Goal: Task Accomplishment & Management: Manage account settings

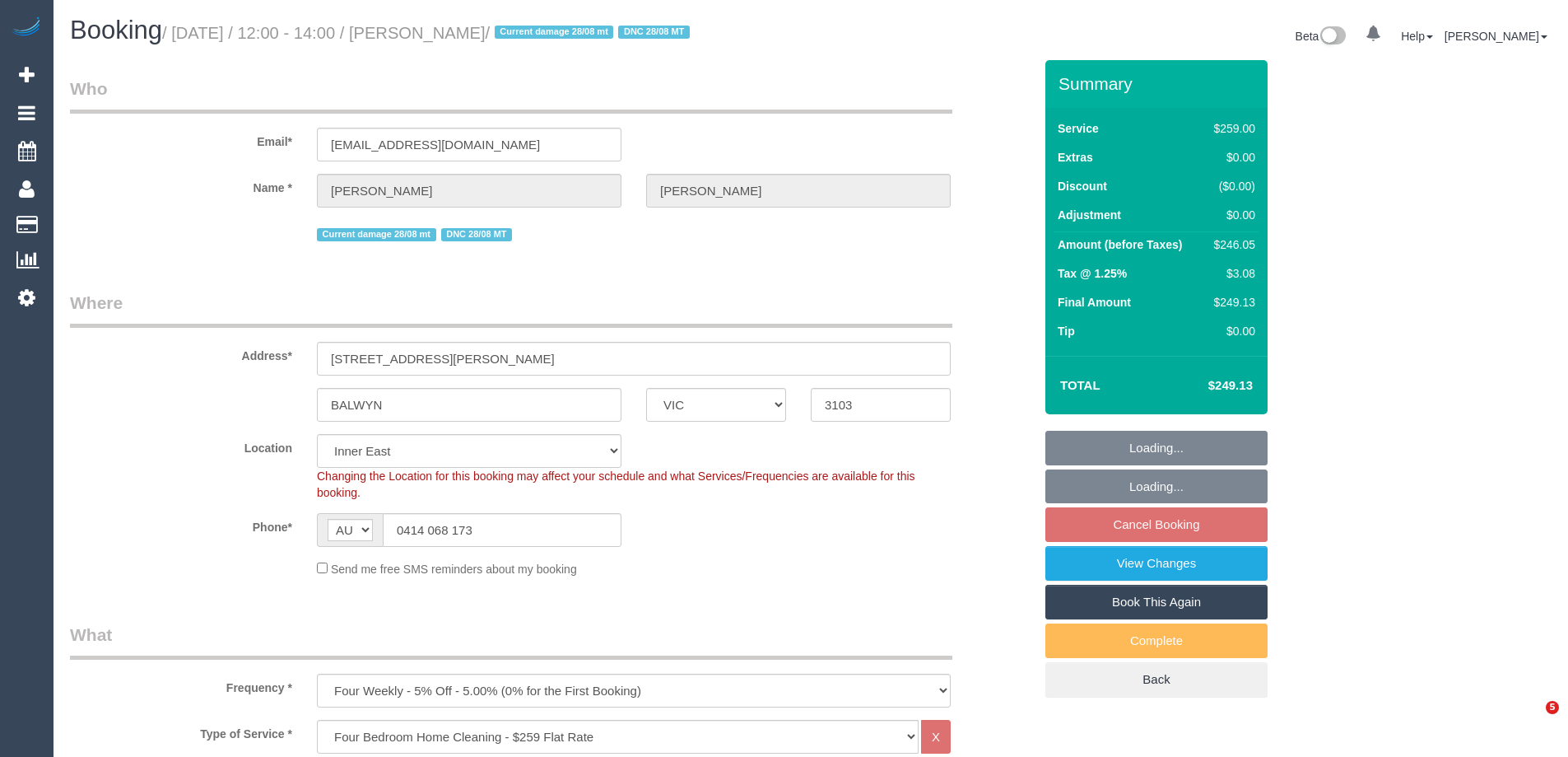
select select "VIC"
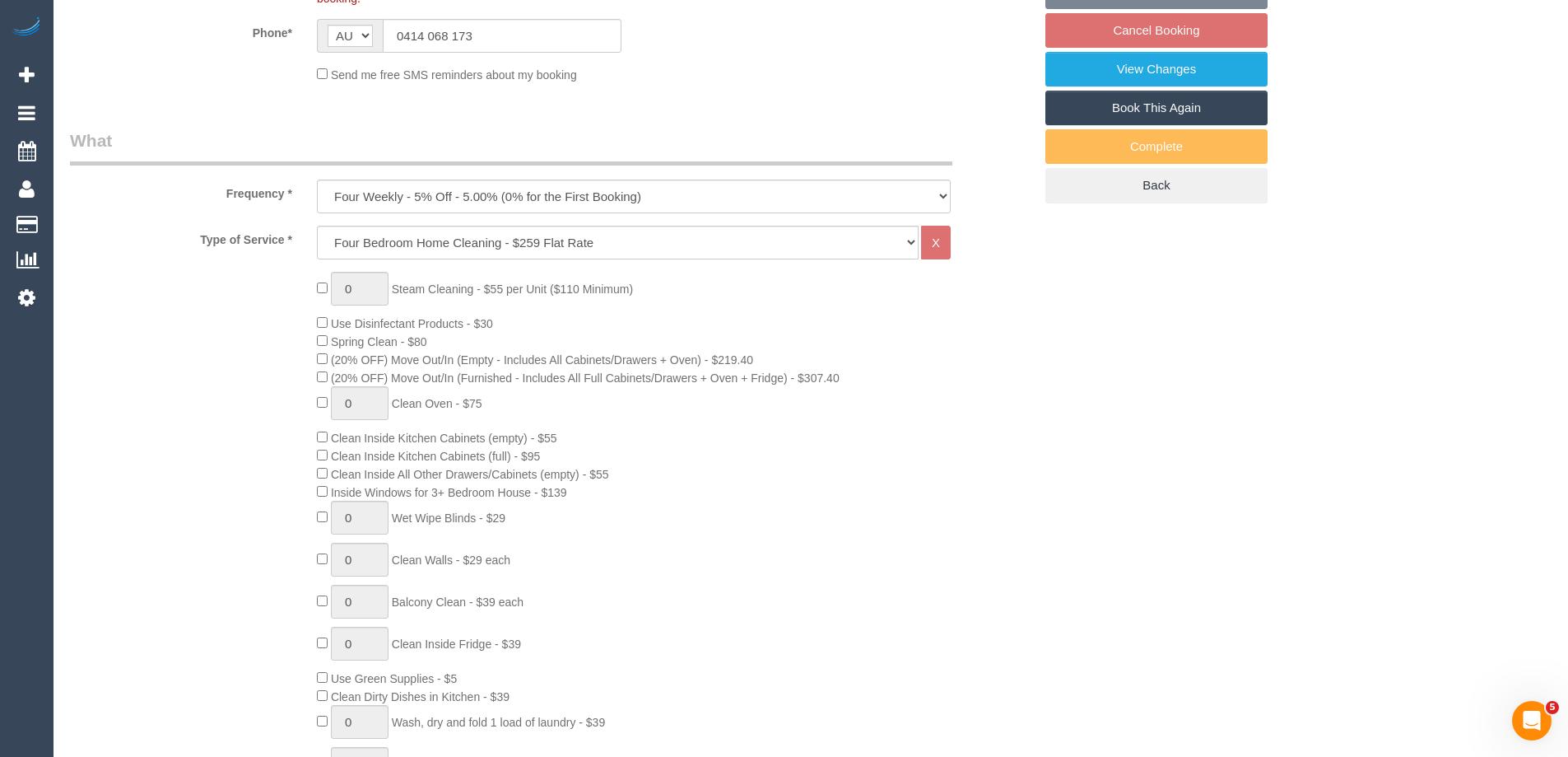
select select "string:stripe-pm_1RIO802GScqysDRVtVtZynzm"
select select "number:28"
select select "number:14"
select select "number:19"
select select "number:22"
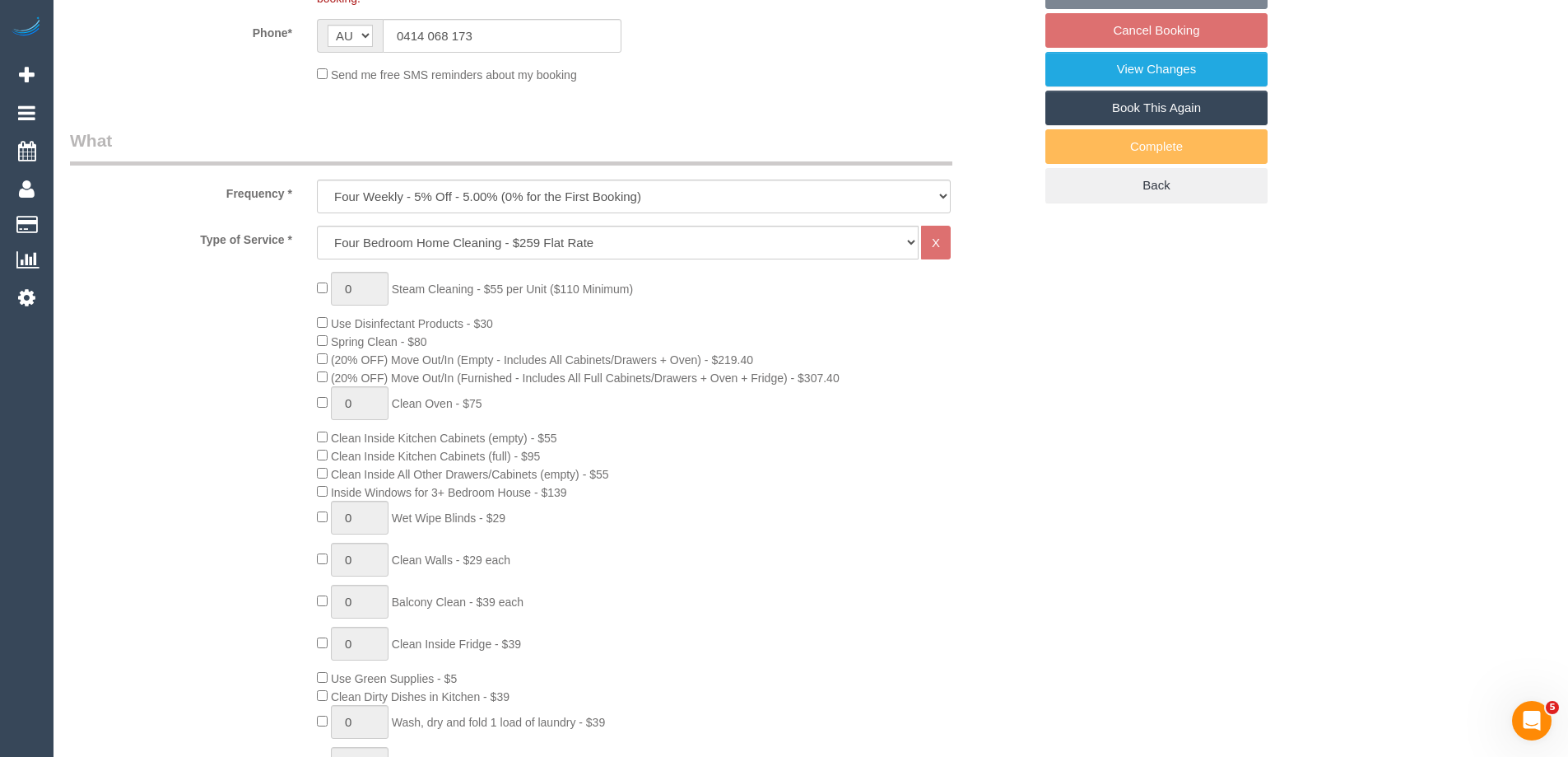
select select "number:34"
select select "number:12"
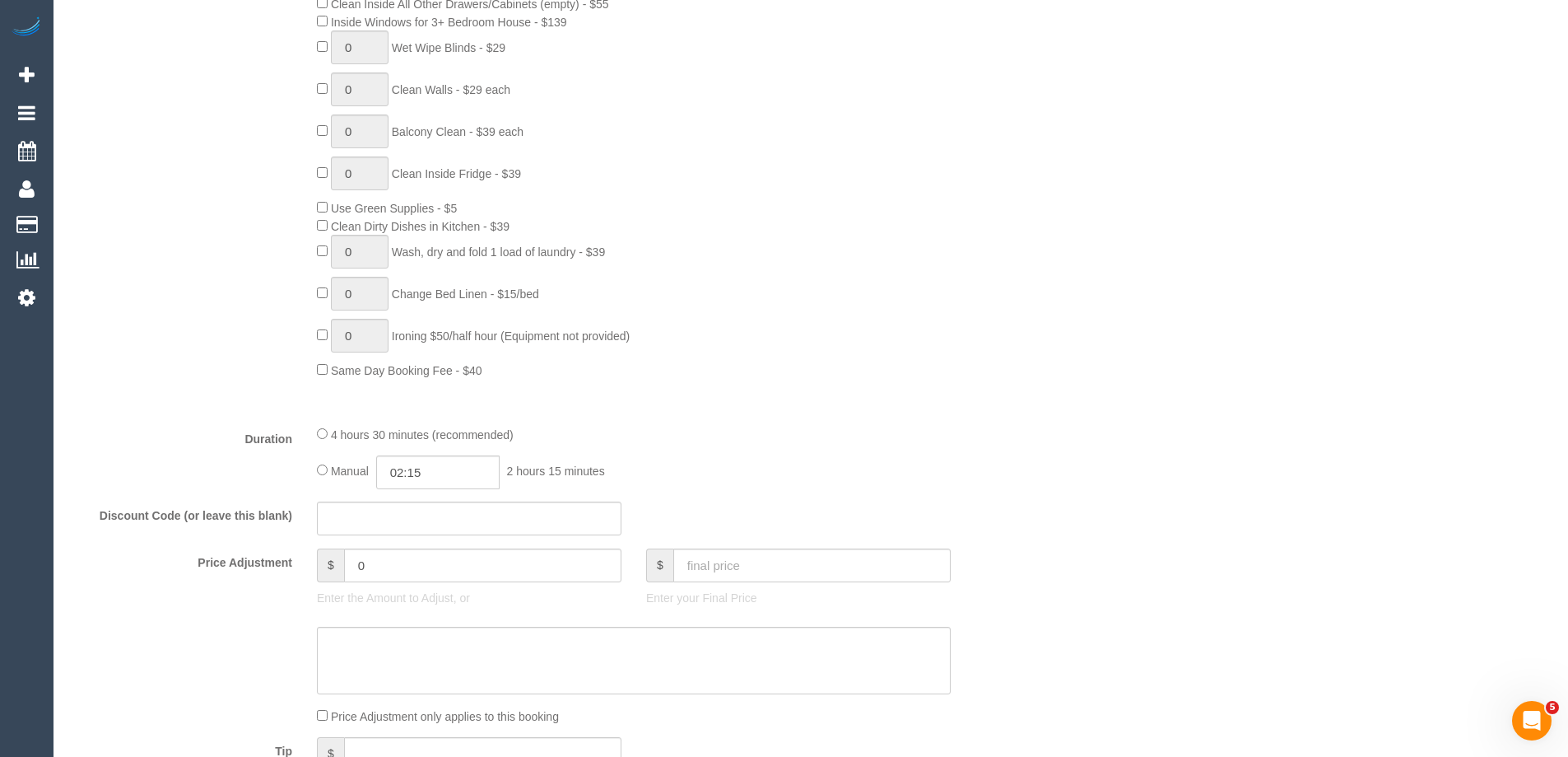
select select "object:1542"
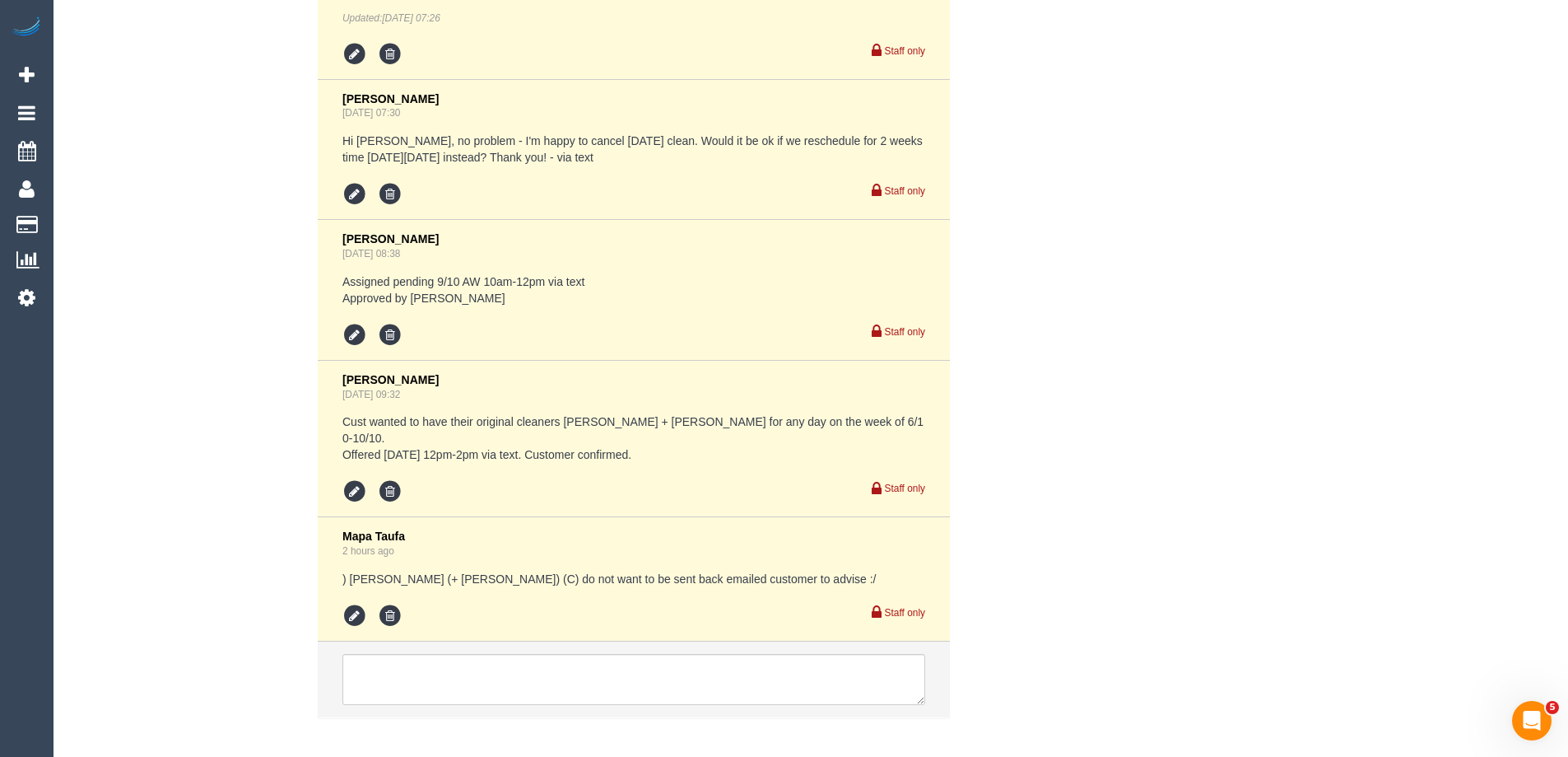
scroll to position [3743, 0]
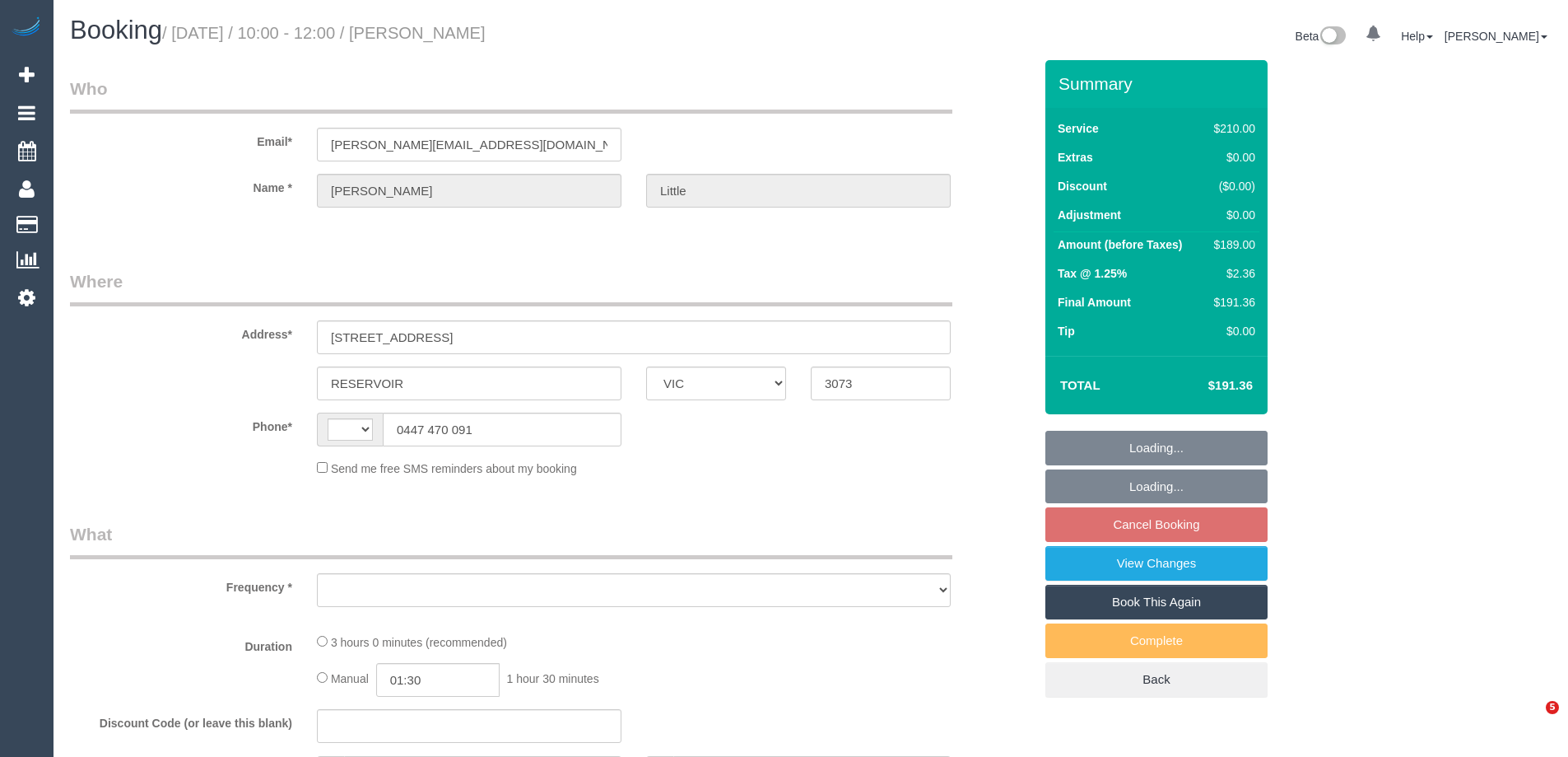
select select "VIC"
select select "180"
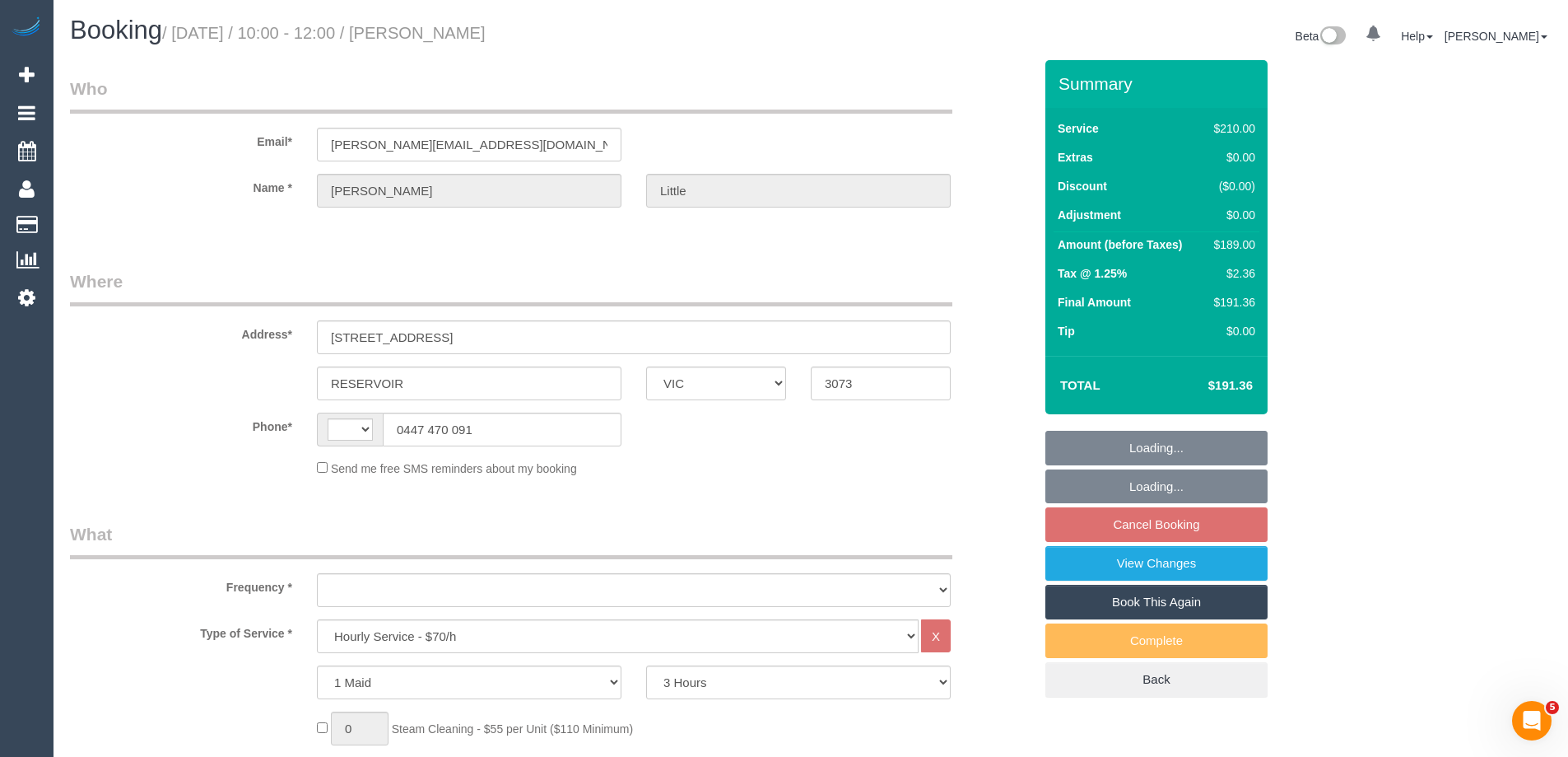
select select "string:AU"
select select "object:707"
select select "string:stripe-pm_1RPLu02GScqysDRVMhku15Po"
select select "number:27"
select select "number:14"
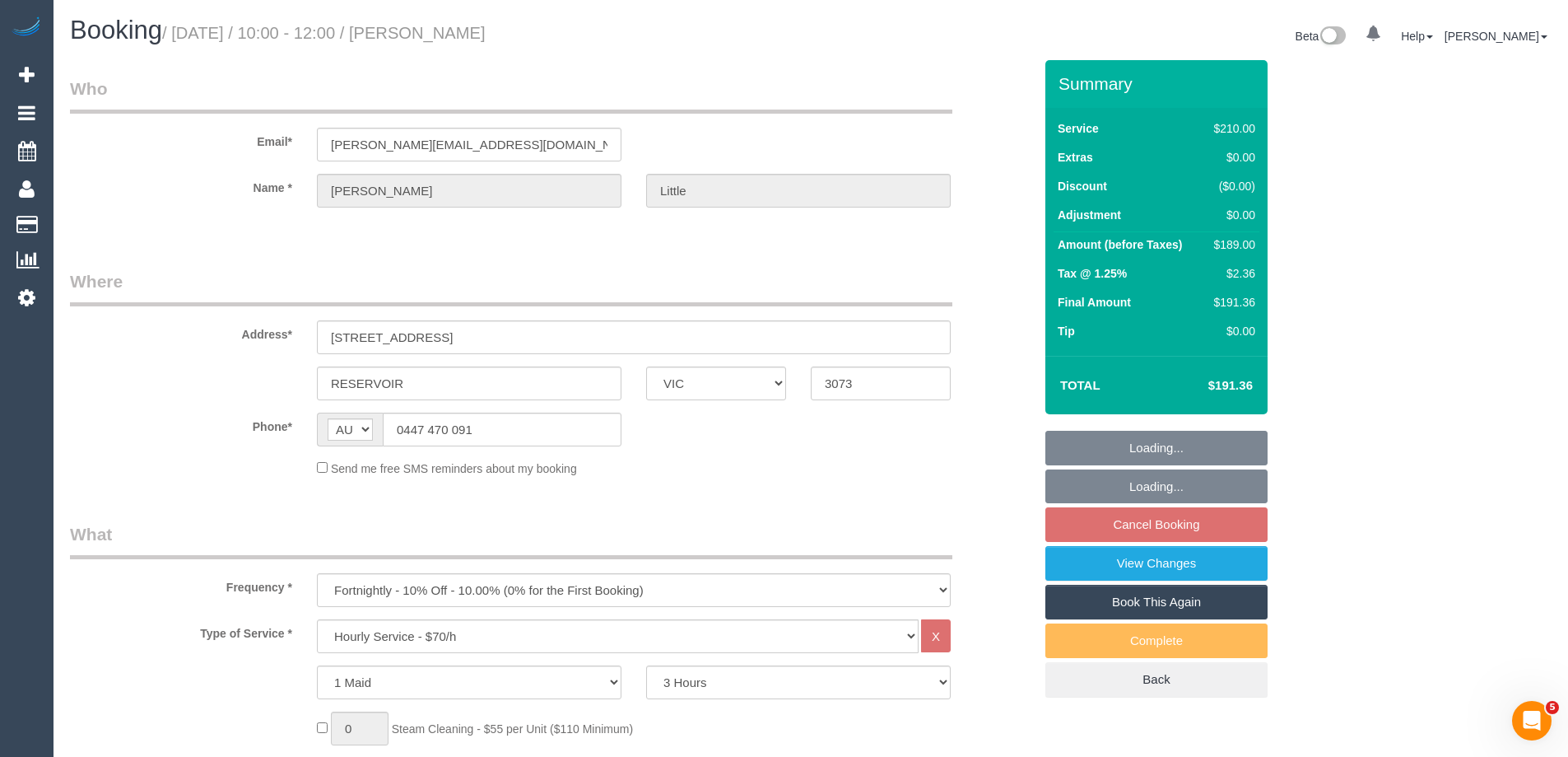
select select "number:19"
select select "number:36"
select select "number:34"
select select "number:26"
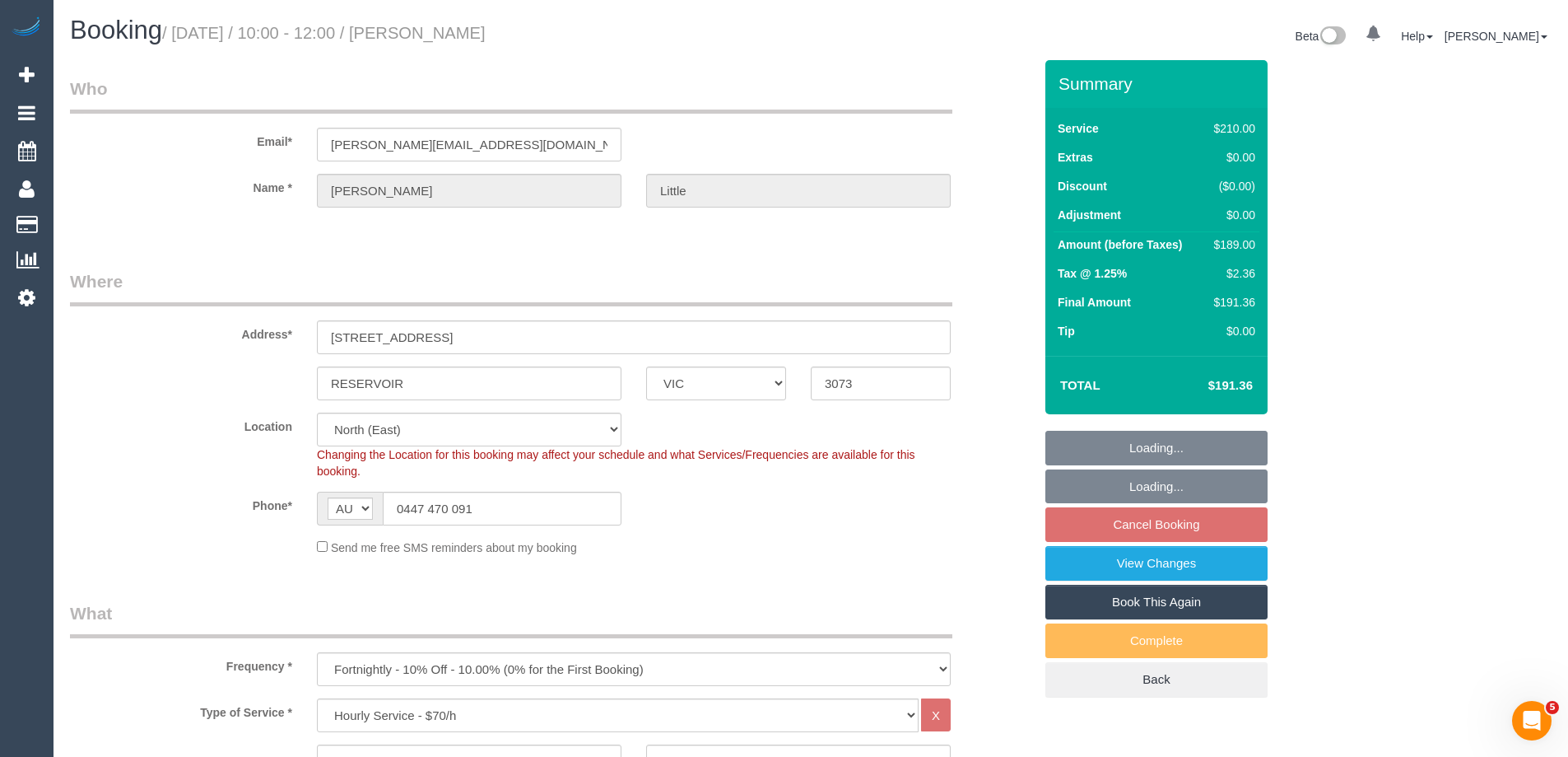
select select "object:1430"
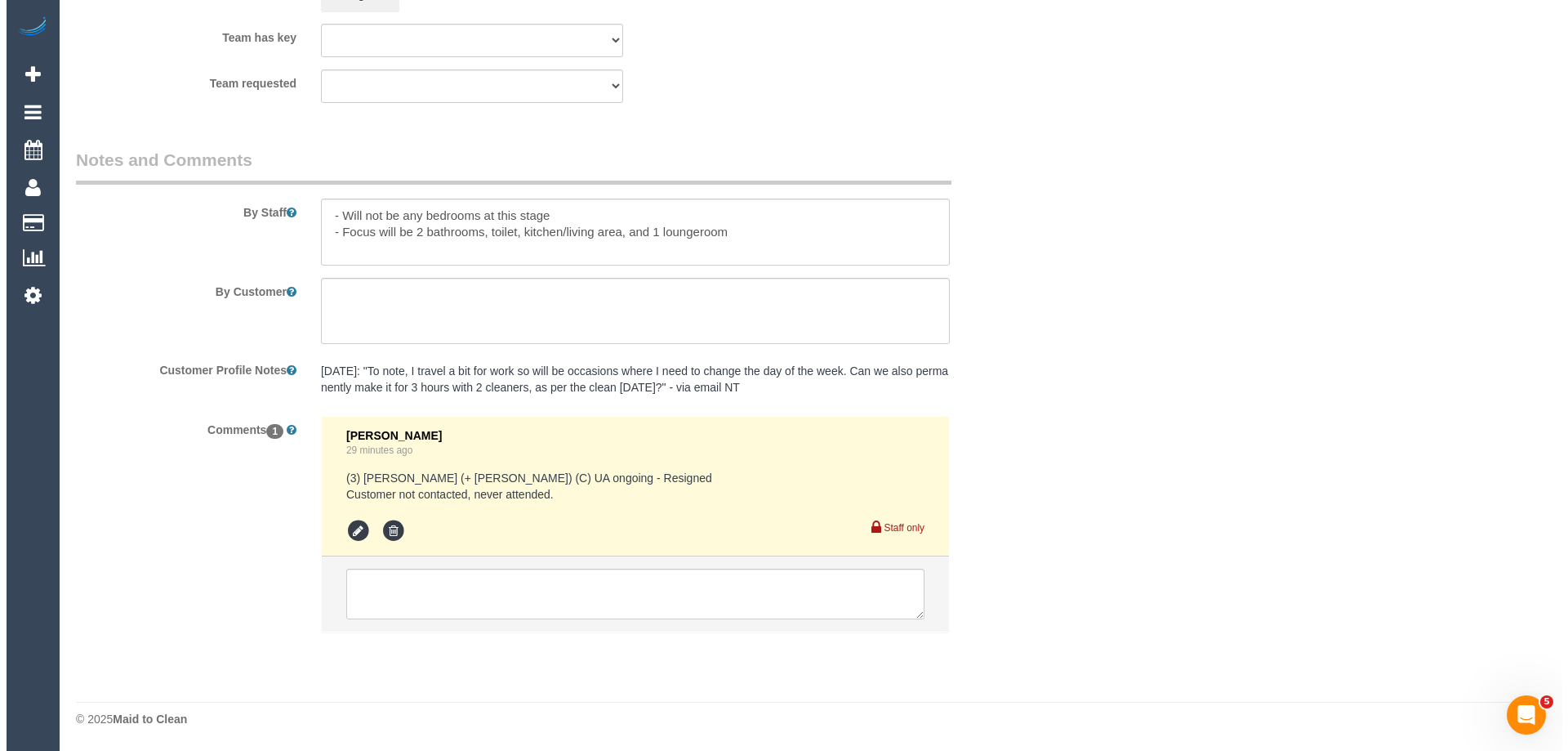
scroll to position [2432, 0]
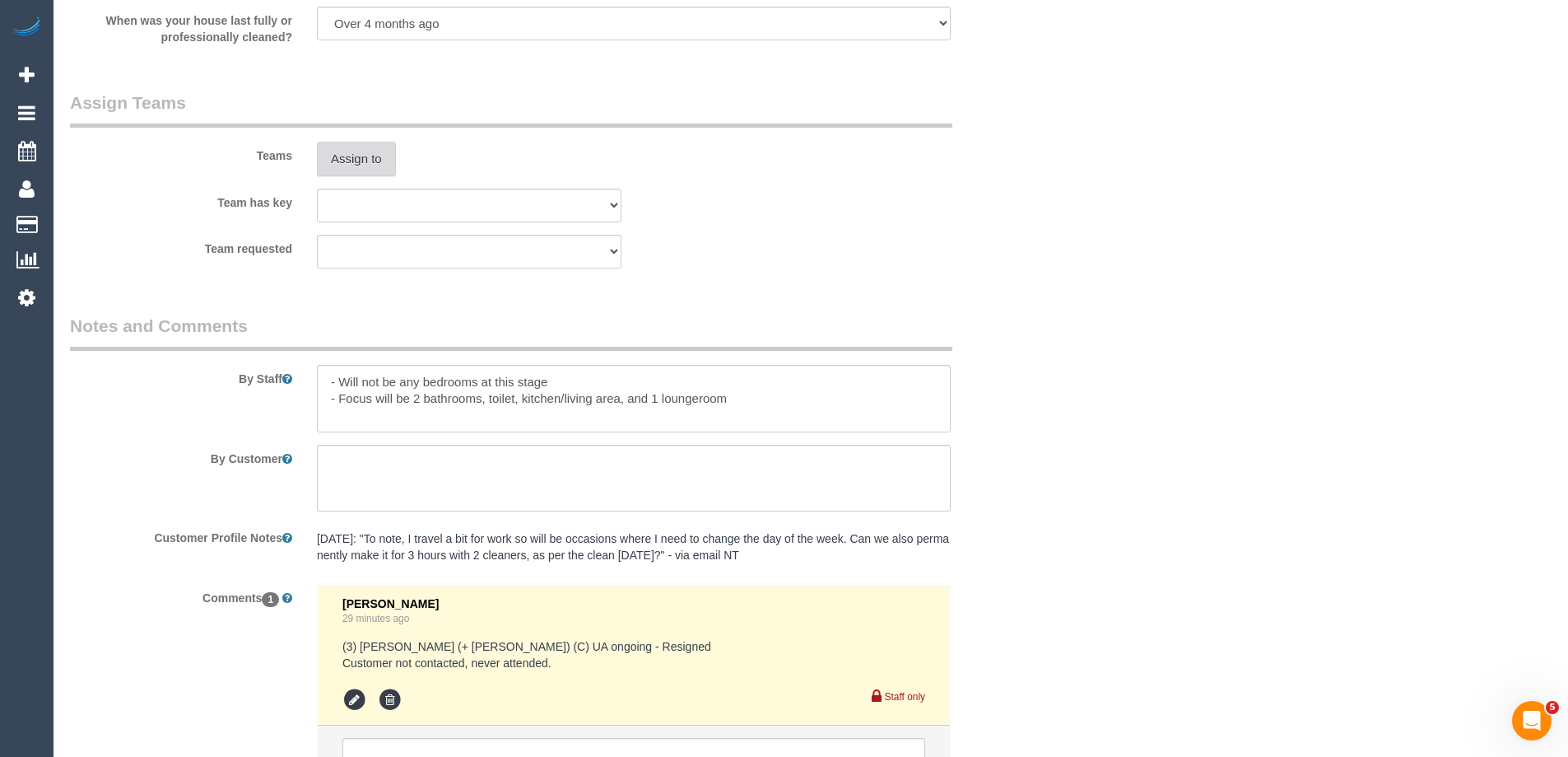
click at [353, 151] on button "Assign to" at bounding box center [356, 158] width 79 height 34
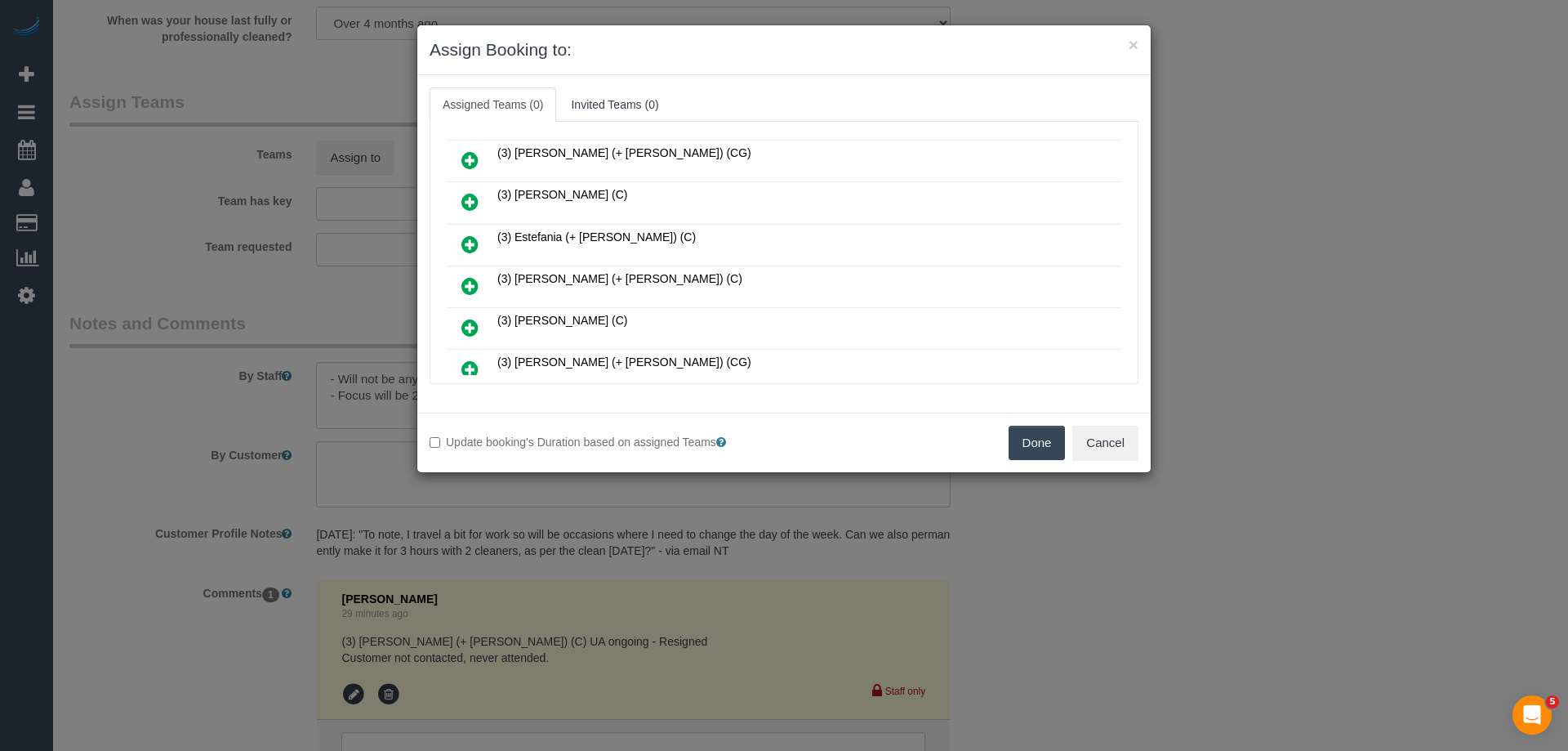
scroll to position [245, 0]
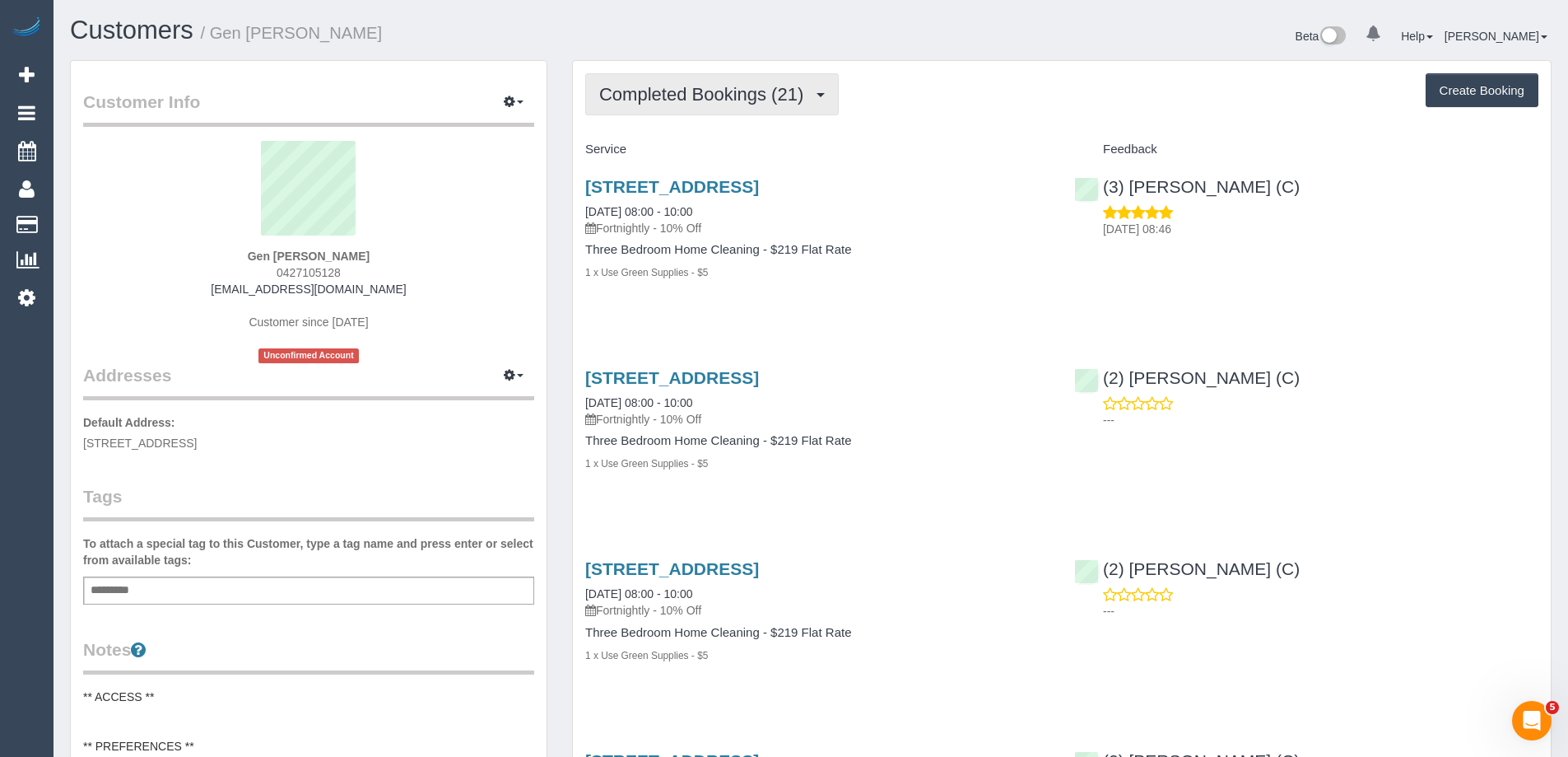
click at [737, 104] on span "Completed Bookings (21)" at bounding box center [705, 94] width 212 height 20
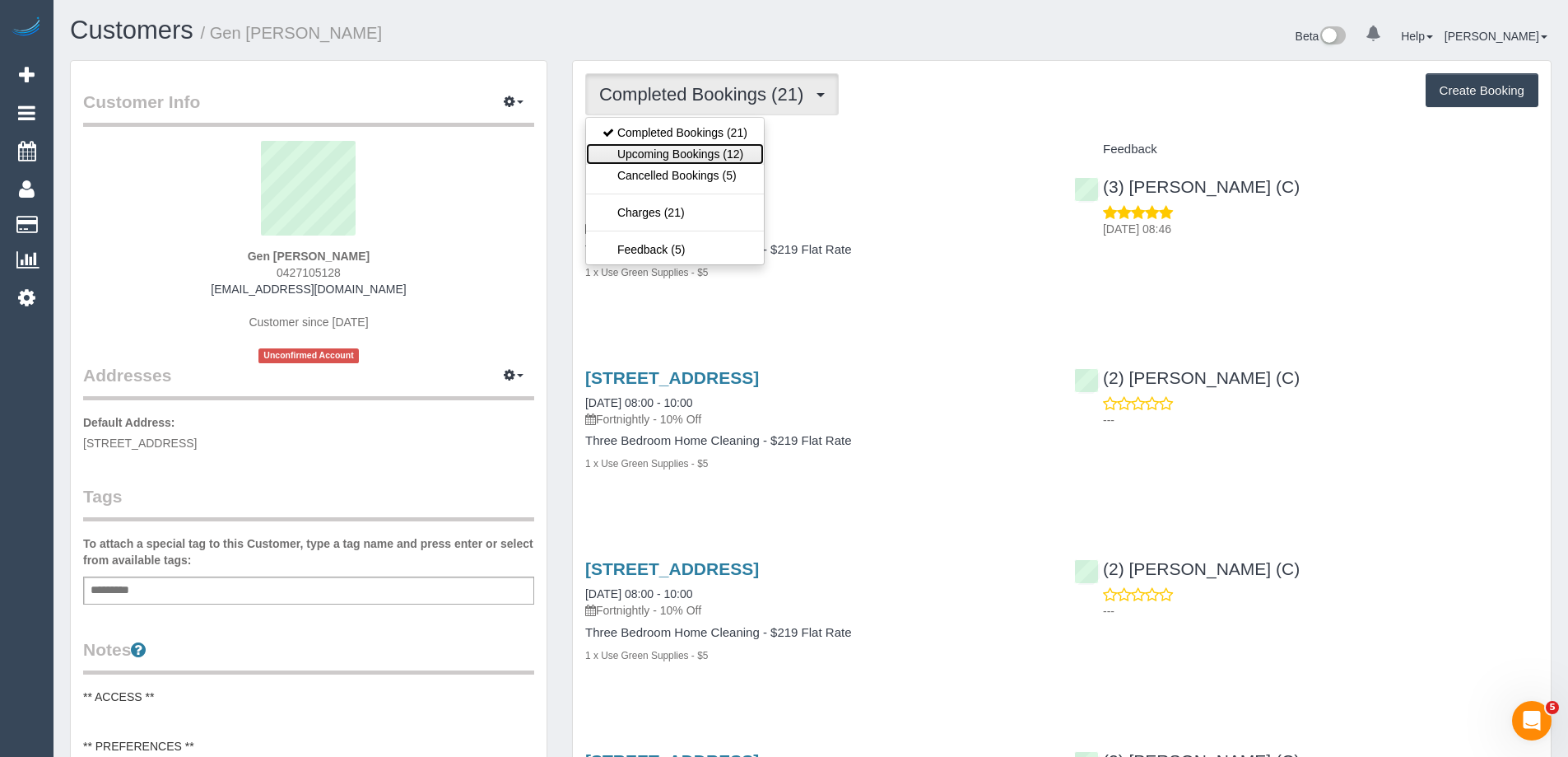
click at [727, 148] on link "Upcoming Bookings (12)" at bounding box center [674, 153] width 178 height 21
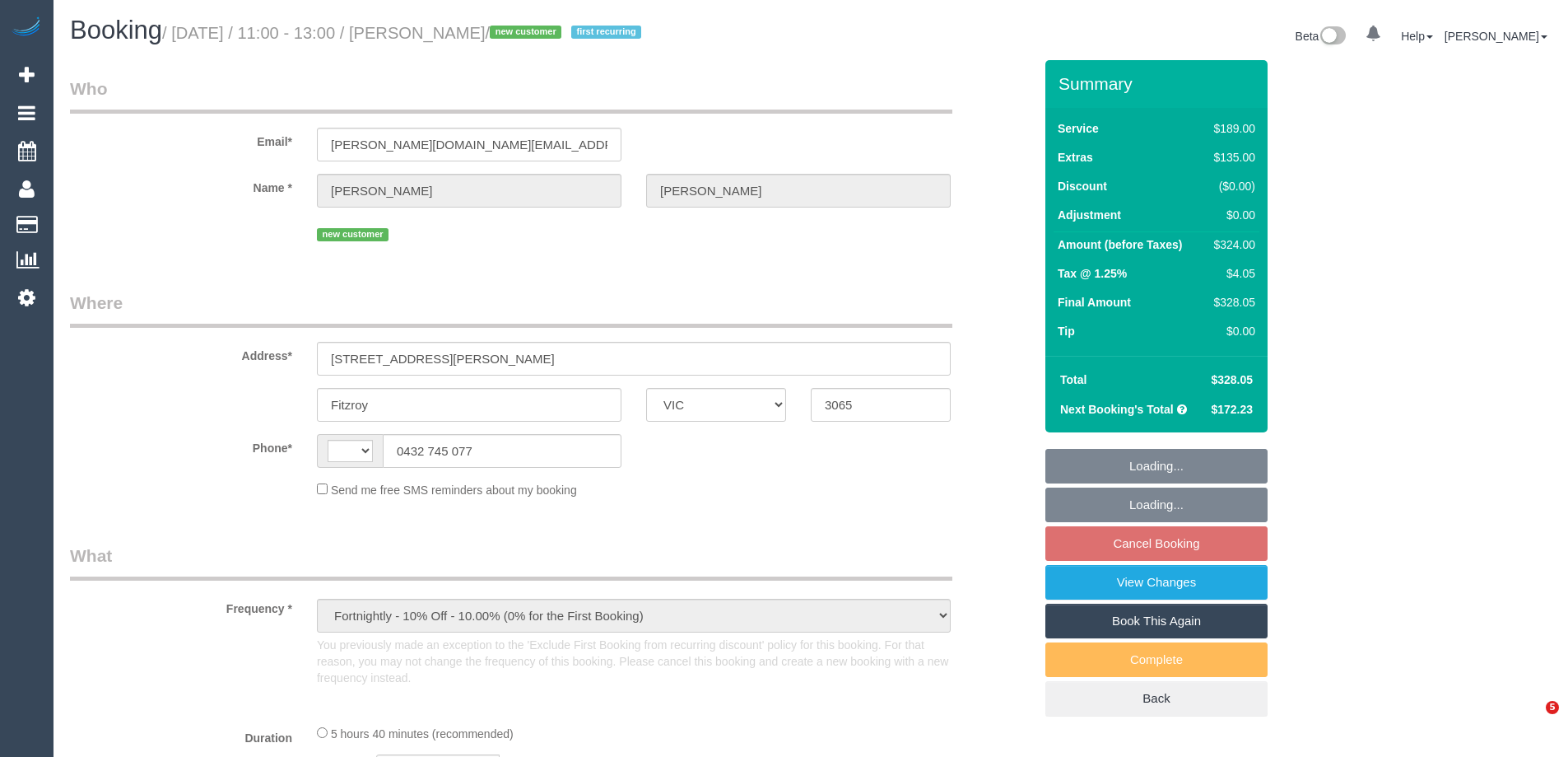
select select "VIC"
select select "string:stripe-pm_1SDIQt2GScqysDRVYNCgxORr"
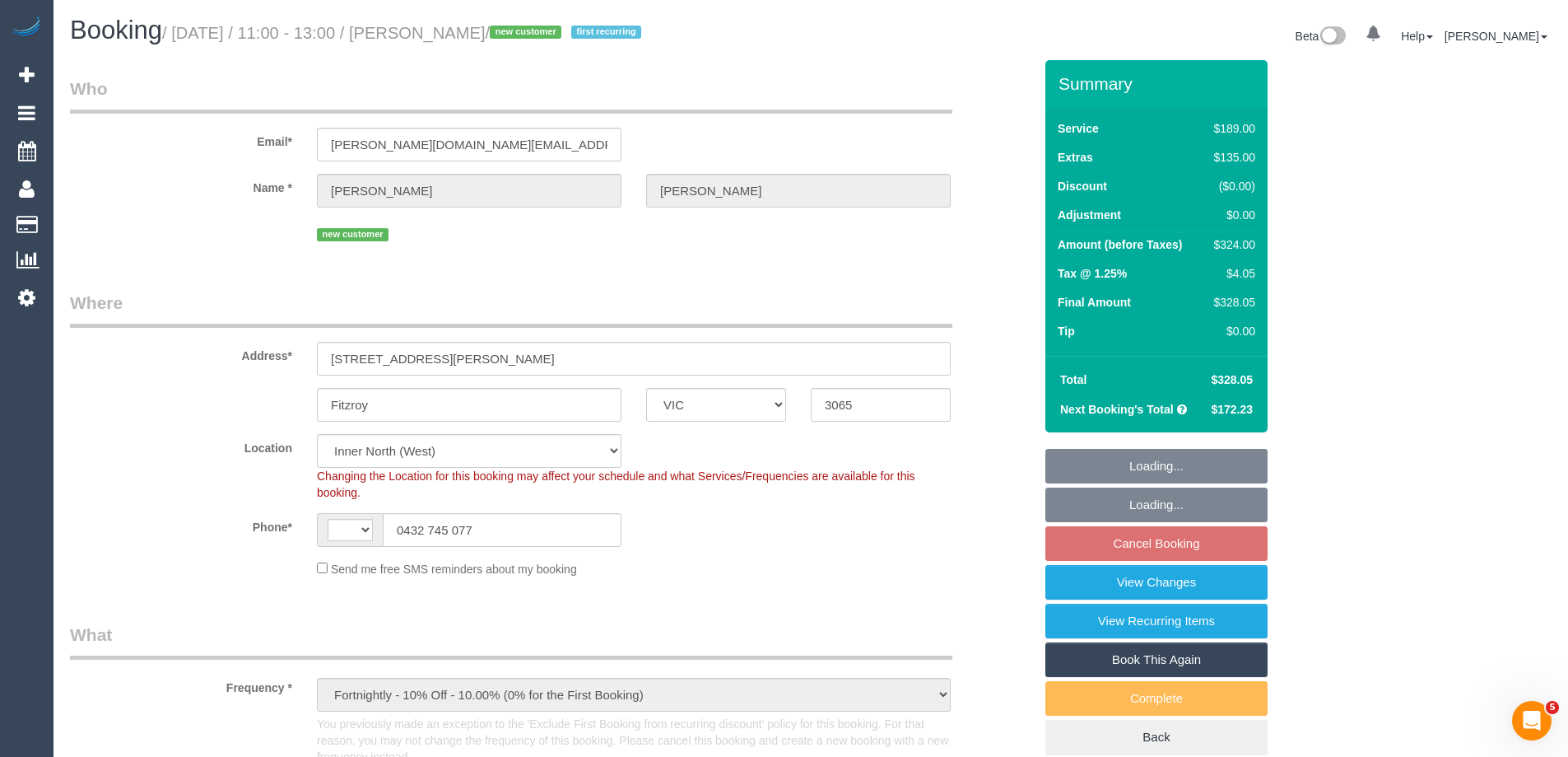
select select "object:727"
select select "string:AU"
select select "number:28"
select select "number:14"
select select "number:20"
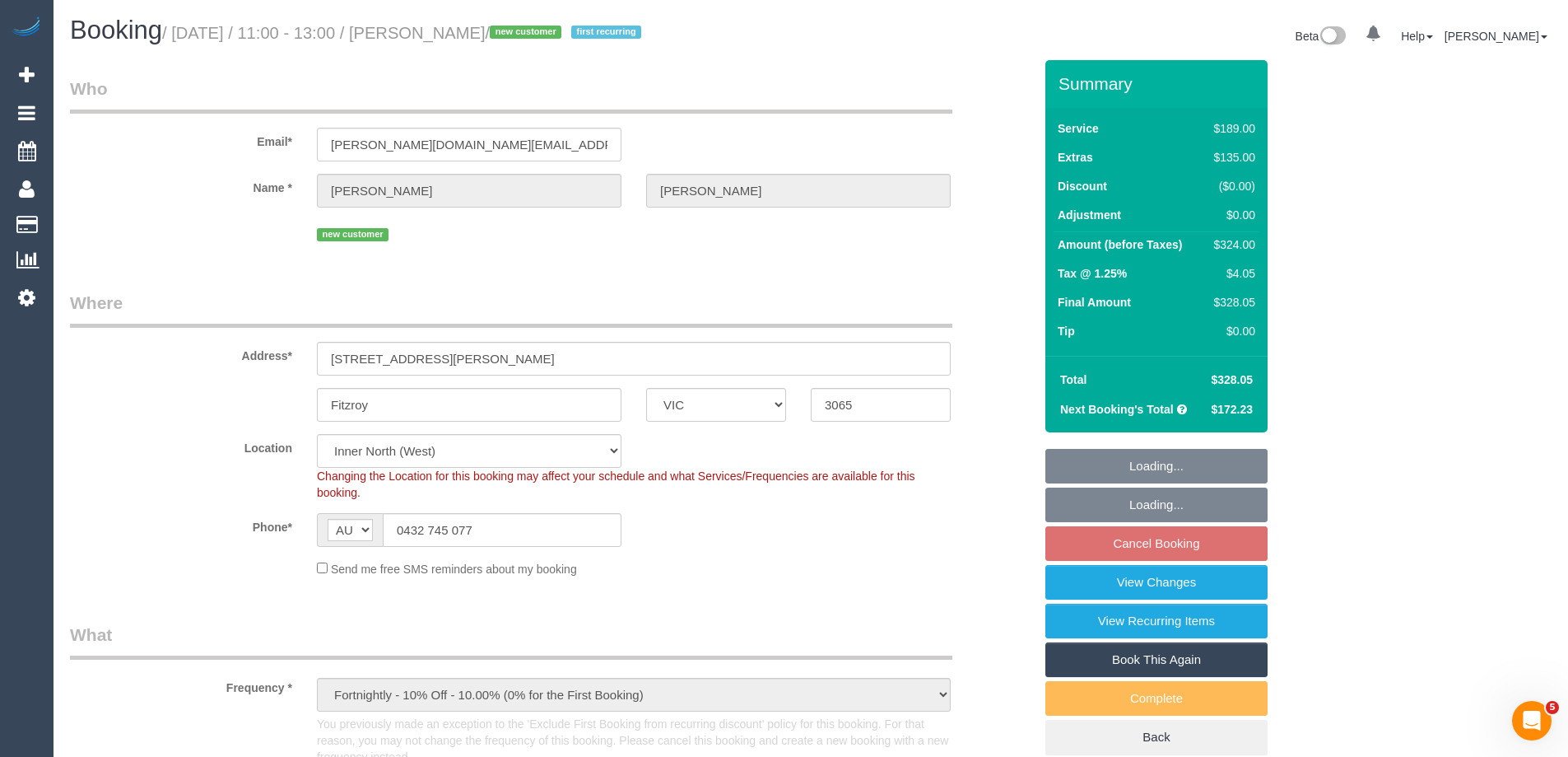
select select "number:36"
select select "number:34"
select select "number:13"
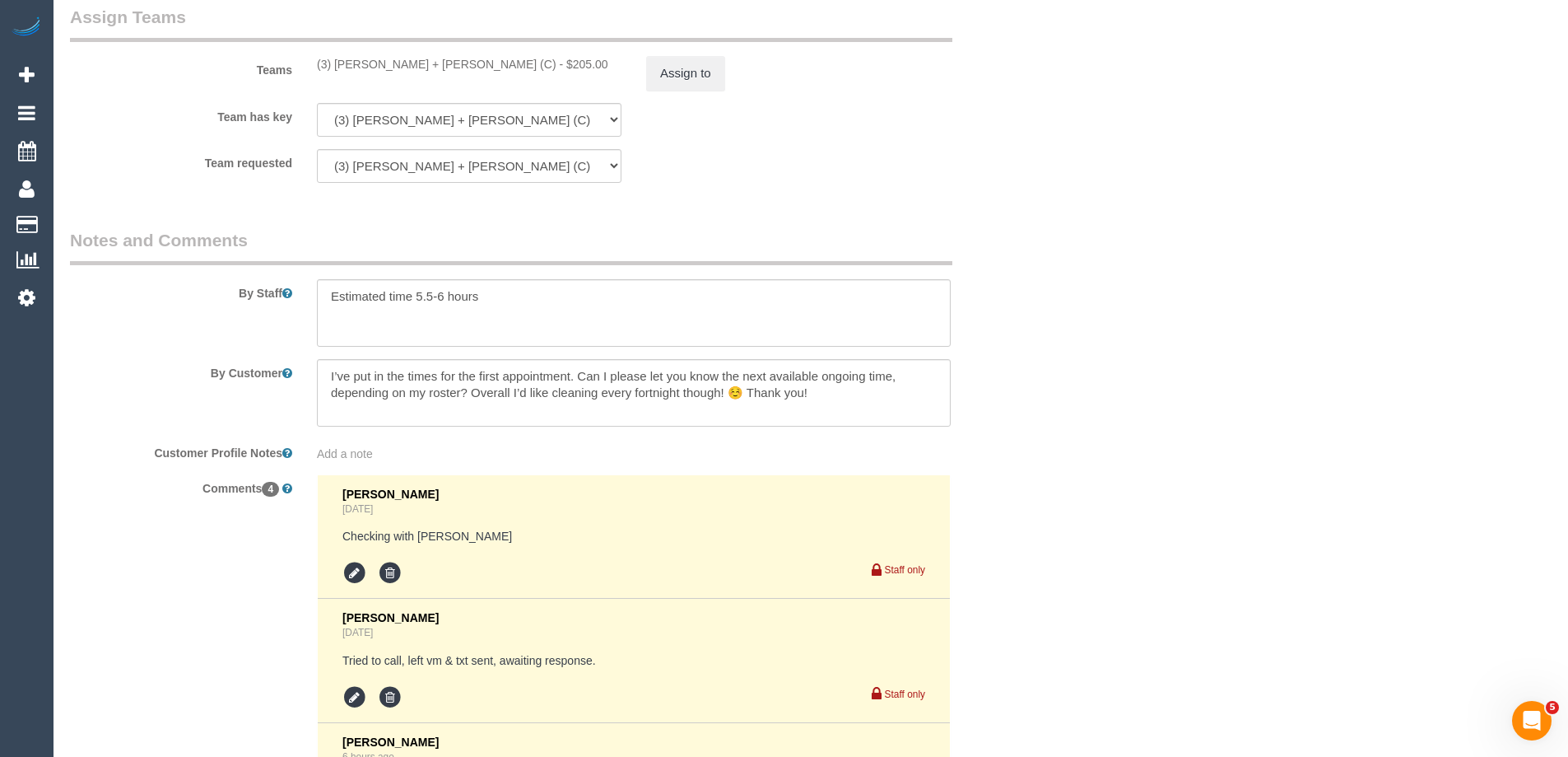
scroll to position [2701, 0]
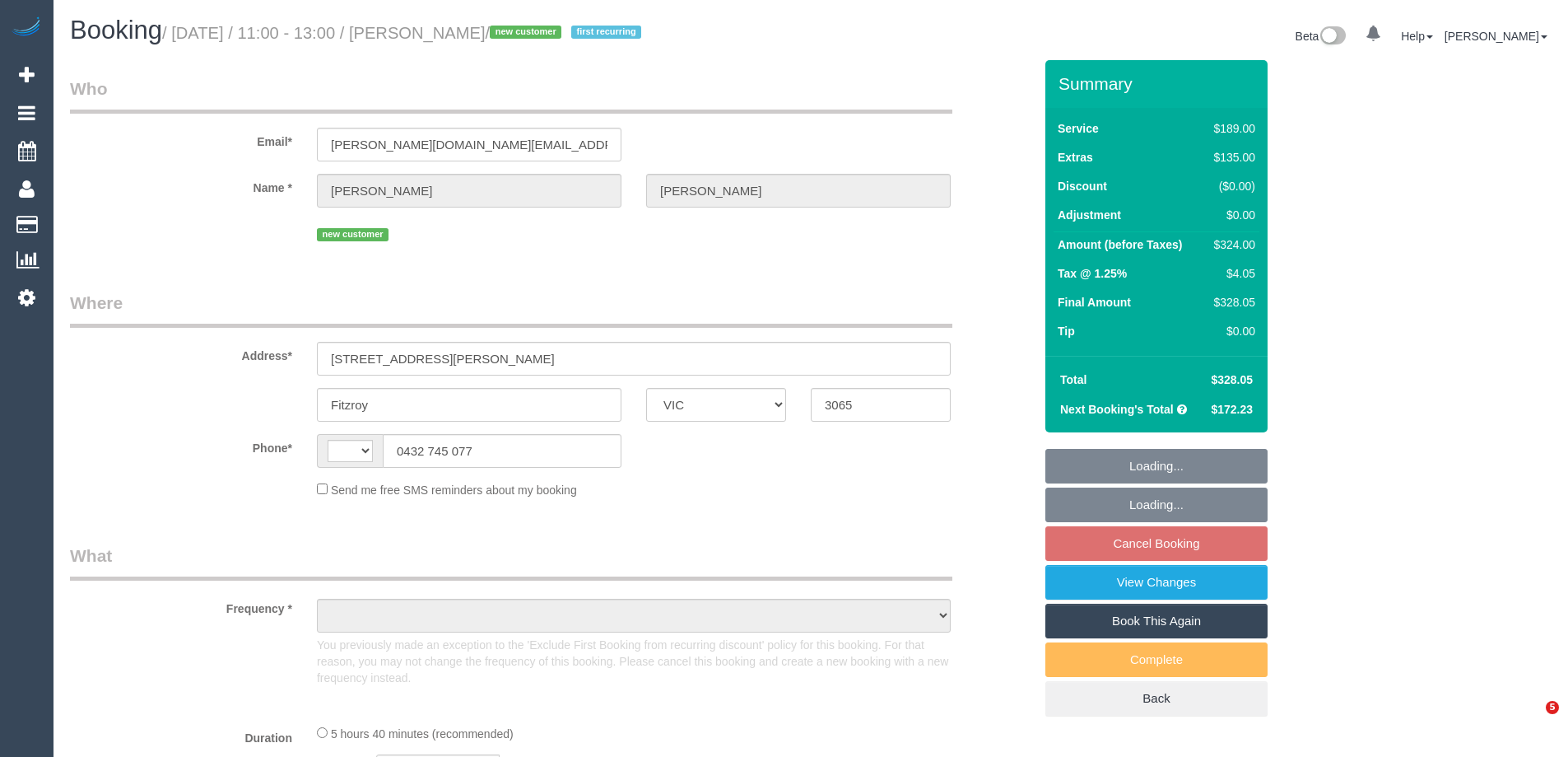
select select "VIC"
select select "string:AU"
select select "object:547"
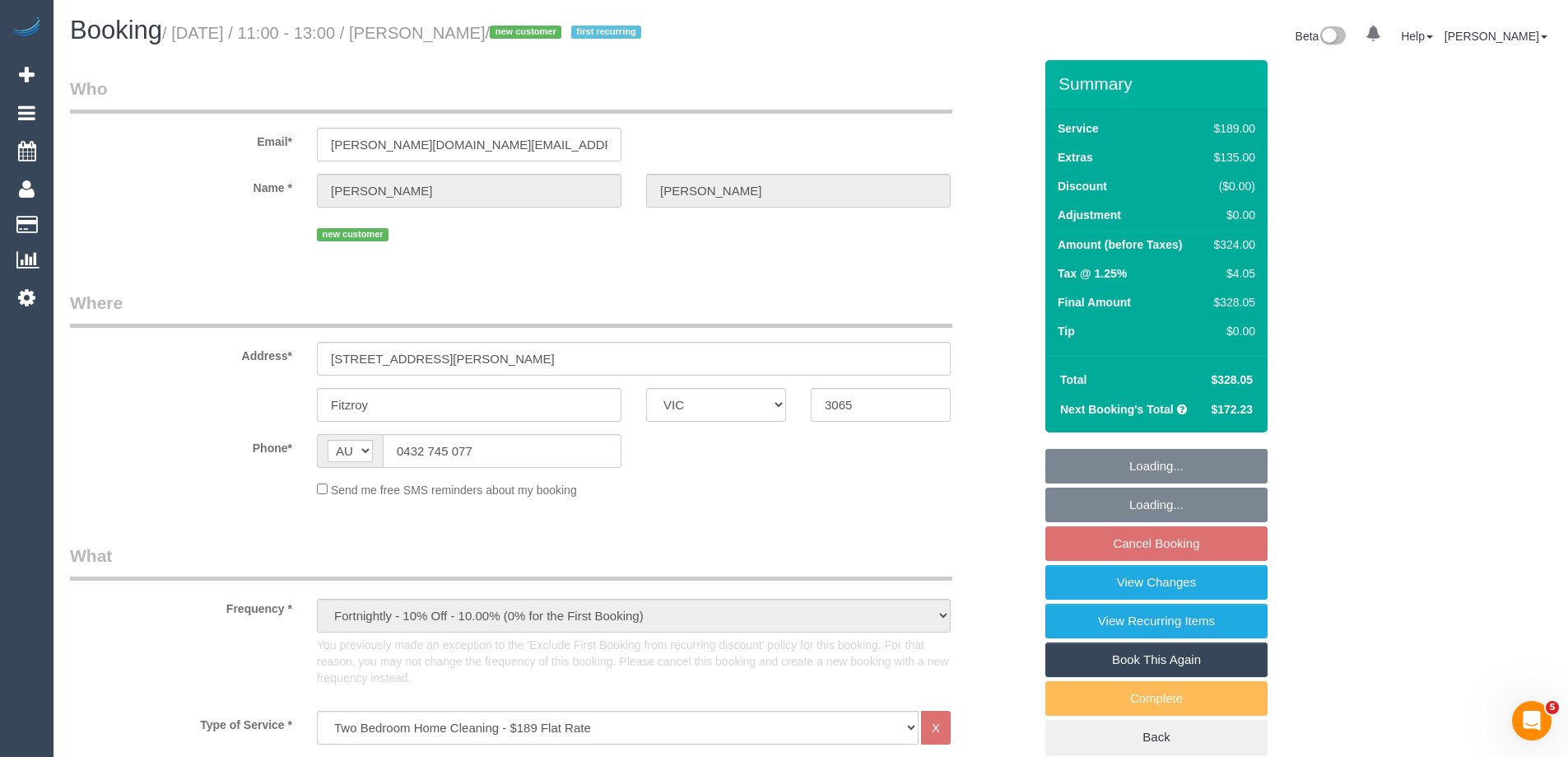
select select "string:stripe-pm_1SDIQt2GScqysDRVYNCgxORr"
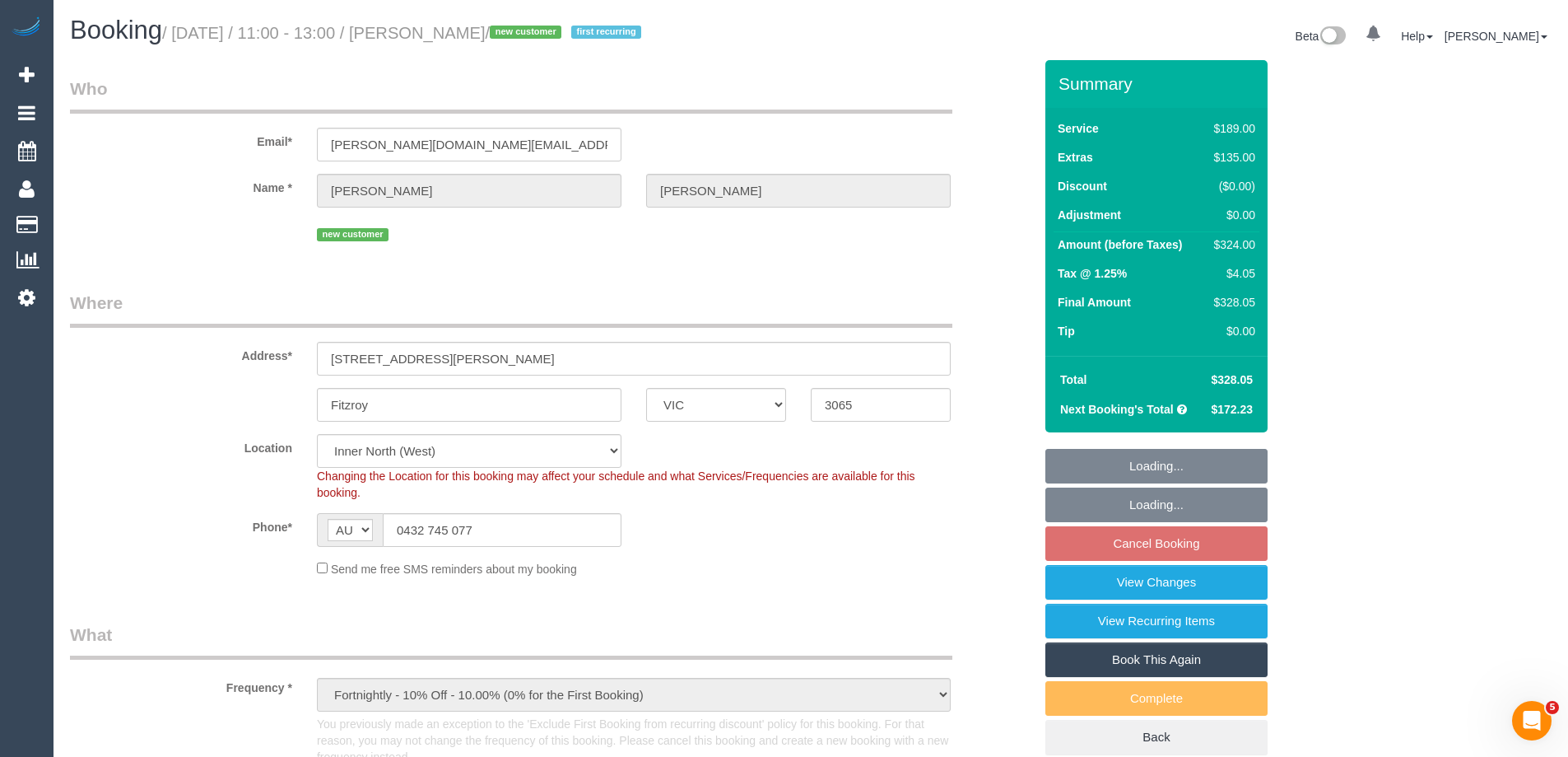
select select "number:28"
select select "number:14"
select select "number:20"
select select "number:36"
select select "number:34"
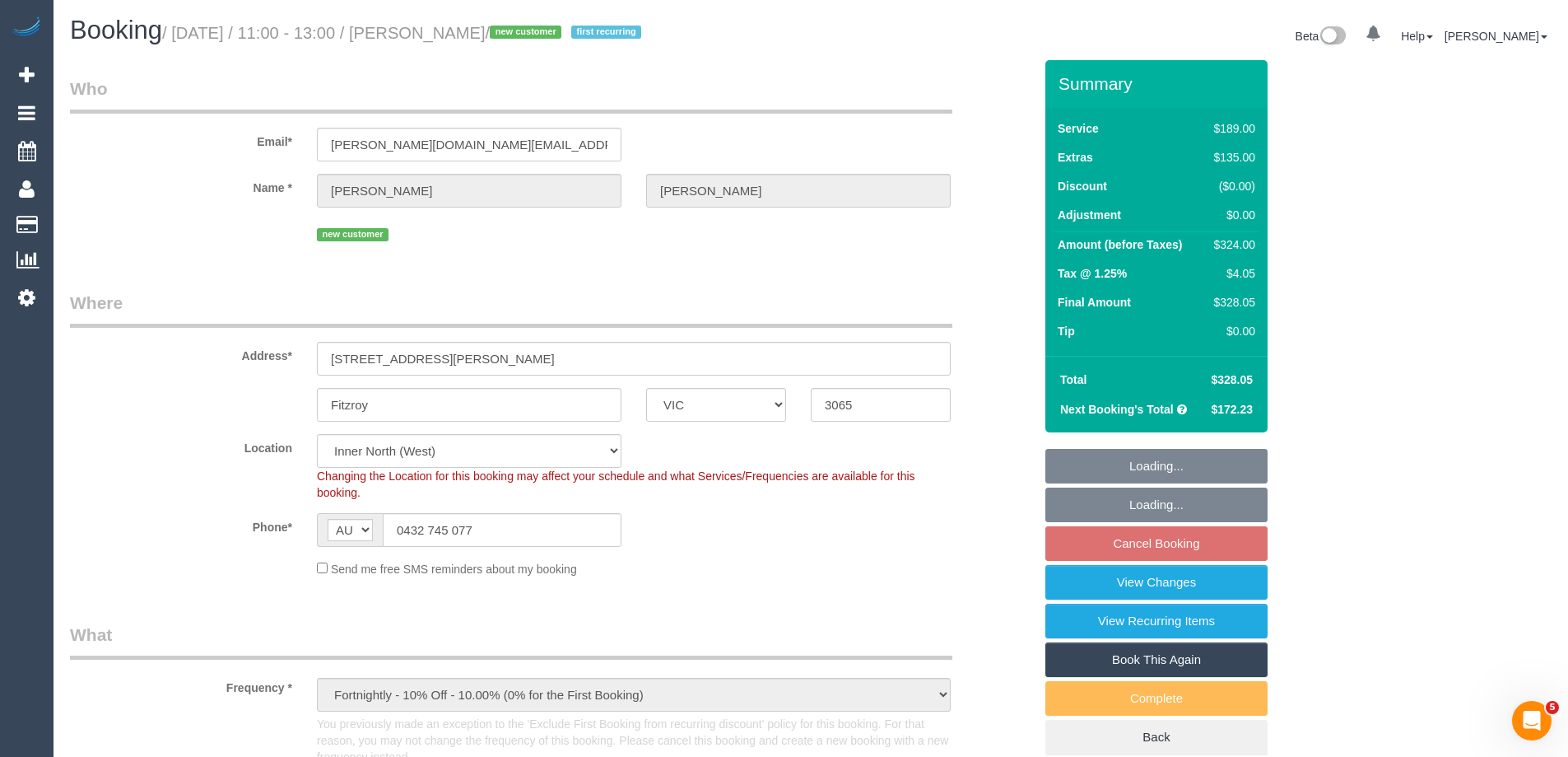
select select "number:13"
select select "object:887"
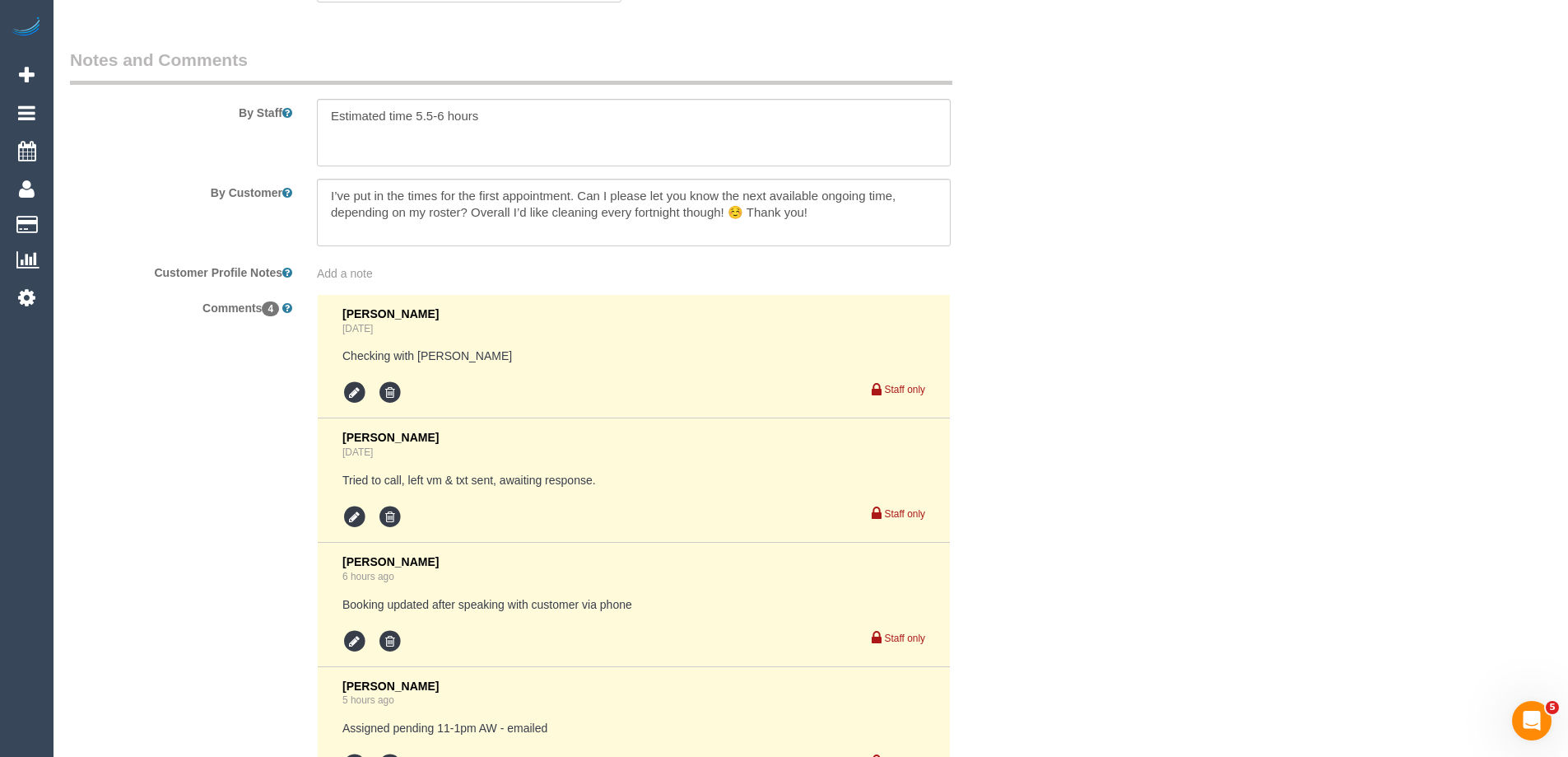
scroll to position [2881, 0]
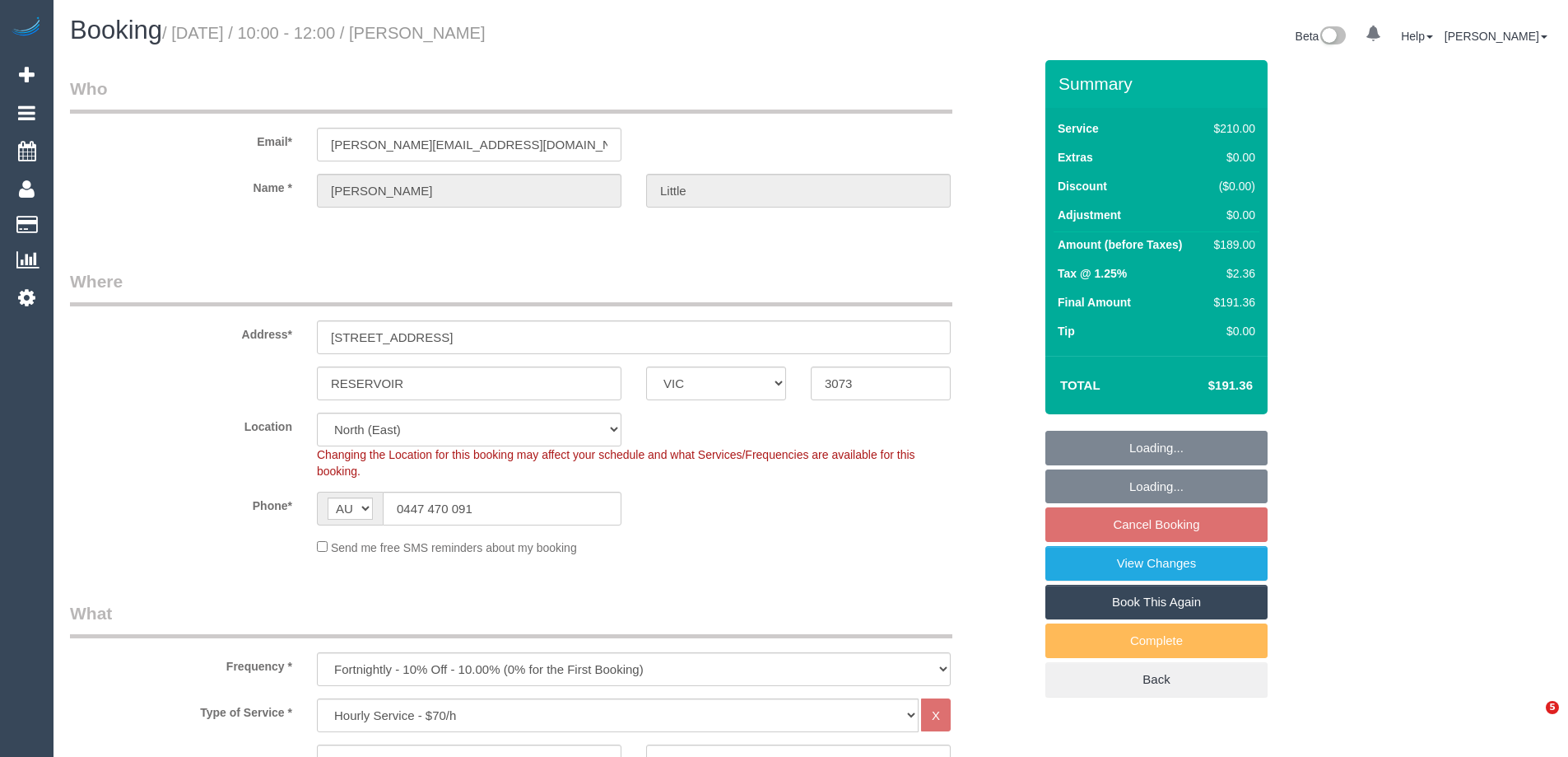
select select "VIC"
select select "180"
select select "number:27"
select select "number:14"
select select "number:19"
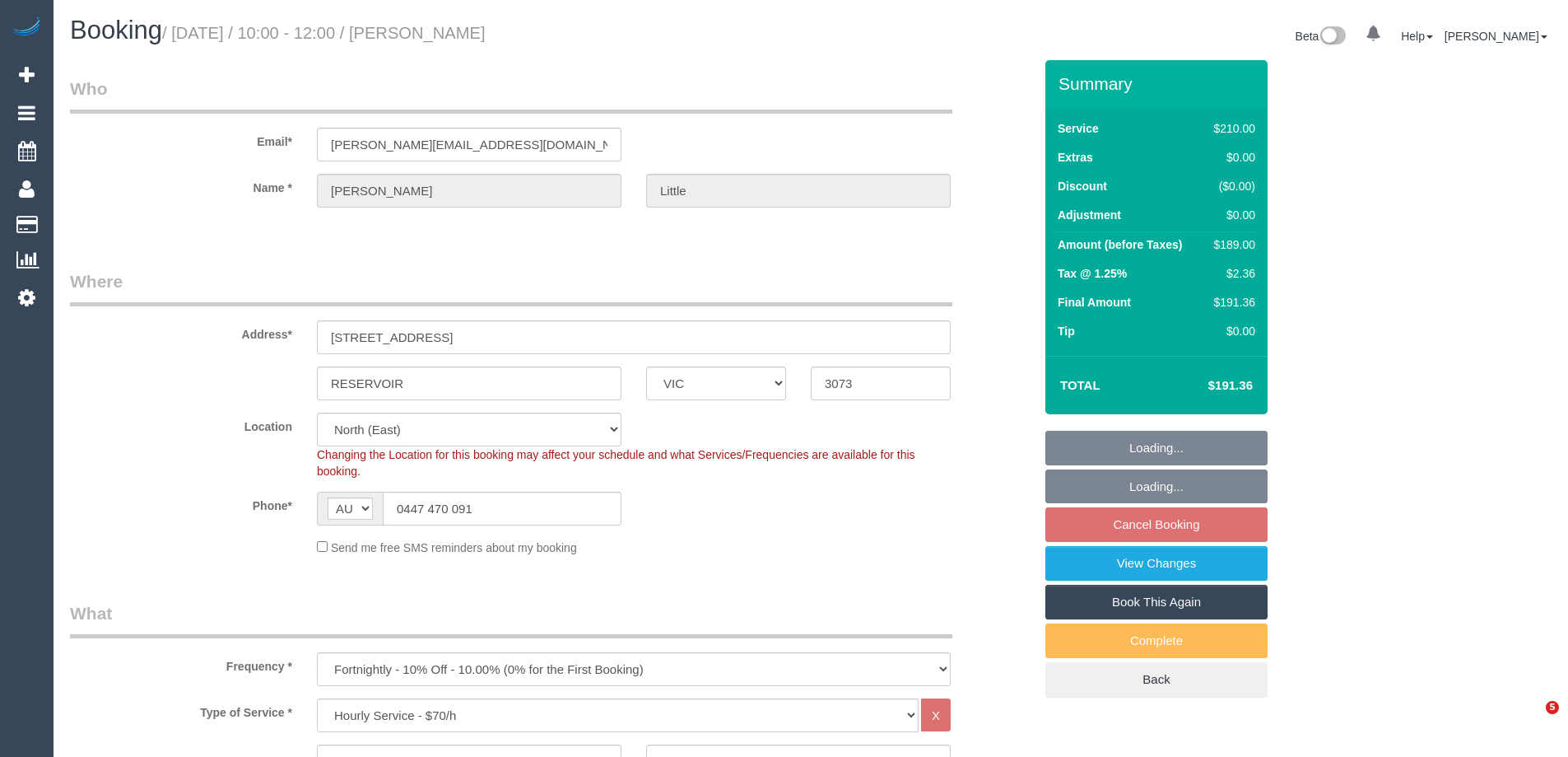
select select "number:36"
select select "number:34"
select select "number:26"
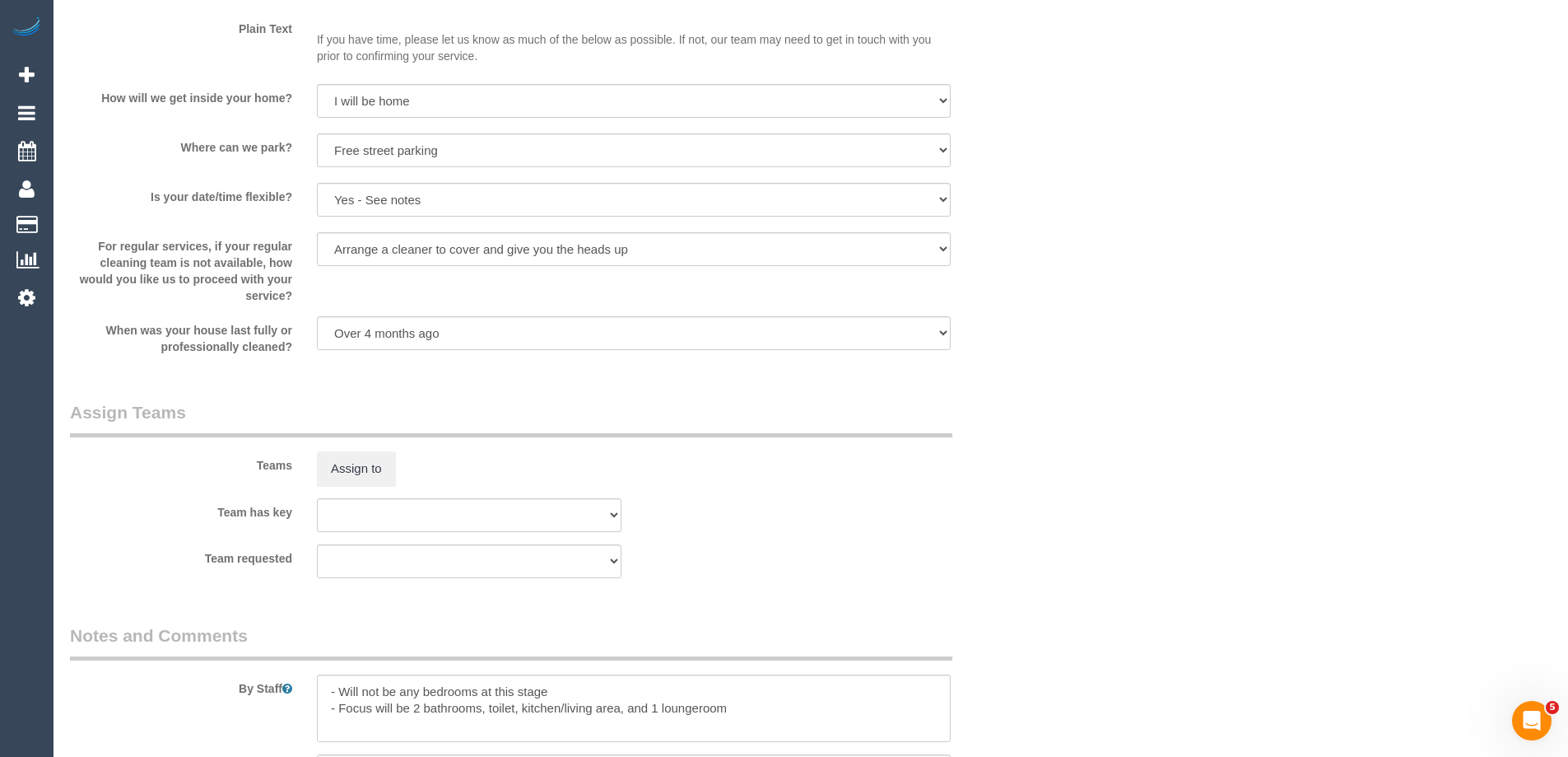
scroll to position [2470, 0]
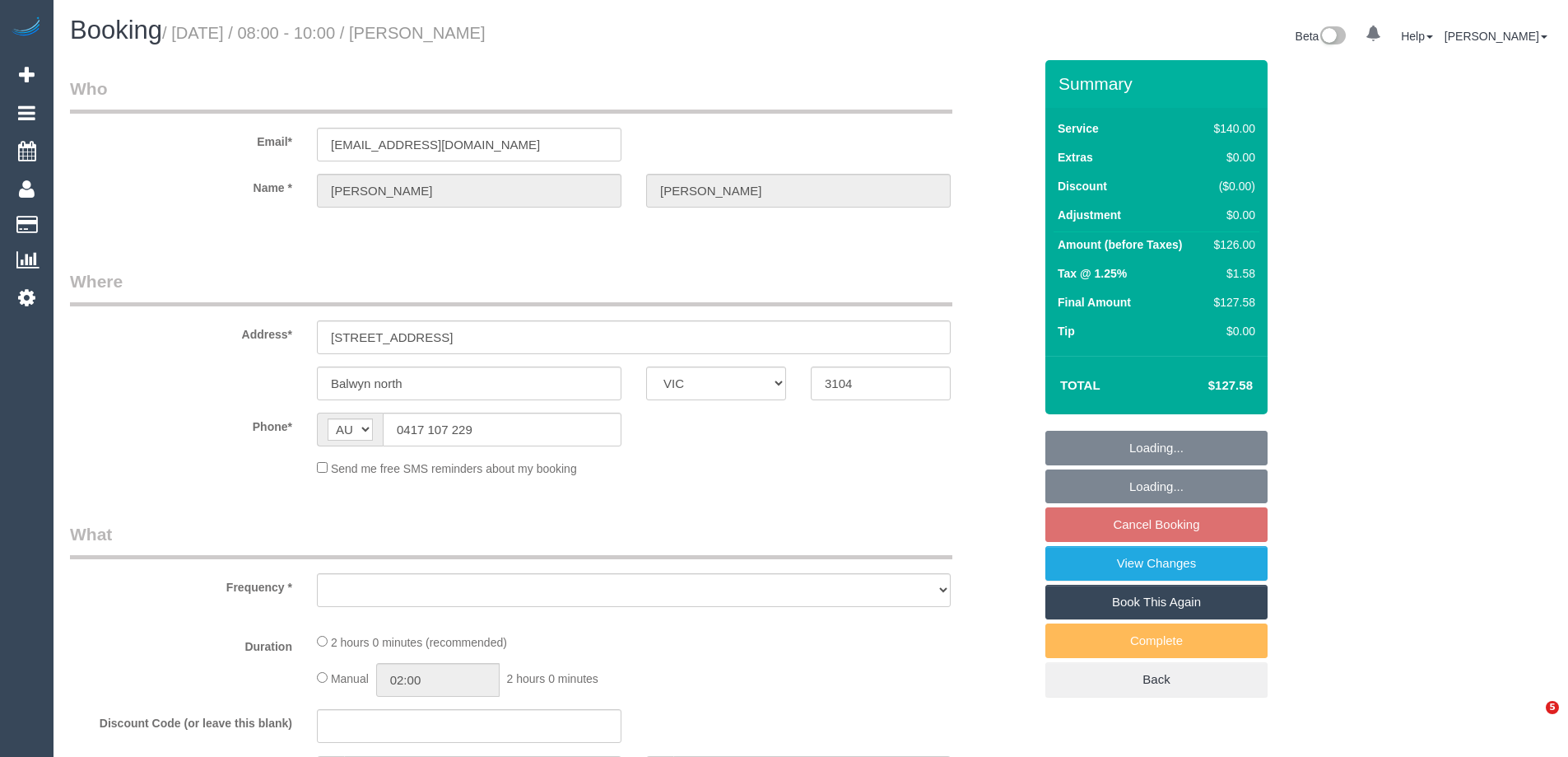
select select "VIC"
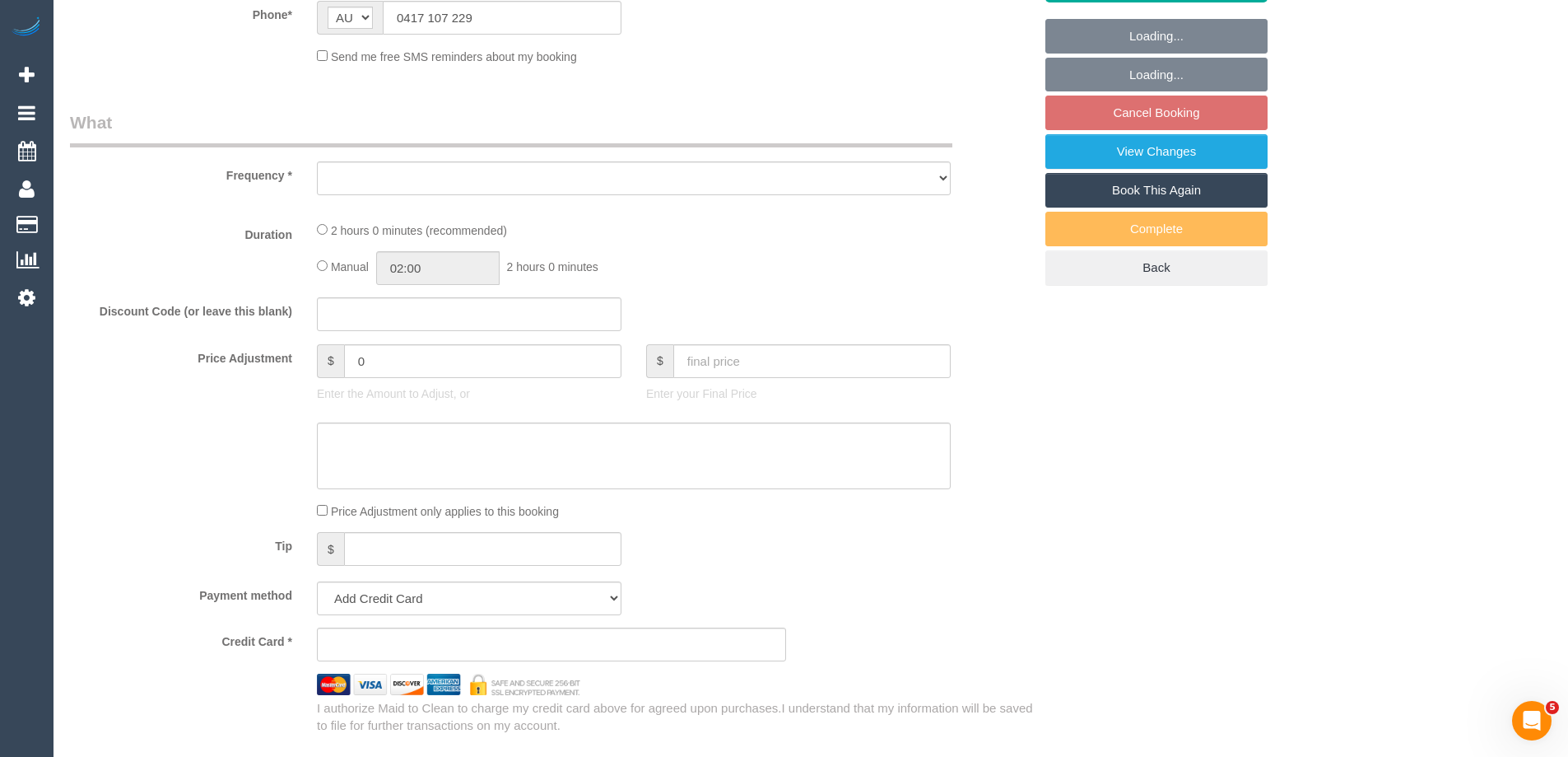
select select "string:stripe-pm_1R34VN2GScqysDRVoISr927C"
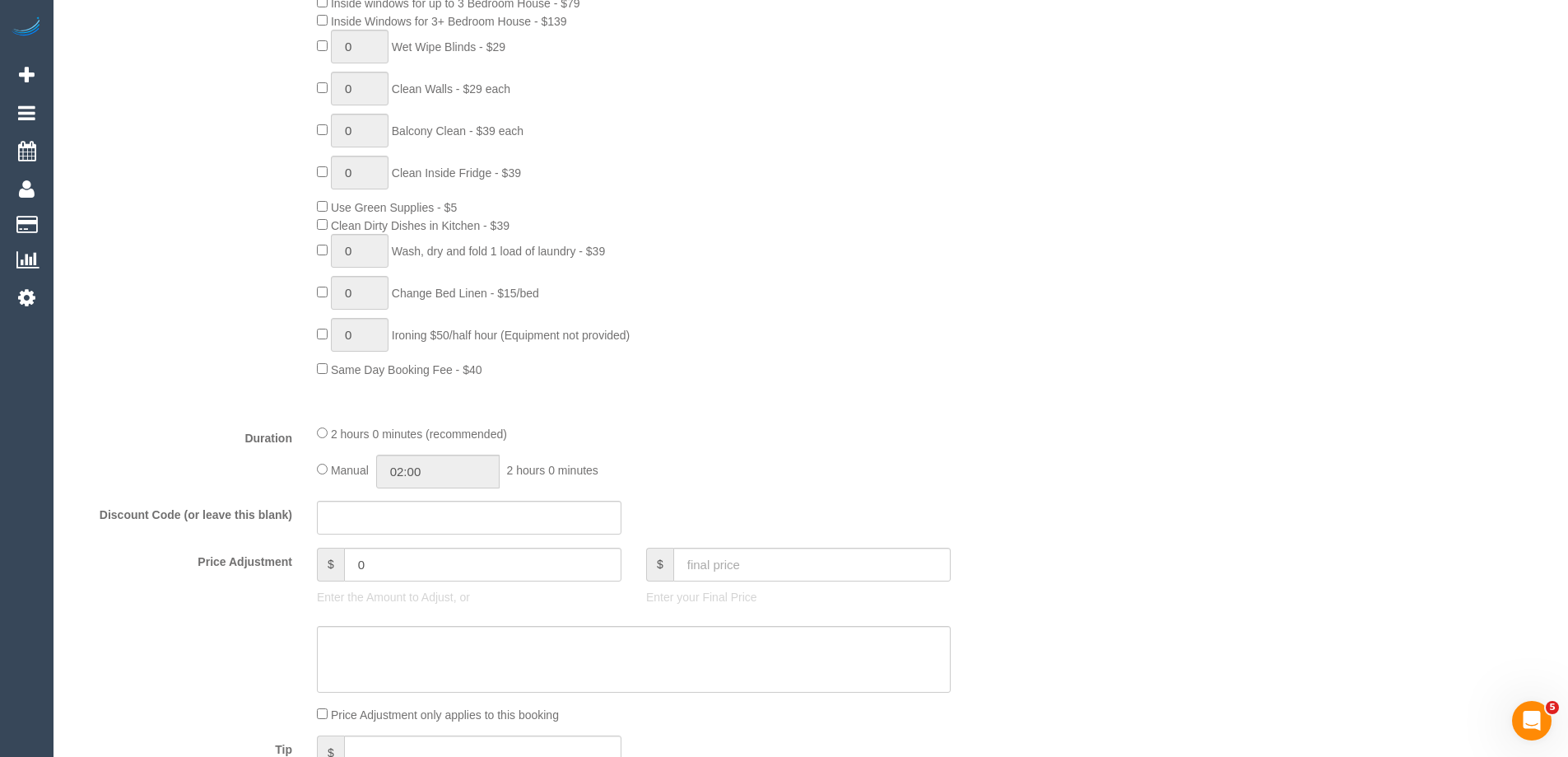
select select "object:880"
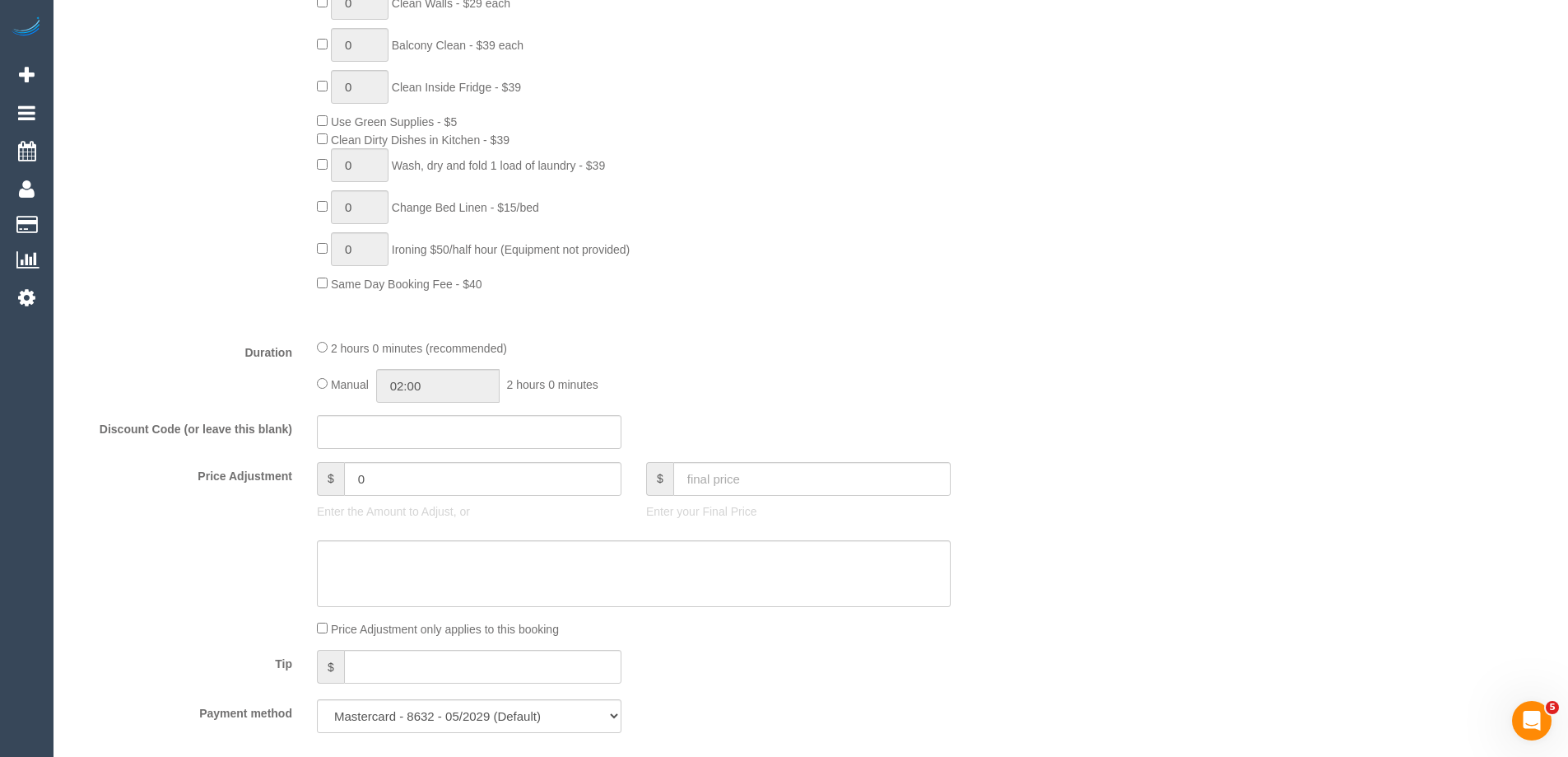
select select "number:27"
select select "number:14"
select select "number:18"
select select "number:36"
select select "number:34"
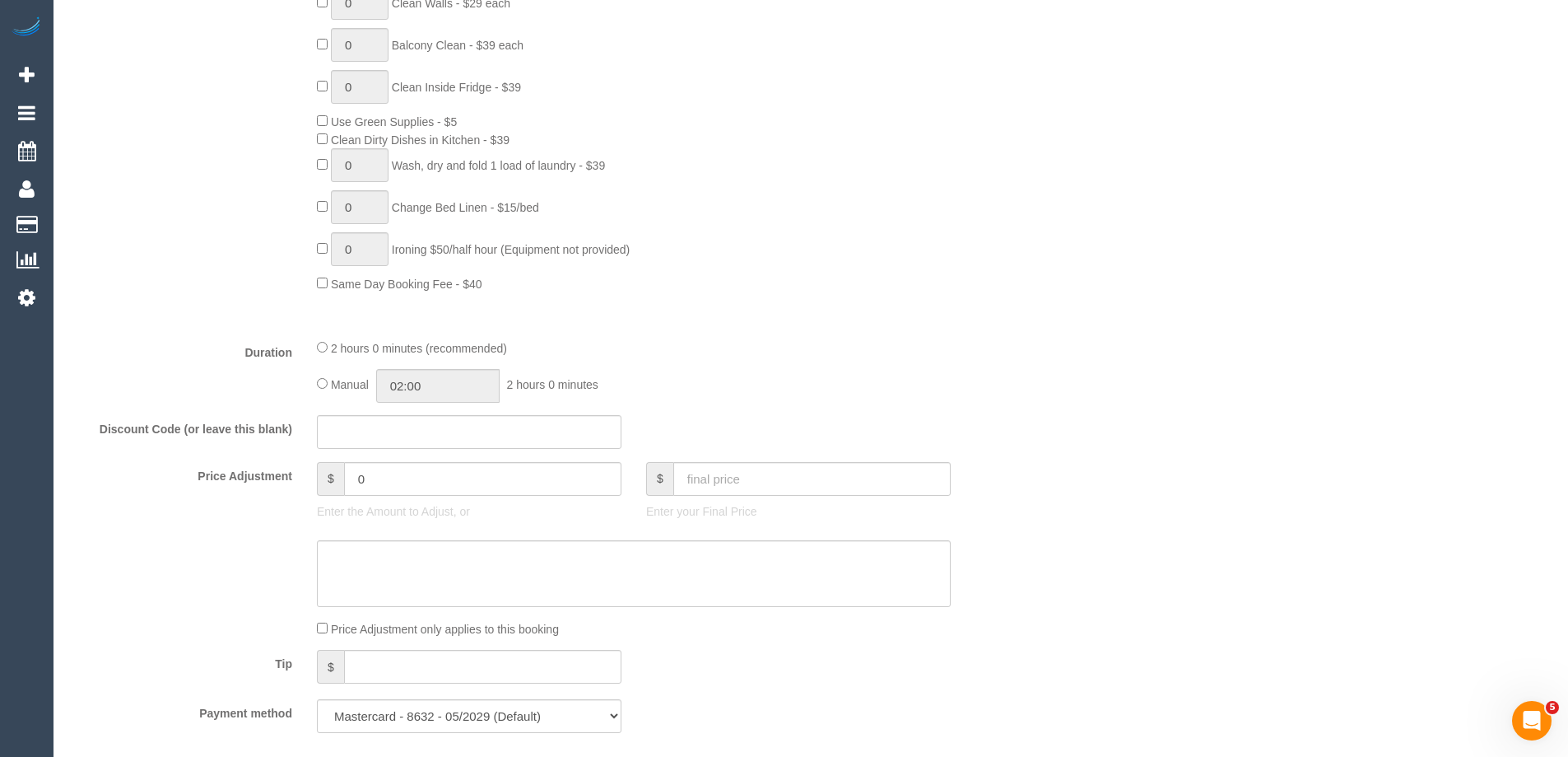
select select "number:11"
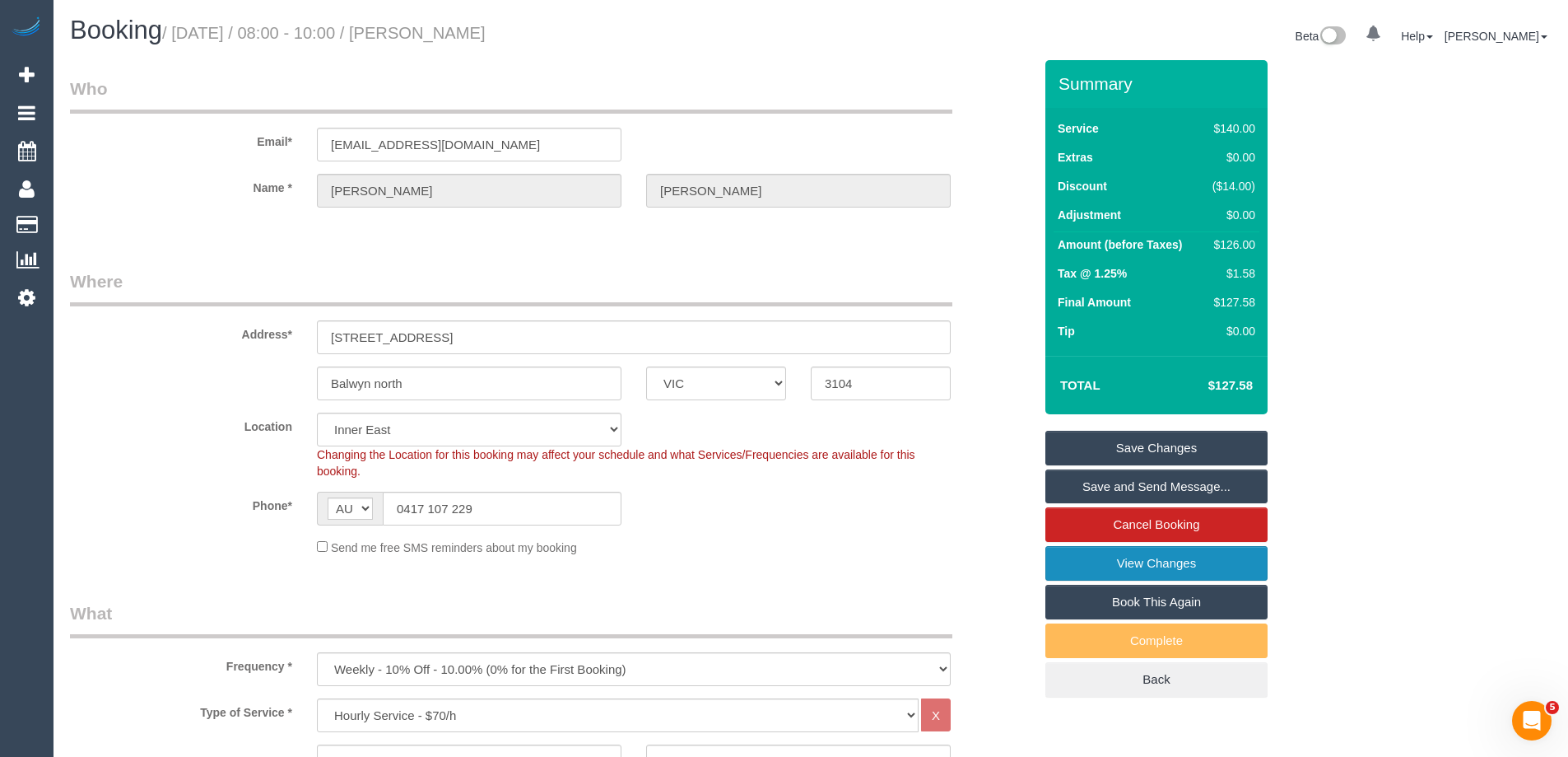
click at [1140, 564] on link "View Changes" at bounding box center [1156, 563] width 222 height 34
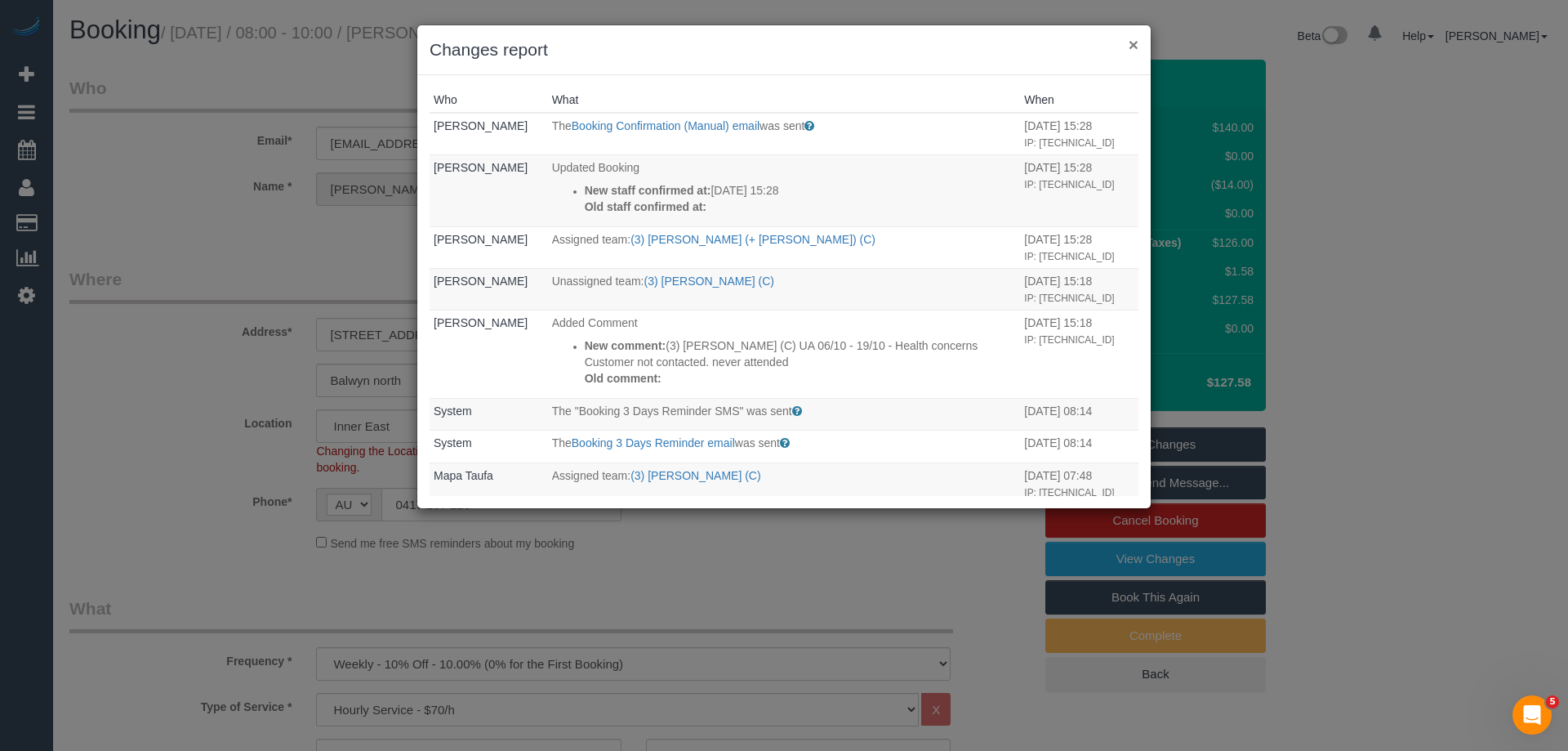
click at [1135, 37] on button "×" at bounding box center [1133, 44] width 10 height 18
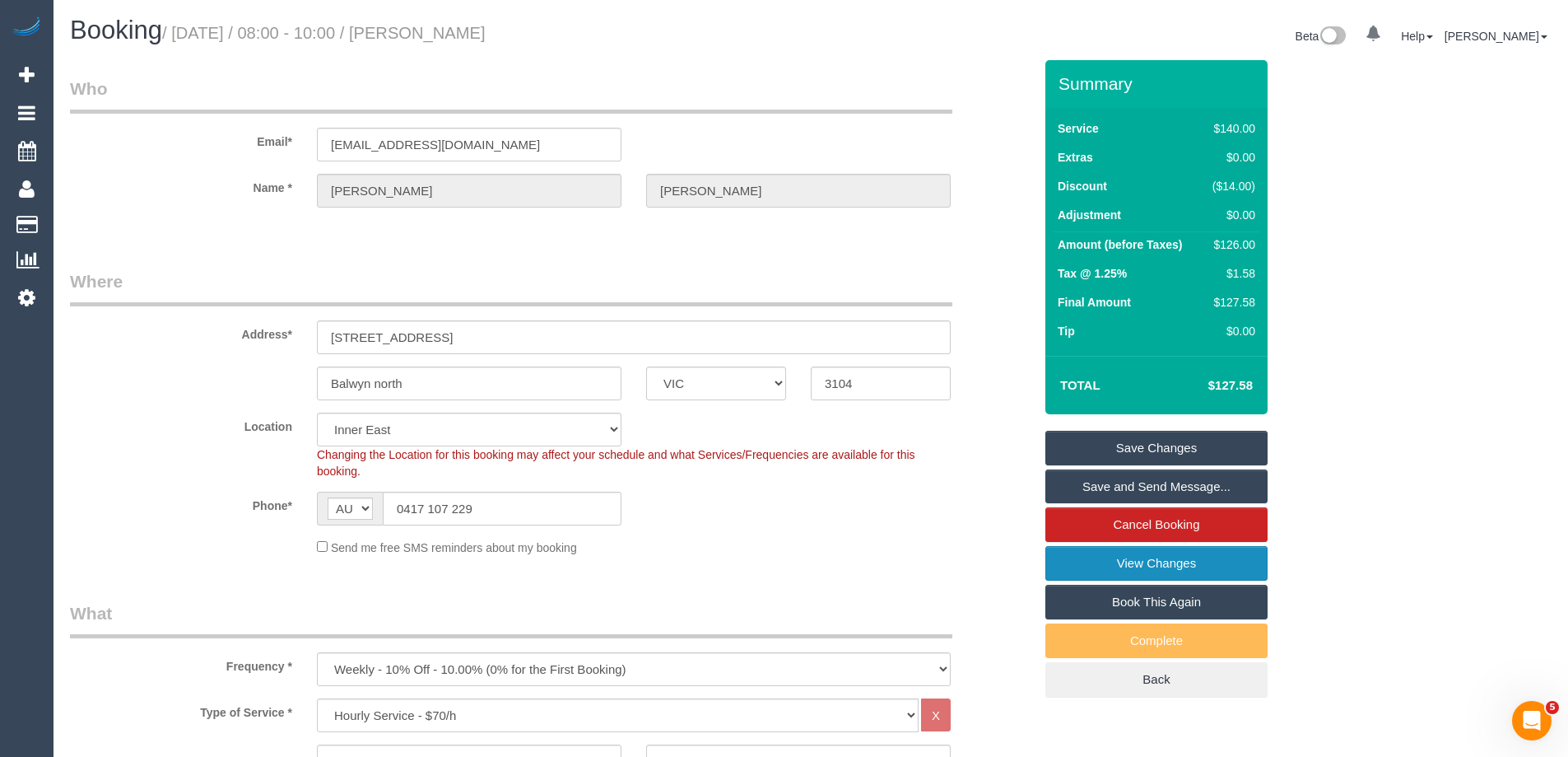
click at [1159, 568] on link "View Changes" at bounding box center [1156, 563] width 222 height 34
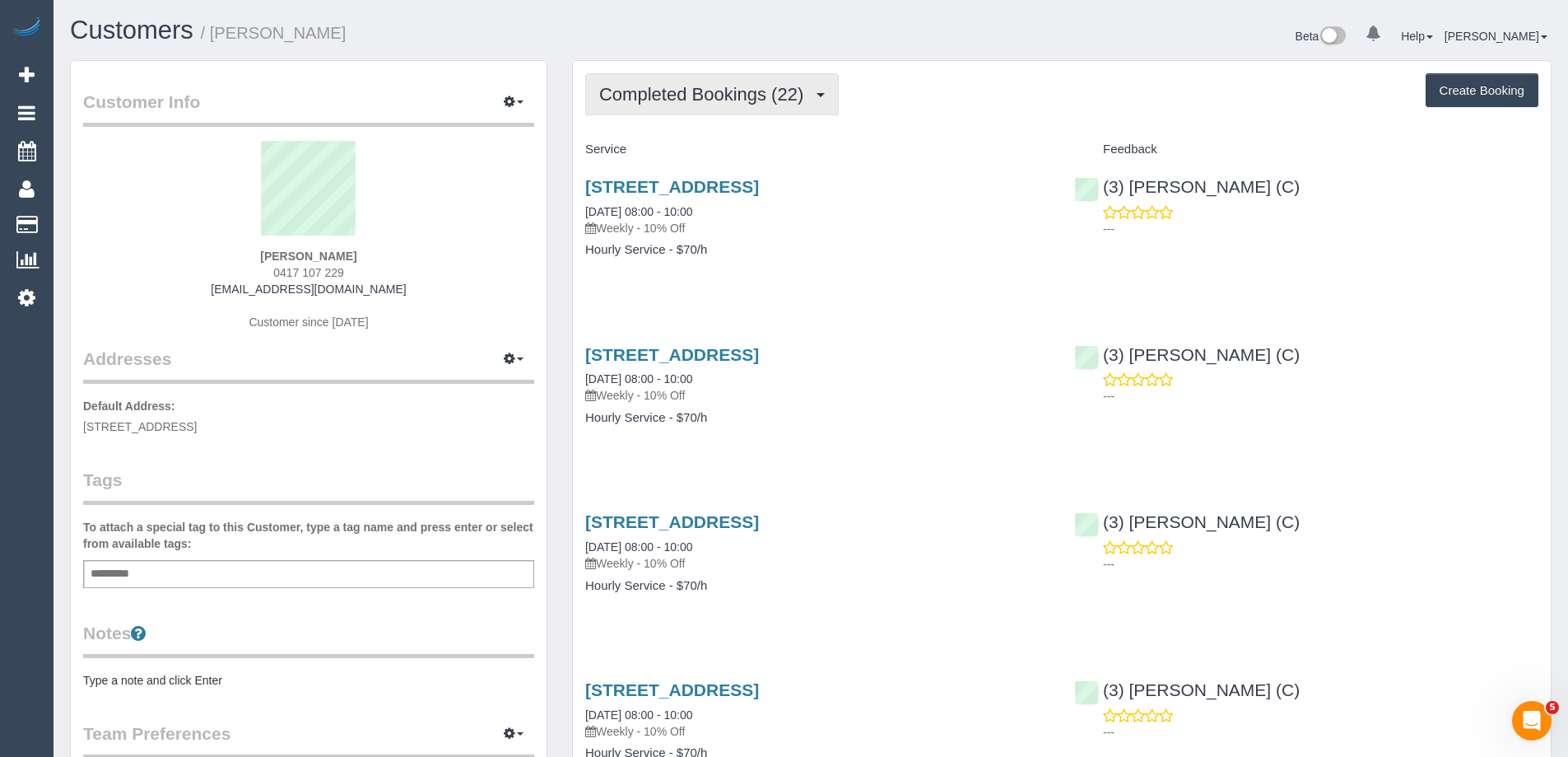
click at [676, 97] on span "Completed Bookings (22)" at bounding box center [705, 94] width 212 height 20
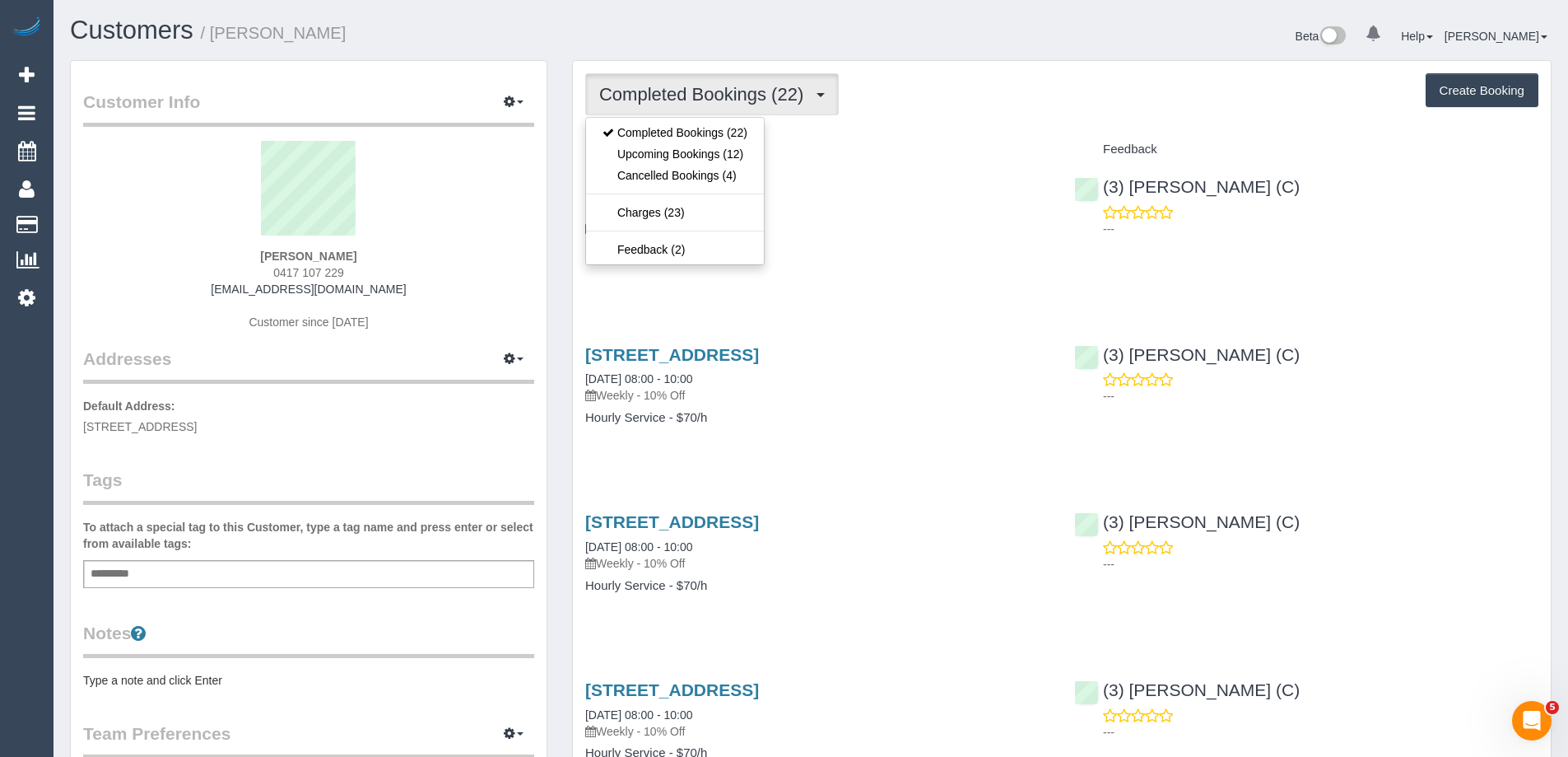
click at [888, 143] on h4 "Service" at bounding box center [817, 149] width 464 height 14
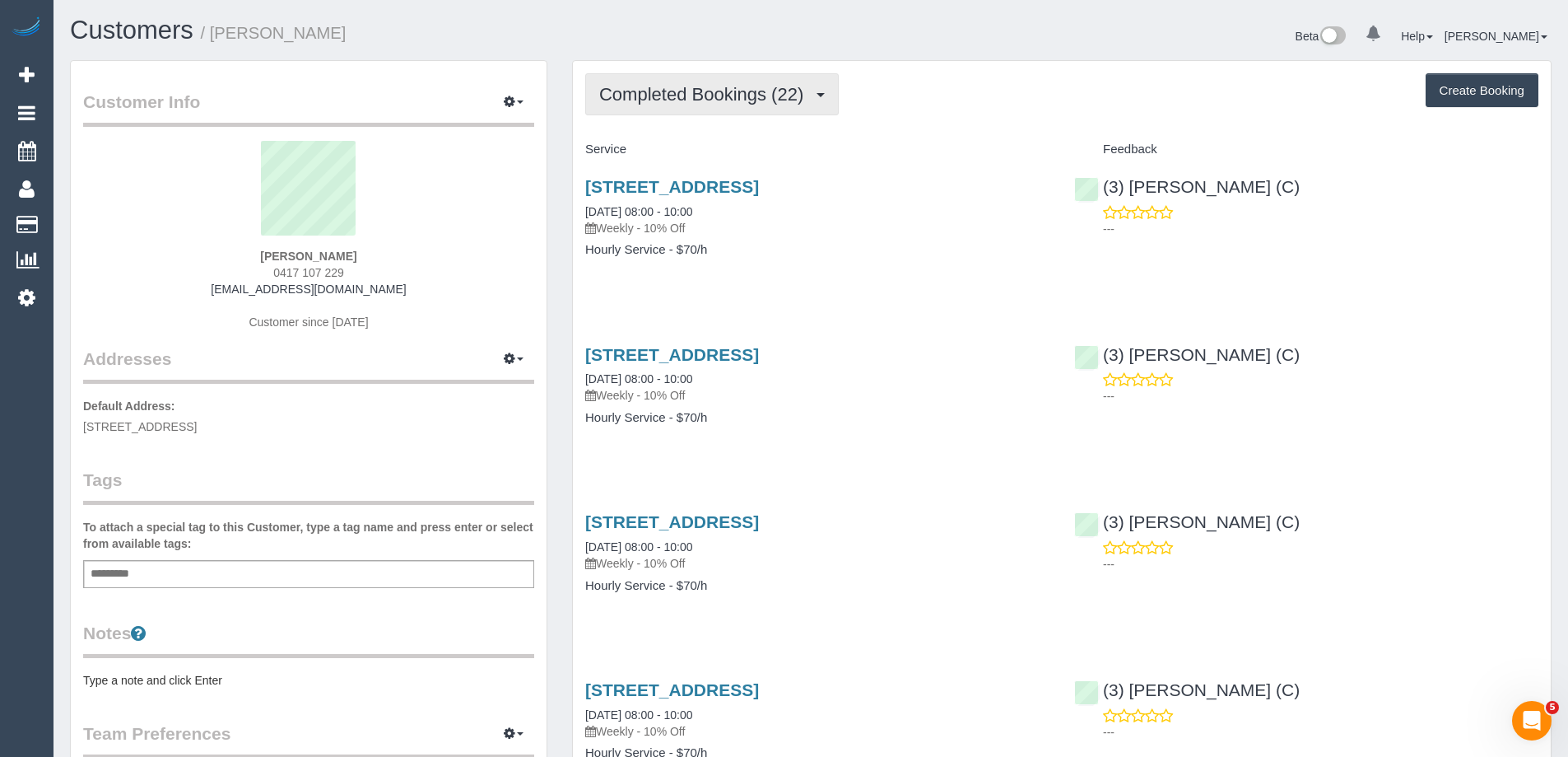
click at [711, 89] on span "Completed Bookings (22)" at bounding box center [705, 94] width 212 height 20
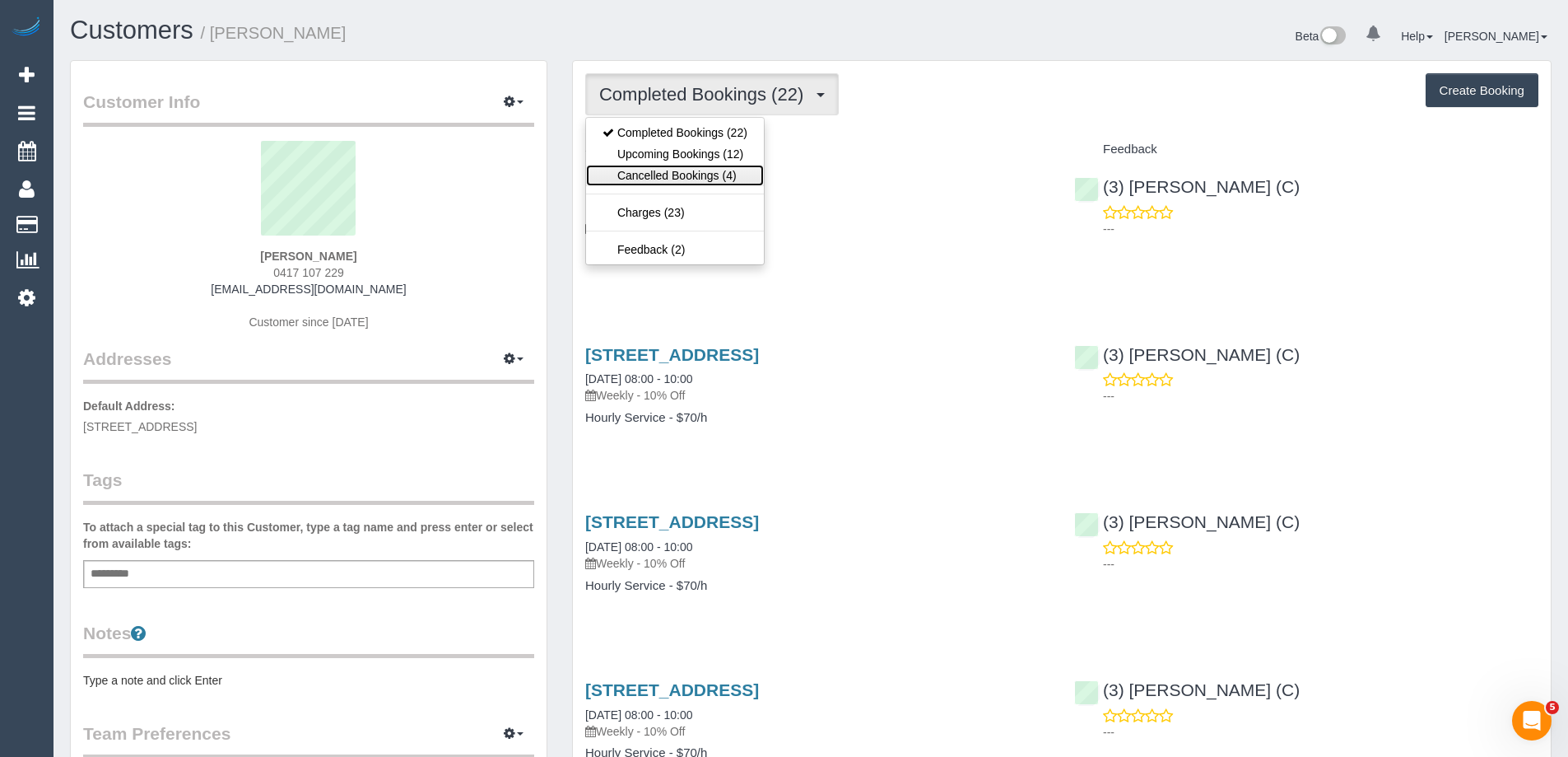
click at [716, 172] on link "Cancelled Bookings (4)" at bounding box center [674, 175] width 178 height 21
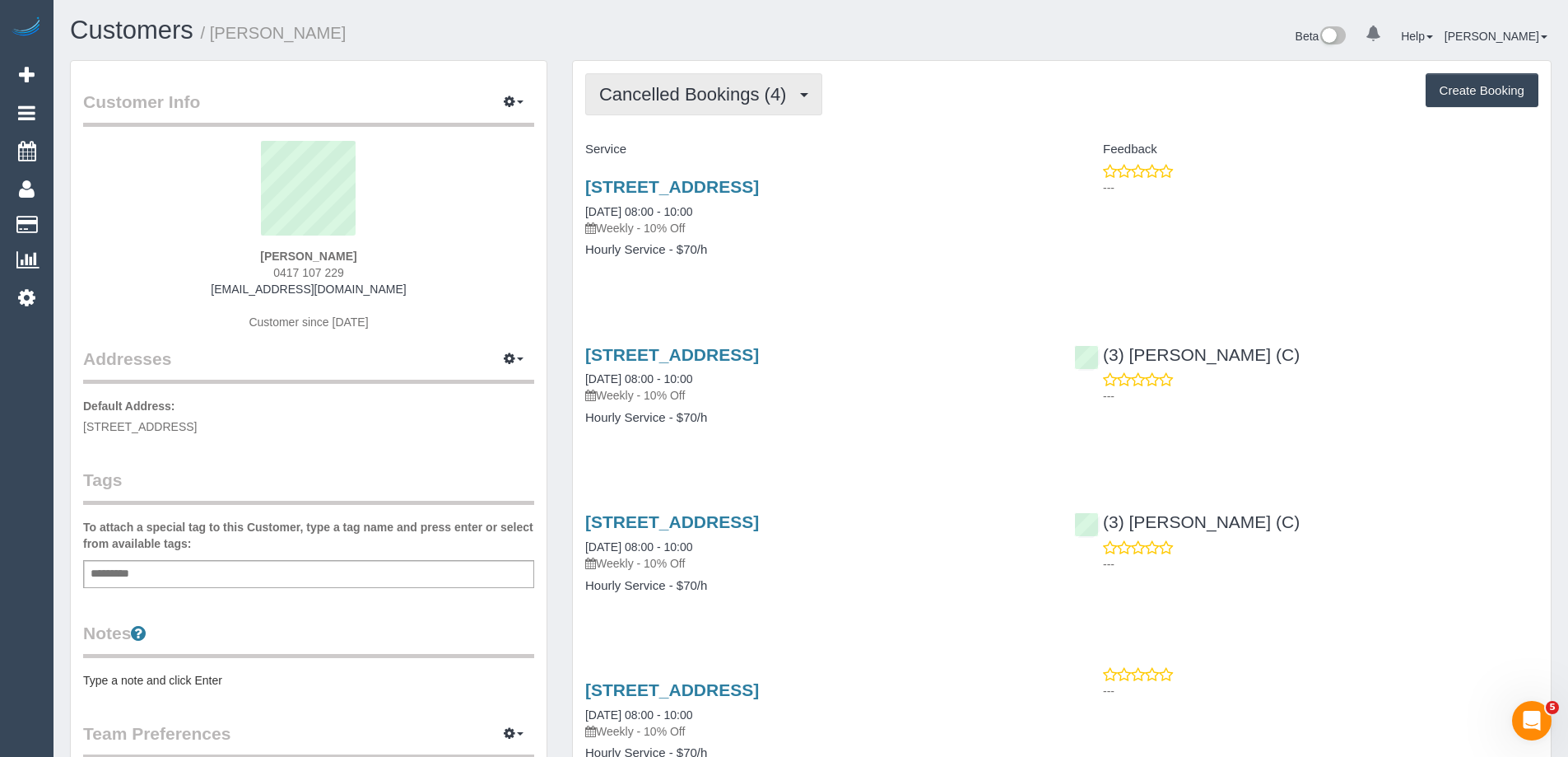
click at [688, 100] on span "Cancelled Bookings (4)" at bounding box center [697, 94] width 195 height 20
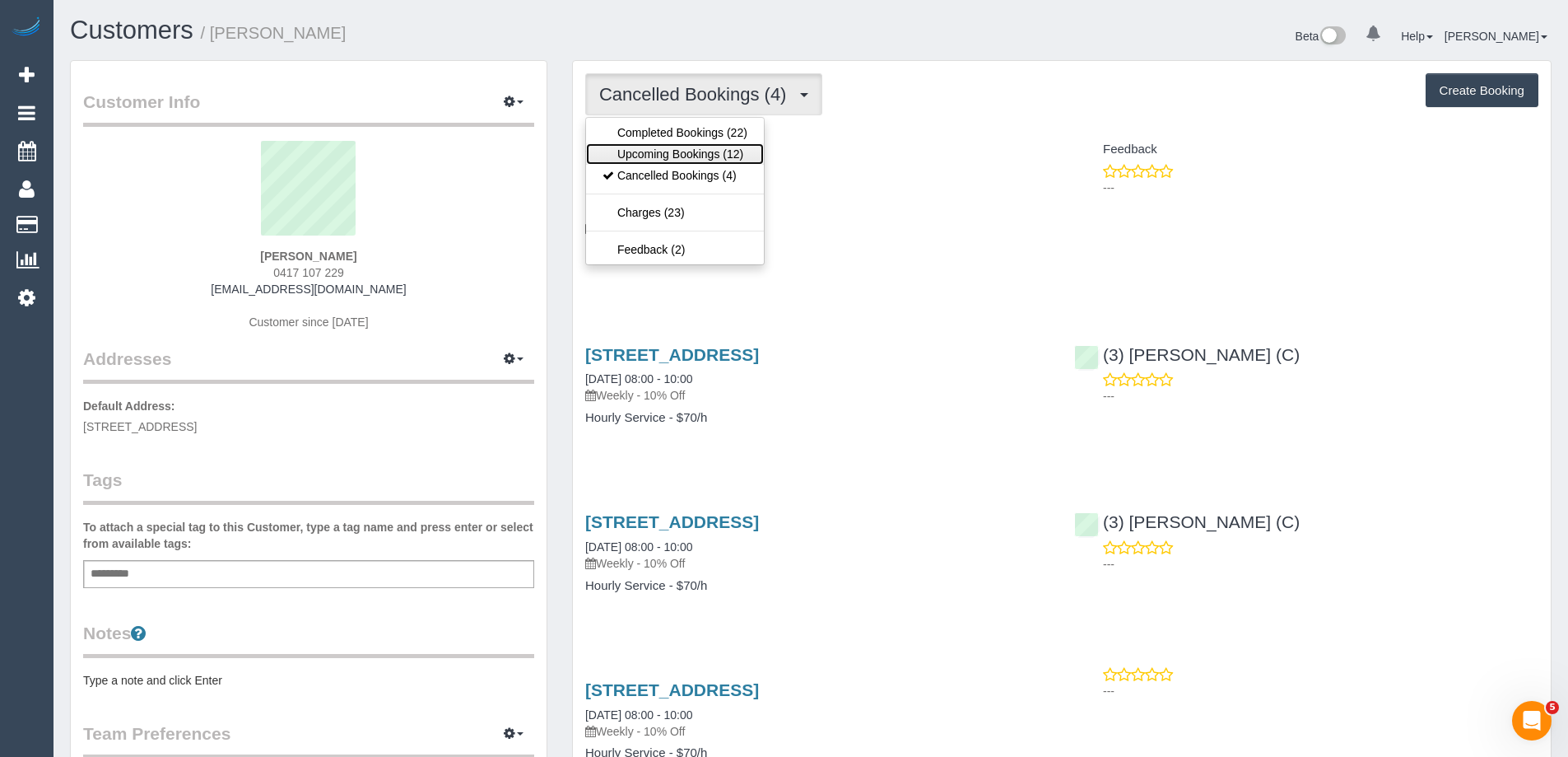
click at [683, 153] on link "Upcoming Bookings (12)" at bounding box center [674, 153] width 178 height 21
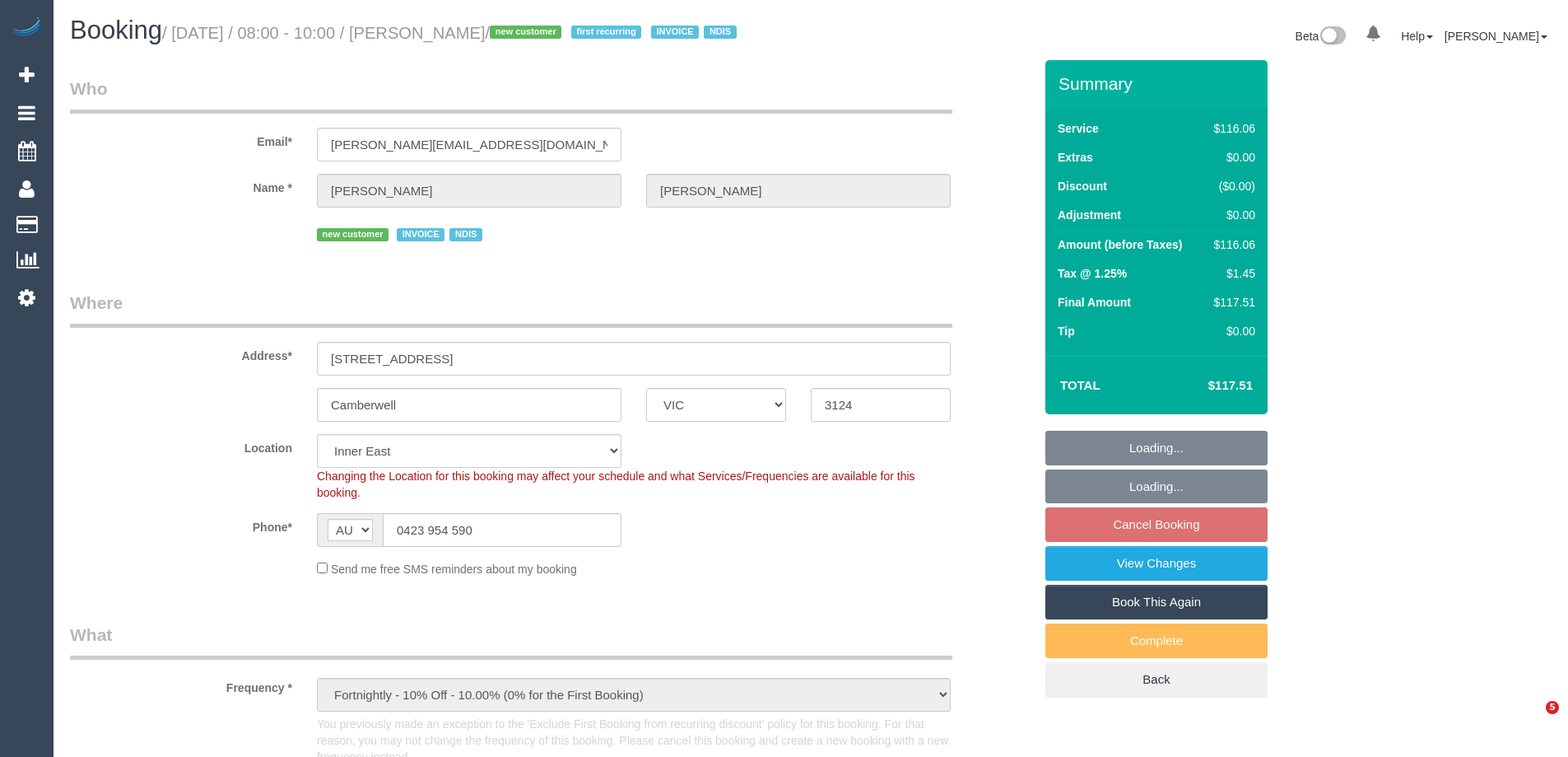
select select "VIC"
select select "number:28"
select select "number:14"
select select "number:19"
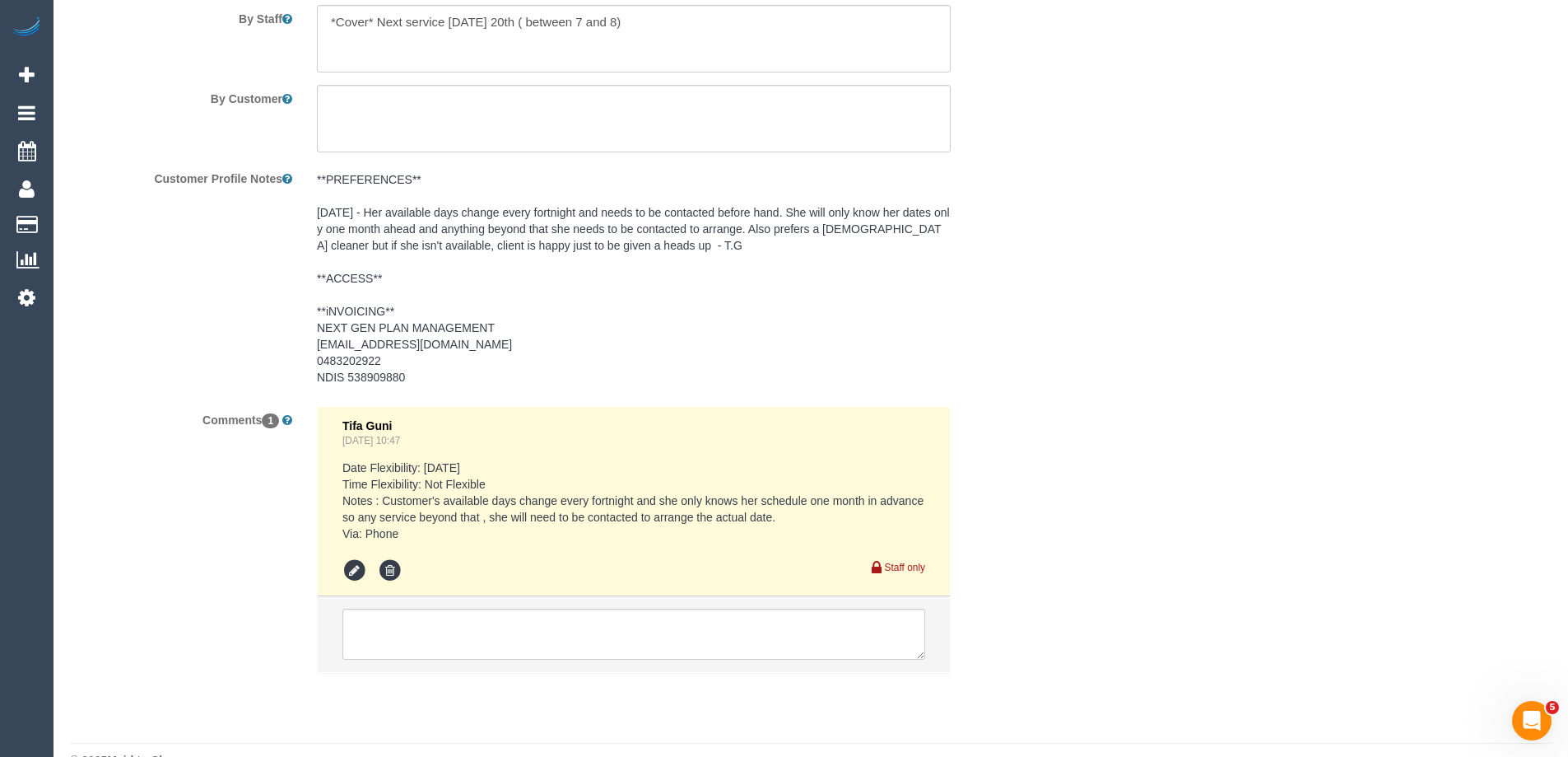
scroll to position [2470, 0]
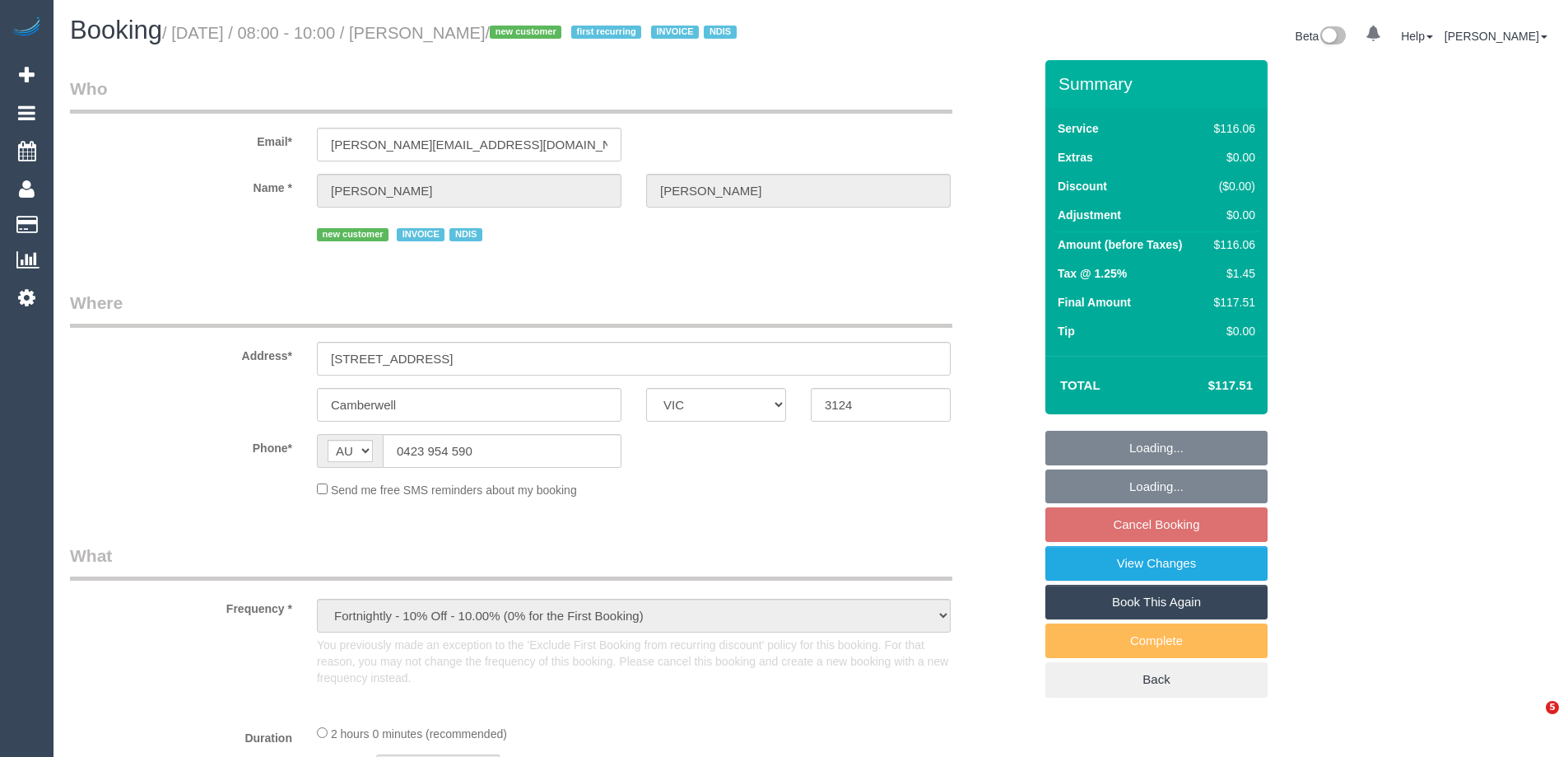
select select "VIC"
select select "number:28"
select select "number:14"
select select "number:19"
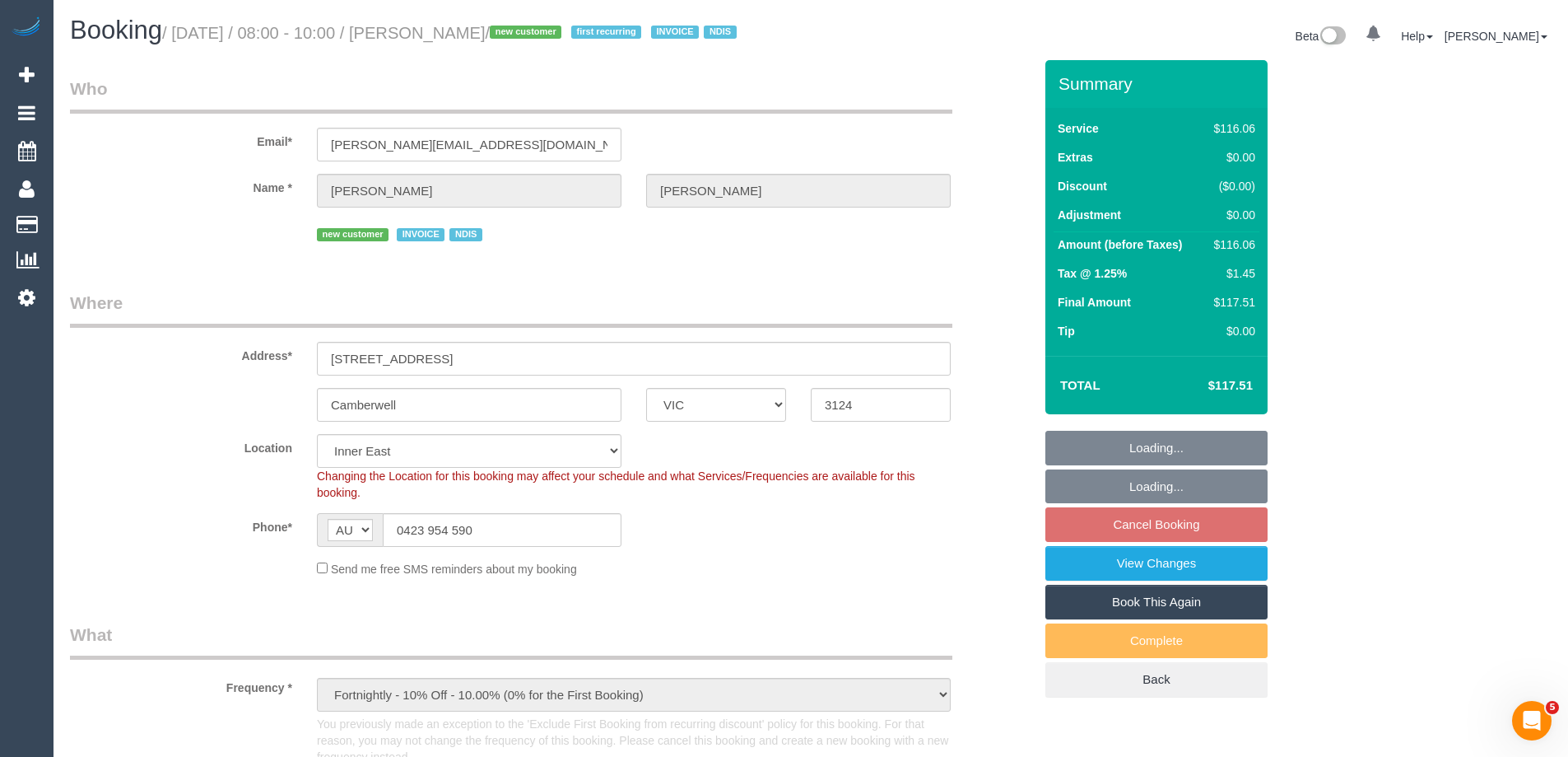
select select "object:1406"
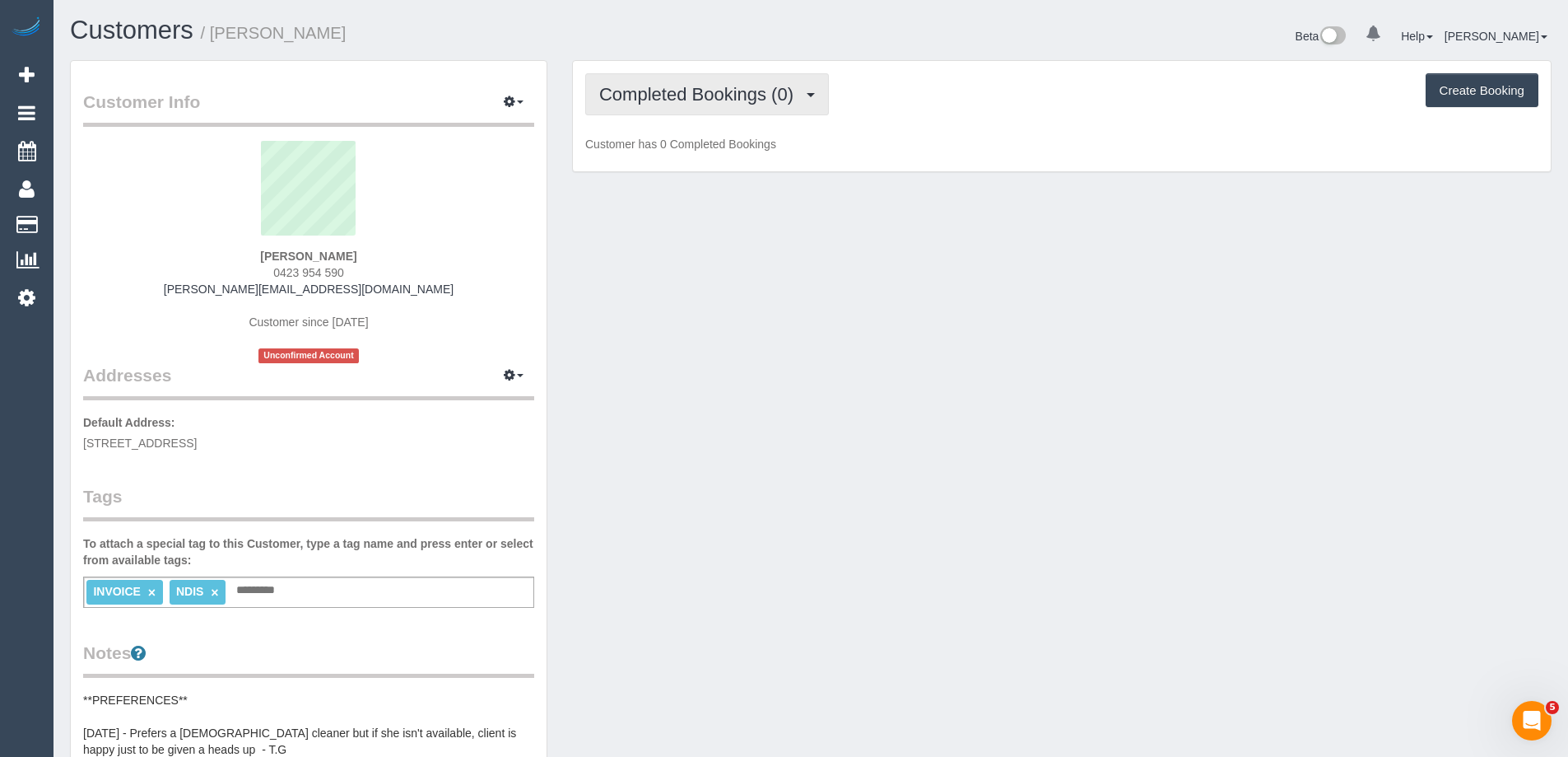
click at [699, 97] on span "Completed Bookings (0)" at bounding box center [700, 94] width 203 height 20
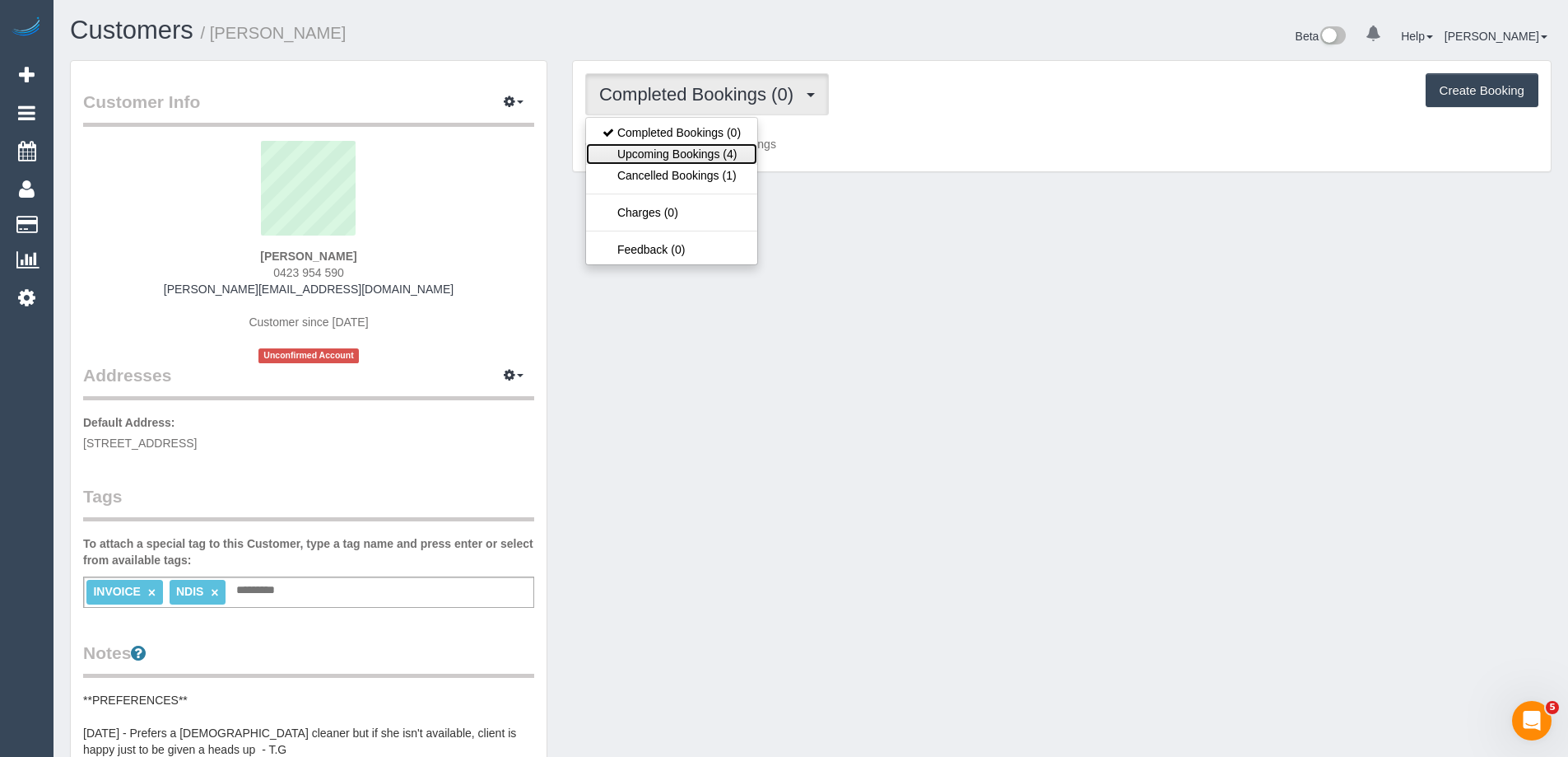
click at [698, 146] on link "Upcoming Bookings (4)" at bounding box center [671, 153] width 171 height 21
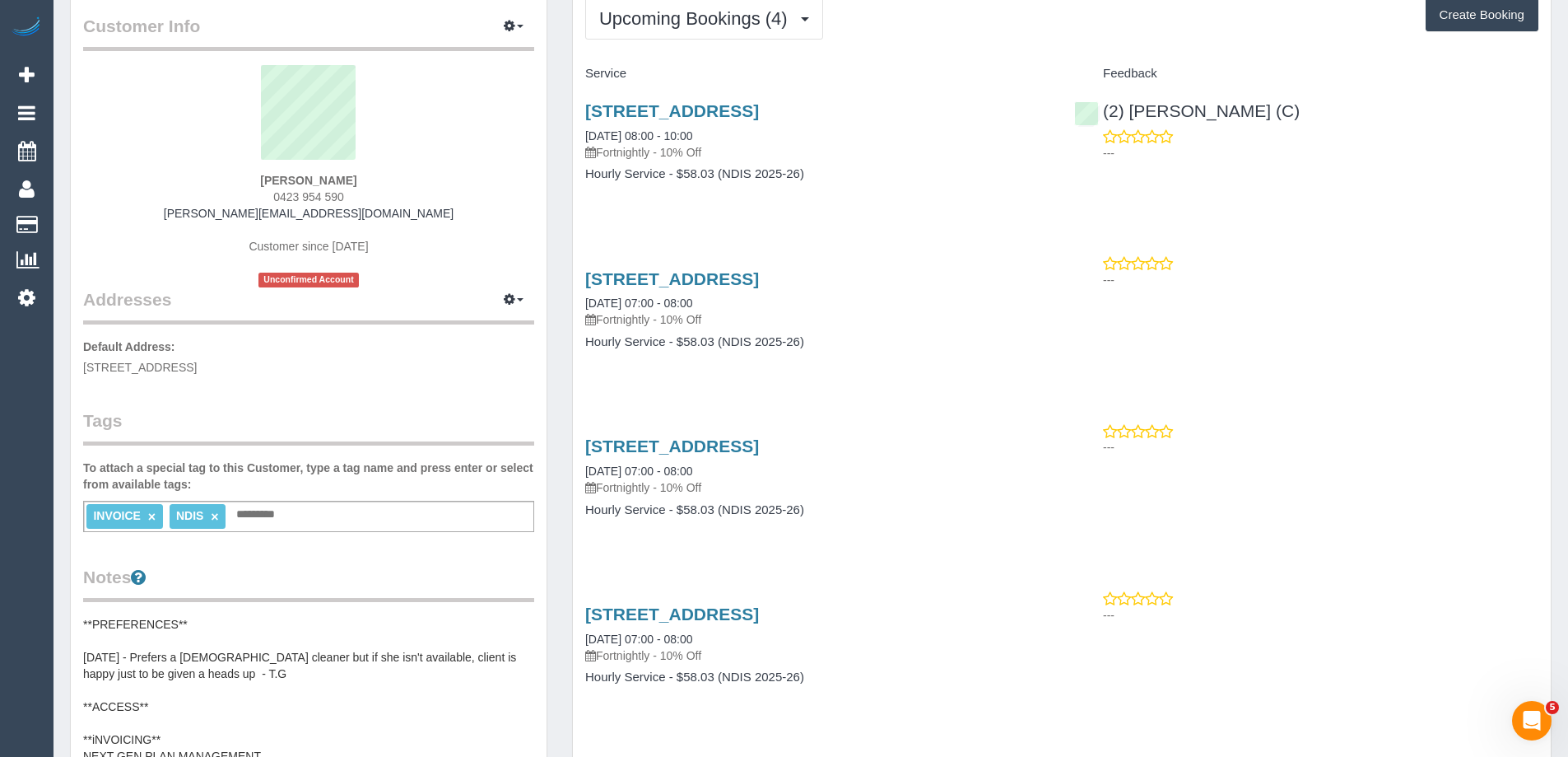
scroll to position [165, 0]
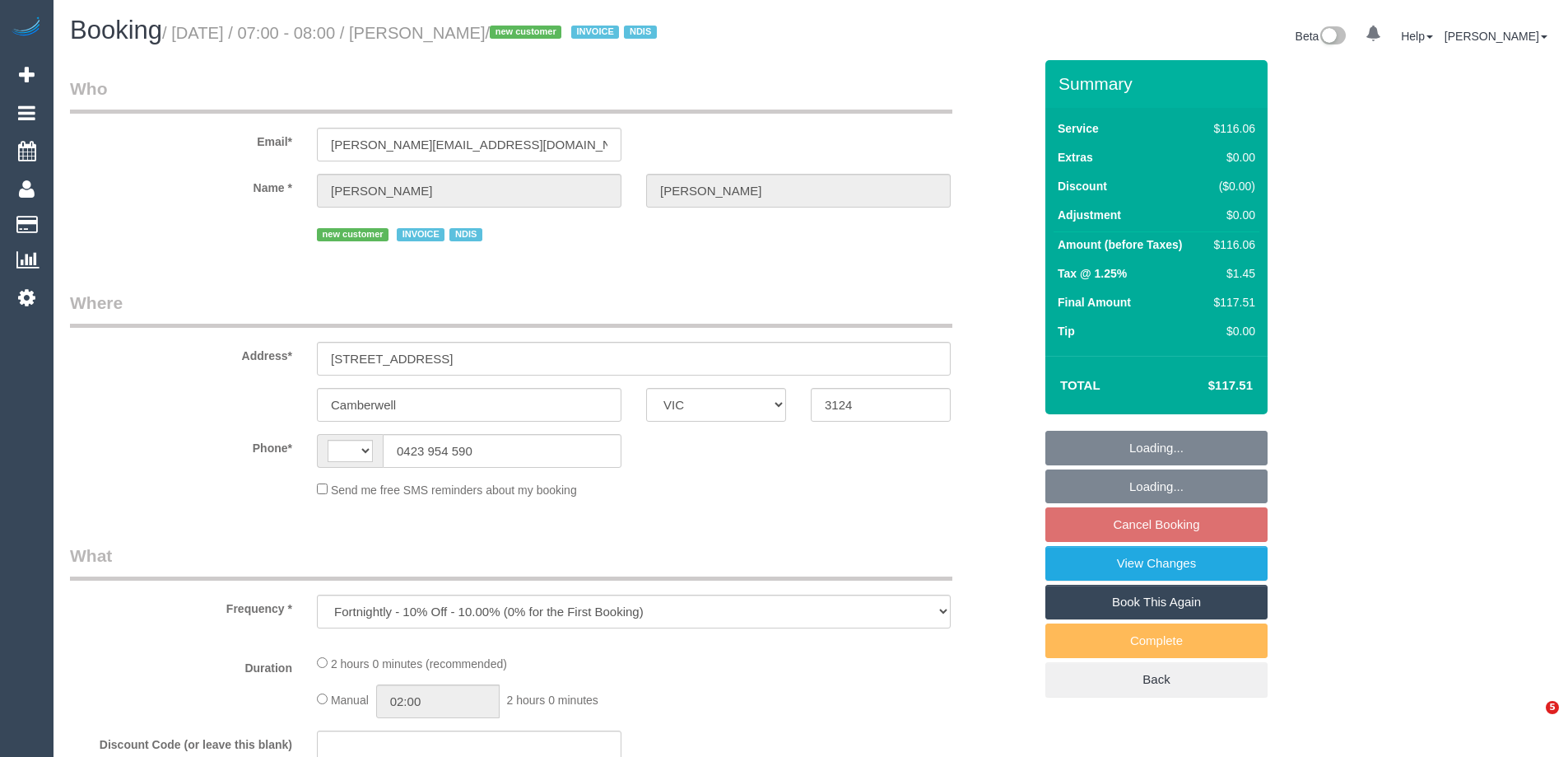
select select "VIC"
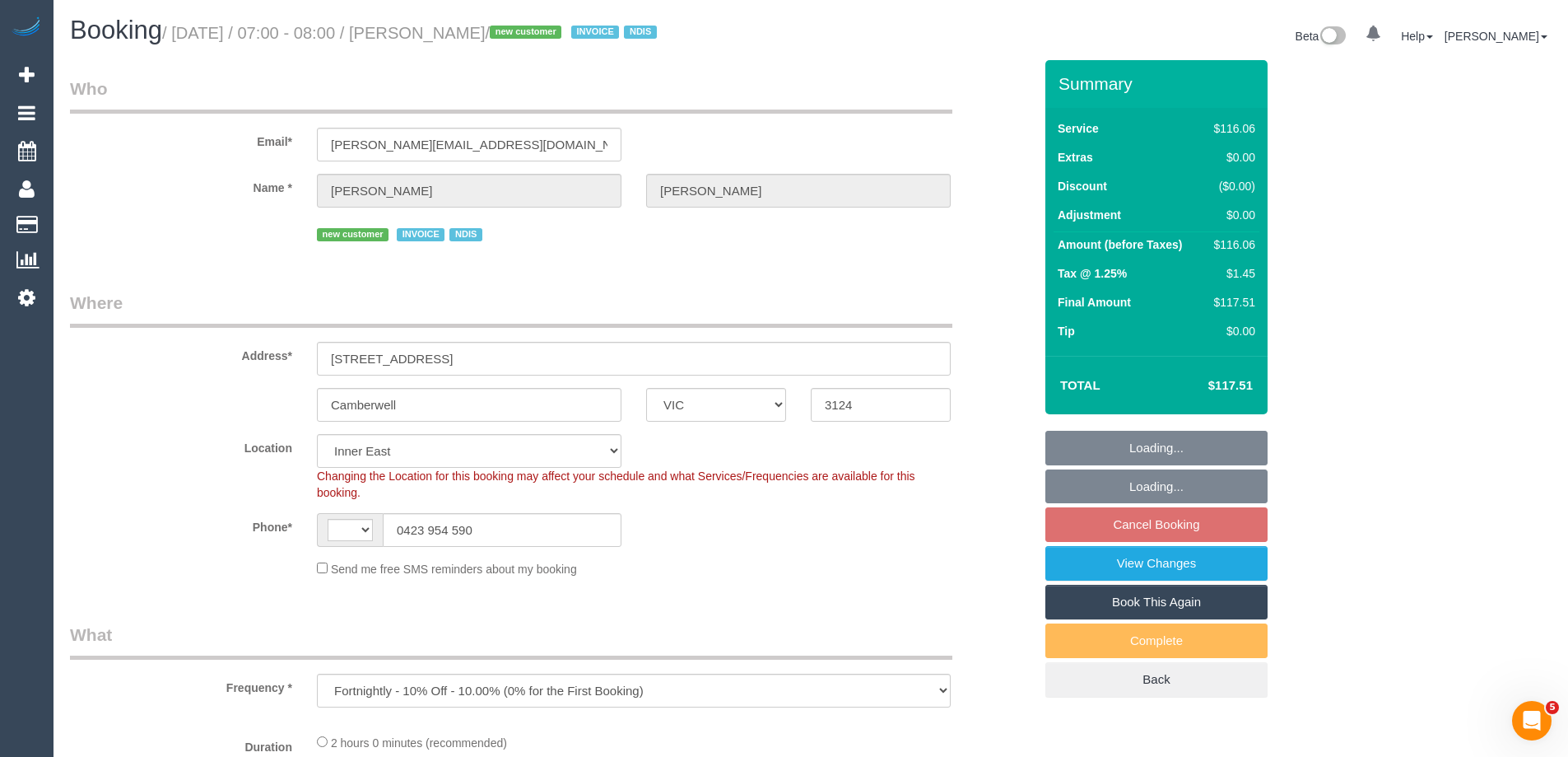
select select "object:676"
select select "string:AU"
select select "number:28"
select select "number:14"
select select "number:19"
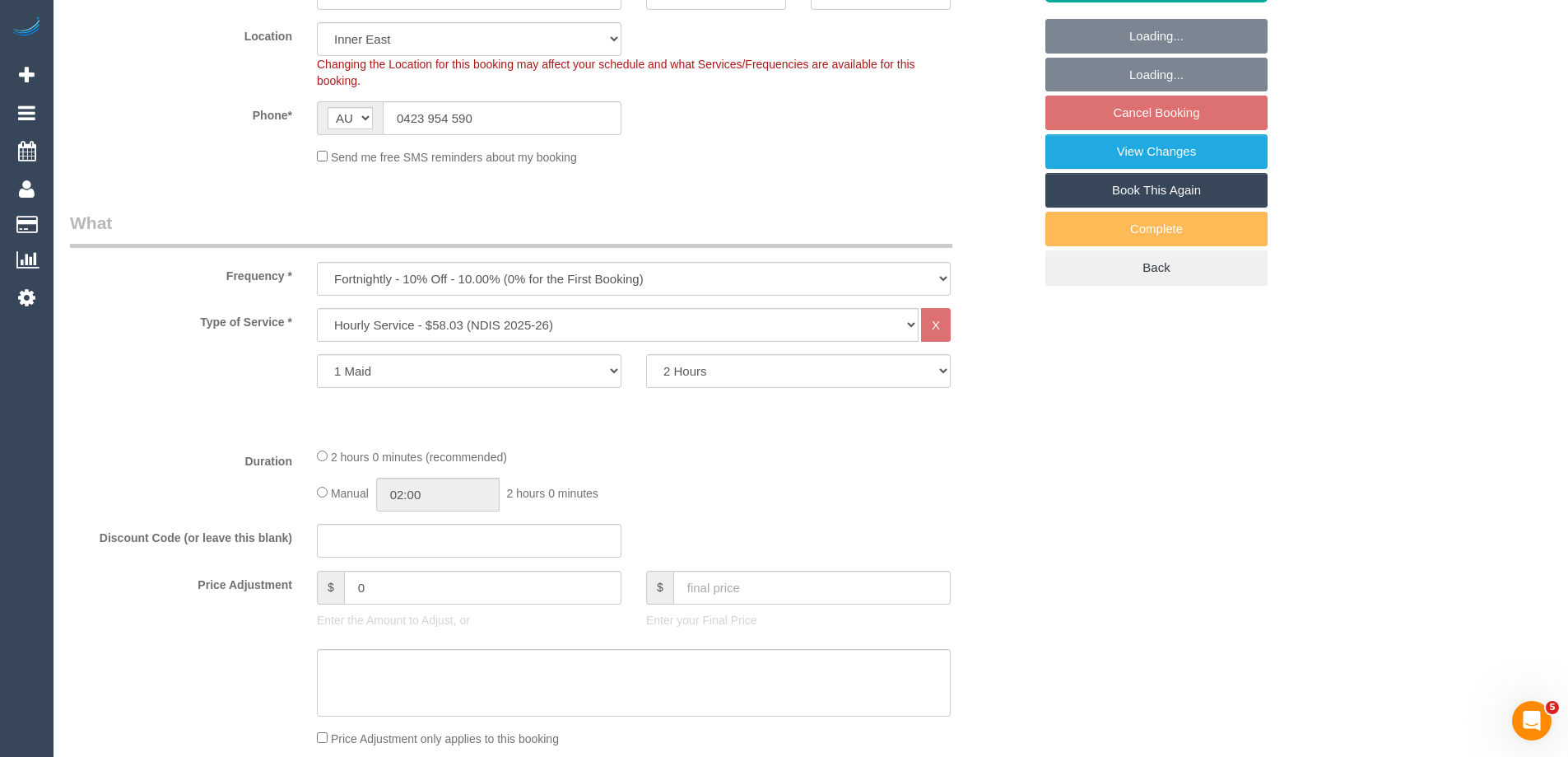
select select "spot1"
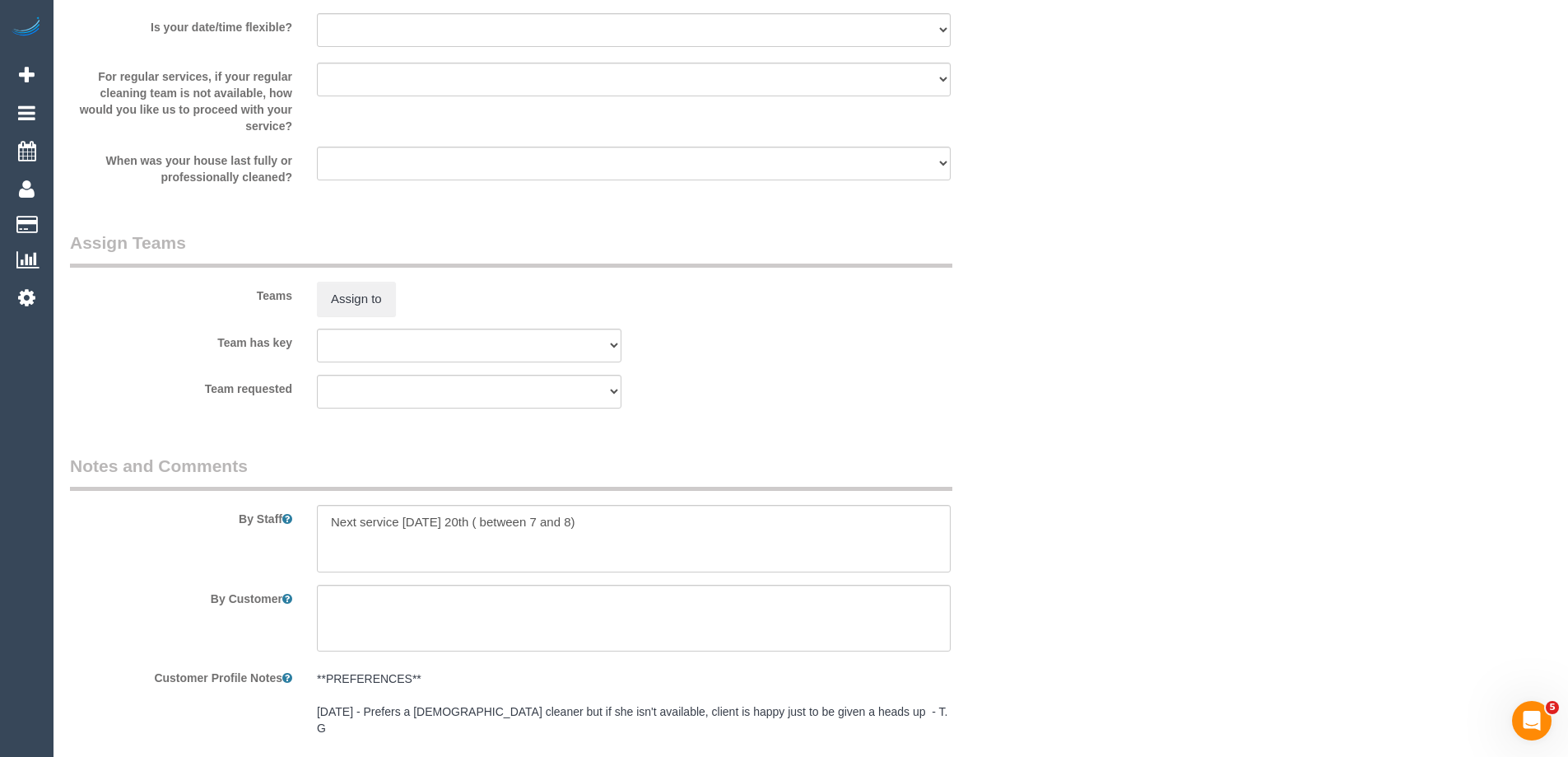
scroll to position [1687, 0]
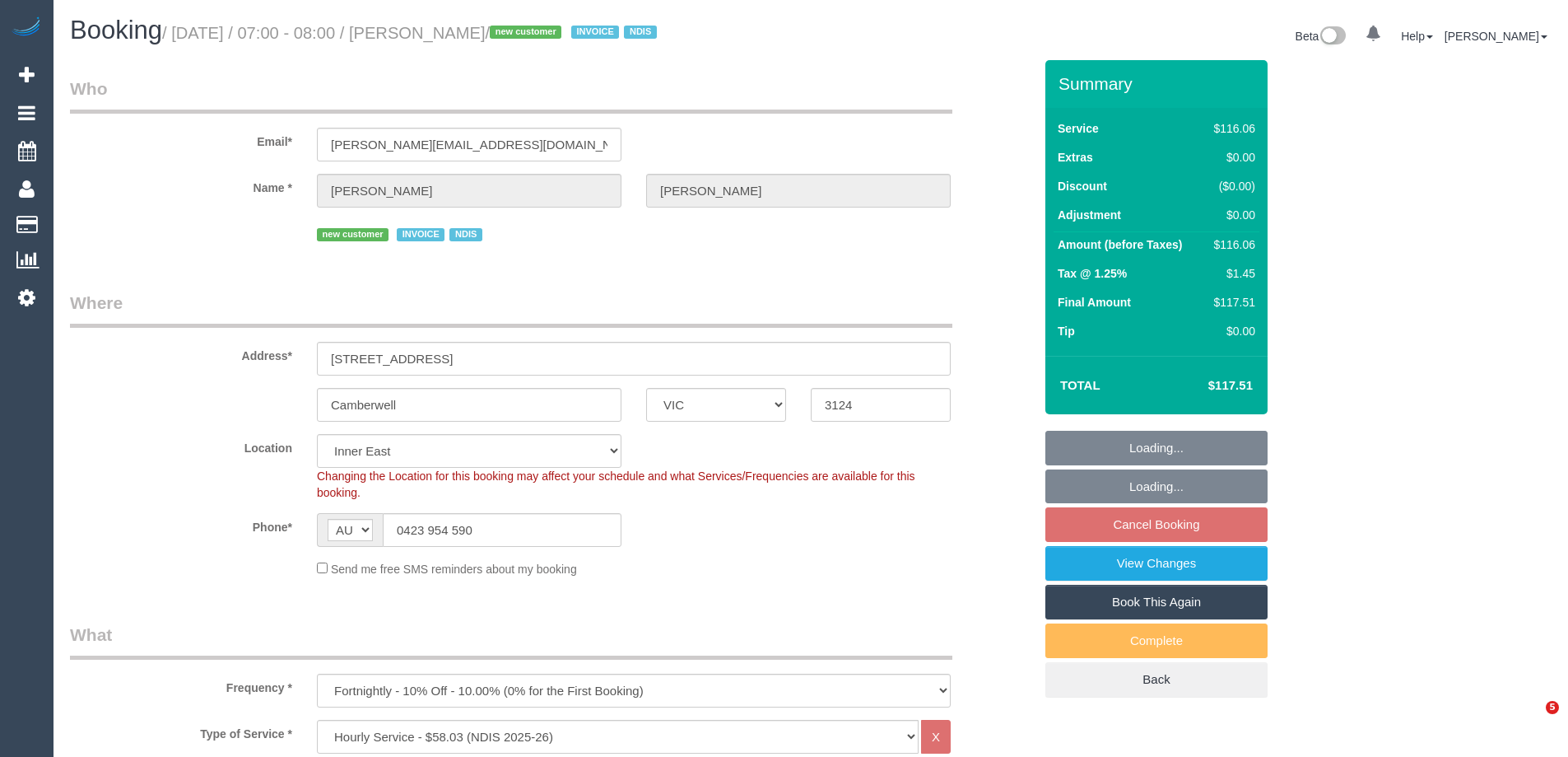
select select "VIC"
select select "object:735"
select select "number:28"
select select "number:14"
select select "number:19"
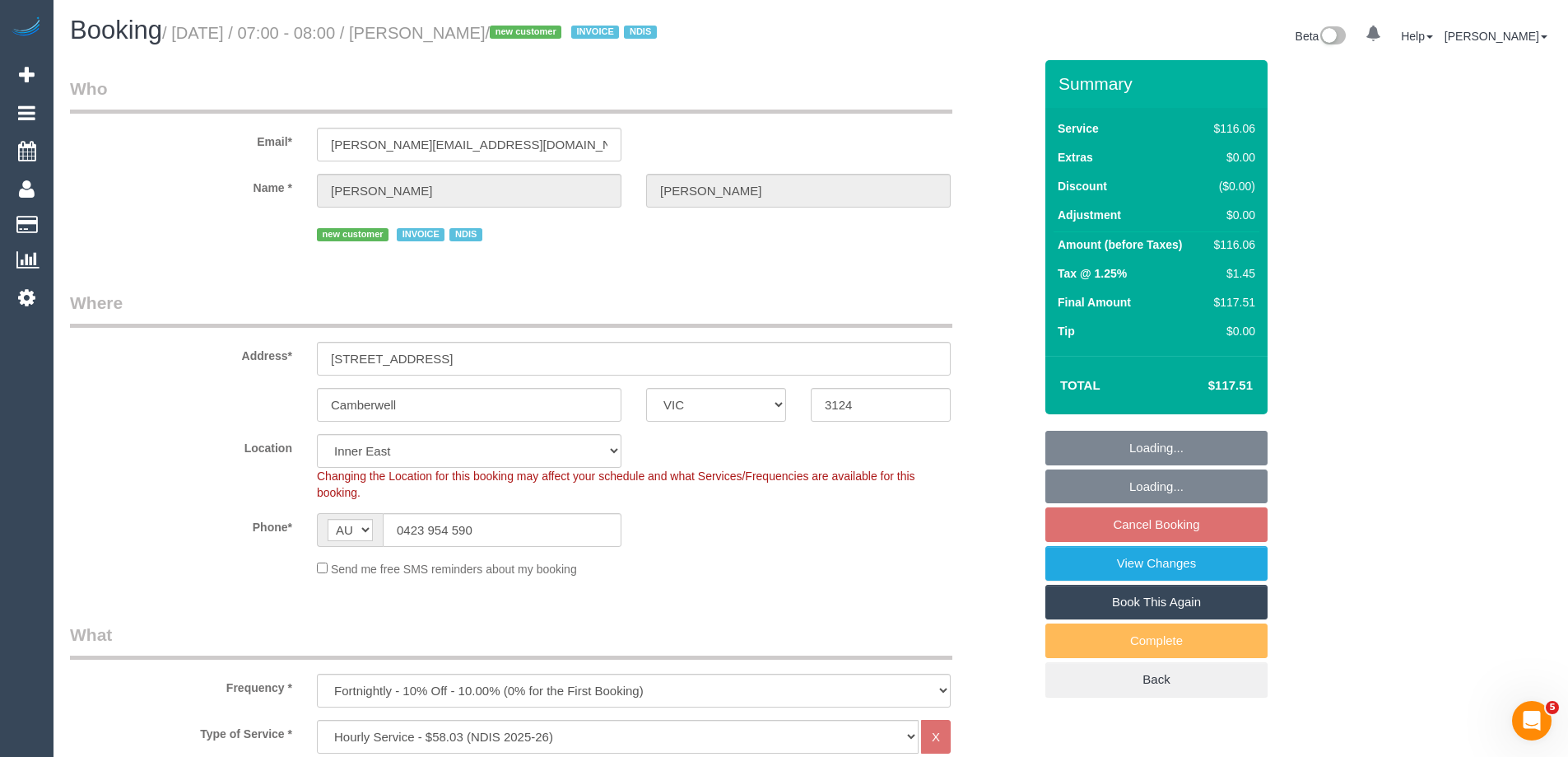
select select "spot1"
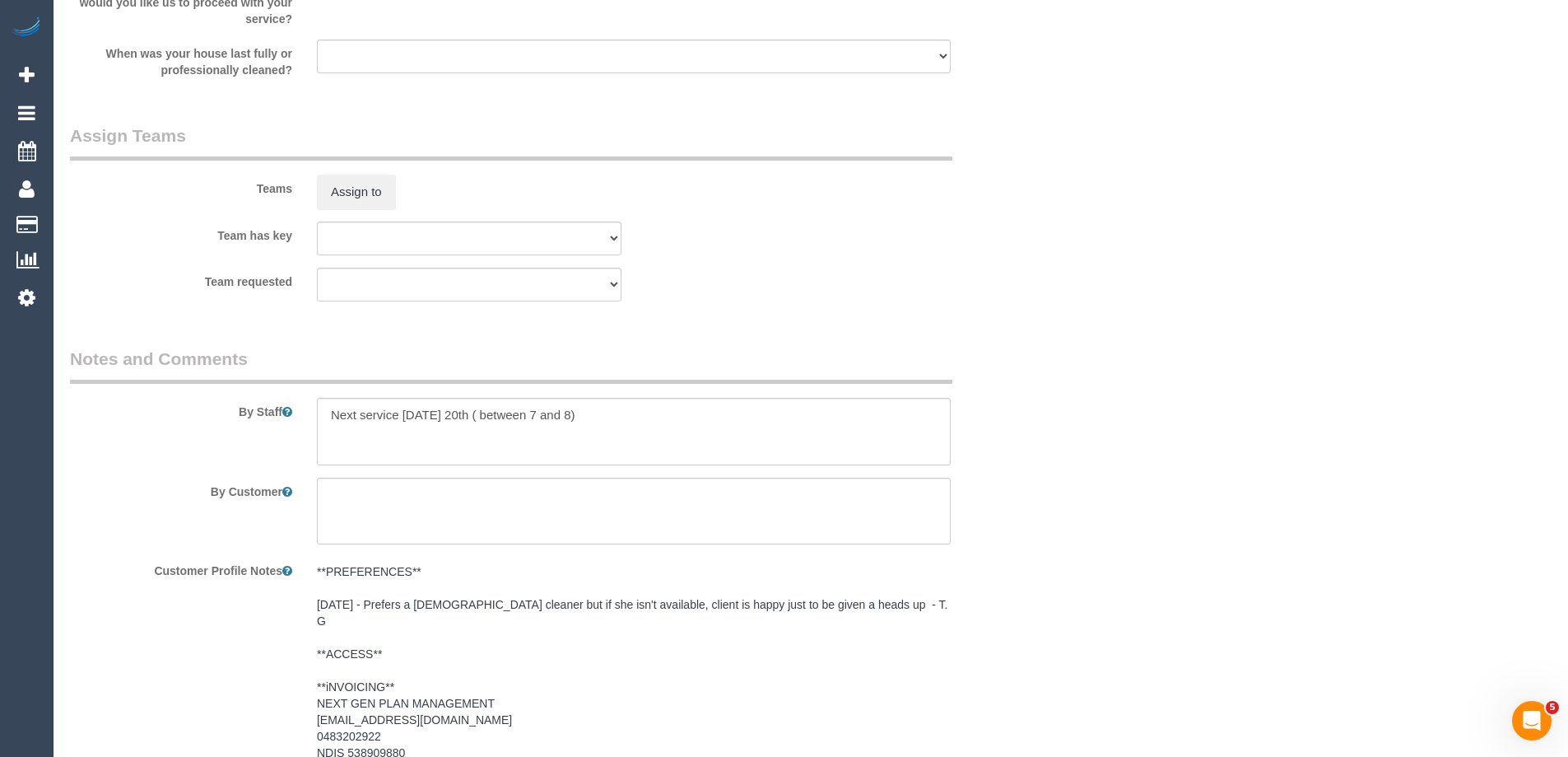
scroll to position [2099, 0]
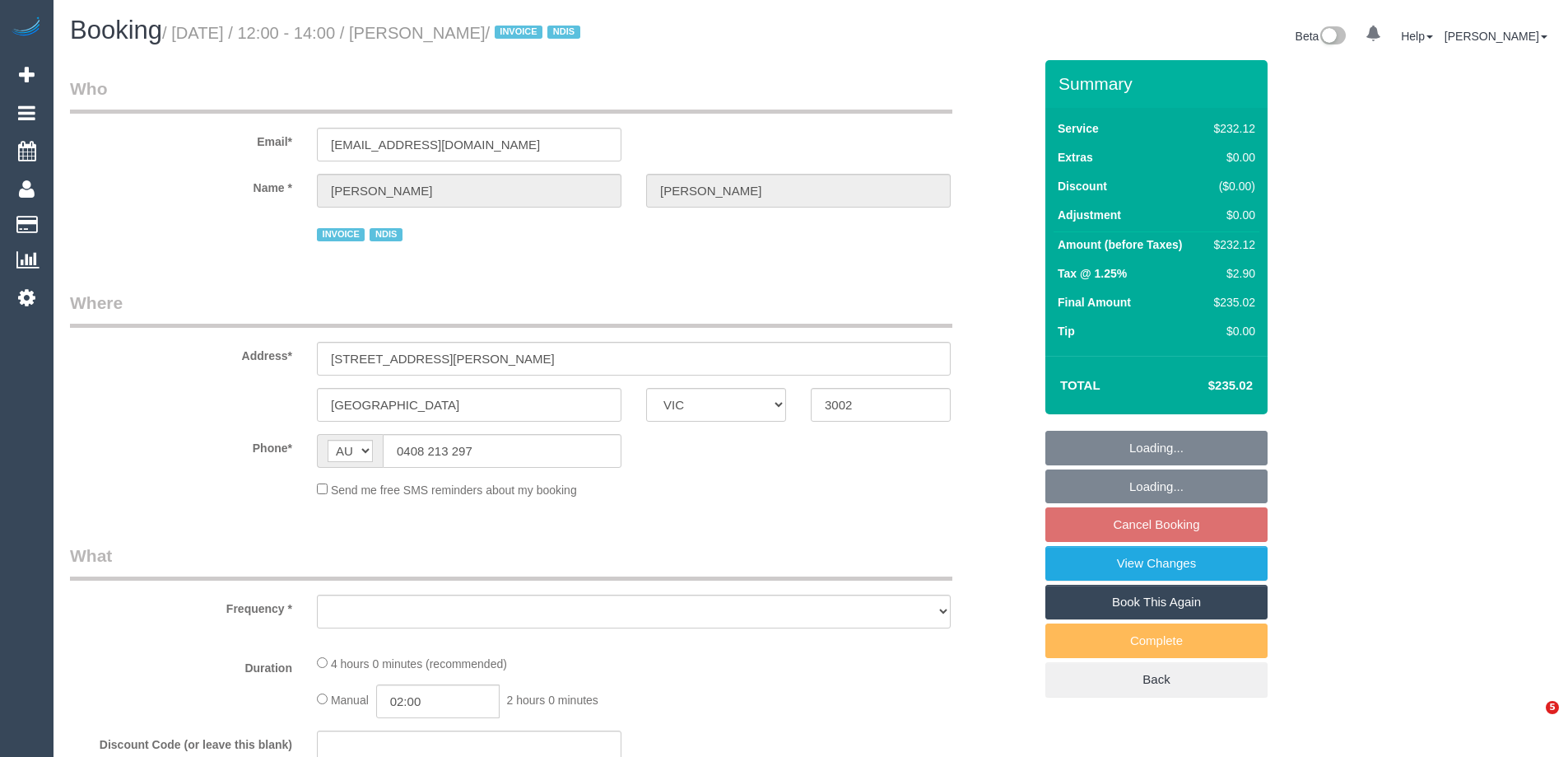
select select "VIC"
select select "object:675"
select select "240"
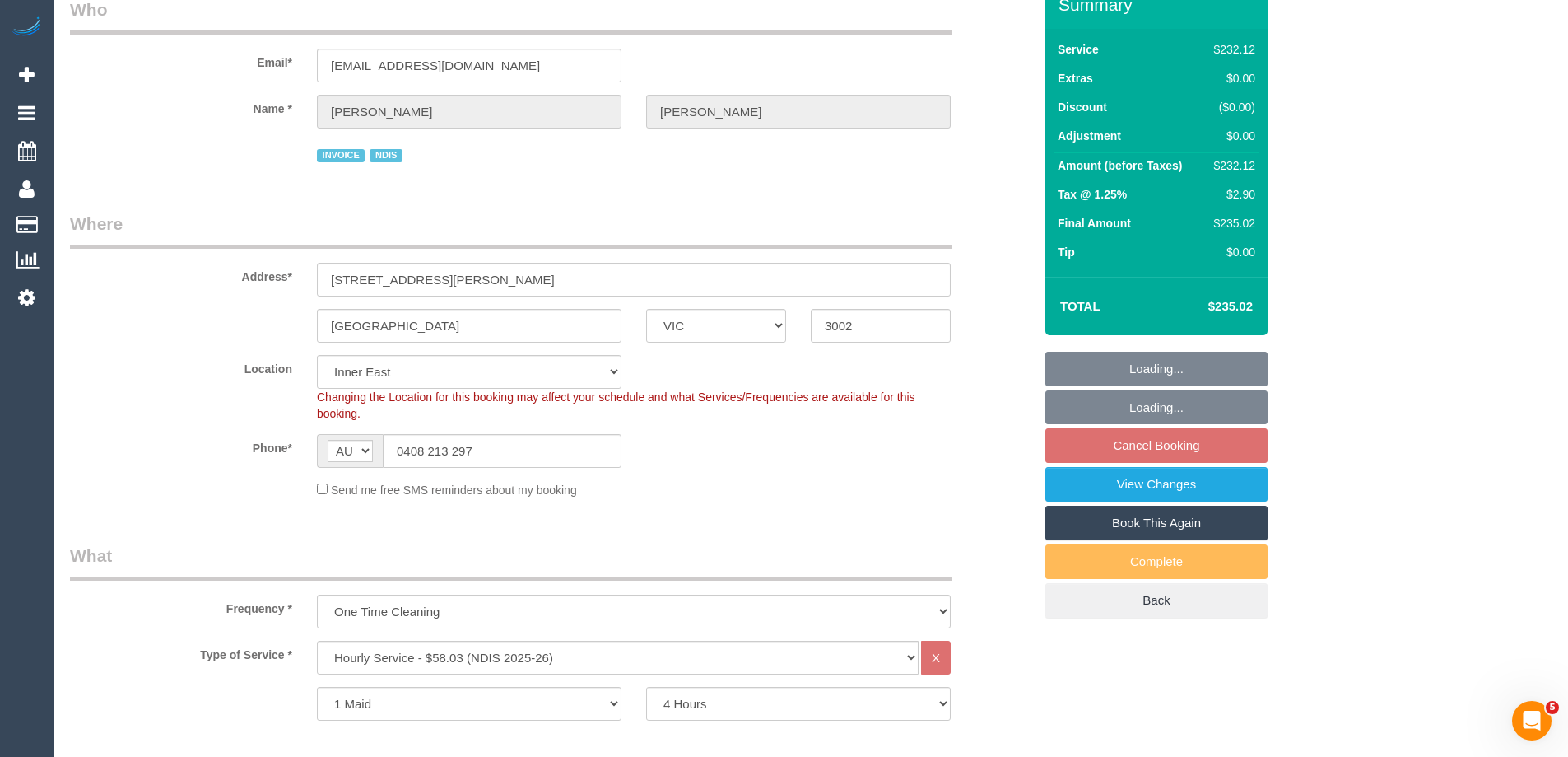
select select "object:741"
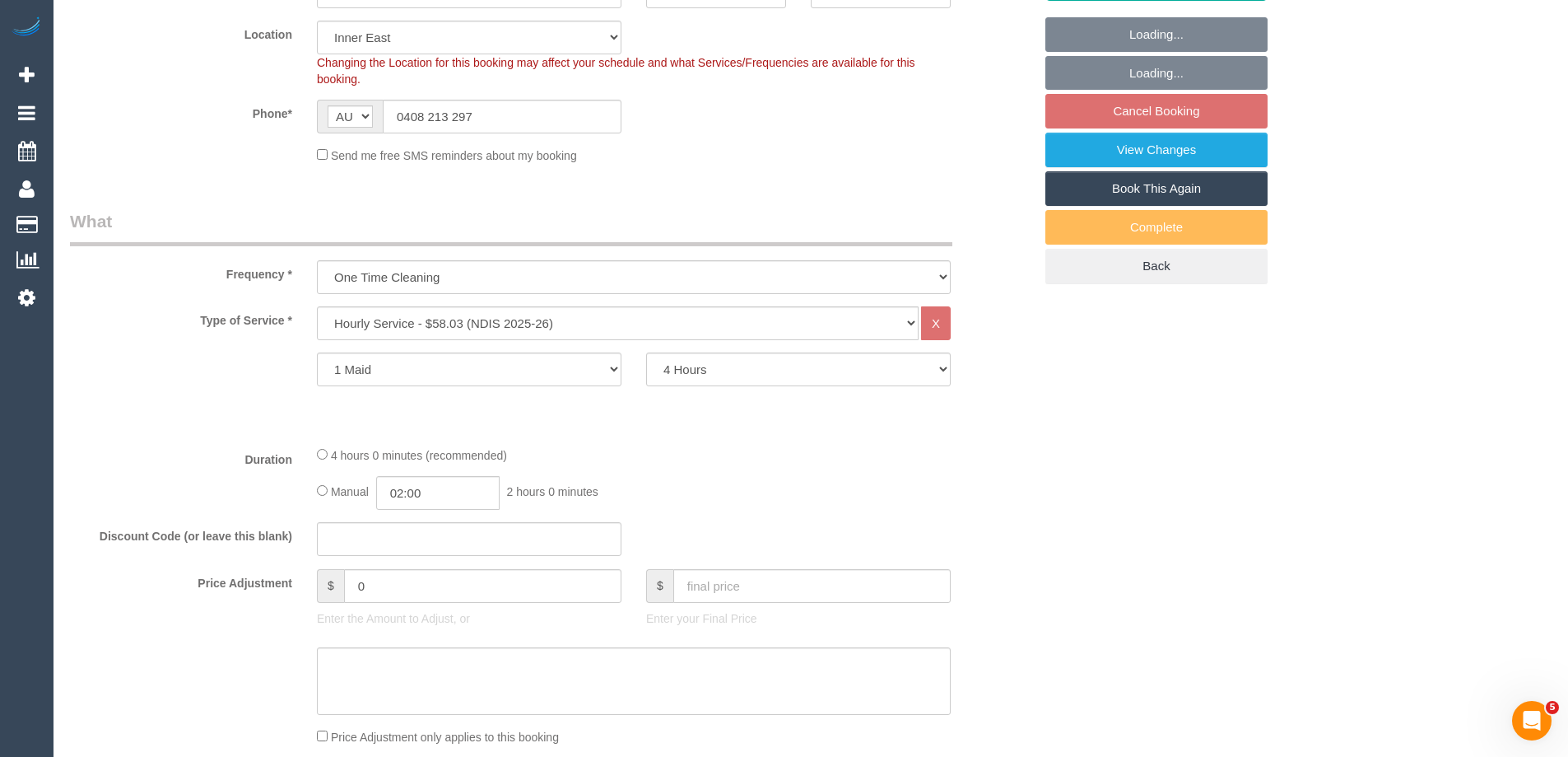
scroll to position [658, 0]
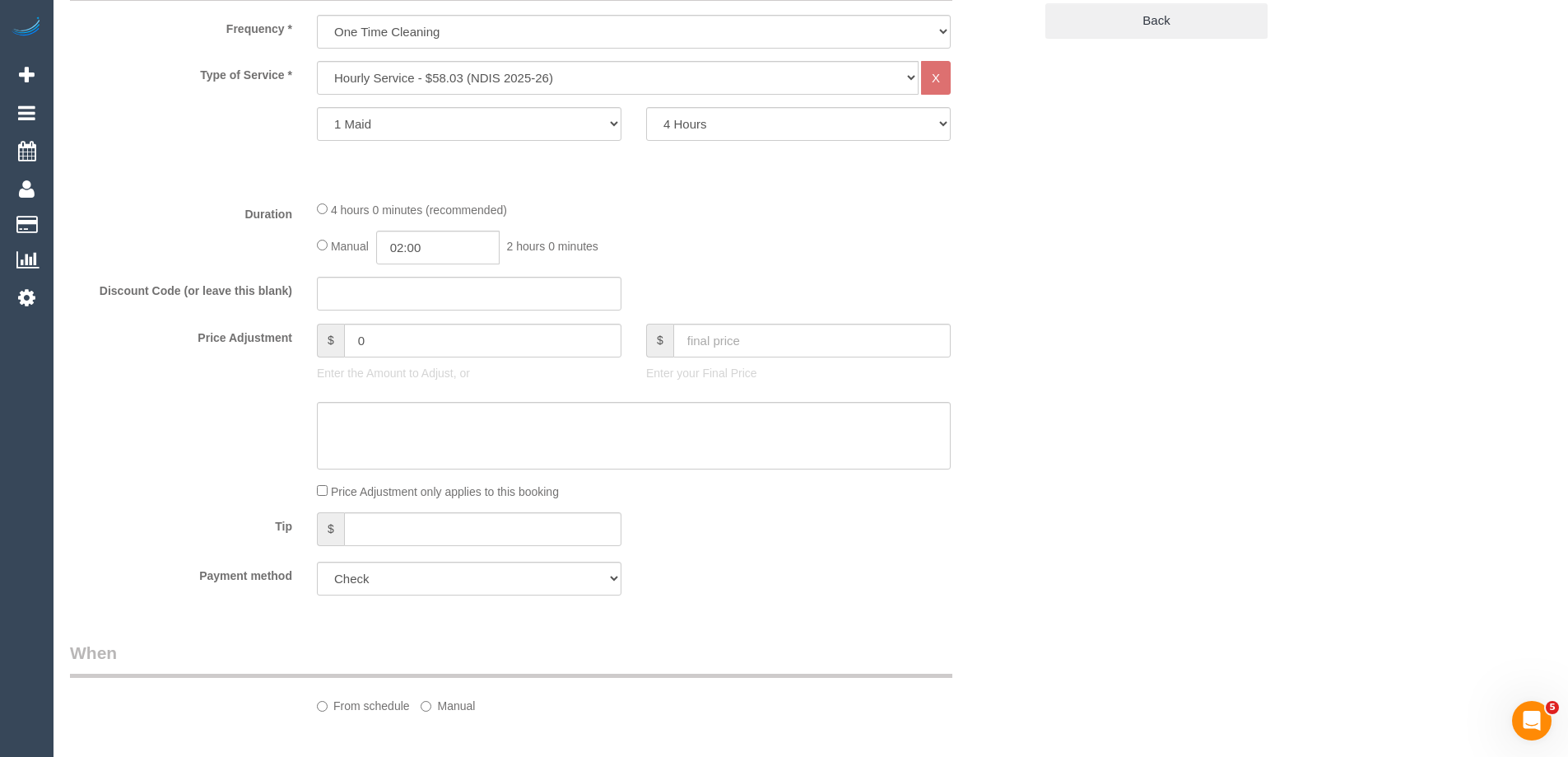
select select "number:28"
select select "number:14"
select select "number:19"
select select "number:23"
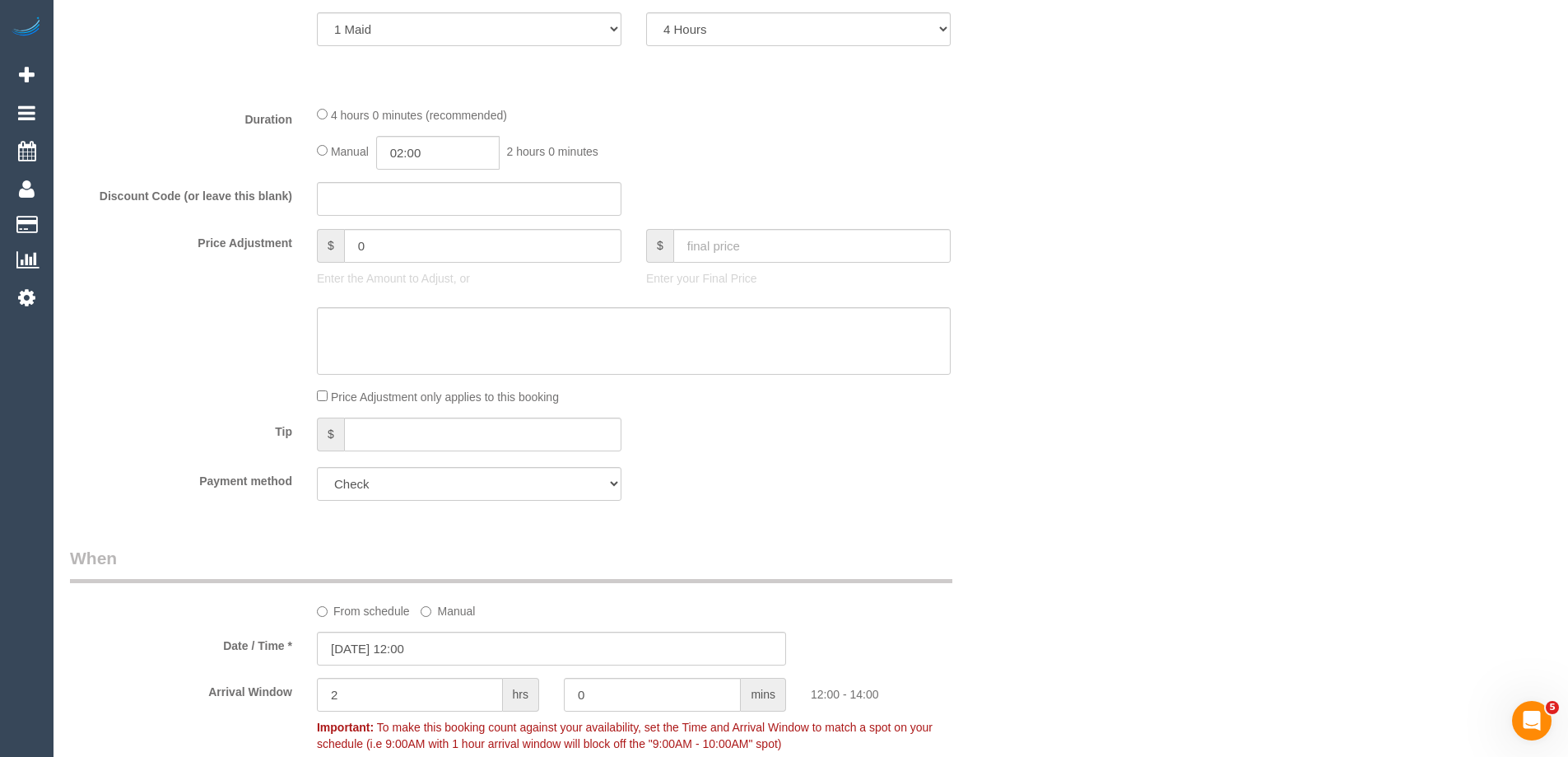
scroll to position [906, 0]
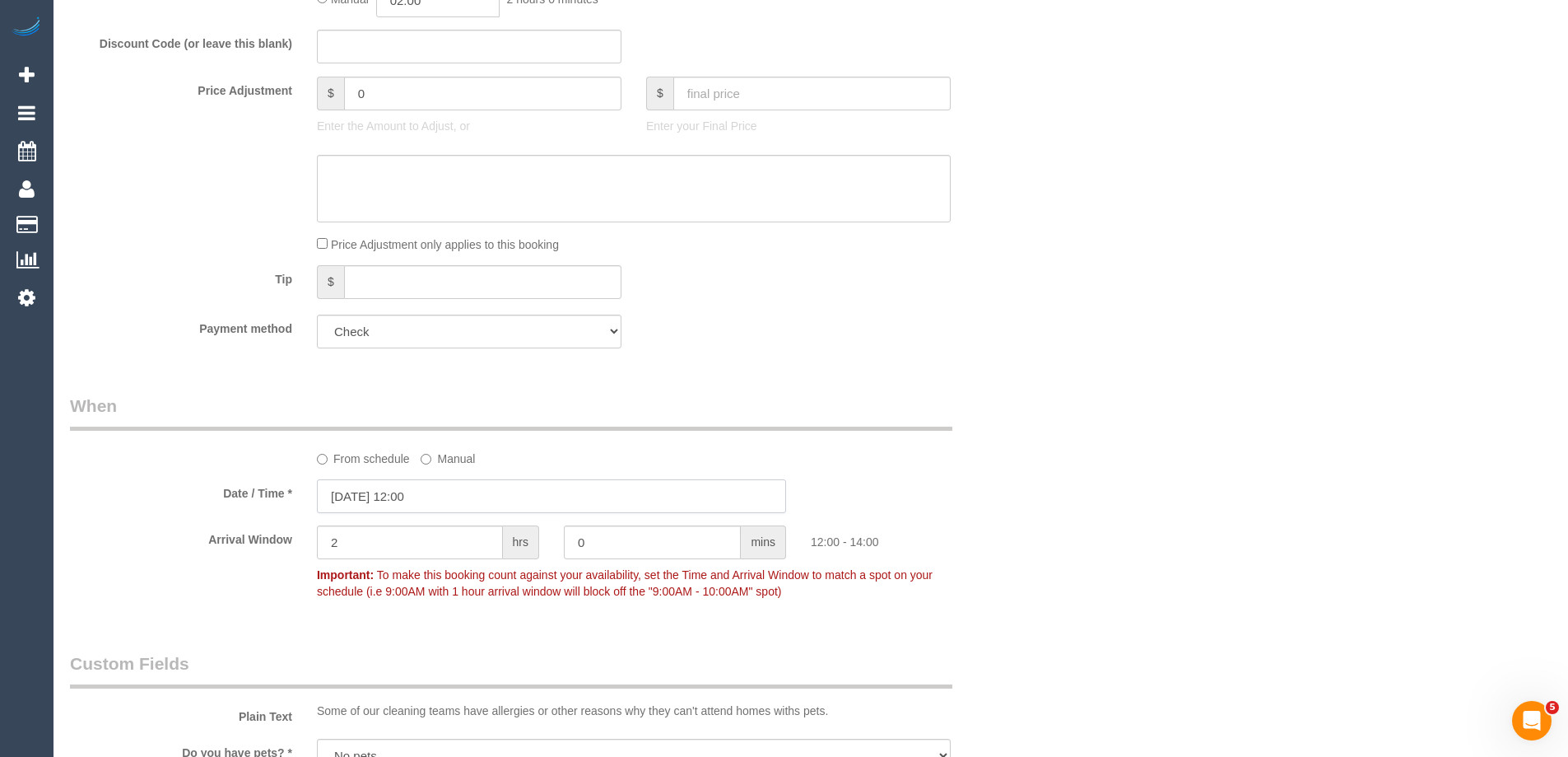
click at [377, 502] on input "08/10/2025 12:00" at bounding box center [551, 496] width 470 height 33
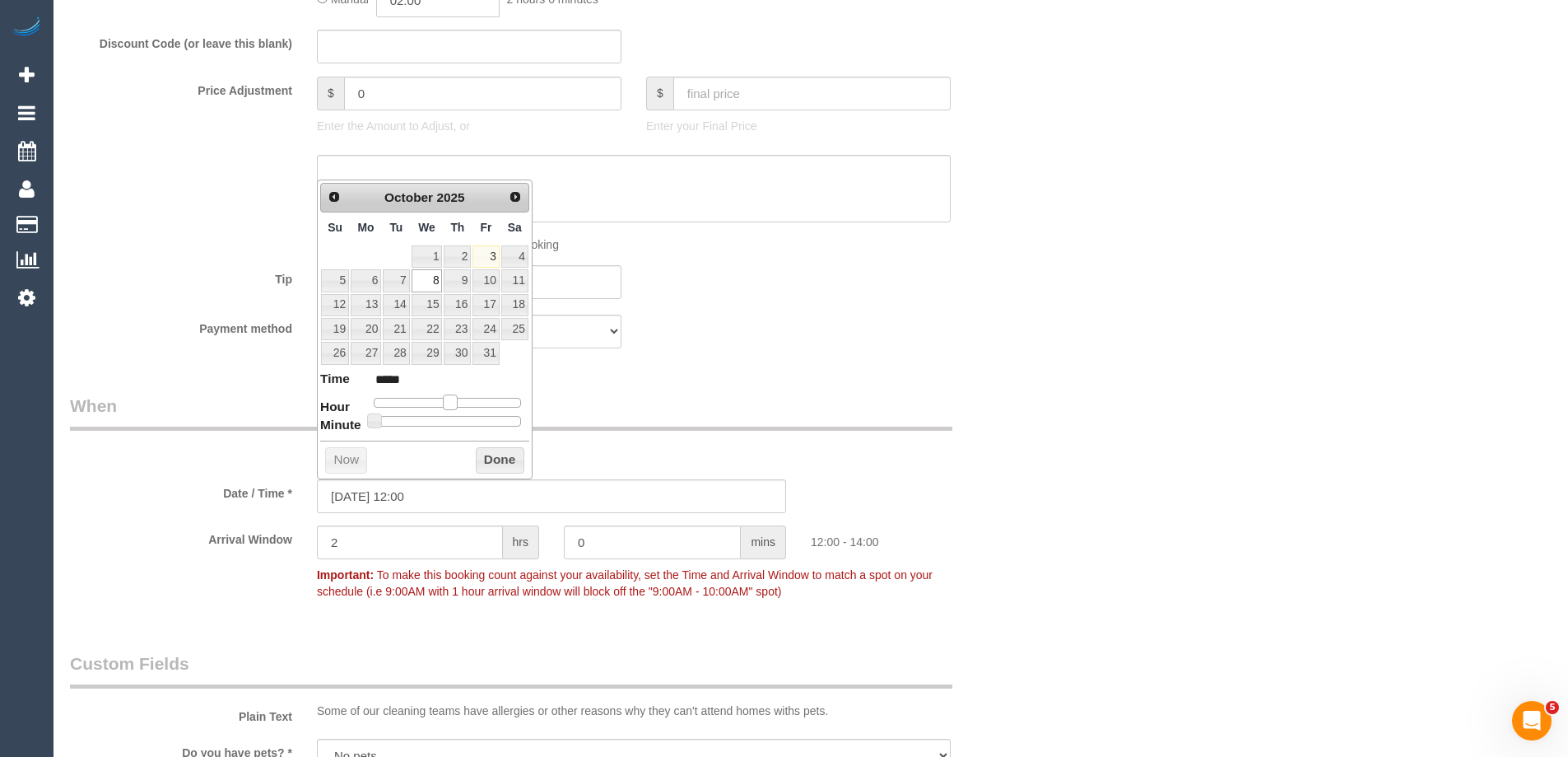
type input "08/10/2025 13:00"
type input "*****"
click at [457, 404] on span at bounding box center [457, 402] width 15 height 15
click at [506, 464] on button "Done" at bounding box center [500, 460] width 48 height 26
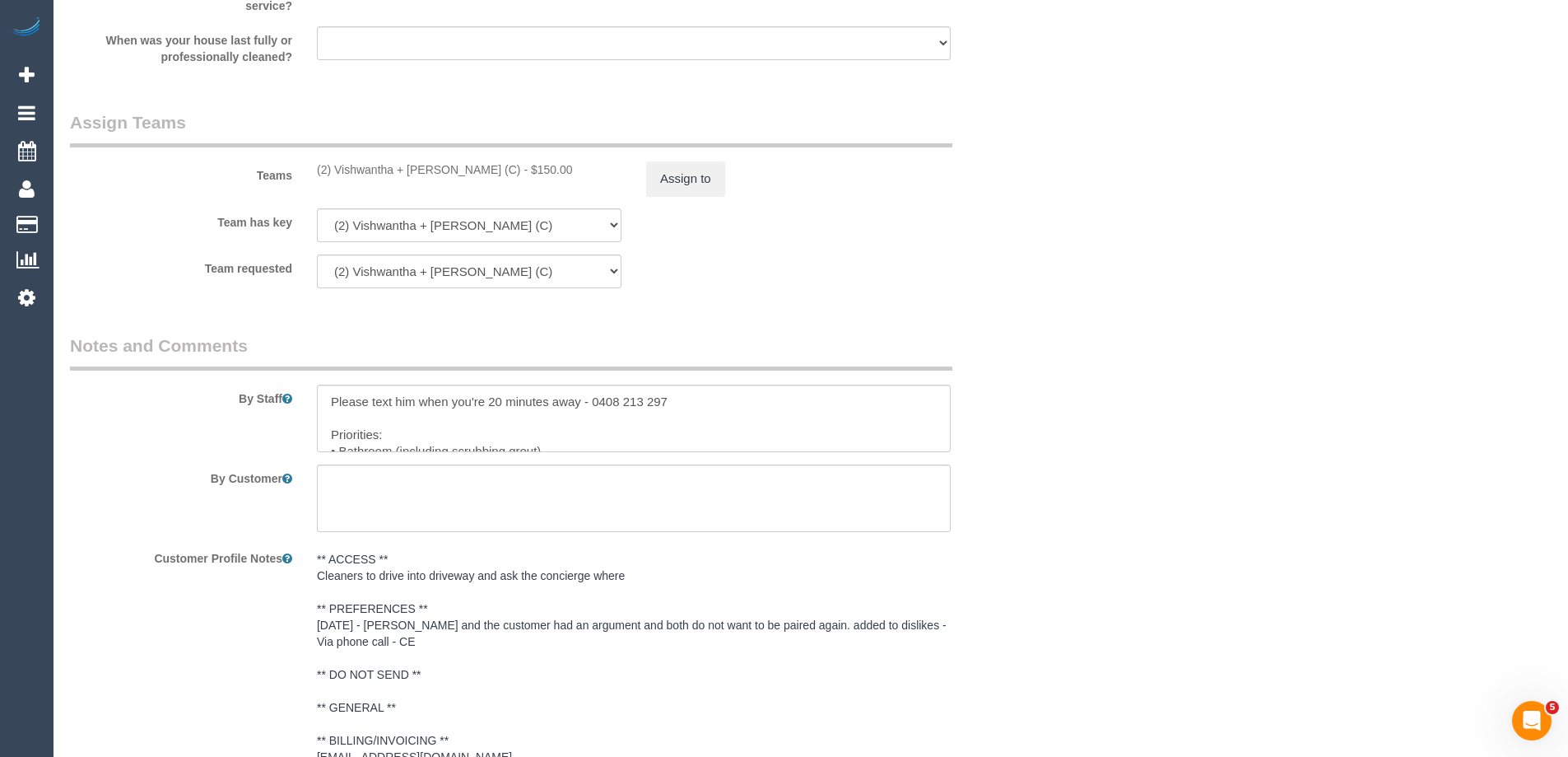
scroll to position [1976, 0]
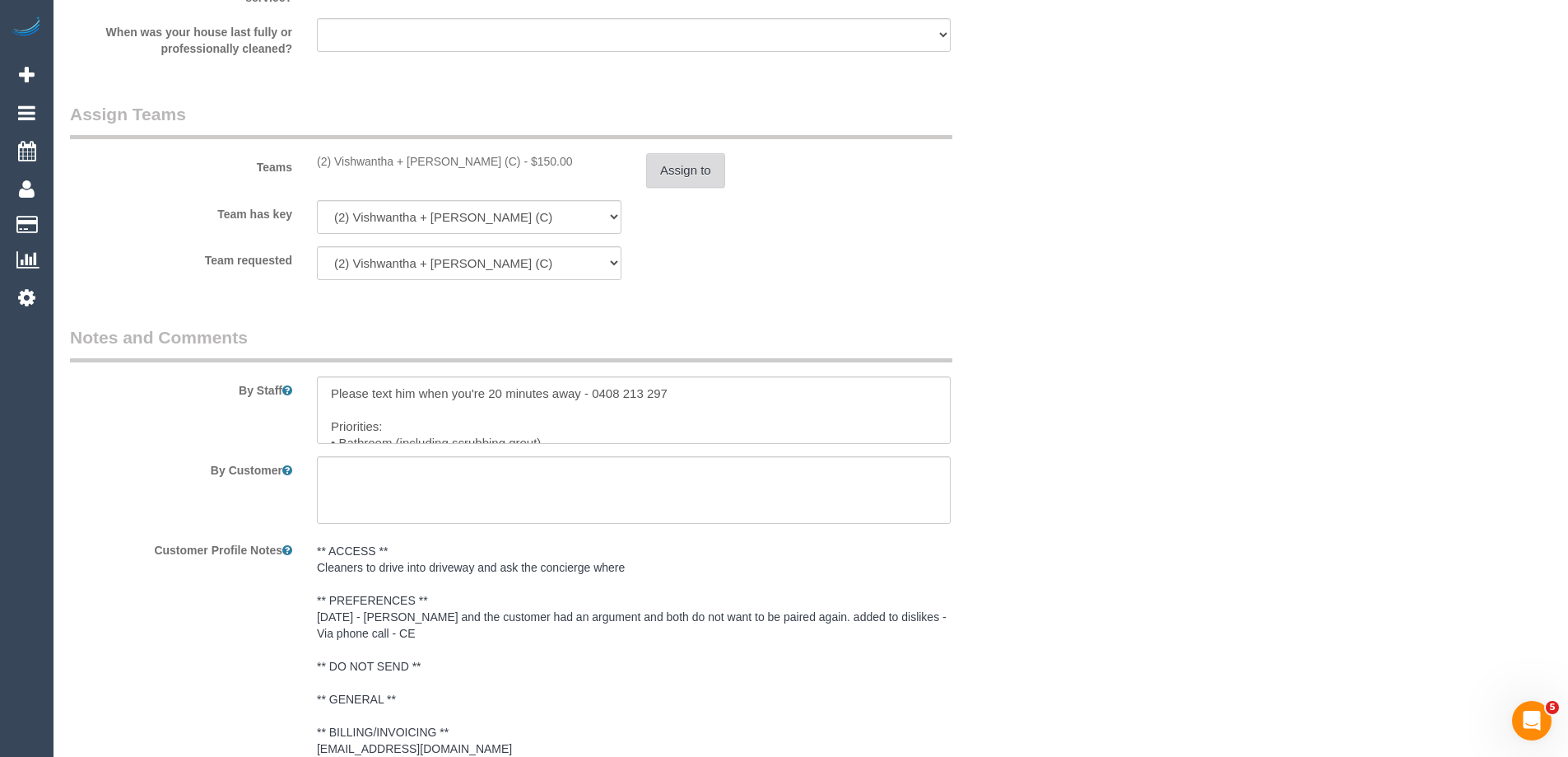
click at [679, 164] on button "Assign to" at bounding box center [685, 170] width 79 height 34
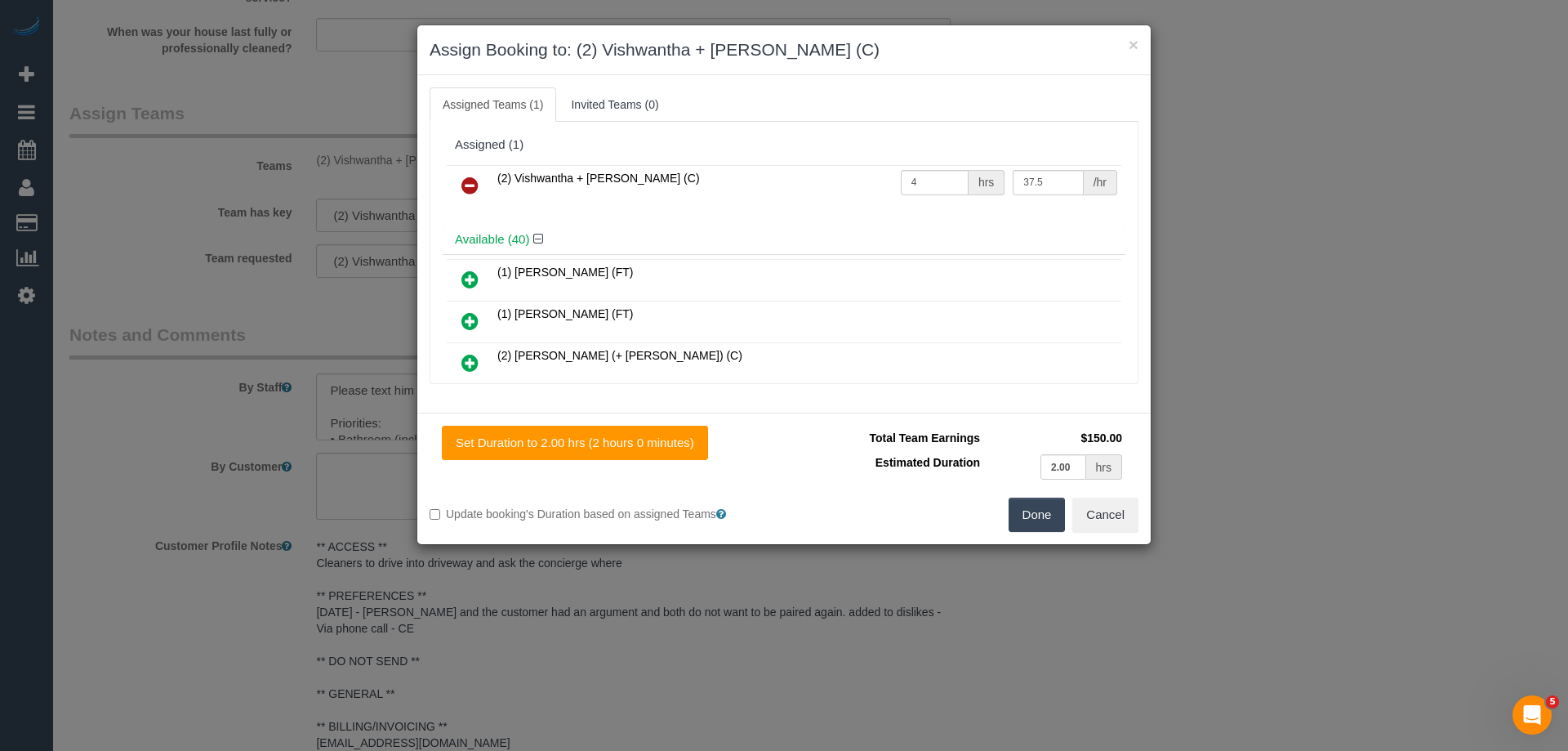
click at [1031, 507] on button "Done" at bounding box center [1037, 514] width 57 height 34
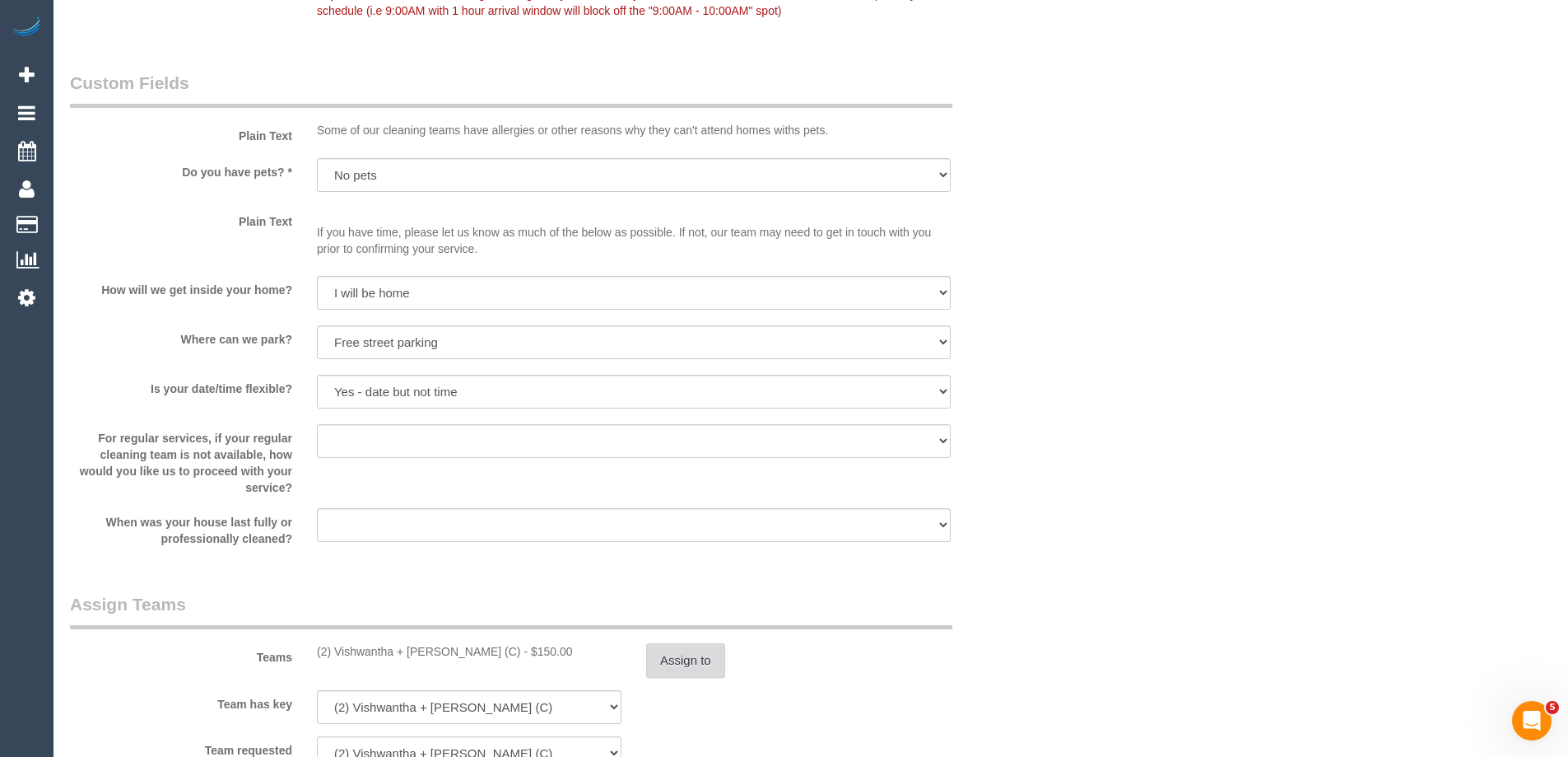
scroll to position [1235, 0]
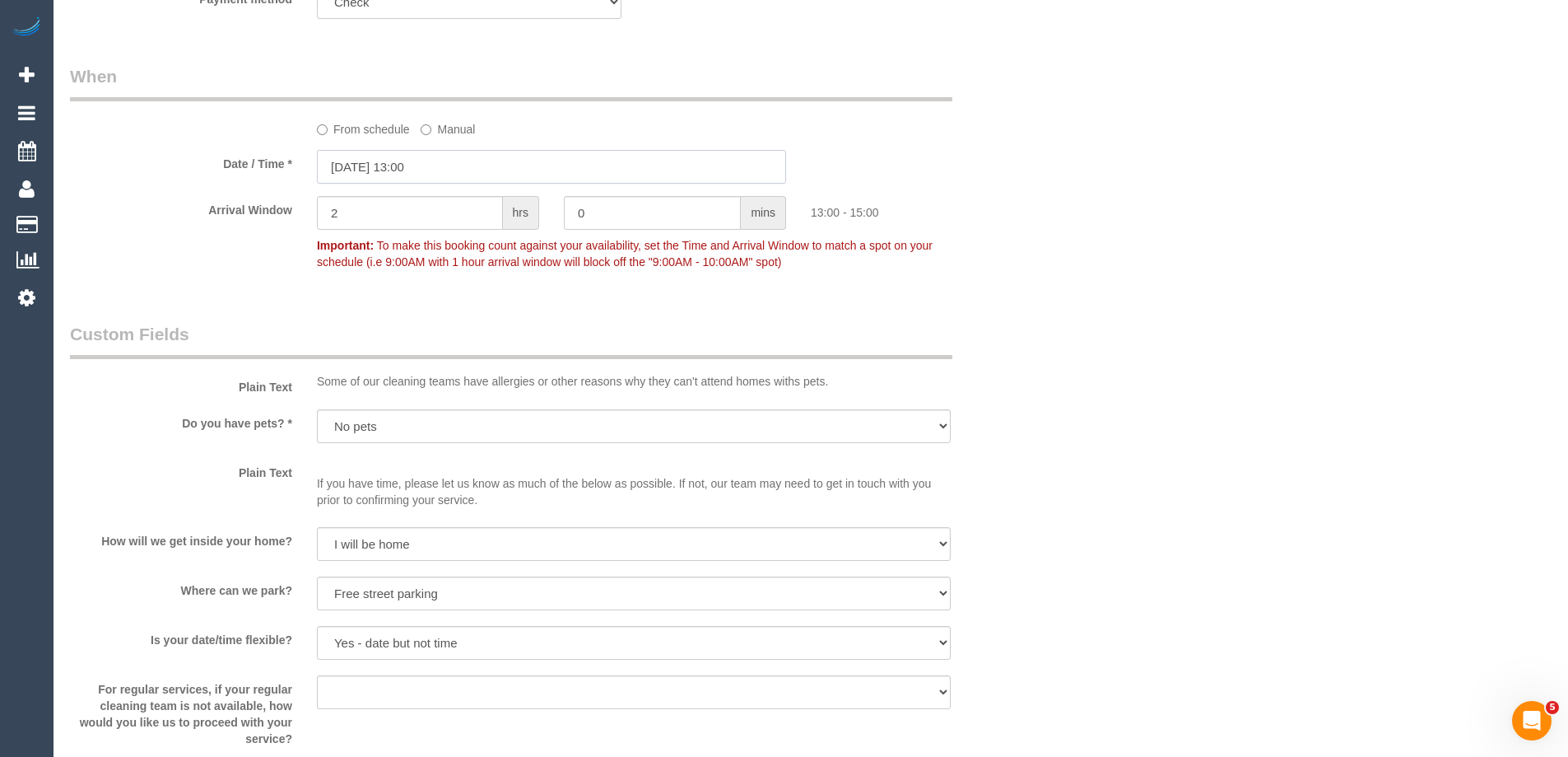
click at [350, 169] on input "08/10/2025 13:00" at bounding box center [551, 166] width 470 height 33
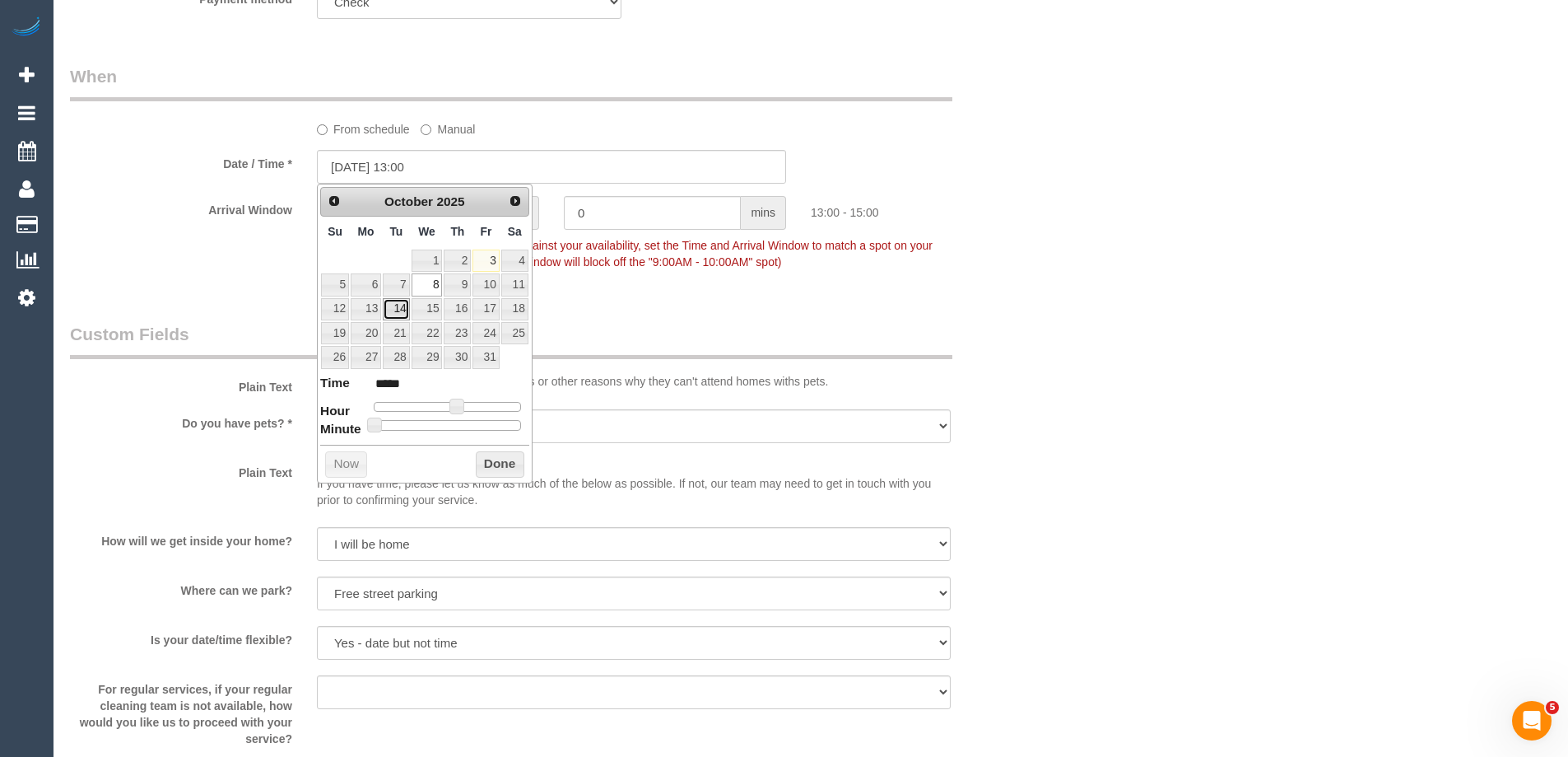
click at [401, 308] on link "14" at bounding box center [396, 309] width 26 height 22
type input "14/10/2025 13:00"
click at [499, 470] on button "Done" at bounding box center [500, 464] width 48 height 26
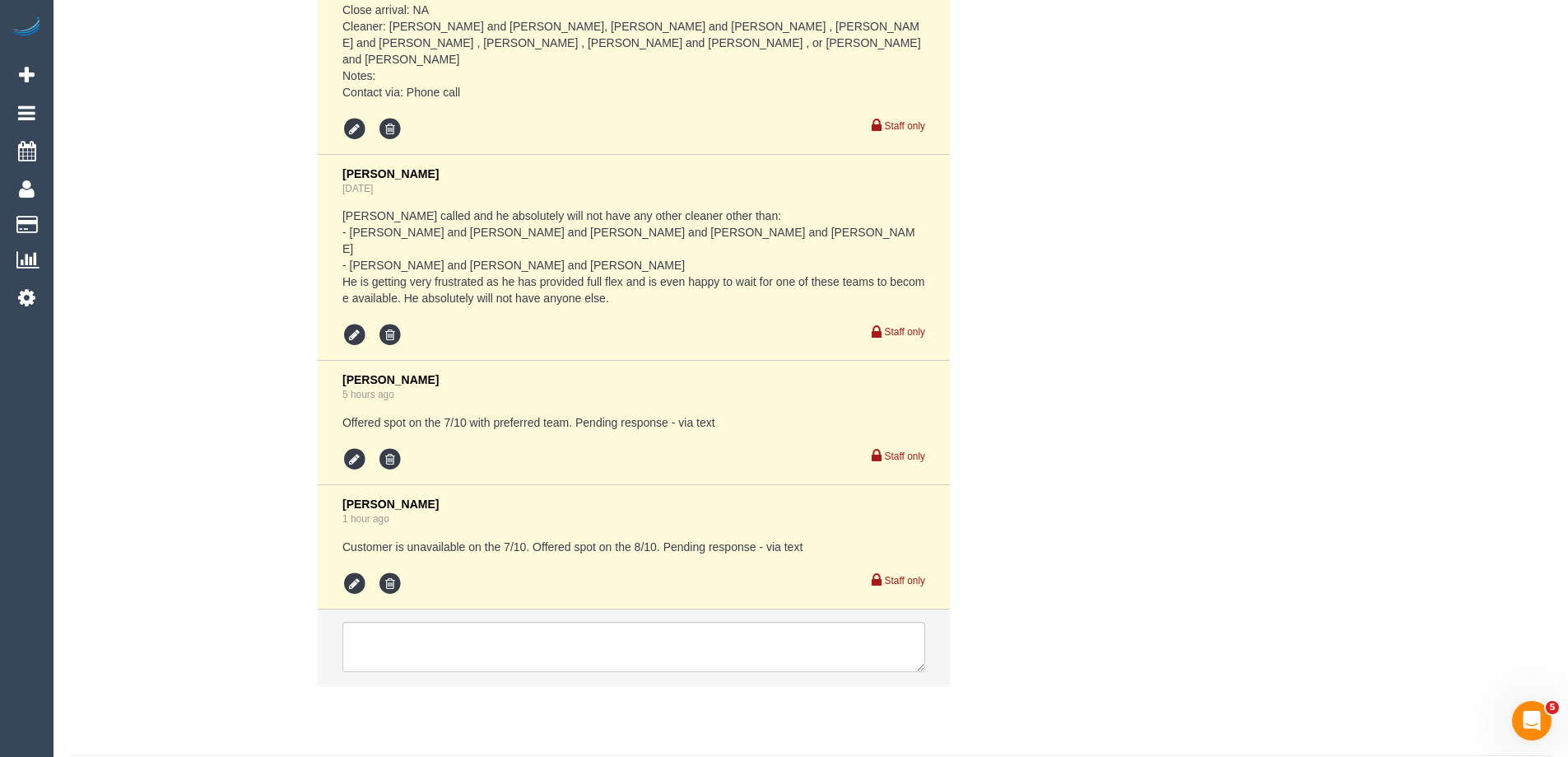
scroll to position [3620, 0]
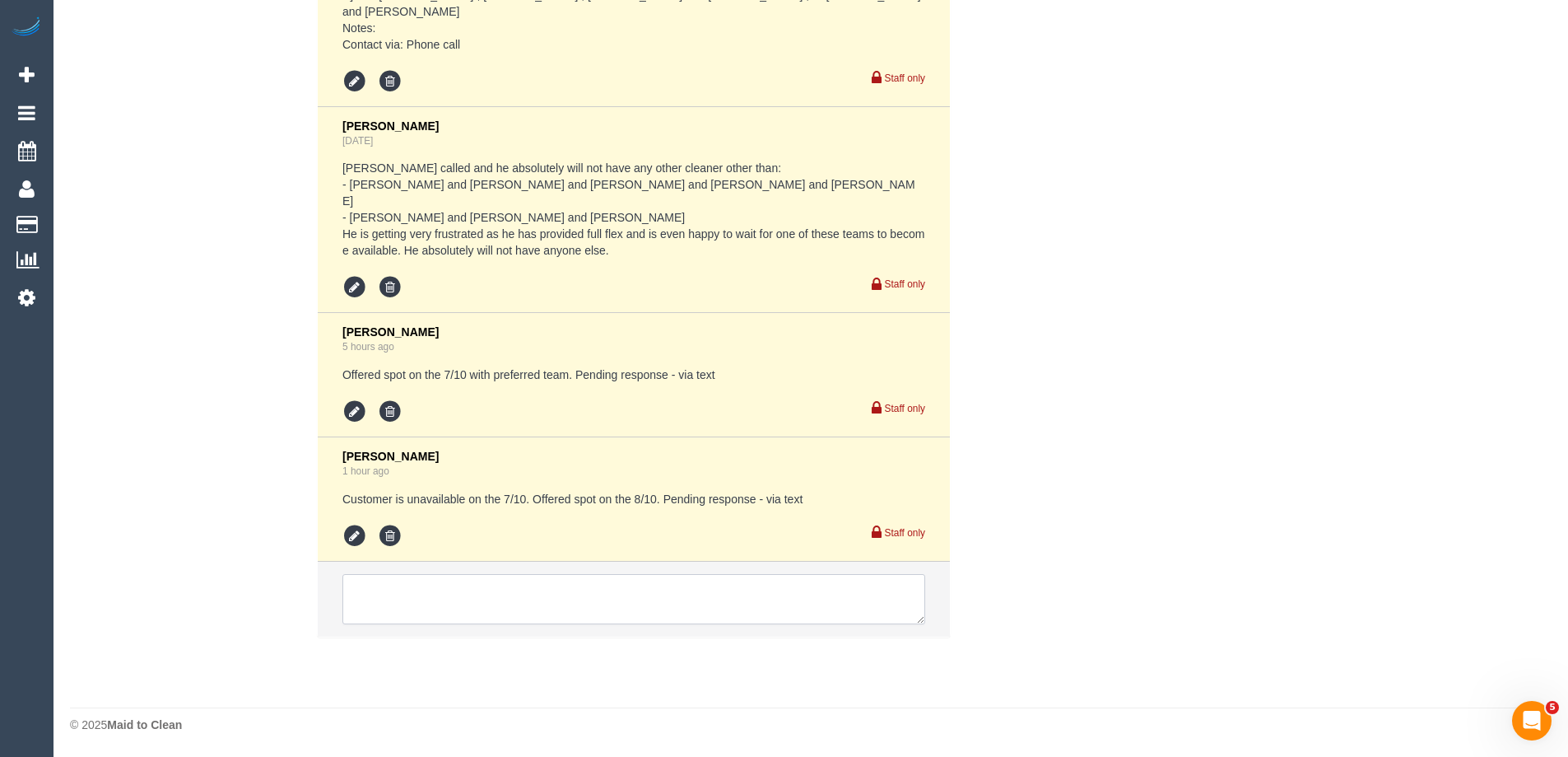
click at [440, 591] on textarea at bounding box center [633, 599] width 583 height 51
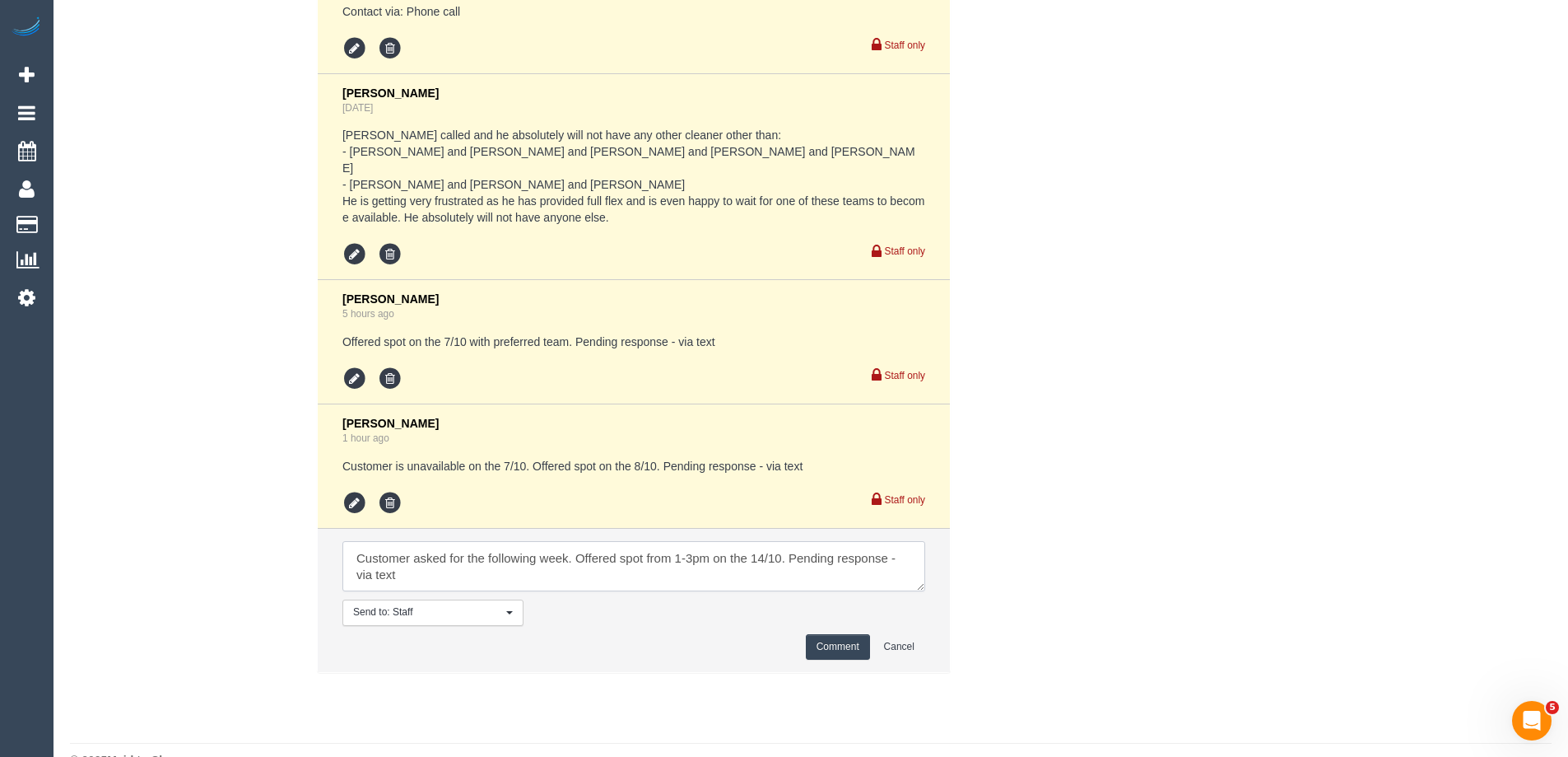
type textarea "Customer asked for the following week. Offered spot from 1-3pm on the 14/10. Pe…"
click at [840, 659] on button "Comment" at bounding box center [838, 646] width 64 height 25
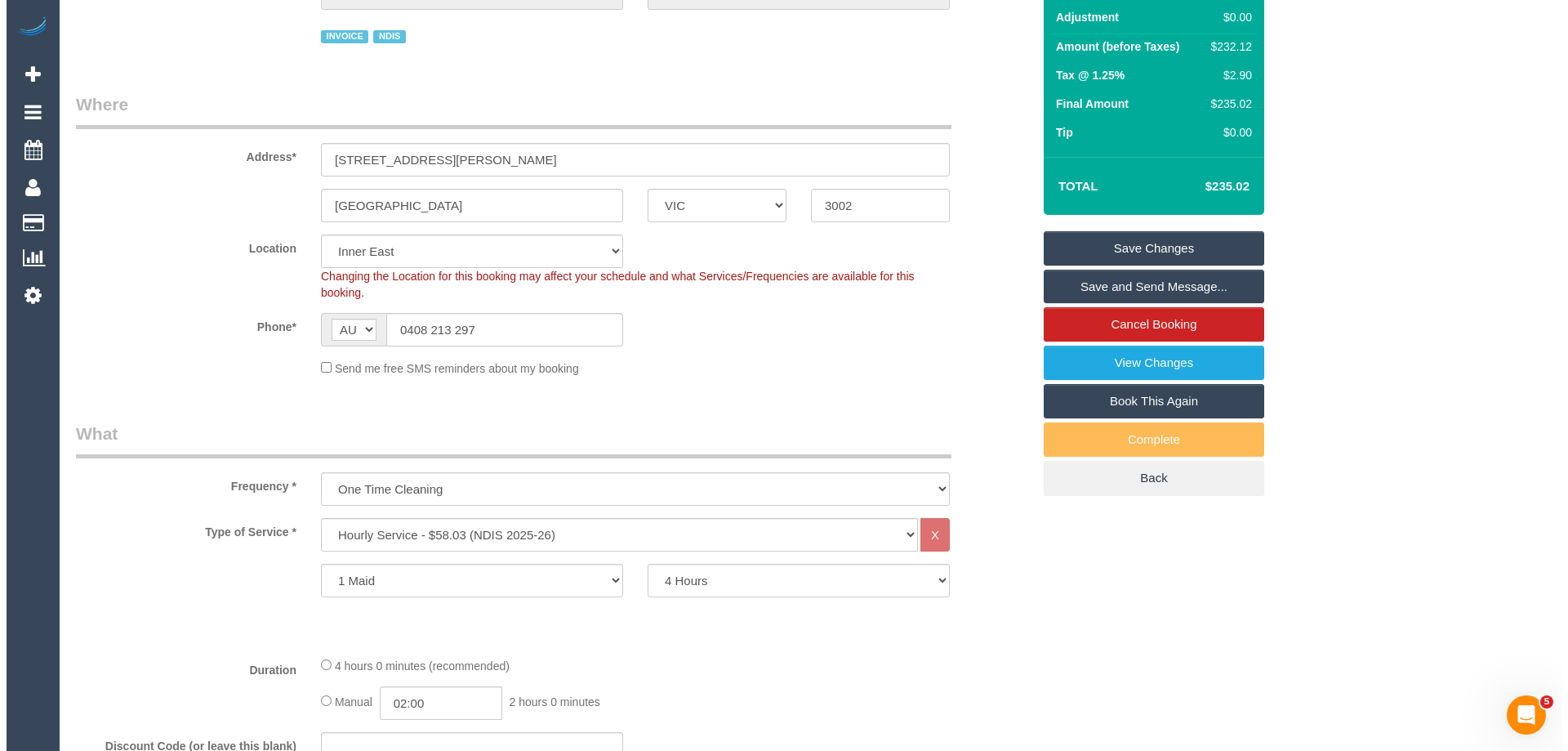
scroll to position [0, 0]
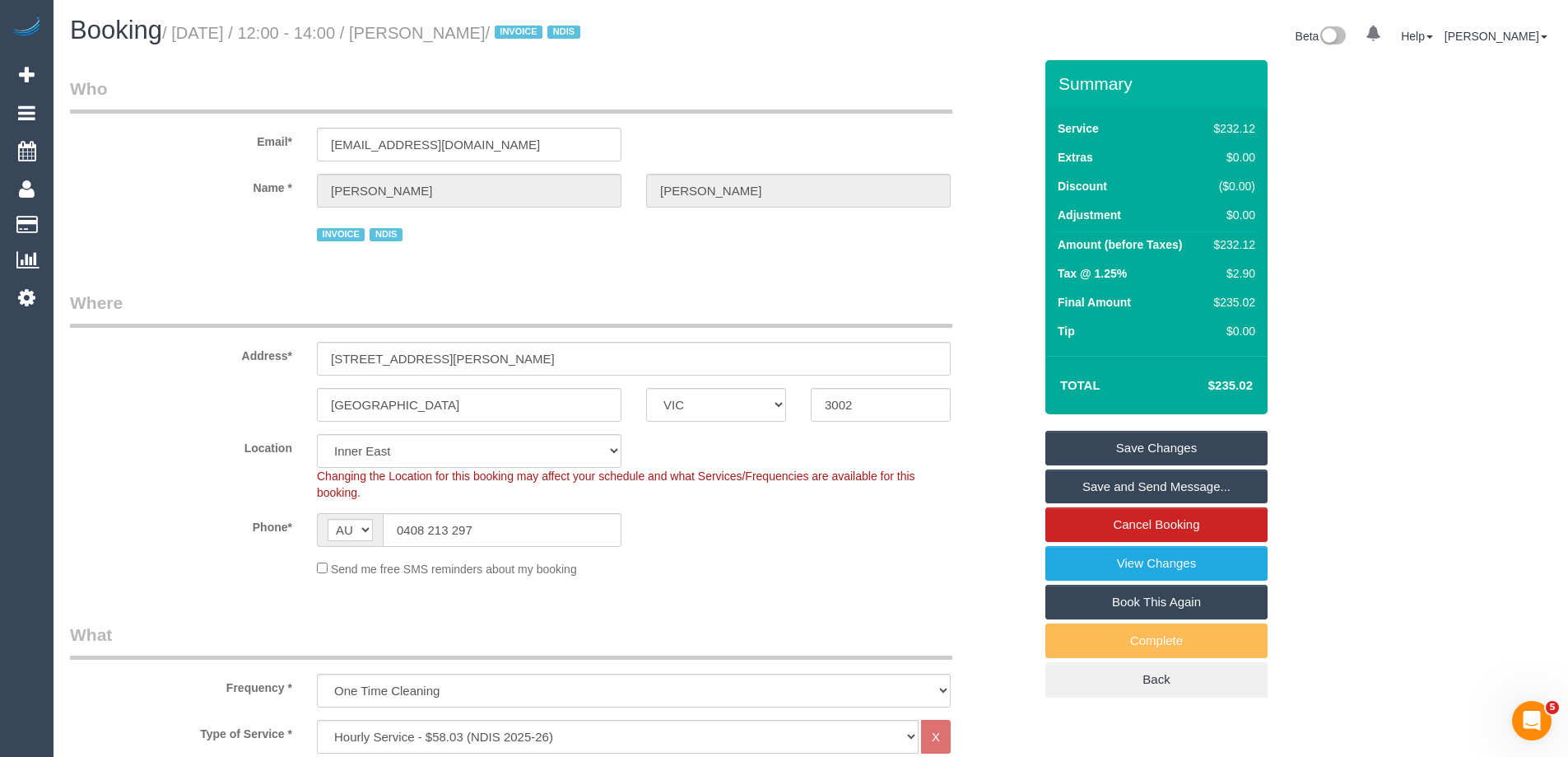
click at [1125, 452] on link "Save Changes" at bounding box center [1156, 447] width 222 height 34
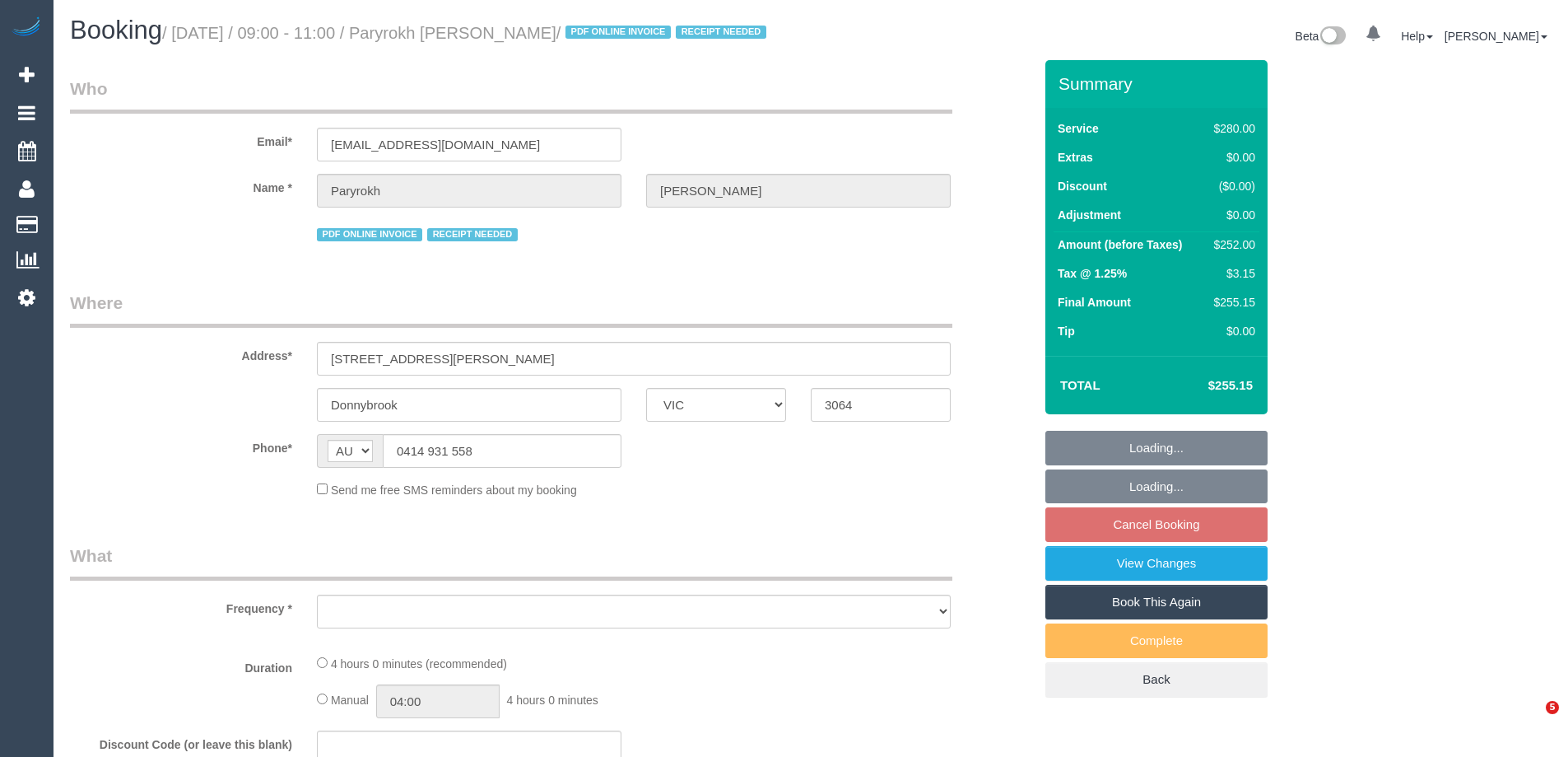
select select "VIC"
select select "object:886"
select select "string:stripe-pm_1RIkwB2GScqysDRVO7FxyKXl"
select select "240"
select select "number:29"
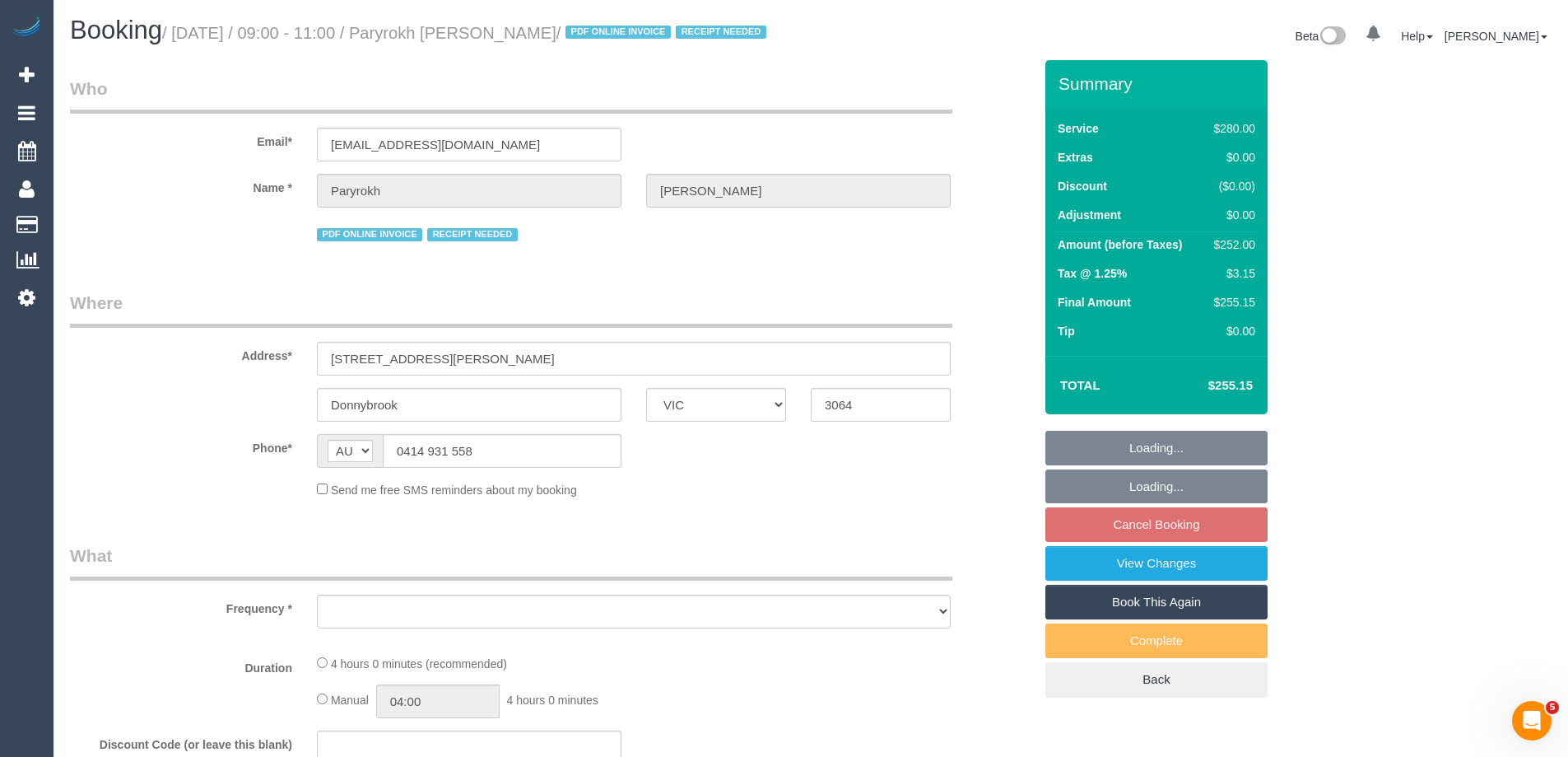
select select "number:14"
select select "number:19"
select select "number:22"
select select "number:34"
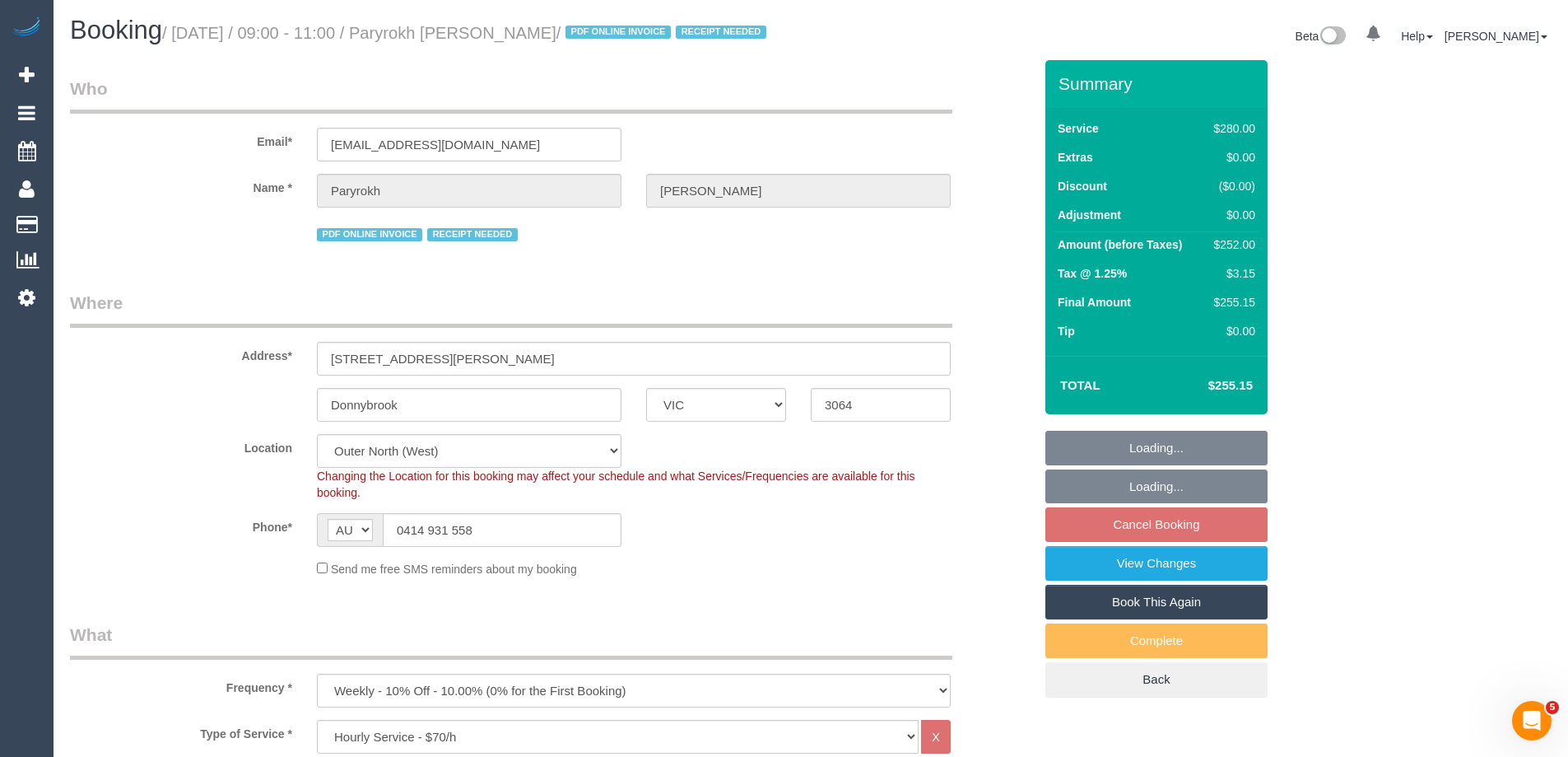
select select "object:905"
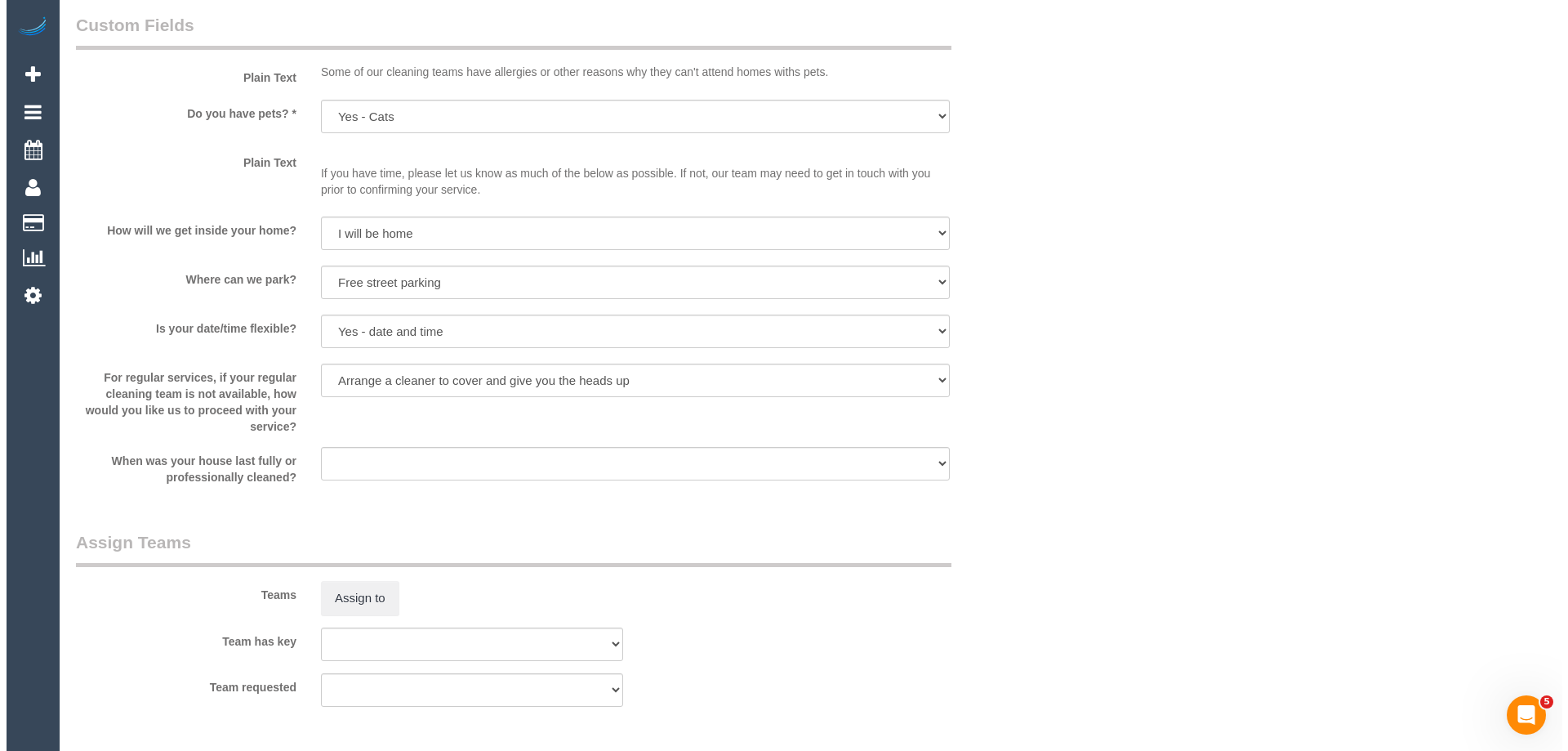
scroll to position [2450, 0]
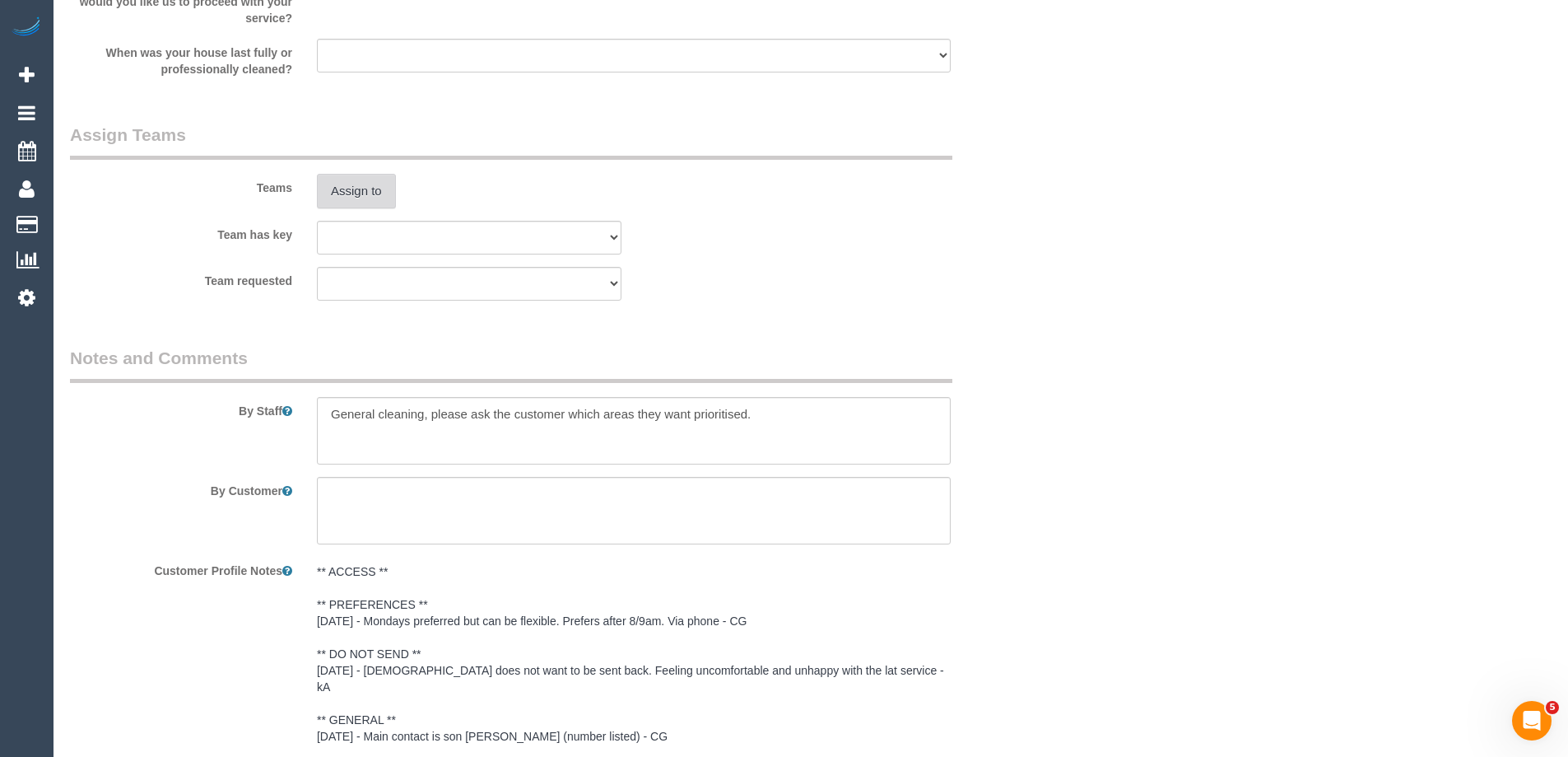
click at [322, 208] on button "Assign to" at bounding box center [356, 191] width 79 height 34
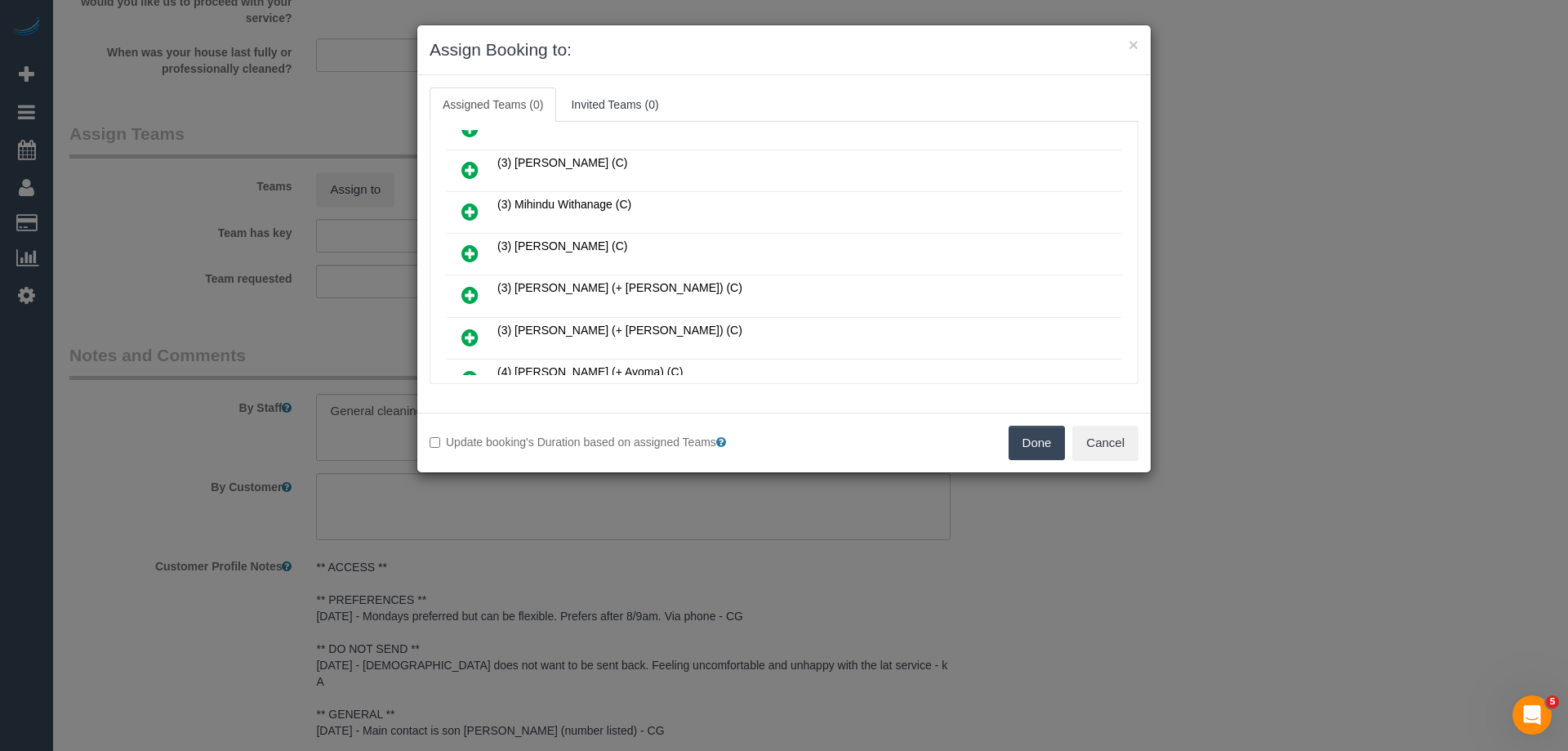
scroll to position [490, 0]
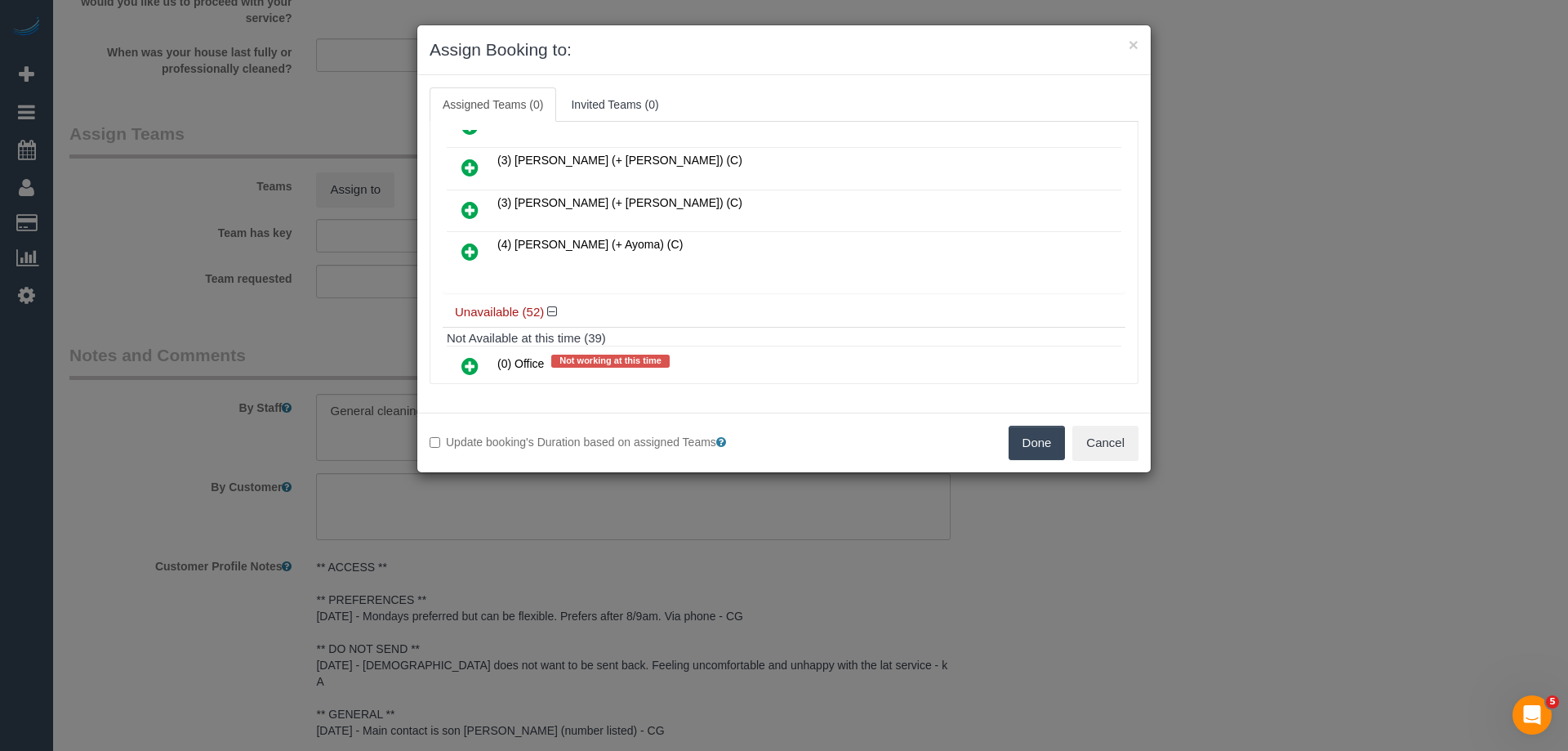
click at [469, 242] on icon at bounding box center [469, 251] width 18 height 19
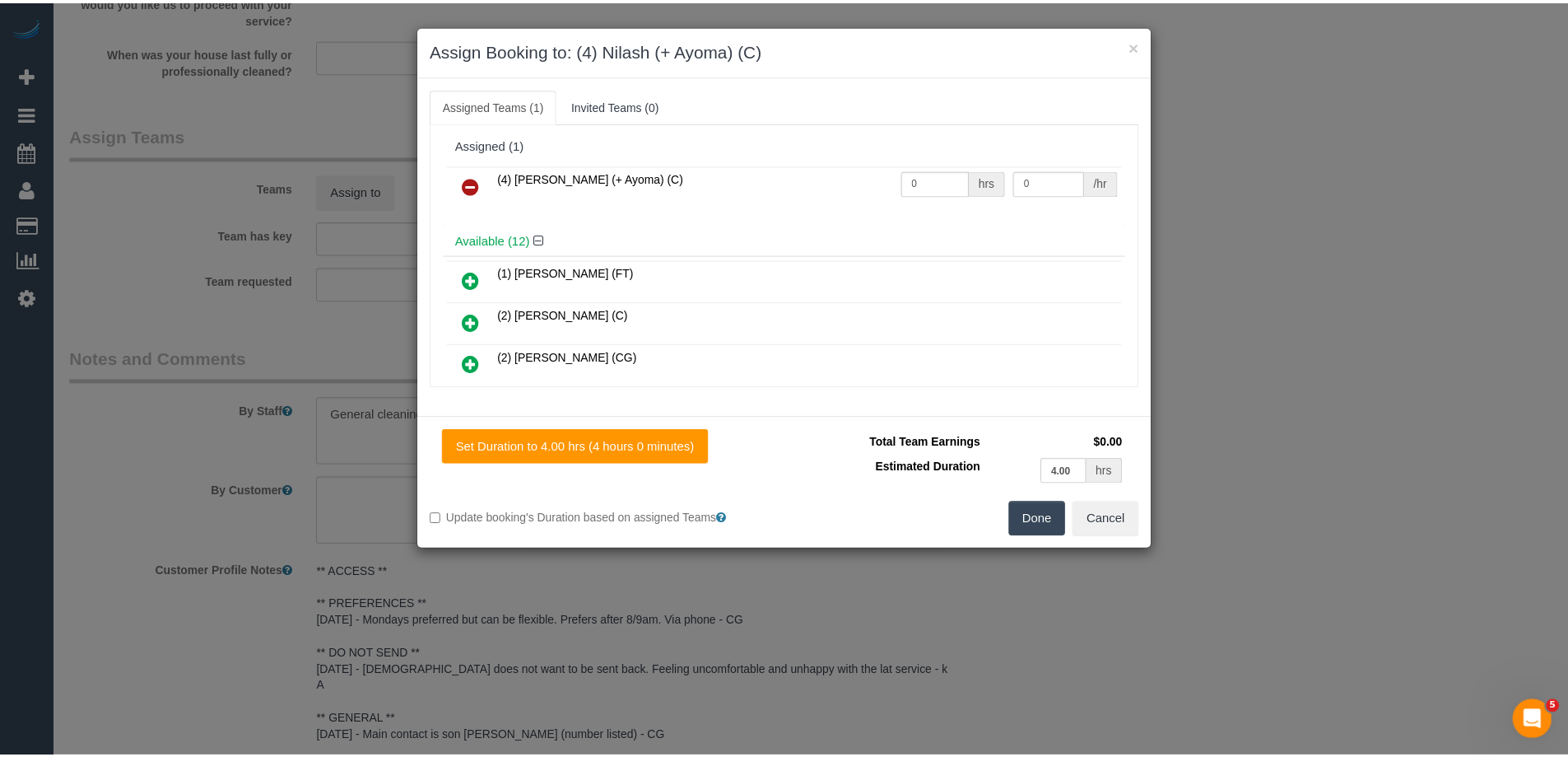
scroll to position [0, 0]
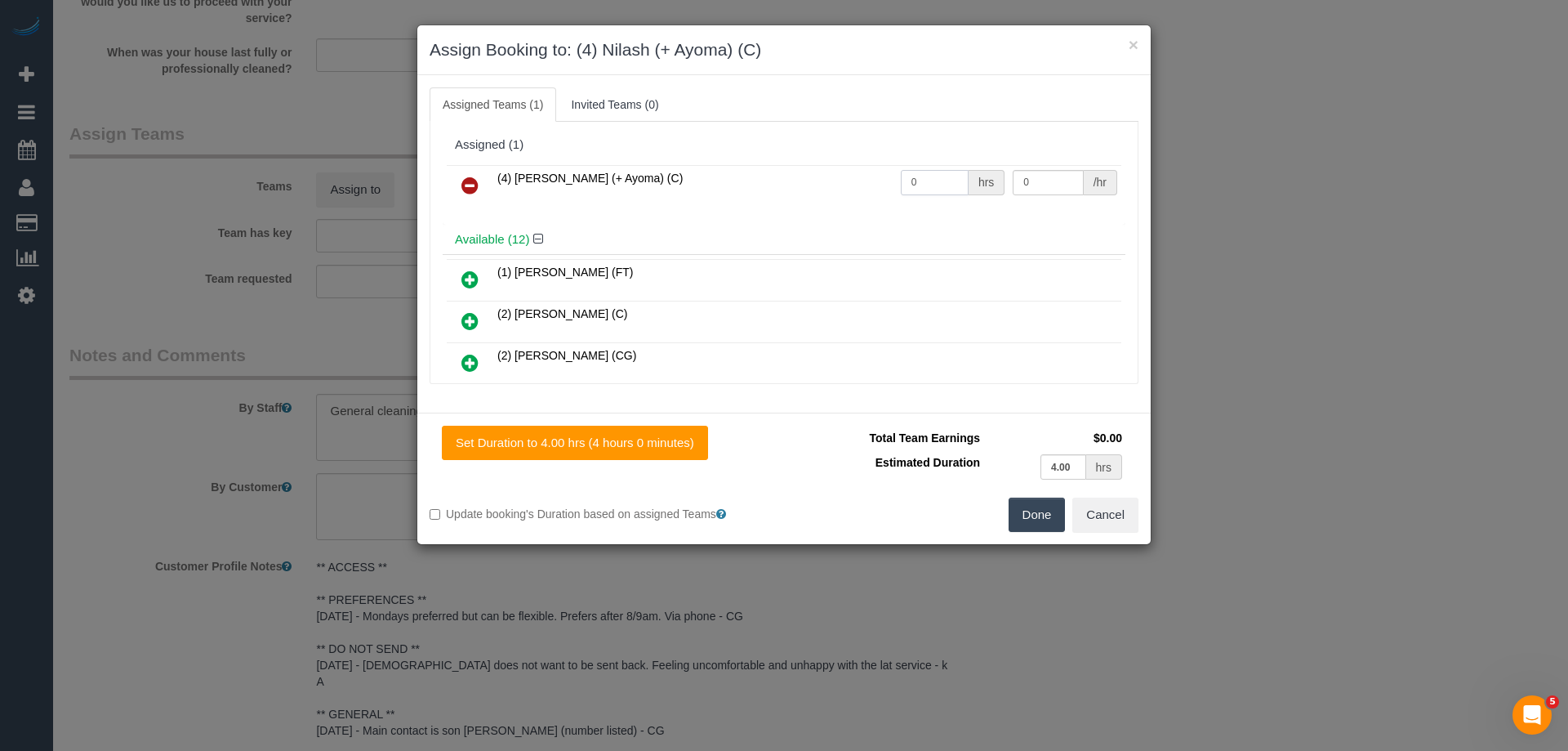
click at [851, 174] on tr "(4) Nilash (+ Ayoma) (C) 0 hrs 0 /hr" at bounding box center [783, 185] width 674 height 42
type input "4"
drag, startPoint x: 1029, startPoint y: 181, endPoint x: 917, endPoint y: 168, distance: 112.8
click at [945, 171] on tr "(4) Nilash (+ Ayoma) (C) 4 hrs 0 /hr" at bounding box center [783, 185] width 674 height 42
type input "35"
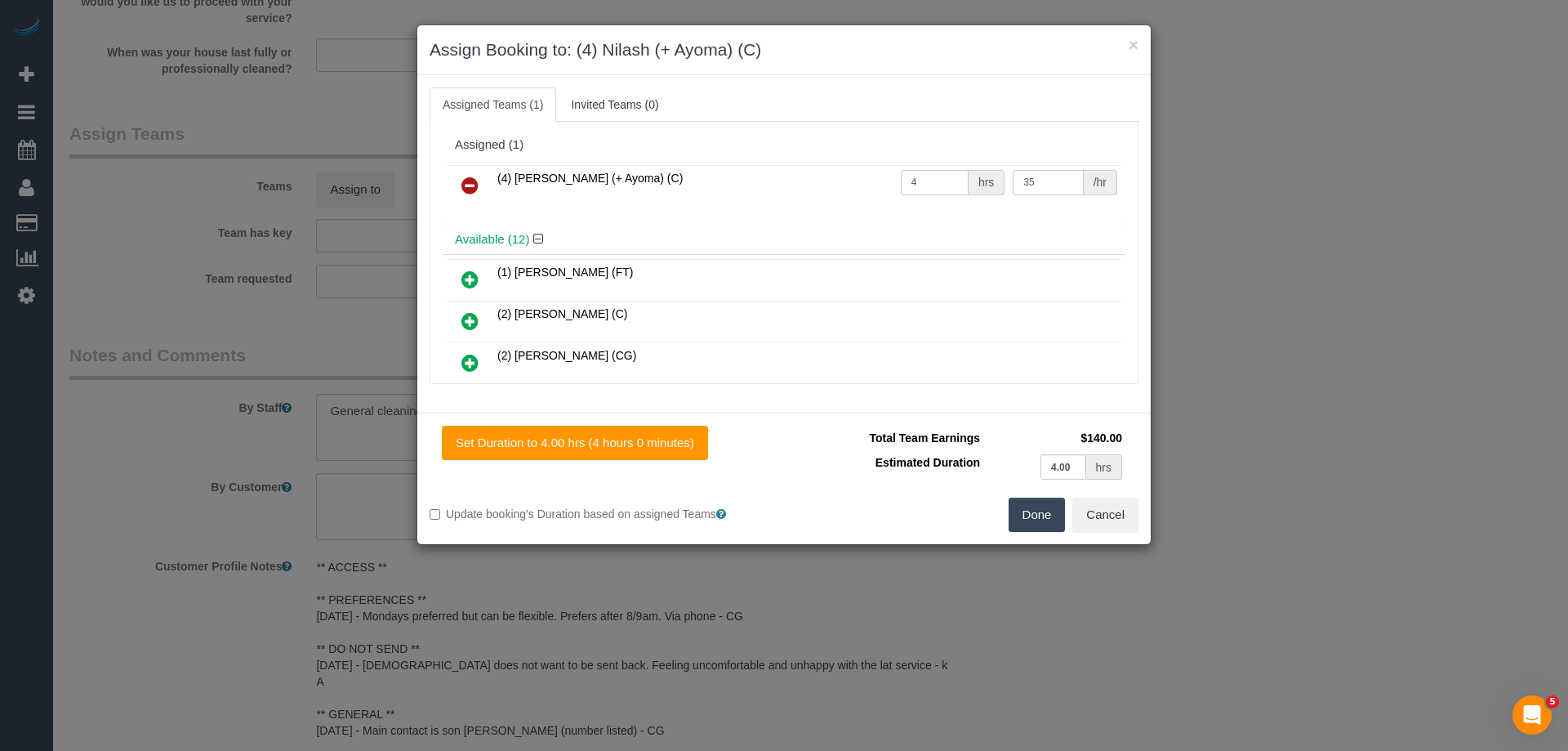
click at [1050, 519] on button "Done" at bounding box center [1037, 514] width 57 height 34
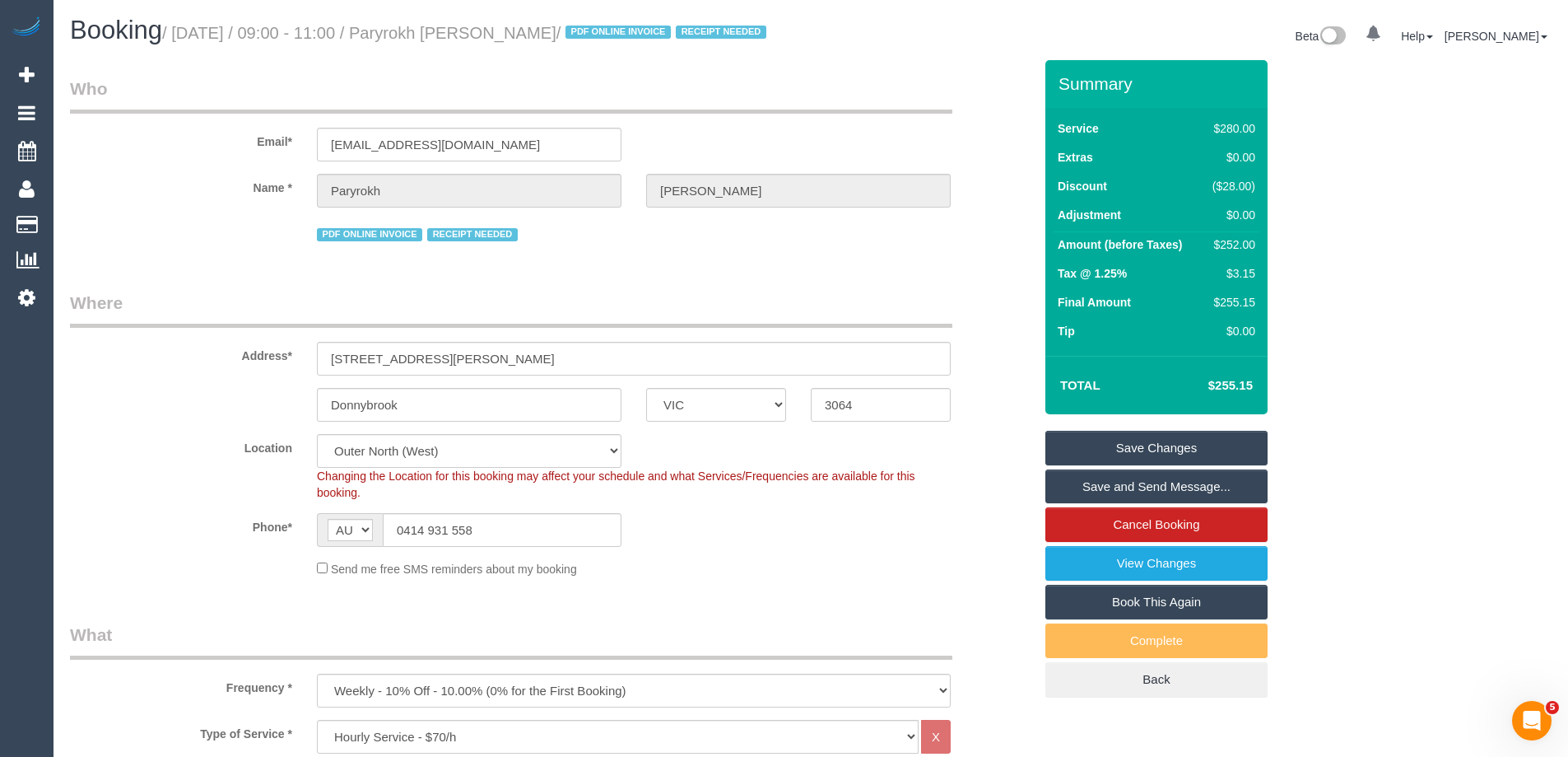
drag, startPoint x: 593, startPoint y: 33, endPoint x: 431, endPoint y: 31, distance: 162.0
click at [431, 31] on small "/ October 07, 2025 / 09:00 - 11:00 / Paryrokh Ghashghaee / PDF ONLINE INVOICE R…" at bounding box center [466, 33] width 609 height 18
copy small "Paryrokh Ghashghaee"
click at [1088, 504] on link "Save and Send Message..." at bounding box center [1156, 486] width 222 height 34
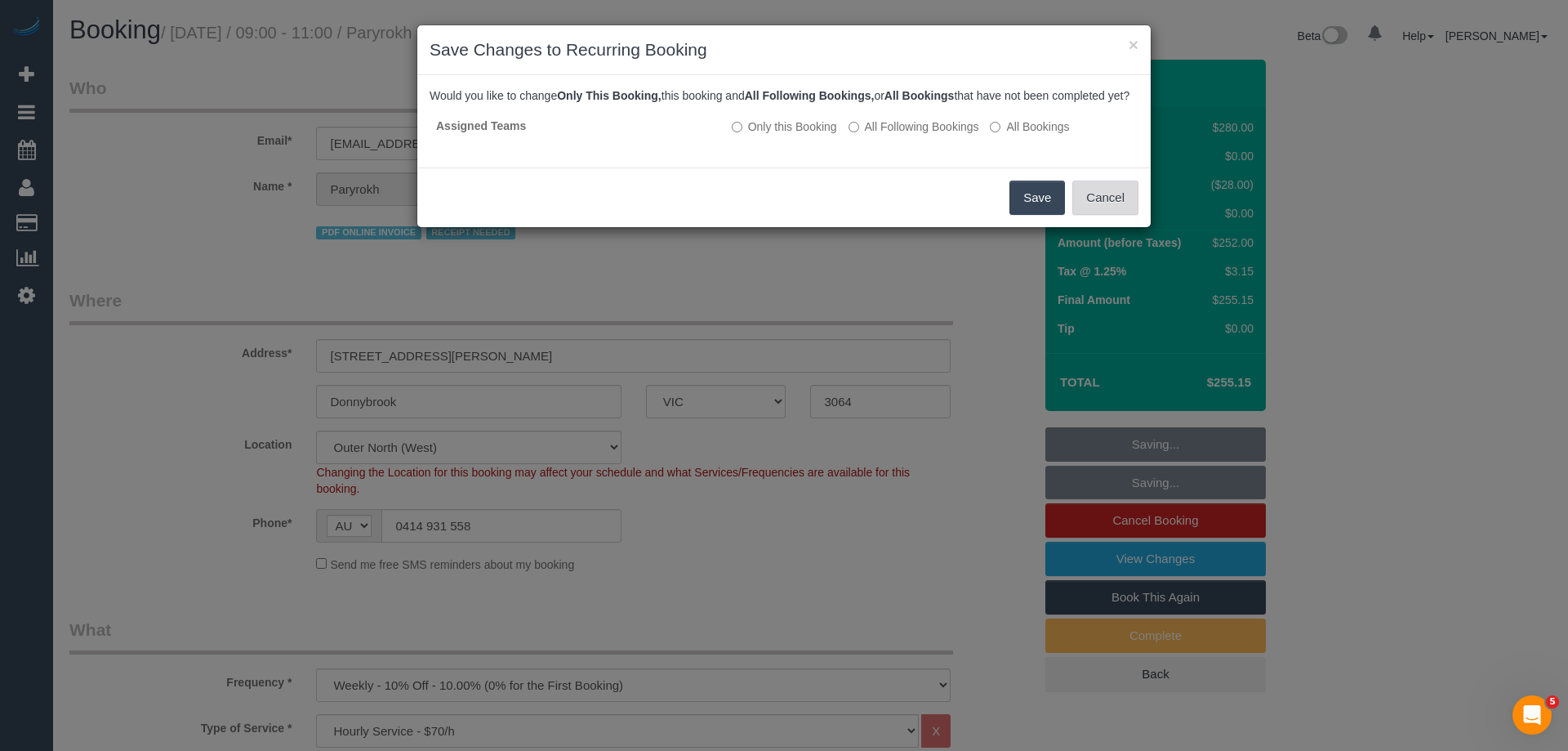
click at [1093, 196] on button "Cancel" at bounding box center [1105, 197] width 66 height 34
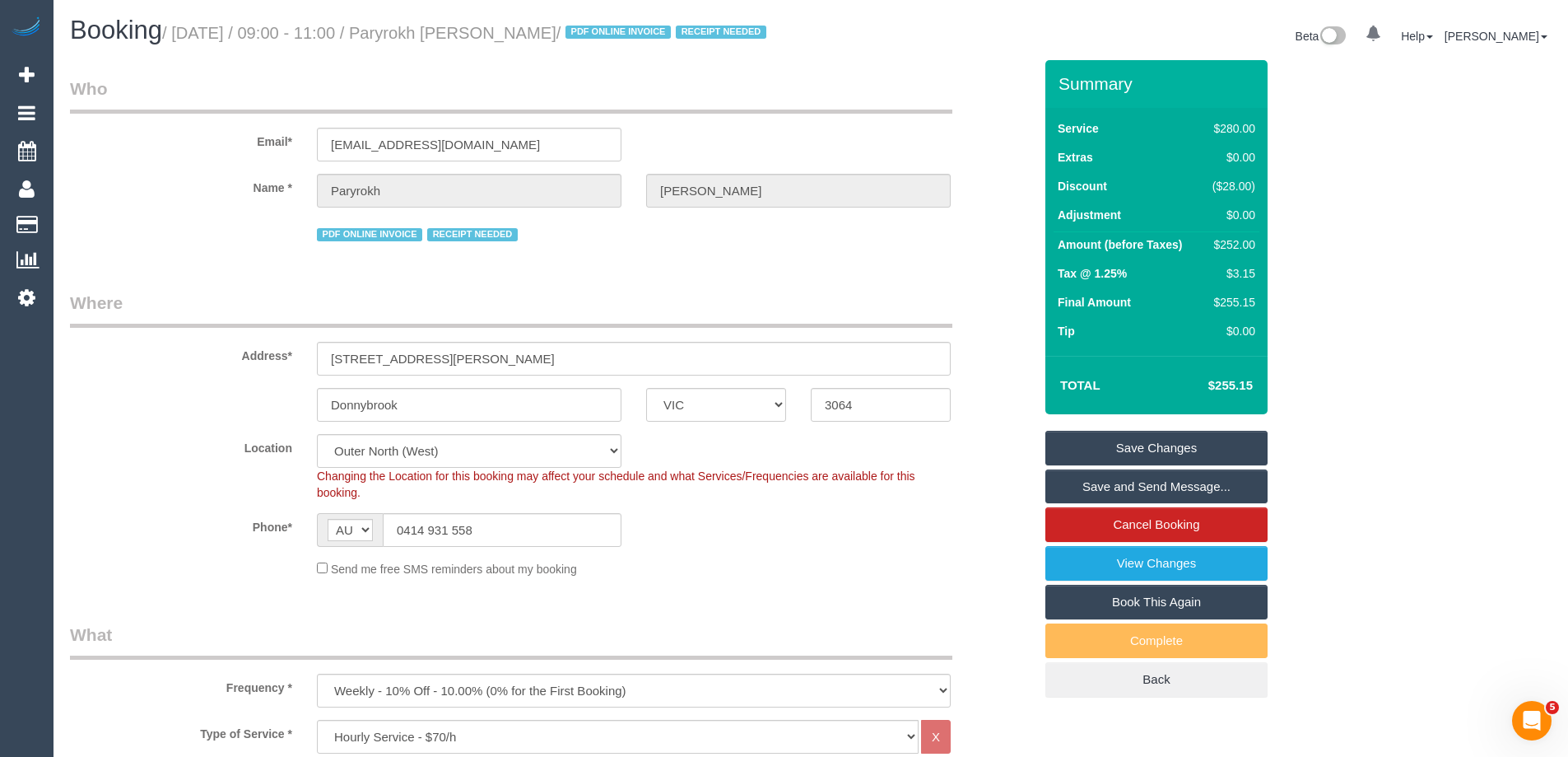
click at [1108, 205] on div "× Save Changes to Recurring Booking Would you like to change Only This Booking,…" at bounding box center [784, 378] width 1568 height 757
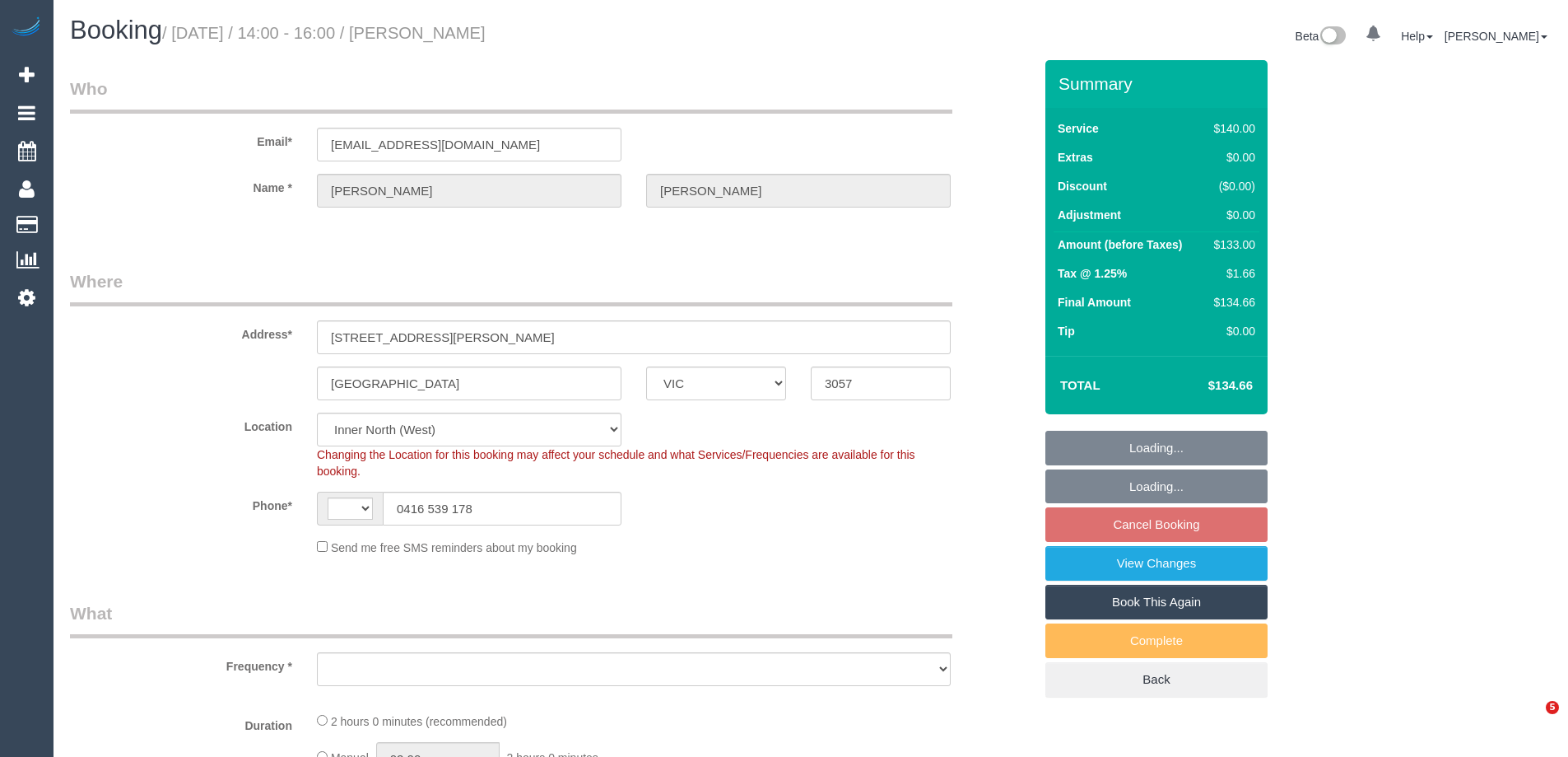
select select "VIC"
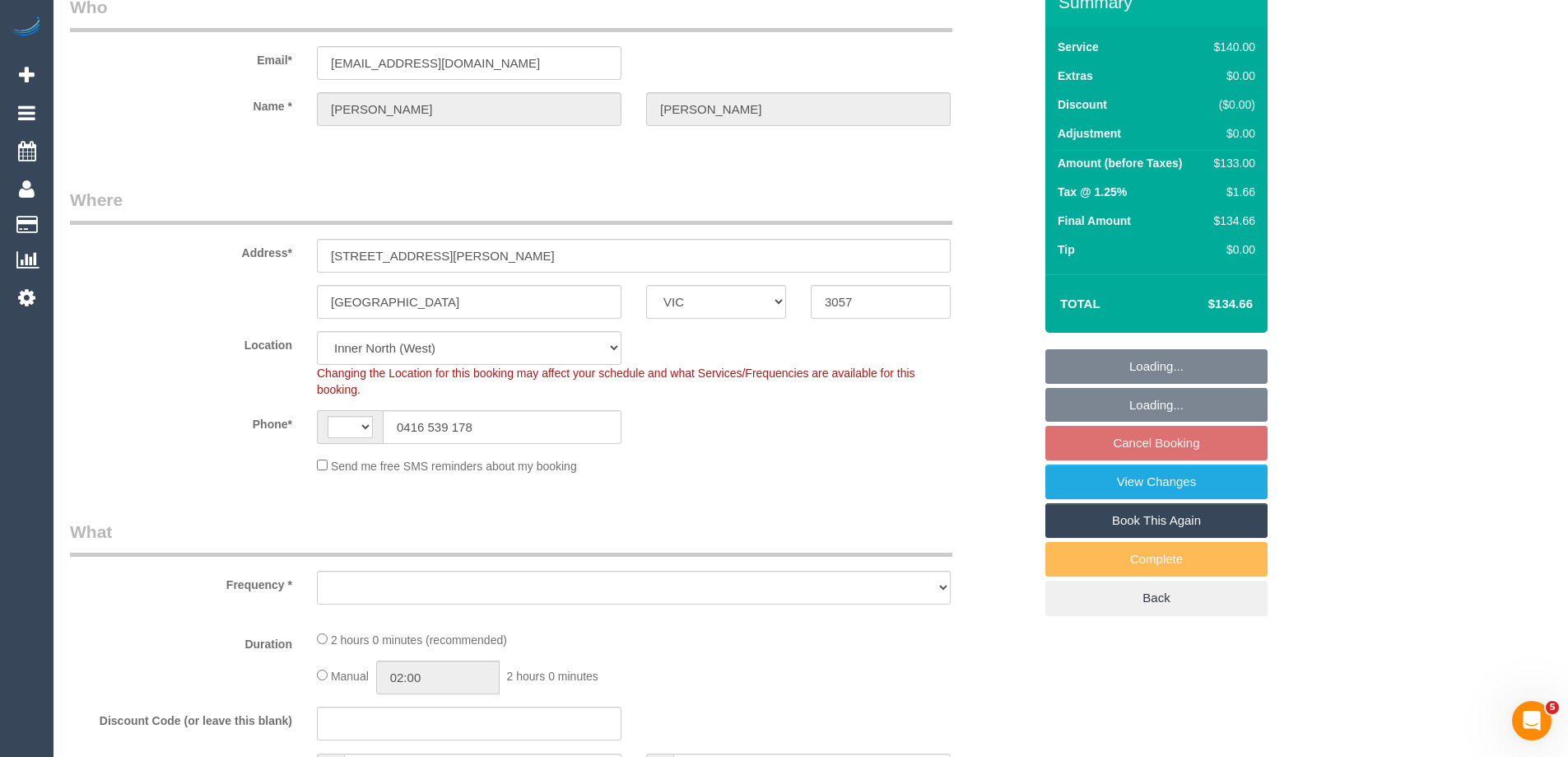
select select "string:AU"
select select "string:stripe-pm_1QjTTD2GScqysDRV9DPZ16h7"
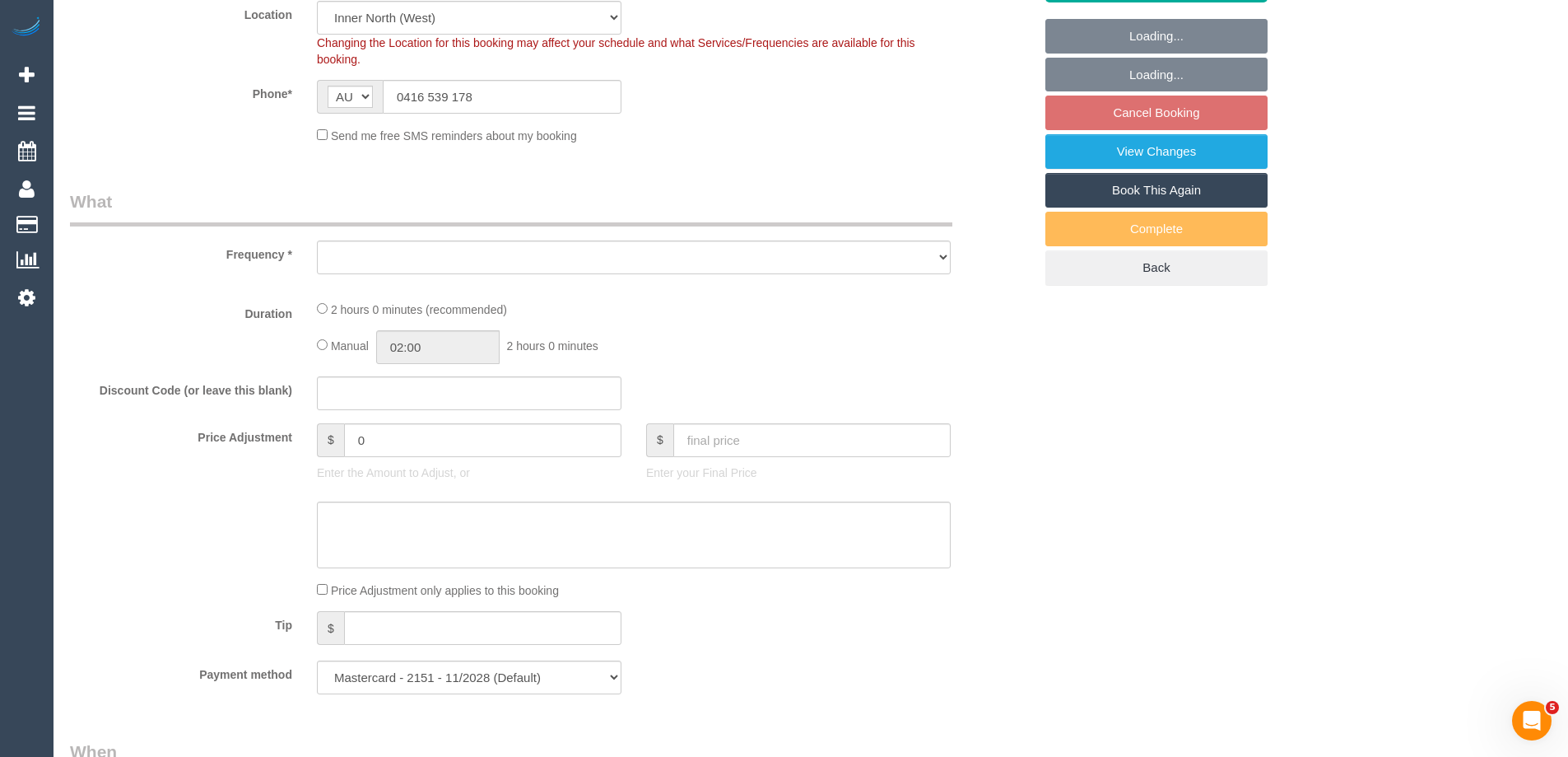
select select "object:530"
select select "number:27"
select select "number:14"
select select "number:18"
select select "number:25"
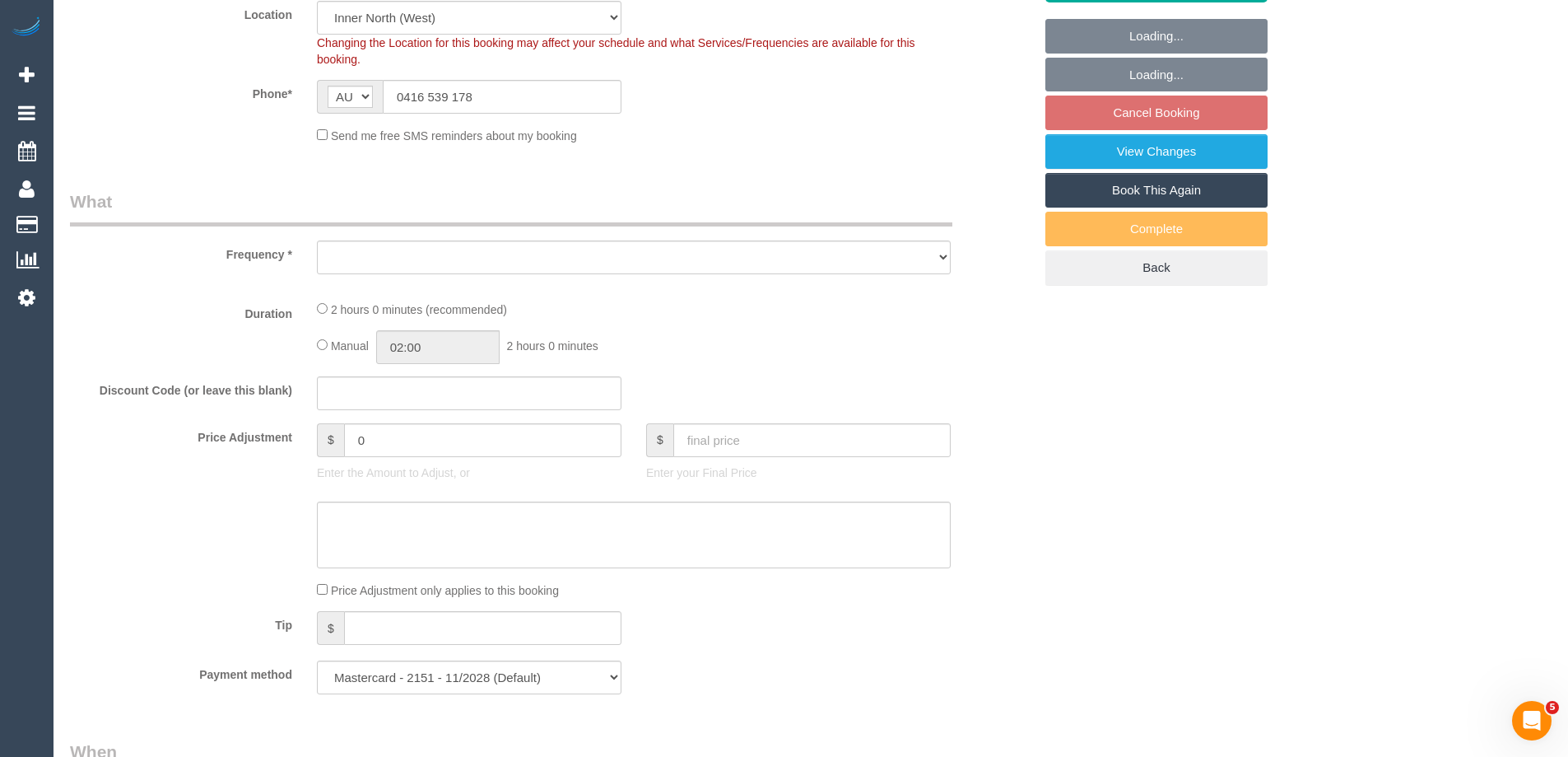
select select "number:33"
select select "number:12"
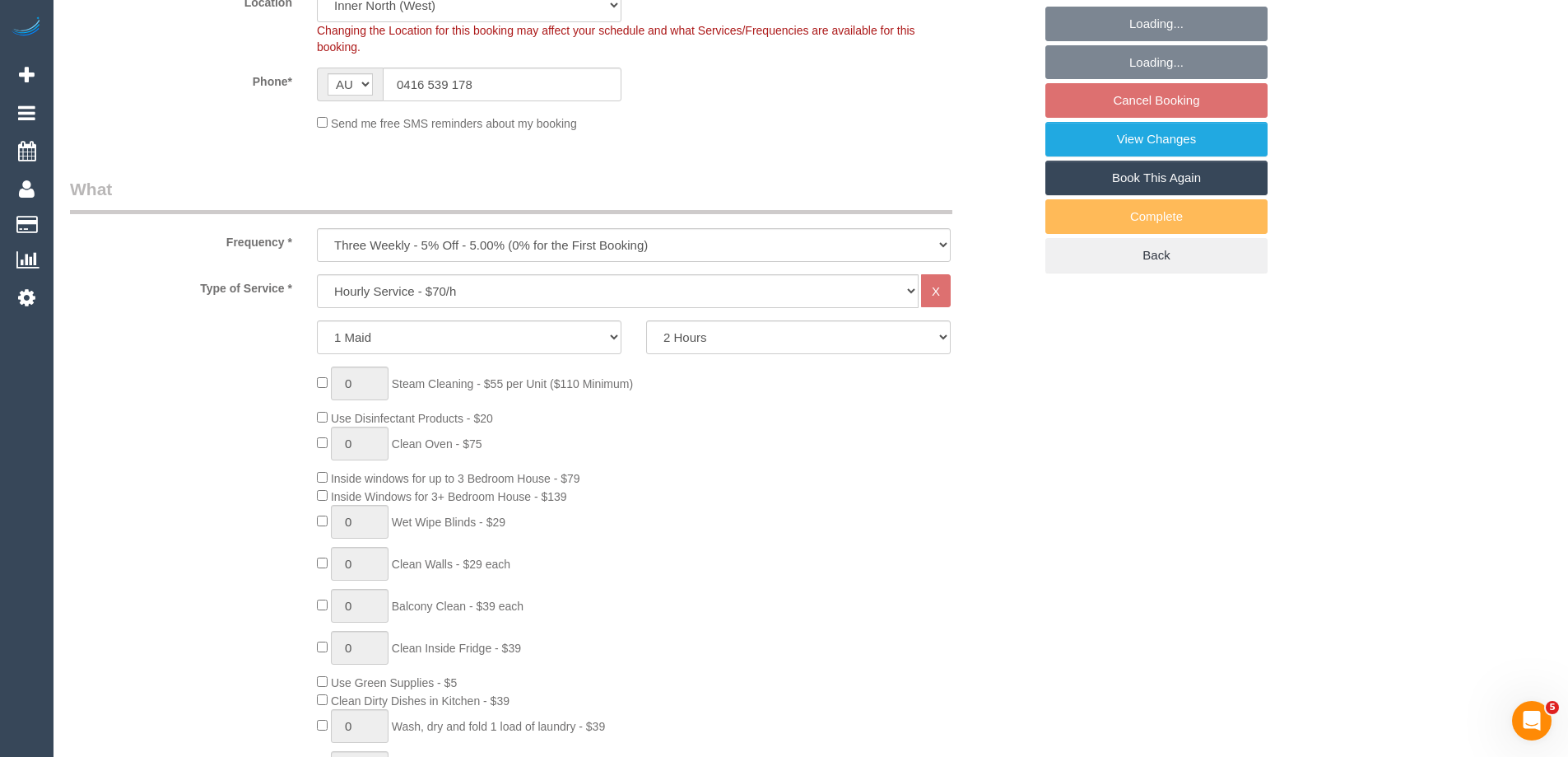
select select "object:1663"
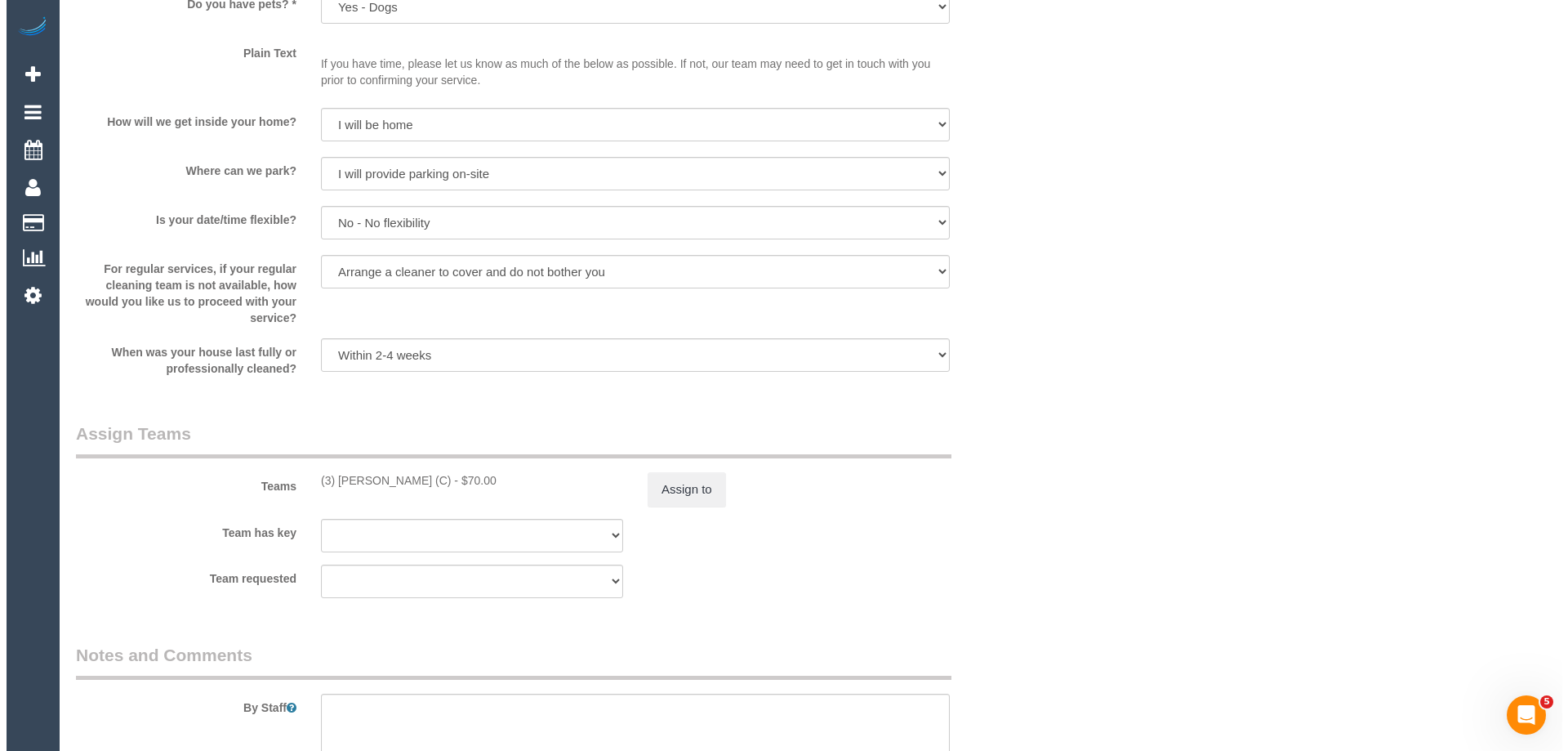
scroll to position [2287, 0]
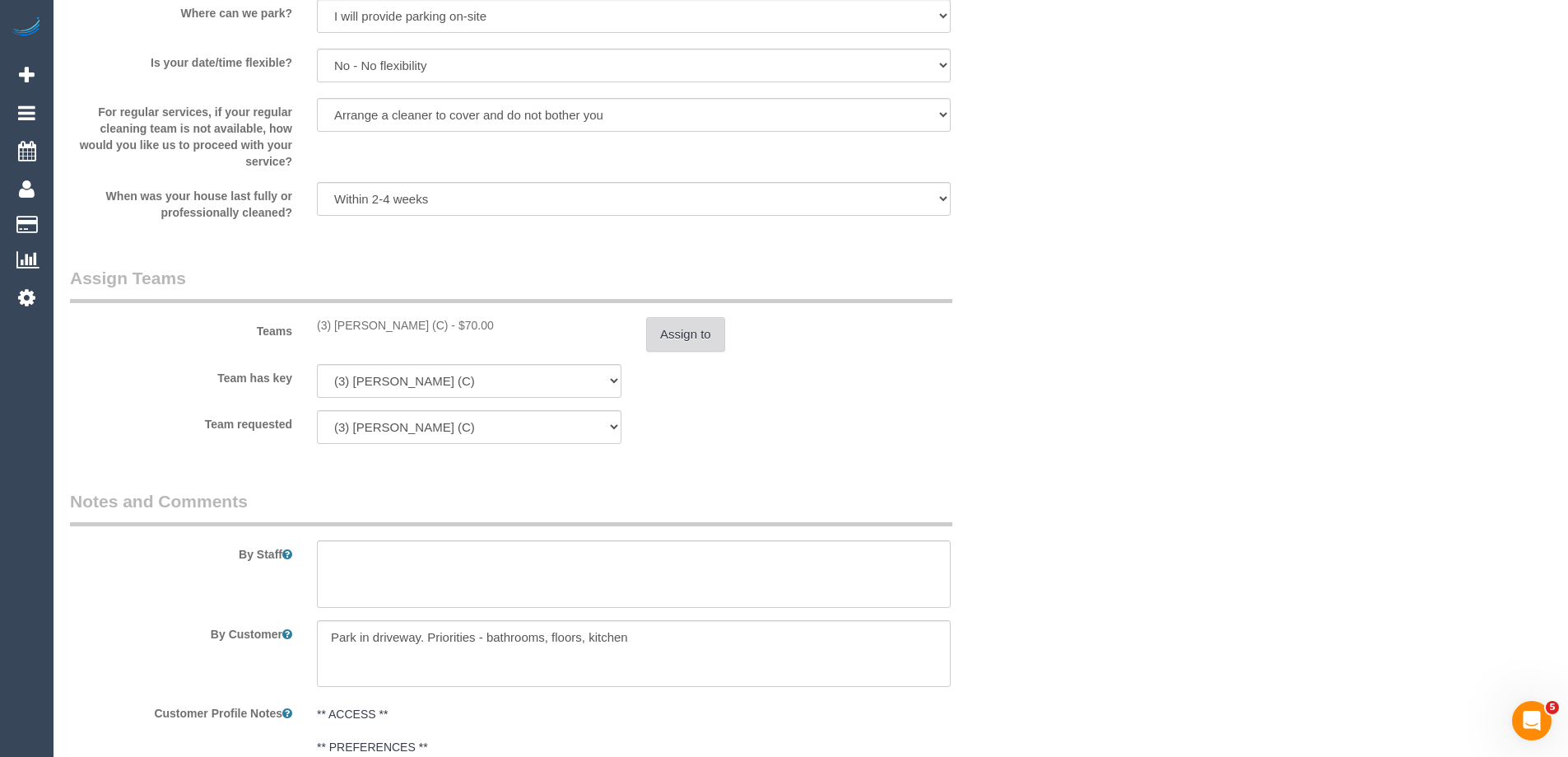
click at [684, 333] on button "Assign to" at bounding box center [685, 334] width 79 height 34
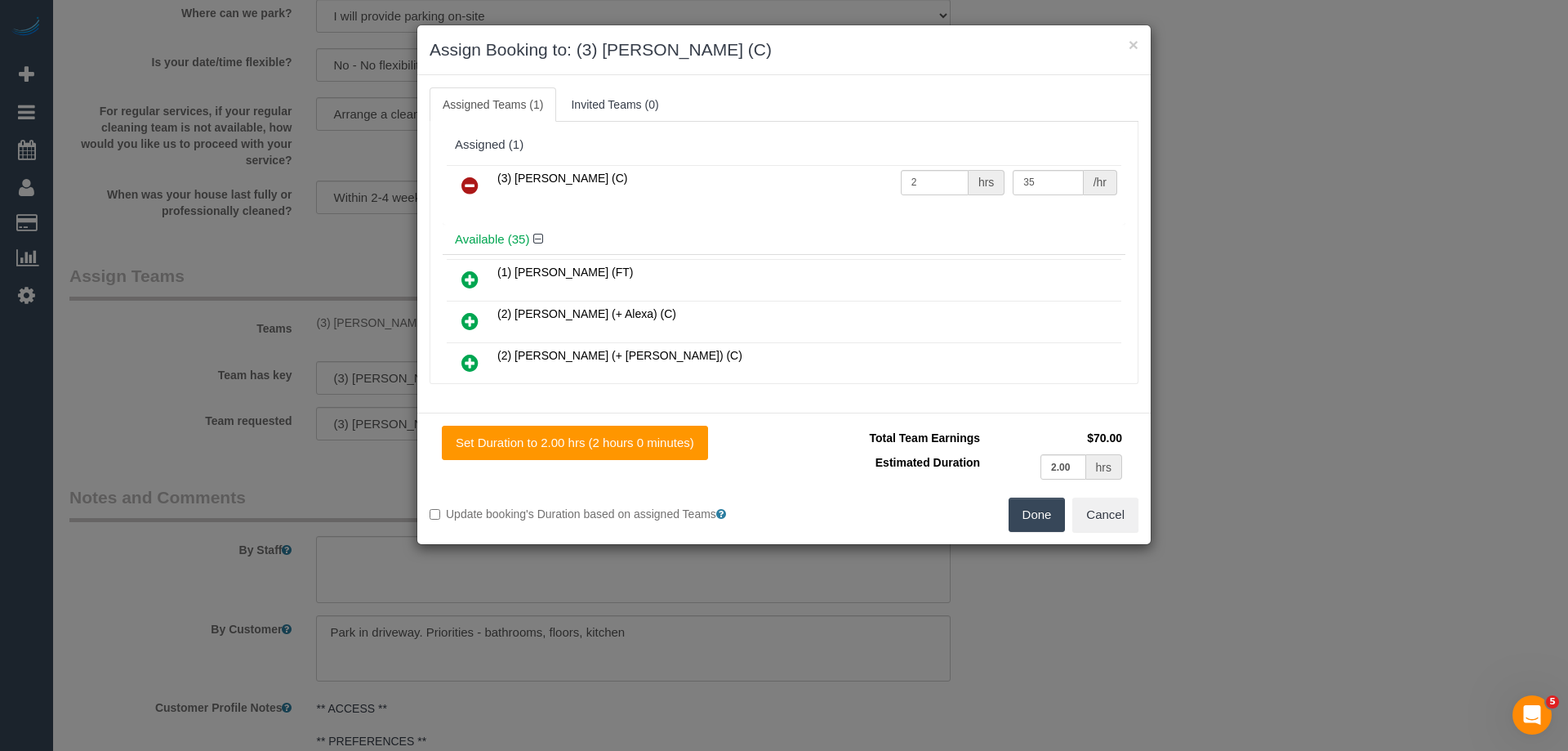
click at [473, 190] on icon at bounding box center [469, 185] width 18 height 19
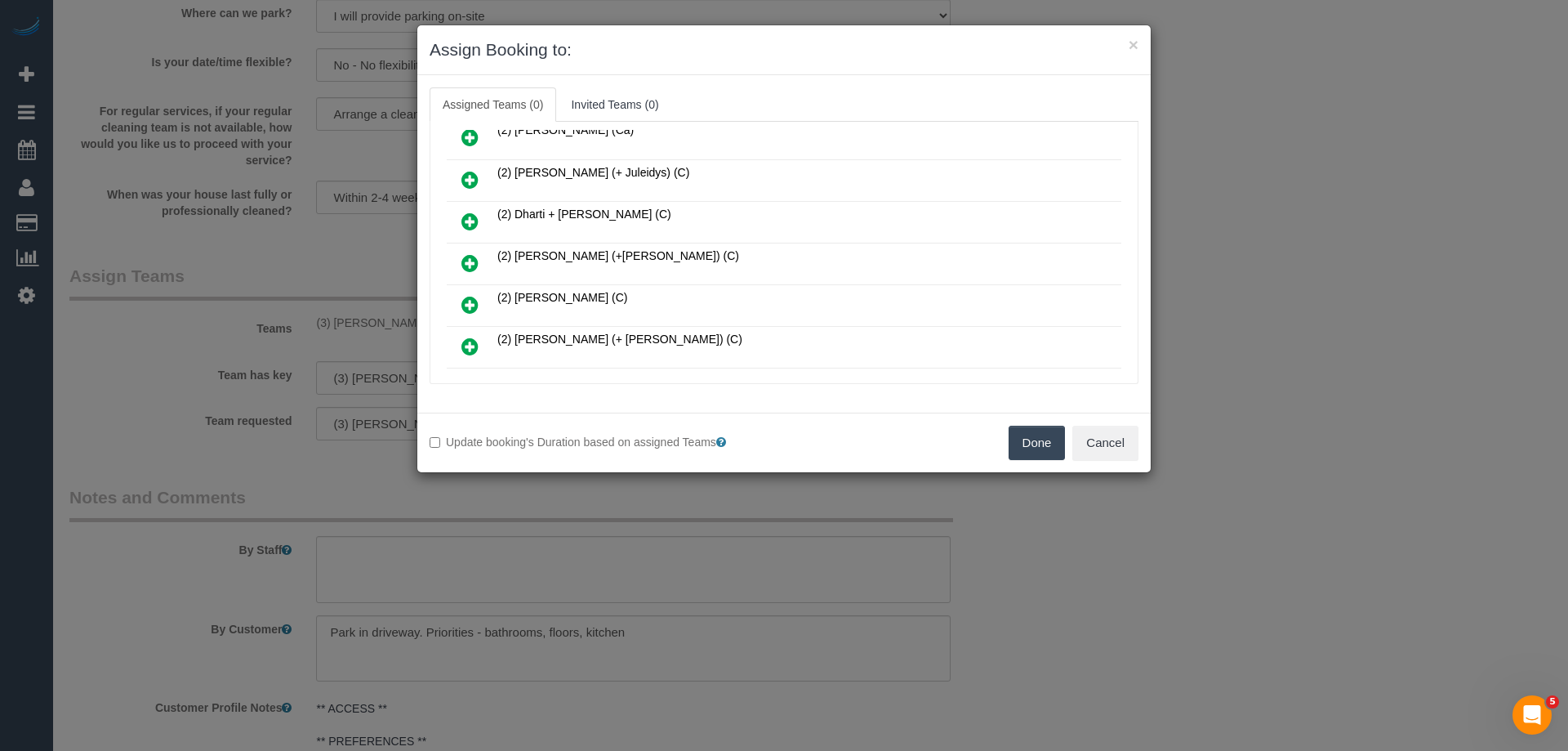
scroll to position [245, 0]
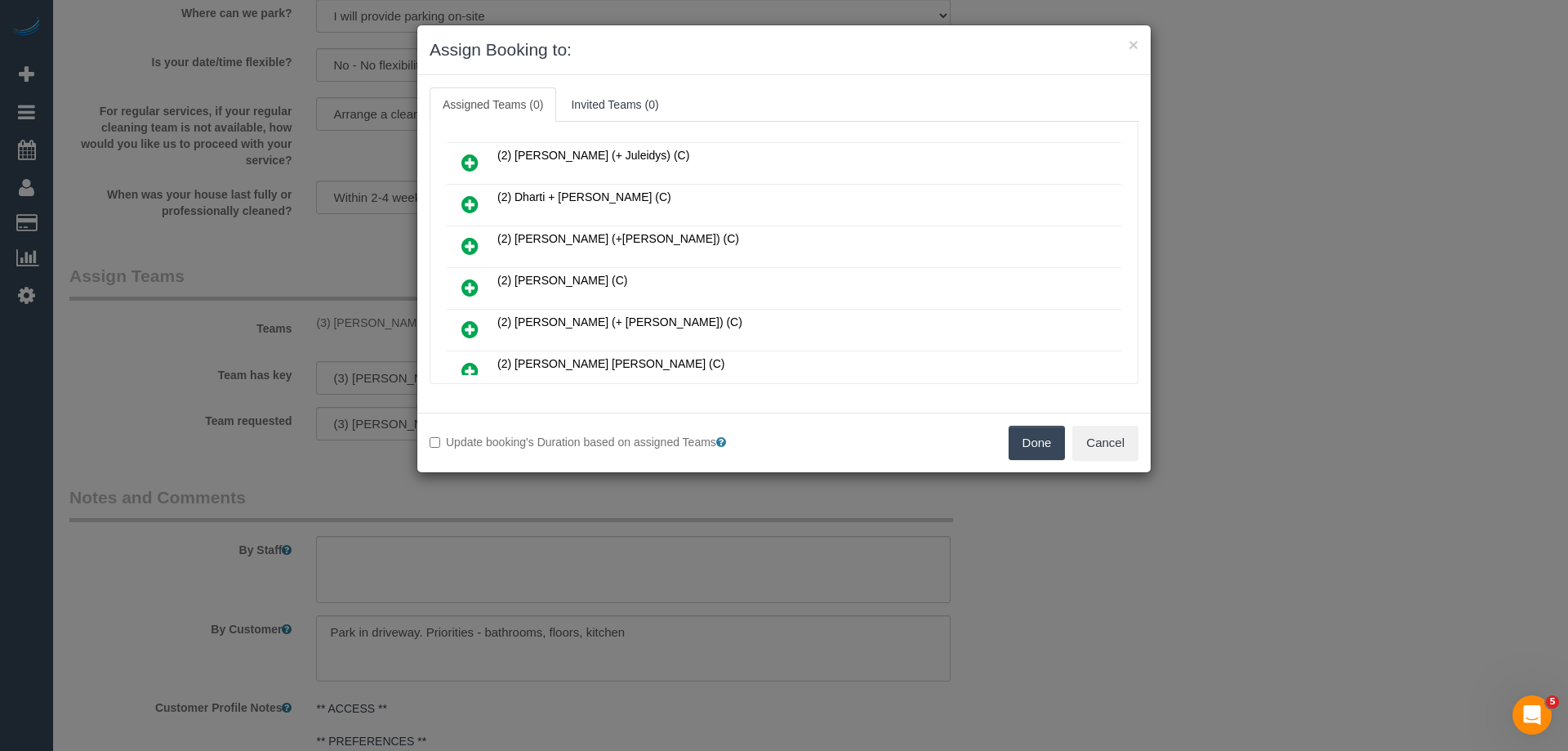
click at [470, 362] on icon at bounding box center [469, 370] width 18 height 19
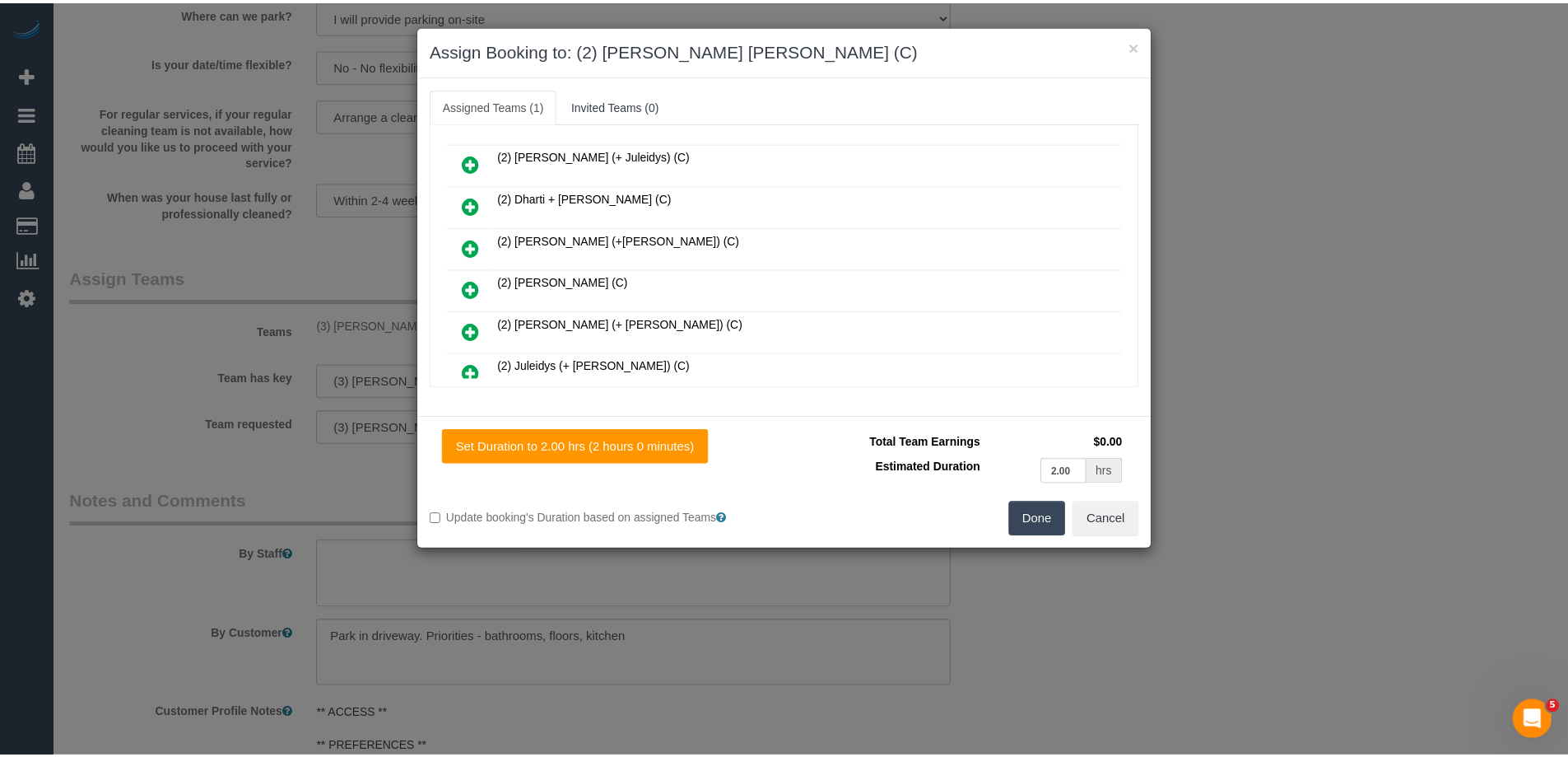
scroll to position [0, 0]
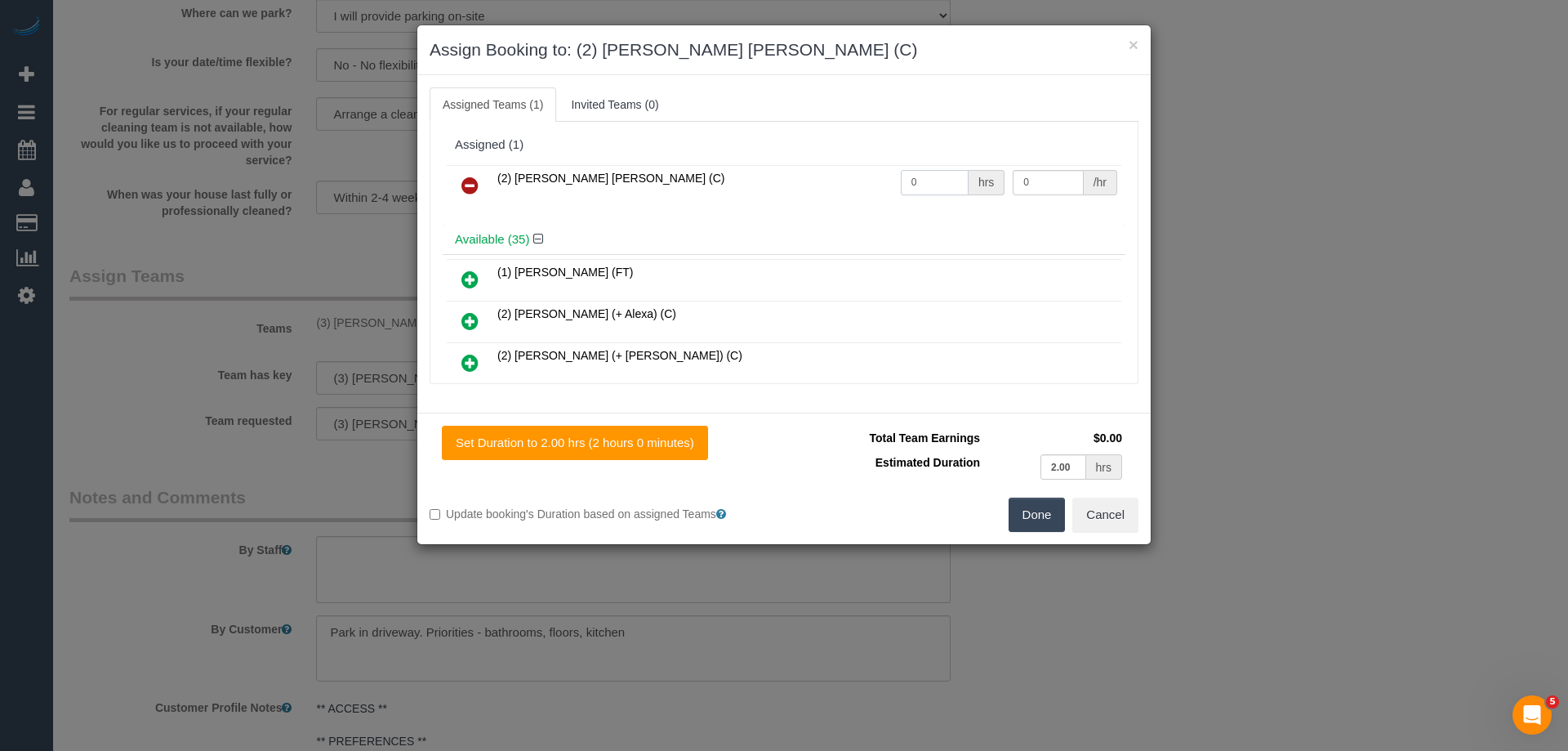
click at [835, 180] on tr "(2) Joel Wei Ong (C) 0 hrs 0 /hr" at bounding box center [783, 185] width 674 height 42
type input "2"
drag, startPoint x: 1039, startPoint y: 181, endPoint x: 857, endPoint y: 173, distance: 182.2
click at [885, 173] on tr "(2) Joel Wei Ong (C) 2 hrs 0 /hr" at bounding box center [783, 185] width 674 height 42
type input "35"
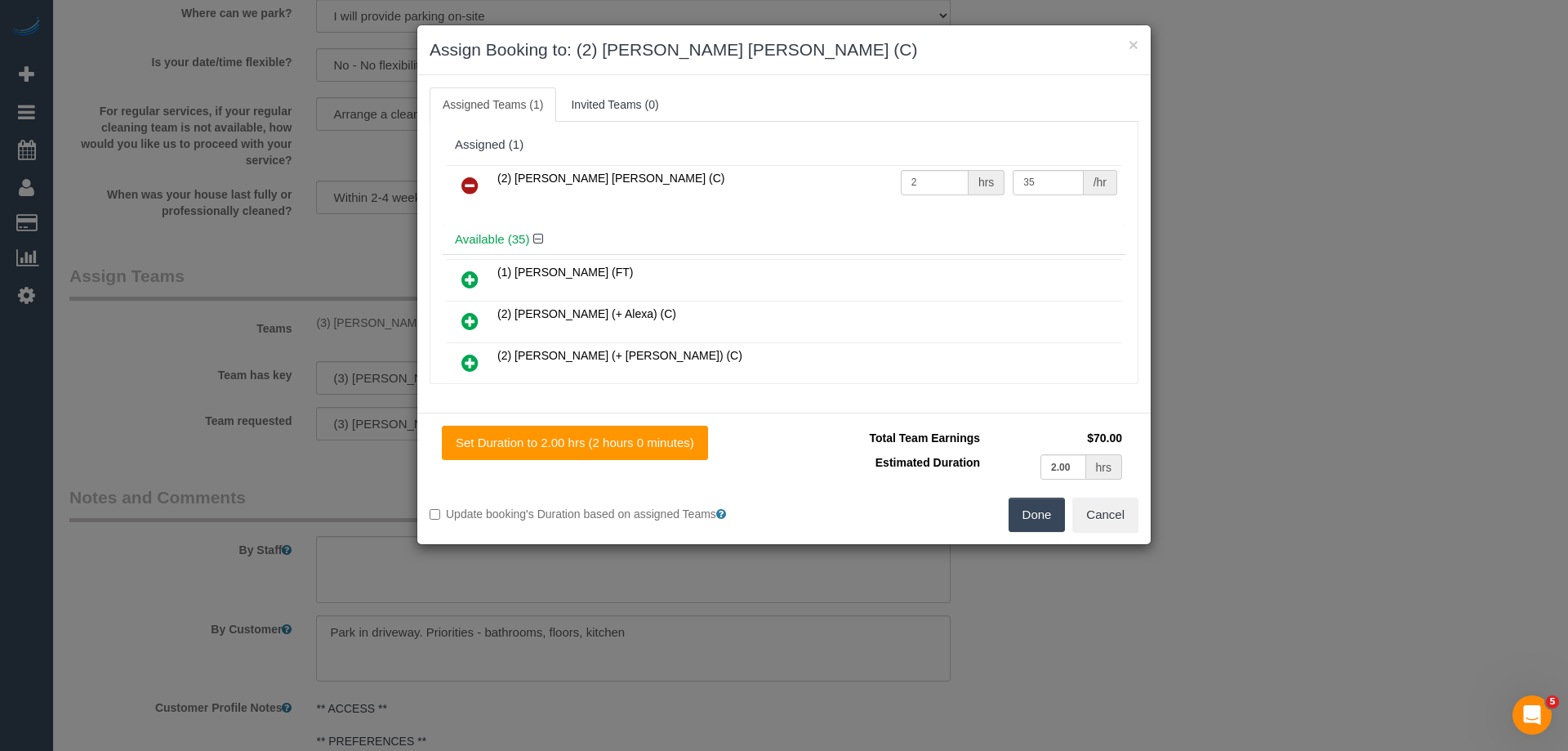
click at [1033, 508] on button "Done" at bounding box center [1037, 514] width 57 height 34
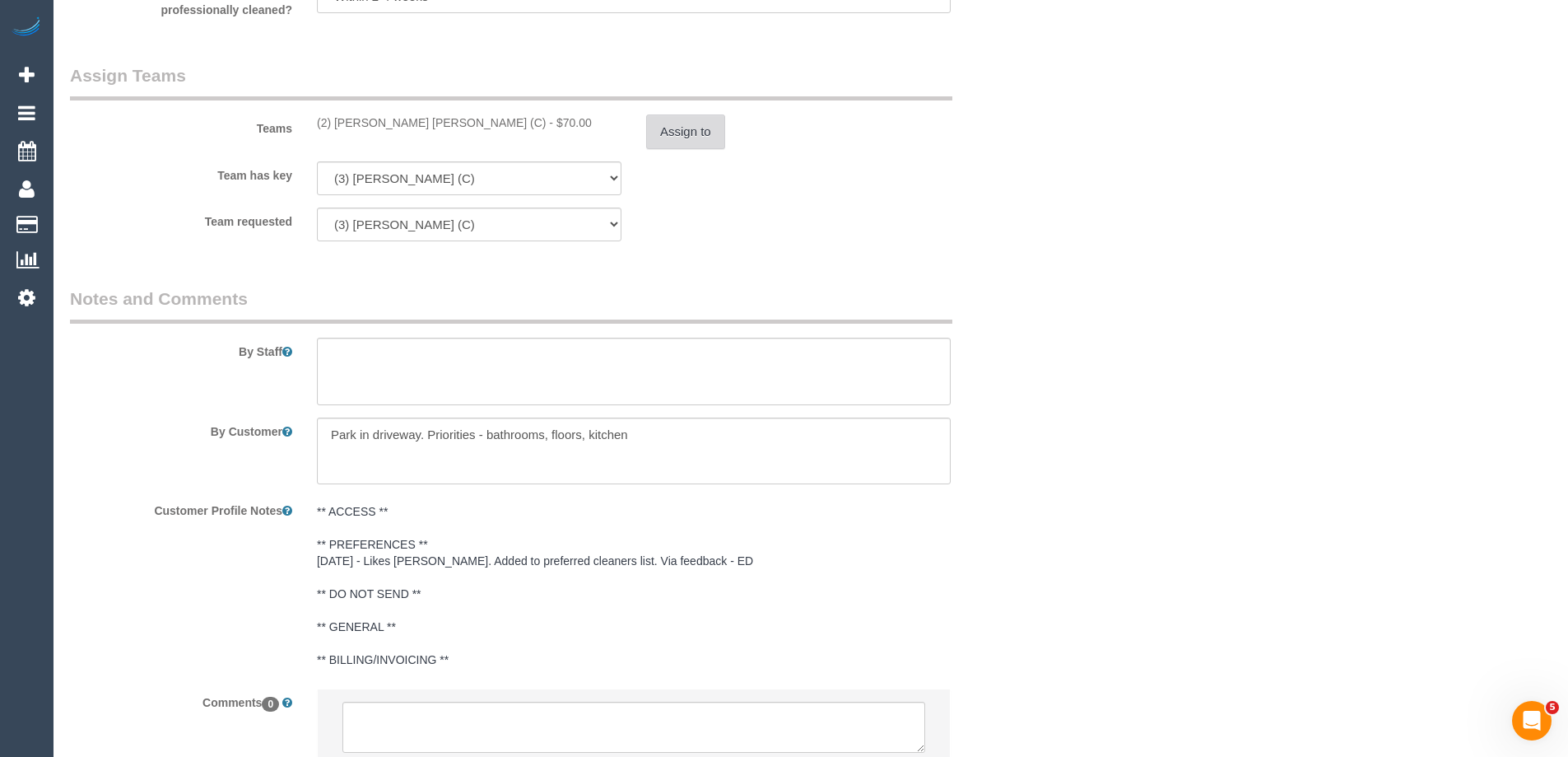
scroll to position [2636, 0]
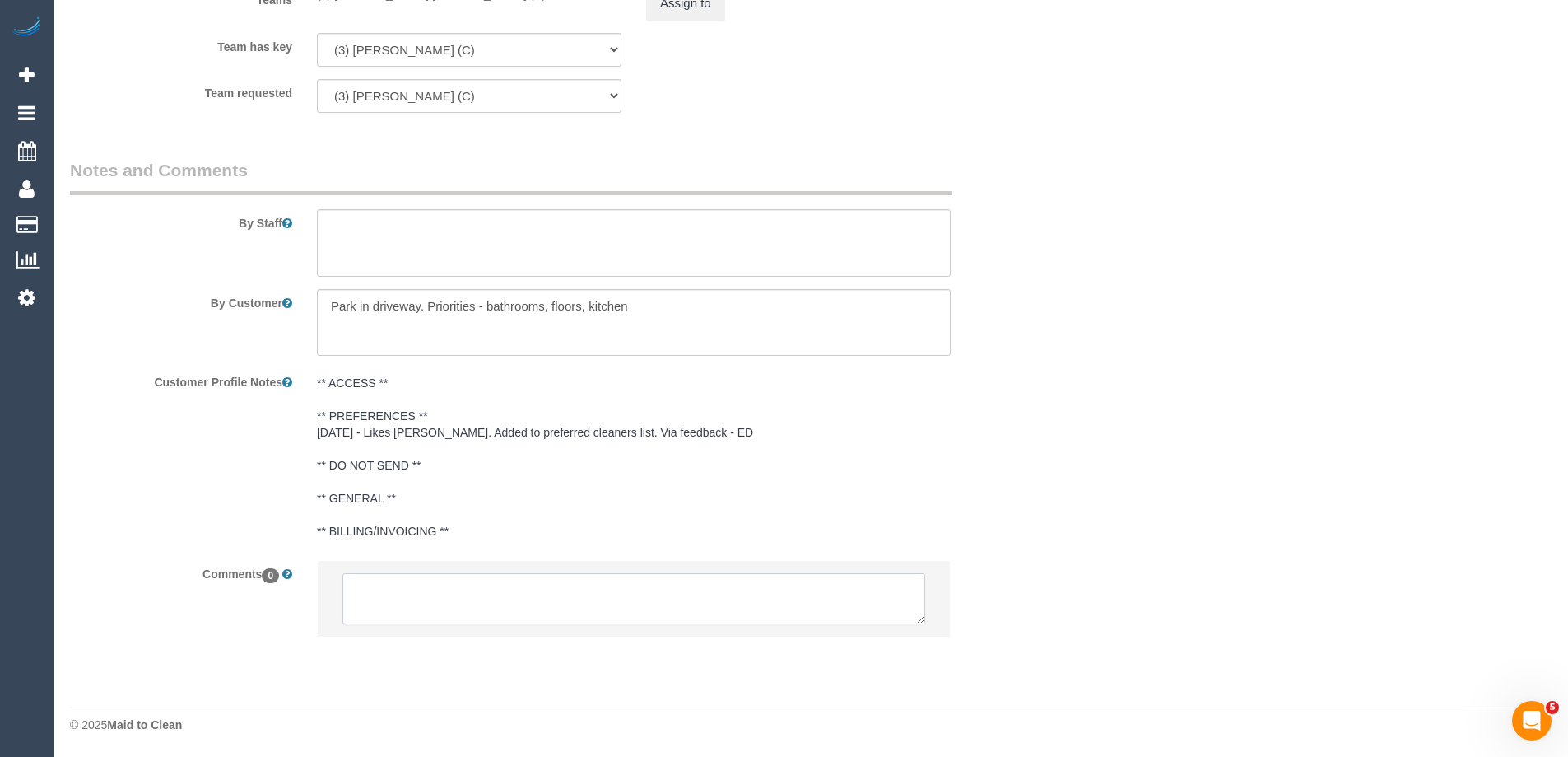
click at [419, 591] on textarea at bounding box center [633, 598] width 583 height 51
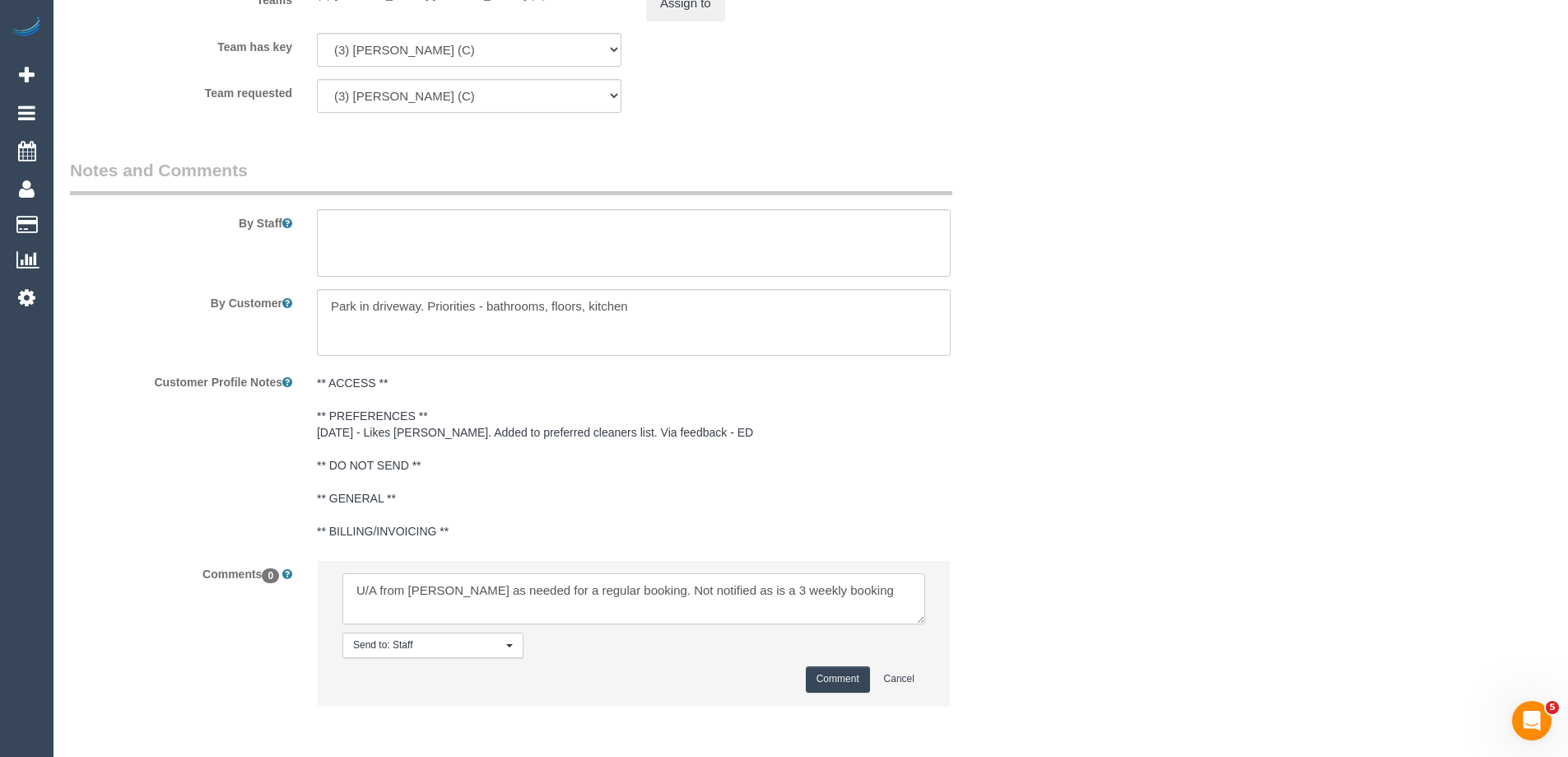
type textarea "U/A from Andrea as needed for a regular booking. Not notified as is a 3 weekly …"
click at [847, 680] on button "Comment" at bounding box center [838, 678] width 64 height 25
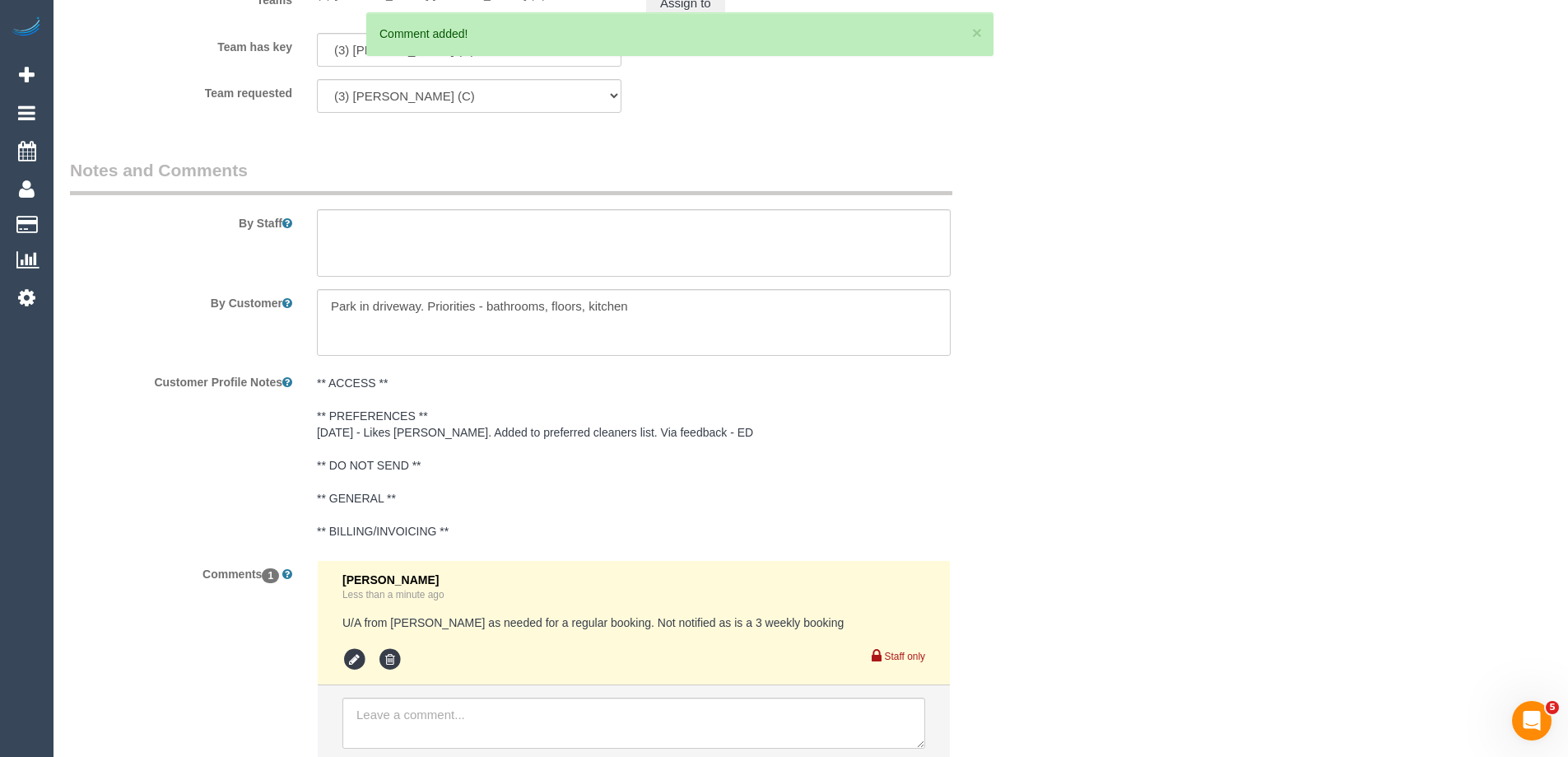
scroll to position [0, 0]
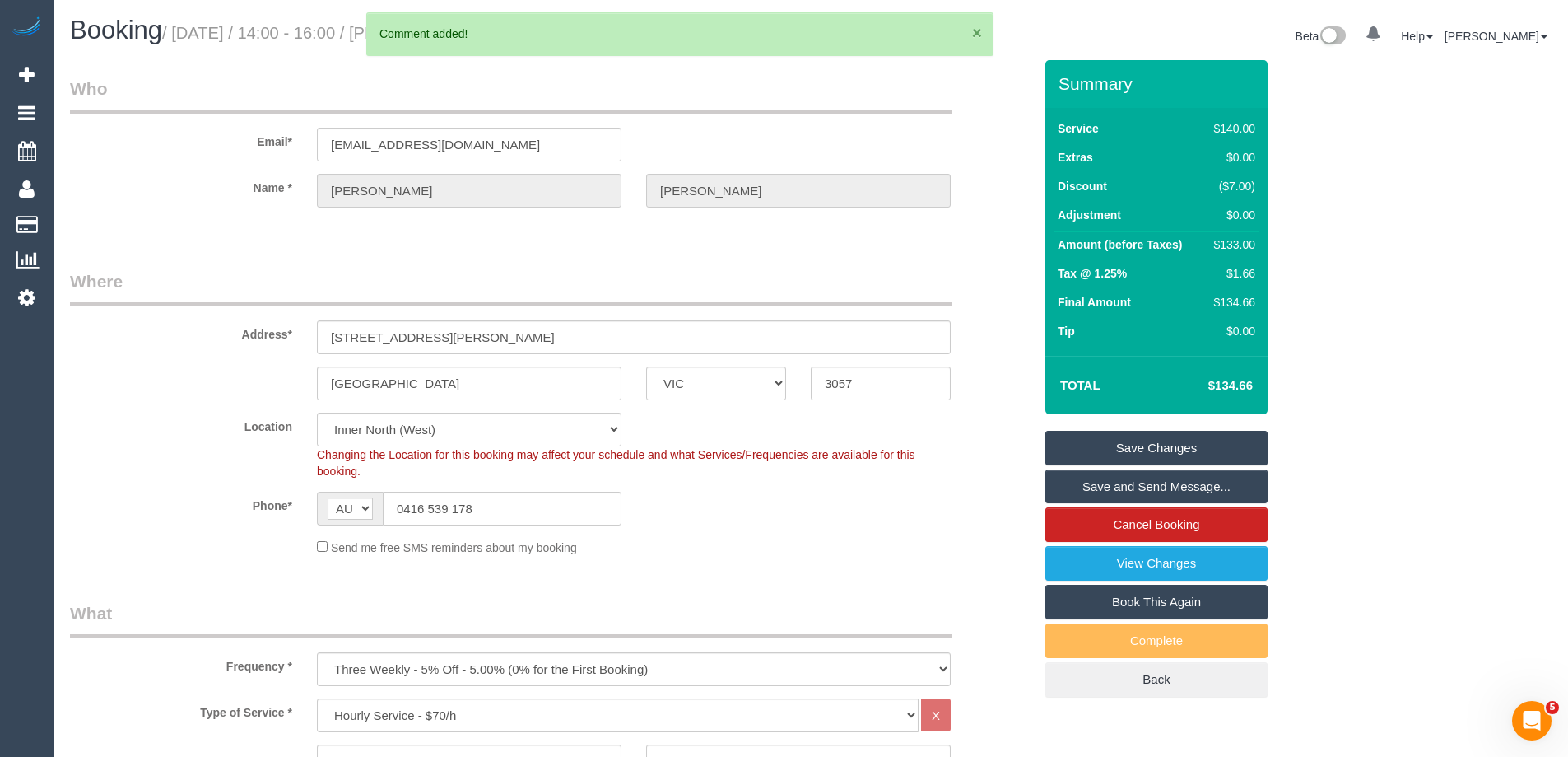
click at [980, 30] on button "×" at bounding box center [977, 33] width 10 height 18
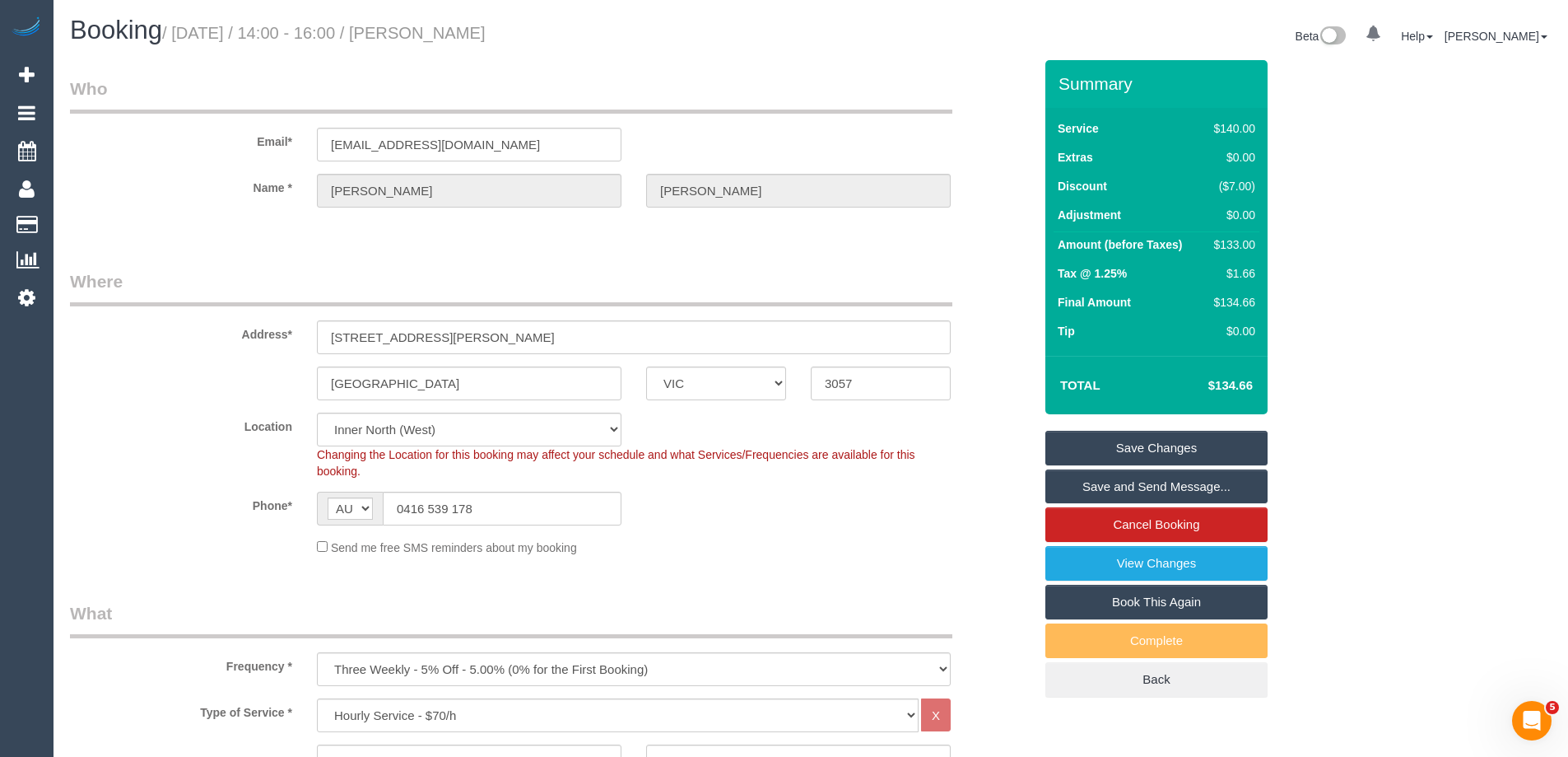
drag, startPoint x: 631, startPoint y: 25, endPoint x: 432, endPoint y: 31, distance: 199.1
click at [432, 31] on h1 "Booking / October 06, 2025 / 14:00 - 16:00 / Rebecca Wakeham" at bounding box center [433, 31] width 728 height 28
copy small "Rebecca Wakeham"
click at [1161, 449] on link "Save Changes" at bounding box center [1156, 447] width 222 height 34
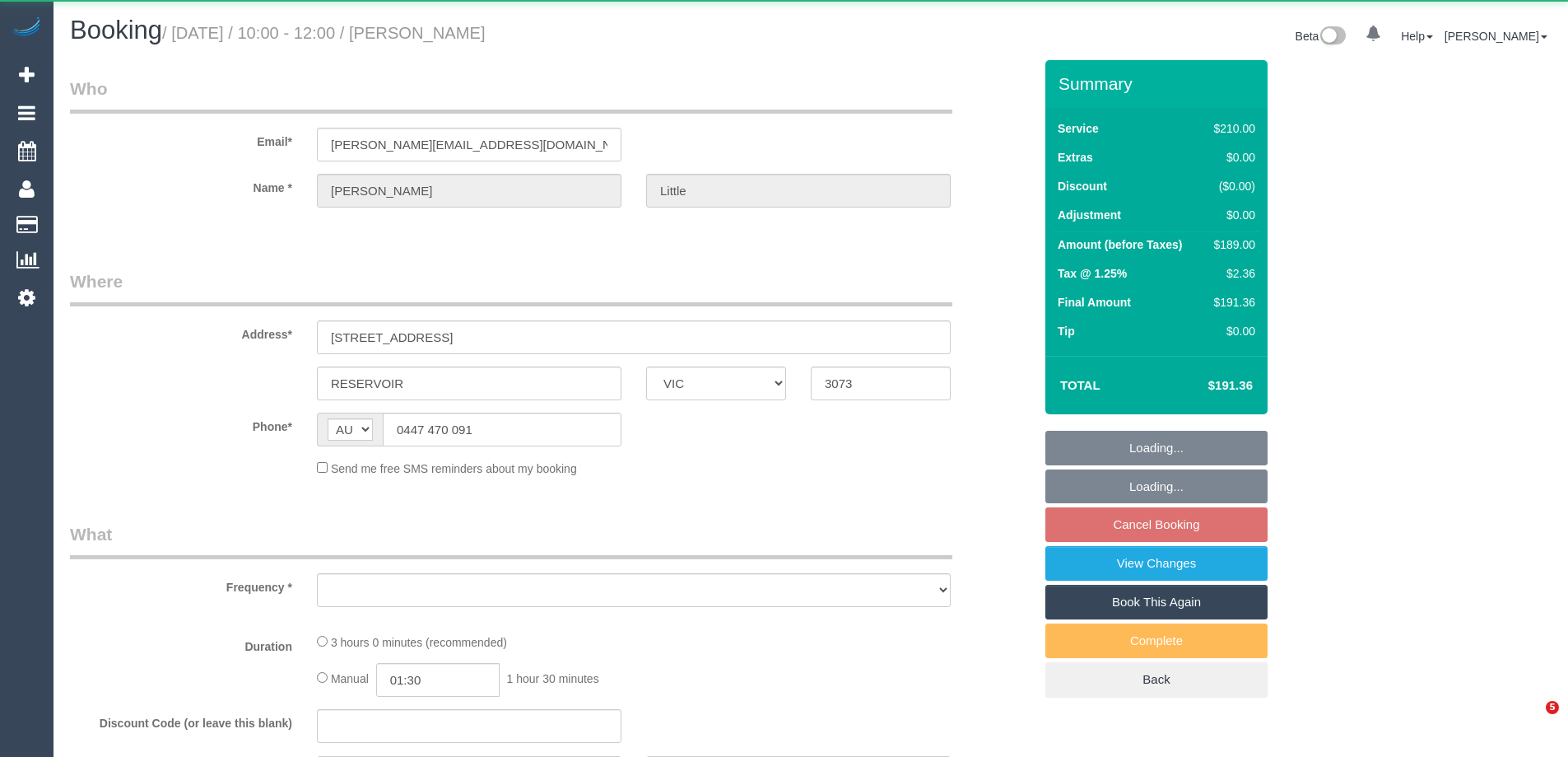
select select "VIC"
select select "object:543"
select select "string:stripe-pm_1RPLu02GScqysDRVMhku15Po"
select select "180"
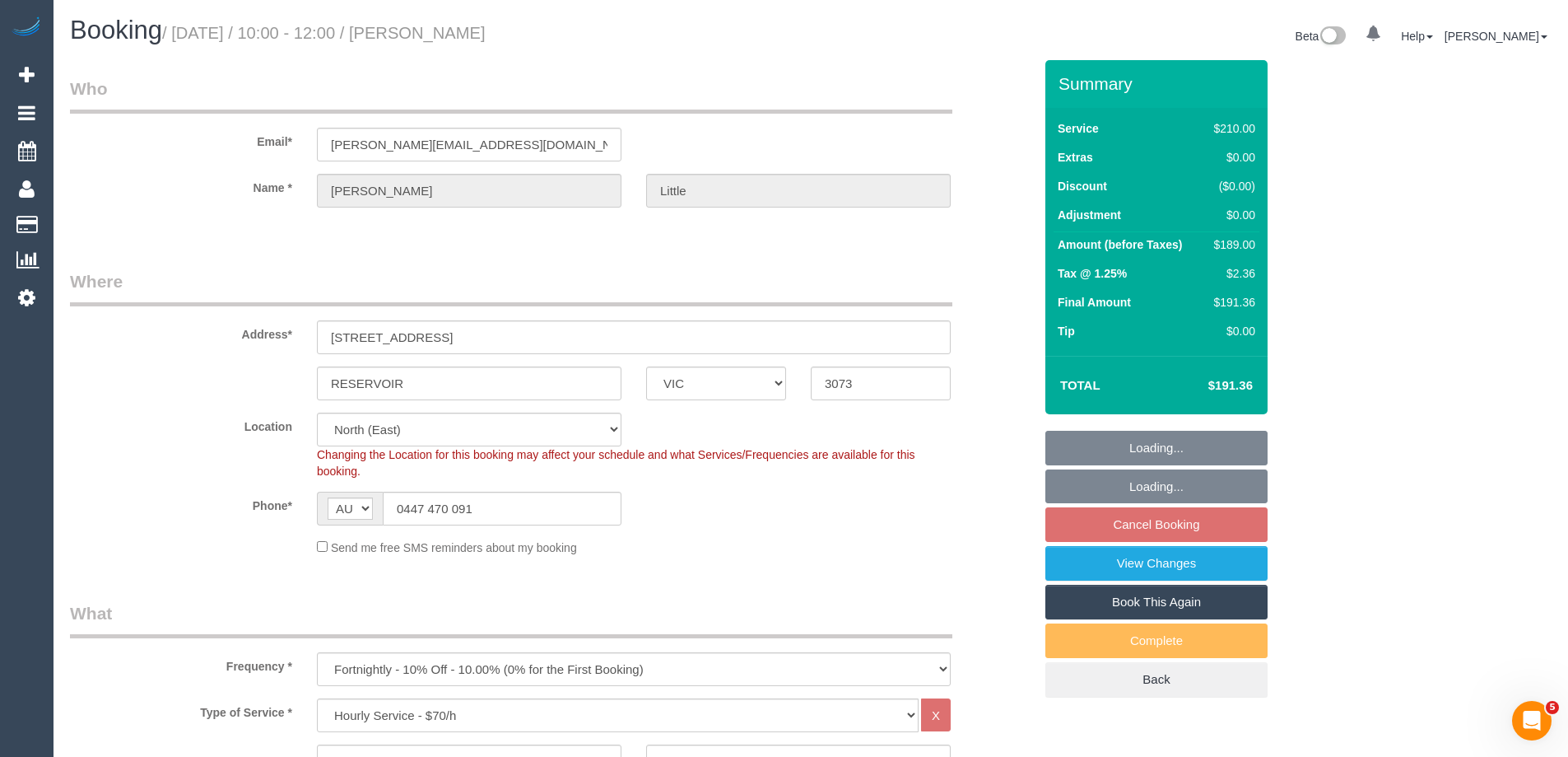
select select "object:1425"
select select "number:27"
select select "number:14"
select select "number:19"
select select "number:36"
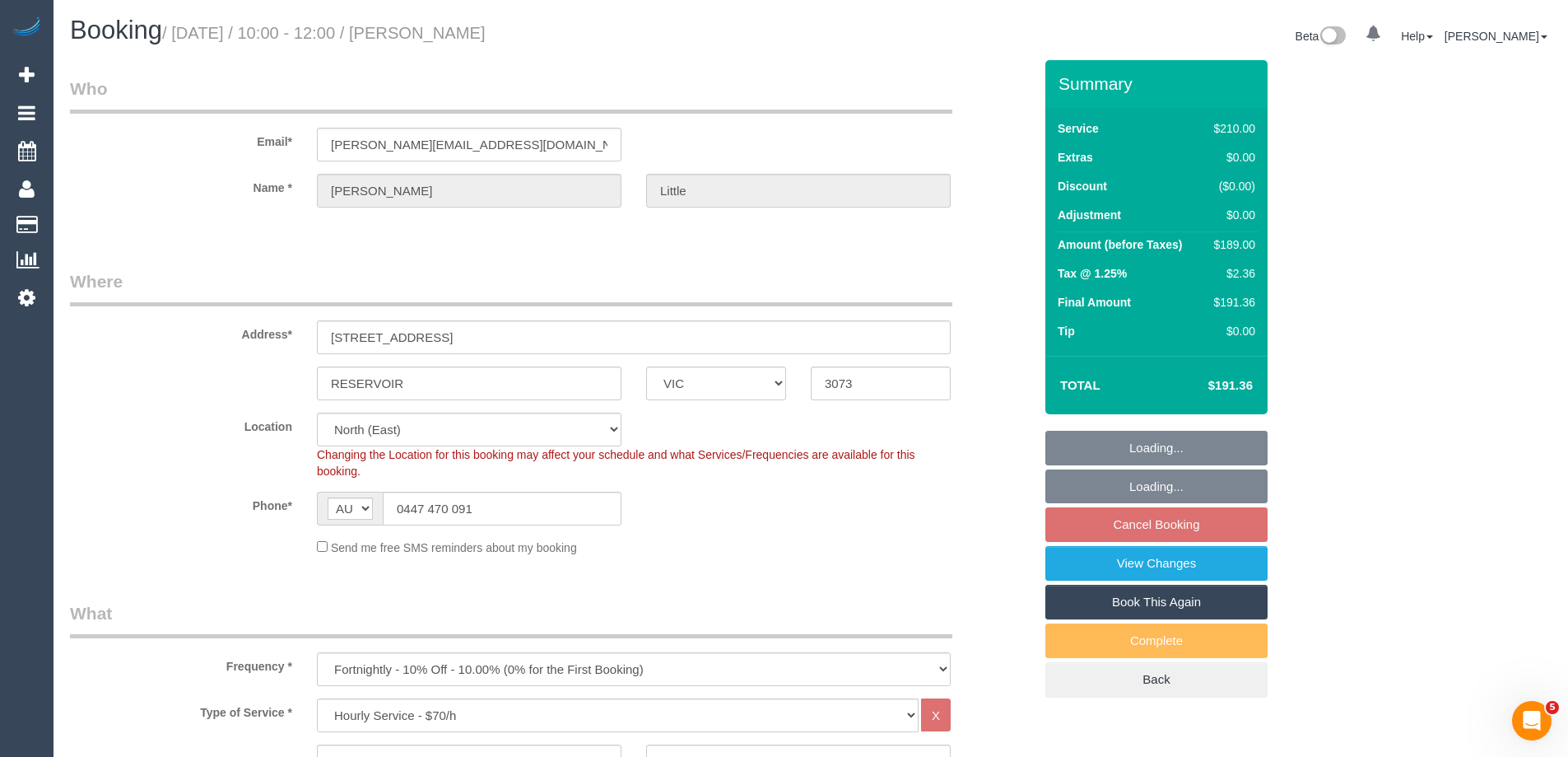
select select "number:34"
select select "number:26"
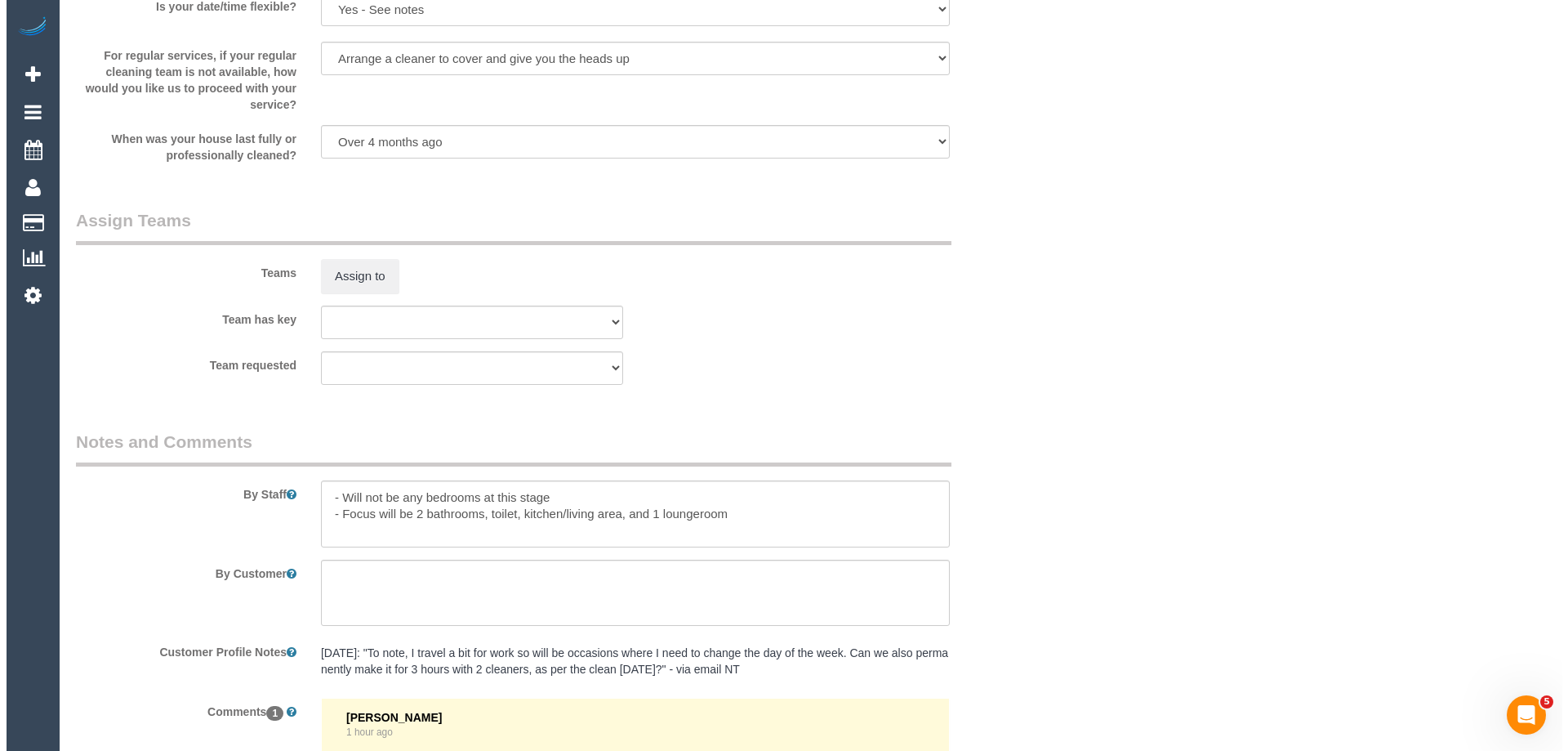
scroll to position [2532, 0]
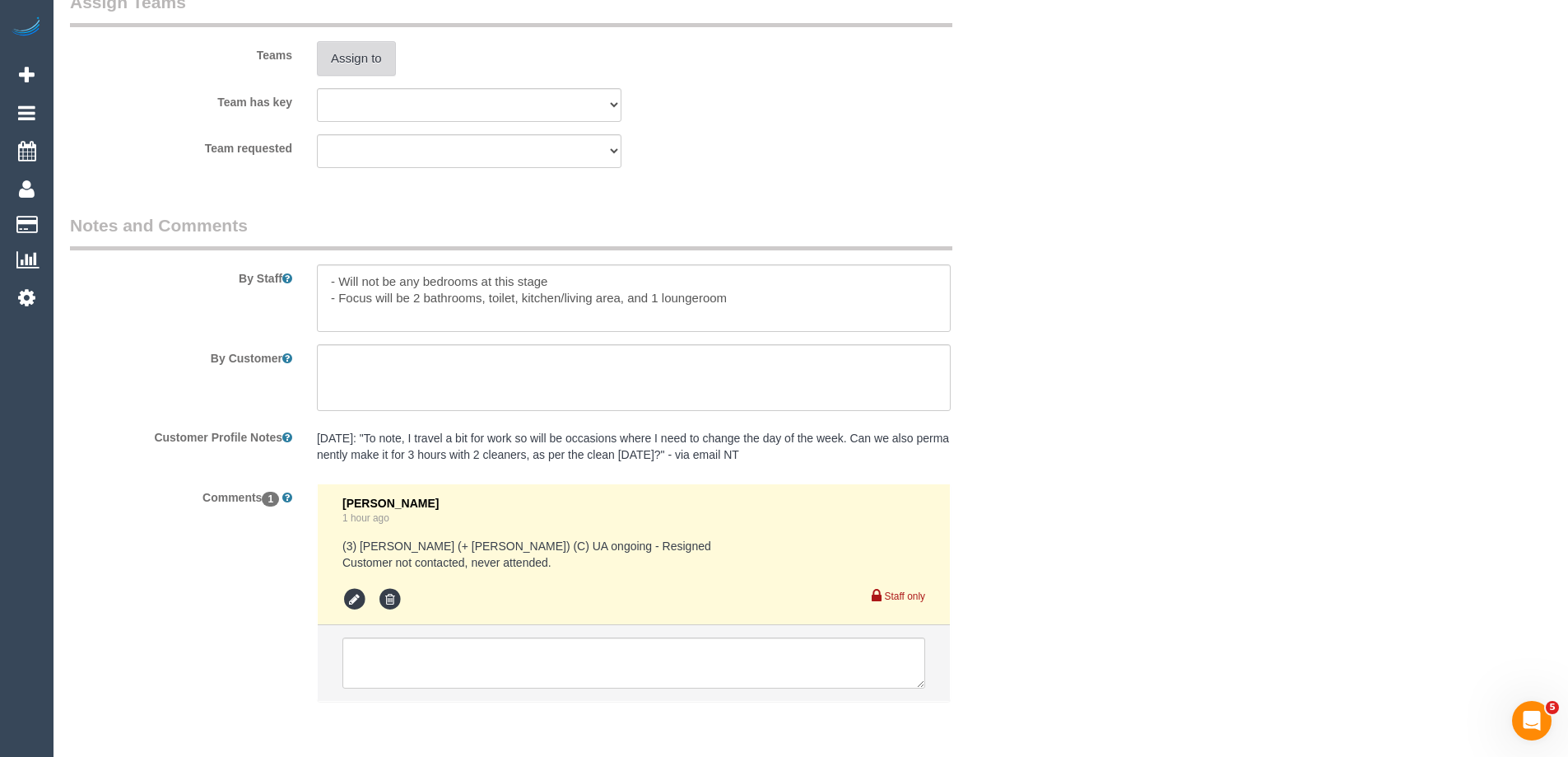
click at [369, 58] on button "Assign to" at bounding box center [356, 58] width 79 height 34
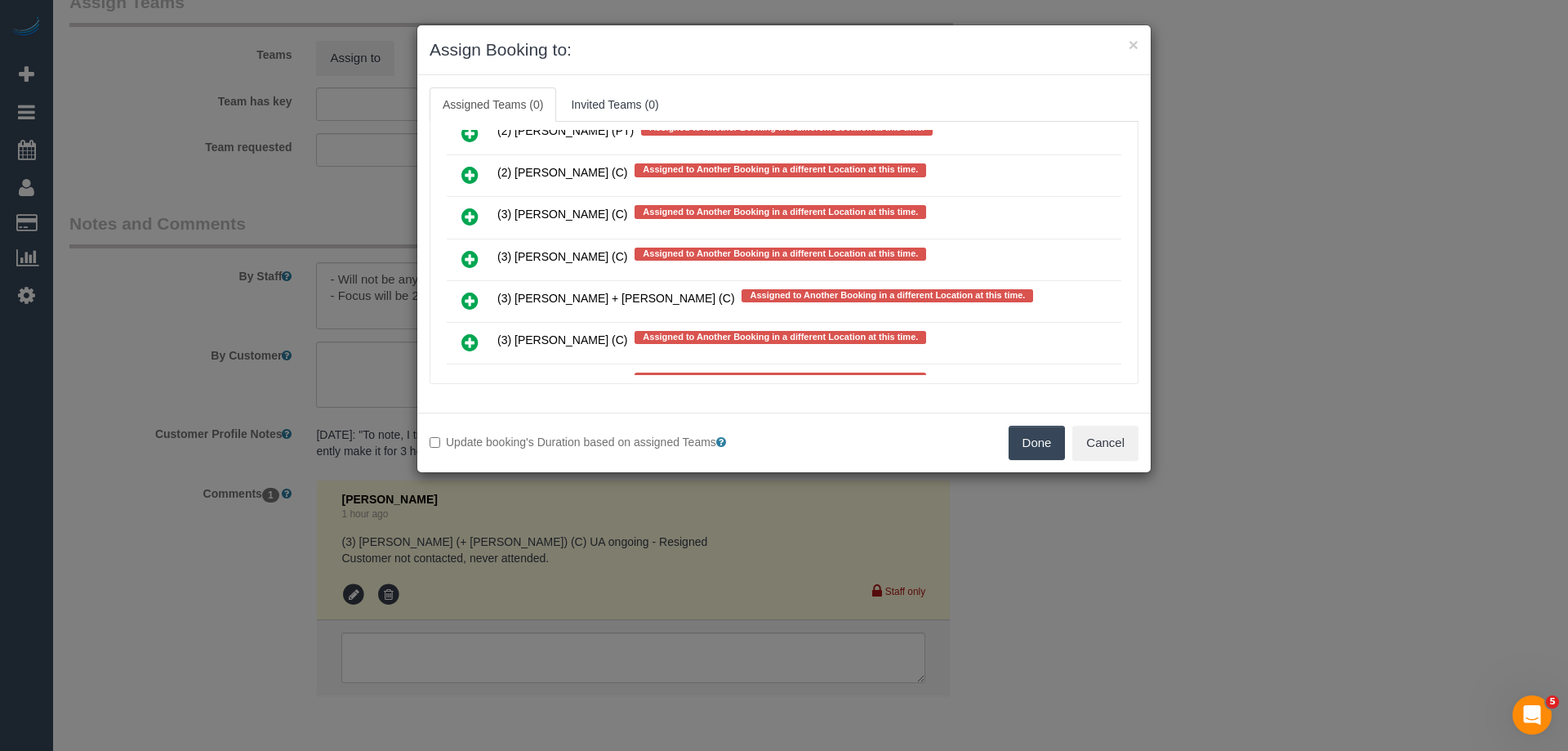
scroll to position [3961, 0]
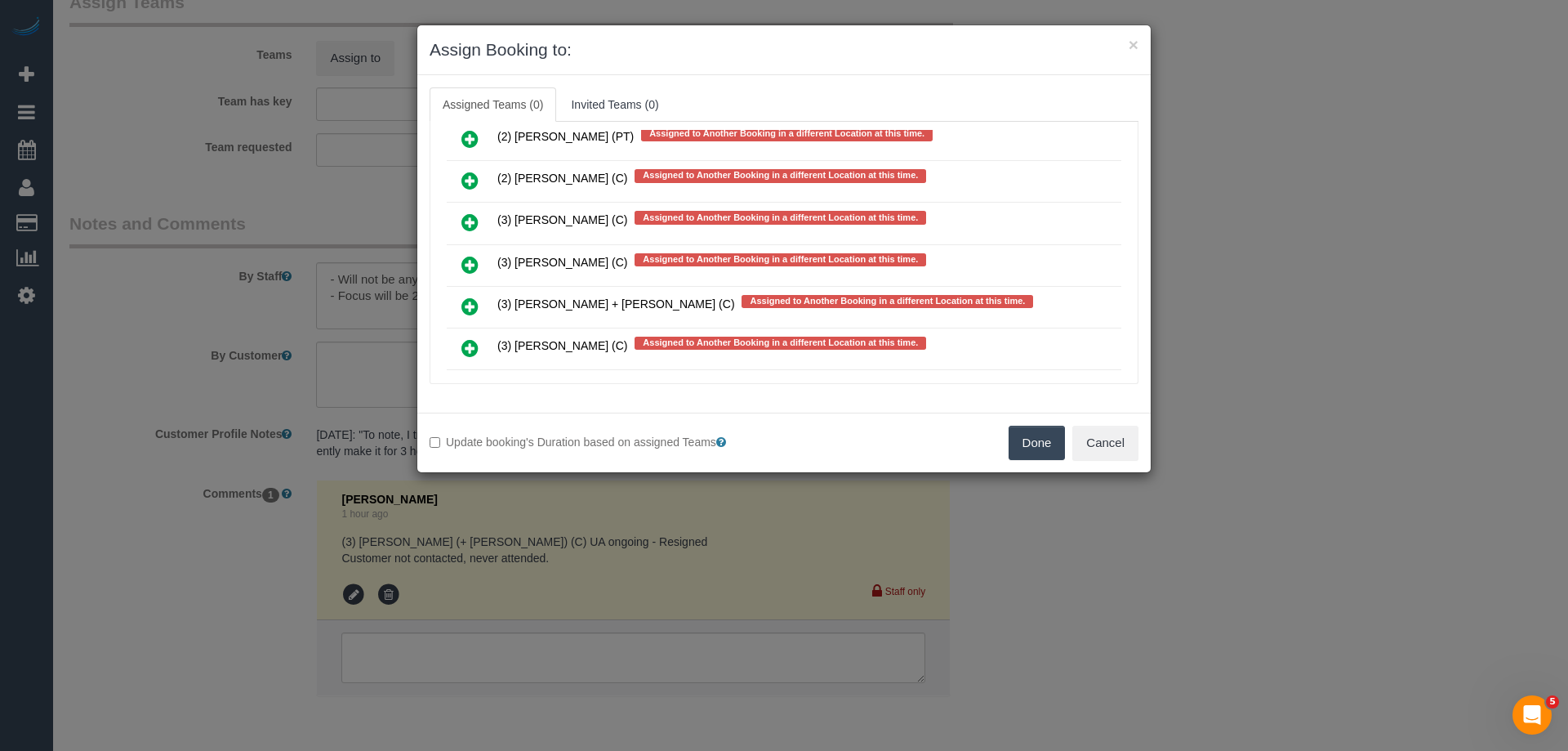
click at [470, 263] on icon at bounding box center [469, 264] width 18 height 19
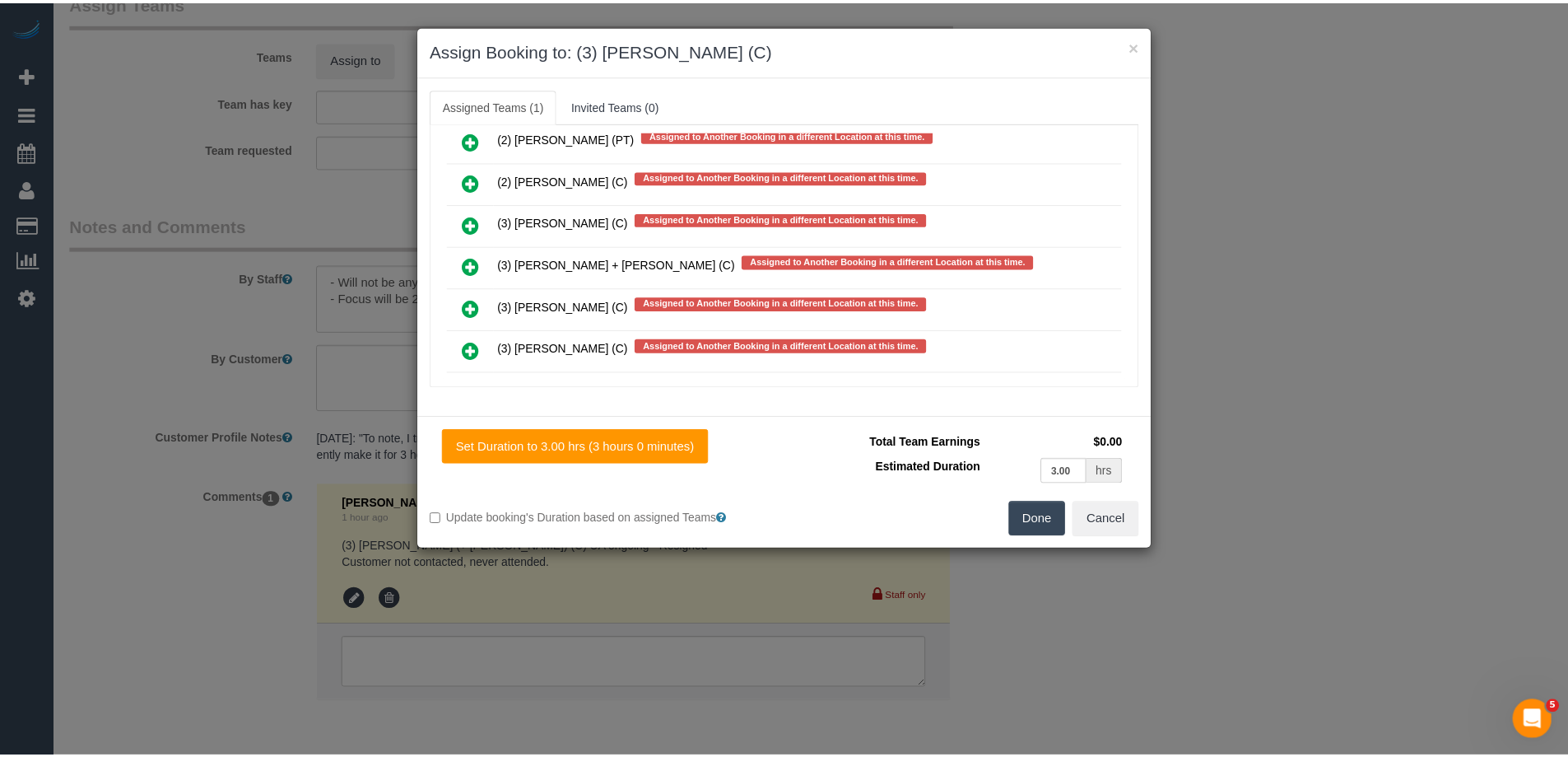
scroll to position [0, 0]
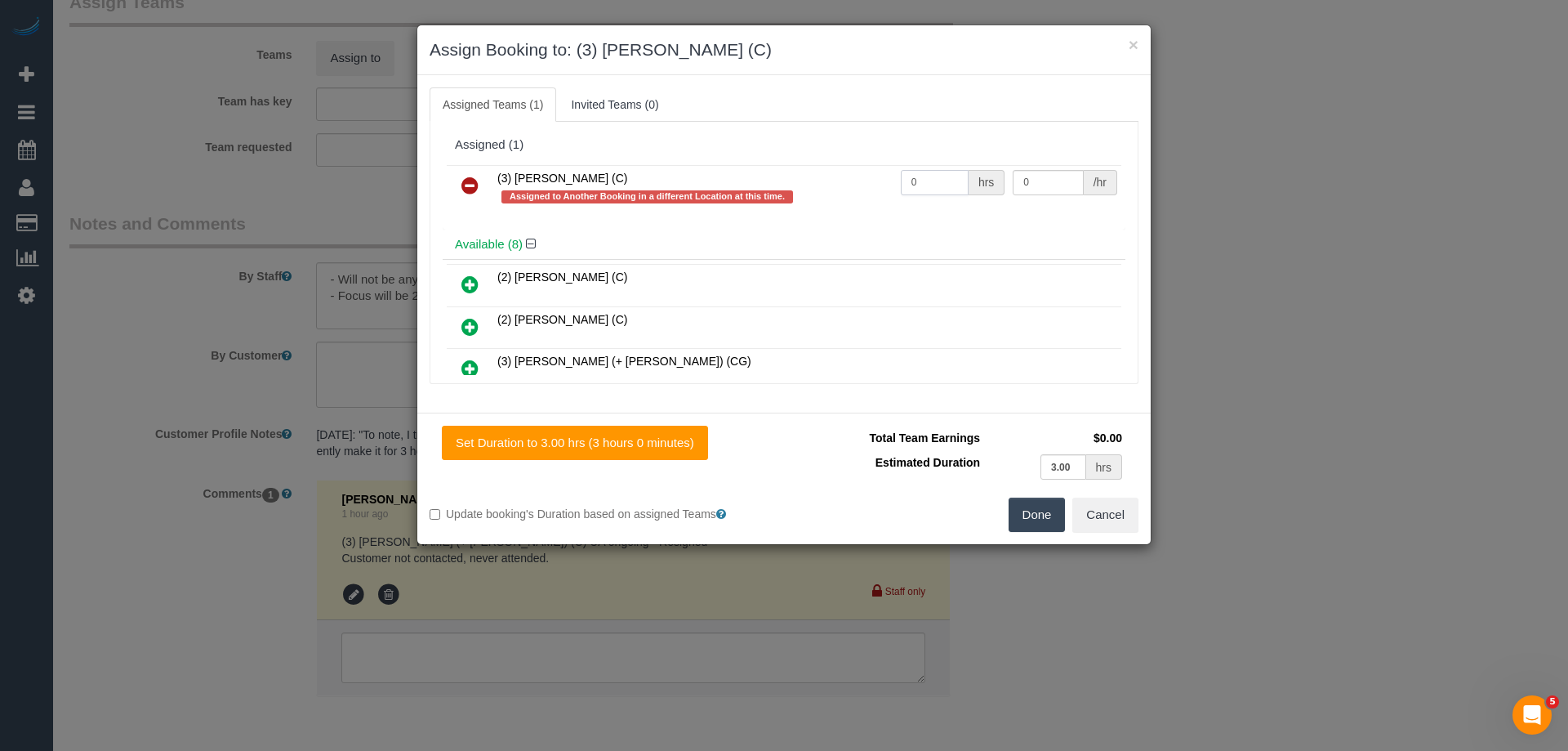
drag, startPoint x: 921, startPoint y: 179, endPoint x: 834, endPoint y: 179, distance: 87.0
click at [834, 179] on tr "(3) [PERSON_NAME] (C) Assigned to Another Booking in a different Location at th…" at bounding box center [783, 188] width 674 height 46
type input "3"
drag, startPoint x: 1038, startPoint y: 187, endPoint x: 905, endPoint y: 185, distance: 133.0
click at [920, 185] on tr "(3) [PERSON_NAME] (C) Assigned to Another Booking in a different Location at th…" at bounding box center [783, 188] width 674 height 46
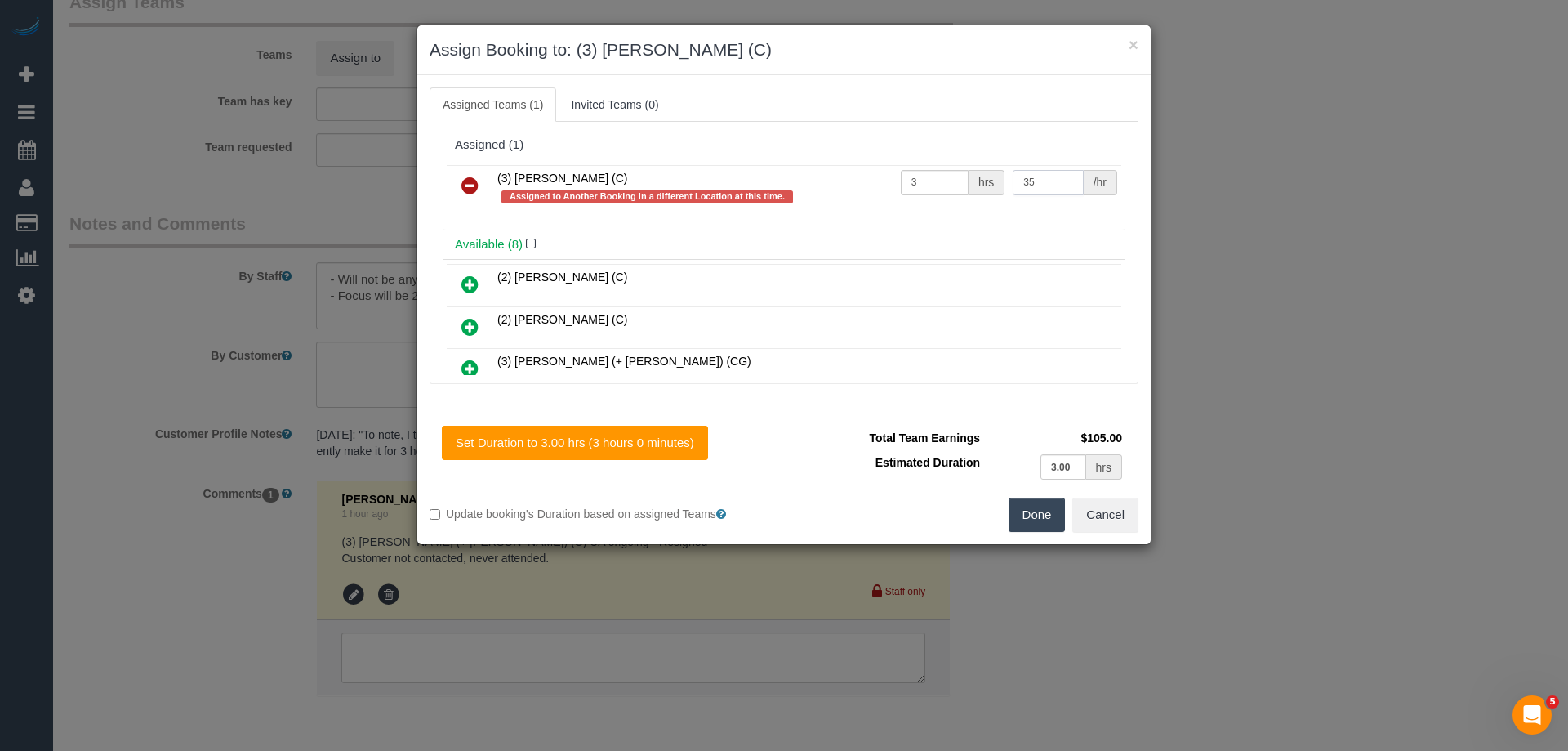
type input "35"
click at [1032, 522] on button "Done" at bounding box center [1037, 514] width 57 height 34
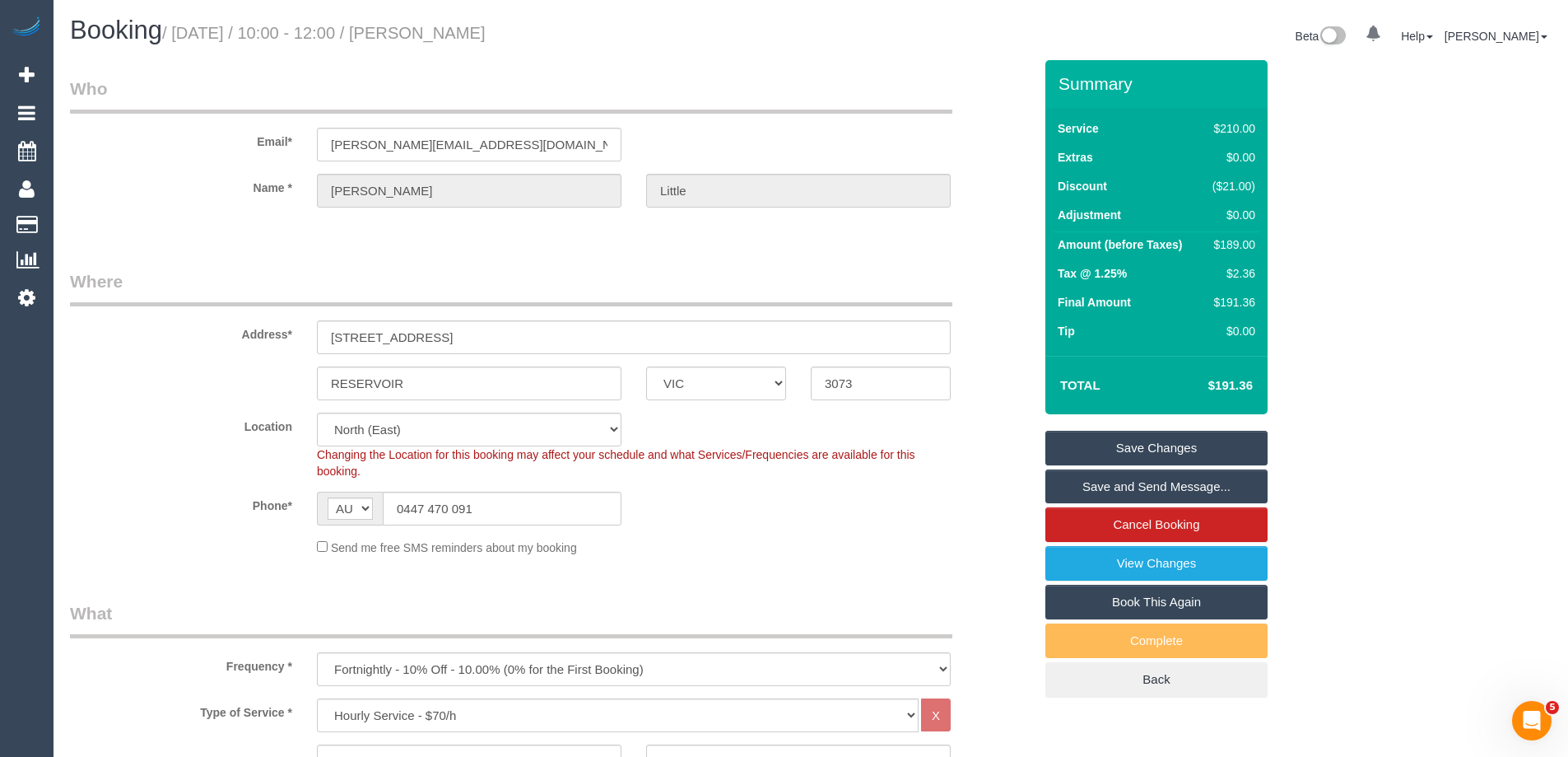
drag, startPoint x: 520, startPoint y: 39, endPoint x: 434, endPoint y: 36, distance: 86.1
click at [434, 36] on h1 "Booking / [DATE] / 10:00 - 12:00 / [PERSON_NAME]" at bounding box center [433, 31] width 728 height 28
copy small "[PERSON_NAME]"
click at [1087, 442] on link "Save Changes" at bounding box center [1156, 447] width 222 height 34
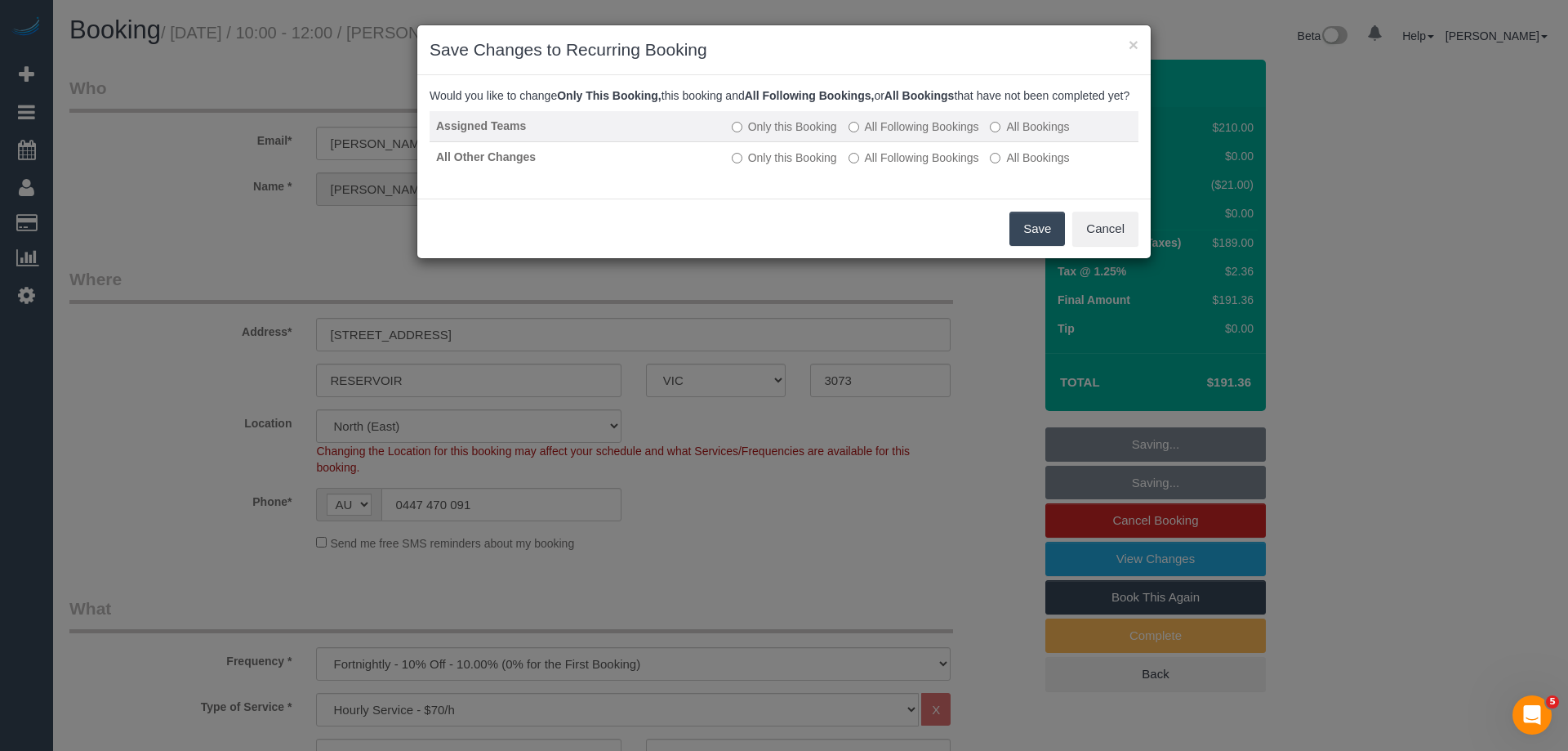
click at [917, 135] on label "All Following Bookings" at bounding box center [914, 126] width 131 height 17
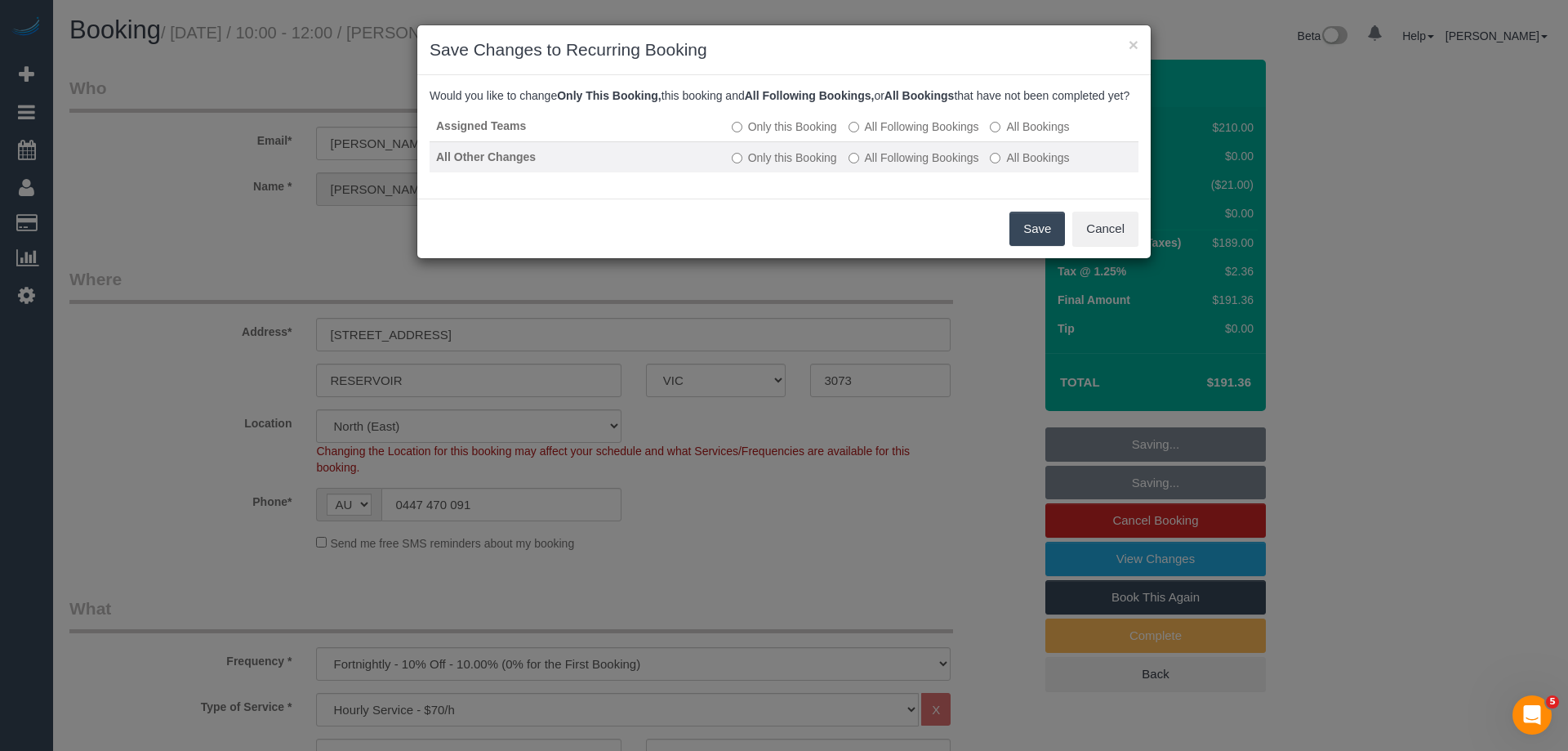
click at [901, 166] on label "All Following Bookings" at bounding box center [914, 158] width 131 height 17
click at [1027, 244] on button "Save" at bounding box center [1037, 228] width 55 height 34
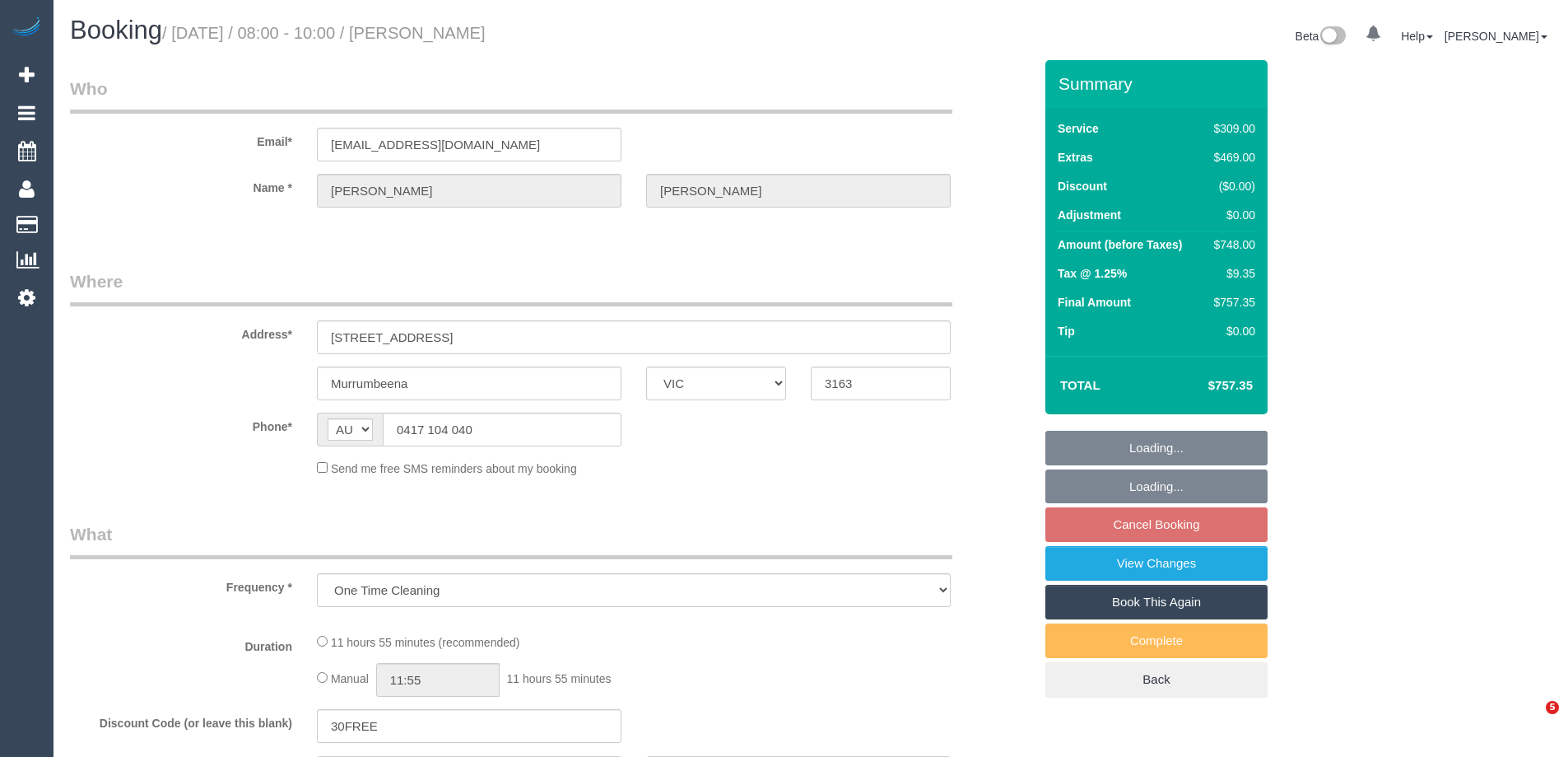
select select "VIC"
select select "string:stripe-pm_1S5yNp2GScqysDRVwdJibR5q"
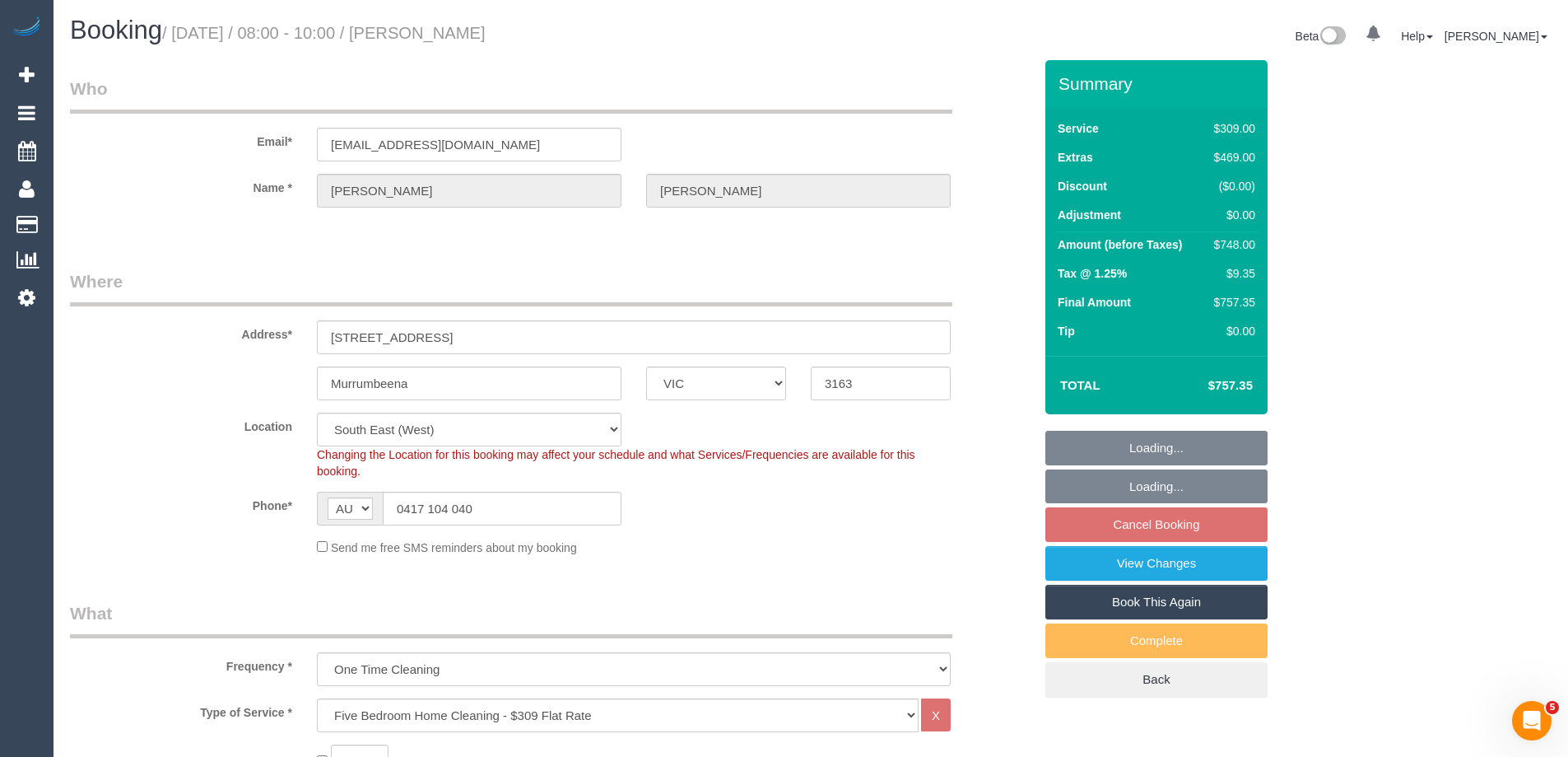
select select "object:1198"
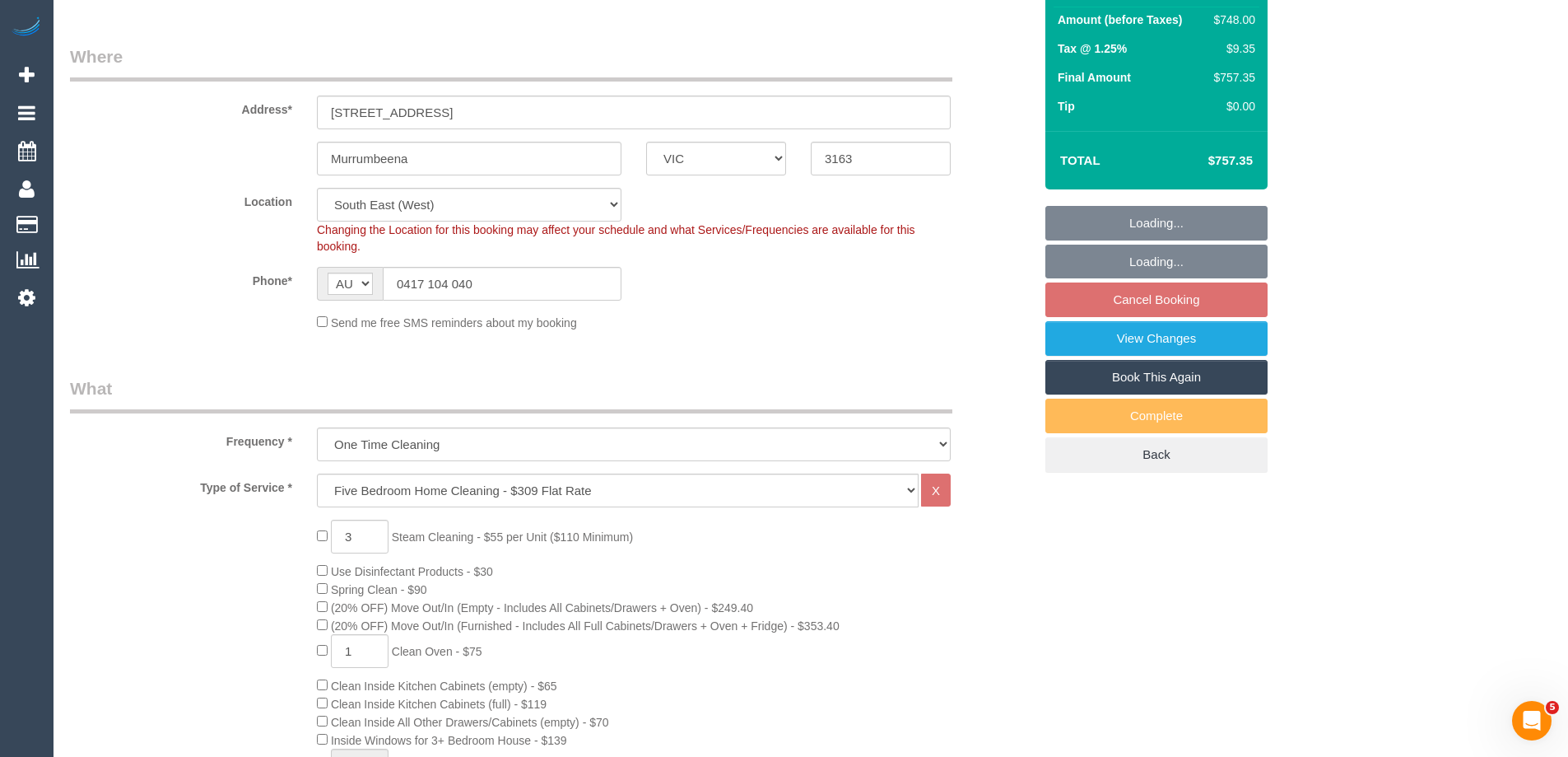
select select "number:28"
select select "number:14"
select select "number:19"
select select "number:22"
select select "number:12"
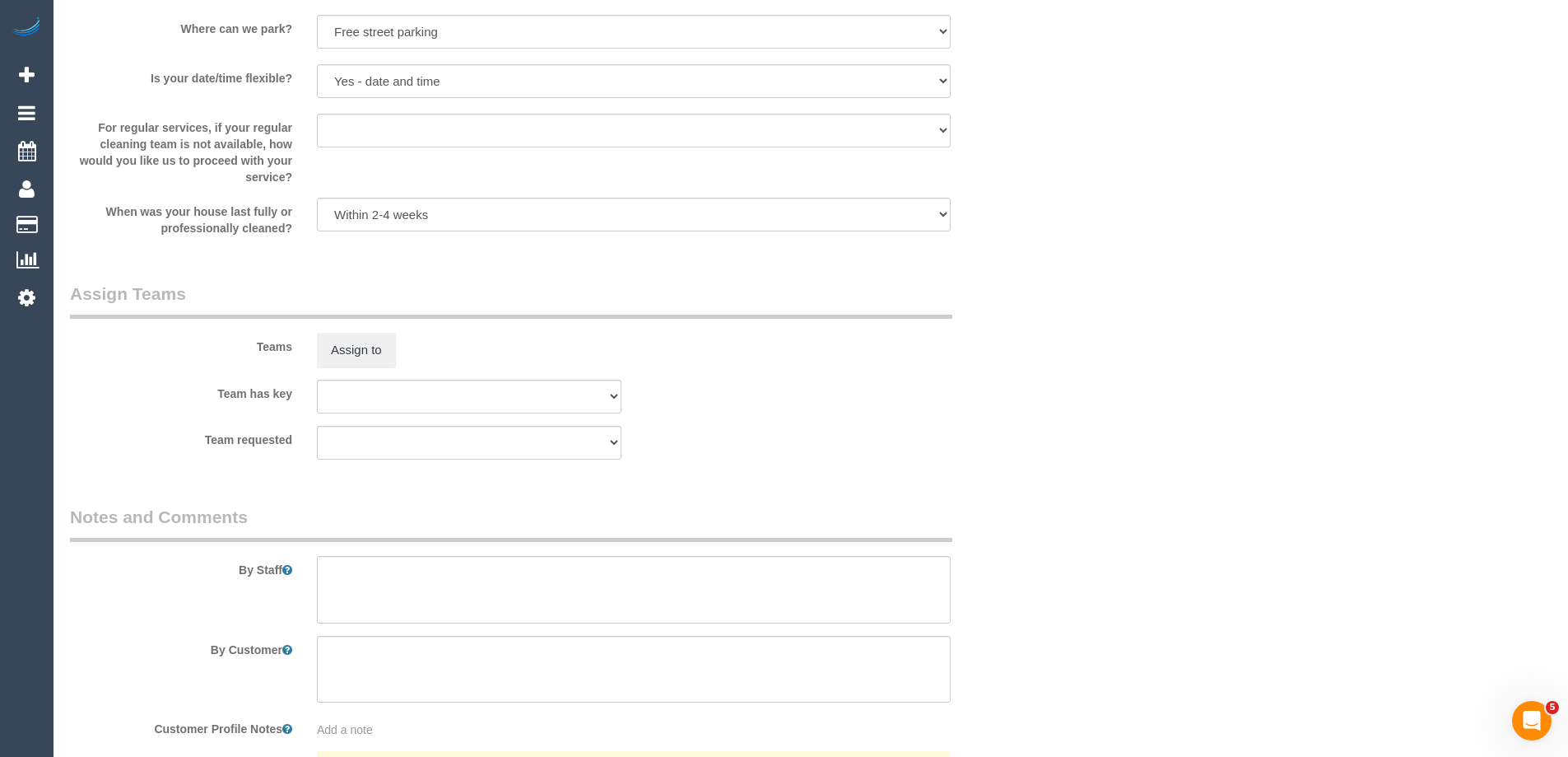
scroll to position [2799, 0]
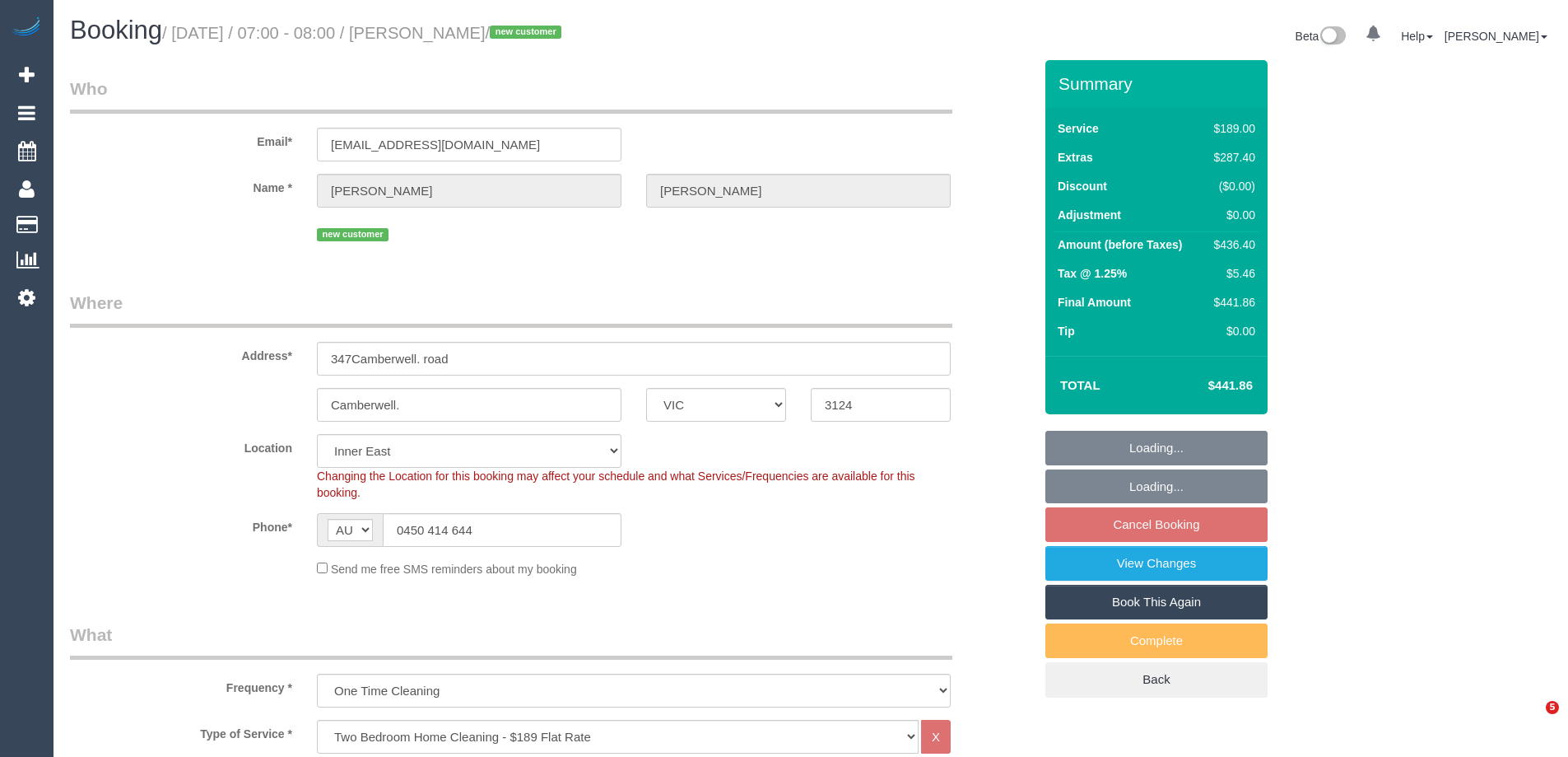
select select "VIC"
select select "number:28"
select select "number:14"
select select "number:19"
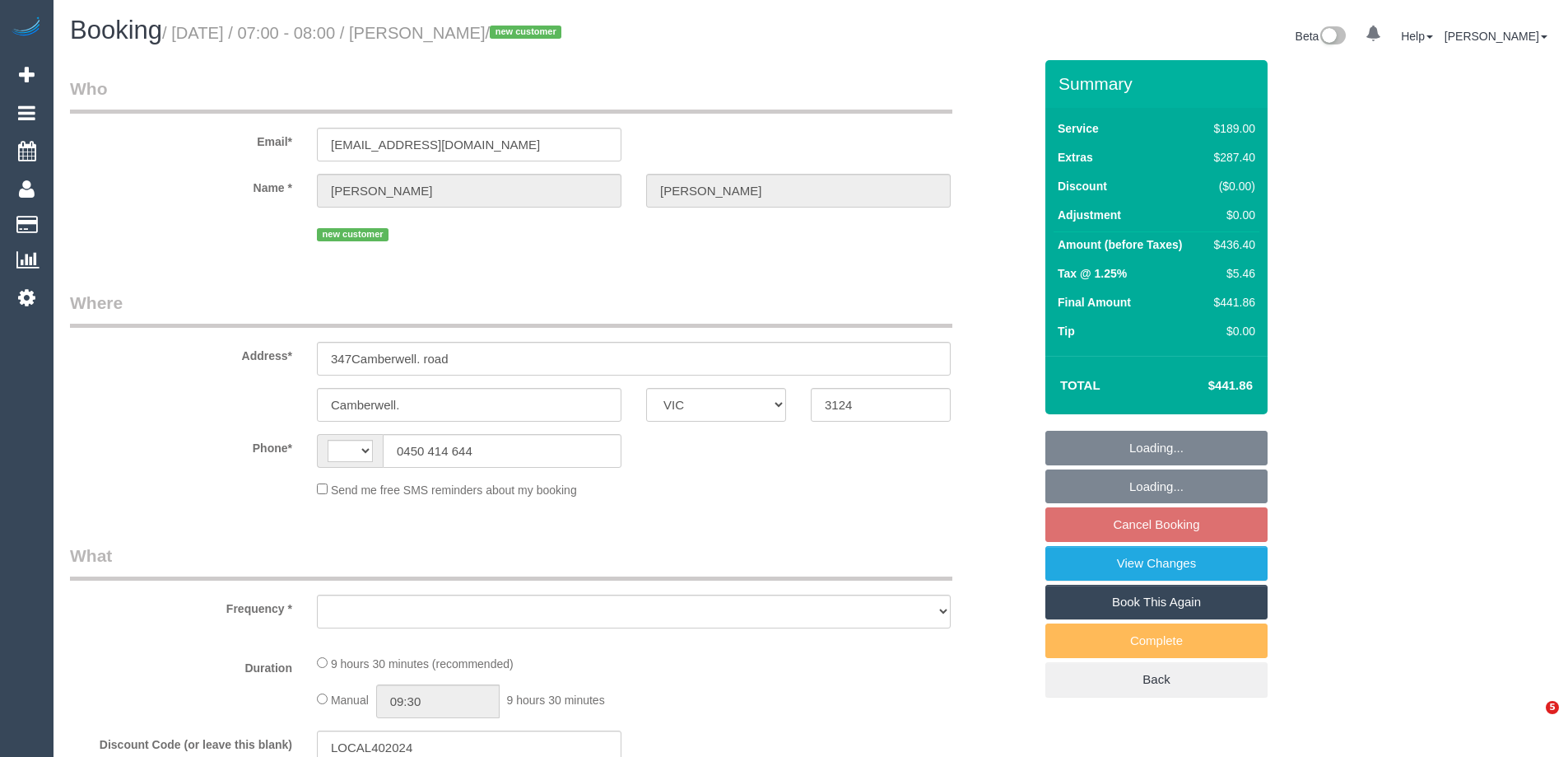
select select "VIC"
select select "object:284"
select select "string:stripe-pm_1S8w7a2GScqysDRVspxmp5uy"
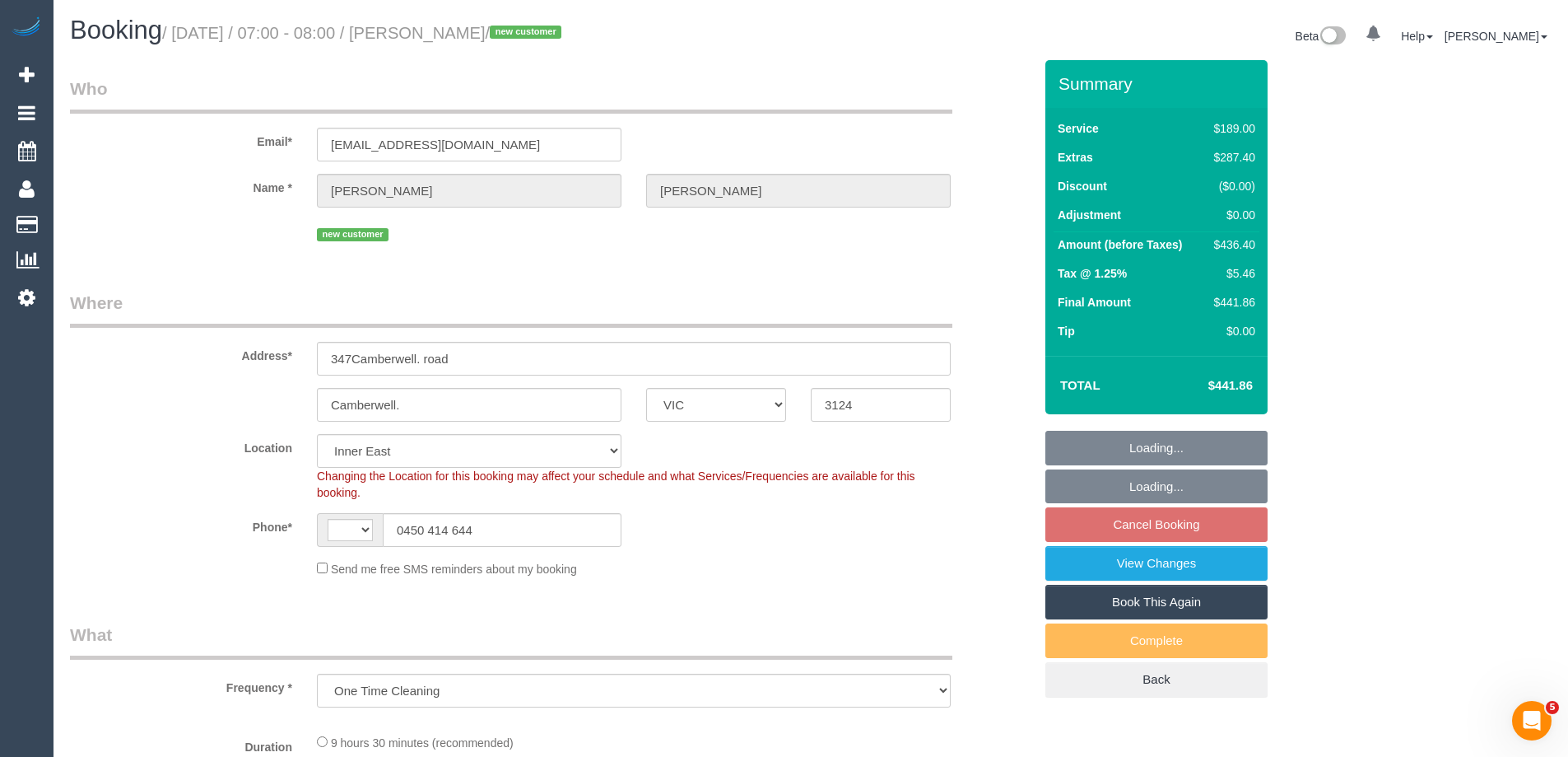
select select "object:576"
select select "string:AU"
select select "number:28"
select select "number:14"
select select "number:19"
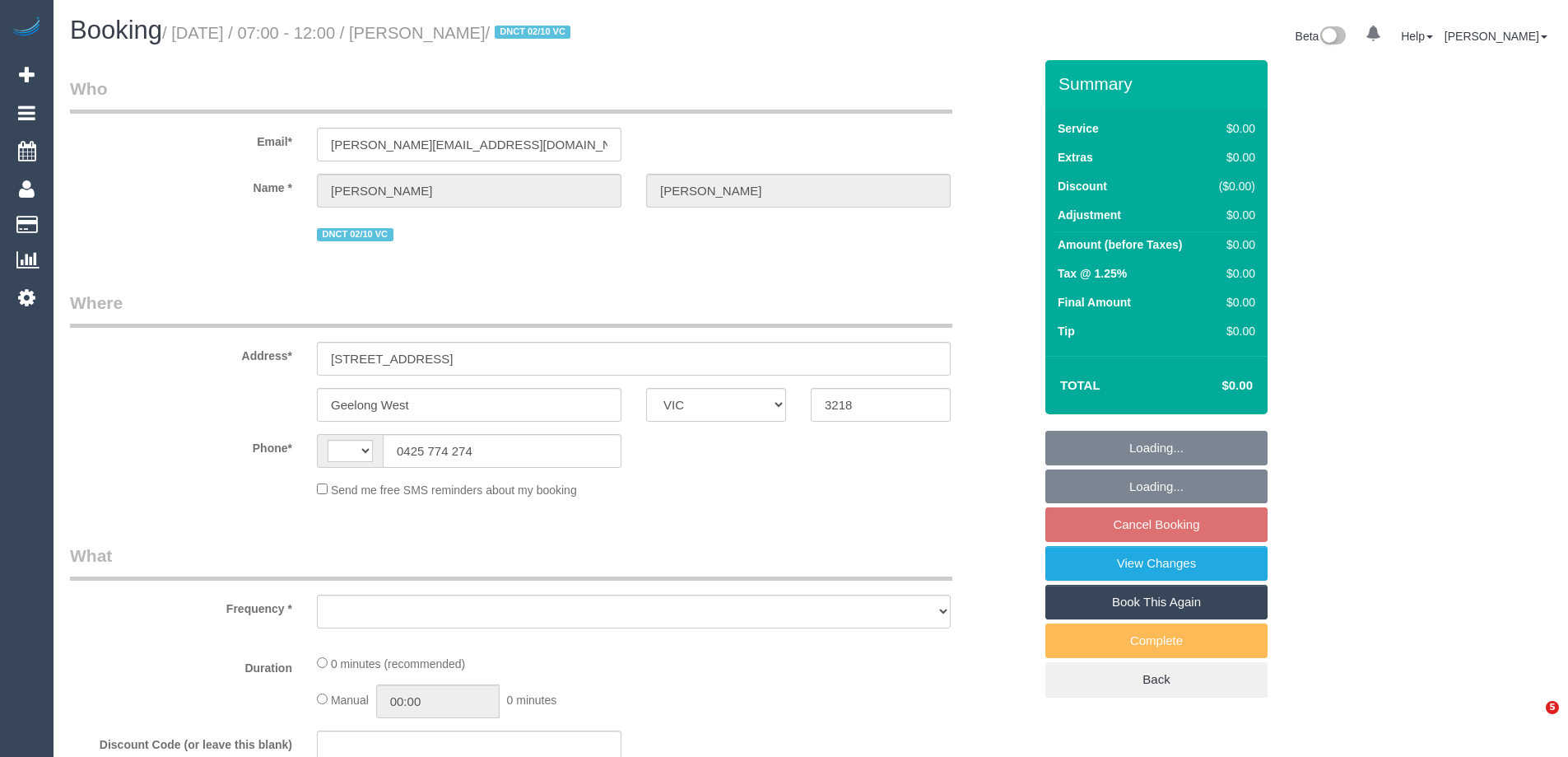
select select "VIC"
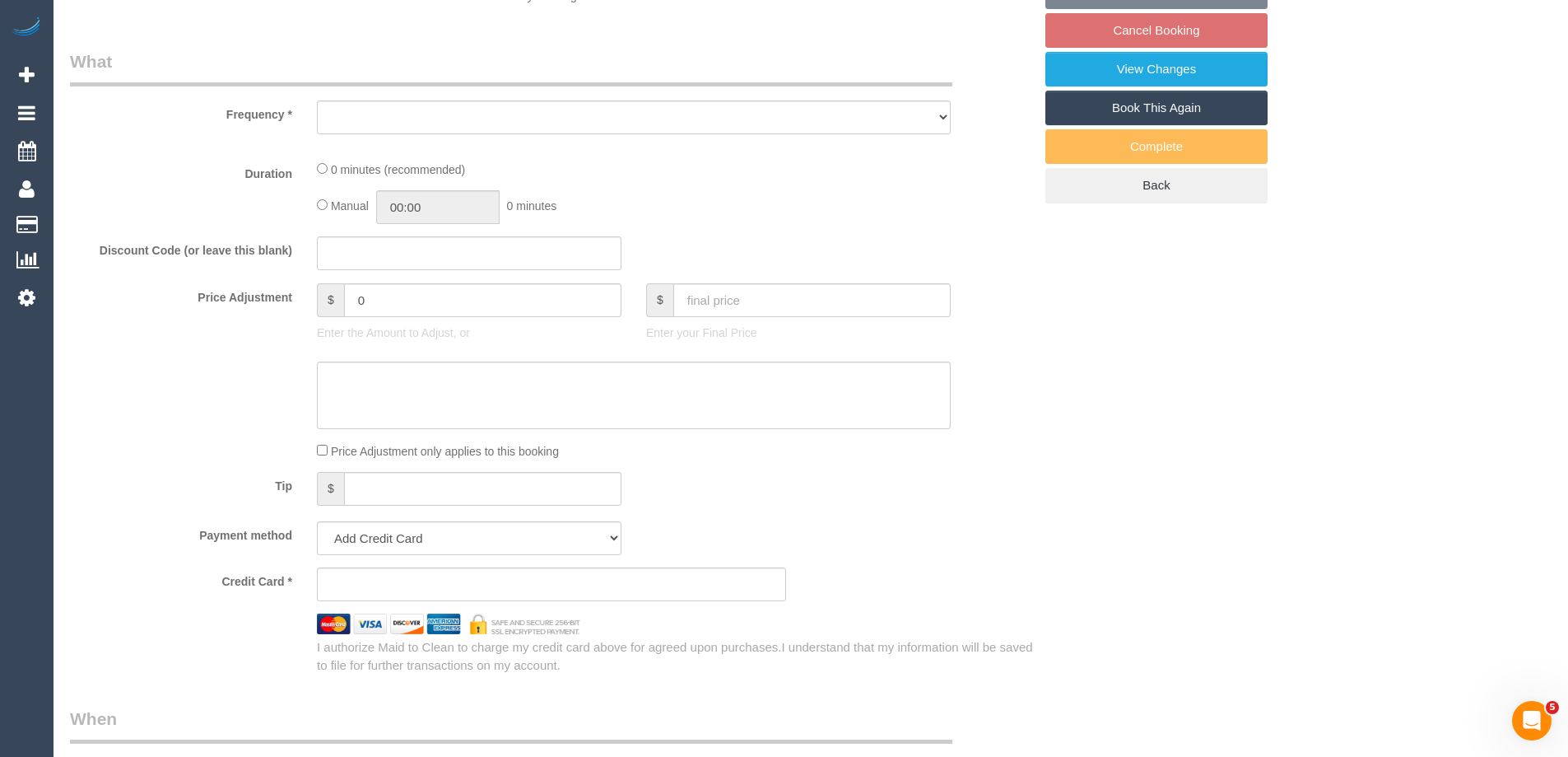
select select "string:AU"
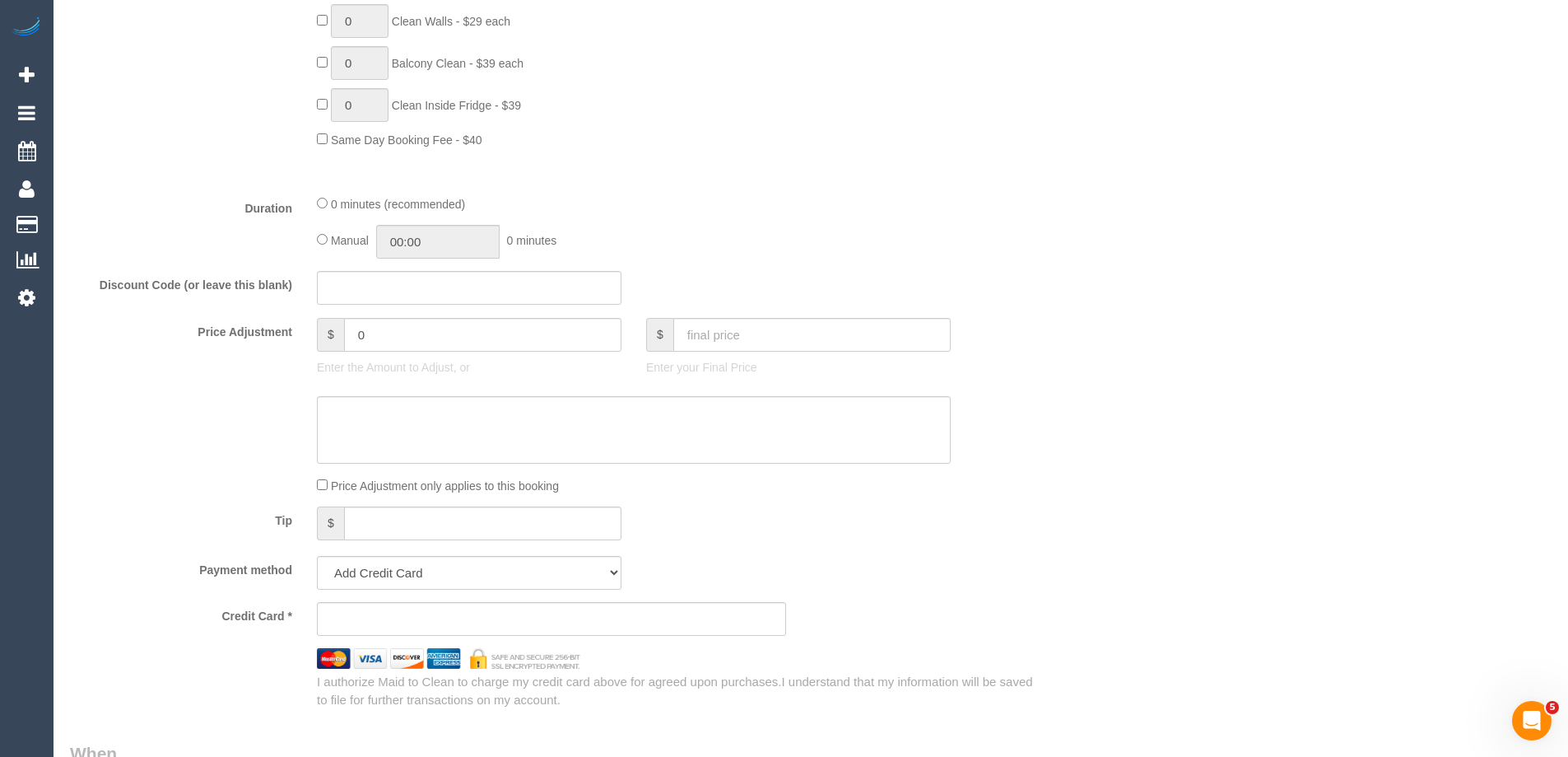
select select "object:616"
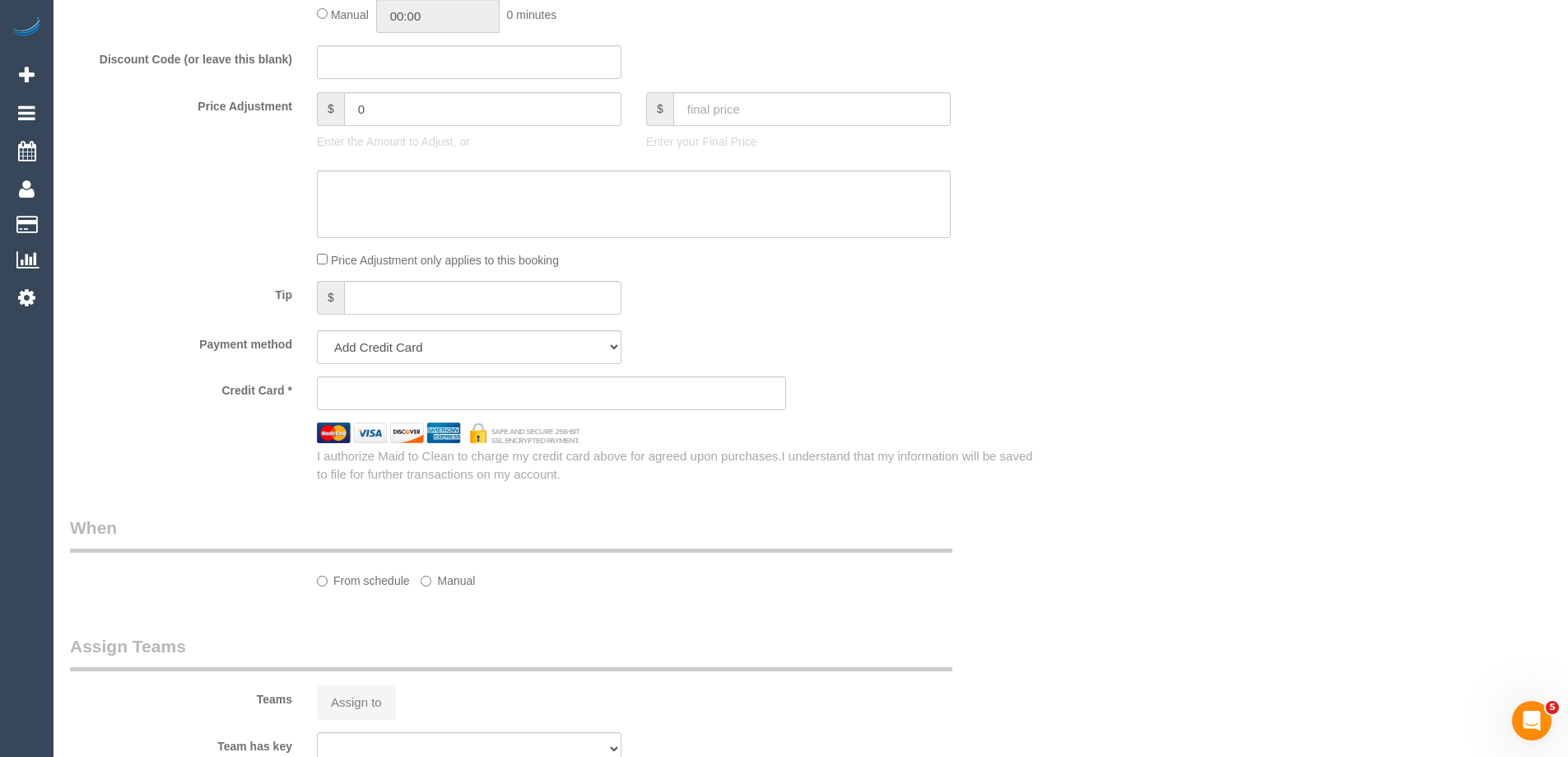
select select "string:stripe-pm_1SBq7G2GScqysDRVu3NOUJl8"
select select "number:28"
select select "number:15"
select select "number:19"
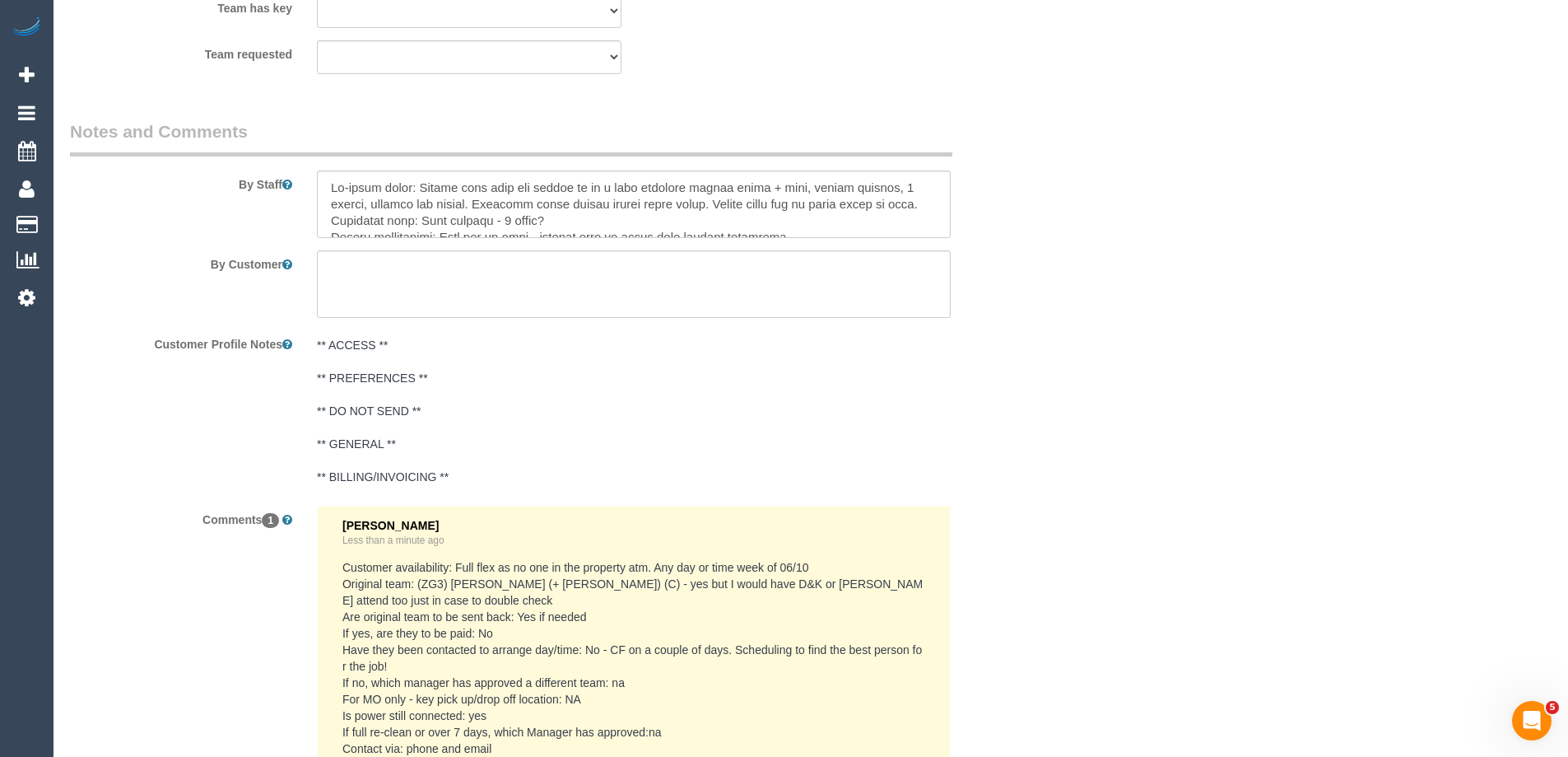
scroll to position [2708, 0]
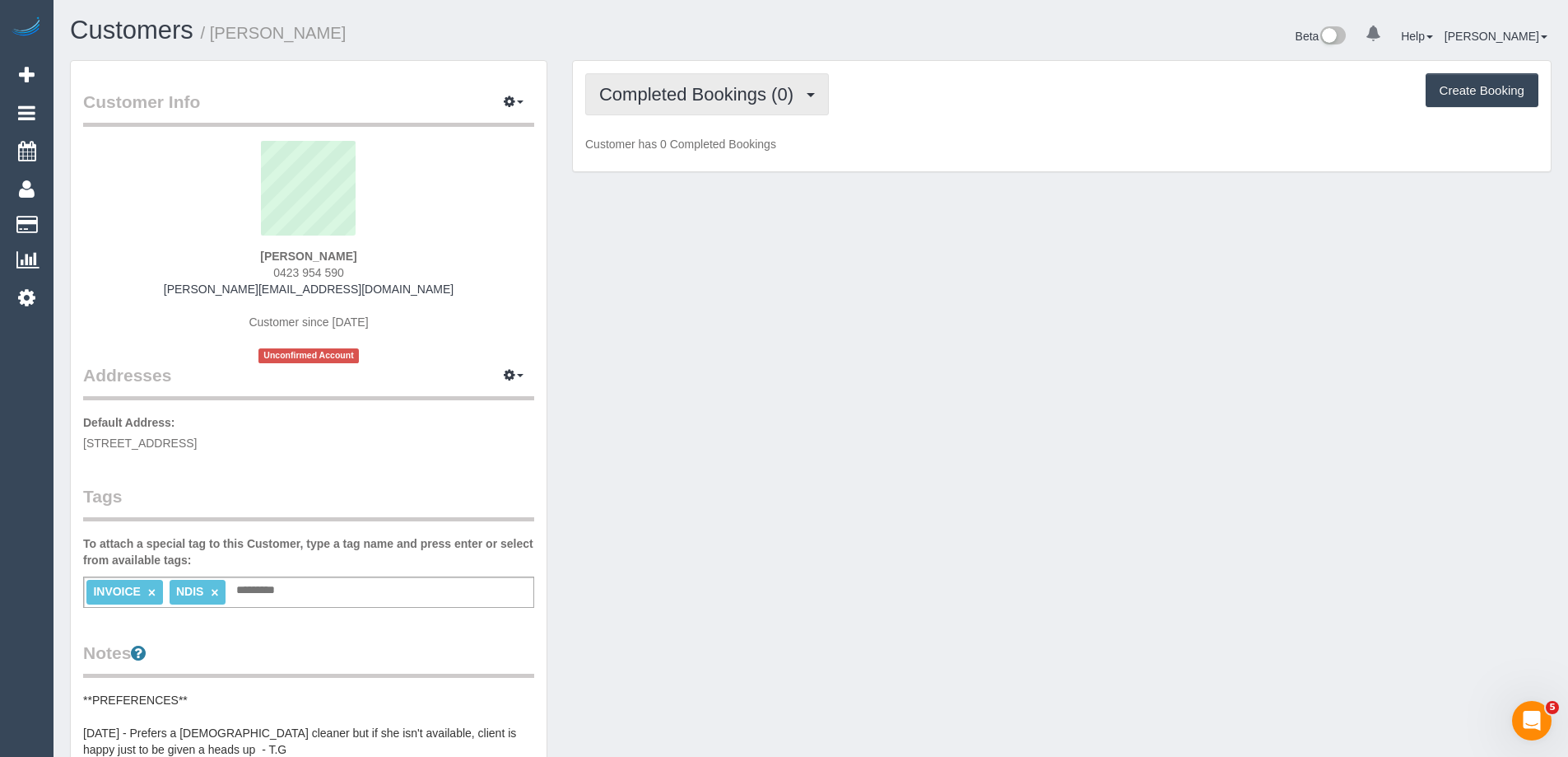
click at [692, 104] on span "Completed Bookings (0)" at bounding box center [700, 94] width 203 height 20
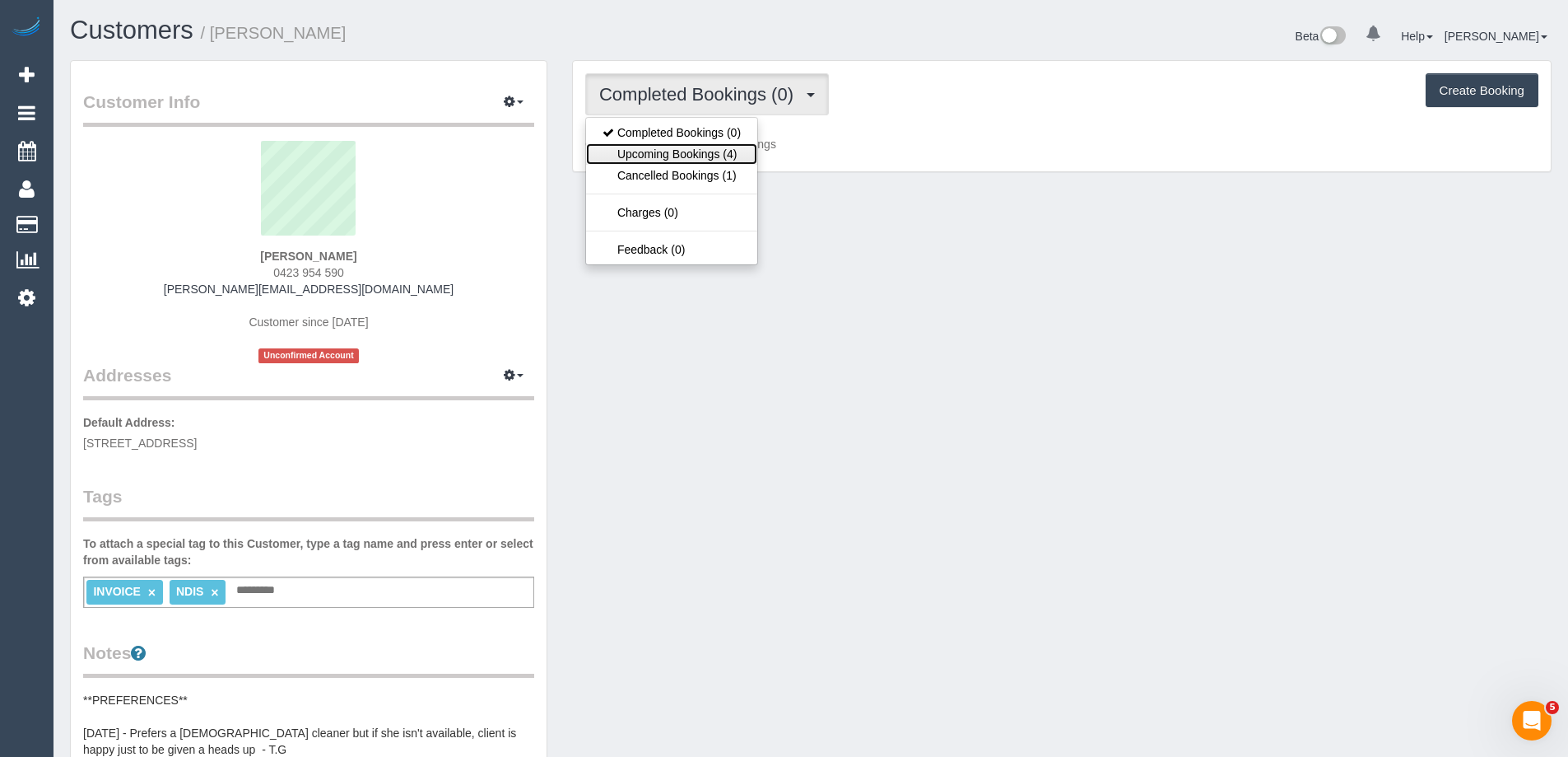
click at [692, 147] on link "Upcoming Bookings (4)" at bounding box center [671, 153] width 171 height 21
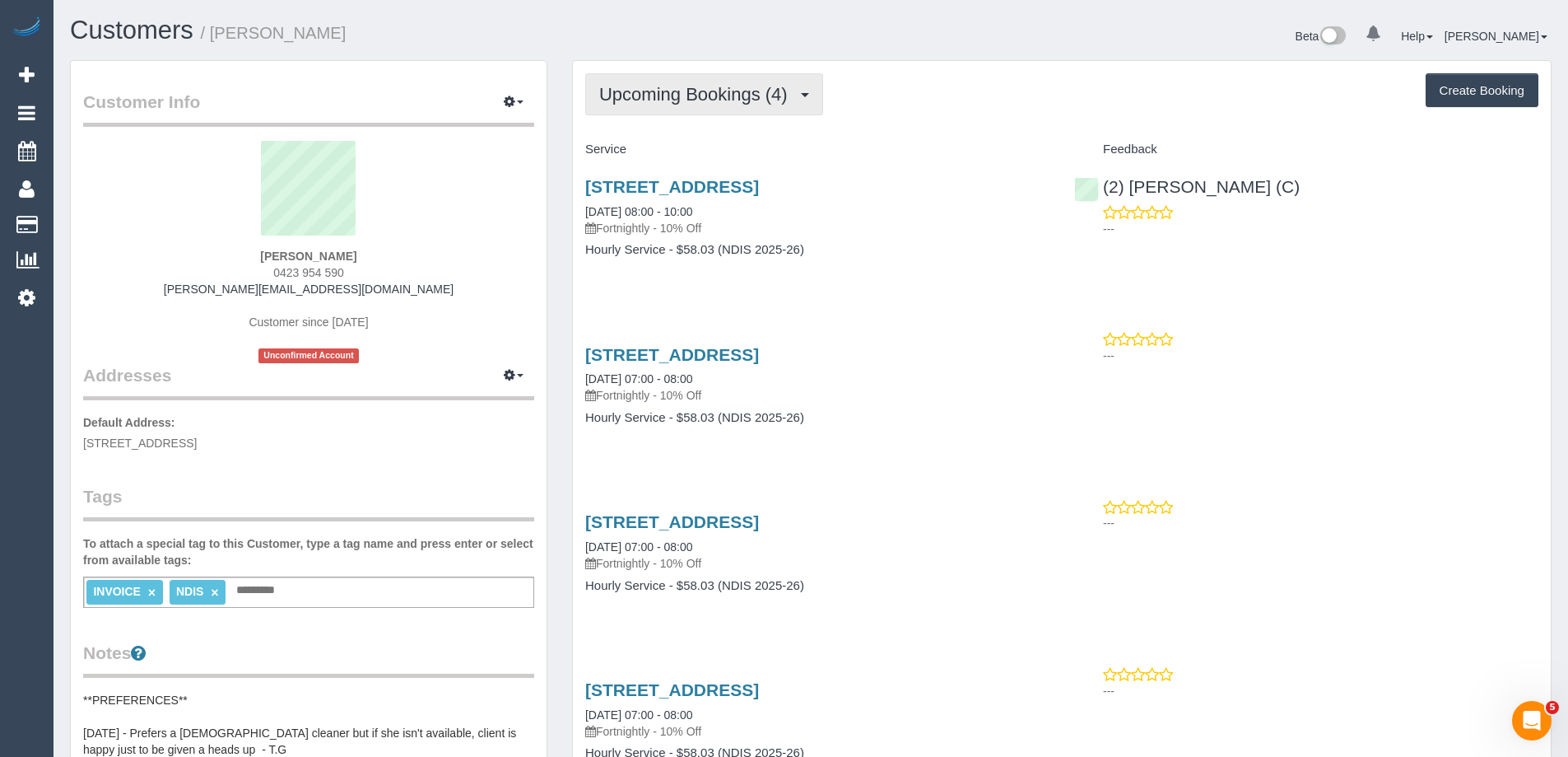
click at [679, 94] on span "Upcoming Bookings (4)" at bounding box center [698, 94] width 197 height 20
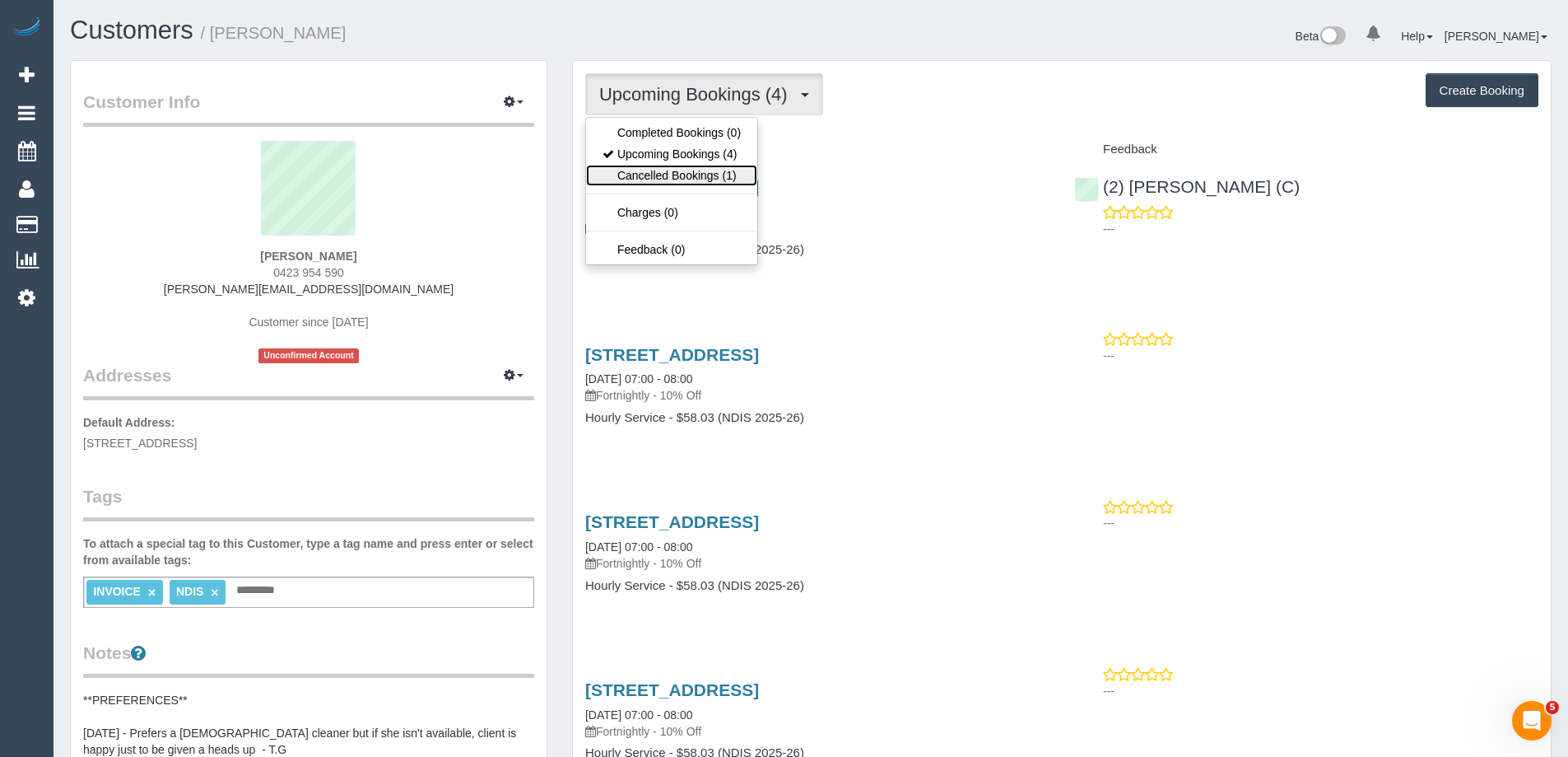
click at [671, 171] on link "Cancelled Bookings (1)" at bounding box center [671, 175] width 171 height 21
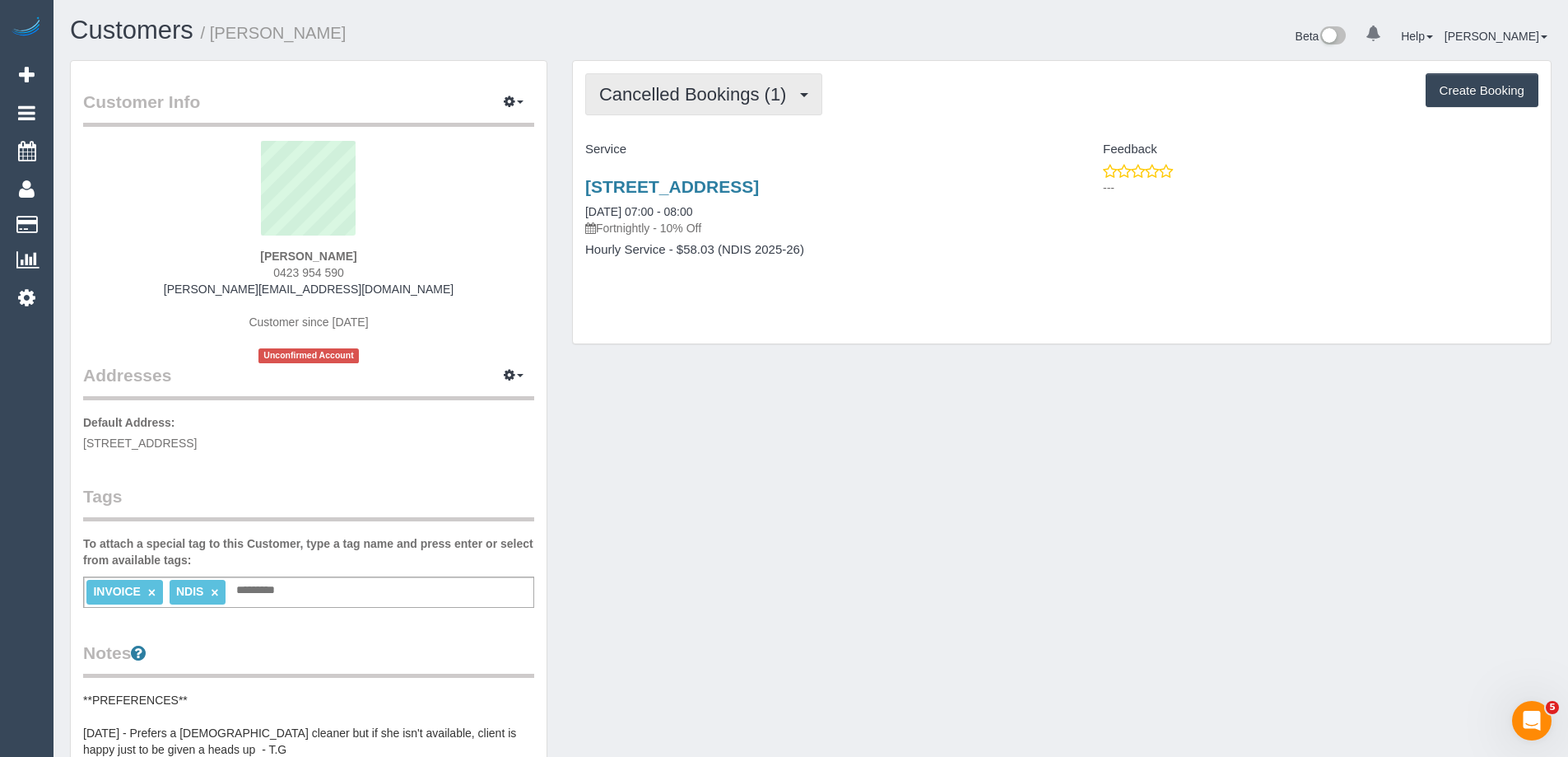
click at [675, 97] on span "Cancelled Bookings (1)" at bounding box center [697, 94] width 195 height 20
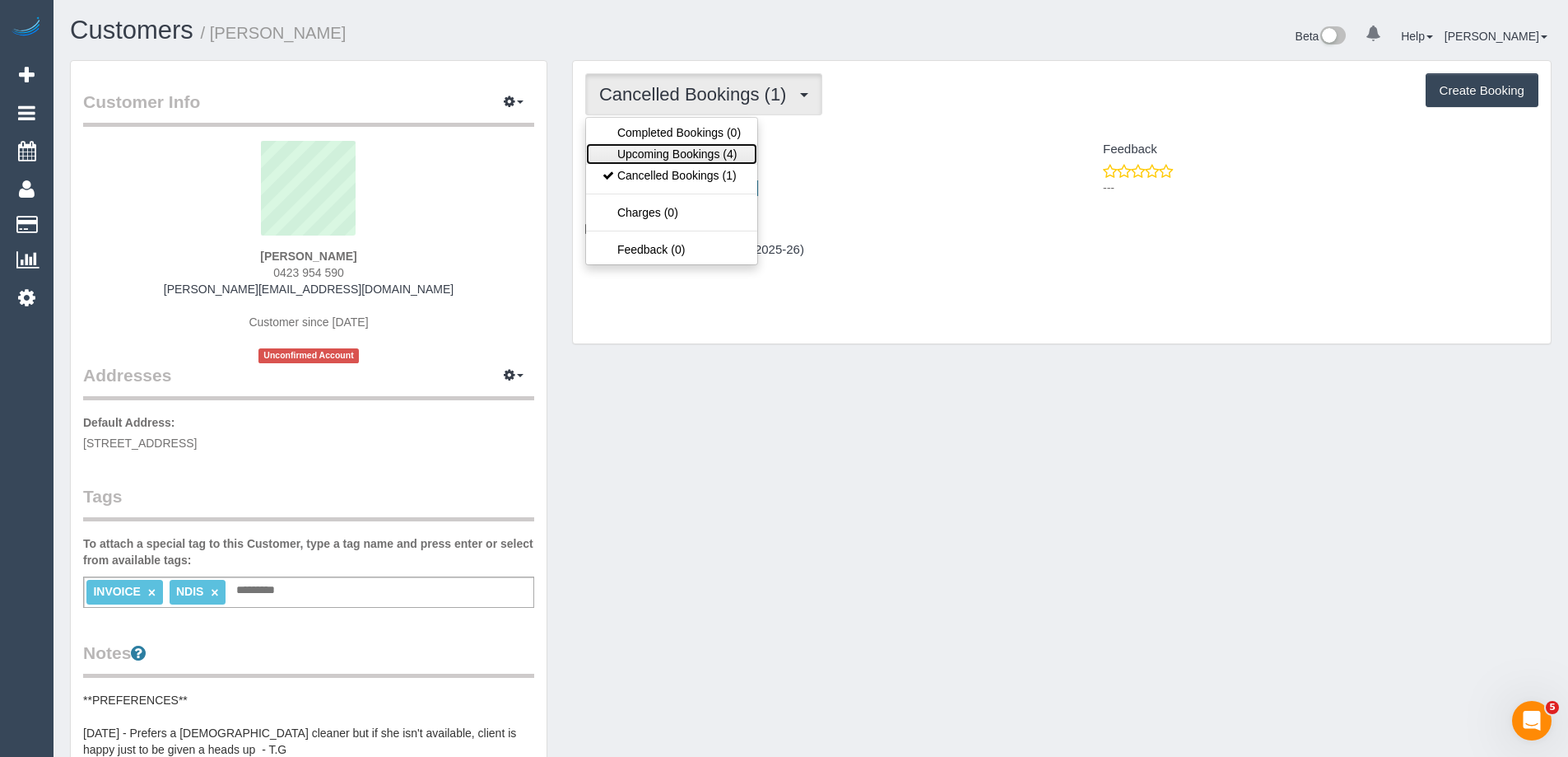
click at [675, 147] on link "Upcoming Bookings (4)" at bounding box center [671, 153] width 171 height 21
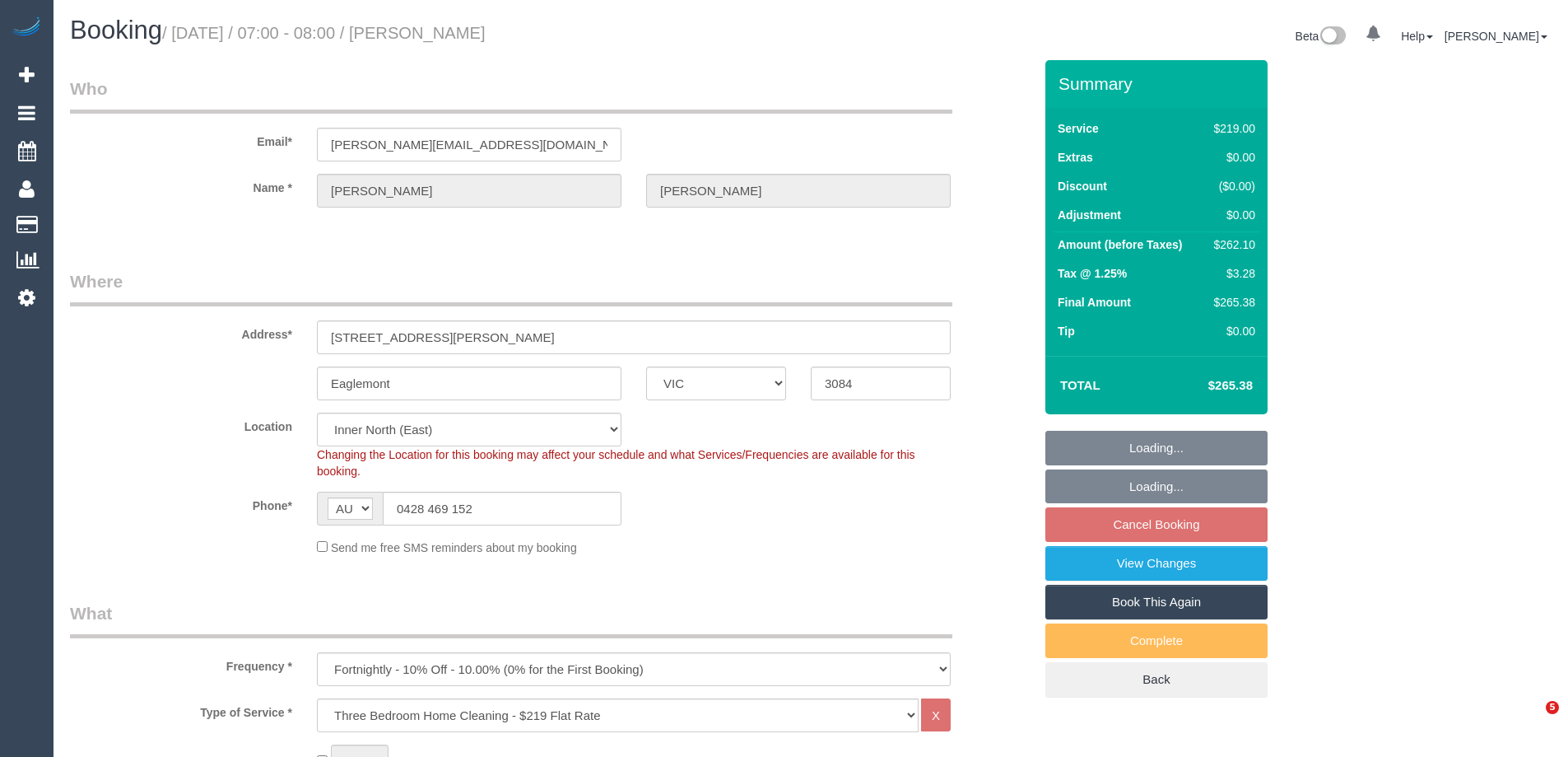
select select "VIC"
select select "number:28"
select select "number:14"
select select "number:19"
select select "number:25"
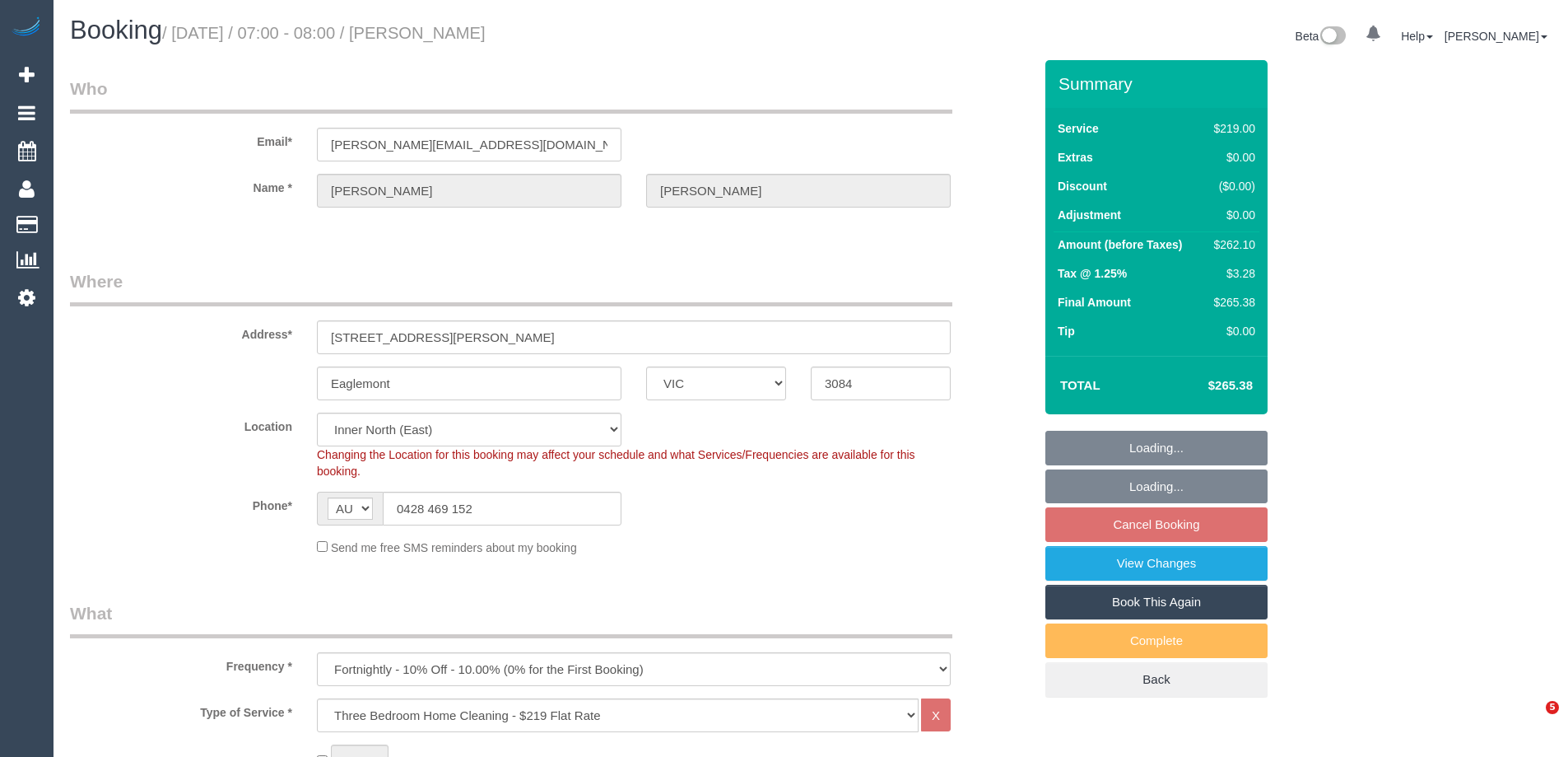
select select "number:35"
select select "spot1"
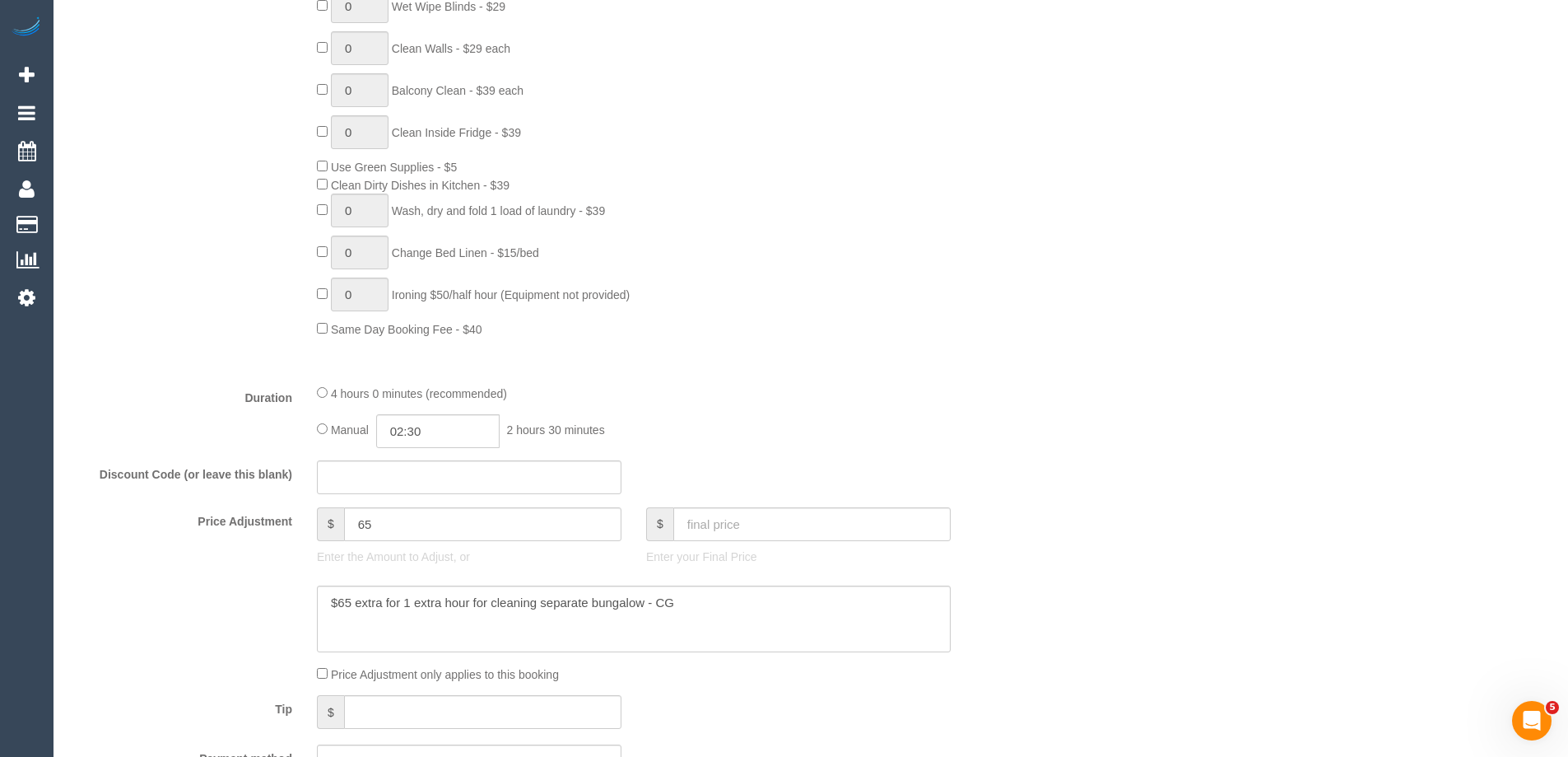
scroll to position [1317, 0]
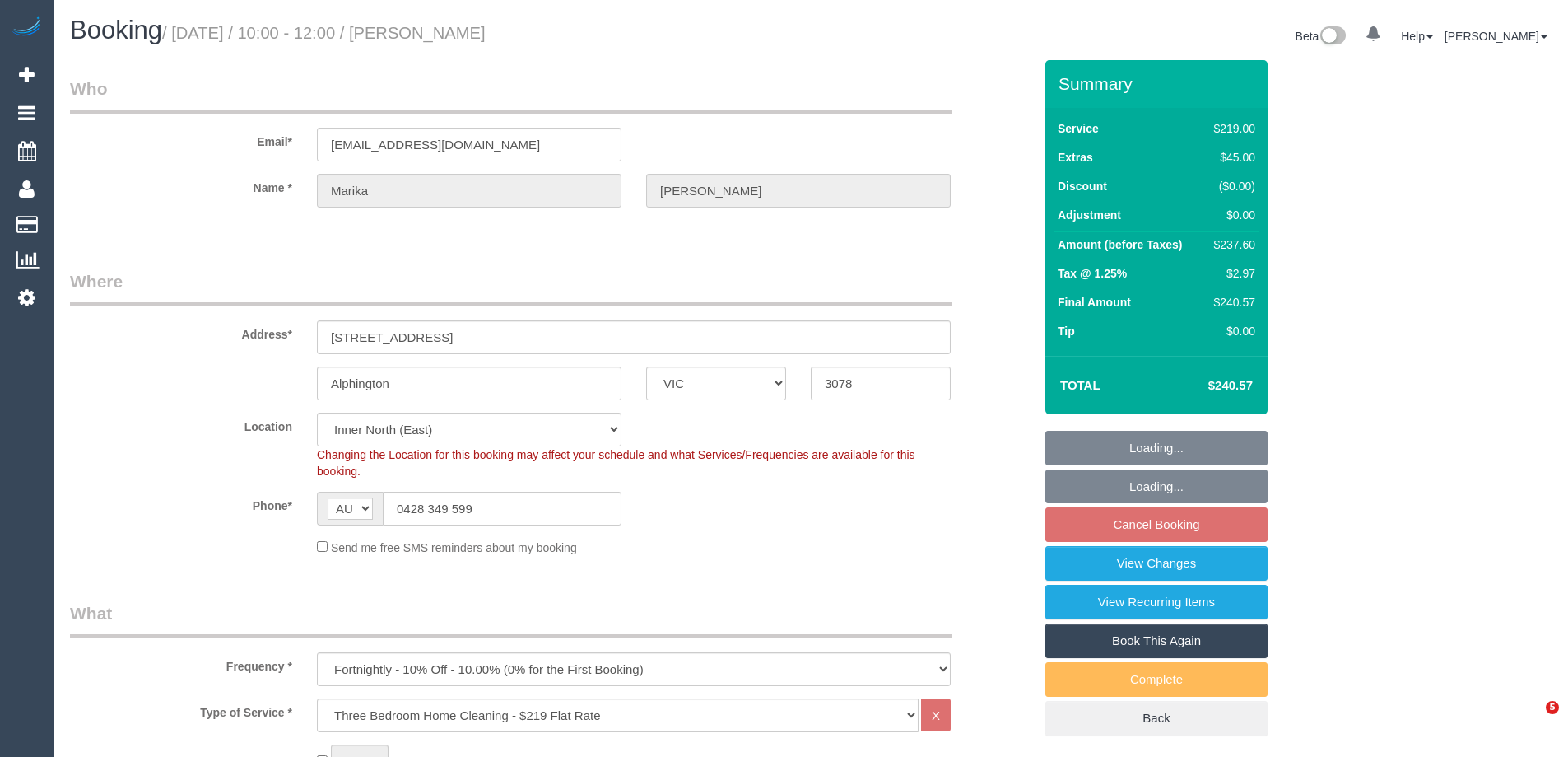
select select "VIC"
select select "number:28"
select select "number:14"
select select "number:19"
select select "number:24"
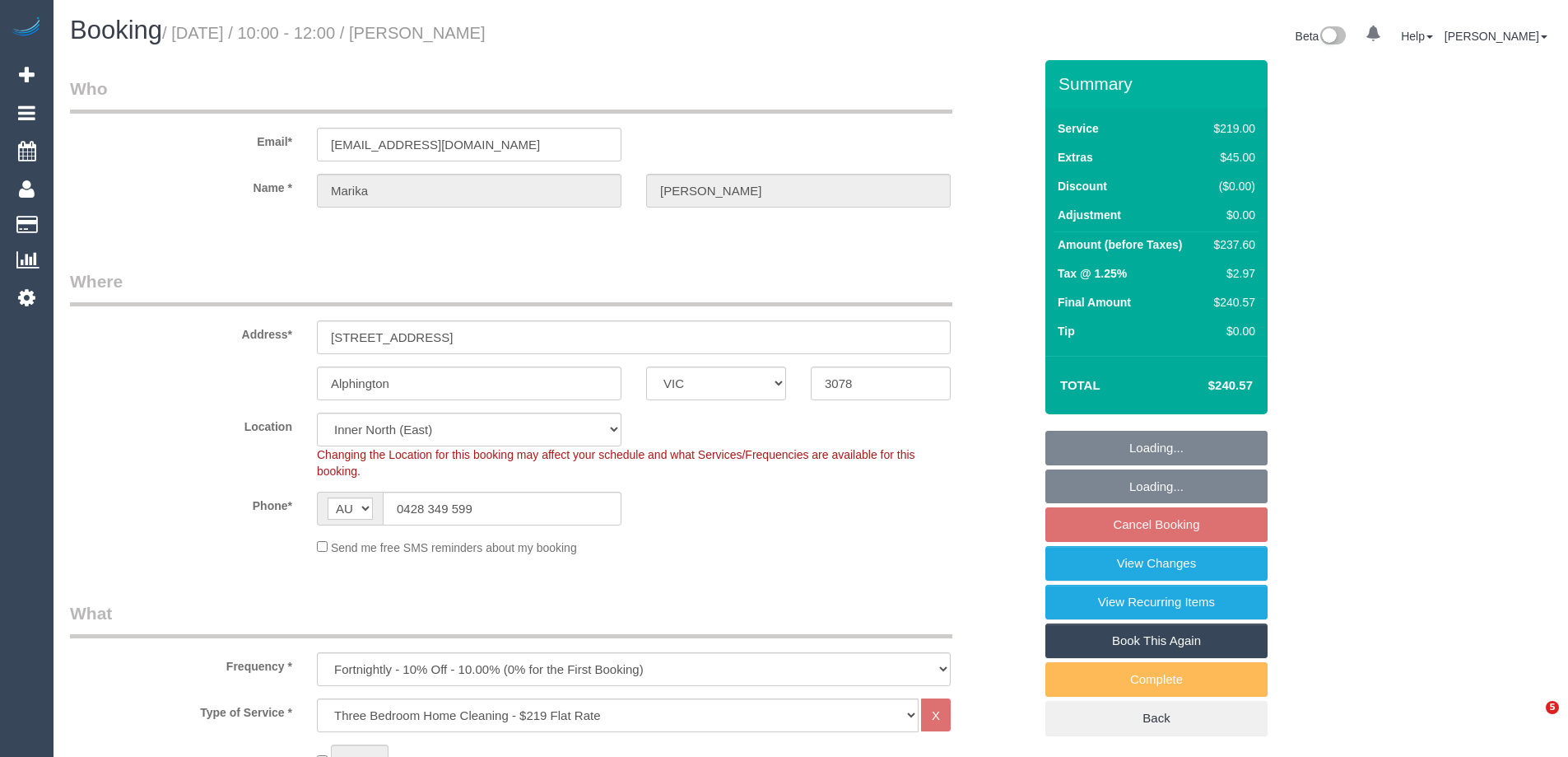
select select "number:33"
select select "number:12"
select select "spot3"
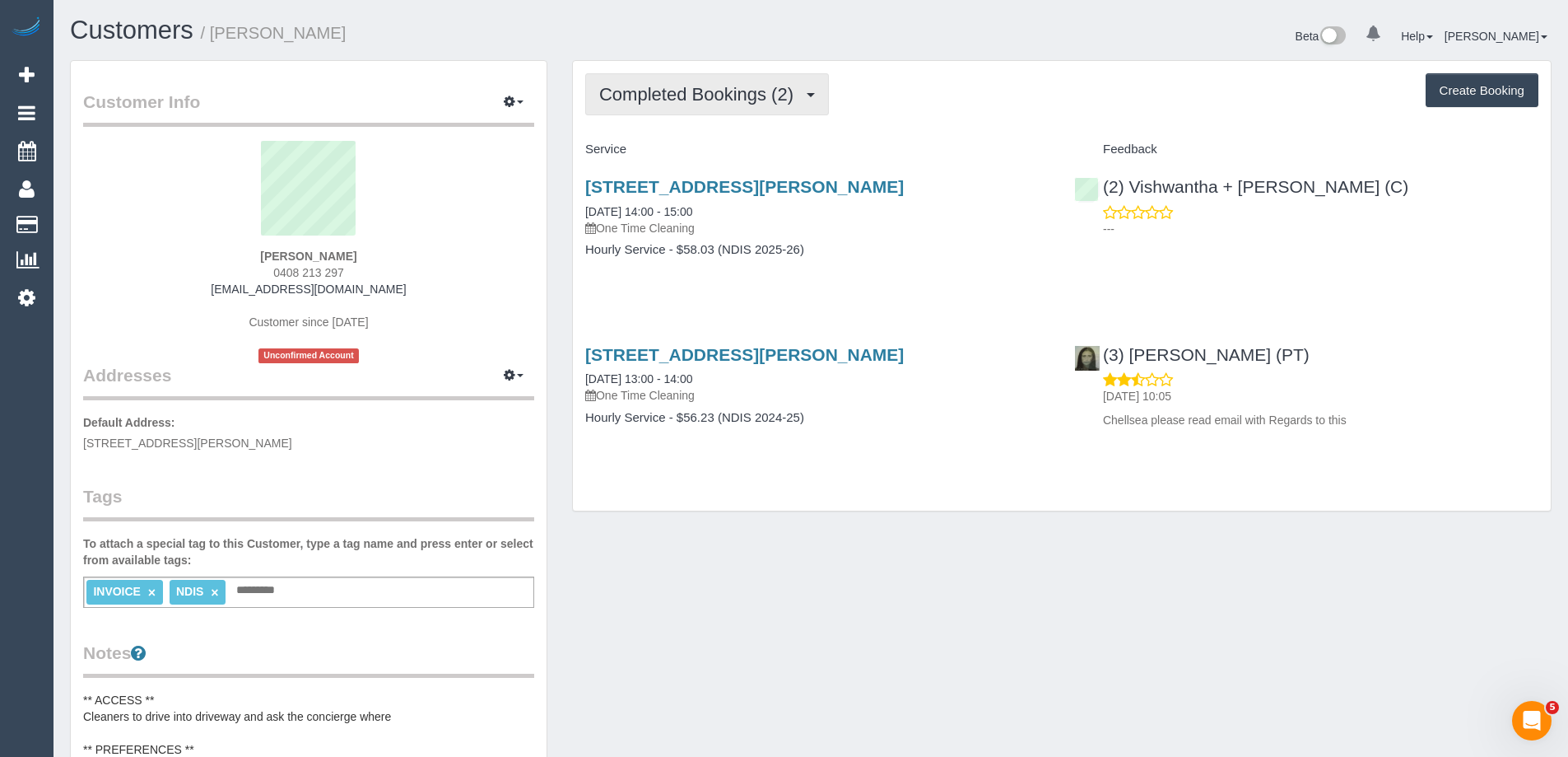
click at [700, 97] on span "Completed Bookings (2)" at bounding box center [700, 94] width 203 height 20
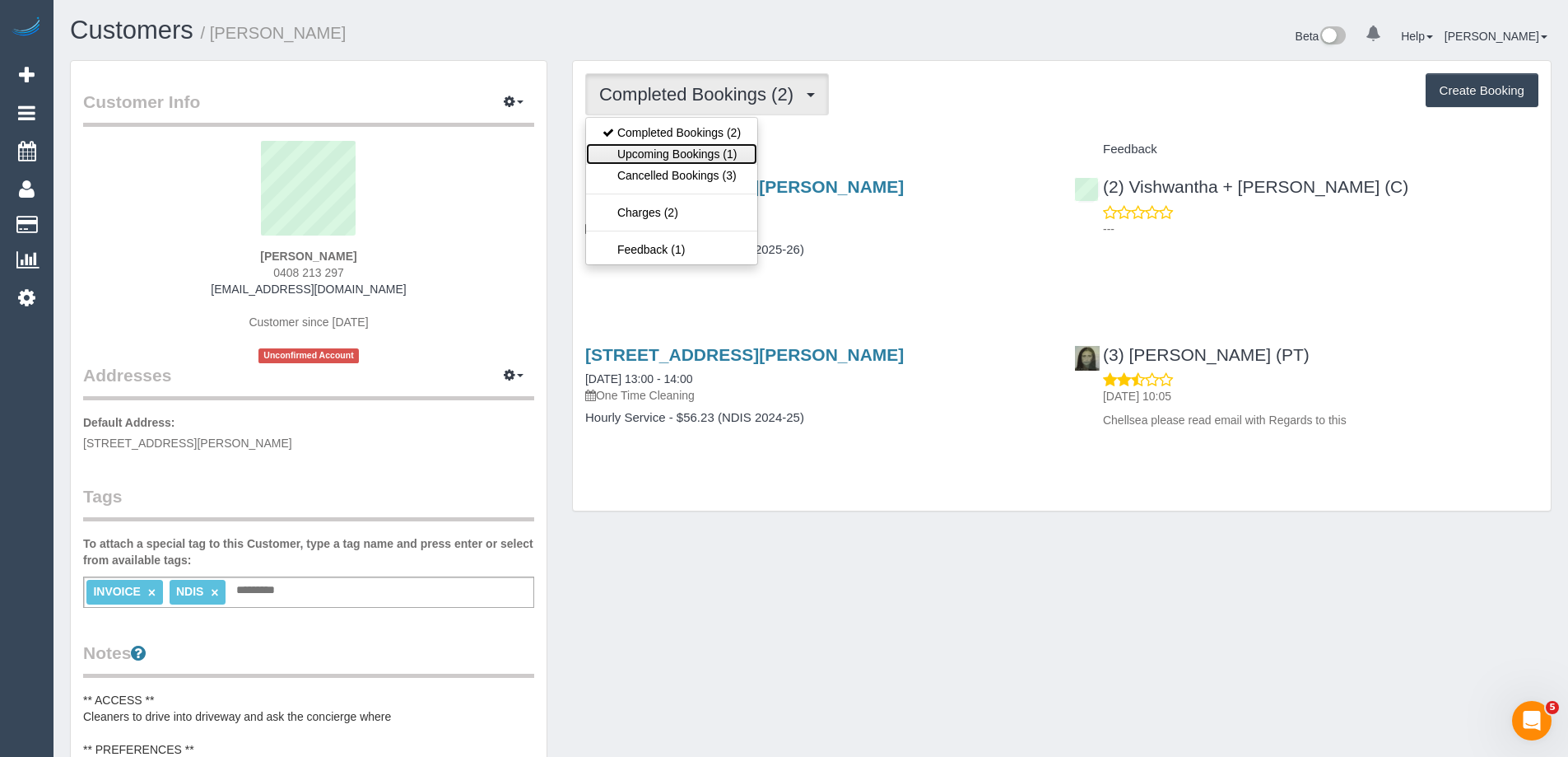
click at [698, 153] on link "Upcoming Bookings (1)" at bounding box center [671, 153] width 171 height 21
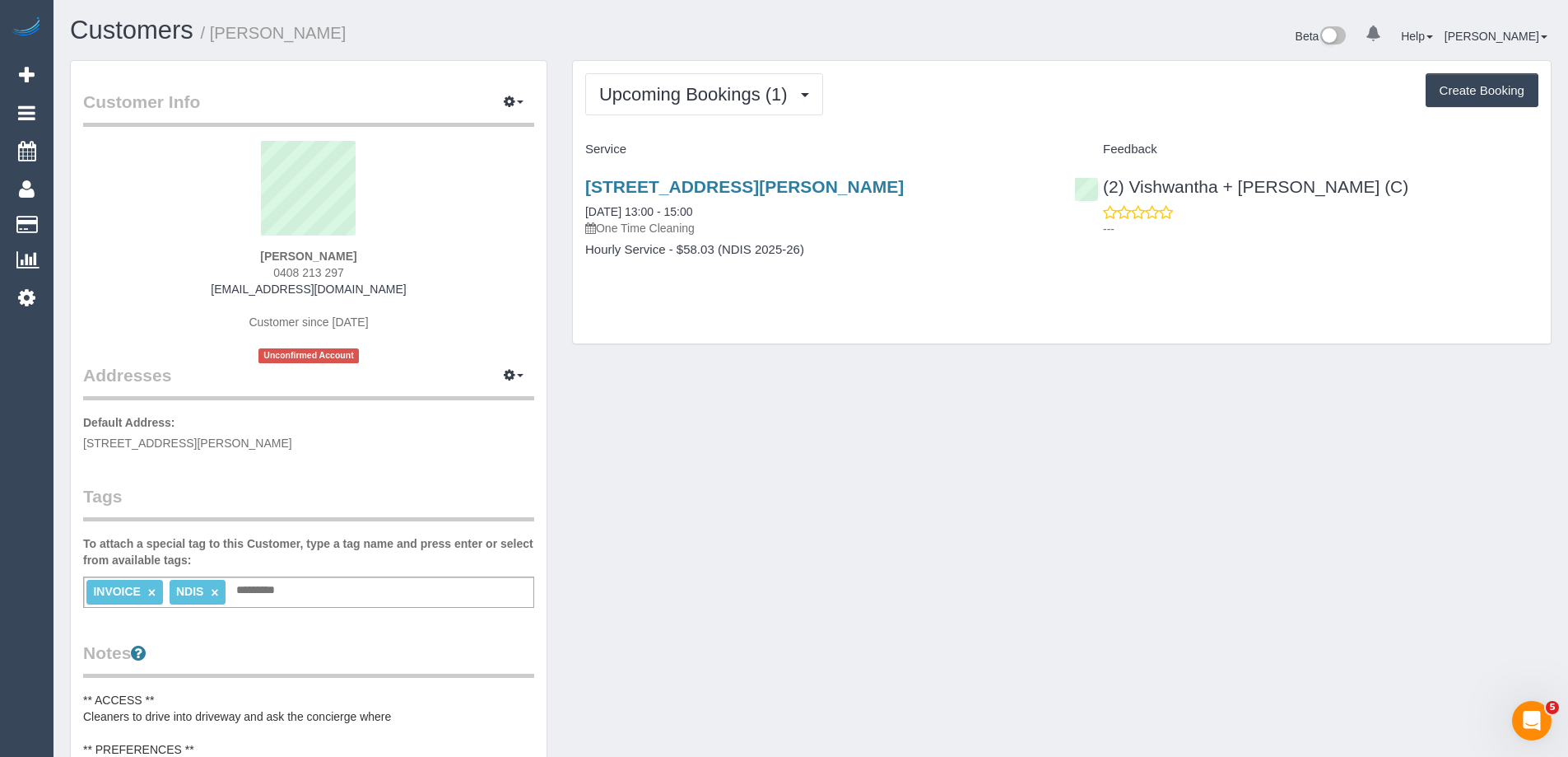
drag, startPoint x: 656, startPoint y: 176, endPoint x: 666, endPoint y: 176, distance: 10.0
drag, startPoint x: 666, startPoint y: 176, endPoint x: 607, endPoint y: 185, distance: 59.7
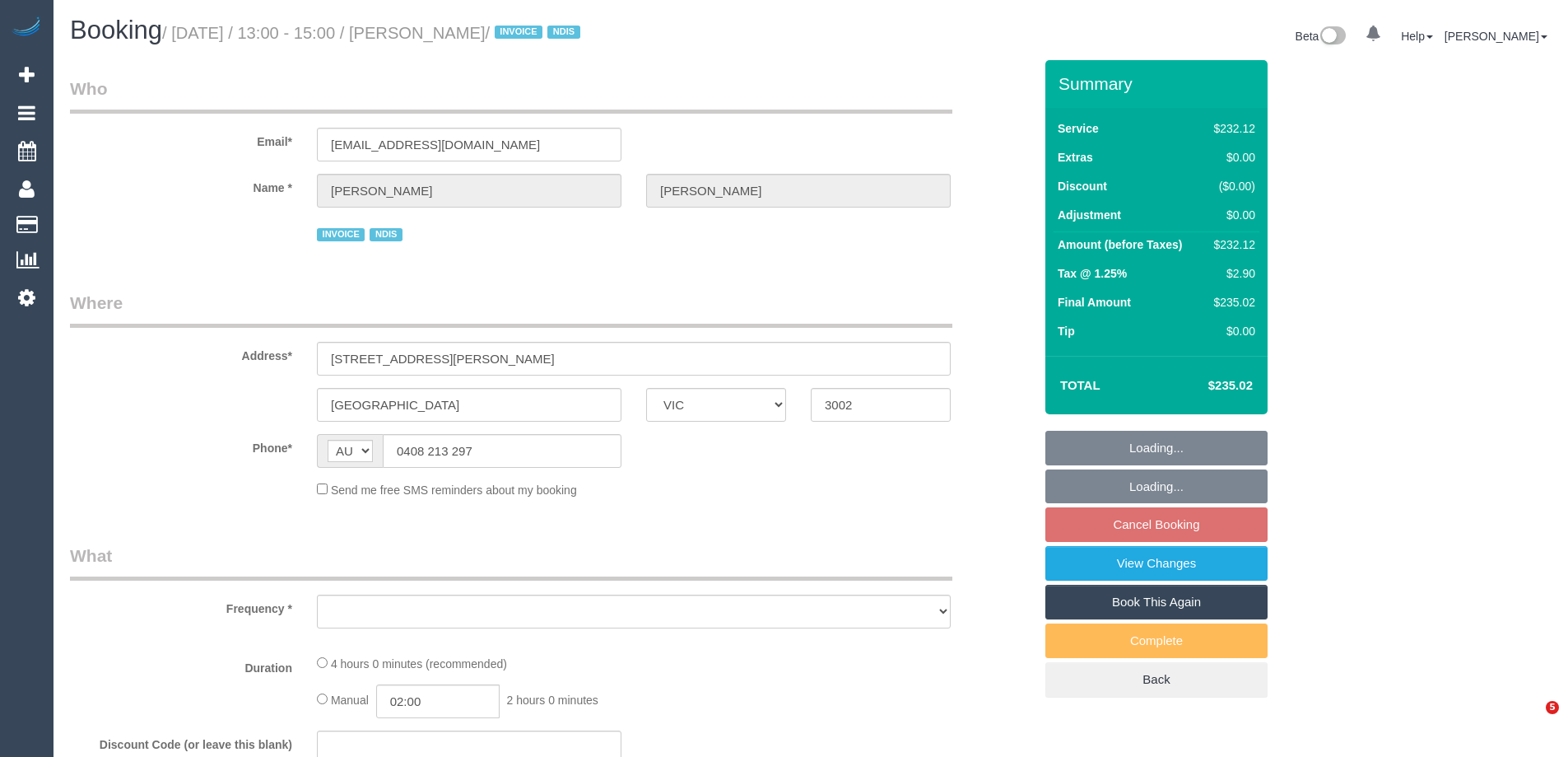
select select "VIC"
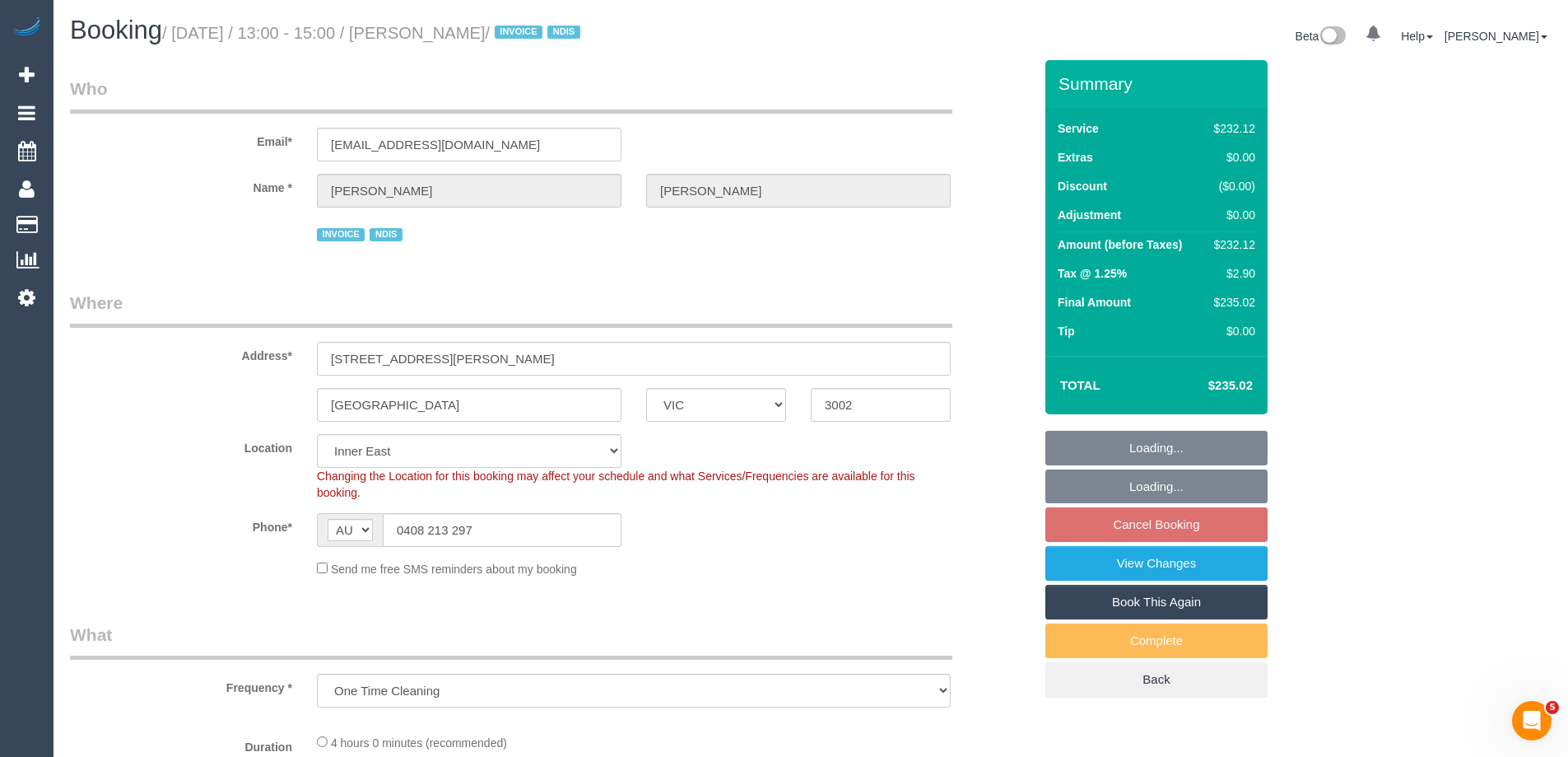
select select "object:846"
select select "number:28"
select select "number:14"
select select "number:19"
select select "number:23"
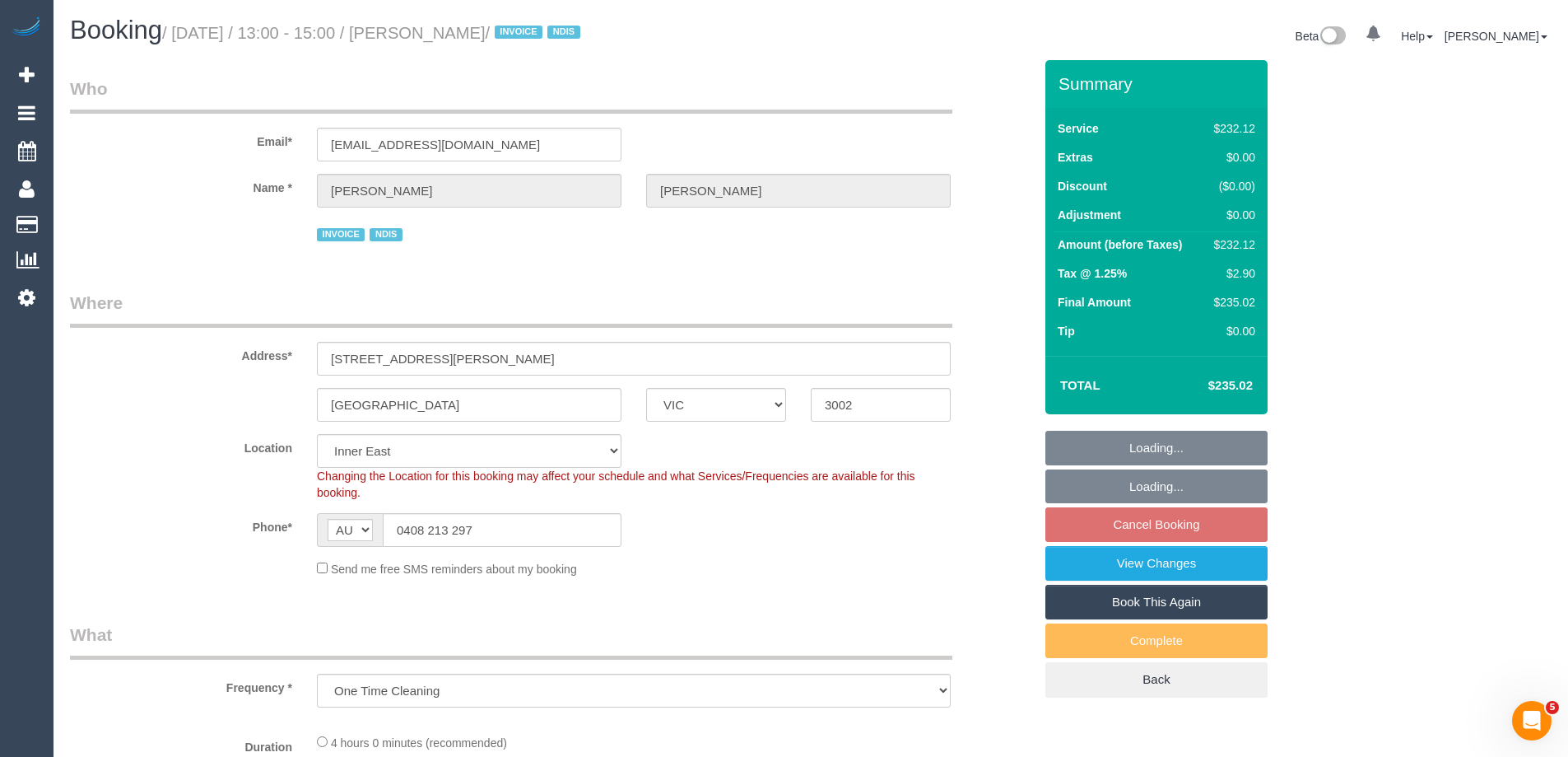
select select "240"
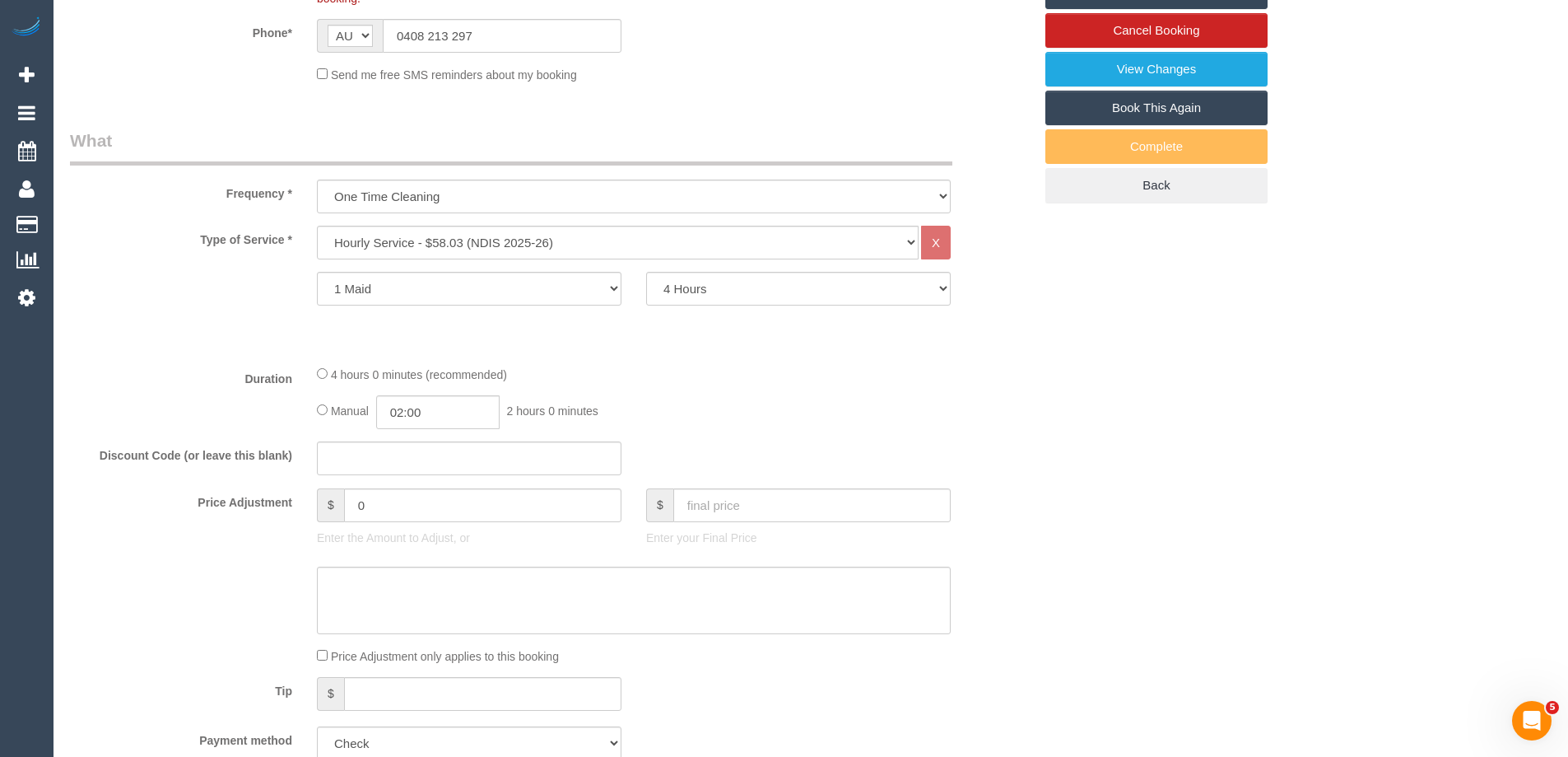
scroll to position [577, 0]
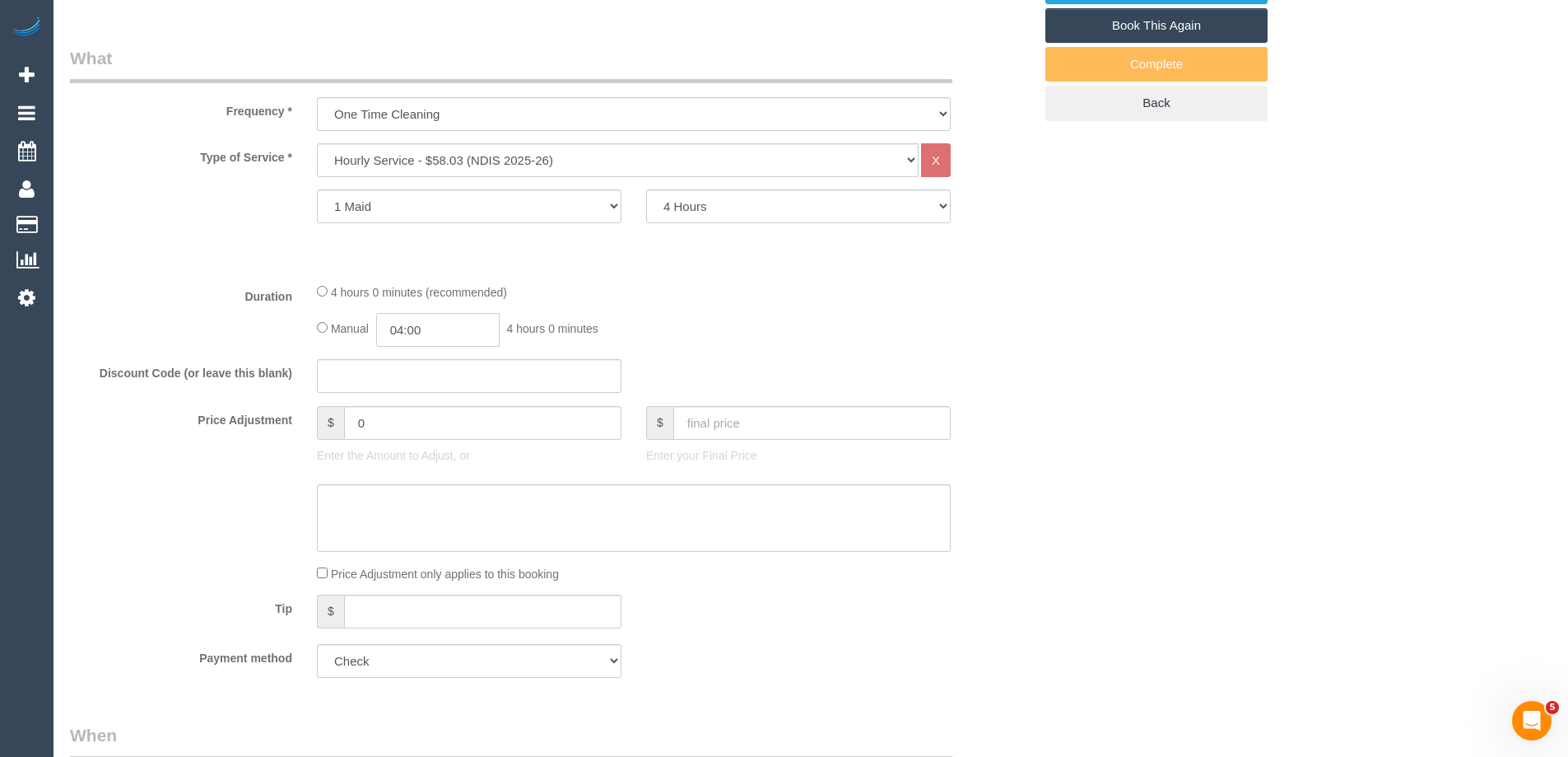
click at [464, 334] on input "04:00" at bounding box center [438, 329] width 124 height 33
type input "02:00"
click at [432, 357] on li "02:00" at bounding box center [419, 359] width 73 height 21
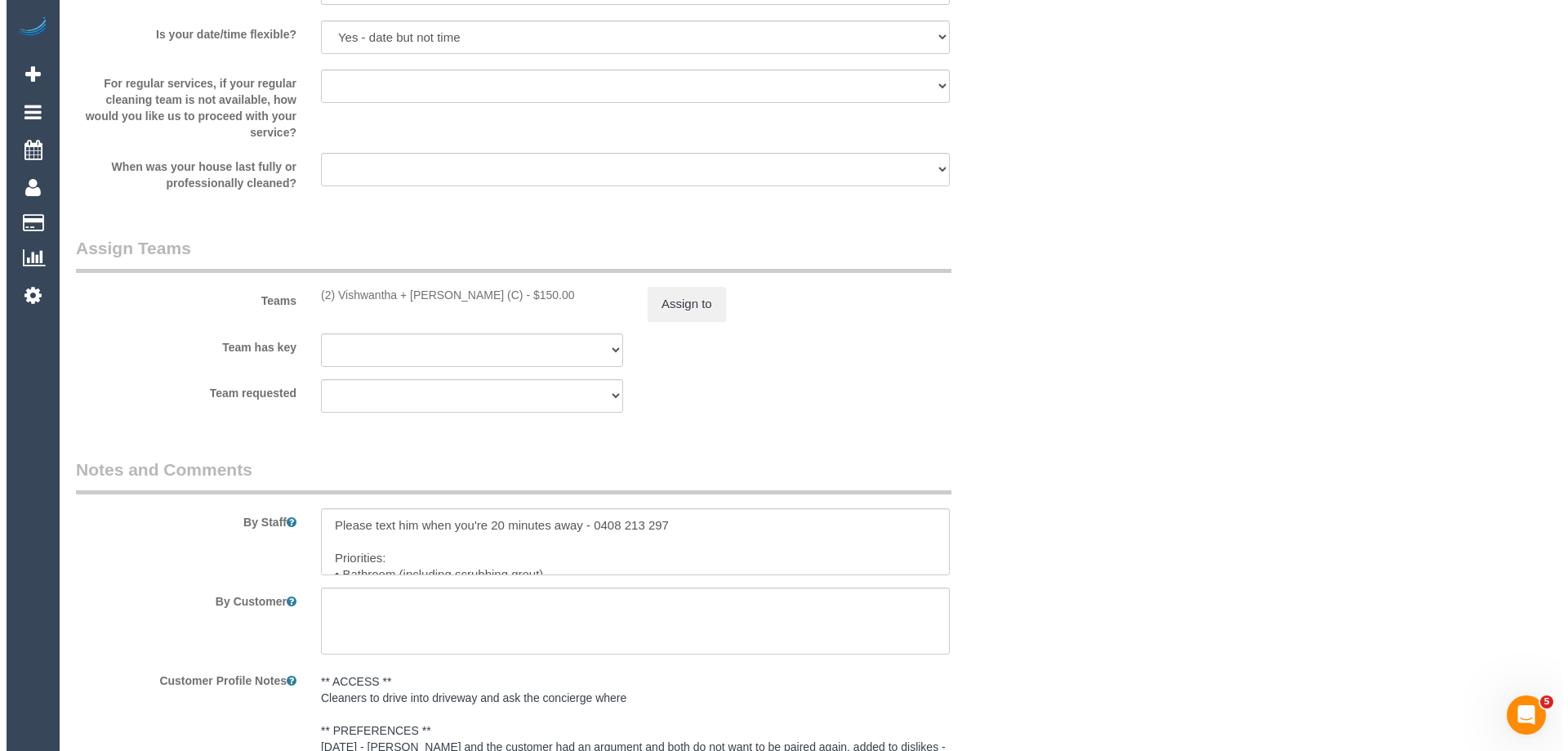
scroll to position [2042, 0]
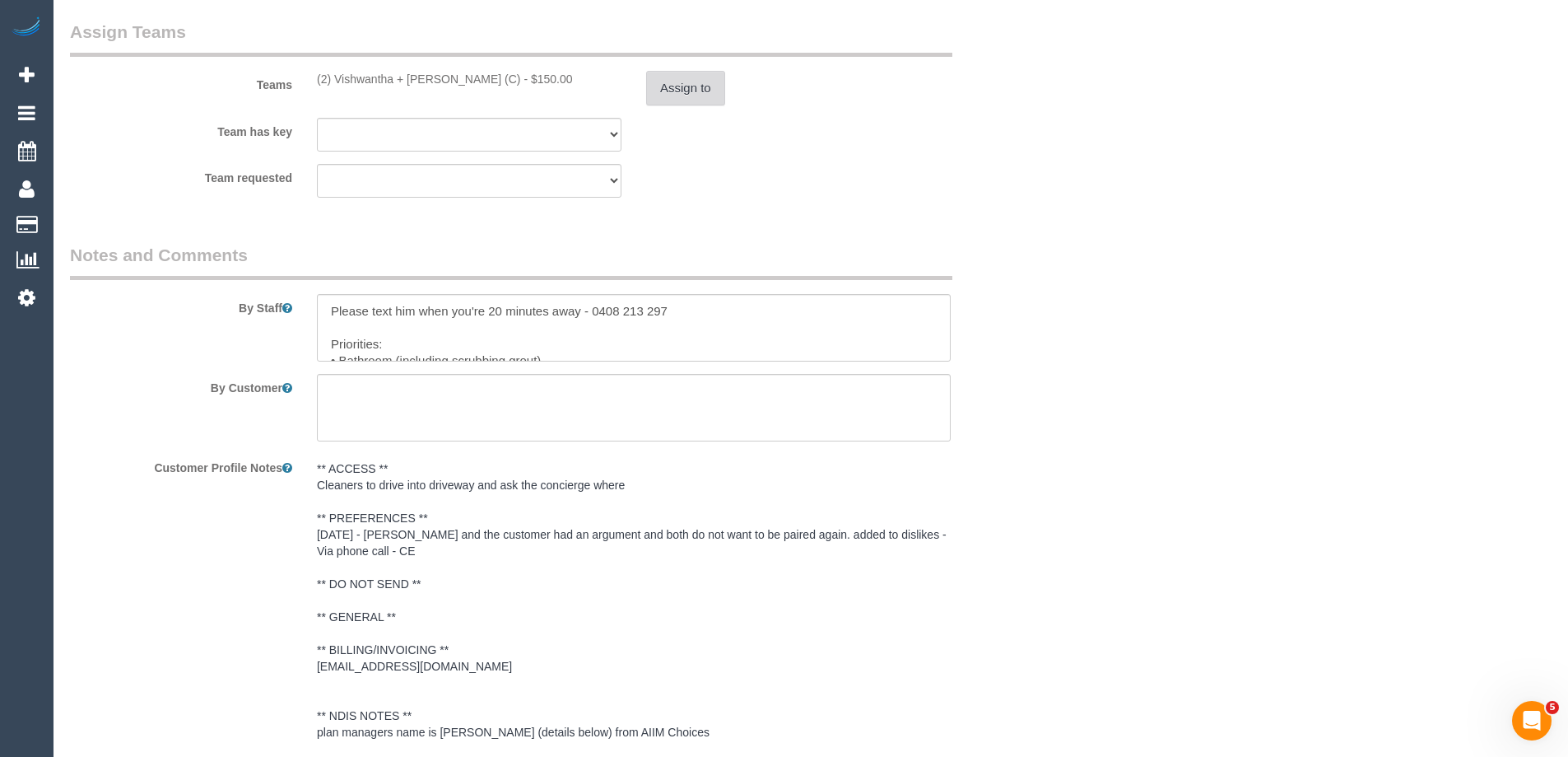
click at [676, 71] on button "Assign to" at bounding box center [685, 87] width 79 height 34
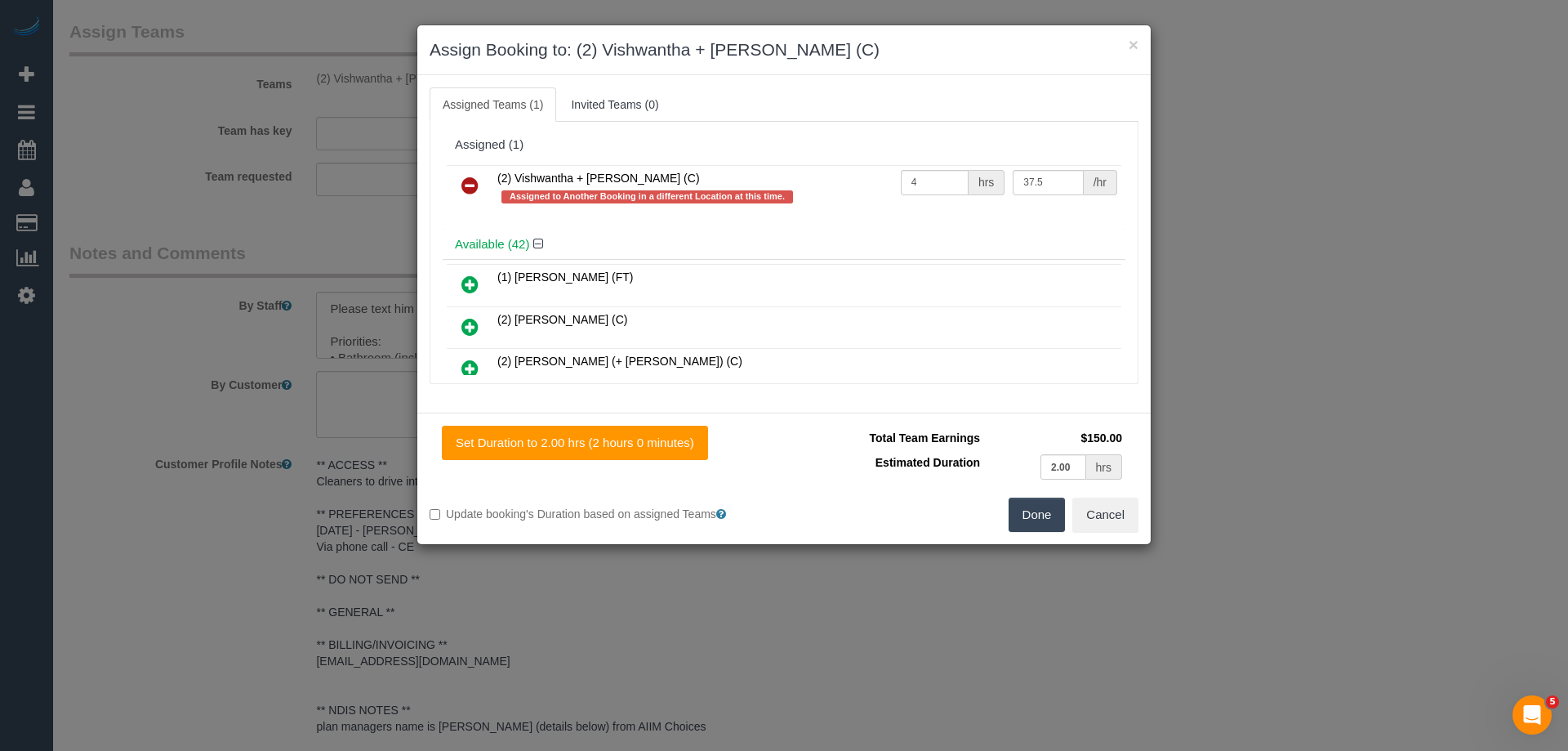
click at [476, 180] on icon at bounding box center [469, 185] width 18 height 19
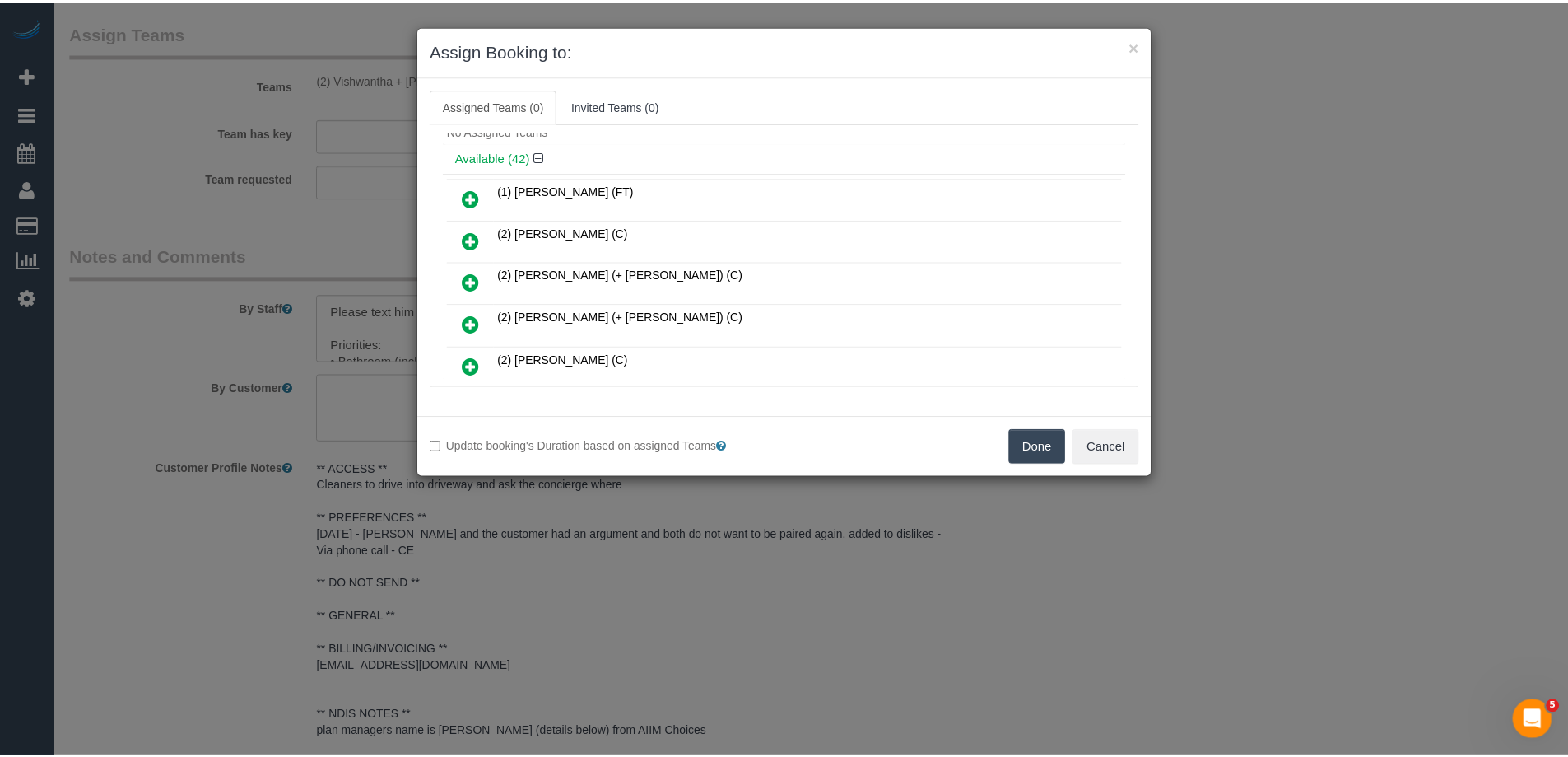
scroll to position [83, 0]
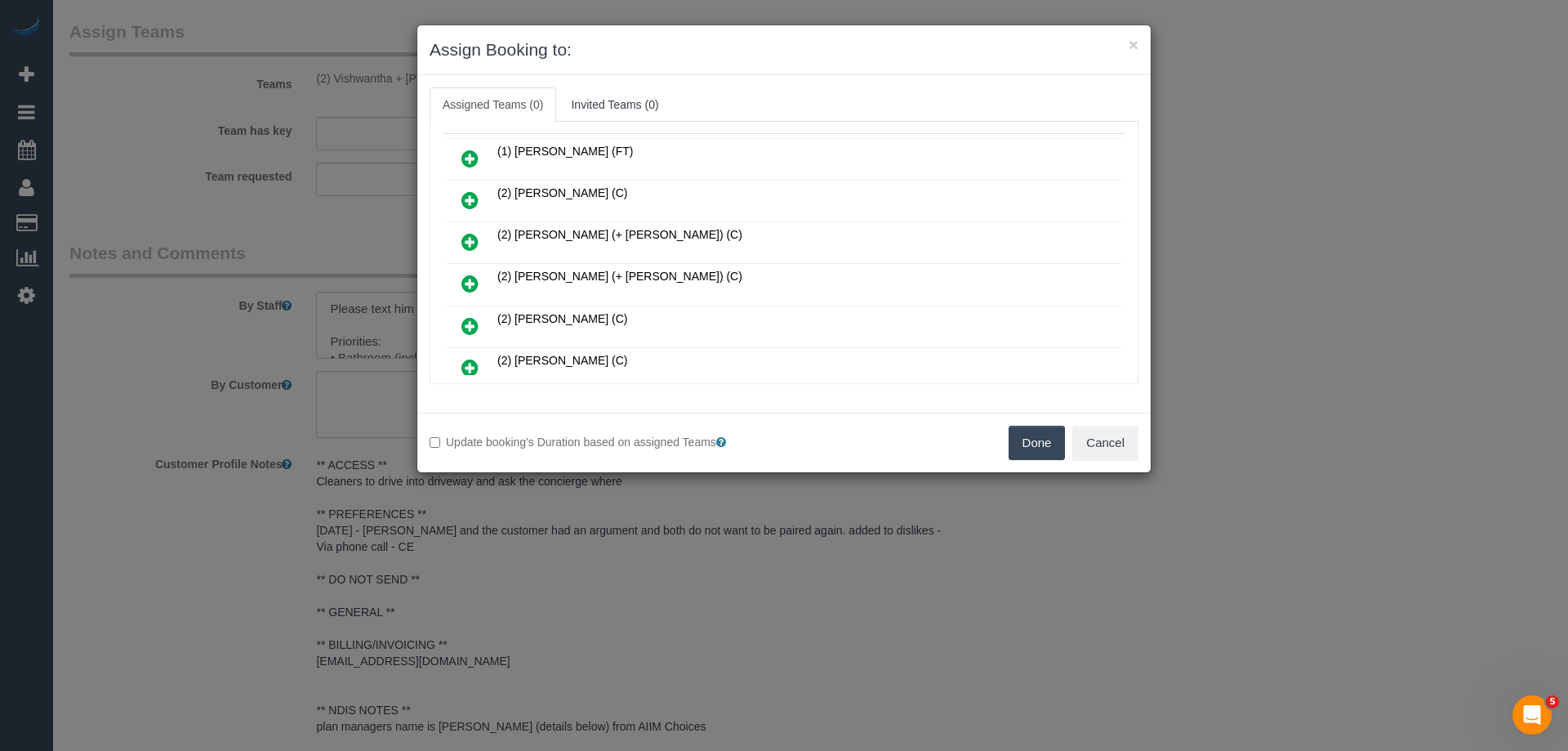
drag, startPoint x: 1051, startPoint y: 440, endPoint x: 1078, endPoint y: 427, distance: 30.0
click at [1047, 439] on button "Done" at bounding box center [1037, 442] width 57 height 34
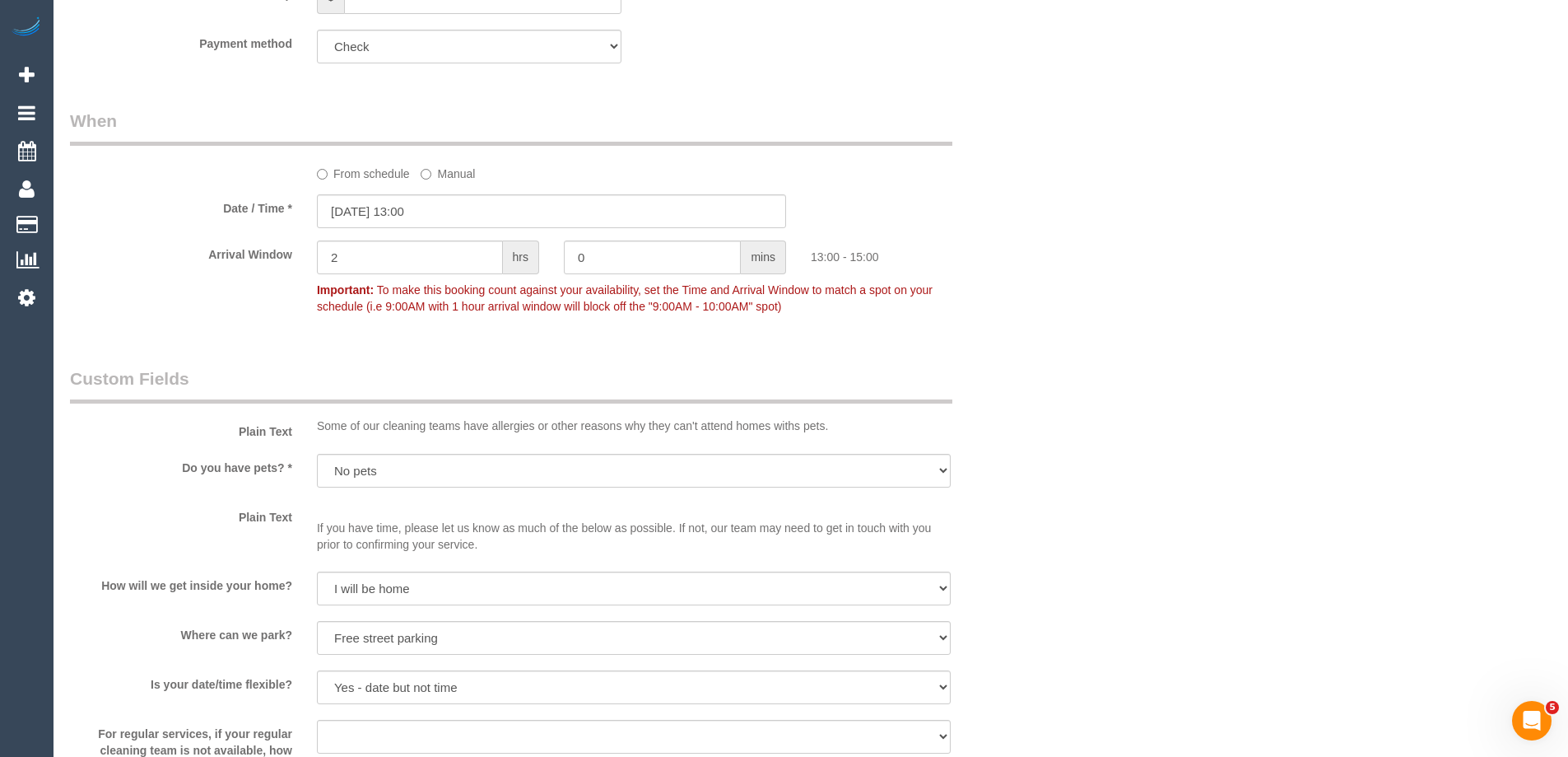
scroll to position [1152, 0]
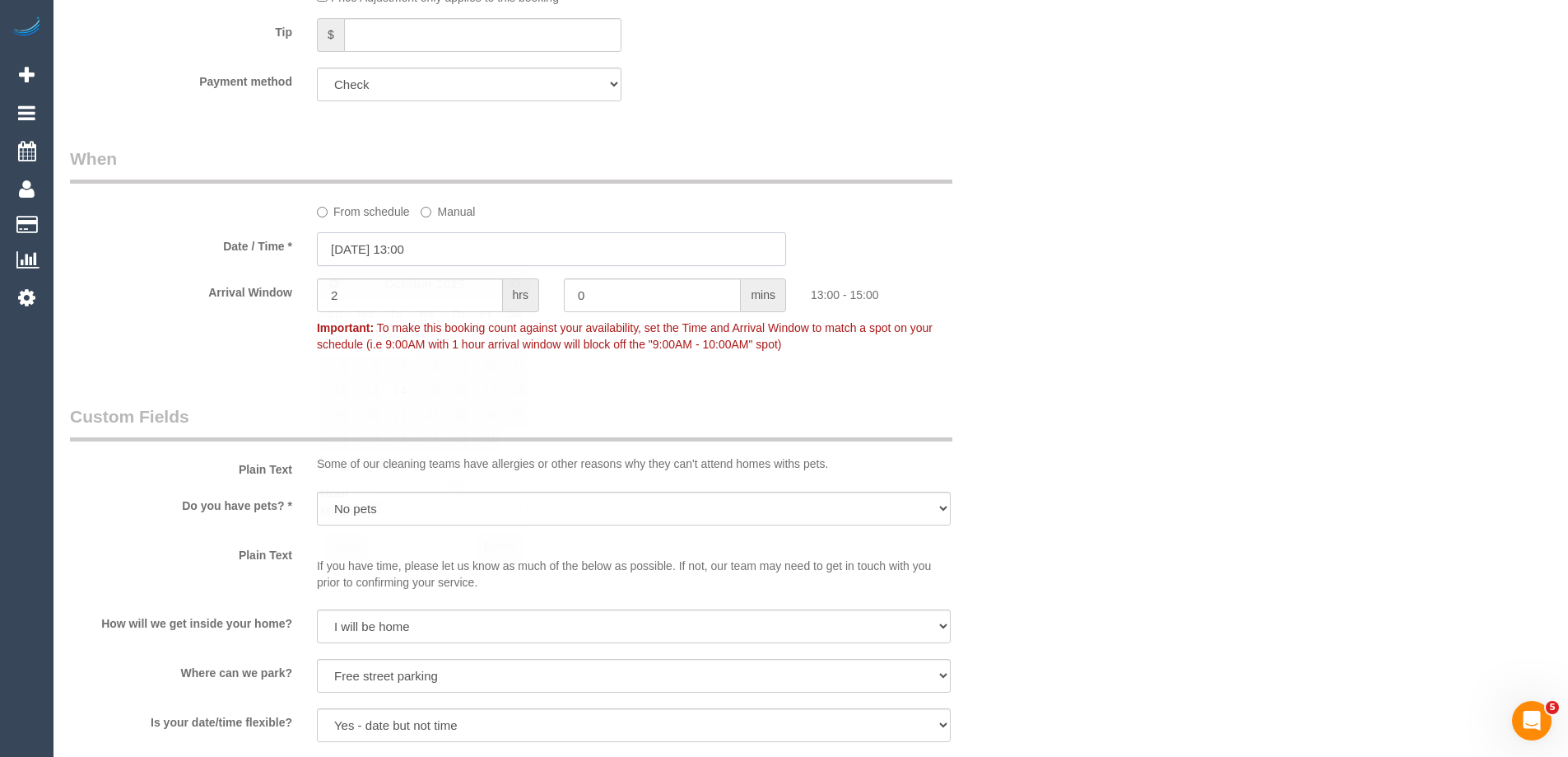
click at [340, 261] on input "14/10/2025 13:00" at bounding box center [551, 249] width 470 height 33
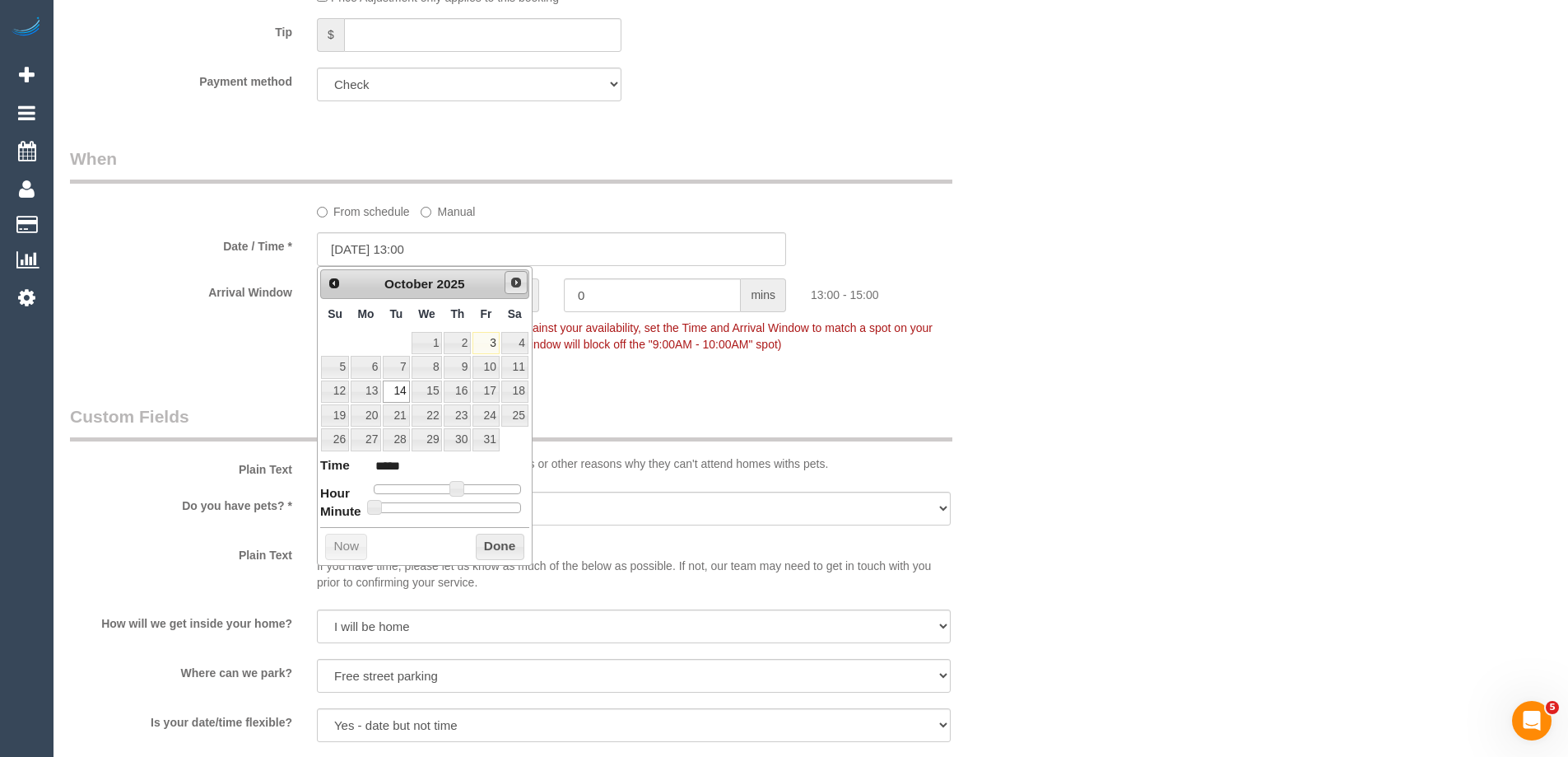
click at [512, 280] on span "Next" at bounding box center [516, 283] width 13 height 13
click at [513, 341] on link "1" at bounding box center [514, 343] width 27 height 22
type input "01/11/2025 13:00"
click at [636, 351] on p "Important: To make this booking count against your availability, set the Time a…" at bounding box center [634, 334] width 658 height 37
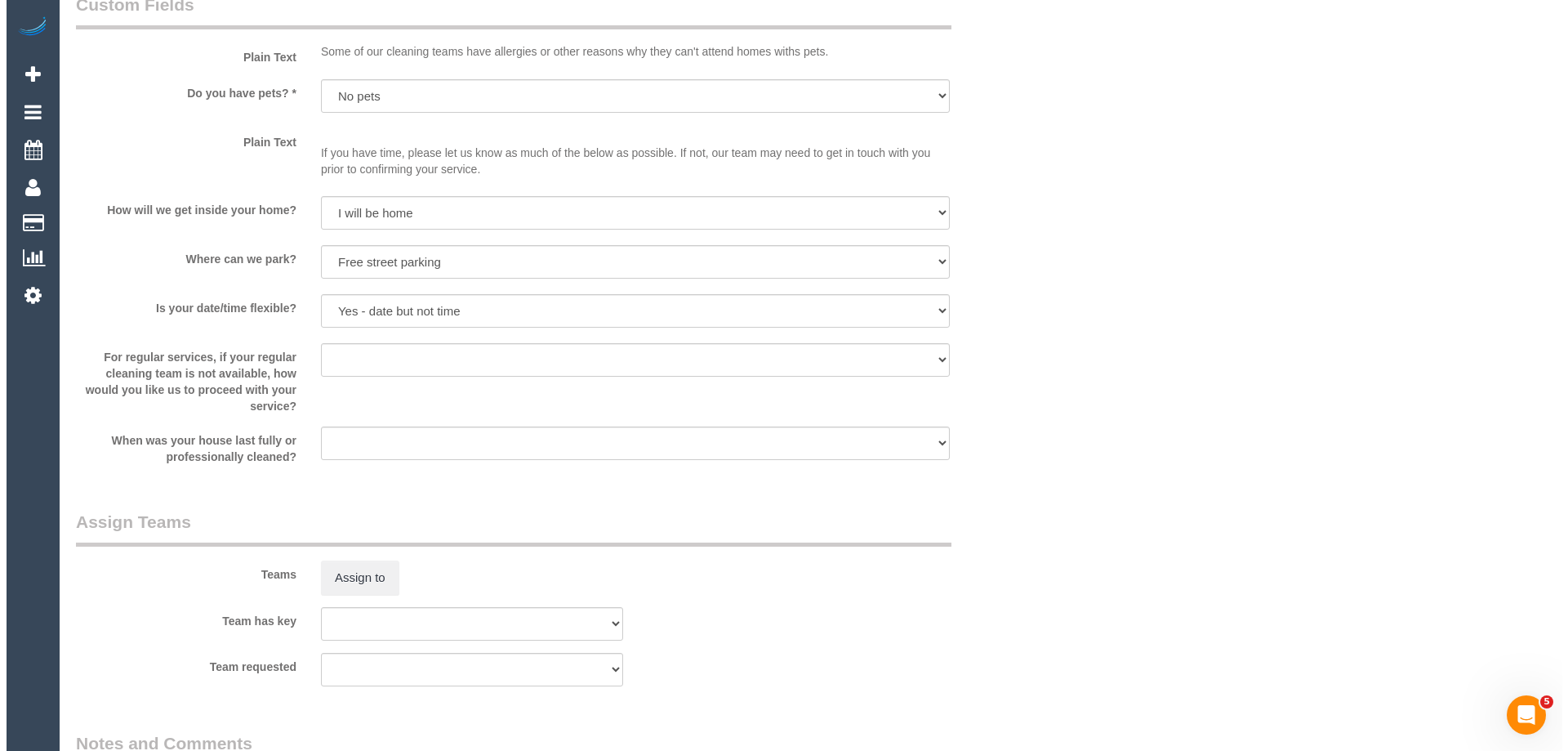
scroll to position [1878, 0]
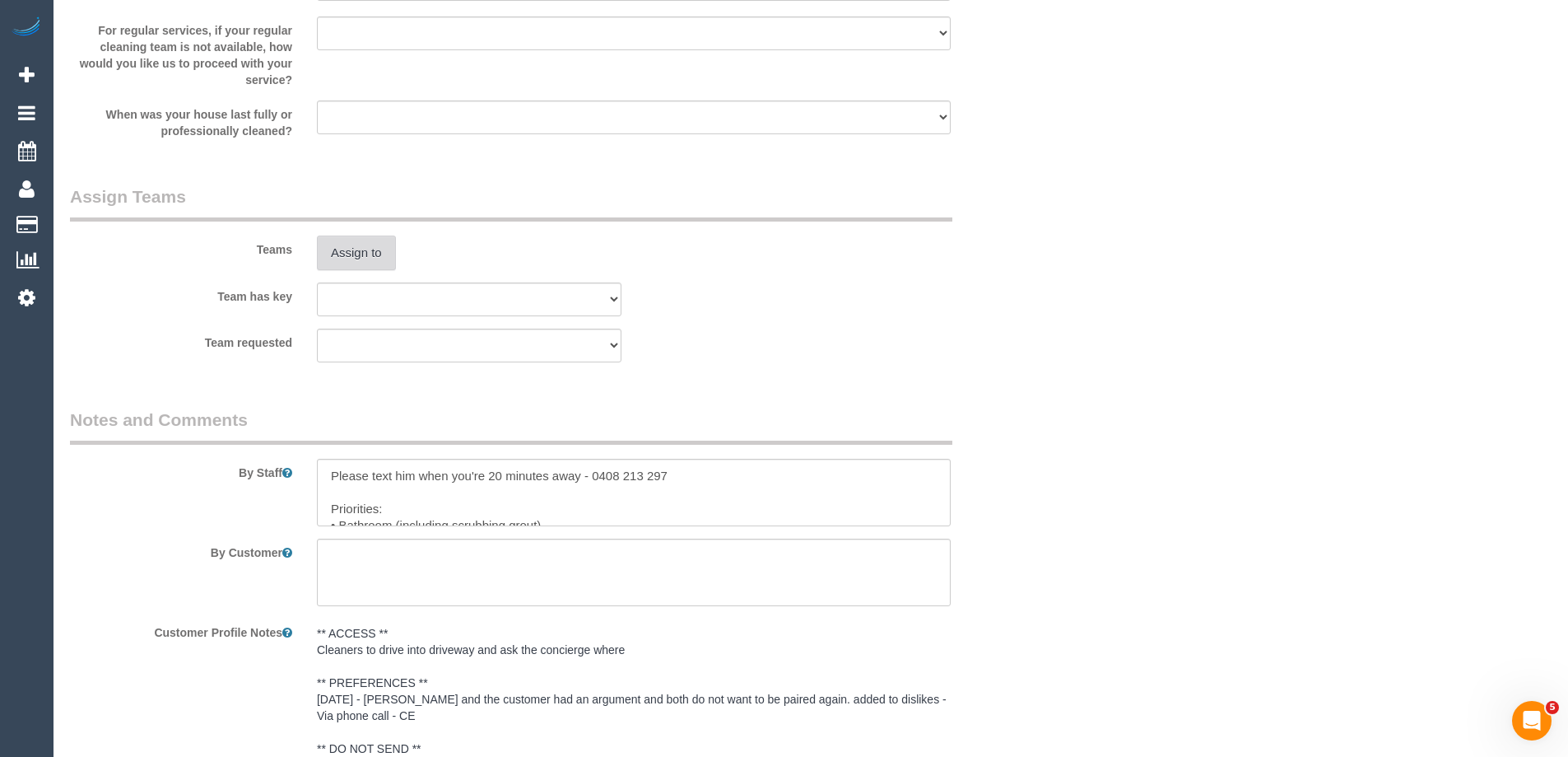
click at [351, 259] on button "Assign to" at bounding box center [356, 252] width 79 height 34
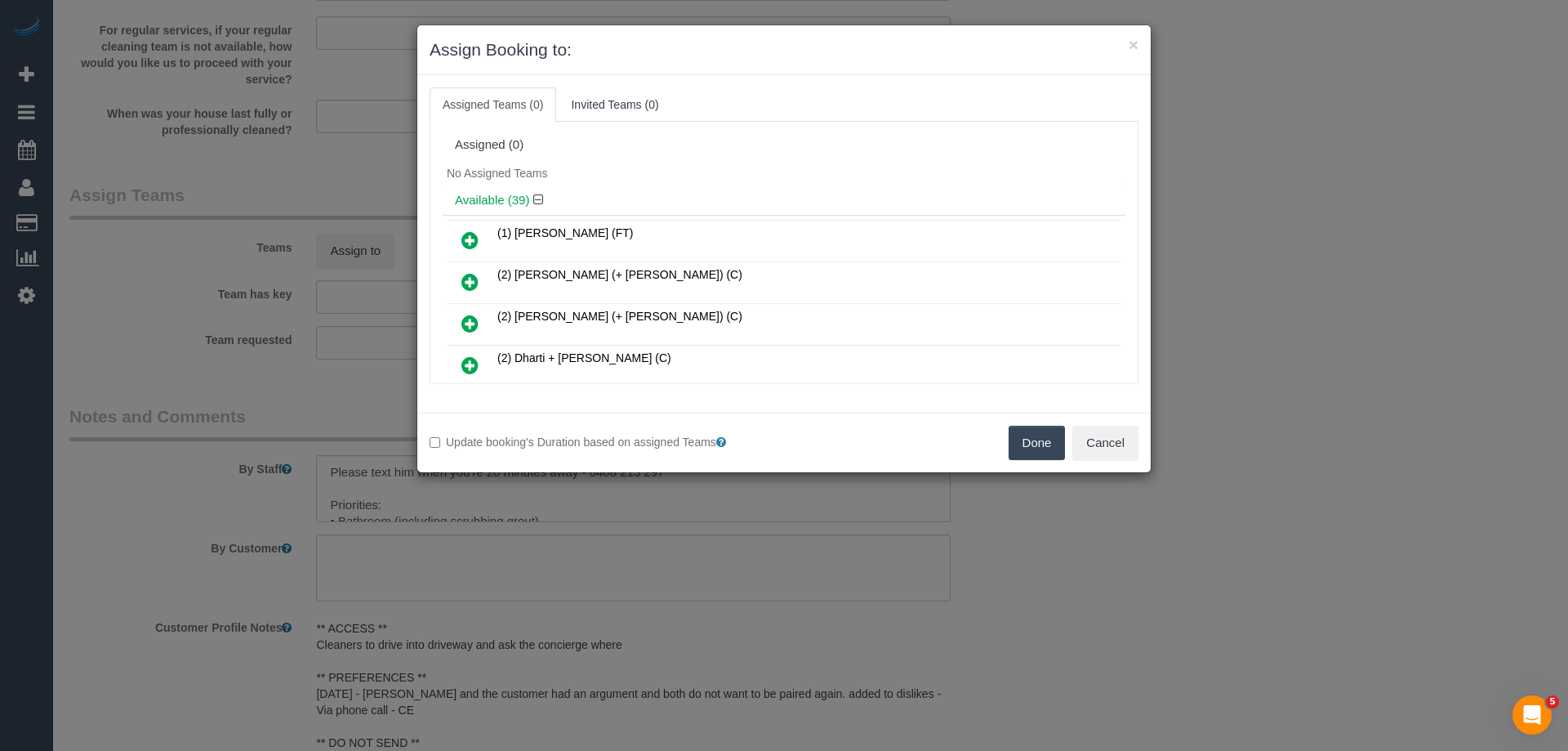
click at [474, 278] on icon at bounding box center [469, 281] width 18 height 19
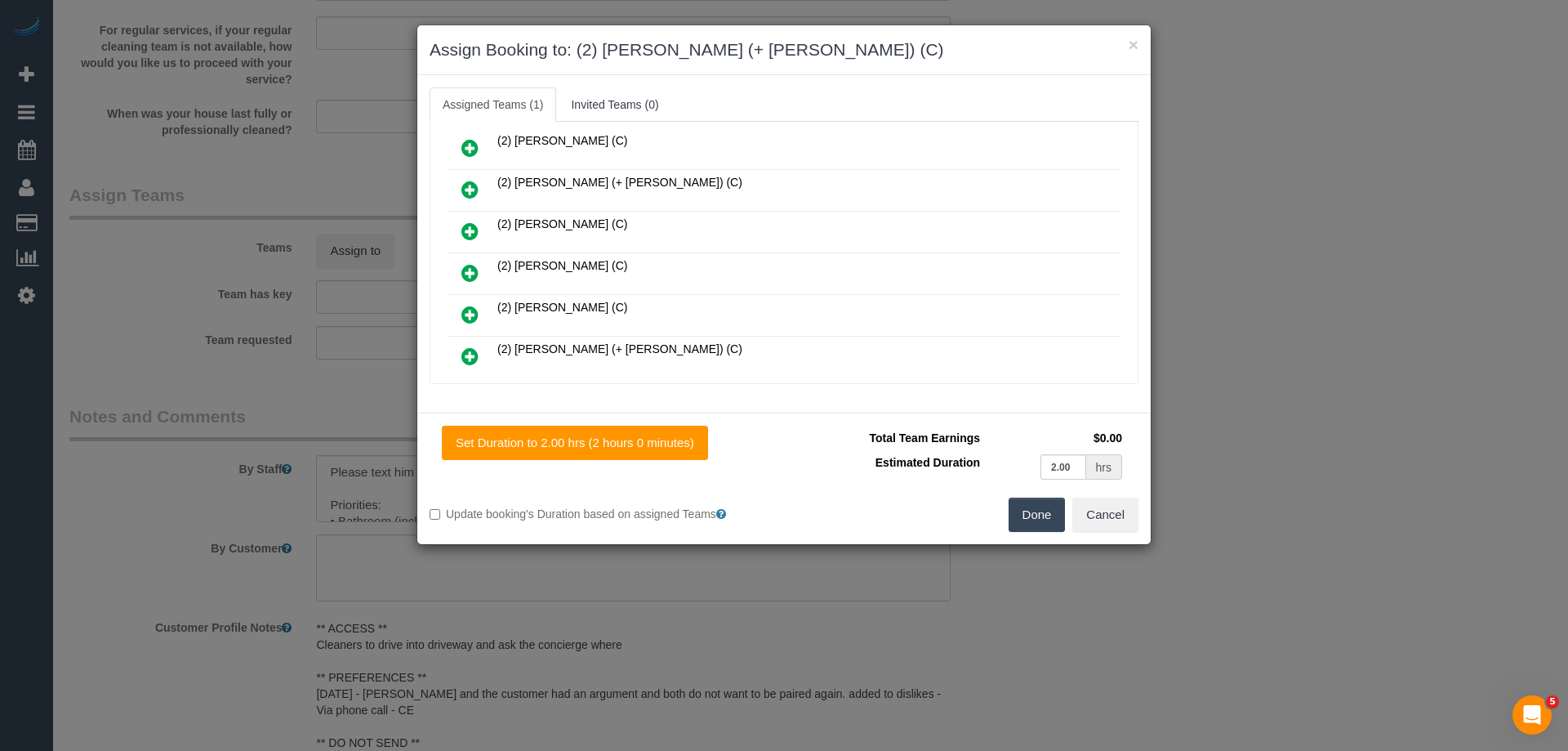
scroll to position [327, 0]
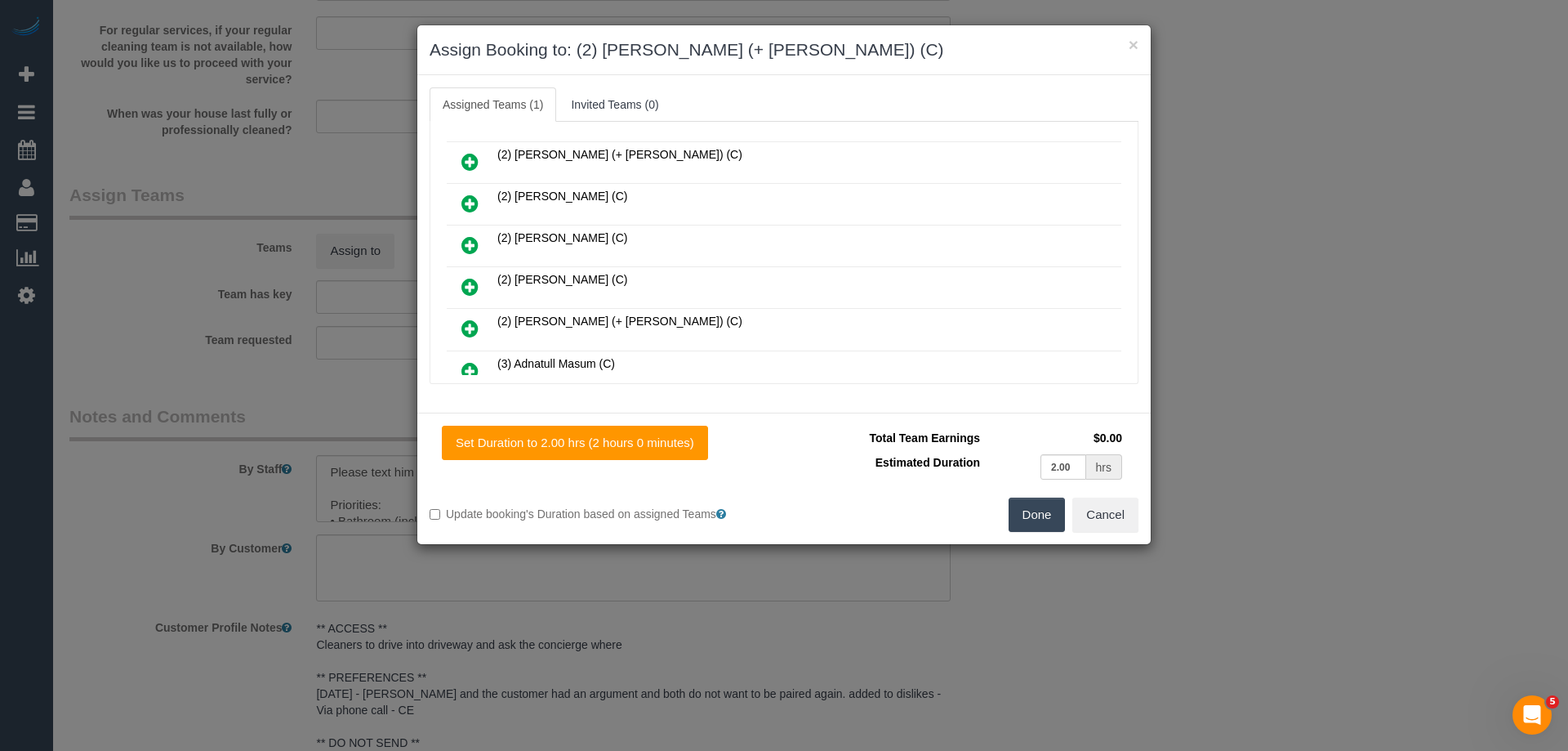
click at [467, 324] on icon at bounding box center [469, 328] width 18 height 19
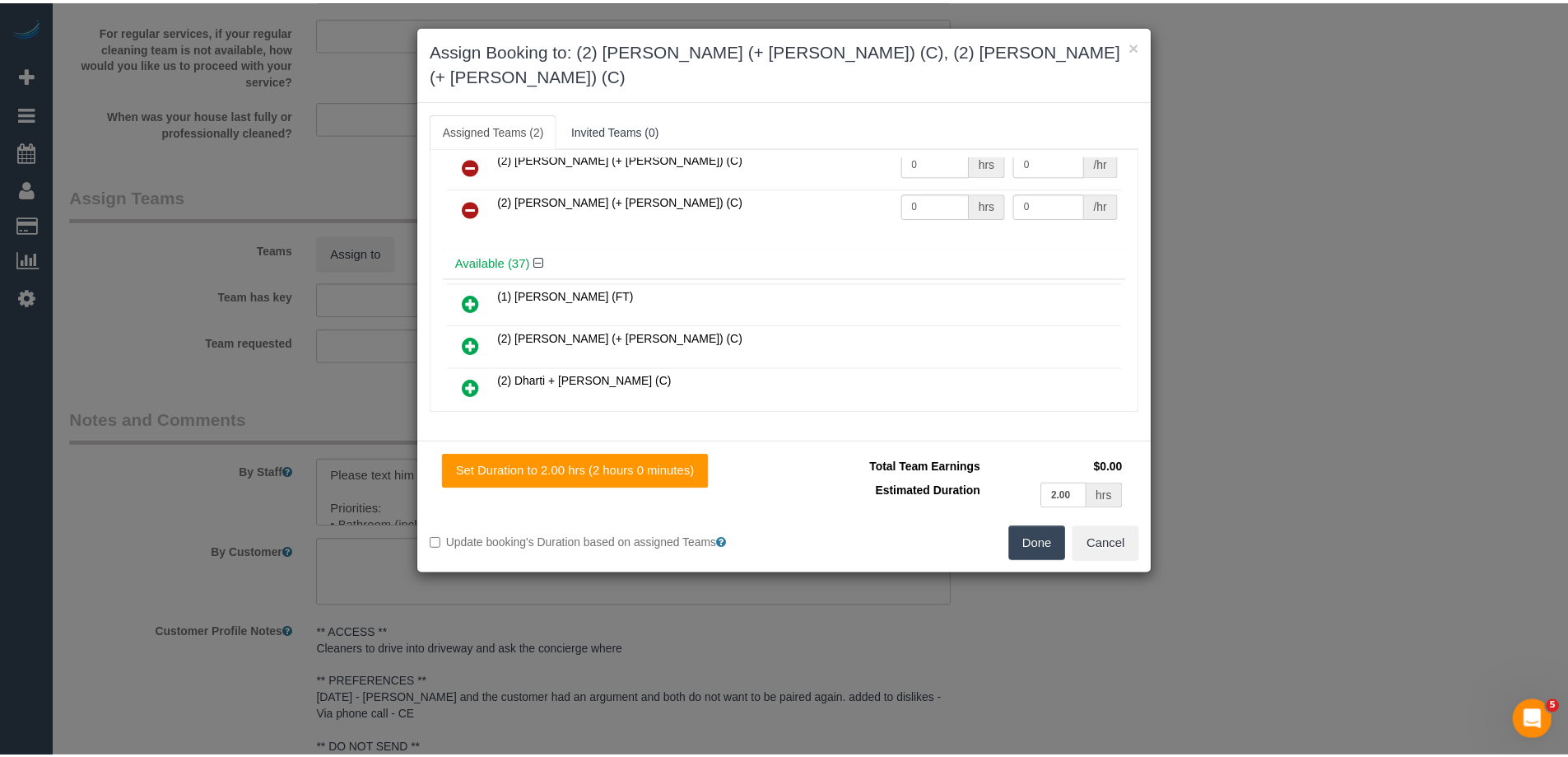
scroll to position [0, 0]
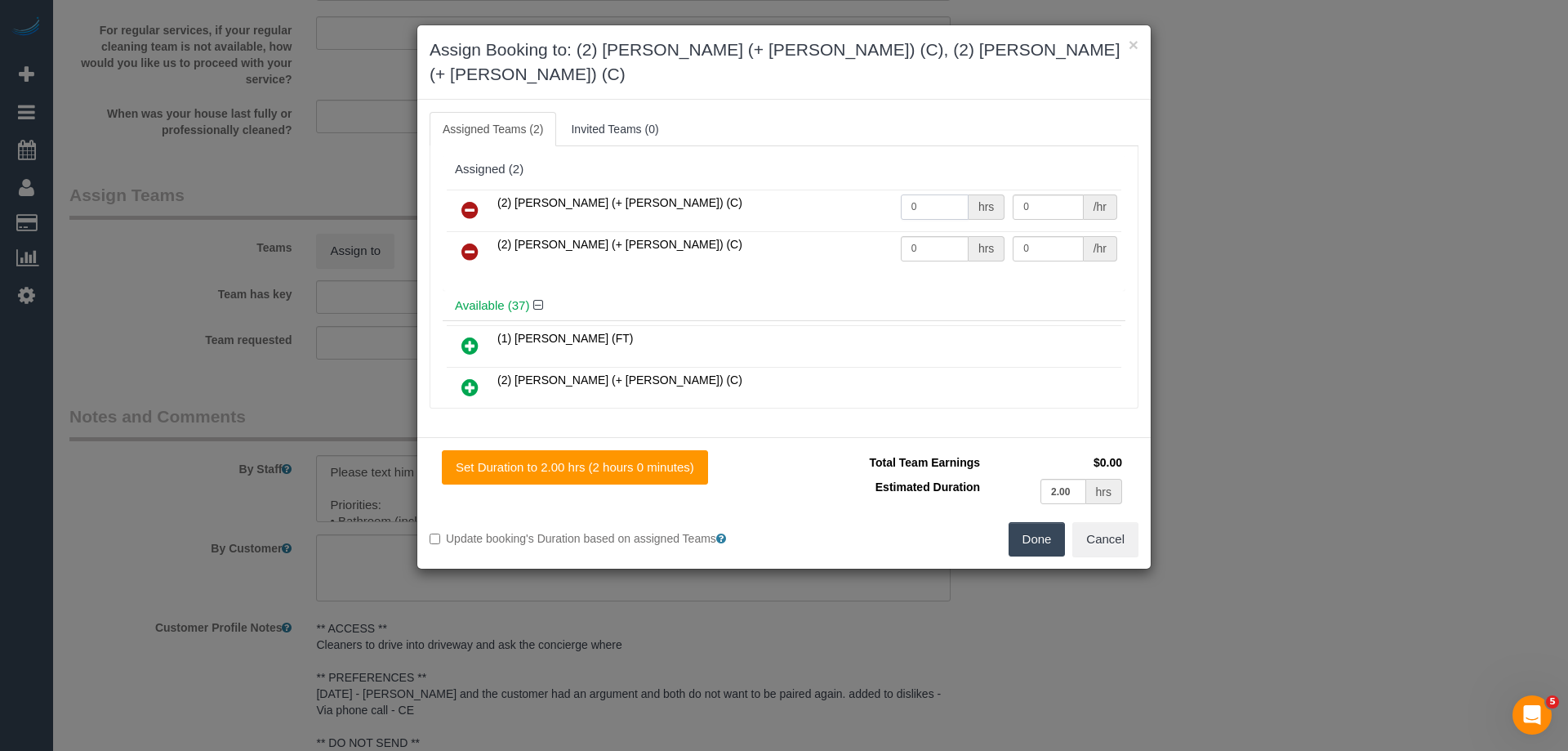
drag, startPoint x: 922, startPoint y: 182, endPoint x: 828, endPoint y: 173, distance: 94.4
click at [845, 189] on tr "(2) Chirag (+ Shachi) (C) 0 hrs 0 /hr" at bounding box center [783, 209] width 674 height 42
type input "2"
drag, startPoint x: 880, startPoint y: 217, endPoint x: 854, endPoint y: 214, distance: 26.2
click at [832, 232] on tr "(2) Shachi (+ Chirag) (C) 0 hrs 0 /hr" at bounding box center [783, 252] width 674 height 42
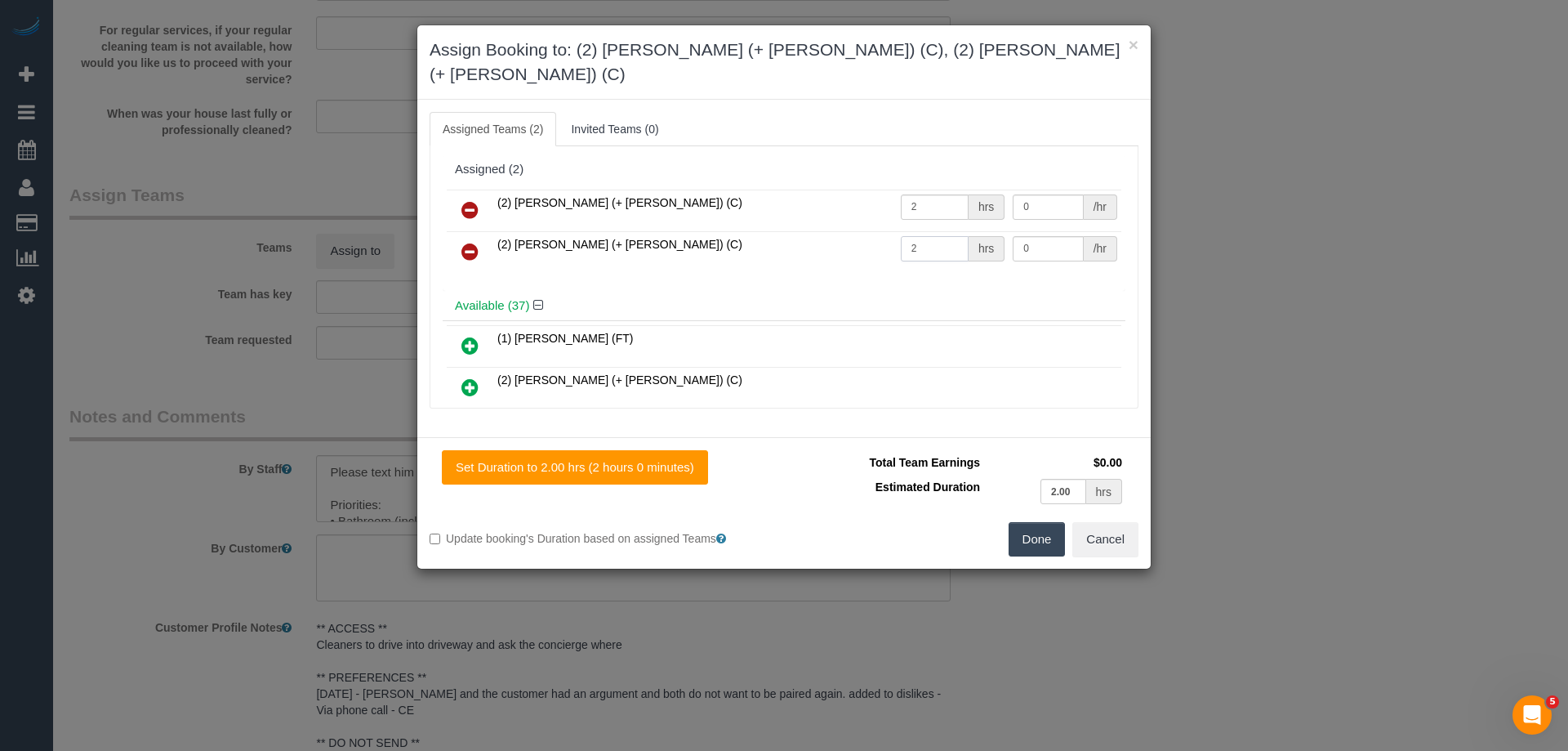
type input "2"
drag, startPoint x: 1021, startPoint y: 230, endPoint x: 911, endPoint y: 222, distance: 110.3
click at [912, 232] on tr "(2) Shachi (+ Chirag) (C) 2 hrs 0 /hr" at bounding box center [783, 252] width 674 height 42
type input "37.5"
drag, startPoint x: 1026, startPoint y: 182, endPoint x: 900, endPoint y: 181, distance: 126.0
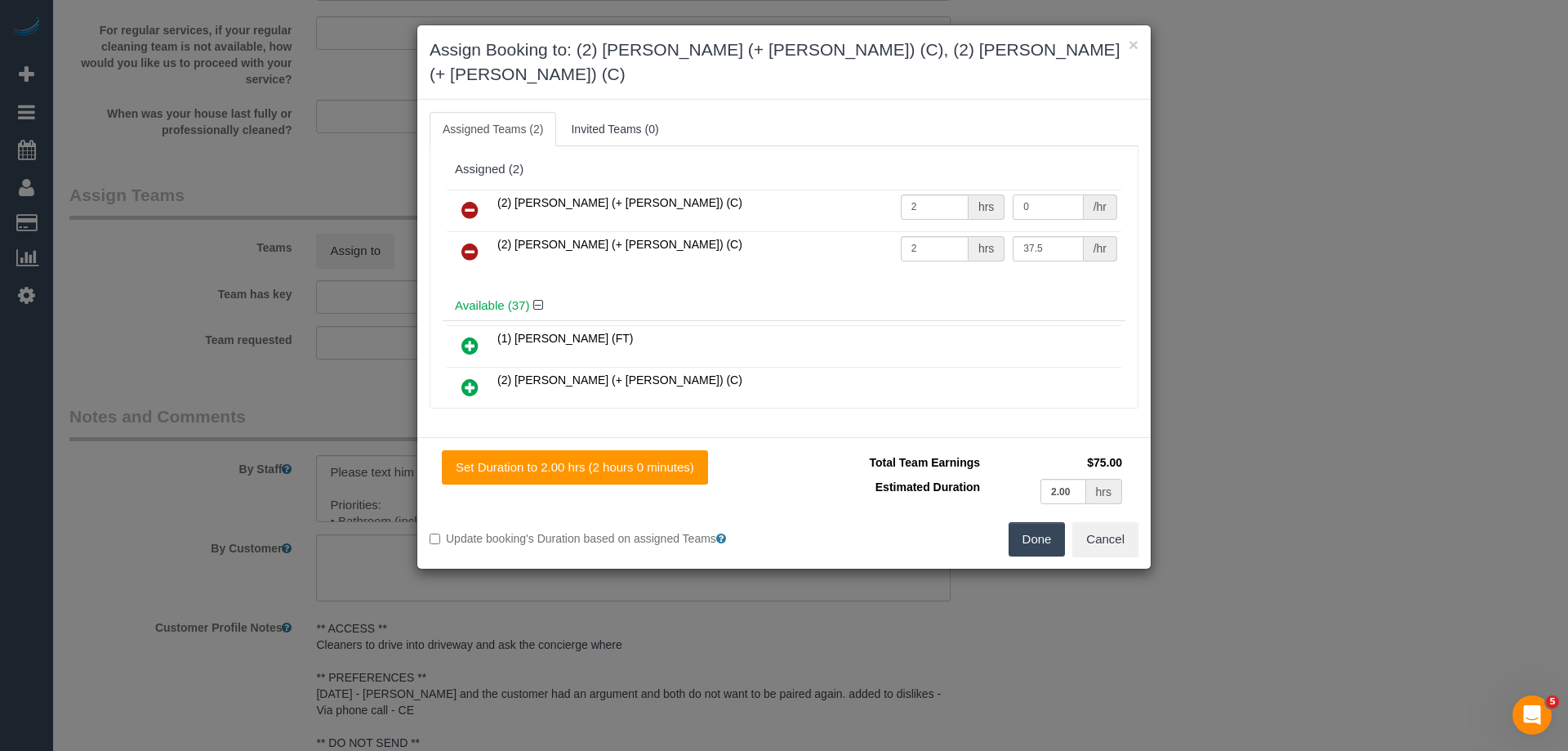
click at [901, 189] on tr "(2) Chirag (+ Shachi) (C) 2 hrs 0 /hr" at bounding box center [783, 209] width 674 height 42
type input "37.5"
click at [1031, 522] on button "Done" at bounding box center [1037, 539] width 57 height 34
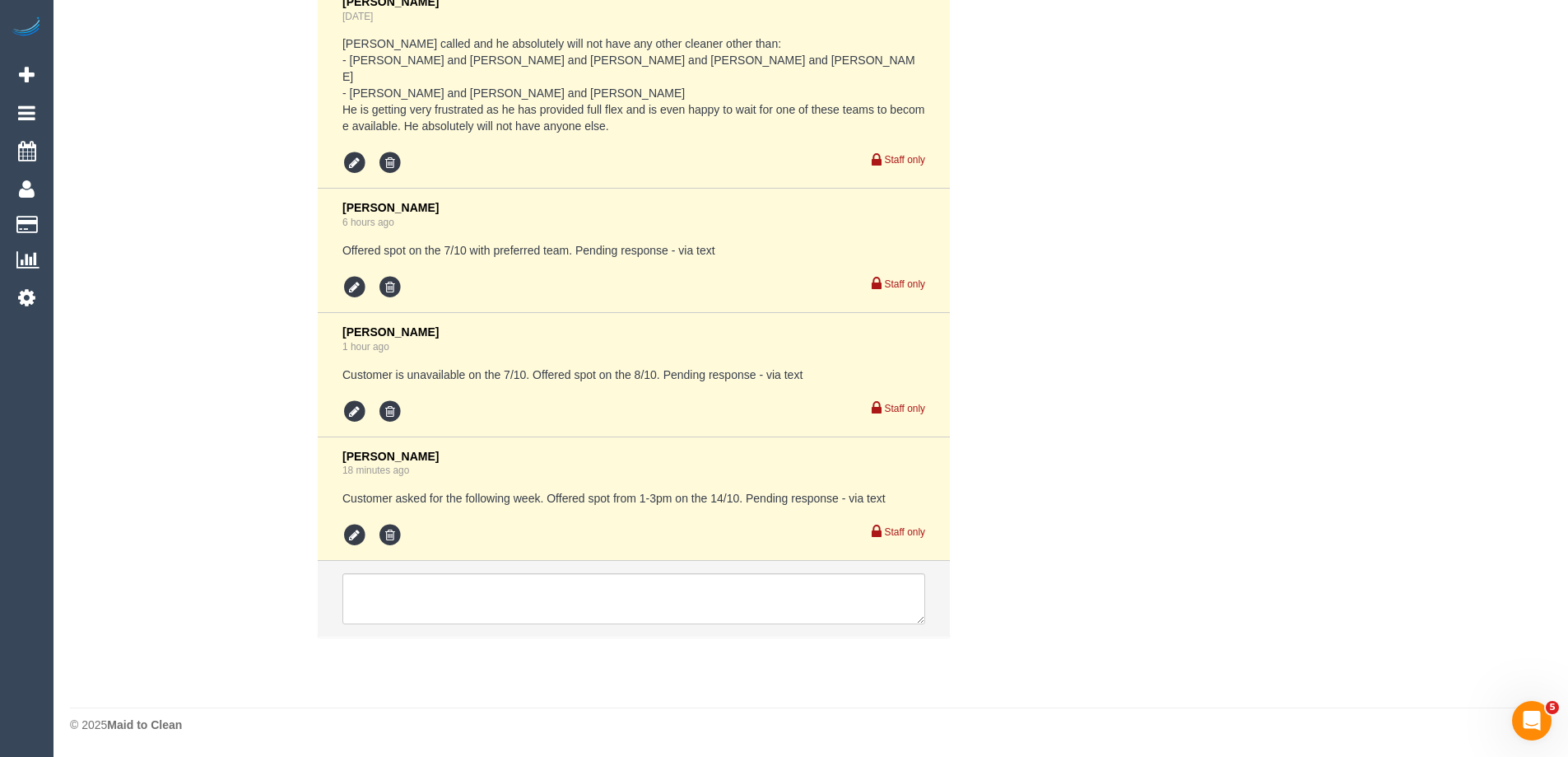
scroll to position [3745, 0]
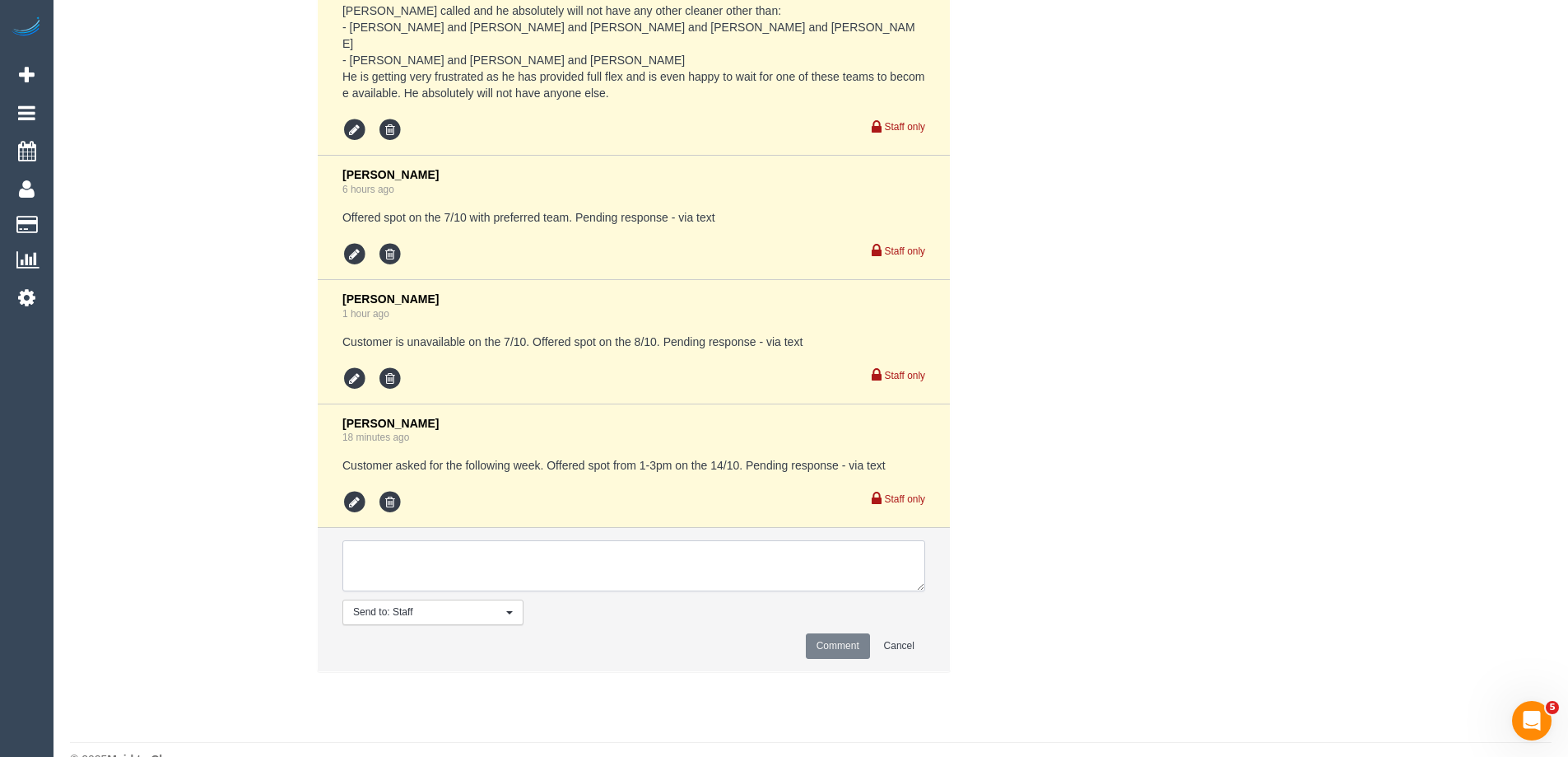
click at [374, 591] on textarea at bounding box center [633, 565] width 583 height 51
type textarea "Rescheduled to the 1/11 with S+C as per customer request - via text"
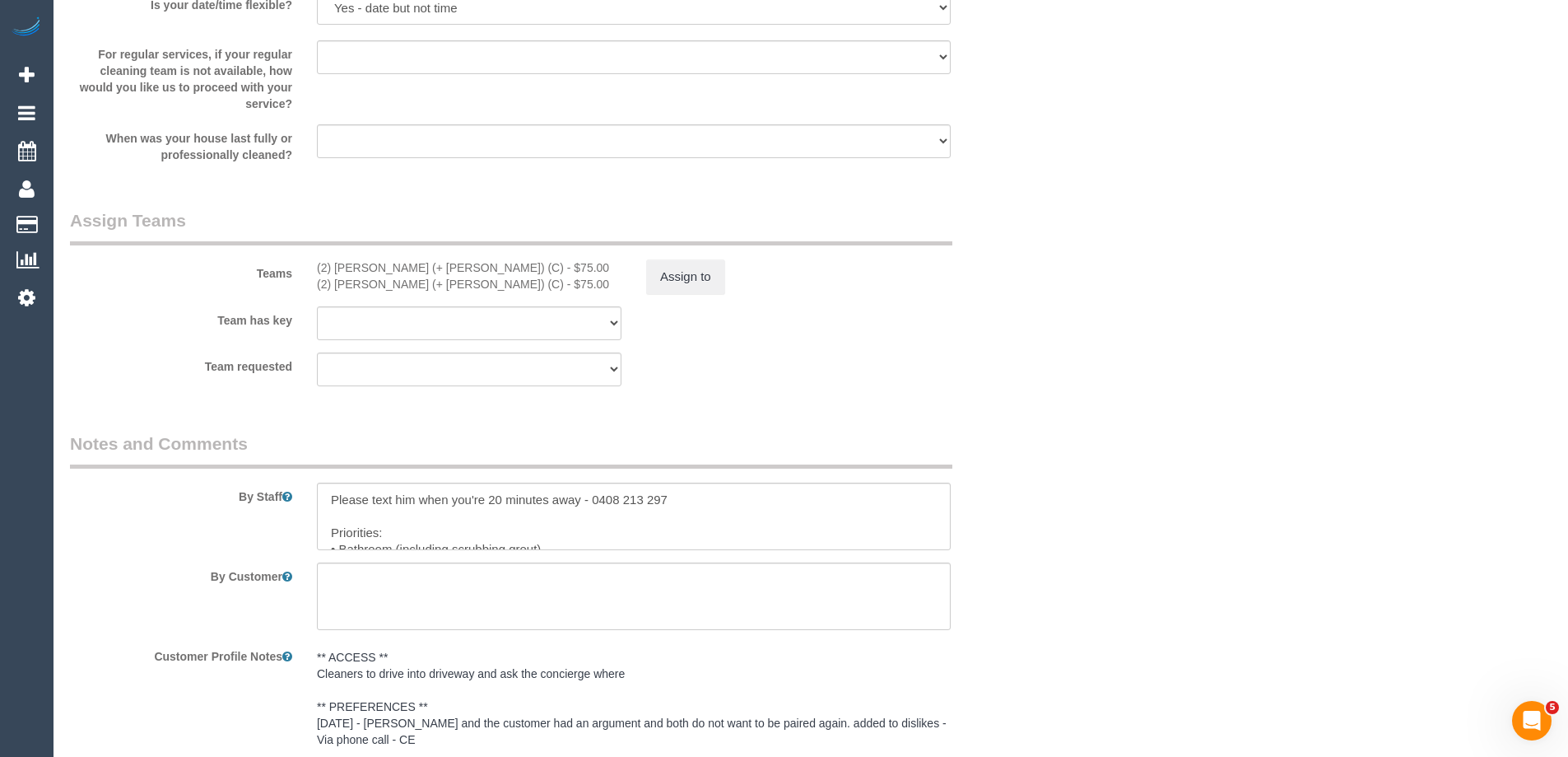
scroll to position [1769, 0]
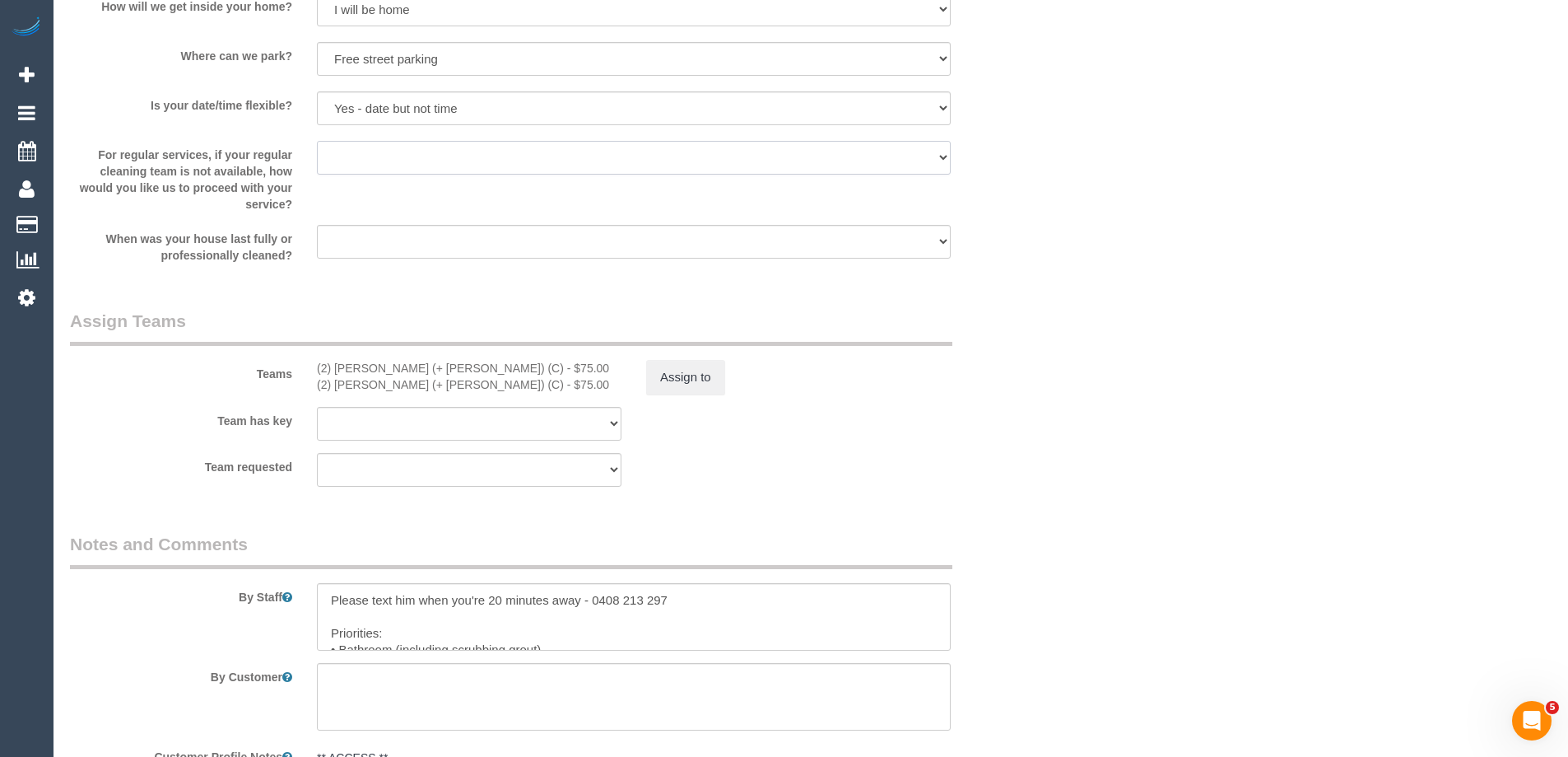
click at [361, 163] on select "Arrange a cleaner to cover and do not bother you Arrange a cleaner to cover and…" at bounding box center [634, 157] width 634 height 33
select select "number:35"
click at [317, 140] on select "Arrange a cleaner to cover and do not bother you Arrange a cleaner to cover and…" at bounding box center [634, 157] width 634 height 33
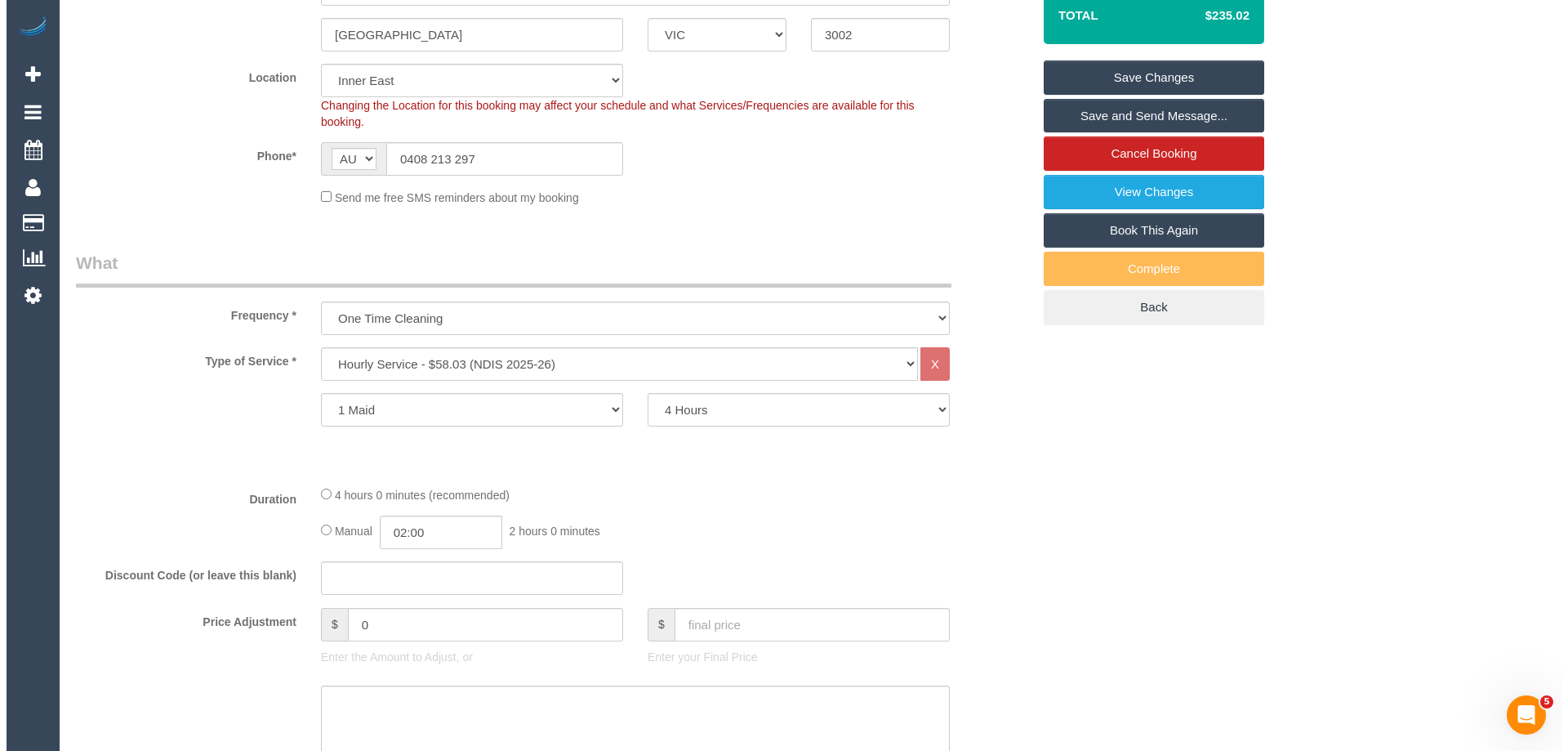
scroll to position [0, 0]
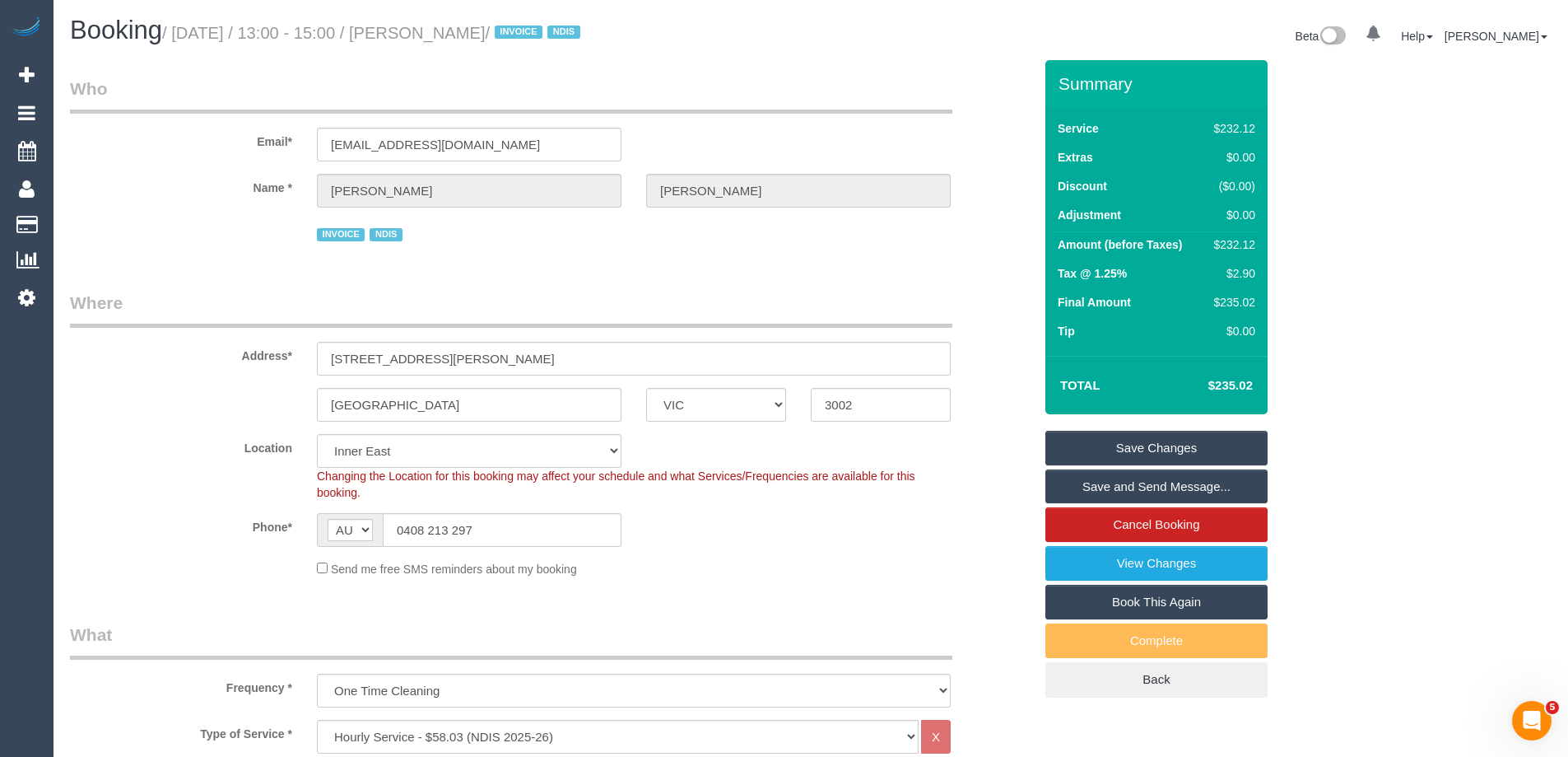
click at [1099, 491] on link "Save and Send Message..." at bounding box center [1156, 486] width 222 height 34
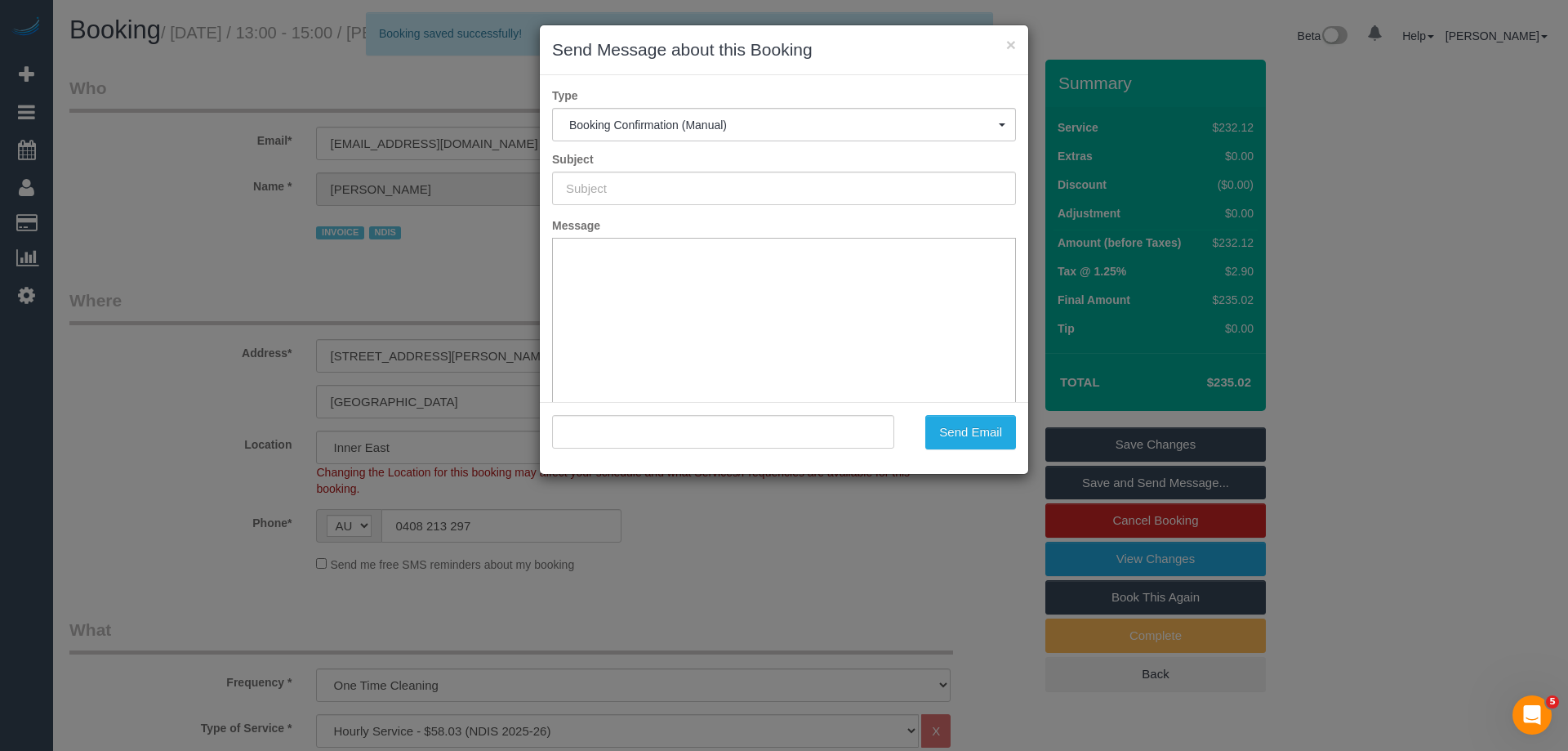
type input "Booking Confirmed"
type input ""Tom Gilbert" <tomgilbert1@icloud.com>"
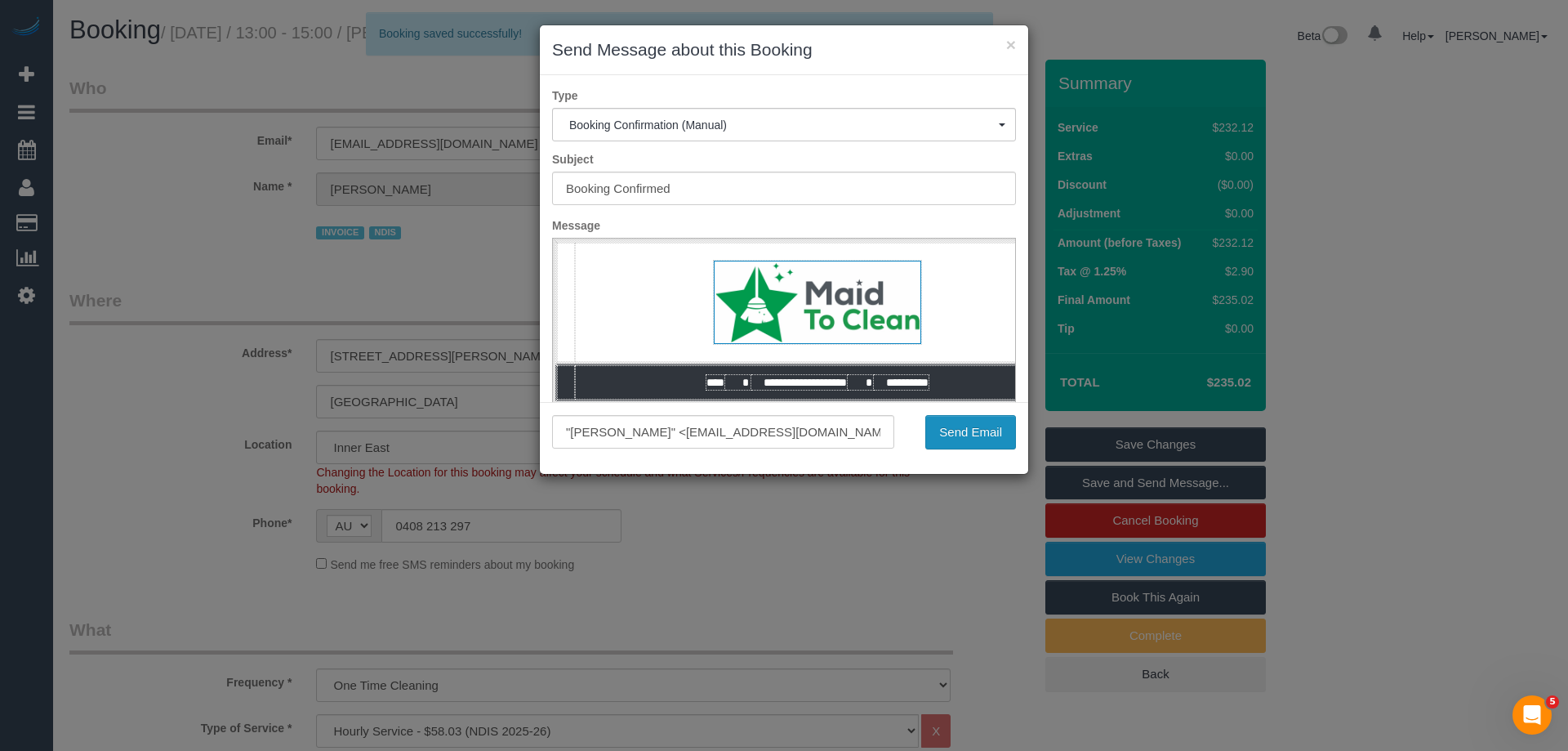
click at [980, 429] on button "Send Email" at bounding box center [970, 432] width 90 height 34
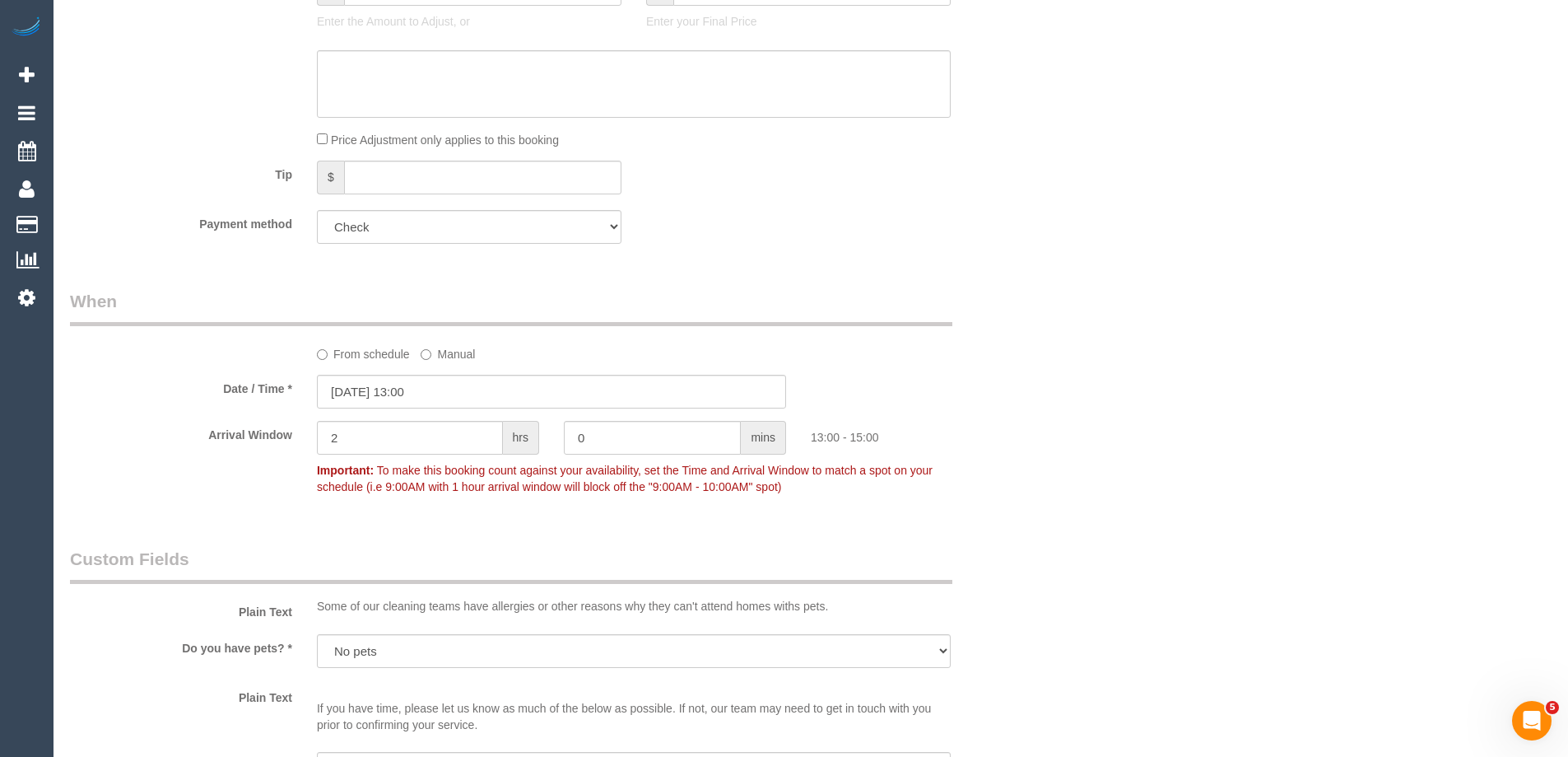
scroll to position [1235, 0]
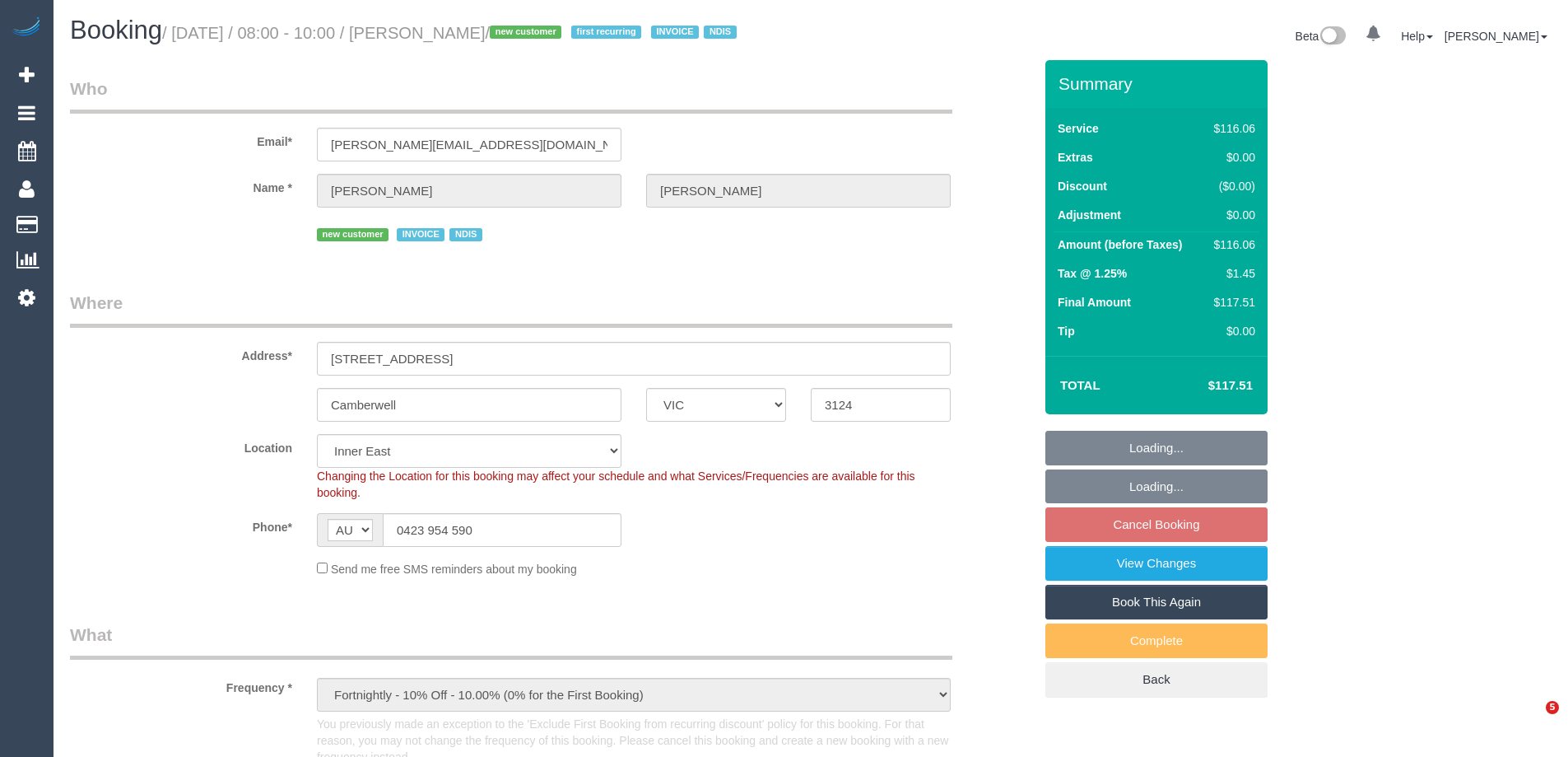
select select "VIC"
select select "number:28"
select select "number:14"
select select "number:19"
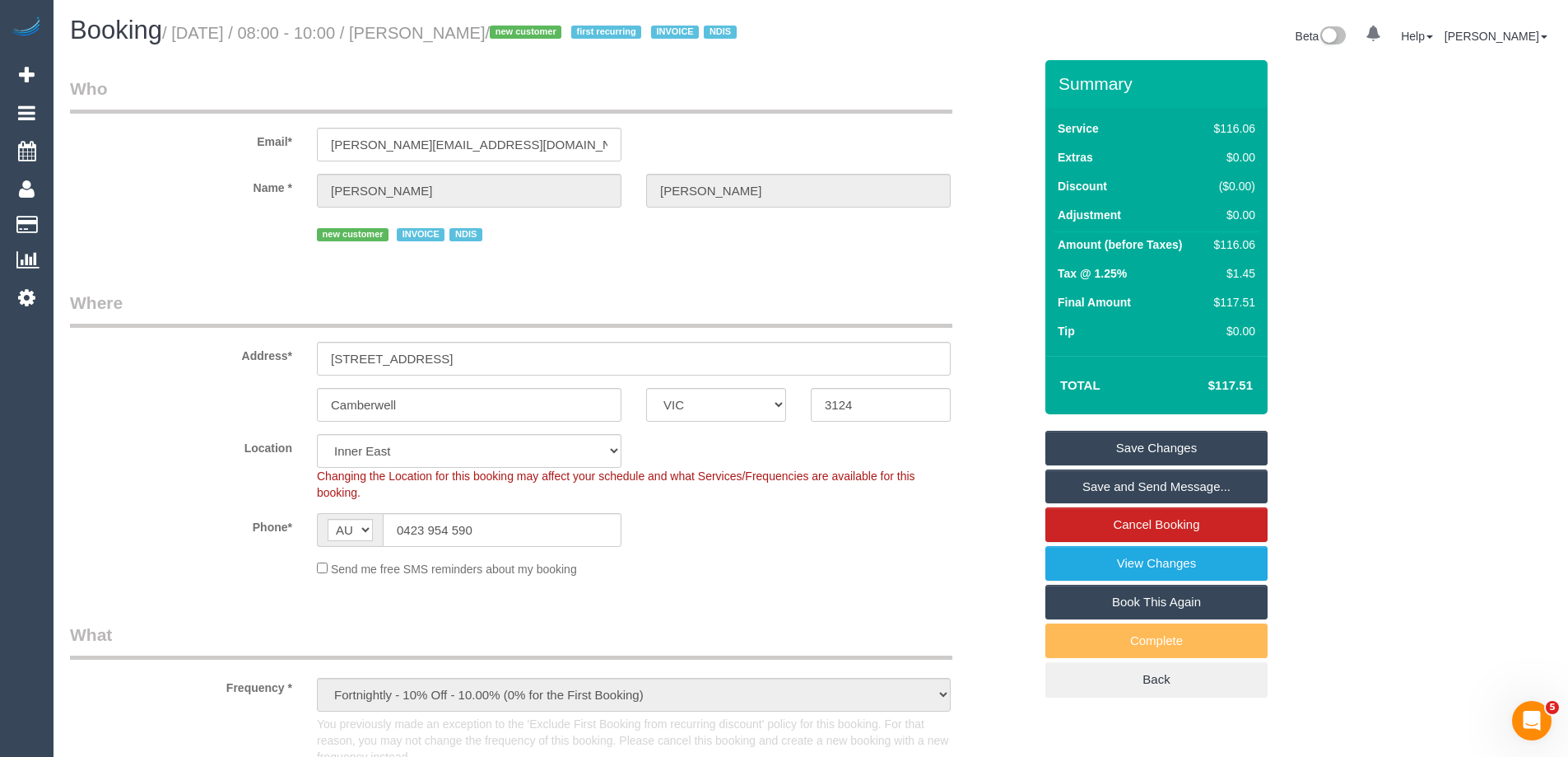
click at [1095, 504] on link "Save and Send Message..." at bounding box center [1156, 486] width 222 height 34
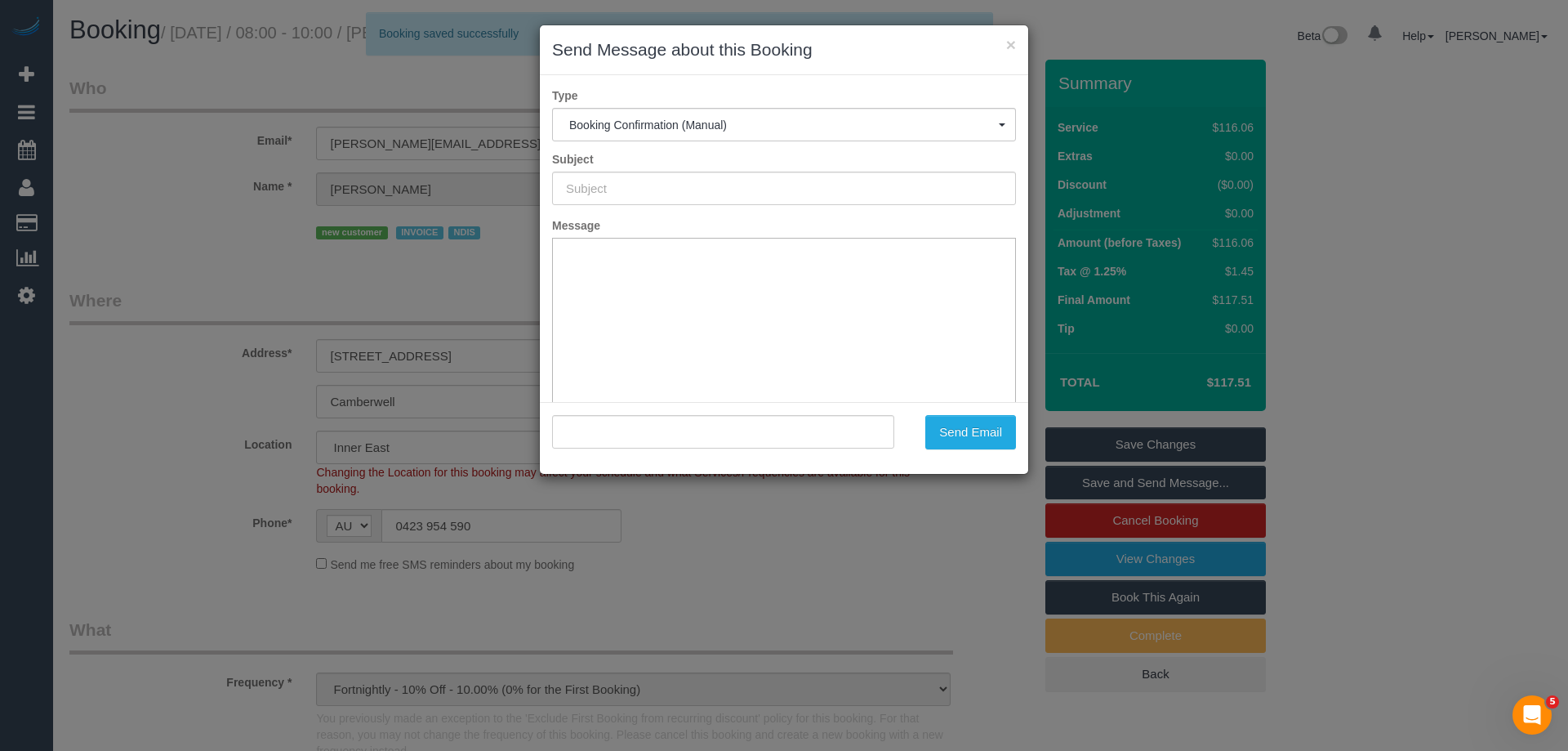
type input "Booking Confirmed"
type input ""Zoe Schneider" <zoe_schneider@hotmail.com>"
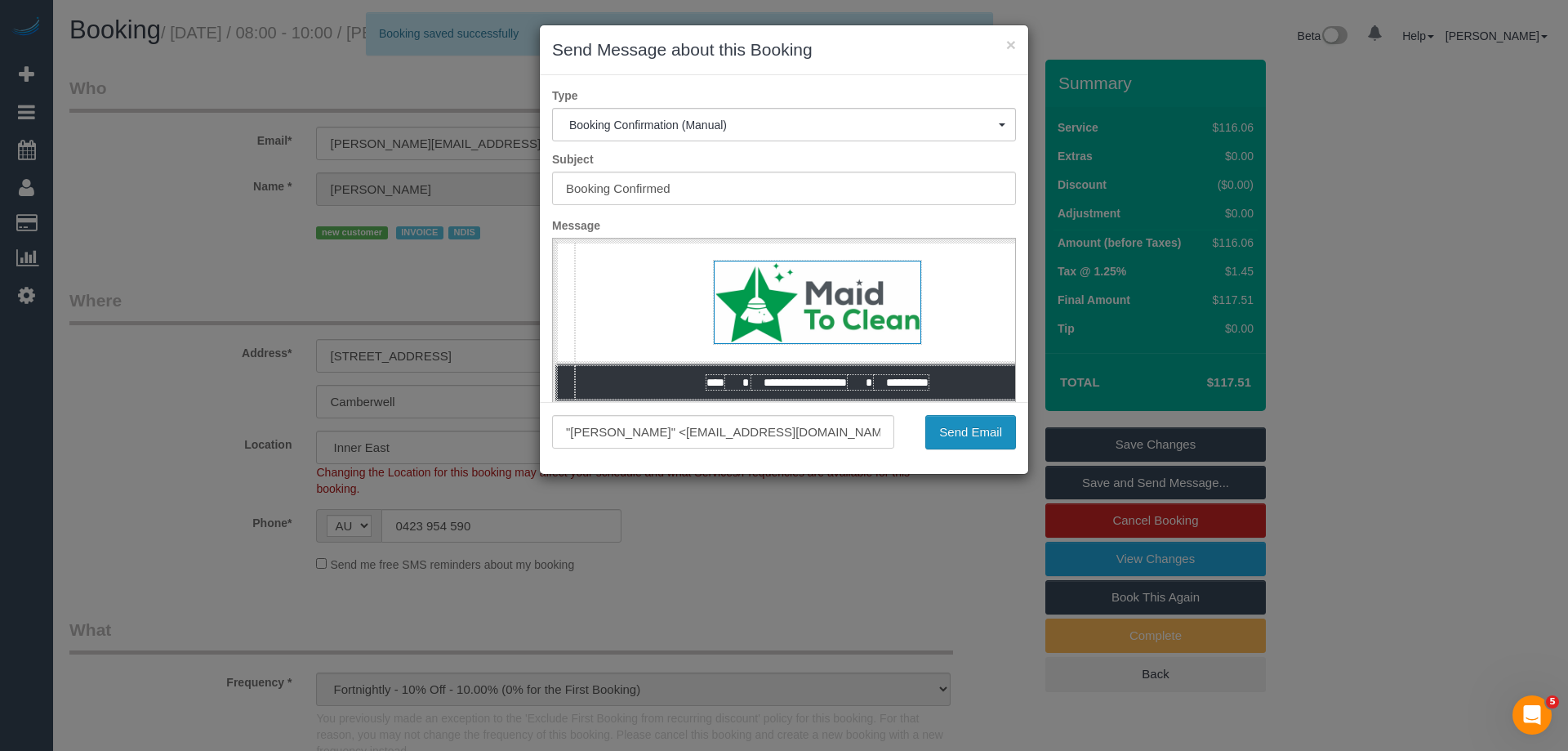
click at [937, 437] on button "Send Email" at bounding box center [970, 432] width 90 height 34
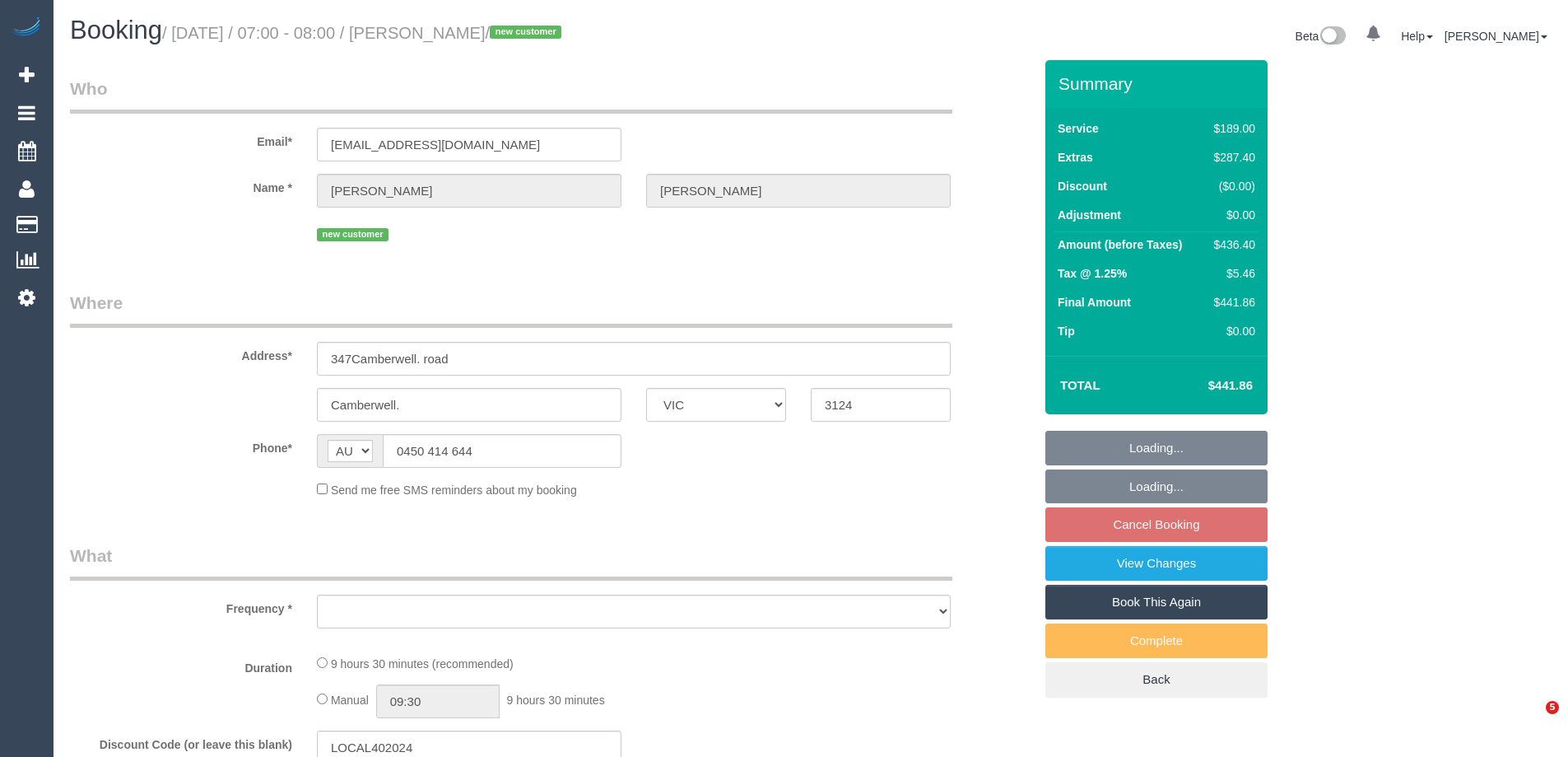
select select "VIC"
select select "object:575"
select select "string:stripe-pm_1S8w7a2GScqysDRVspxmp5uy"
select select "number:28"
select select "number:14"
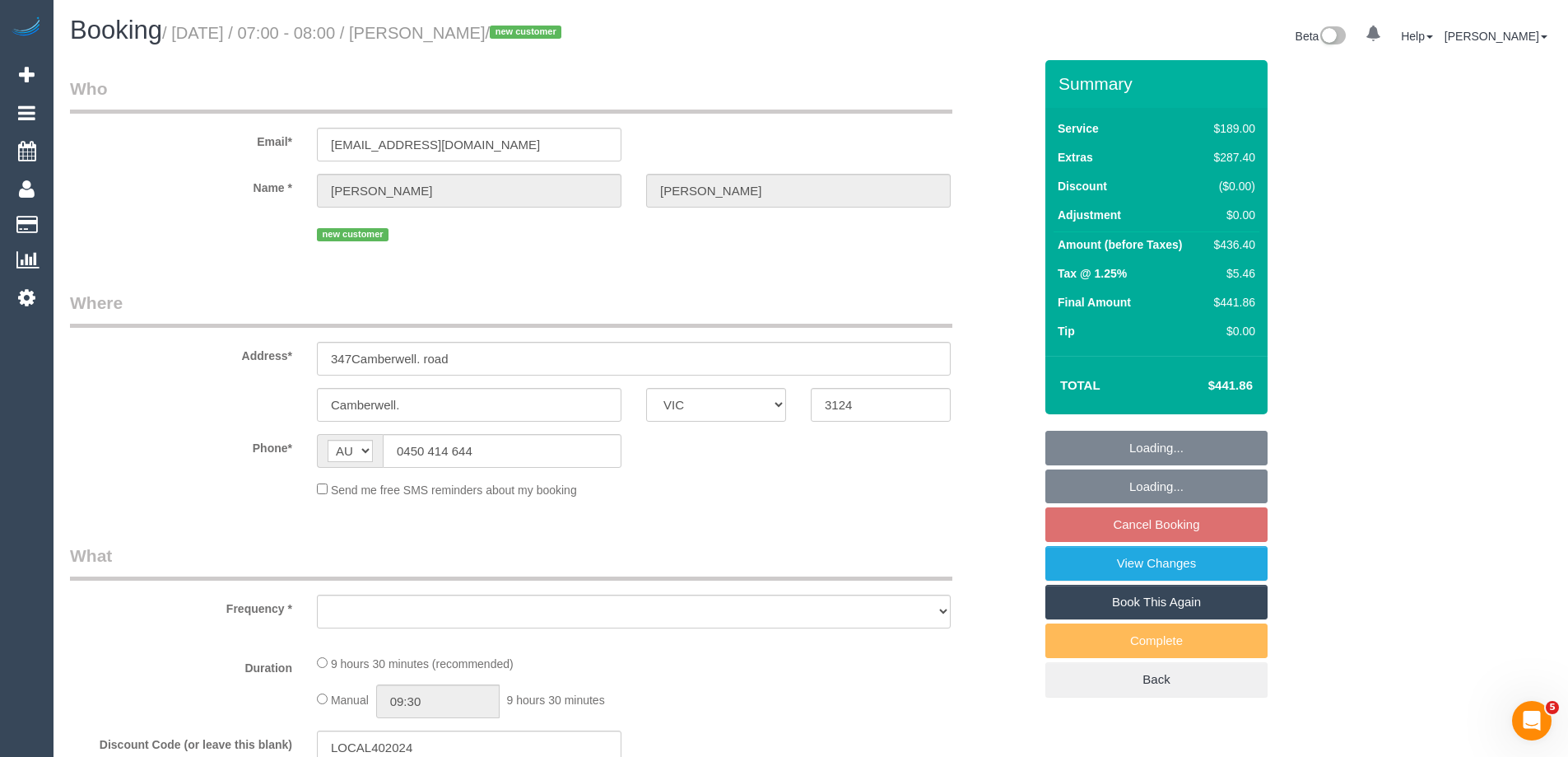
select select "number:19"
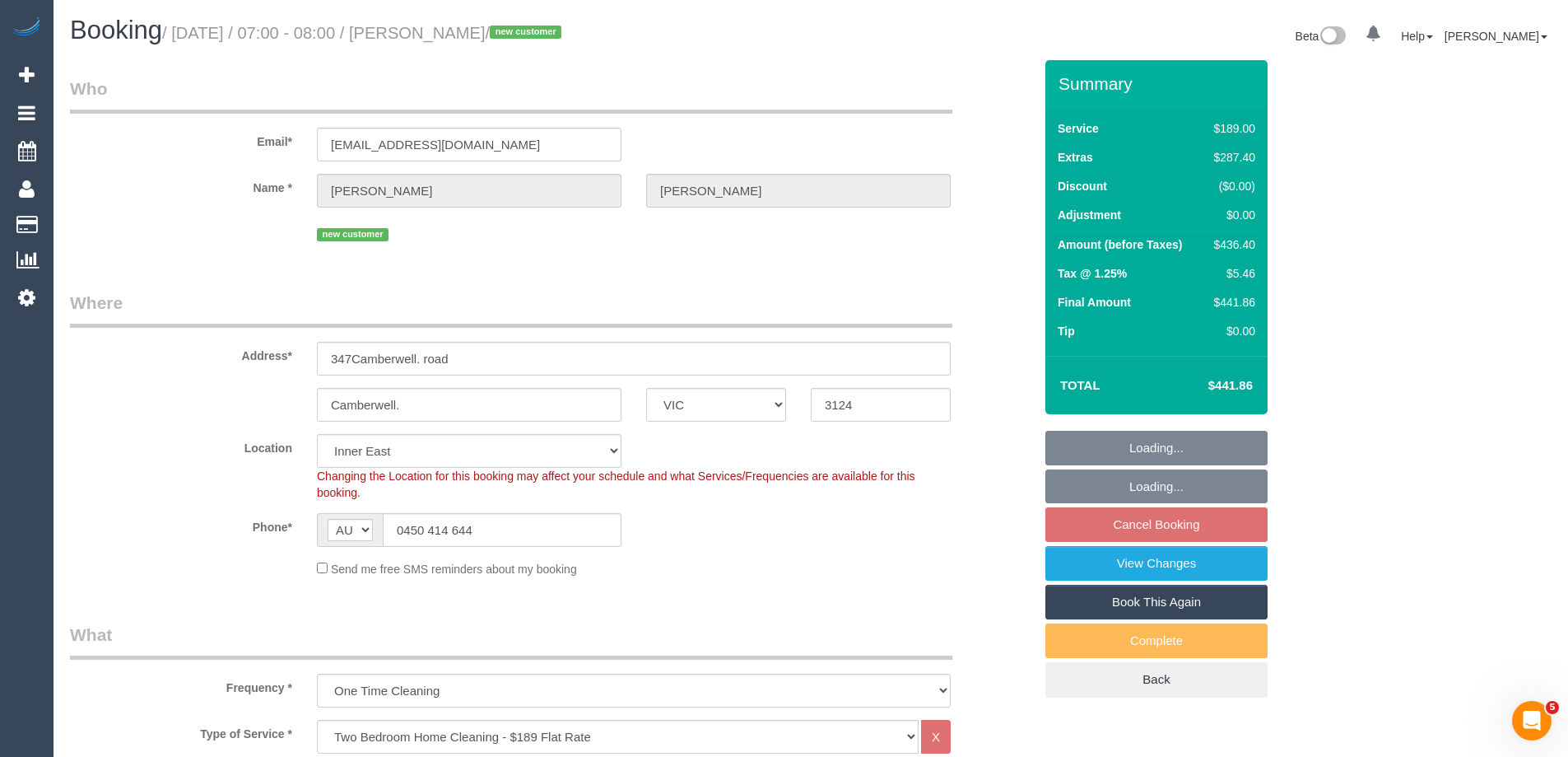
select select "object:822"
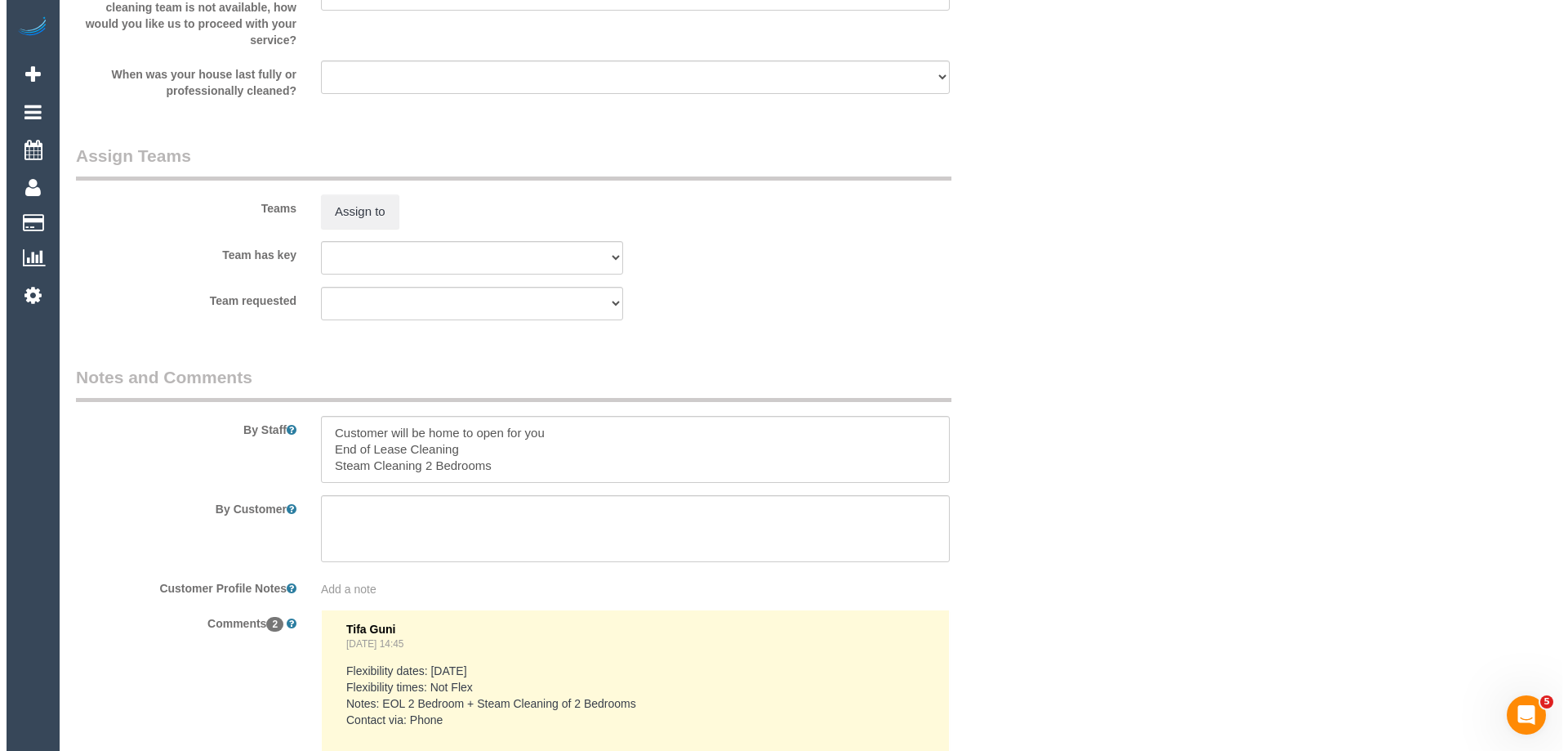
scroll to position [2532, 0]
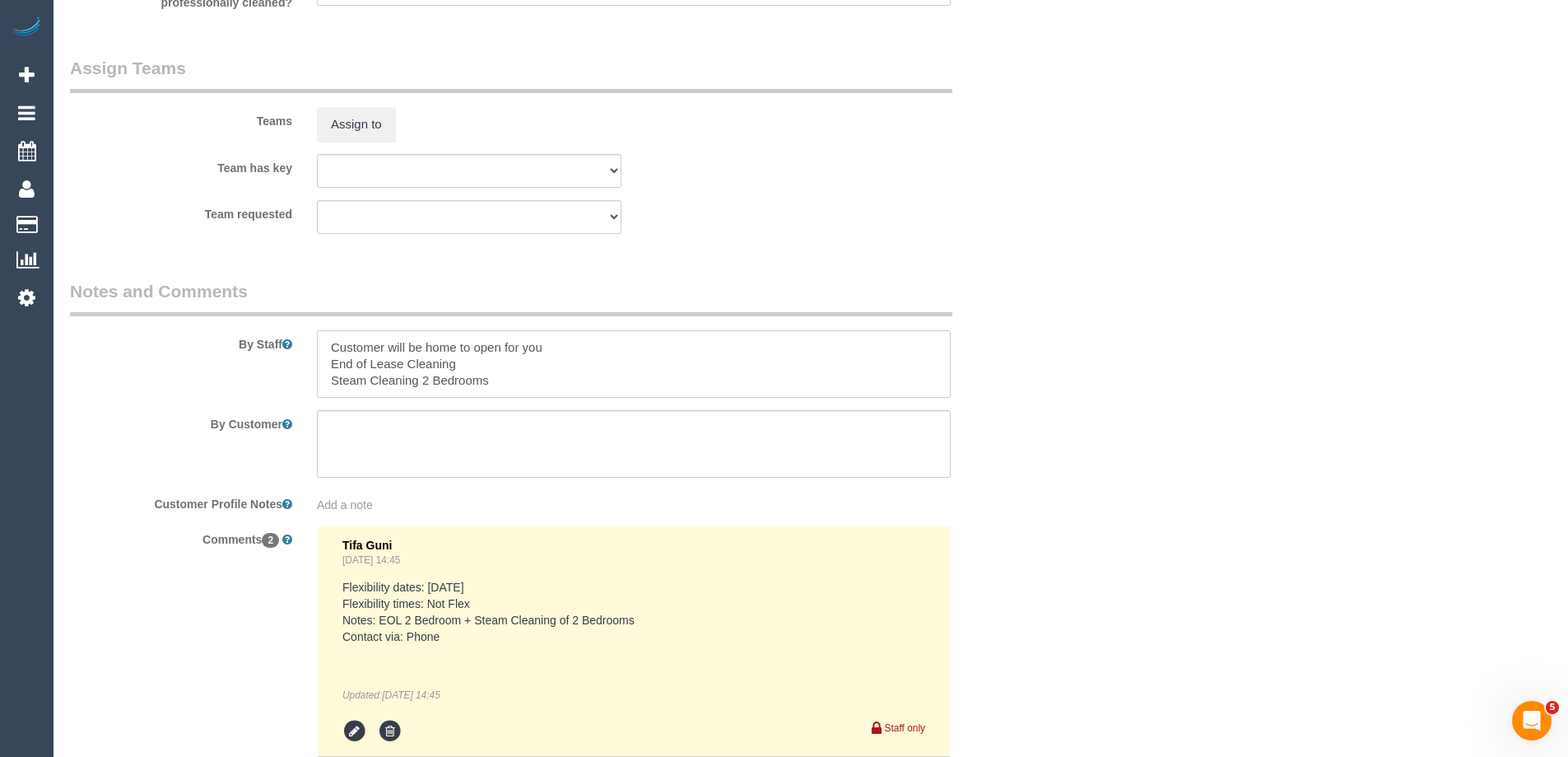
click at [323, 351] on textarea at bounding box center [634, 364] width 634 height 68
type textarea "Estimated time of 5-7 hrs + SC. Customer will be home to open for you End of Le…"
click at [385, 123] on button "Assign to" at bounding box center [356, 124] width 79 height 34
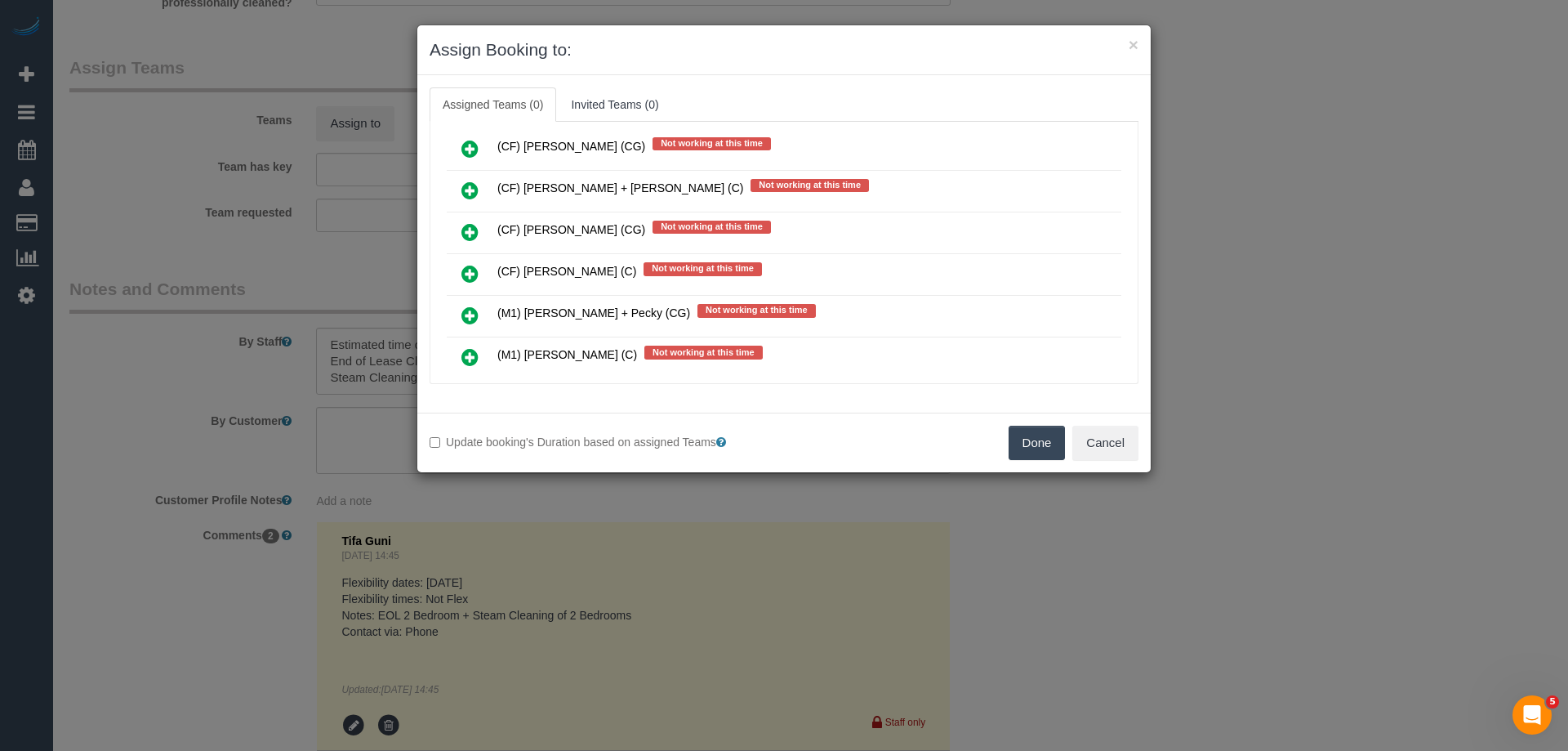
scroll to position [4410, 0]
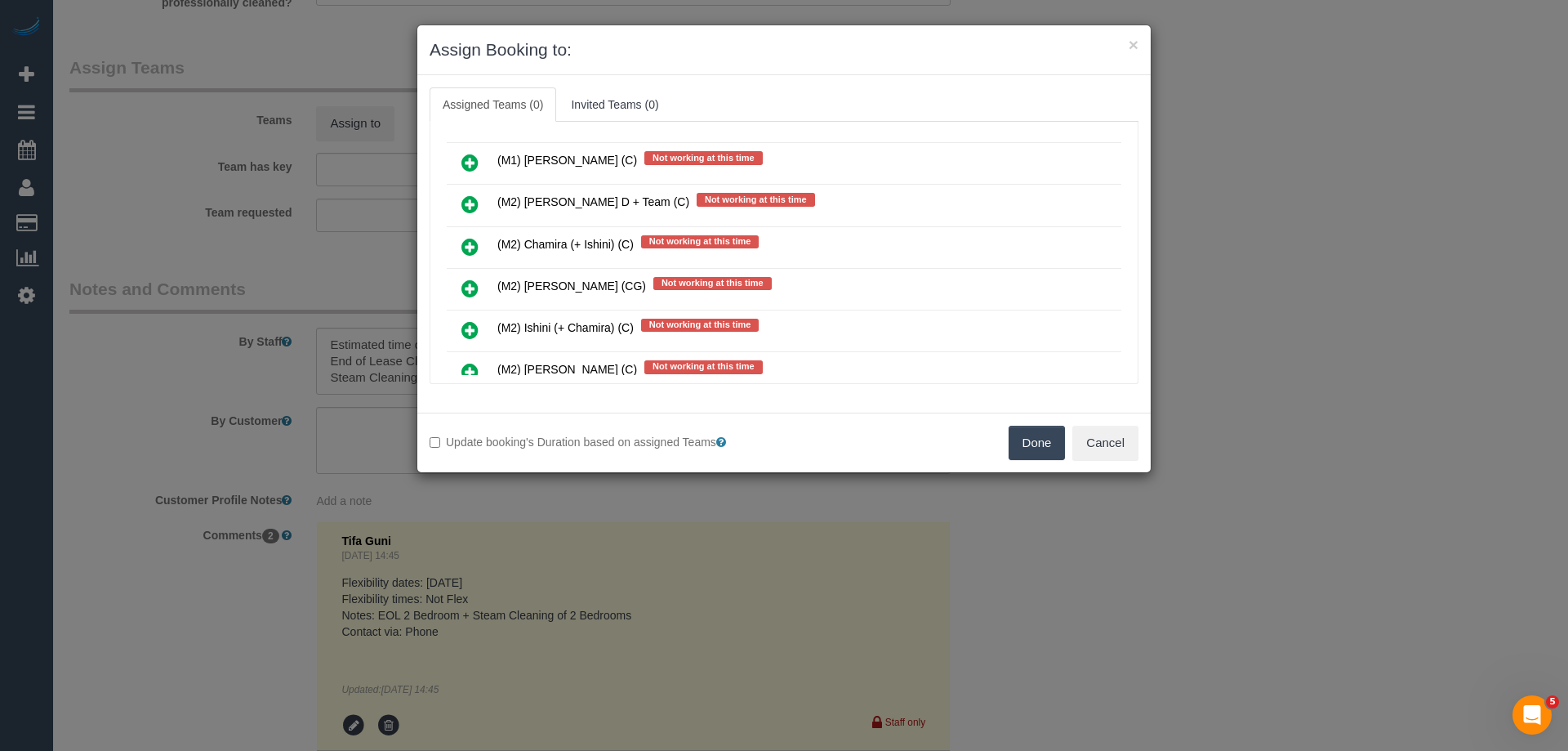
click at [465, 247] on icon at bounding box center [469, 246] width 18 height 19
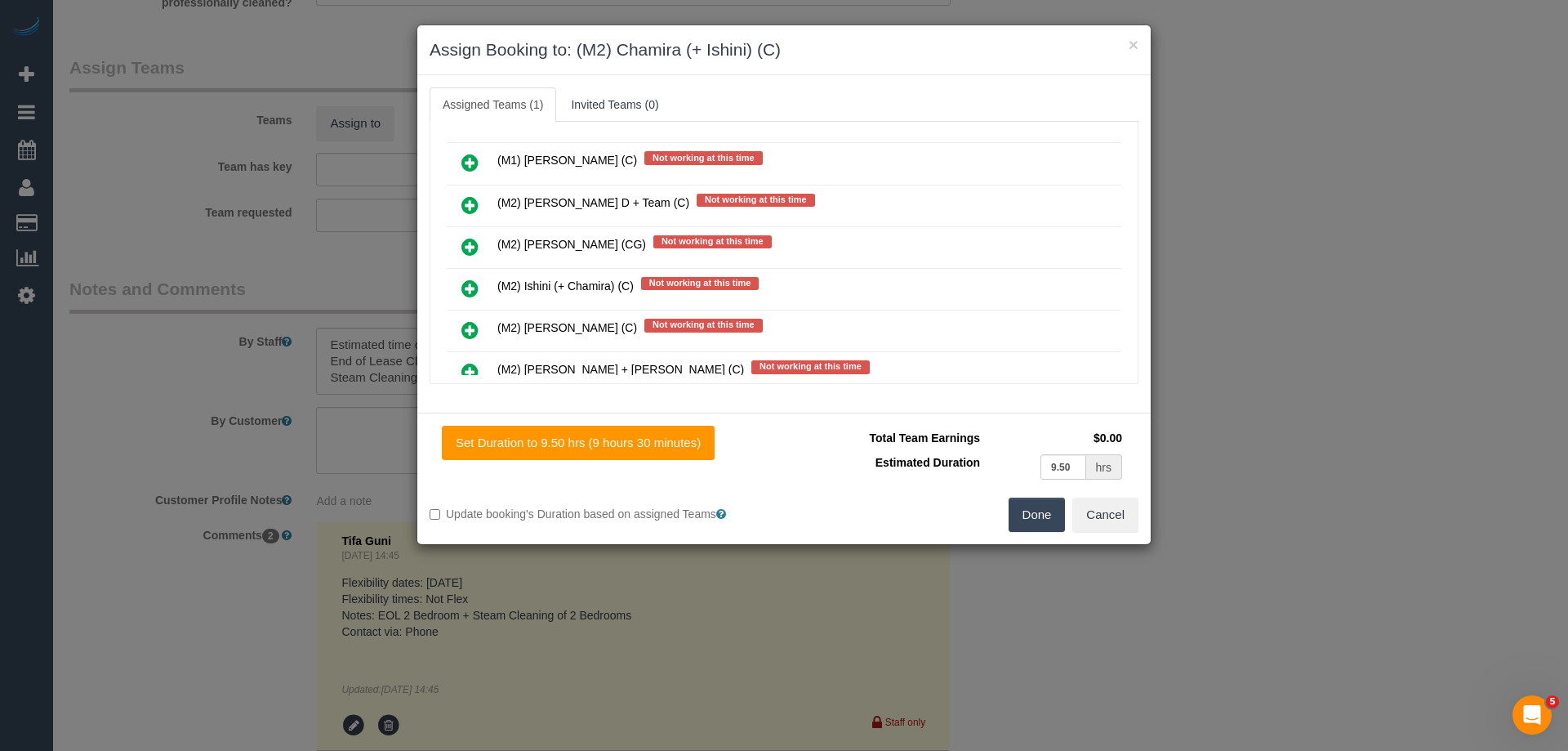
click at [466, 292] on icon at bounding box center [469, 288] width 18 height 19
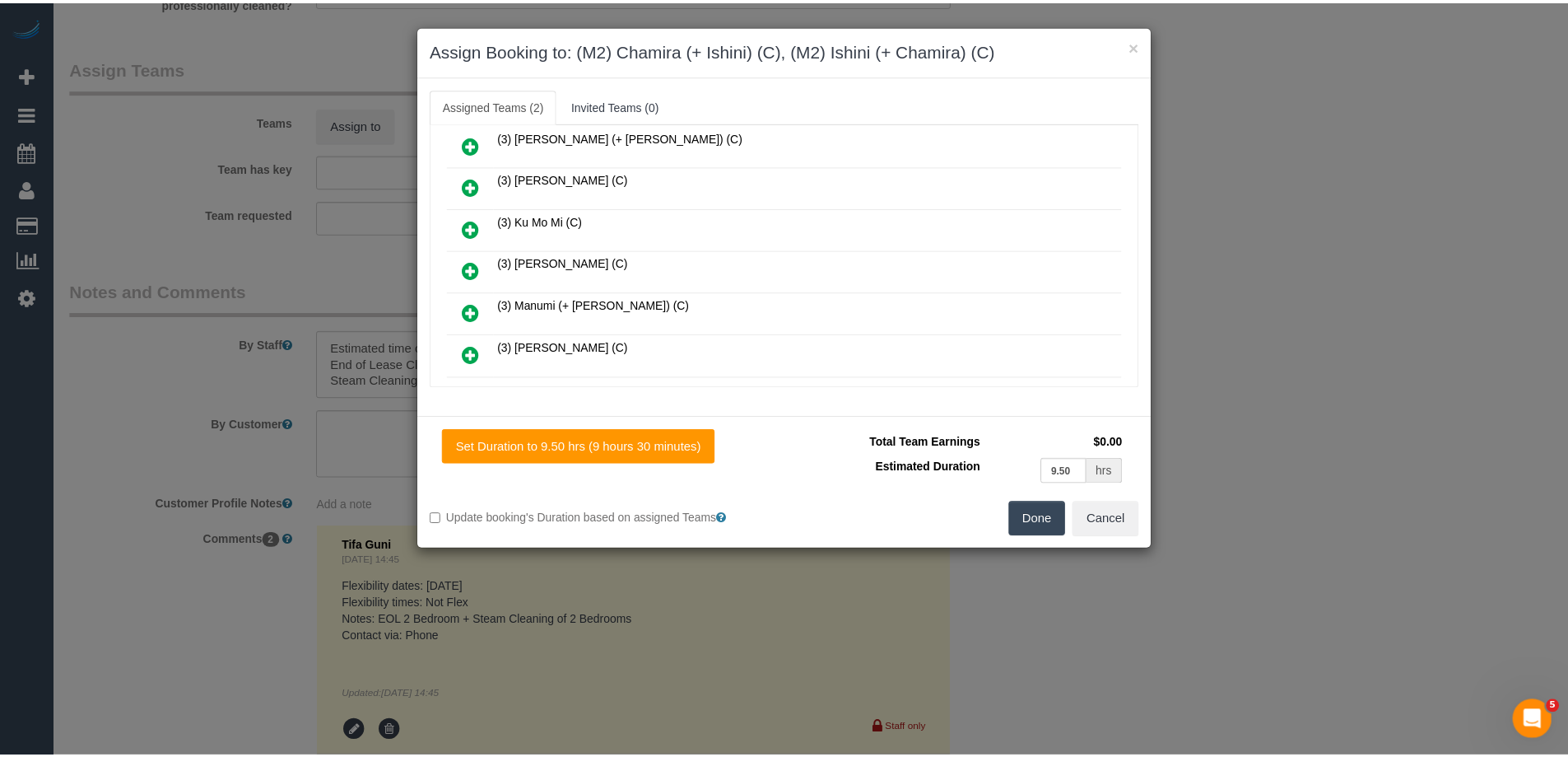
scroll to position [0, 0]
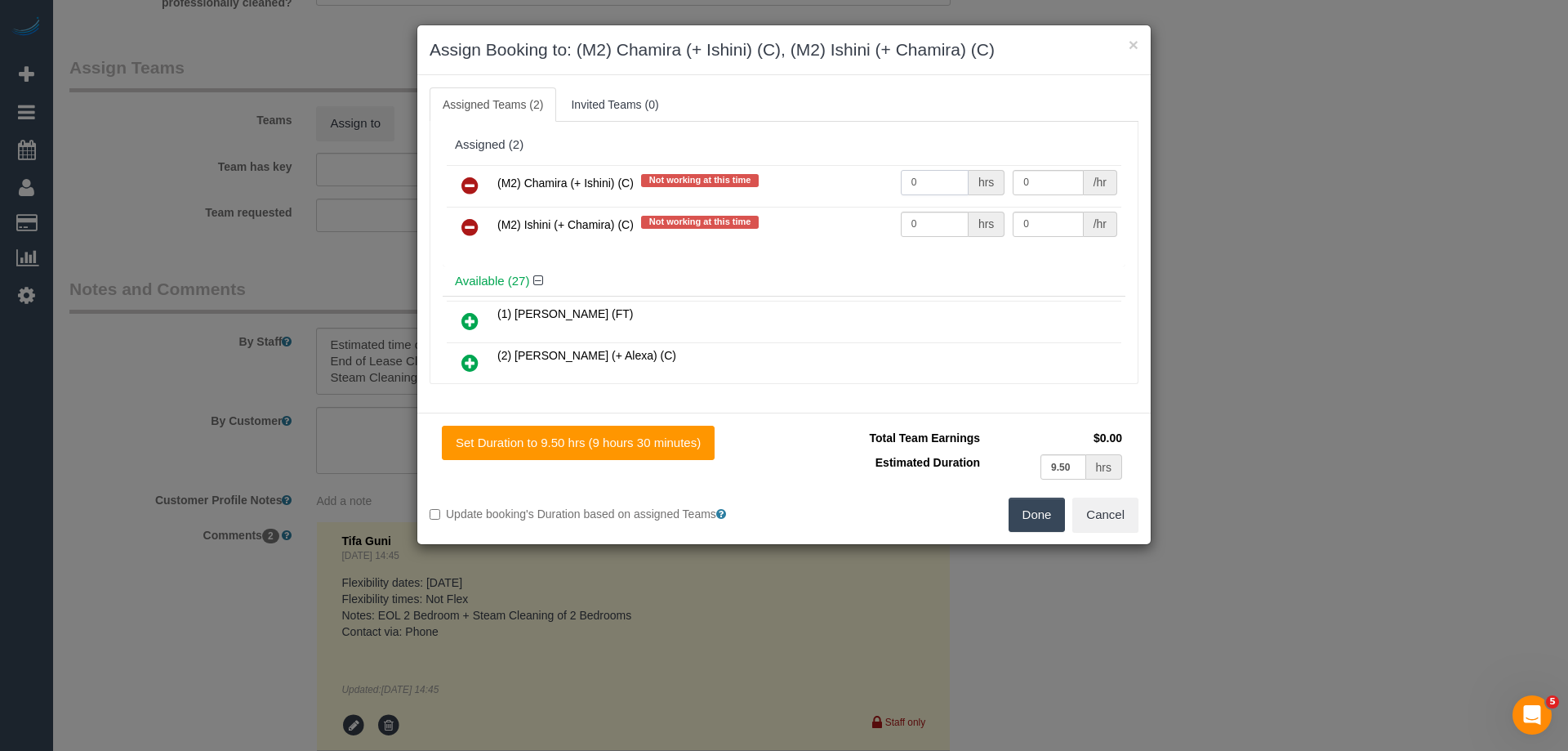
drag, startPoint x: 929, startPoint y: 180, endPoint x: 872, endPoint y: 173, distance: 57.4
click at [873, 173] on tr "(M2) Chamira (+ Ishini) (C) Not working at this time 0 hrs 0 /hr" at bounding box center [783, 185] width 674 height 42
type input "1"
drag, startPoint x: 926, startPoint y: 217, endPoint x: 817, endPoint y: 224, distance: 109.2
click at [819, 224] on tr "(M2) Ishini (+ Chamira) (C) Not working at this time 0 hrs 0 /hr" at bounding box center [783, 227] width 674 height 42
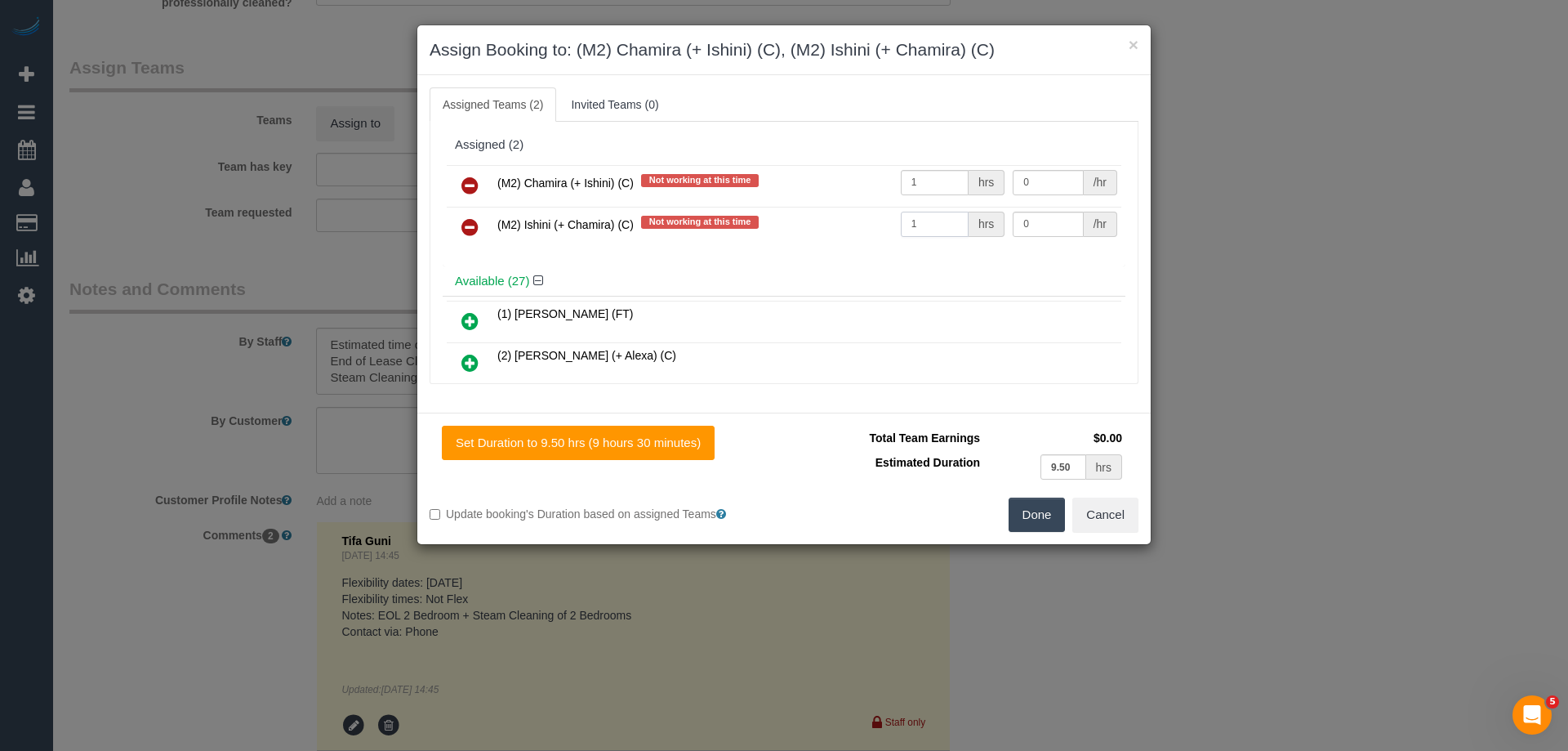
type input "1"
drag, startPoint x: 1046, startPoint y: 182, endPoint x: 907, endPoint y: 177, distance: 139.1
click at [908, 177] on tr "(M2) Chamira (+ Ishini) (C) Not working at this time 1 hrs 0 /hr" at bounding box center [783, 185] width 674 height 42
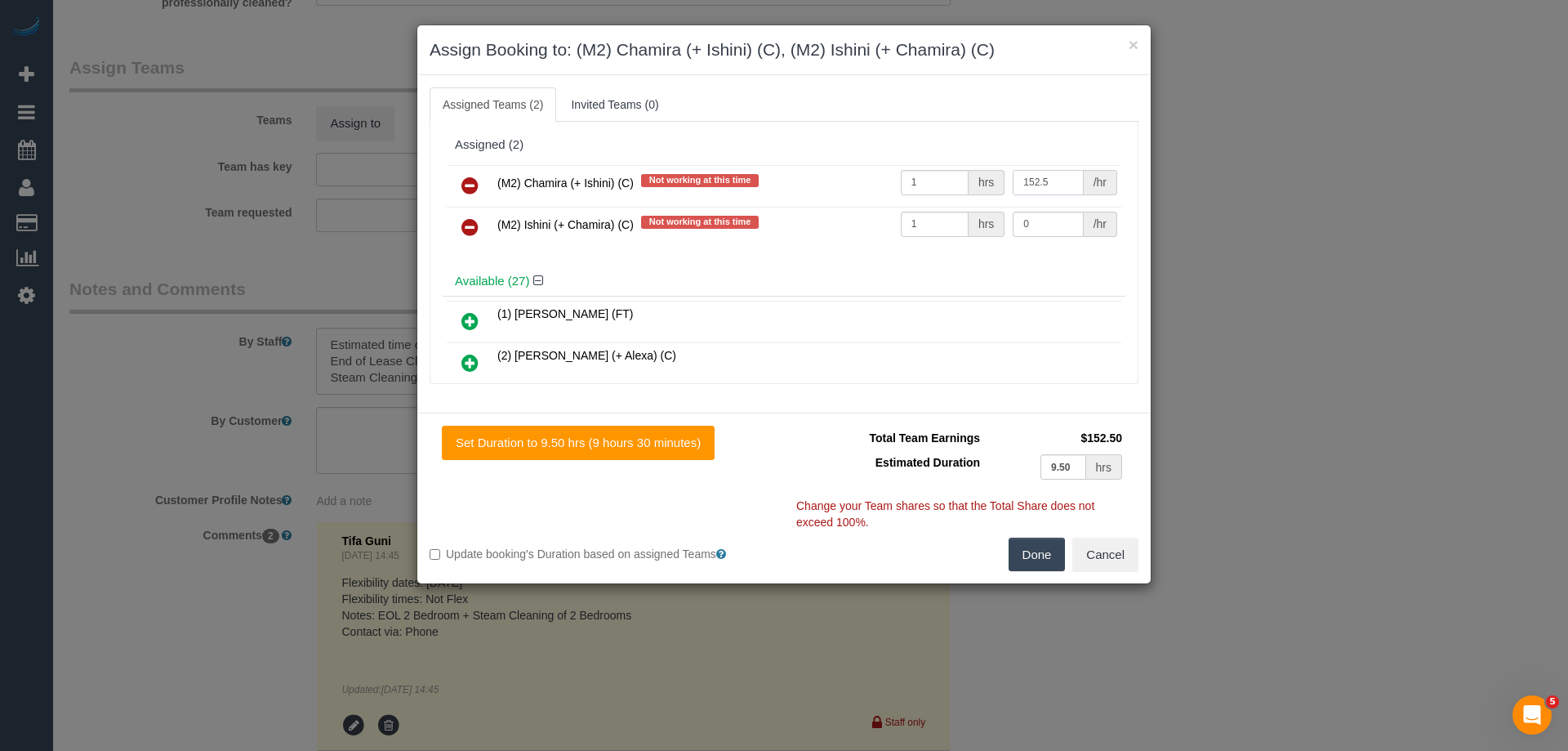
type input "152.5"
click at [1043, 228] on input "0" at bounding box center [1048, 223] width 70 height 25
drag, startPoint x: 1047, startPoint y: 224, endPoint x: 893, endPoint y: 210, distance: 154.6
click at [893, 210] on tr "(M2) Ishini (+ Chamira) (C) Not working at this time 1 hrs 0 /hr" at bounding box center [783, 227] width 674 height 42
type input "152.5"
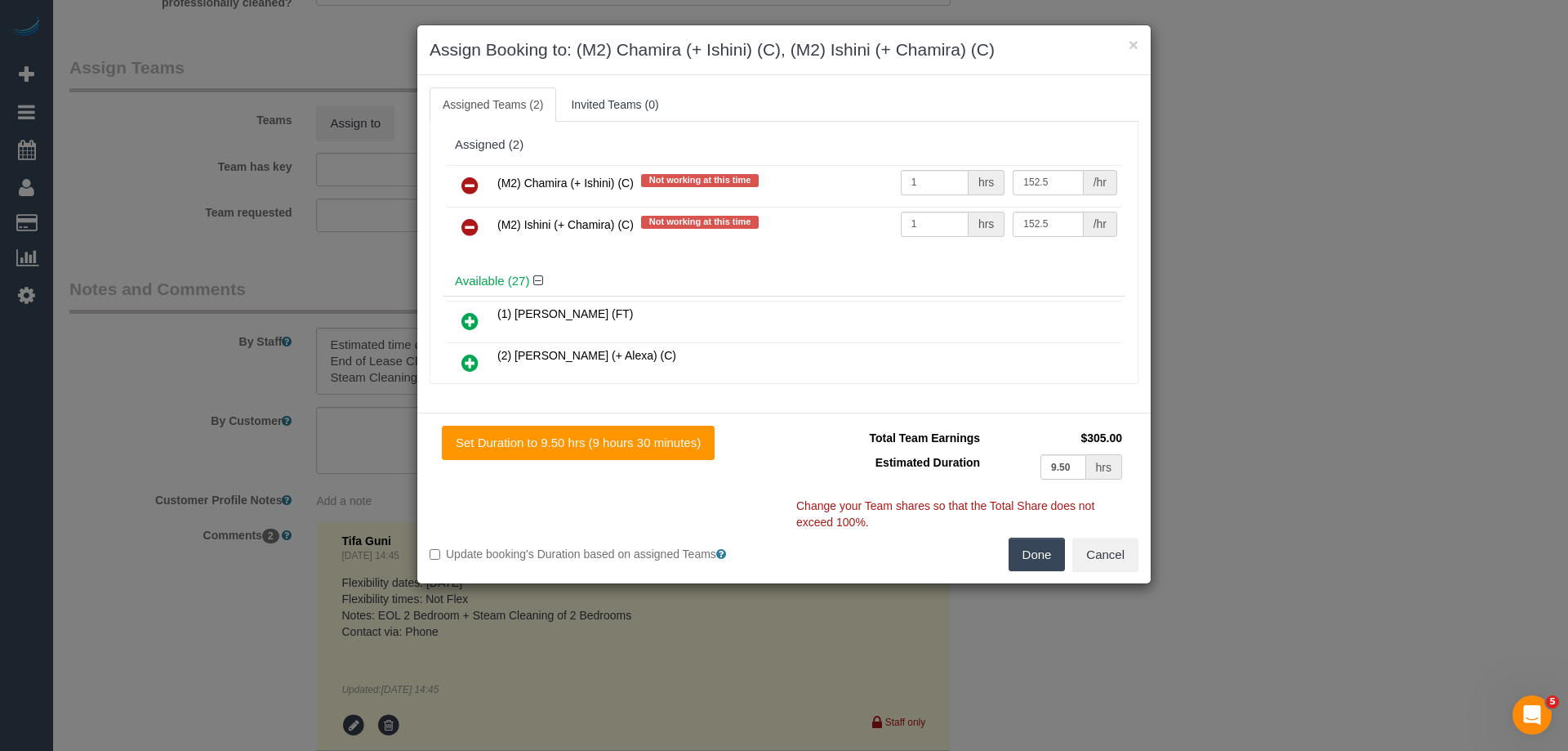
click at [1045, 559] on button "Done" at bounding box center [1037, 554] width 57 height 34
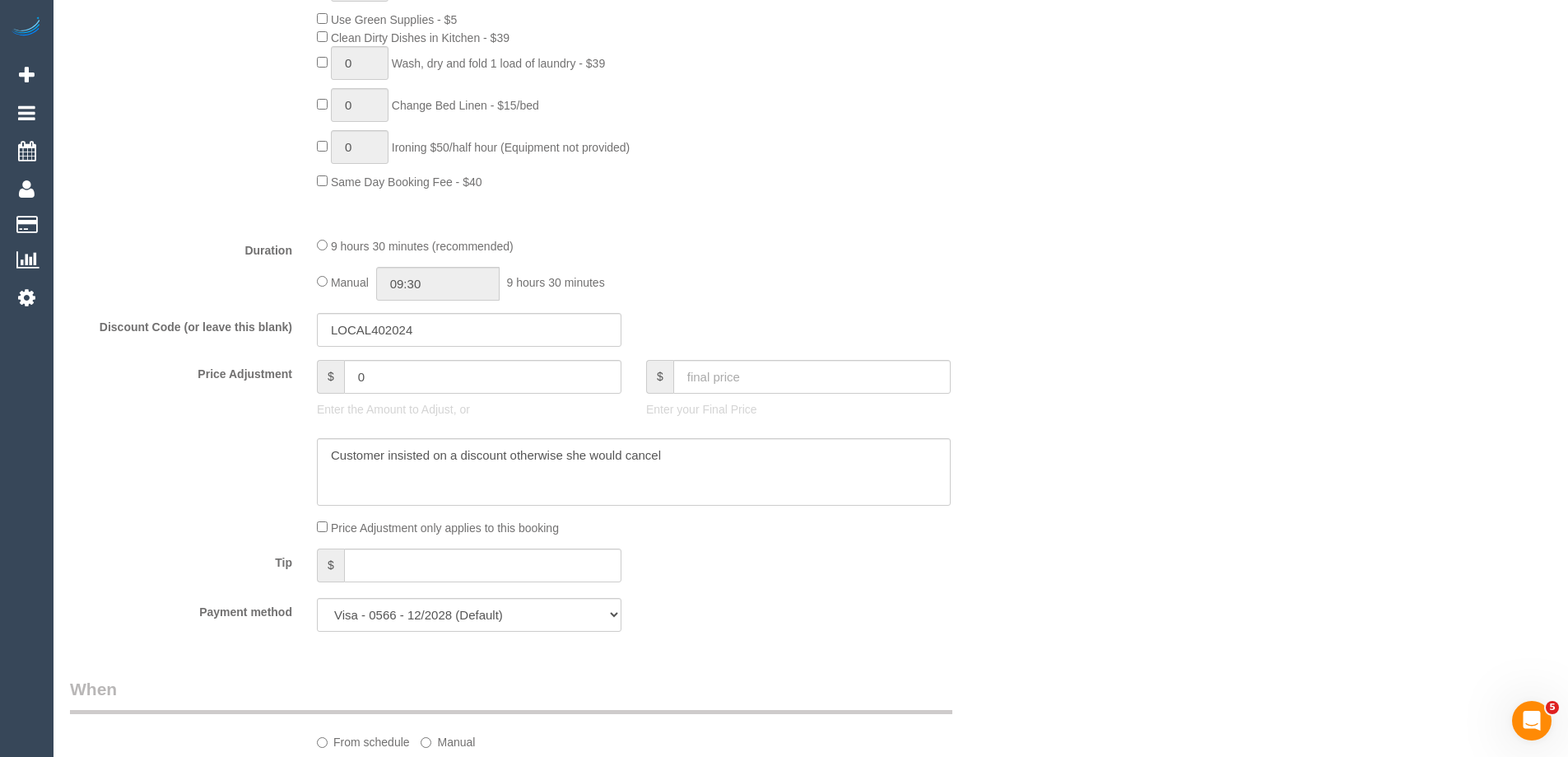
scroll to position [823, 0]
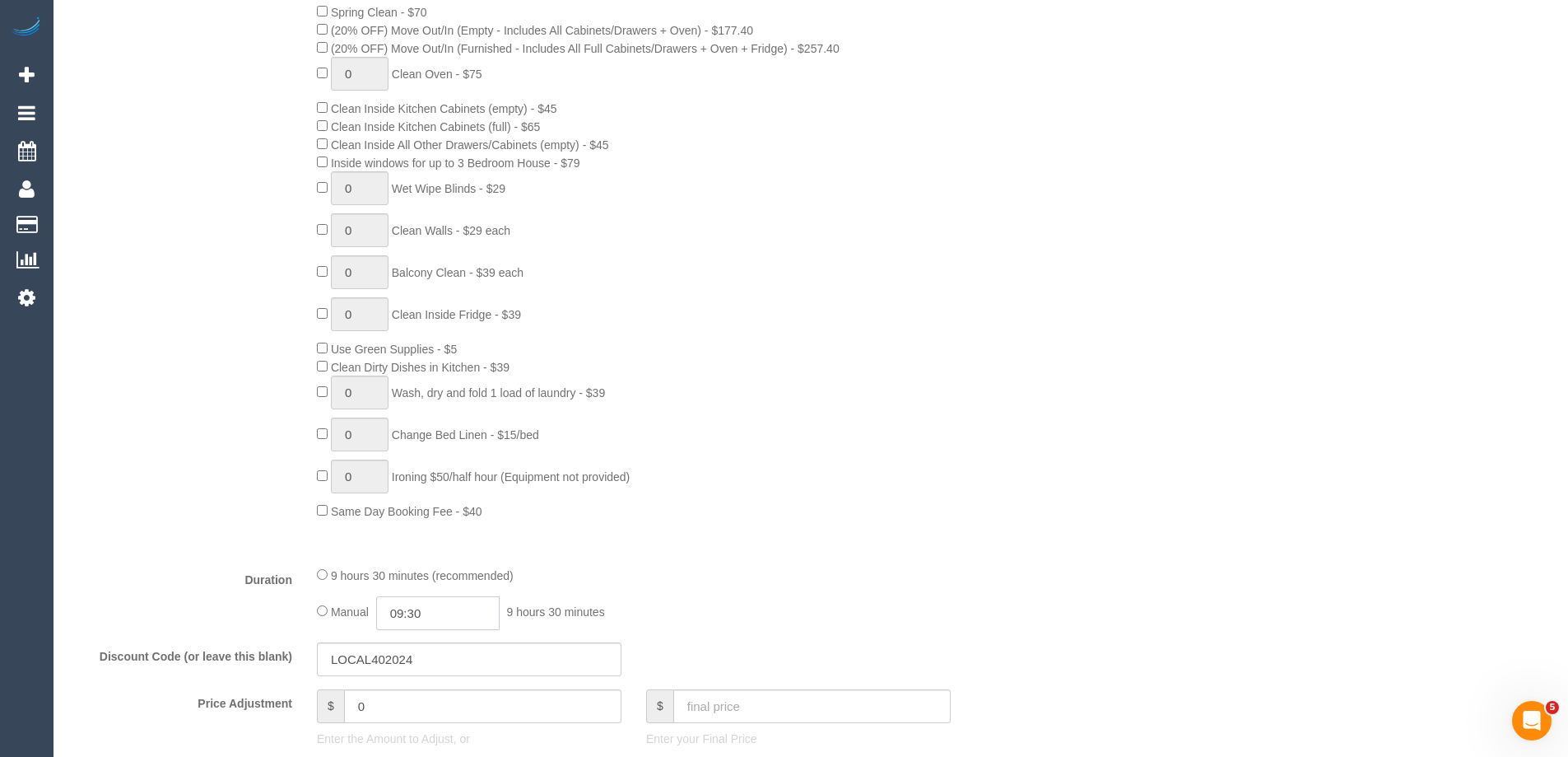
click at [419, 613] on input "09:30" at bounding box center [438, 613] width 124 height 33
type input "03:30"
click at [419, 642] on li "03:30" at bounding box center [419, 636] width 73 height 21
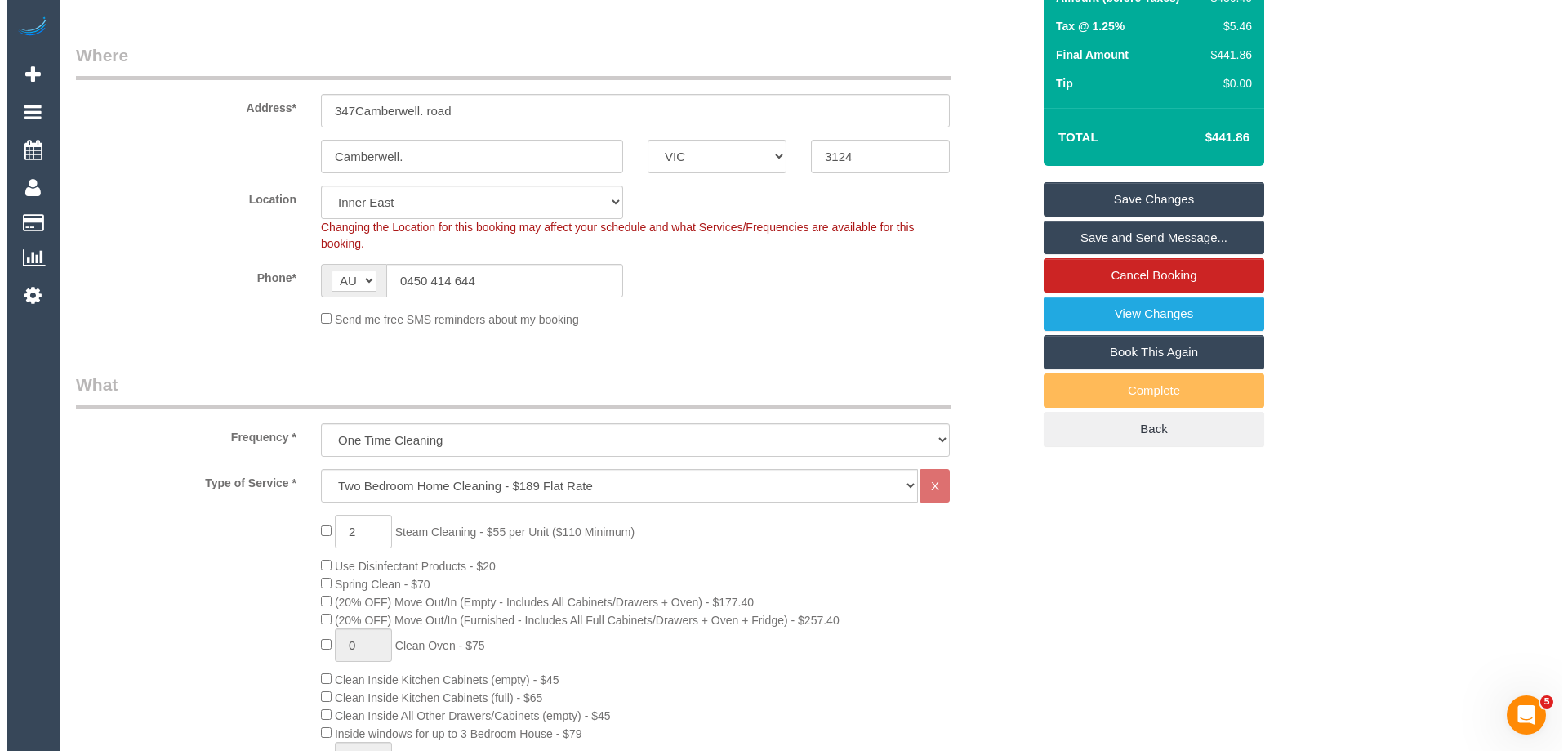
scroll to position [0, 0]
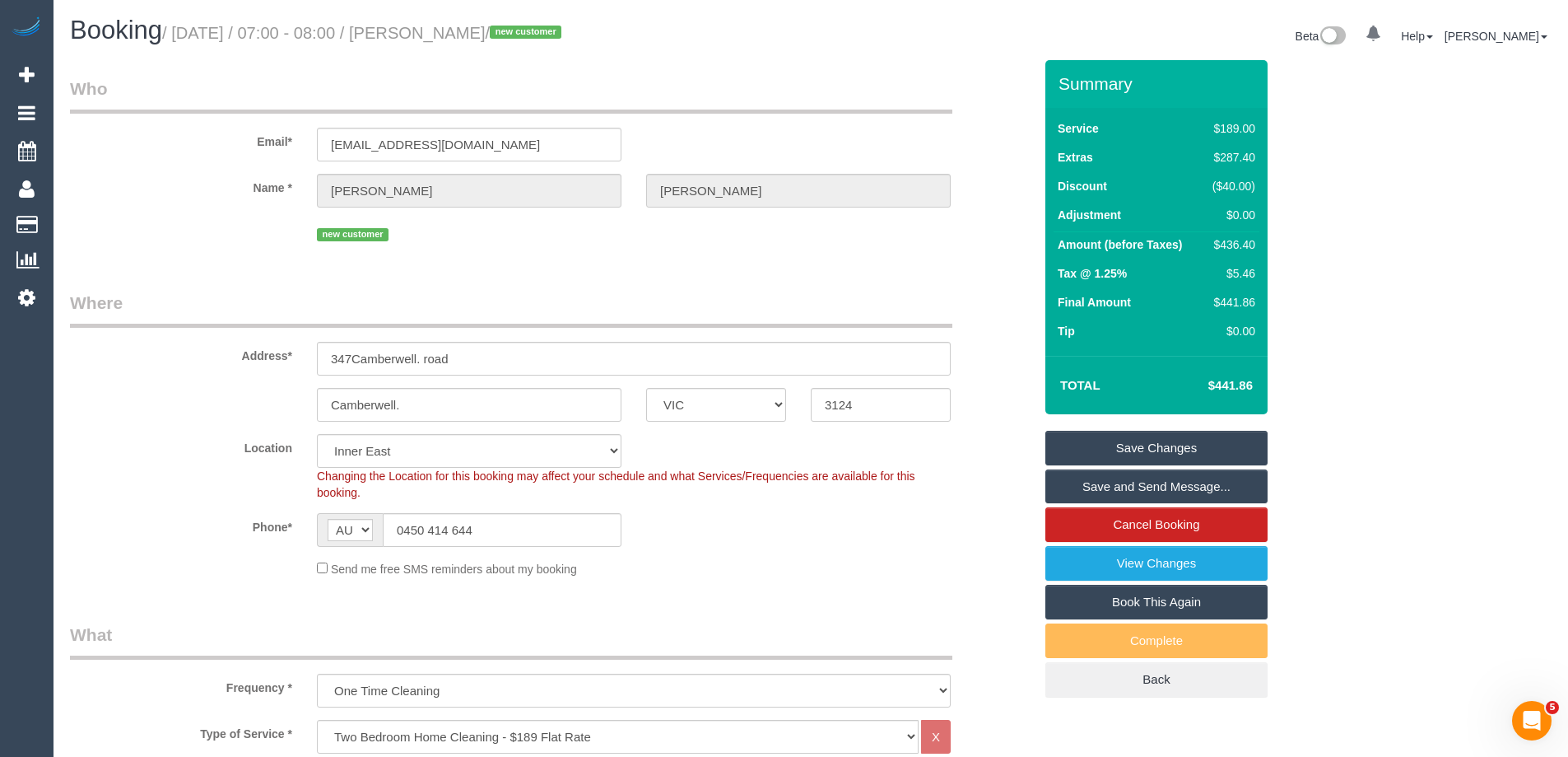
drag, startPoint x: 513, startPoint y: 33, endPoint x: 435, endPoint y: 29, distance: 78.1
click at [435, 29] on small "/ October 07, 2025 / 07:00 - 08:00 / Sarah Dee / new customer" at bounding box center [364, 33] width 405 height 18
copy small "Sarah Dee"
click at [1083, 477] on link "Save and Send Message..." at bounding box center [1156, 486] width 222 height 34
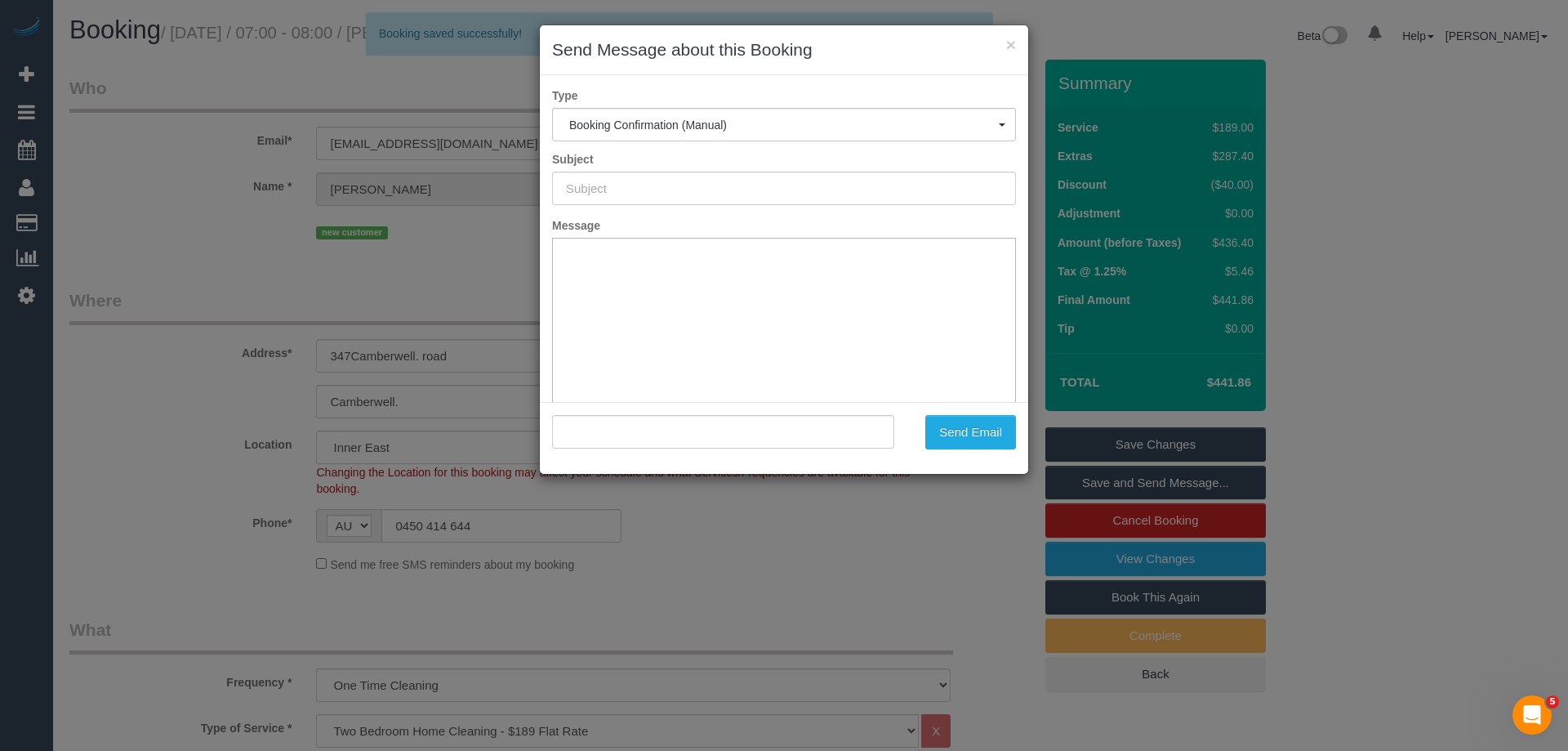
type input "Booking Confirmed"
type input ""Sarah Dee" <seiyree@gmail.com>"
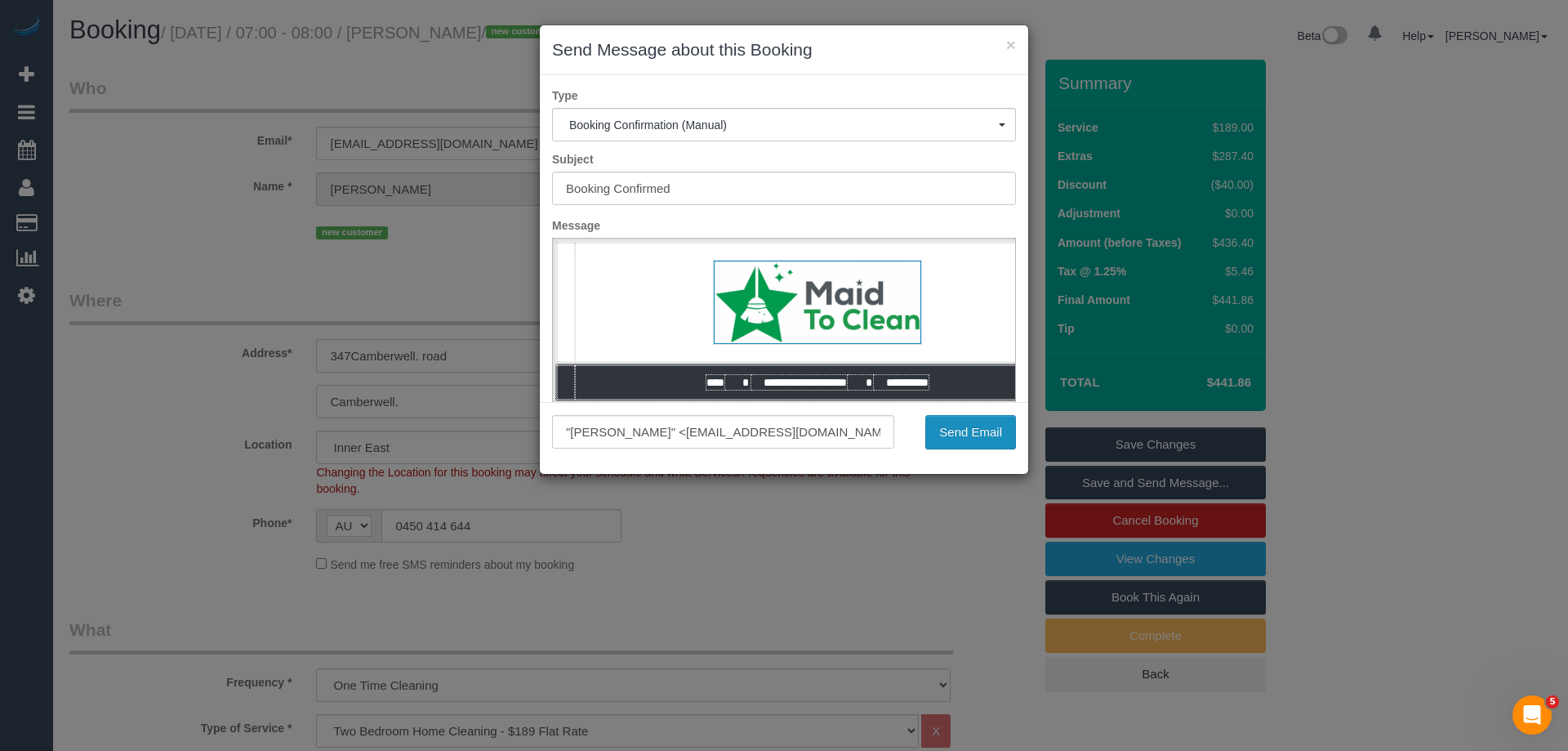
click at [946, 423] on button "Send Email" at bounding box center [970, 432] width 90 height 34
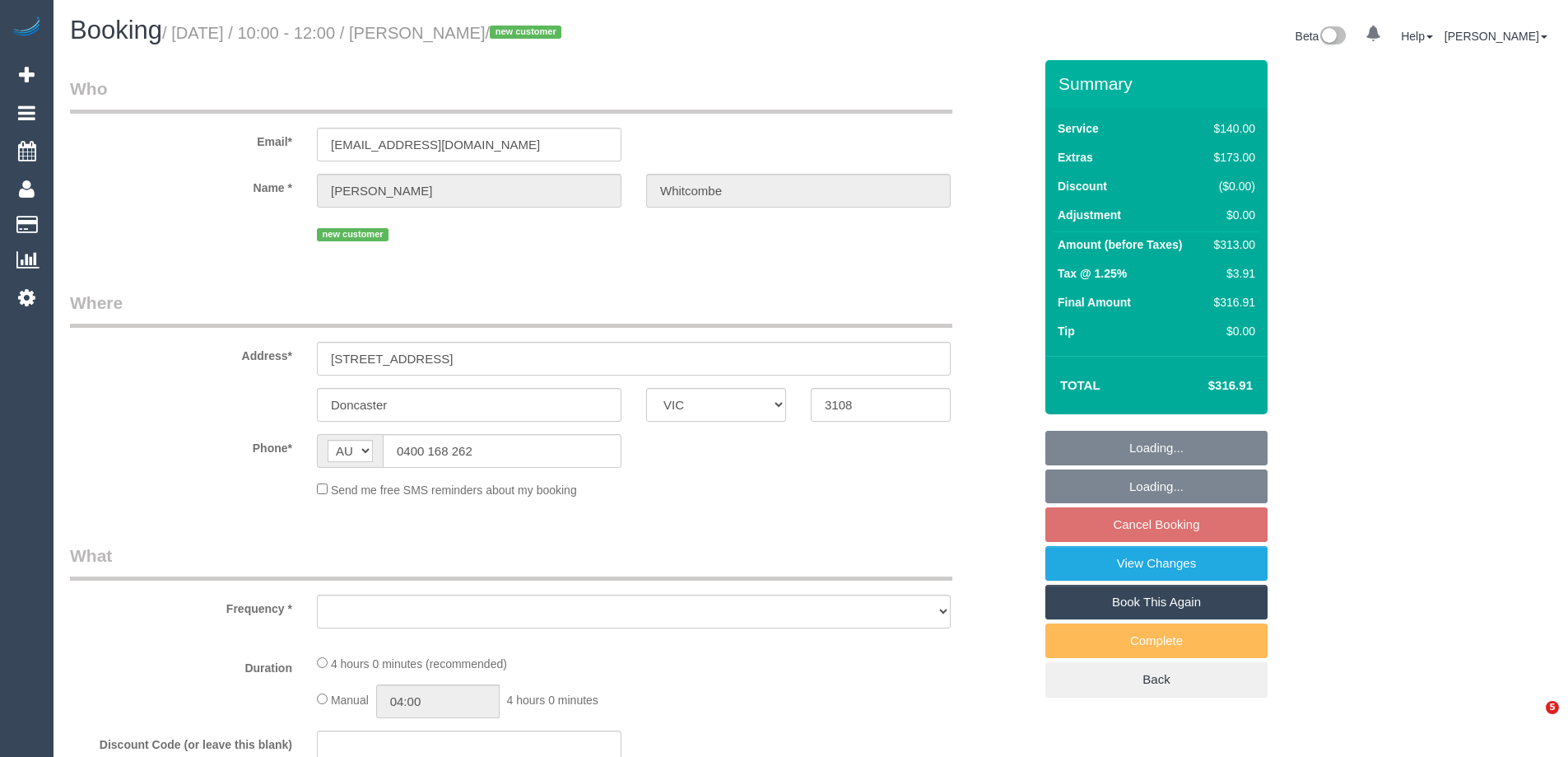
select select "VIC"
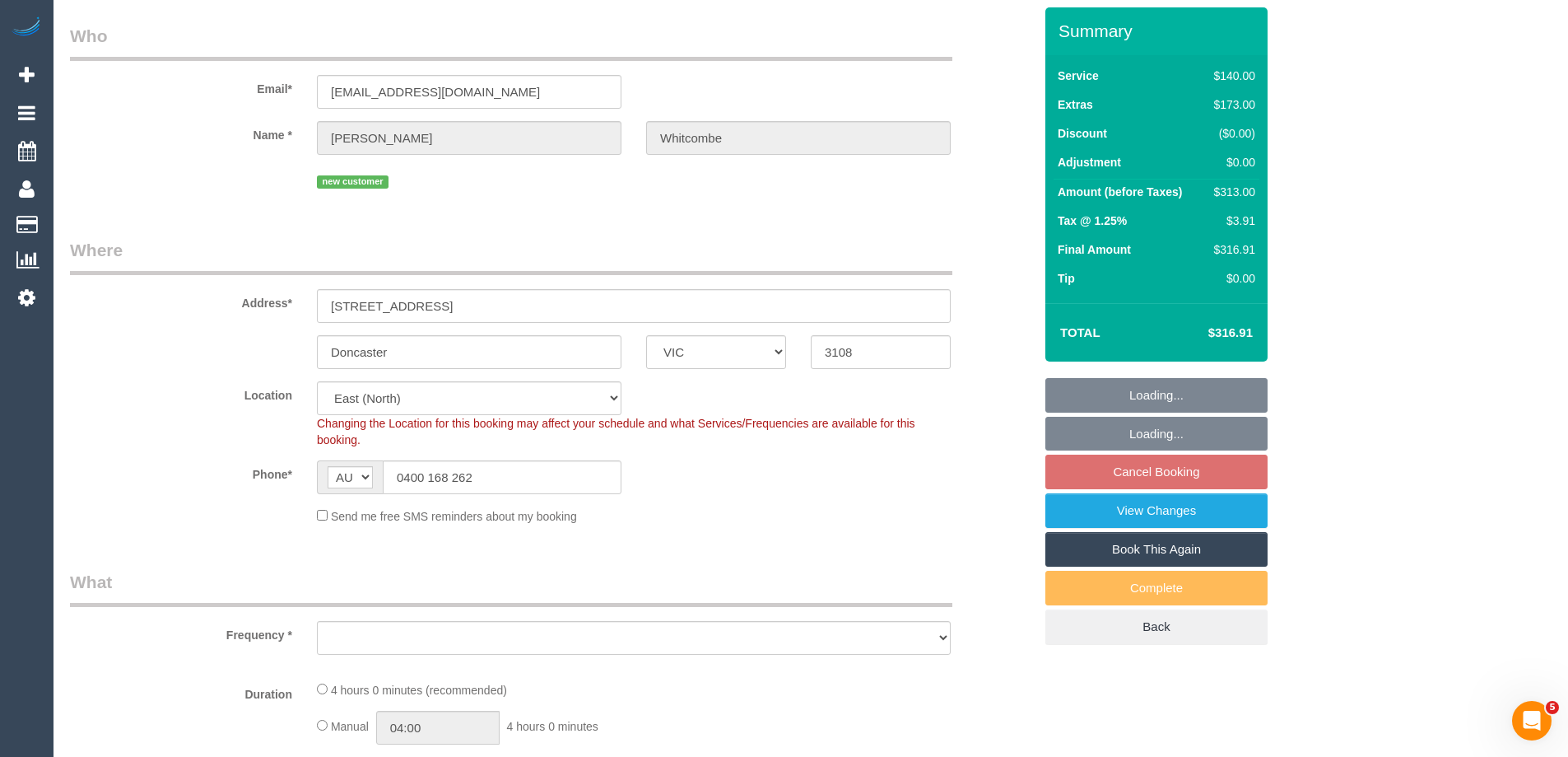
select select "object:679"
select select "number:28"
select select "number:14"
select select "number:19"
select select "number:24"
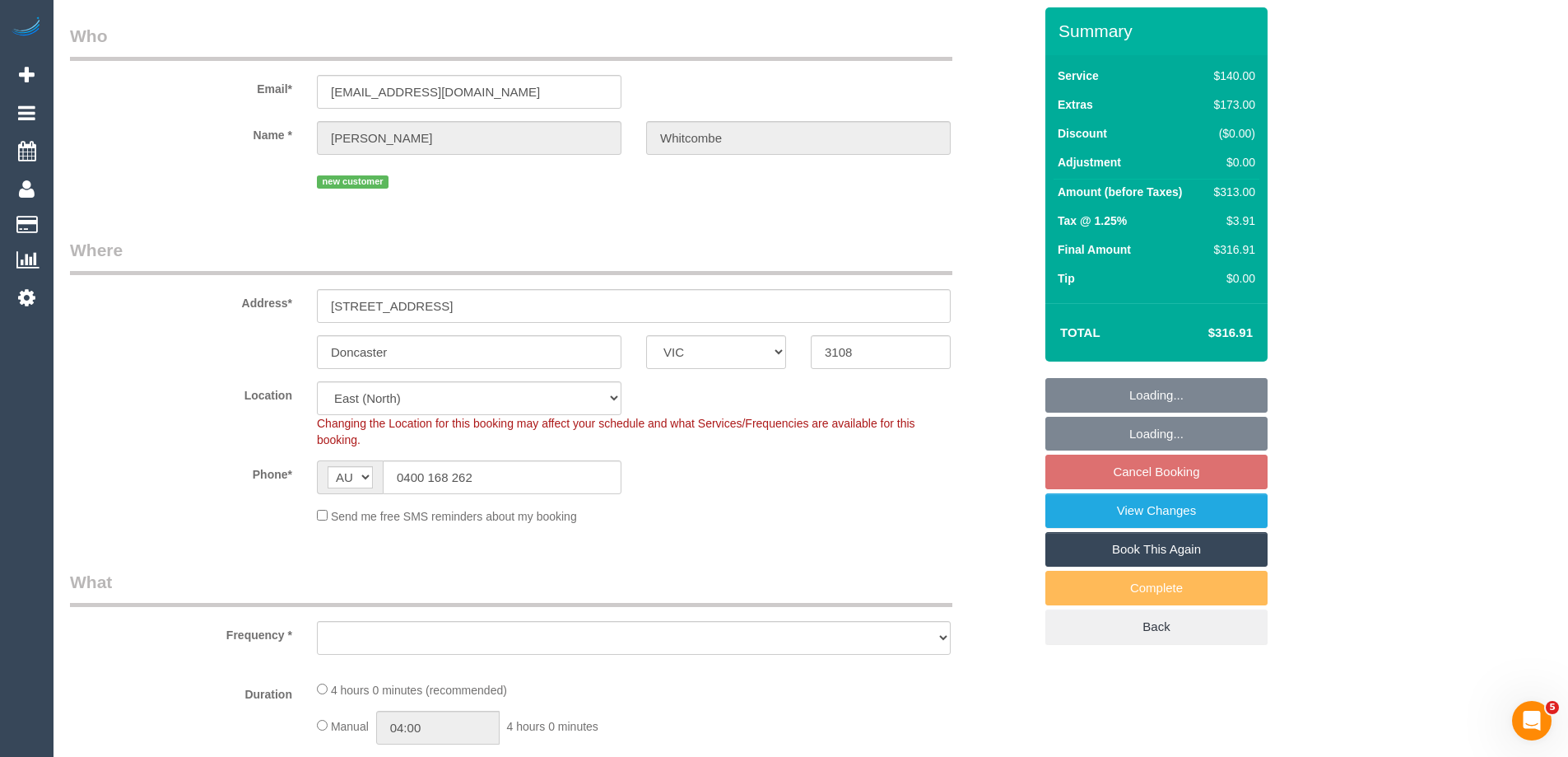
select select "number:26"
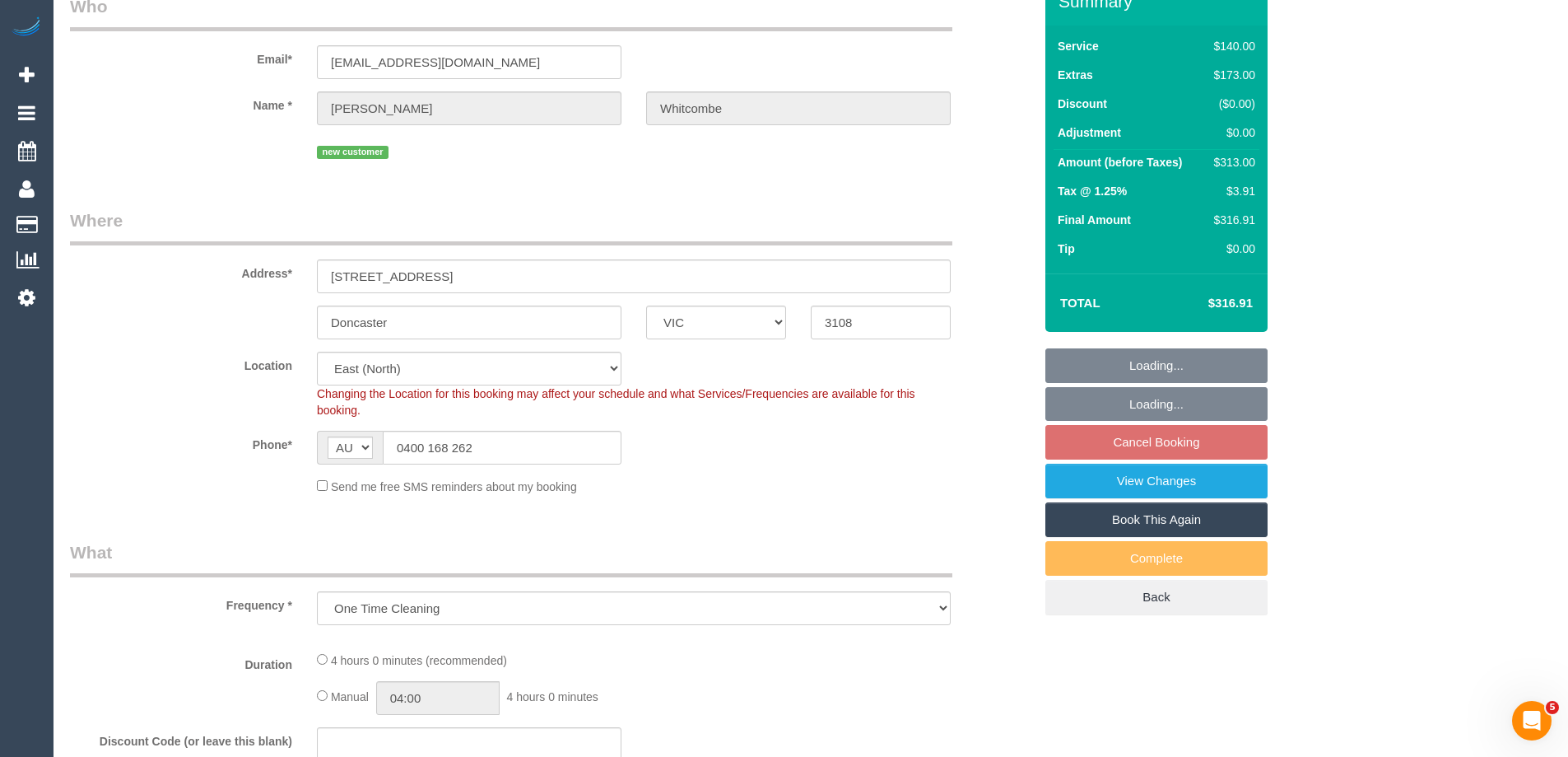
select select "string:stripe-pm_1S3T0h2GScqysDRVY3W0IKMl"
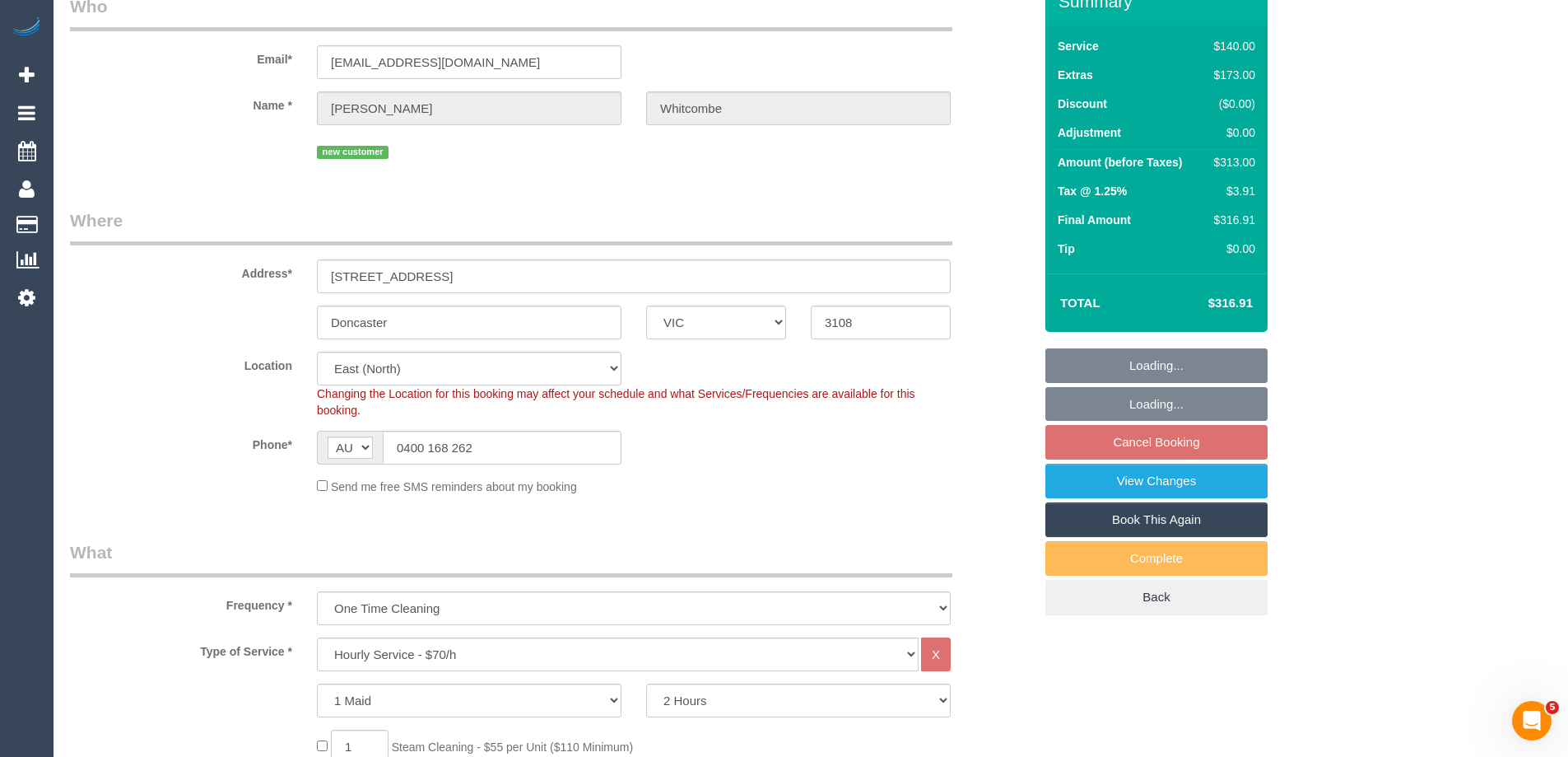
select select "object:862"
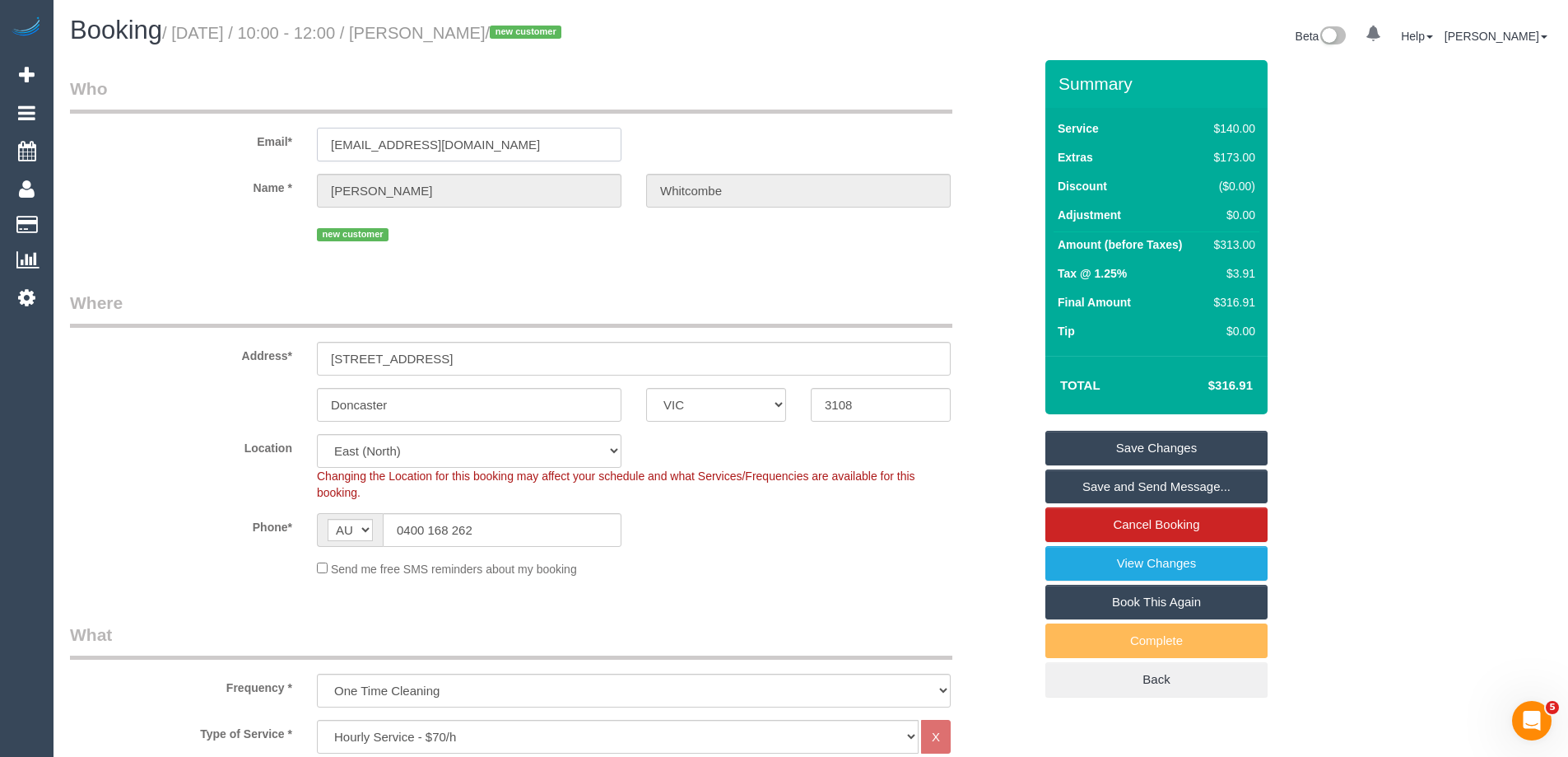
drag, startPoint x: 483, startPoint y: 140, endPoint x: 174, endPoint y: 140, distance: 309.0
click at [174, 140] on div "Email* [EMAIL_ADDRESS][DOMAIN_NAME]" at bounding box center [551, 118] width 988 height 85
drag, startPoint x: 474, startPoint y: 364, endPoint x: 38, endPoint y: 355, distance: 436.1
drag, startPoint x: 506, startPoint y: 147, endPoint x: 197, endPoint y: 146, distance: 309.0
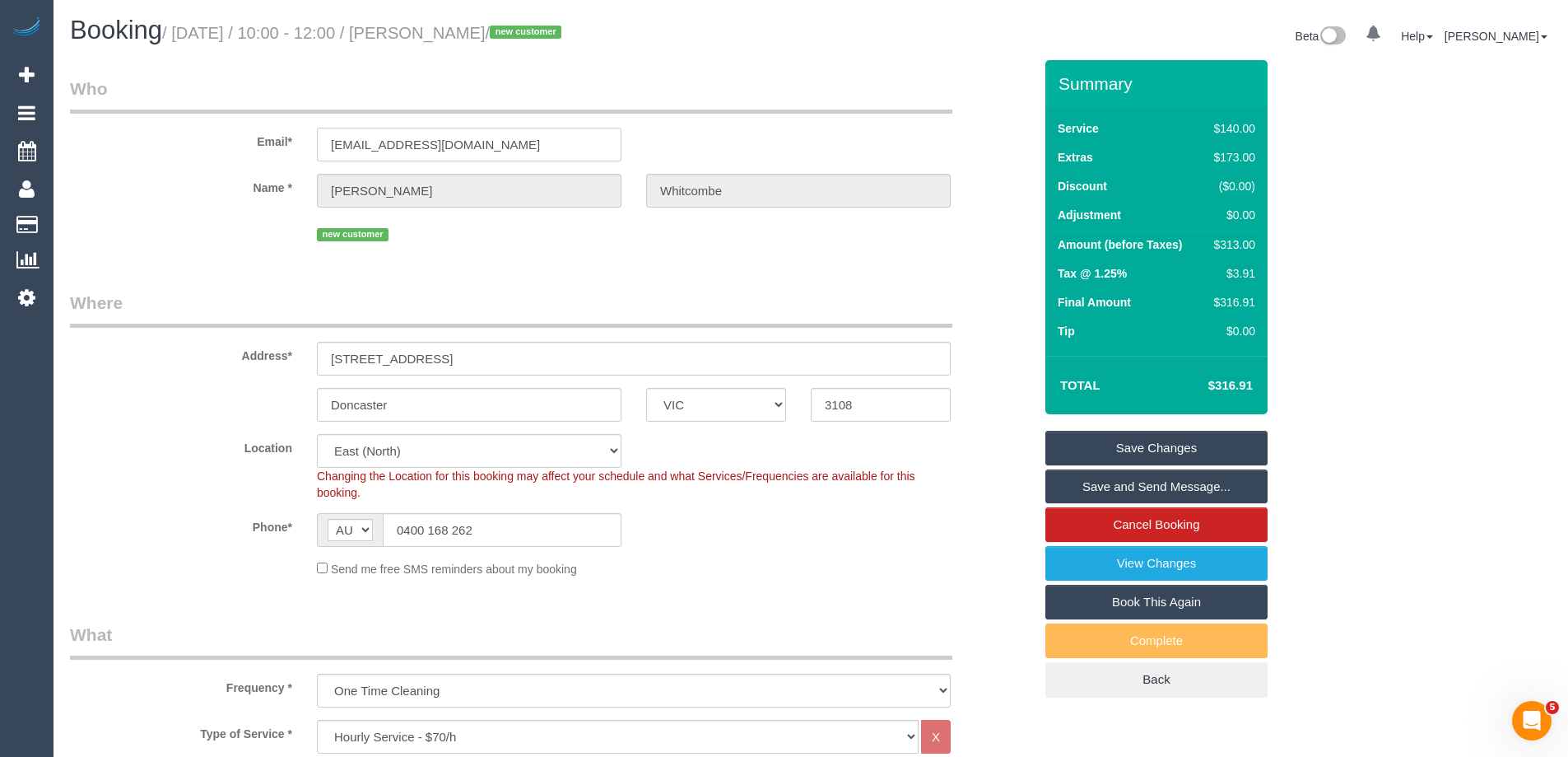
click at [197, 146] on div "Email* [EMAIL_ADDRESS][DOMAIN_NAME]" at bounding box center [551, 118] width 988 height 85
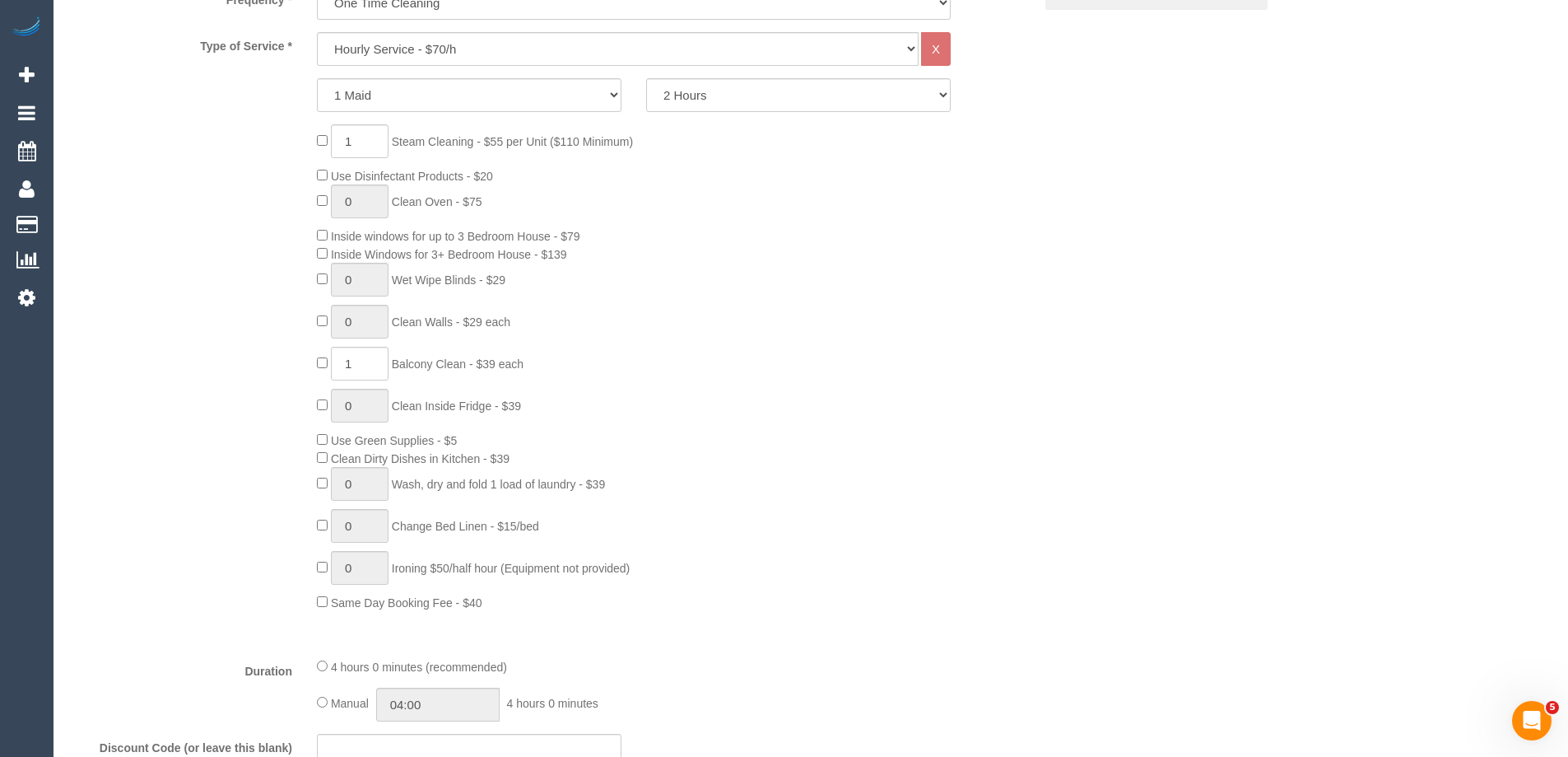
scroll to position [2473, 0]
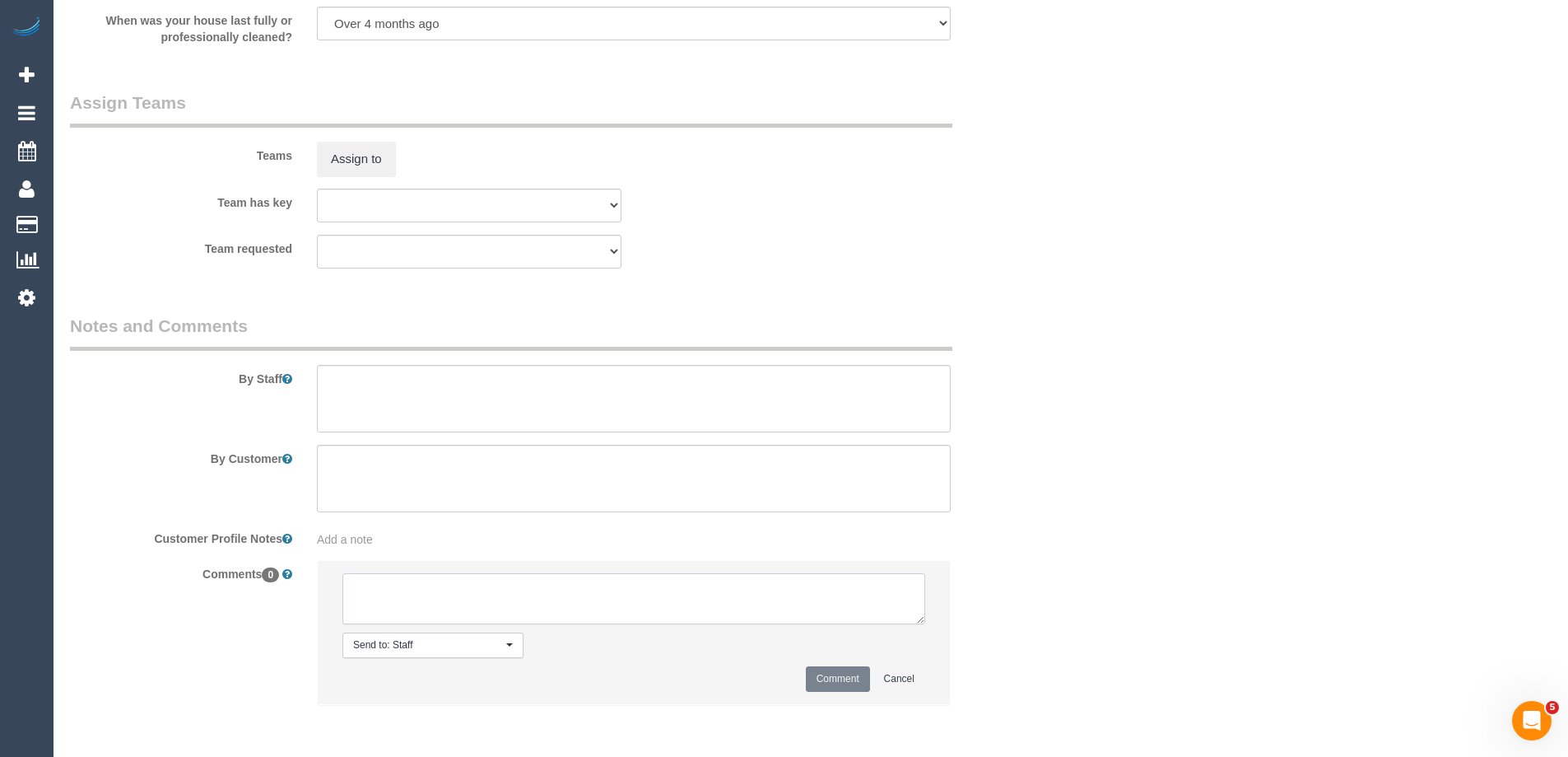
click at [386, 607] on textarea at bounding box center [633, 598] width 583 height 51
type textarea "Email sent to confirm SC areas, parking & lift access. Pending response"
click at [821, 676] on button "Comment" at bounding box center [838, 678] width 64 height 25
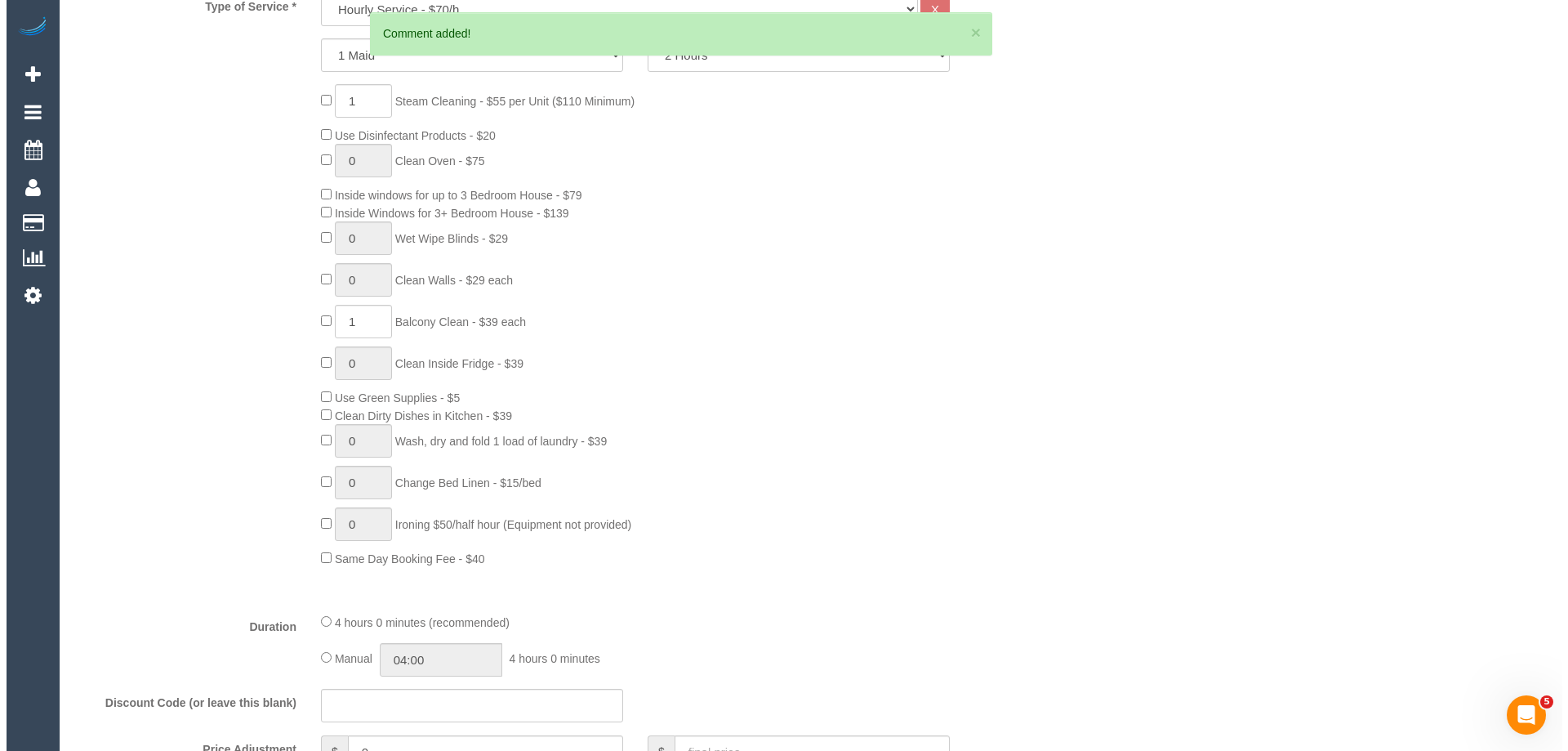
scroll to position [0, 0]
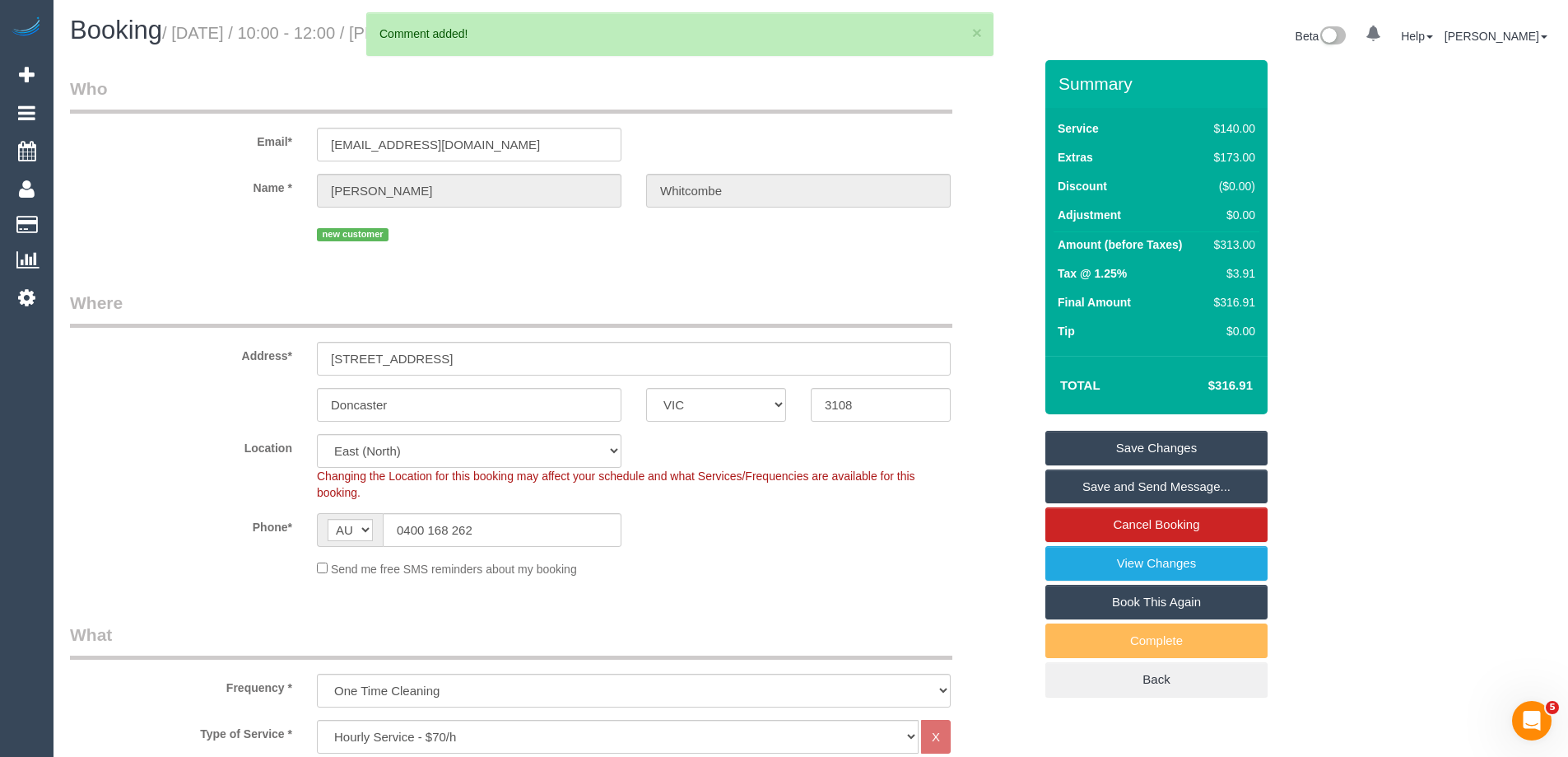
click at [1093, 444] on link "Save Changes" at bounding box center [1156, 447] width 222 height 34
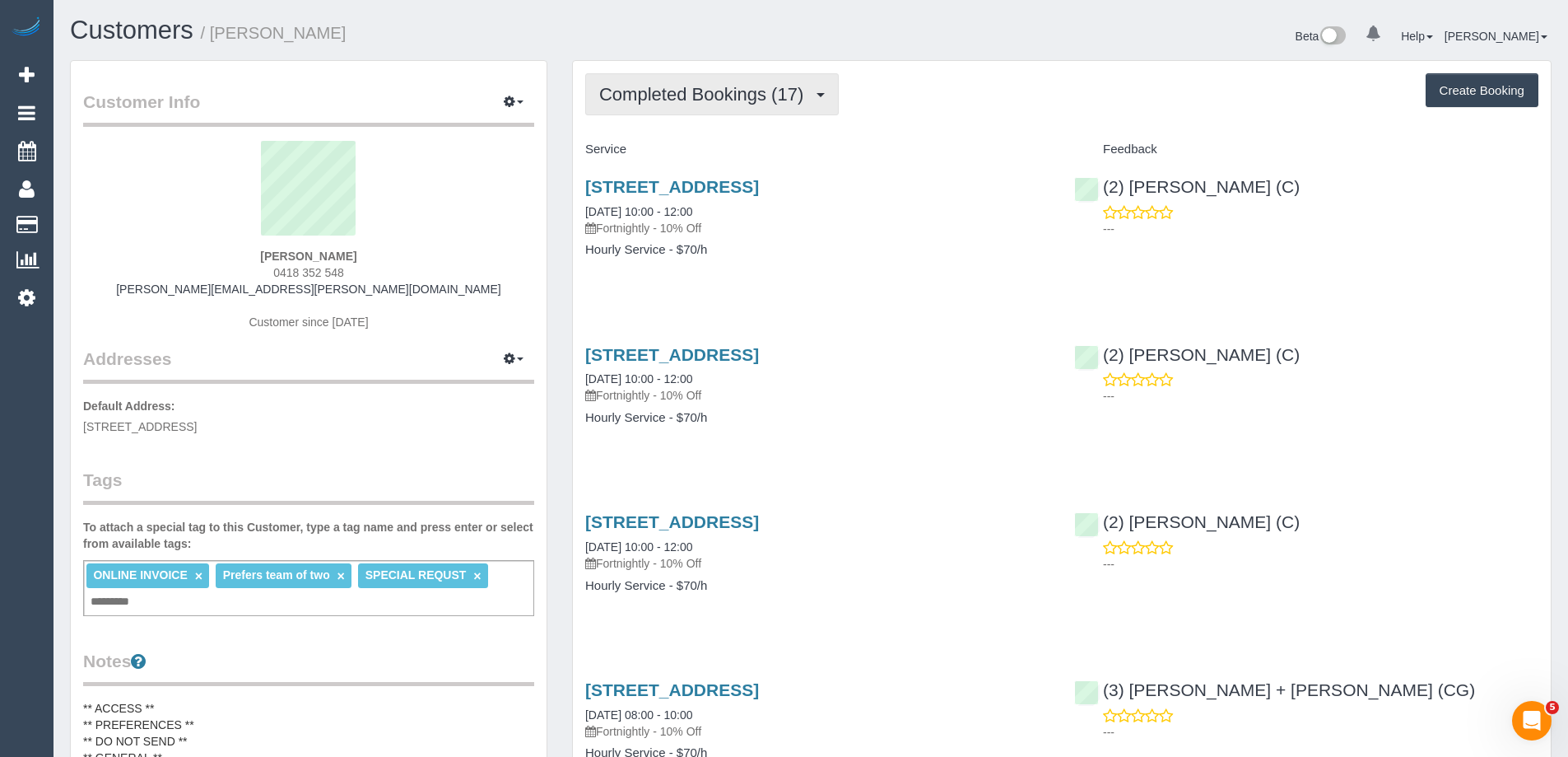
click at [683, 89] on span "Completed Bookings (17)" at bounding box center [705, 94] width 212 height 20
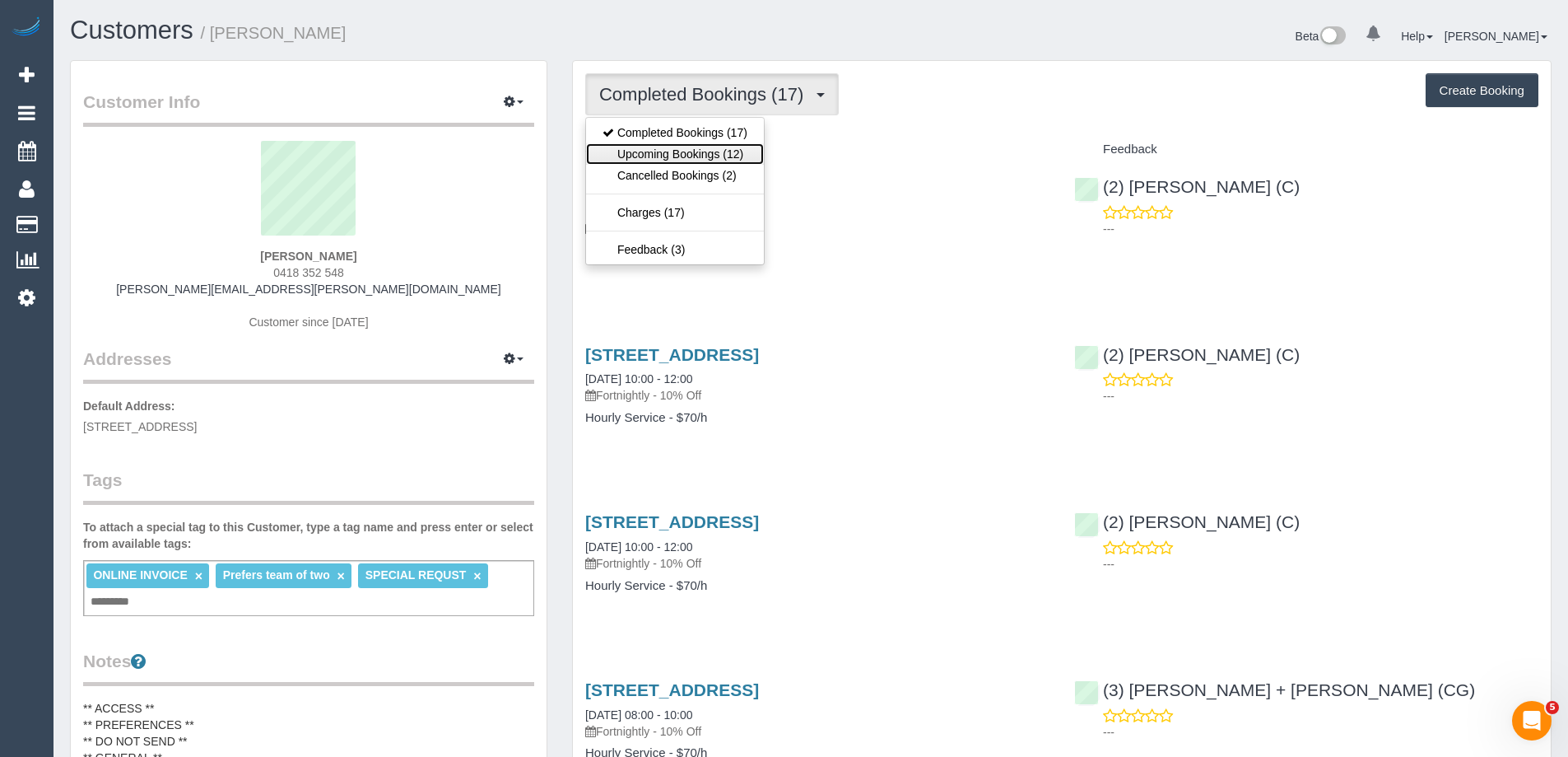
click at [688, 152] on link "Upcoming Bookings (12)" at bounding box center [674, 153] width 178 height 21
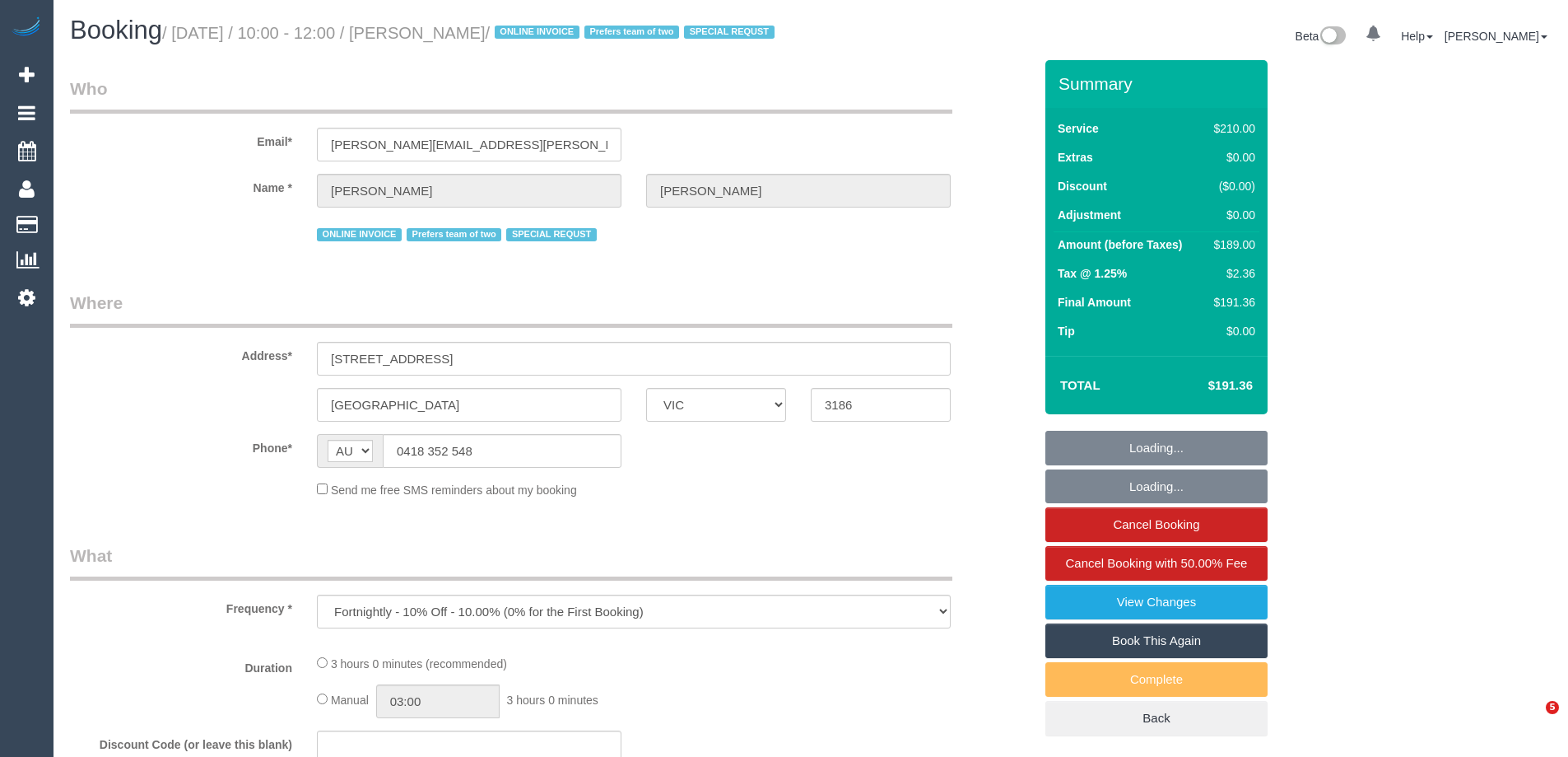
select select "VIC"
select select "string:stripe-pm_1QeXPw2GScqysDRVf9lwhELO"
select select "180"
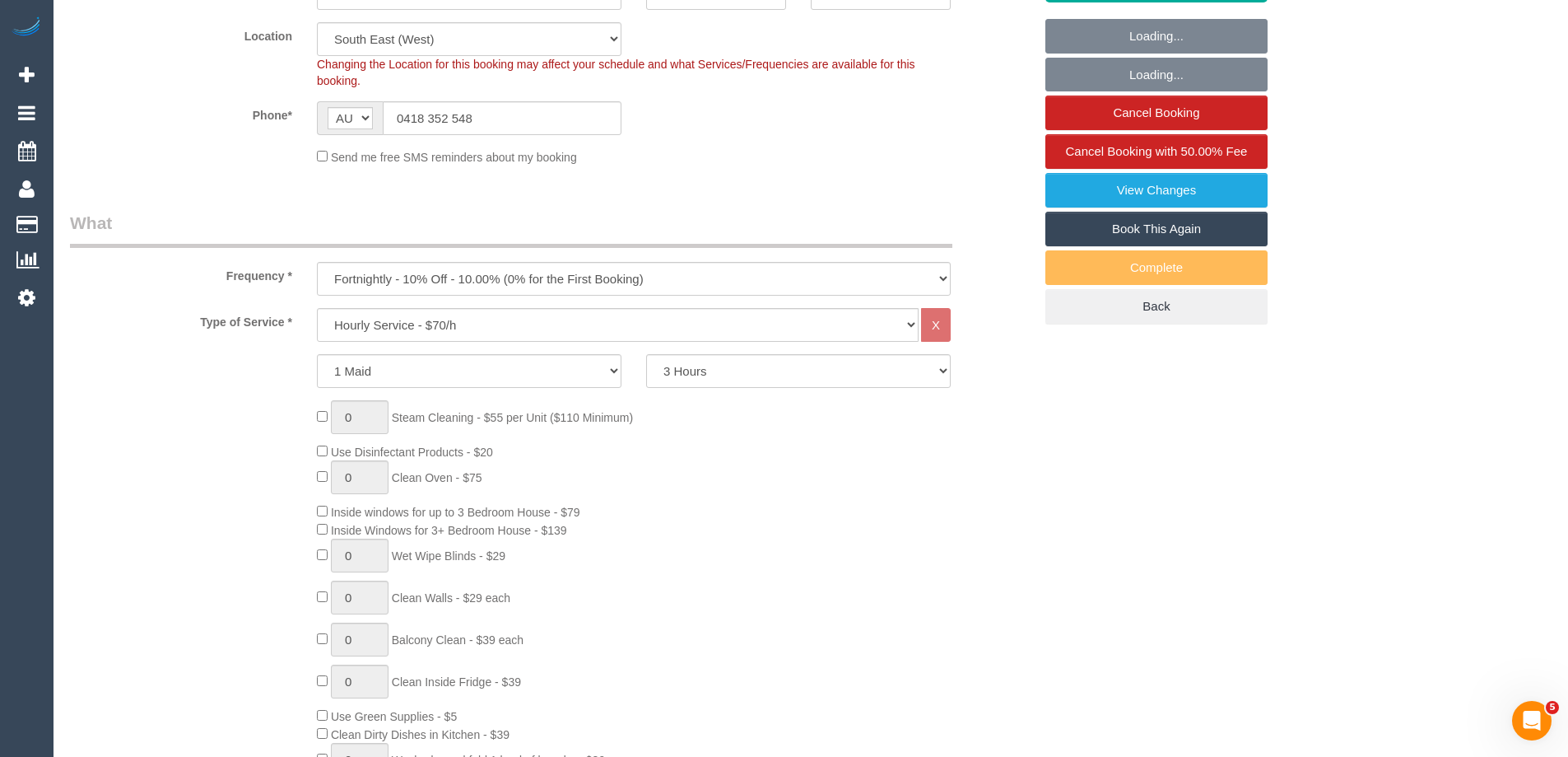
select select "object:866"
select select "number:30"
select select "number:14"
select select "number:19"
select select "number:25"
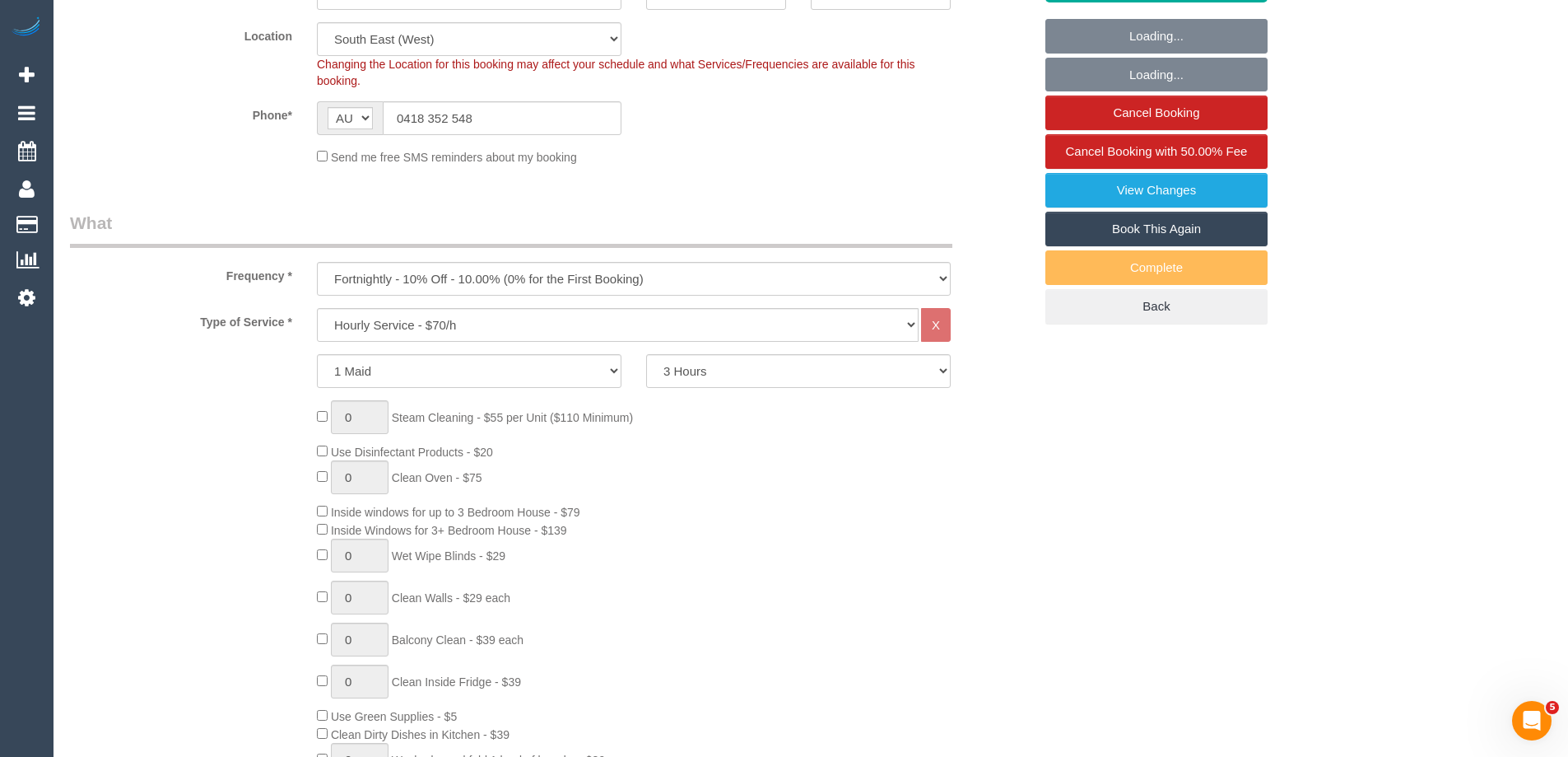
select select "number:35"
select select "number:11"
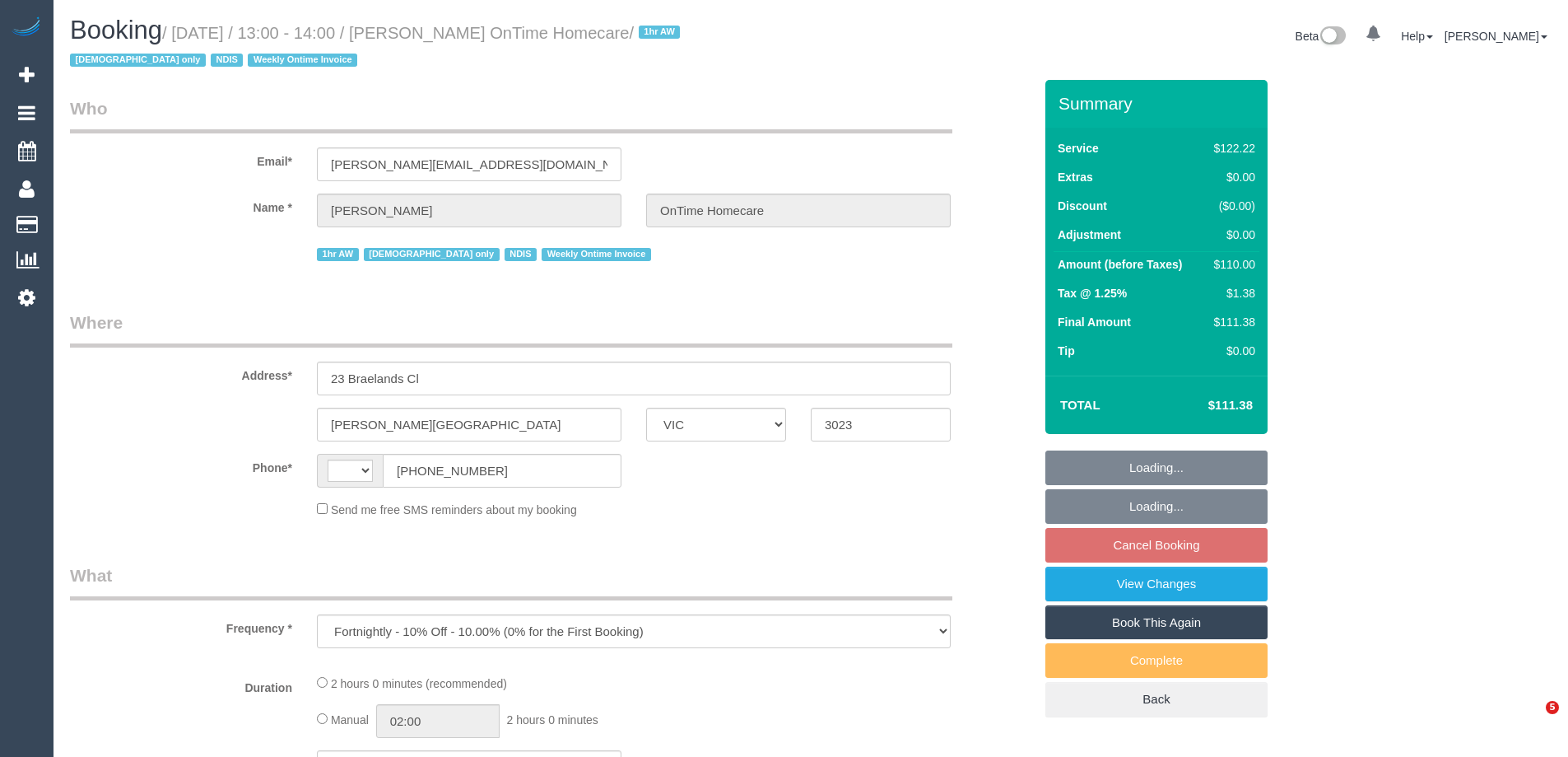
select select "VIC"
select select "string:AU"
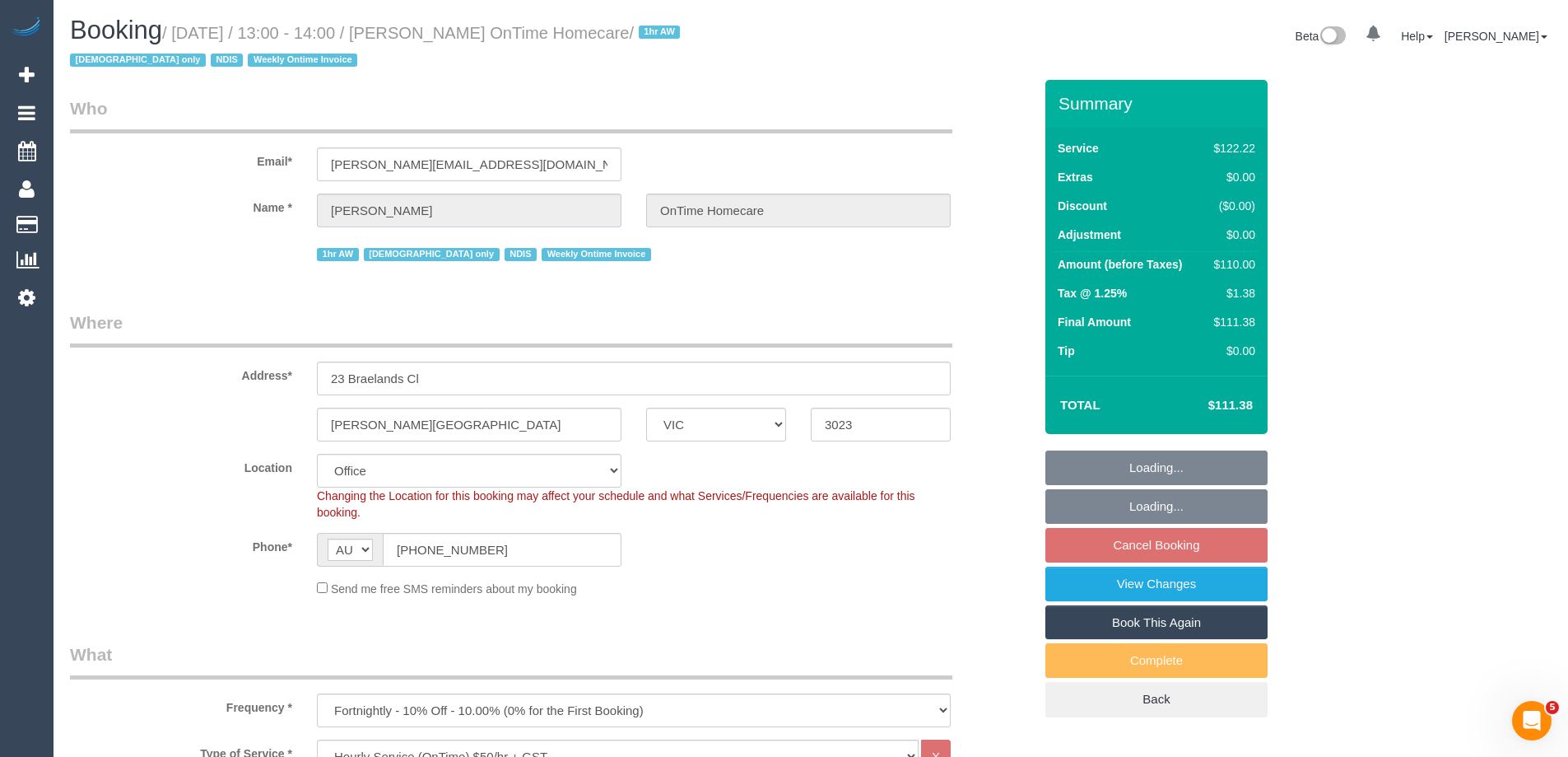
select select "object:632"
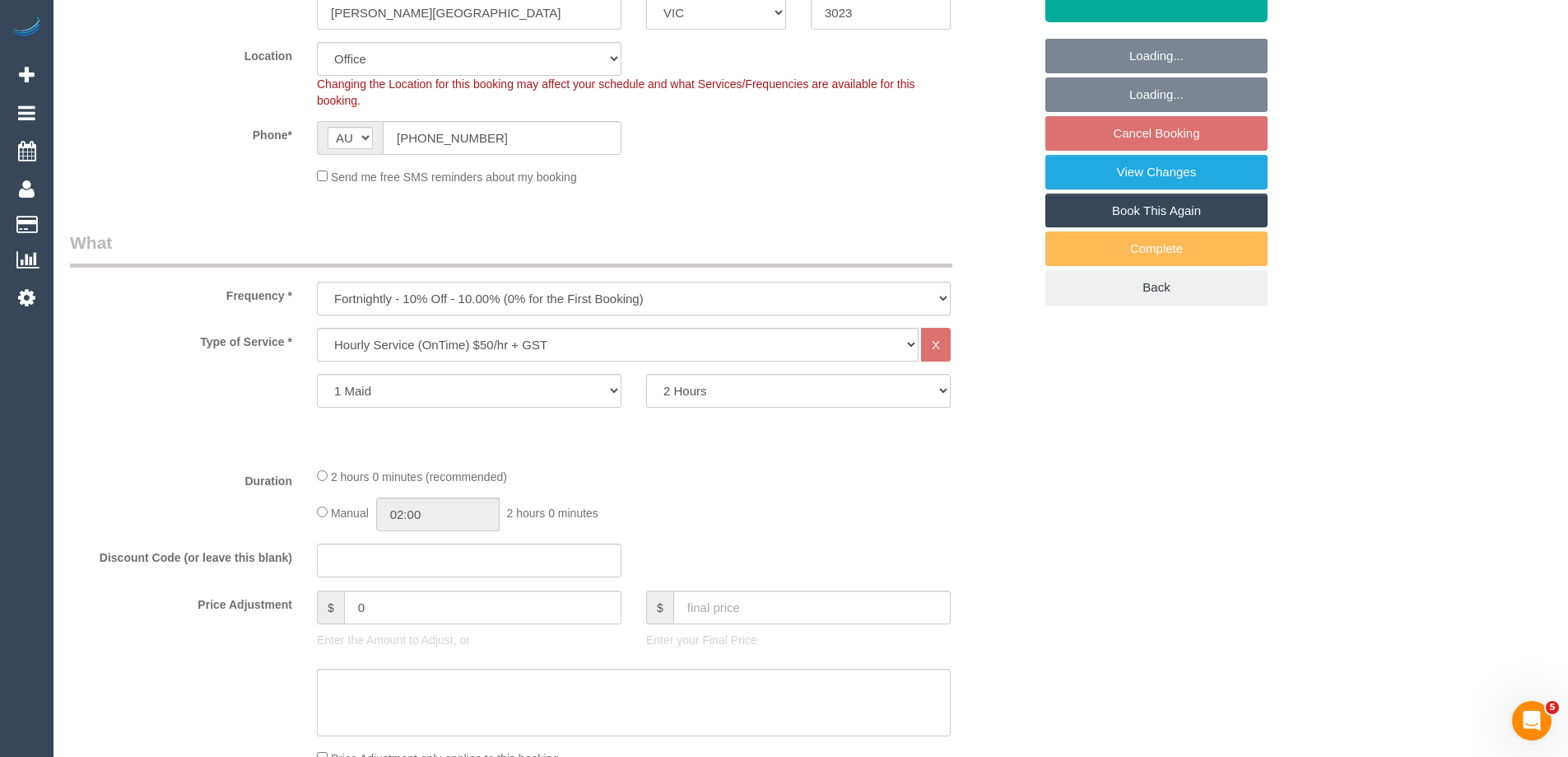
select select "number:28"
select select "number:14"
select select "number:19"
select select "number:22"
select select "number:35"
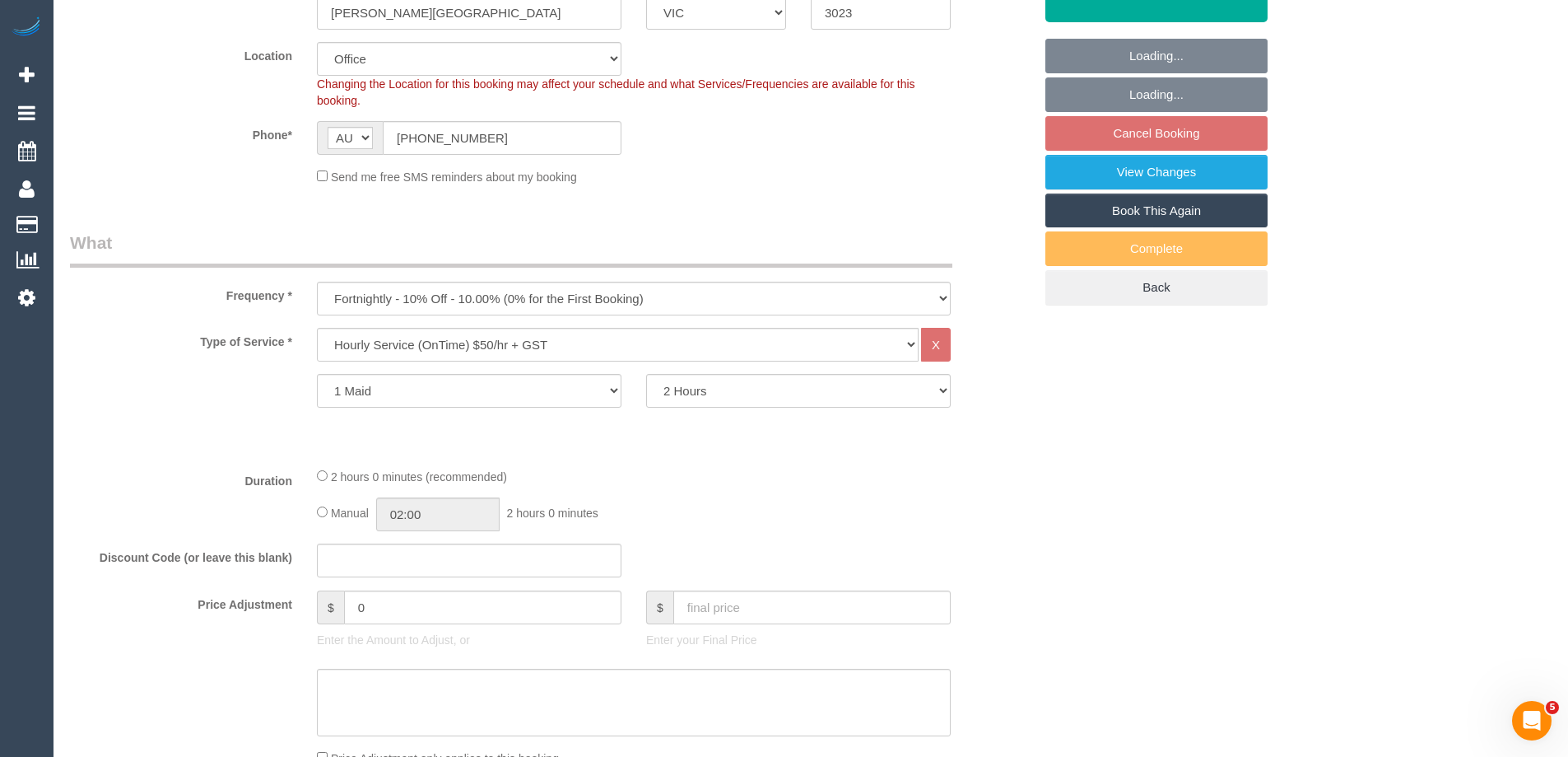
select select "number:12"
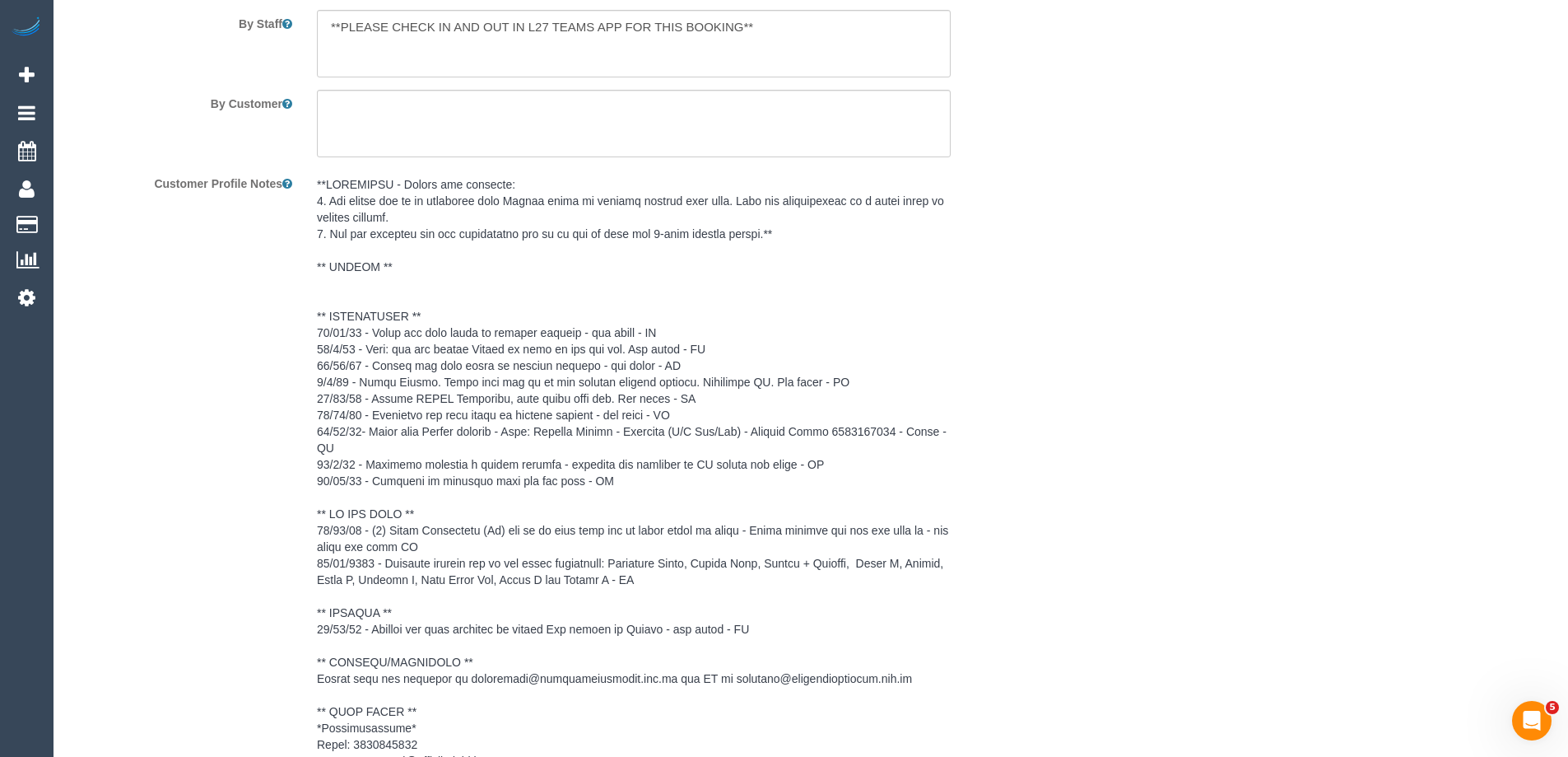
scroll to position [2144, 0]
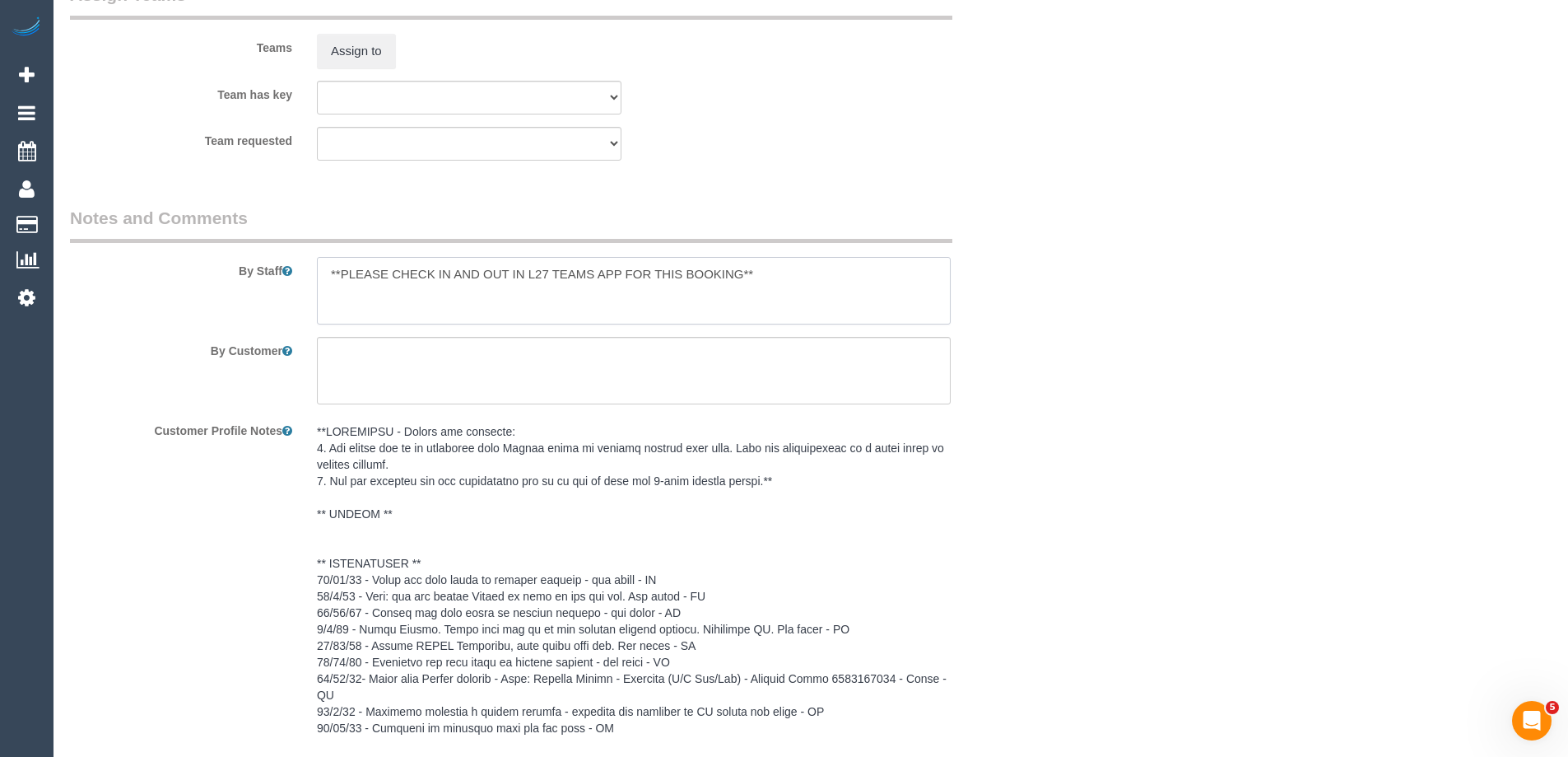
click at [327, 268] on textarea at bounding box center [634, 290] width 634 height 68
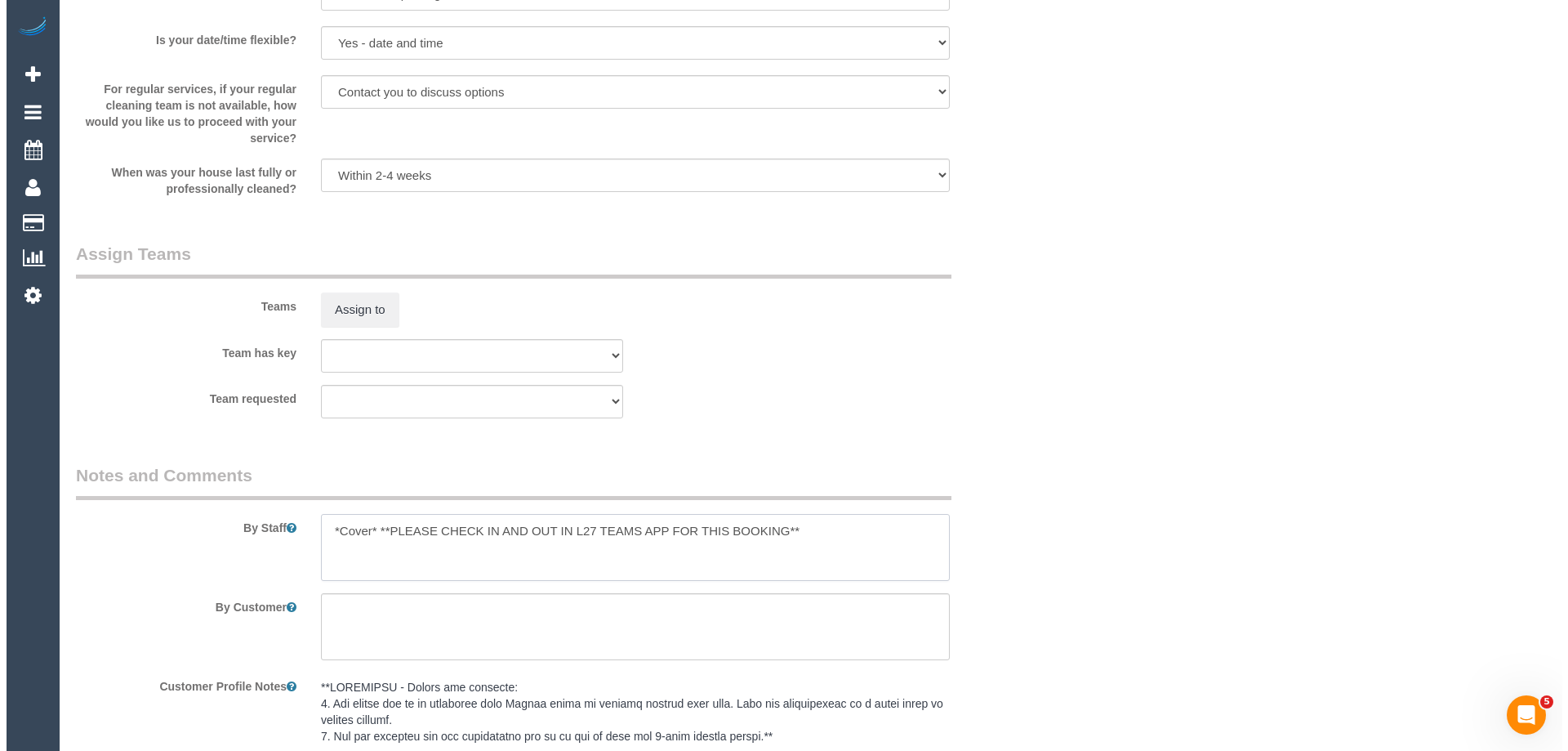
scroll to position [1800, 0]
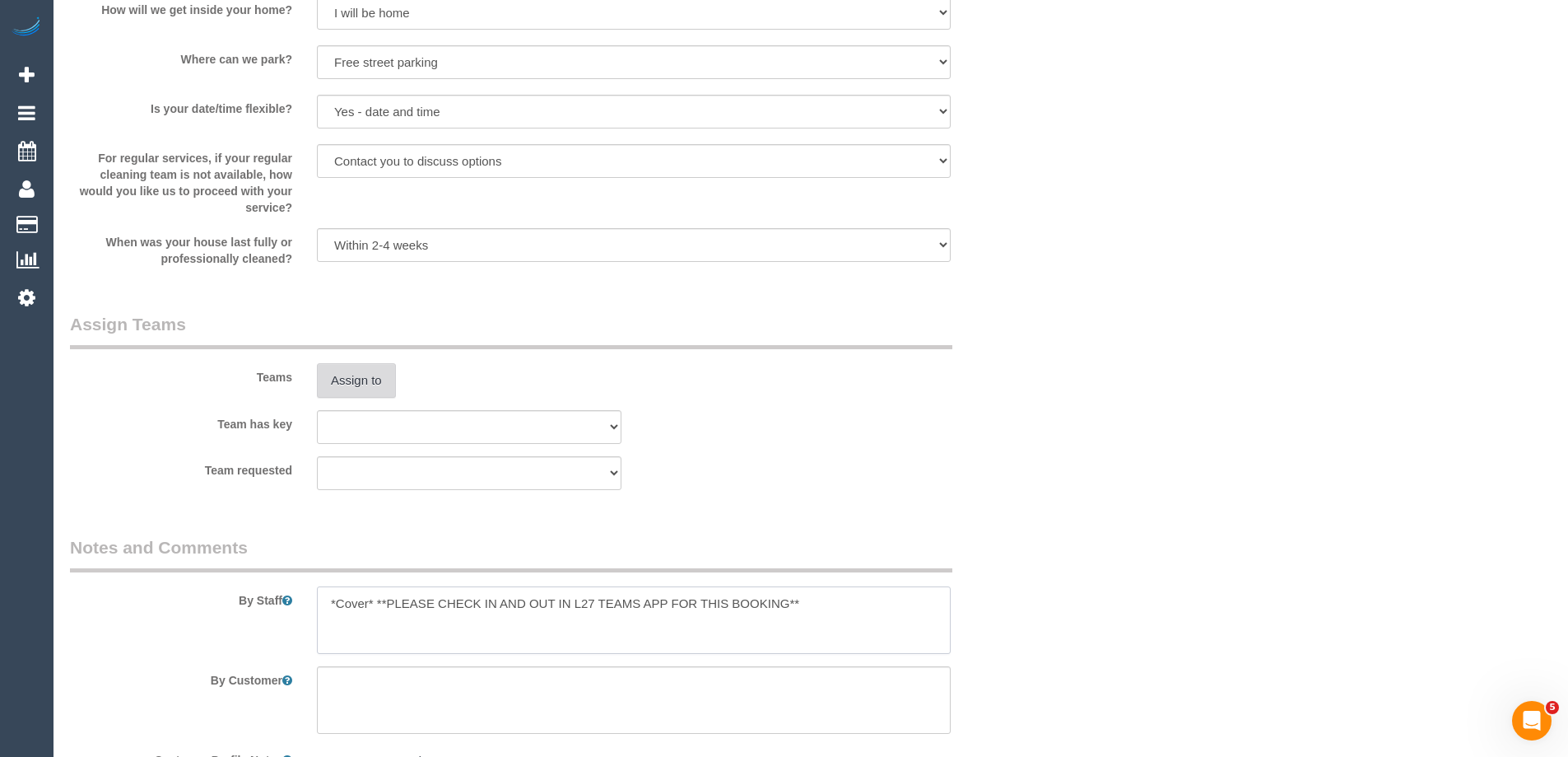
type textarea "*Cover* **PLEASE CHECK IN AND OUT IN L27 TEAMS APP FOR THIS BOOKING**"
click at [320, 375] on button "Assign to" at bounding box center [356, 379] width 79 height 34
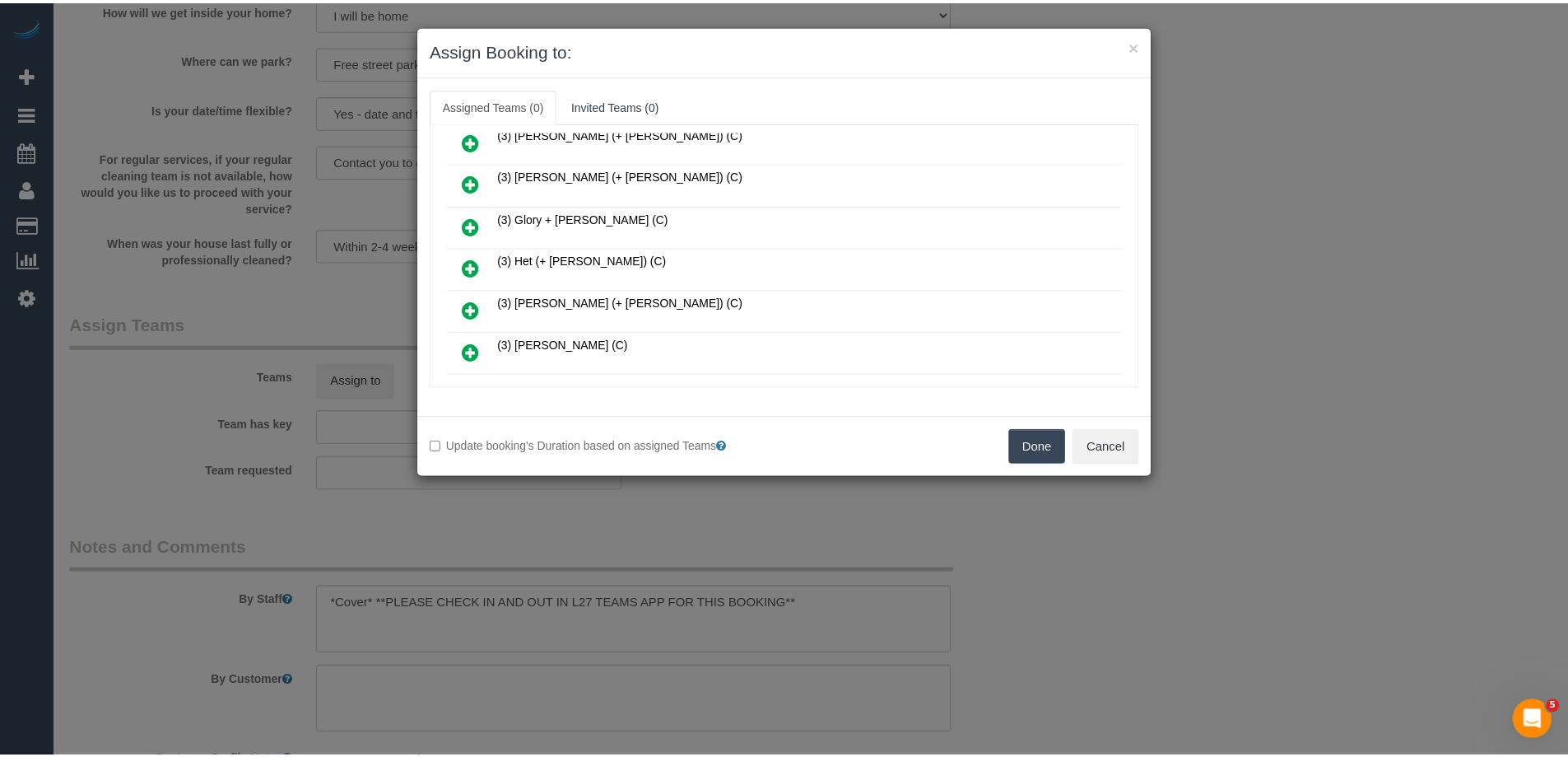
scroll to position [1070, 0]
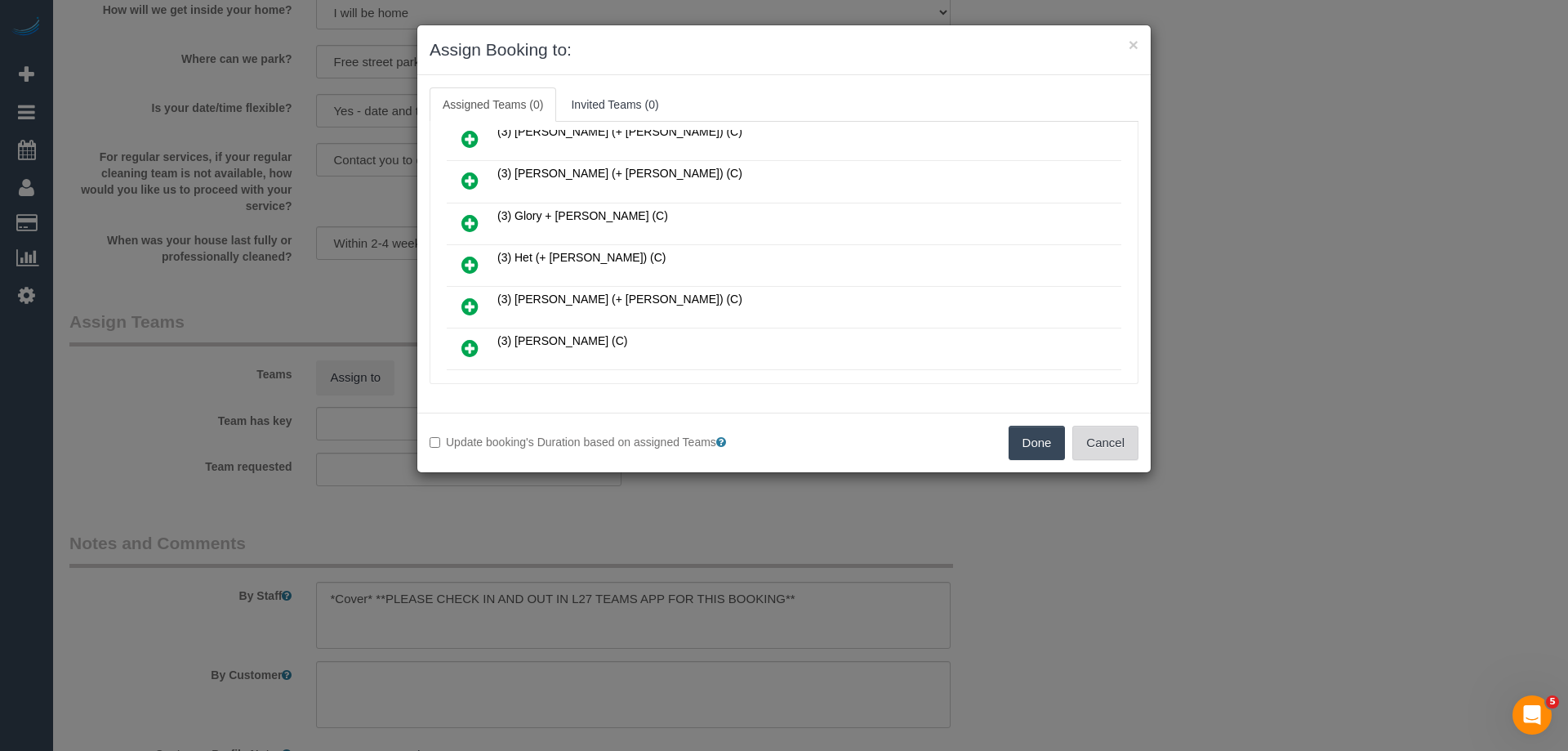
click at [1125, 450] on button "Cancel" at bounding box center [1105, 442] width 66 height 34
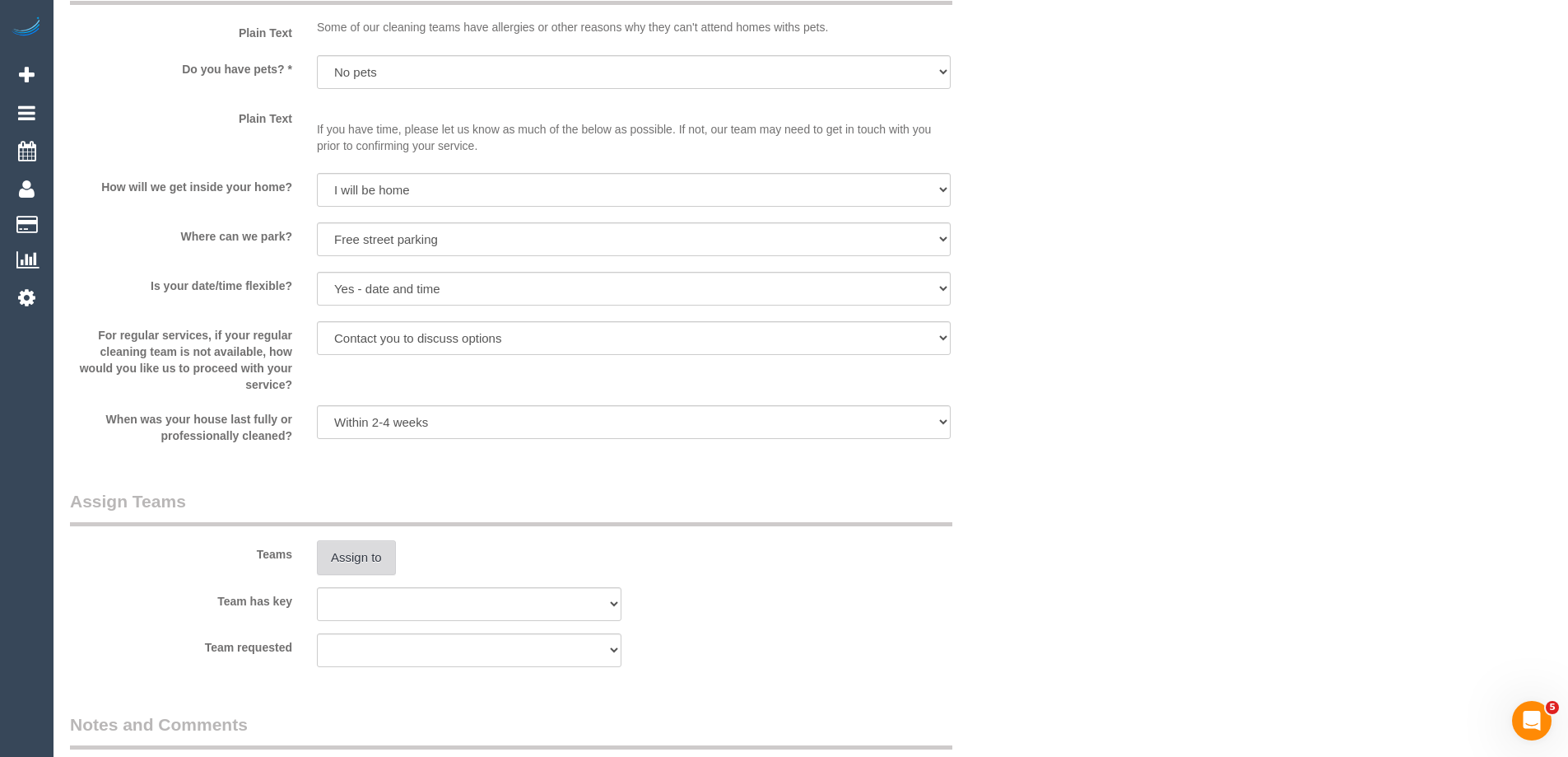
scroll to position [0, 0]
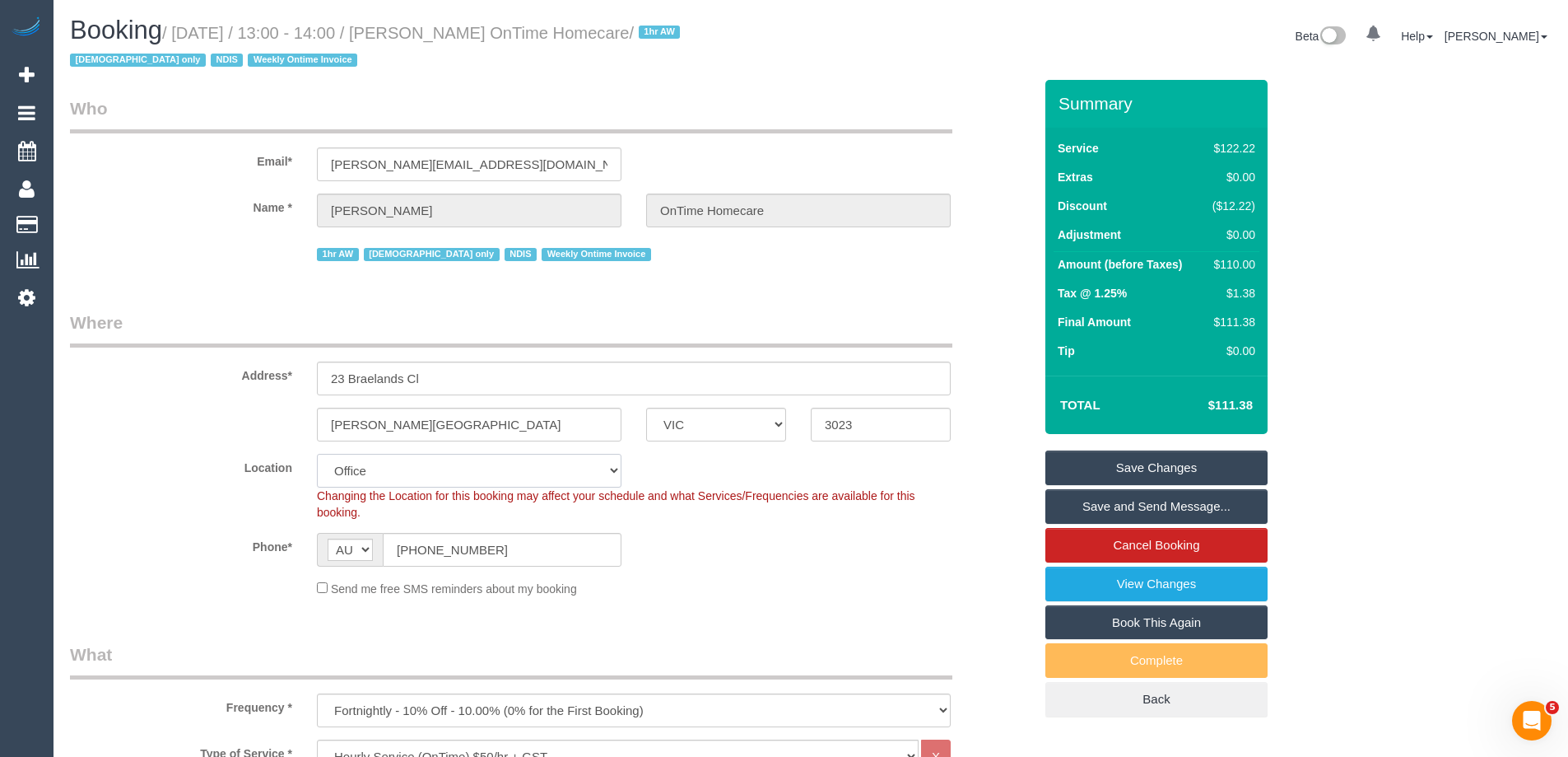
click at [335, 475] on select "Office City East (North) East (South) Inner East Inner North (East) Inner North…" at bounding box center [470, 471] width 305 height 33
select select "49"
click at [317, 454] on select "Office City East (North) East (South) Inner East Inner North (East) Inner North…" at bounding box center [470, 471] width 305 height 33
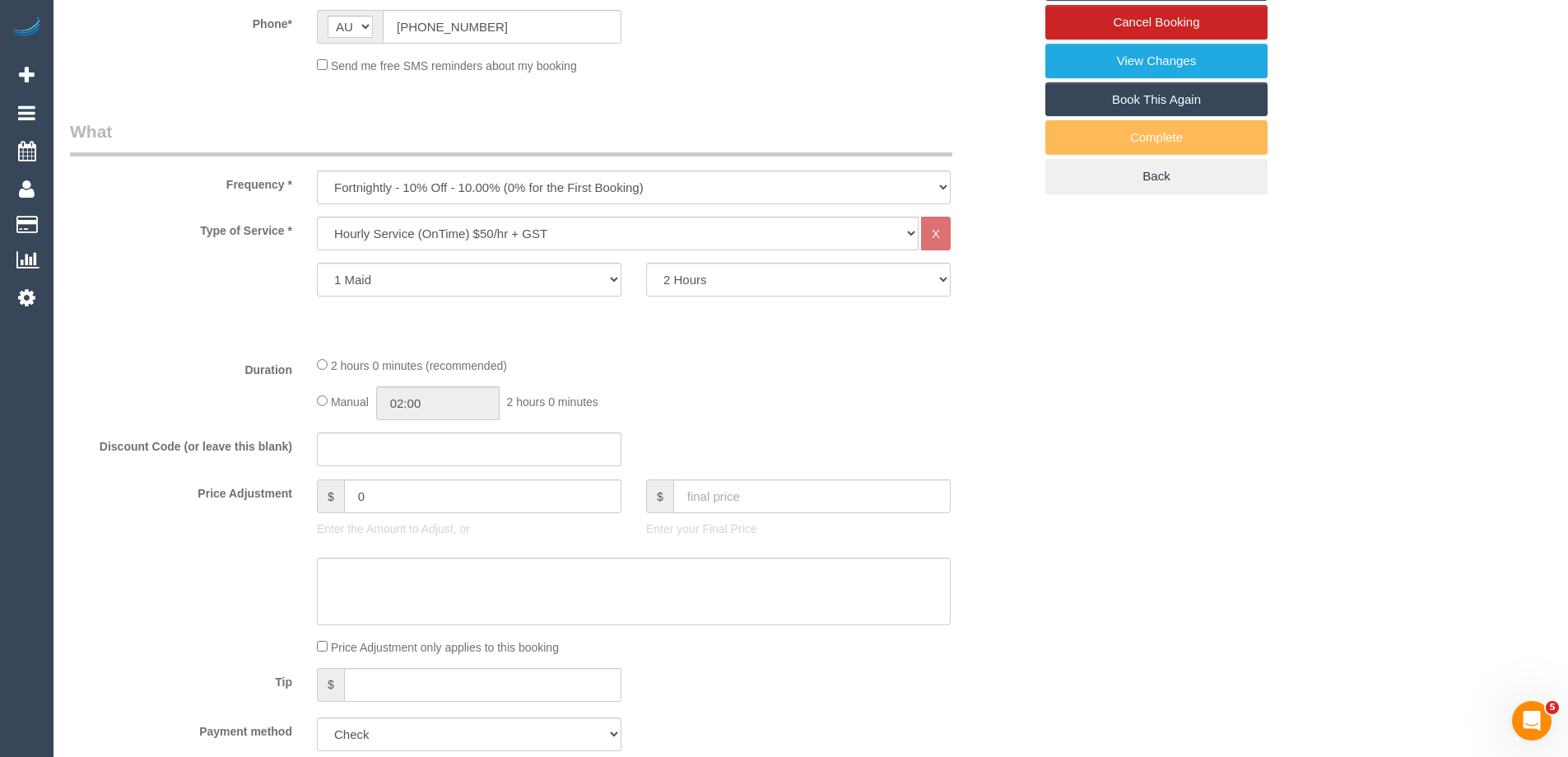
select select "object:7567"
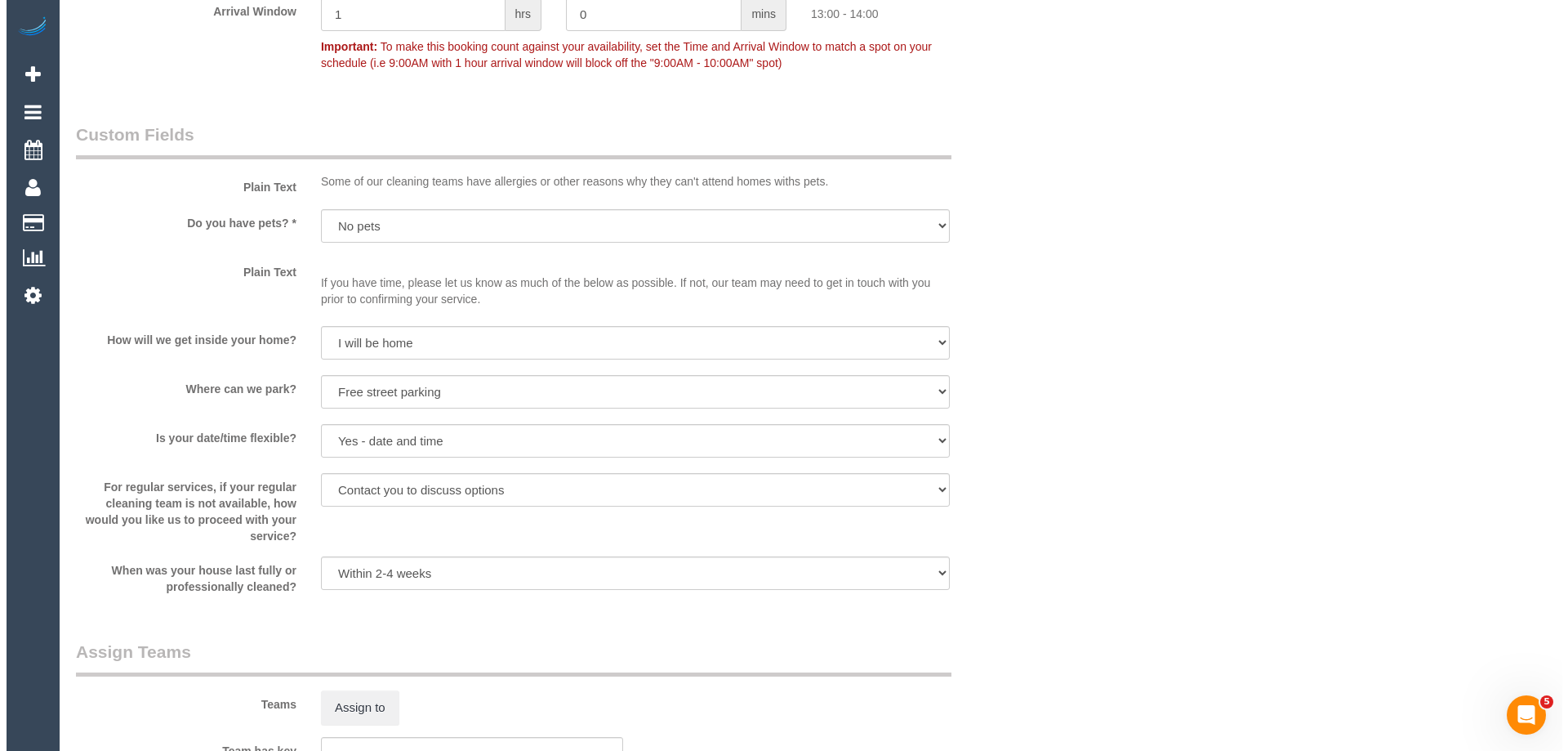
scroll to position [1961, 0]
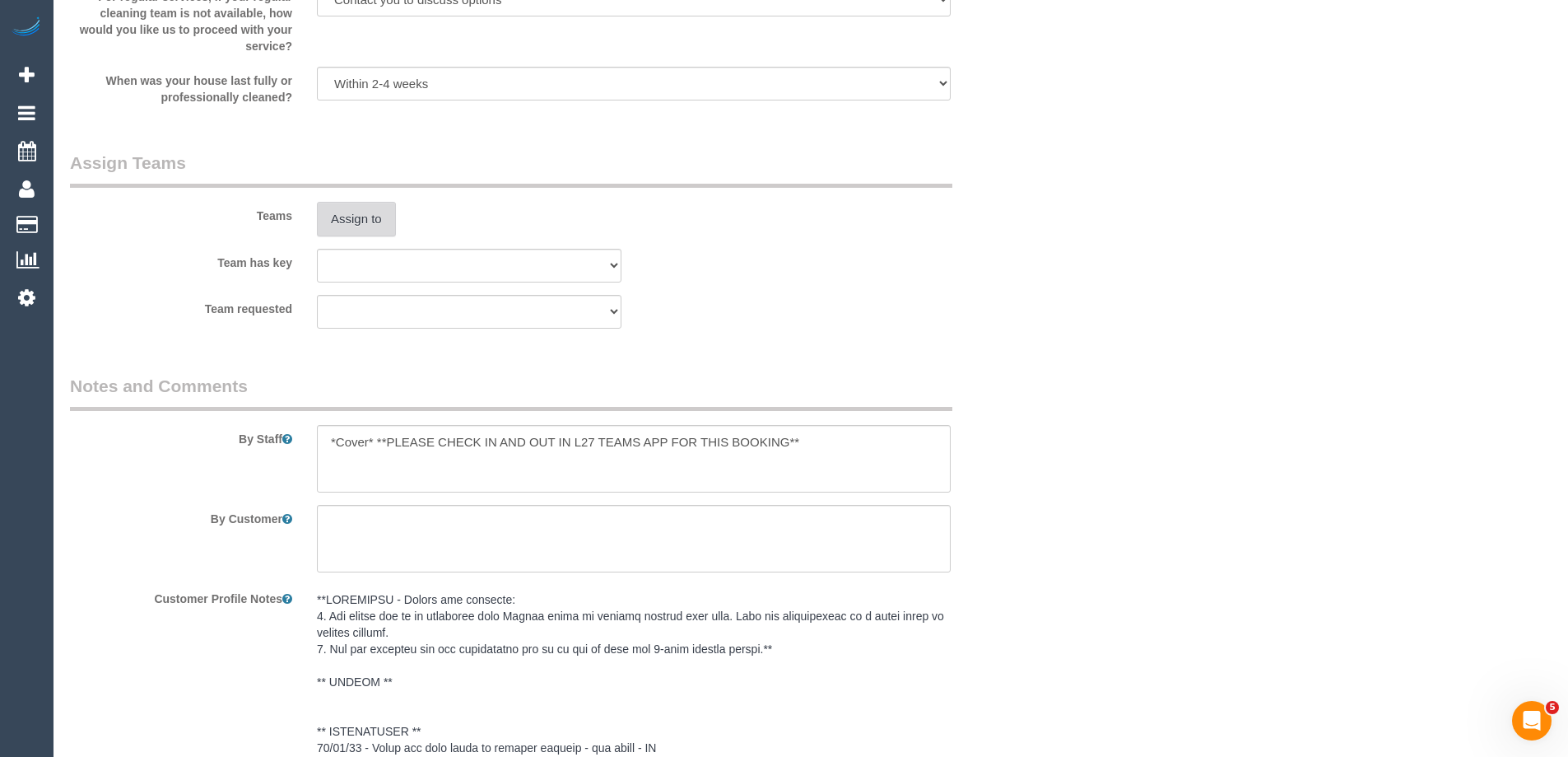
click at [364, 221] on button "Assign to" at bounding box center [356, 219] width 79 height 34
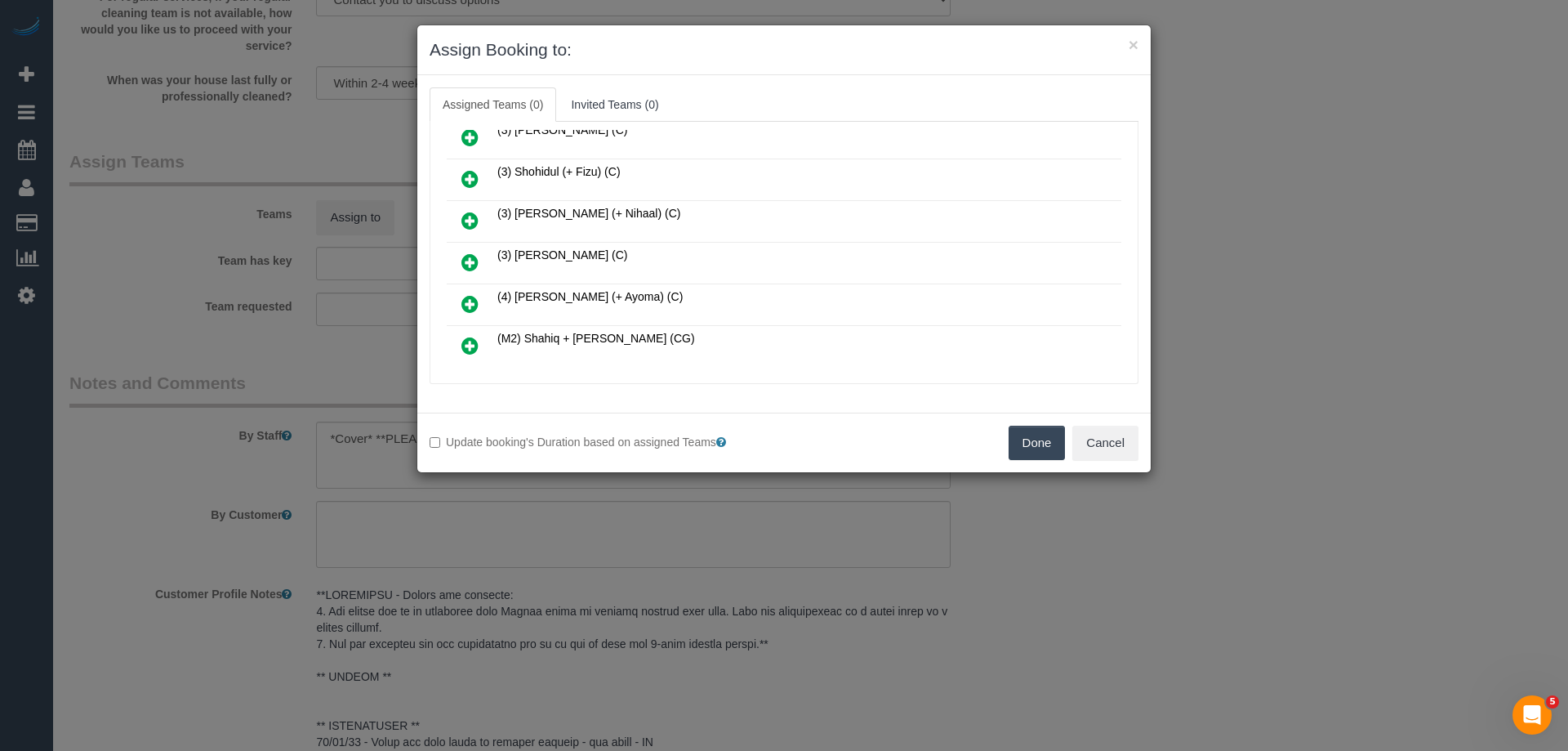
scroll to position [631, 0]
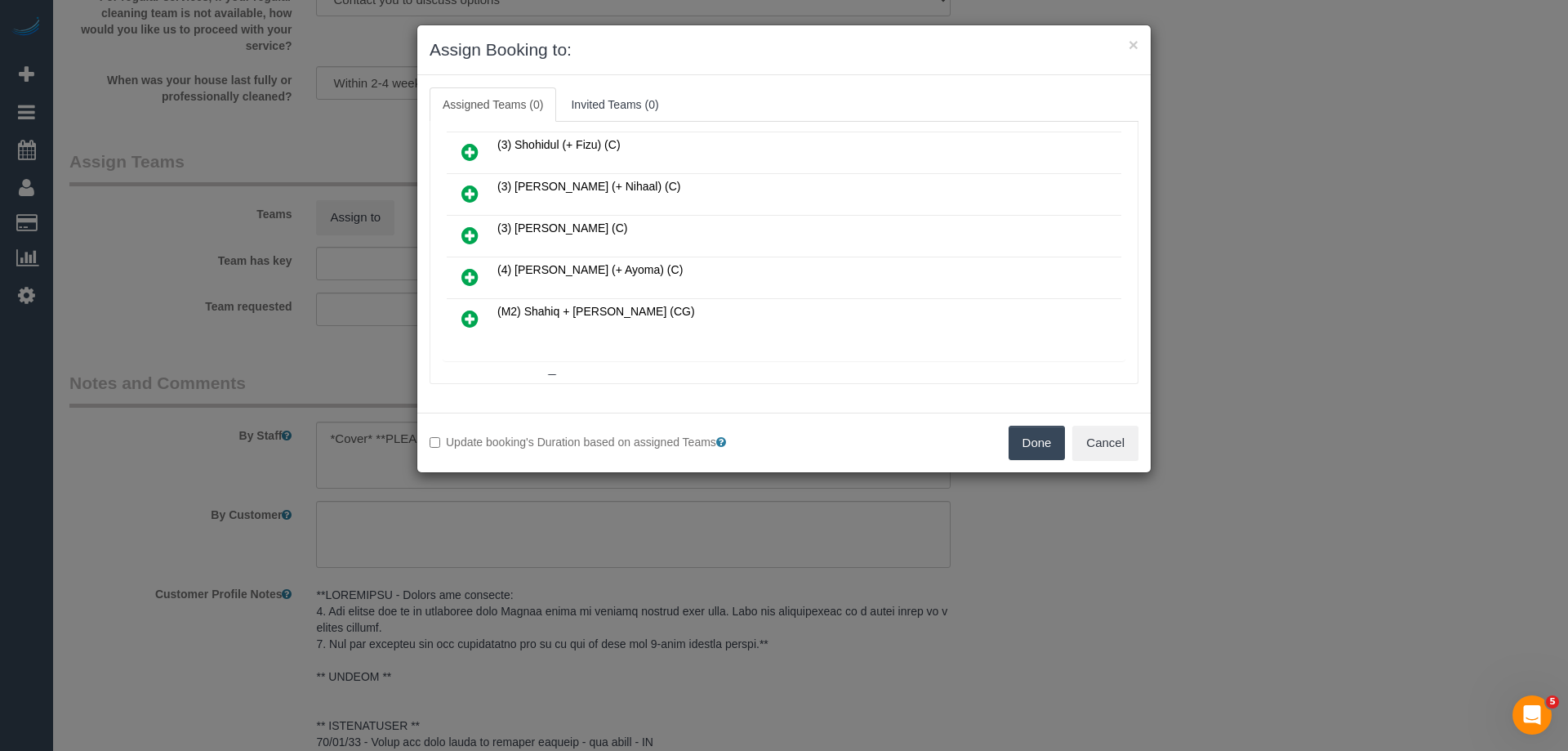
click at [473, 232] on icon at bounding box center [469, 234] width 18 height 19
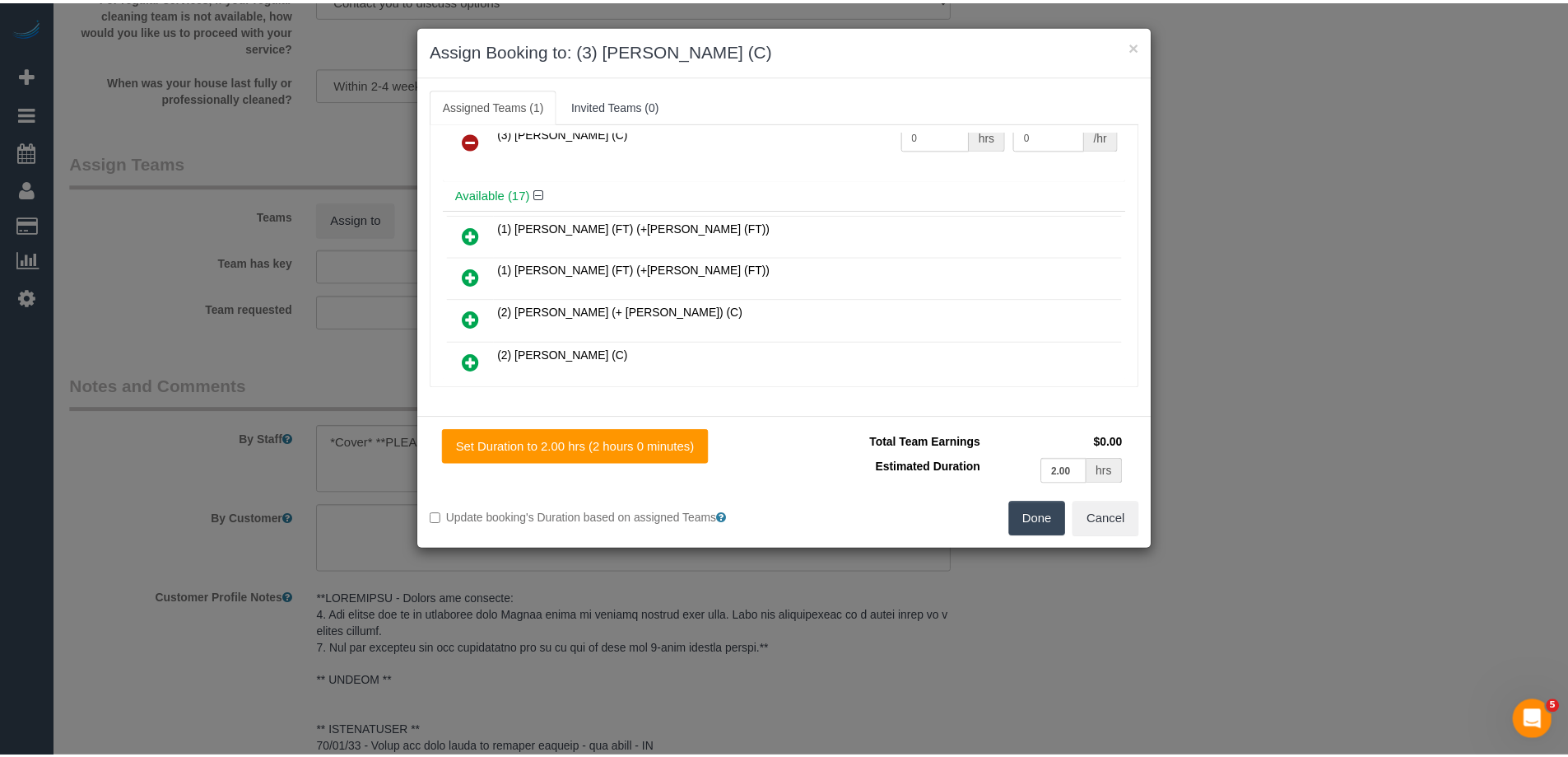
scroll to position [0, 0]
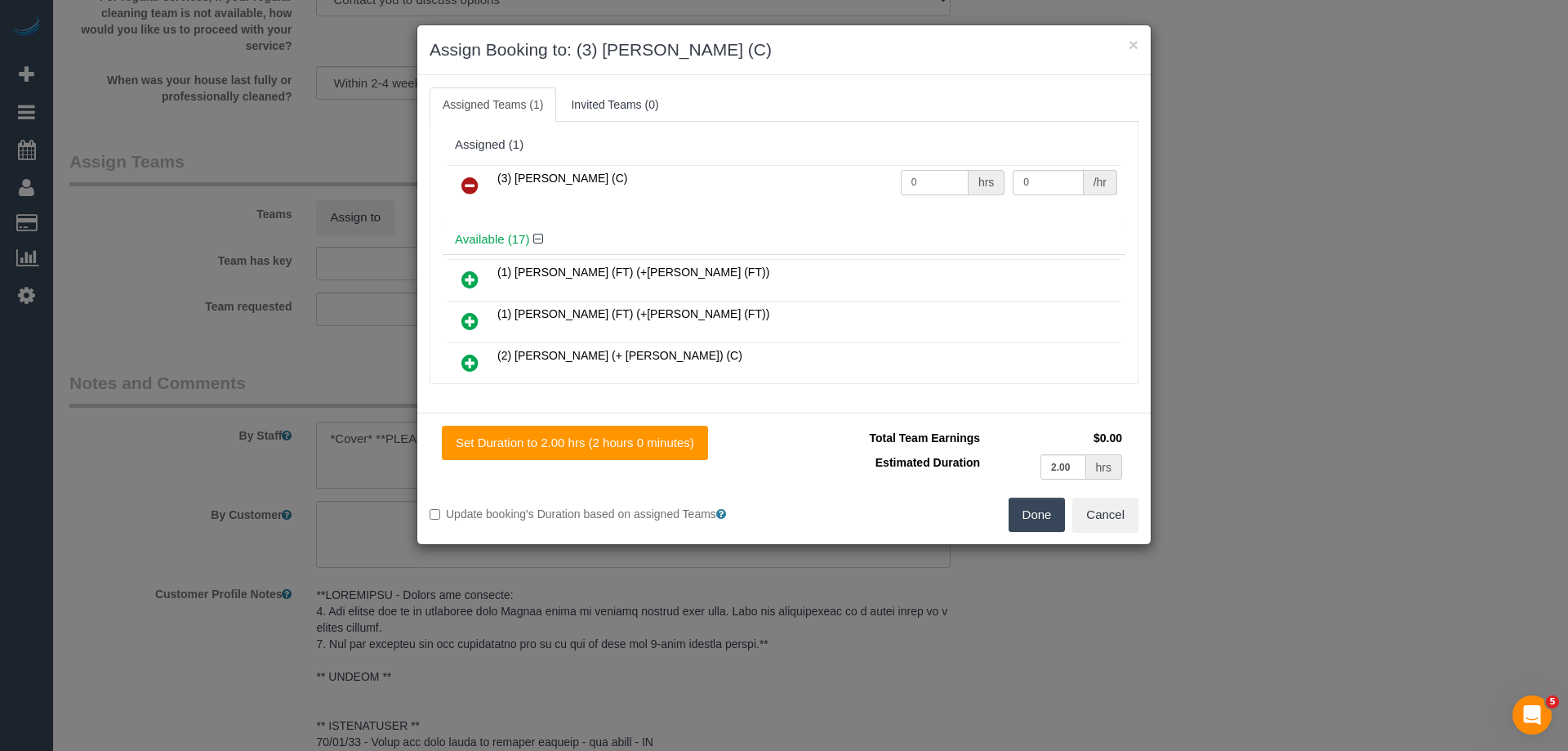
drag, startPoint x: 927, startPoint y: 186, endPoint x: 835, endPoint y: 182, distance: 92.1
click at [838, 185] on tr "(3) Trish Osman (C) 0 hrs 0 /hr" at bounding box center [783, 185] width 674 height 42
type input "2"
drag, startPoint x: 992, startPoint y: 185, endPoint x: 943, endPoint y: 260, distance: 89.6
click at [900, 185] on tr "(3) Trish Osman (C) 2 hrs 0 /hr" at bounding box center [783, 185] width 674 height 42
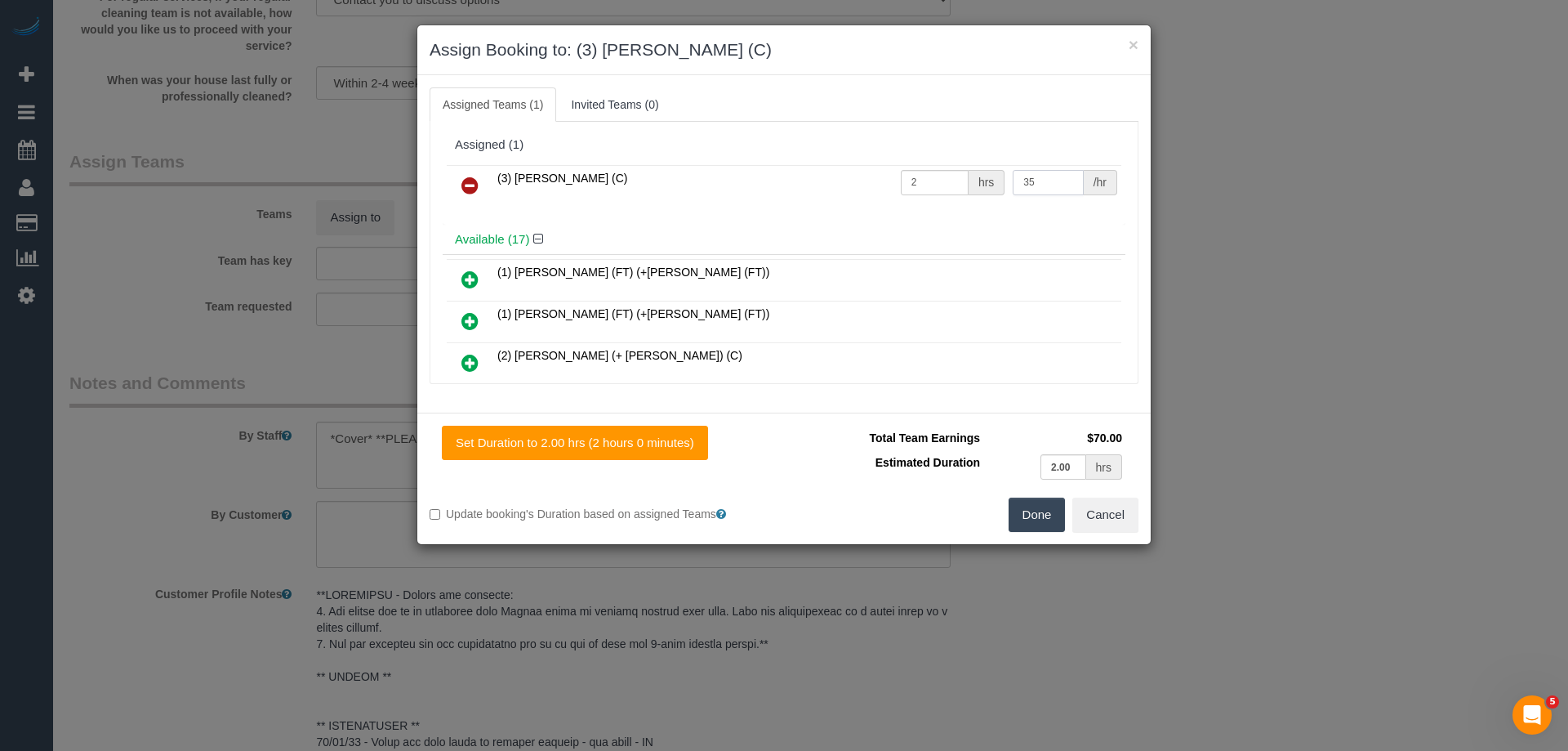
type input "35"
click at [1033, 509] on button "Done" at bounding box center [1037, 514] width 57 height 34
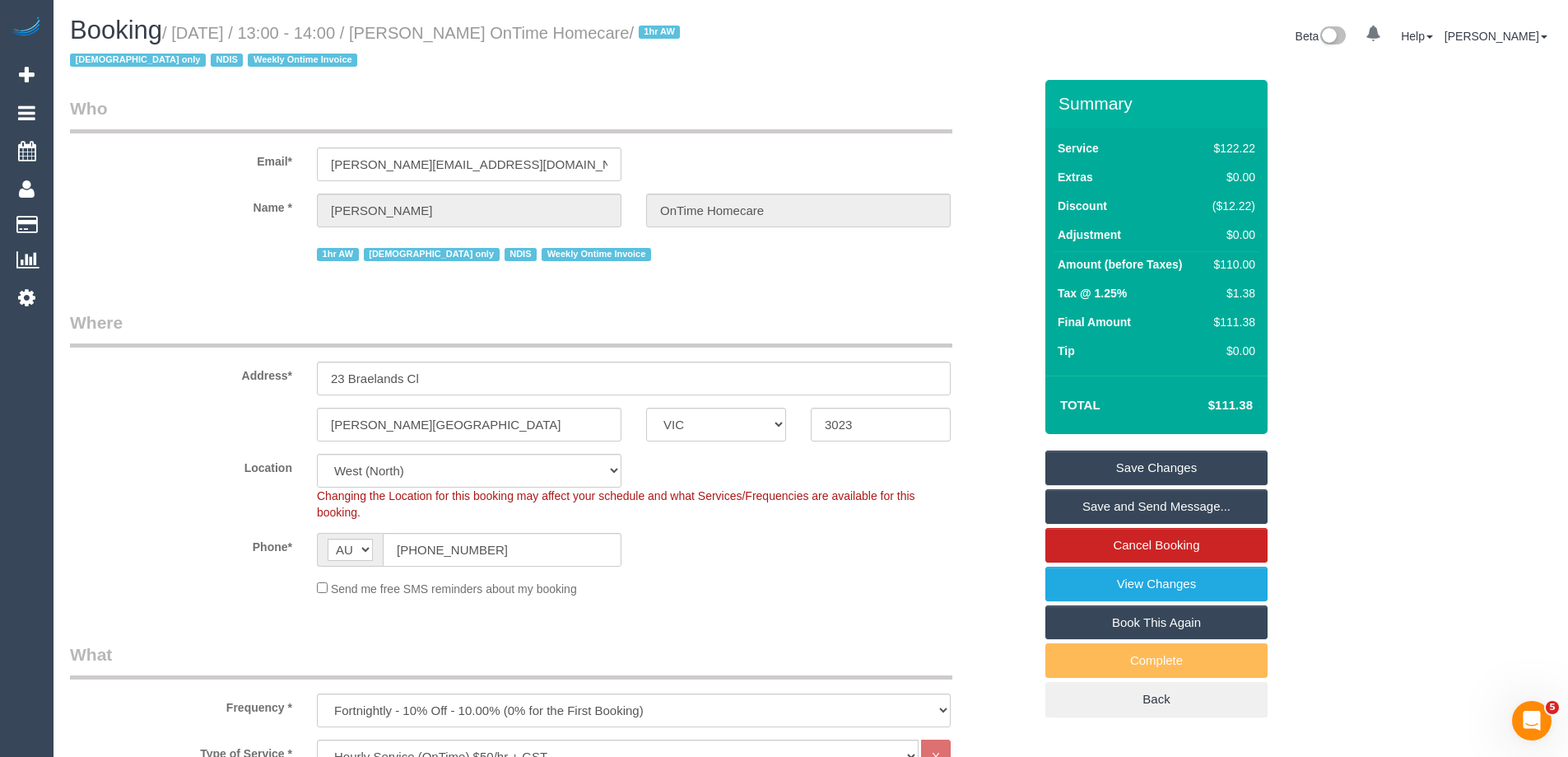
drag, startPoint x: 671, startPoint y: 35, endPoint x: 434, endPoint y: 29, distance: 237.1
click at [434, 29] on small "/ October 07, 2025 / 13:00 - 14:00 / Joseph Fava OnTime Homecare / 1hr AW femal…" at bounding box center [377, 47] width 615 height 46
copy small "Joseph Fava OnTime Homecare"
click at [1086, 464] on link "Save Changes" at bounding box center [1156, 467] width 222 height 34
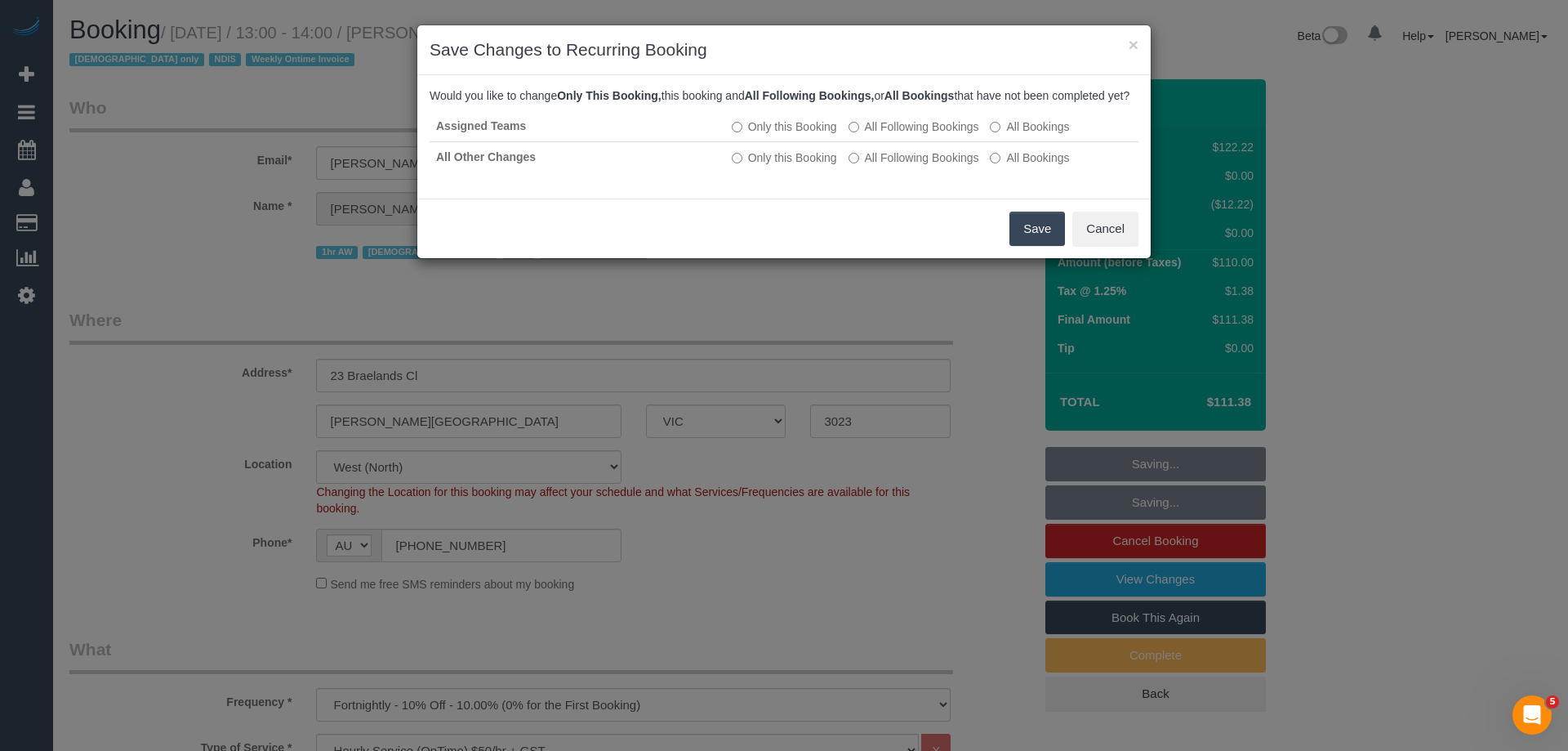
click at [1027, 245] on button "Save" at bounding box center [1037, 228] width 55 height 34
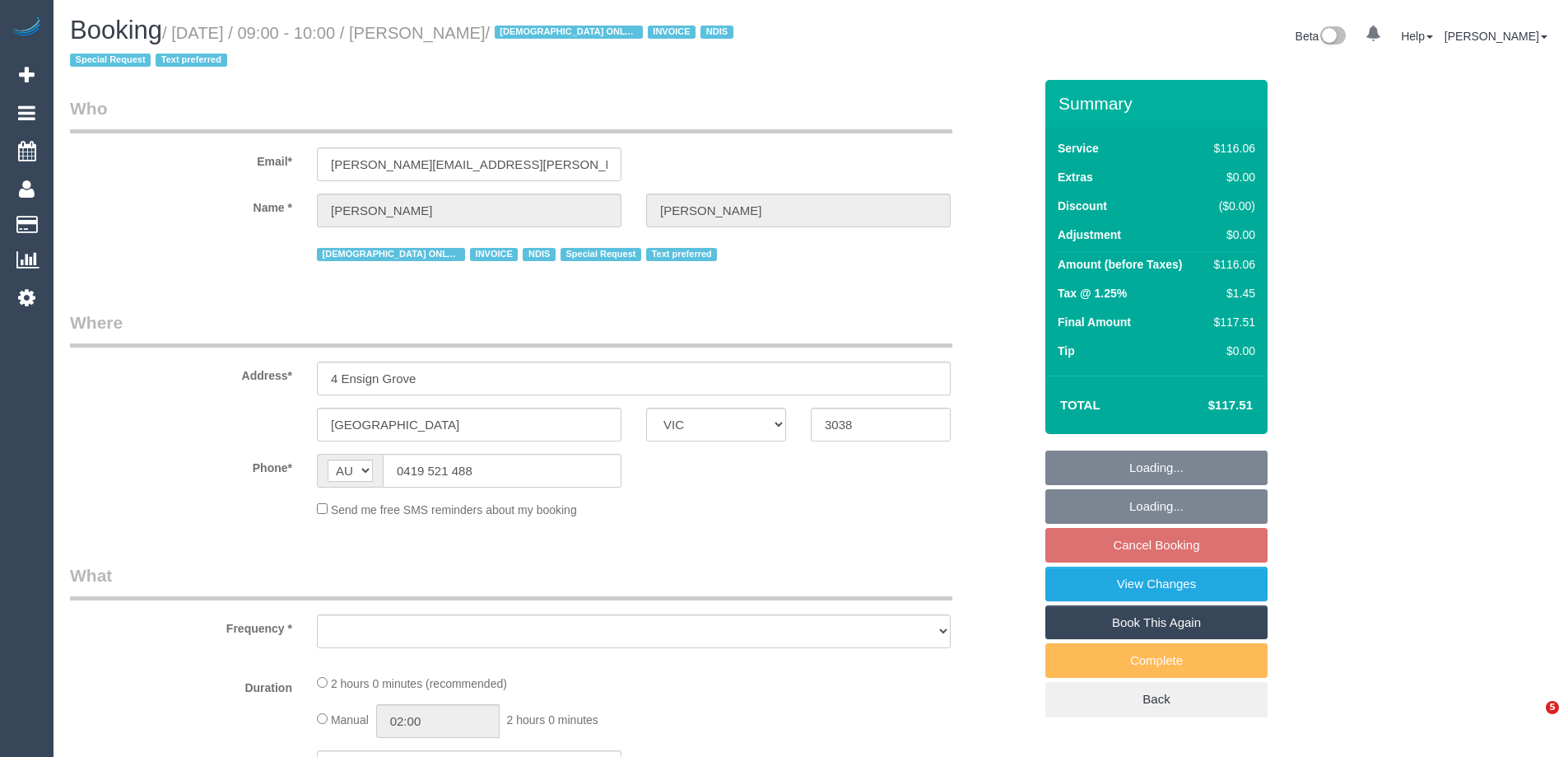
select select "VIC"
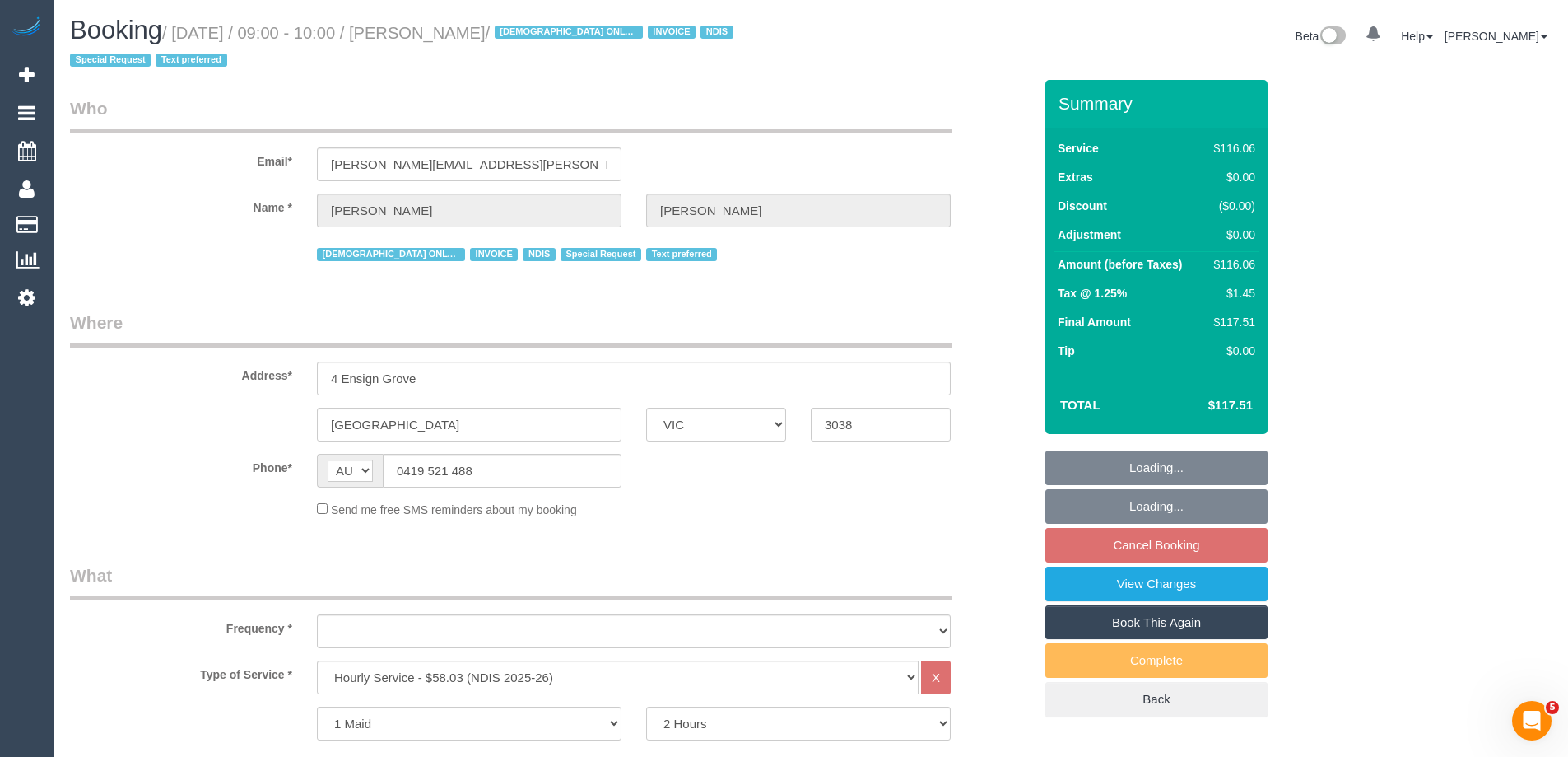
select select "object:771"
select select "number:28"
select select "number:14"
select select "number:19"
select select "number:25"
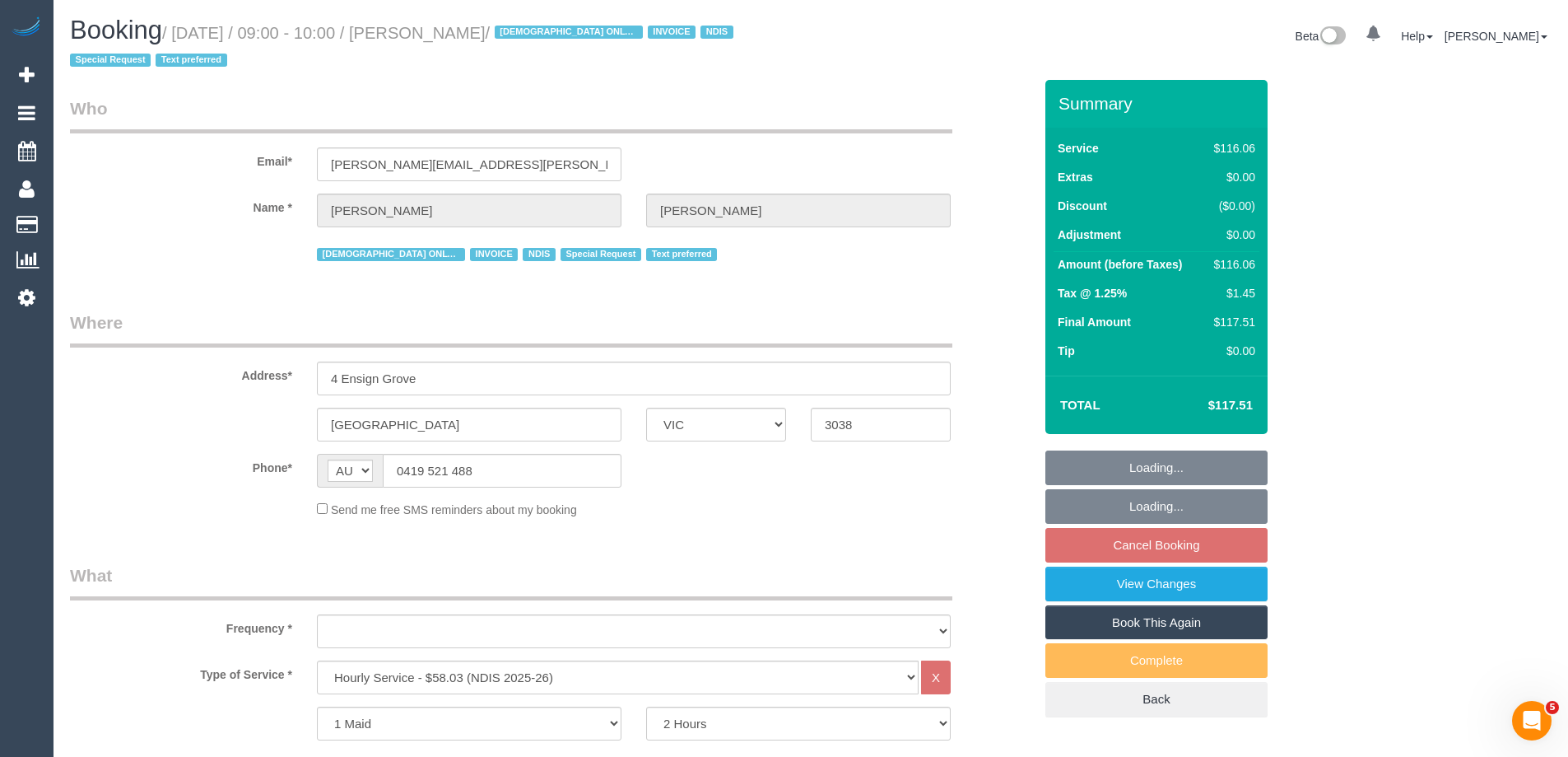
select select "number:35"
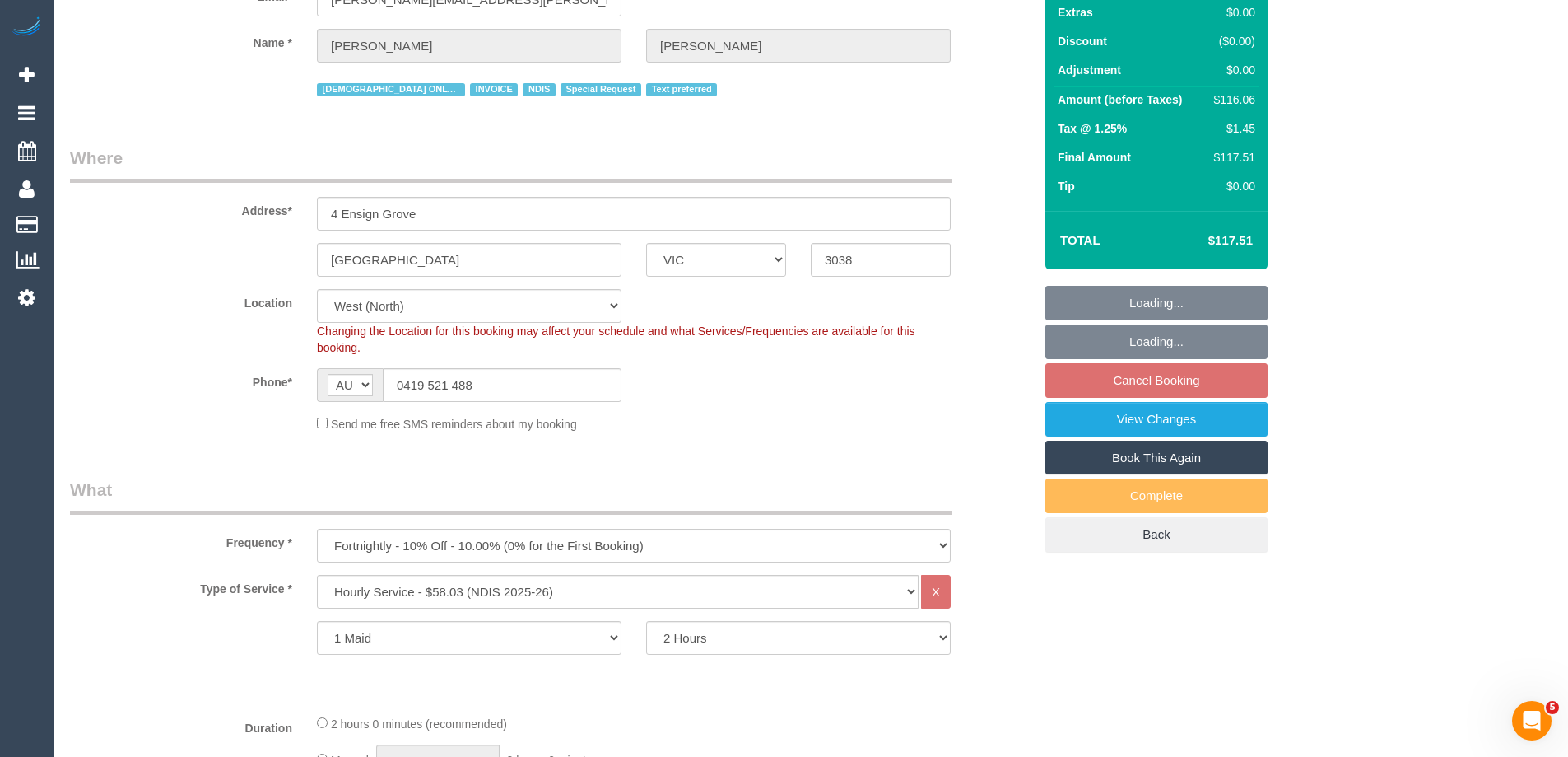
select select "object:1312"
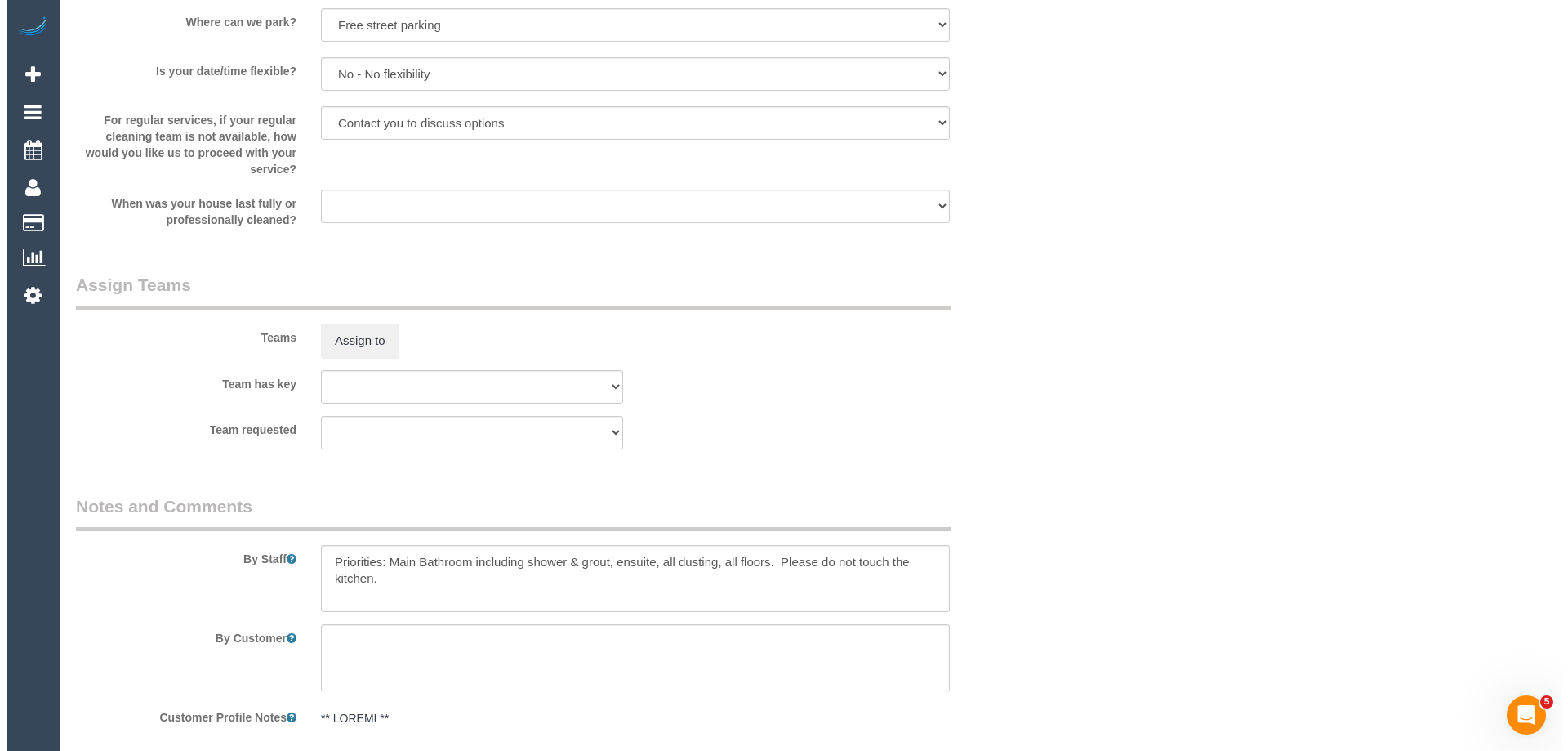
scroll to position [1923, 0]
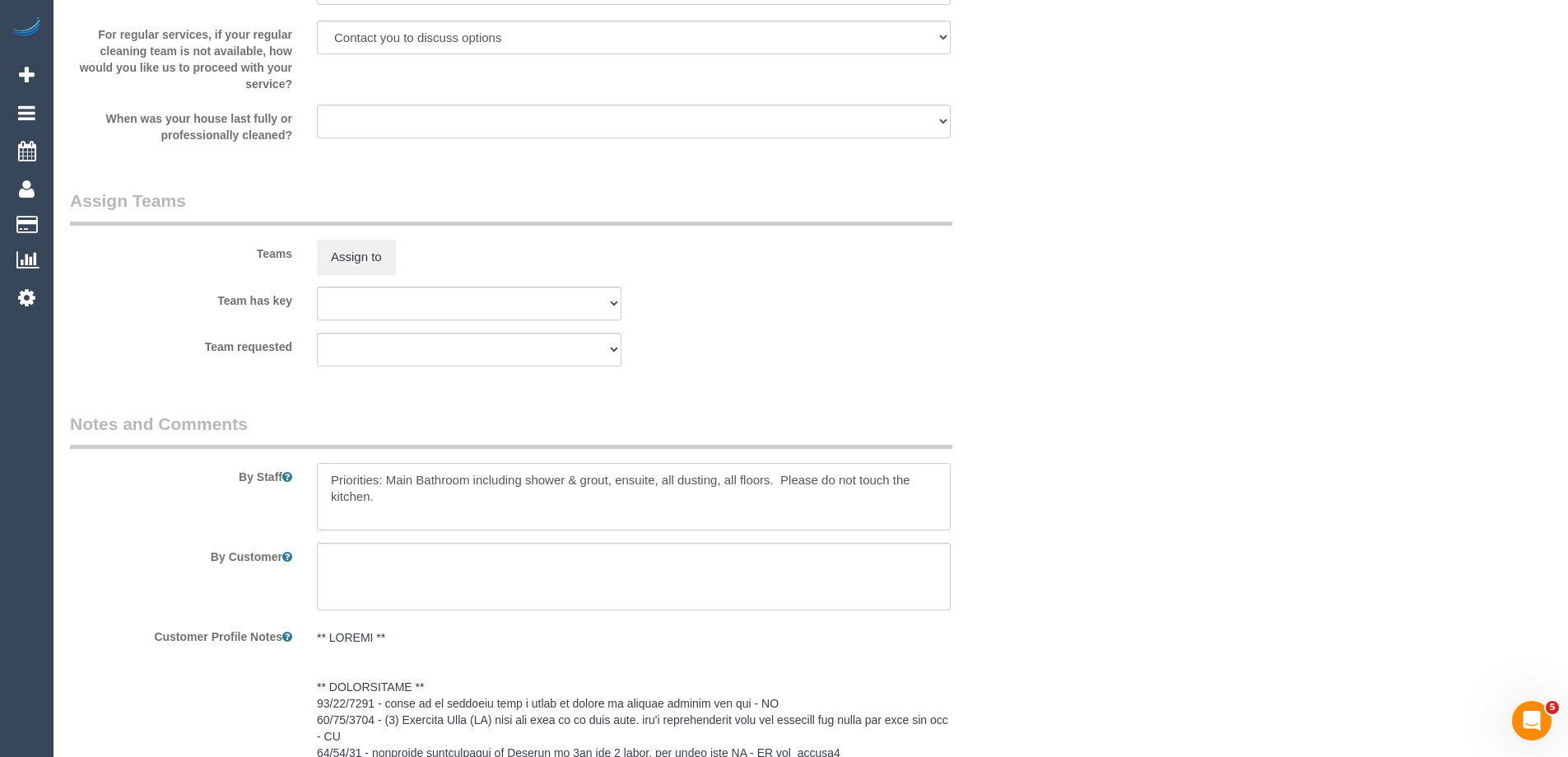
click at [321, 471] on textarea at bounding box center [634, 497] width 634 height 68
type textarea "*Cover* Priorities: Main Bathroom including shower & grout, ensuite, all dustin…"
click at [345, 255] on button "Assign to" at bounding box center [356, 257] width 79 height 34
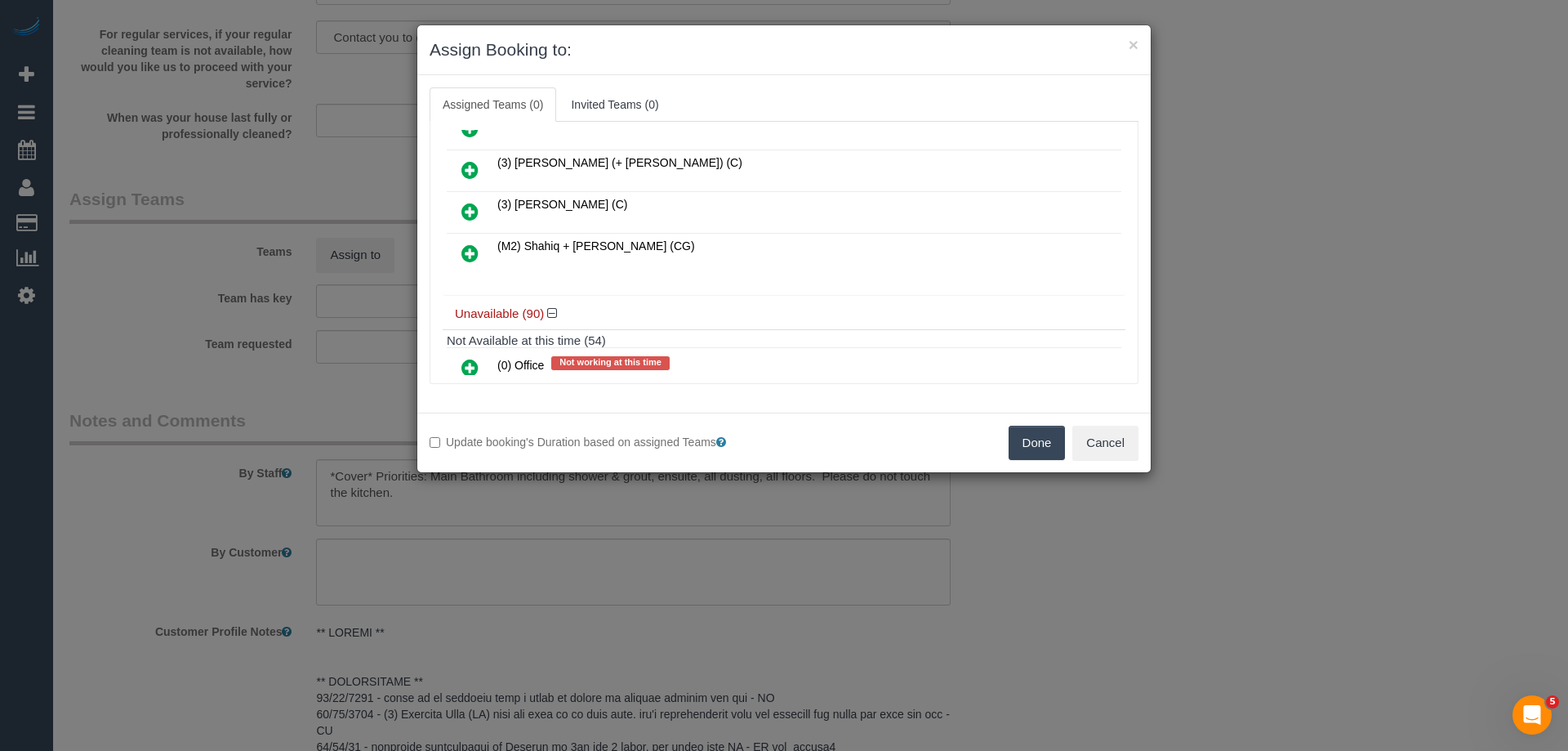
click at [469, 210] on icon at bounding box center [469, 211] width 18 height 19
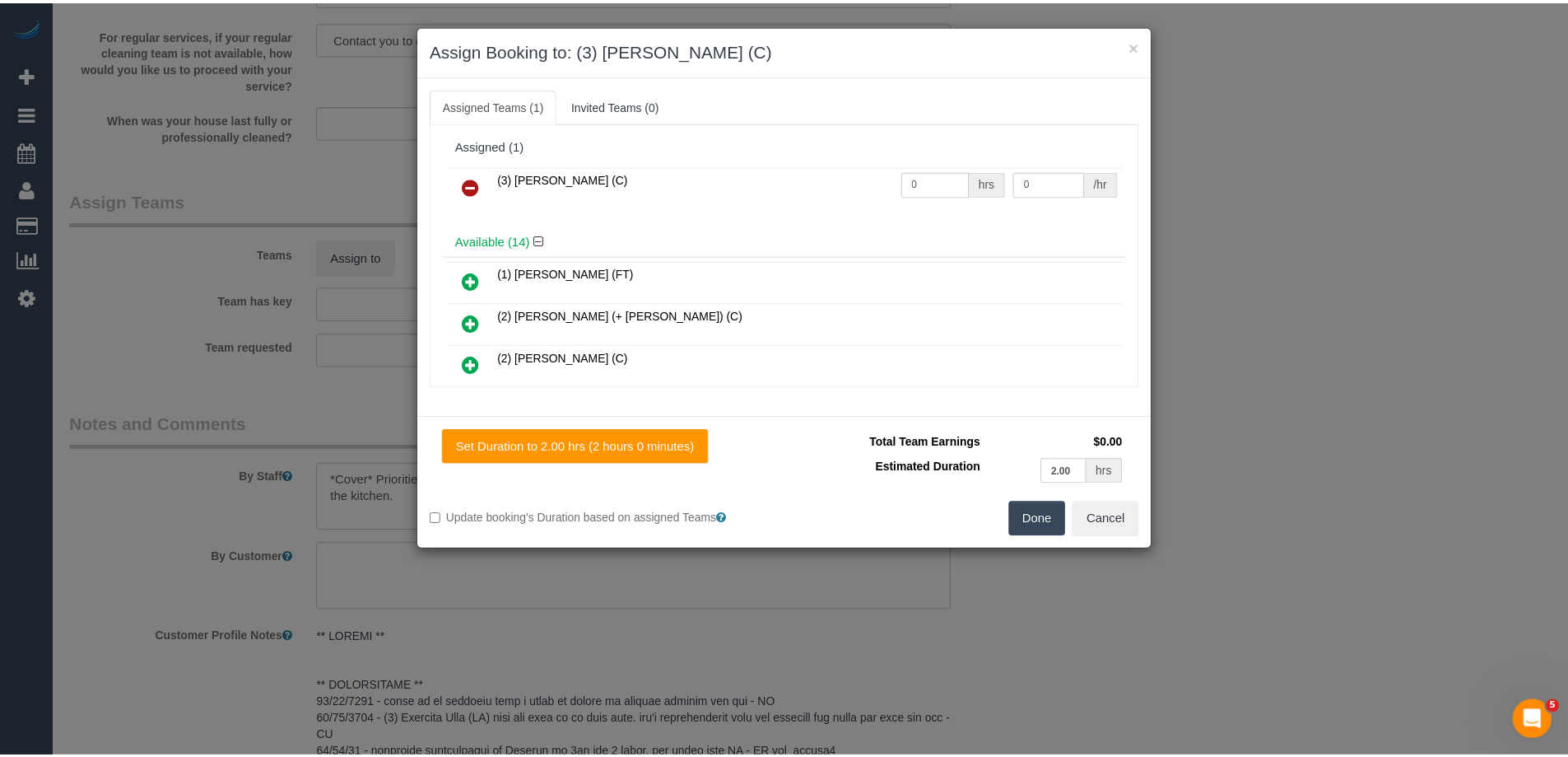
scroll to position [0, 0]
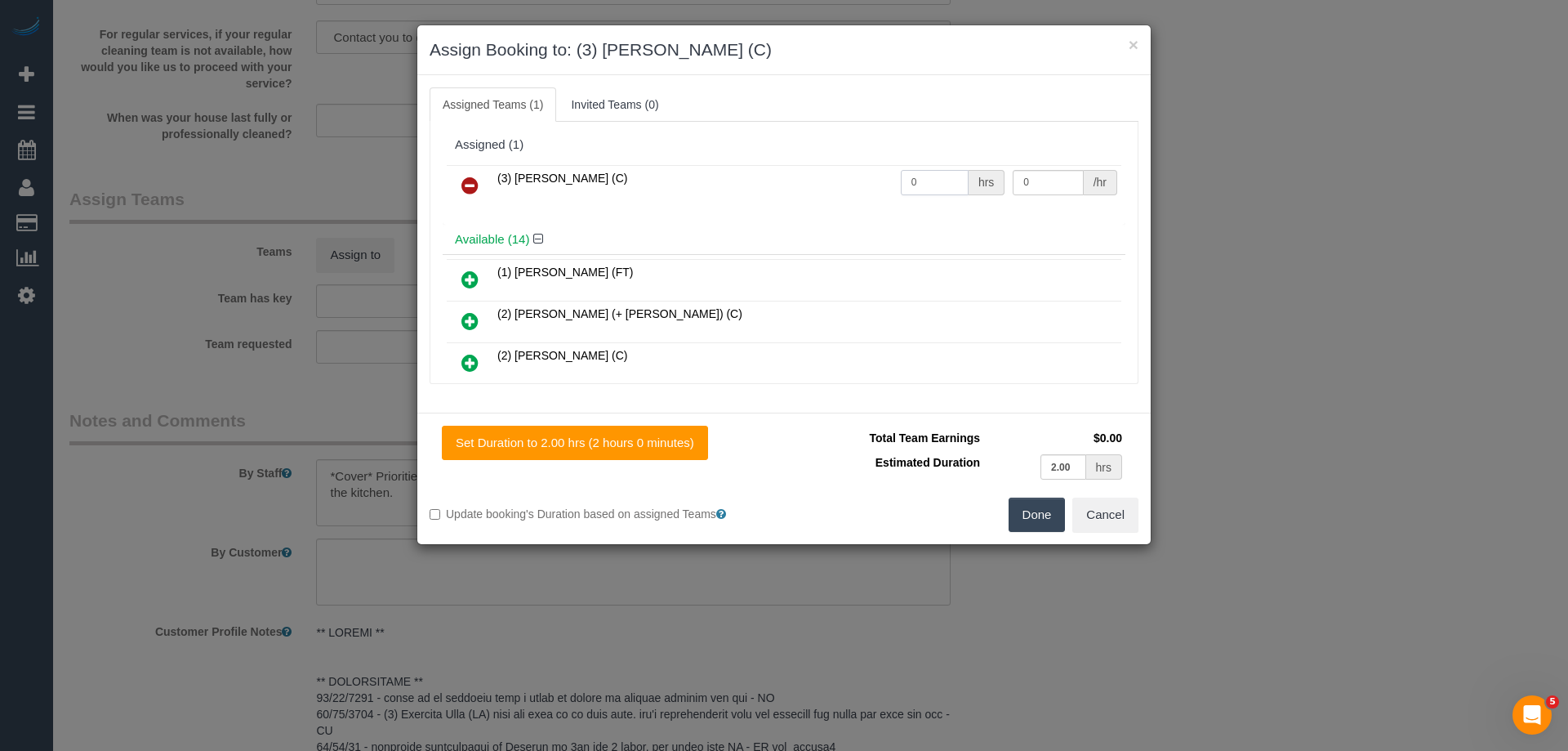
drag, startPoint x: 932, startPoint y: 185, endPoint x: 843, endPoint y: 174, distance: 89.7
click at [845, 176] on tr "(3) [PERSON_NAME] (C) 0 hrs 0 /hr" at bounding box center [783, 185] width 674 height 42
type input "2"
drag, startPoint x: 1043, startPoint y: 176, endPoint x: 842, endPoint y: 174, distance: 201.0
click at [842, 174] on tr "(3) [PERSON_NAME] (C) 2 hrs 0 /hr" at bounding box center [783, 185] width 674 height 42
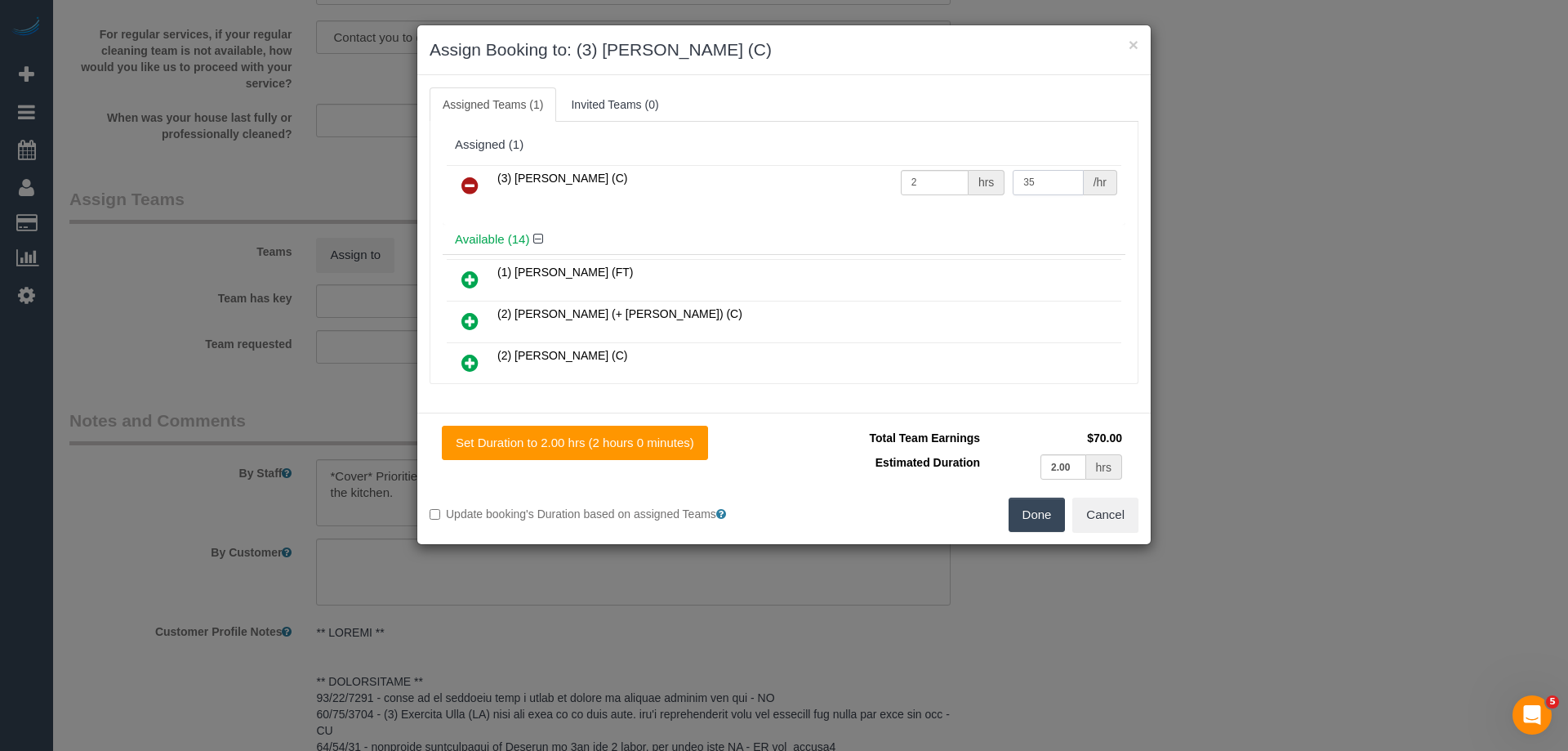
type input "35"
drag, startPoint x: 1028, startPoint y: 530, endPoint x: 1034, endPoint y: 508, distance: 22.8
click at [1031, 525] on button "Done" at bounding box center [1037, 514] width 57 height 34
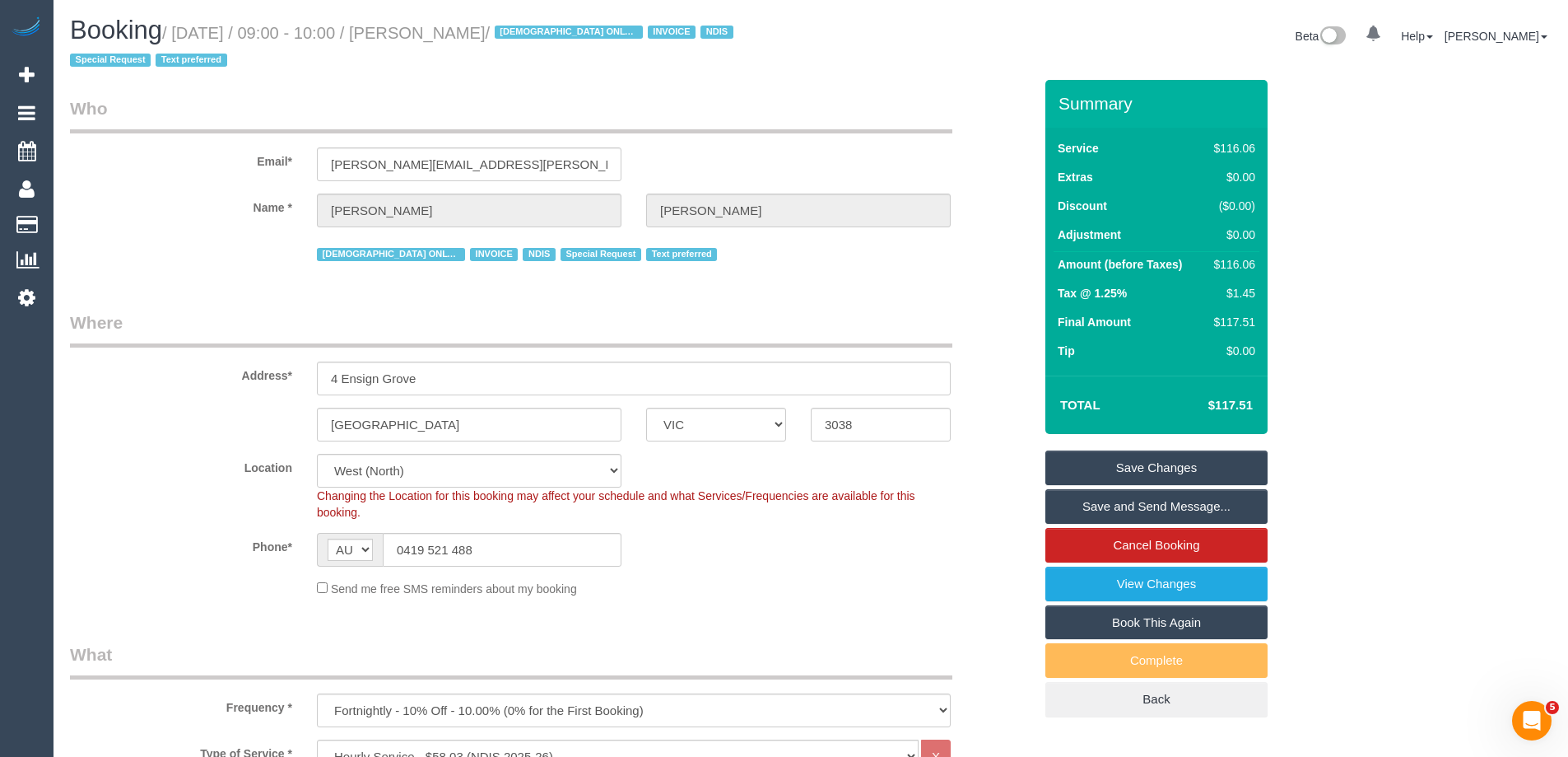
drag, startPoint x: 540, startPoint y: 28, endPoint x: 434, endPoint y: 25, distance: 106.0
click at [434, 25] on small "/ October 07, 2025 / 09:00 - 10:00 / Amanda Bueti / FEMALE ONLY CLEANER INVOICE…" at bounding box center [404, 47] width 669 height 46
copy small "Amanda Bueti"
click at [1123, 501] on link "Save and Send Message..." at bounding box center [1156, 506] width 222 height 34
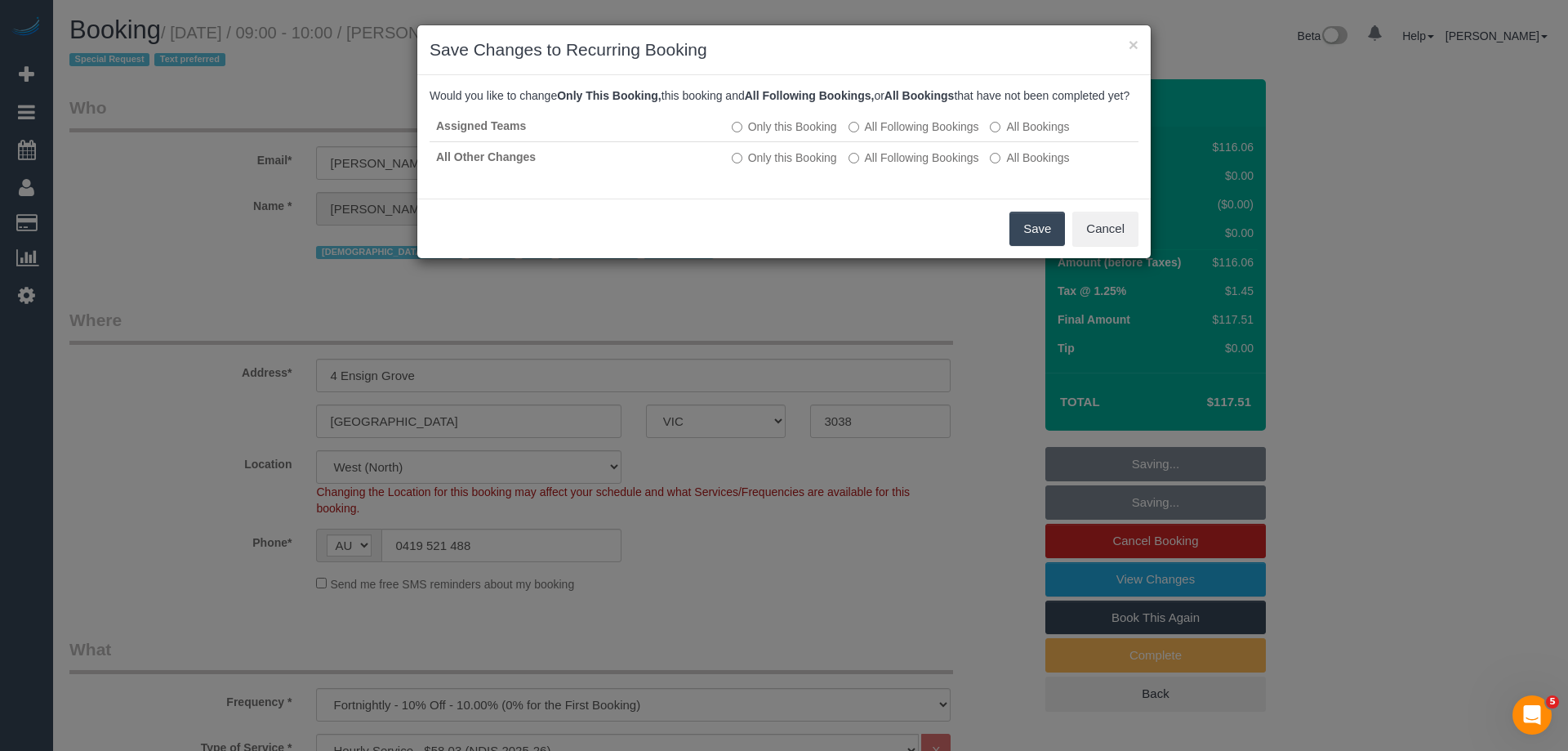
click at [1040, 245] on button "Save" at bounding box center [1037, 228] width 55 height 34
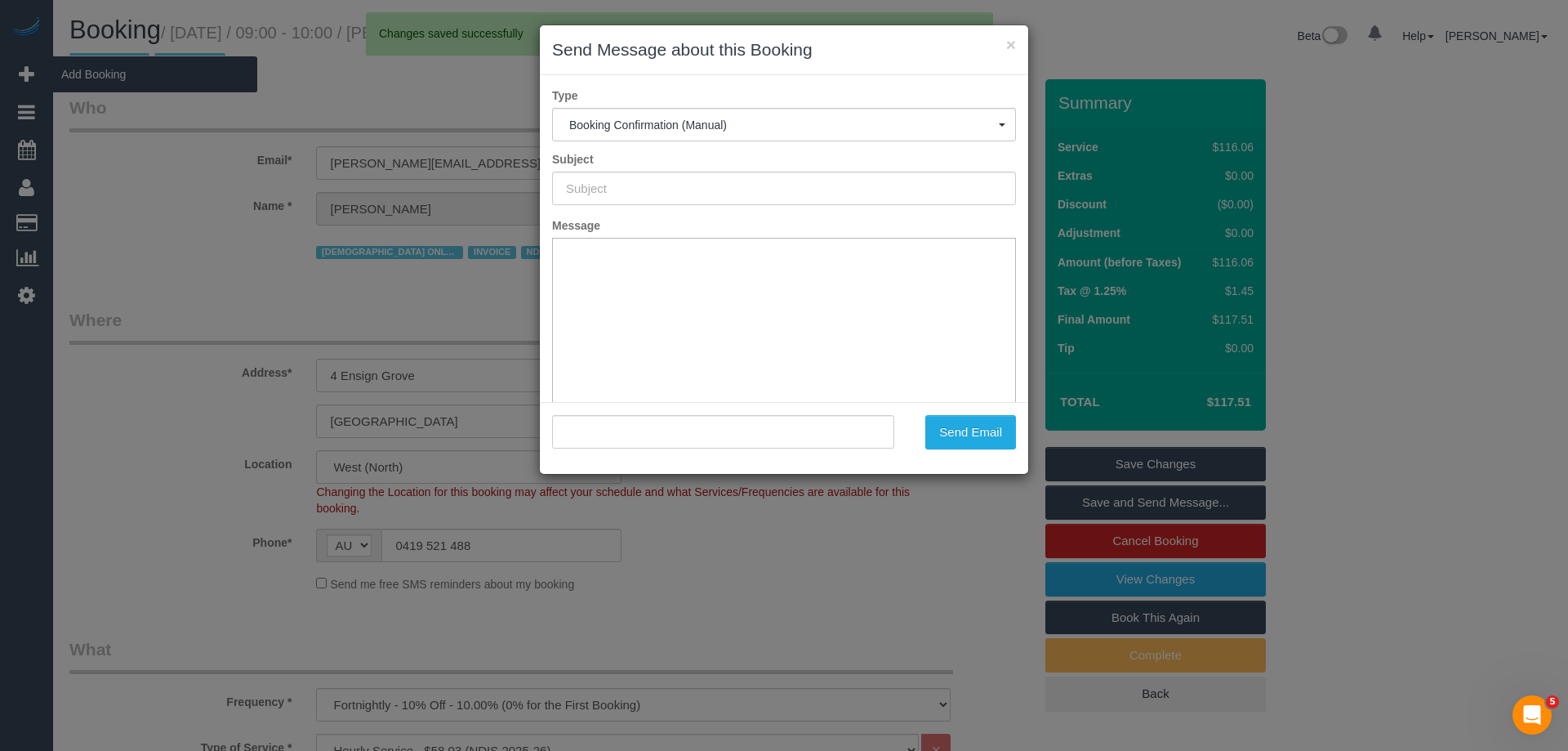
type input "Booking Confirmed"
type input ""Amanda Bueti" <caroline.nowak@yooralla.com.au>"
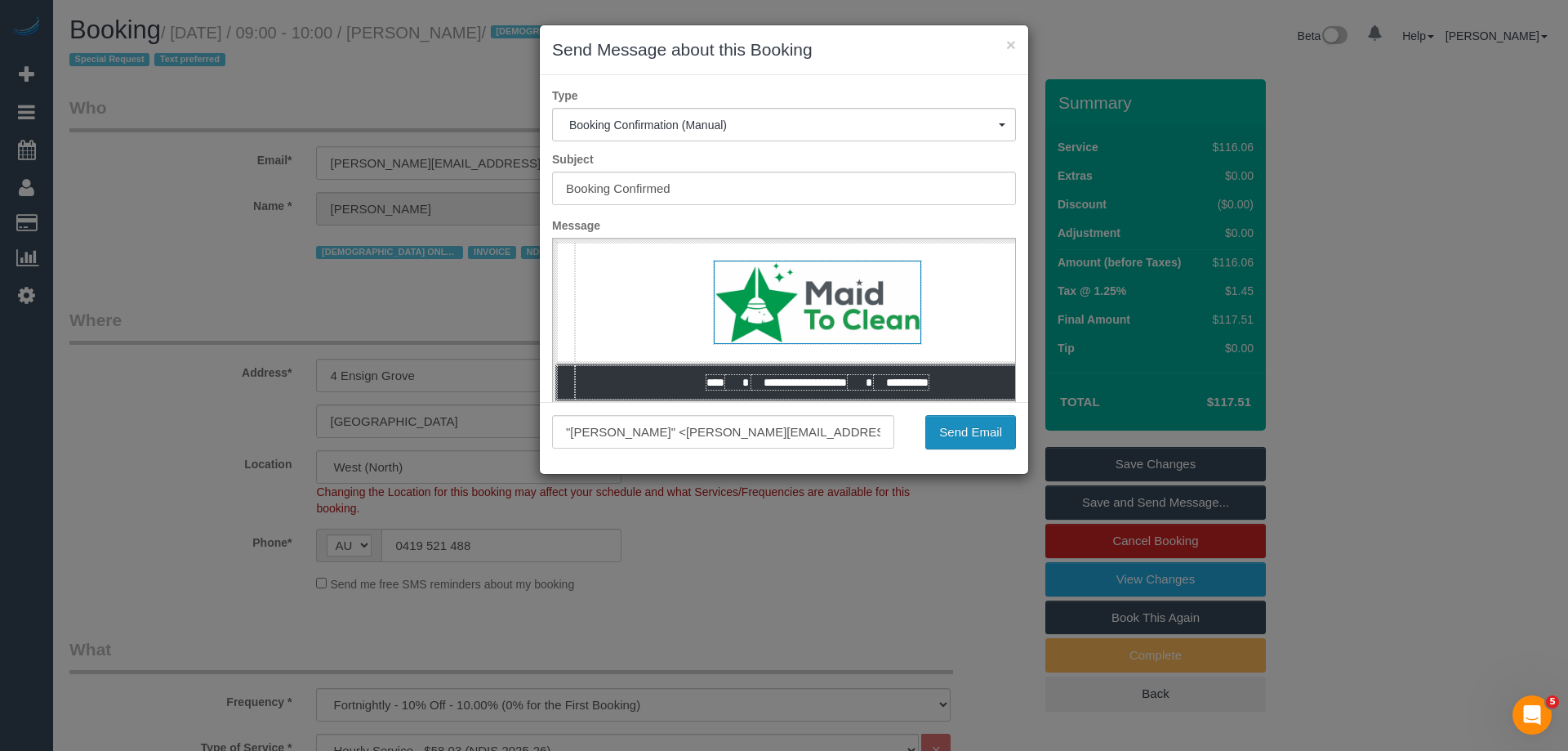
click at [986, 422] on button "Send Email" at bounding box center [970, 432] width 90 height 34
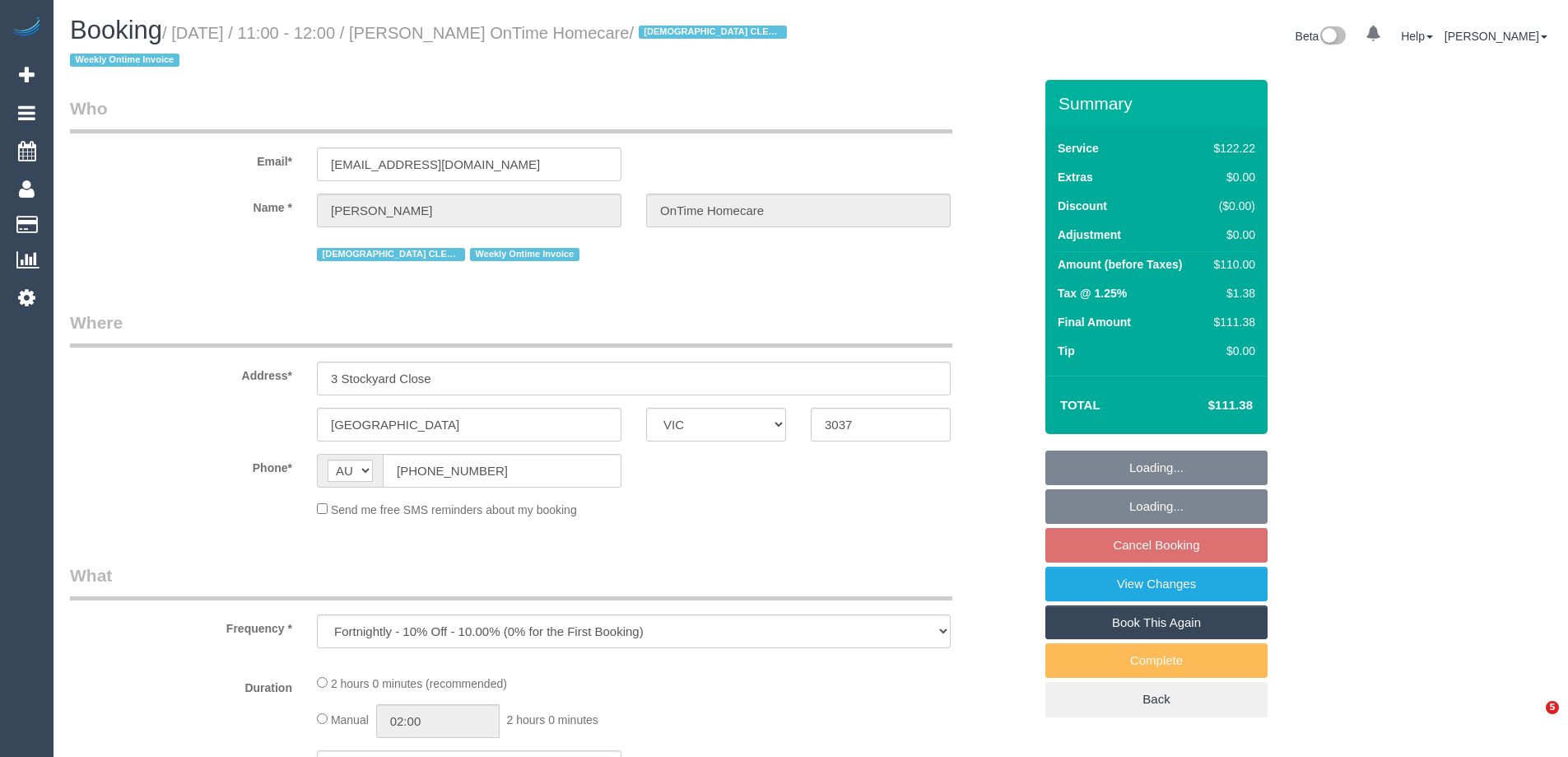
select select "VIC"
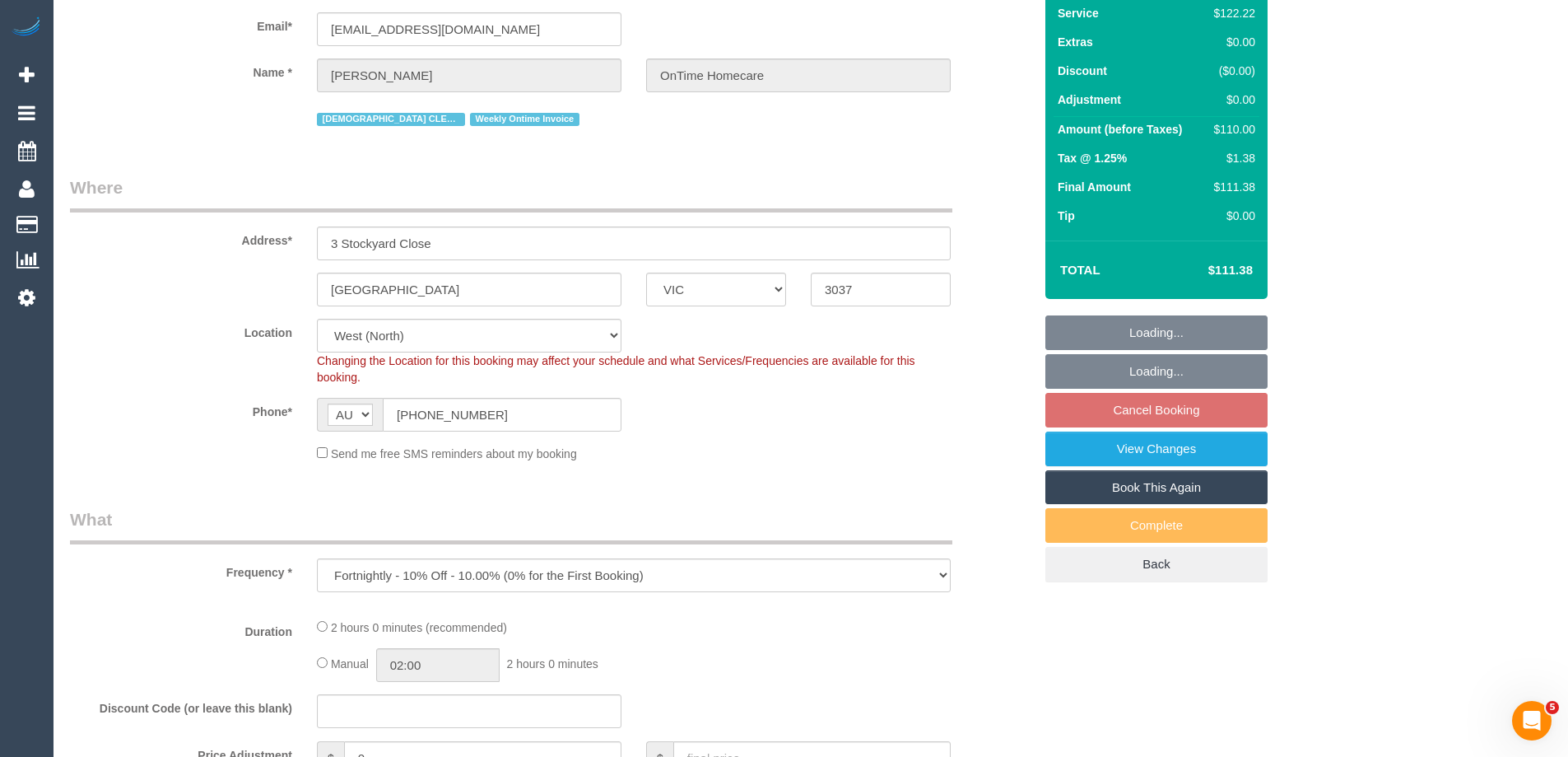
select select "object:711"
select select "number:28"
select select "number:14"
select select "number:19"
select select "number:25"
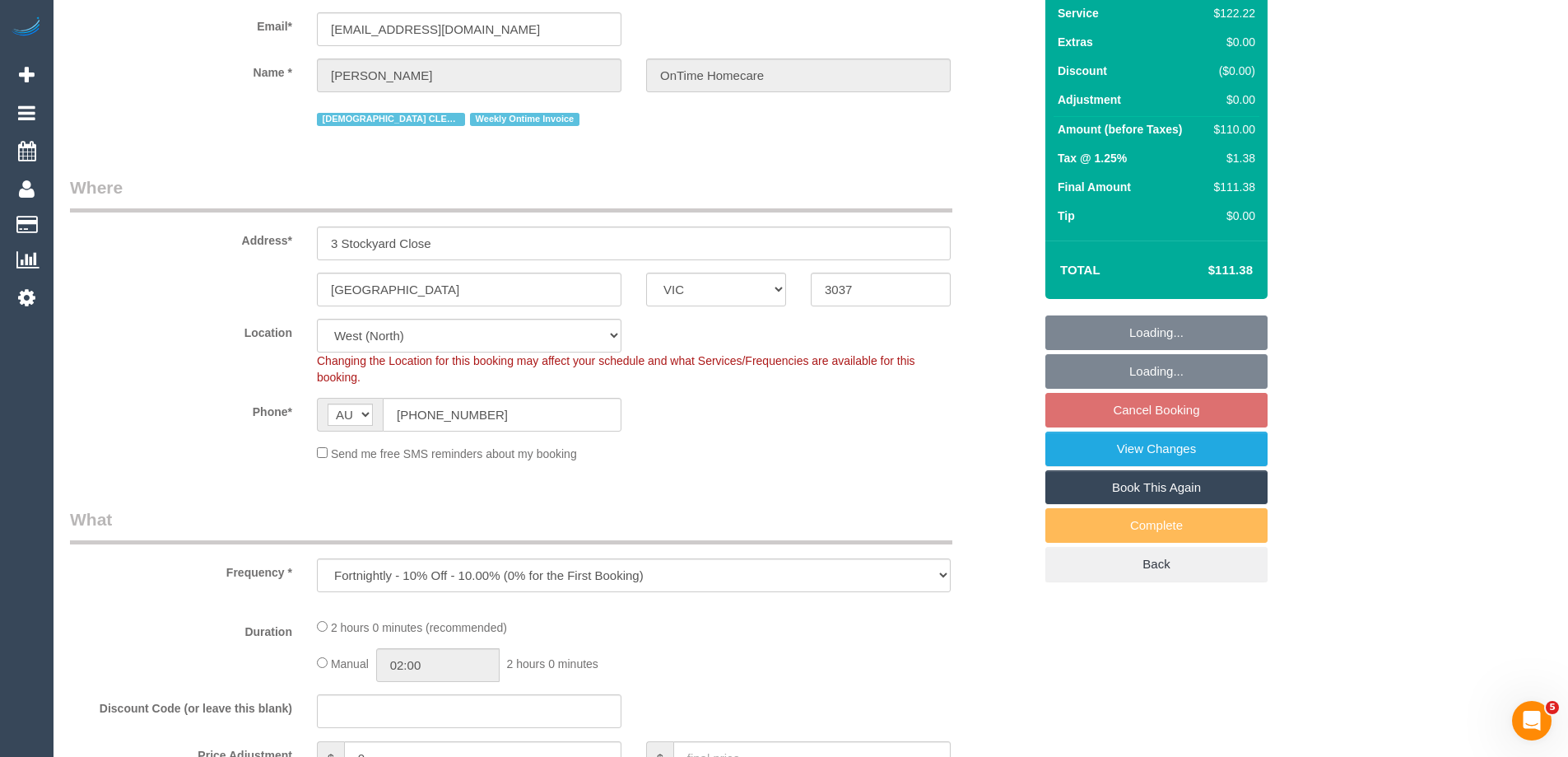
select select "number:35"
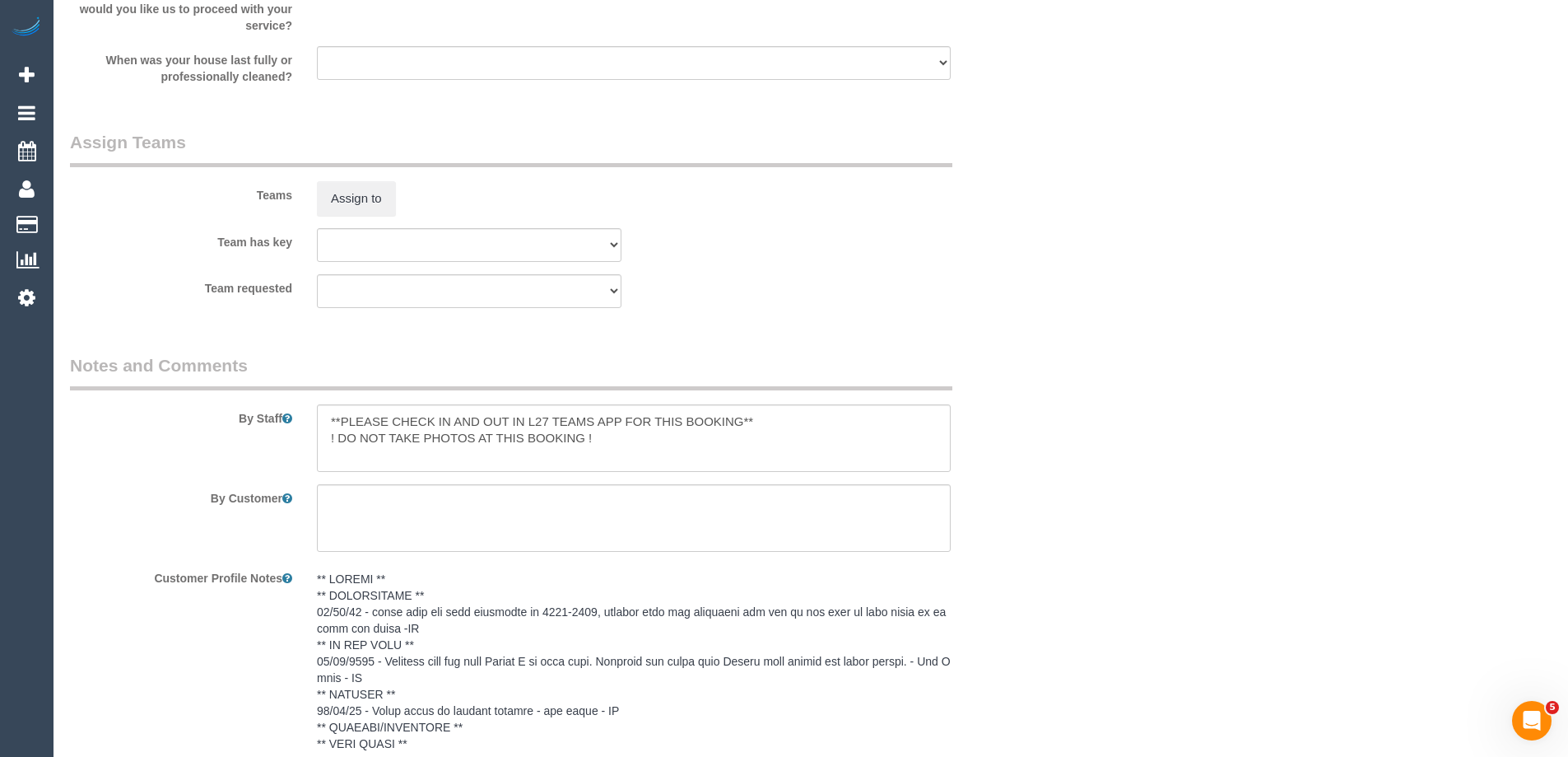
scroll to position [1967, 0]
click at [325, 416] on textarea at bounding box center [634, 439] width 634 height 68
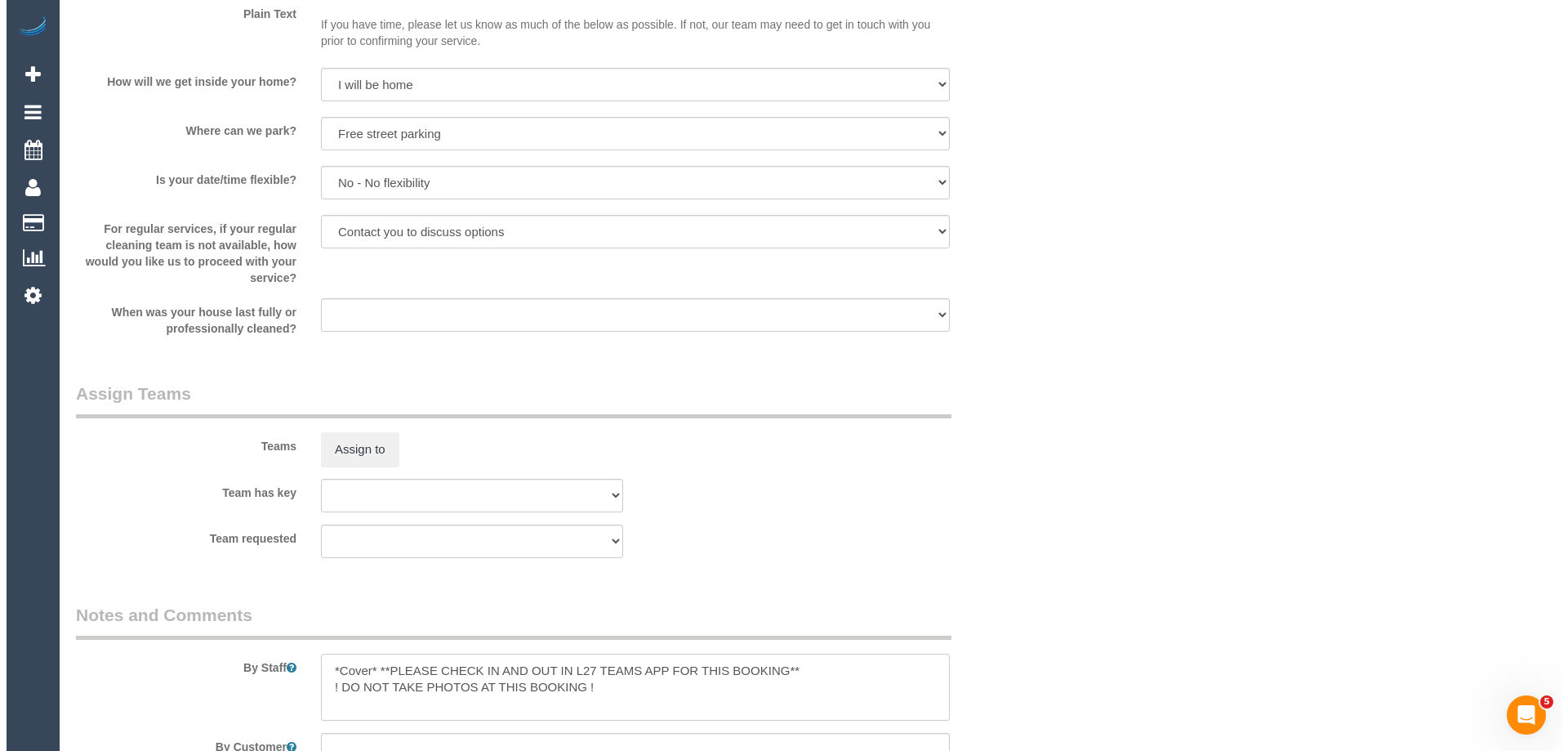
scroll to position [1878, 0]
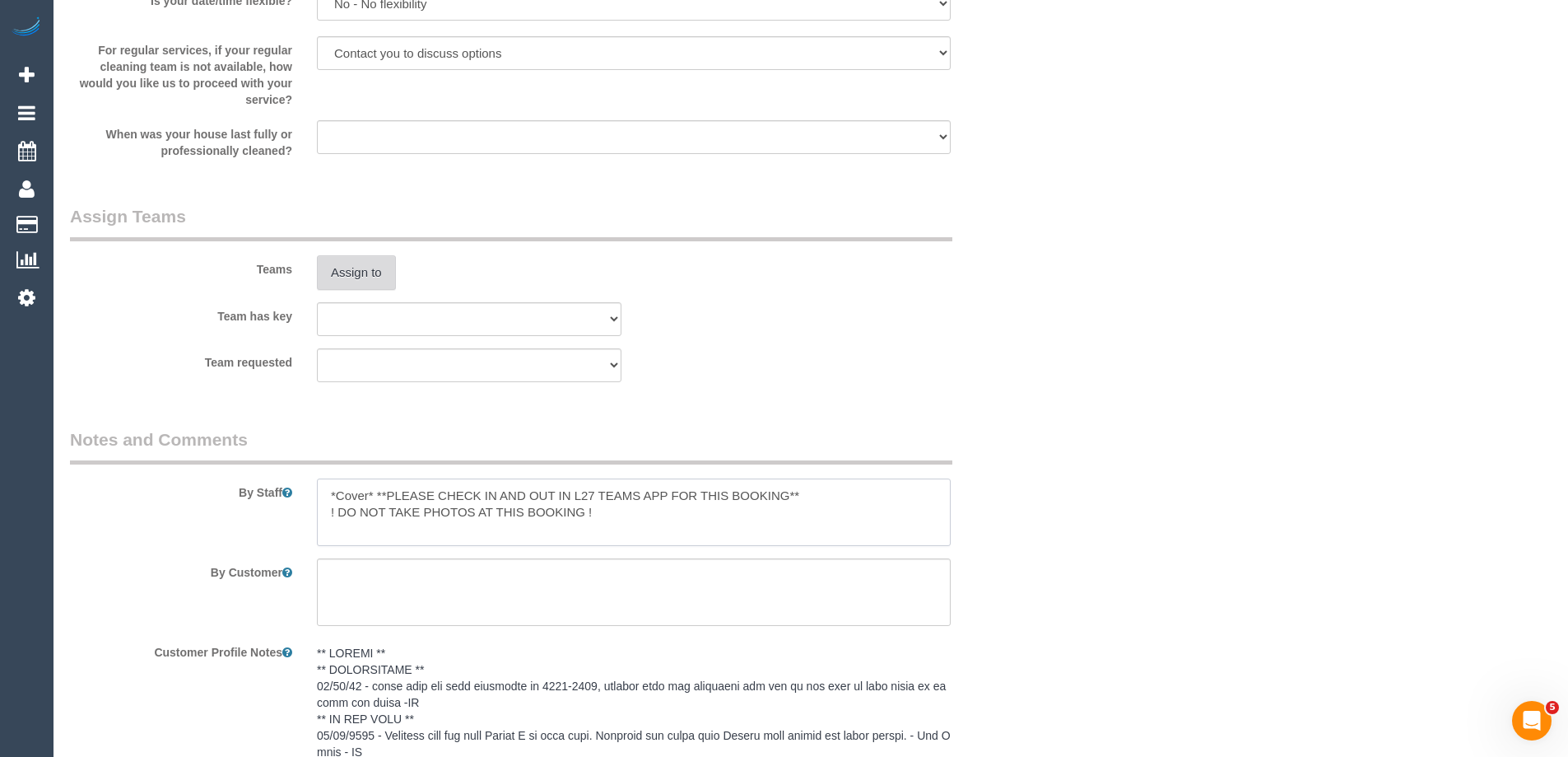
type textarea "*Cover* **PLEASE CHECK IN AND OUT IN L27 TEAMS APP FOR THIS BOOKING** ! DO NOT …"
click at [359, 271] on button "Assign to" at bounding box center [356, 272] width 79 height 34
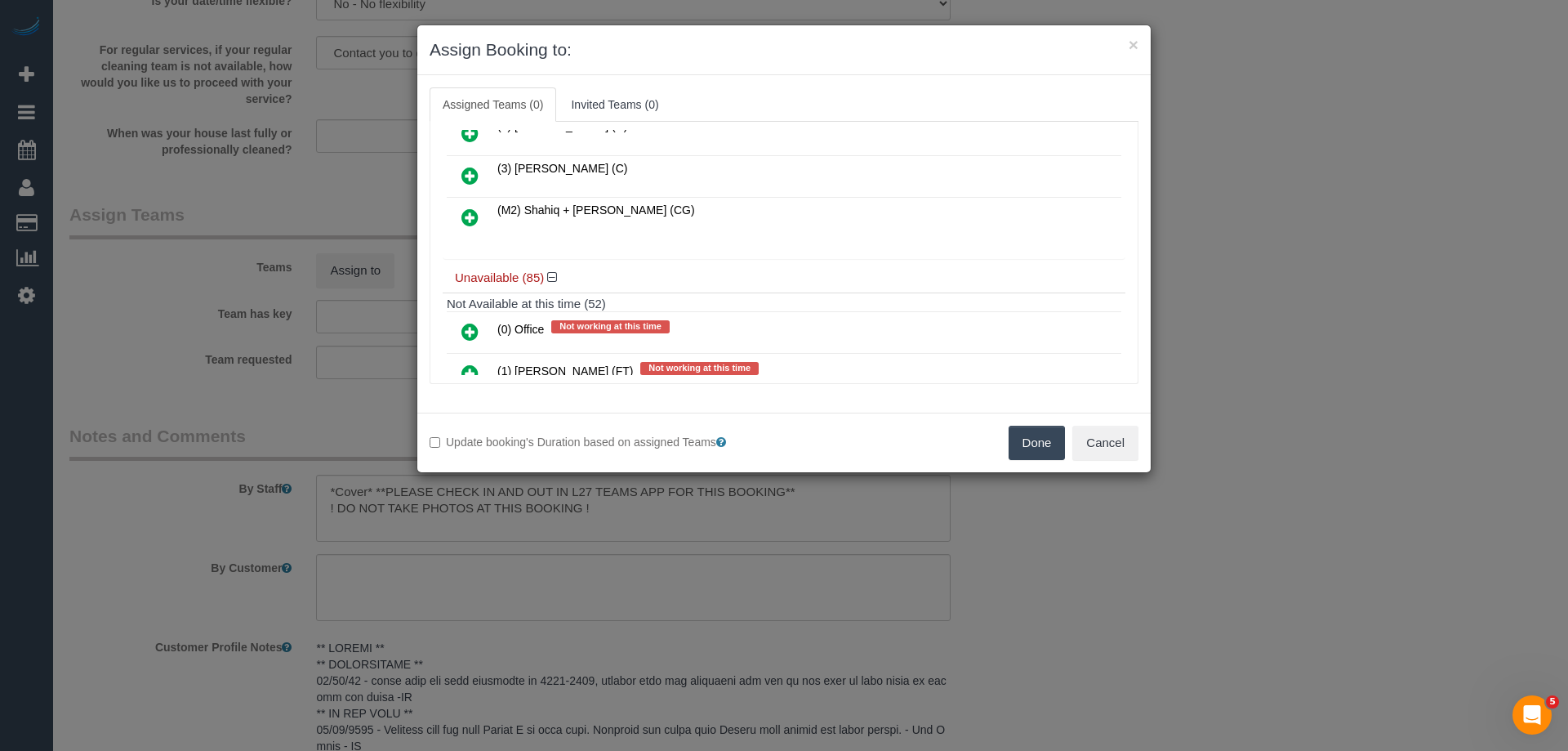
click at [474, 169] on icon at bounding box center [469, 175] width 18 height 19
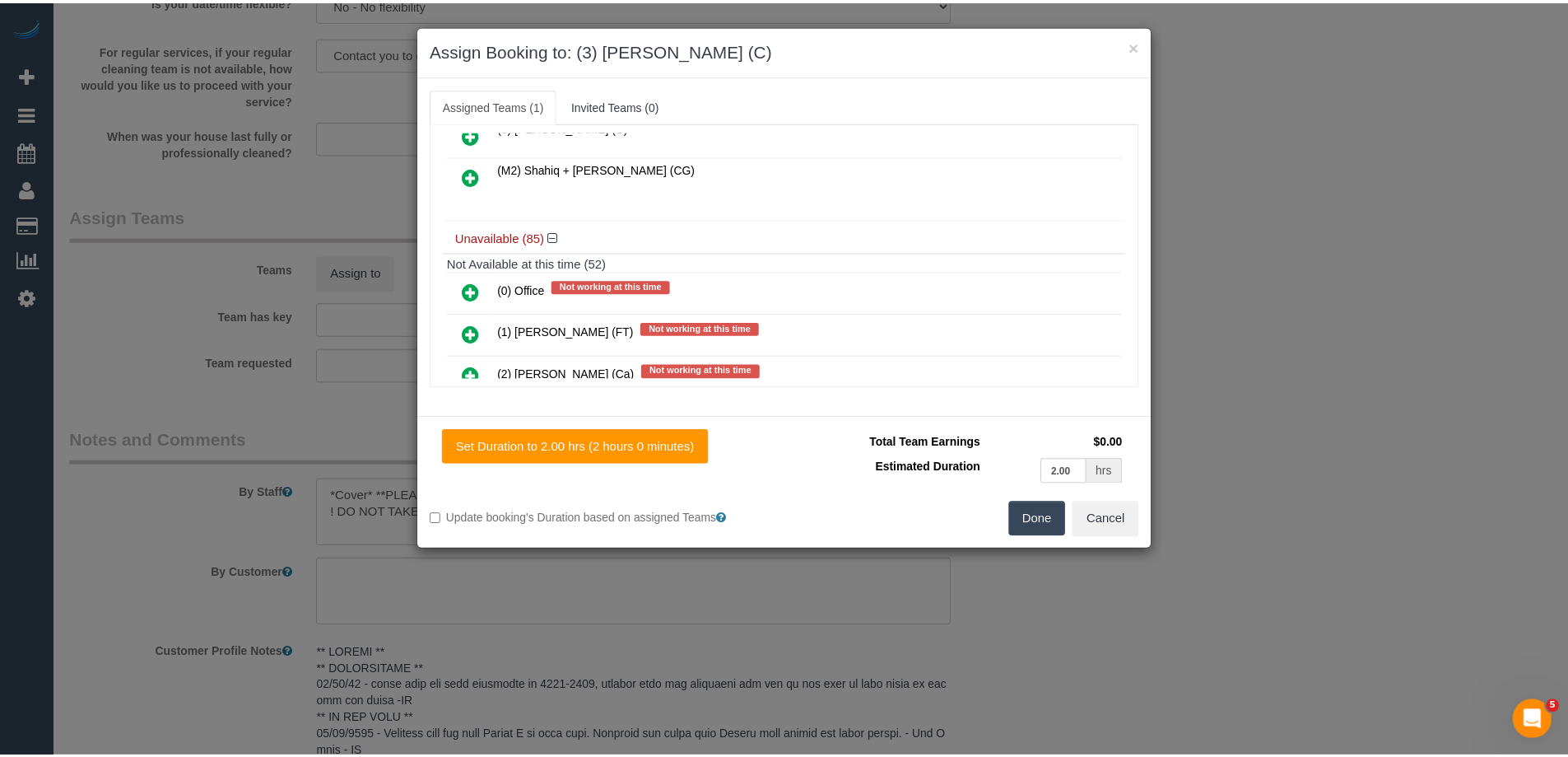
scroll to position [0, 0]
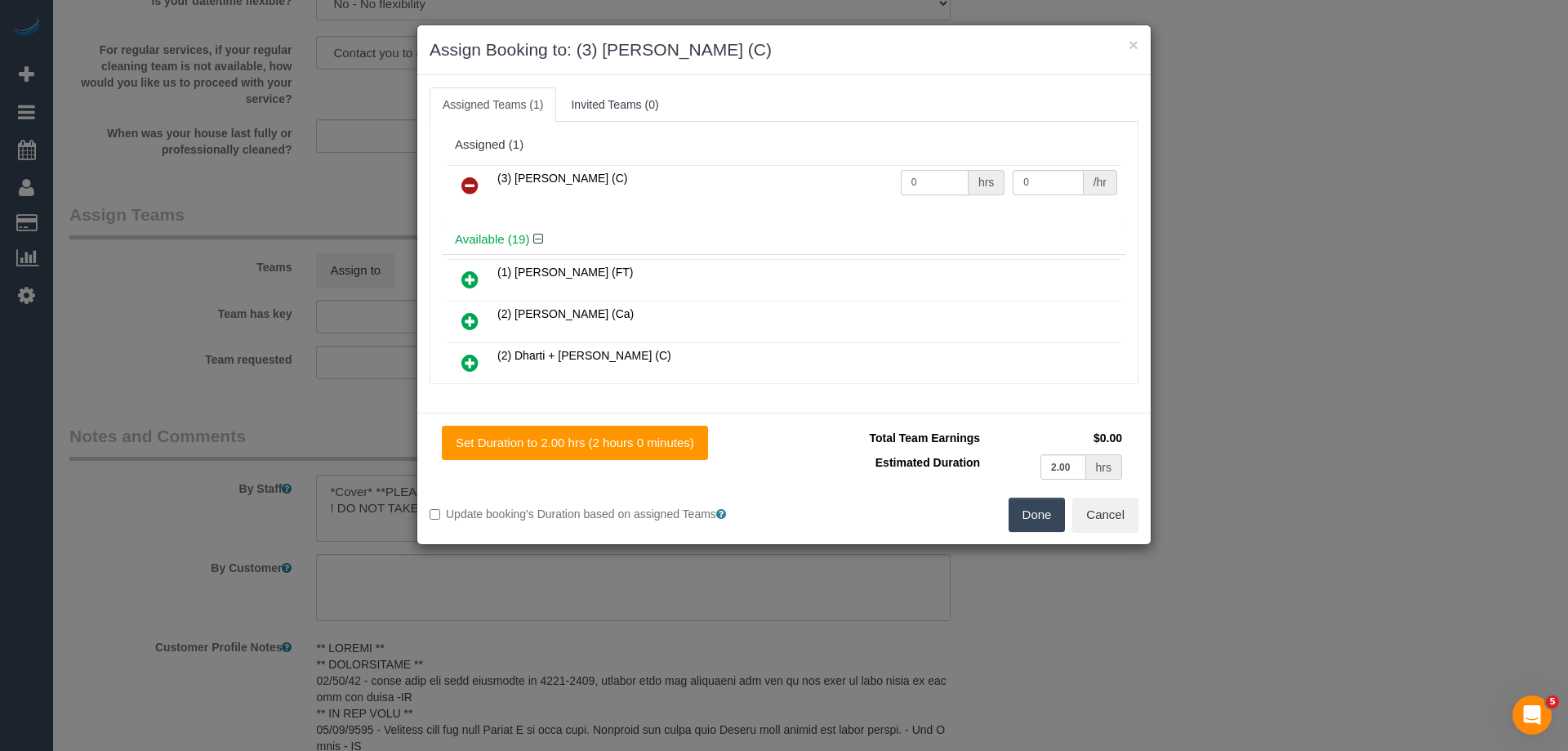
drag, startPoint x: 929, startPoint y: 177, endPoint x: 865, endPoint y: 178, distance: 64.0
click at [837, 177] on tr "(3) Trish Osman (C) 0 hrs 0 /hr" at bounding box center [783, 185] width 674 height 42
type input "2"
drag, startPoint x: 1021, startPoint y: 182, endPoint x: 907, endPoint y: 181, distance: 114.0
click at [957, 182] on tr "(3) Trish Osman (C) 2 hrs 0 /hr" at bounding box center [783, 185] width 674 height 42
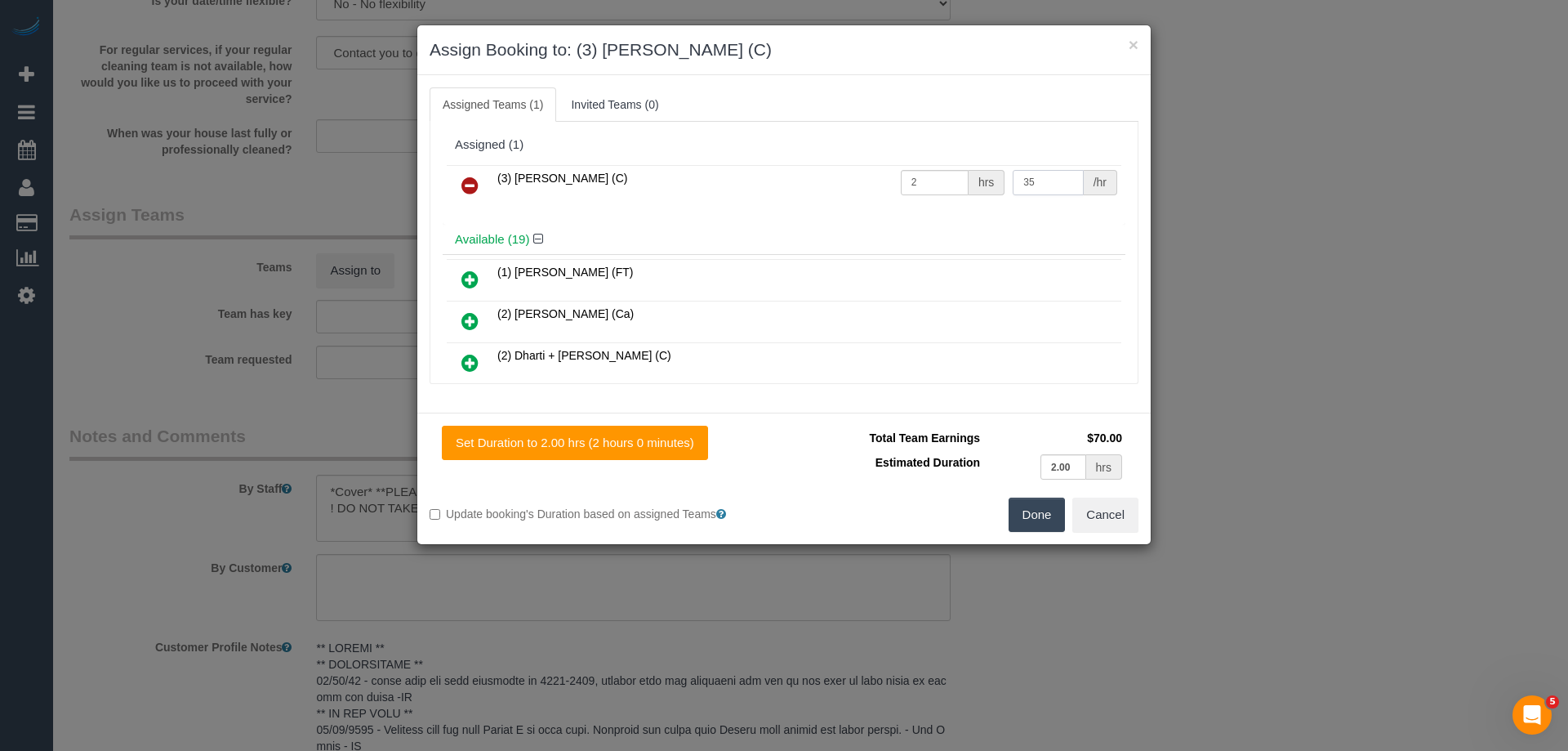
type input "35"
click at [1028, 517] on button "Done" at bounding box center [1037, 514] width 57 height 34
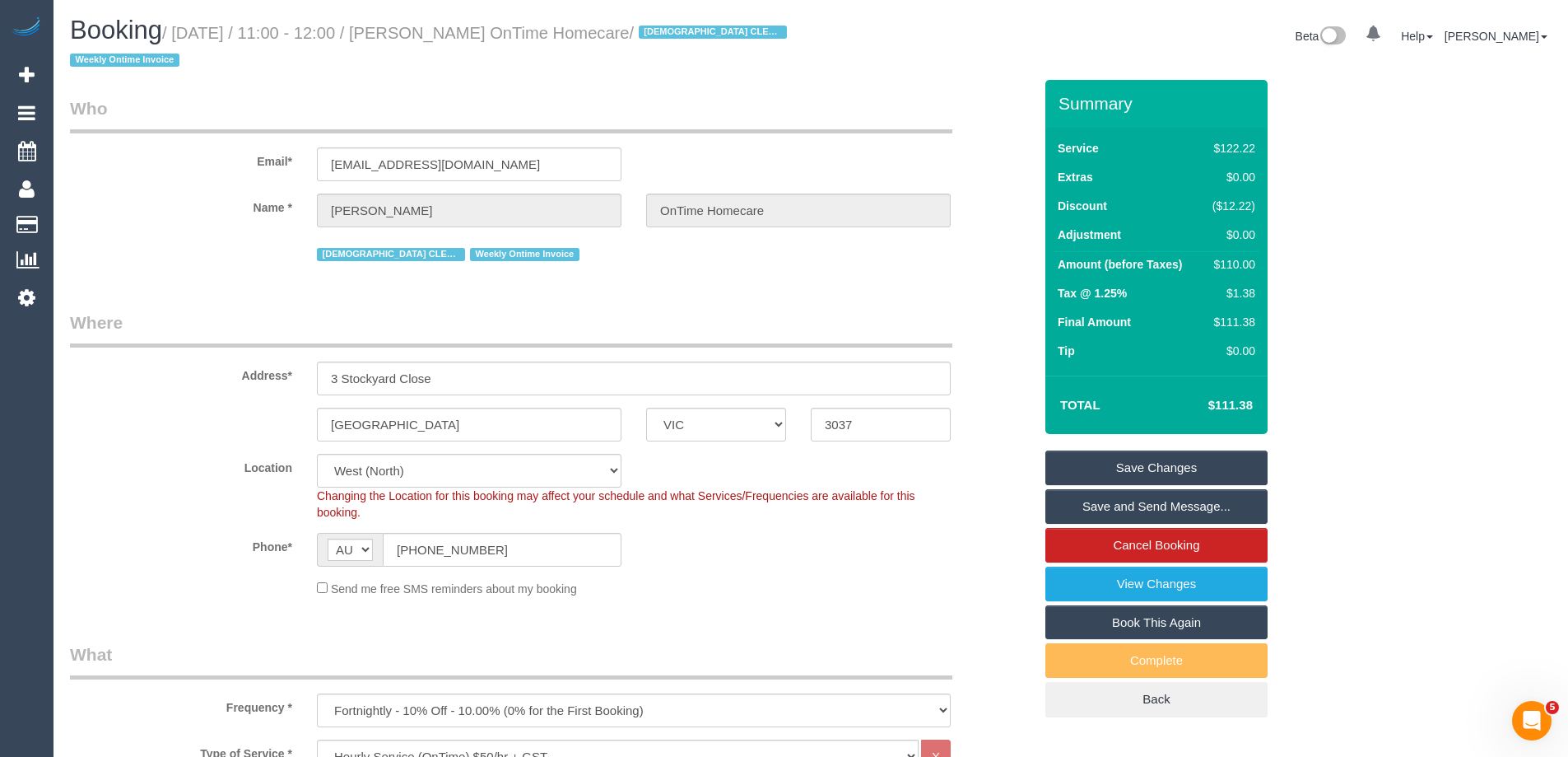
drag, startPoint x: 674, startPoint y: 31, endPoint x: 433, endPoint y: 31, distance: 241.0
click at [433, 31] on small "/ October 07, 2025 / 11:00 - 12:00 / Fatima Saleh OnTime Homecare / FEMALE CLEA…" at bounding box center [431, 47] width 722 height 46
copy small "Fatima Saleh OnTime Homecare"
click at [1080, 477] on link "Save Changes" at bounding box center [1156, 467] width 222 height 34
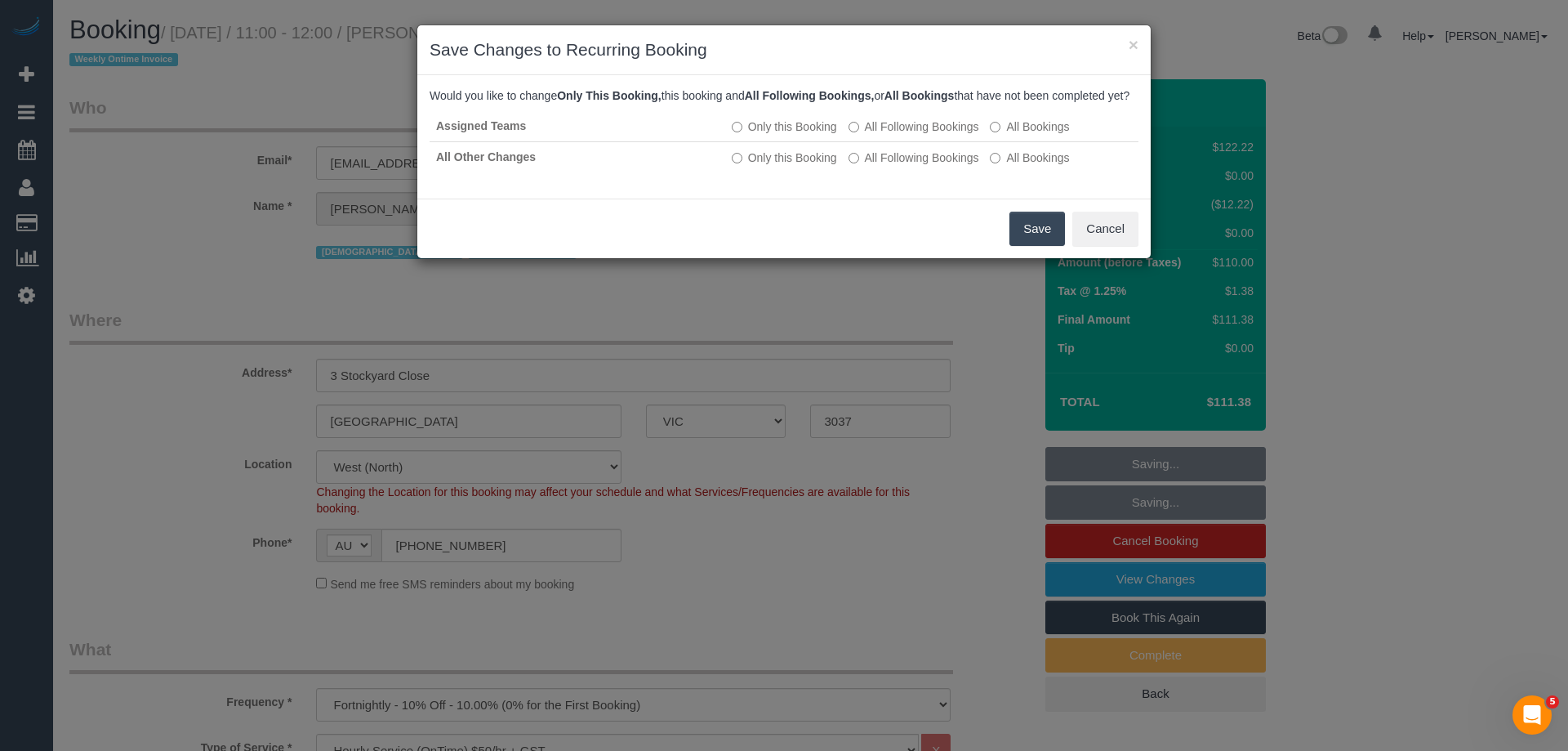
click at [1044, 244] on button "Save" at bounding box center [1037, 228] width 55 height 34
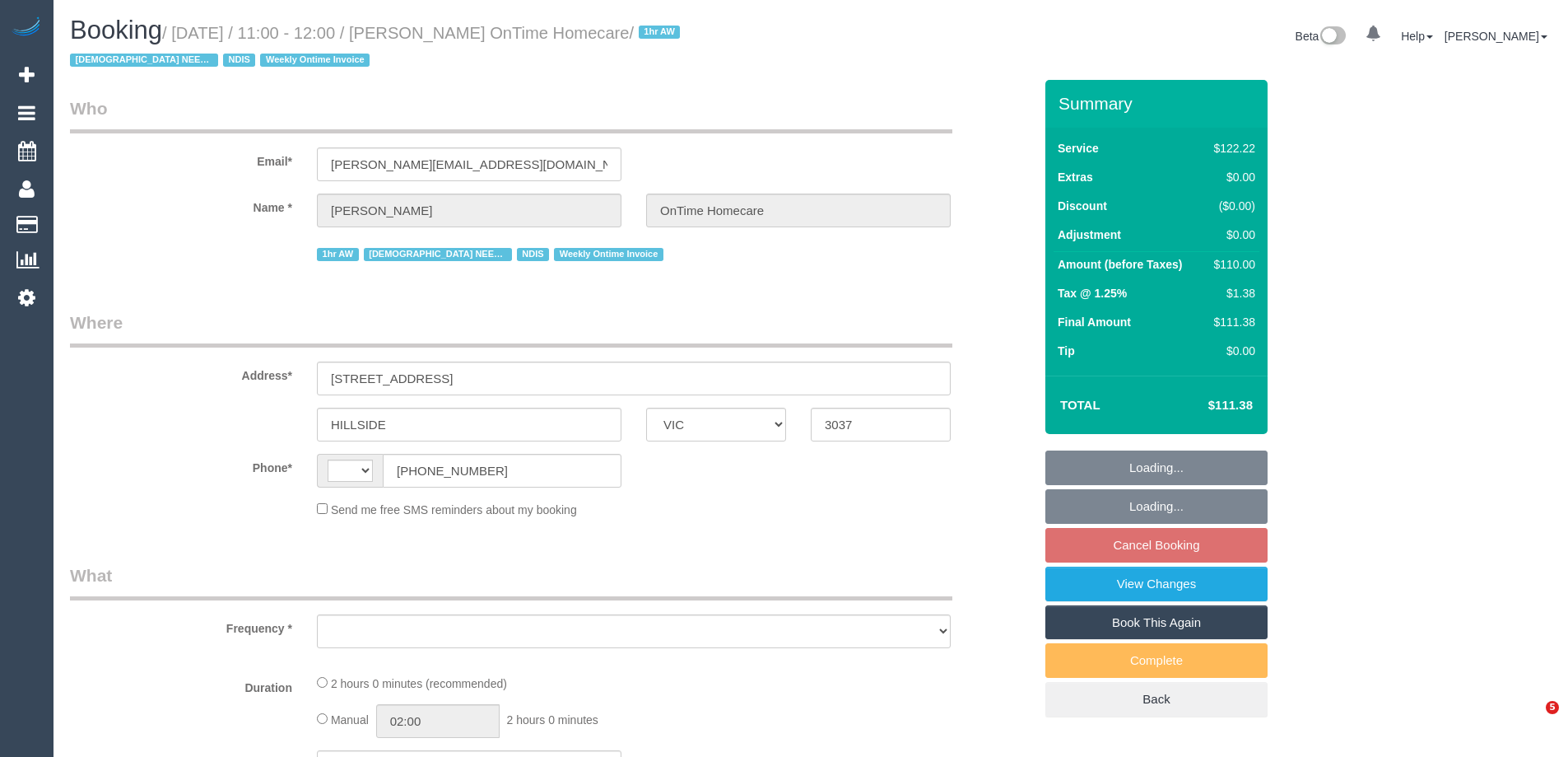
select select "VIC"
select select "string:AU"
select select "object:280"
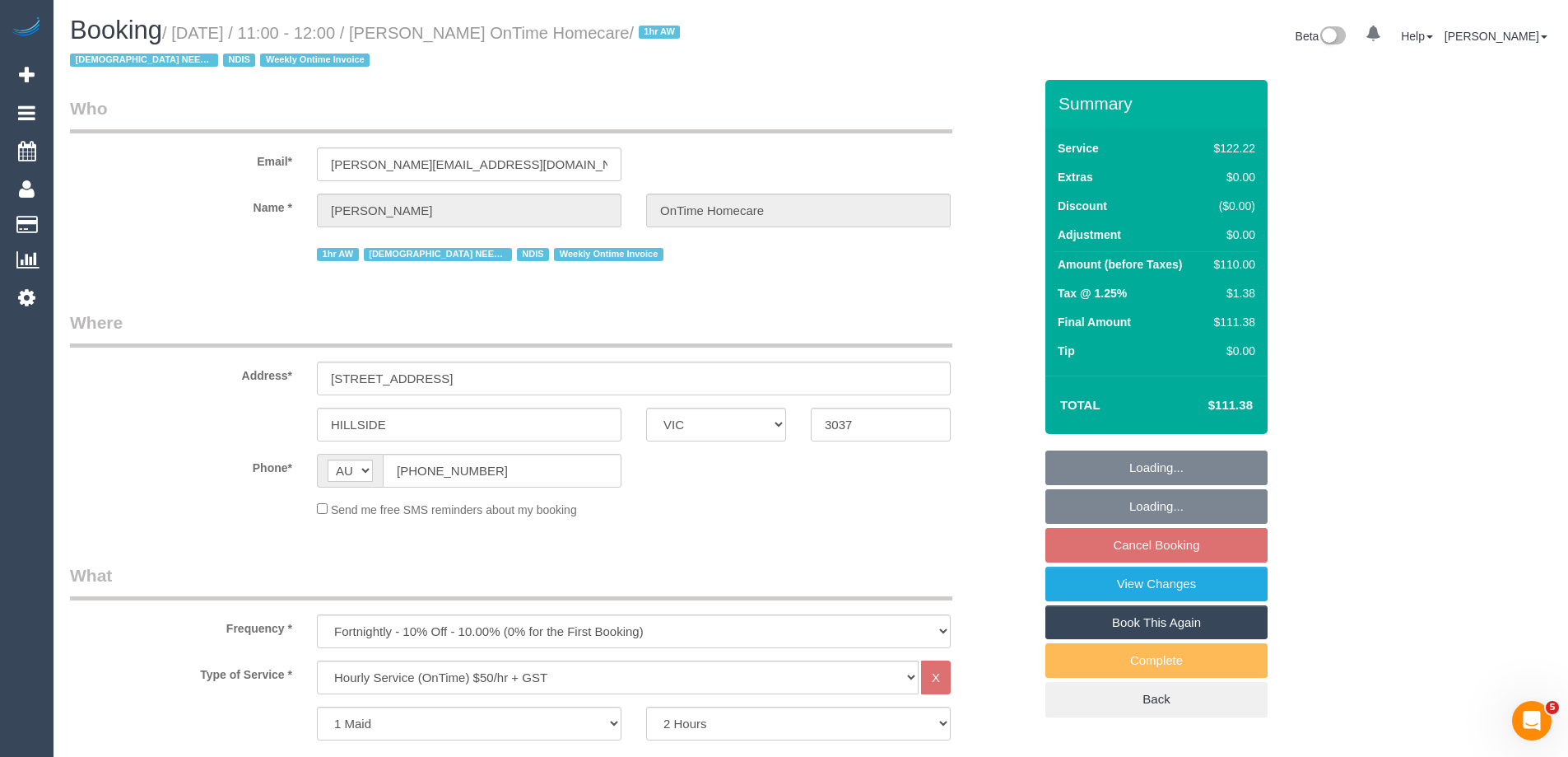
select select "number:28"
select select "number:14"
select select "number:19"
select select "number:36"
select select "number:35"
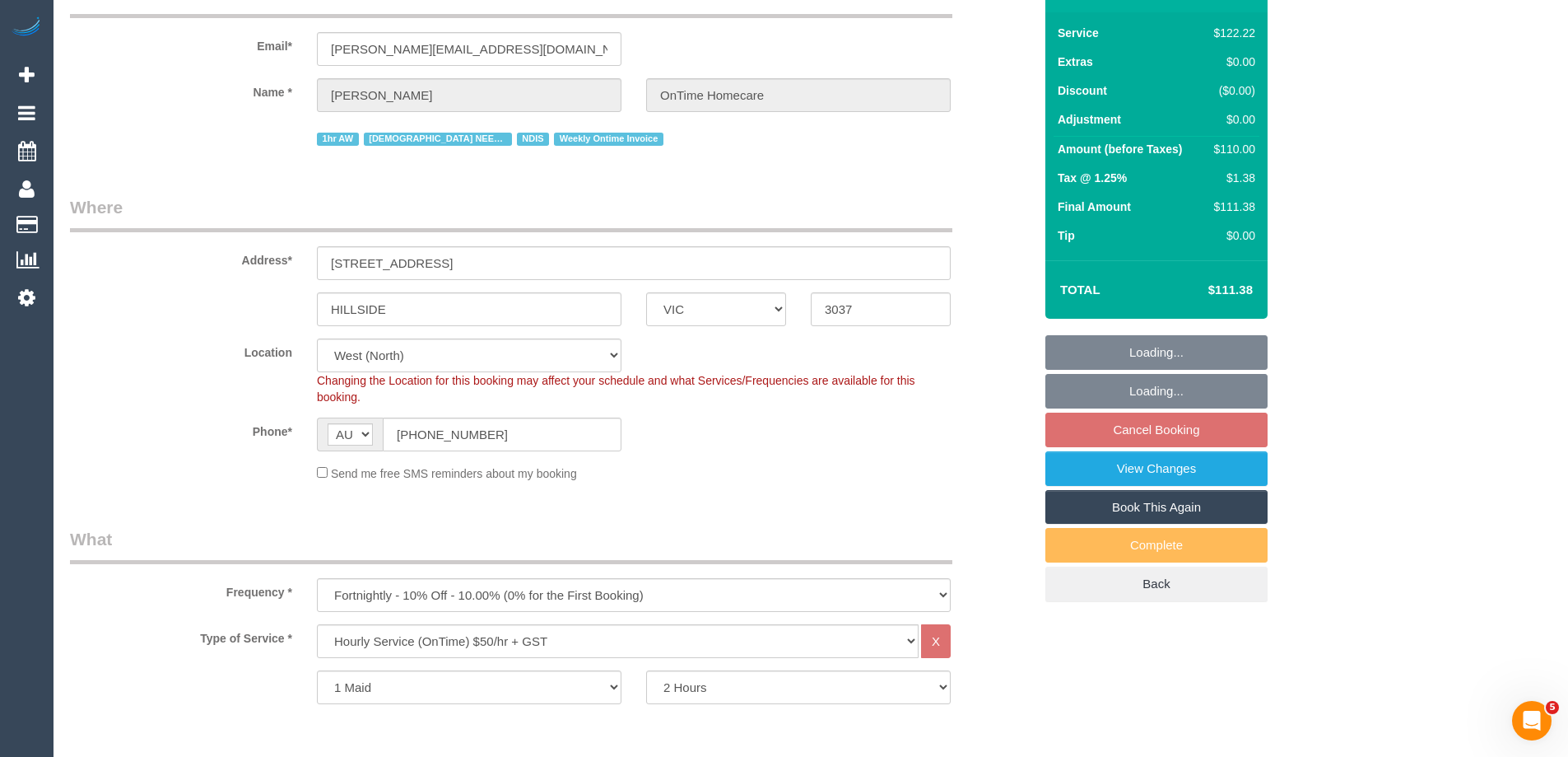
select select "object:778"
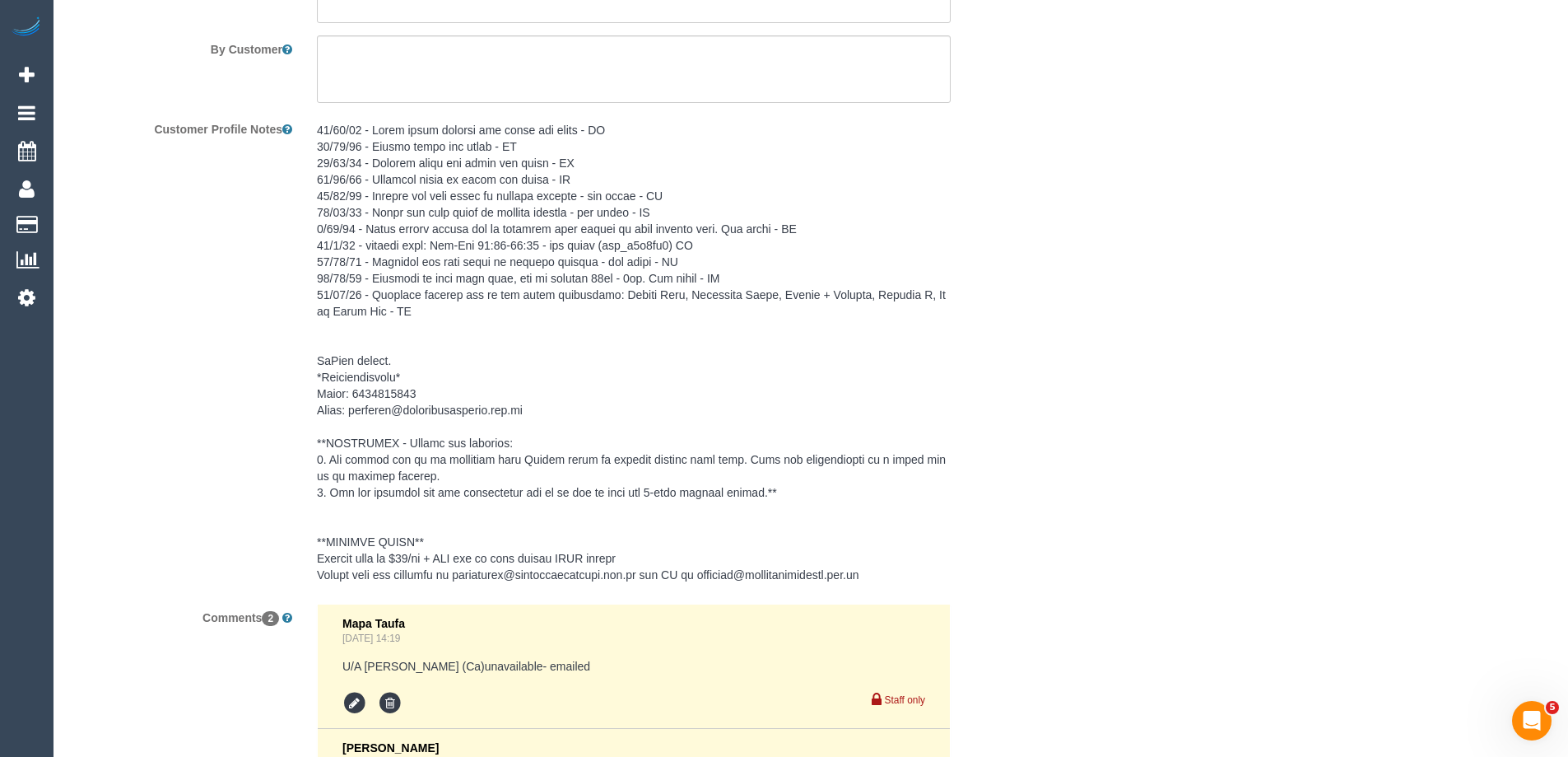
scroll to position [2387, 0]
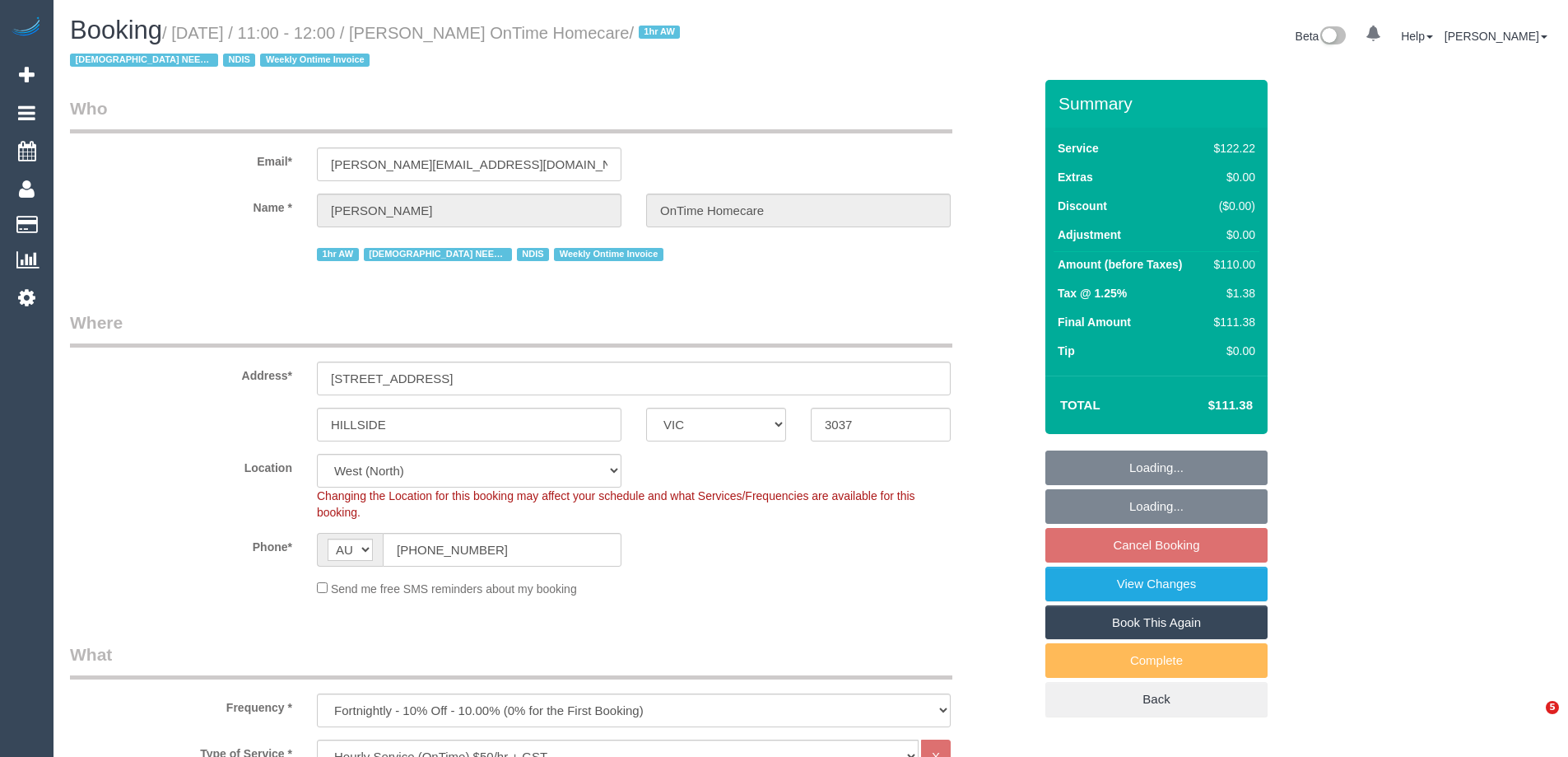
select select "VIC"
select select "number:28"
select select "number:14"
select select "number:19"
select select "number:36"
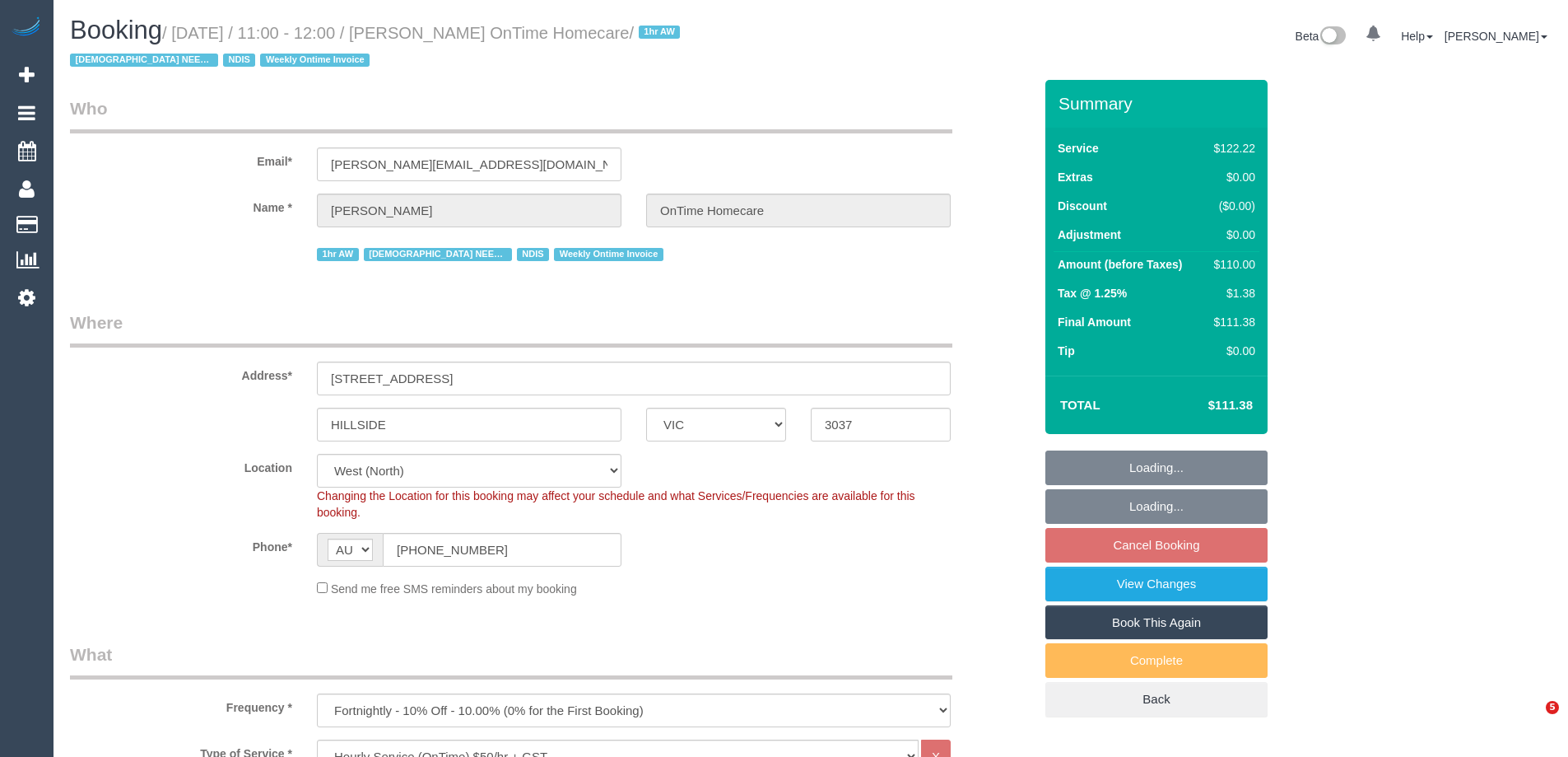
select select "number:35"
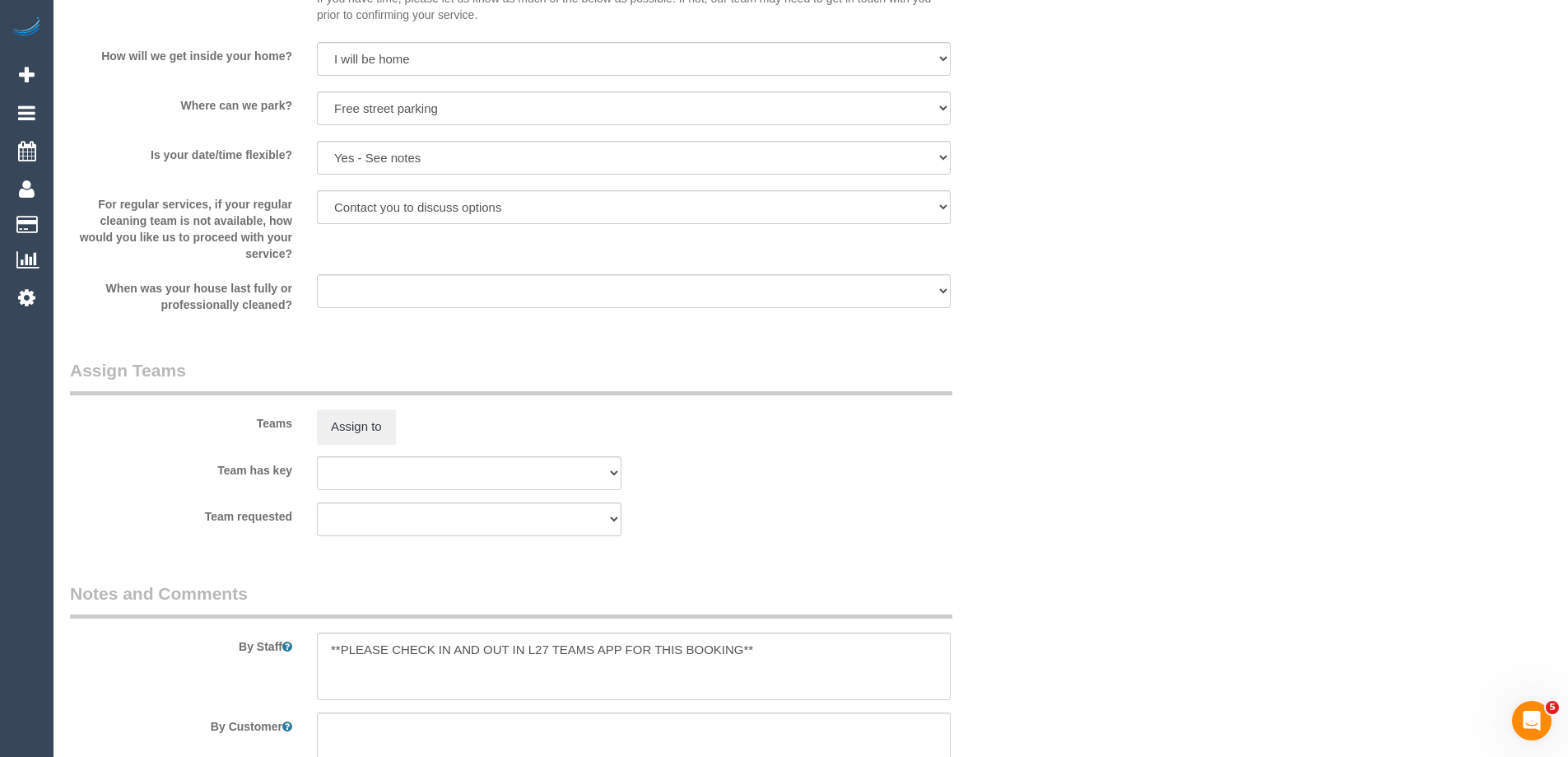
scroll to position [1765, 0]
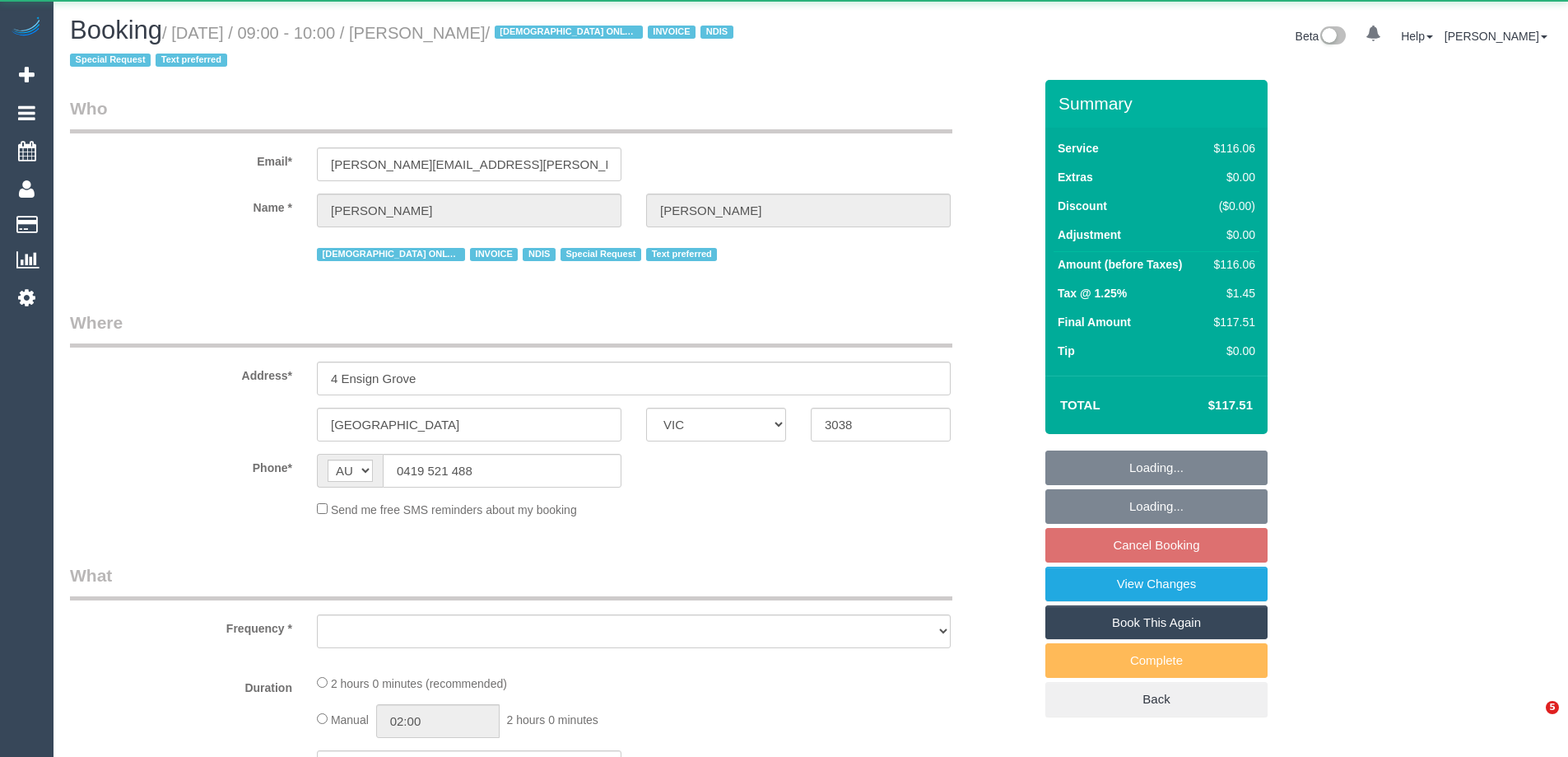
select select "VIC"
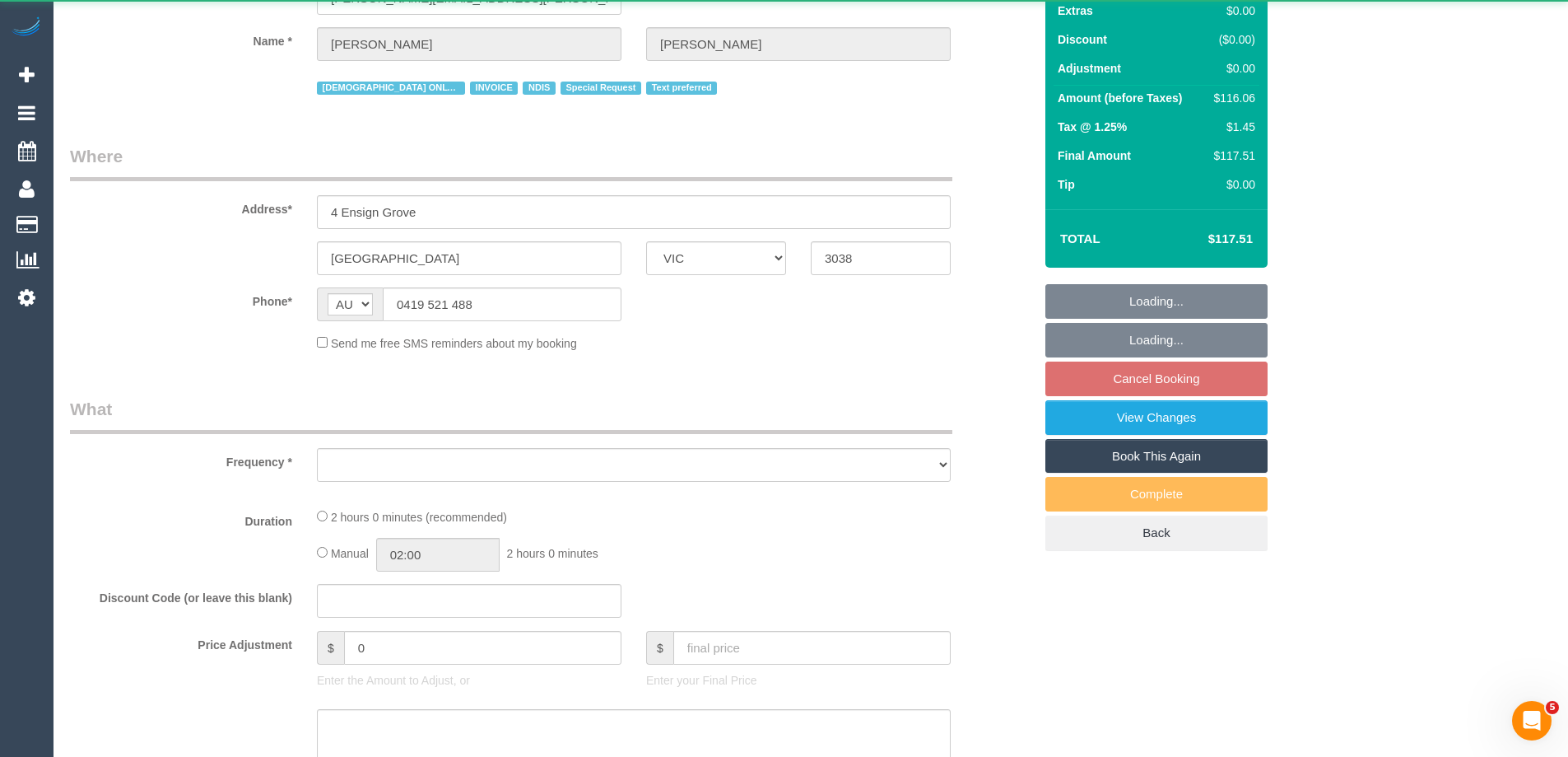
select select "object:558"
select select "number:28"
select select "number:14"
select select "number:19"
select select "number:25"
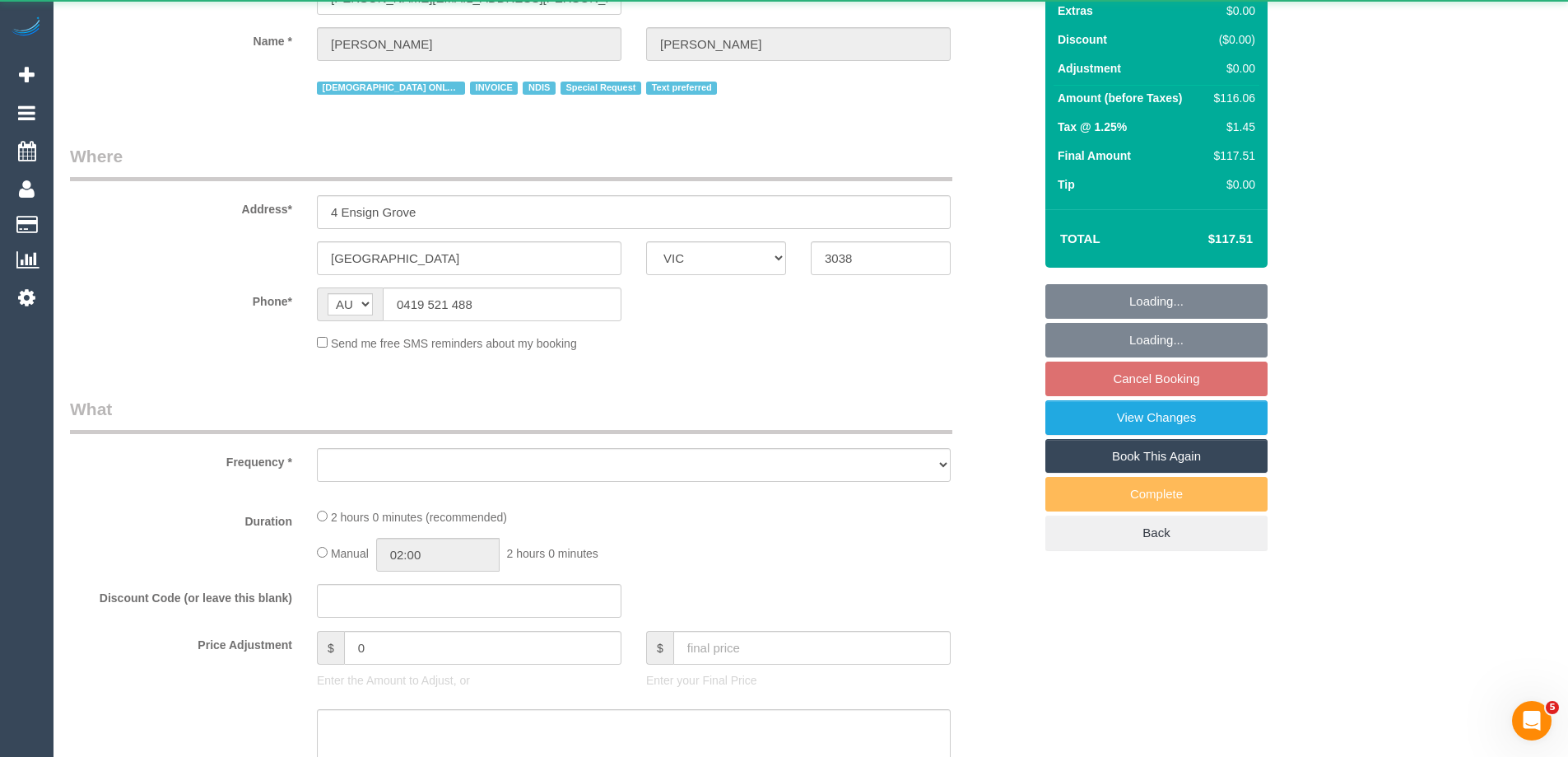
select select "number:35"
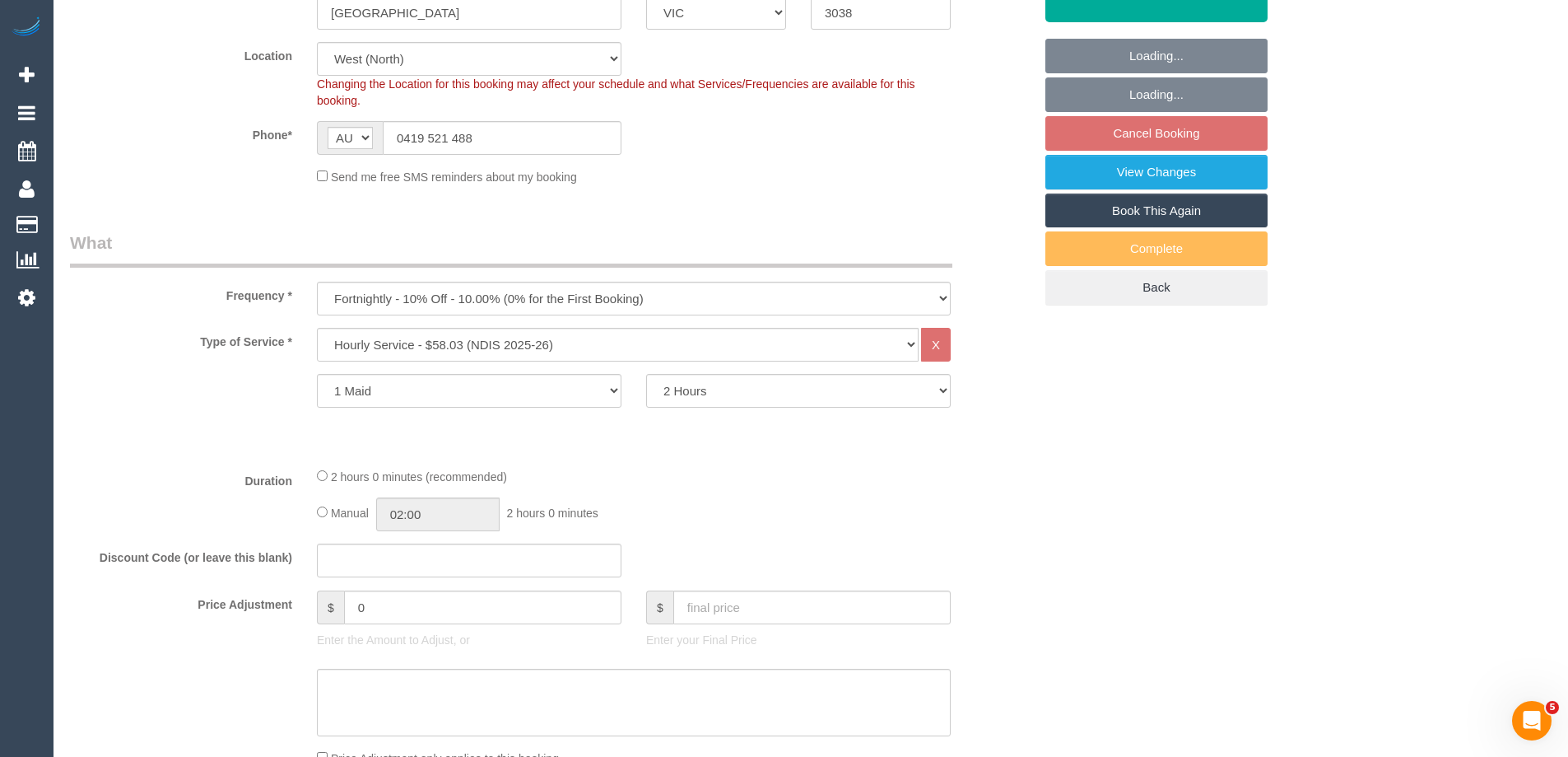
select select "object:770"
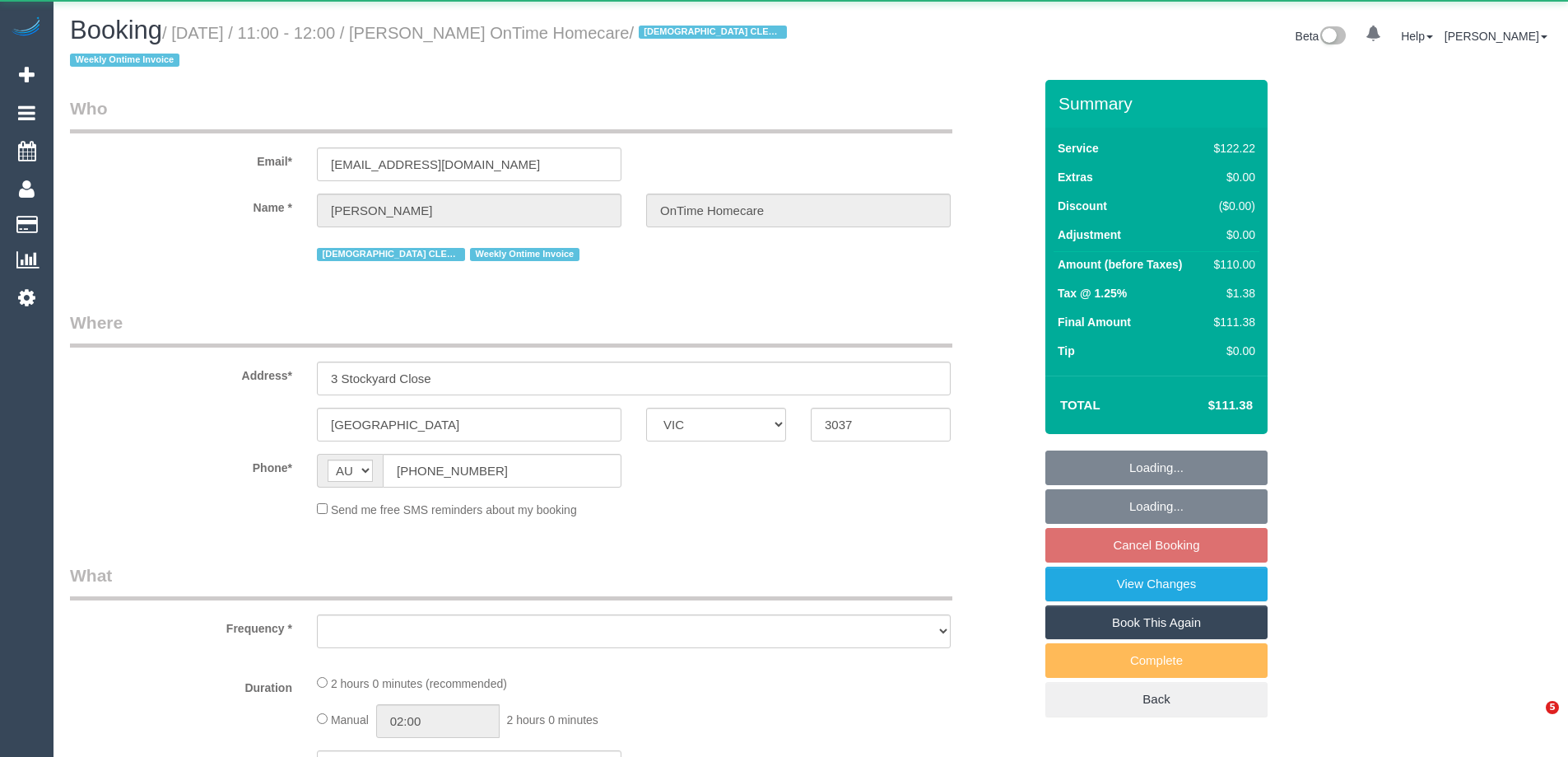
select select "VIC"
select select "object:564"
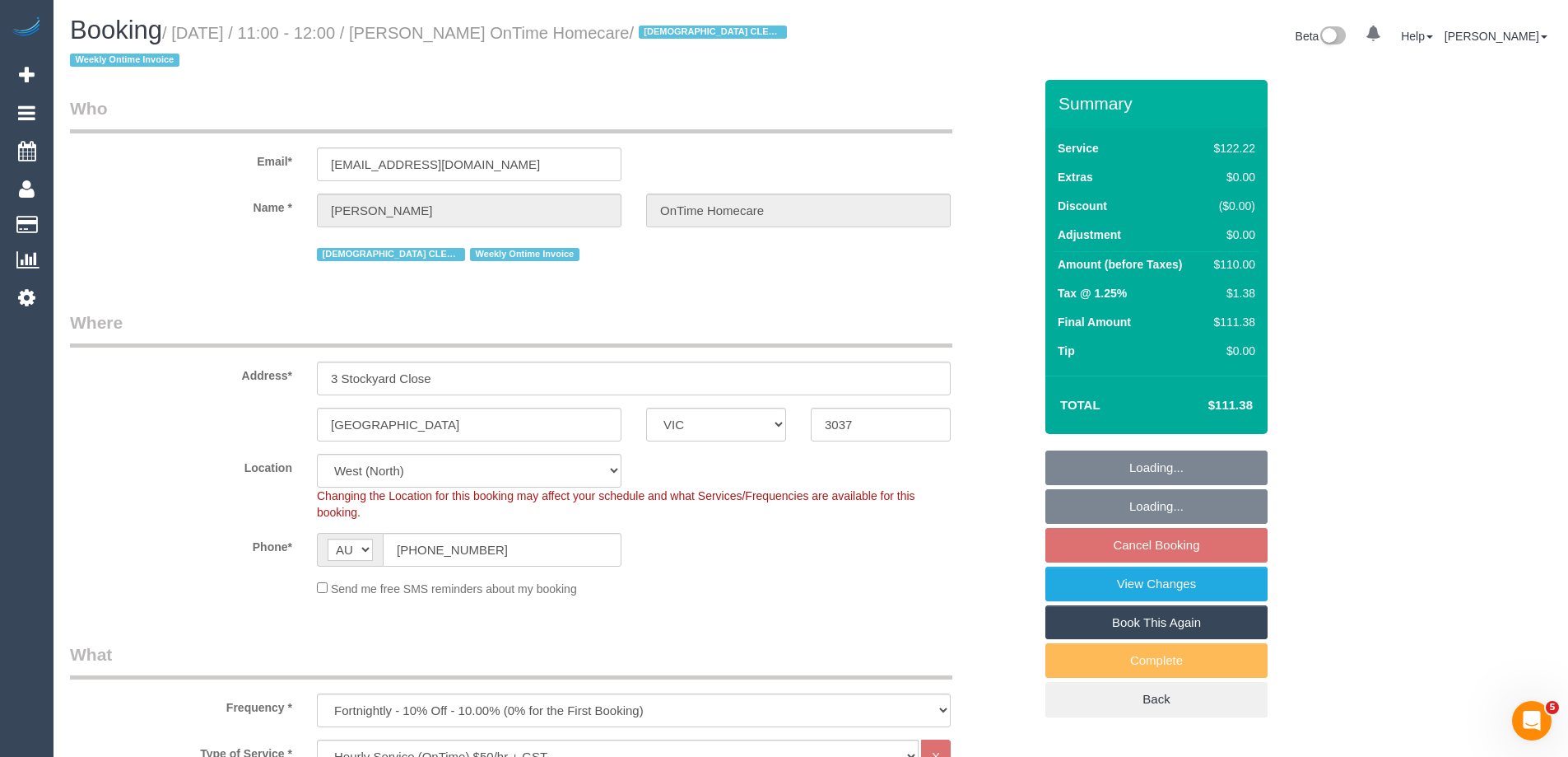
select select "number:28"
select select "number:14"
select select "number:19"
select select "number:25"
select select "number:35"
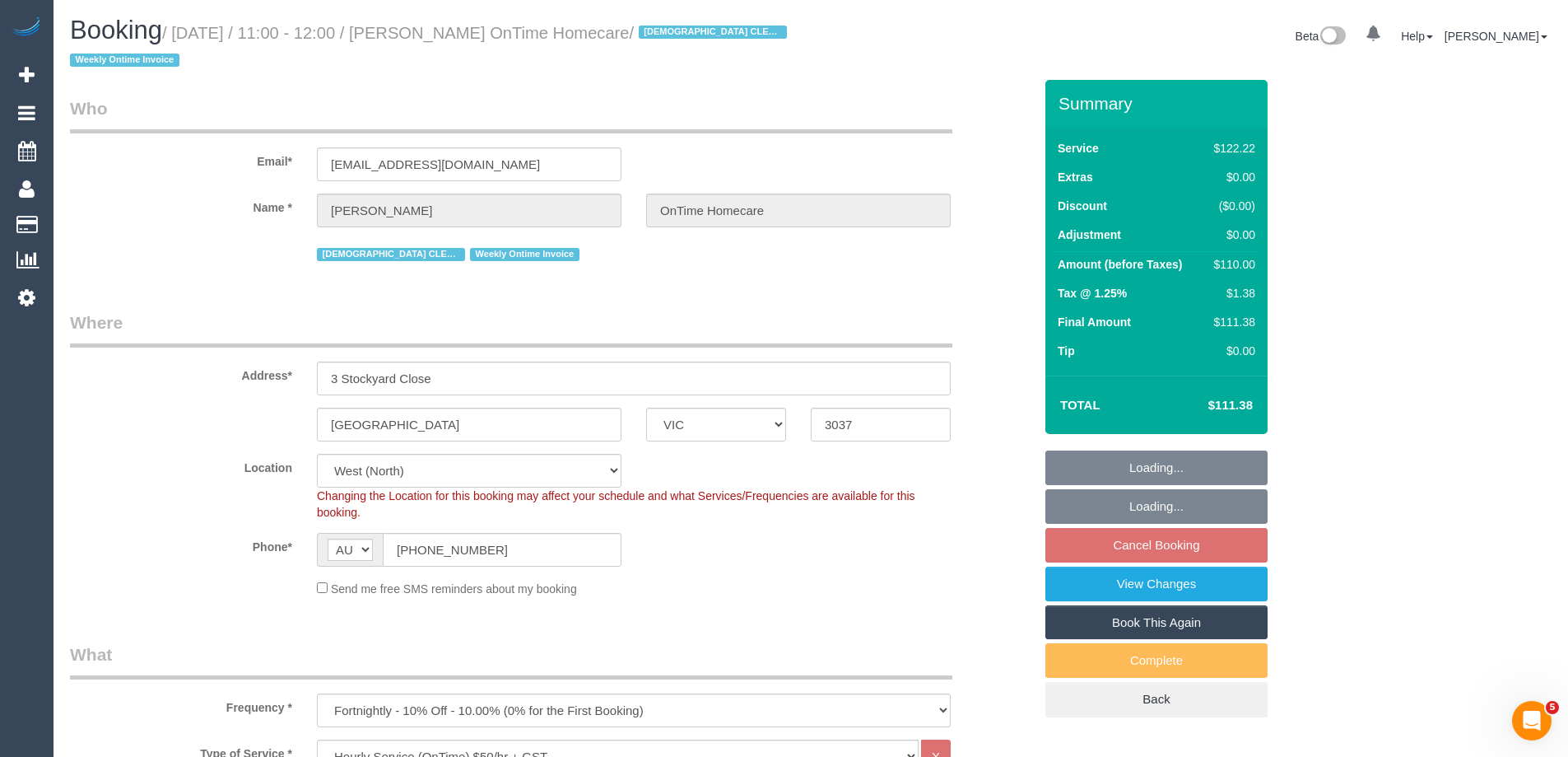
select select "object:1323"
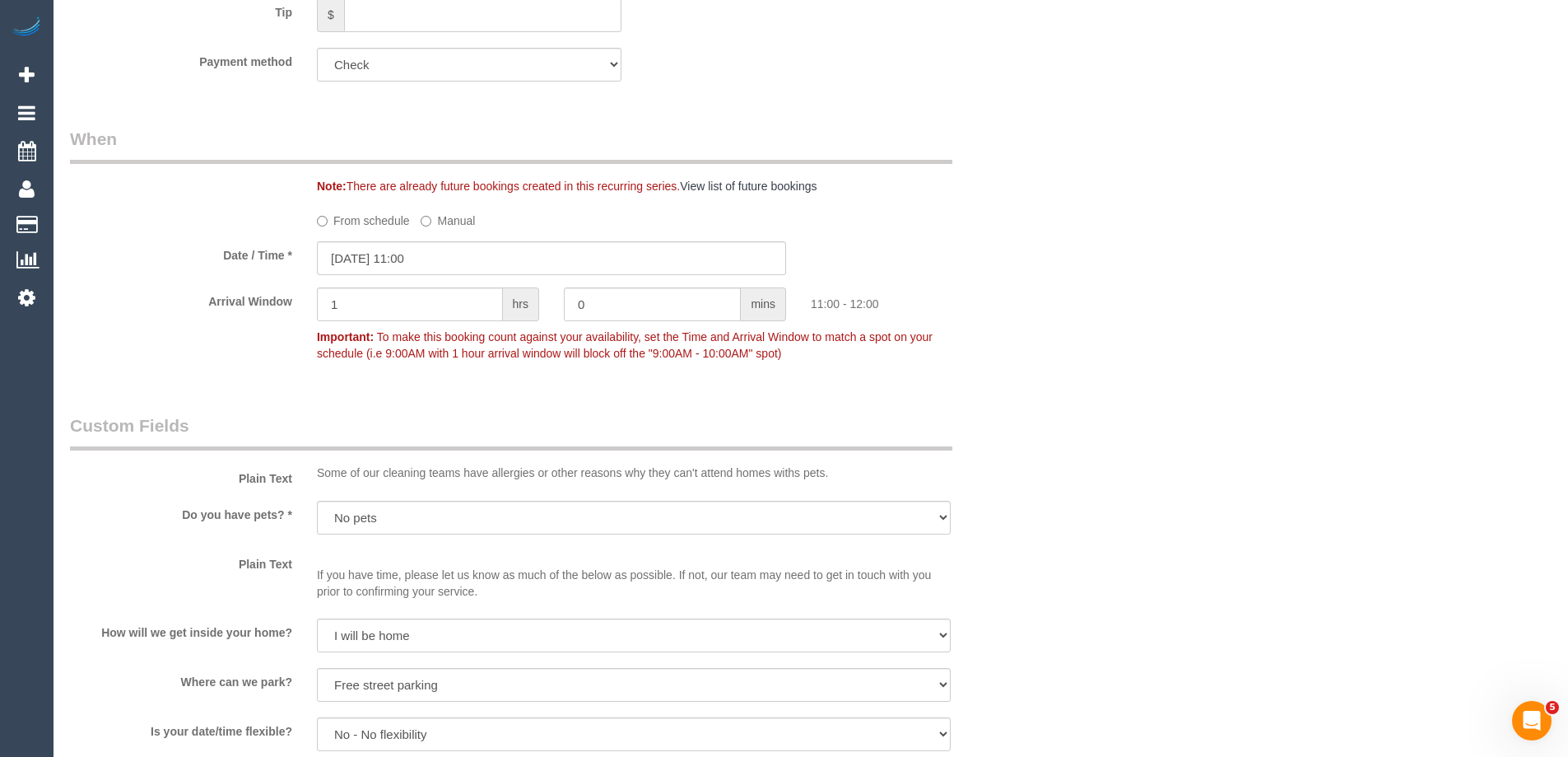
scroll to position [1173, 0]
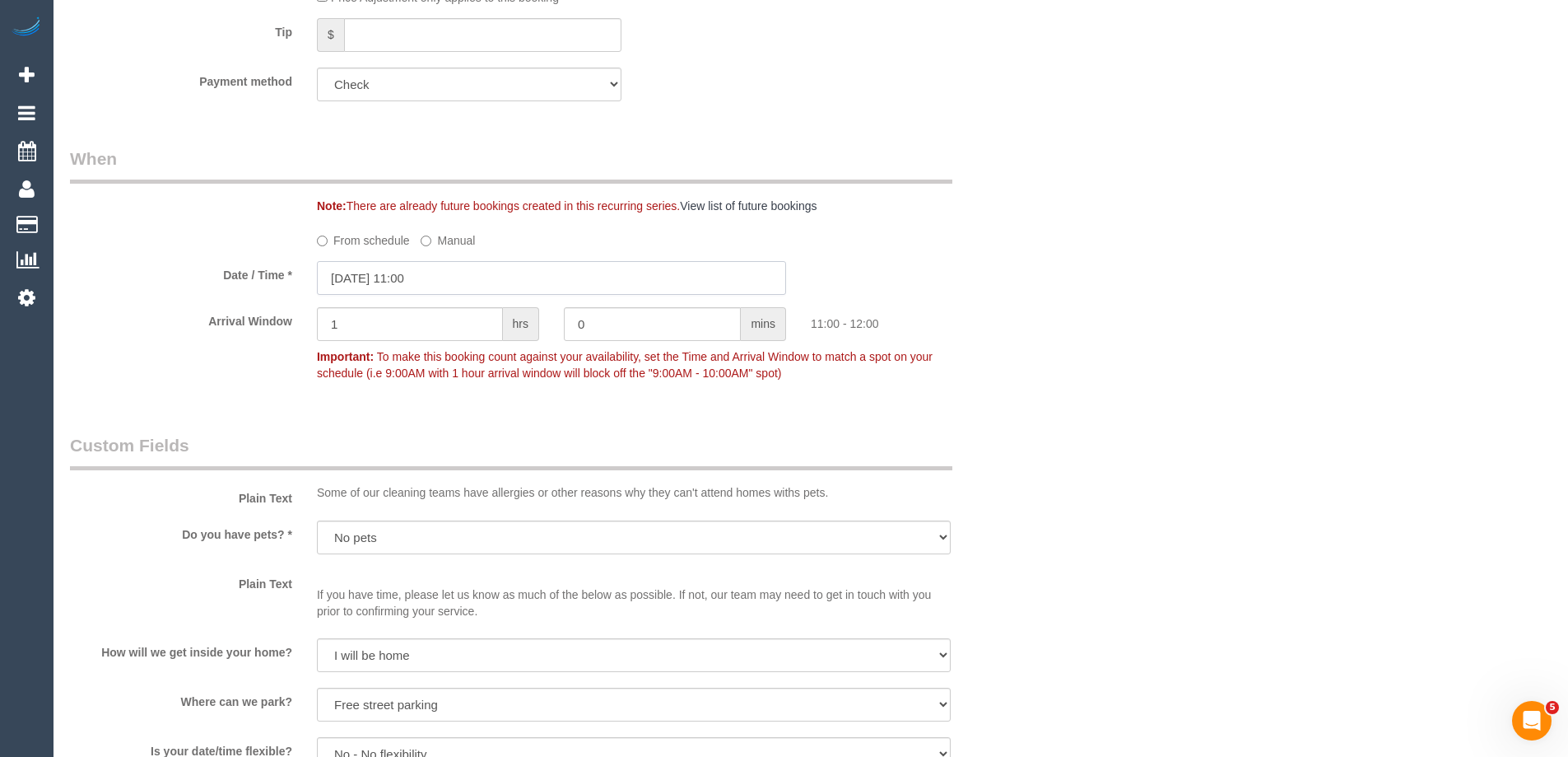
click at [359, 277] on input "07/10/2025 11:00" at bounding box center [551, 278] width 470 height 33
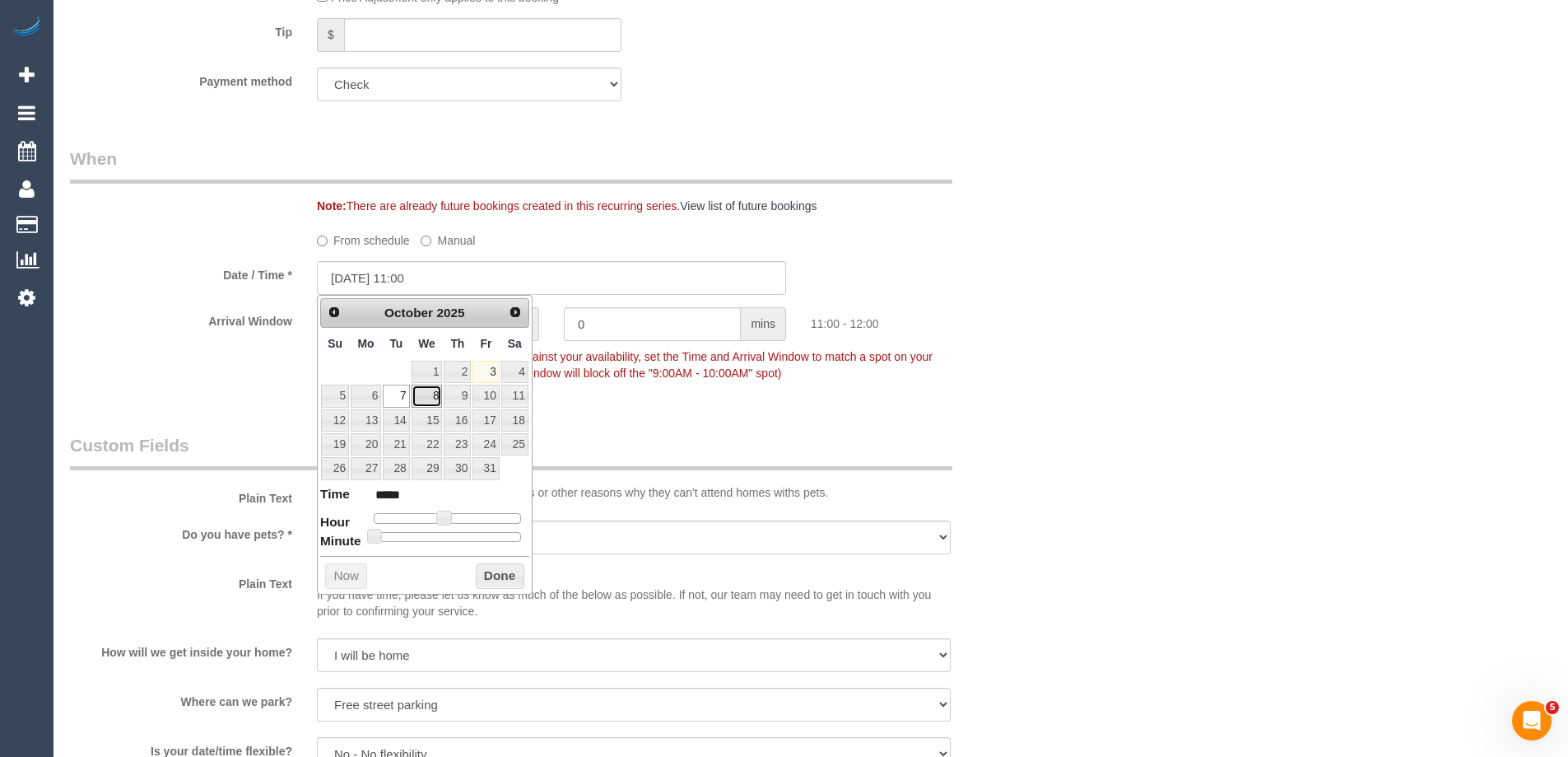
click at [427, 392] on link "8" at bounding box center [428, 395] width 32 height 22
type input "08/10/2025 11:00"
click at [509, 567] on button "Done" at bounding box center [500, 577] width 48 height 26
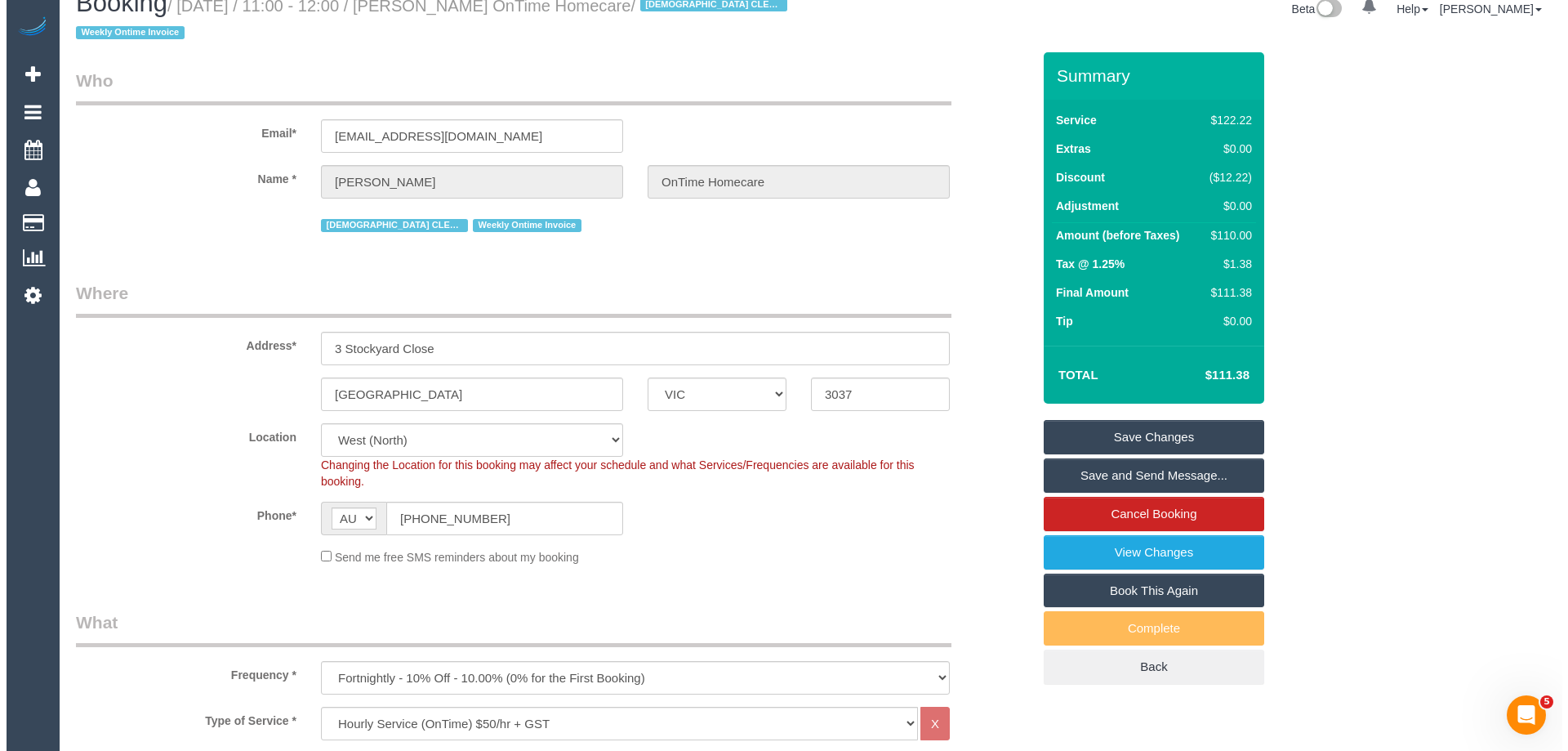
scroll to position [0, 0]
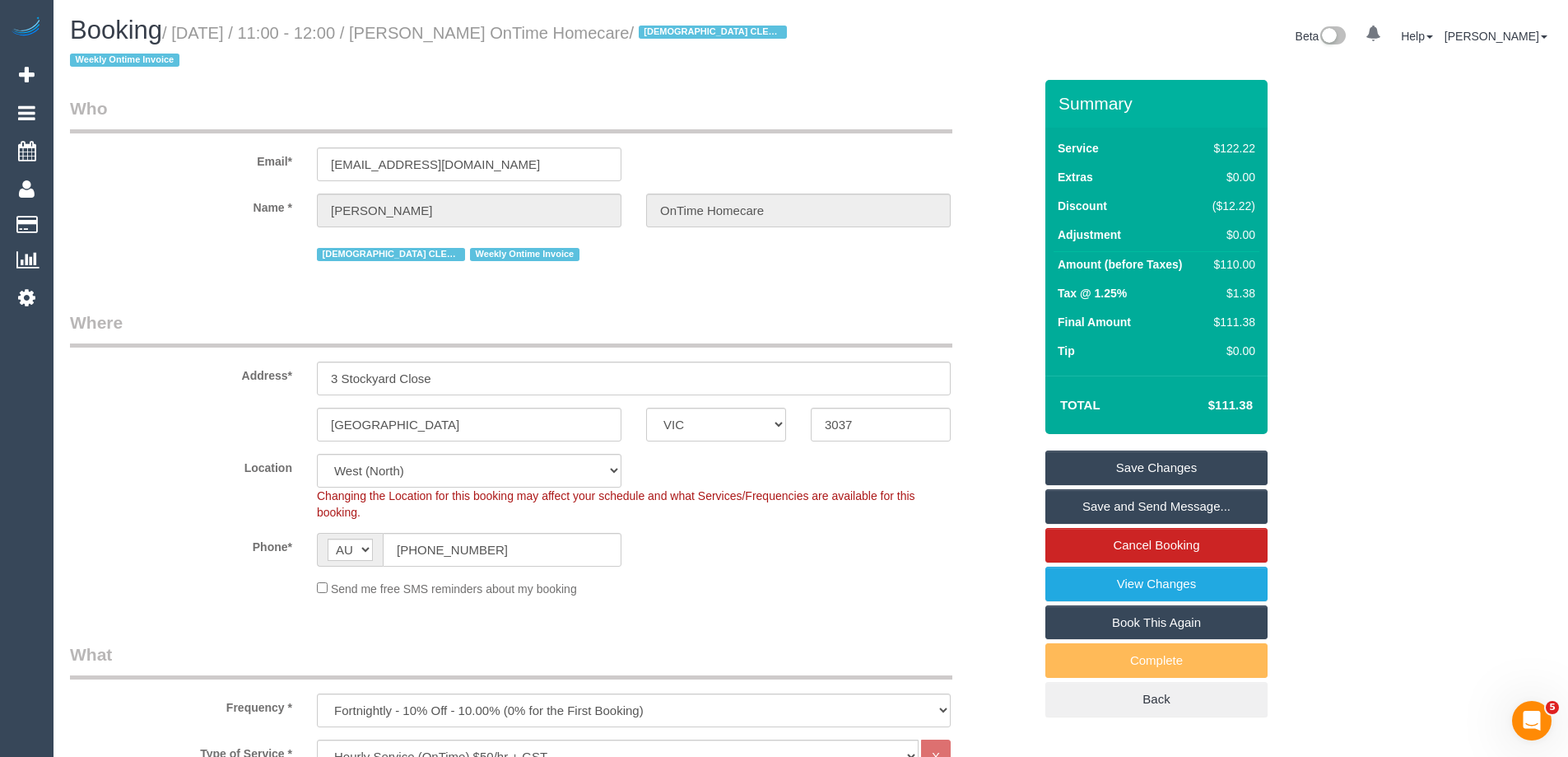
click at [1060, 467] on link "Save Changes" at bounding box center [1156, 467] width 222 height 34
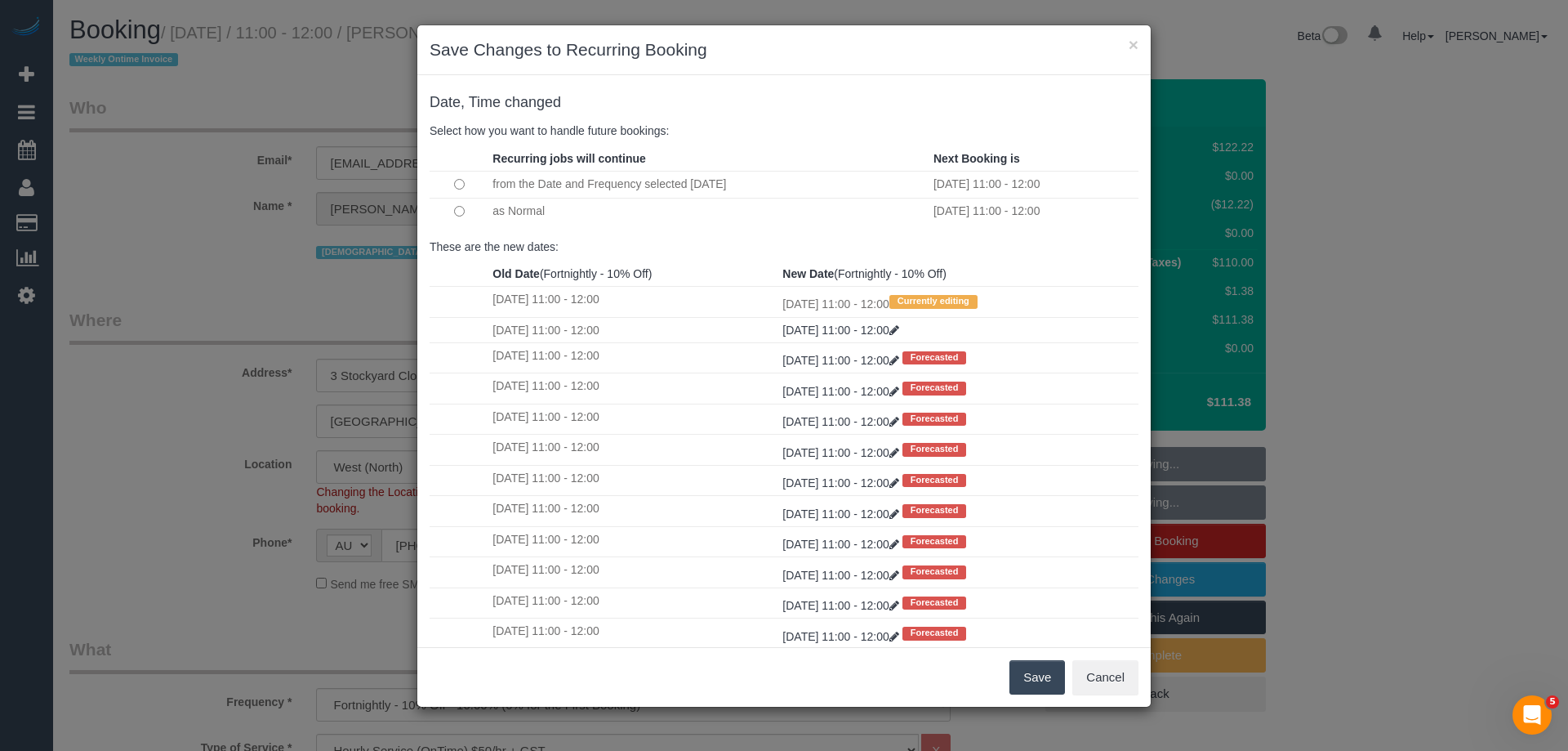
click at [1037, 677] on button "Save" at bounding box center [1037, 676] width 55 height 34
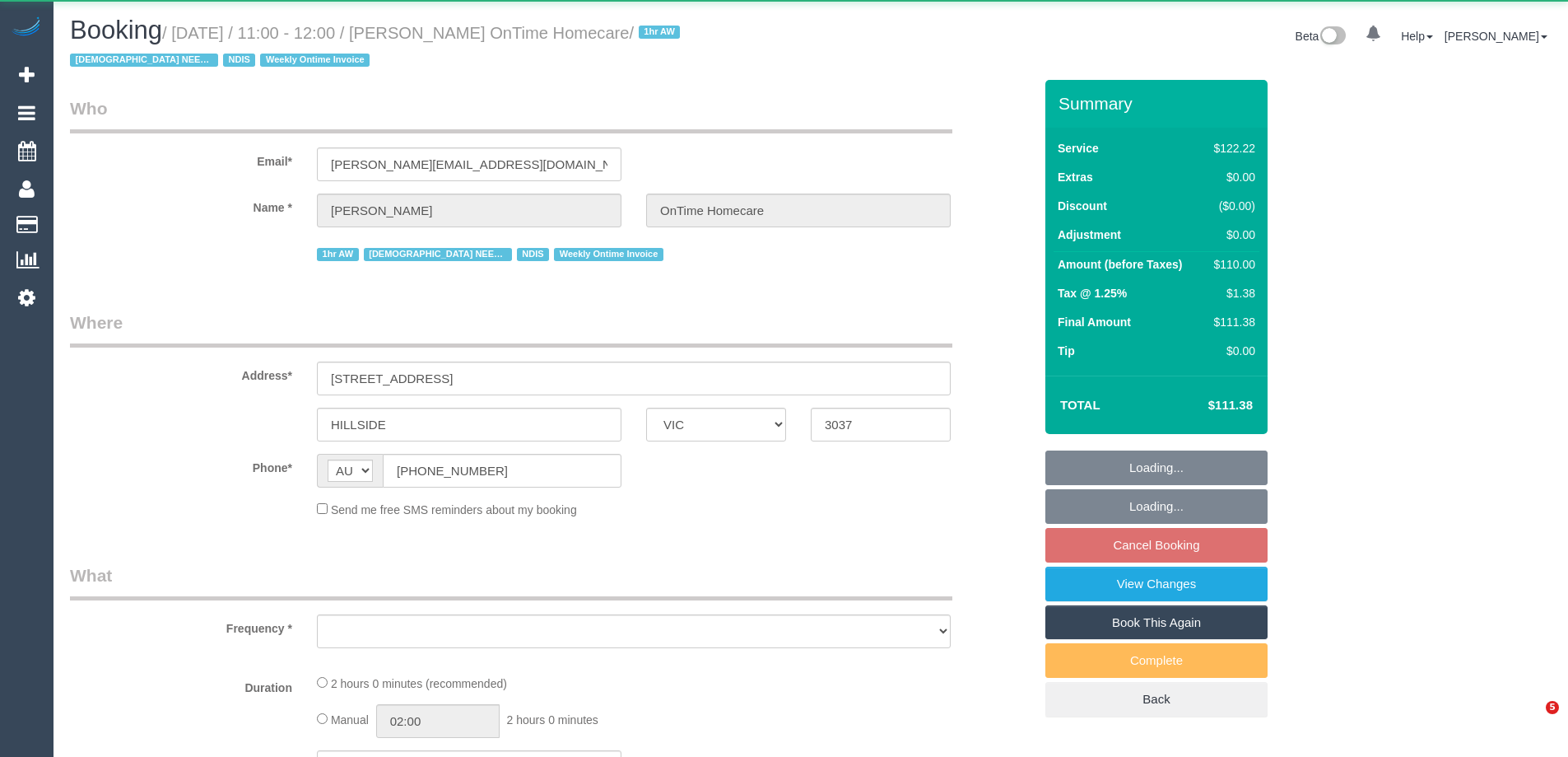
select select "VIC"
select select "object:566"
select select "number:28"
select select "number:14"
select select "number:19"
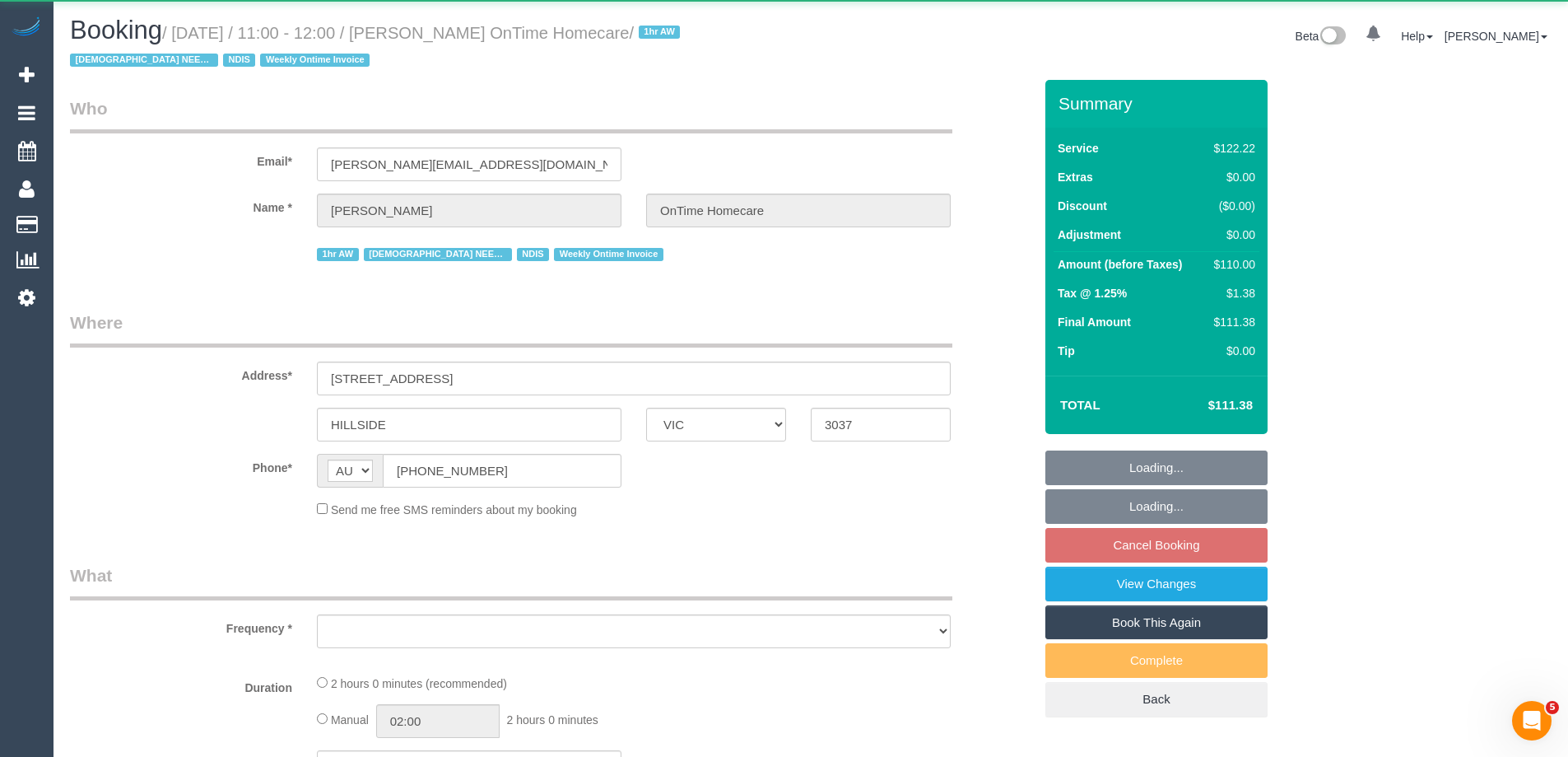
select select "number:36"
select select "number:35"
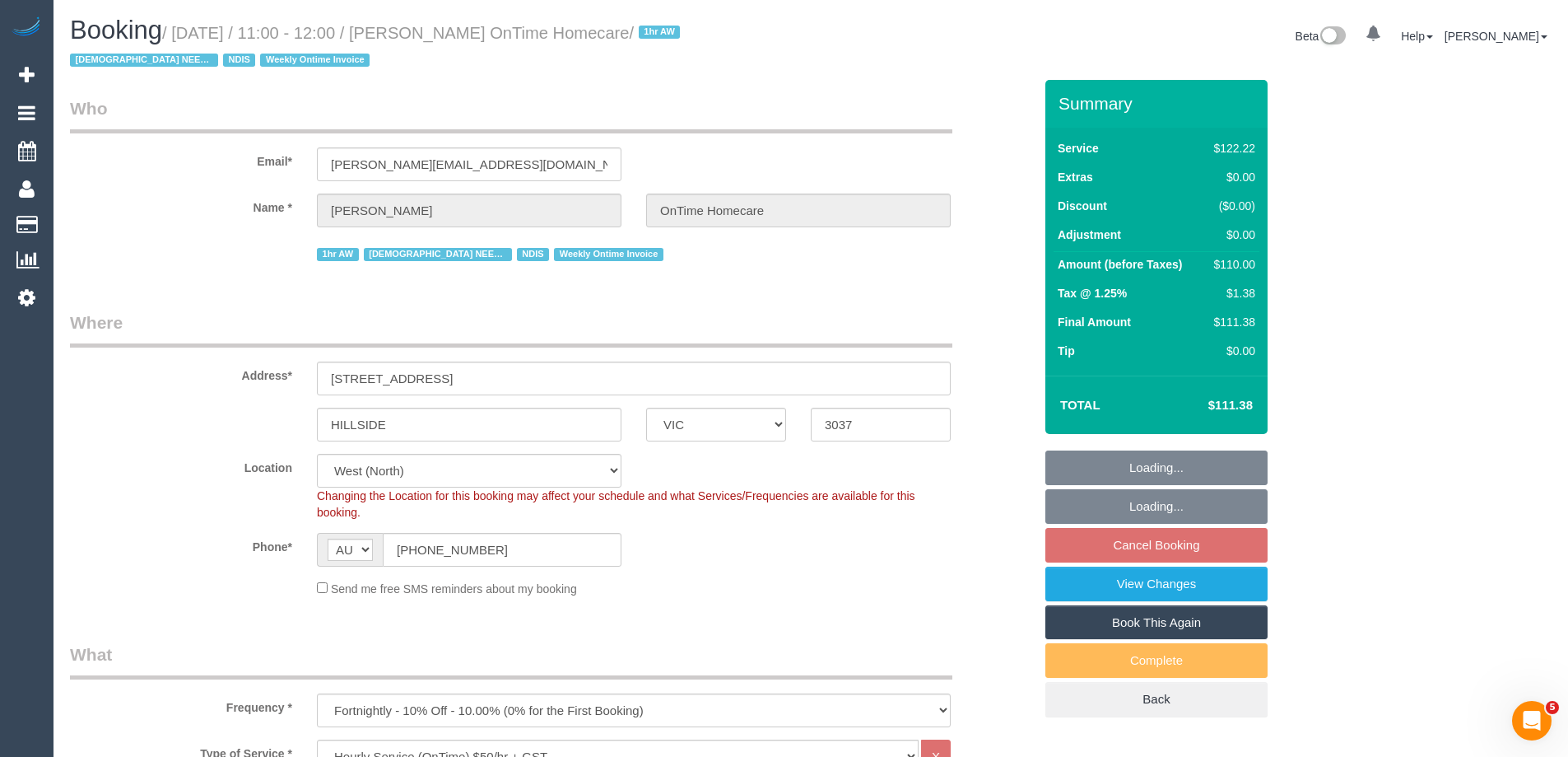
select select "object:792"
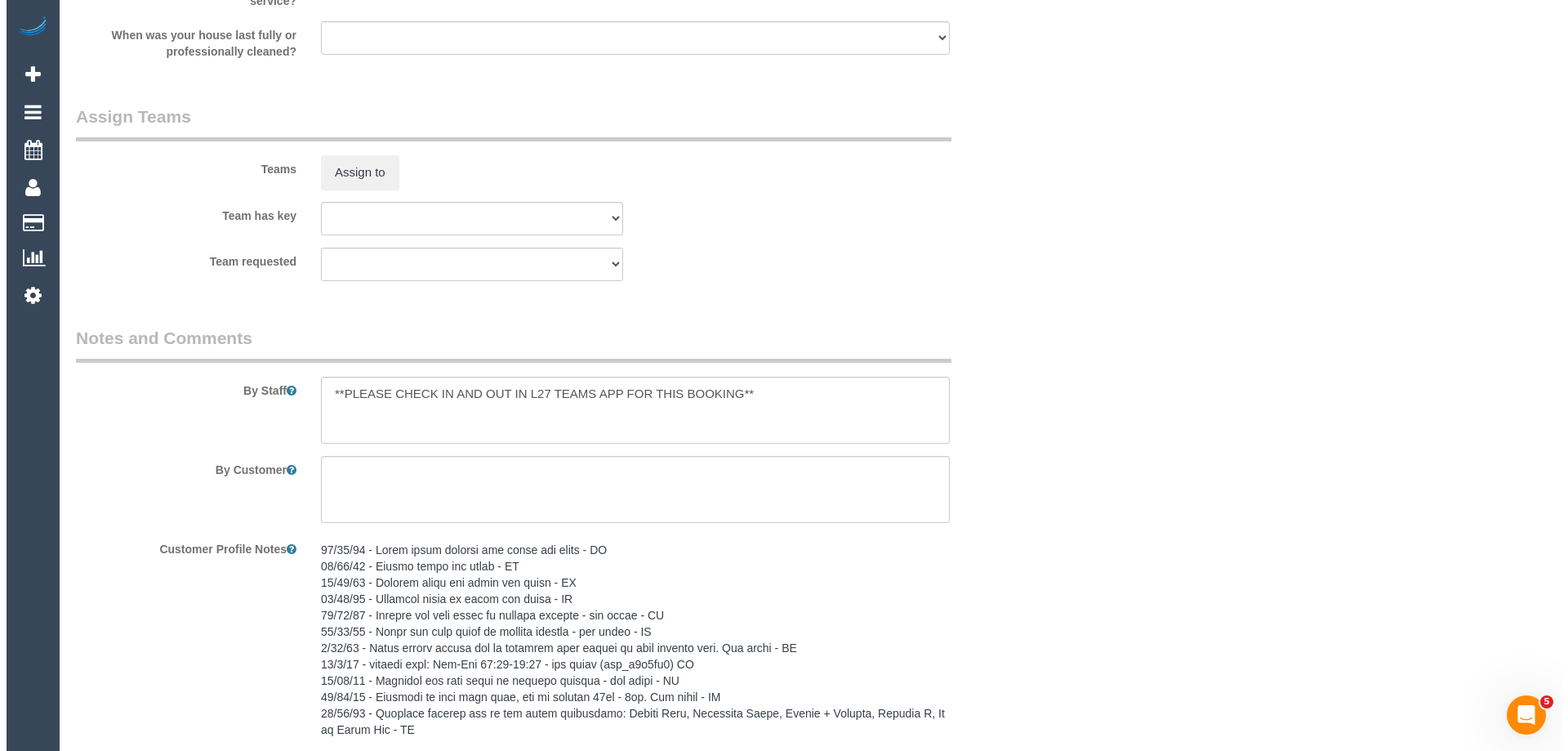
scroll to position [1997, 0]
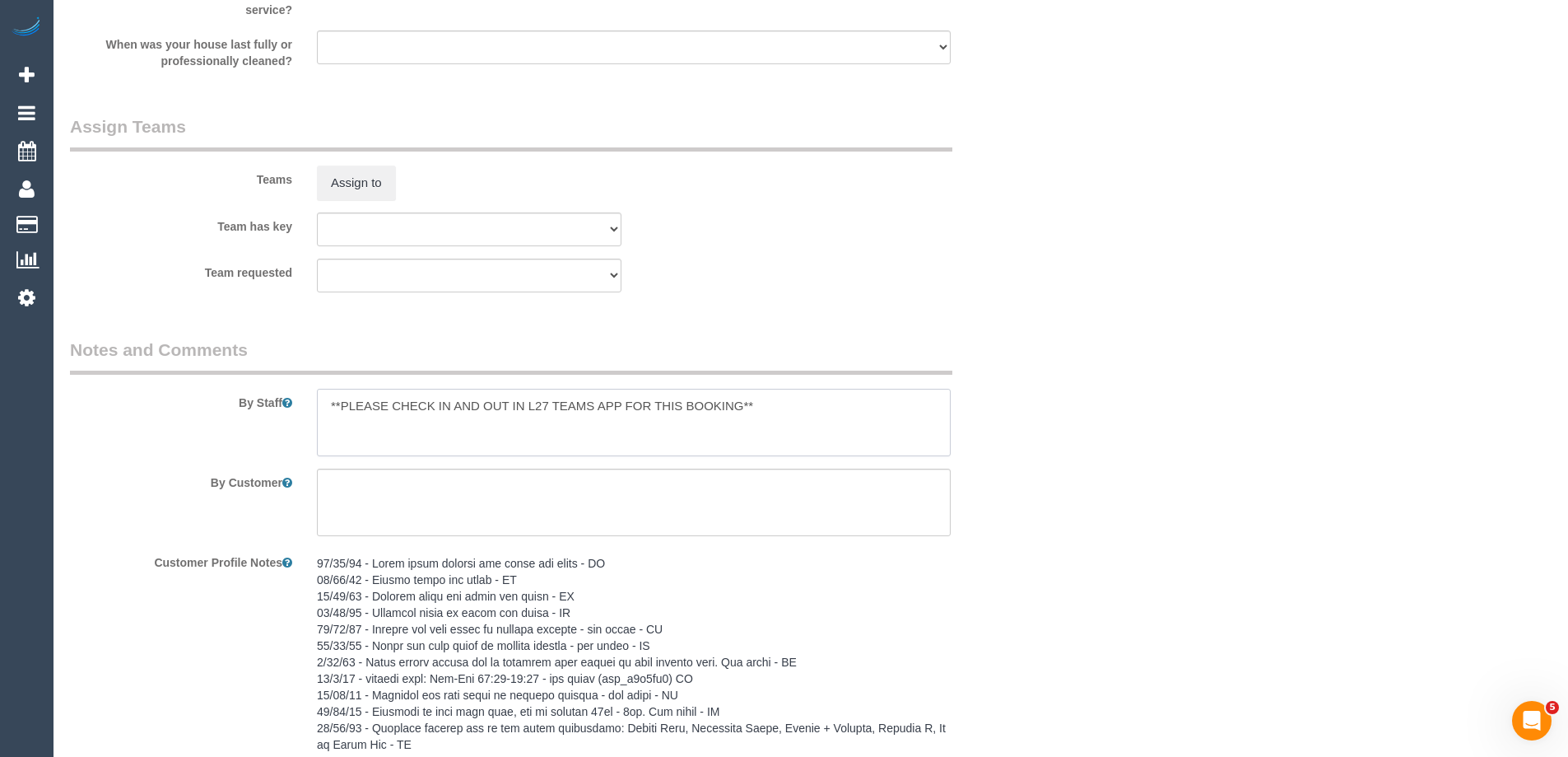
click at [325, 413] on textarea at bounding box center [634, 422] width 634 height 68
type textarea "*Cover* **PLEASE CHECK IN AND OUT IN L27 TEAMS APP FOR THIS BOOKING**"
click at [341, 181] on button "Assign to" at bounding box center [356, 182] width 79 height 34
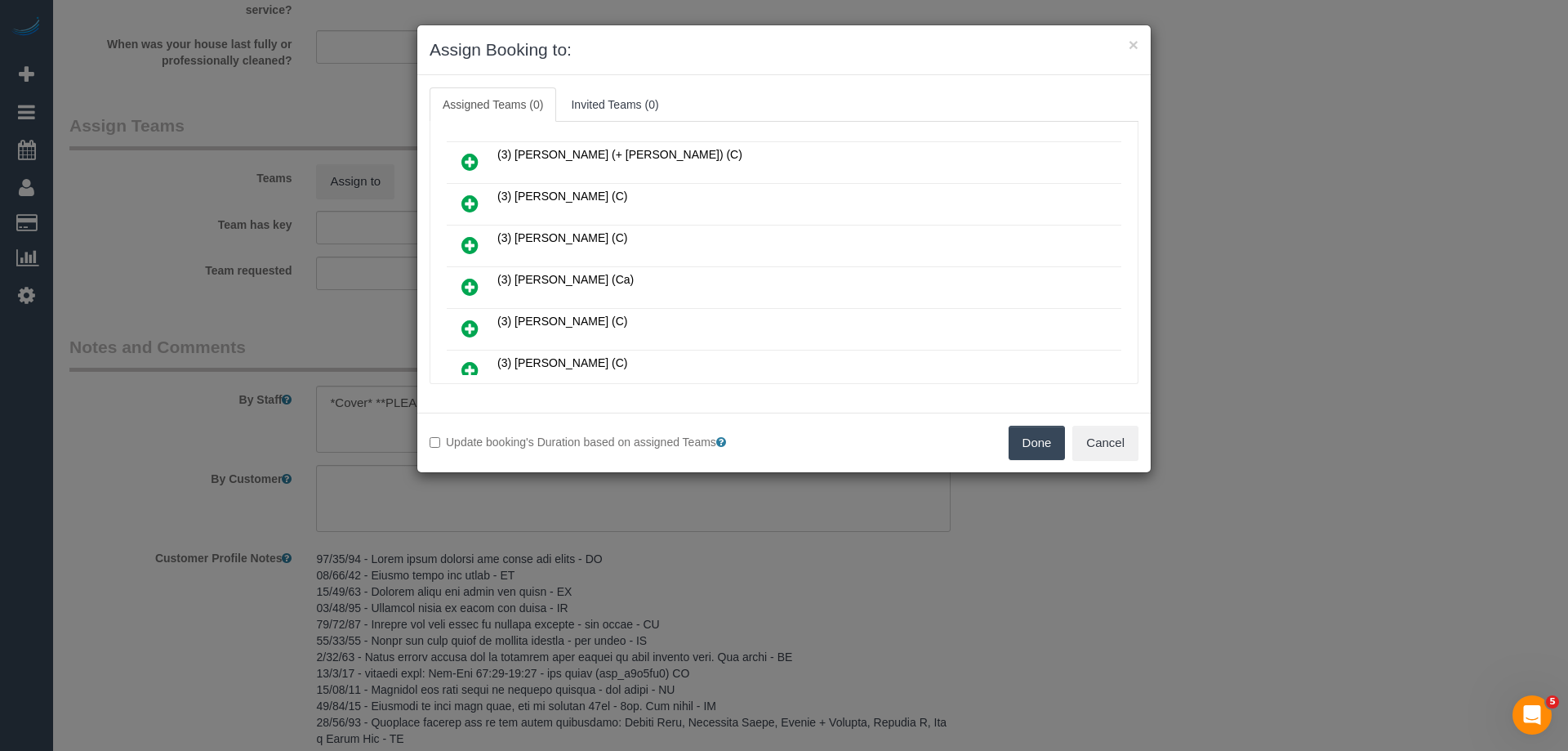
scroll to position [735, 0]
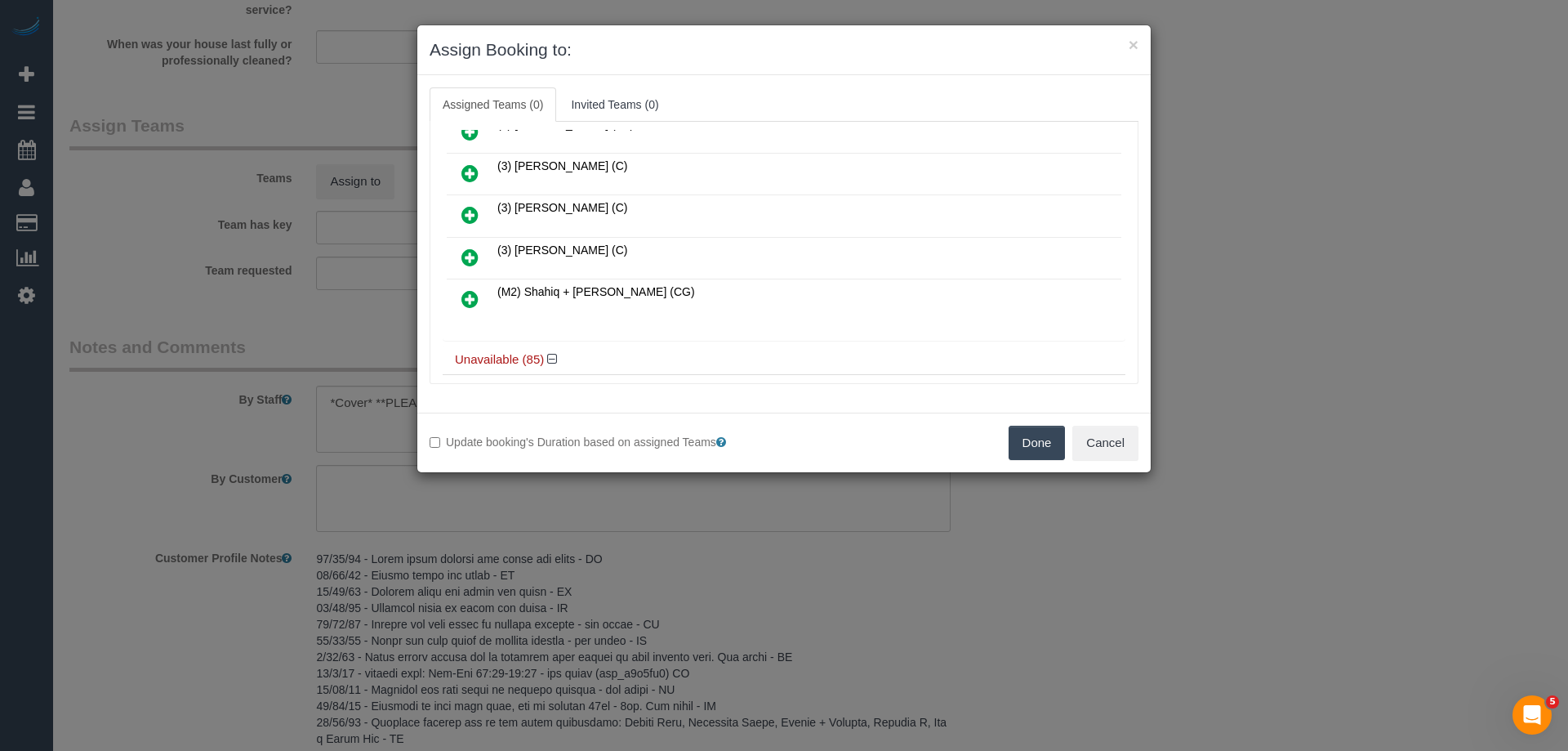
click at [474, 255] on icon at bounding box center [469, 256] width 18 height 19
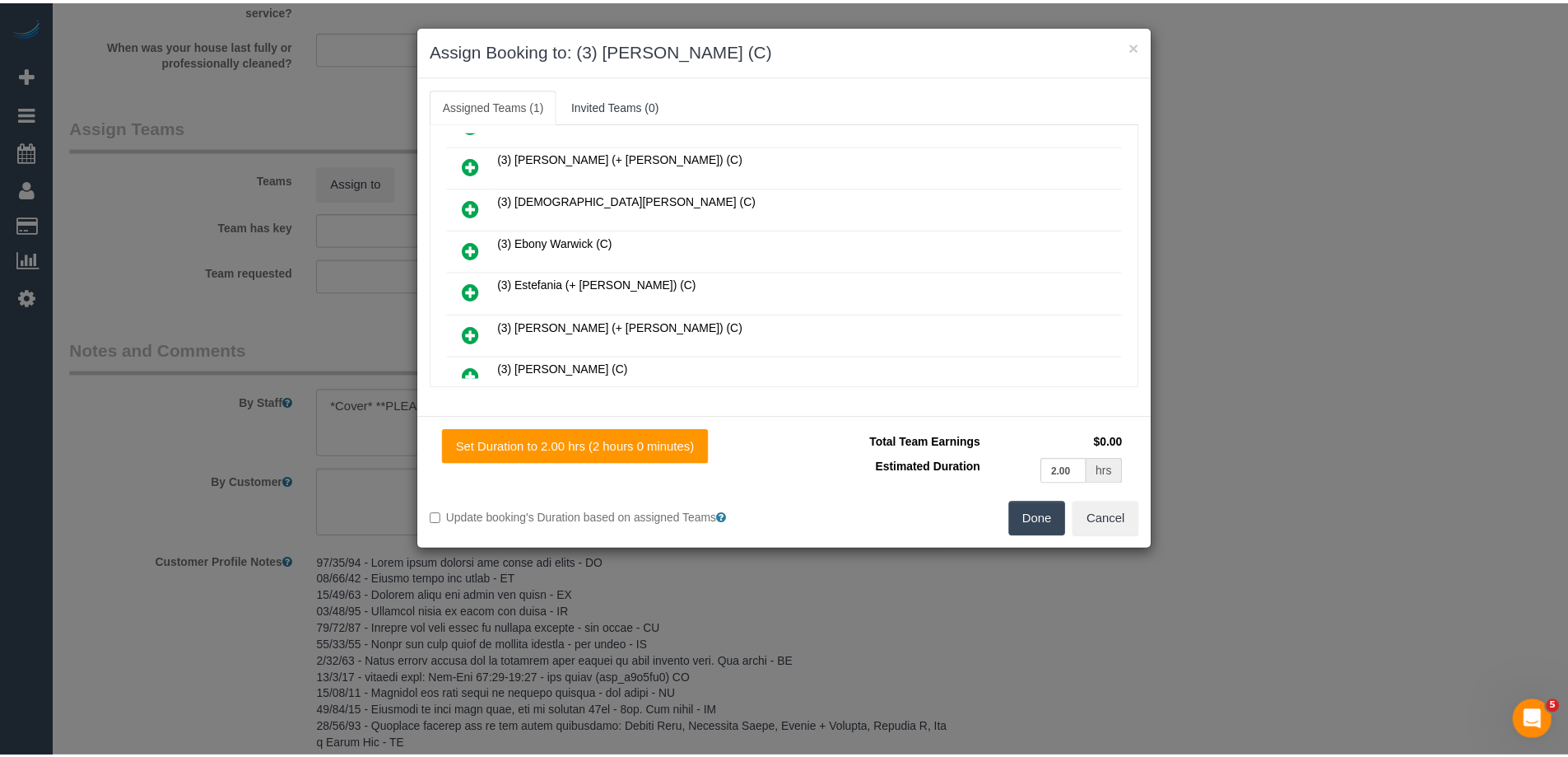
scroll to position [0, 0]
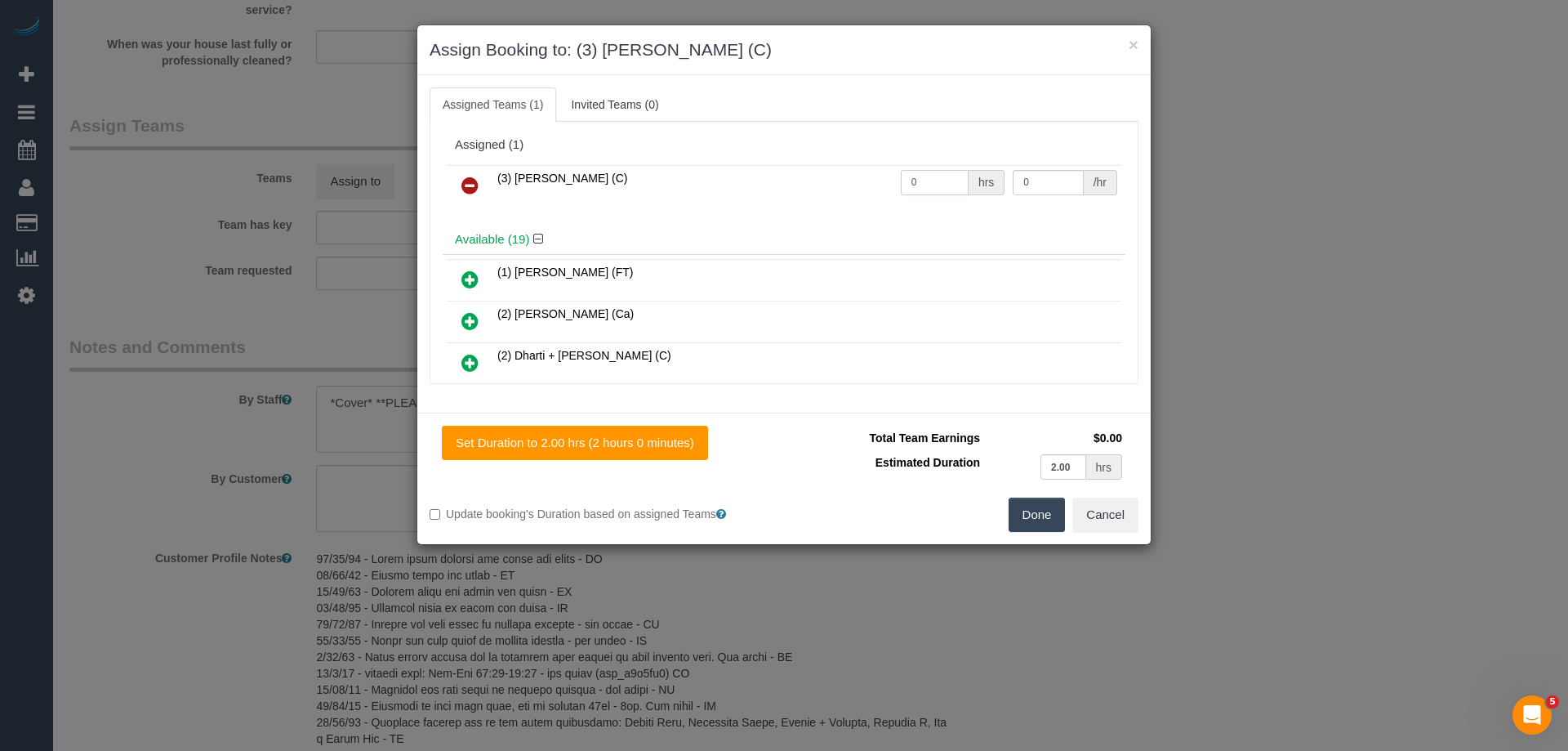
drag, startPoint x: 893, startPoint y: 190, endPoint x: 843, endPoint y: 190, distance: 50.0
click at [843, 190] on tr "(3) Trish Osman (C) 0 hrs 0 /hr" at bounding box center [783, 185] width 674 height 42
type input "2"
drag, startPoint x: 1014, startPoint y: 184, endPoint x: 901, endPoint y: 192, distance: 113.3
click at [914, 184] on tr "(3) Trish Osman (C) 2 hrs 0 /hr" at bounding box center [783, 185] width 674 height 42
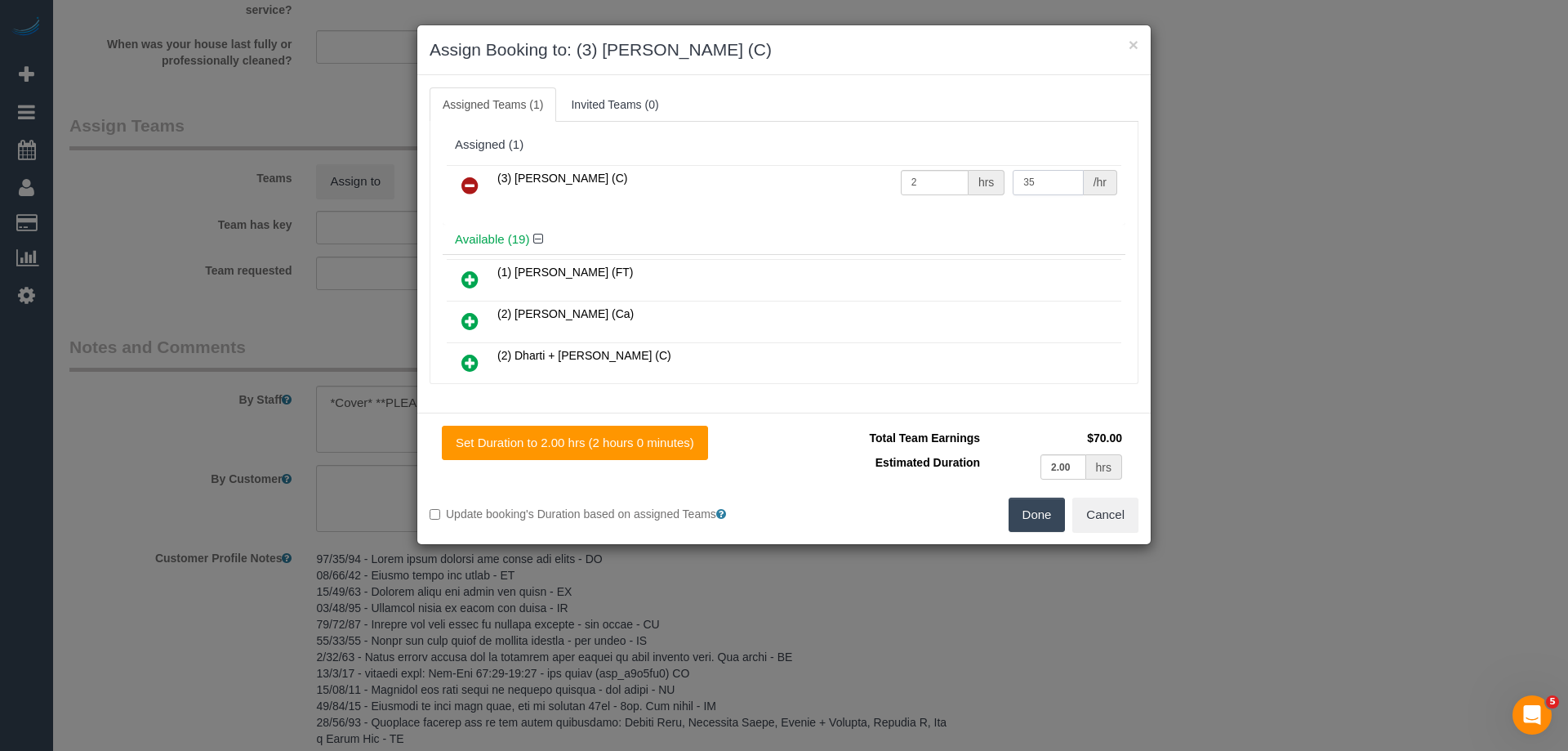
type input "35"
click at [1029, 519] on button "Done" at bounding box center [1037, 514] width 57 height 34
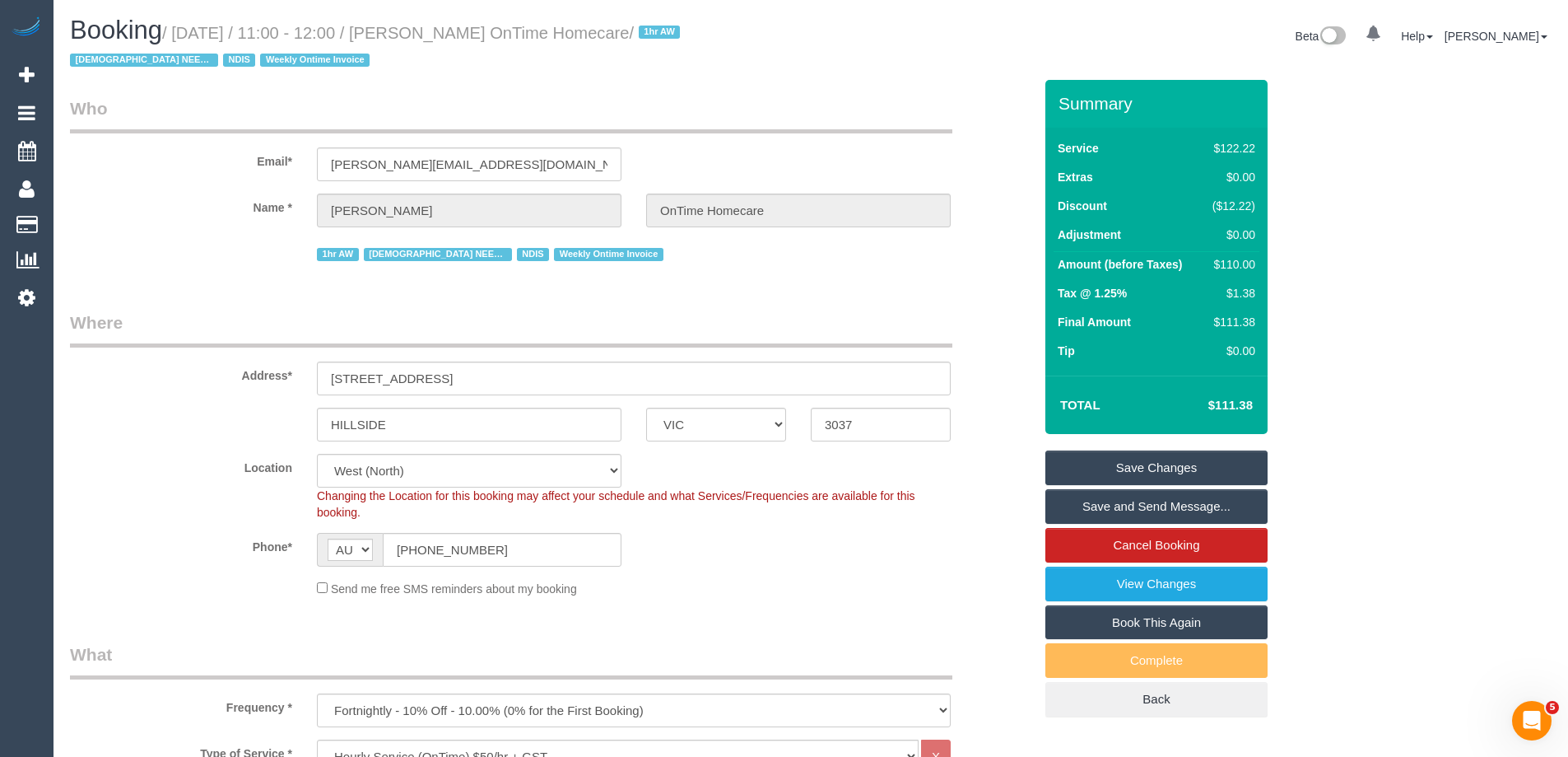
drag, startPoint x: 714, startPoint y: 28, endPoint x: 433, endPoint y: 33, distance: 281.0
click at [433, 33] on small "/ October 07, 2025 / 11:00 - 12:00 / Constantin Puican OnTime Homecare / 1hr AW…" at bounding box center [377, 47] width 615 height 46
copy small "Constantin Puican OnTime Homecare"
click at [1137, 458] on link "Save Changes" at bounding box center [1156, 467] width 222 height 34
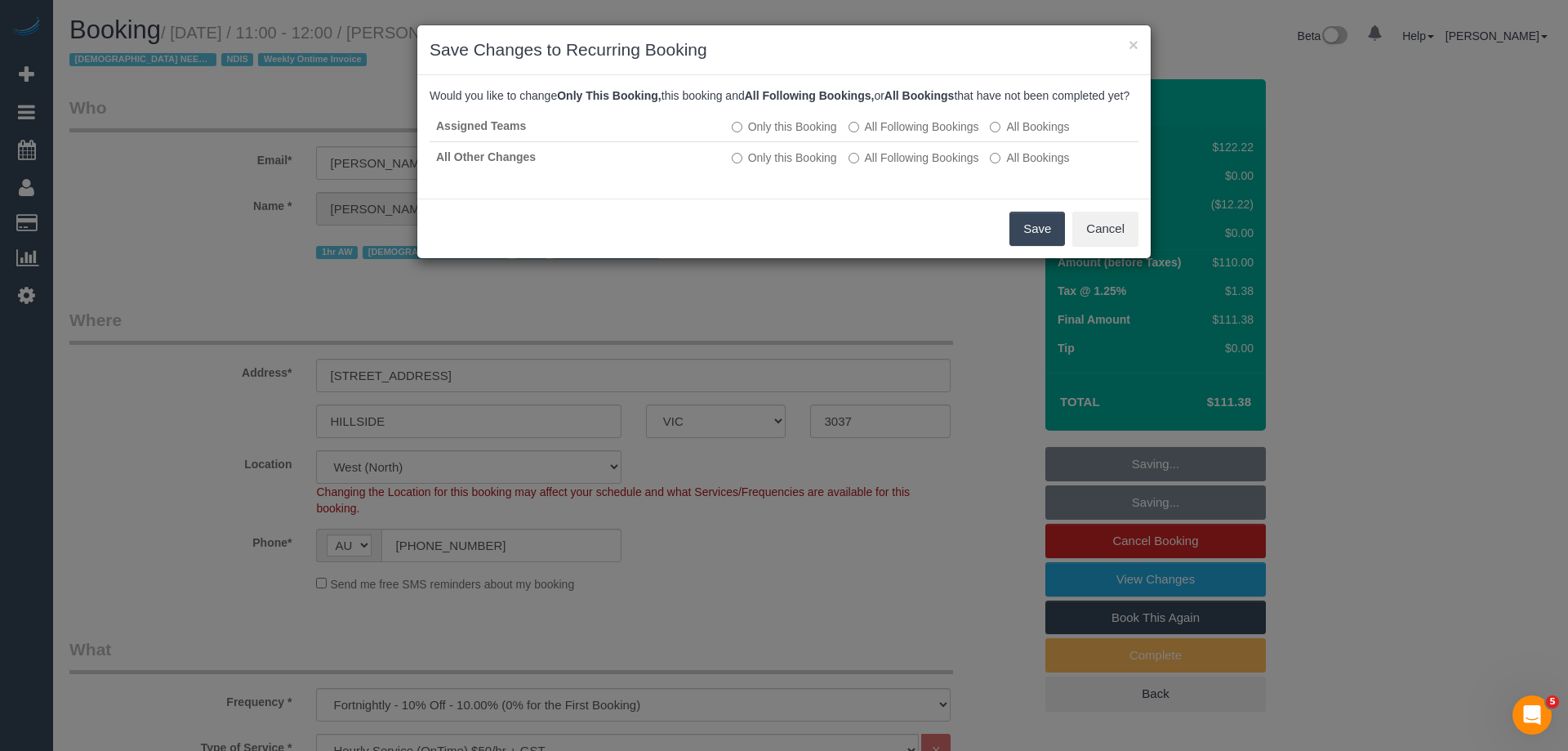
click at [1028, 243] on button "Save" at bounding box center [1037, 228] width 55 height 34
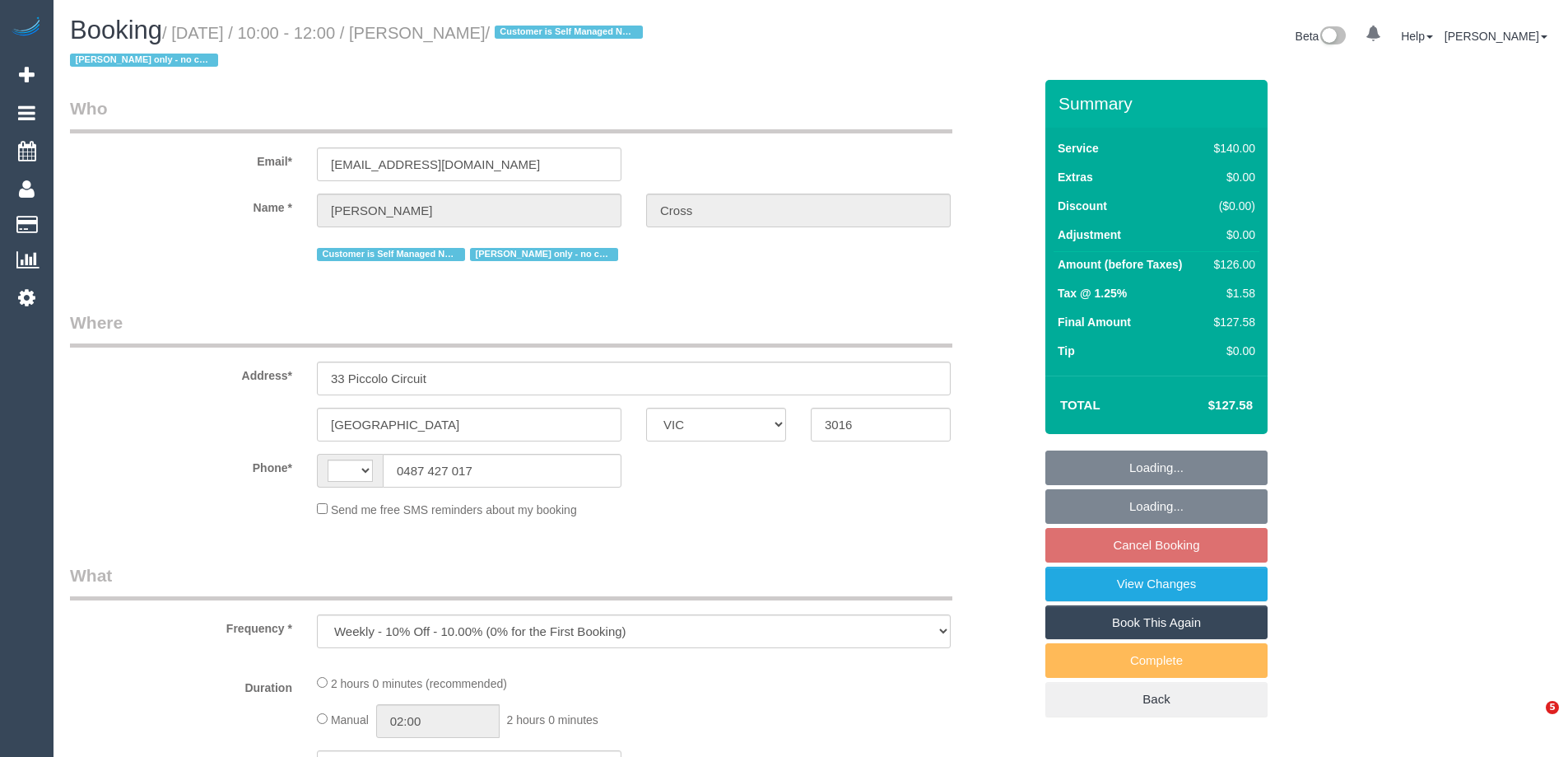
select select "VIC"
select select "string:stripe-card_1DJV5e2GScqysDRVNr8YZkTZ"
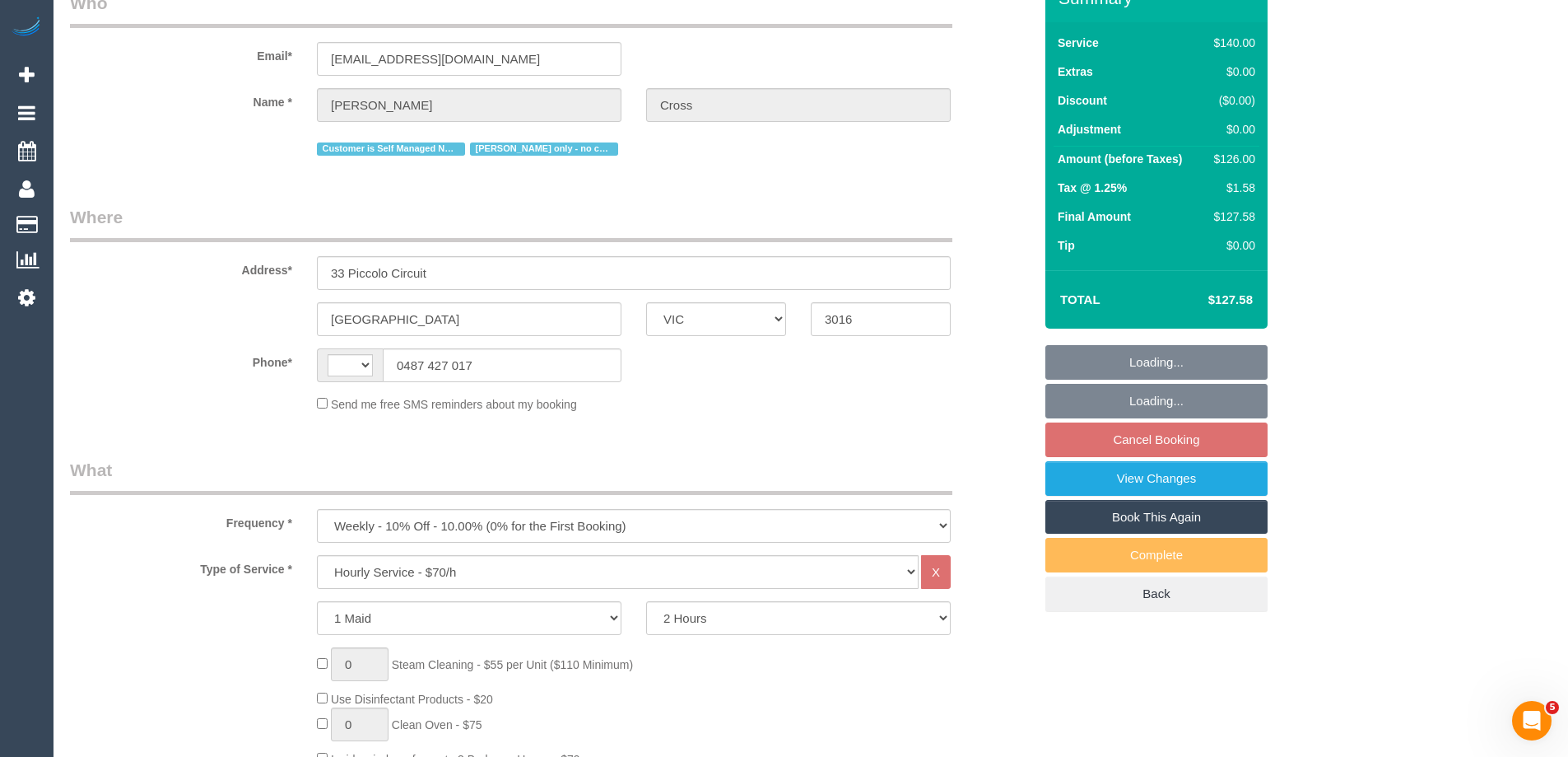
select select "string:AU"
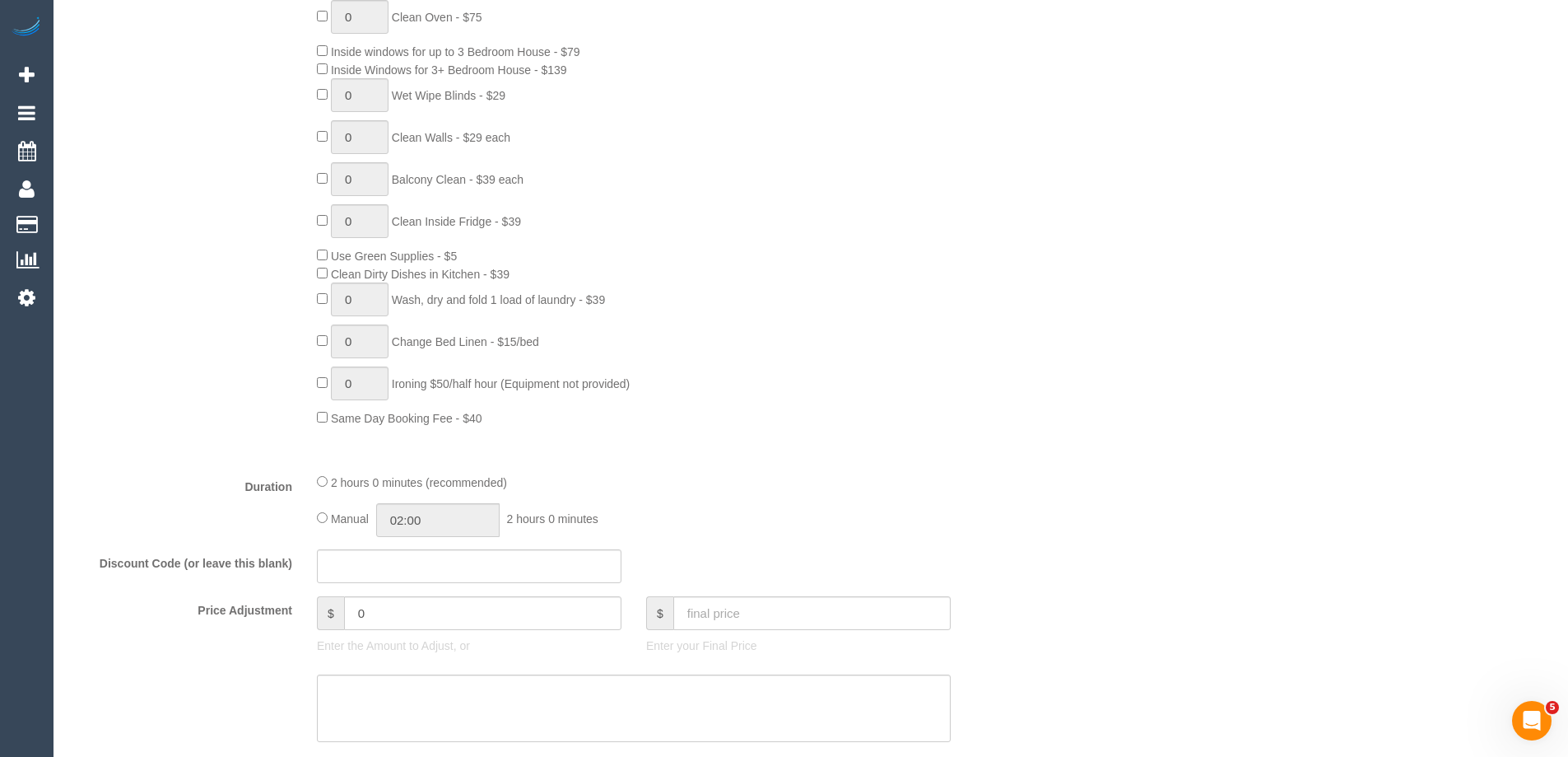
select select "number:29"
select select "number:14"
select select "number:18"
select select "number:25"
select select "number:33"
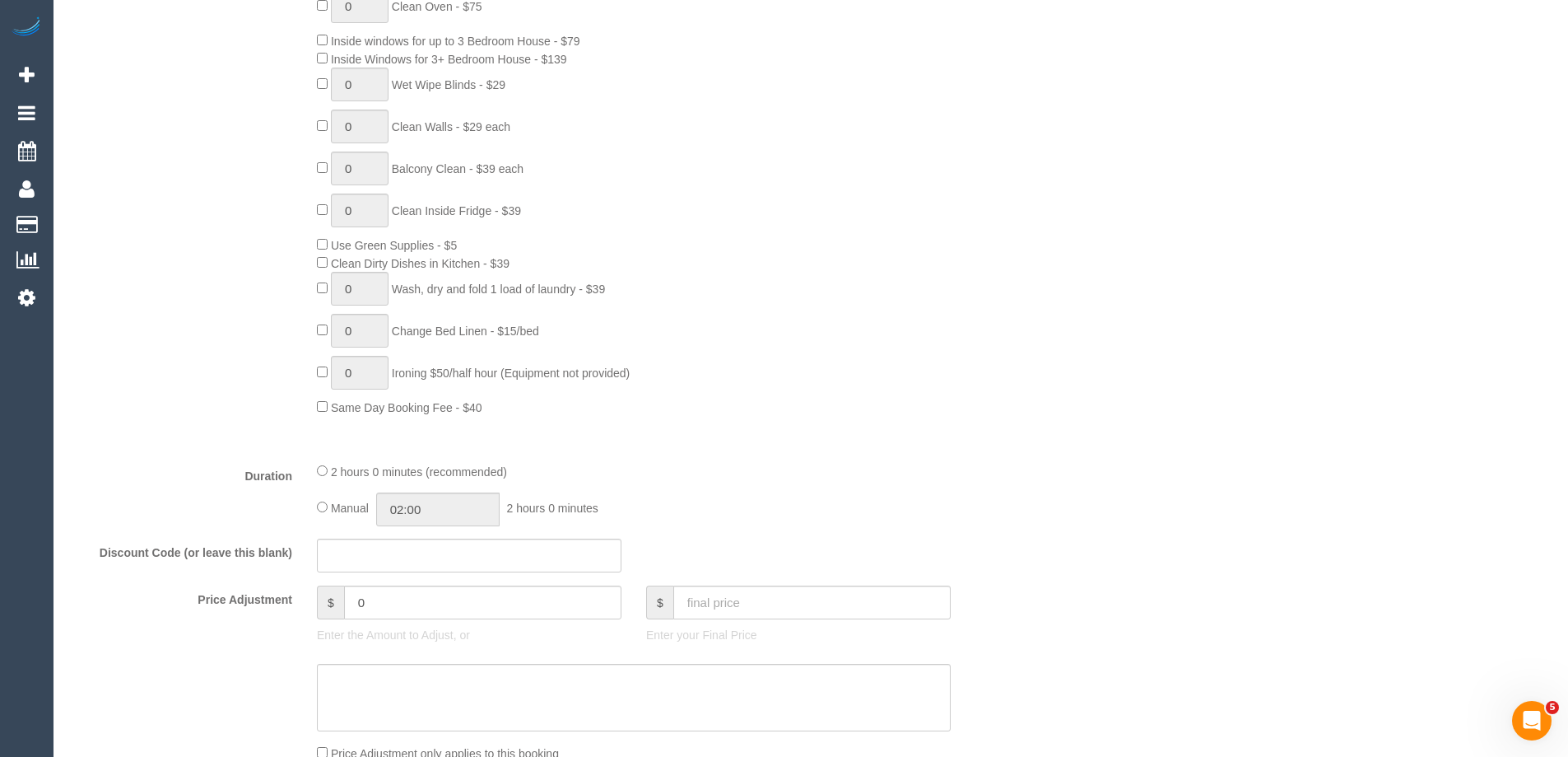
select select "object:1343"
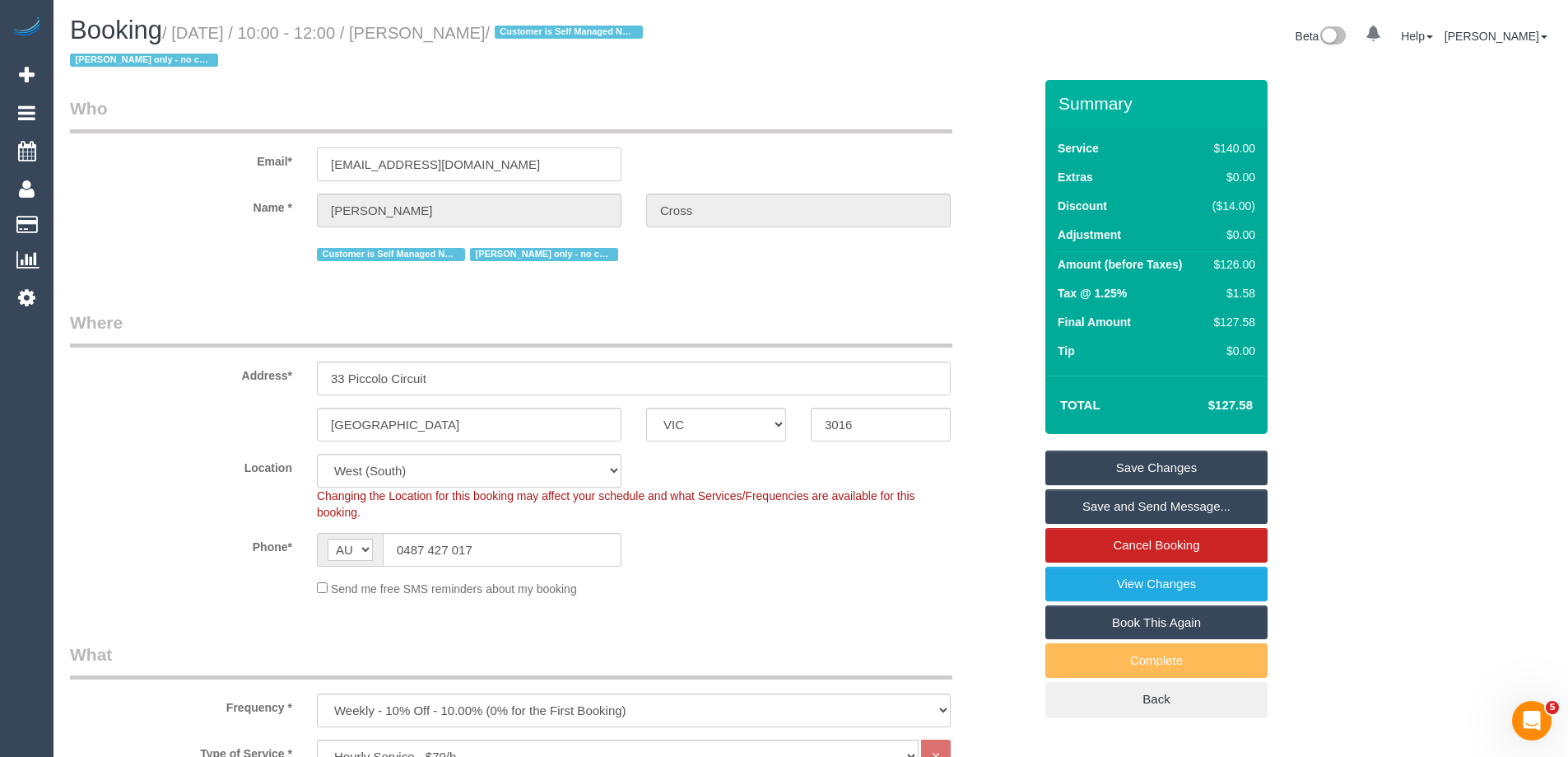
drag, startPoint x: 494, startPoint y: 160, endPoint x: 143, endPoint y: 154, distance: 351.1
click at [143, 154] on div "Email* [EMAIL_ADDRESS][DOMAIN_NAME]" at bounding box center [551, 139] width 988 height 85
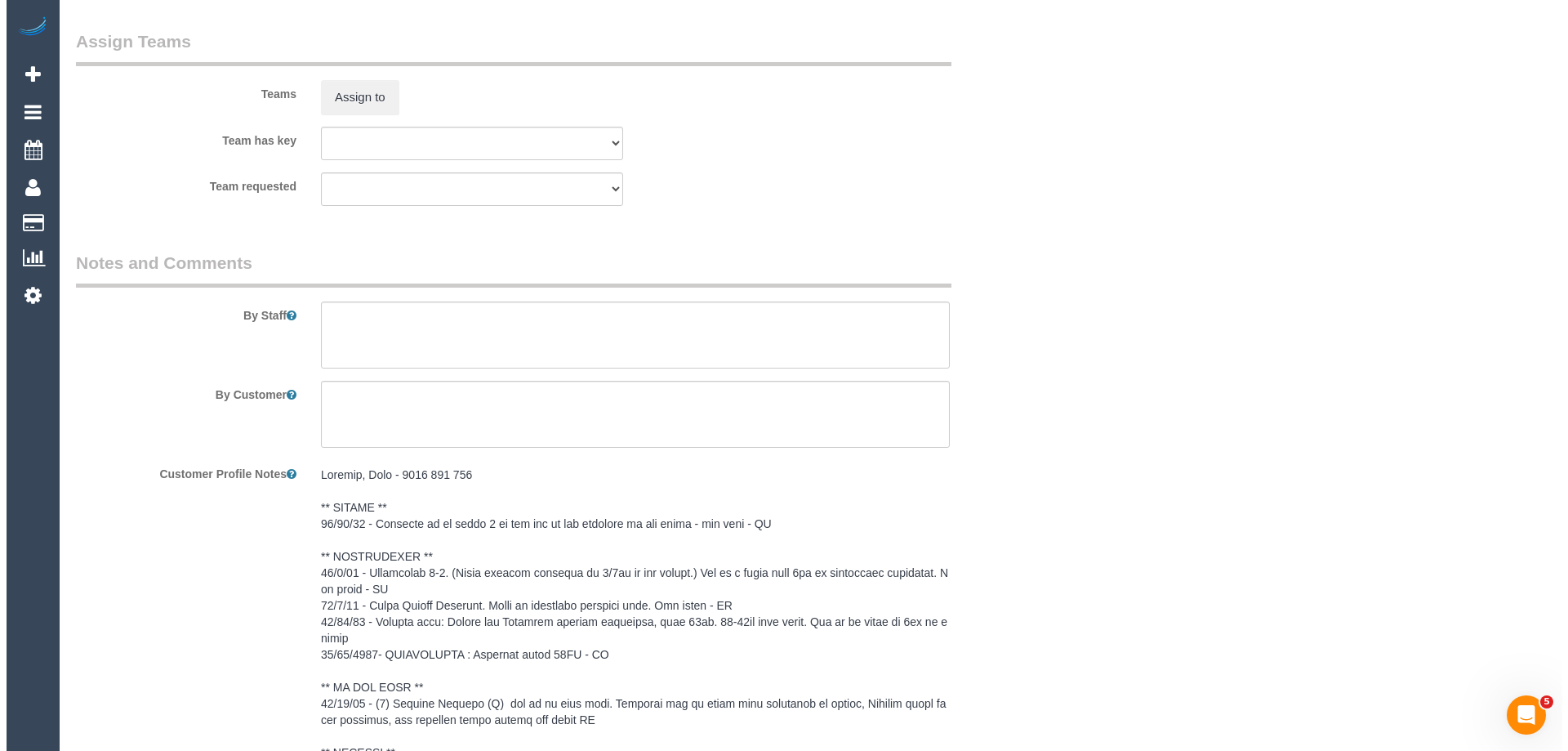
scroll to position [2532, 0]
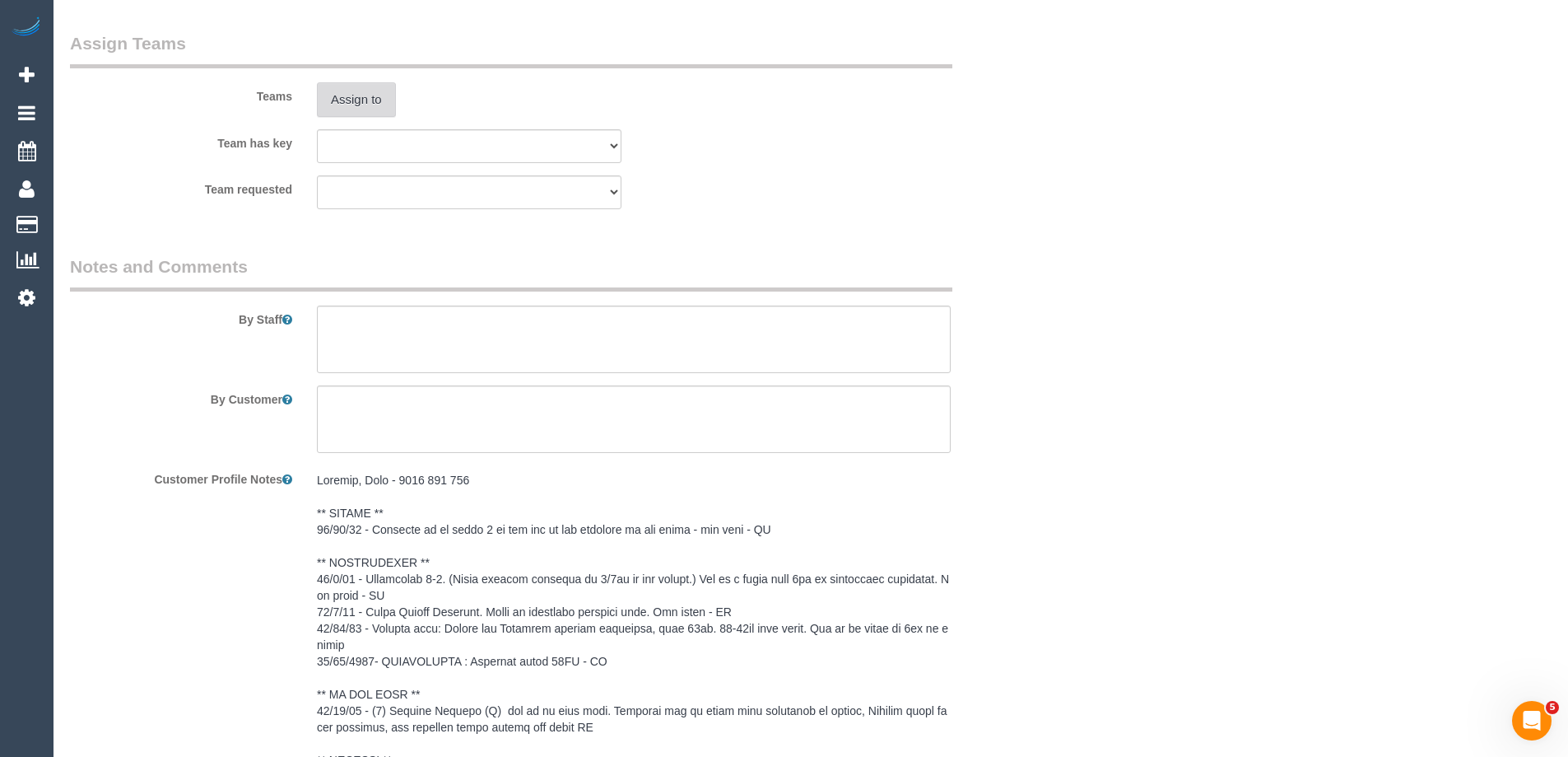
click at [365, 107] on button "Assign to" at bounding box center [356, 100] width 79 height 34
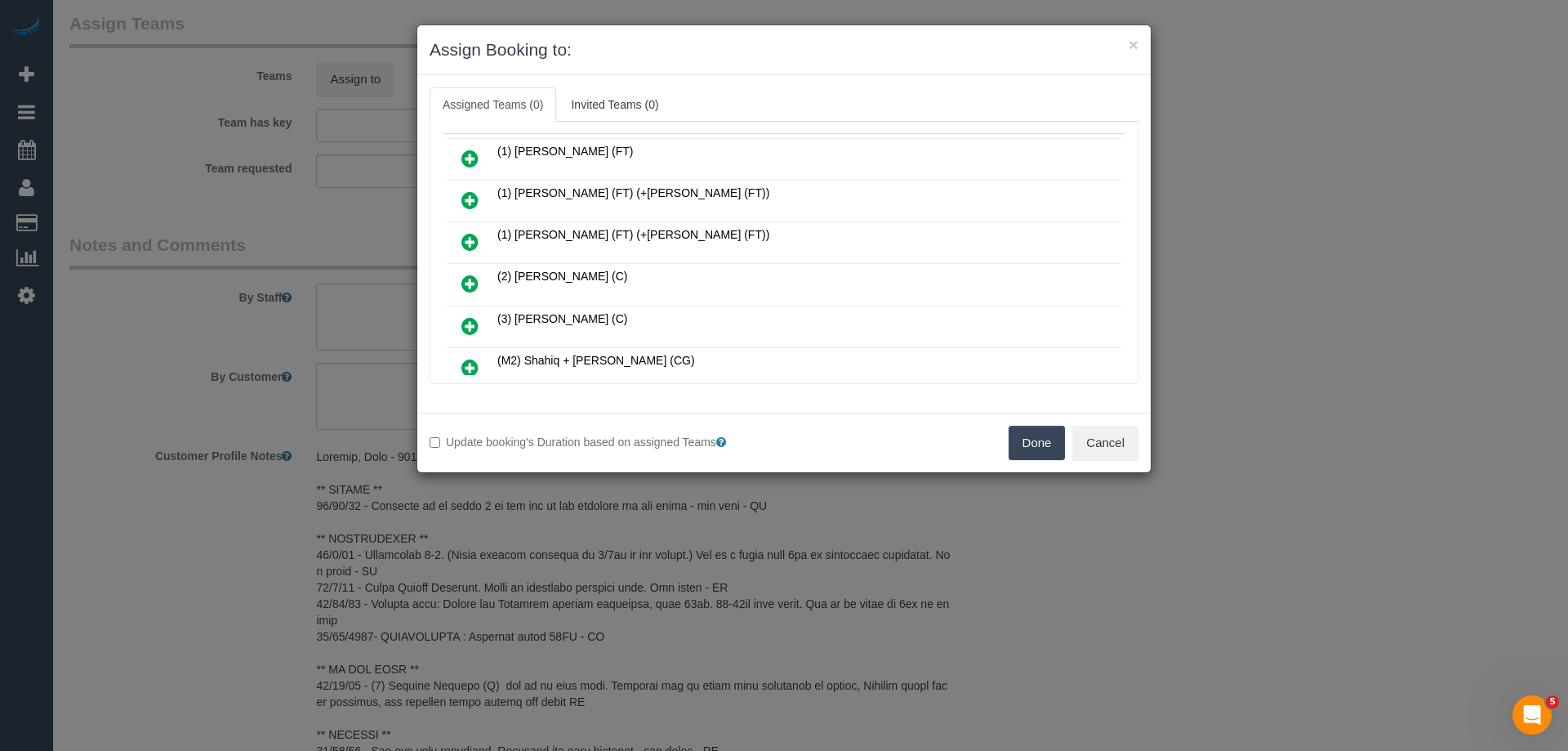
scroll to position [163, 0]
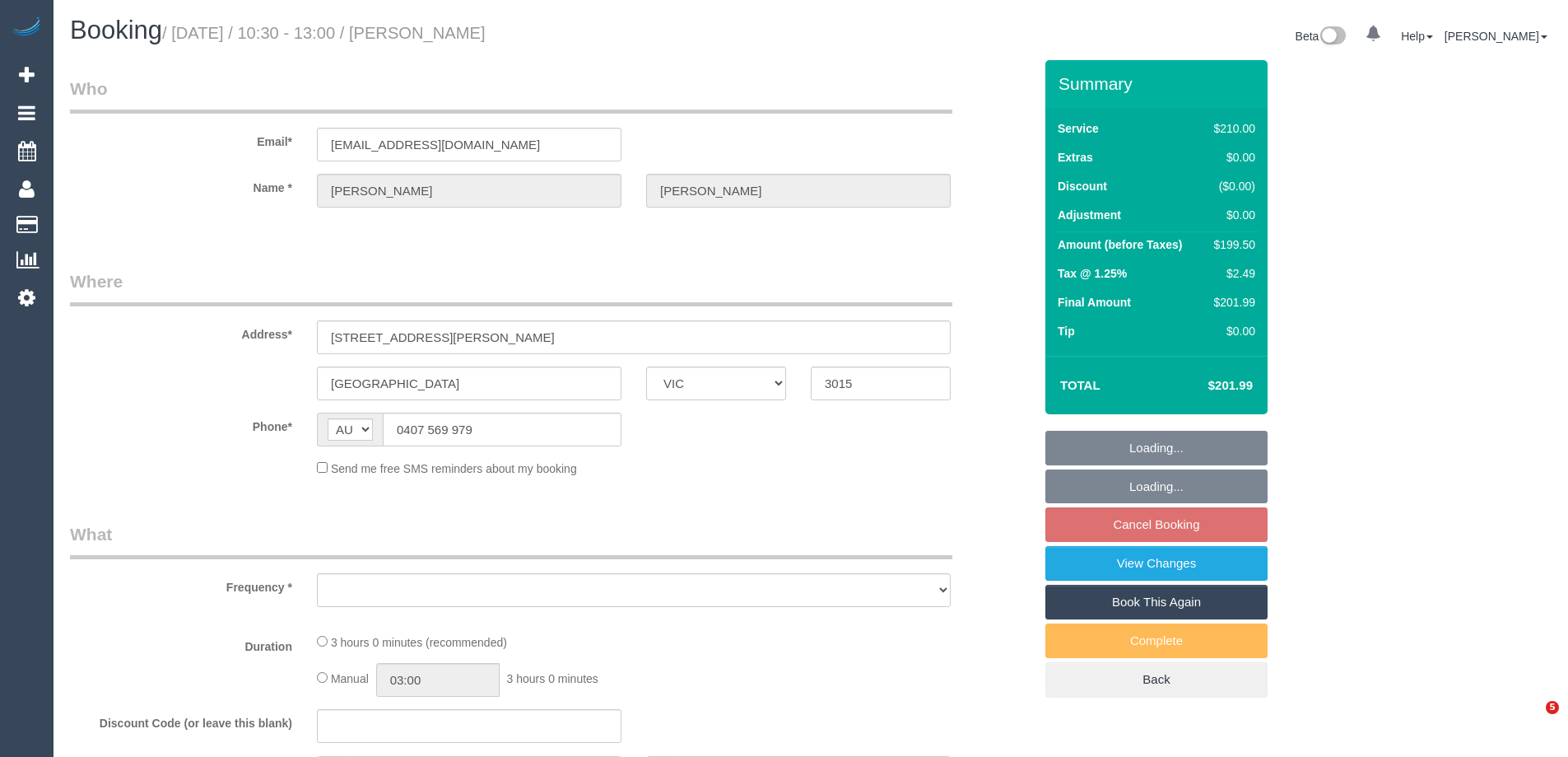
select select "VIC"
select select "number:28"
select select "number:14"
select select "number:19"
select select "number:22"
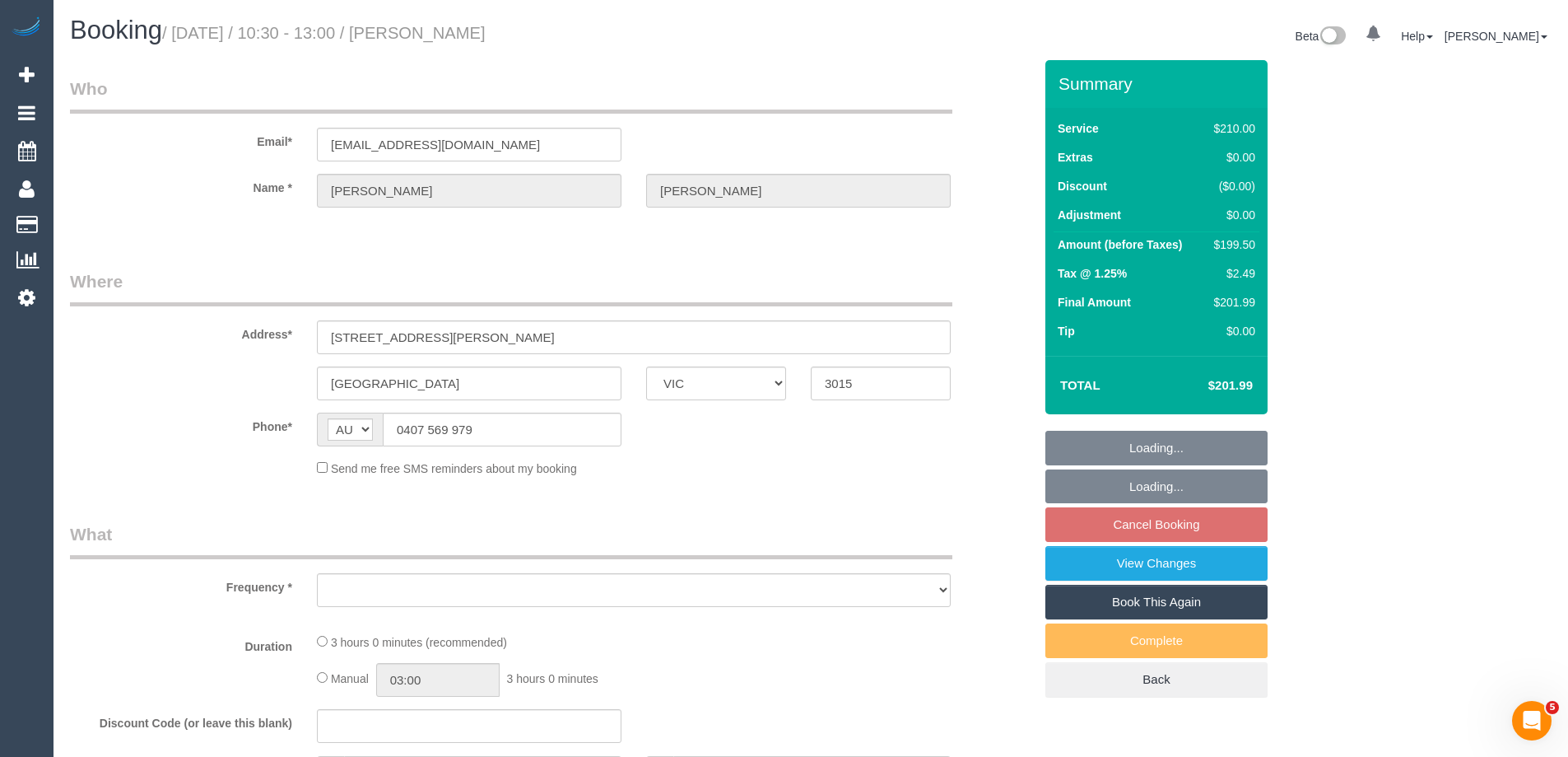
select select "number:35"
select select "number:13"
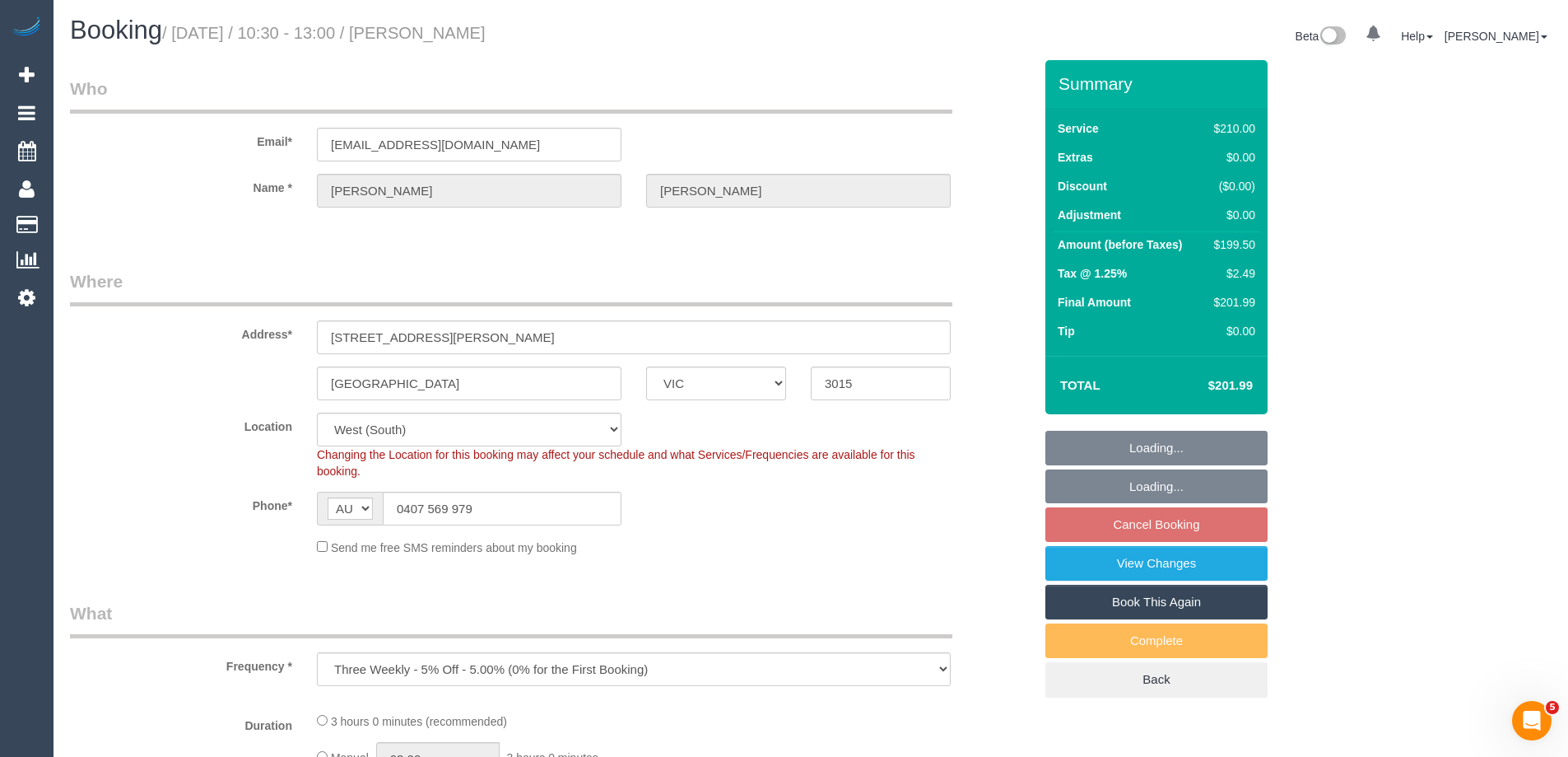
select select "object:675"
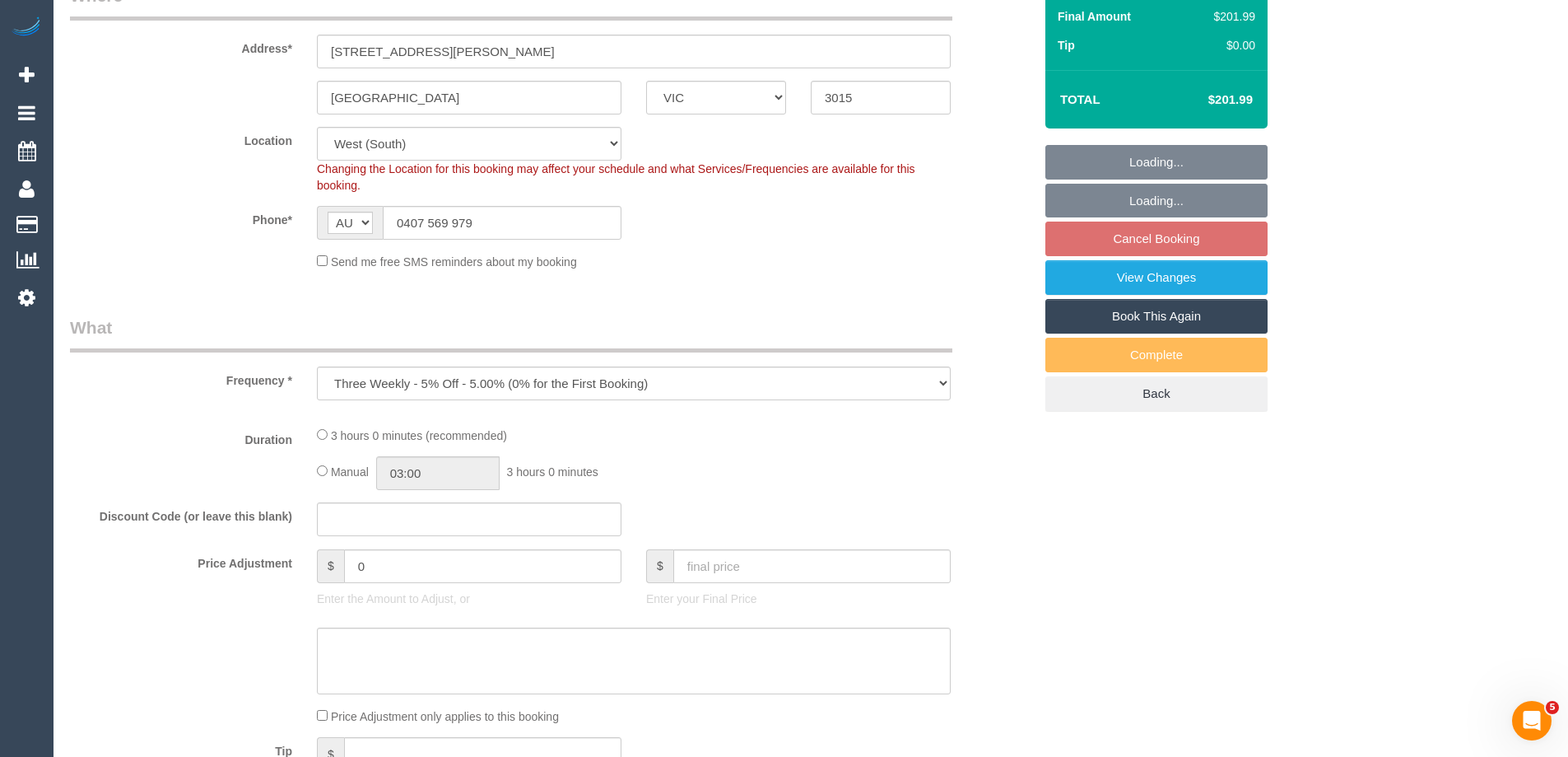
select select "string:stripe-pm_1RftBV2GScqysDRVj1GvkKvE"
select select "180"
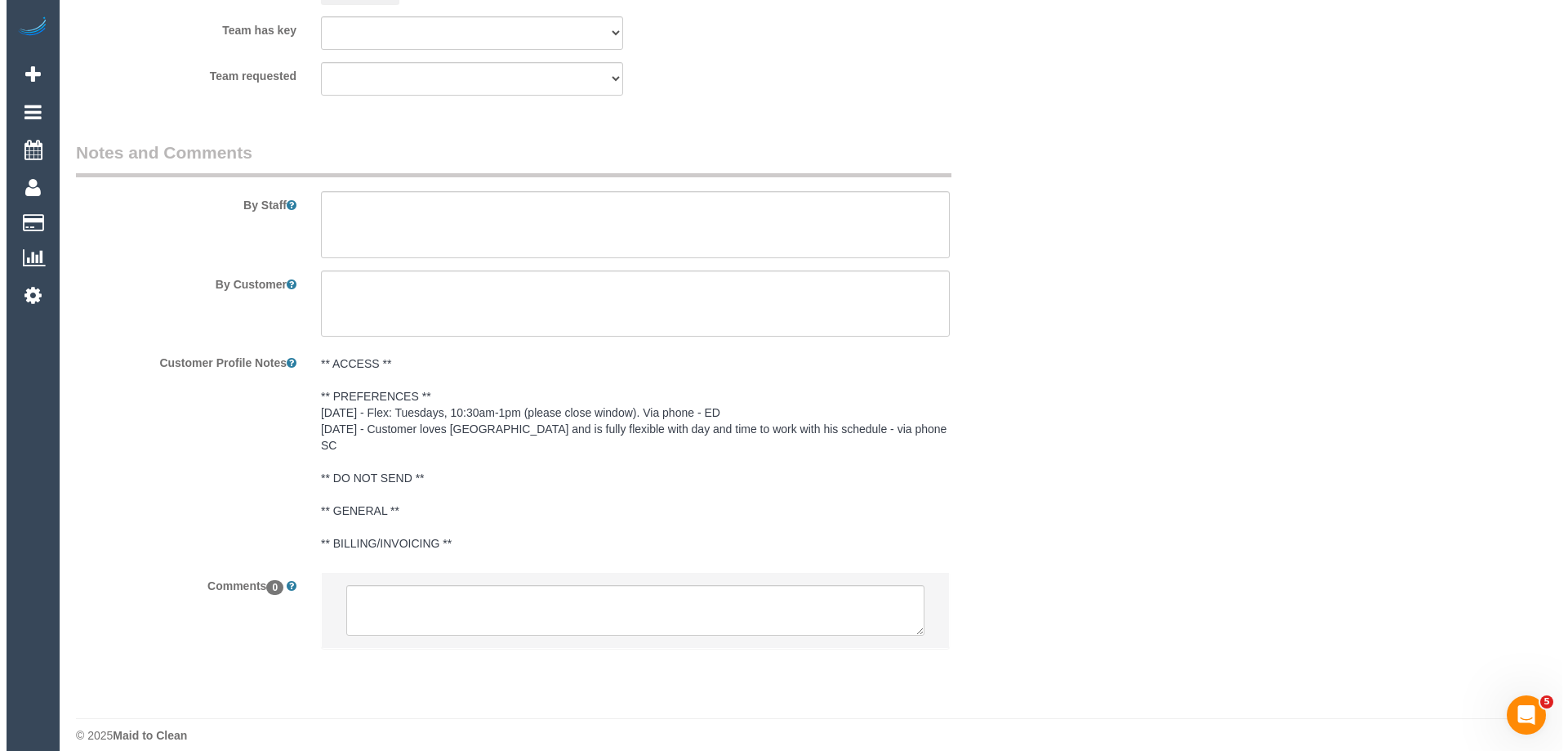
scroll to position [2521, 0]
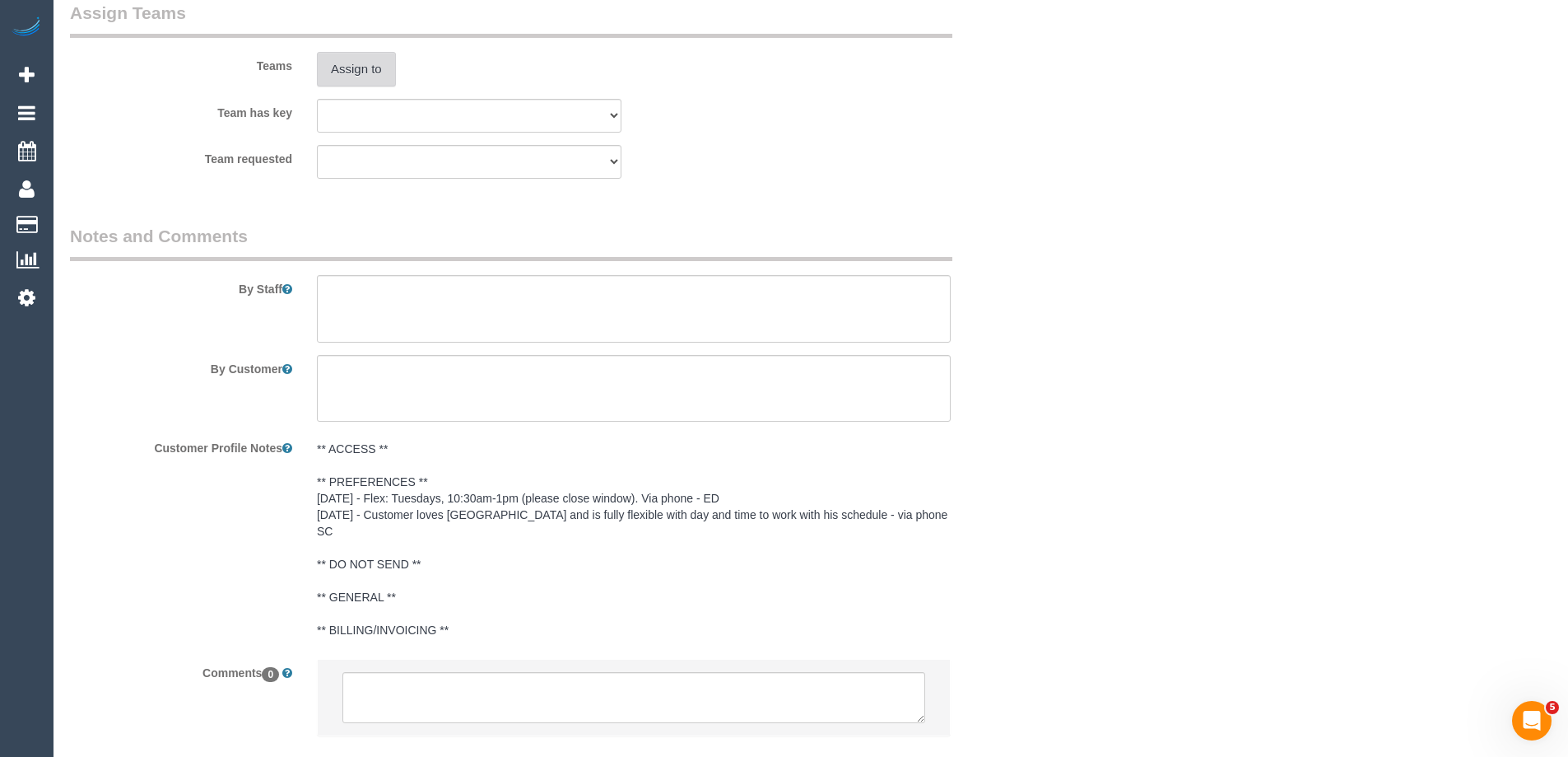
click at [363, 63] on button "Assign to" at bounding box center [356, 69] width 79 height 34
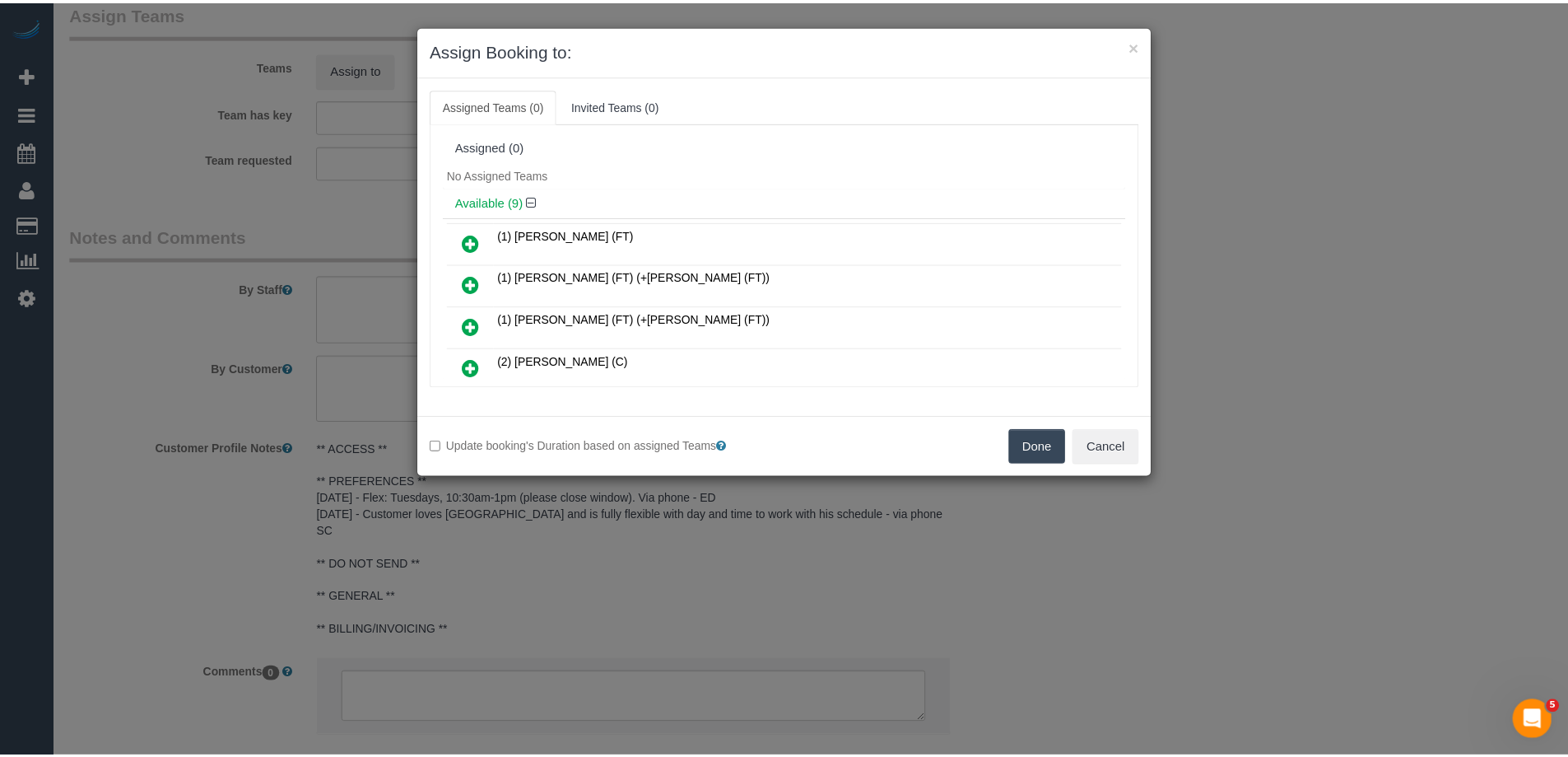
scroll to position [83, 0]
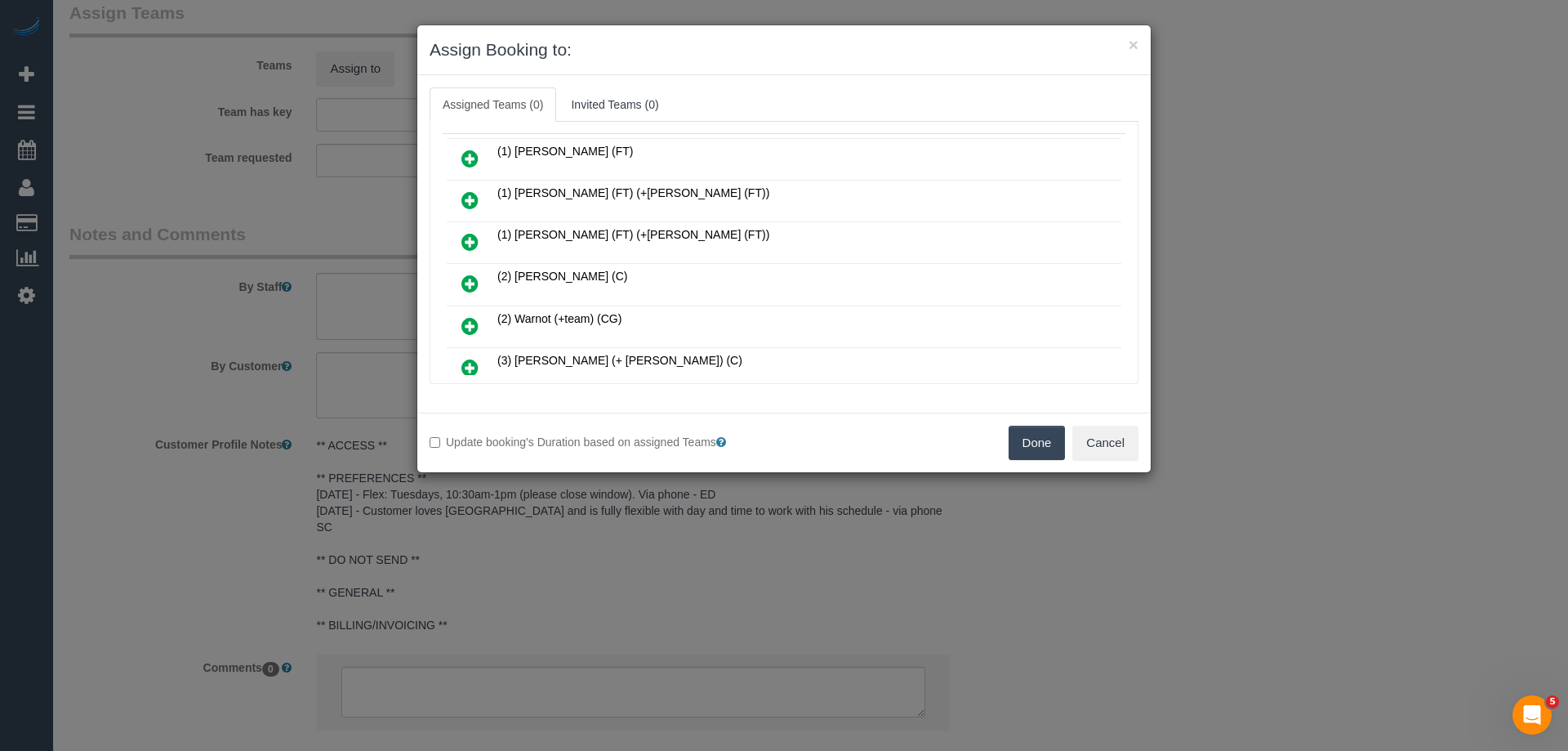
click at [1036, 438] on button "Done" at bounding box center [1037, 442] width 57 height 34
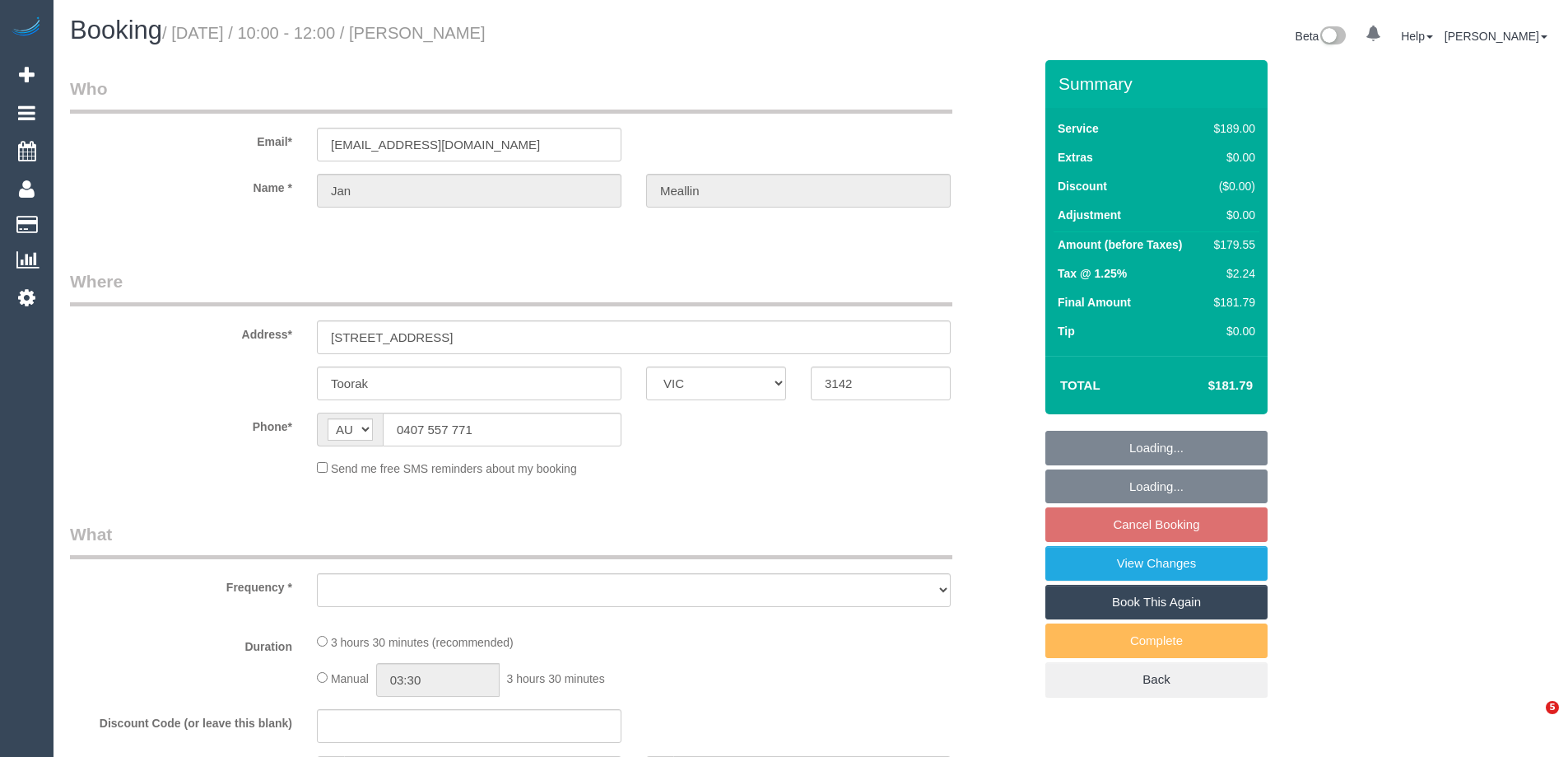
select select "VIC"
select select "string:stripe-pm_1Mp32k2GScqysDRVJU4mP7XW"
select select "number:28"
select select "number:14"
select select "number:19"
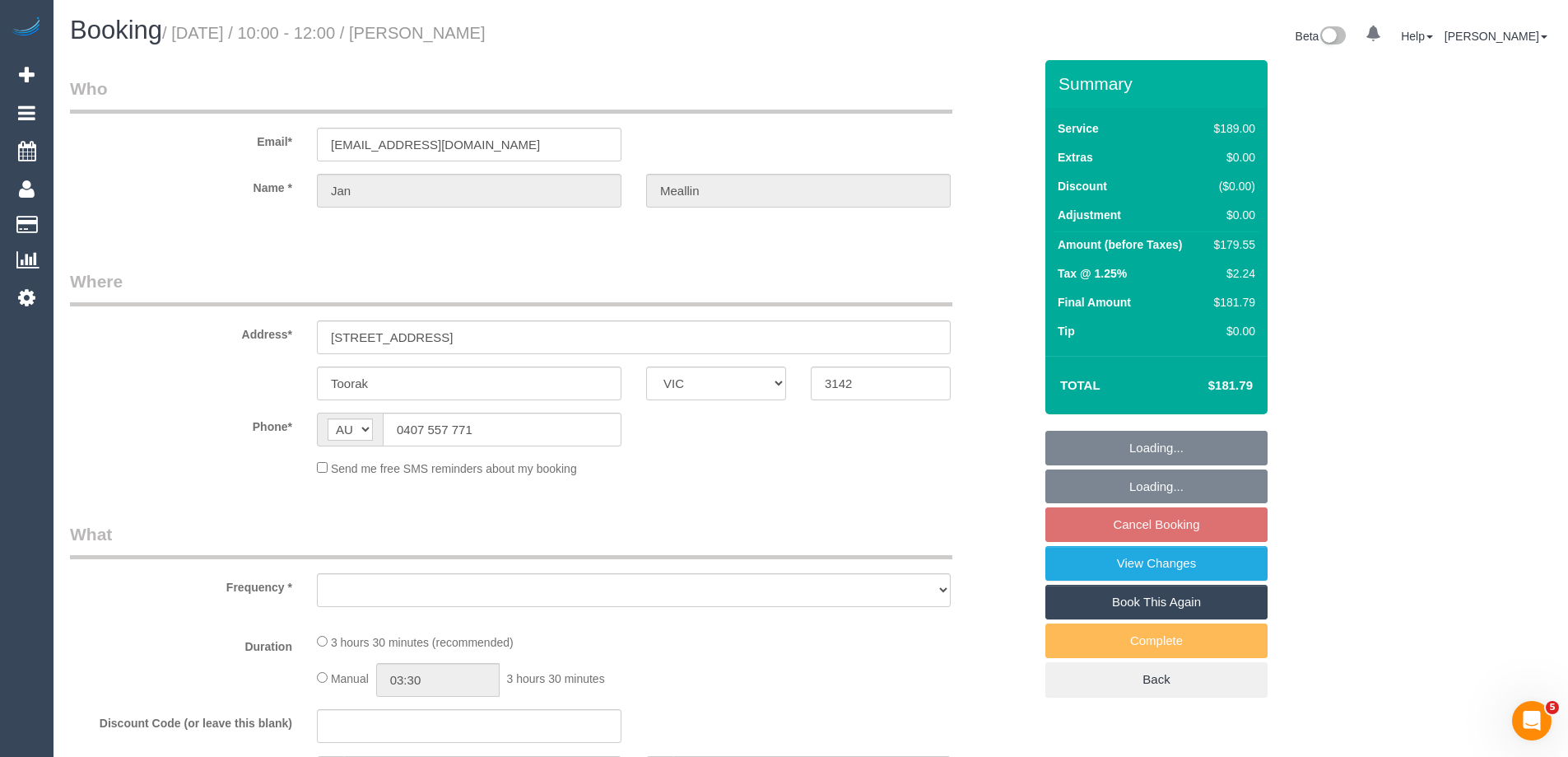
select select "number:22"
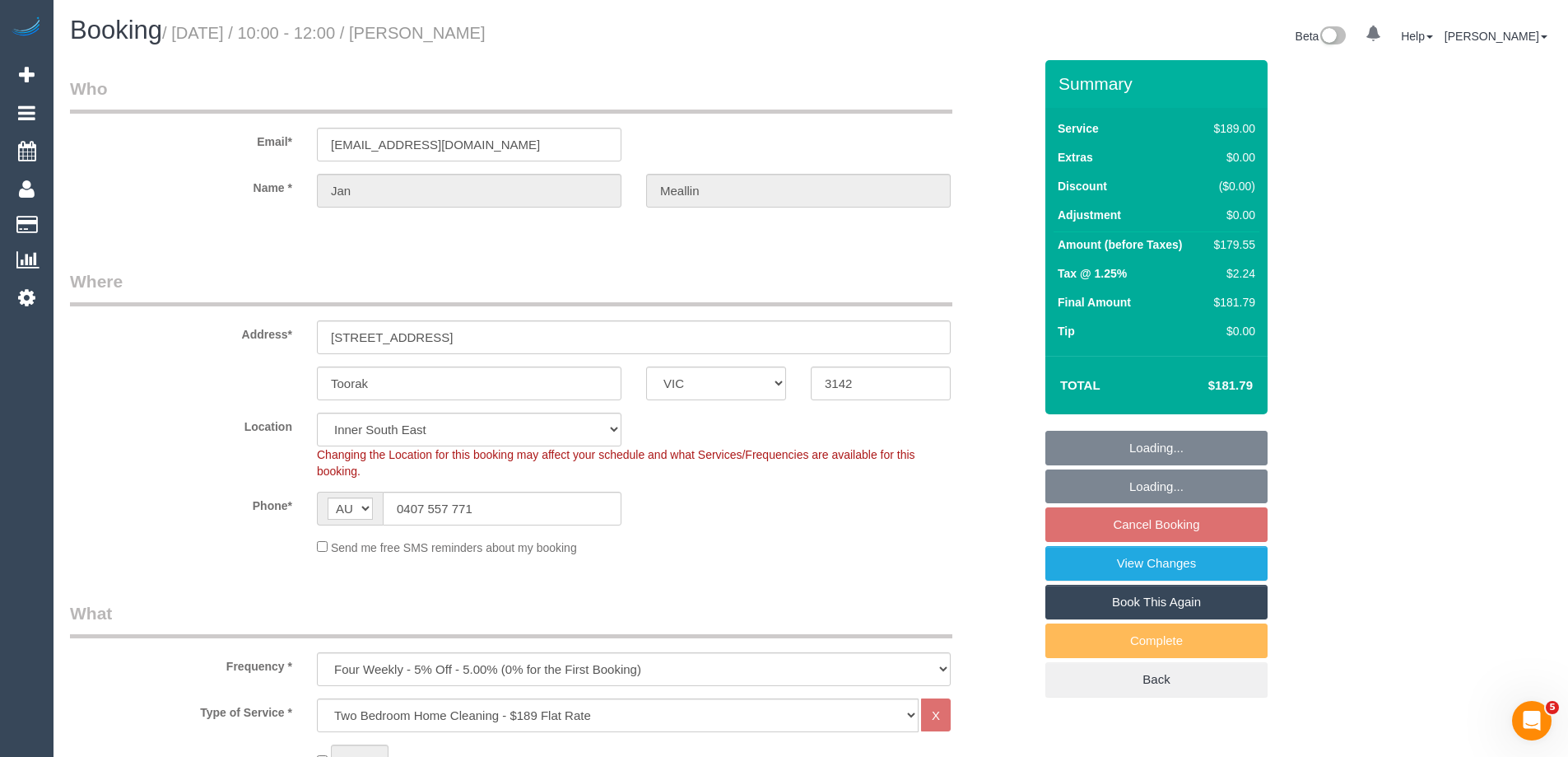
select select "object:791"
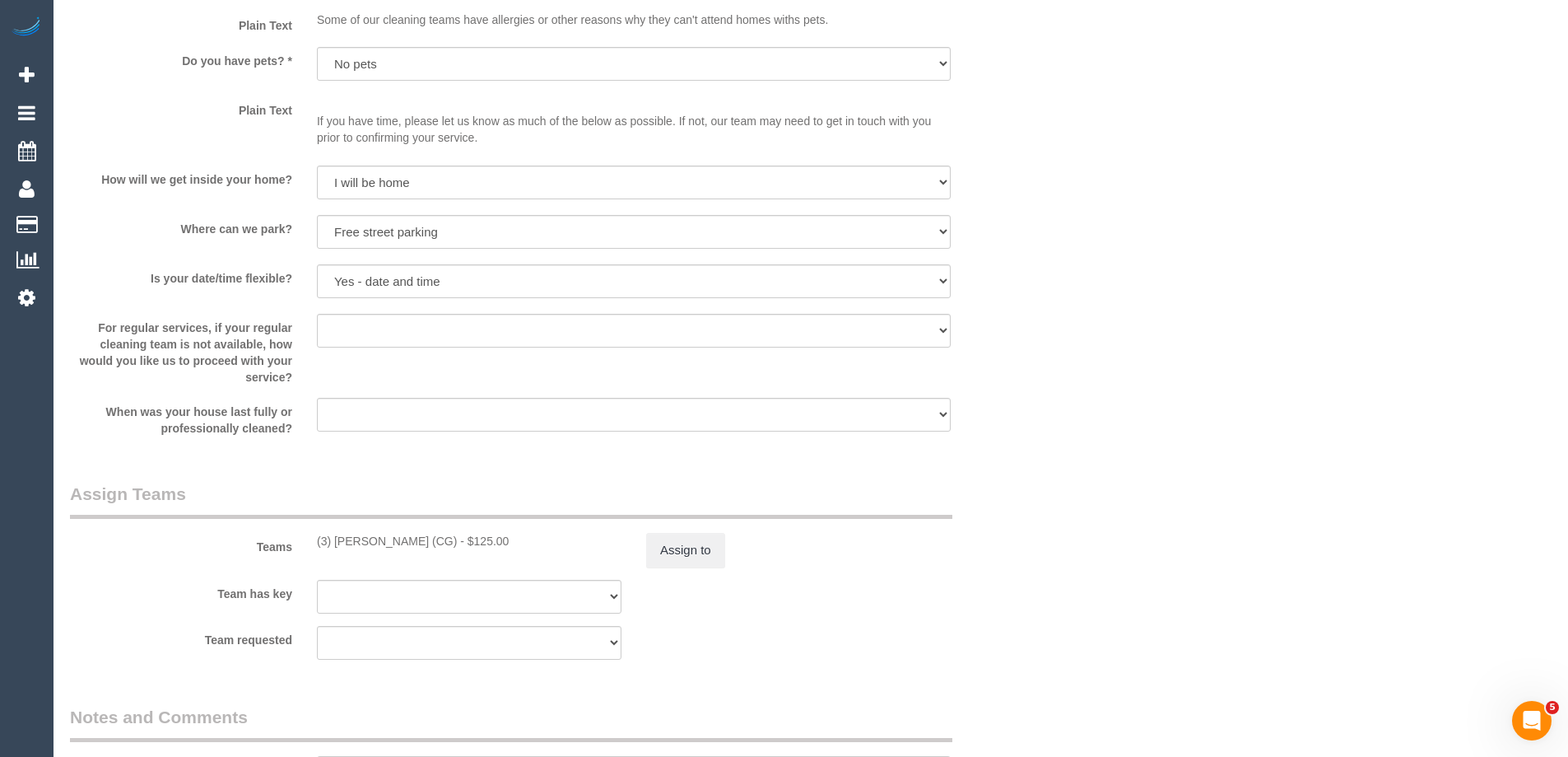
scroll to position [2223, 0]
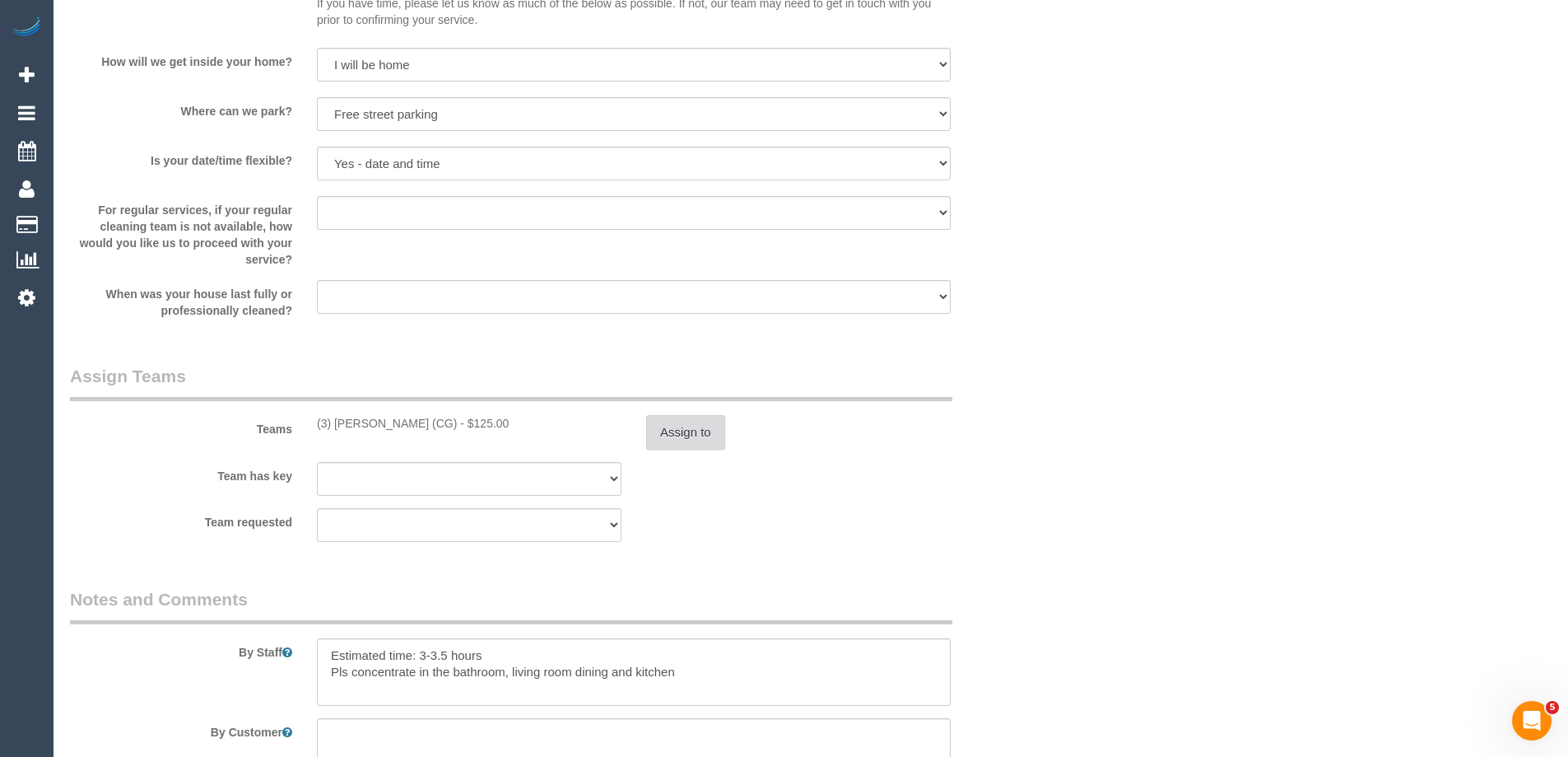
click at [678, 431] on button "Assign to" at bounding box center [685, 432] width 79 height 34
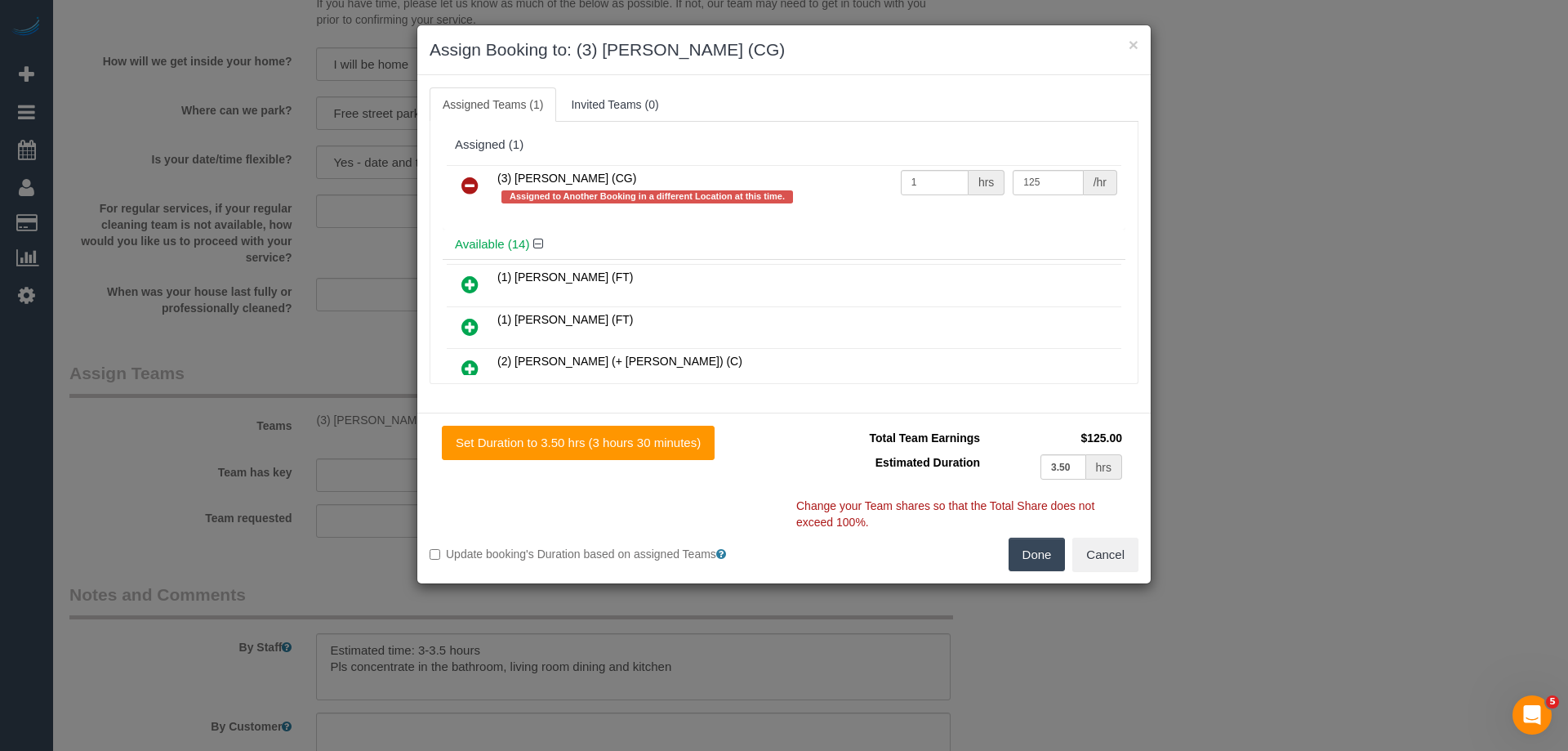
click at [474, 186] on icon at bounding box center [469, 185] width 18 height 19
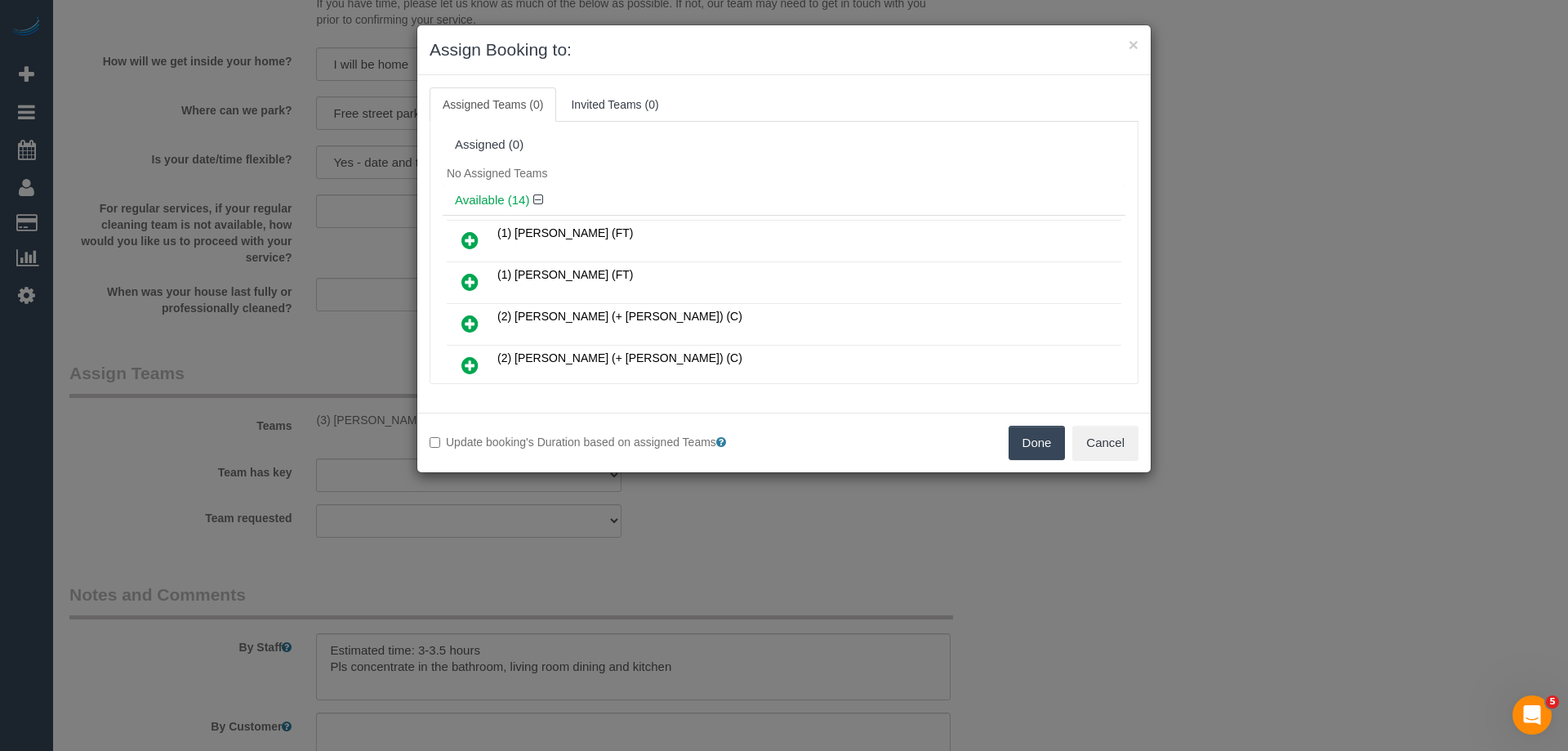
click at [1035, 445] on button "Done" at bounding box center [1037, 442] width 57 height 34
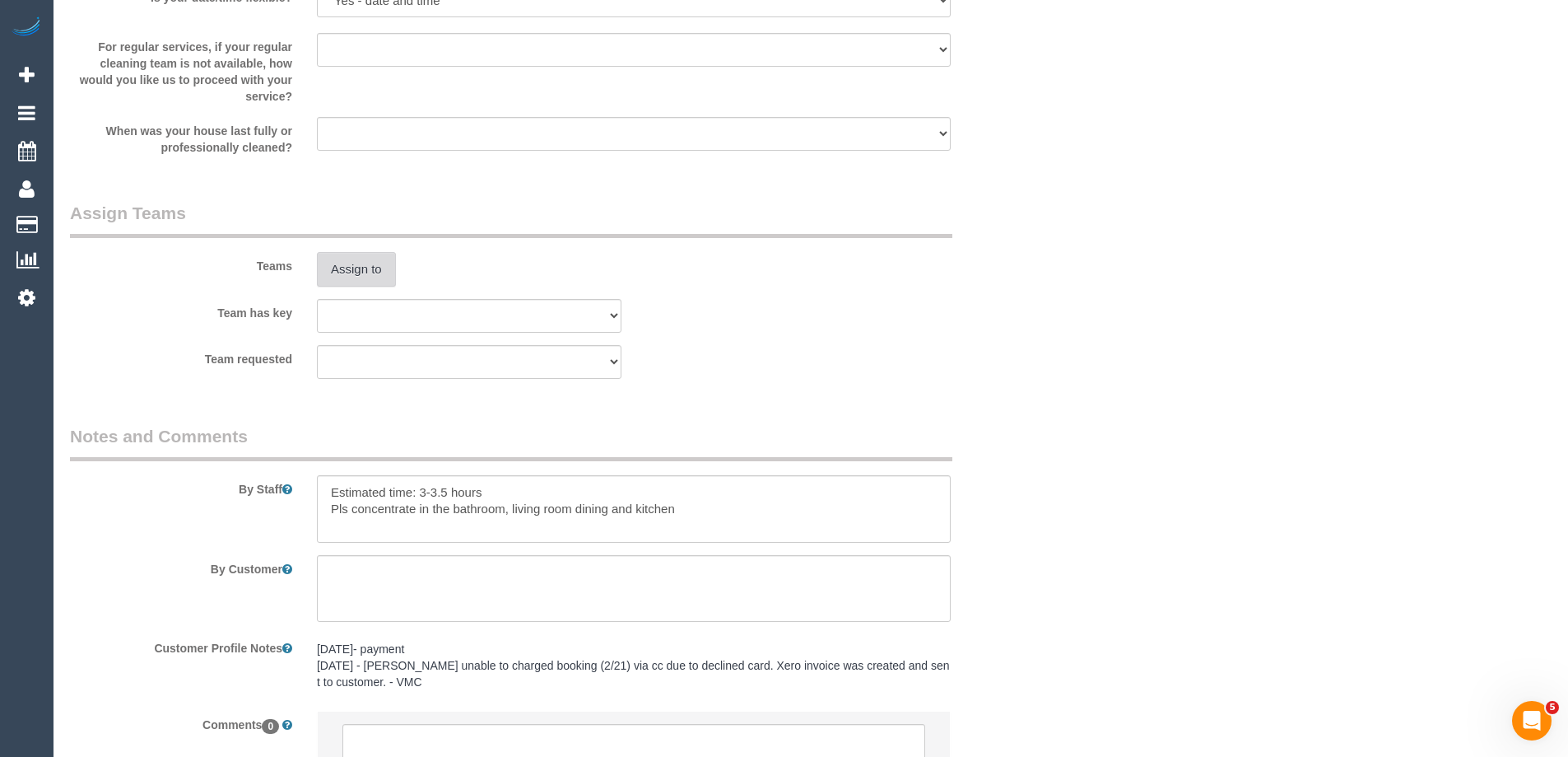
scroll to position [2536, 0]
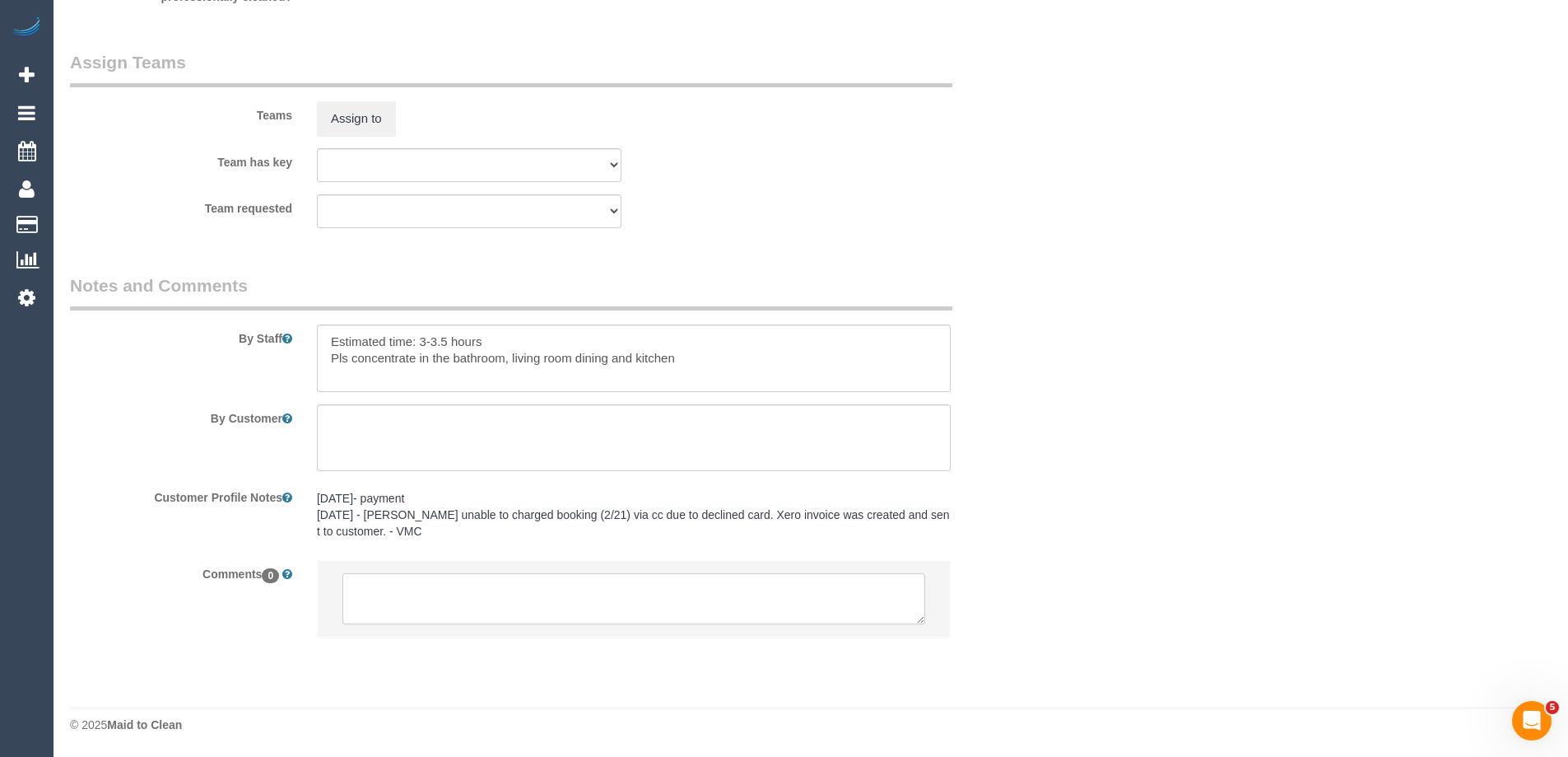
click at [400, 598] on textarea at bounding box center [633, 598] width 583 height 51
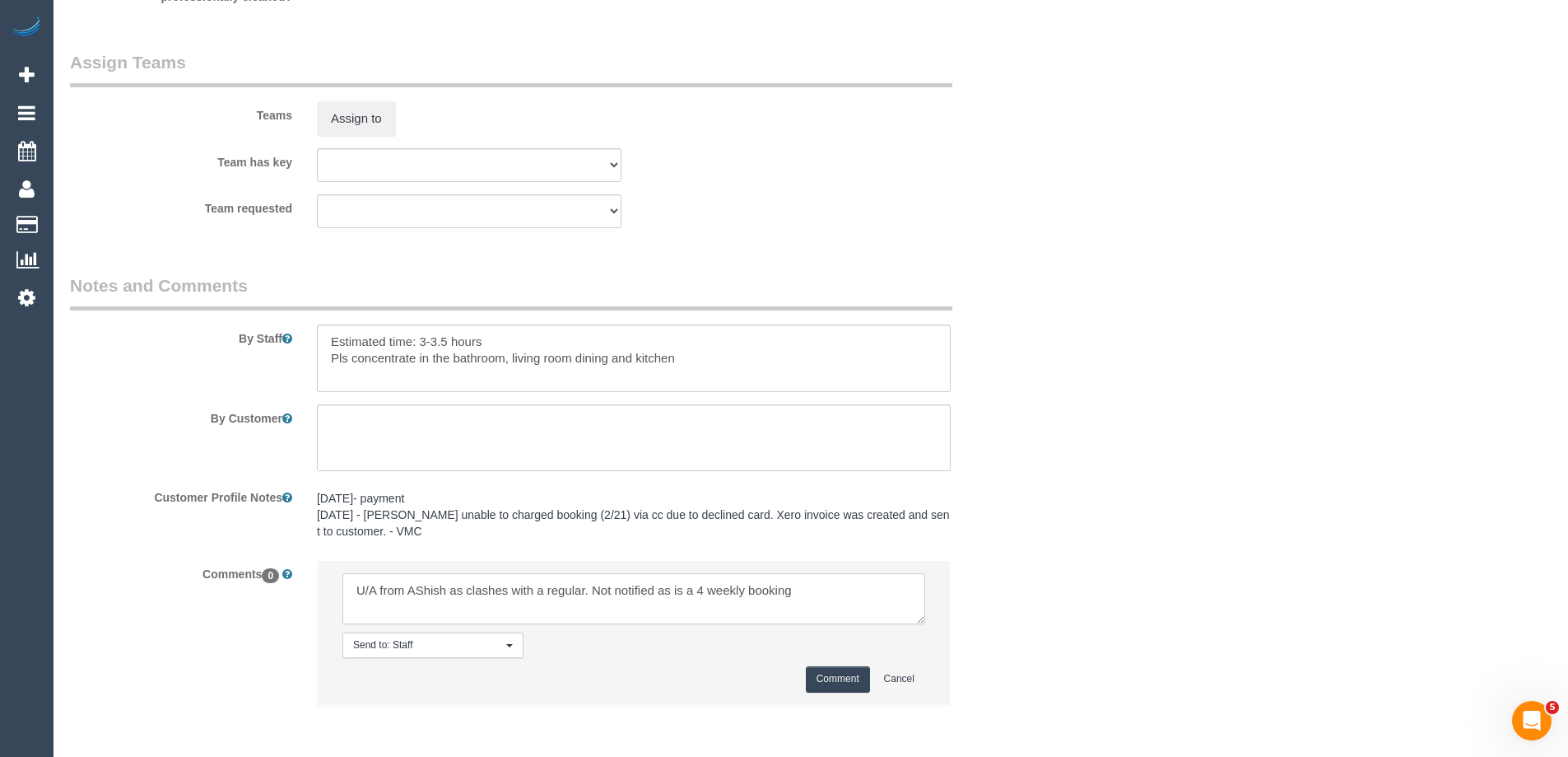
type textarea "U/A from AShish as clashes with a regular. Not notified as is a 4 weekly booking"
click at [836, 685] on button "Comment" at bounding box center [838, 678] width 64 height 25
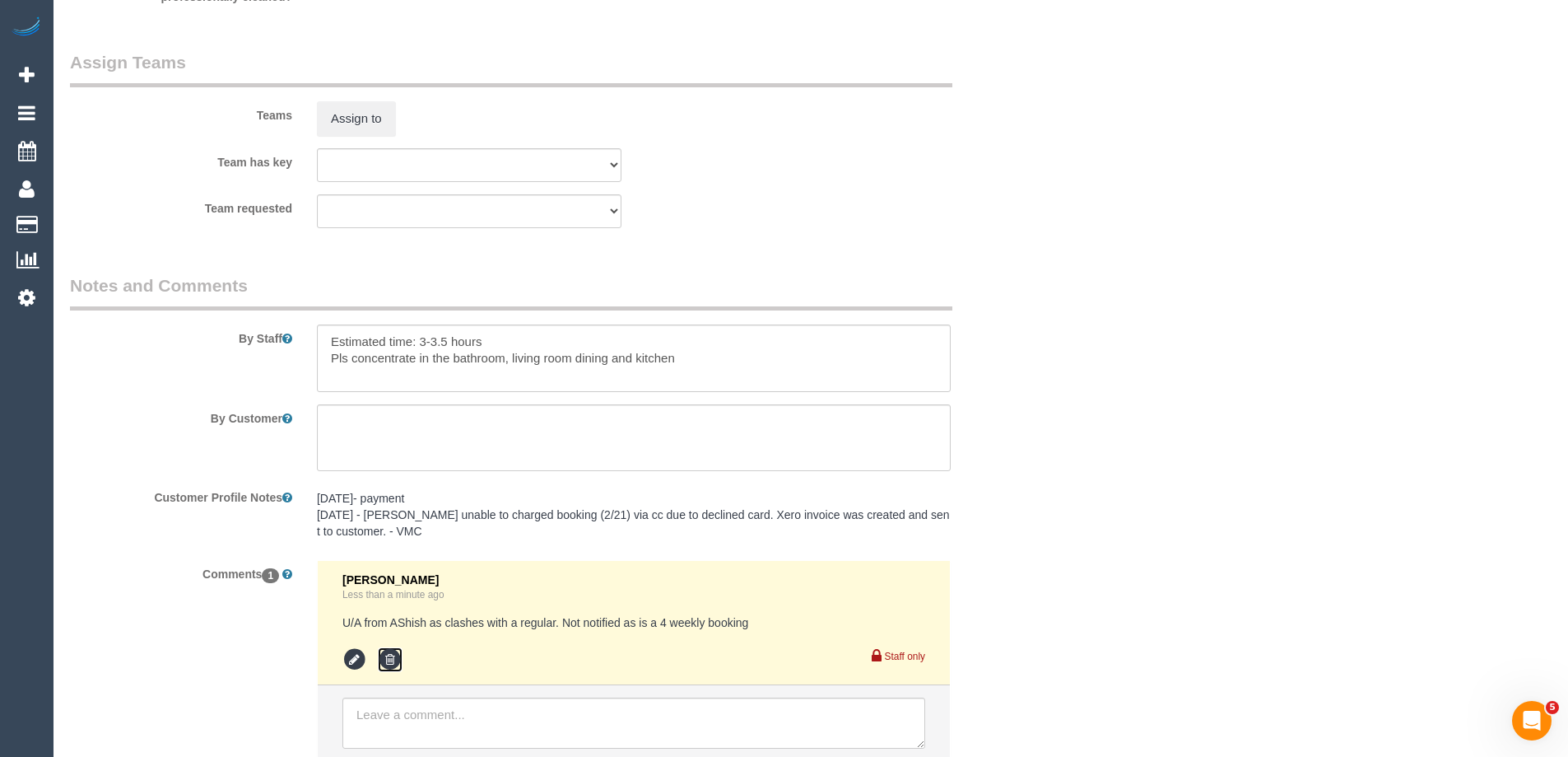
click at [392, 653] on icon at bounding box center [390, 659] width 25 height 25
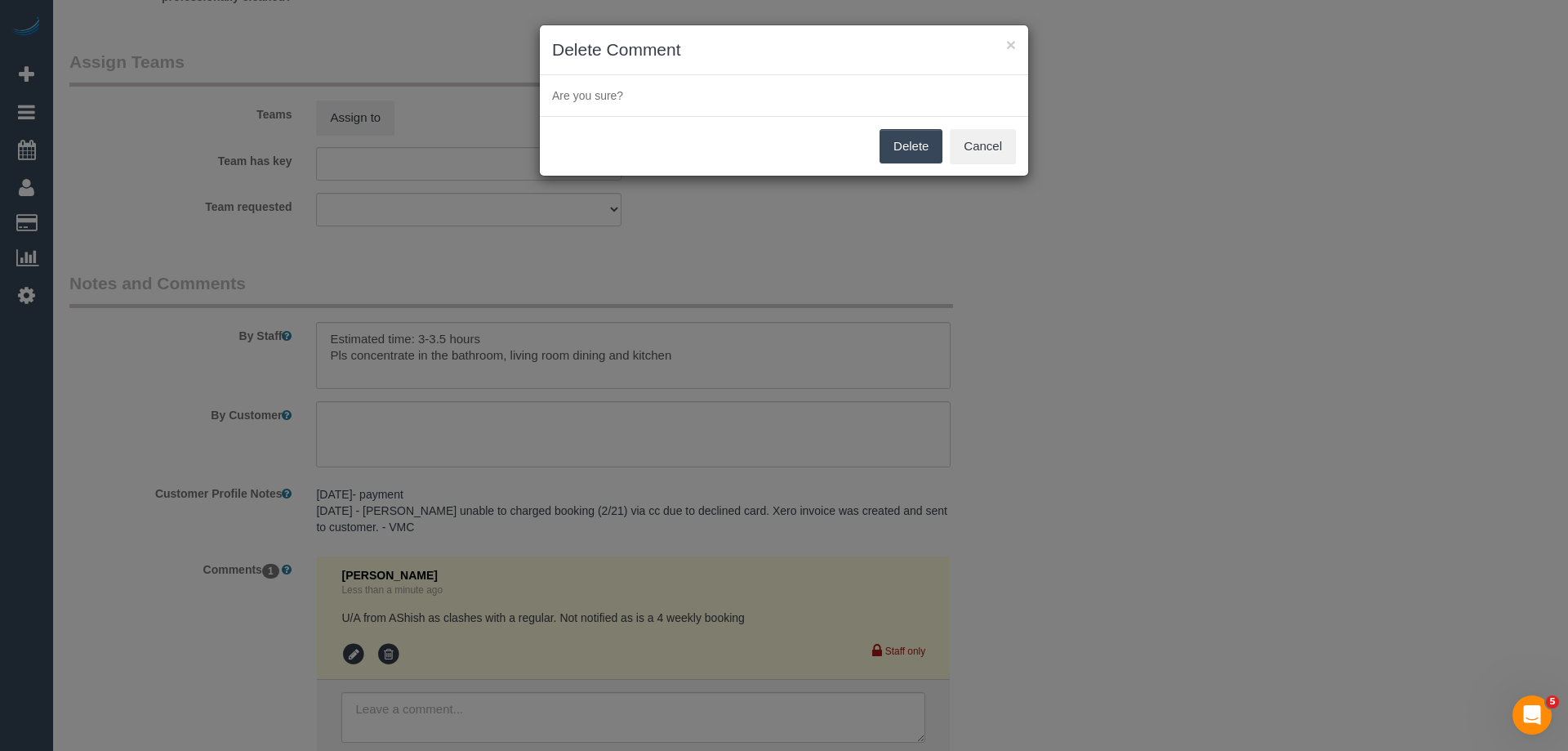
click at [892, 139] on button "Delete" at bounding box center [910, 146] width 63 height 34
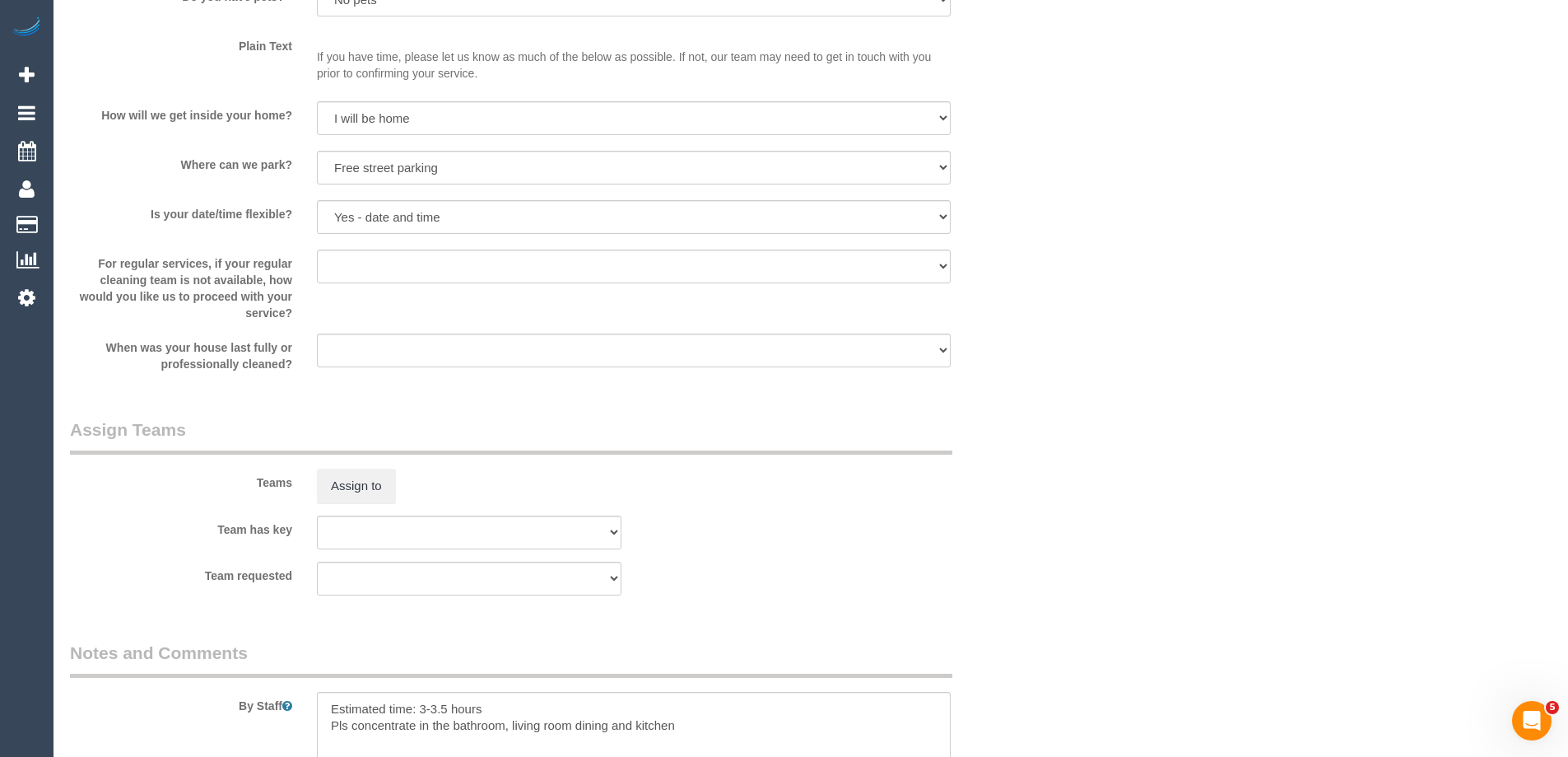
scroll to position [0, 0]
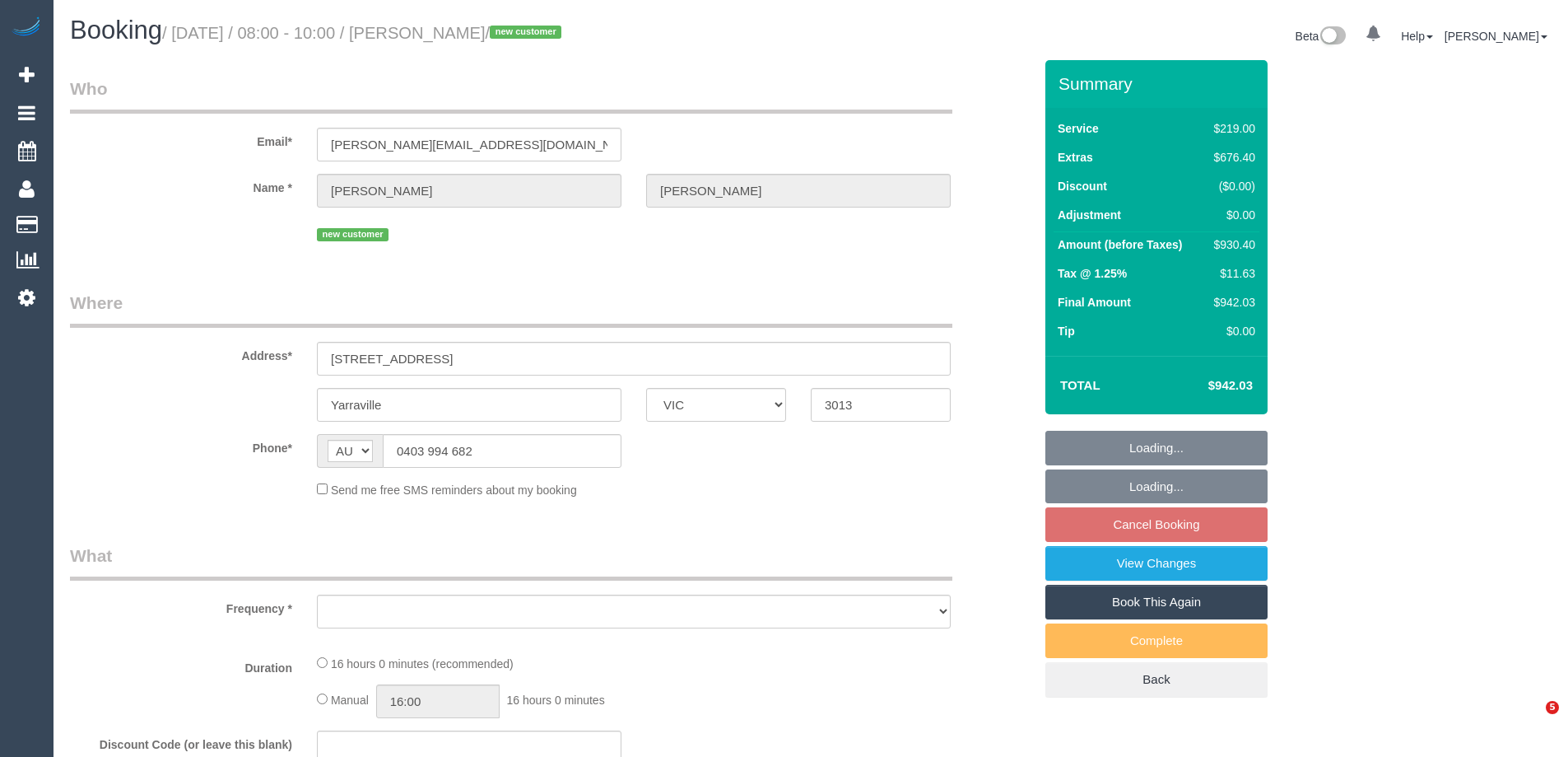
select select "VIC"
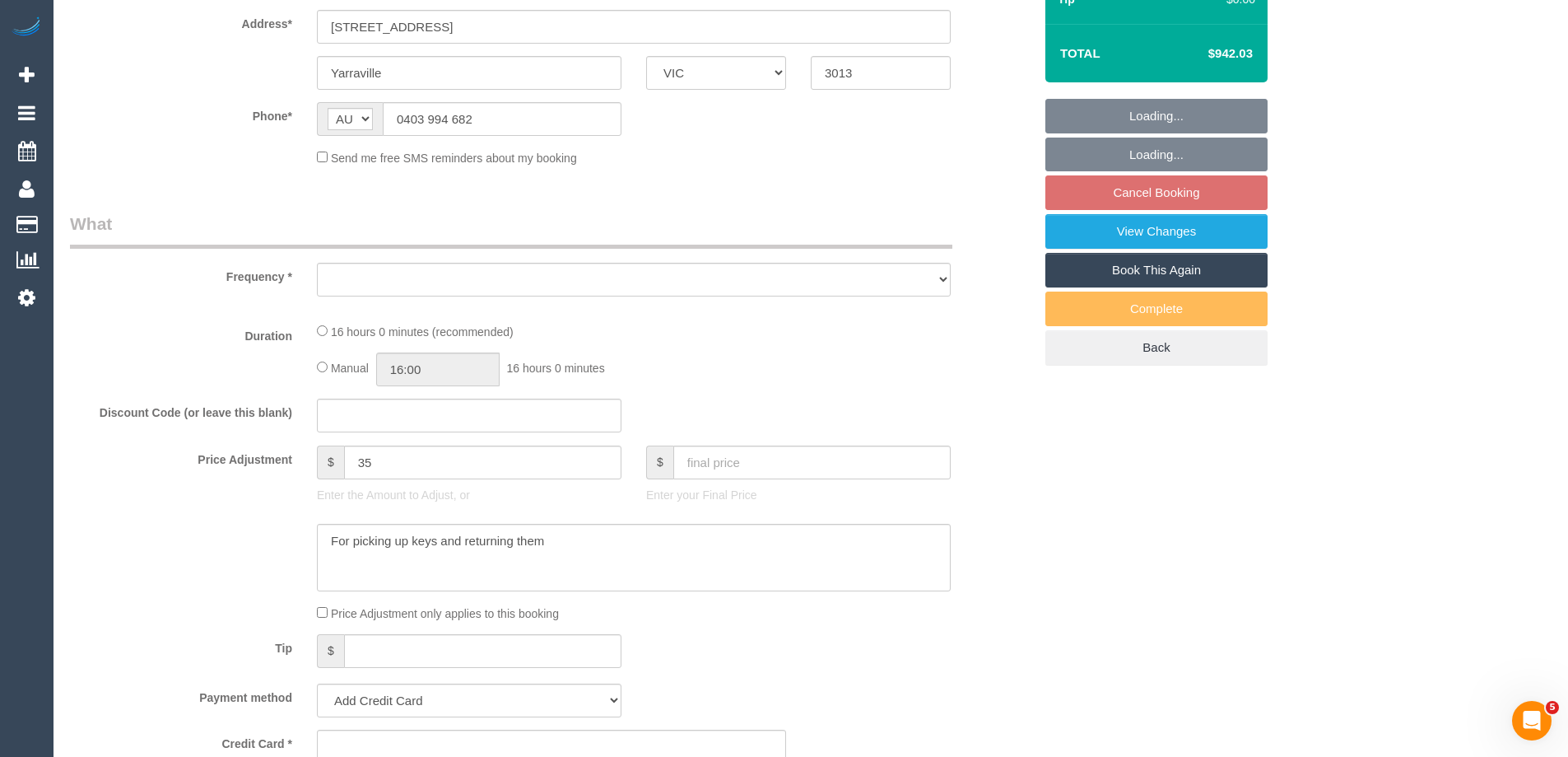
select select "string:stripe-pm_1SDJmo2GScqysDRVV8hnrOJh"
select select "number:28"
select select "number:14"
select select "number:18"
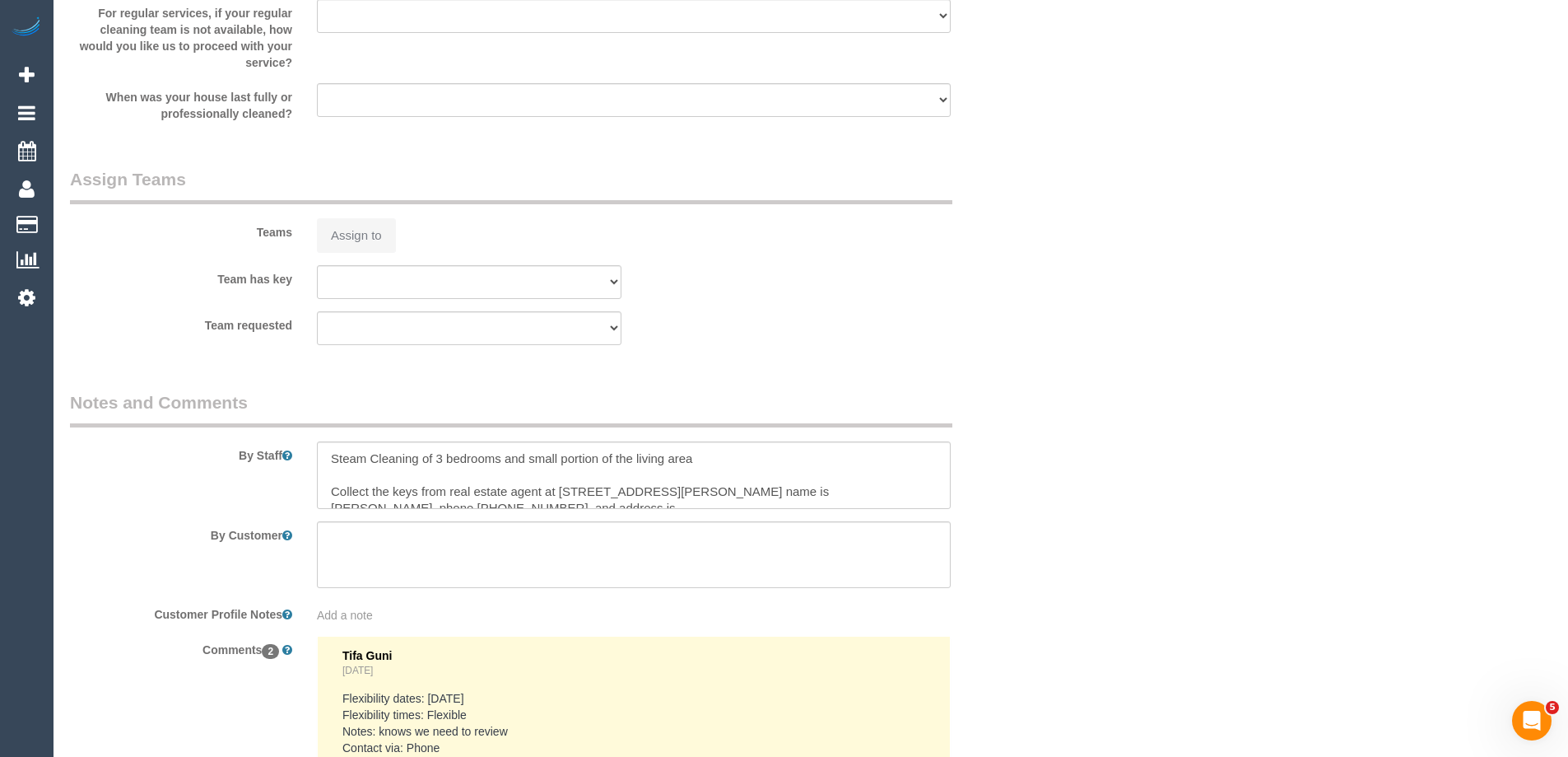
select select "object:1473"
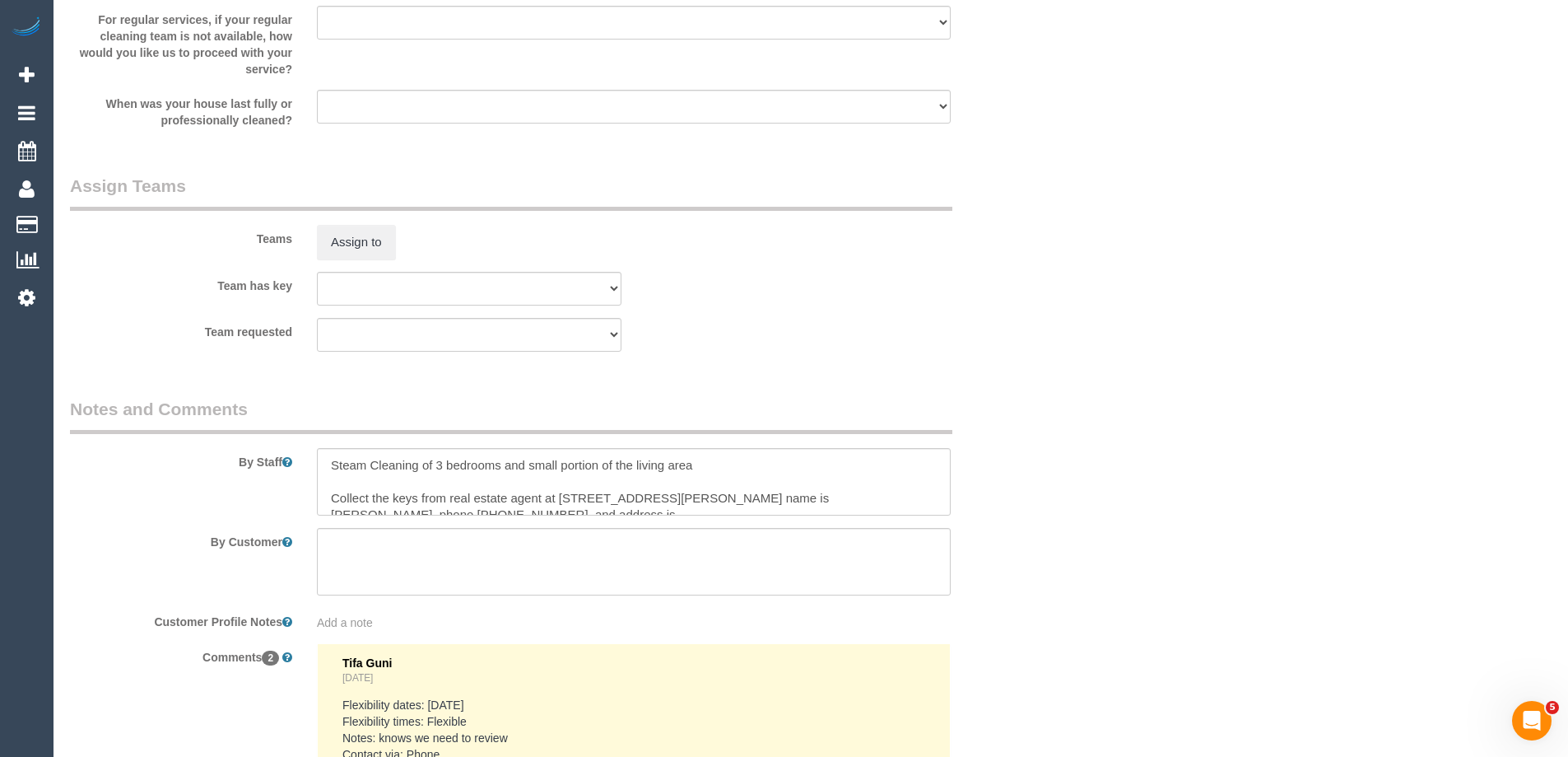
scroll to position [2552, 0]
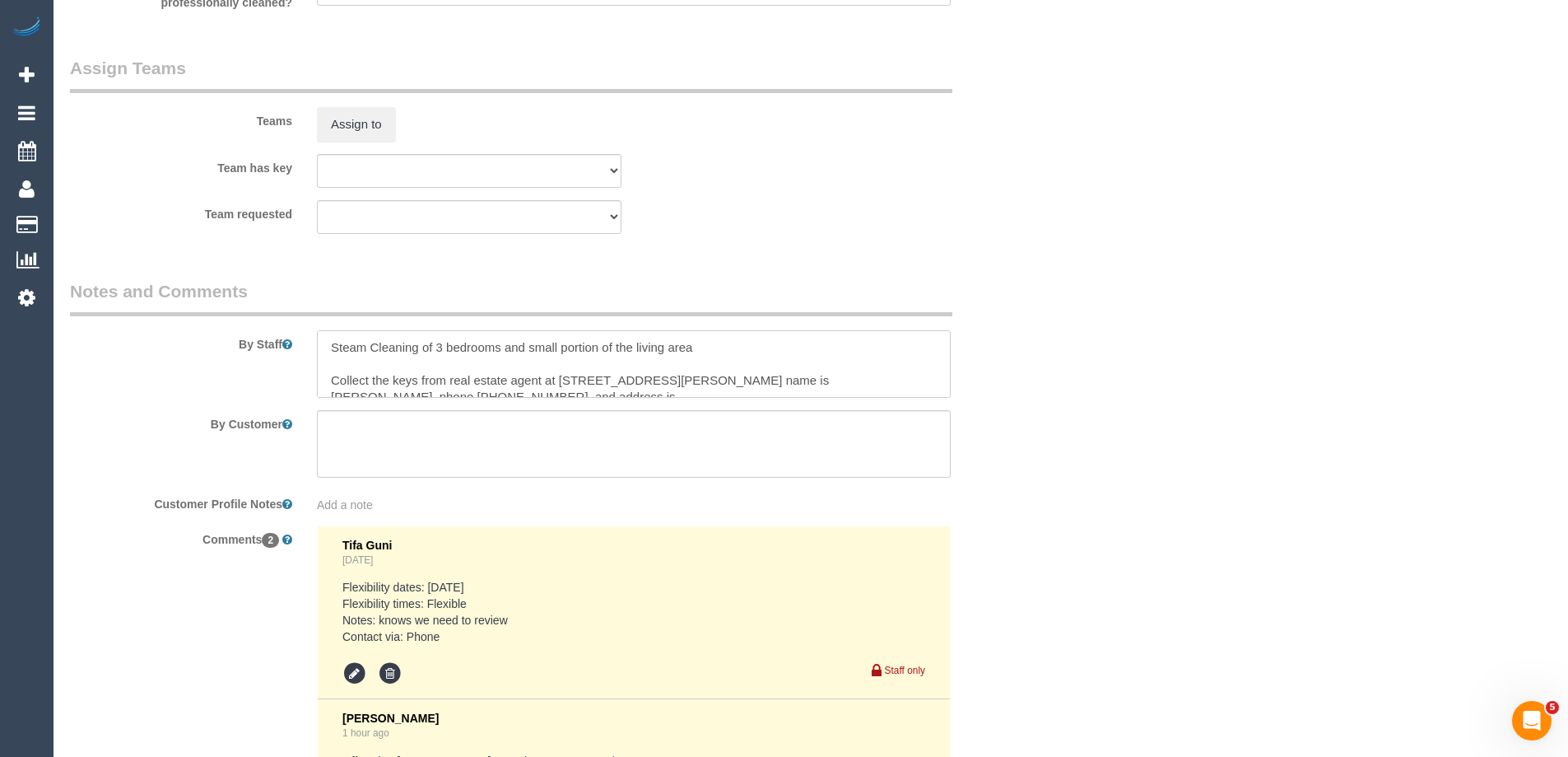
drag, startPoint x: 752, startPoint y: 379, endPoint x: 560, endPoint y: 374, distance: 192.1
click at [560, 374] on textarea at bounding box center [634, 364] width 634 height 68
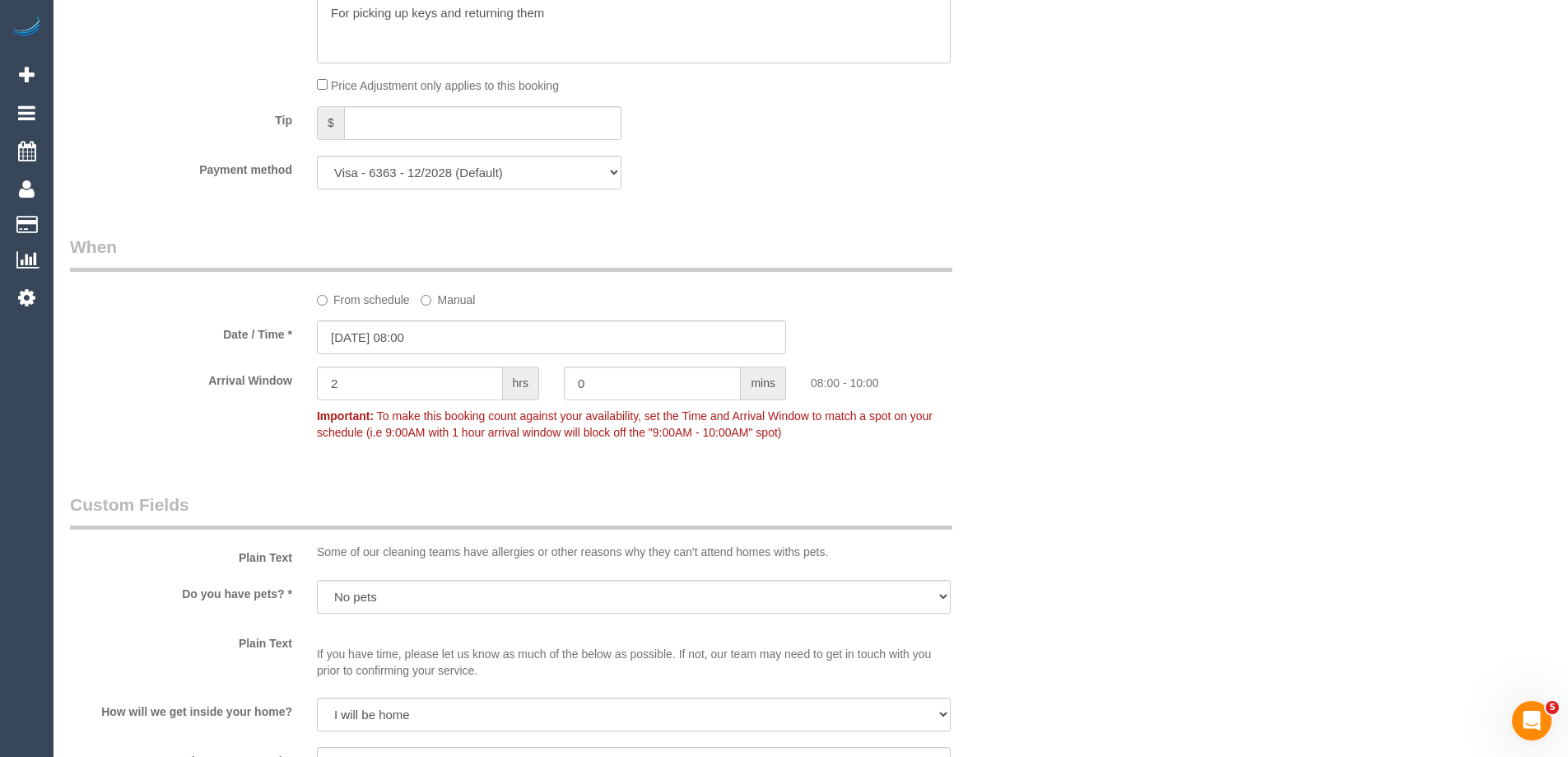
scroll to position [2873, 0]
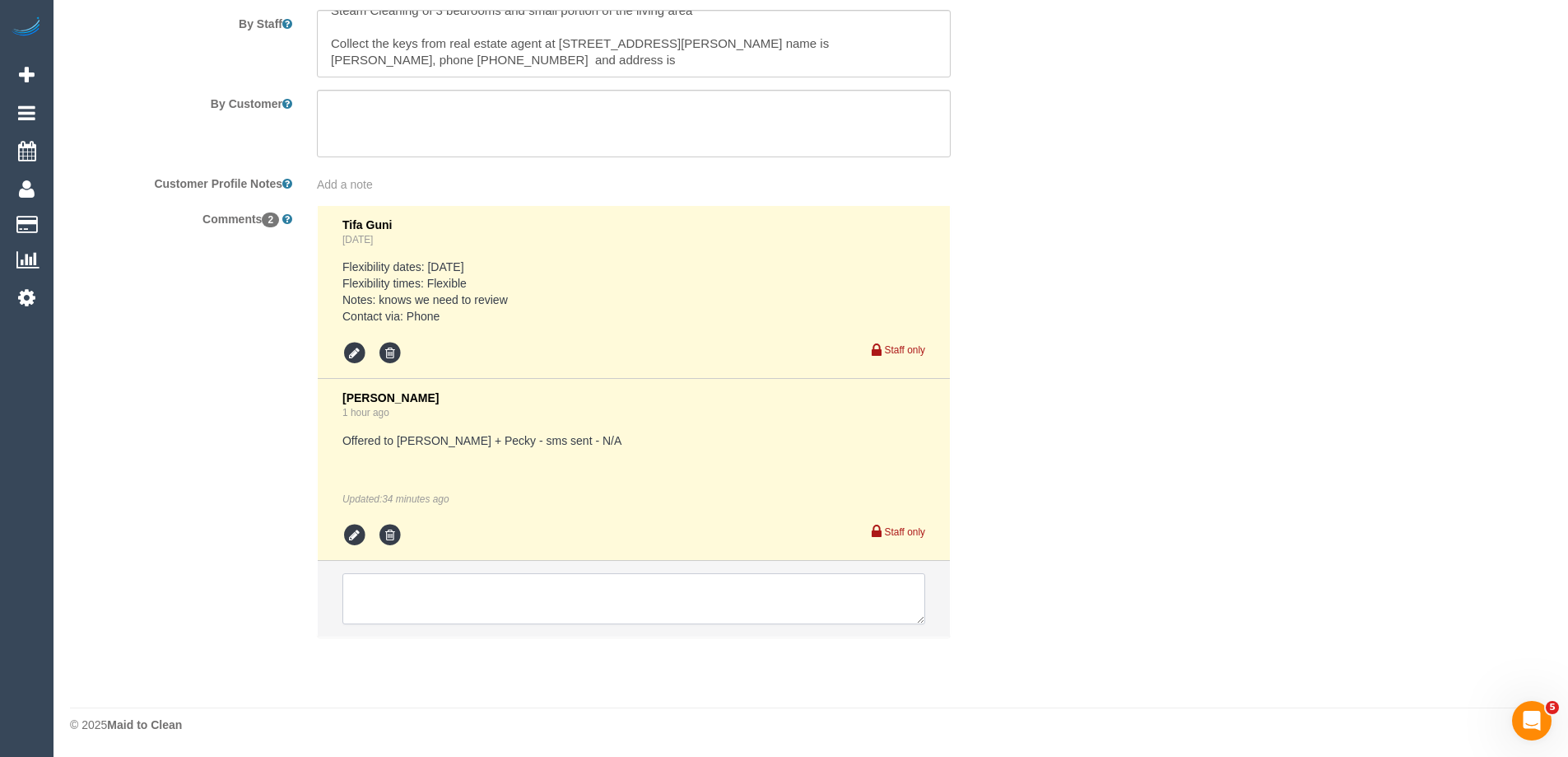
click at [425, 600] on textarea at bounding box center [633, 598] width 583 height 51
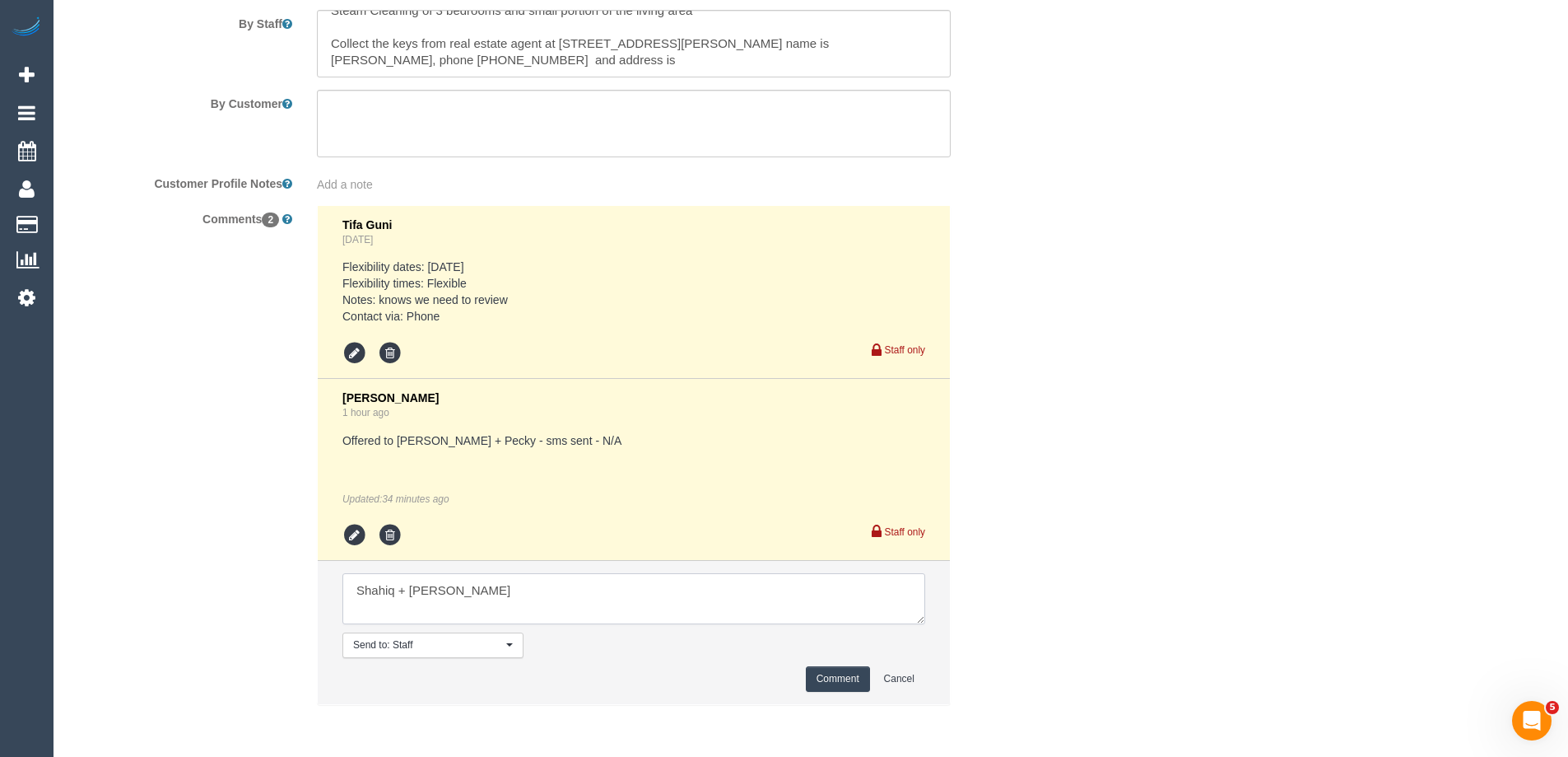
type textarea "Shahiq + [PERSON_NAME]"
click at [815, 678] on button "Comment" at bounding box center [838, 678] width 64 height 25
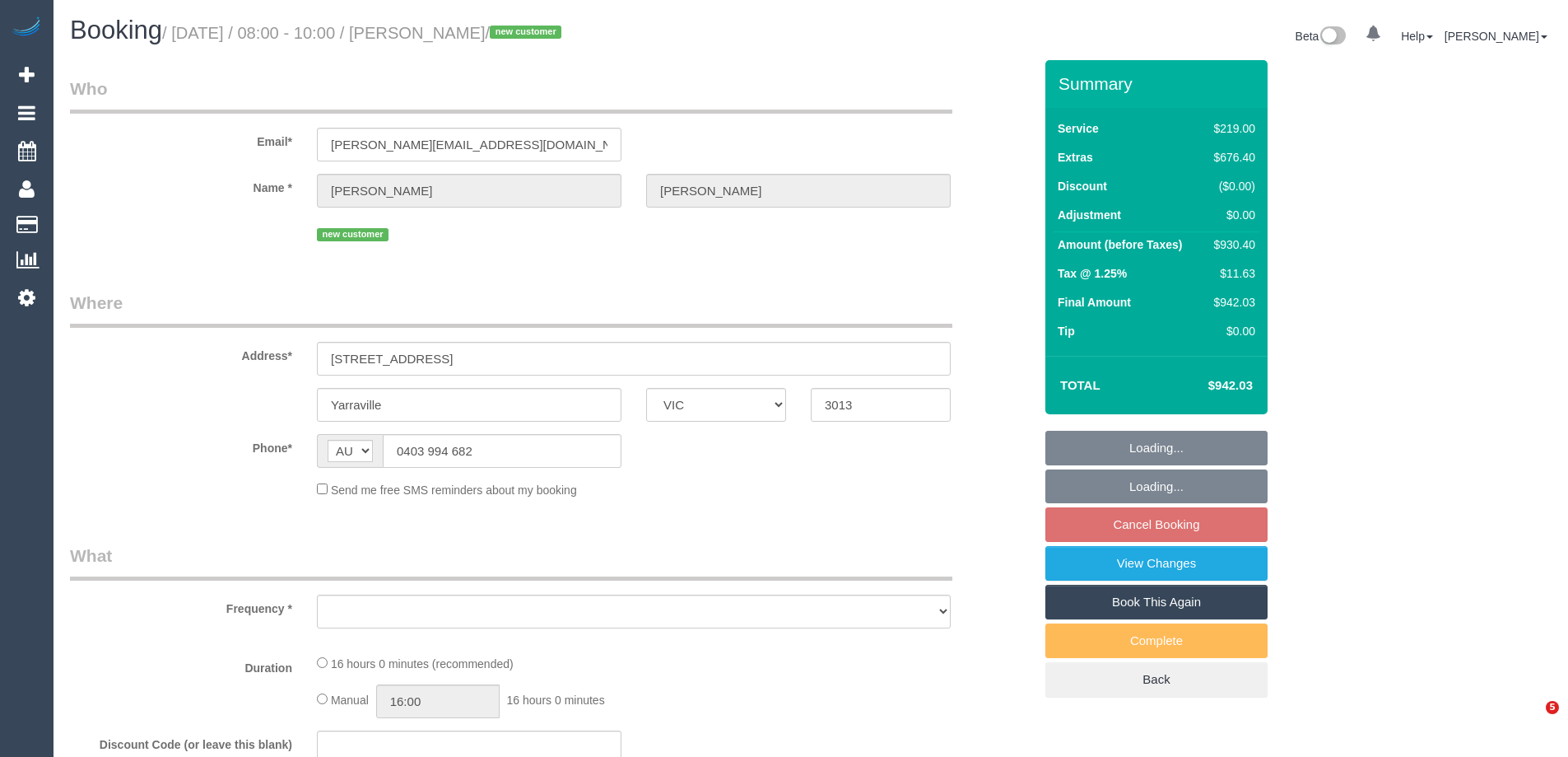
select select "VIC"
select select "string:stripe-pm_1SDJmo2GScqysDRVV8hnrOJh"
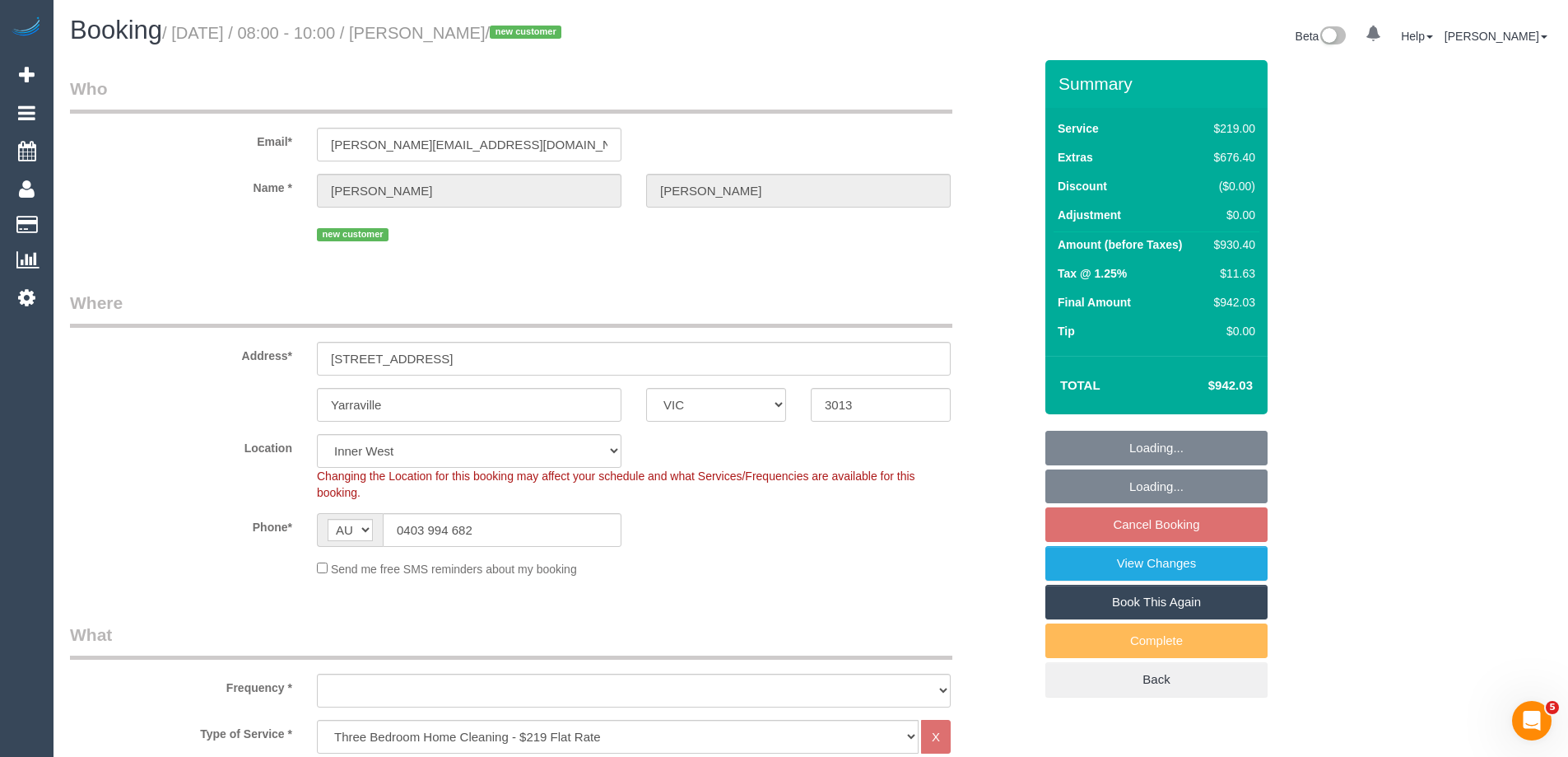
select select "object:689"
select select "number:28"
select select "number:14"
select select "number:18"
select select "object:1491"
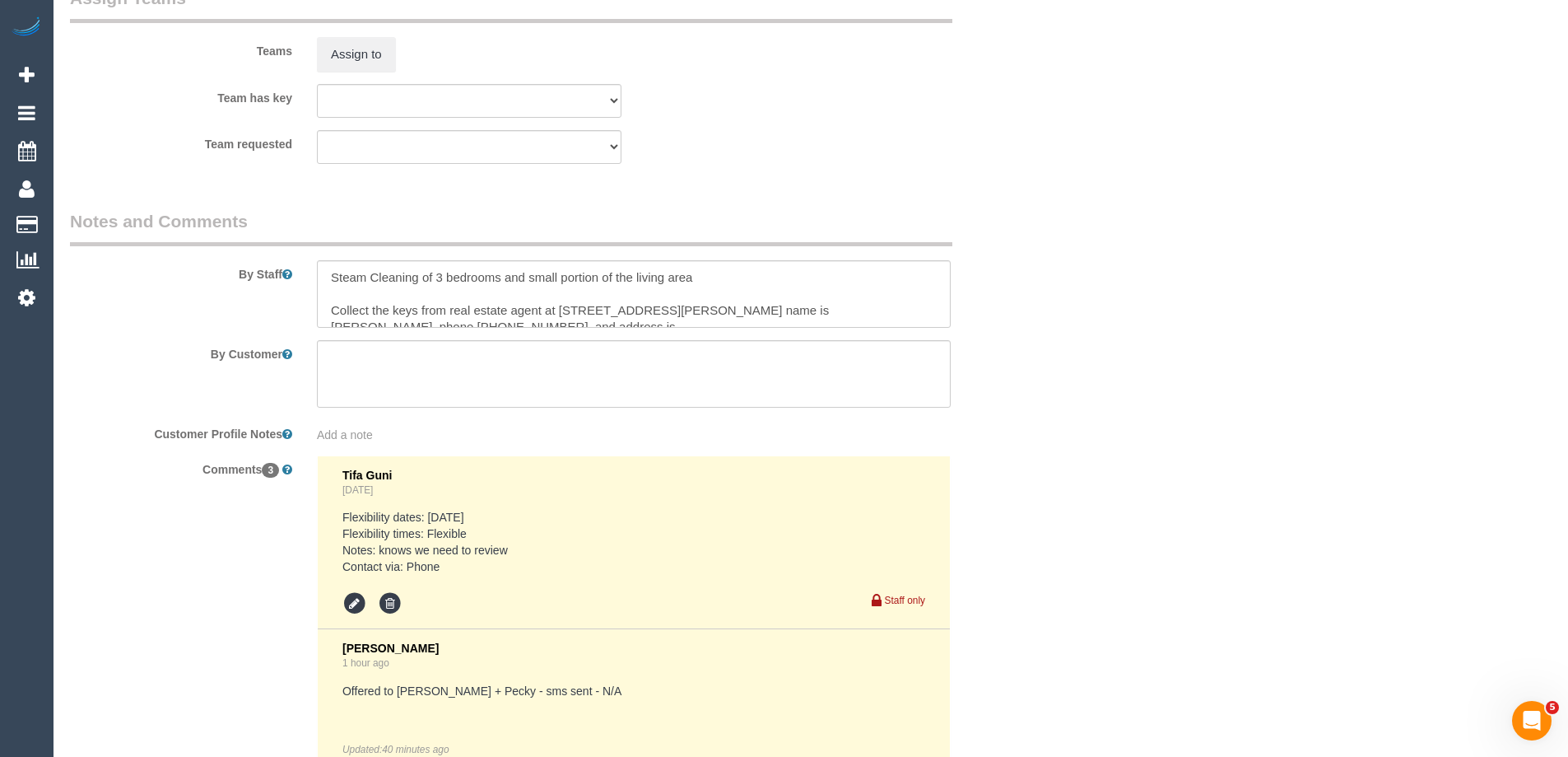
scroll to position [2585, 0]
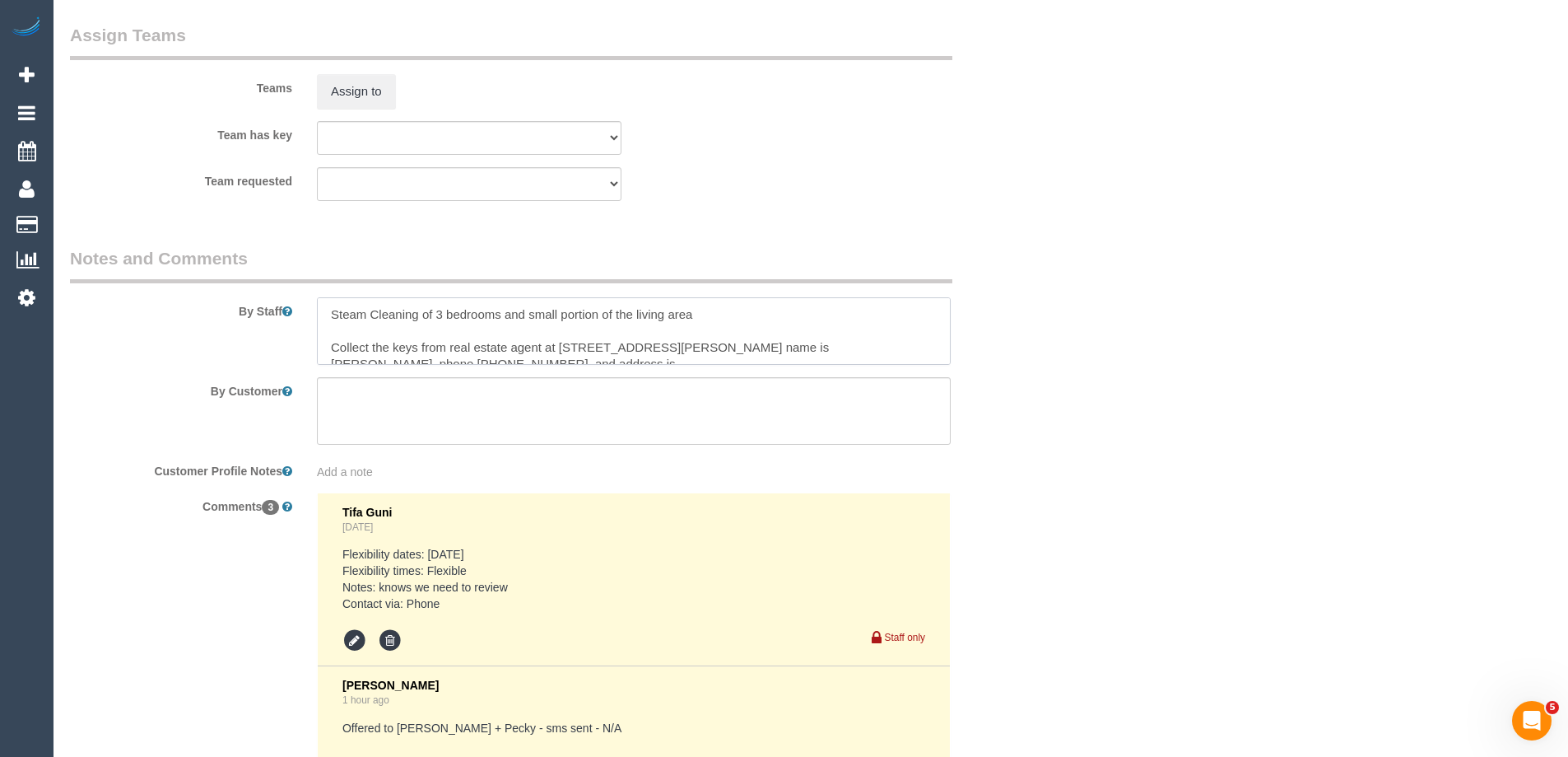
click at [331, 310] on textarea at bounding box center [634, 331] width 634 height 68
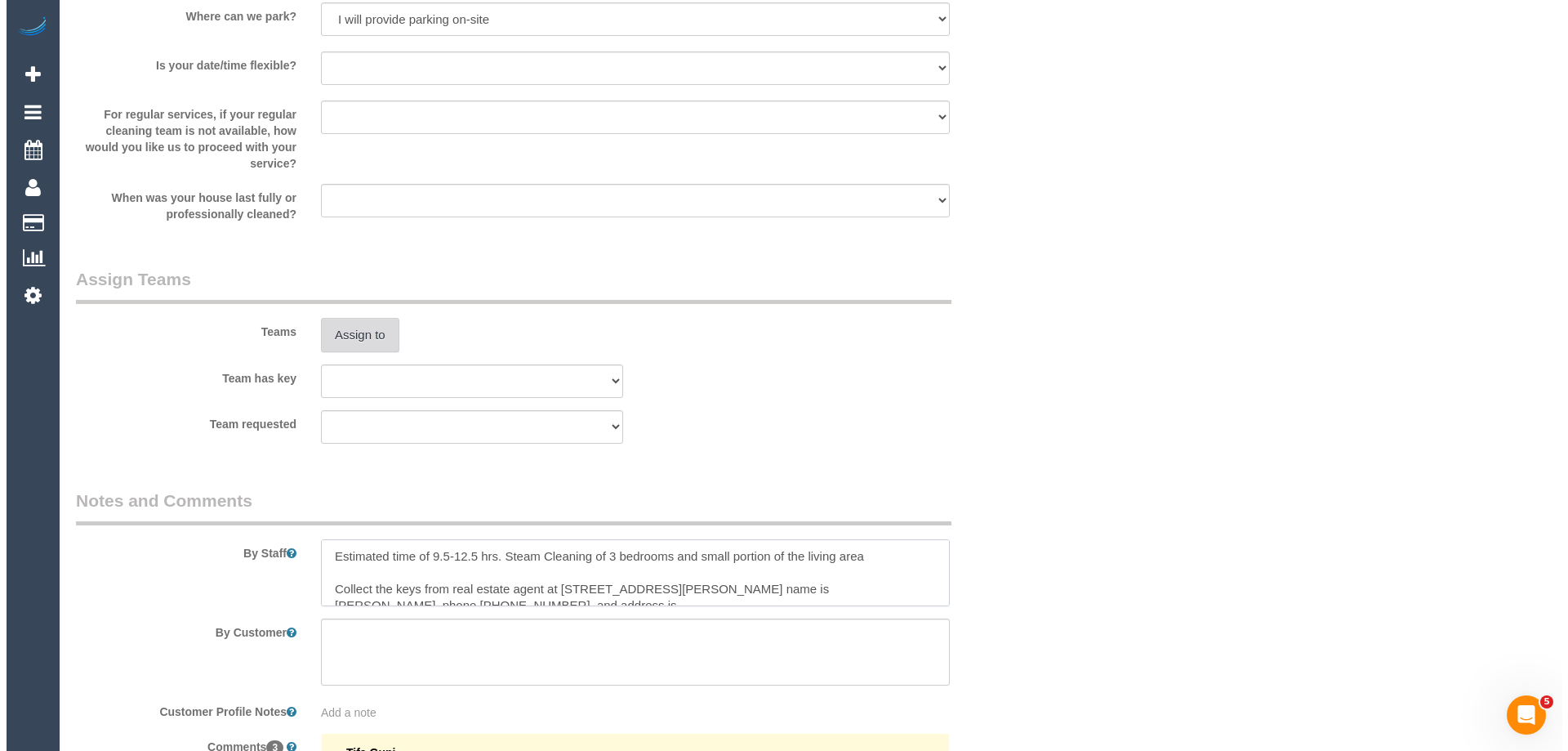
scroll to position [2319, 0]
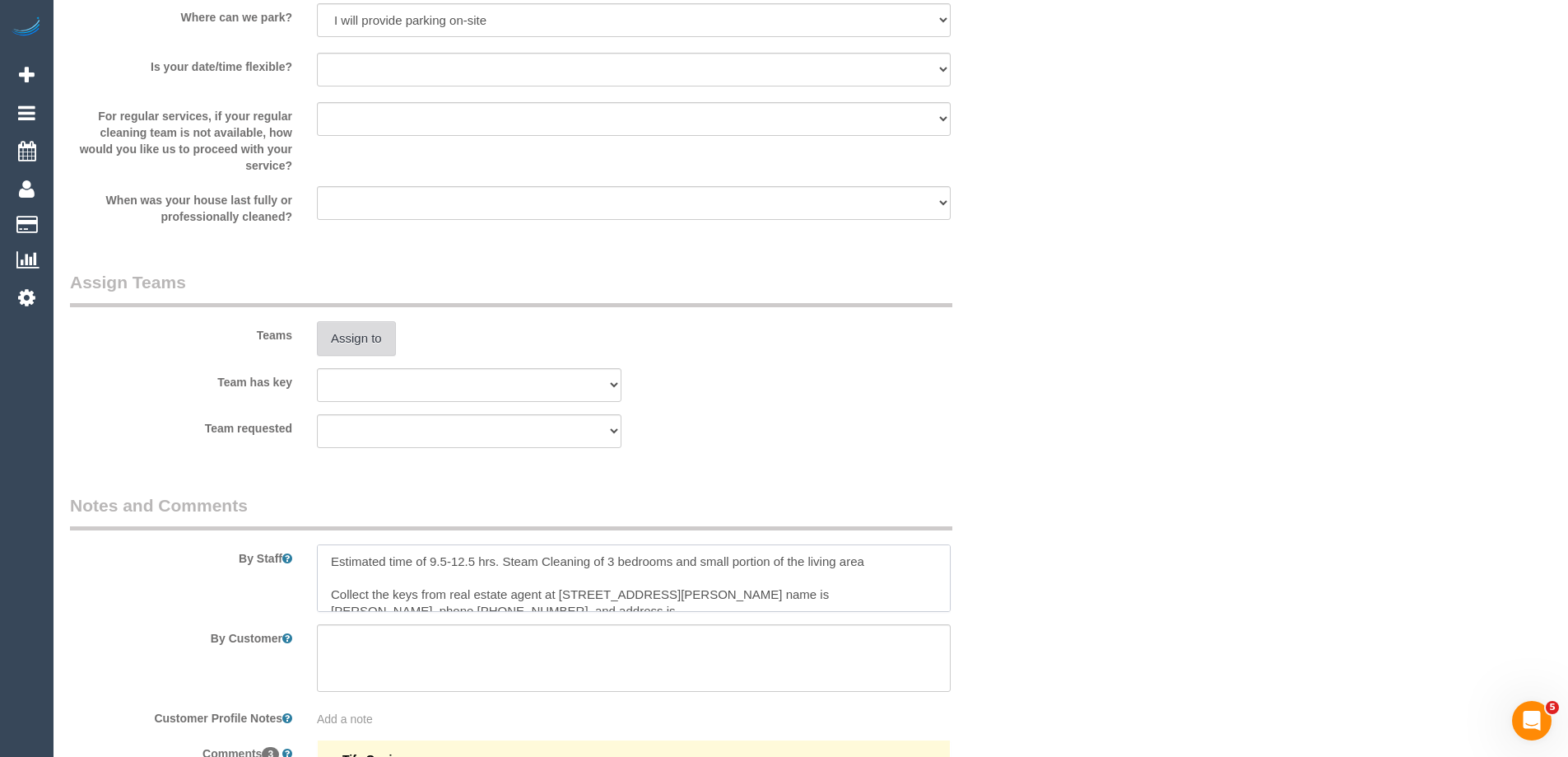
type textarea "Estimated time of 9.5-12.5 hrs. Steam Cleaning of 3 bedrooms and small portion …"
click at [369, 340] on button "Assign to" at bounding box center [356, 338] width 79 height 34
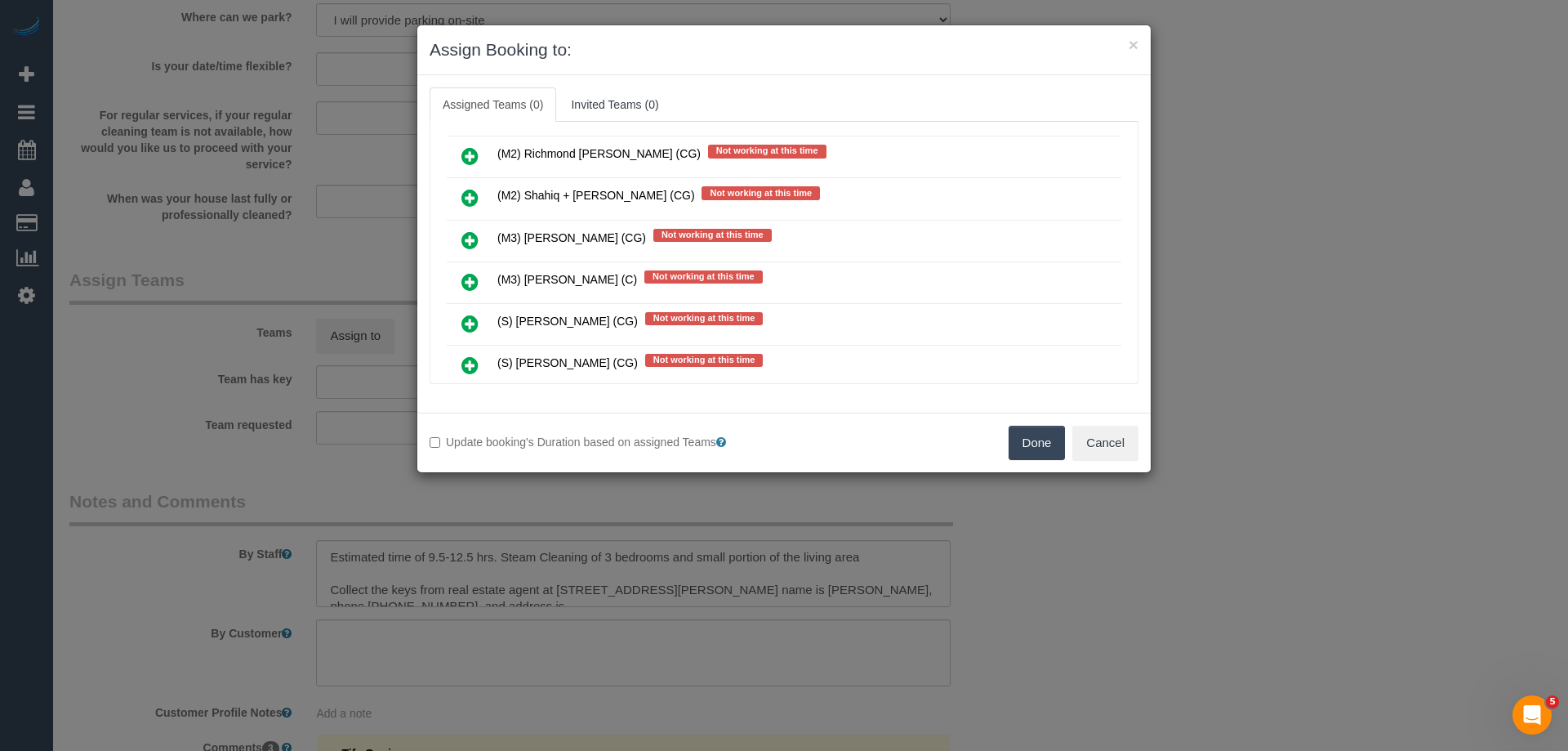
scroll to position [4002, 0]
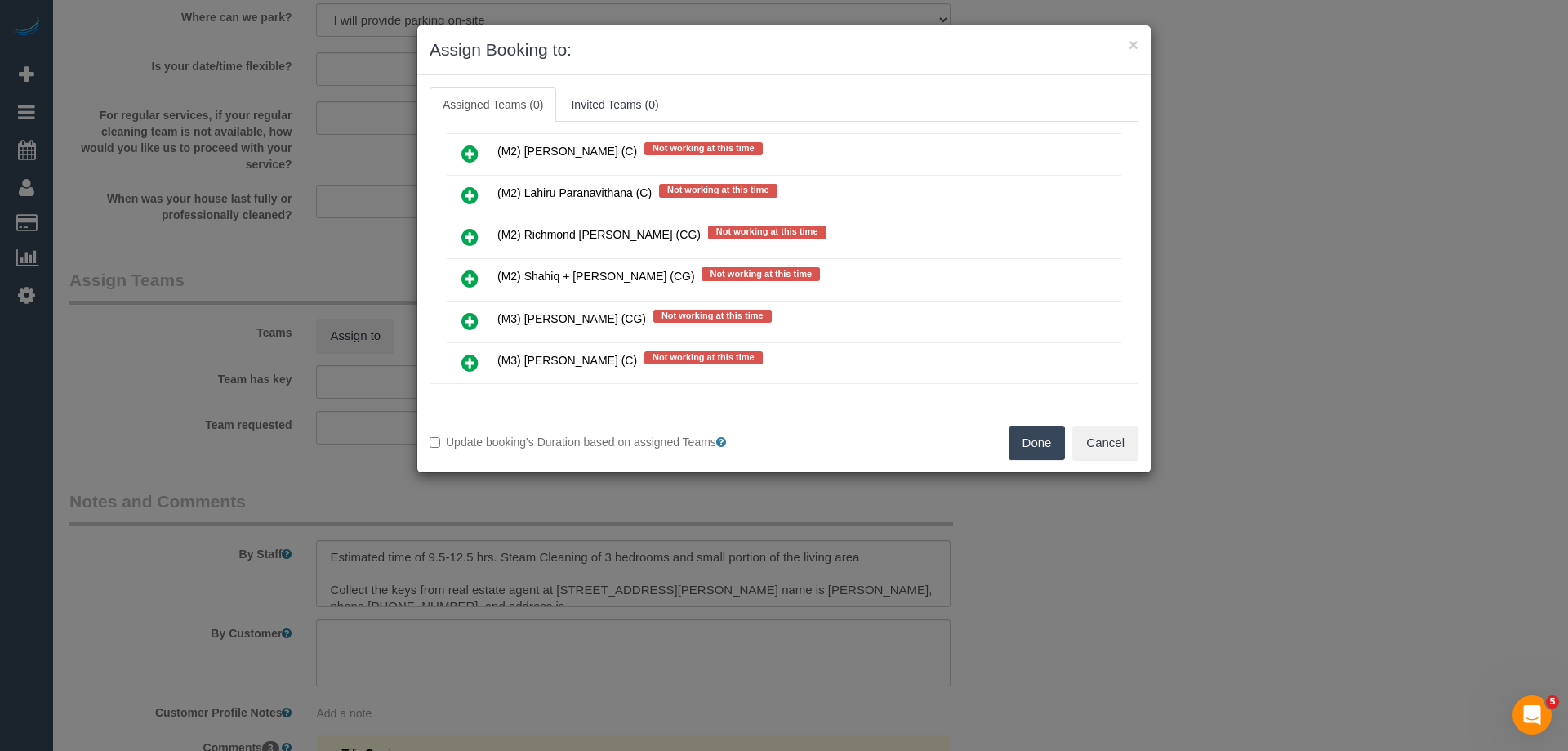
click at [463, 275] on icon at bounding box center [469, 278] width 18 height 19
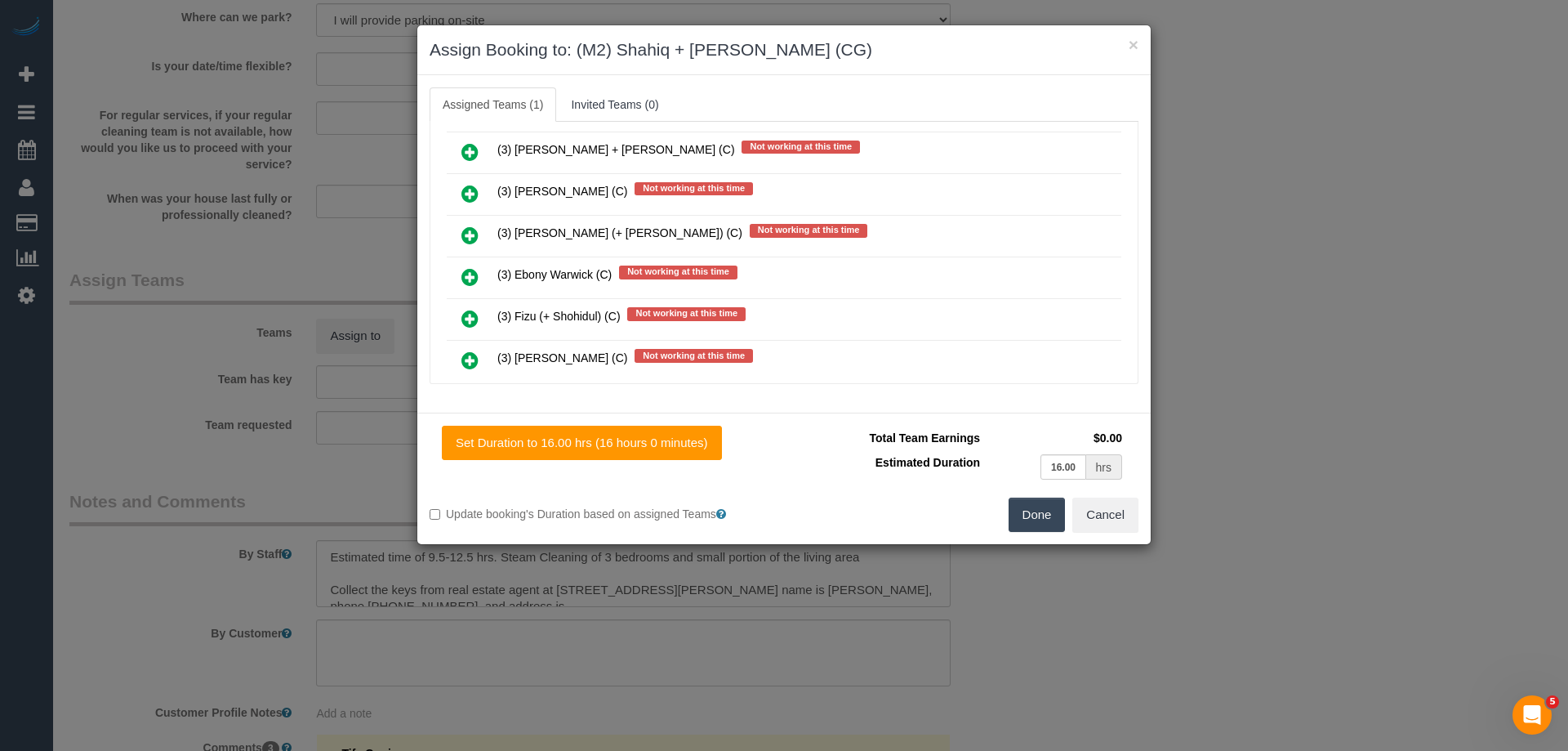
scroll to position [0, 0]
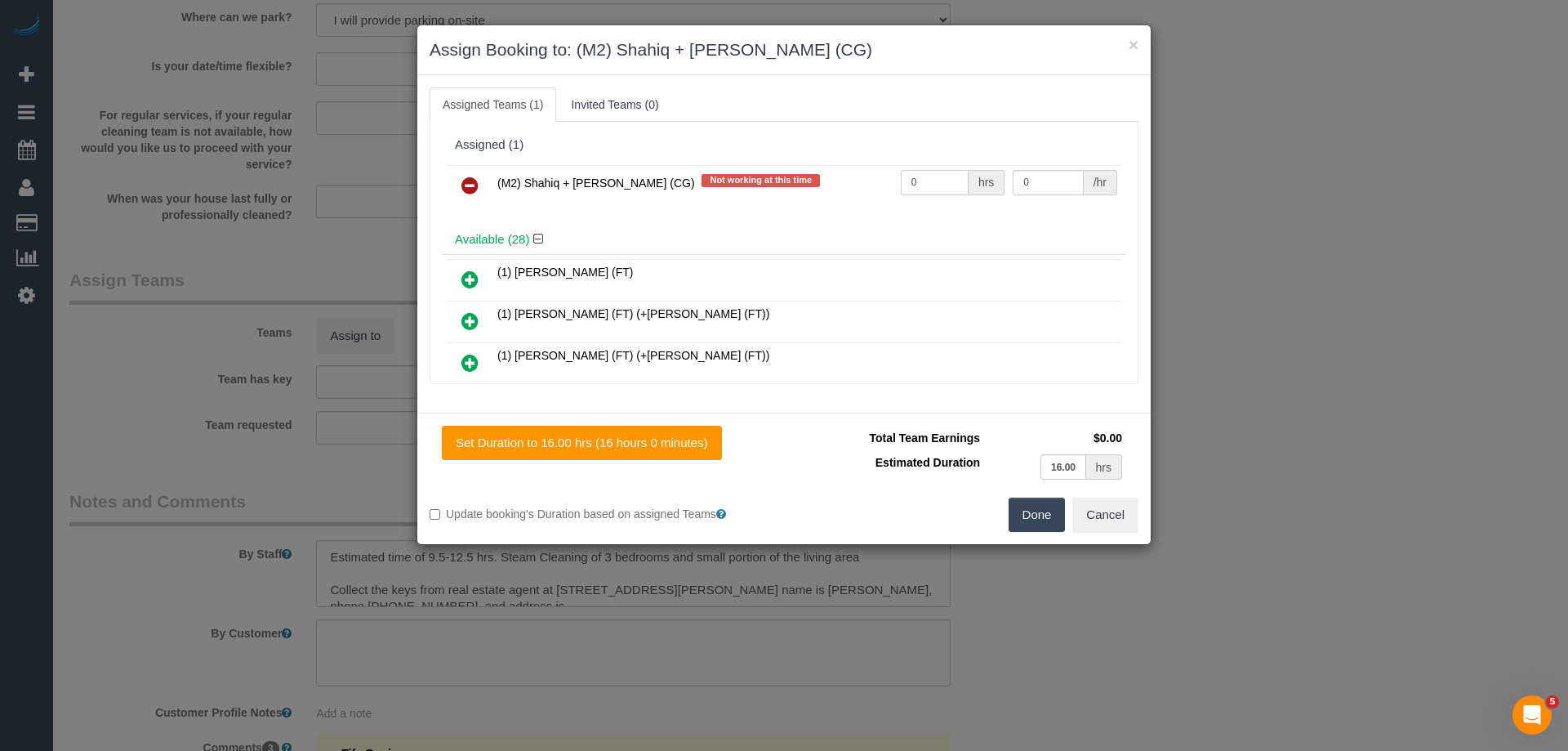
drag, startPoint x: 918, startPoint y: 182, endPoint x: 840, endPoint y: 186, distance: 78.1
click at [849, 186] on tr "(M2) Shahiq + Muhammad (CG) Not working at this time 0 hrs 0 /hr" at bounding box center [783, 185] width 674 height 42
type input "1"
drag, startPoint x: 979, startPoint y: 178, endPoint x: 952, endPoint y: 176, distance: 27.1
click at [952, 176] on tr "(M2) Shahiq + Muhammad (CG) Not working at this time 1 hrs 0 /hr" at bounding box center [783, 185] width 674 height 42
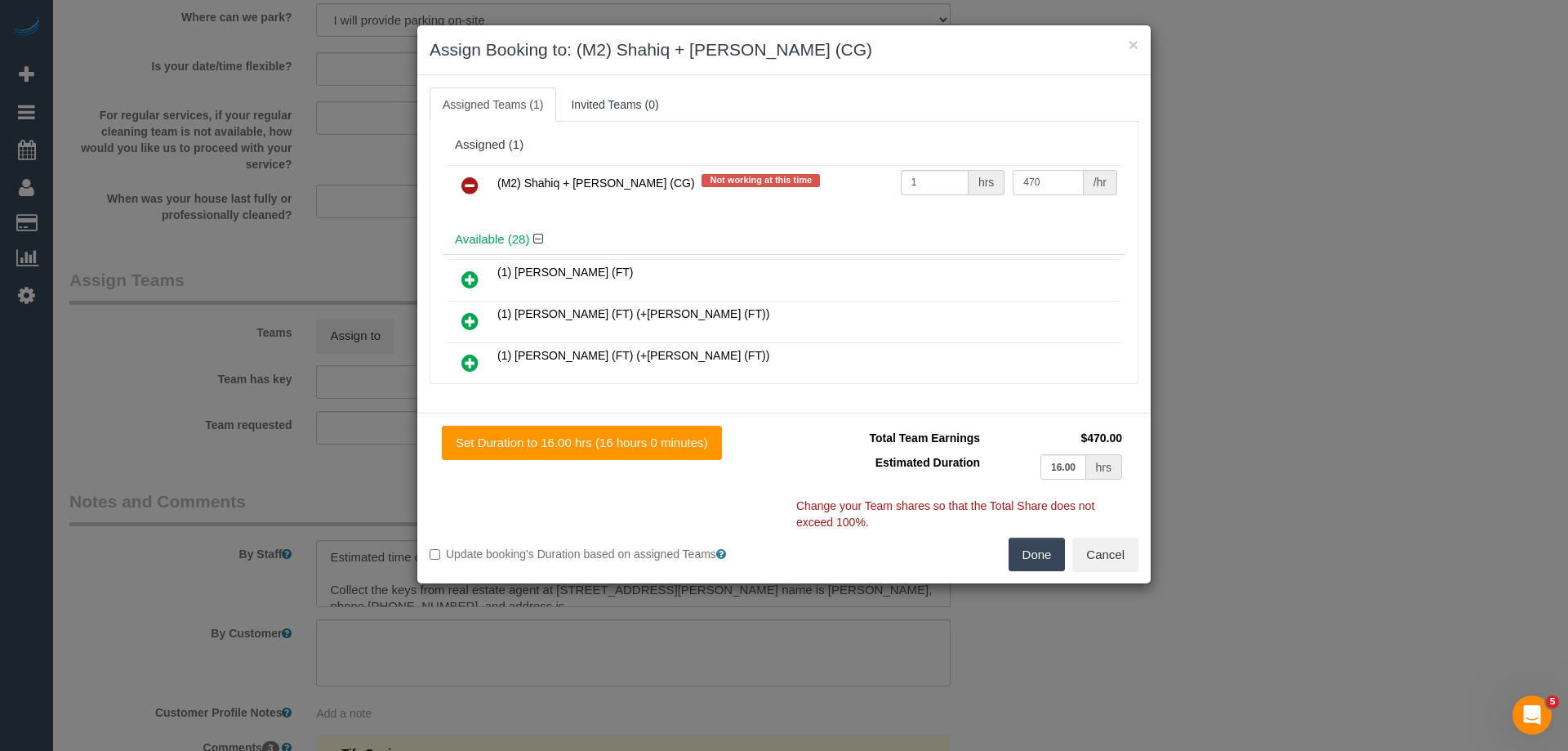
type input "470"
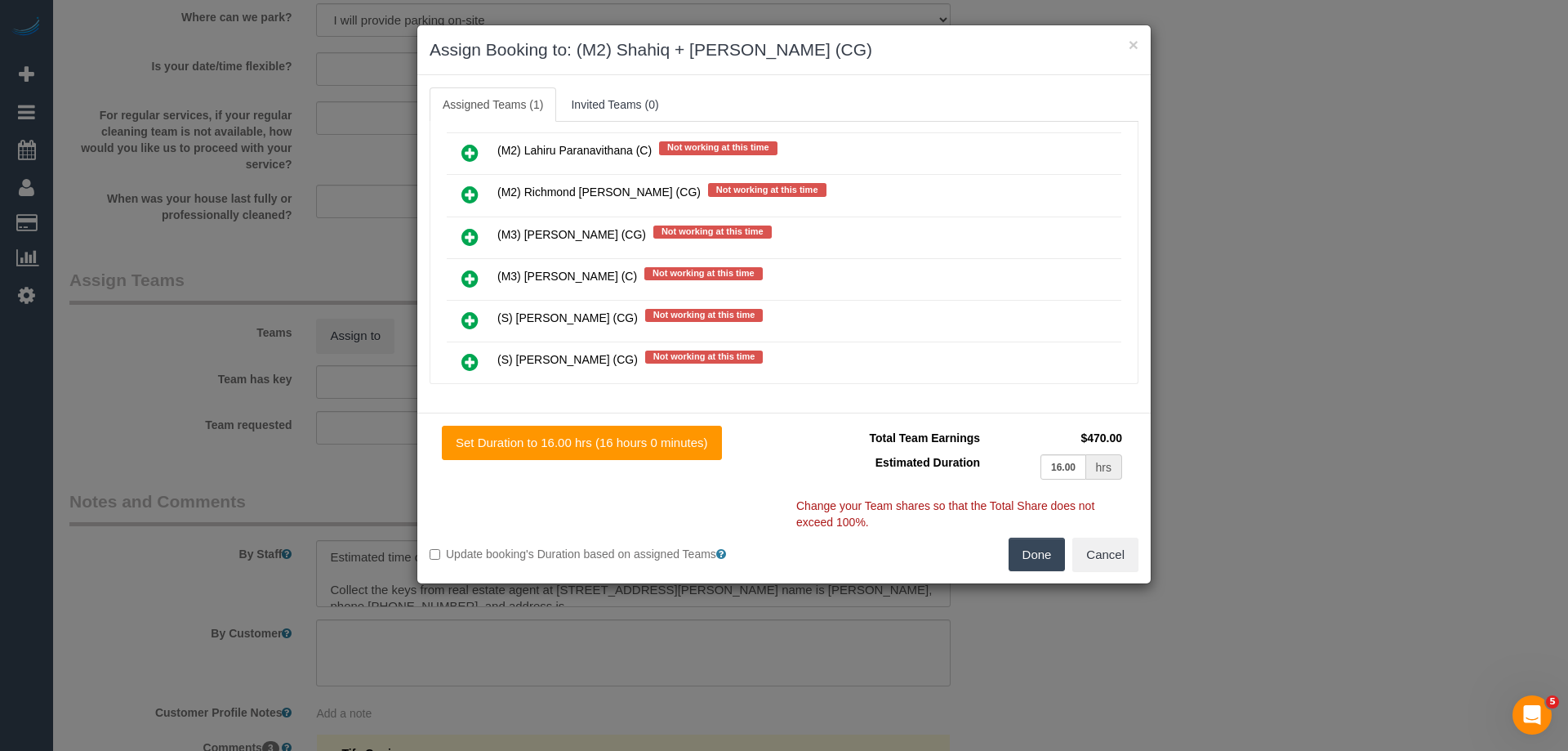
scroll to position [4247, 0]
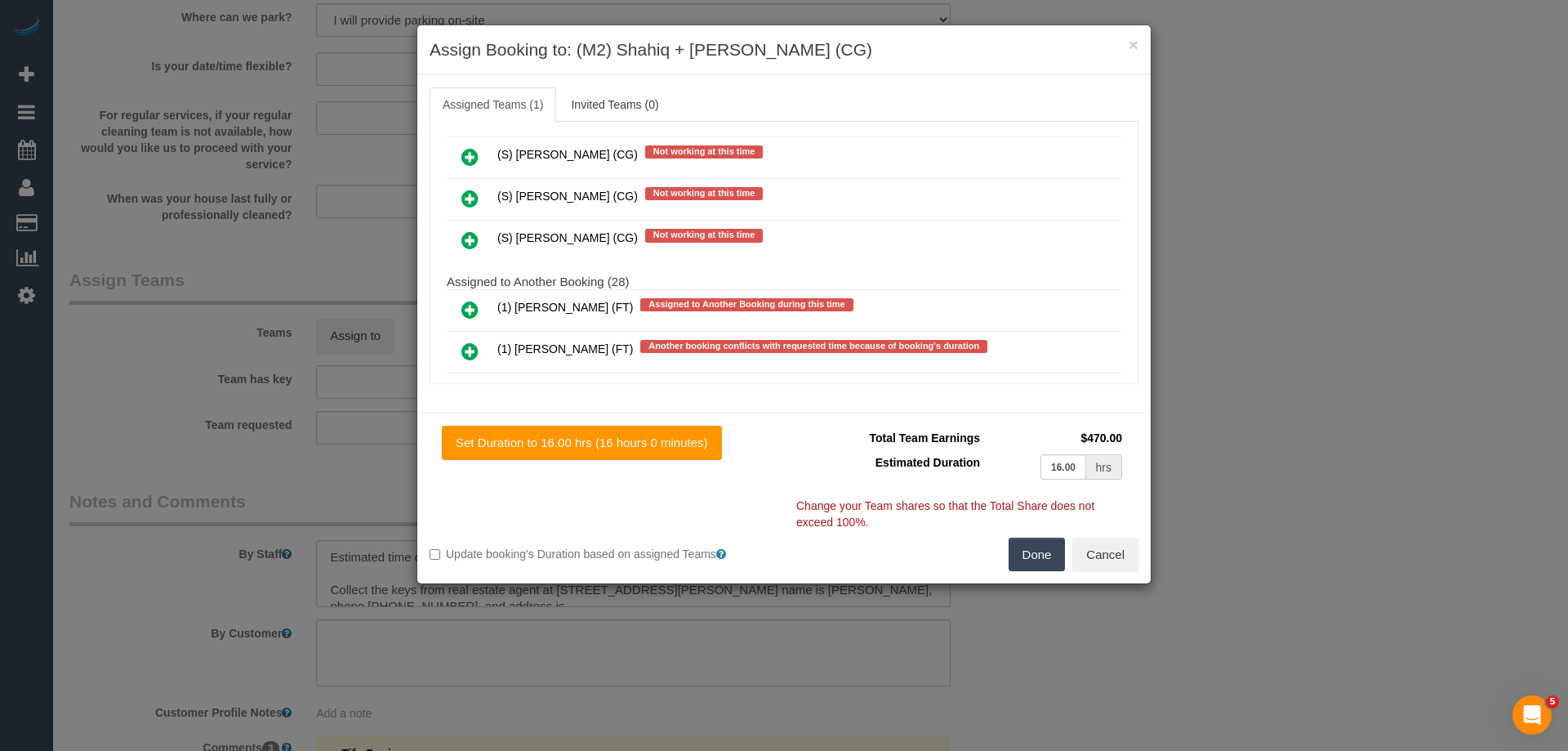
click at [464, 195] on icon at bounding box center [469, 197] width 18 height 19
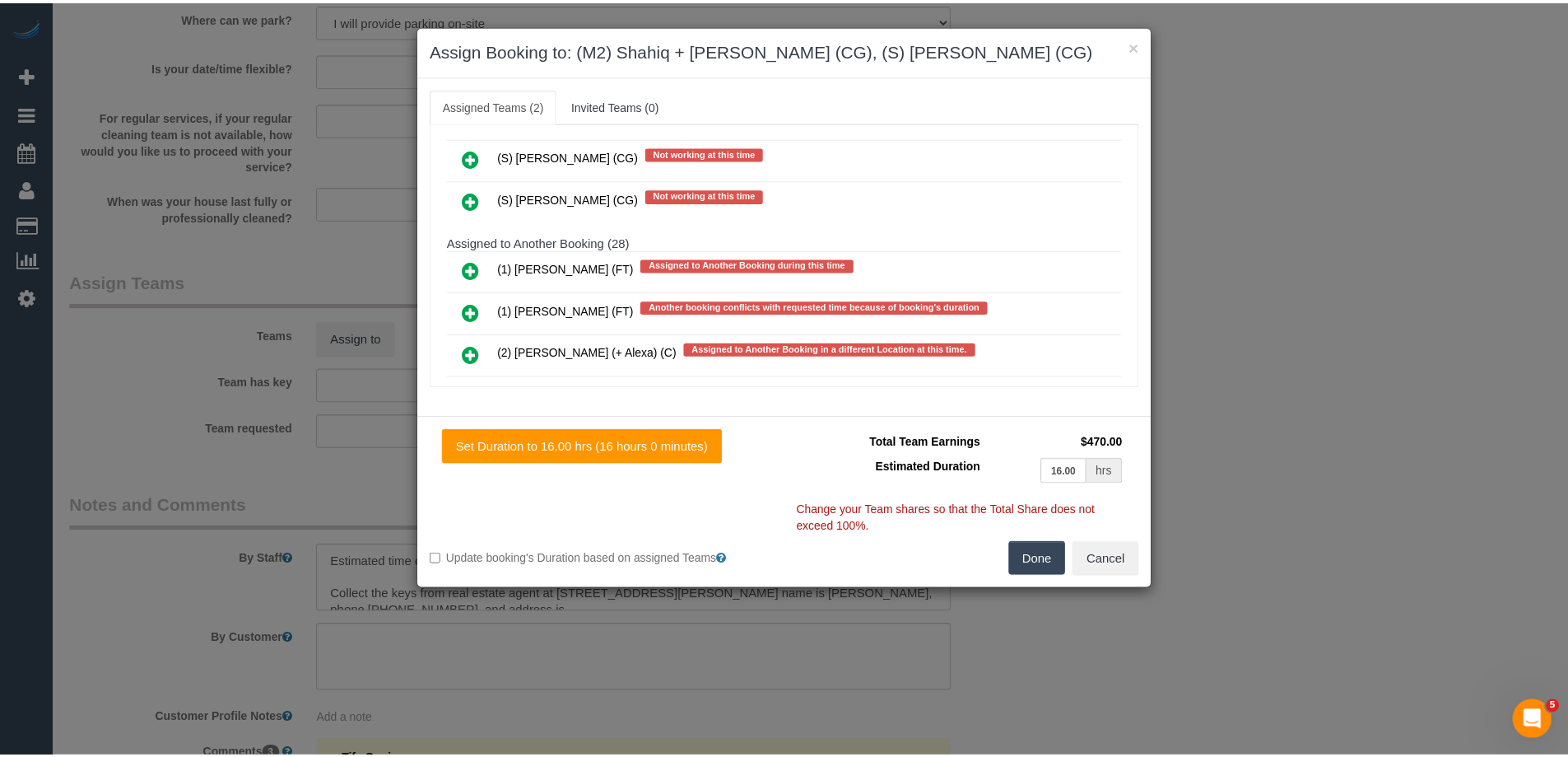
scroll to position [0, 0]
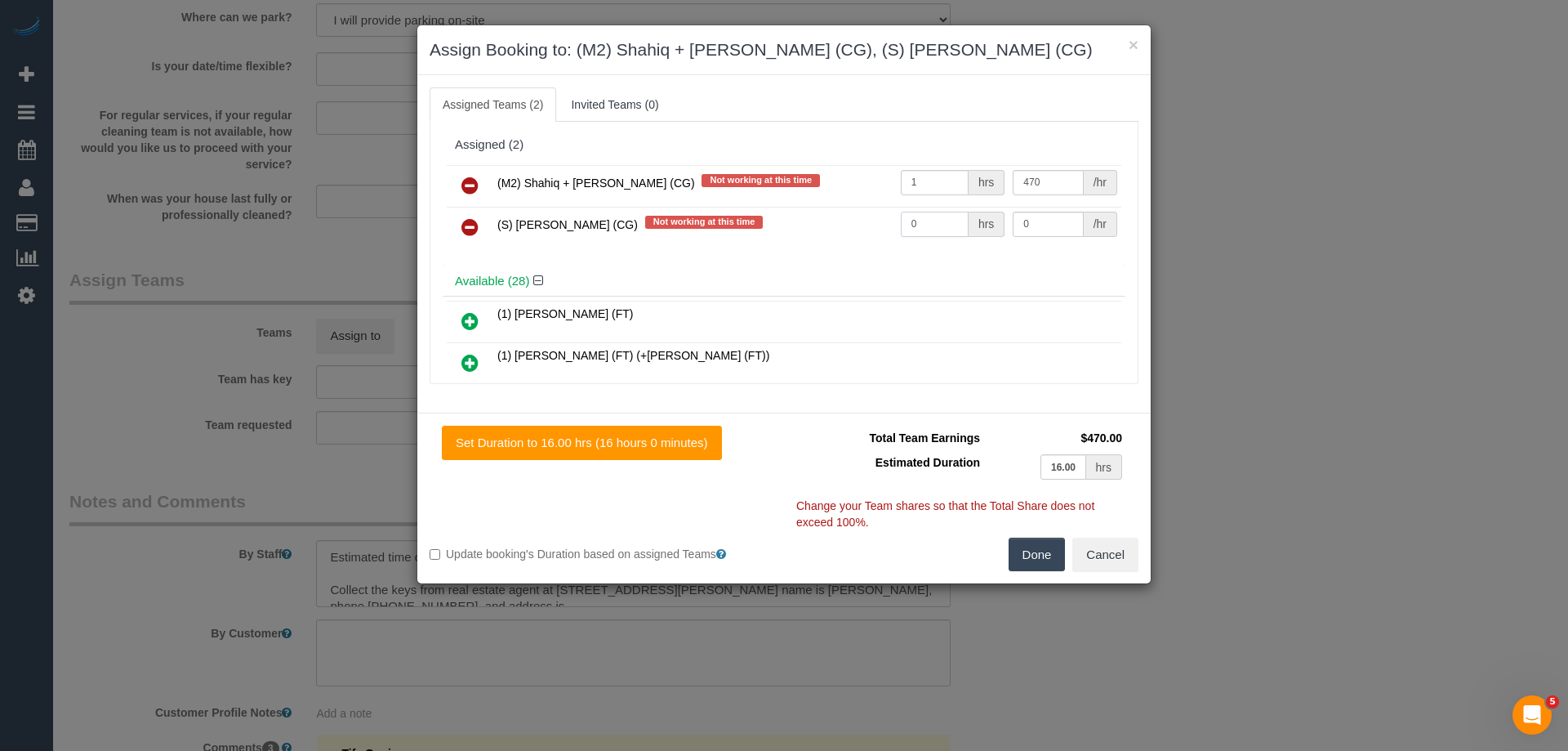
drag, startPoint x: 915, startPoint y: 228, endPoint x: 874, endPoint y: 227, distance: 41.0
click at [874, 227] on tr "(S) Mark Yenimireddy (CG) Not working at this time 0 hrs 0 /hr" at bounding box center [783, 227] width 674 height 42
type input "1"
drag, startPoint x: 1039, startPoint y: 232, endPoint x: 923, endPoint y: 232, distance: 116.0
click at [923, 232] on tr "(S) Mark Yenimireddy (CG) Not working at this time 1 hrs 0 /hr" at bounding box center [783, 227] width 674 height 42
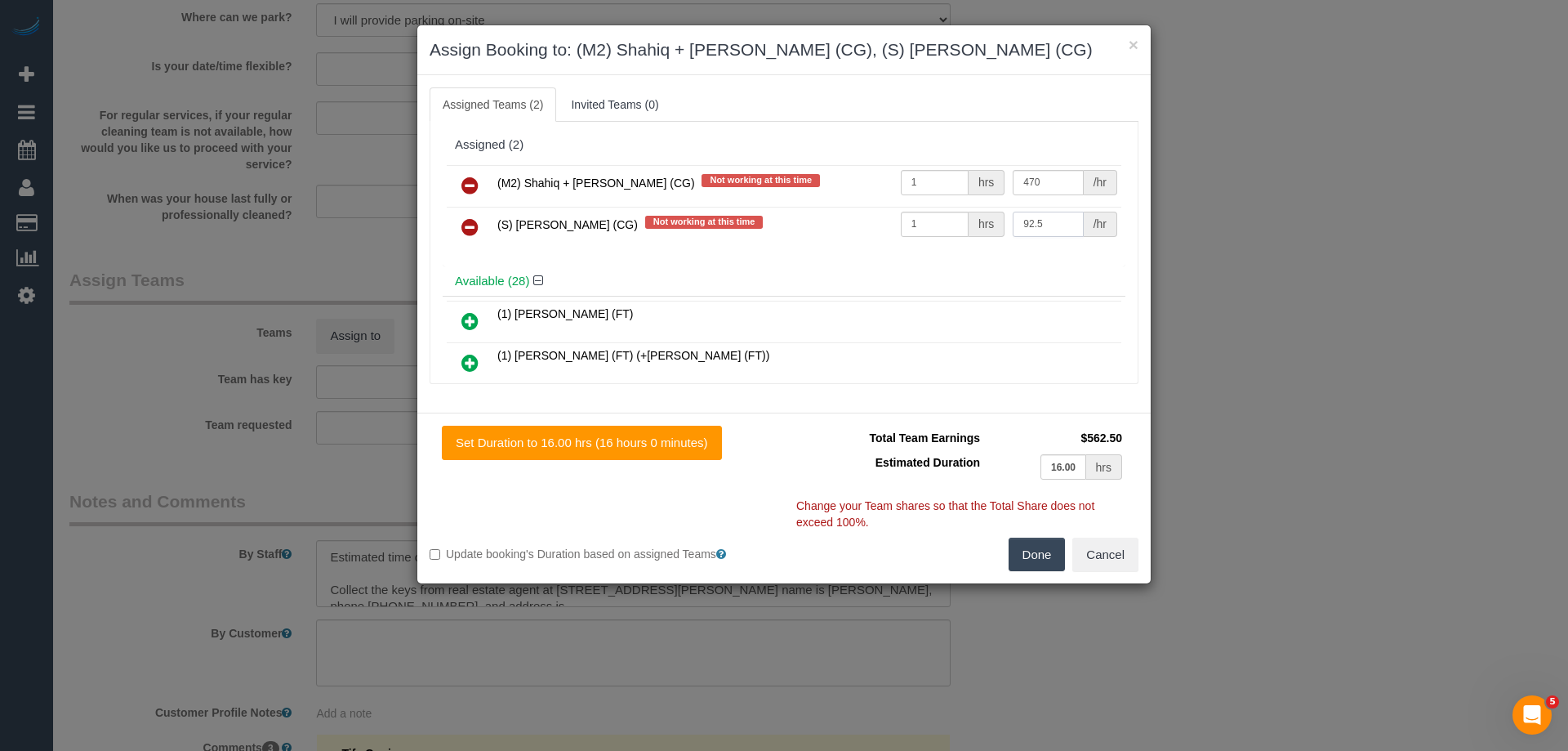
type input "92.5"
click at [1030, 560] on button "Done" at bounding box center [1037, 554] width 57 height 34
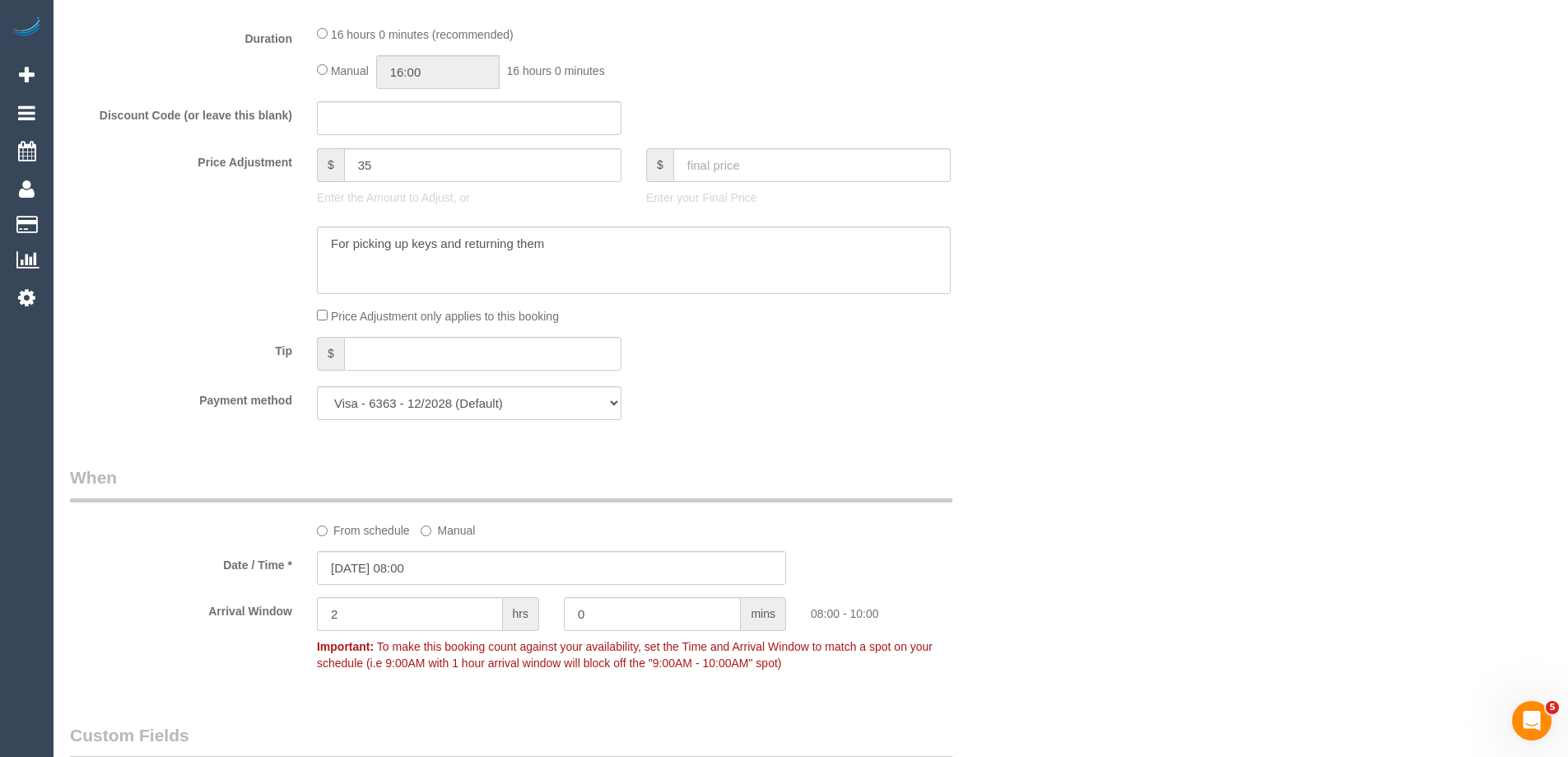
scroll to position [1021, 0]
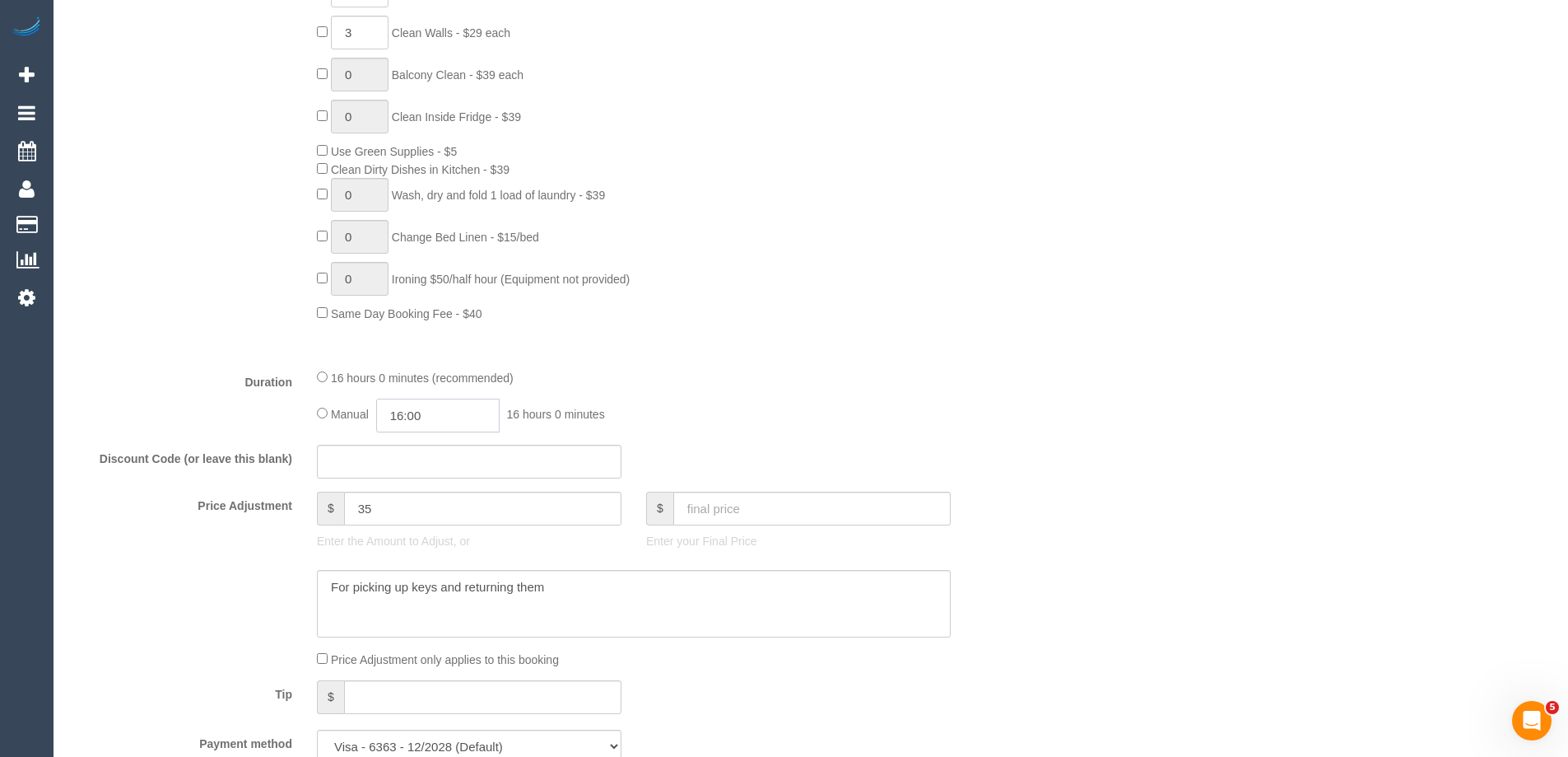
drag, startPoint x: 405, startPoint y: 419, endPoint x: 419, endPoint y: 421, distance: 14.1
click at [406, 420] on input "16:00" at bounding box center [438, 415] width 124 height 33
click at [410, 469] on li "06:00" at bounding box center [419, 465] width 73 height 21
drag, startPoint x: 434, startPoint y: 414, endPoint x: 413, endPoint y: 409, distance: 21.6
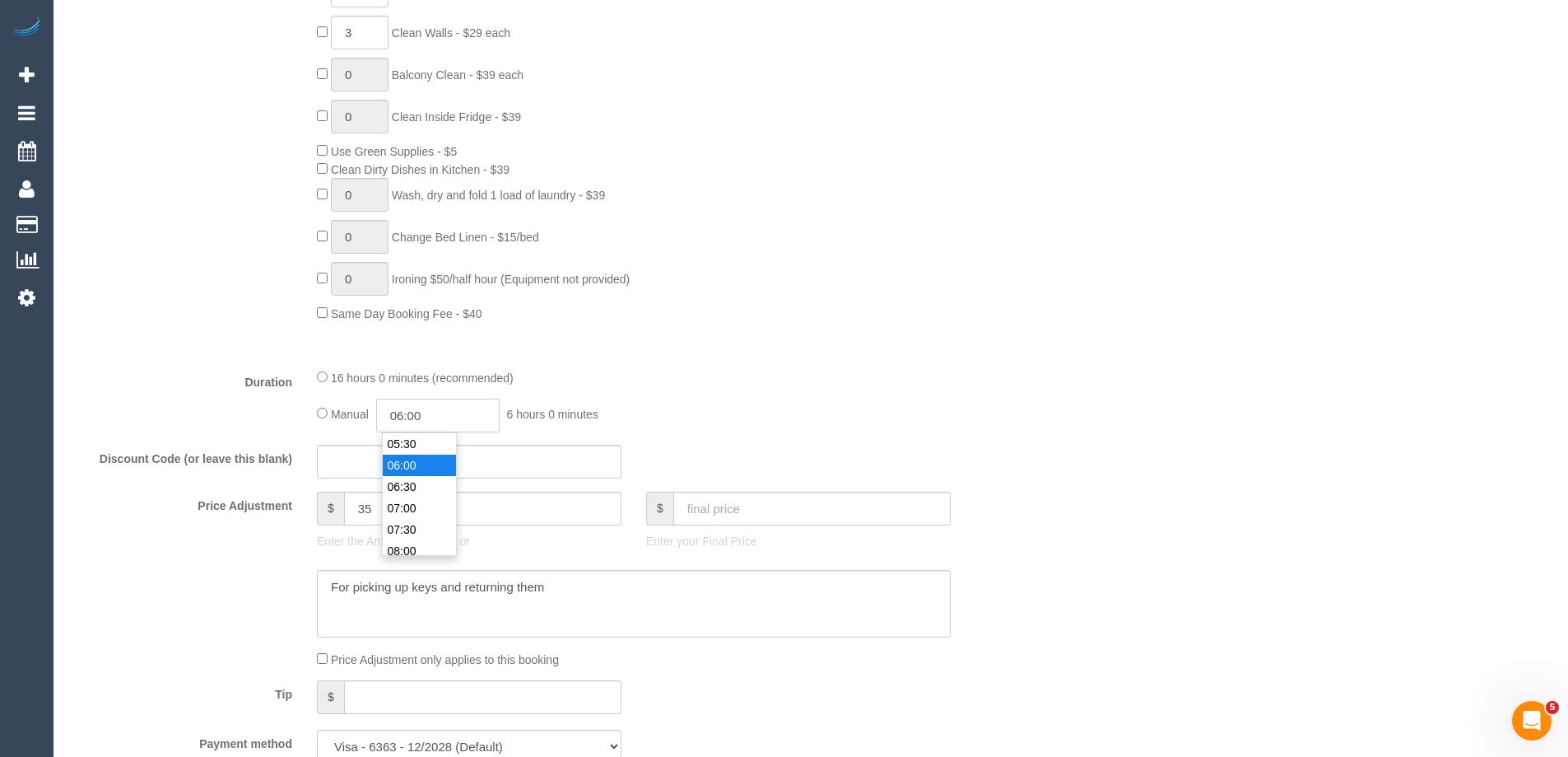
click at [413, 409] on input "06:00" at bounding box center [438, 415] width 124 height 33
type input "06:15"
click at [691, 266] on div "4 Steam Cleaning - $55 per Unit ($110 Minimum) Use Disinfectant Products - $30 …" at bounding box center [675, 33] width 741 height 578
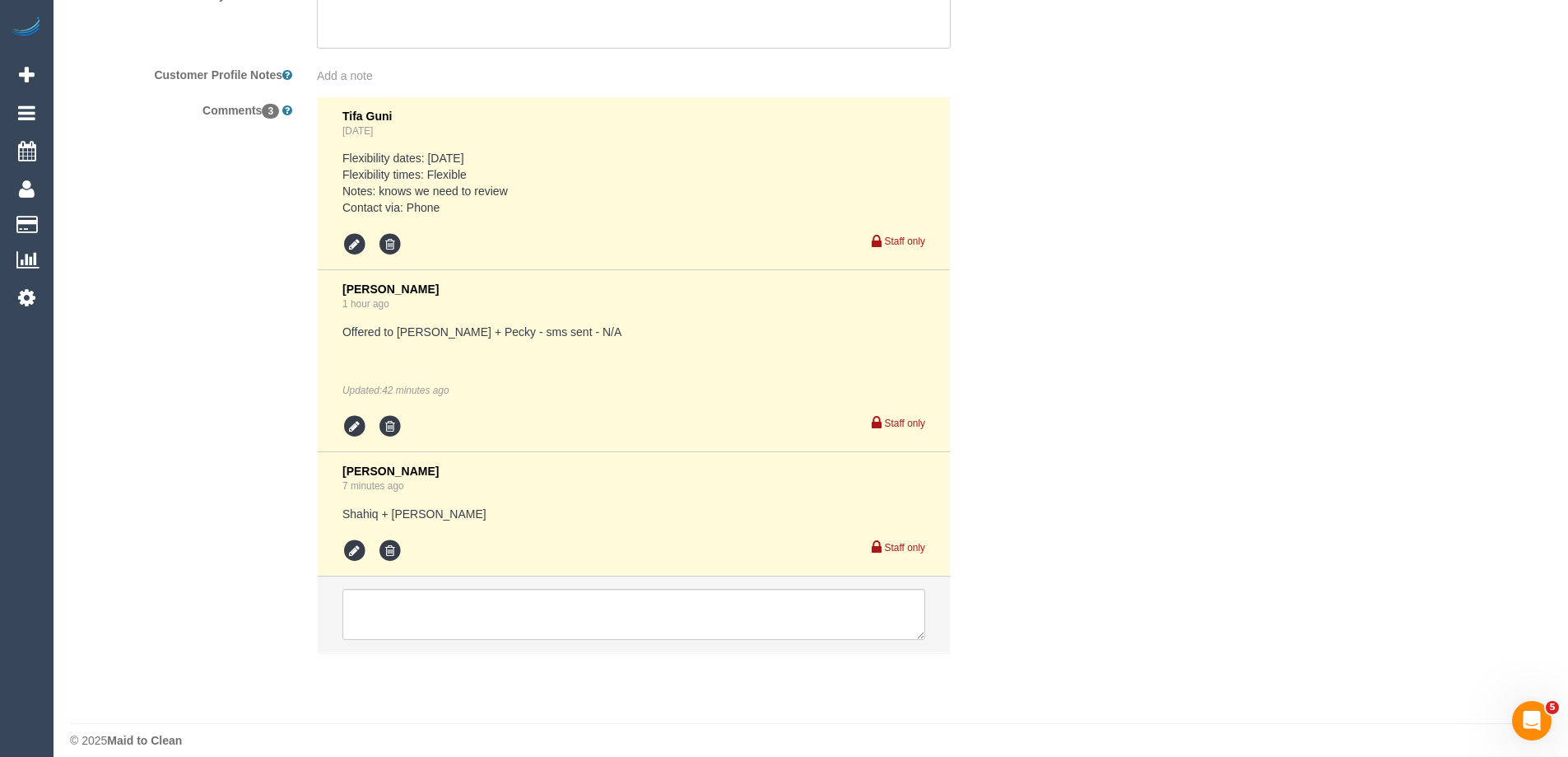
scroll to position [2996, 0]
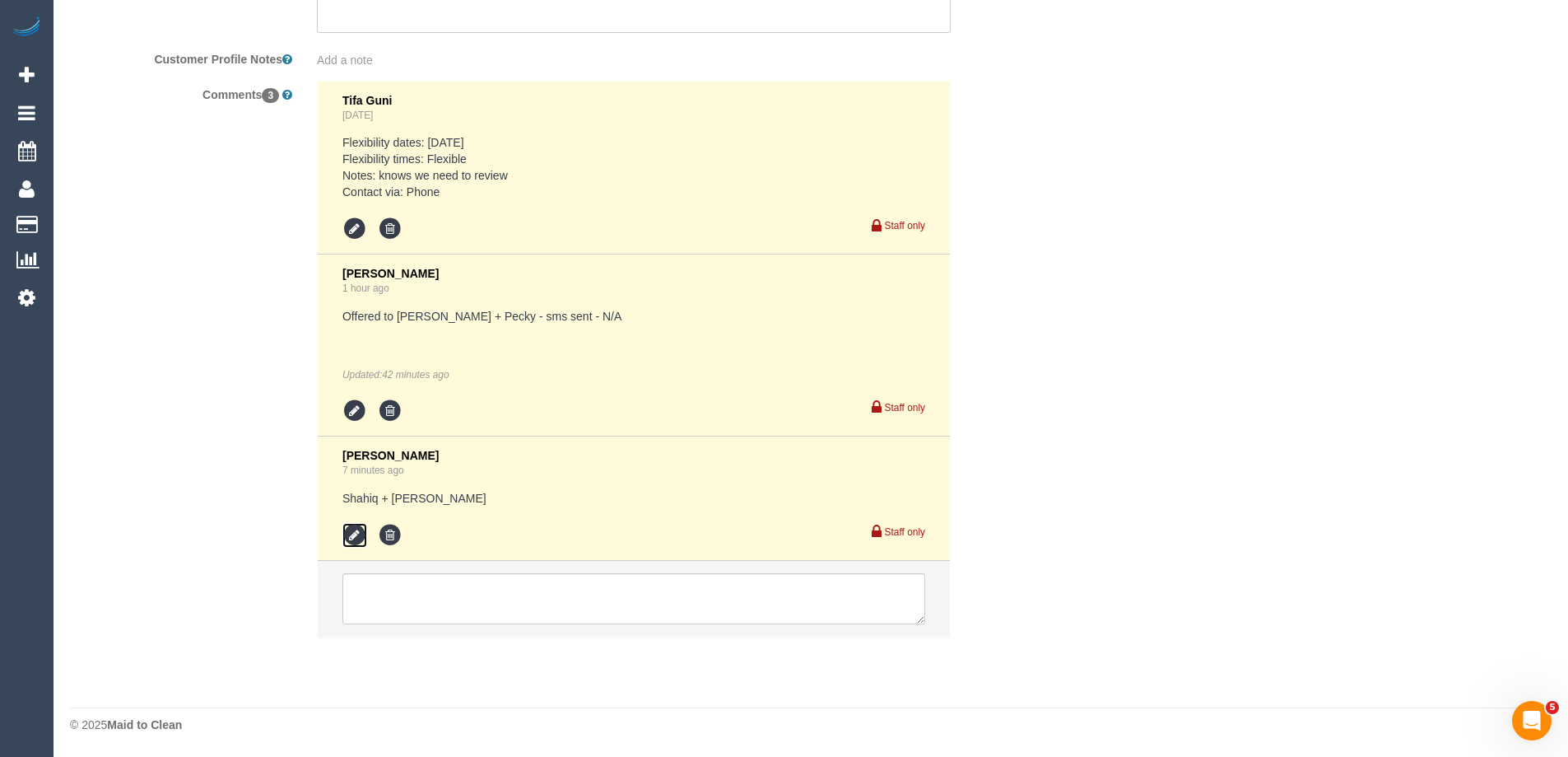
click at [352, 531] on icon at bounding box center [354, 535] width 25 height 25
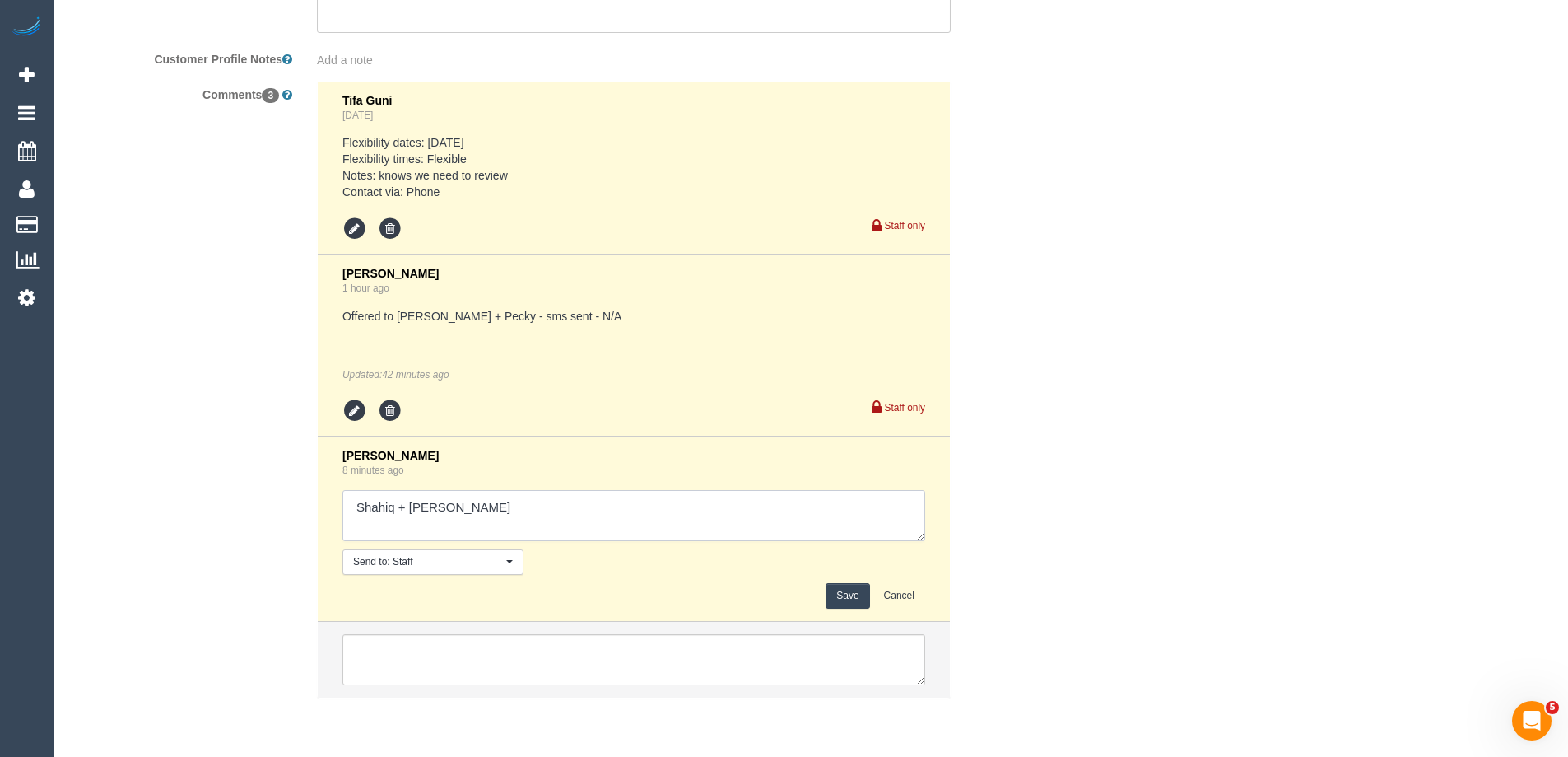
drag, startPoint x: 485, startPoint y: 508, endPoint x: 591, endPoint y: 502, distance: 106.2
click at [591, 502] on textarea at bounding box center [633, 515] width 583 height 51
type textarea "Shahiq + Muhammad - confirmed Mark - confirmed"
click at [836, 591] on button "Save" at bounding box center [847, 595] width 44 height 25
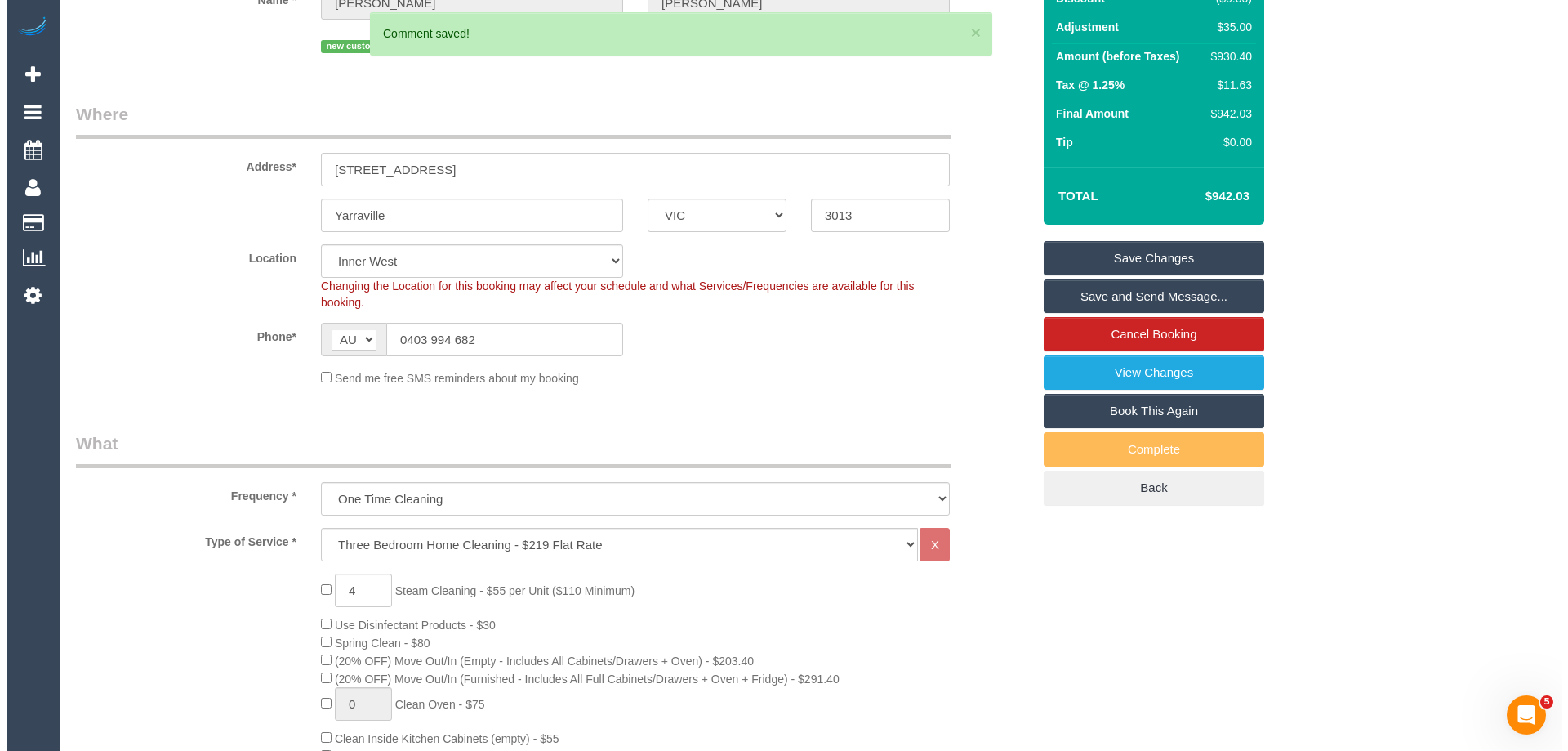
scroll to position [0, 0]
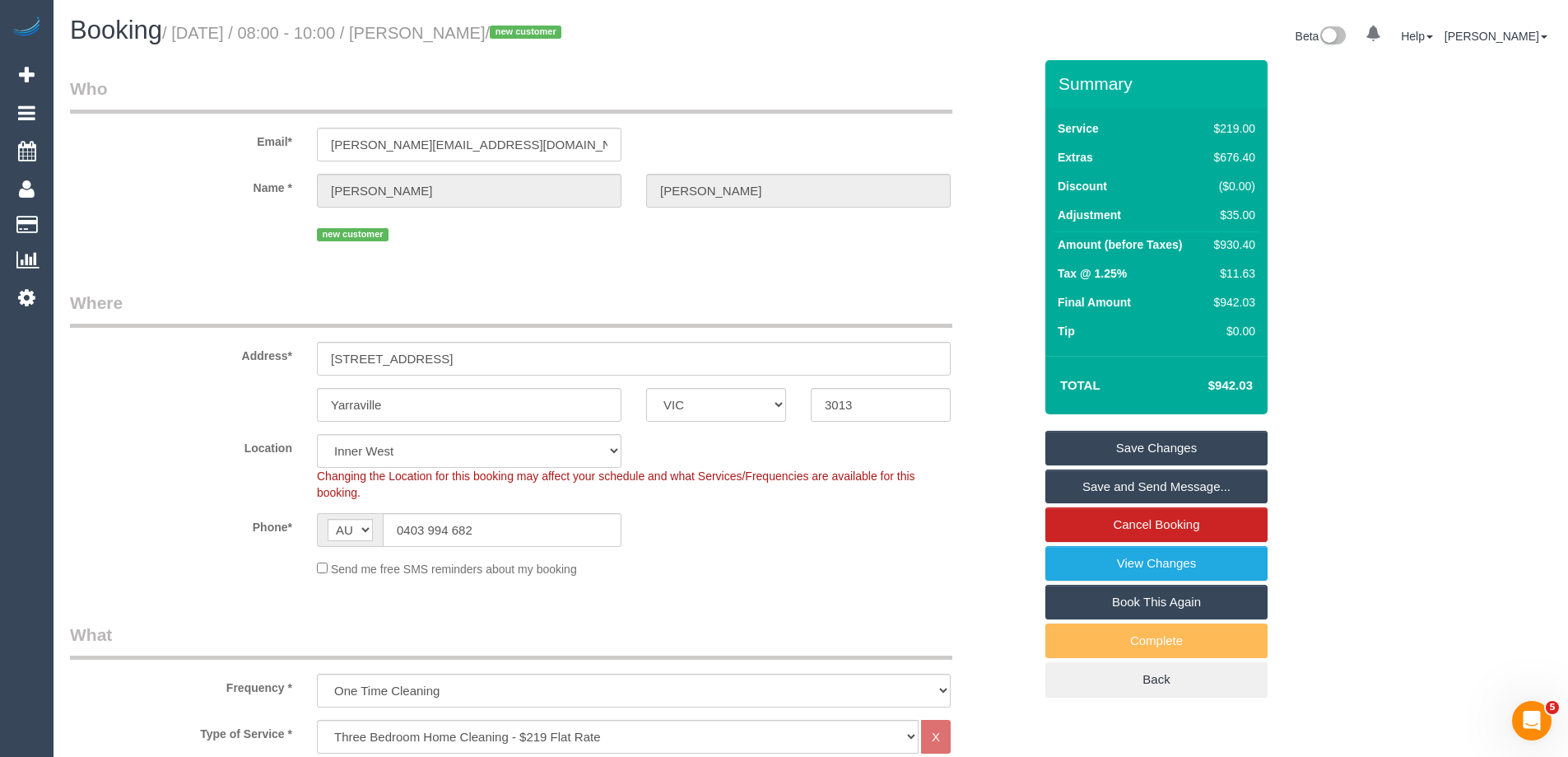
drag, startPoint x: 512, startPoint y: 33, endPoint x: 434, endPoint y: 32, distance: 78.0
click at [434, 32] on small "/ October 07, 2025 / 08:00 - 10:00 / Tom Keller / new customer" at bounding box center [364, 33] width 405 height 18
copy small "Tom Keller"
click at [1088, 450] on link "Save Changes" at bounding box center [1156, 447] width 222 height 34
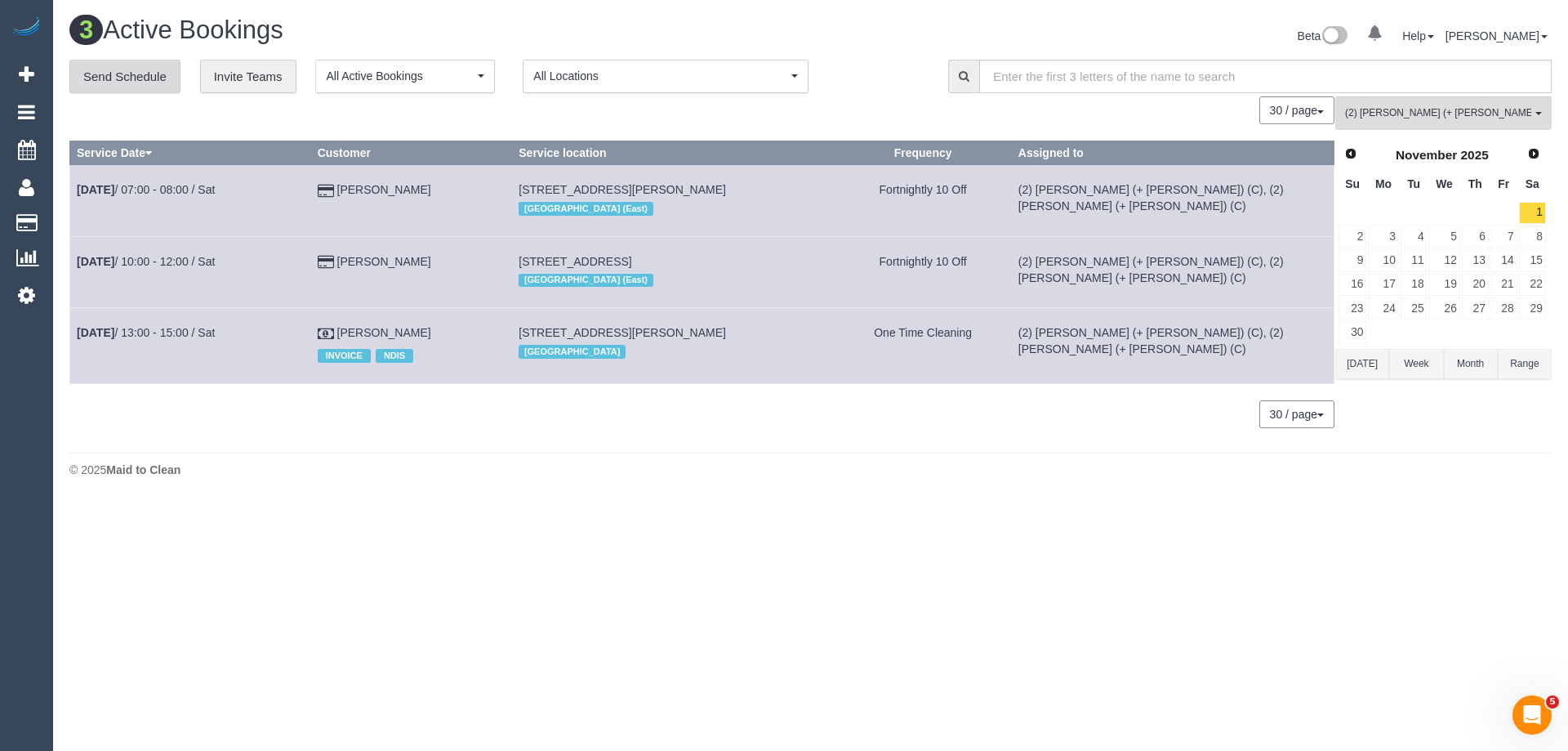
click at [94, 80] on link "Send Schedule" at bounding box center [125, 77] width 111 height 34
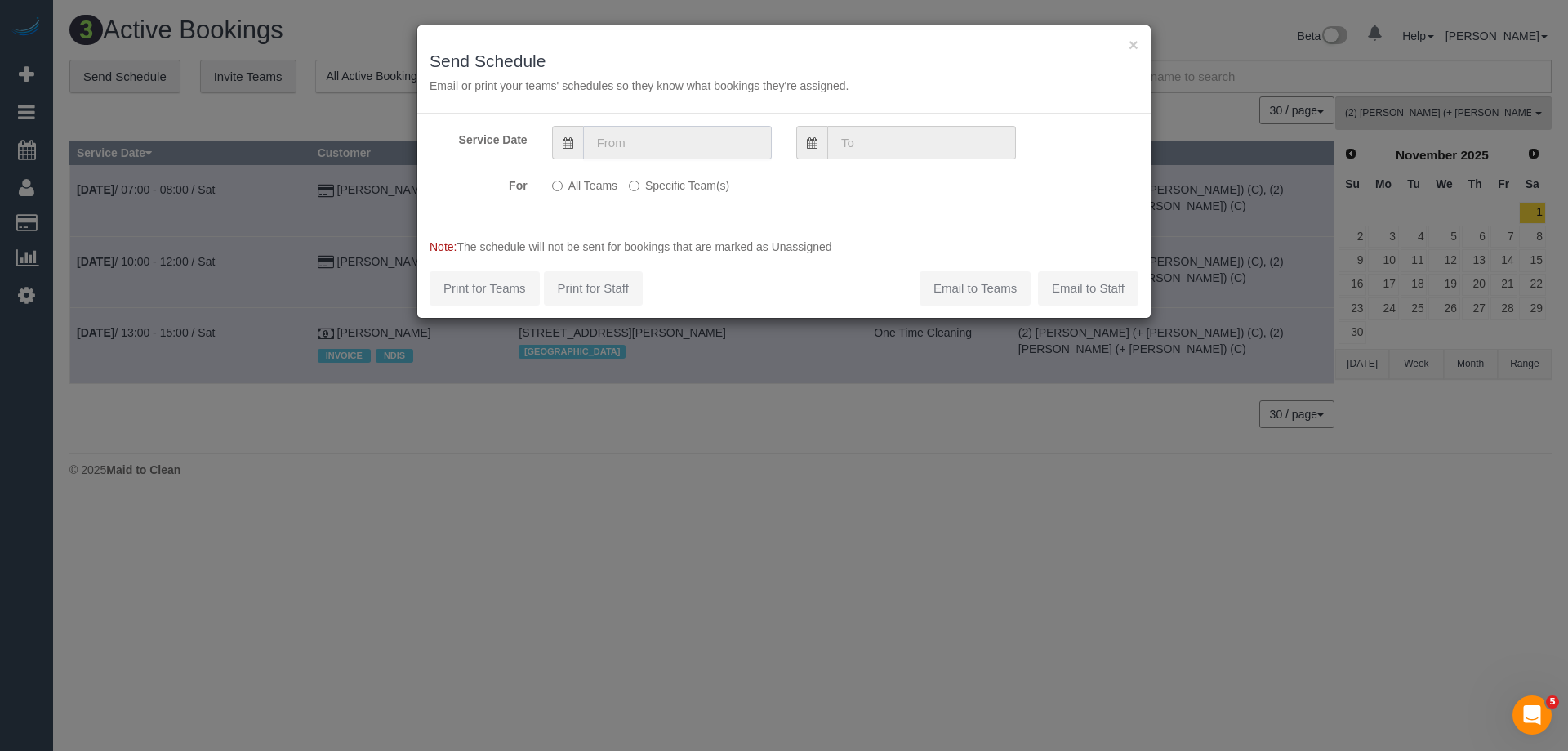
click at [631, 132] on input "text" at bounding box center [677, 142] width 188 height 33
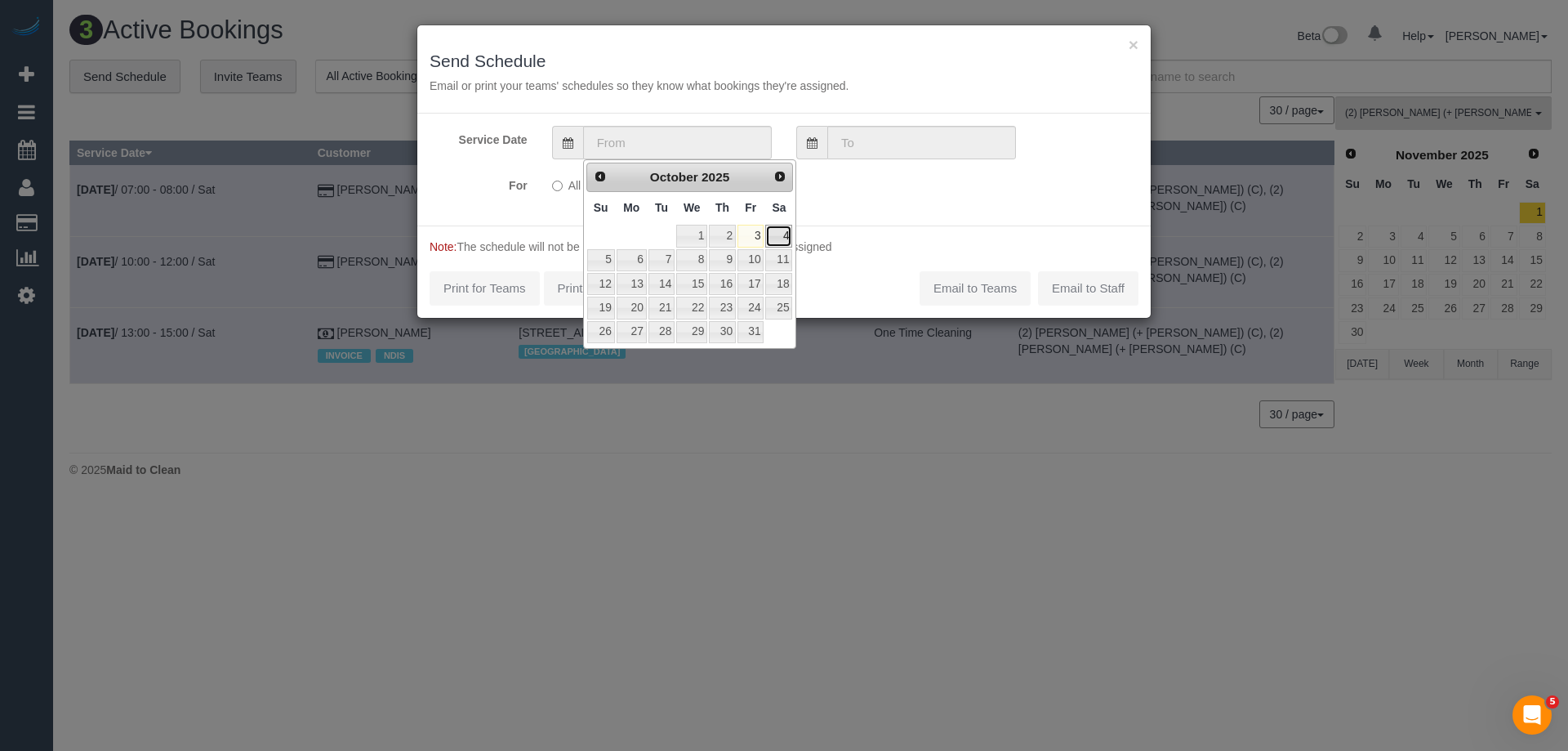
click at [775, 237] on link "4" at bounding box center [778, 235] width 27 height 22
type input "04/10/2025"
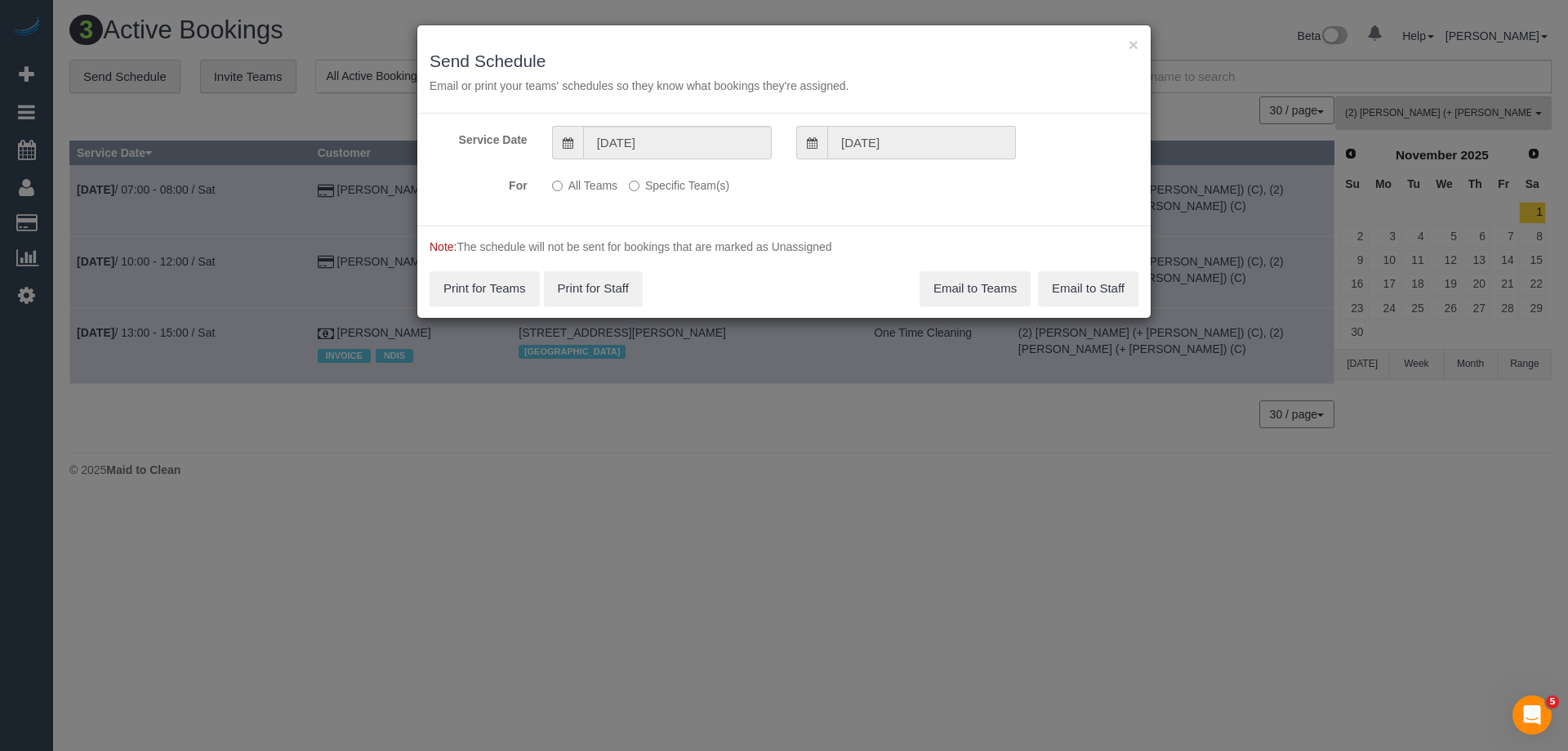
click at [879, 136] on input "04/10/2025" at bounding box center [921, 142] width 188 height 33
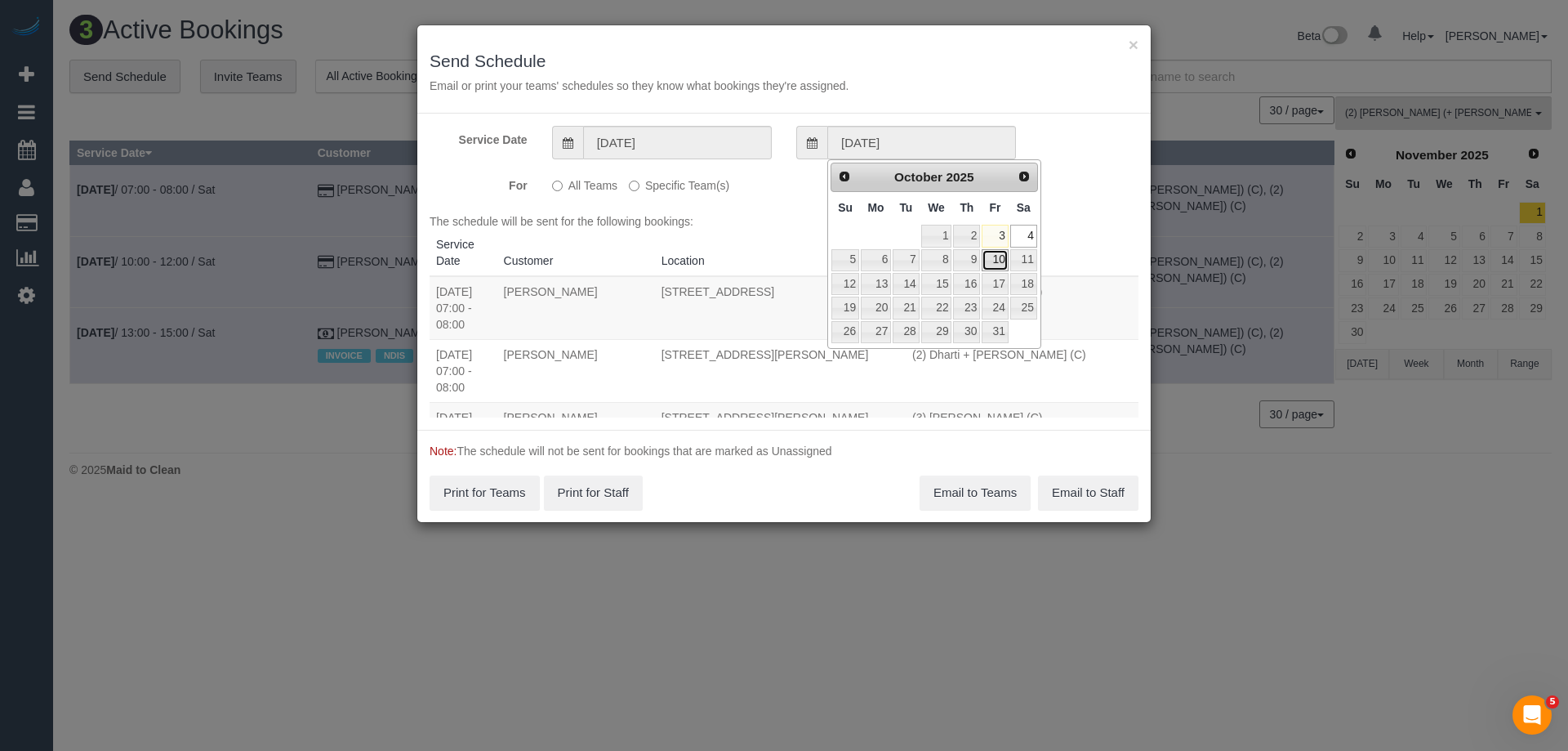
click at [999, 258] on link "10" at bounding box center [994, 260] width 26 height 22
type input "10/10/2025"
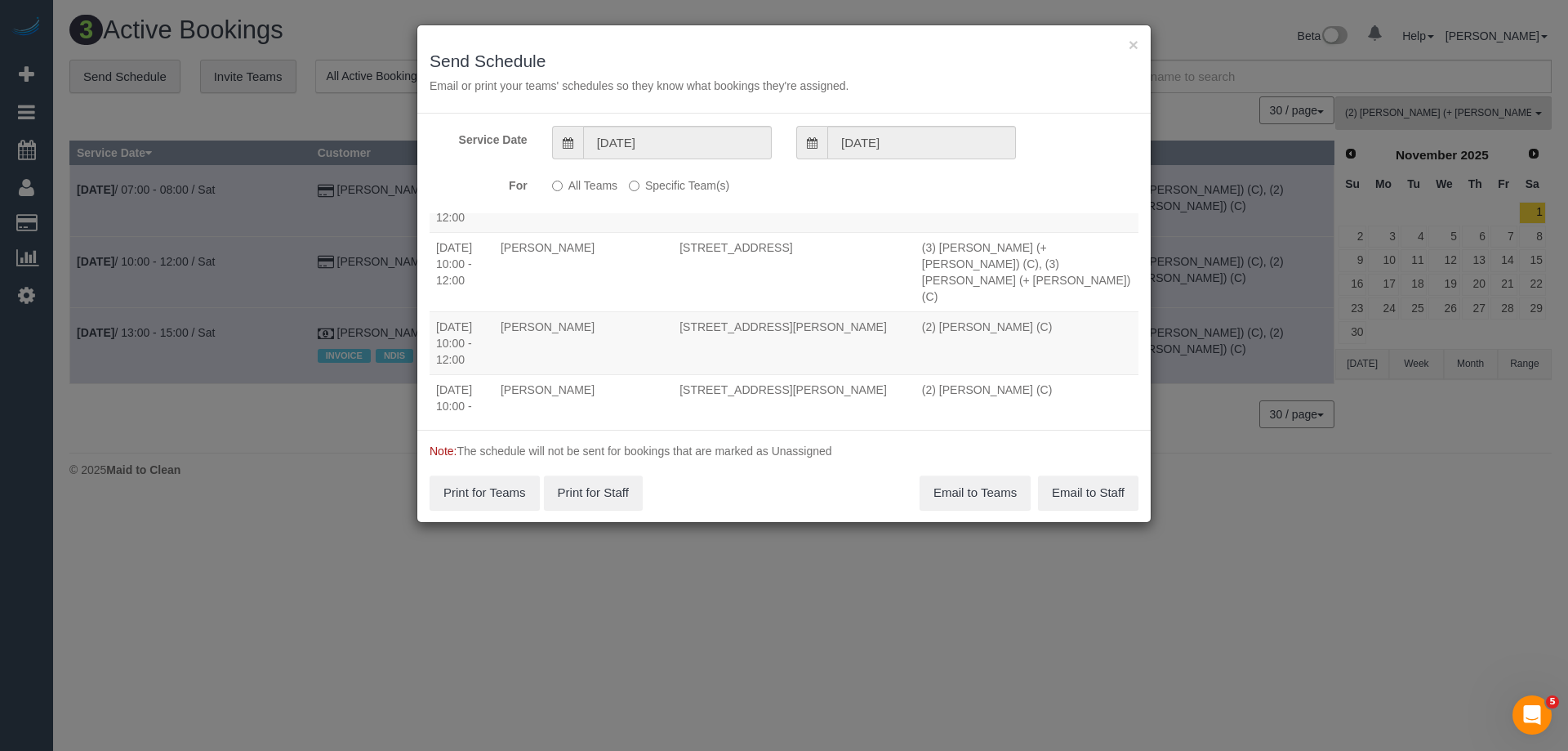
scroll to position [58750, 0]
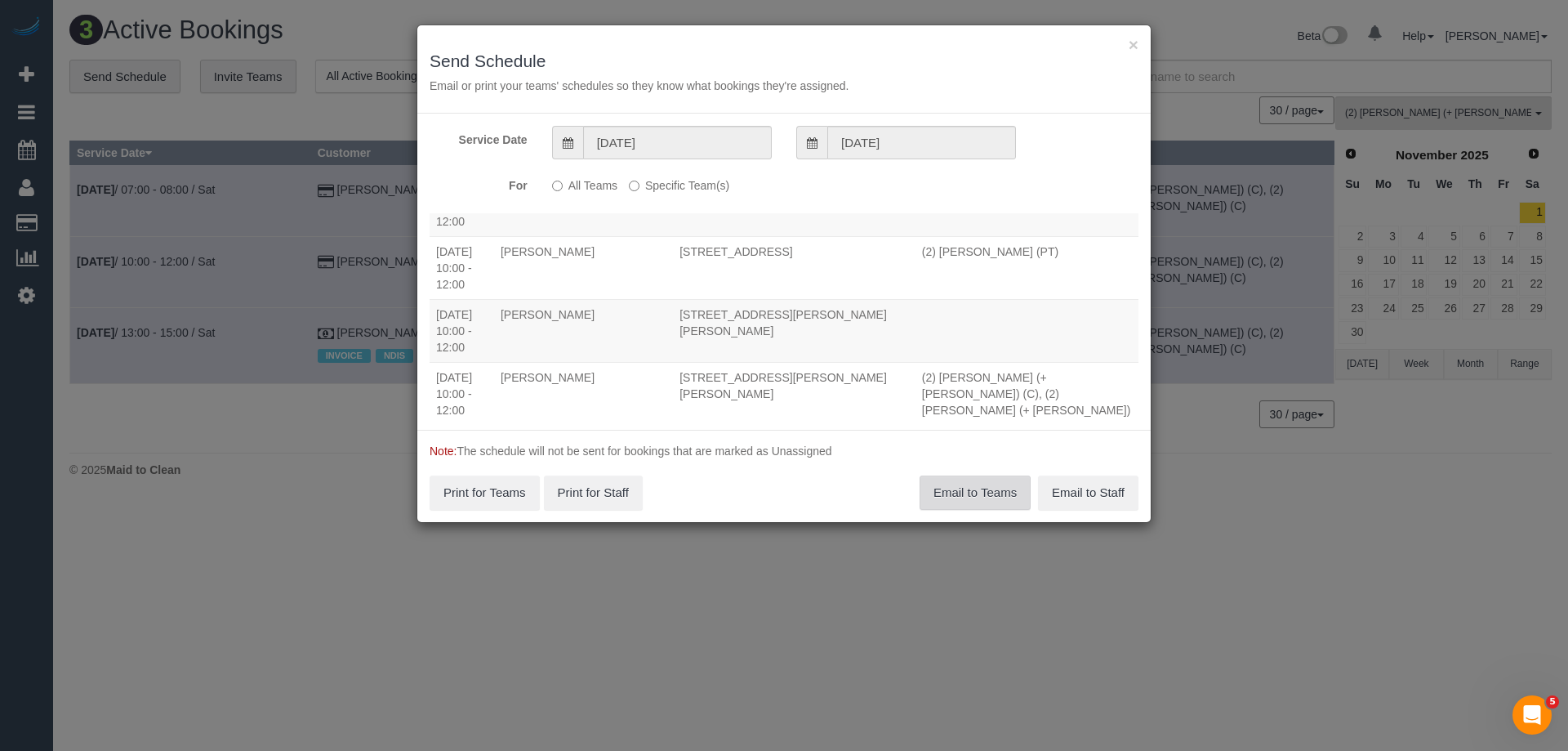
click at [945, 502] on button "Email to Teams" at bounding box center [975, 492] width 111 height 34
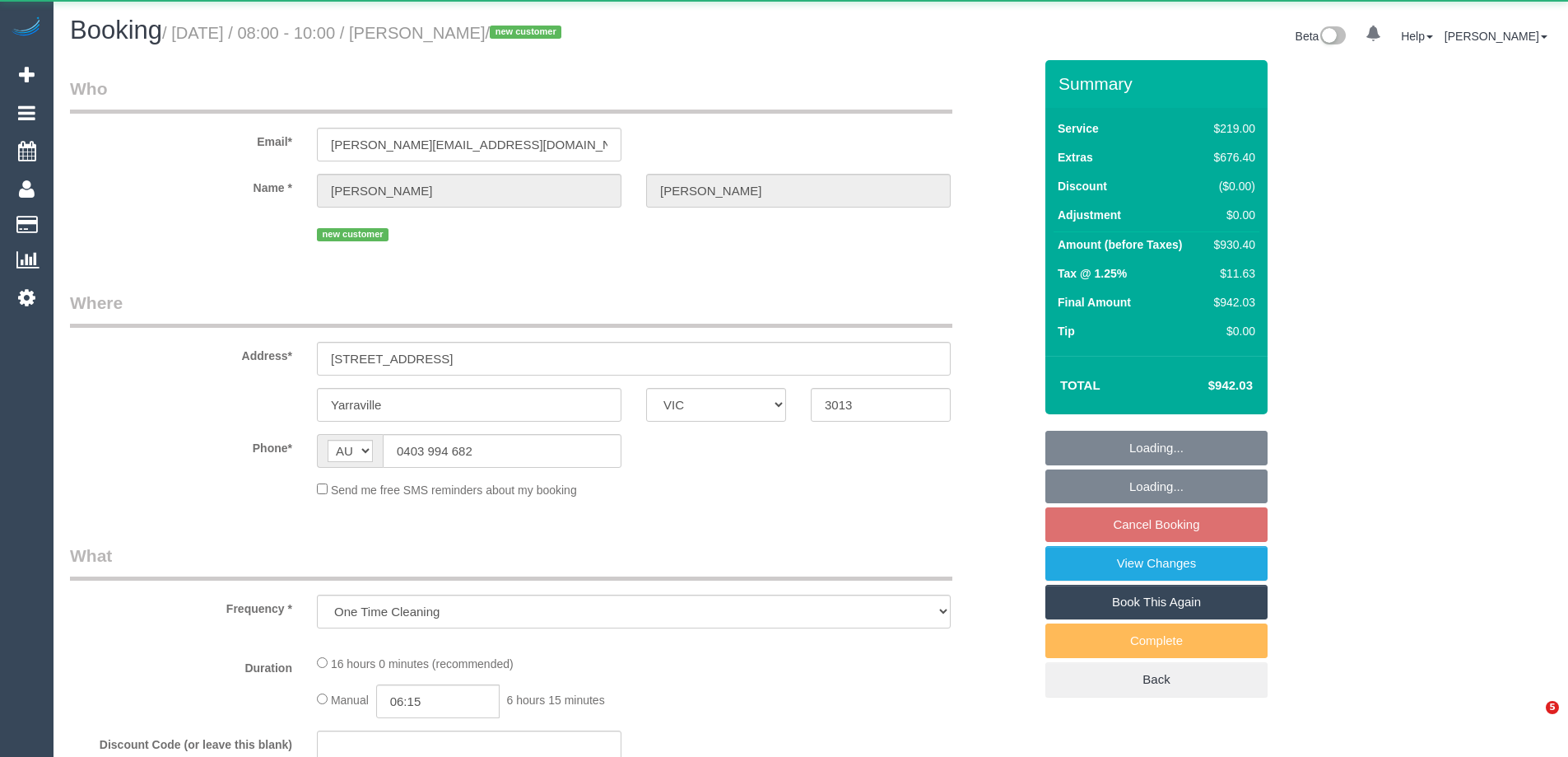
select select "VIC"
select select "string:stripe-pm_1SDJmo2GScqysDRVV8hnrOJh"
select select "number:28"
select select "number:14"
select select "number:18"
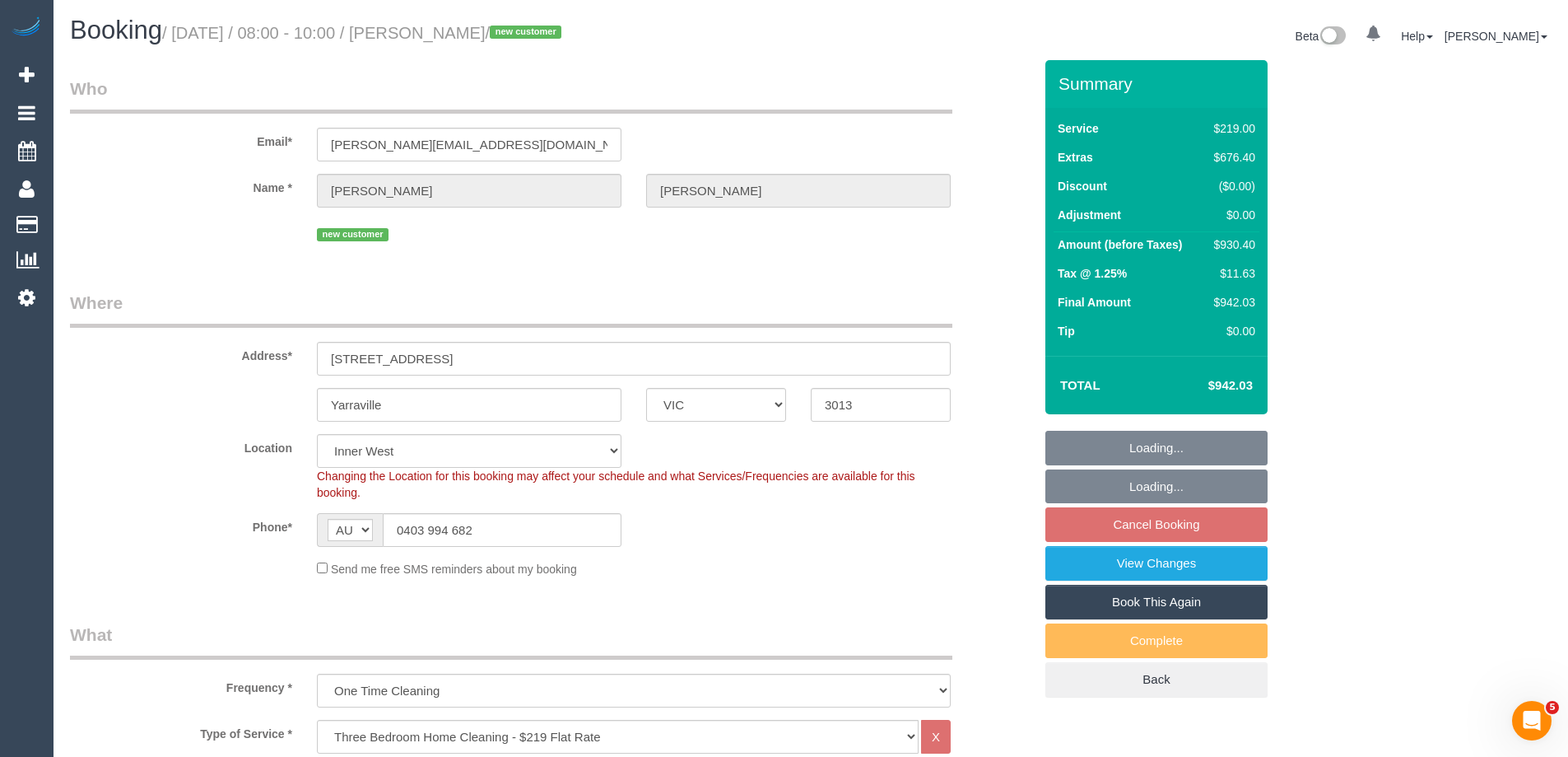
select select "object:853"
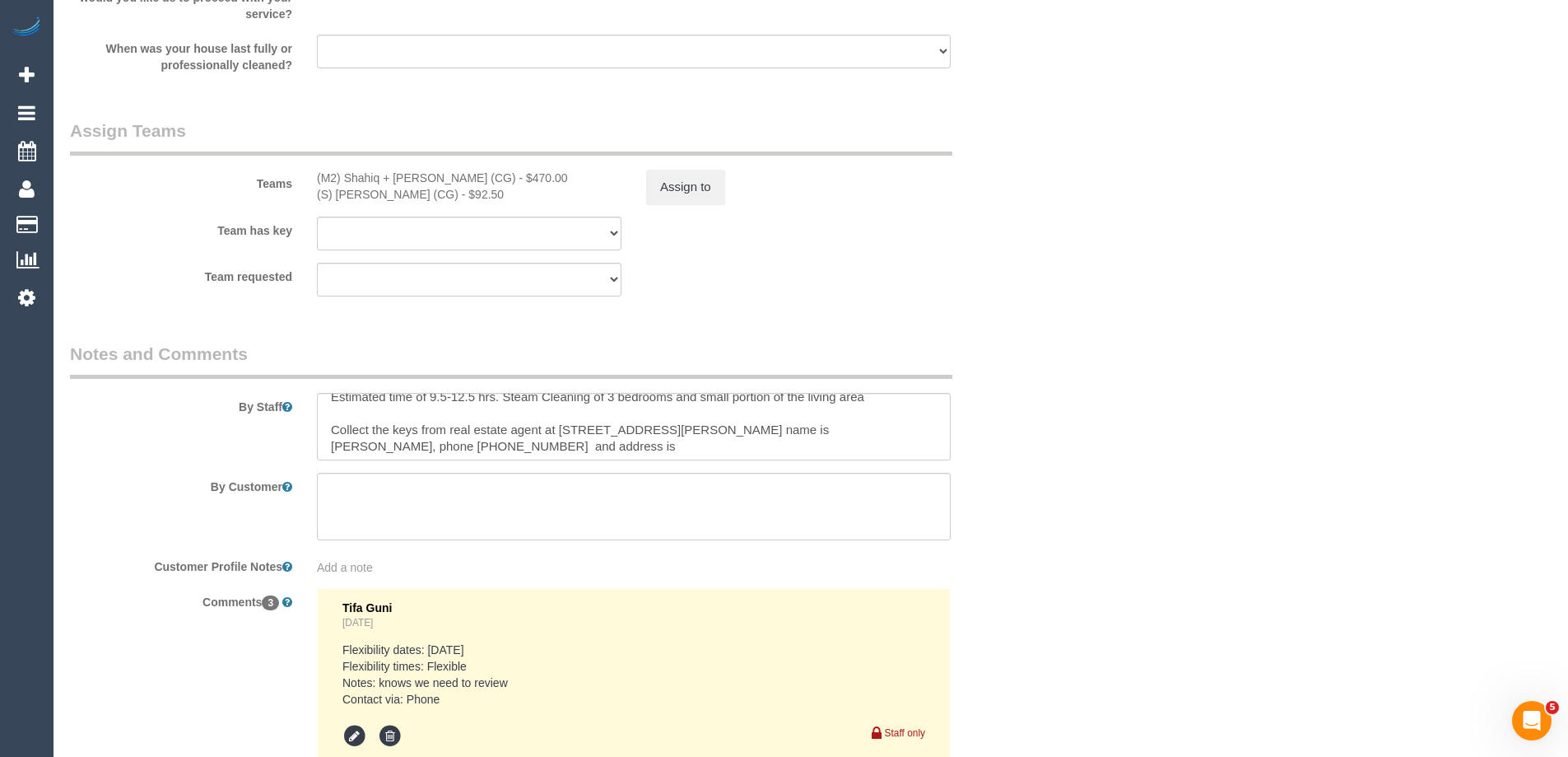
scroll to position [17, 0]
drag, startPoint x: 737, startPoint y: 428, endPoint x: 558, endPoint y: 422, distance: 179.1
click at [558, 422] on textarea at bounding box center [634, 426] width 634 height 68
drag, startPoint x: 660, startPoint y: 443, endPoint x: 609, endPoint y: 442, distance: 51.0
click at [609, 442] on textarea at bounding box center [634, 426] width 634 height 68
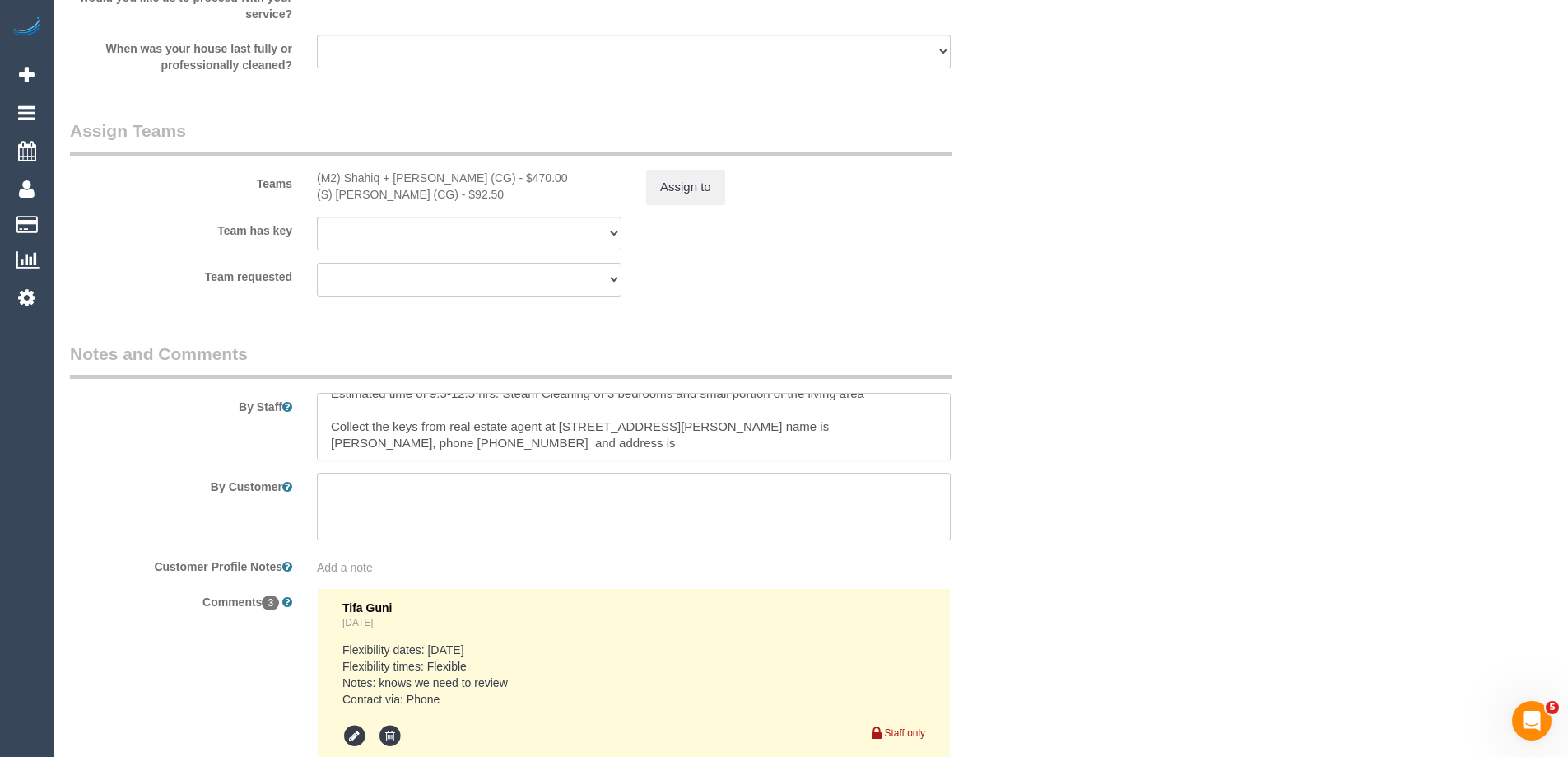
drag, startPoint x: 562, startPoint y: 441, endPoint x: 493, endPoint y: 441, distance: 69.0
click at [493, 441] on textarea at bounding box center [634, 426] width 634 height 68
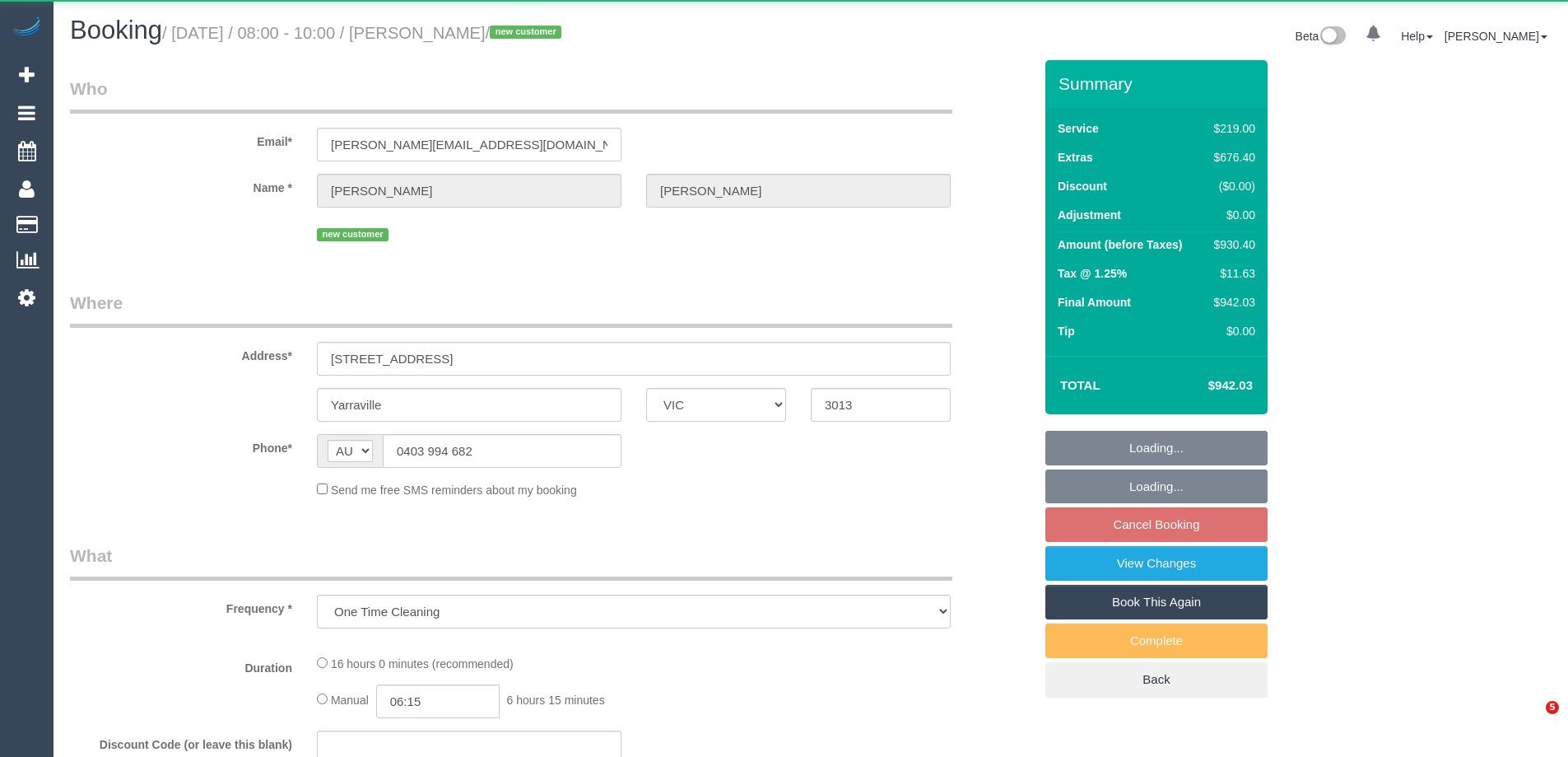
select select "VIC"
select select "string:stripe-pm_1SDJmo2GScqysDRVV8hnrOJh"
select select "number:28"
select select "number:14"
select select "number:18"
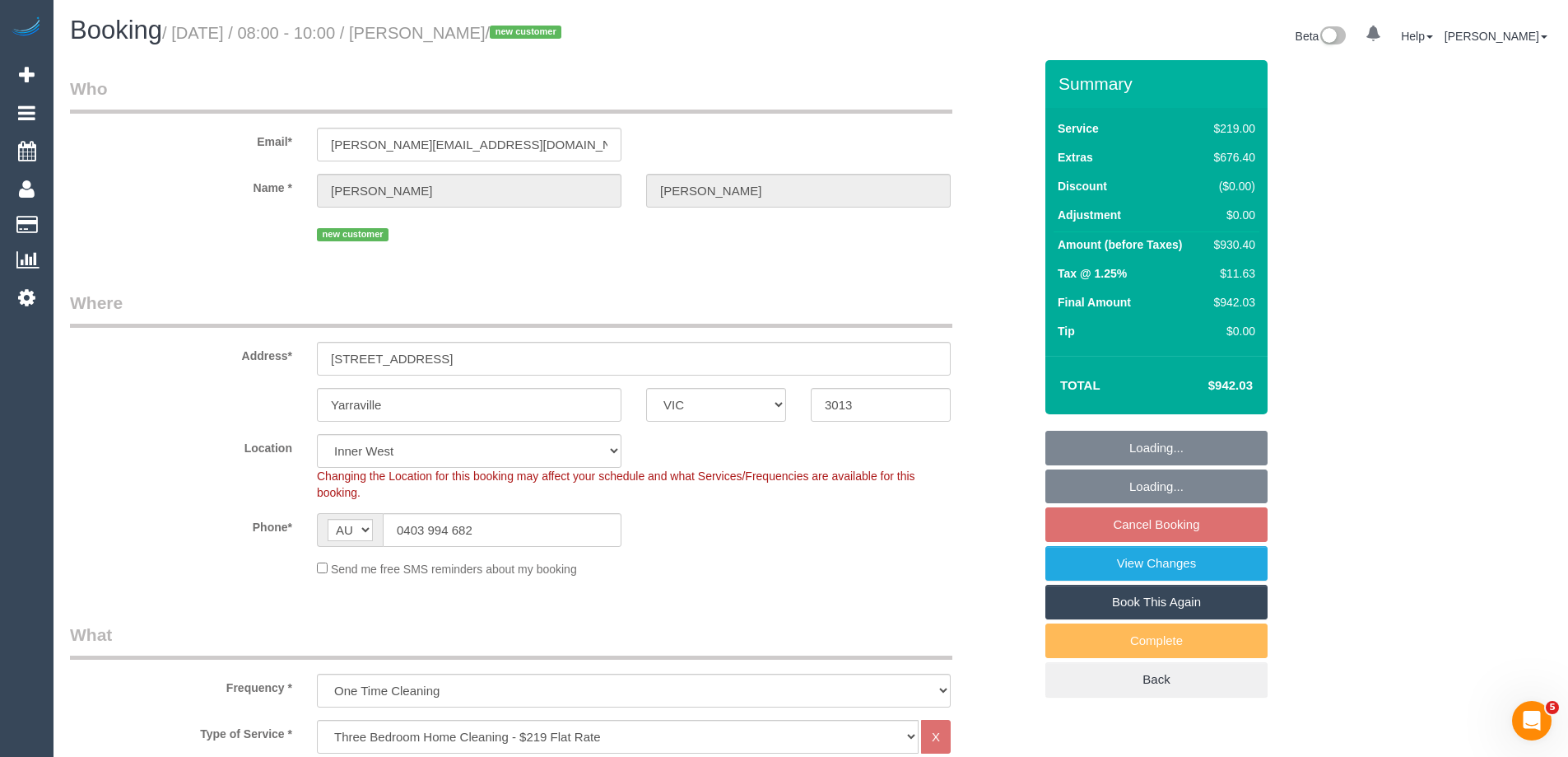
select select "object:853"
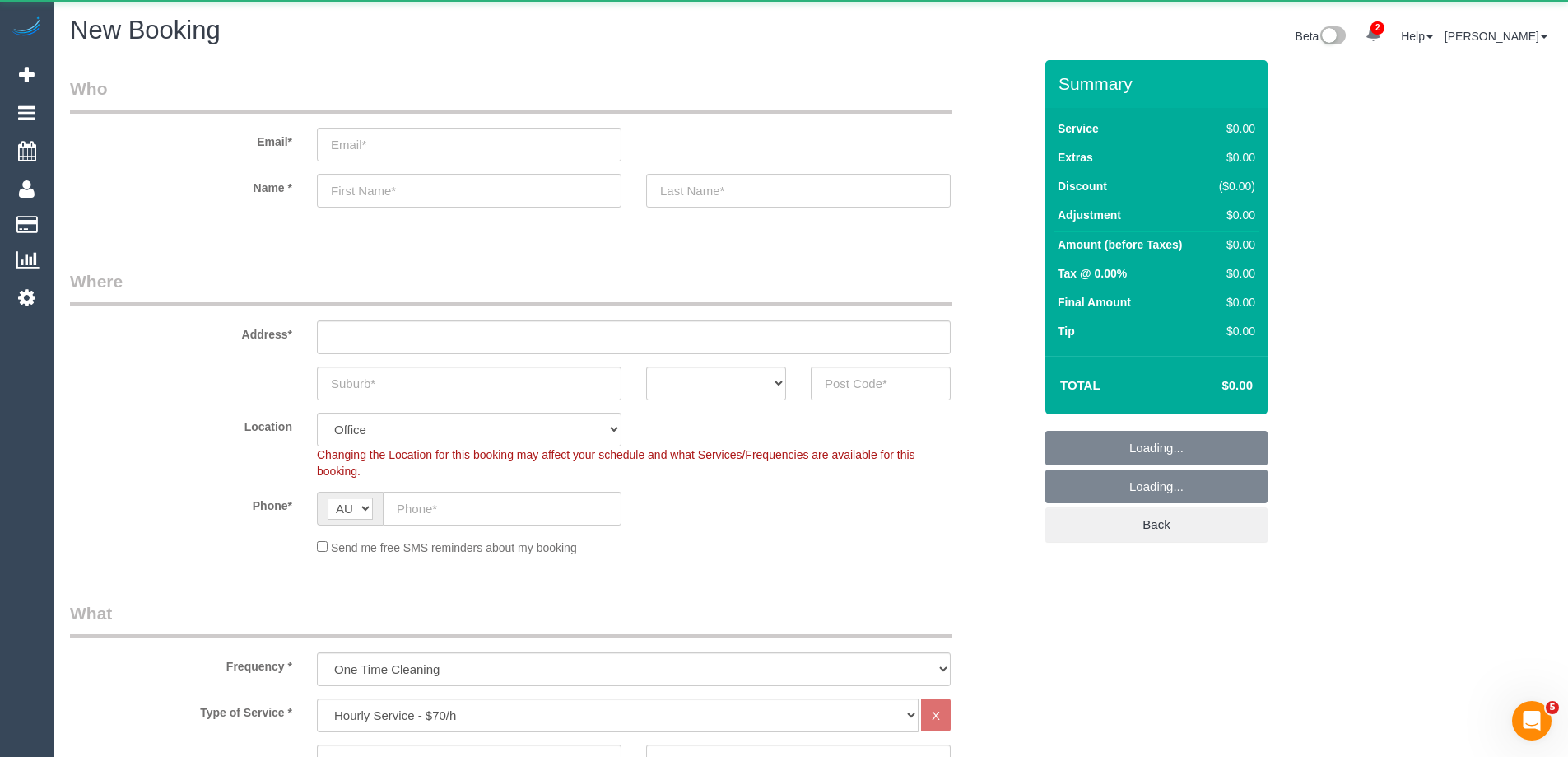
select select "object:15269"
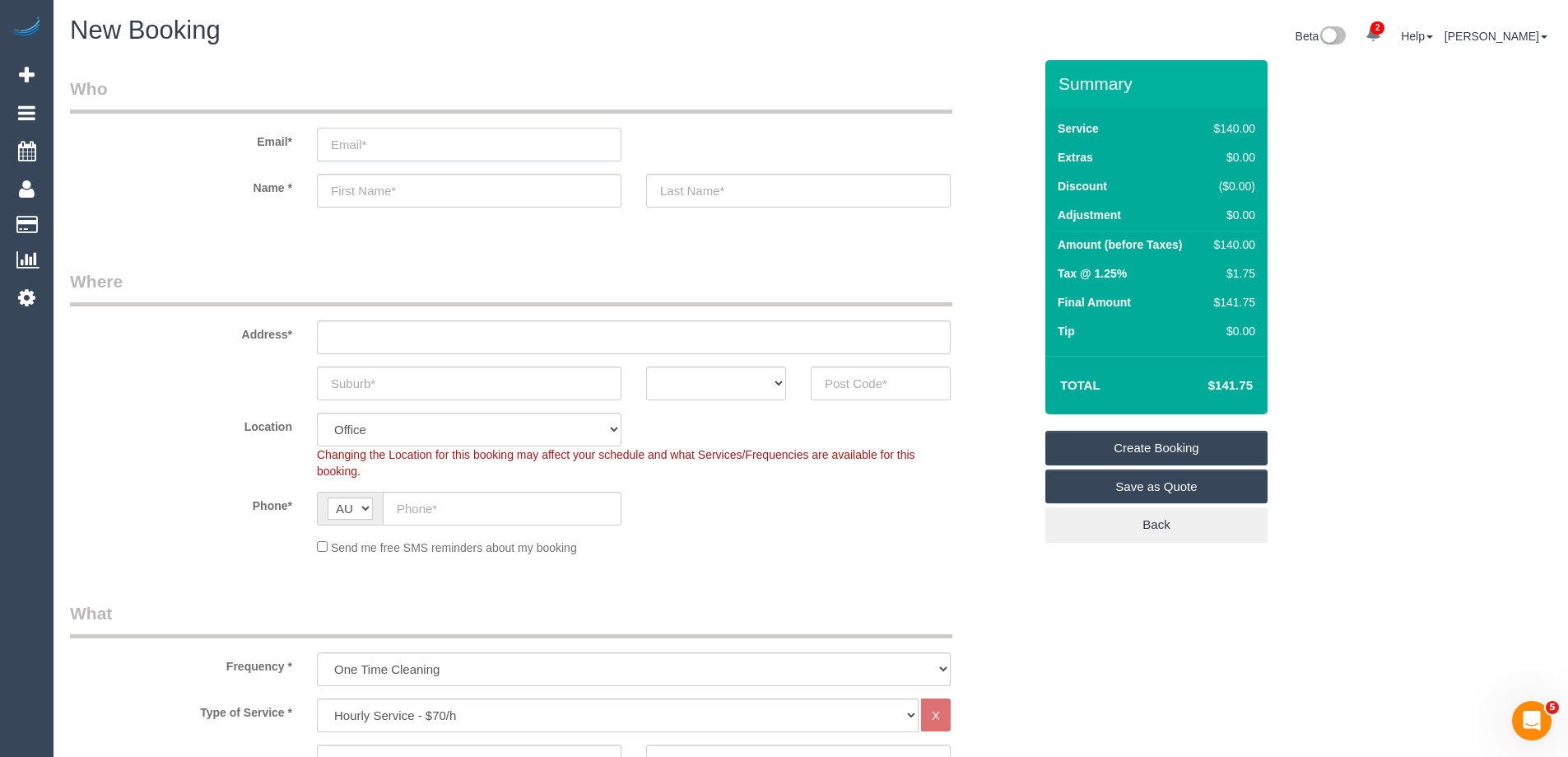
click at [401, 149] on input "email" at bounding box center [470, 144] width 305 height 33
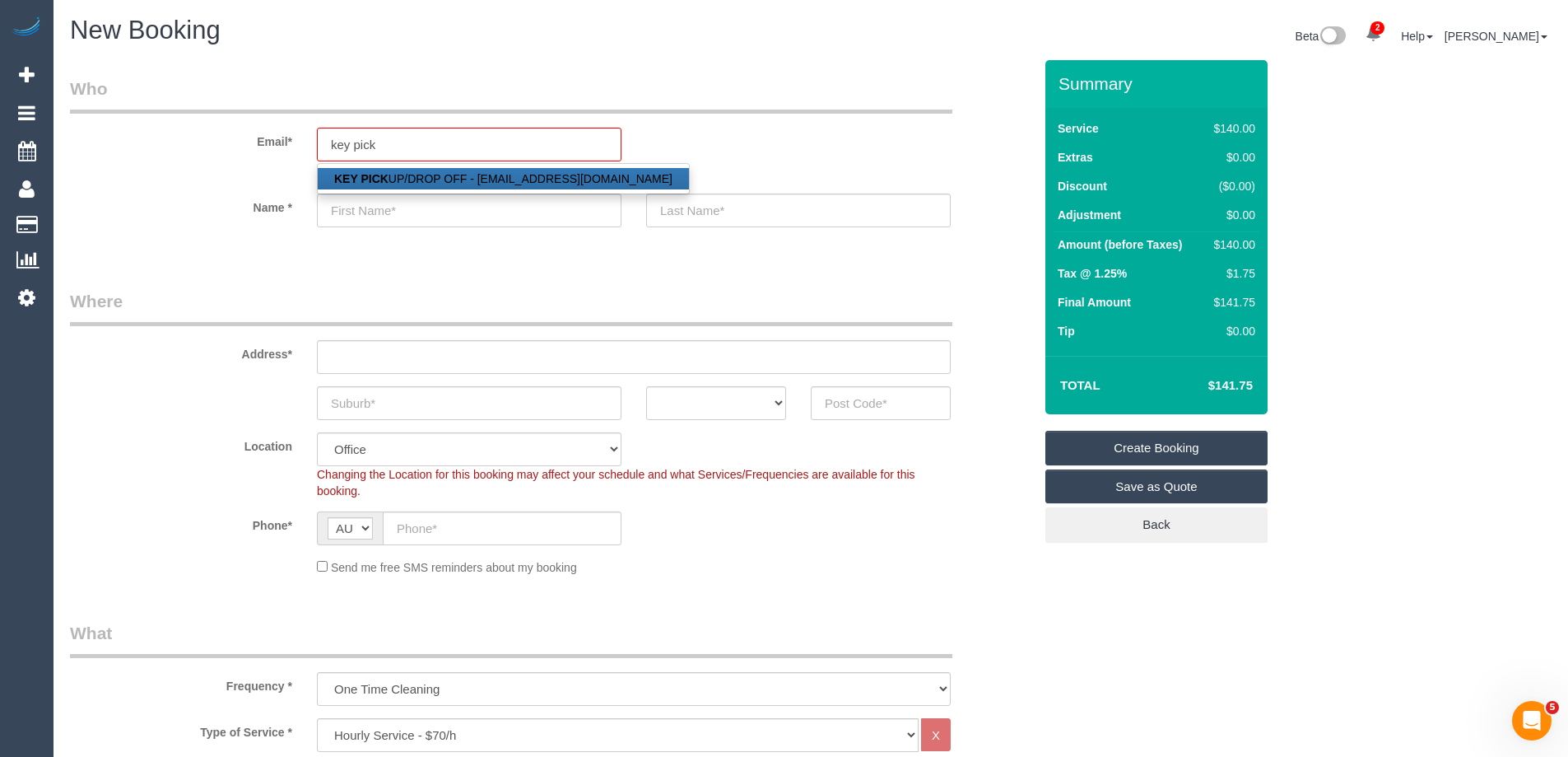
click at [406, 176] on link "KEY PICK UP/DROP OFF - maid@maidtoclean.com.au" at bounding box center [503, 179] width 371 height 21
type input "[EMAIL_ADDRESS][DOMAIN_NAME]"
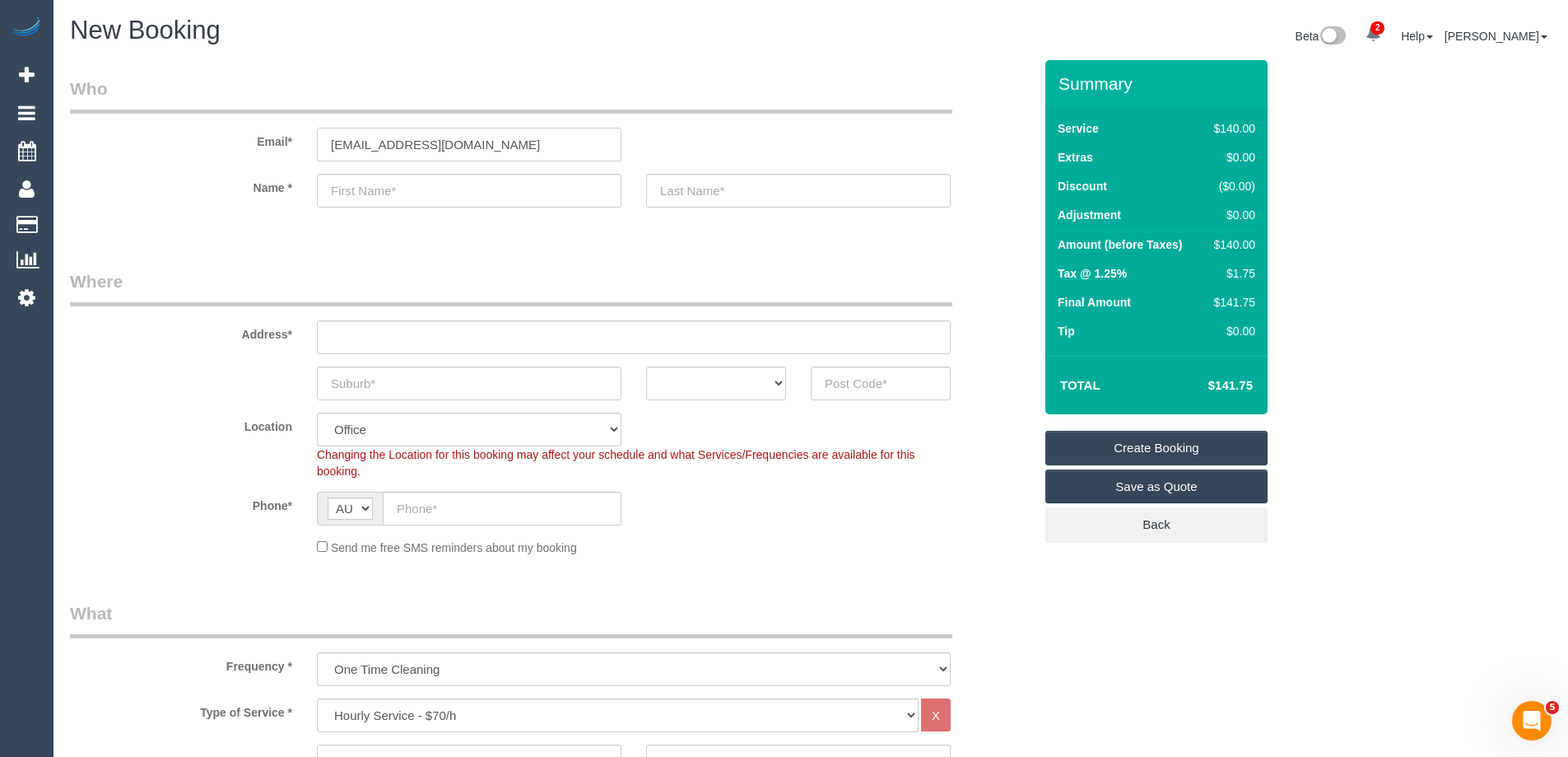
type input "KEY"
type input "PICK UP/DROP OFF"
type input "83917026"
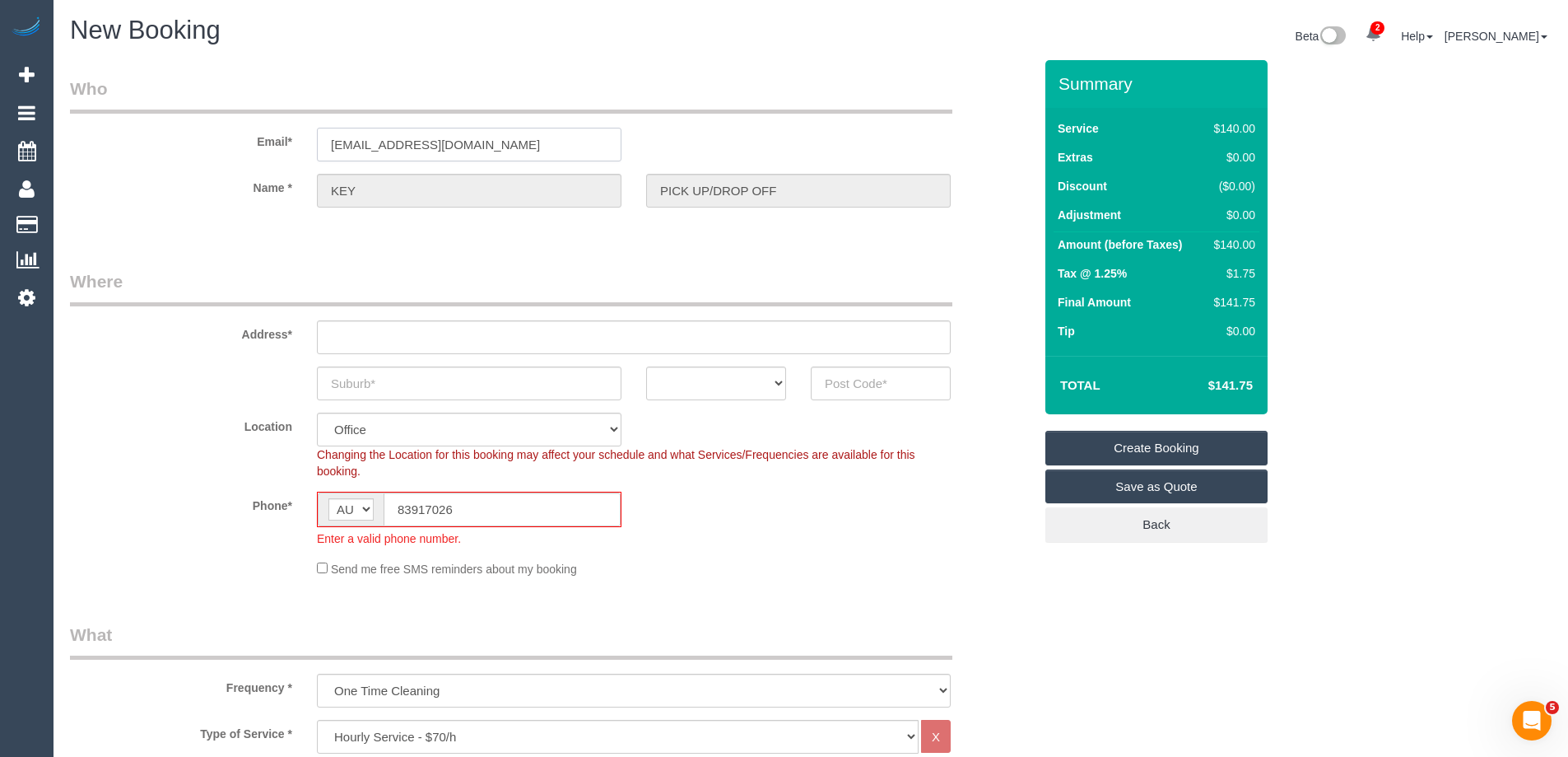
type input "OFFICE ADDRESS - 1 Theobald st"
type input "Thornbury"
select select "VIC"
type input "3071"
select select "47"
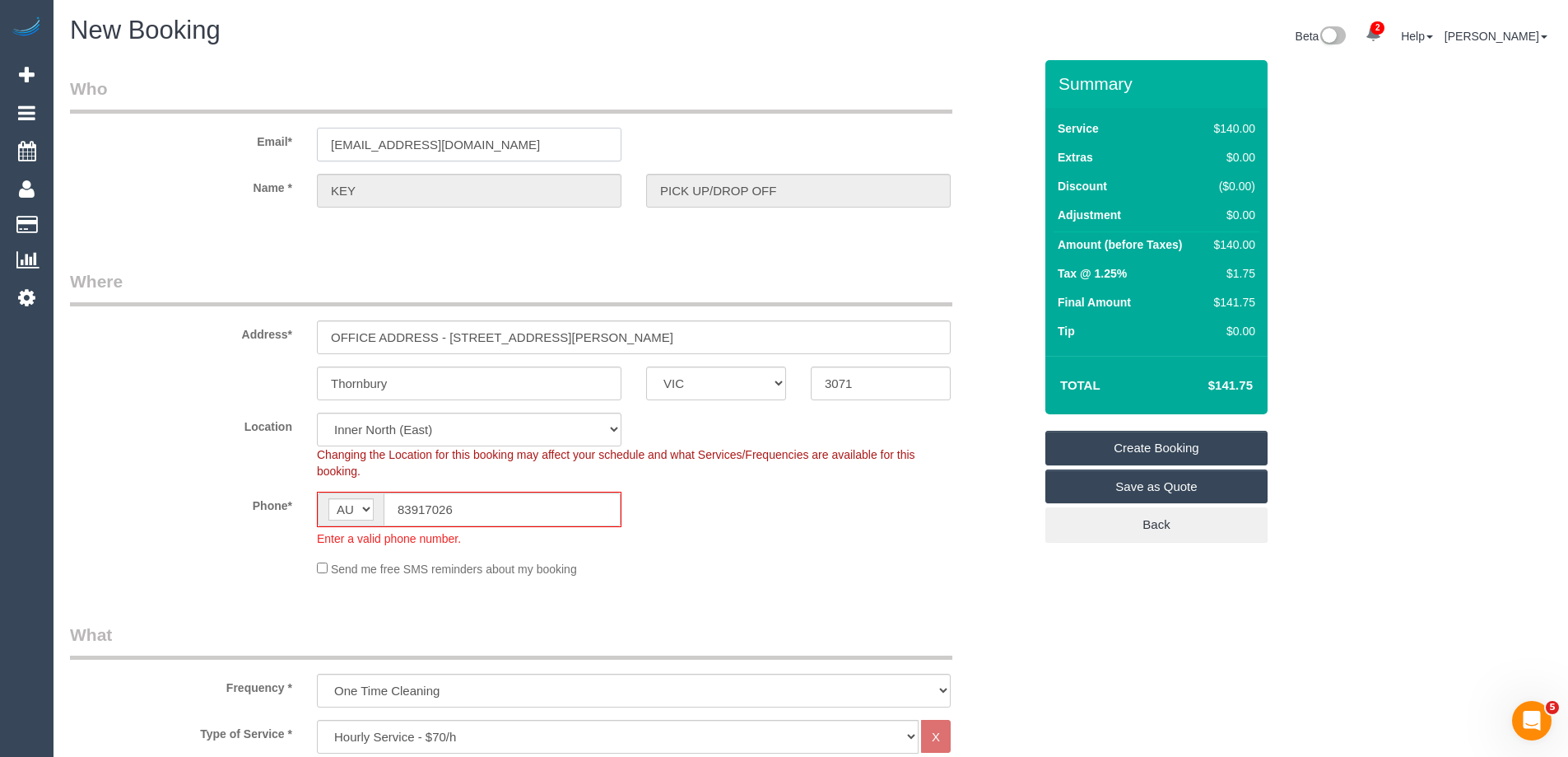
select select "object:15291"
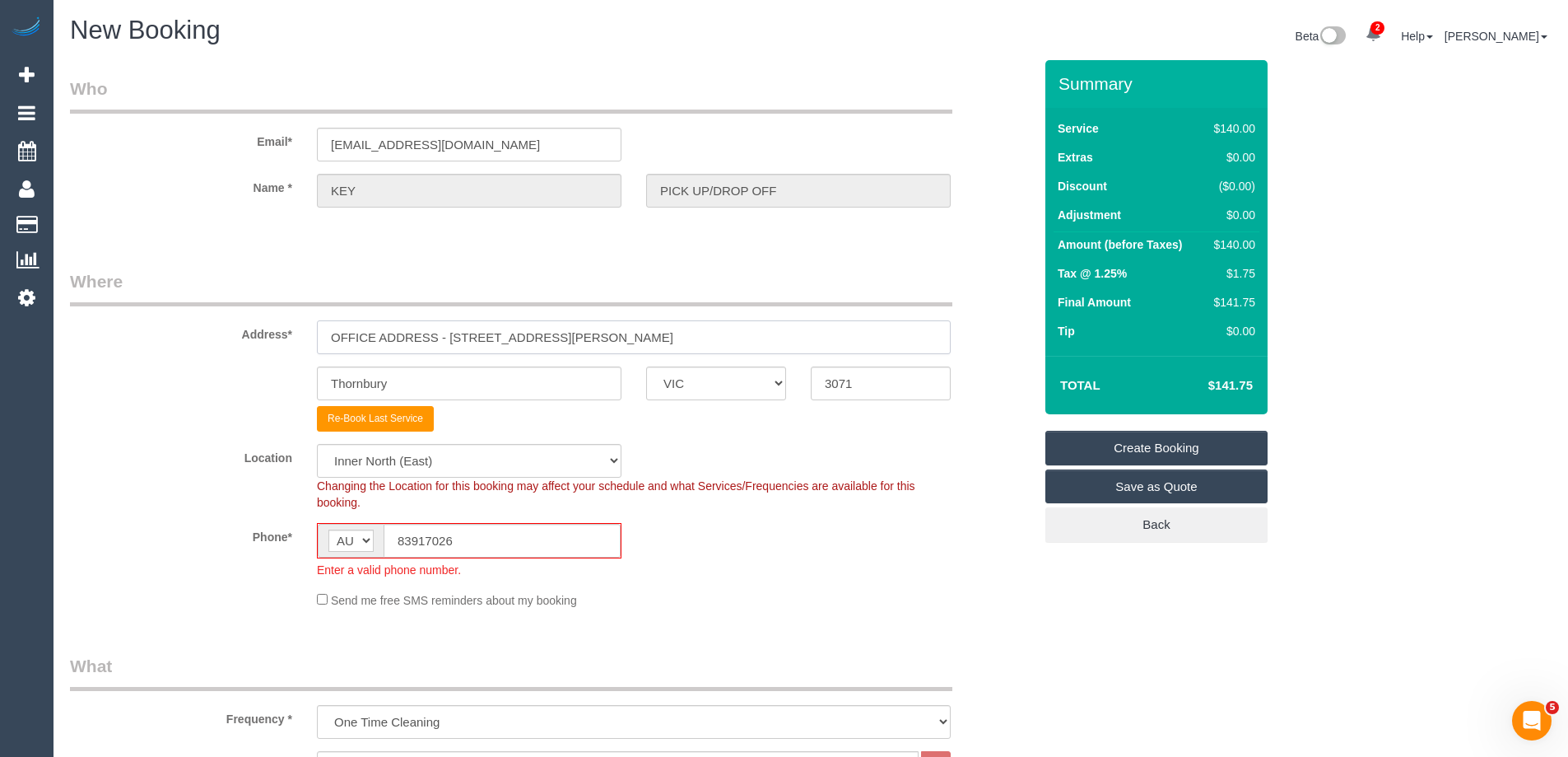
drag, startPoint x: 570, startPoint y: 338, endPoint x: 80, endPoint y: 339, distance: 490.0
click at [93, 338] on div "Address* OFFICE ADDRESS - 1 Theobald st" at bounding box center [551, 311] width 988 height 85
paste input "20 Douglas Parade"
type input "20 Douglas Parade"
click at [166, 384] on div "Thornbury ACT NSW NT QLD SA TAS VIC WA 3071" at bounding box center [551, 383] width 988 height 33
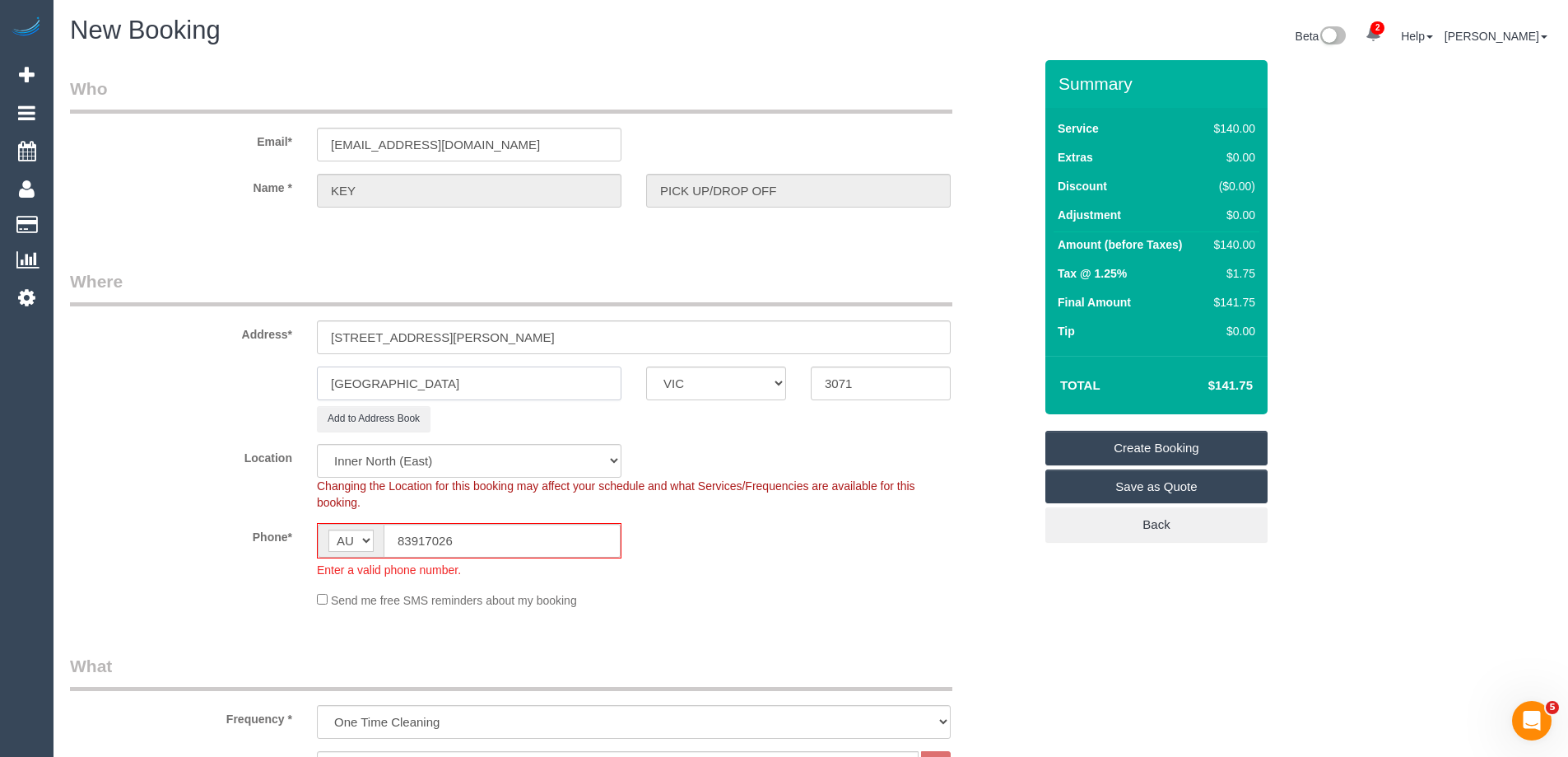
type input "Williamstown"
click at [870, 385] on input "3071" at bounding box center [881, 383] width 140 height 33
type input "3013"
click at [370, 463] on select "Office City East (North) East (South) Inner East Inner North (East) Inner North…" at bounding box center [470, 460] width 305 height 33
click at [317, 444] on select "Office City East (North) East (South) Inner East Inner North (East) Inner North…" at bounding box center [470, 460] width 305 height 33
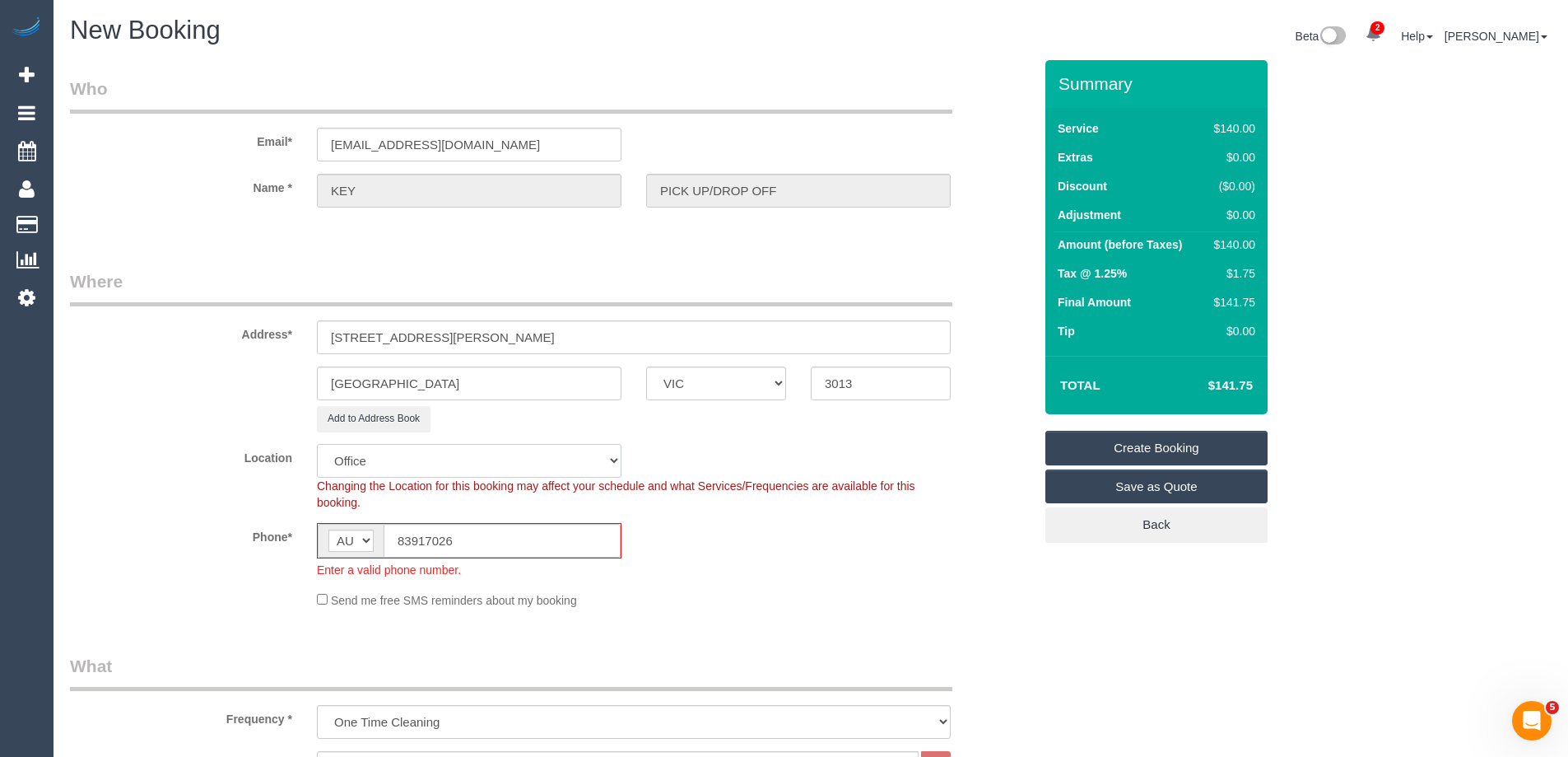
select select "59"
select select "object:16045"
drag, startPoint x: 472, startPoint y: 539, endPoint x: 202, endPoint y: 541, distance: 270.0
click at [202, 541] on div "Phone* AF AL DZ AD AO AI AQ AG AR AM AW AU AT AZ BS BH BD BB BY BE BZ BJ BM BT …" at bounding box center [551, 550] width 988 height 55
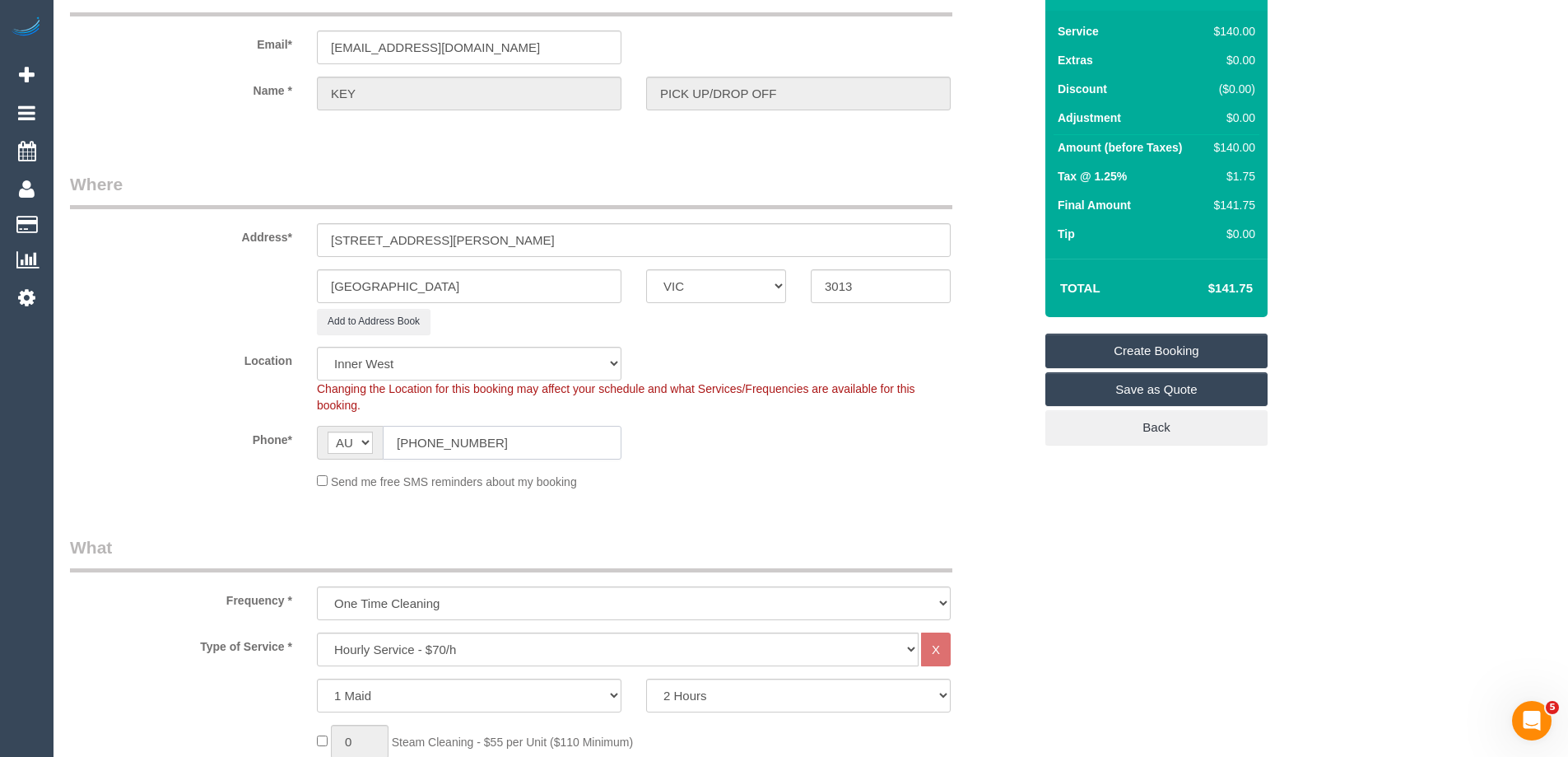
scroll to position [247, 0]
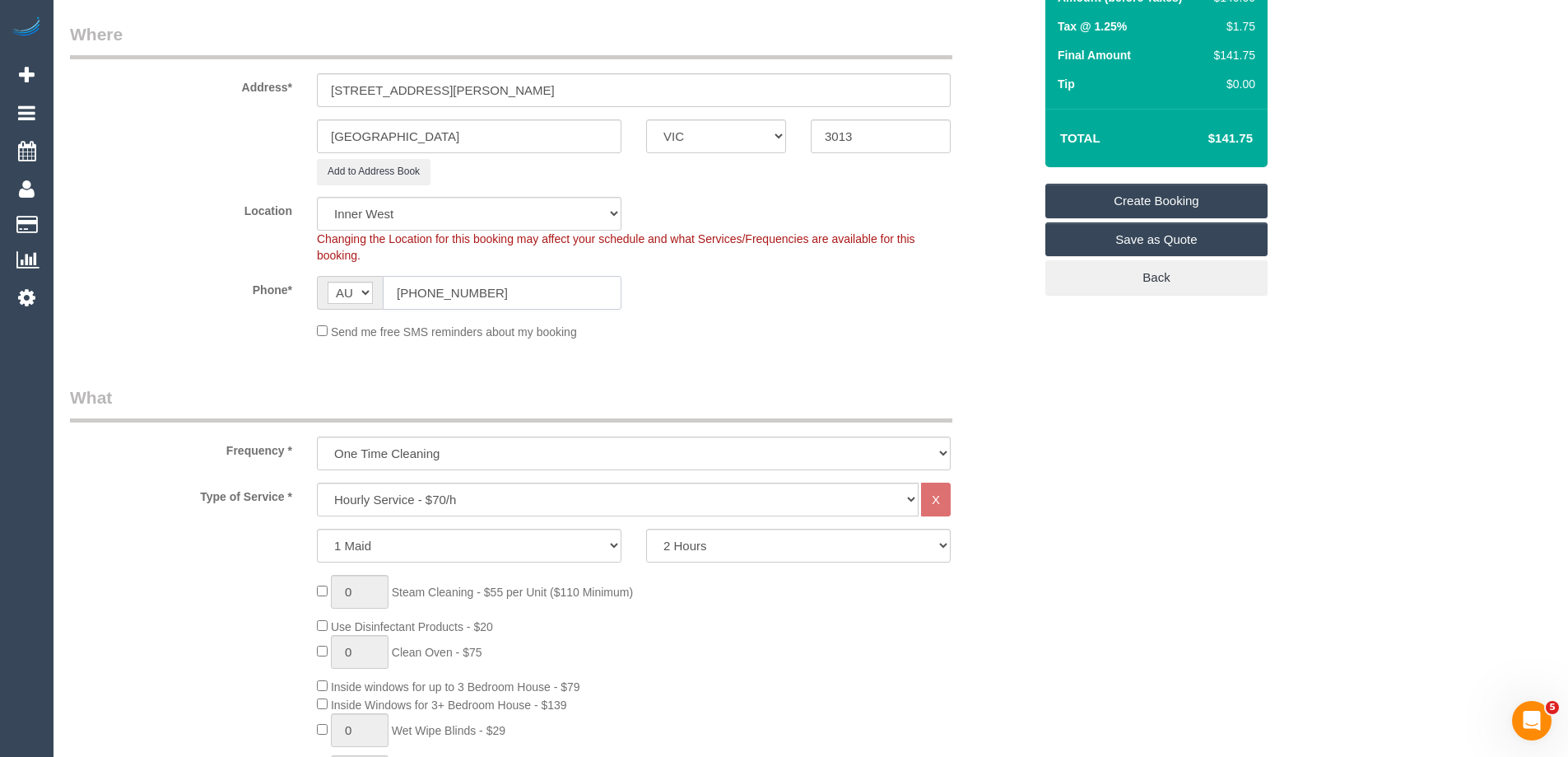
type input "(03) 8391 7026"
click at [345, 494] on select "Hourly Service - $70/h Hourly Service - $65/h Hourly Service - $60/h Hourly Ser…" at bounding box center [618, 499] width 602 height 33
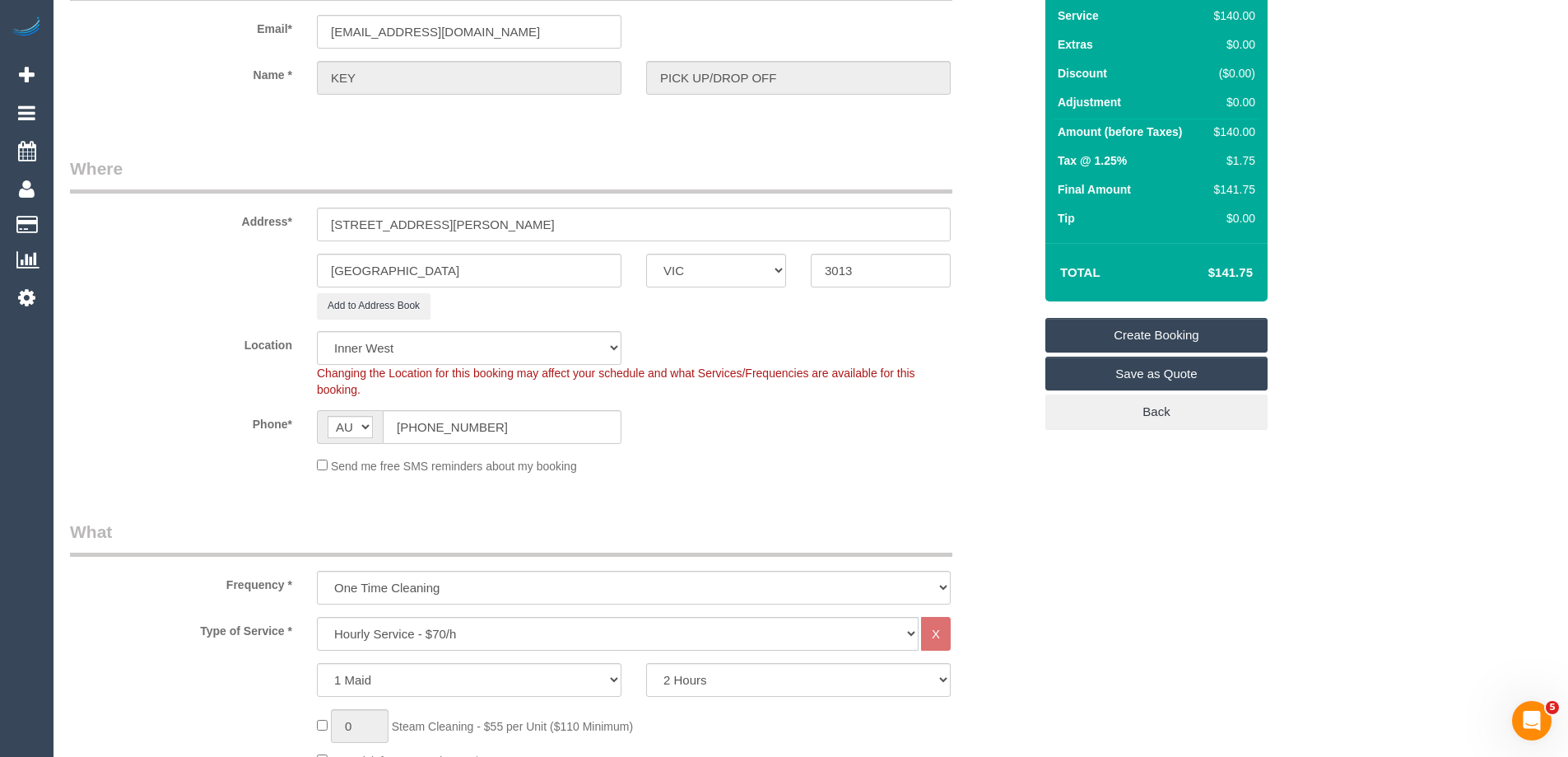
scroll to position [0, 0]
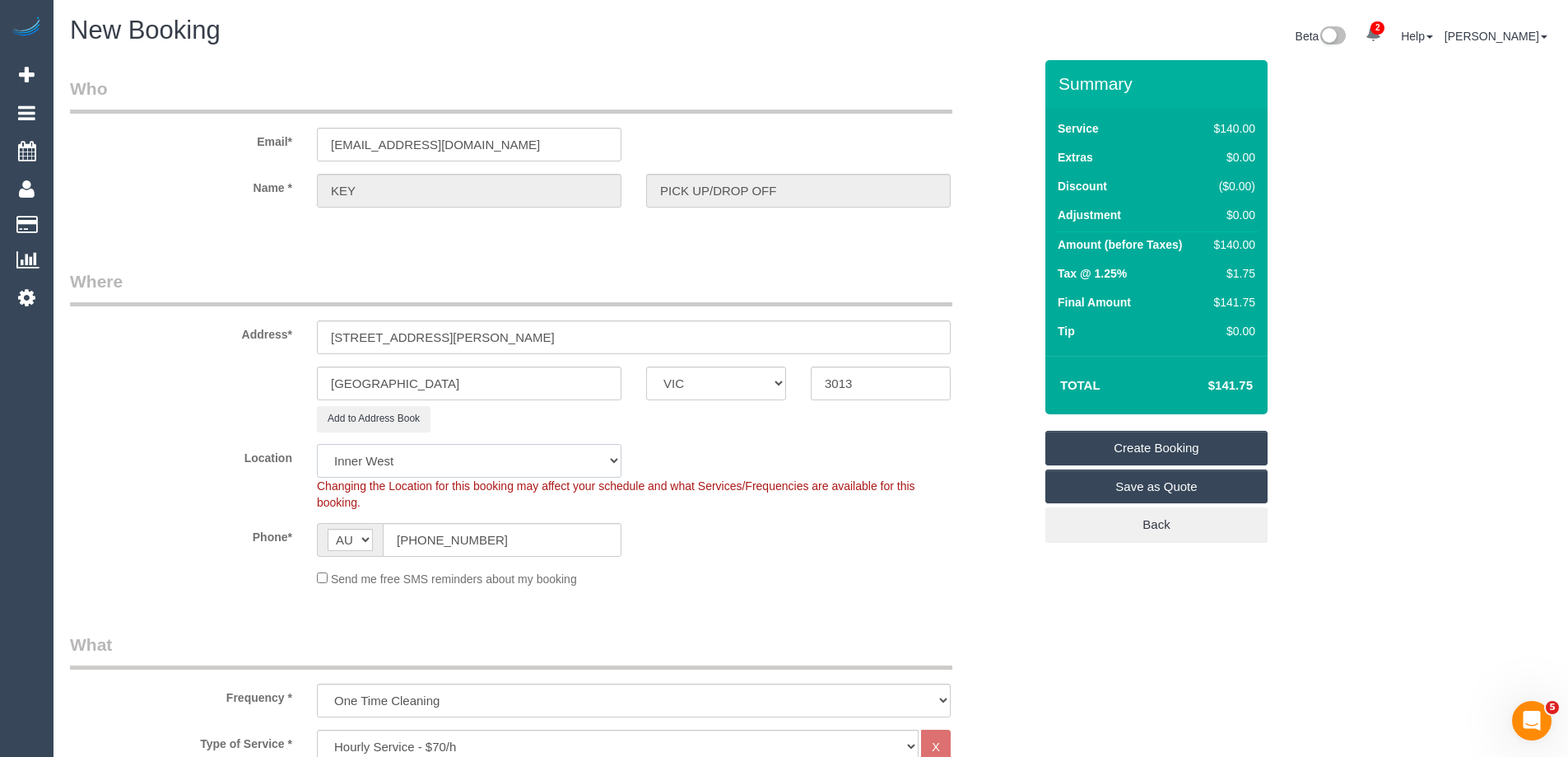
click at [358, 466] on select "Office City East (North) East (South) Inner East Inner North (East) Inner North…" at bounding box center [470, 460] width 305 height 33
select select "50"
click at [317, 444] on select "Office City East (North) East (South) Inner East Inner North (East) Inner North…" at bounding box center [470, 460] width 305 height 33
select select "object:16695"
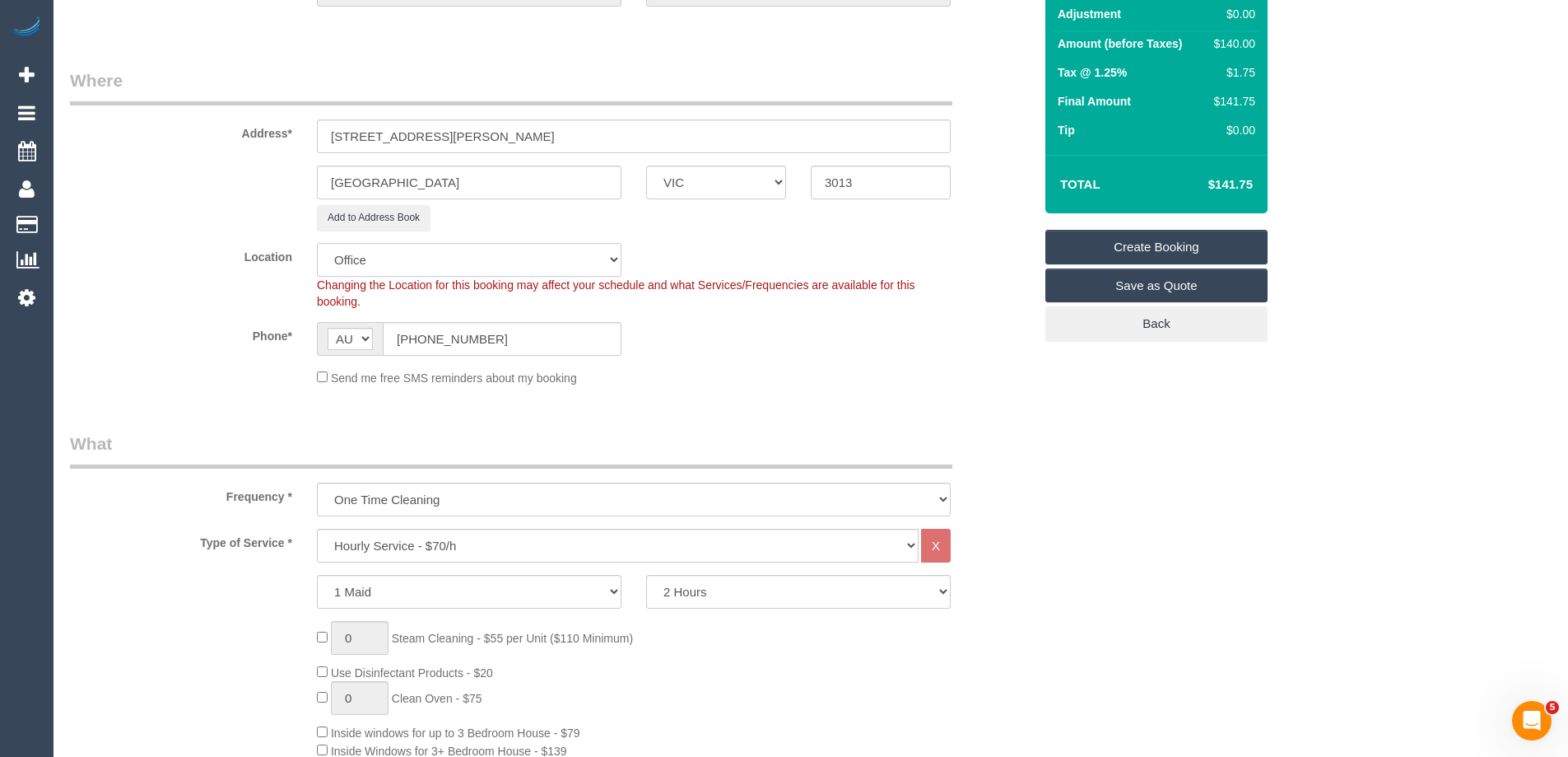
scroll to position [412, 0]
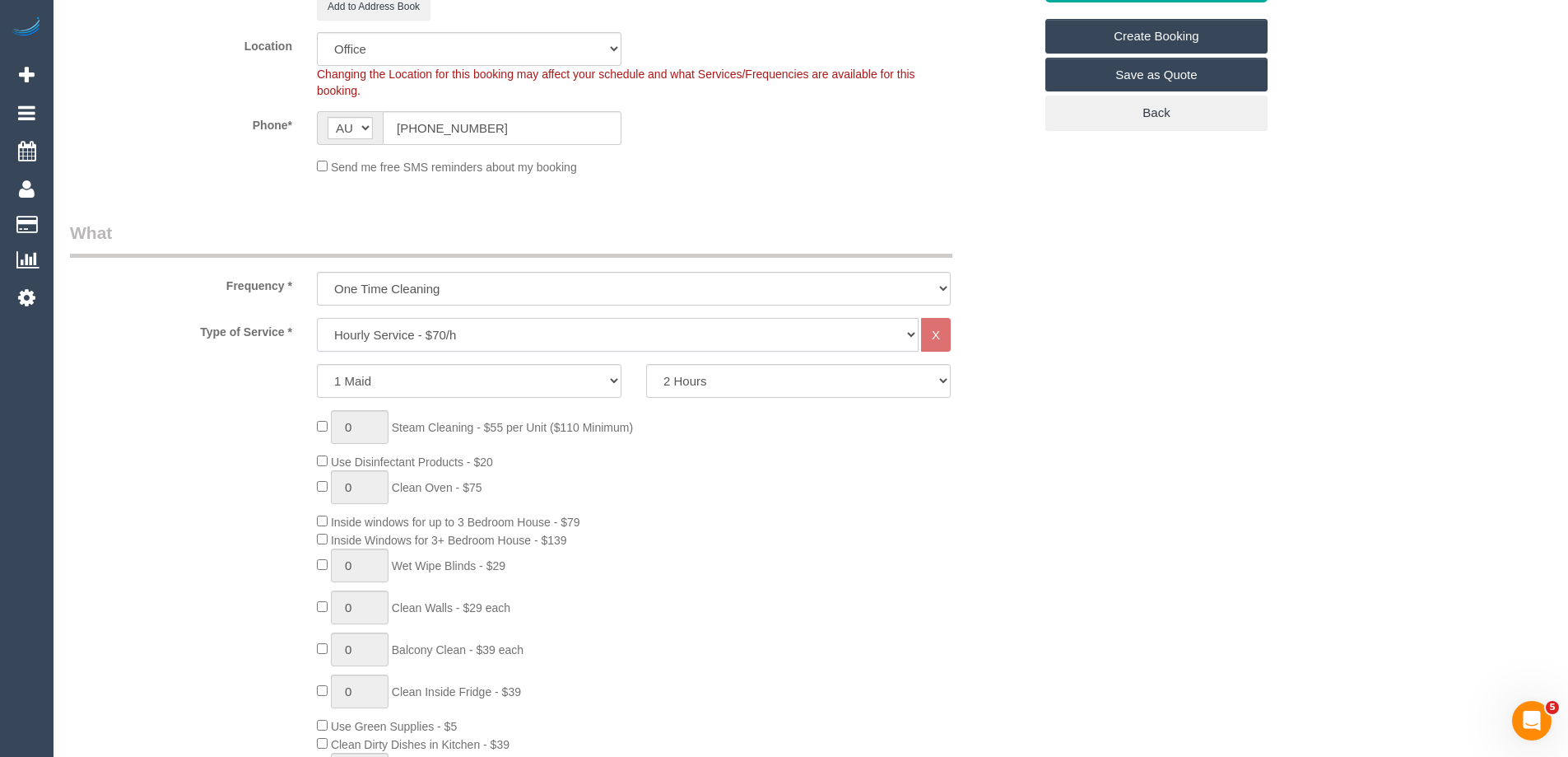
click at [362, 327] on select "Hourly Service - $70/h Hourly Service - $65/h Hourly Service - $60/h Hourly Ser…" at bounding box center [618, 335] width 602 height 33
select select "34"
click at [317, 318] on select "Hourly Service - $70/h Hourly Service - $65/h Hourly Service - $60/h Hourly Ser…" at bounding box center [618, 335] width 602 height 33
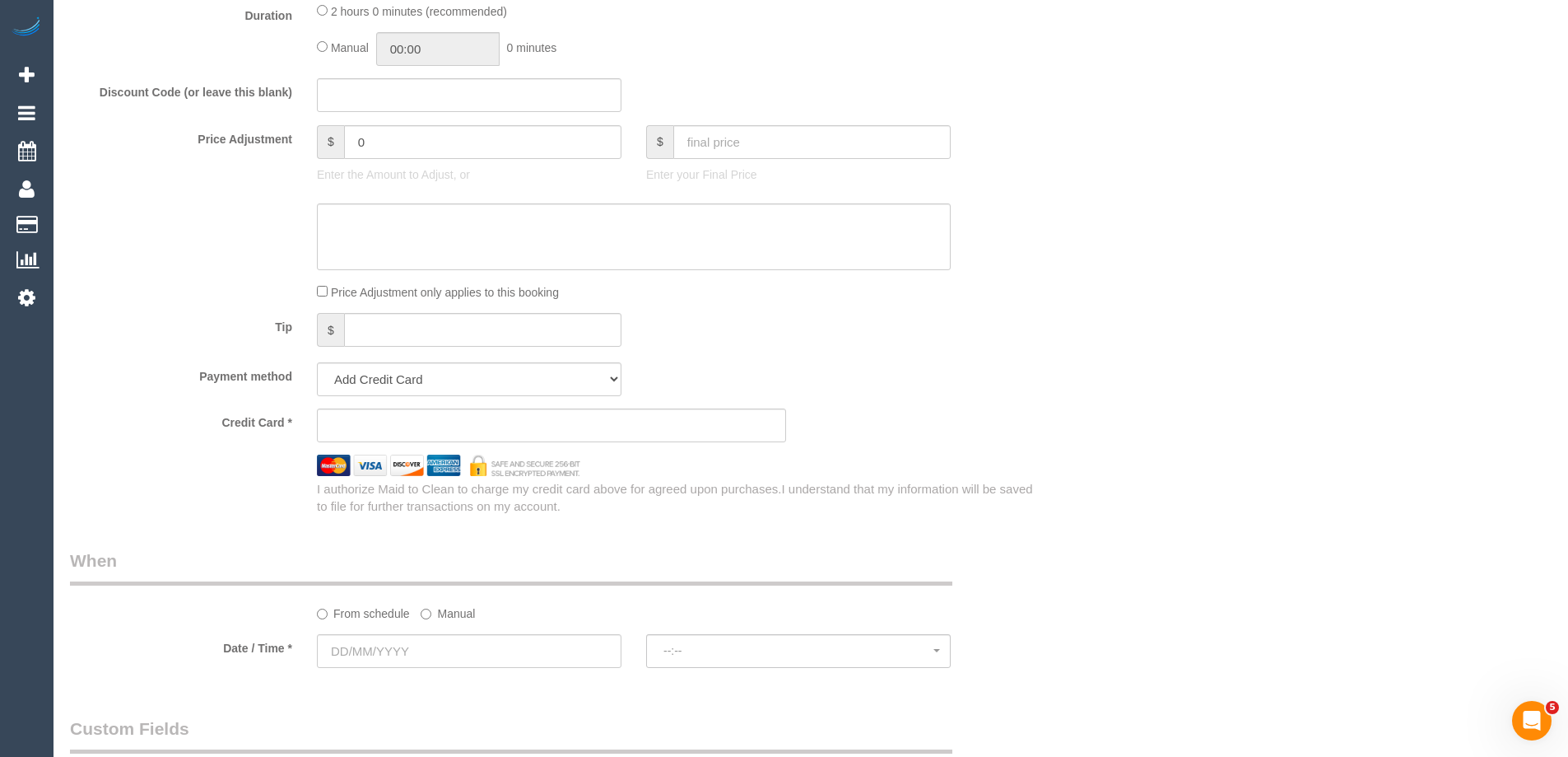
scroll to position [823, 0]
click at [365, 377] on select "Add Credit Card Cash Check Paypal" at bounding box center [470, 377] width 305 height 33
click at [369, 379] on select "Add Credit Card Cash Check Paypal" at bounding box center [470, 377] width 305 height 33
select select "string:check"
click at [317, 360] on select "Add Credit Card Cash Check Paypal" at bounding box center [470, 377] width 305 height 33
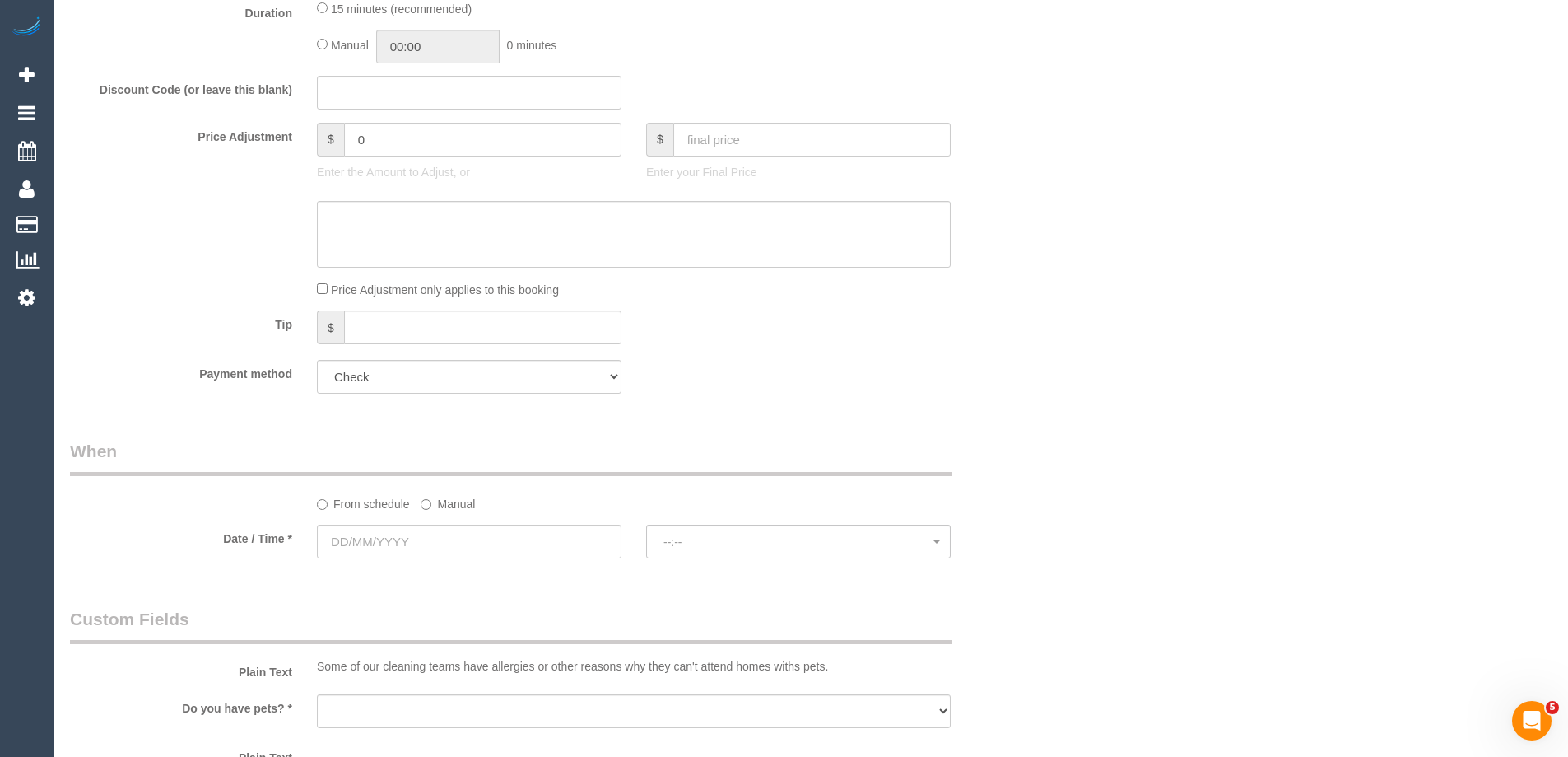
click at [452, 503] on label "Manual" at bounding box center [447, 501] width 54 height 22
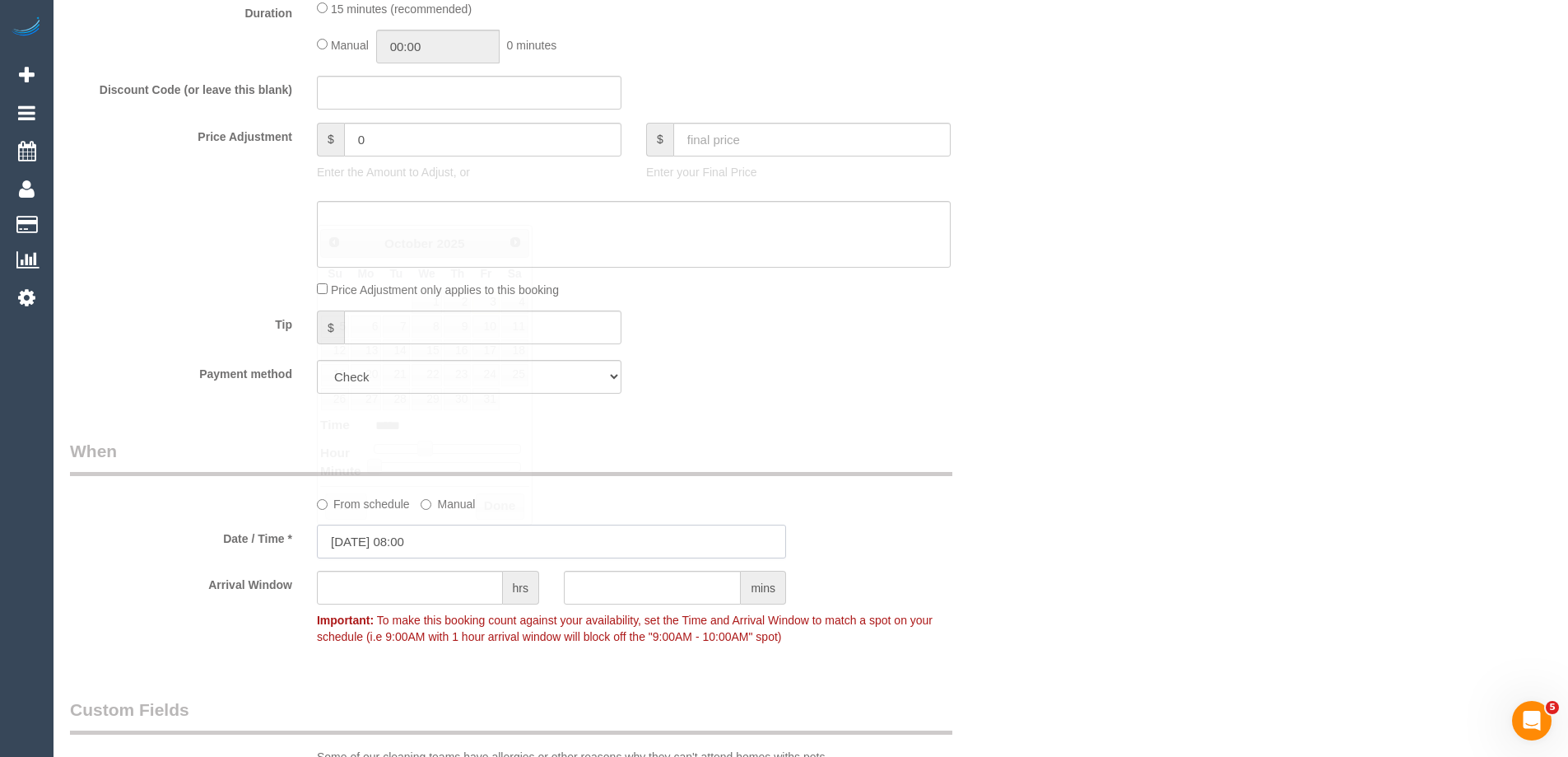
click at [398, 544] on input "03/10/2025 08:00" at bounding box center [551, 541] width 470 height 33
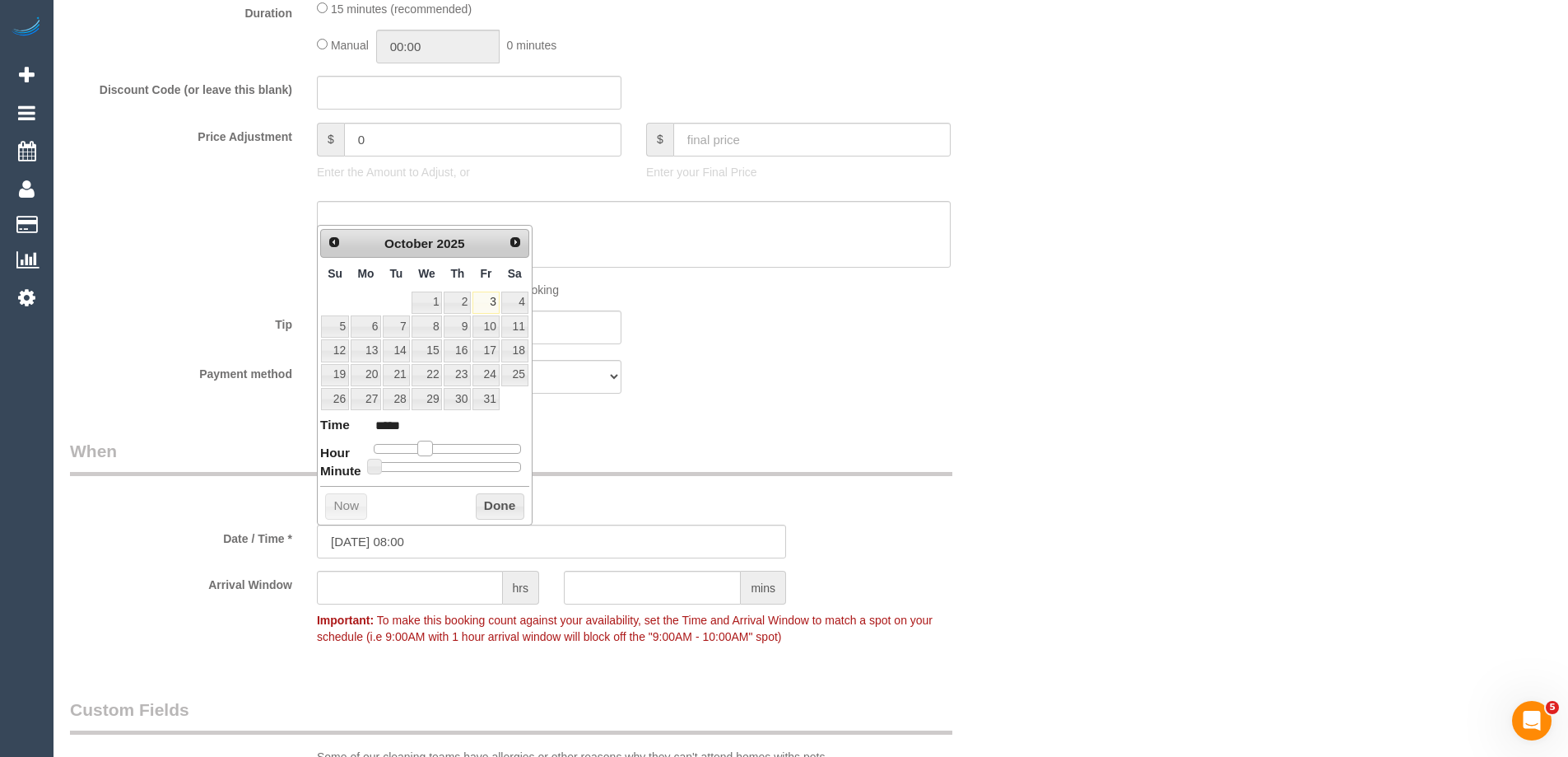
type input "03/10/2025 09:00"
type input "*****"
type input "03/10/2025 10:00"
type input "*****"
type input "03/10/2025 11:00"
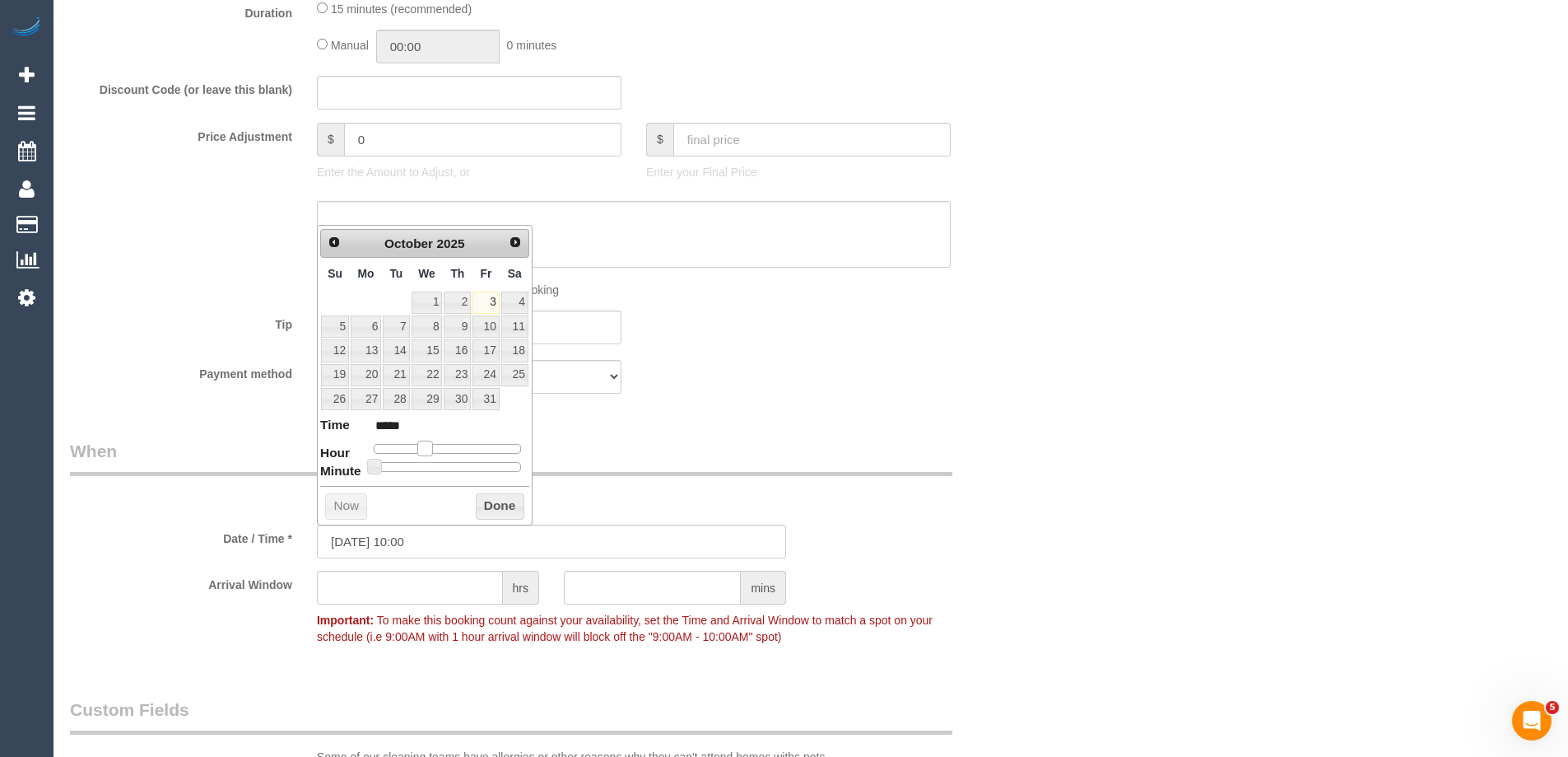
type input "*****"
type input "03/10/2025 12:00"
type input "*****"
type input "03/10/2025 13:00"
type input "*****"
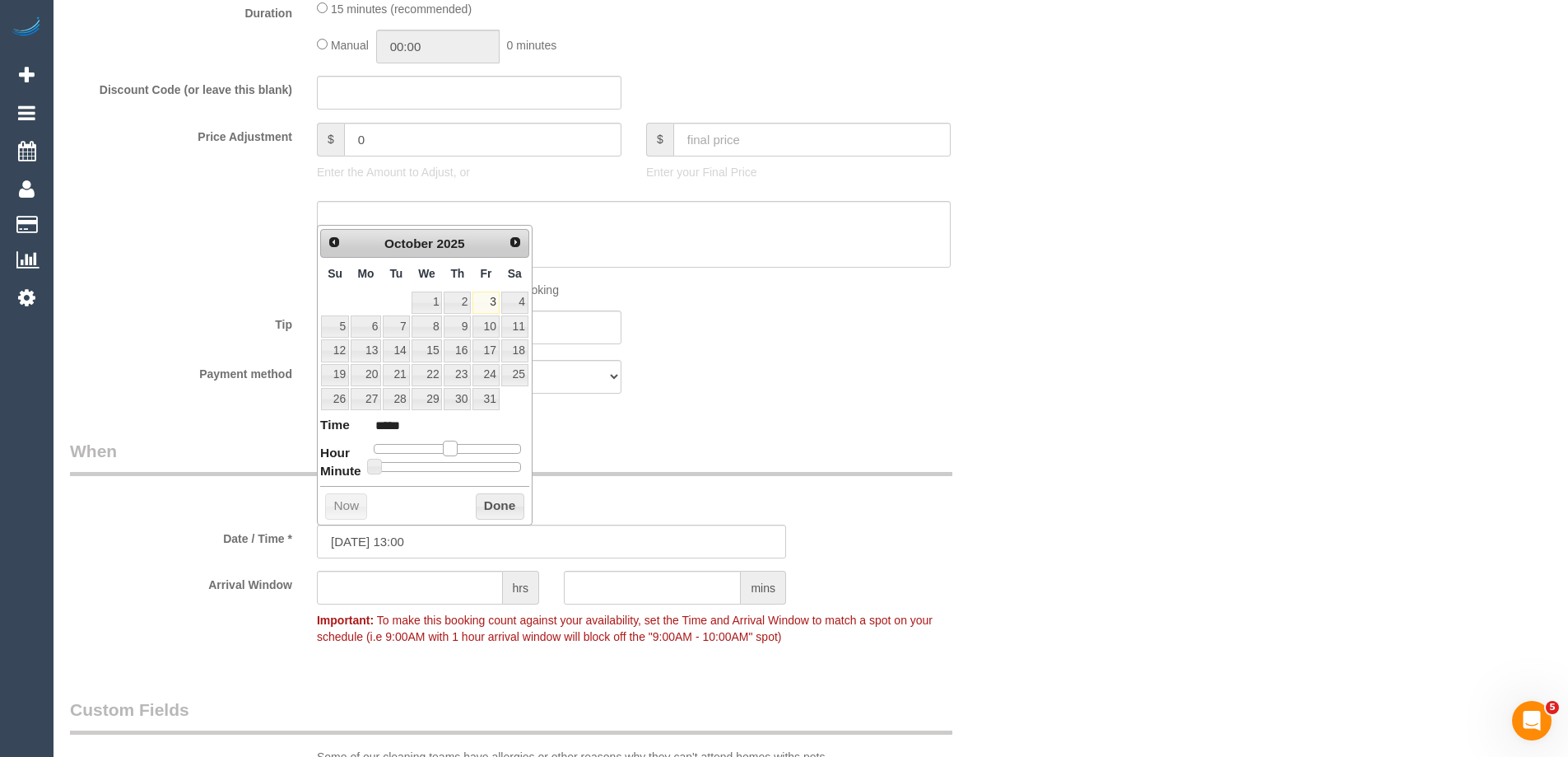
type input "03/10/2025 14:00"
type input "*****"
drag, startPoint x: 428, startPoint y: 444, endPoint x: 470, endPoint y: 448, distance: 42.2
click at [470, 448] on span at bounding box center [463, 448] width 15 height 15
type input "03/10/2025 15:00"
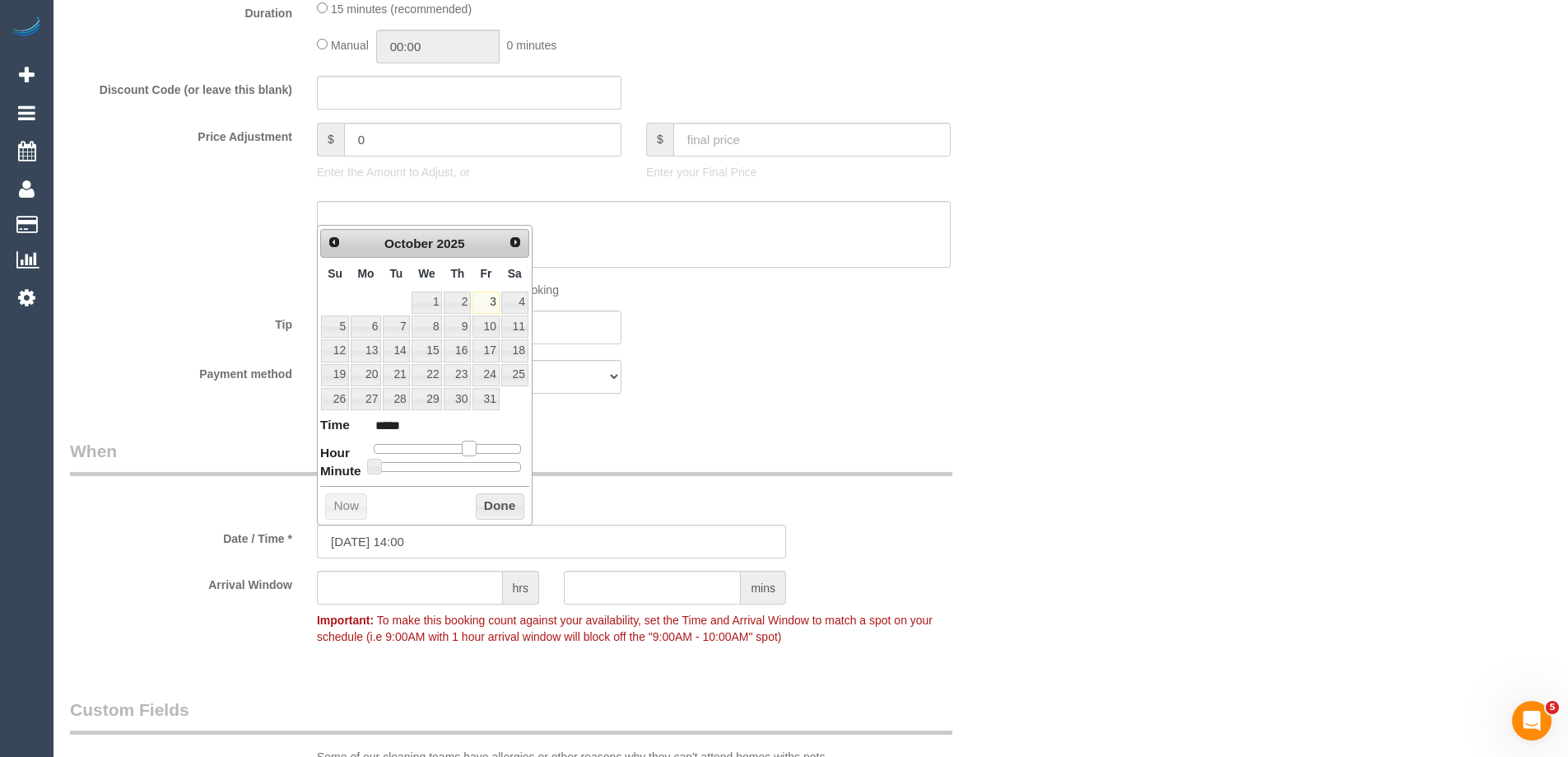
type input "*****"
click at [476, 453] on span at bounding box center [470, 448] width 15 height 15
type input "03/10/2025 15:05"
type input "*****"
drag, startPoint x: 372, startPoint y: 463, endPoint x: 382, endPoint y: 471, distance: 12.8
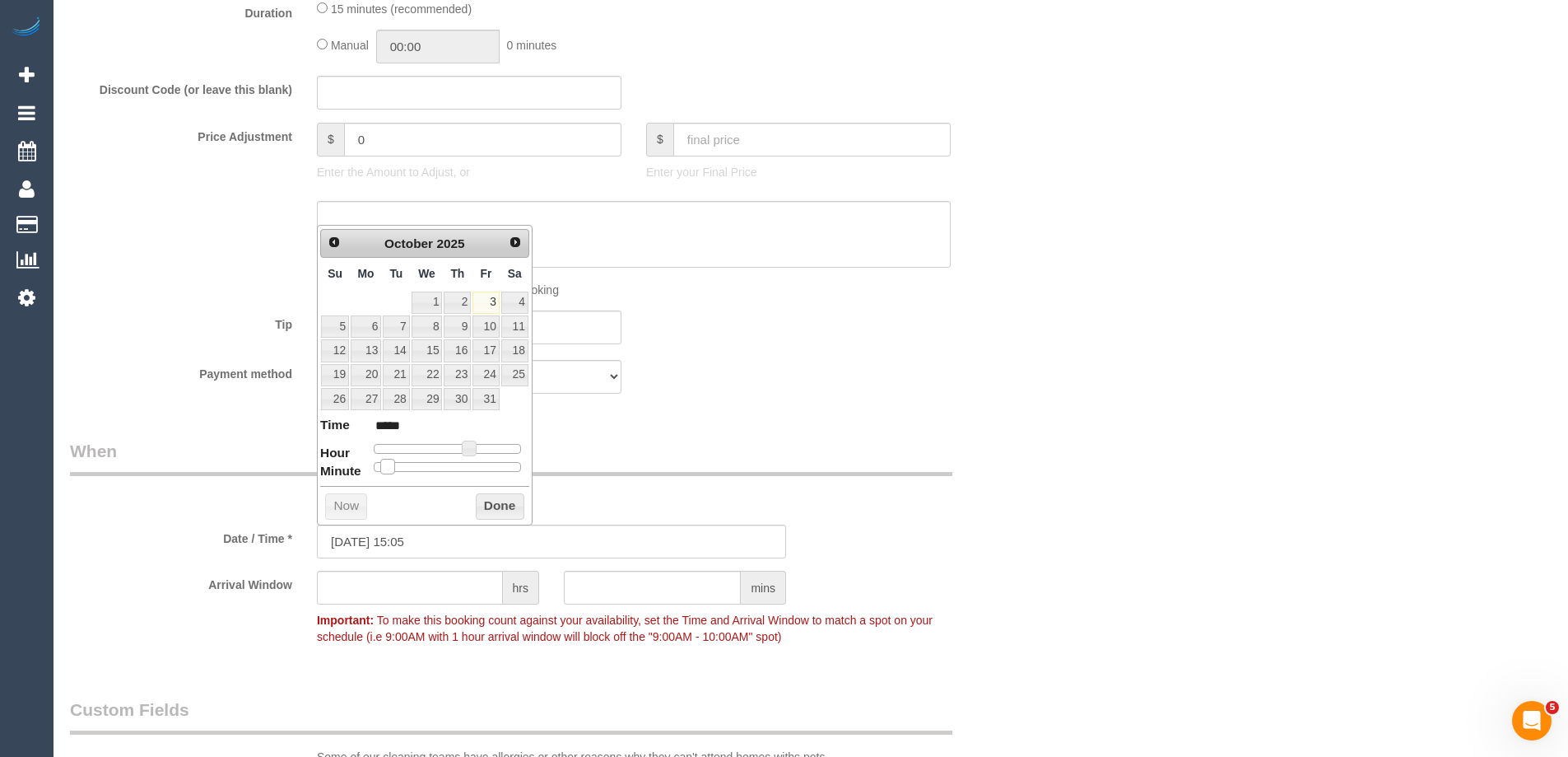
click at [362, 460] on dl "Time ***** Hour Minute Second Millisecond Microsecond Time Zone ***** ***** ***…" at bounding box center [424, 444] width 209 height 57
type input "03/10/2025 15:00"
type input "*****"
drag, startPoint x: 394, startPoint y: 461, endPoint x: 377, endPoint y: 460, distance: 17.0
click at [377, 460] on dl "Time ***** Hour Minute Second Millisecond Microsecond Time Zone ***** ***** ***…" at bounding box center [424, 444] width 209 height 57
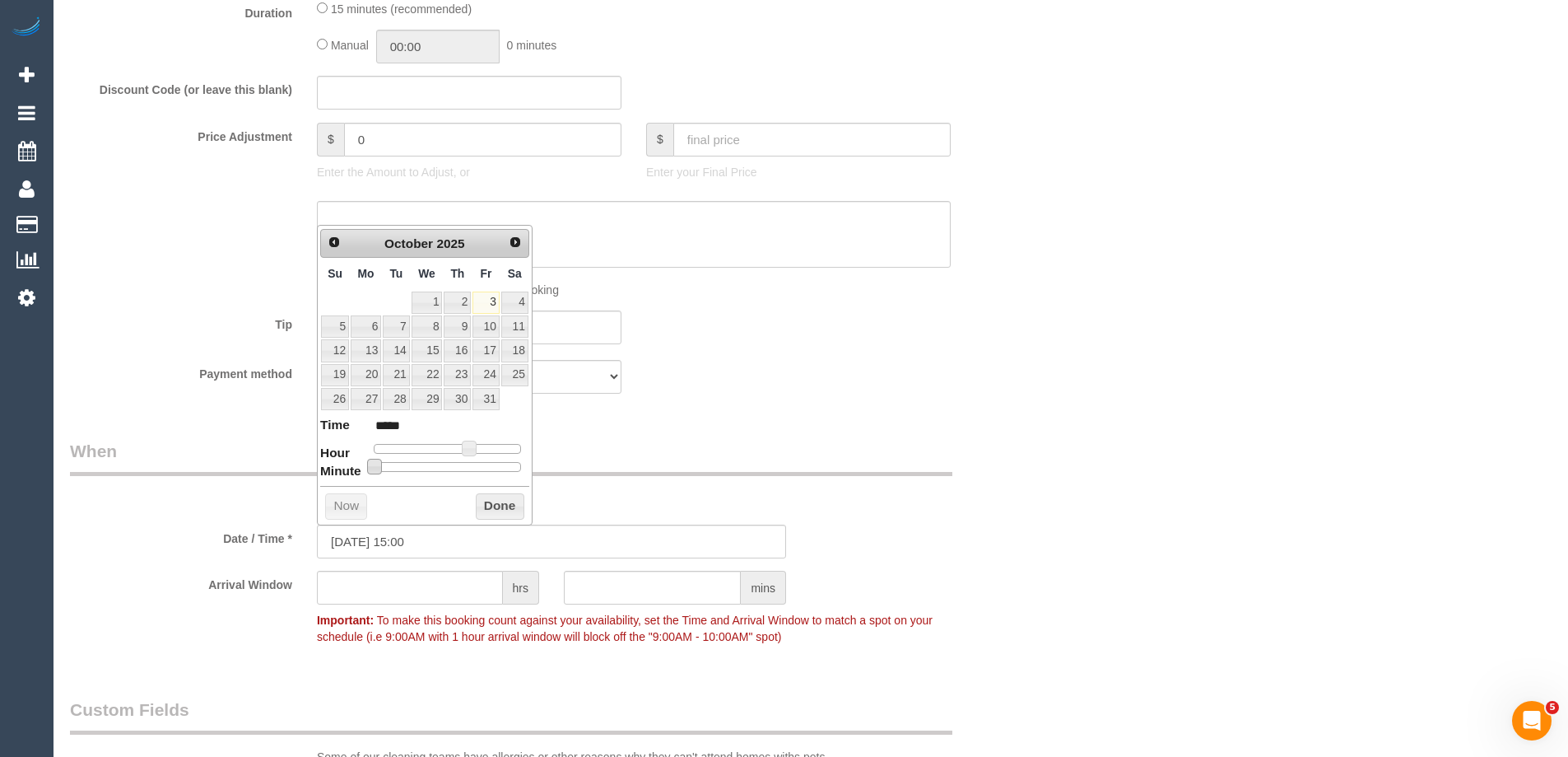
click at [492, 502] on button "Done" at bounding box center [500, 506] width 48 height 26
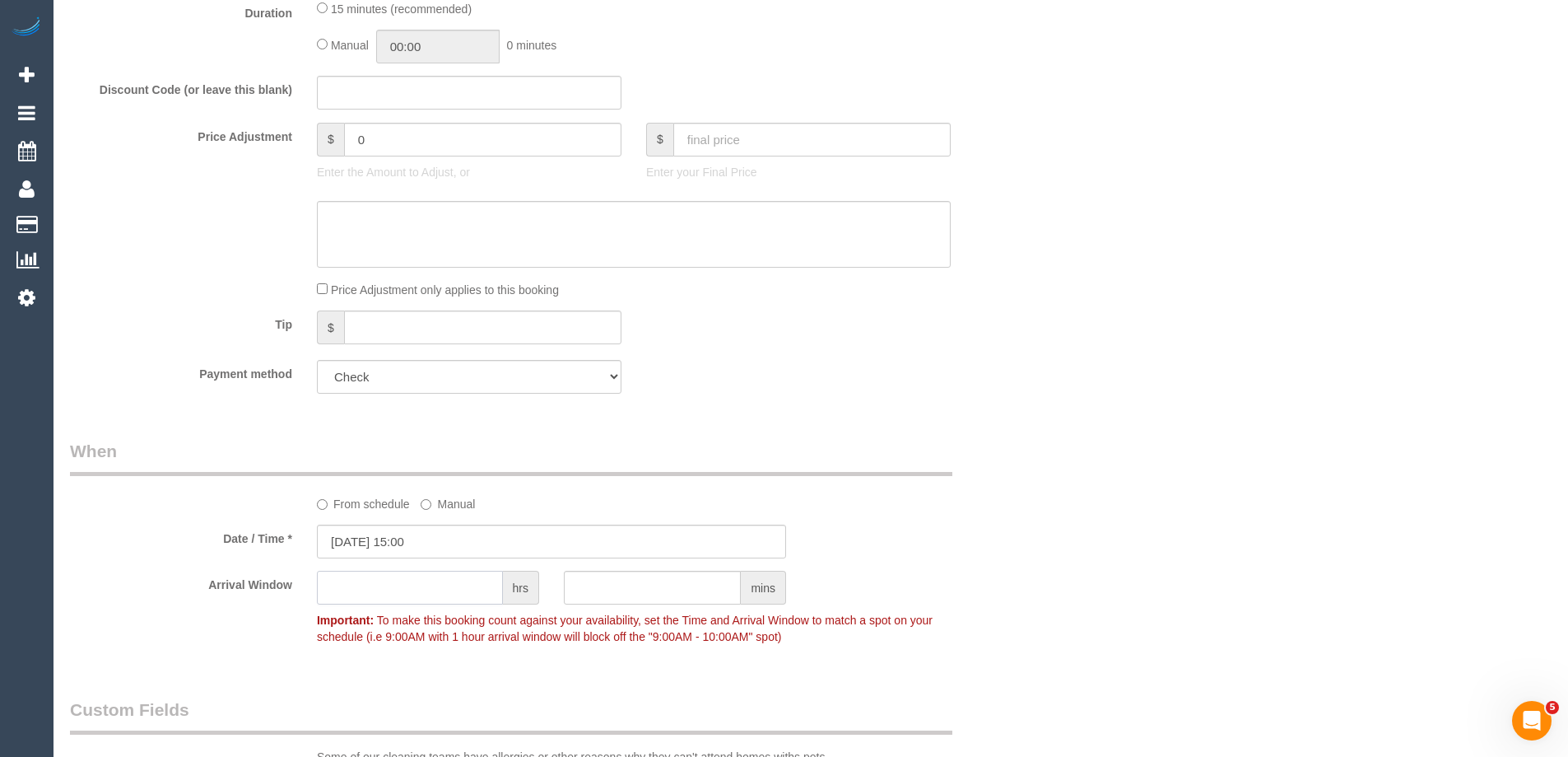
click at [389, 575] on input "text" at bounding box center [410, 587] width 186 height 33
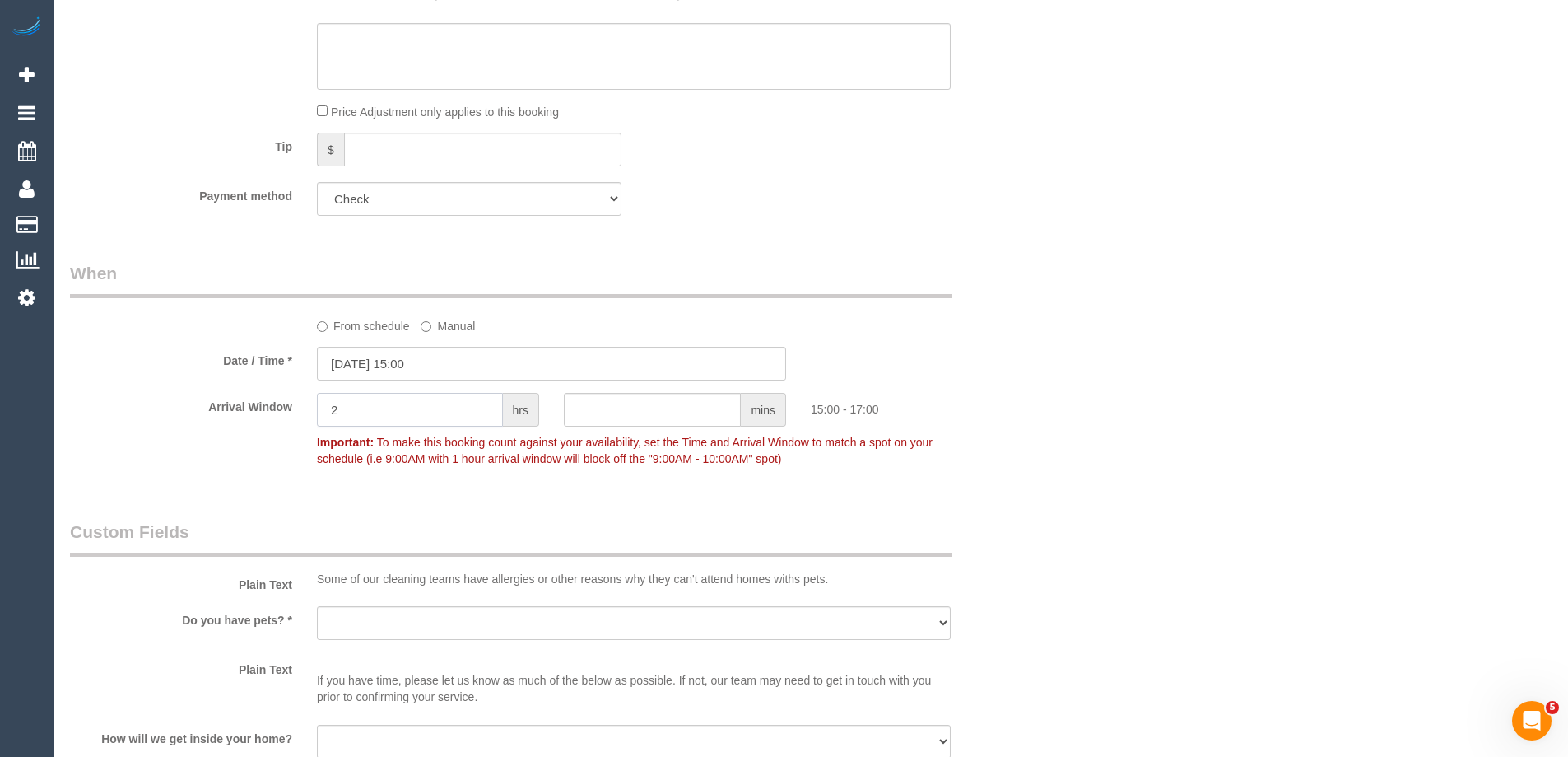
scroll to position [1152, 0]
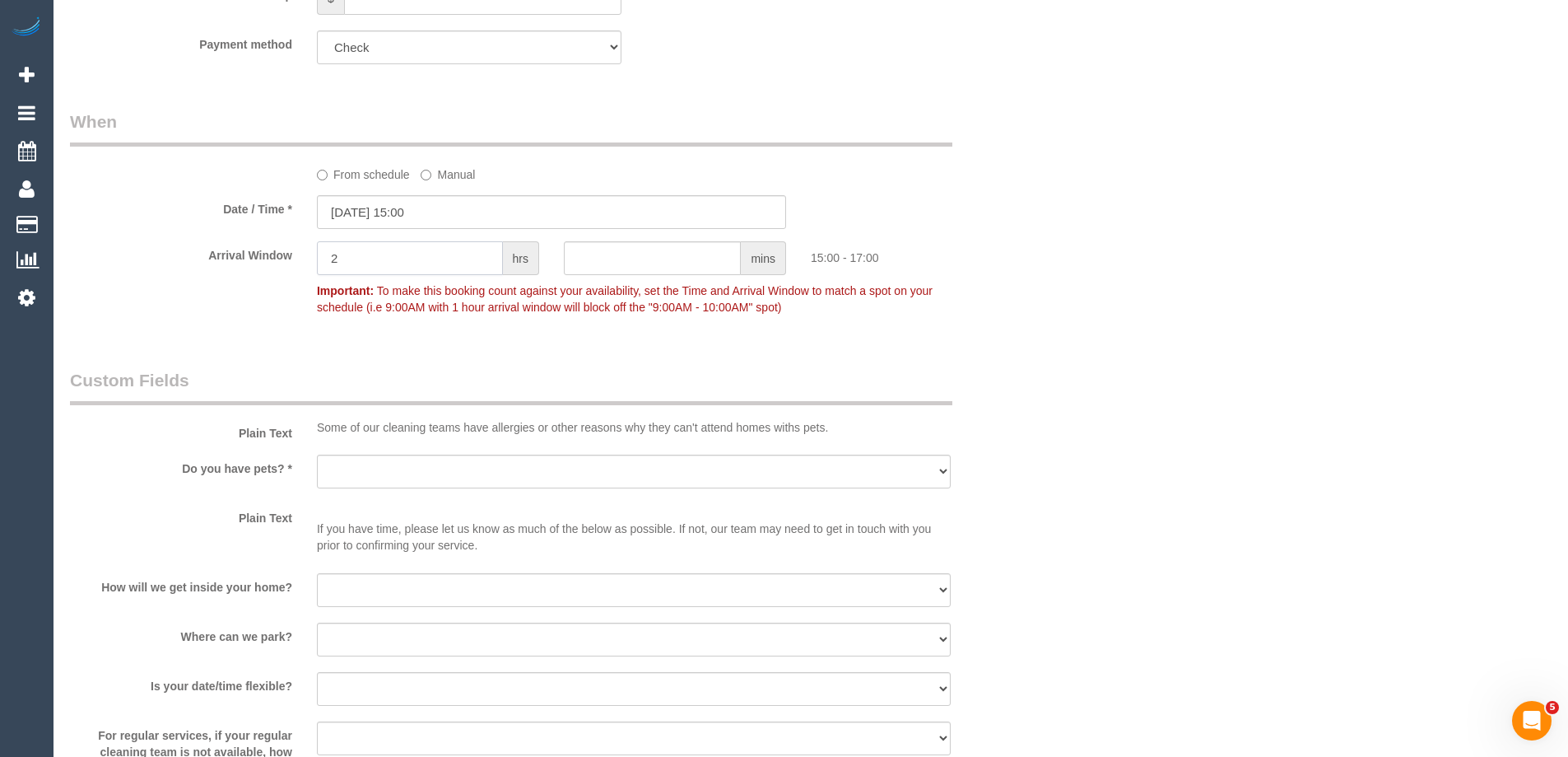
type input "2"
click at [340, 474] on select "Yes - Cats Yes - Dogs No pets Yes - Dogs and Cats Yes - Other" at bounding box center [634, 471] width 634 height 33
select select "number:28"
click at [317, 455] on select "Yes - Cats Yes - Dogs No pets Yes - Dogs and Cats Yes - Other" at bounding box center [634, 471] width 634 height 33
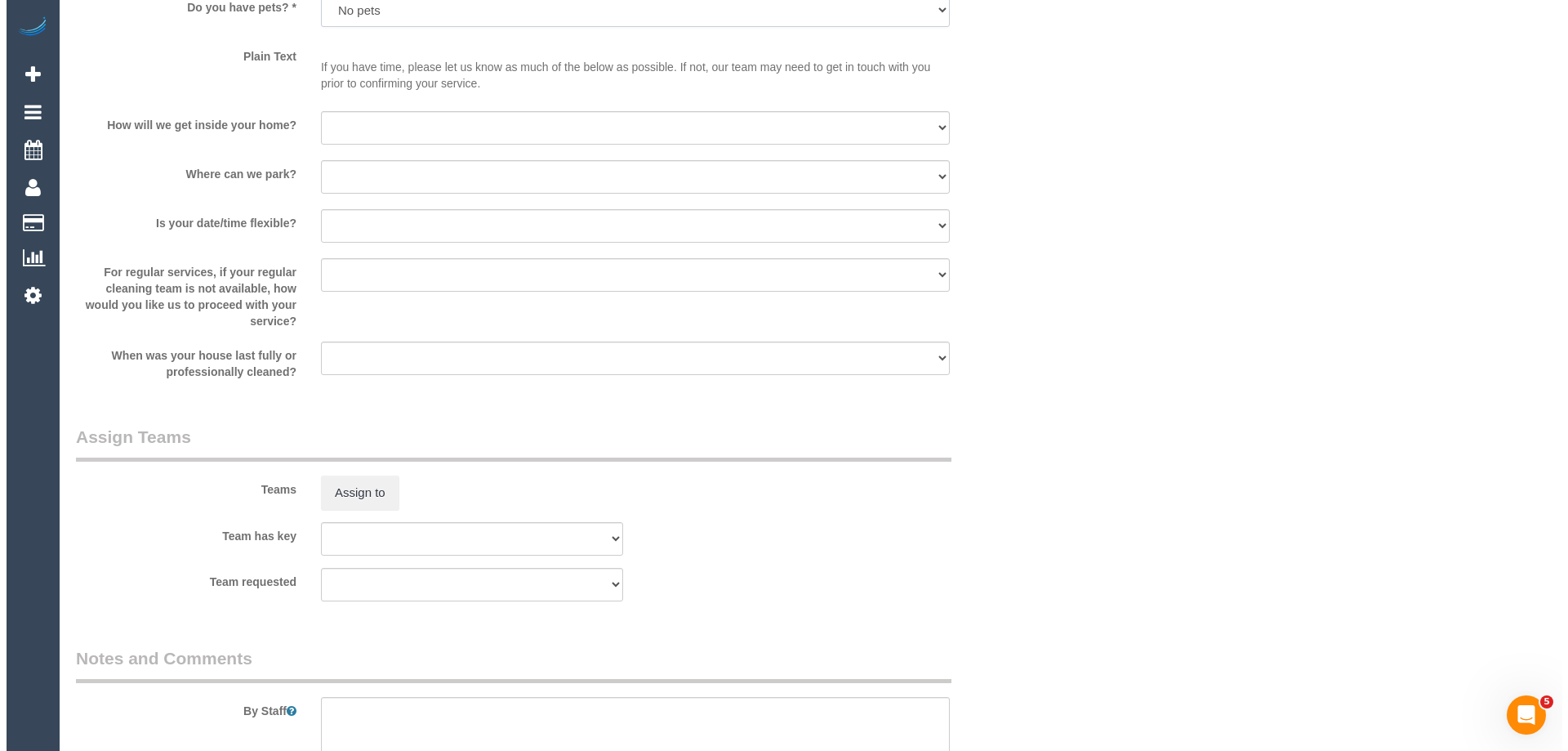
scroll to position [1797, 0]
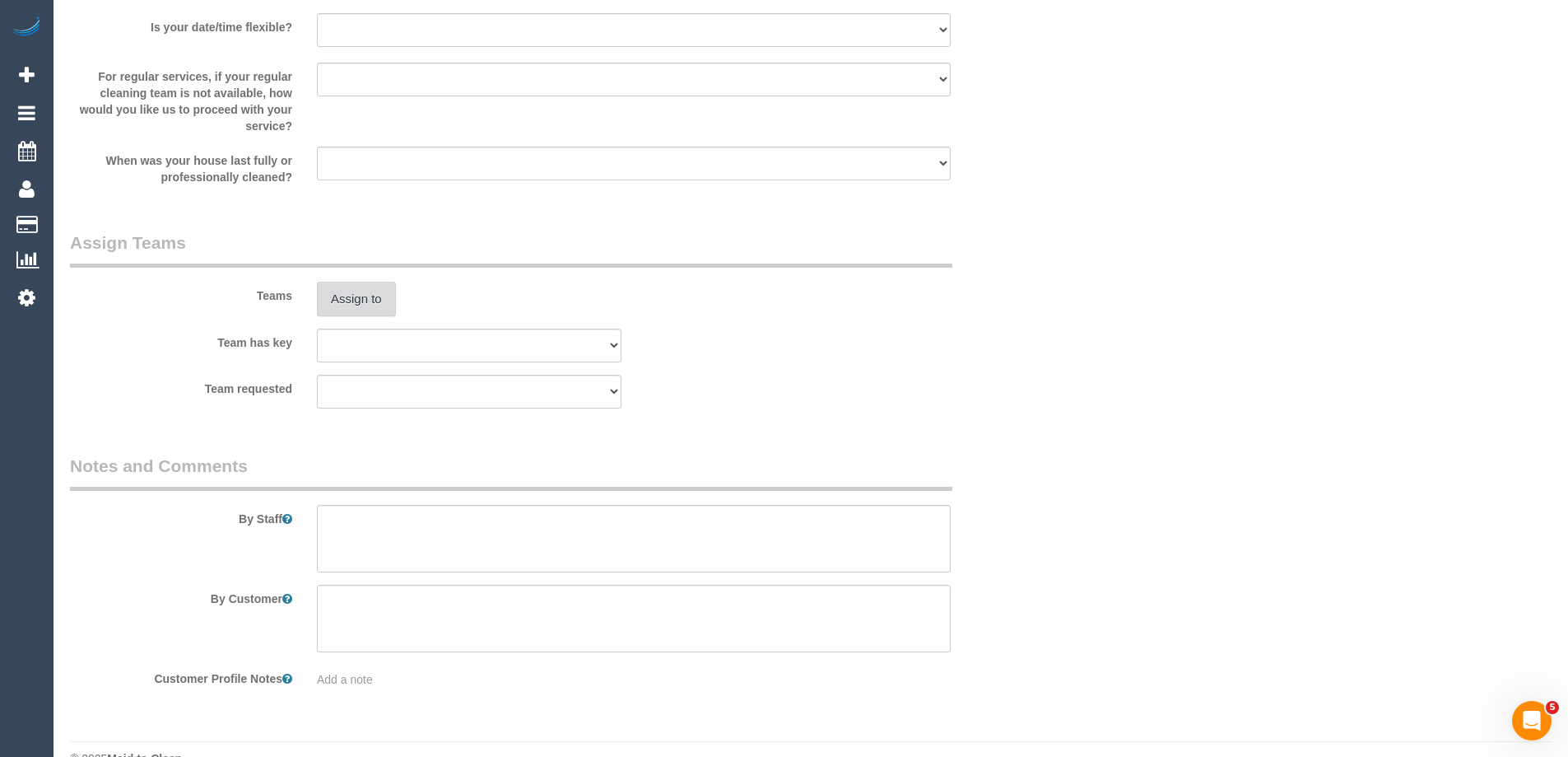
click at [359, 300] on button "Assign to" at bounding box center [356, 299] width 79 height 34
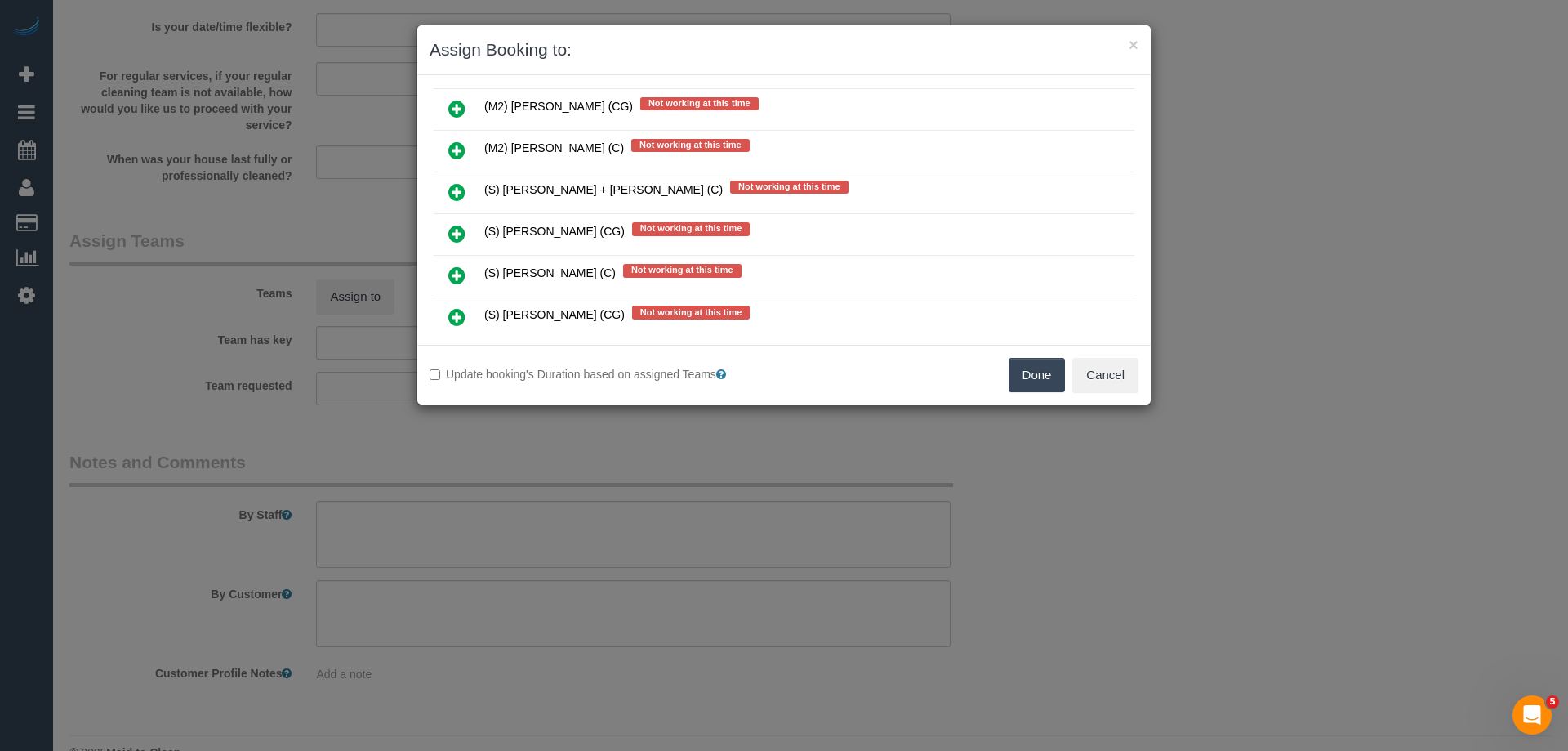
scroll to position [9141, 0]
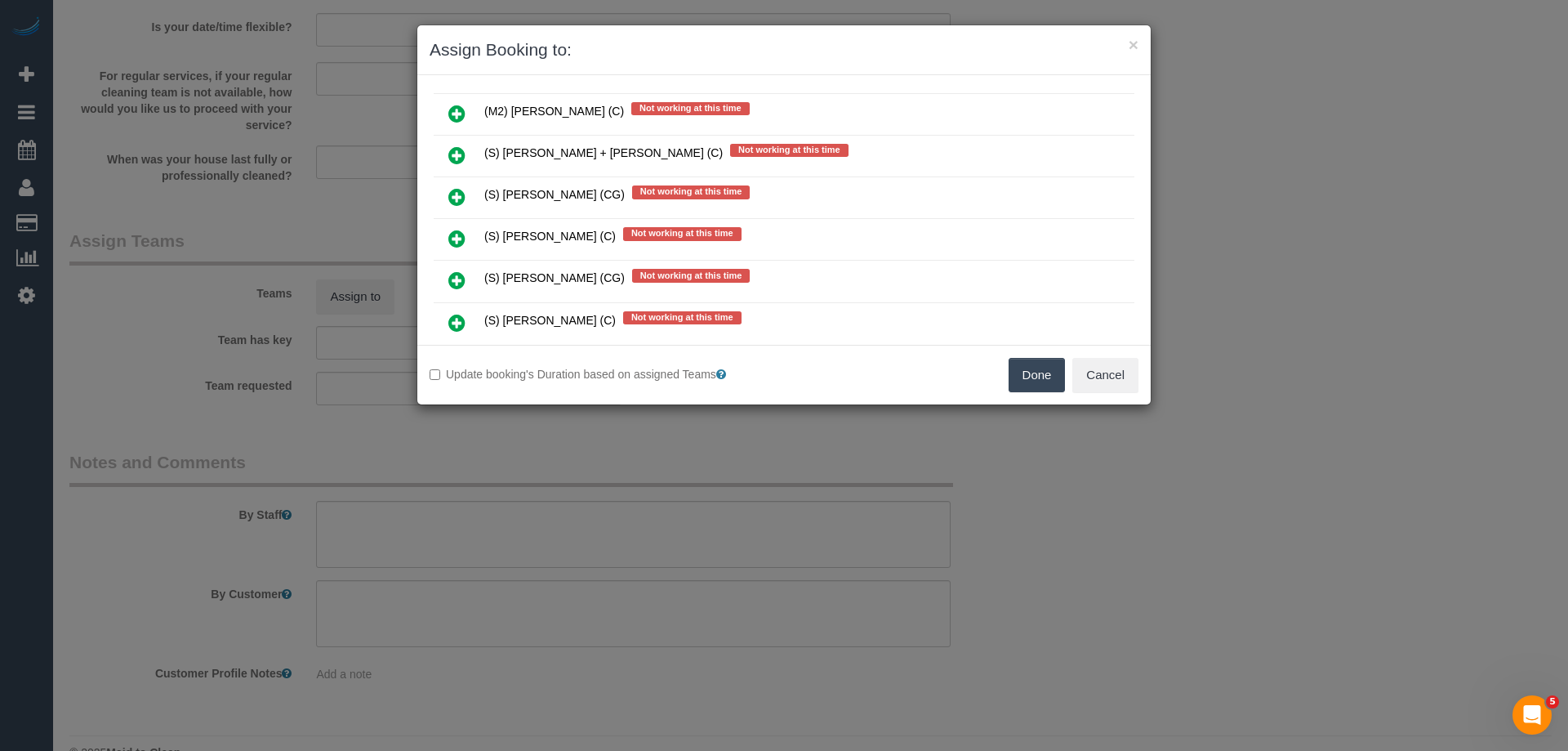
click at [447, 193] on link at bounding box center [457, 197] width 39 height 32
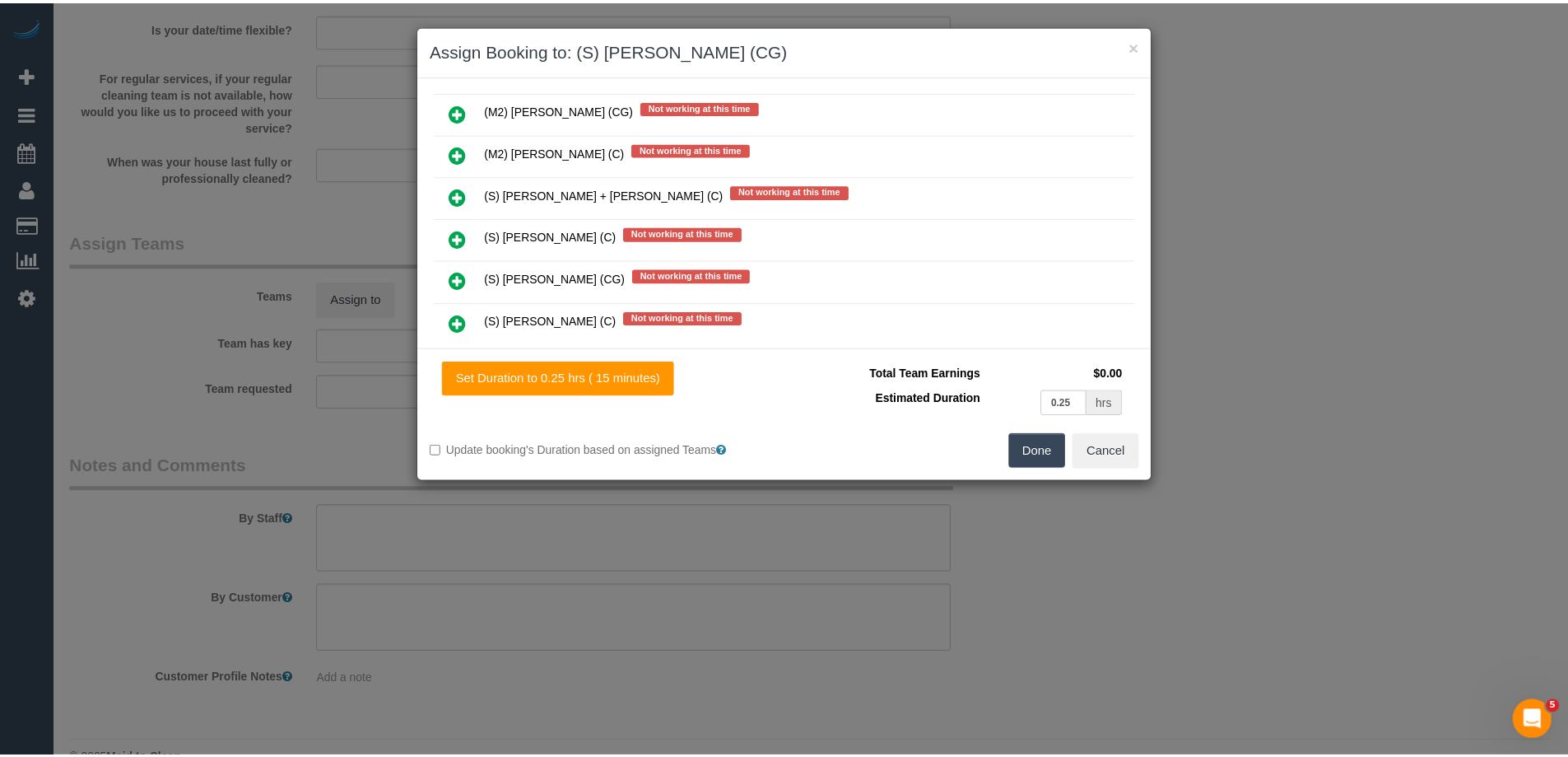
scroll to position [9418, 0]
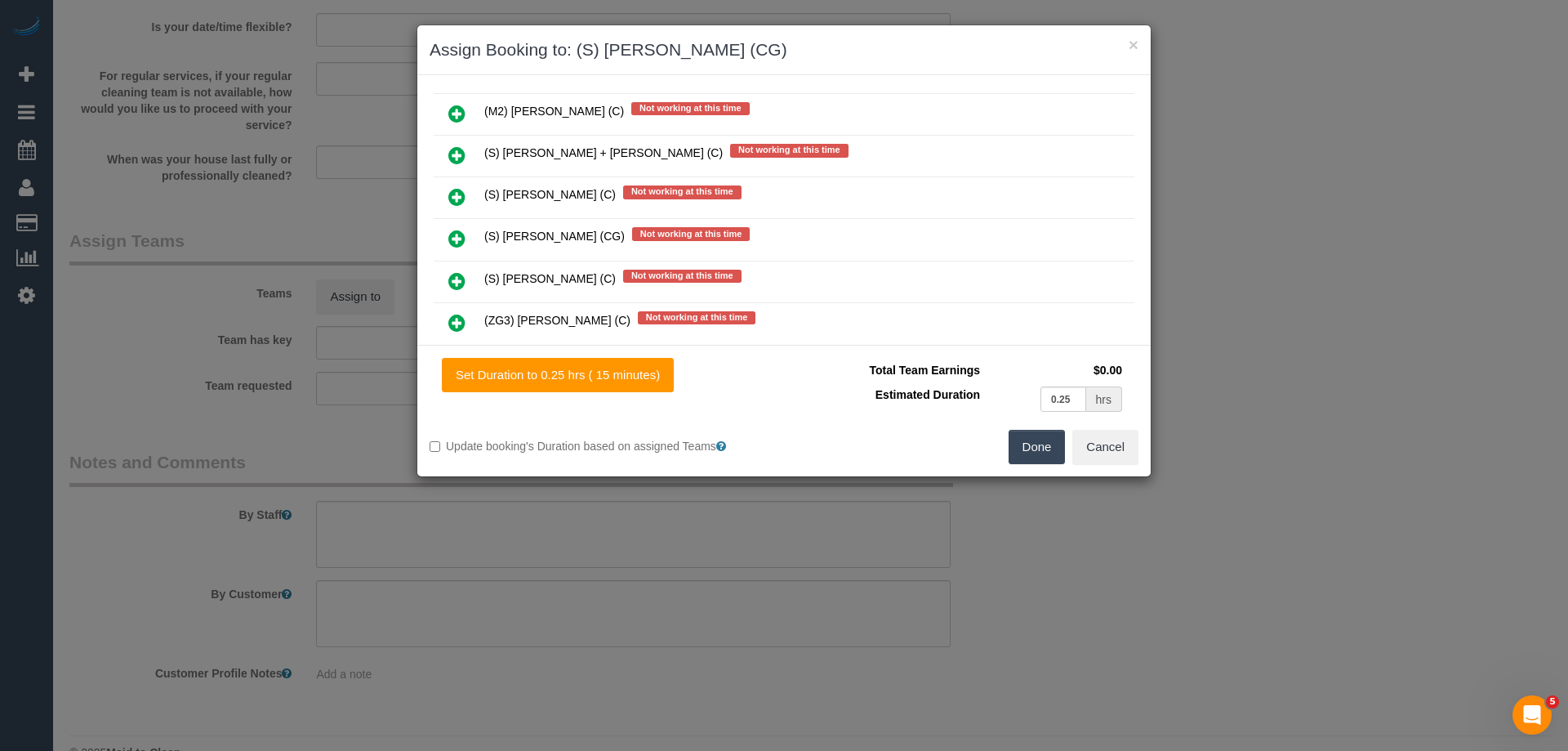
click at [1027, 449] on button "Done" at bounding box center [1037, 447] width 57 height 34
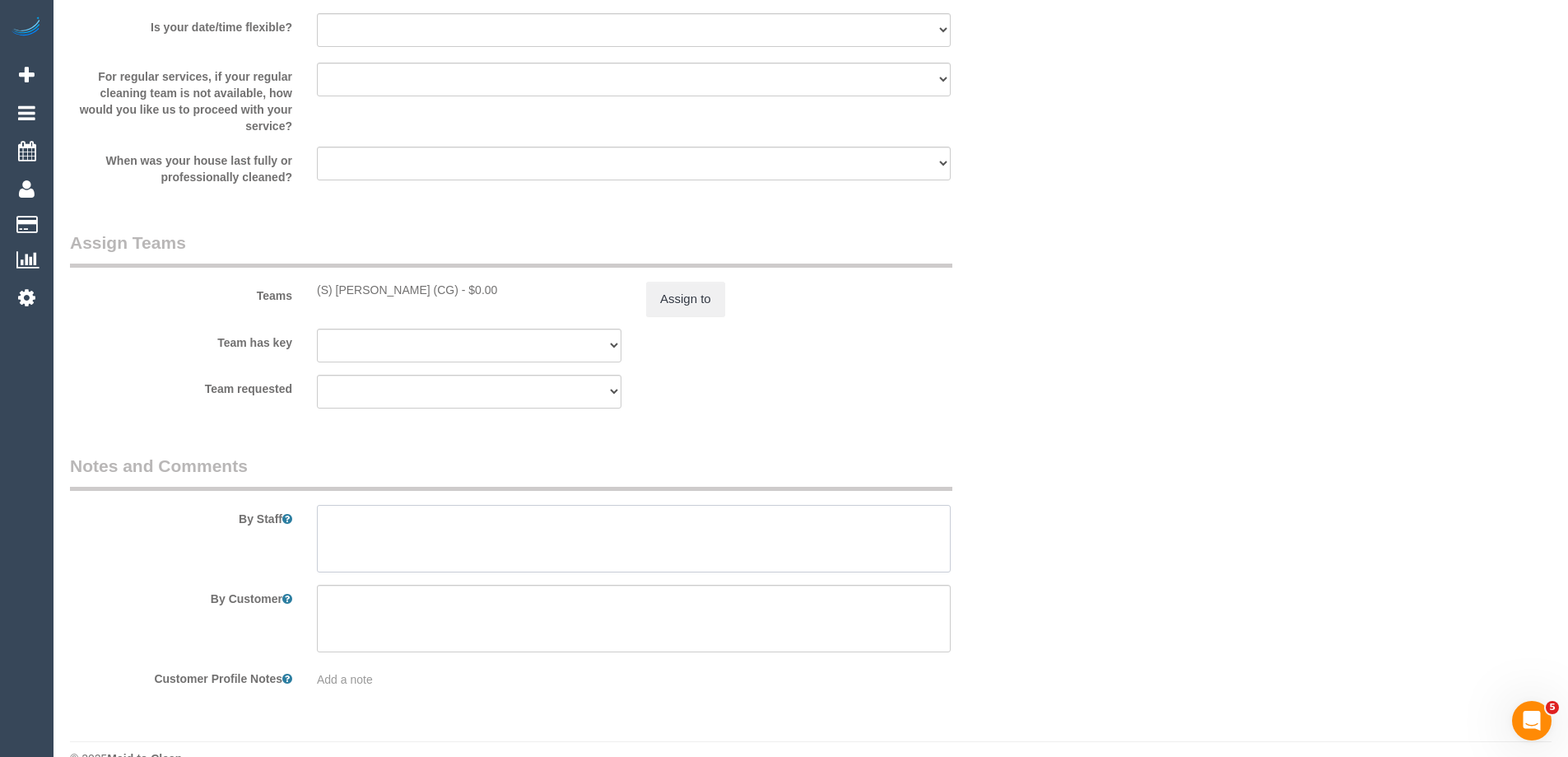
click at [390, 535] on textarea at bounding box center [634, 538] width 634 height 68
paste textarea "Please go to this address and pick up Tom Keller's key. Please contact the offi…"
drag, startPoint x: 498, startPoint y: 524, endPoint x: 535, endPoint y: 521, distance: 37.1
click at [535, 521] on textarea at bounding box center [634, 538] width 634 height 68
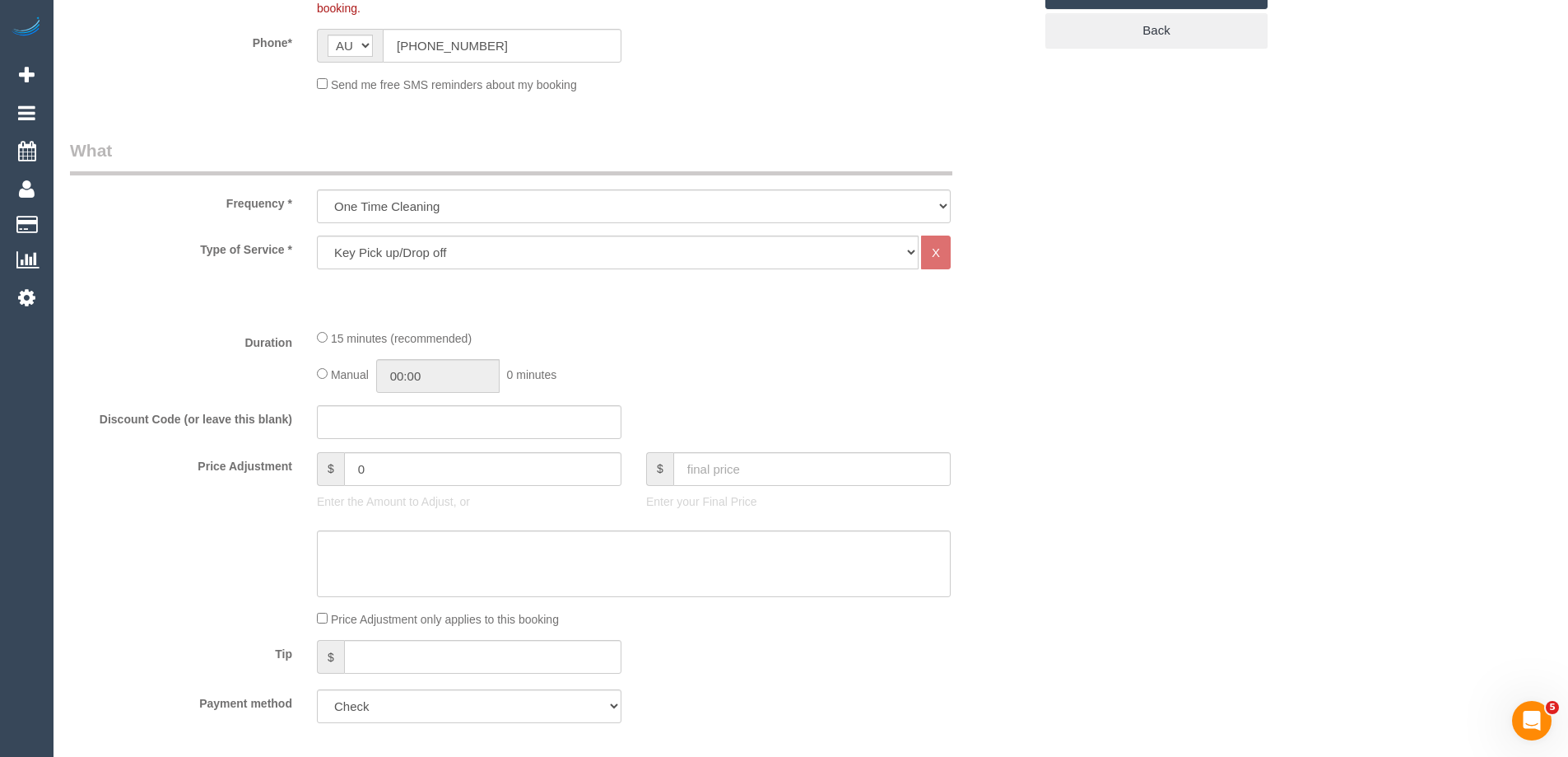
scroll to position [0, 0]
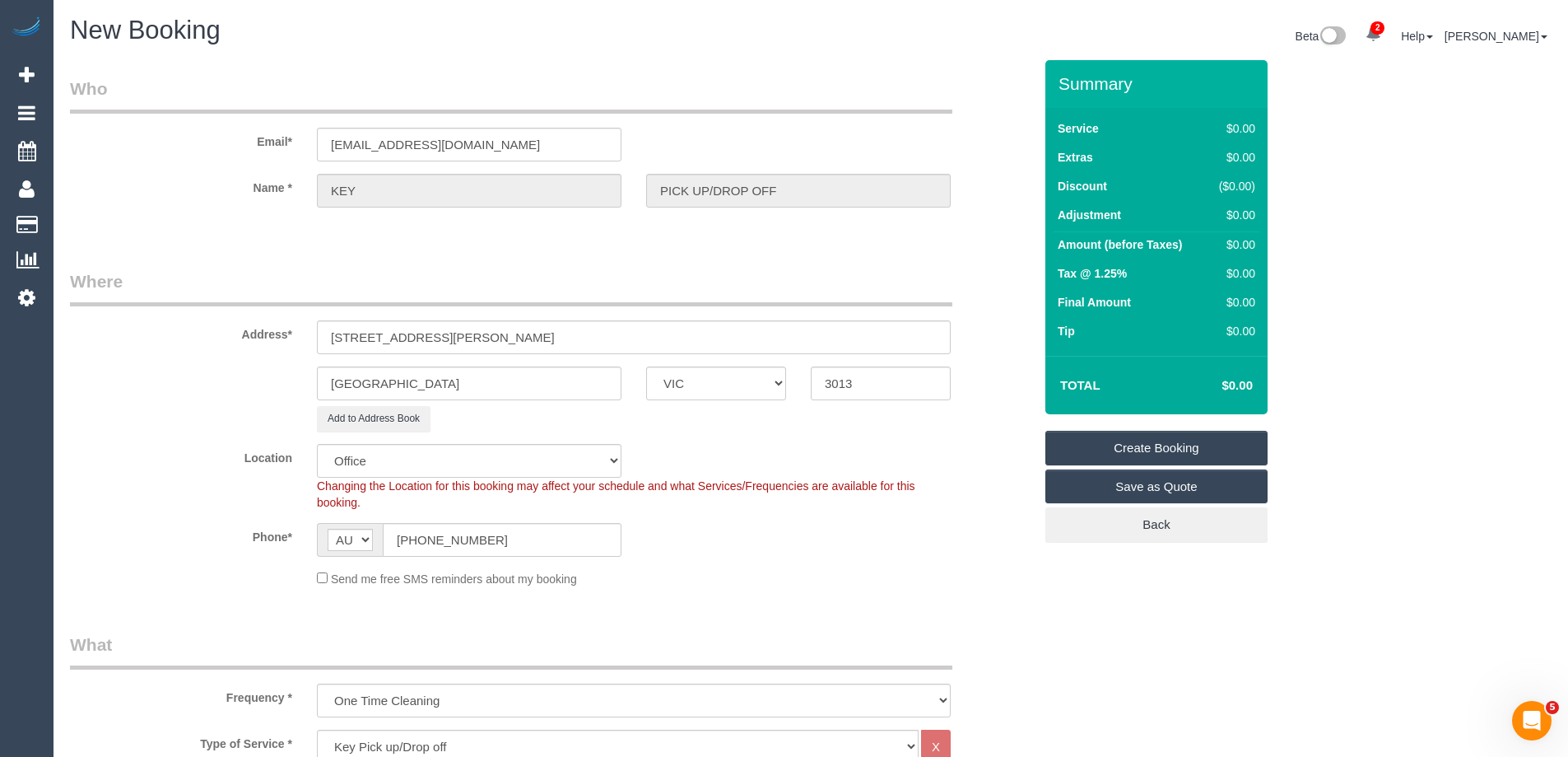
type textarea "Please go to this address and return Tom Keller's key. Please contact the offic…"
click at [1133, 448] on link "Create Booking" at bounding box center [1156, 447] width 222 height 34
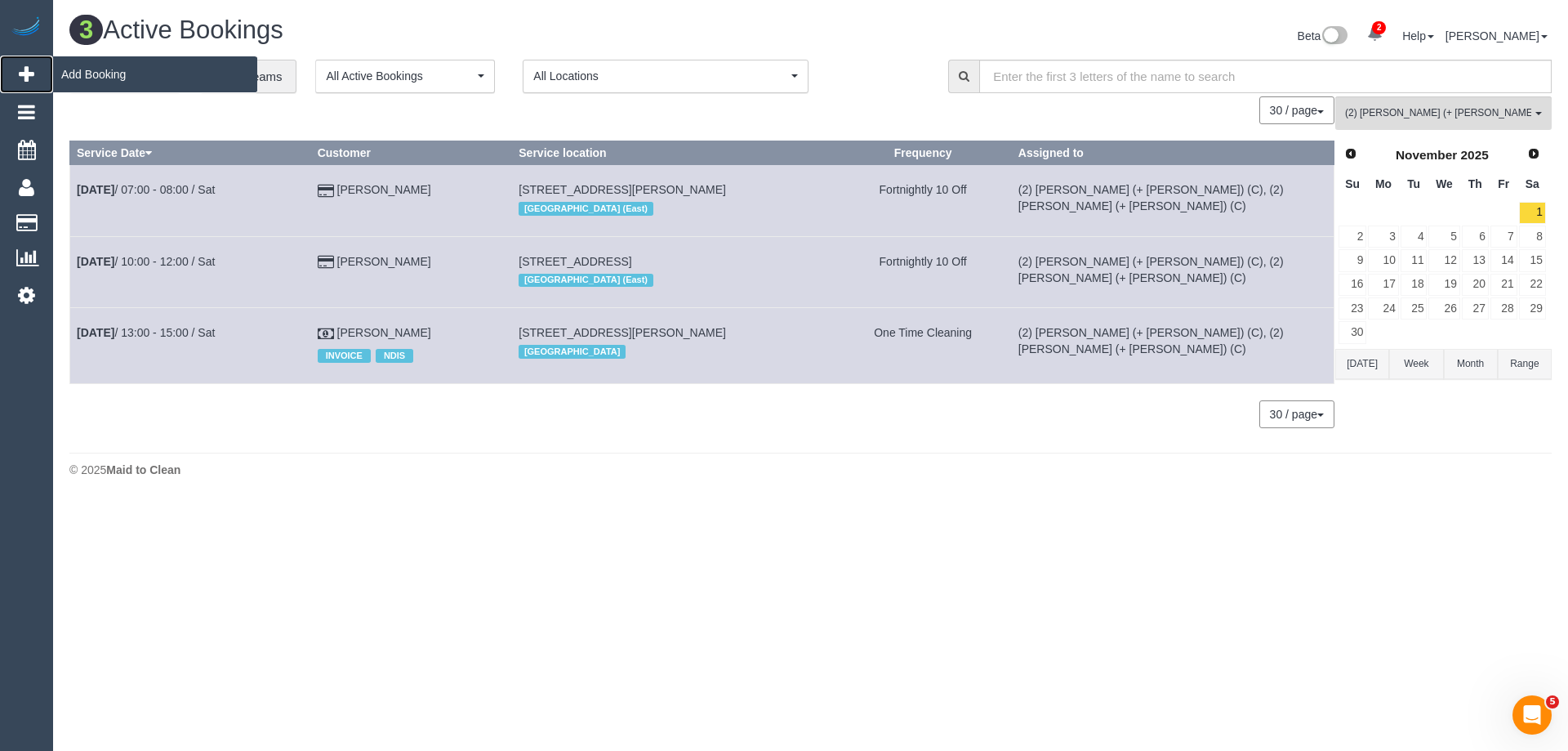
click at [83, 67] on span "Add Booking" at bounding box center [155, 74] width 204 height 38
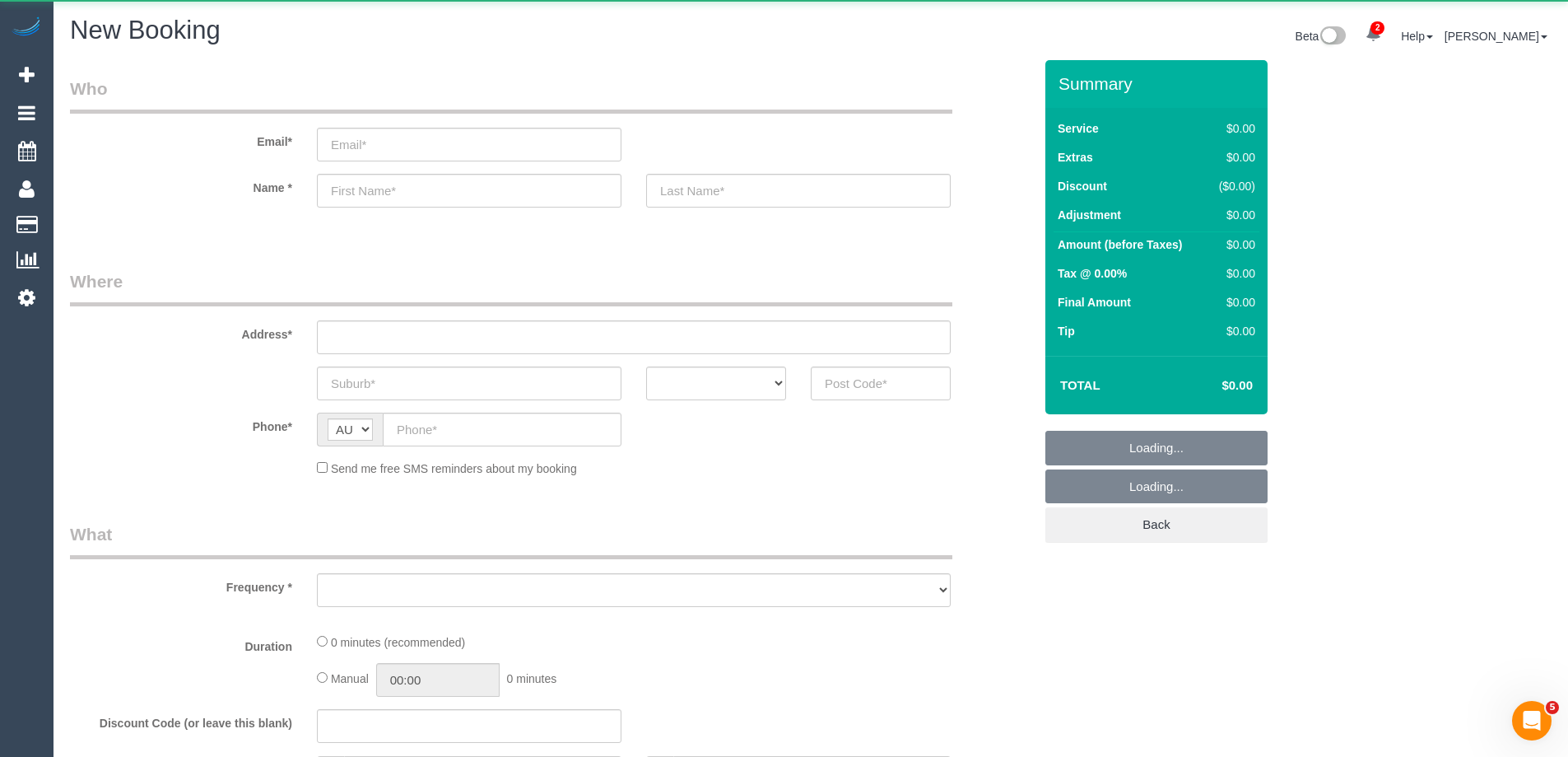
select select "object:29370"
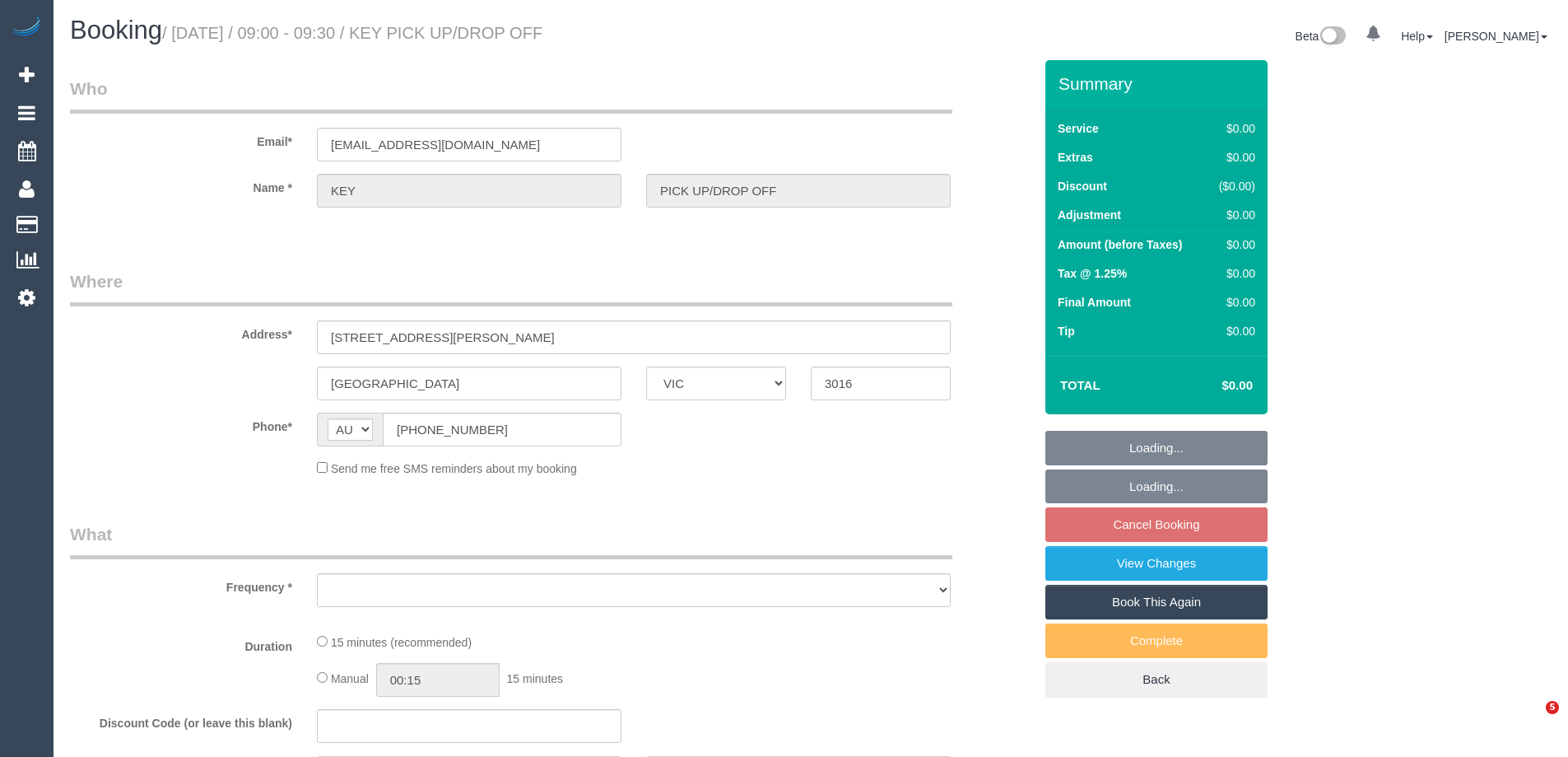
select select "VIC"
select select "number:28"
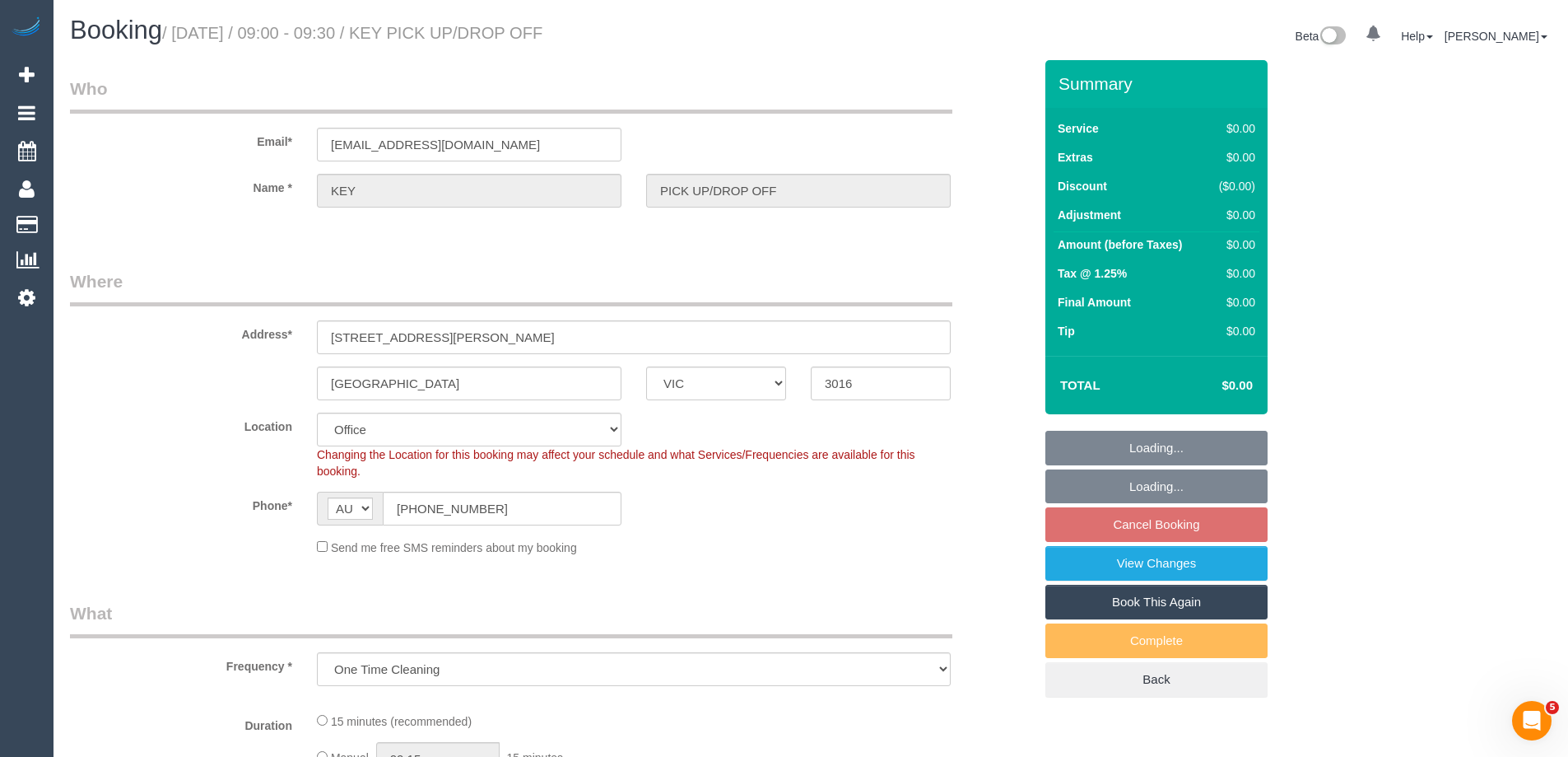
select select "object:681"
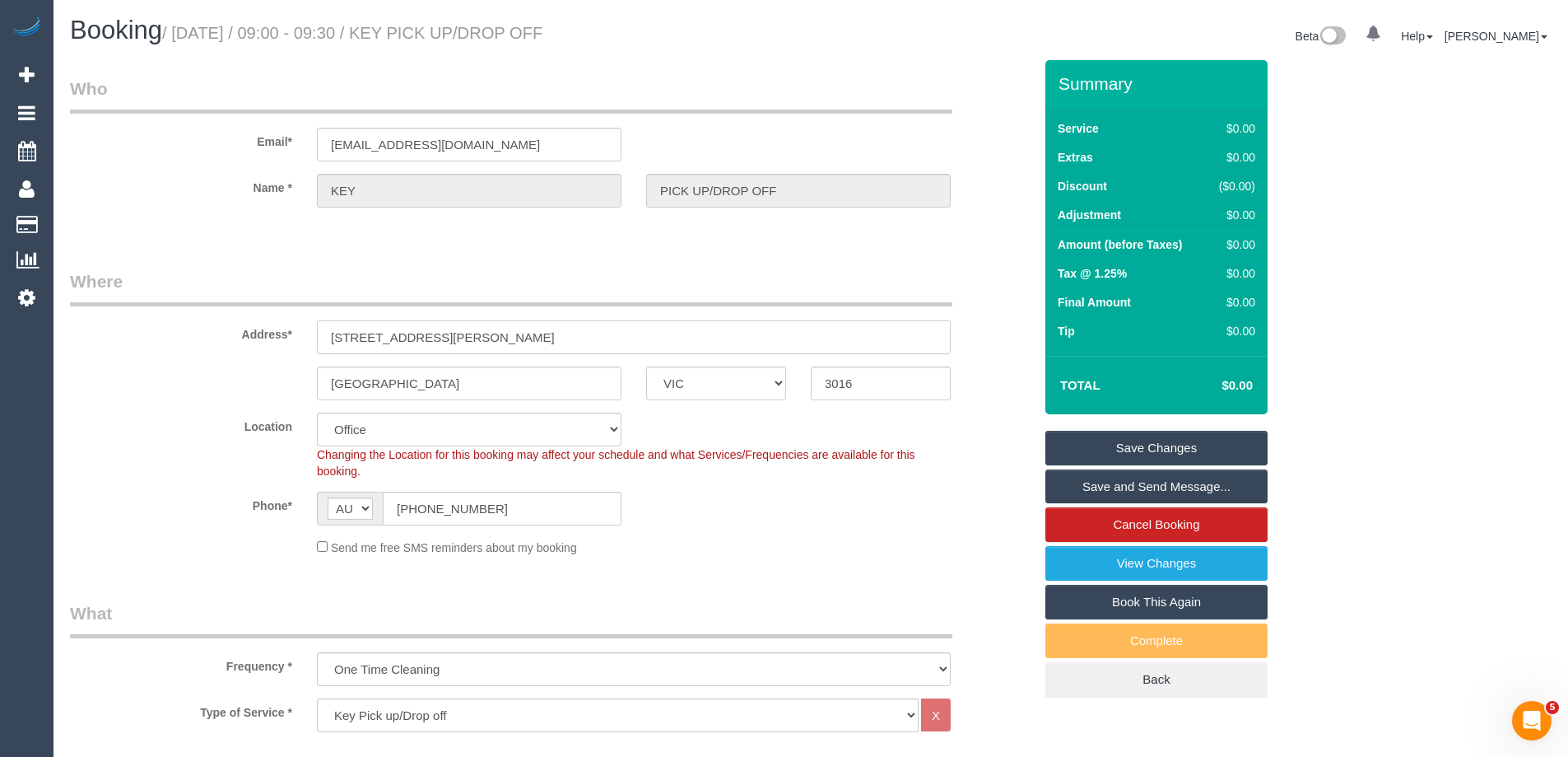
drag, startPoint x: 461, startPoint y: 340, endPoint x: 263, endPoint y: 327, distance: 198.4
click at [265, 327] on div "Address* [STREET_ADDRESS][PERSON_NAME]" at bounding box center [551, 311] width 988 height 85
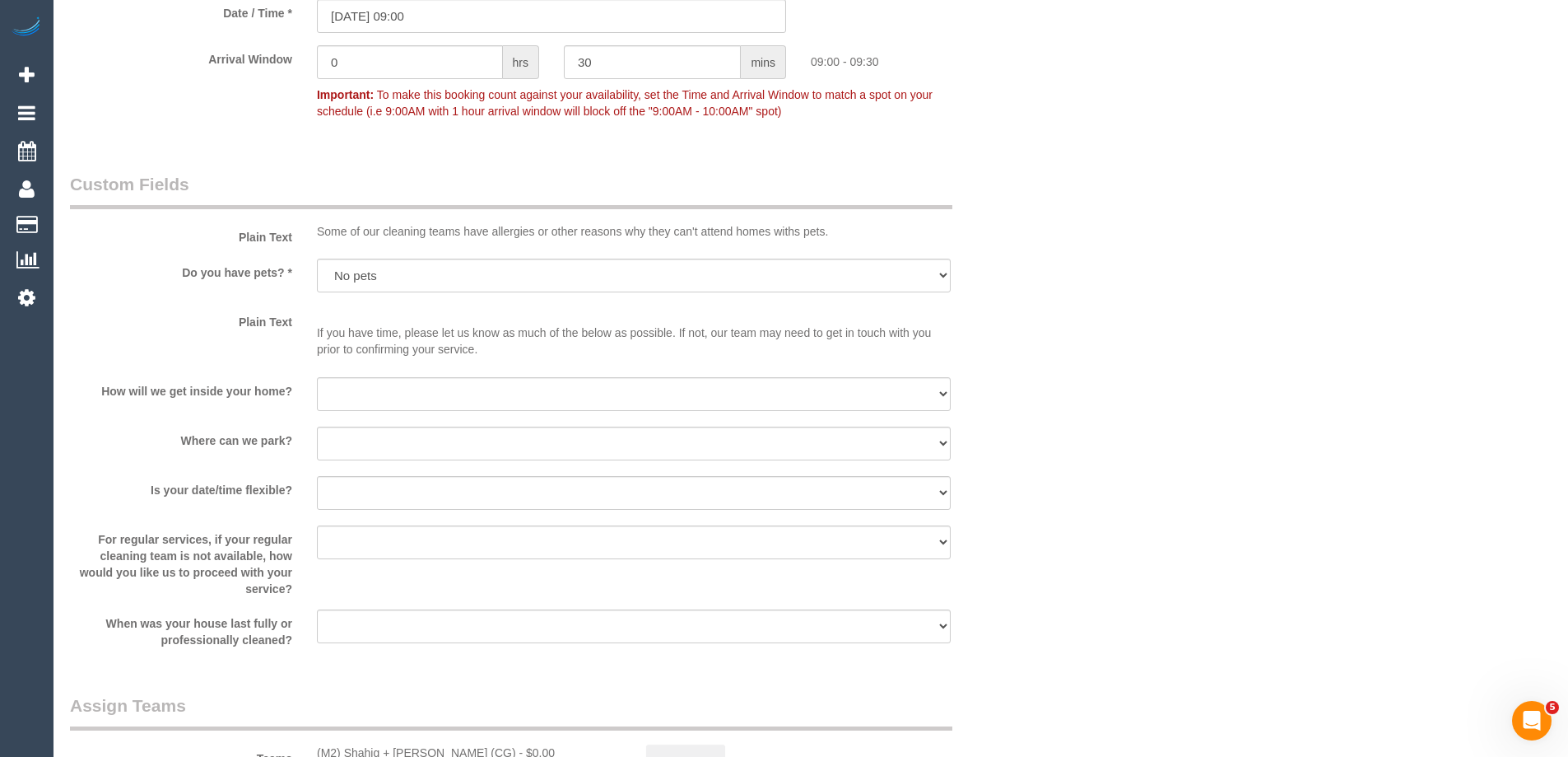
scroll to position [1812, 0]
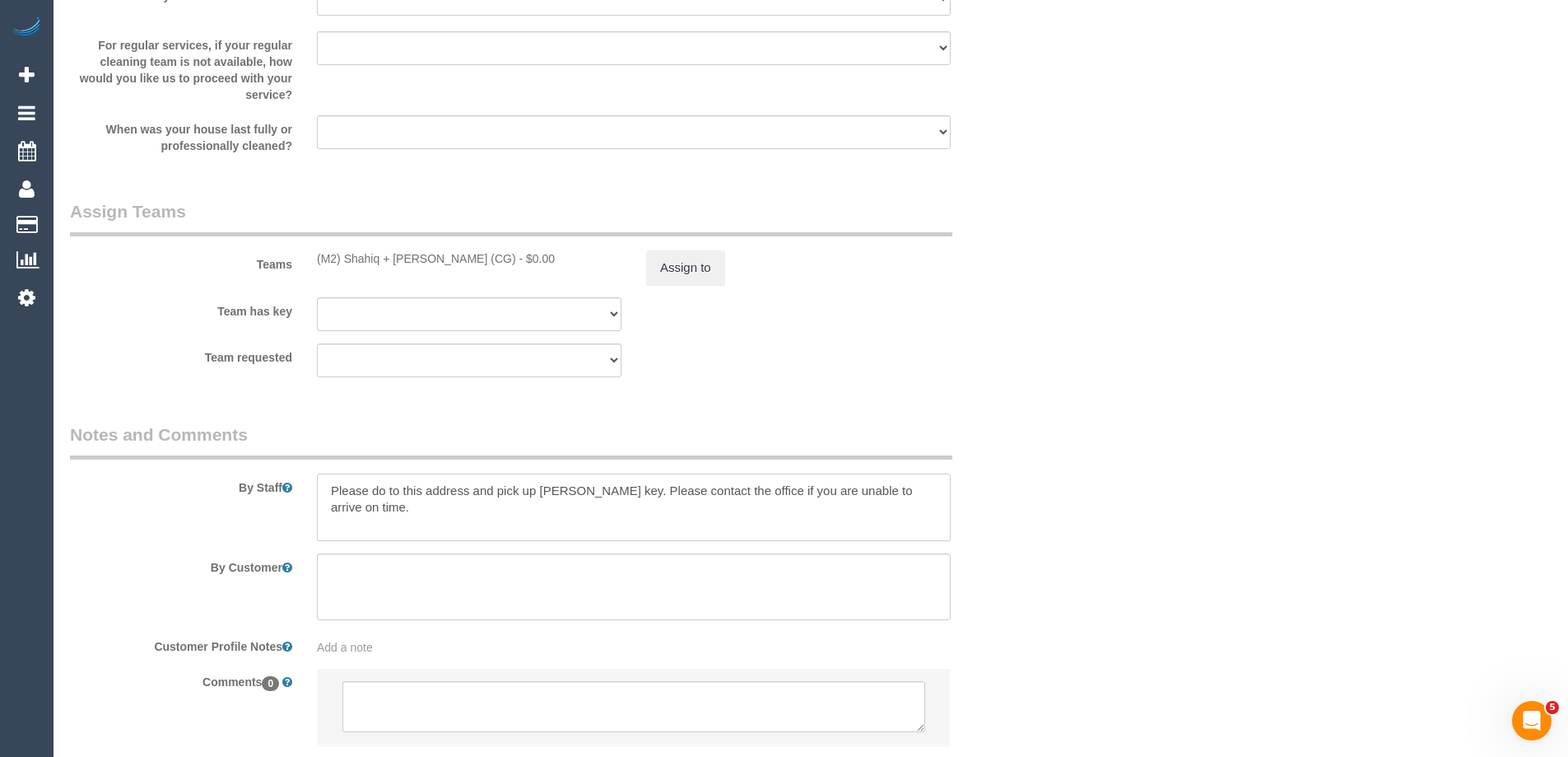
drag, startPoint x: 407, startPoint y: 511, endPoint x: 369, endPoint y: 504, distance: 38.6
click at [369, 504] on textarea at bounding box center [634, 507] width 634 height 68
drag, startPoint x: 369, startPoint y: 486, endPoint x: 392, endPoint y: 485, distance: 23.0
click at [372, 485] on textarea at bounding box center [634, 507] width 634 height 68
drag, startPoint x: 405, startPoint y: 507, endPoint x: 292, endPoint y: 481, distance: 116.0
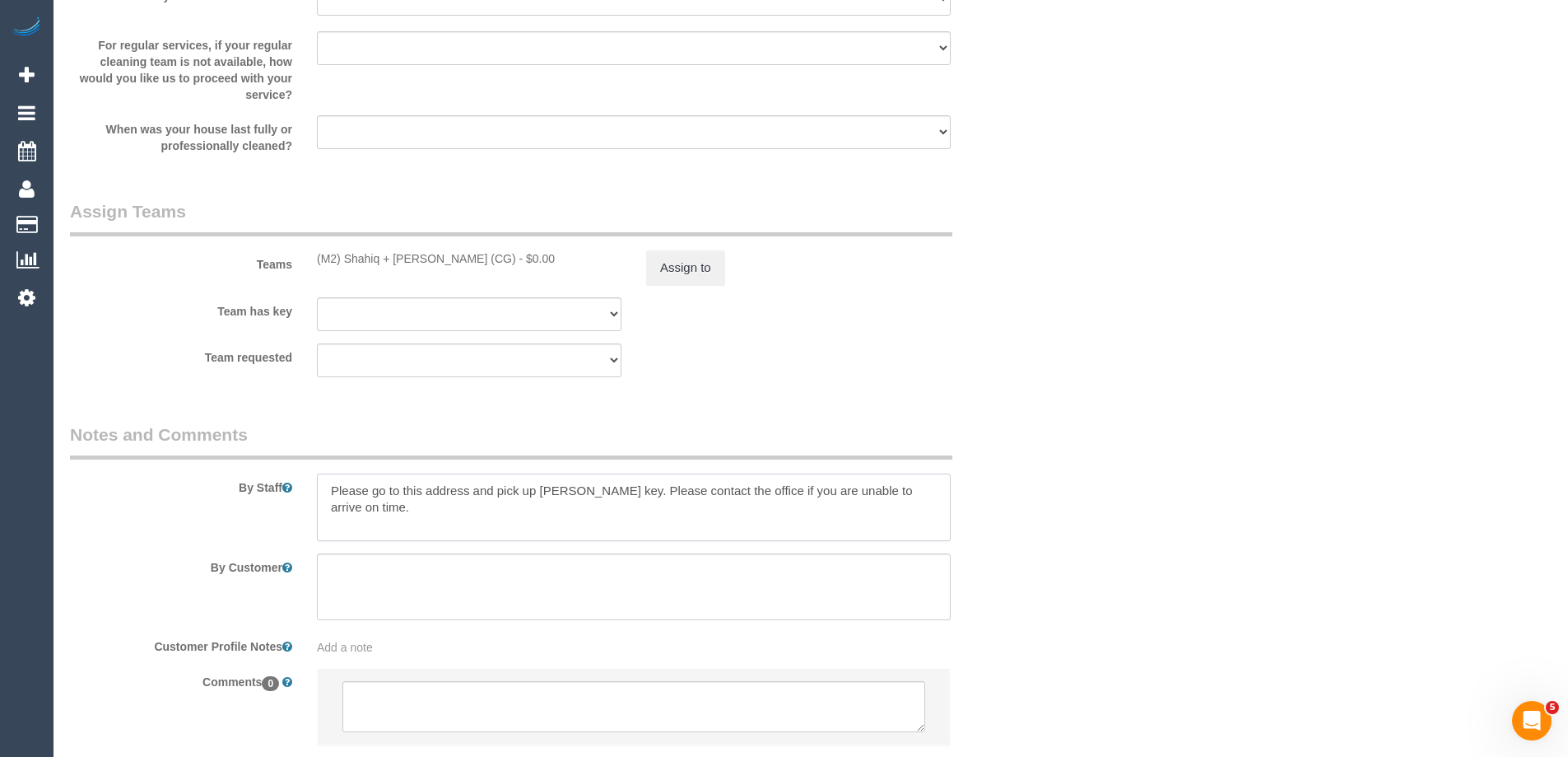
click at [292, 481] on div "By Staff" at bounding box center [551, 481] width 988 height 118
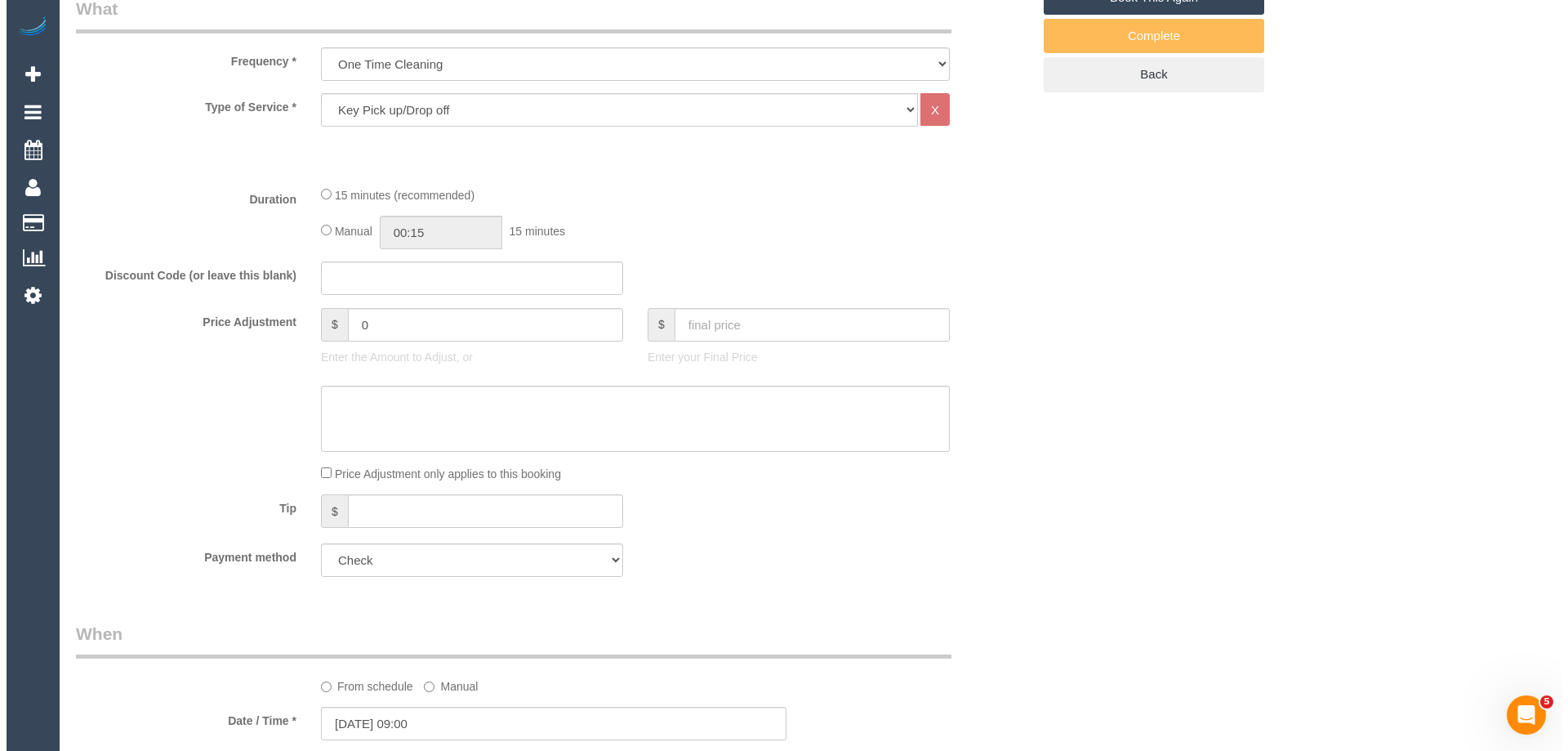
scroll to position [0, 0]
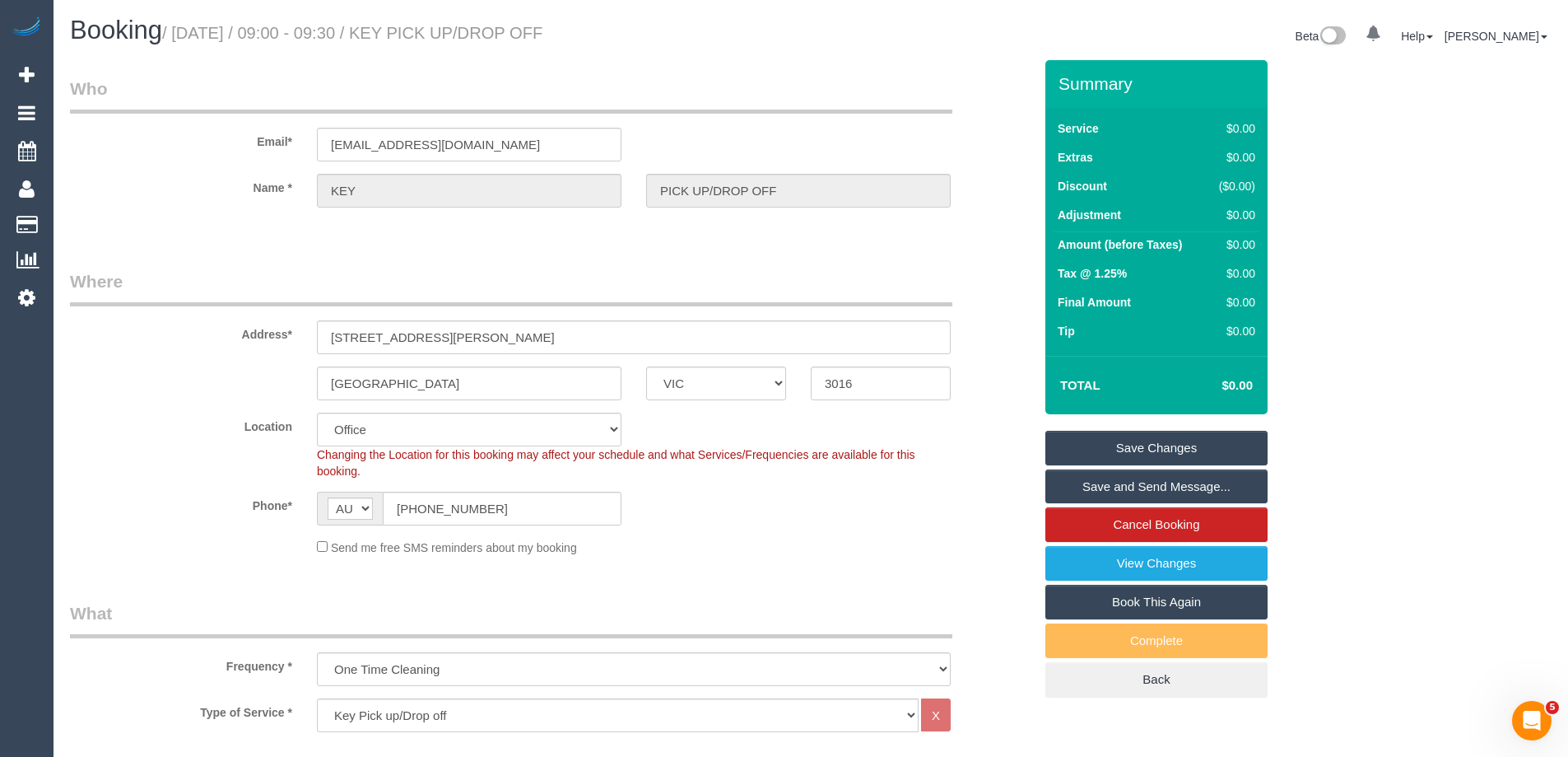
type textarea "Please go to this address and pick up [PERSON_NAME] key. Please contact the off…"
click at [1075, 440] on link "Save Changes" at bounding box center [1156, 447] width 222 height 34
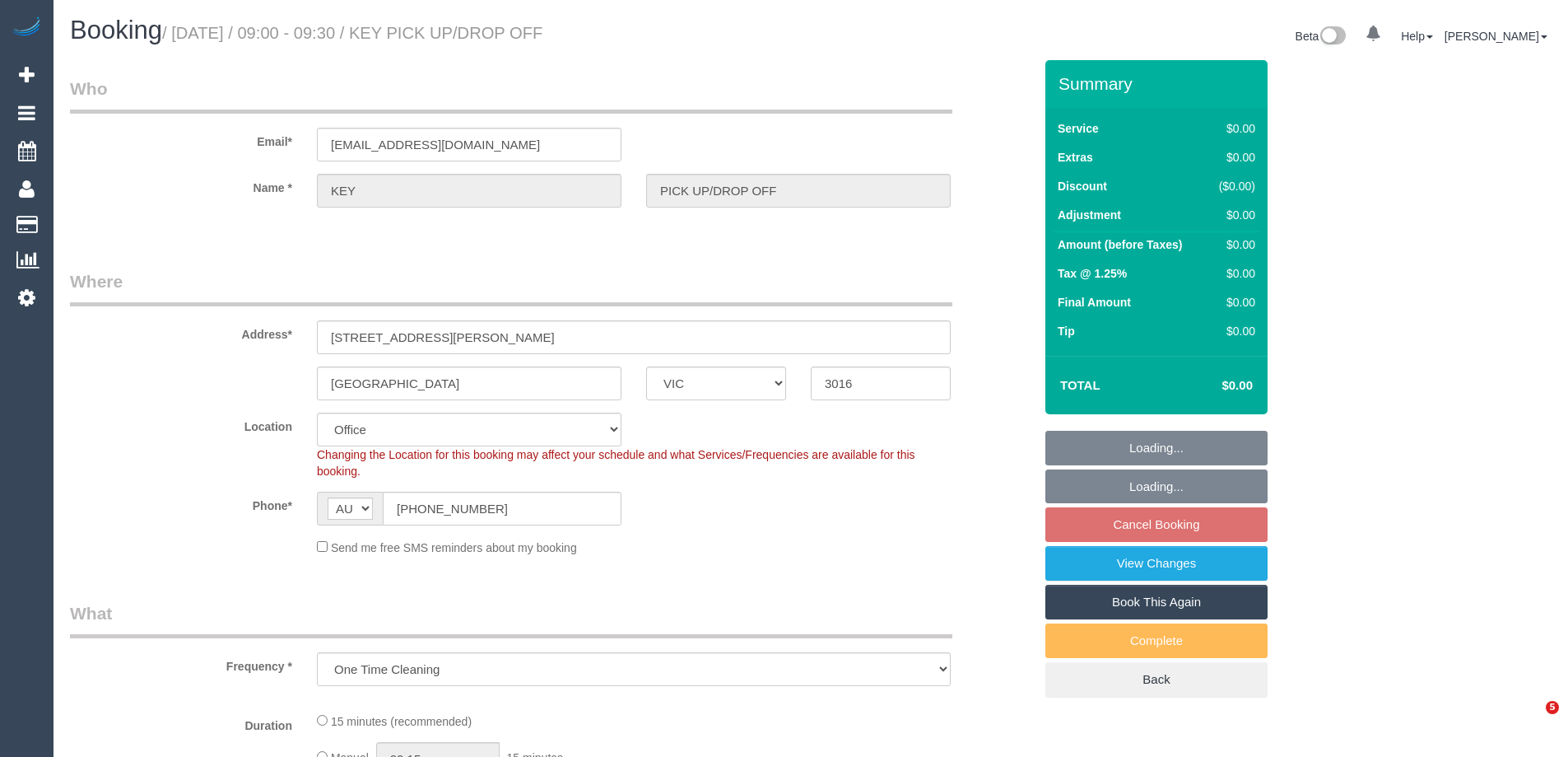
select select "VIC"
select select "object:535"
select select "number:28"
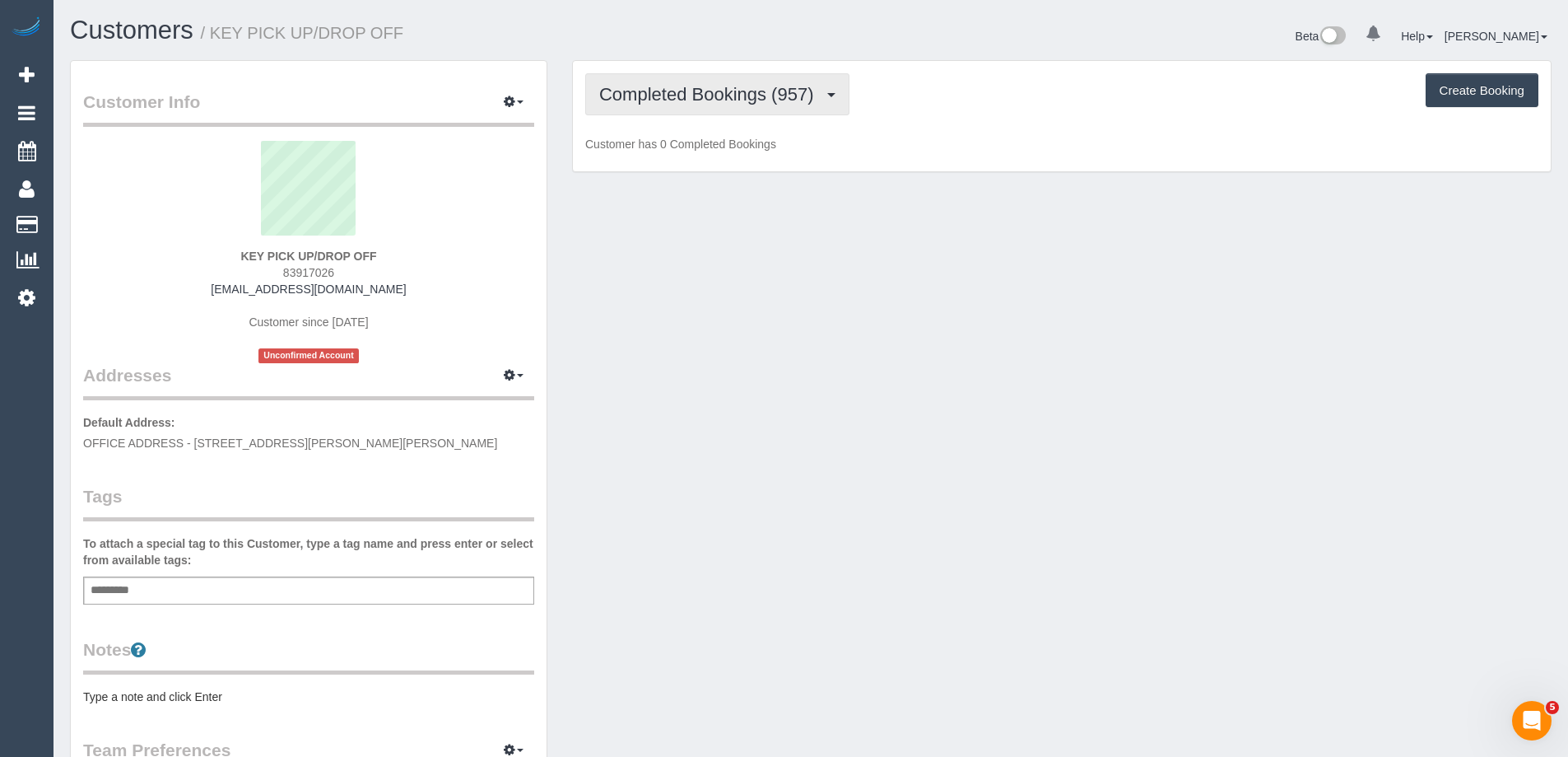
click at [684, 96] on span "Completed Bookings (957)" at bounding box center [710, 94] width 222 height 20
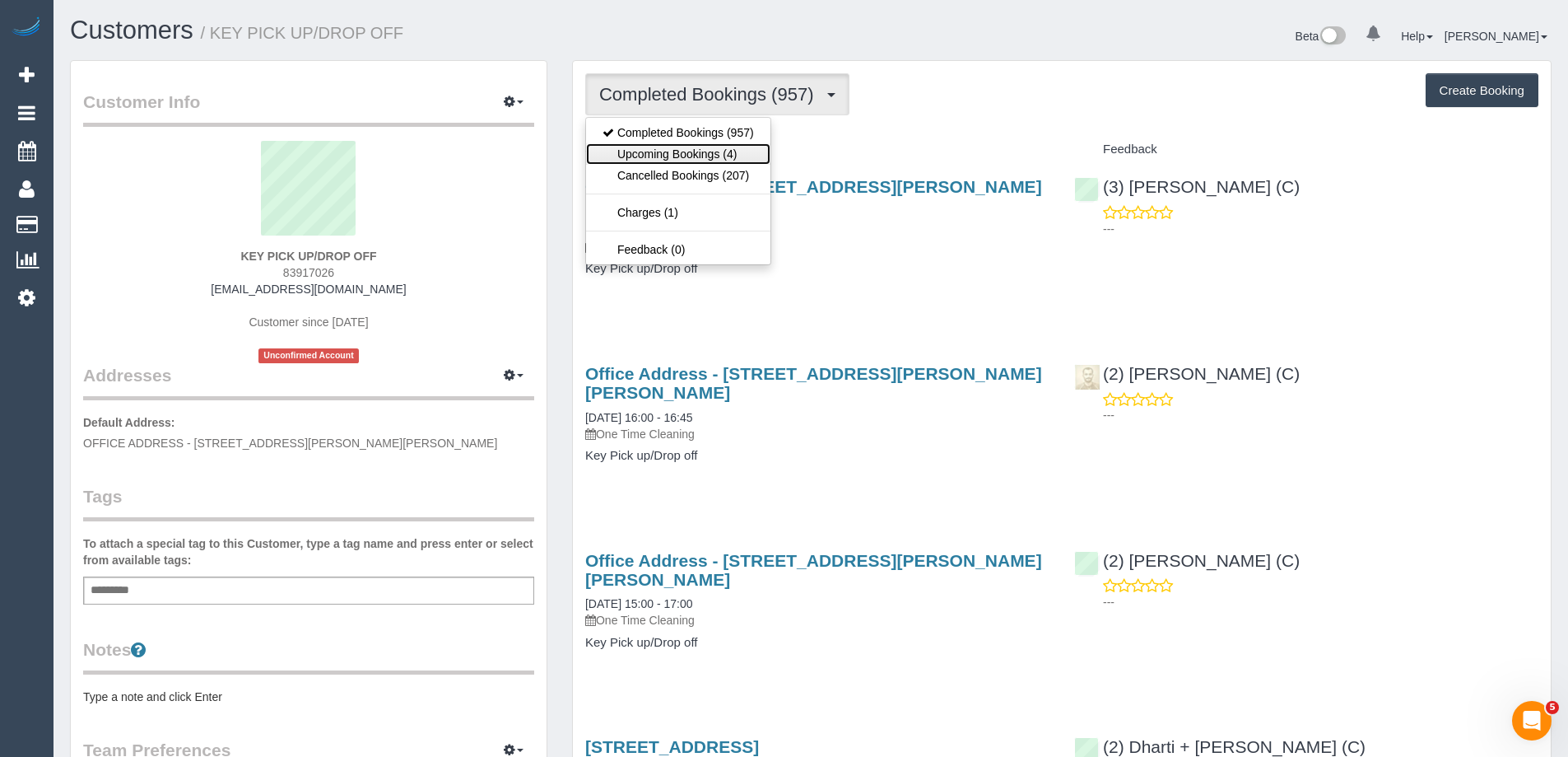
click at [705, 151] on link "Upcoming Bookings (4)" at bounding box center [678, 153] width 184 height 21
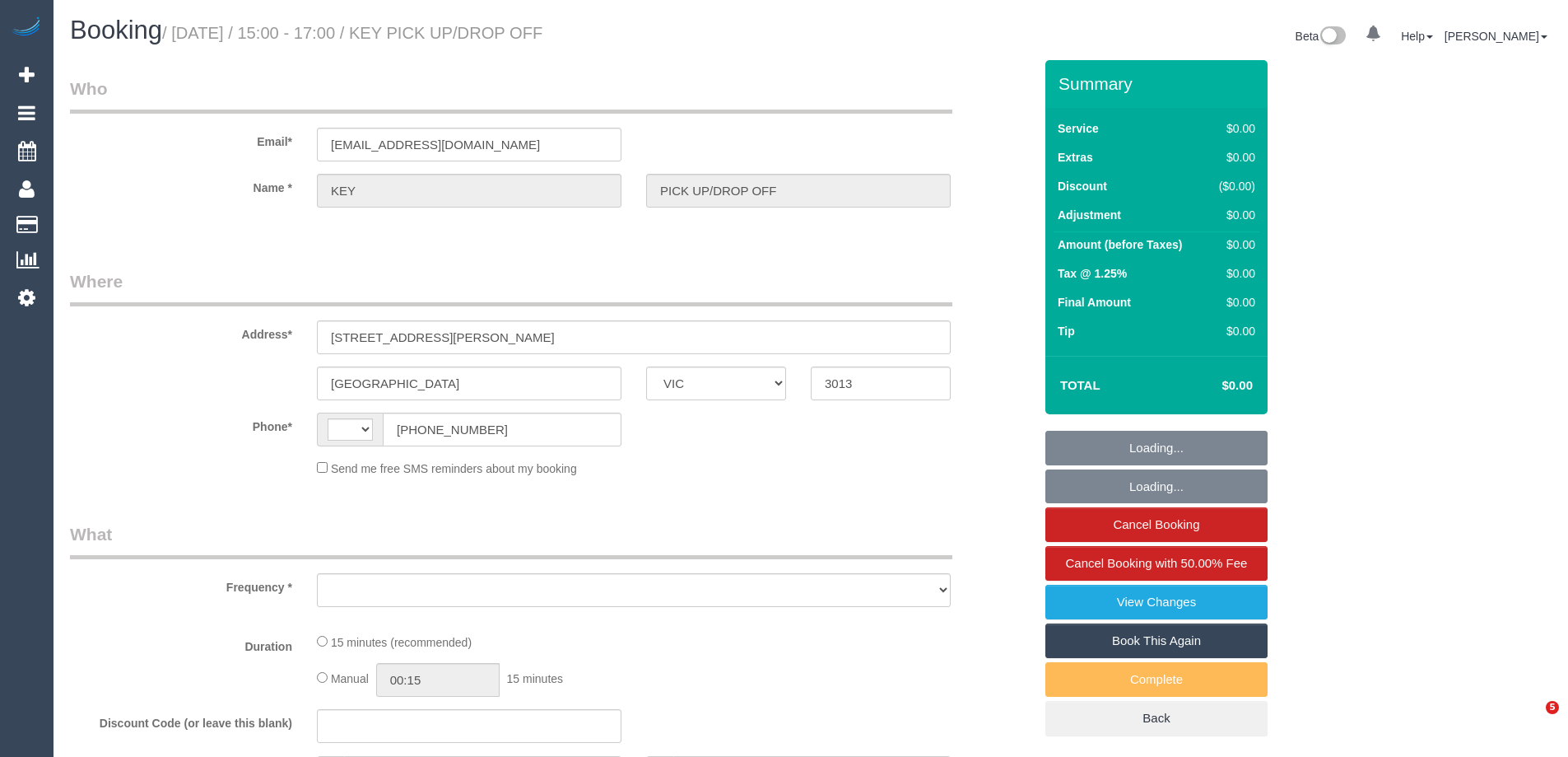
select select "VIC"
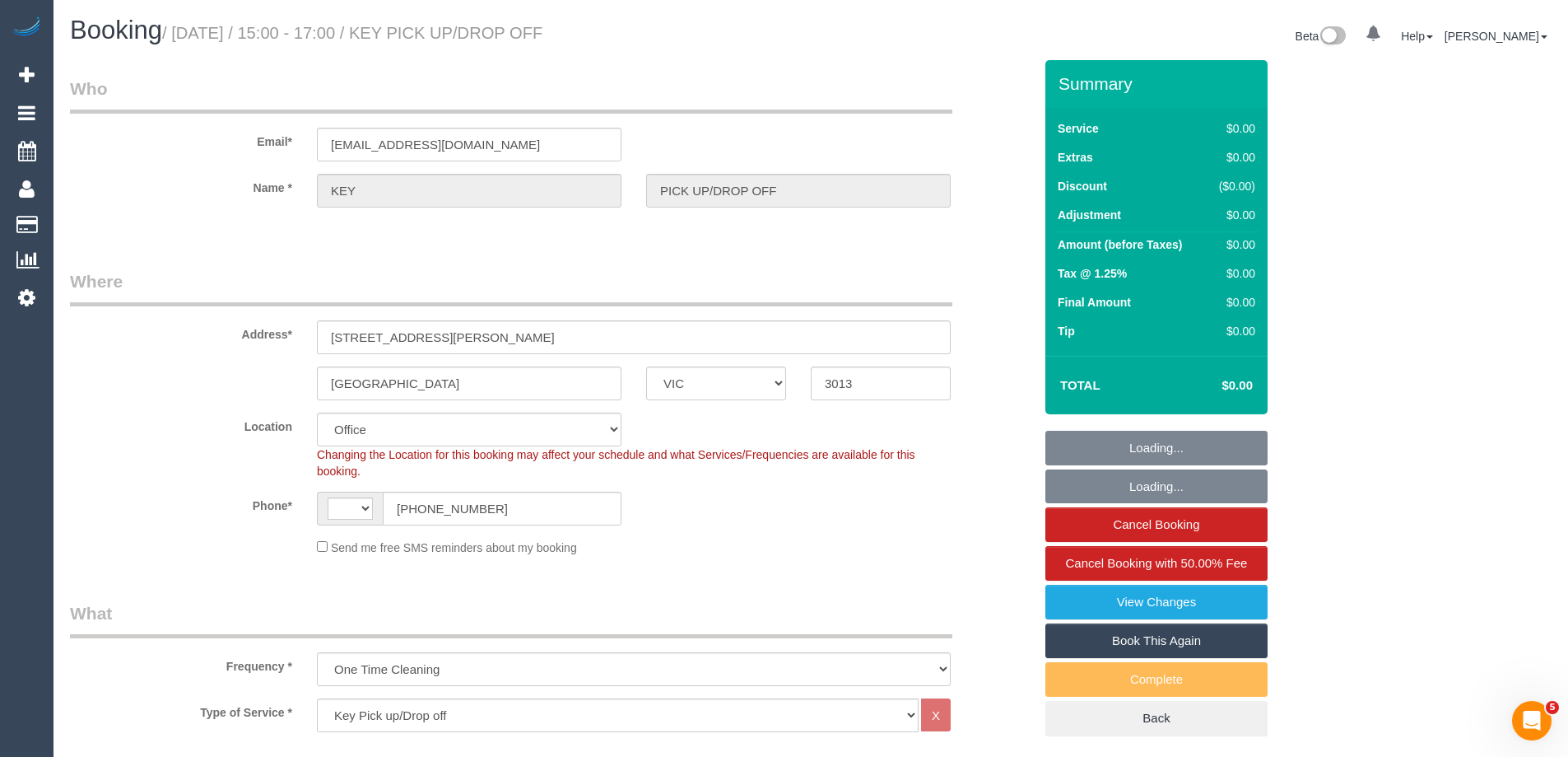
select select "object:539"
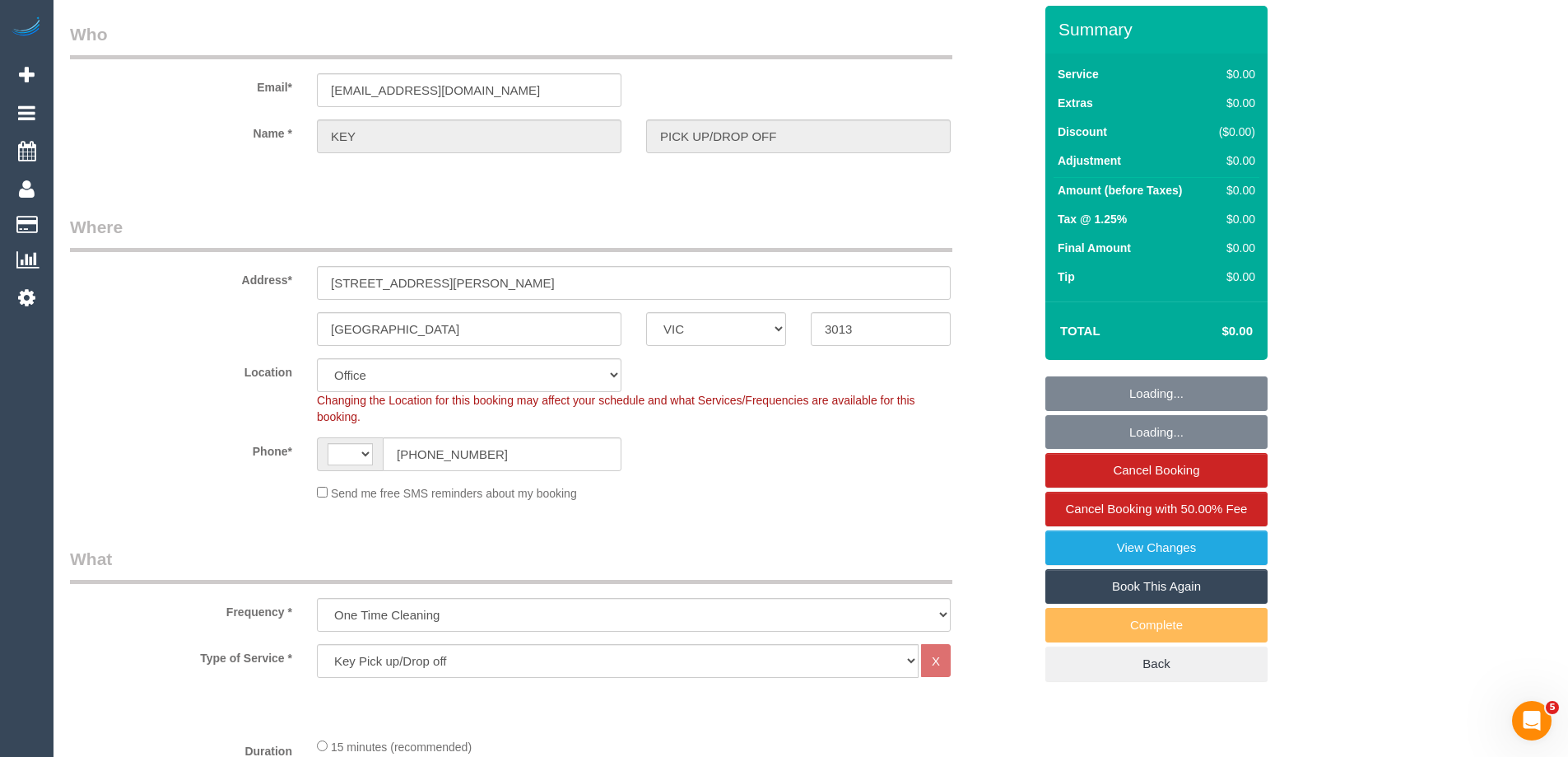
select select "string:AU"
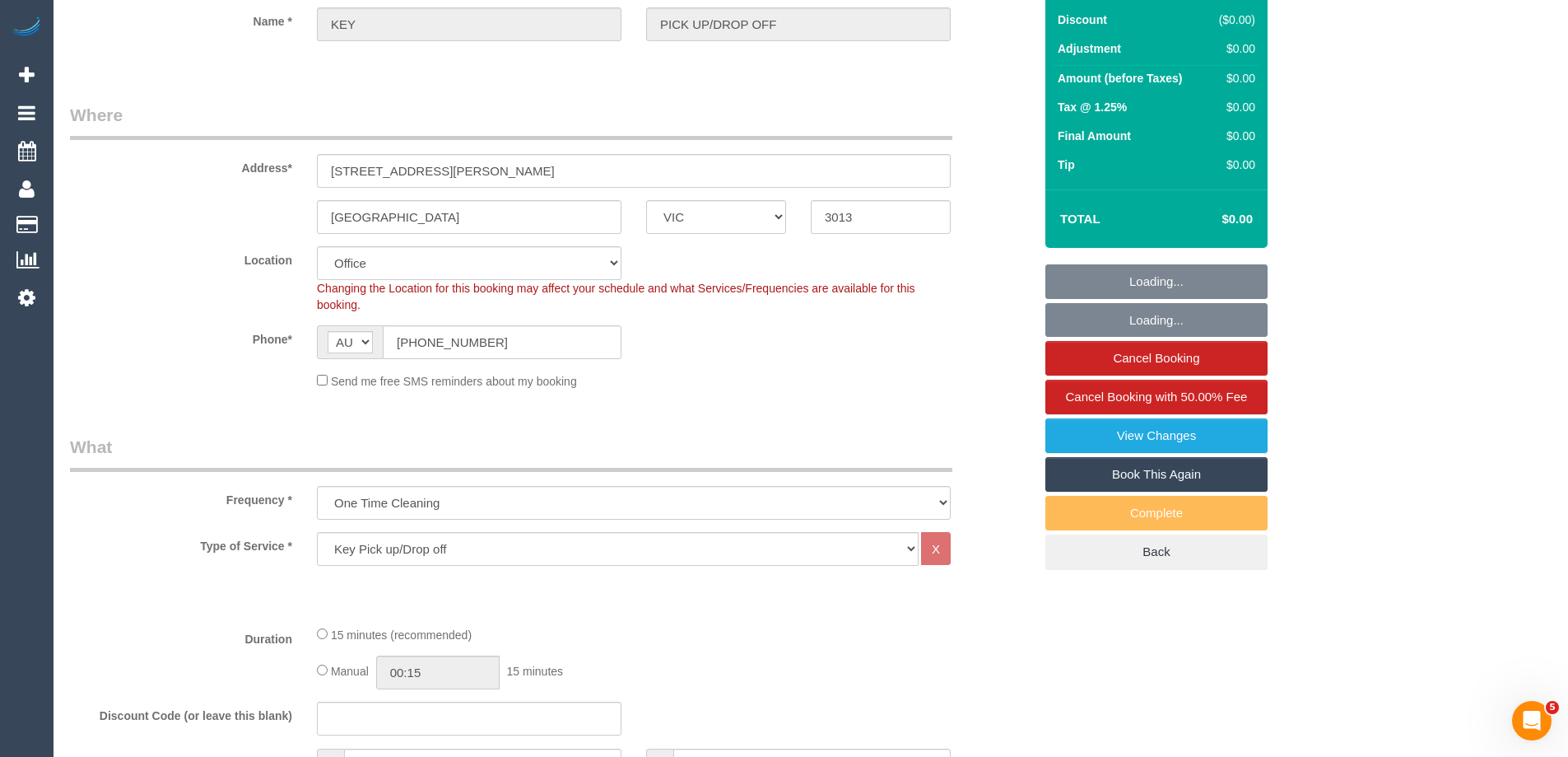
select select "number:28"
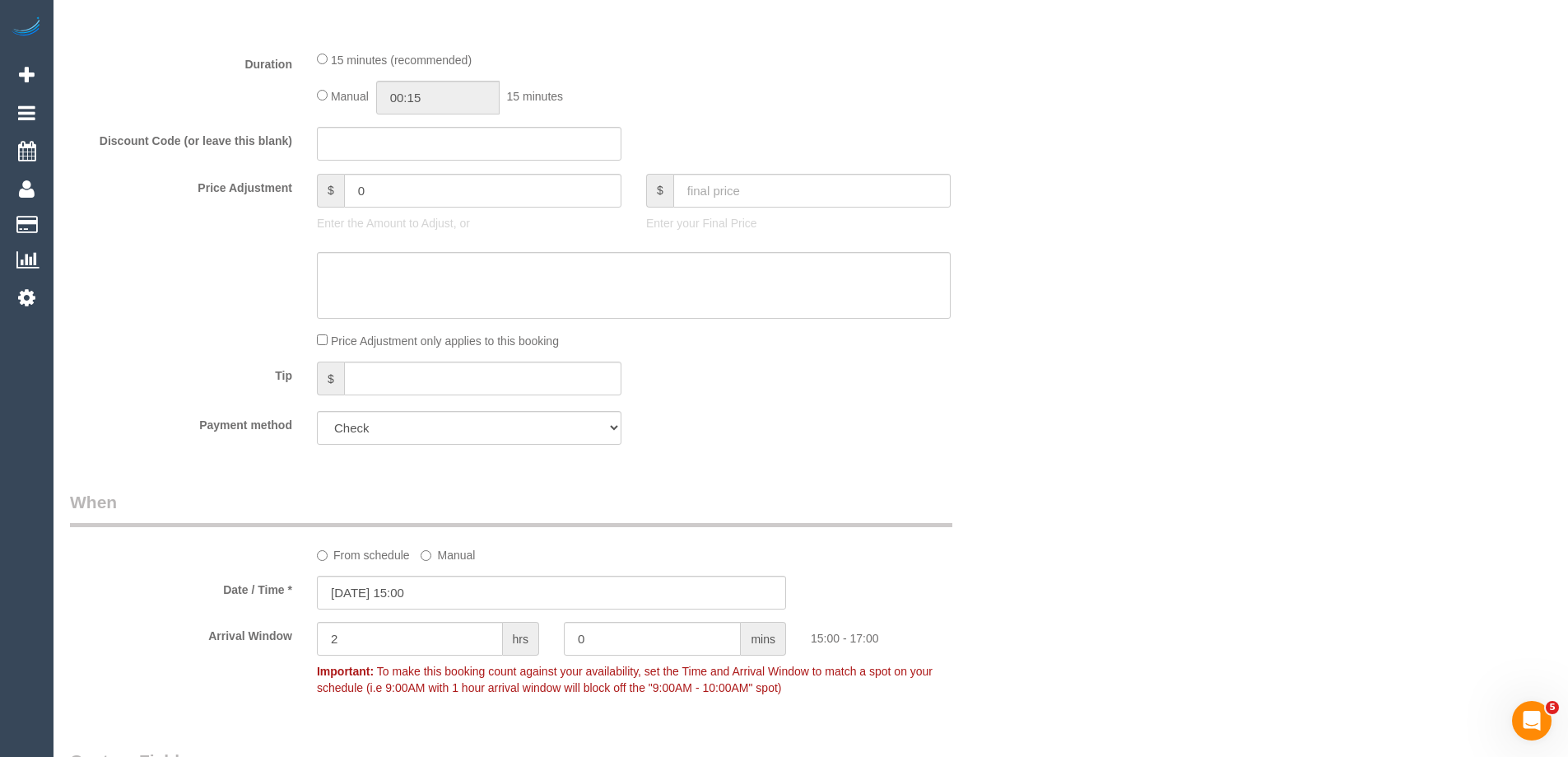
scroll to position [1152, 0]
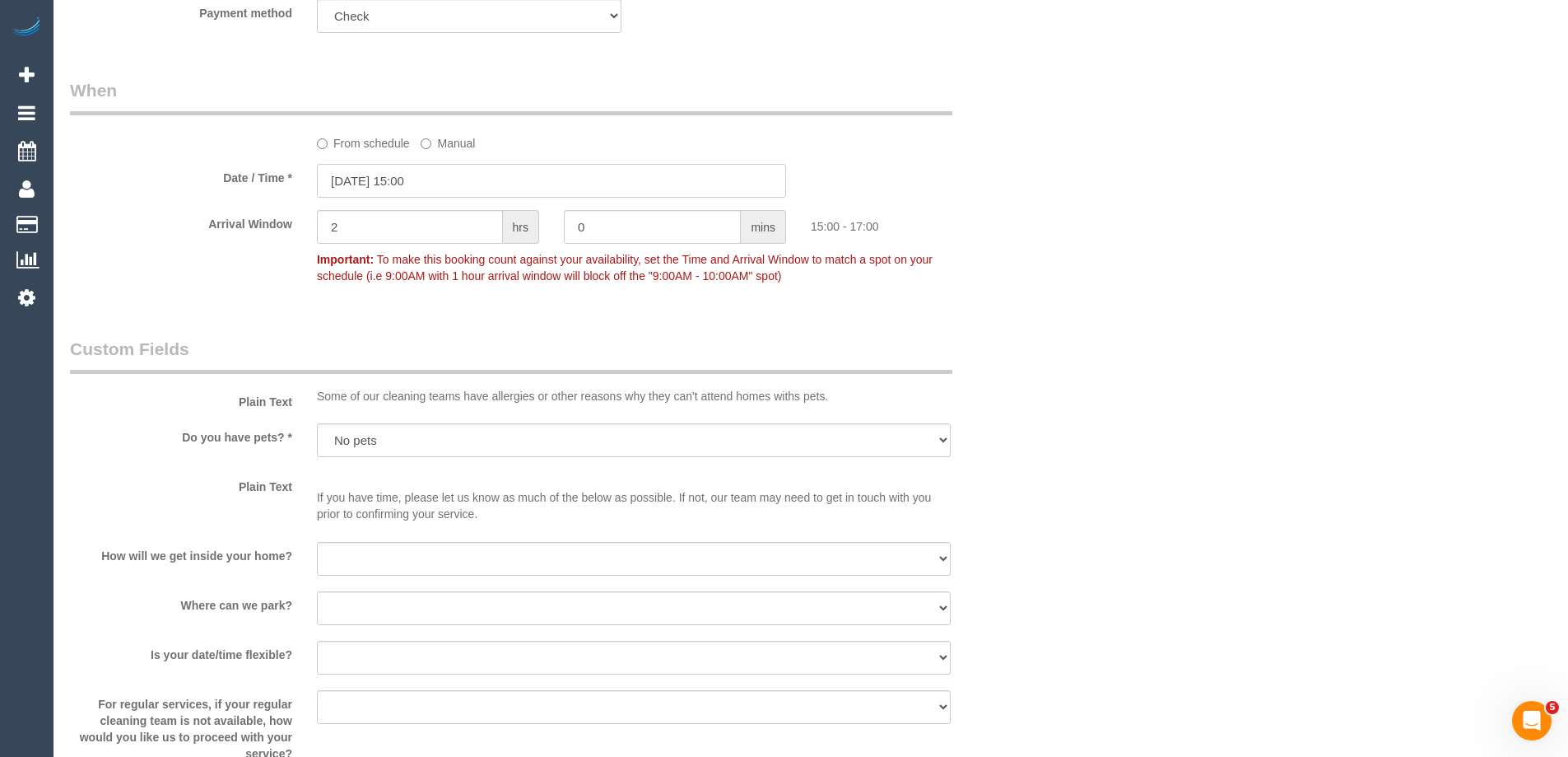
click at [351, 178] on input "03/10/2025 15:00" at bounding box center [551, 180] width 470 height 33
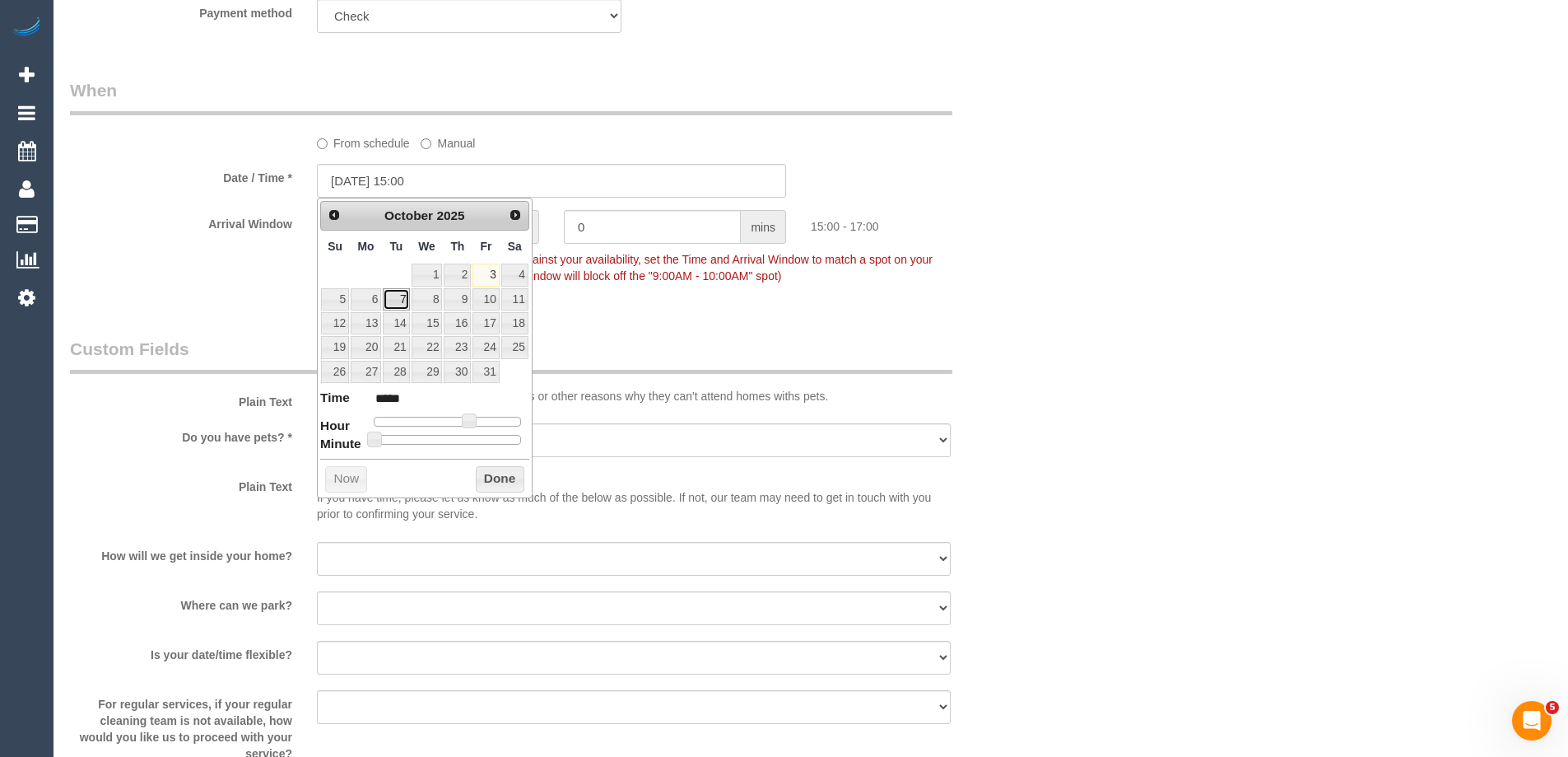
click at [393, 298] on link "7" at bounding box center [396, 299] width 26 height 22
type input "07/10/2025 15:00"
drag, startPoint x: 469, startPoint y: 483, endPoint x: 481, endPoint y: 479, distance: 12.6
click at [470, 483] on div "Prev Next October 2025 Su Mo Tu We Th Fr Sa 1 2 3 4 5 6 7 8 9 10 11 12 13 14 15…" at bounding box center [425, 347] width 216 height 299
click at [498, 477] on button "Done" at bounding box center [500, 479] width 48 height 26
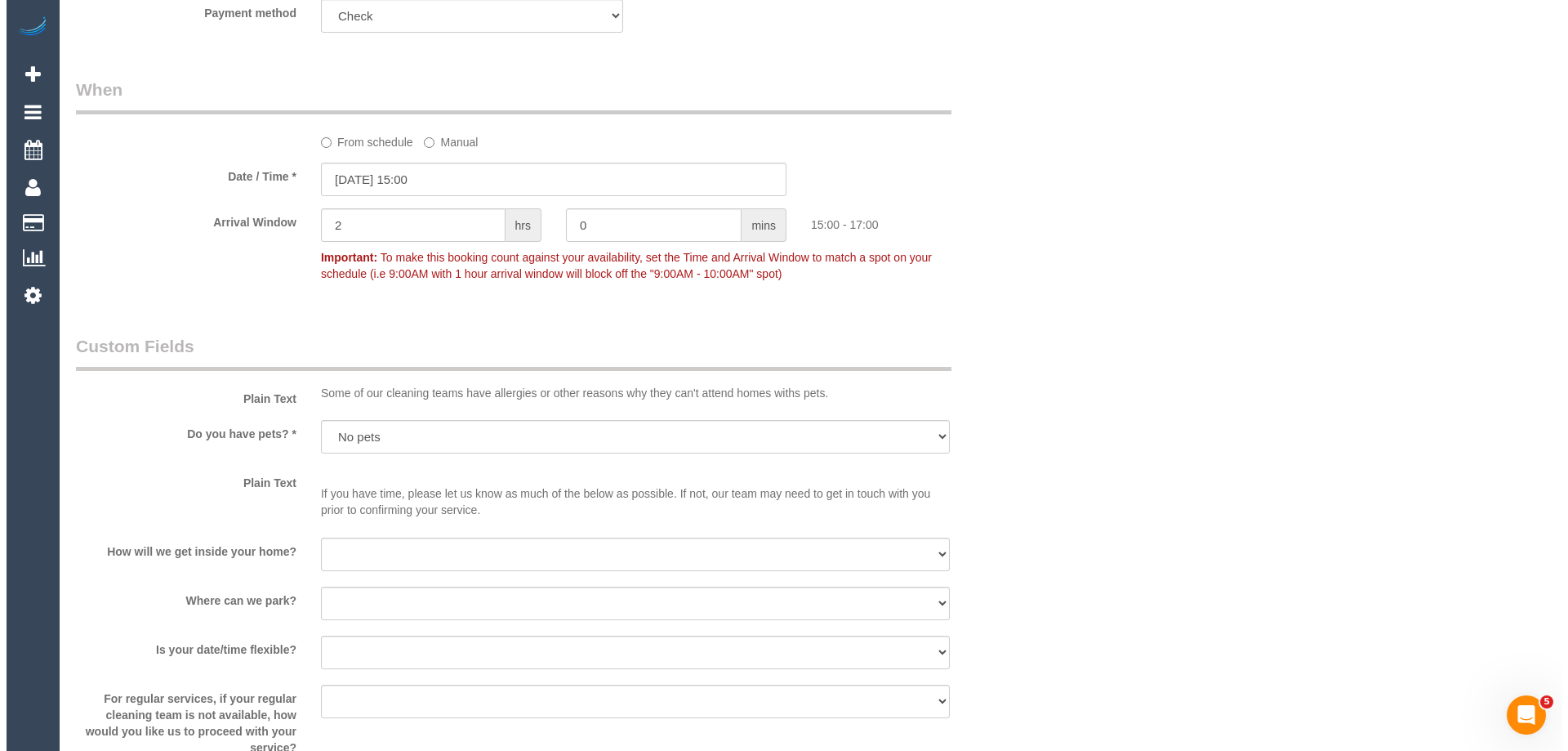
scroll to position [0, 0]
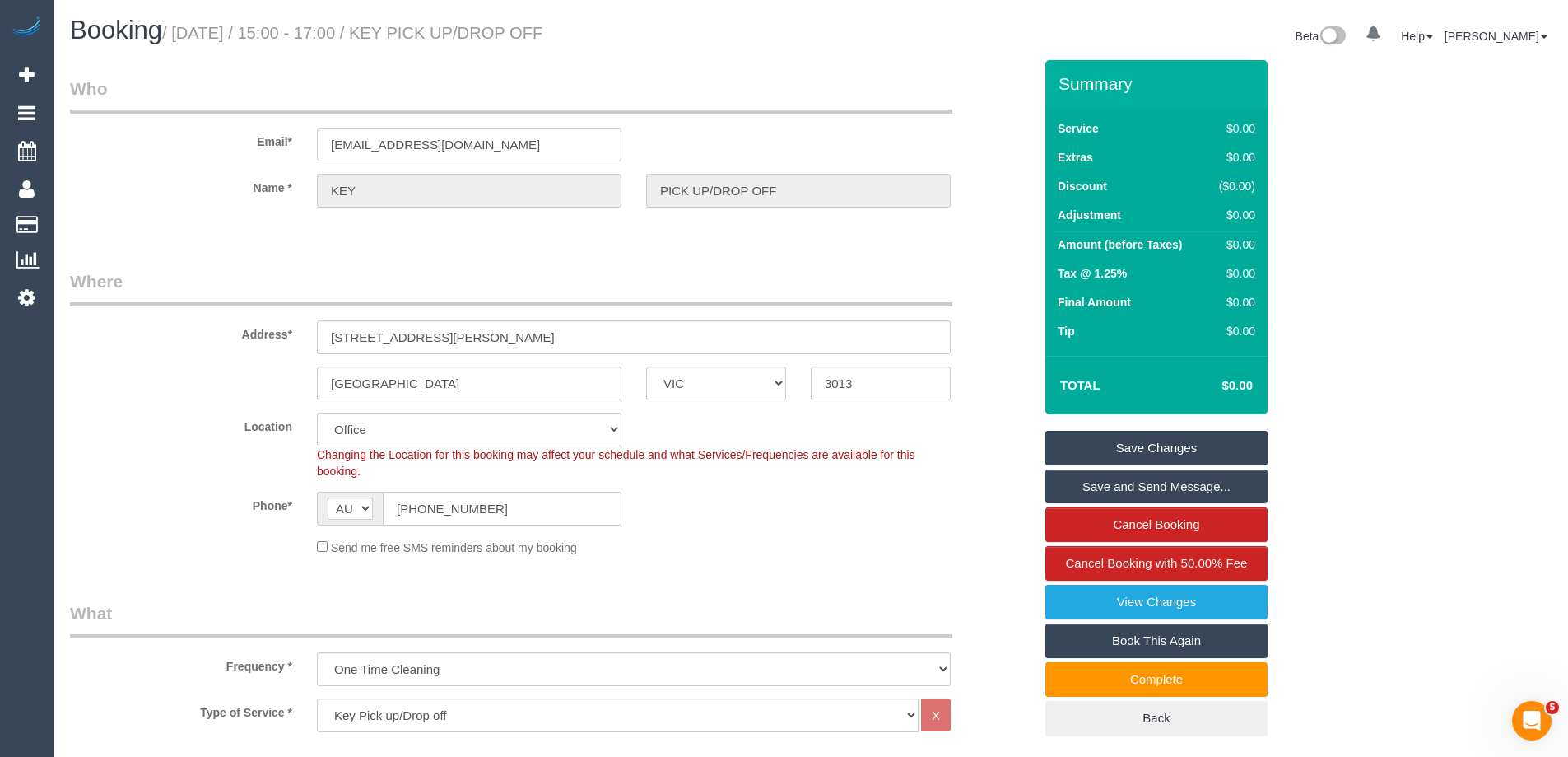
click at [1099, 446] on link "Save Changes" at bounding box center [1156, 447] width 222 height 34
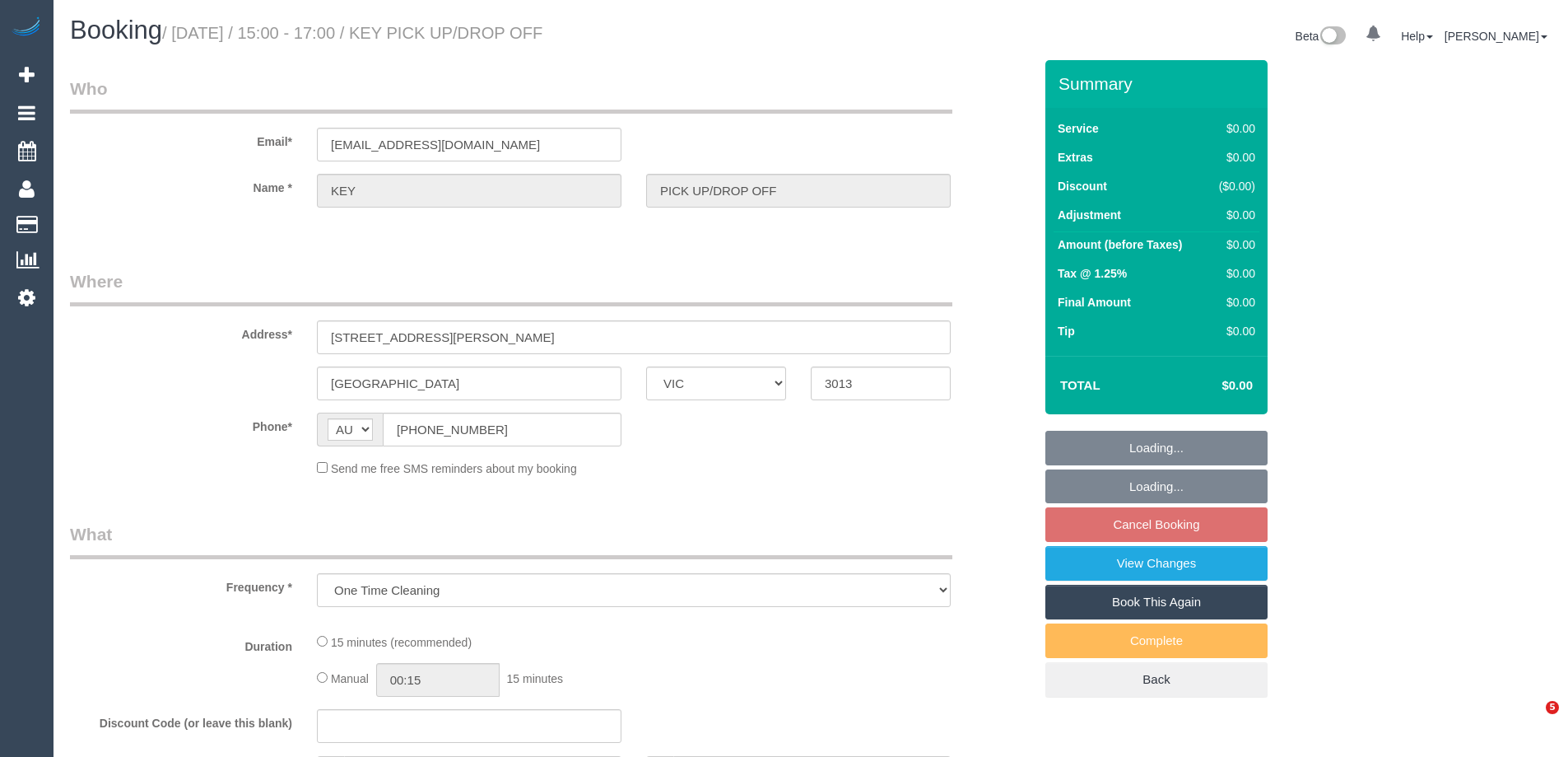
select select "VIC"
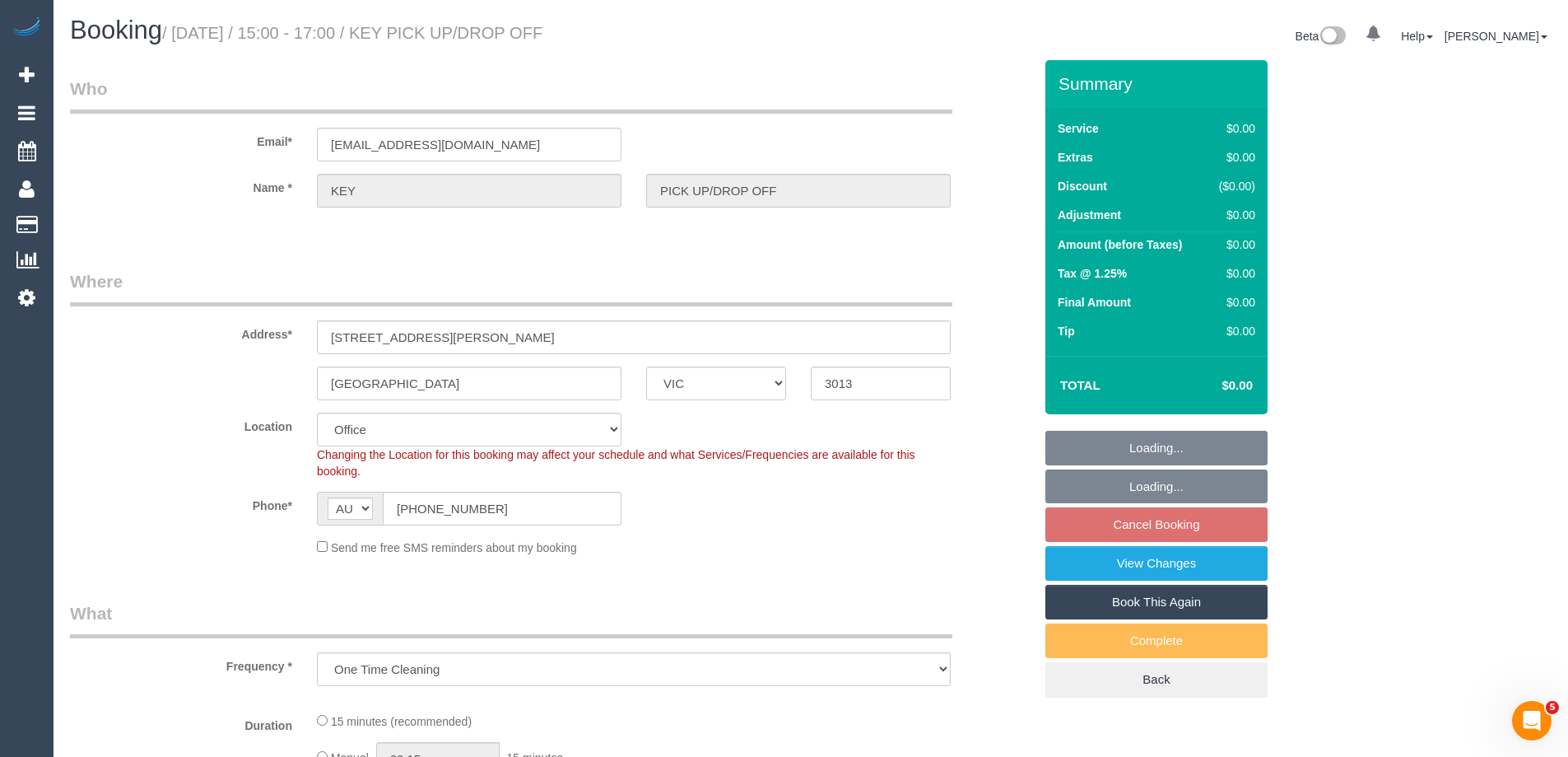
select select "object:681"
select select "number:28"
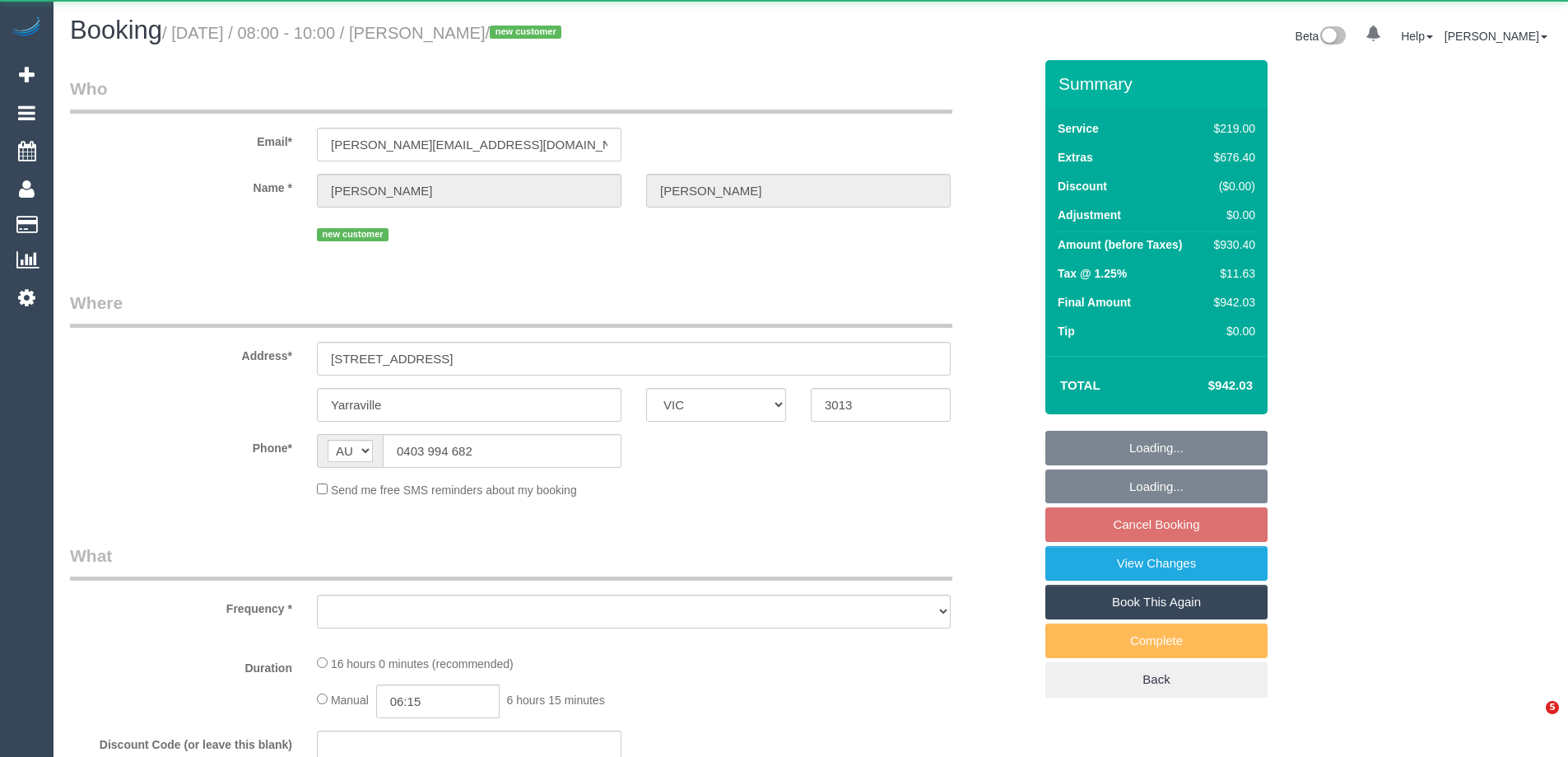
select select "VIC"
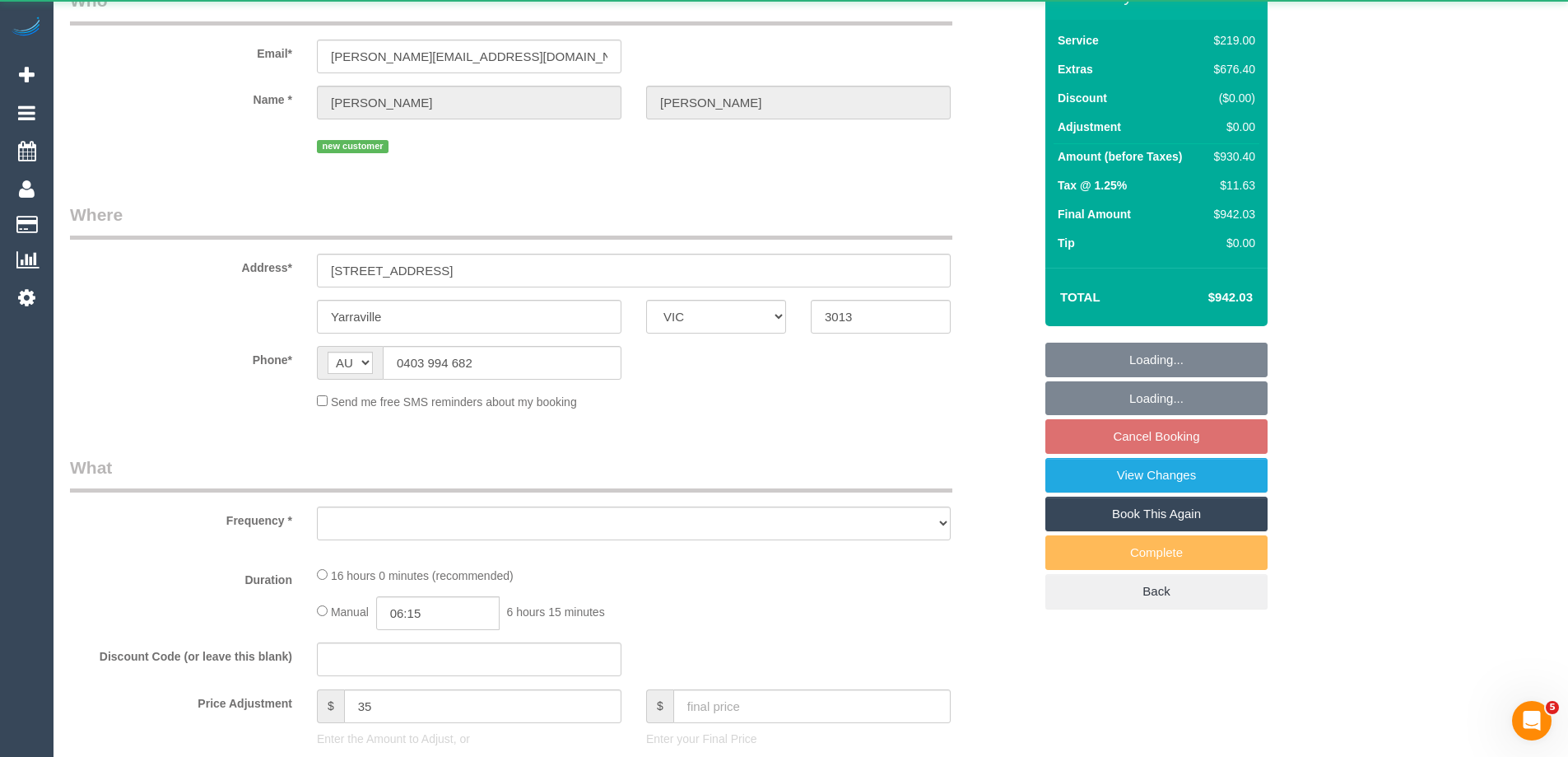
select select "object:604"
select select "string:stripe-pm_1SDJmo2GScqysDRVV8hnrOJh"
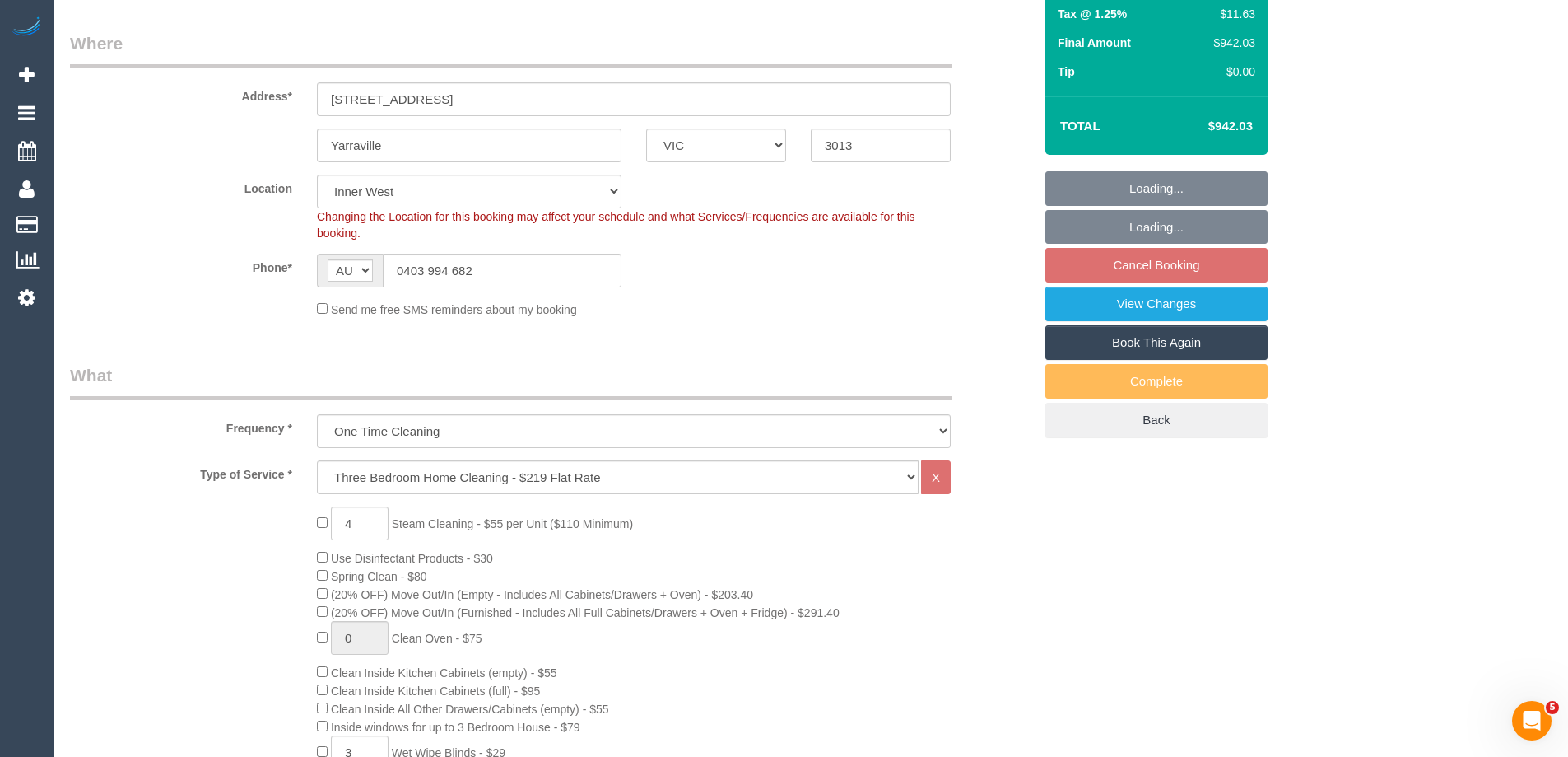
select select "number:28"
select select "number:14"
select select "number:18"
select select "object:1522"
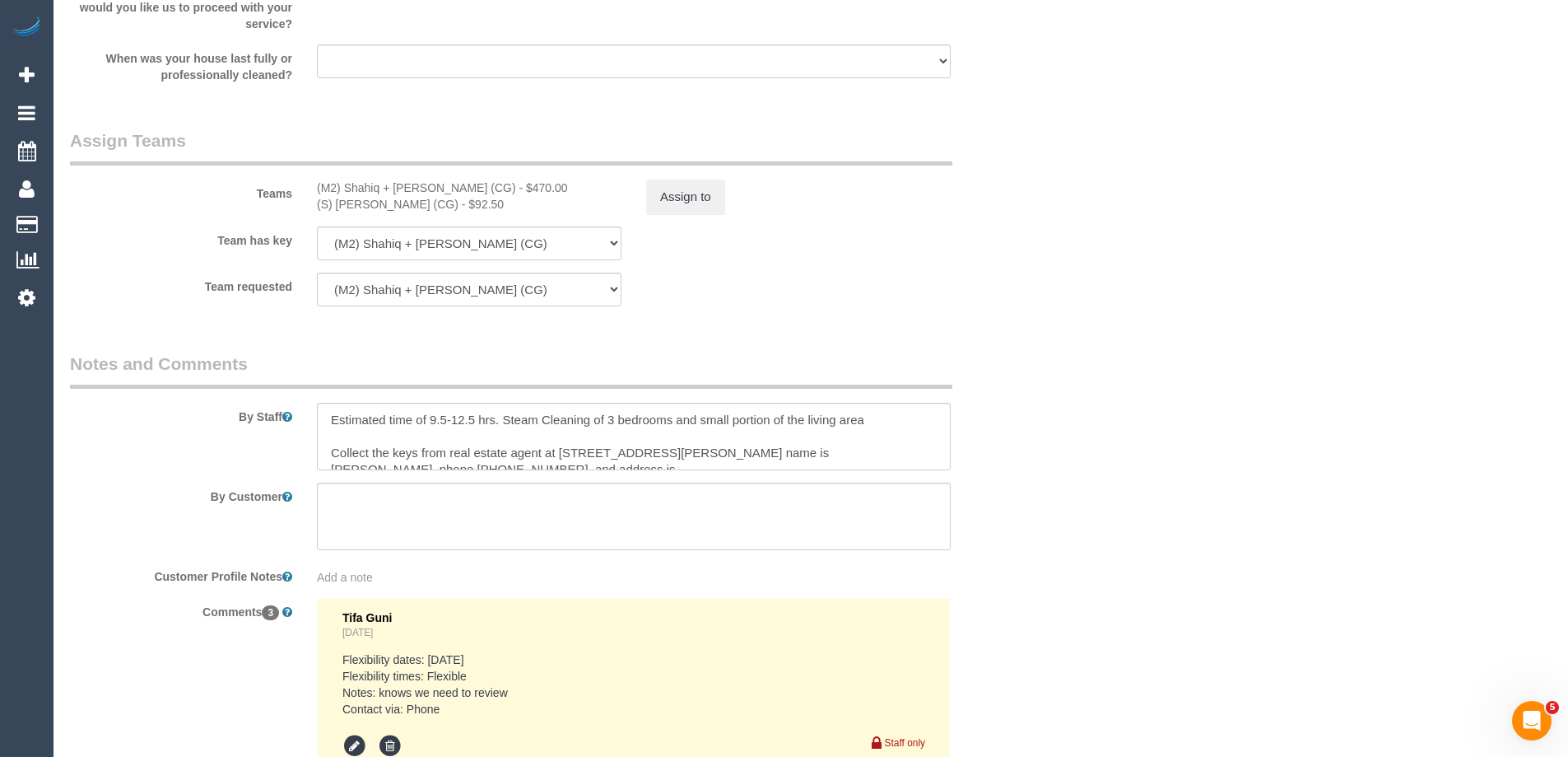
scroll to position [2387, 0]
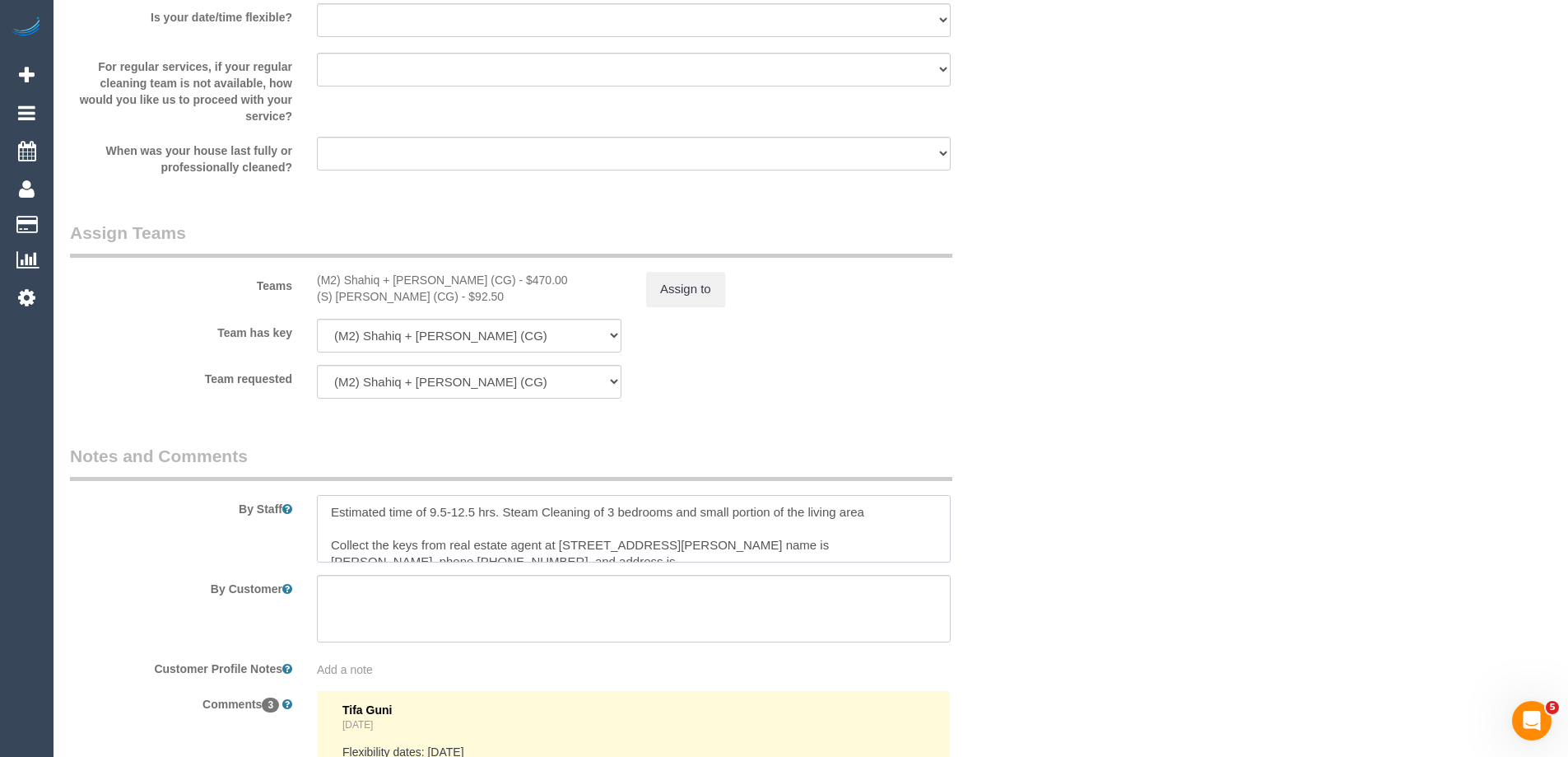
click at [870, 511] on textarea at bounding box center [634, 528] width 634 height 68
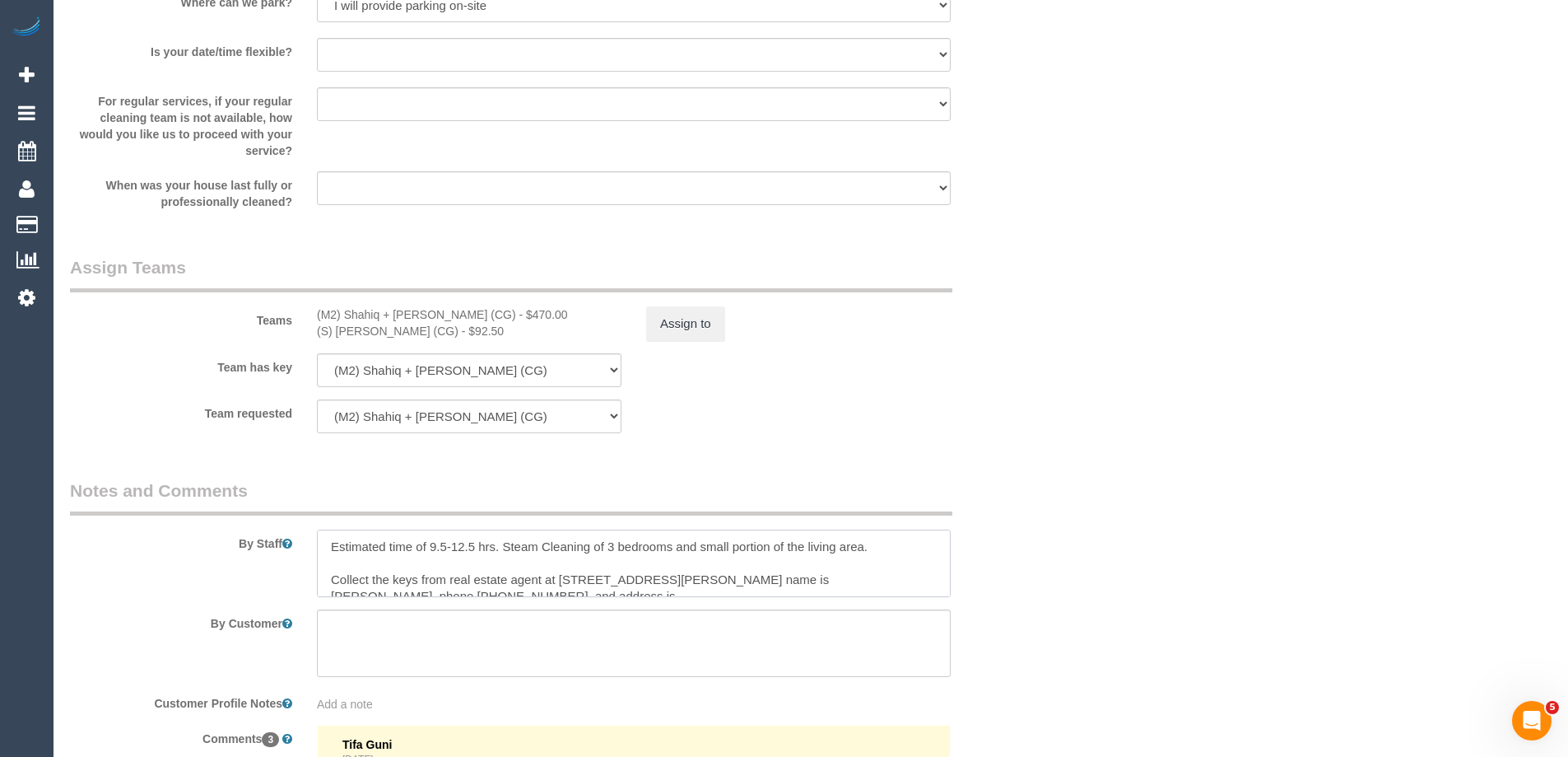
type textarea "Estimated time of 9.5-12.5 hrs. Steam Cleaning of 3 bedrooms and small portion …"
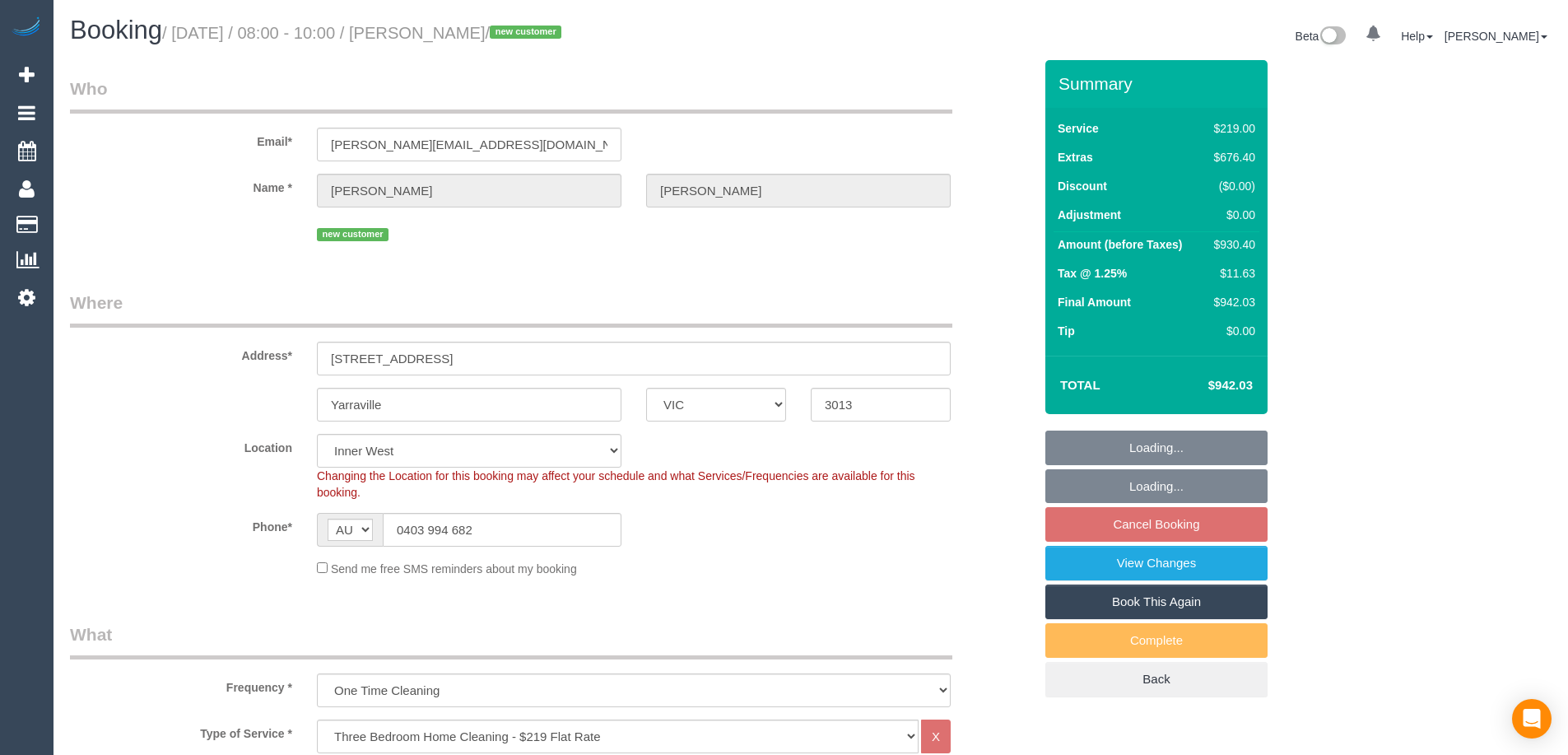
select select "VIC"
select select "number:28"
select select "number:14"
select select "number:18"
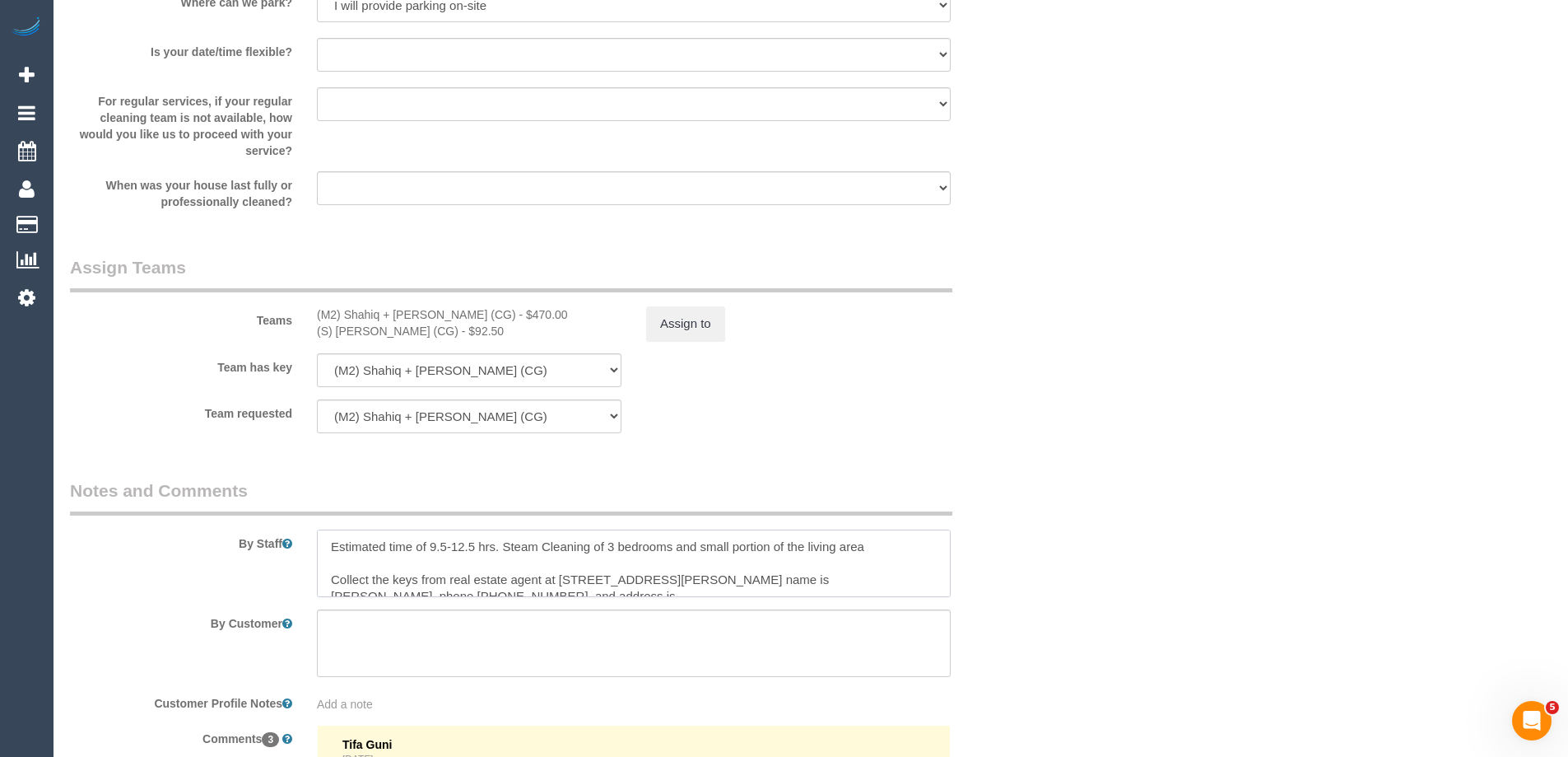
click at [879, 552] on textarea at bounding box center [634, 563] width 634 height 68
paste textarea "Steam cleaner to arrive at ___ Please ensure areas for steam cleaning are clean…"
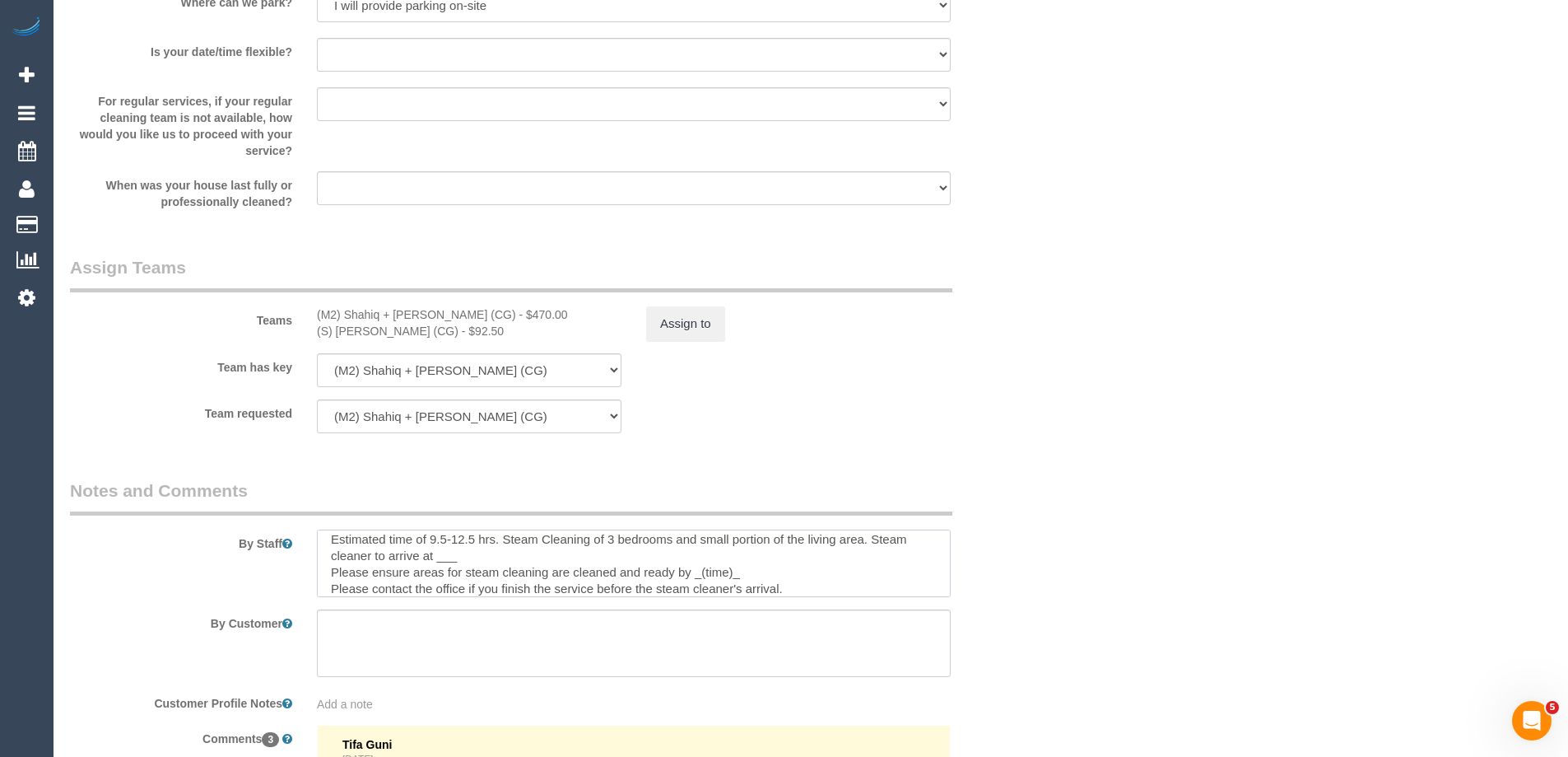
drag, startPoint x: 456, startPoint y: 555, endPoint x: 435, endPoint y: 552, distance: 21.2
click at [435, 552] on textarea at bounding box center [634, 563] width 634 height 68
drag, startPoint x: 695, startPoint y: 569, endPoint x: 739, endPoint y: 573, distance: 44.2
click at [739, 573] on textarea at bounding box center [634, 563] width 634 height 68
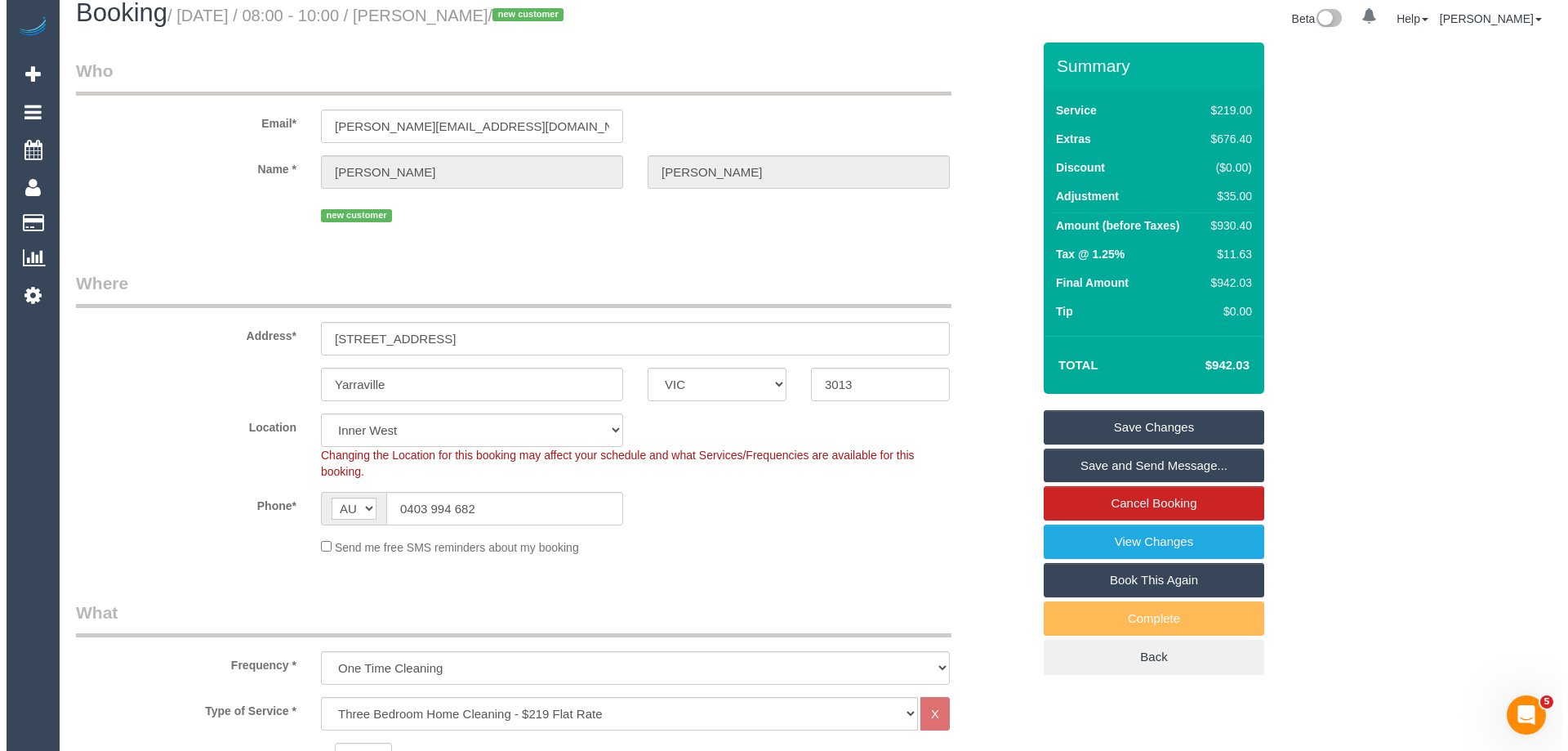
scroll to position [0, 0]
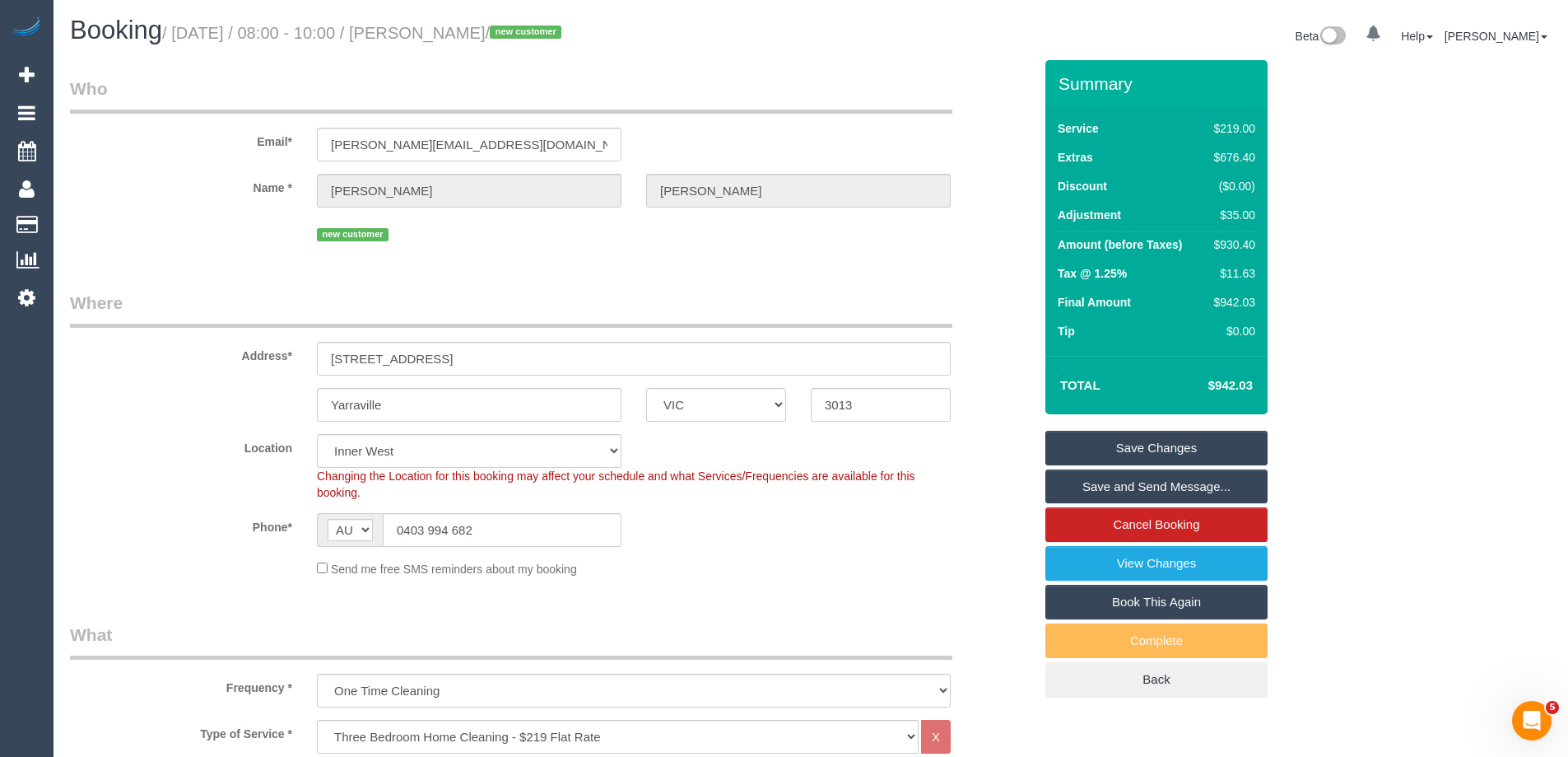
type textarea "Estimated time of 9.5-12.5 hrs. Steam Cleaning of 3 bedrooms and small portion …"
click at [1099, 486] on link "Save and Send Message..." at bounding box center [1156, 486] width 222 height 34
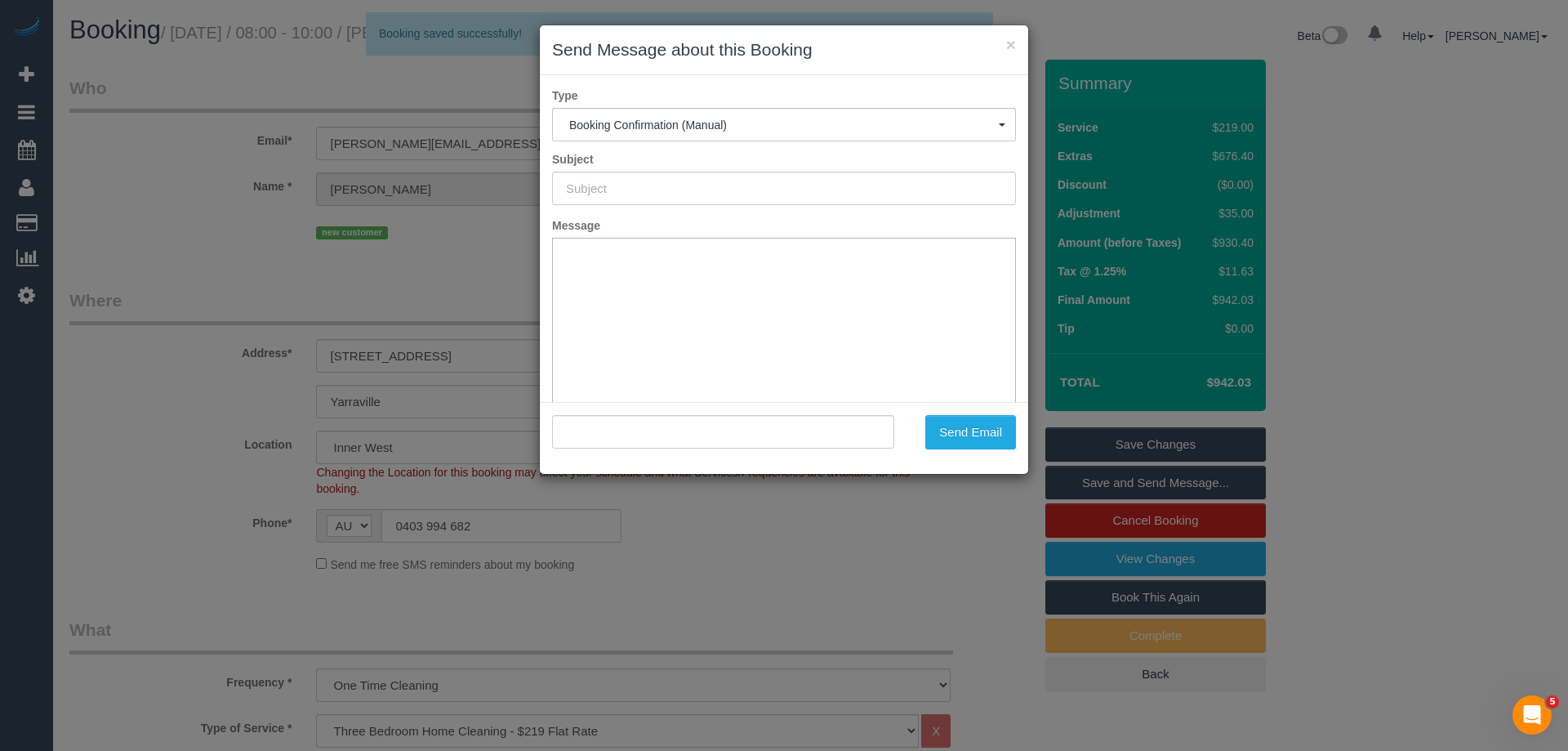
type input "Booking Confirmed"
type input ""Tom Keller" <tom.kkeller@gmail.com>"
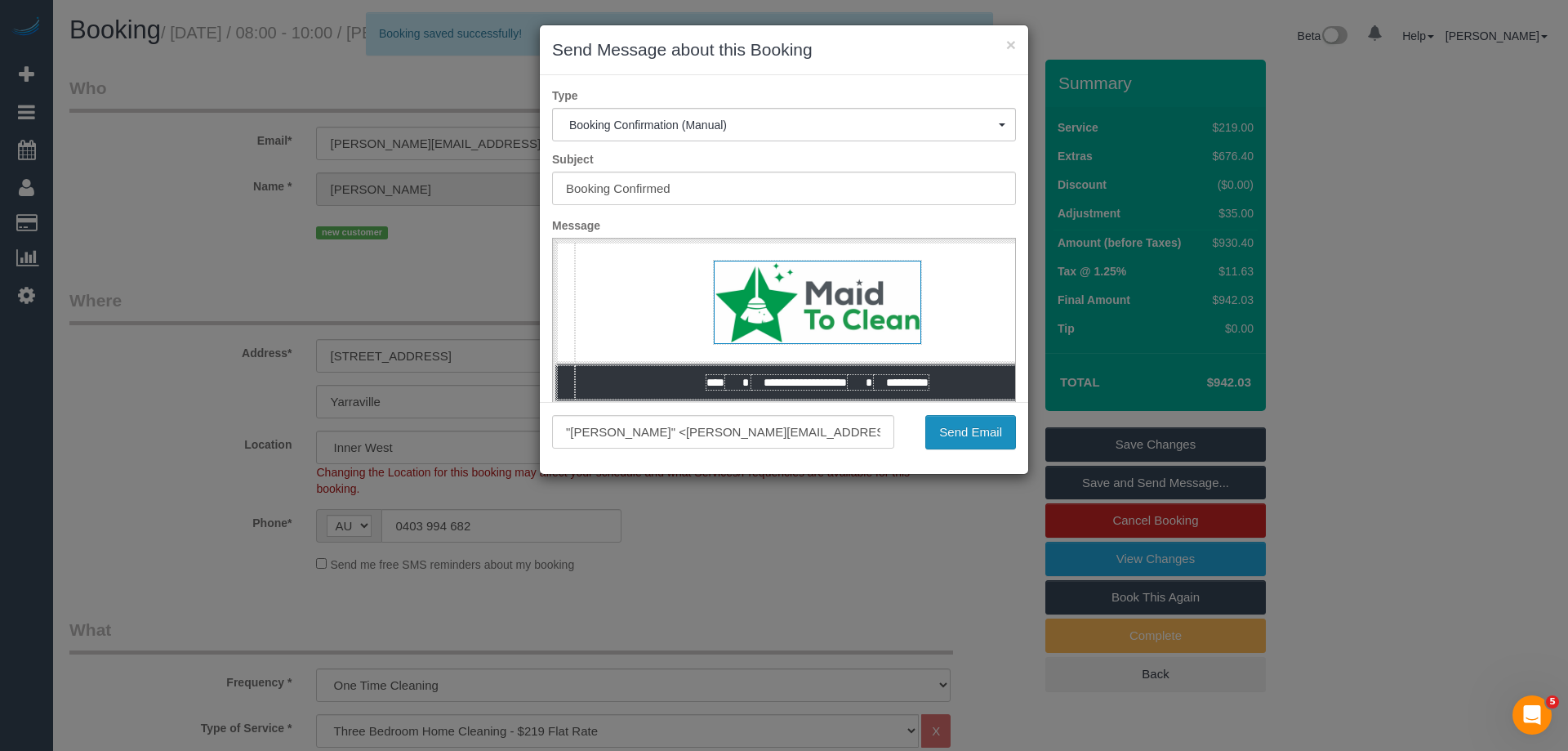
click at [956, 431] on button "Send Email" at bounding box center [970, 432] width 90 height 34
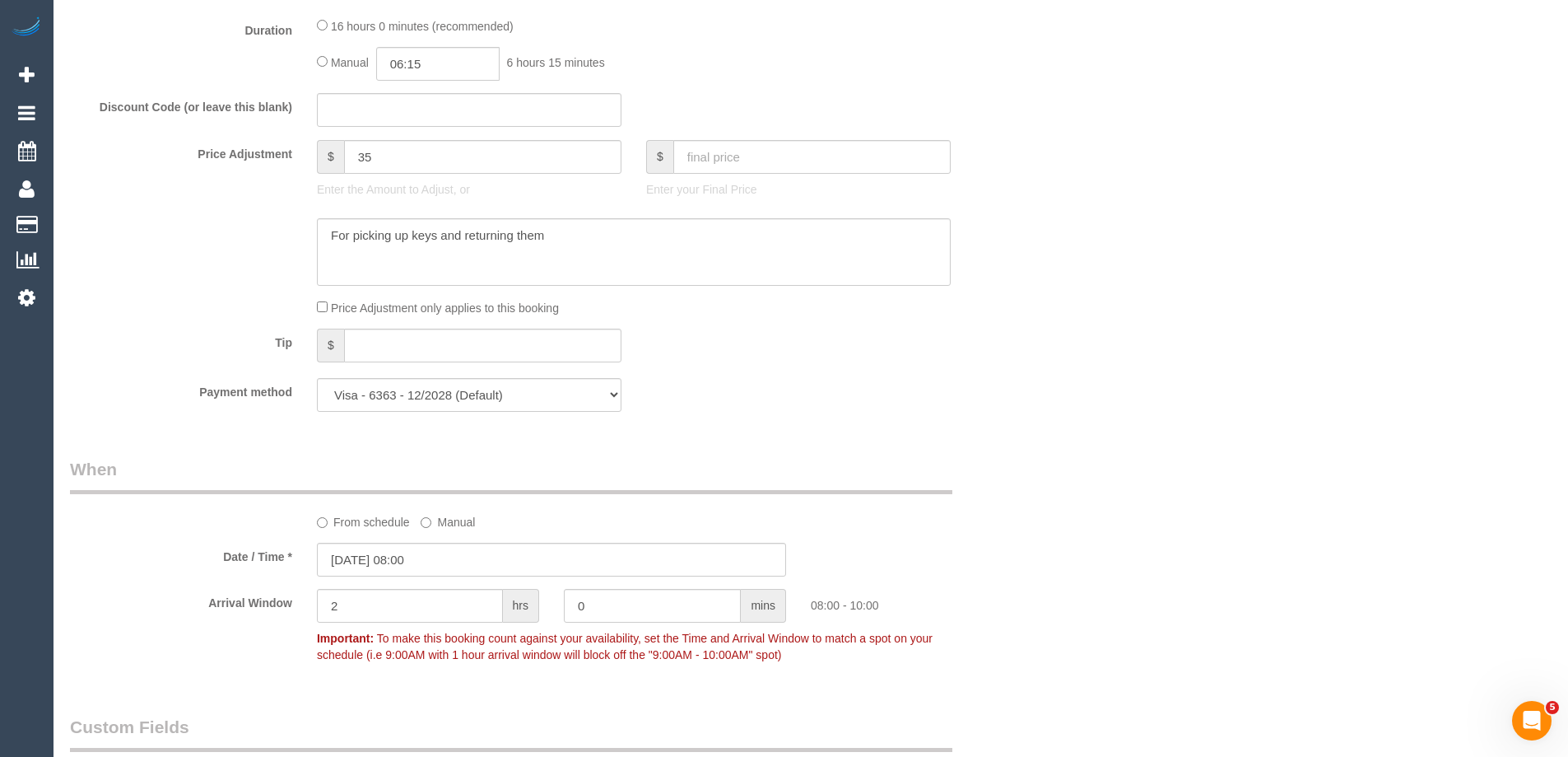
scroll to position [1564, 0]
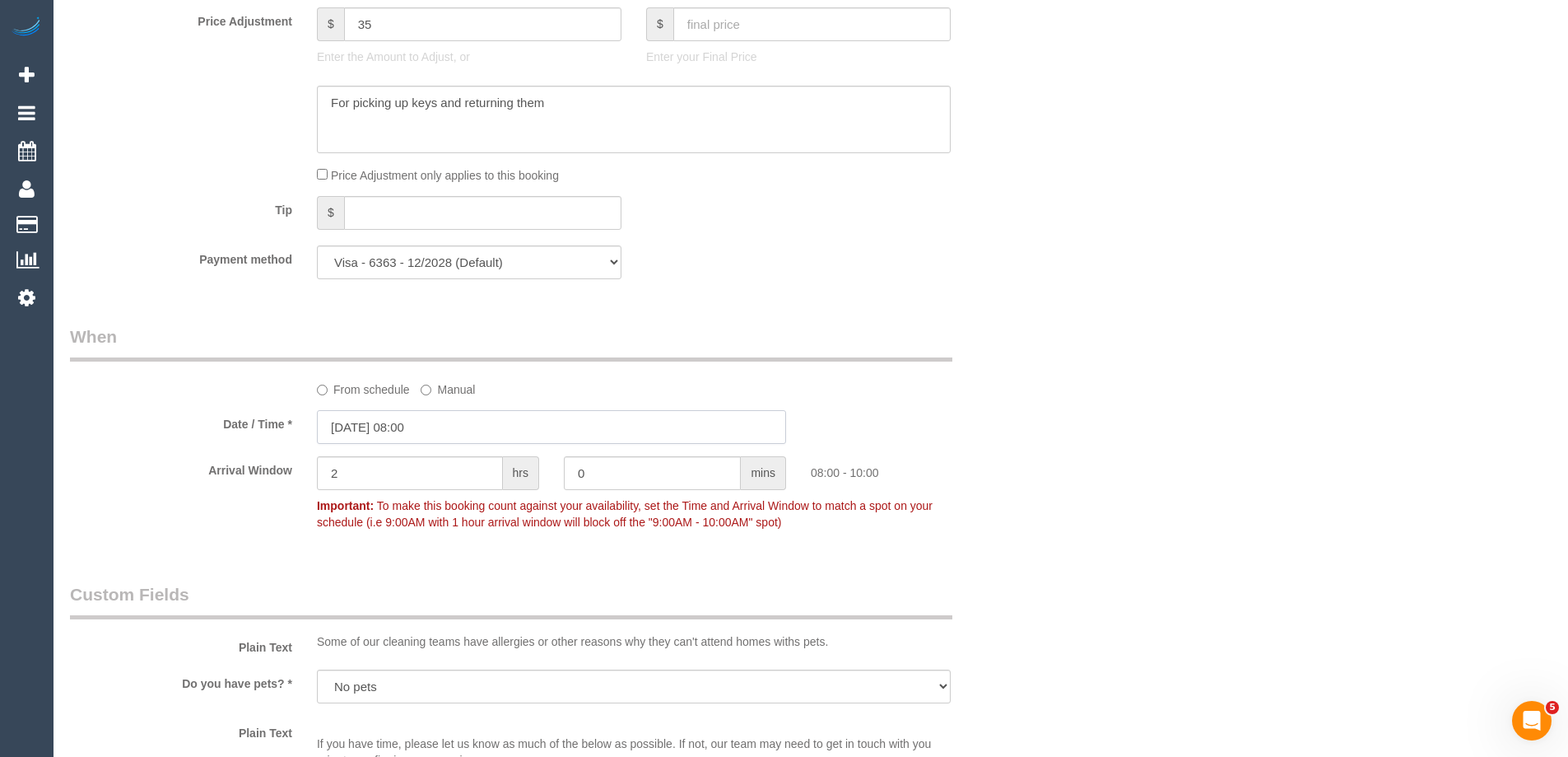
click at [393, 420] on input "07/10/2025 08:00" at bounding box center [551, 427] width 470 height 33
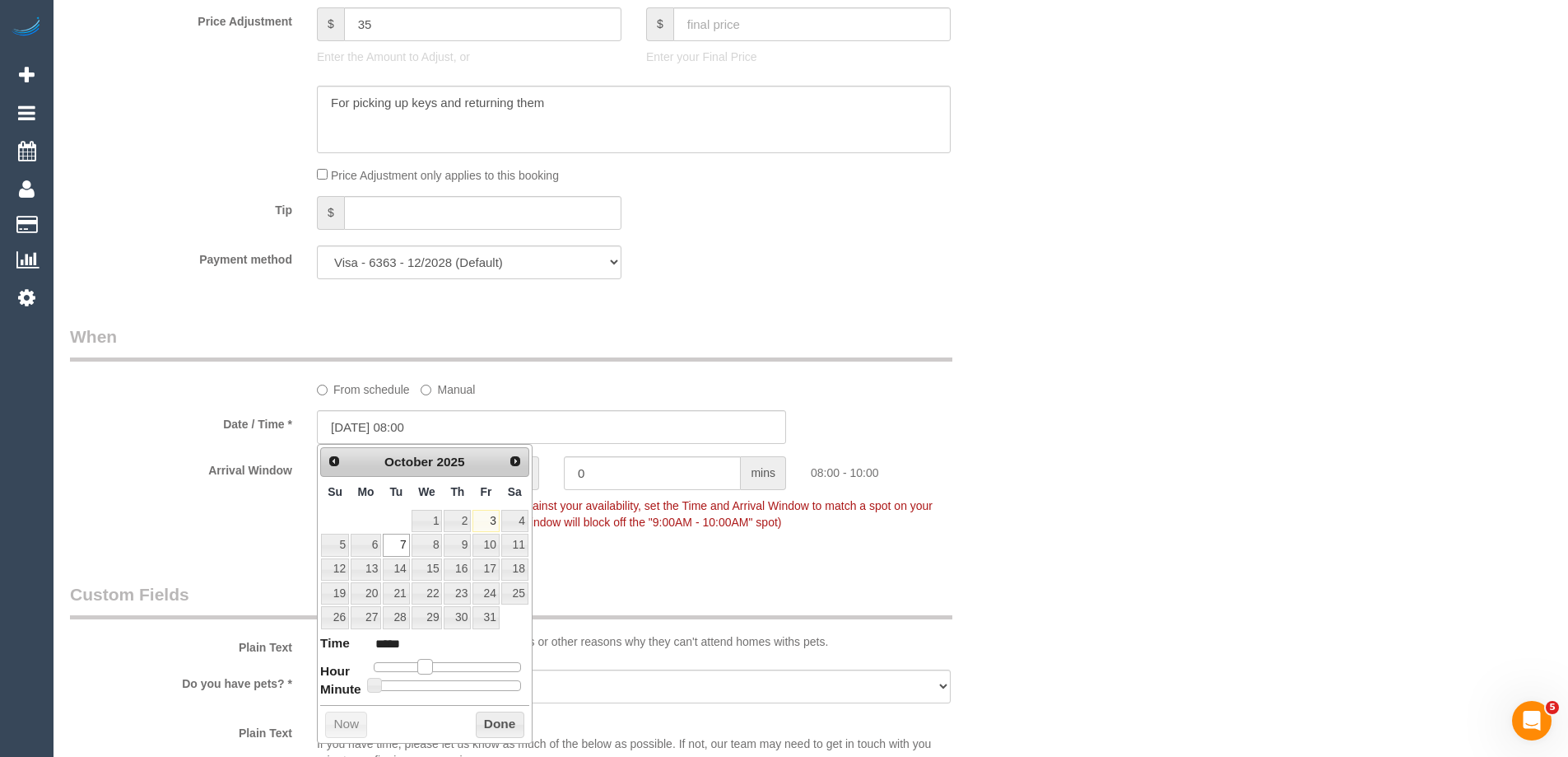
type input "07/10/2025 09:00"
type input "*****"
drag, startPoint x: 420, startPoint y: 668, endPoint x: 430, endPoint y: 671, distance: 10.4
click at [430, 671] on span at bounding box center [432, 666] width 15 height 15
click at [500, 721] on button "Done" at bounding box center [500, 724] width 48 height 26
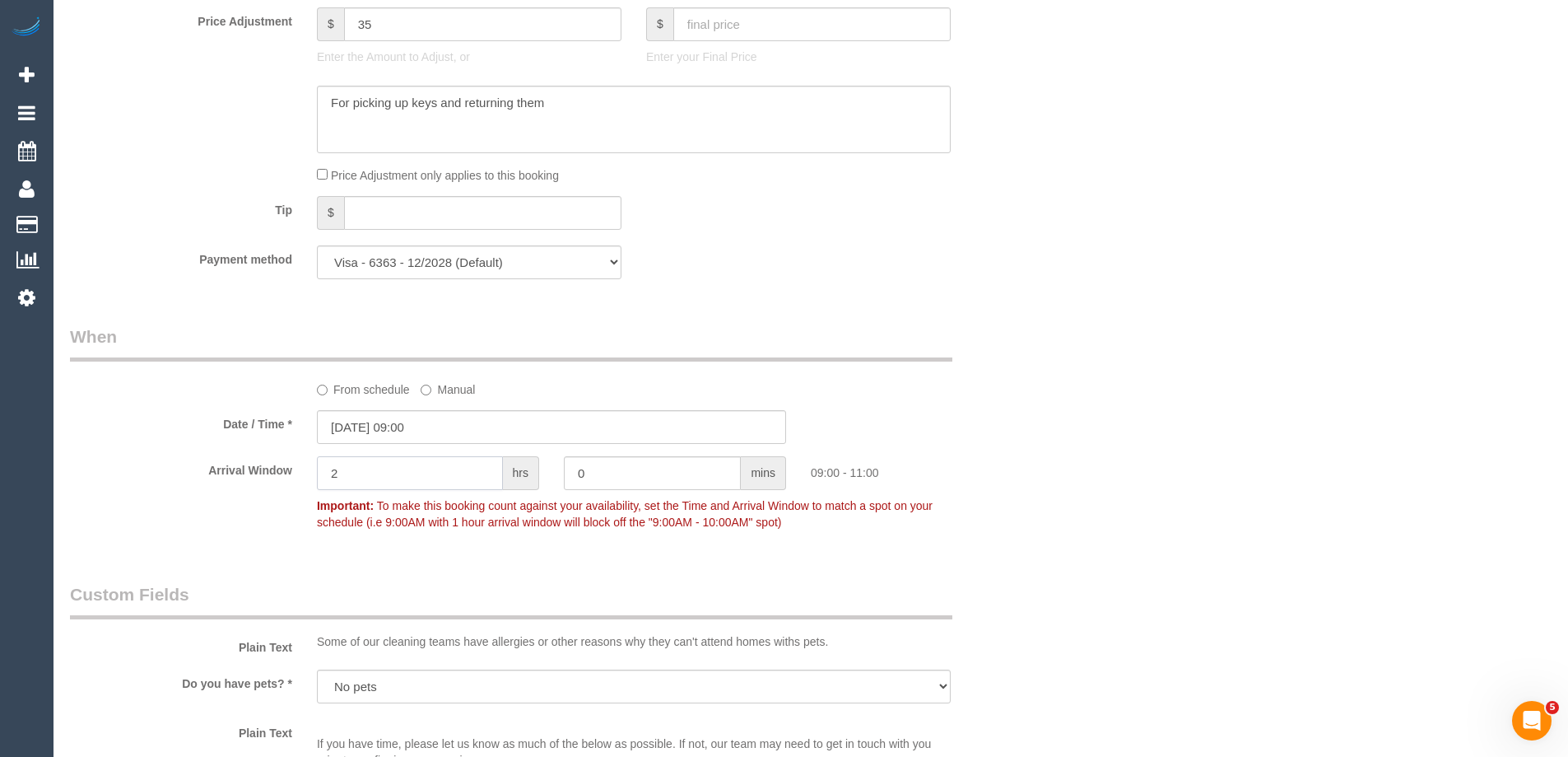
drag, startPoint x: 384, startPoint y: 481, endPoint x: 304, endPoint y: 466, distance: 81.4
click at [305, 466] on div "2 hrs" at bounding box center [429, 474] width 247 height 37
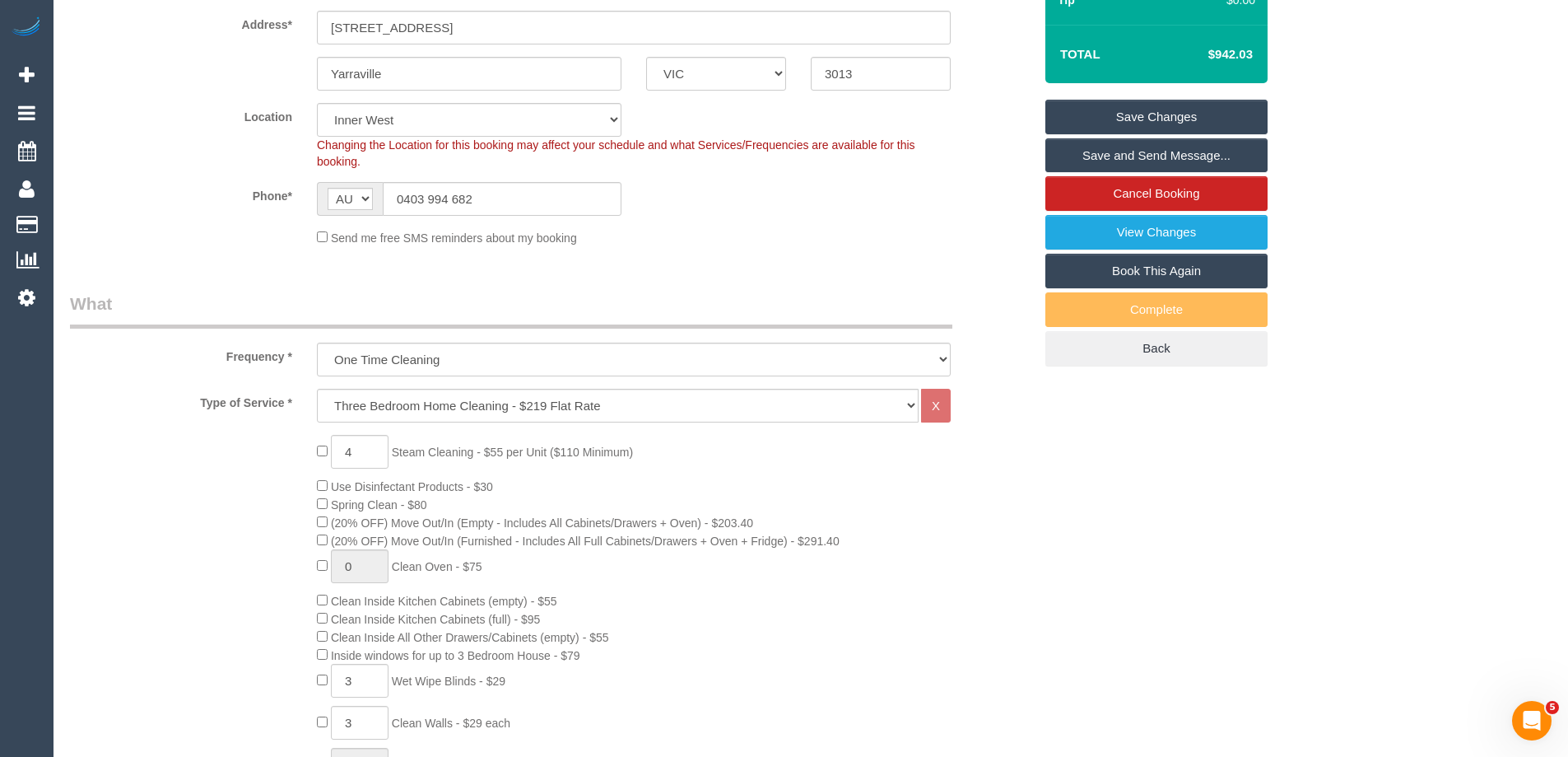
scroll to position [247, 0]
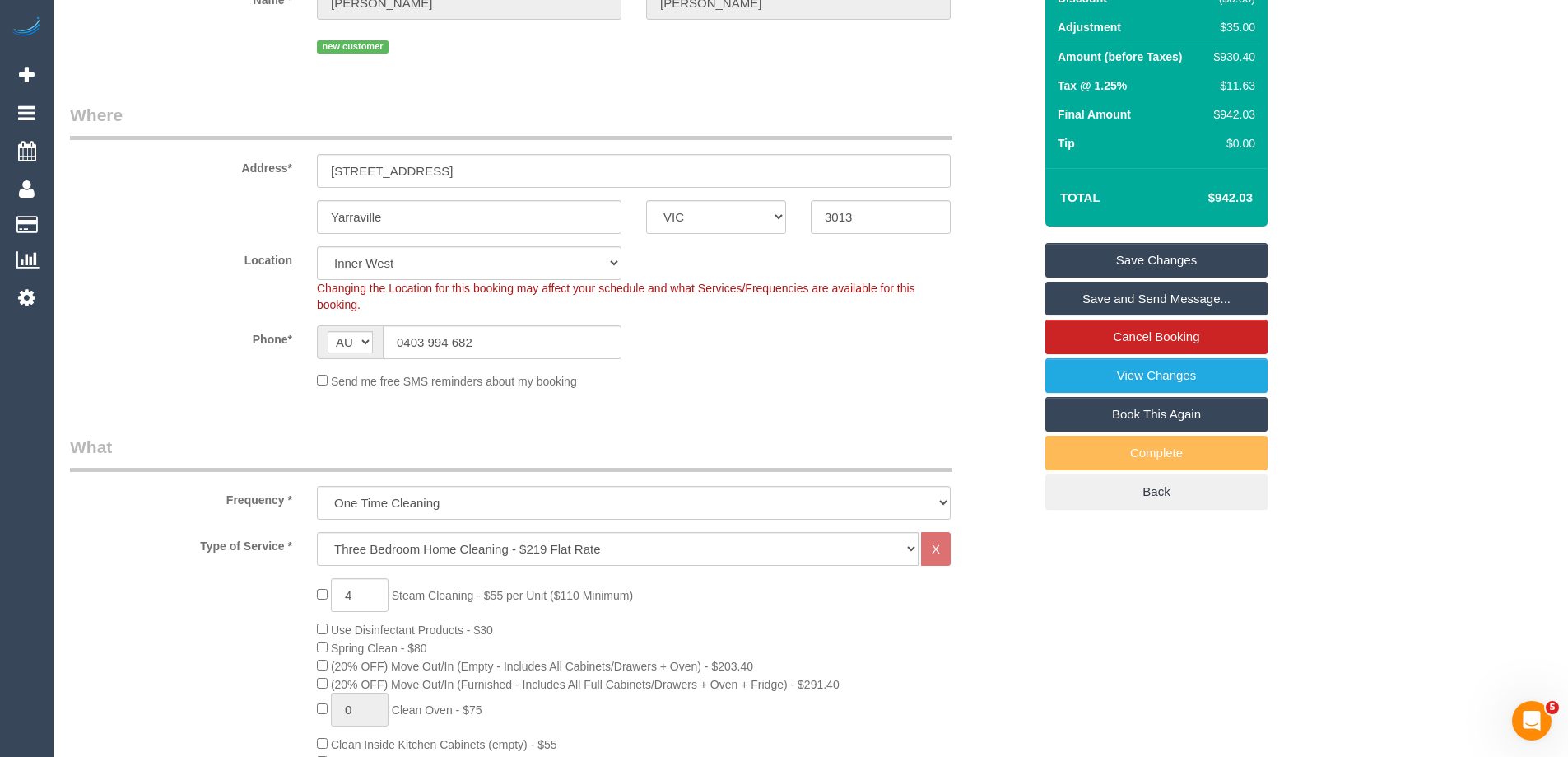
type input "1"
click at [1082, 259] on link "Save Changes" at bounding box center [1156, 259] width 222 height 34
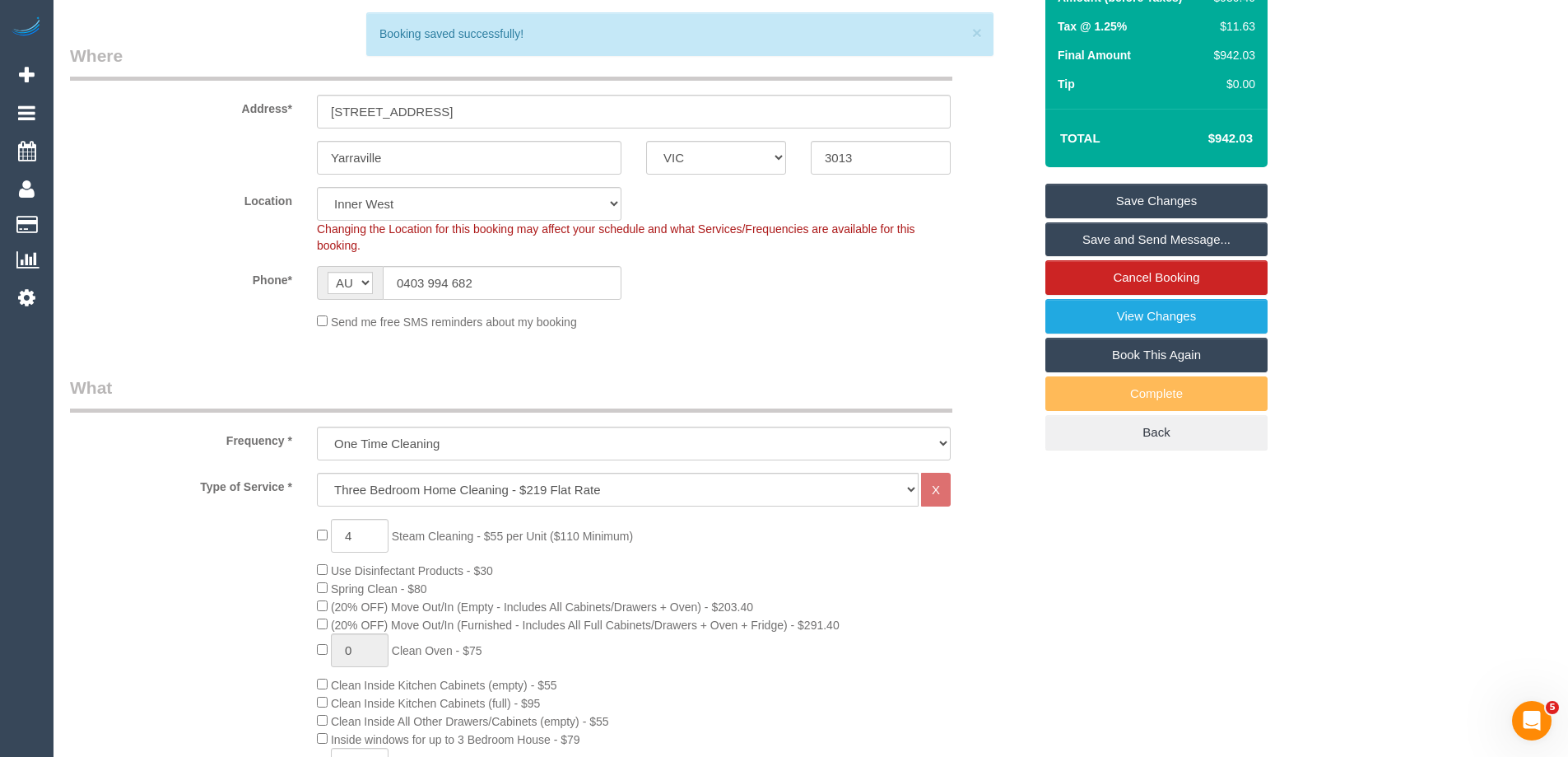
scroll to position [188, 0]
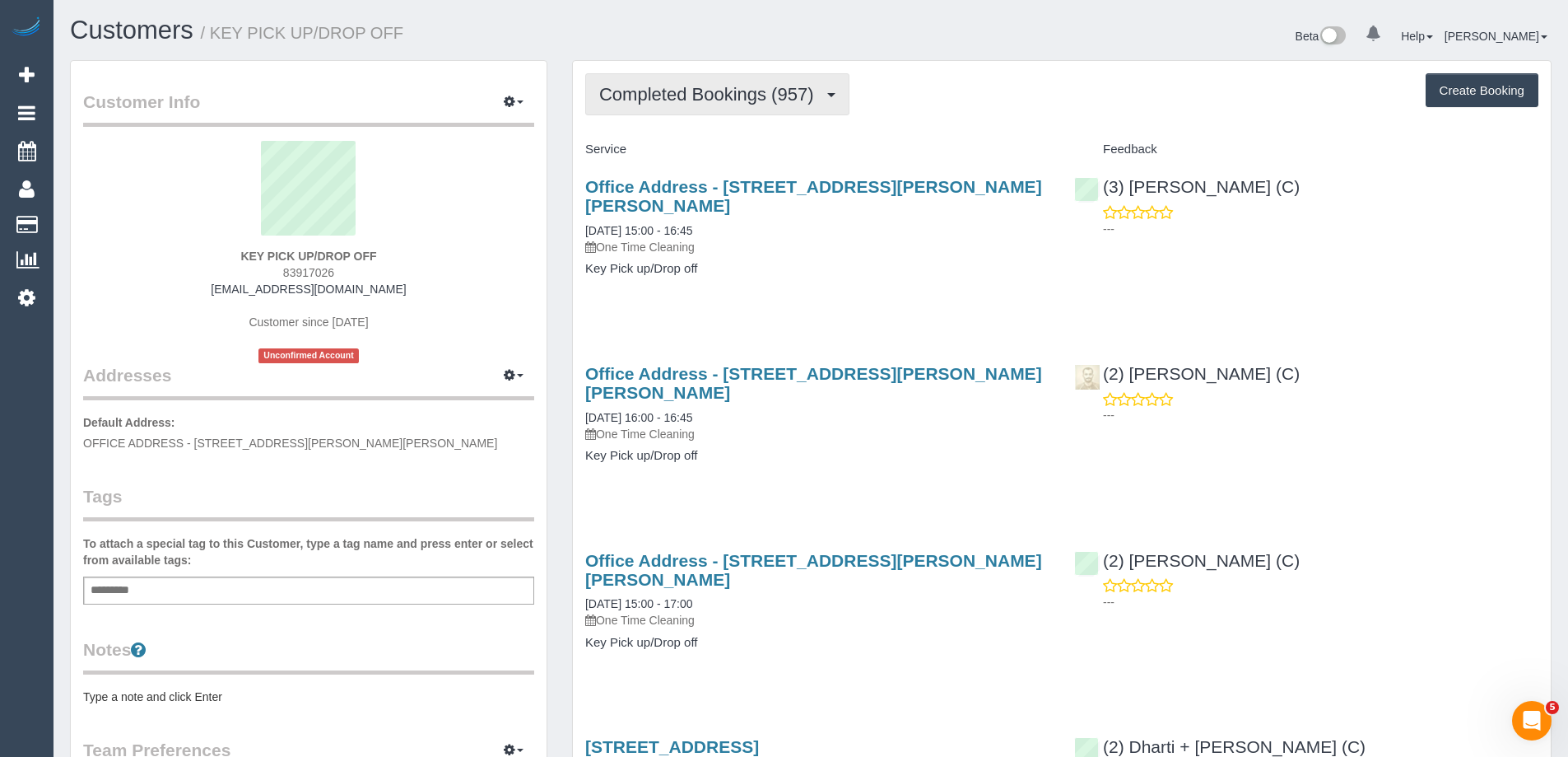
click at [707, 94] on span "Completed Bookings (957)" at bounding box center [710, 94] width 222 height 20
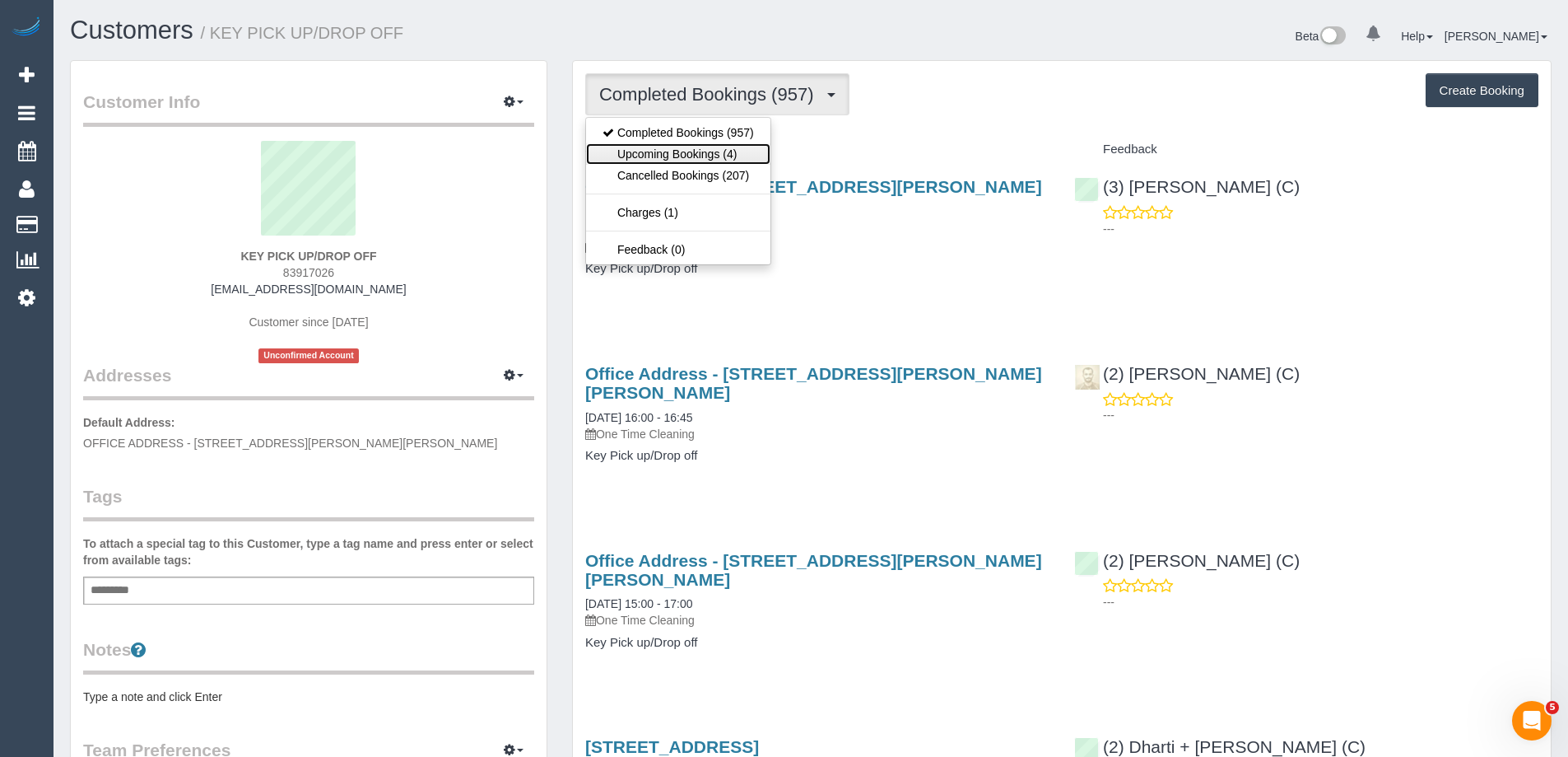
click at [699, 147] on link "Upcoming Bookings (4)" at bounding box center [678, 153] width 184 height 21
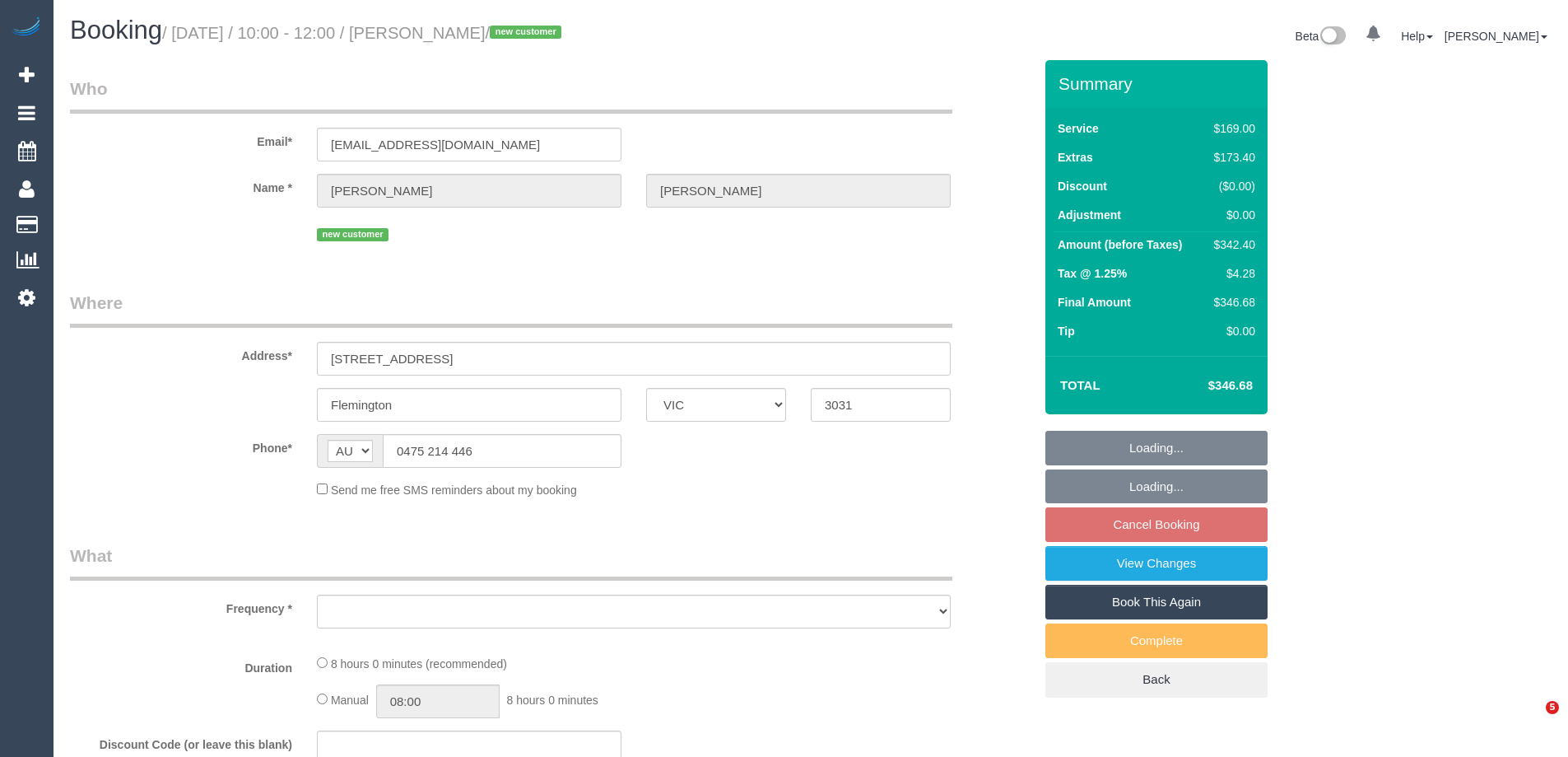
select select "VIC"
select select "object:773"
select select "string:stripe-pm_1SDRRa2GScqysDRVjWjp756q"
select select "number:28"
select select "number:14"
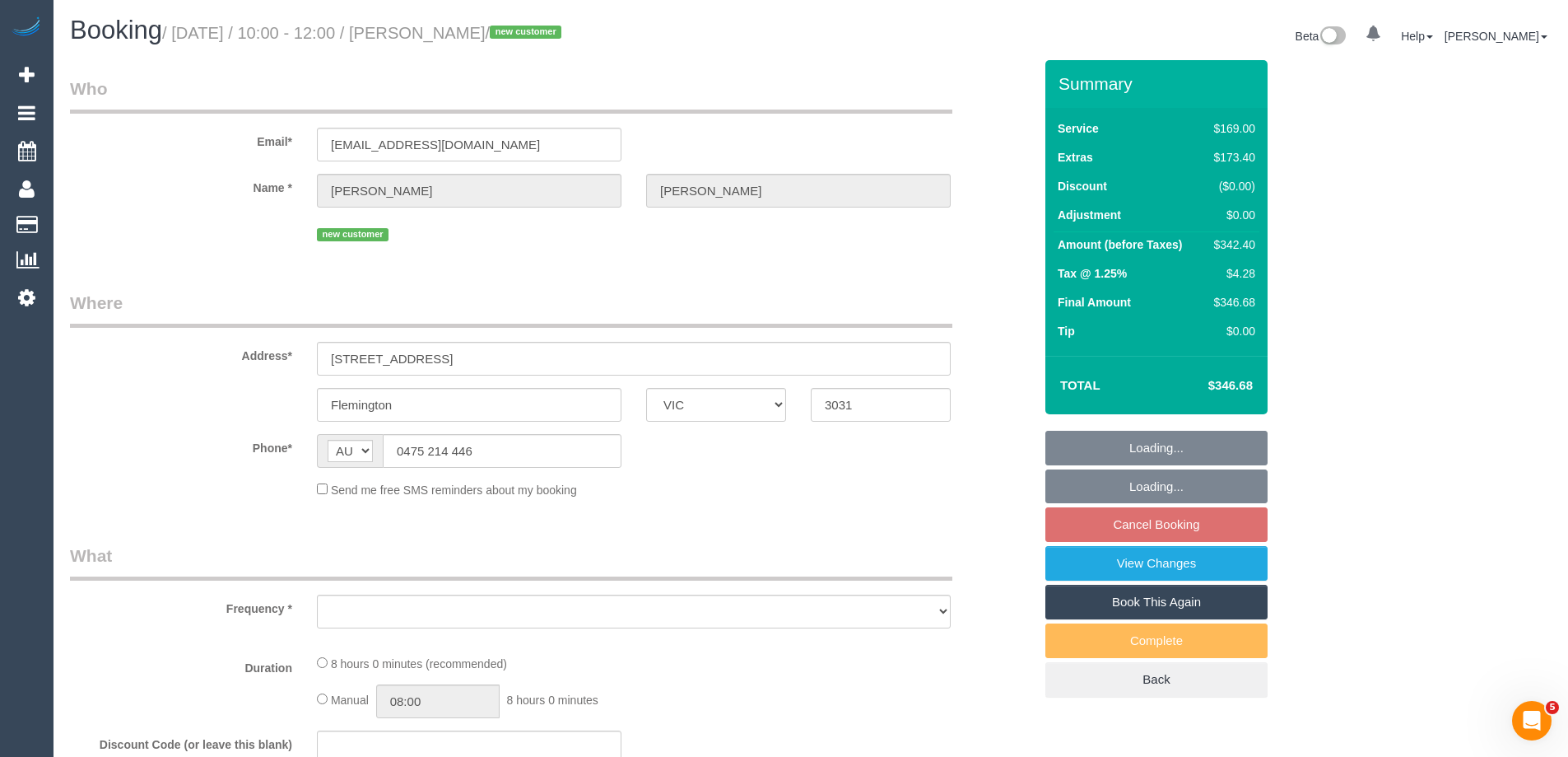
select select "number:18"
select select "number:24"
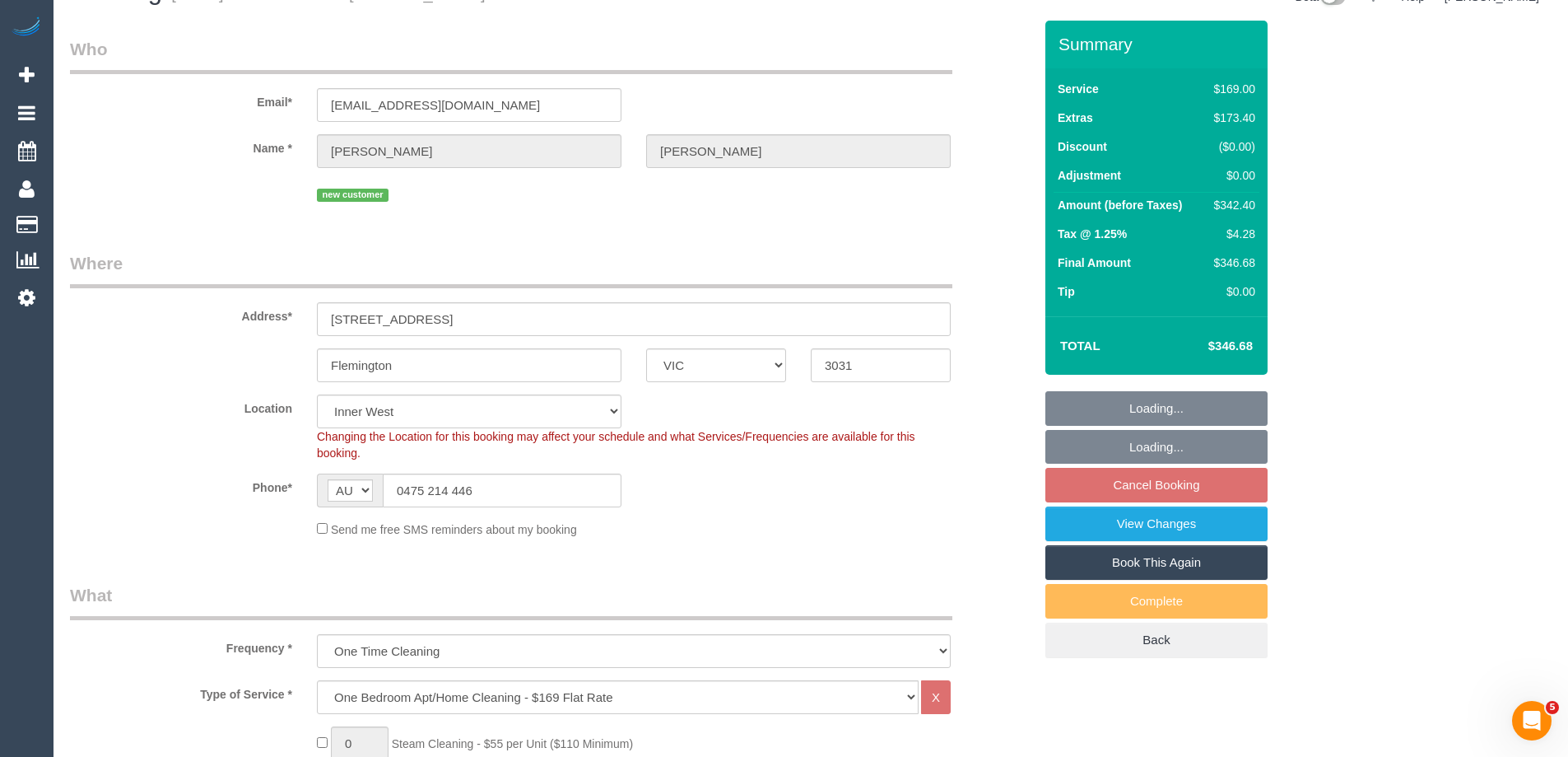
select select "object:1431"
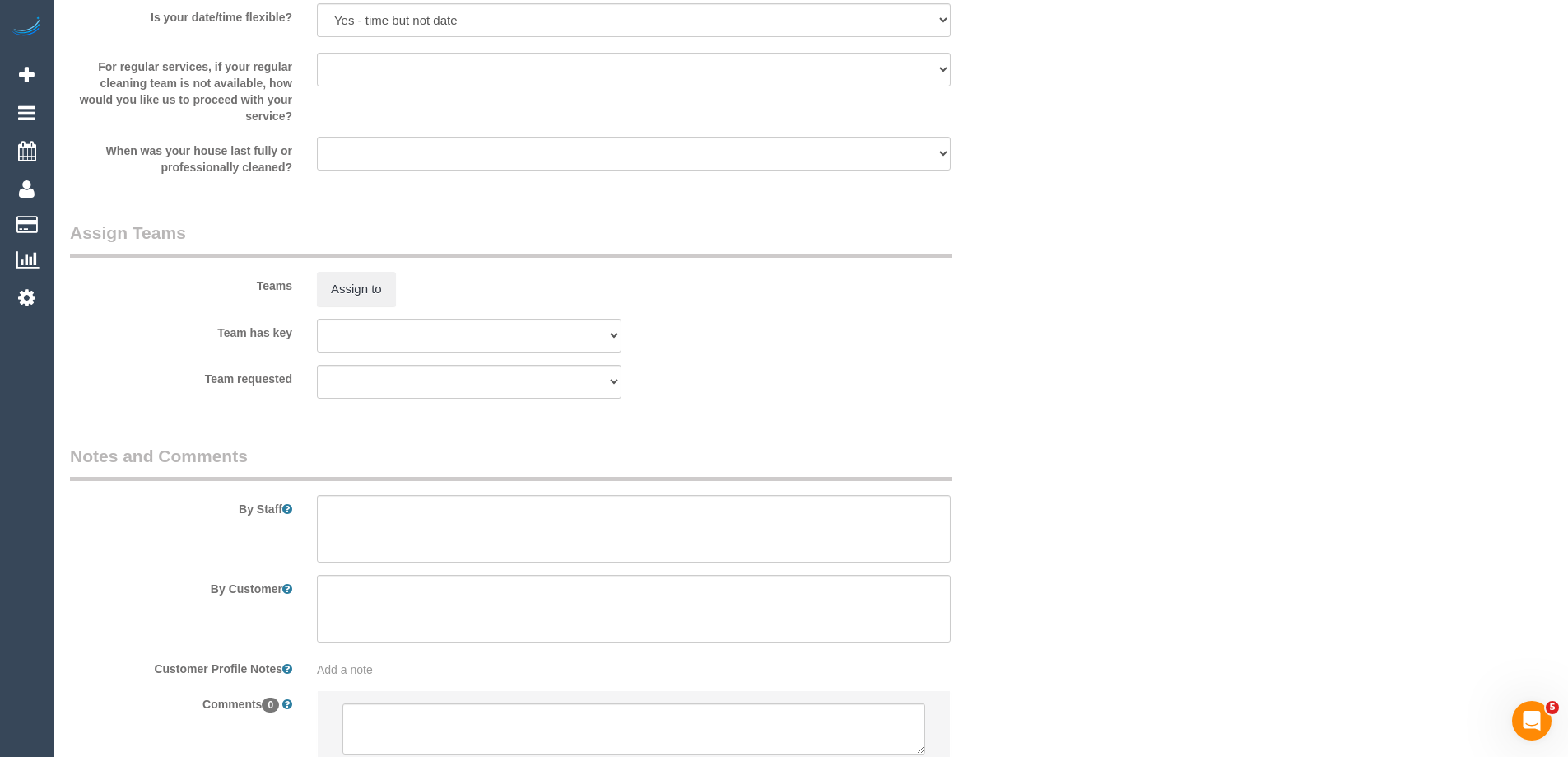
scroll to position [2517, 0]
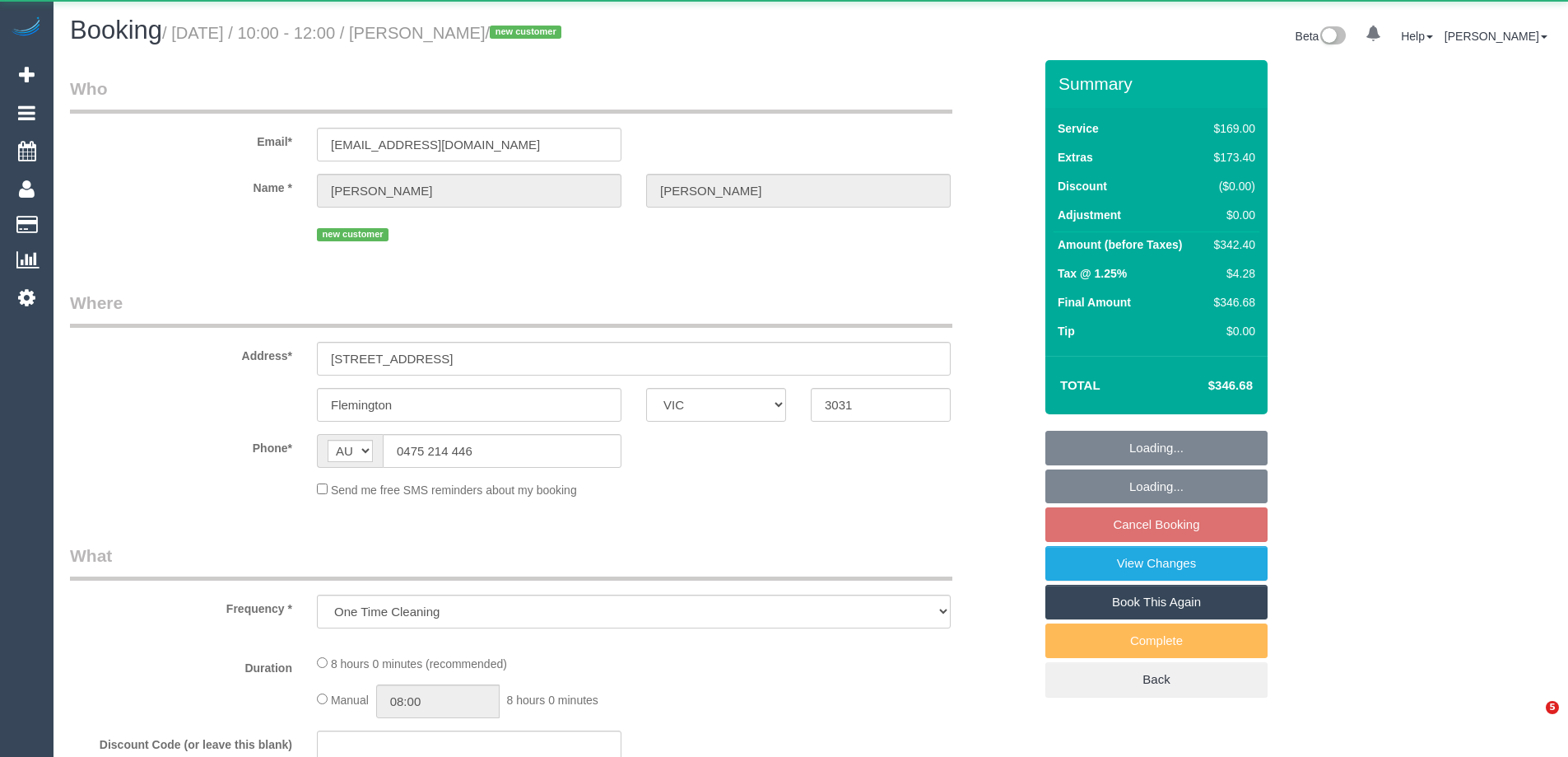
select select "VIC"
select select "string:stripe-pm_1SDRRa2GScqysDRVjWjp756q"
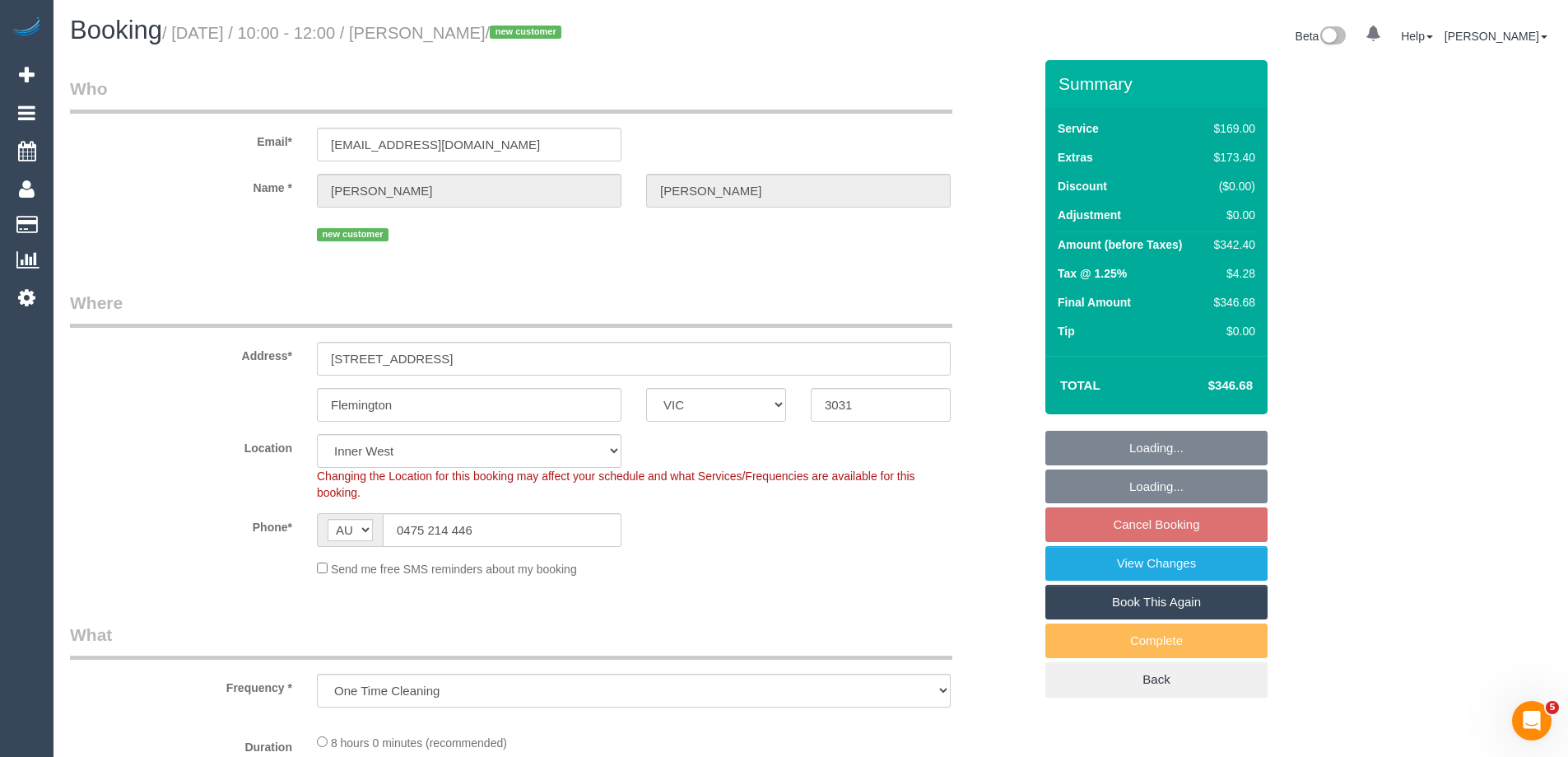
select select "object:780"
select select "number:28"
select select "number:14"
select select "number:18"
select select "number:24"
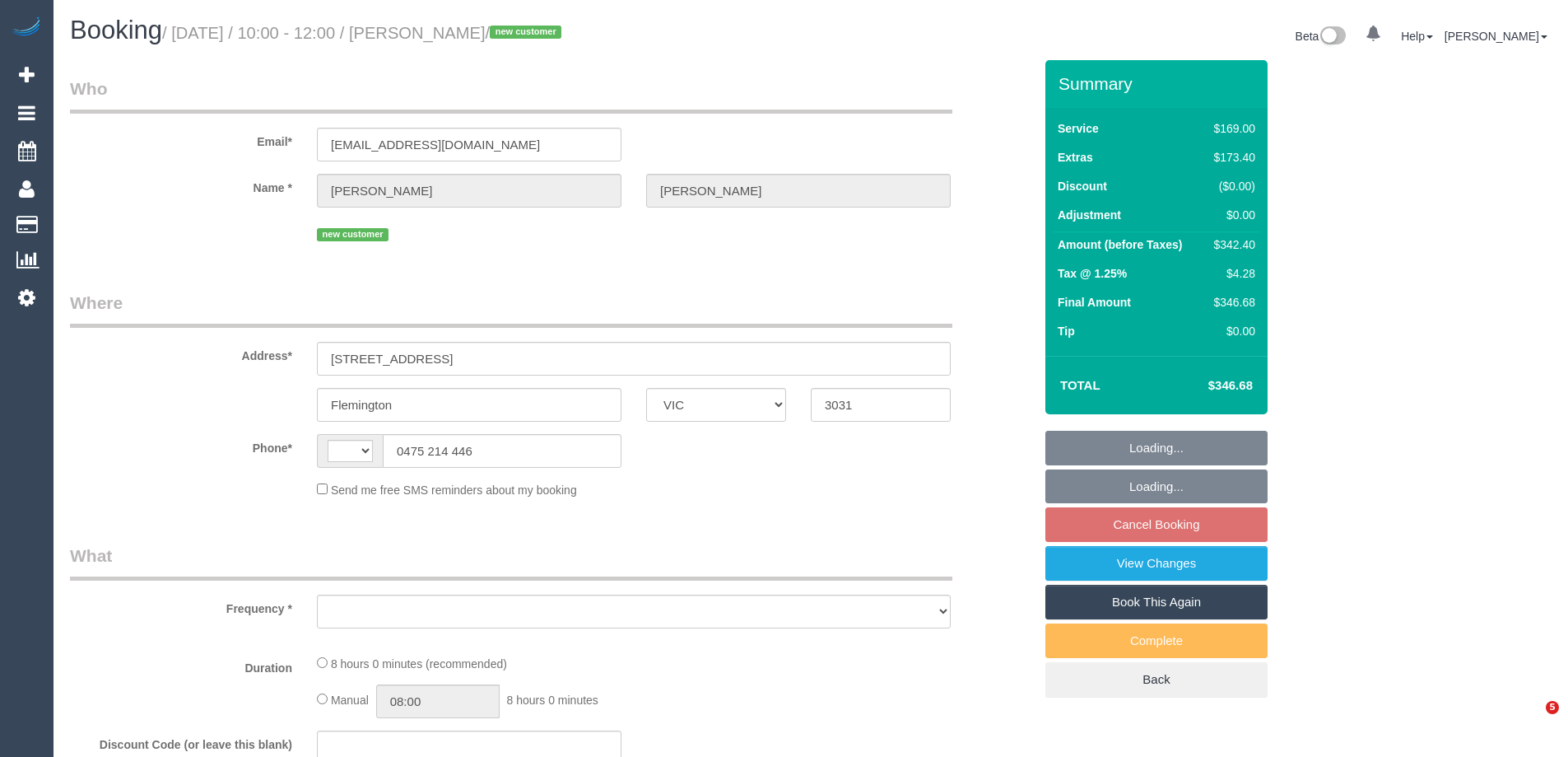
select select "VIC"
select select "string:AU"
select select "string:stripe-pm_1SDRRa2GScqysDRVjWjp756q"
select select "number:28"
select select "number:14"
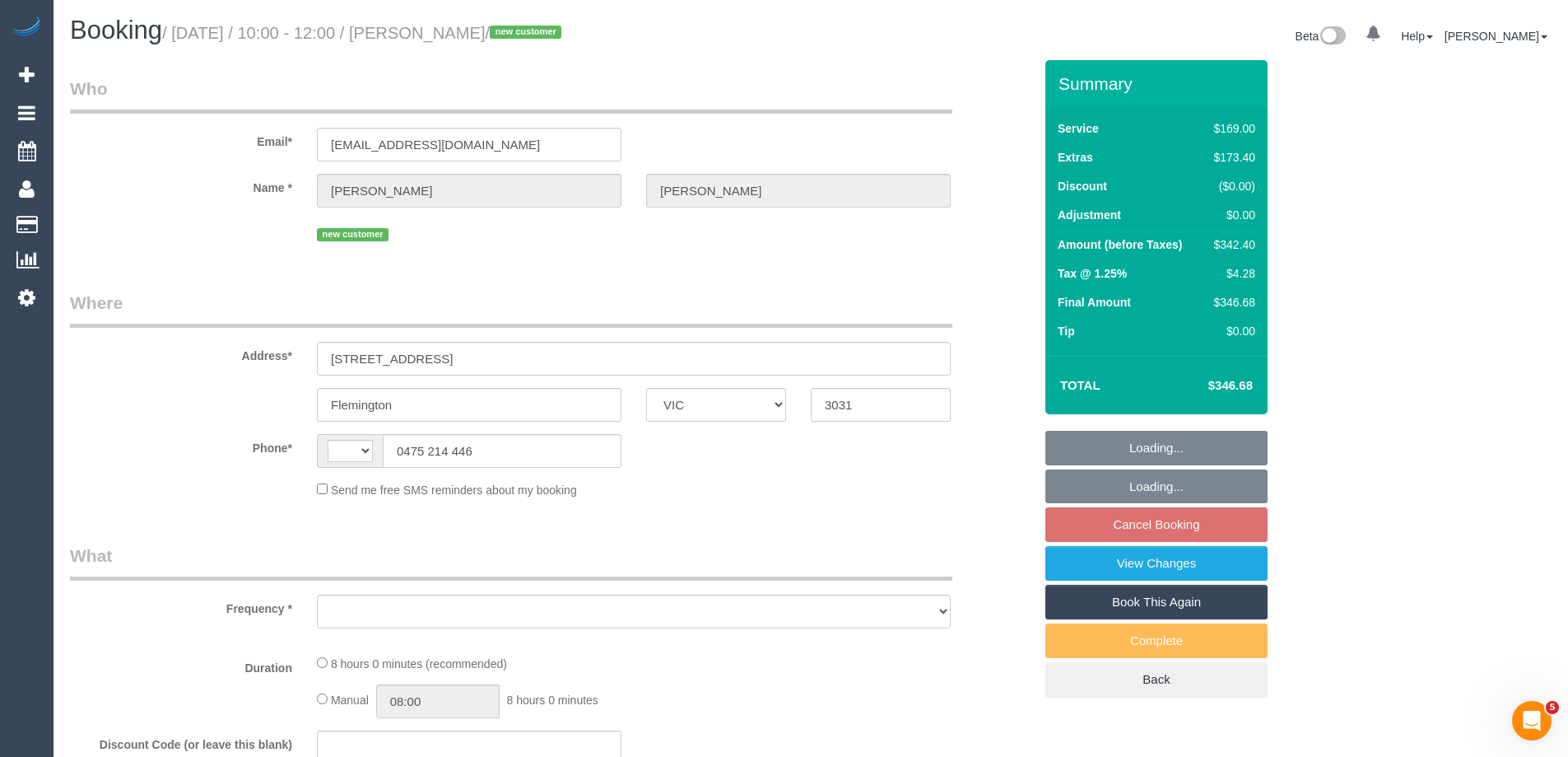
select select "number:18"
select select "number:24"
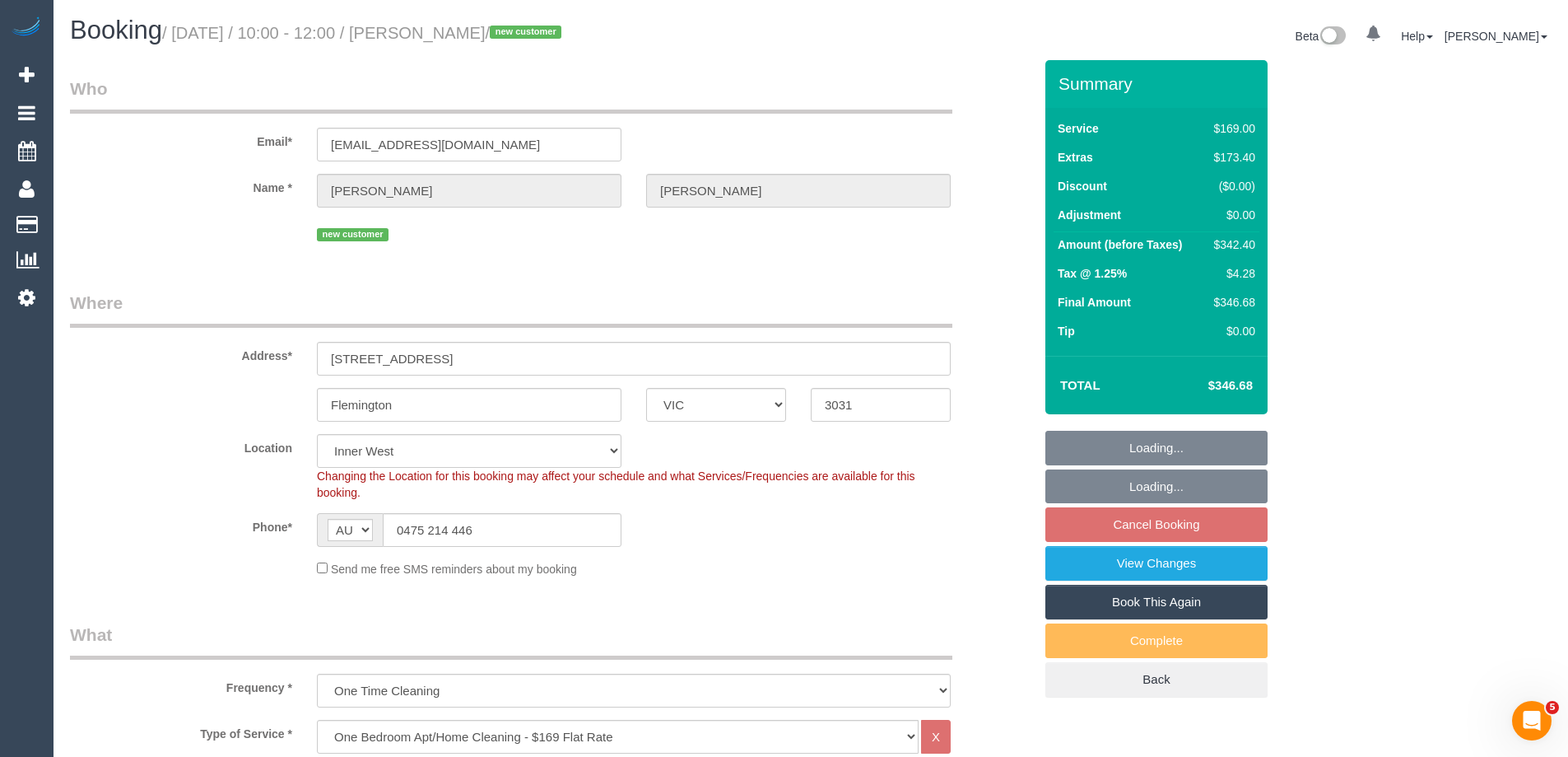
select select "object:1445"
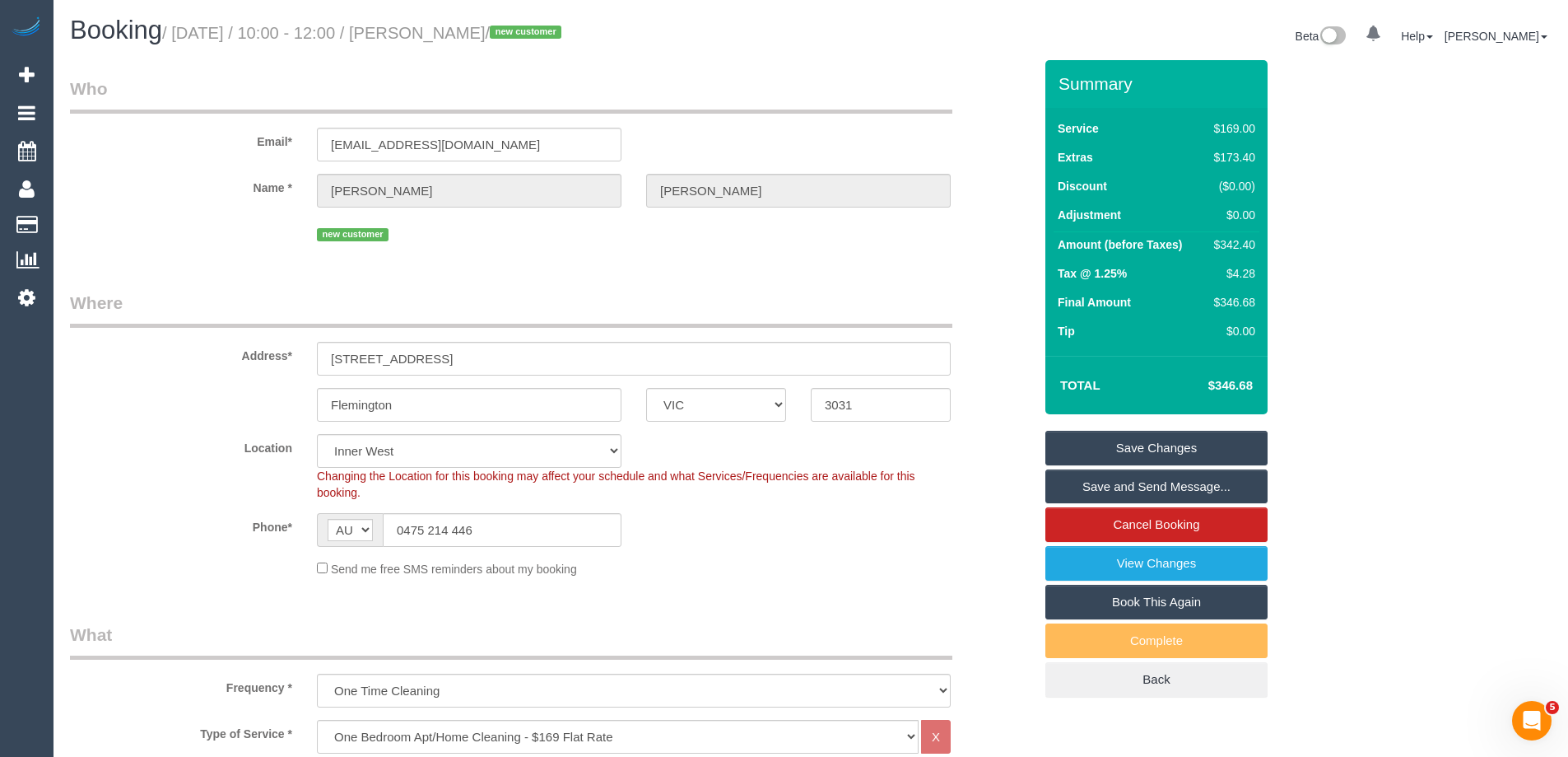
scroll to position [2517, 0]
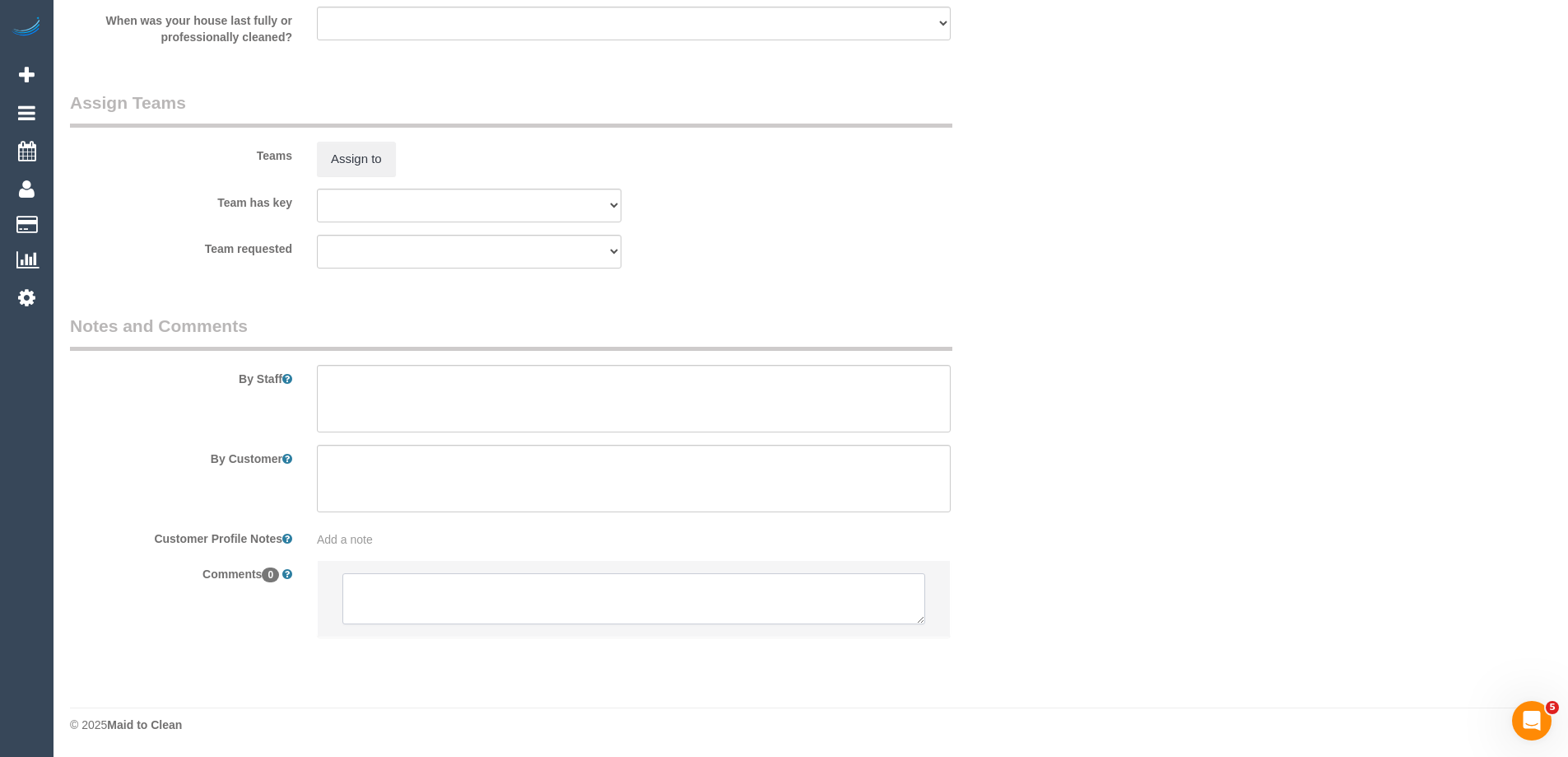
click at [395, 583] on textarea at bounding box center [633, 598] width 583 height 51
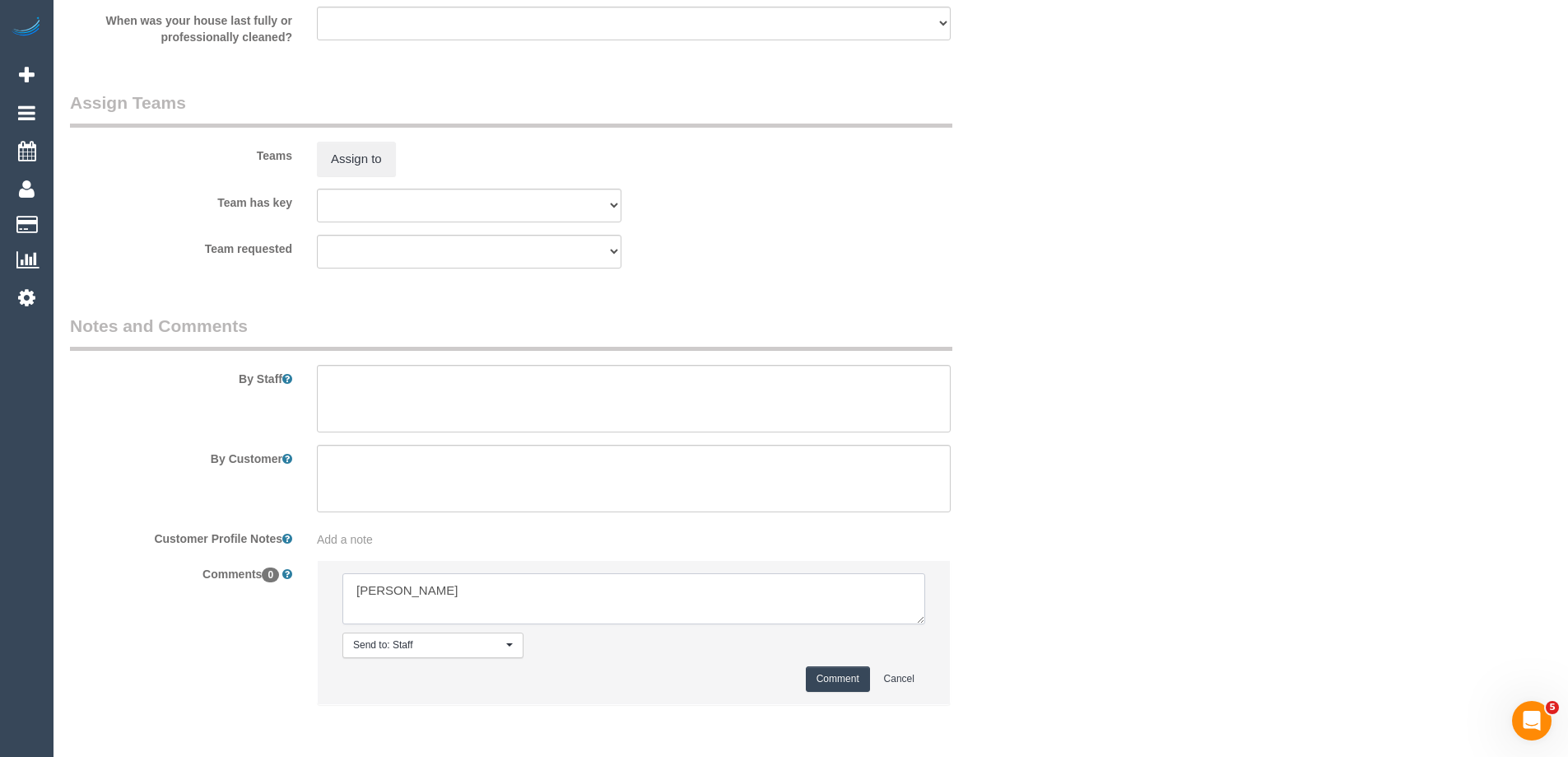
type textarea "[PERSON_NAME]"
click at [834, 681] on button "Comment" at bounding box center [838, 678] width 64 height 25
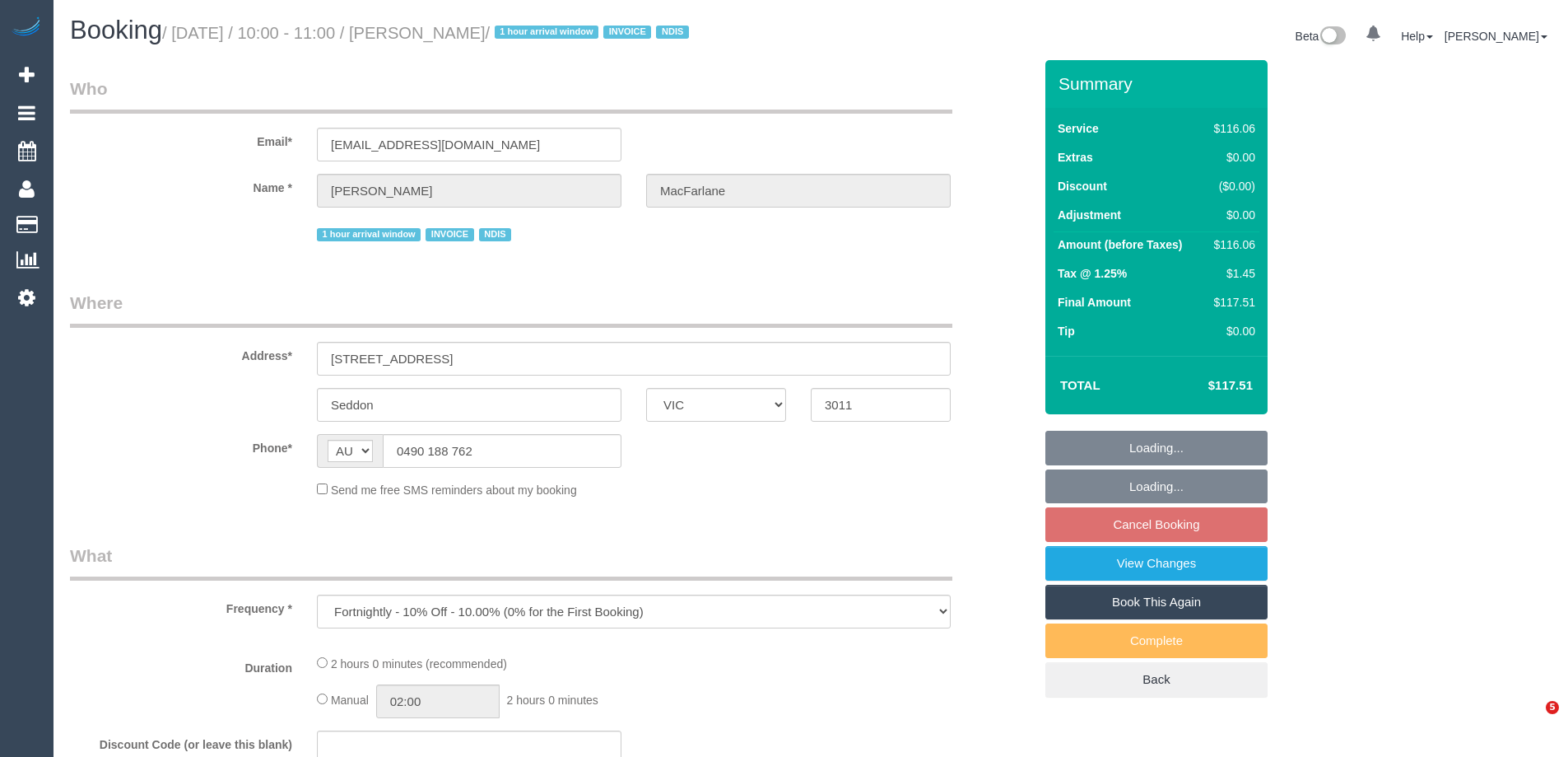
select select "VIC"
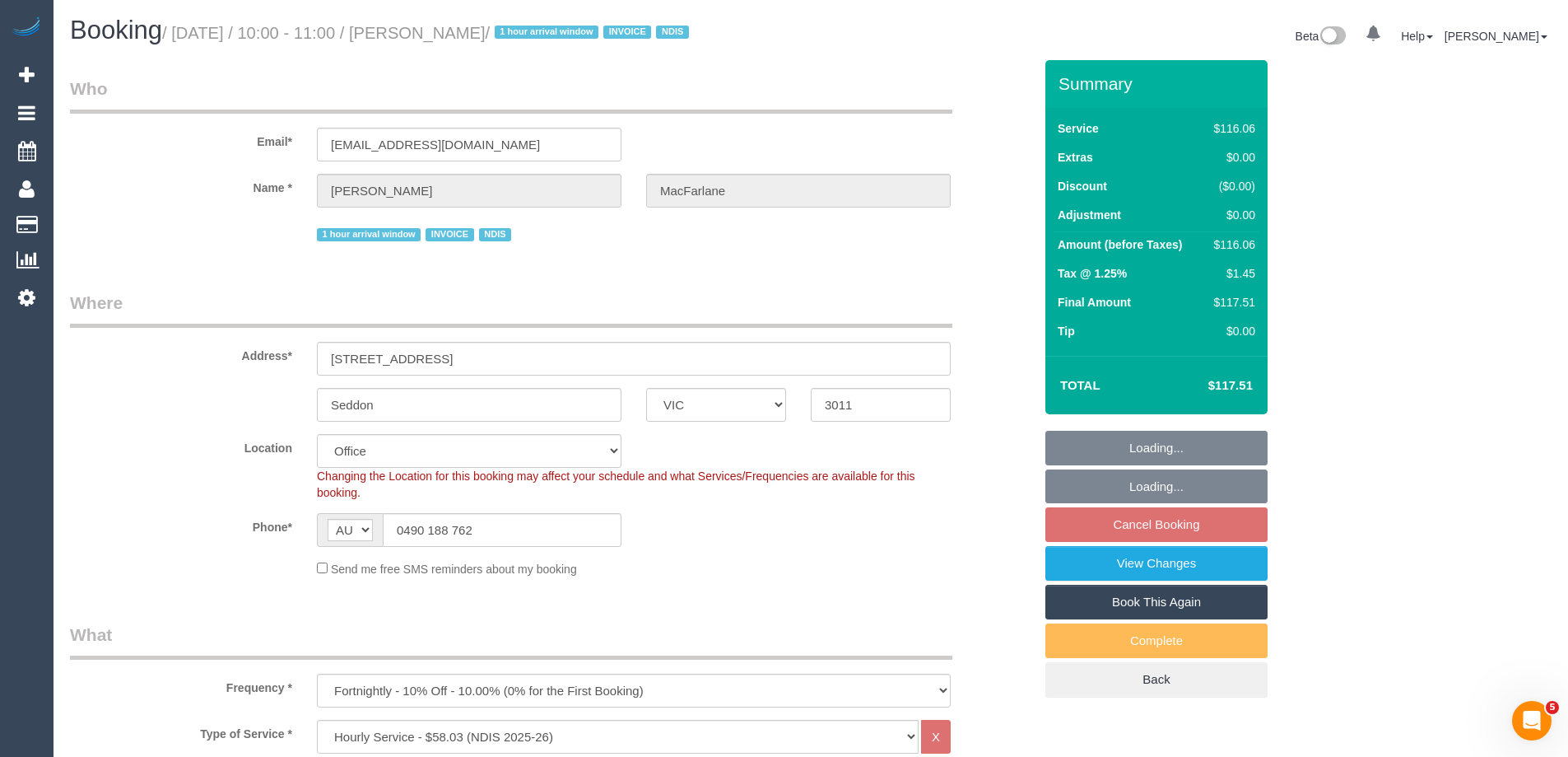
select select "object:610"
select select "number:29"
select select "number:14"
select select "number:19"
select select "number:25"
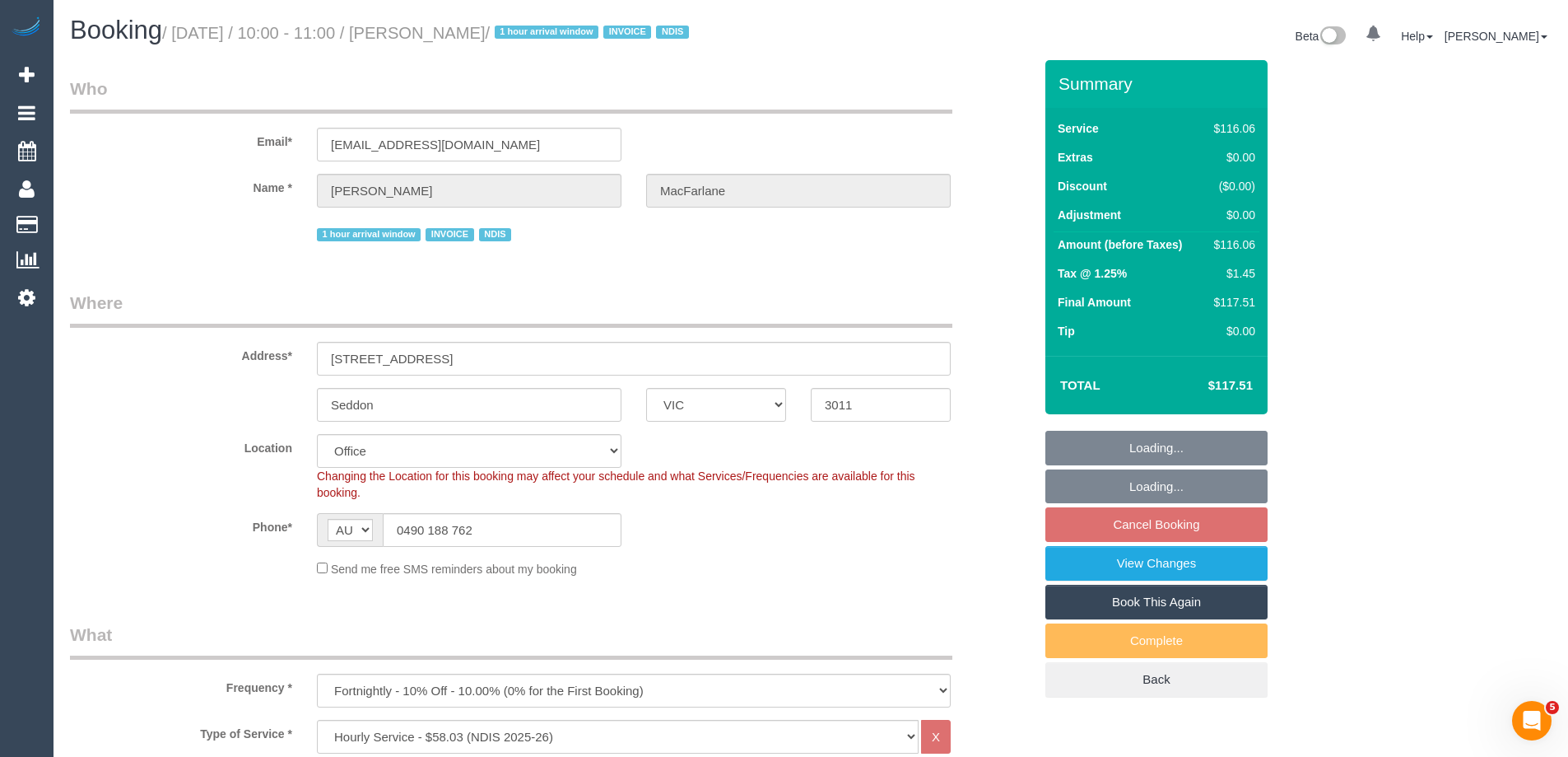
select select "number:35"
select select "number:13"
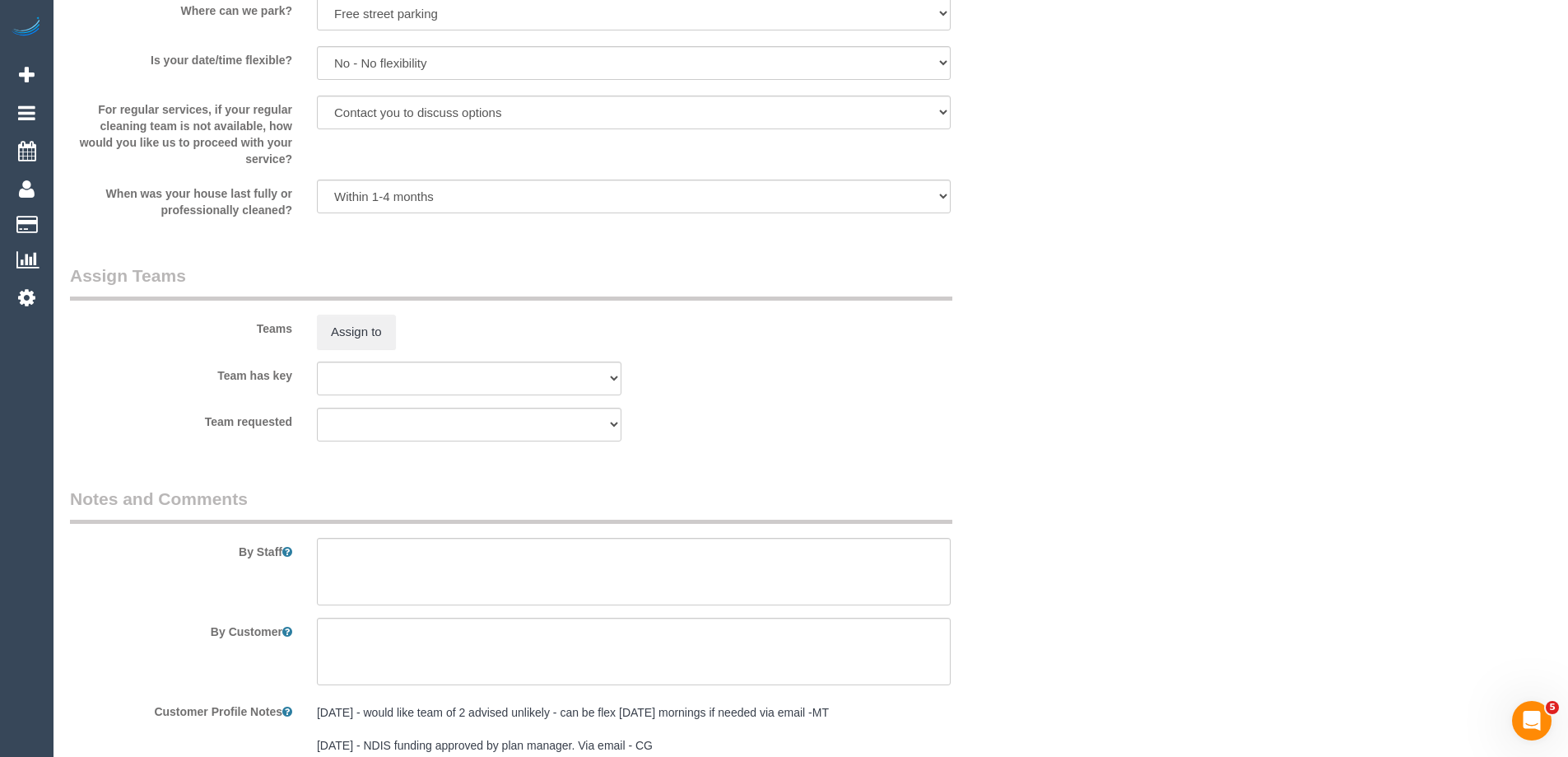
scroll to position [1812, 0]
click at [361, 337] on button "Assign to" at bounding box center [356, 335] width 79 height 34
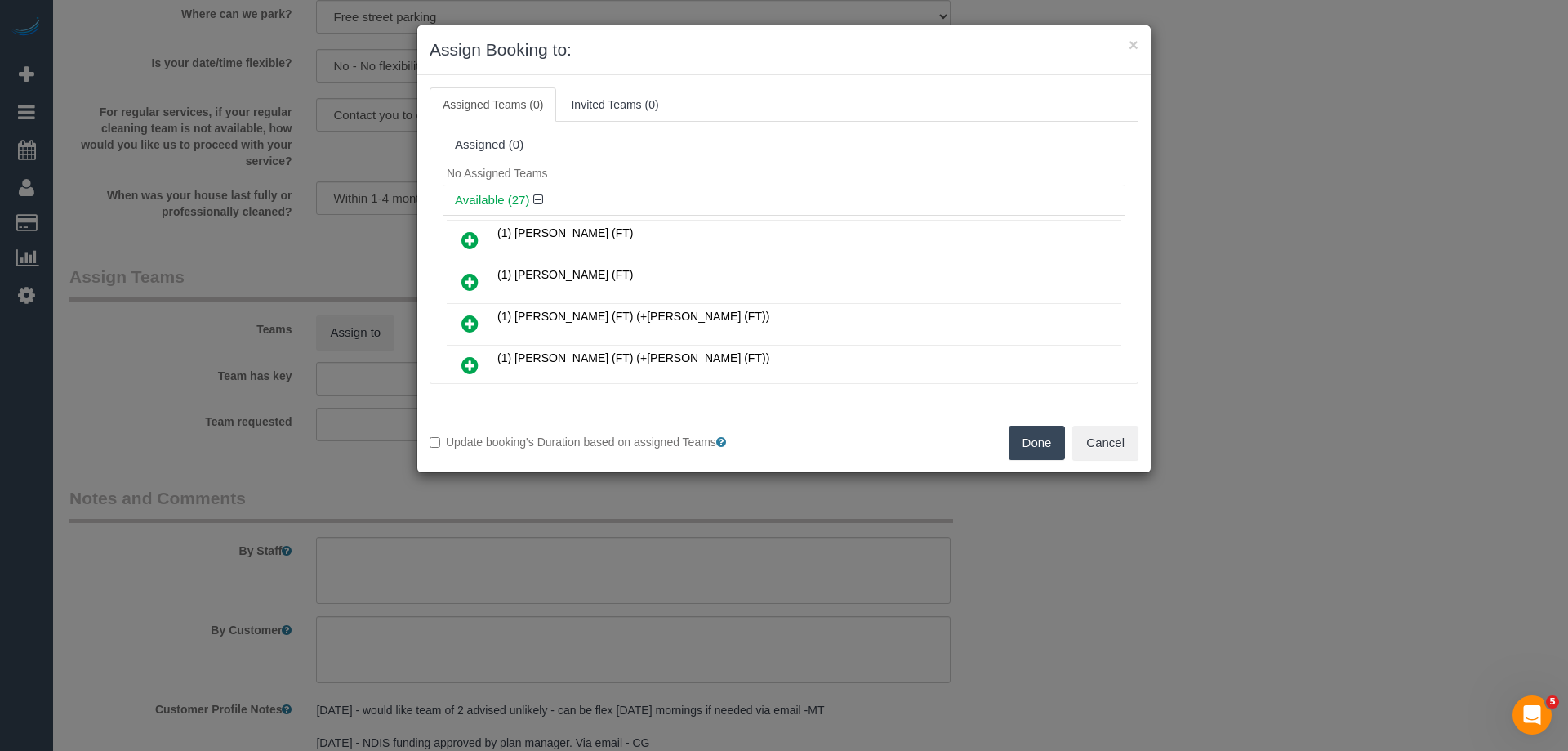
click at [452, 240] on link at bounding box center [470, 240] width 39 height 32
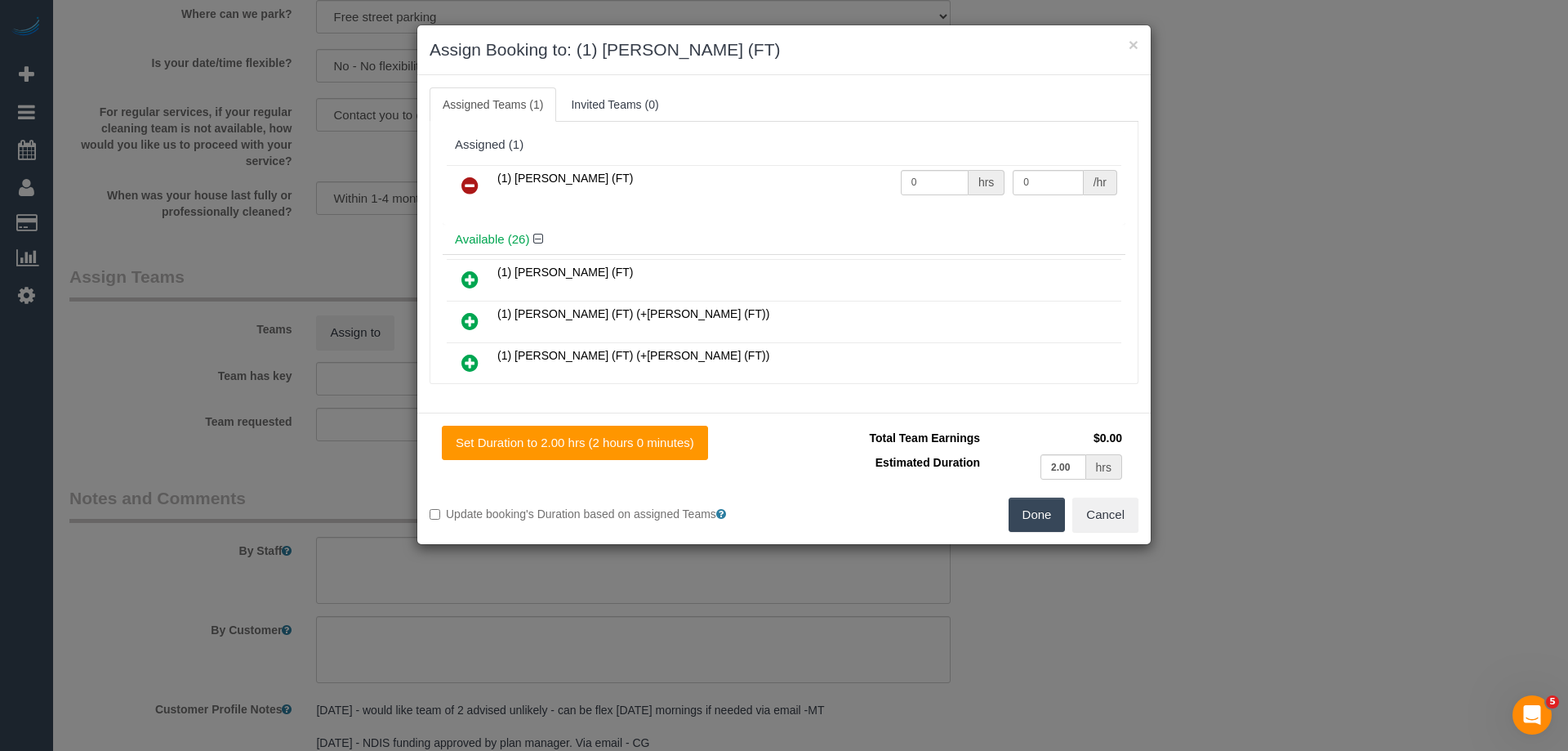
click at [1029, 507] on button "Done" at bounding box center [1037, 514] width 57 height 34
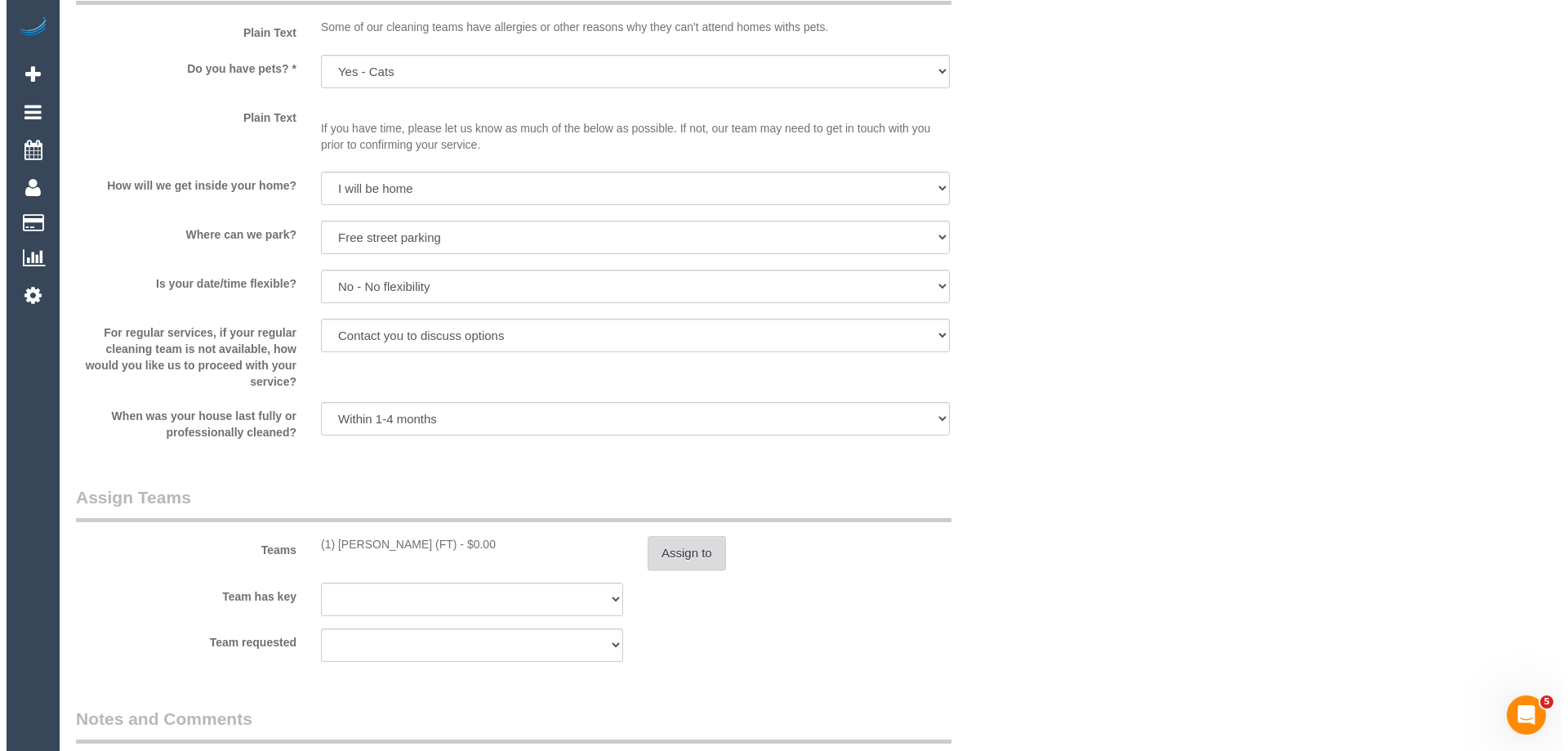
scroll to position [0, 0]
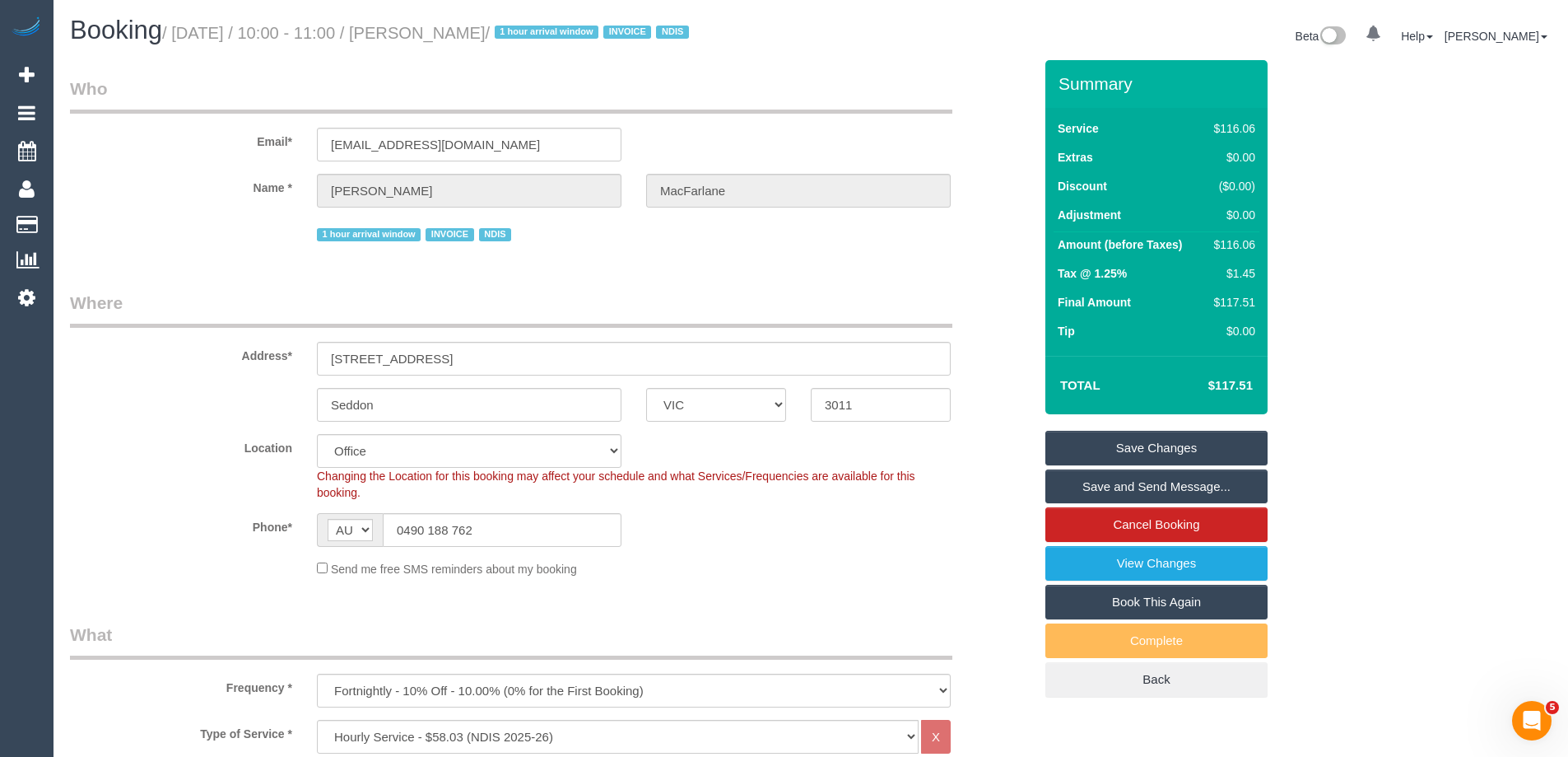
drag, startPoint x: 555, startPoint y: 36, endPoint x: 431, endPoint y: 28, distance: 124.3
click at [431, 28] on small "/ October 07, 2025 / 10:00 - 11:00 / Lara MacFarlane / 1 hour arrival window IN…" at bounding box center [428, 33] width 532 height 18
copy small "Lara MacFarlane"
click at [1096, 489] on link "Save and Send Message..." at bounding box center [1156, 486] width 222 height 34
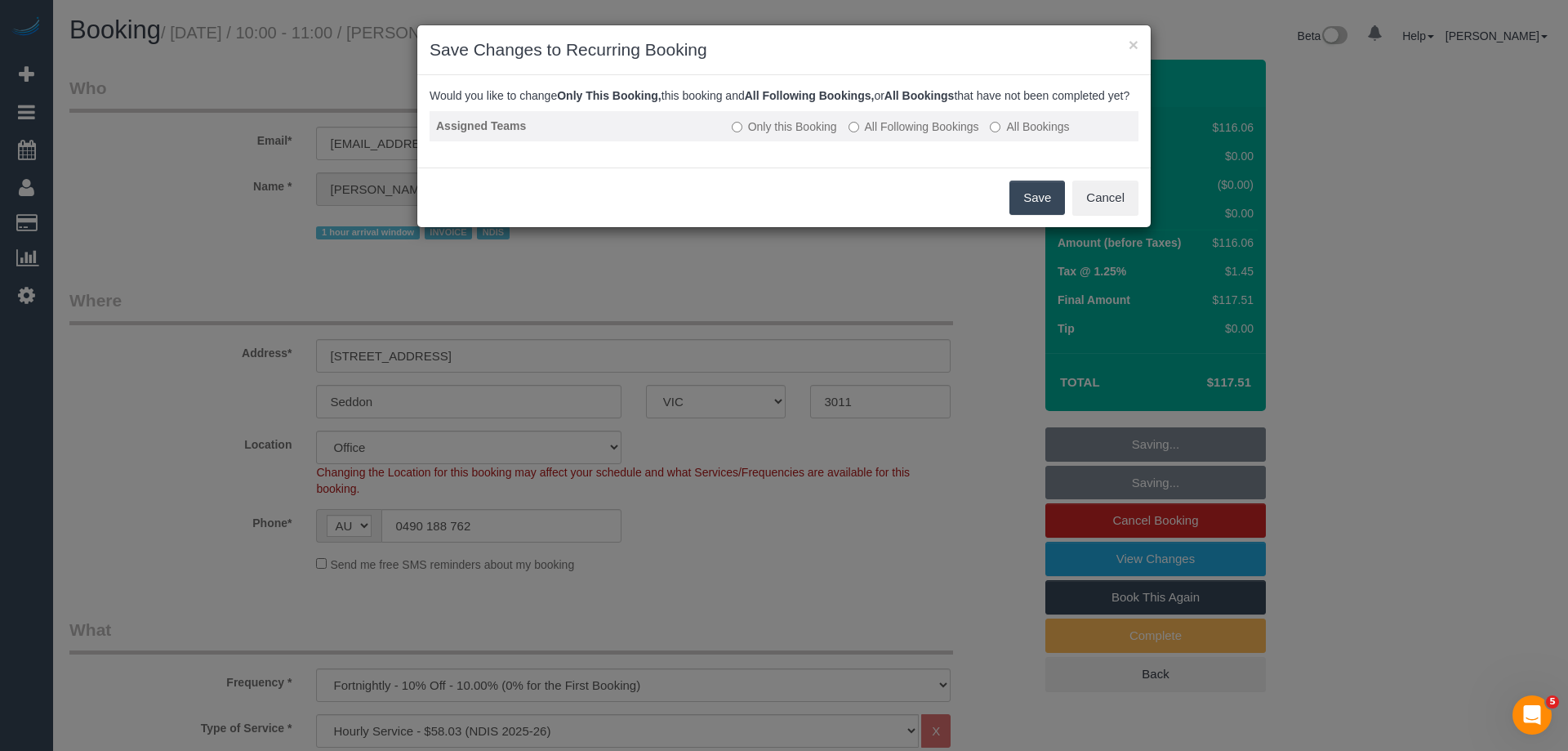
click at [906, 135] on label "All Following Bookings" at bounding box center [914, 126] width 131 height 17
click at [1037, 215] on button "Save" at bounding box center [1037, 197] width 55 height 34
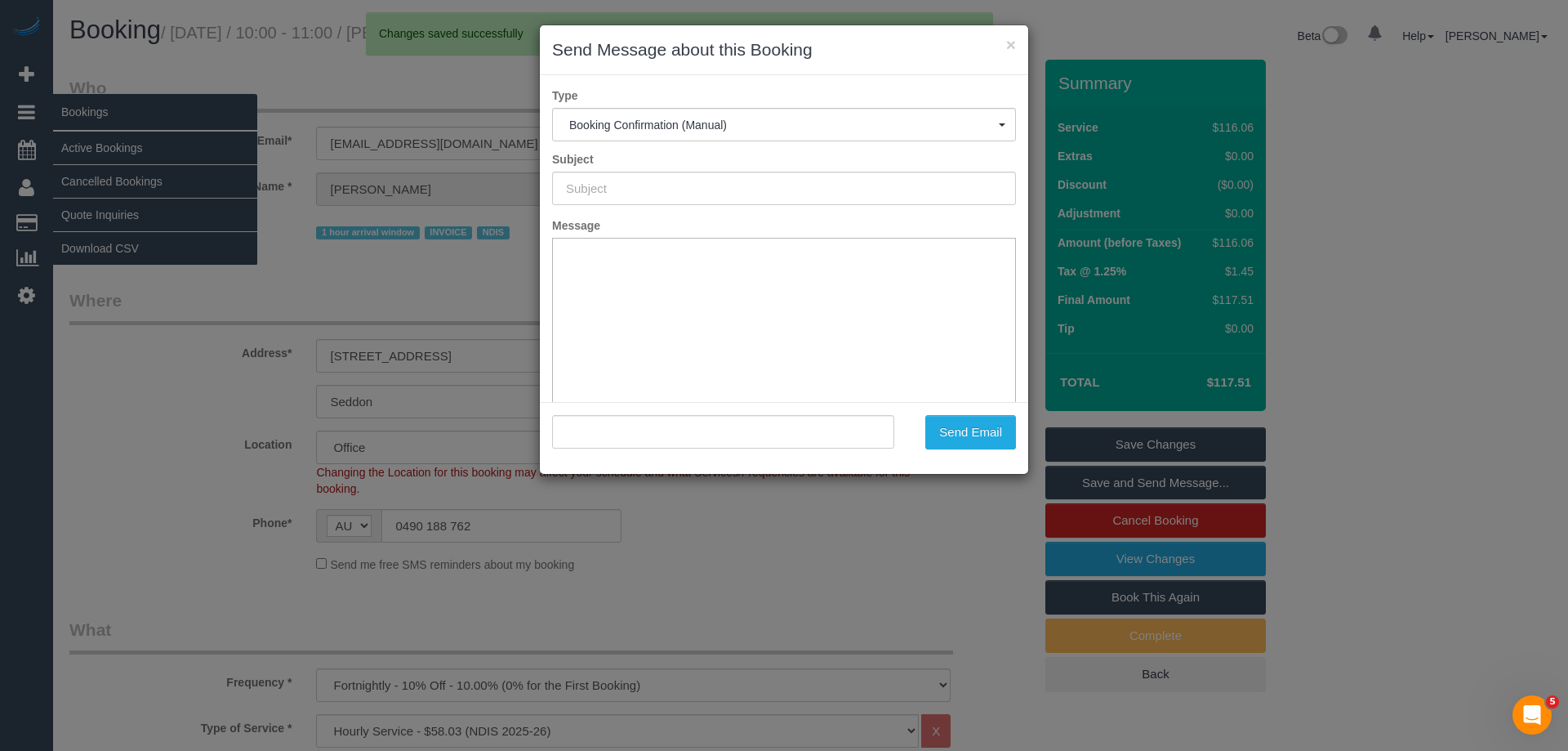
type input "Booking Confirmed"
type input ""Lara MacFarlane" <larissalice@gmail.com>"
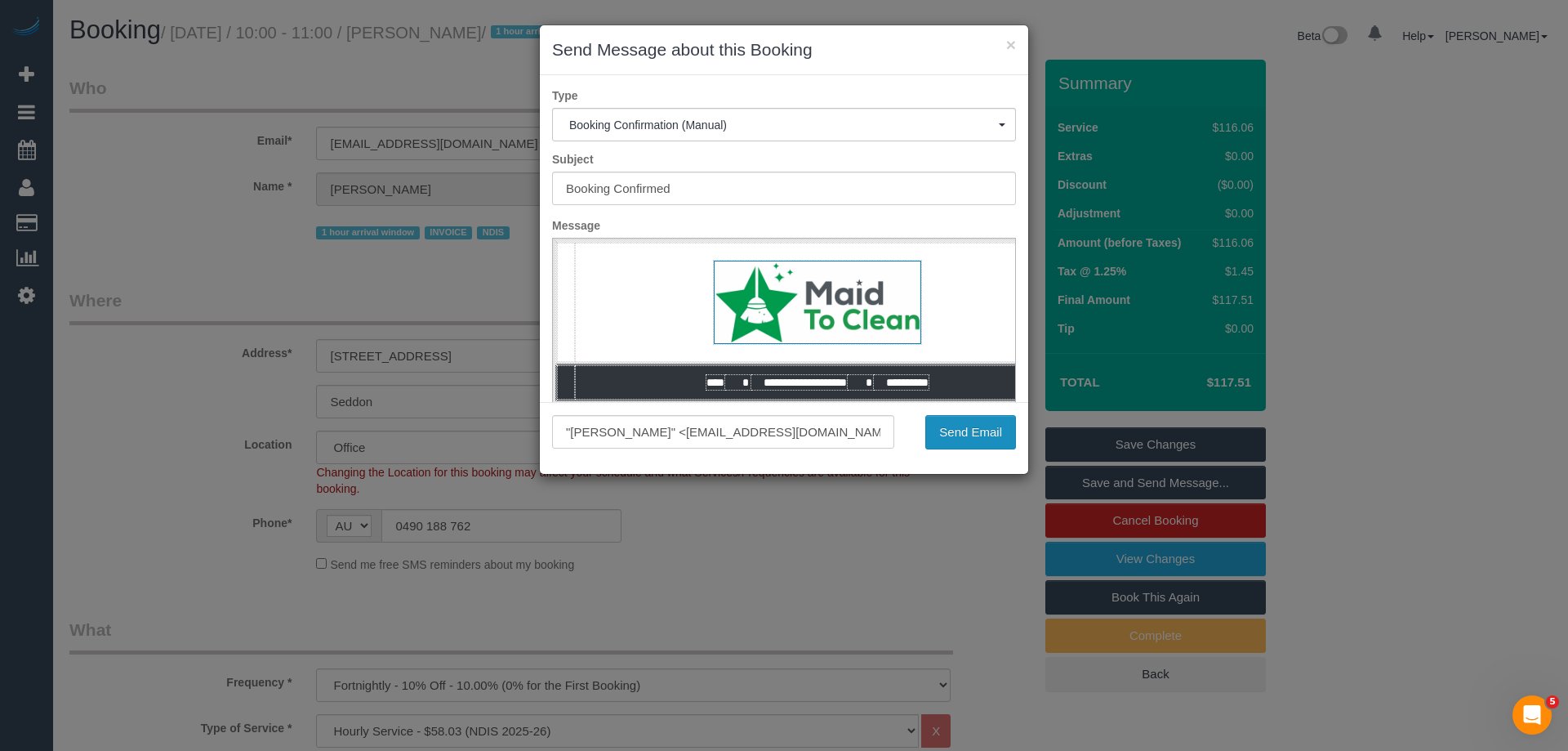
click at [991, 434] on button "Send Email" at bounding box center [970, 432] width 90 height 34
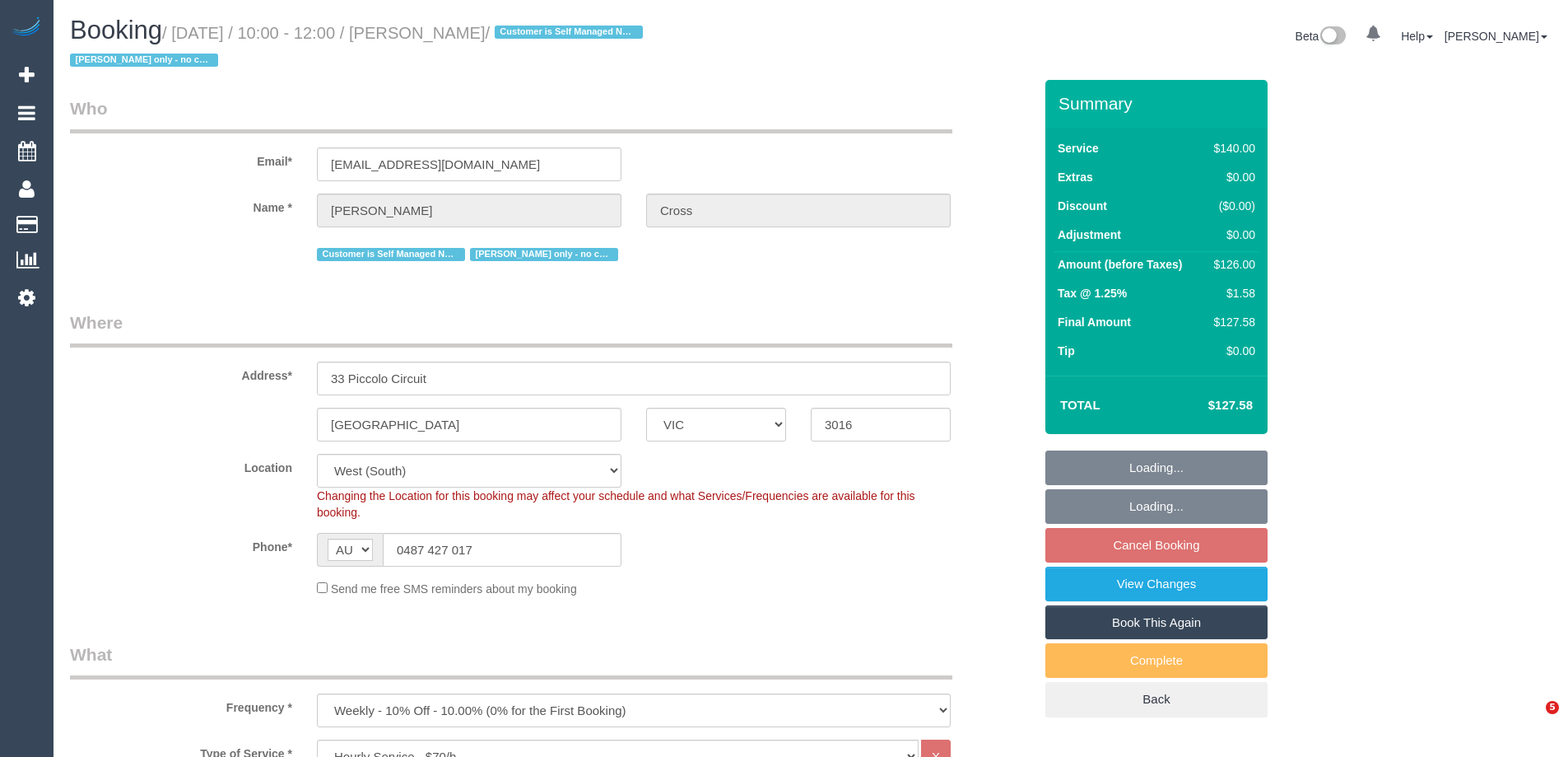
select select "VIC"
select select "object:873"
select select "number:29"
select select "number:14"
select select "number:18"
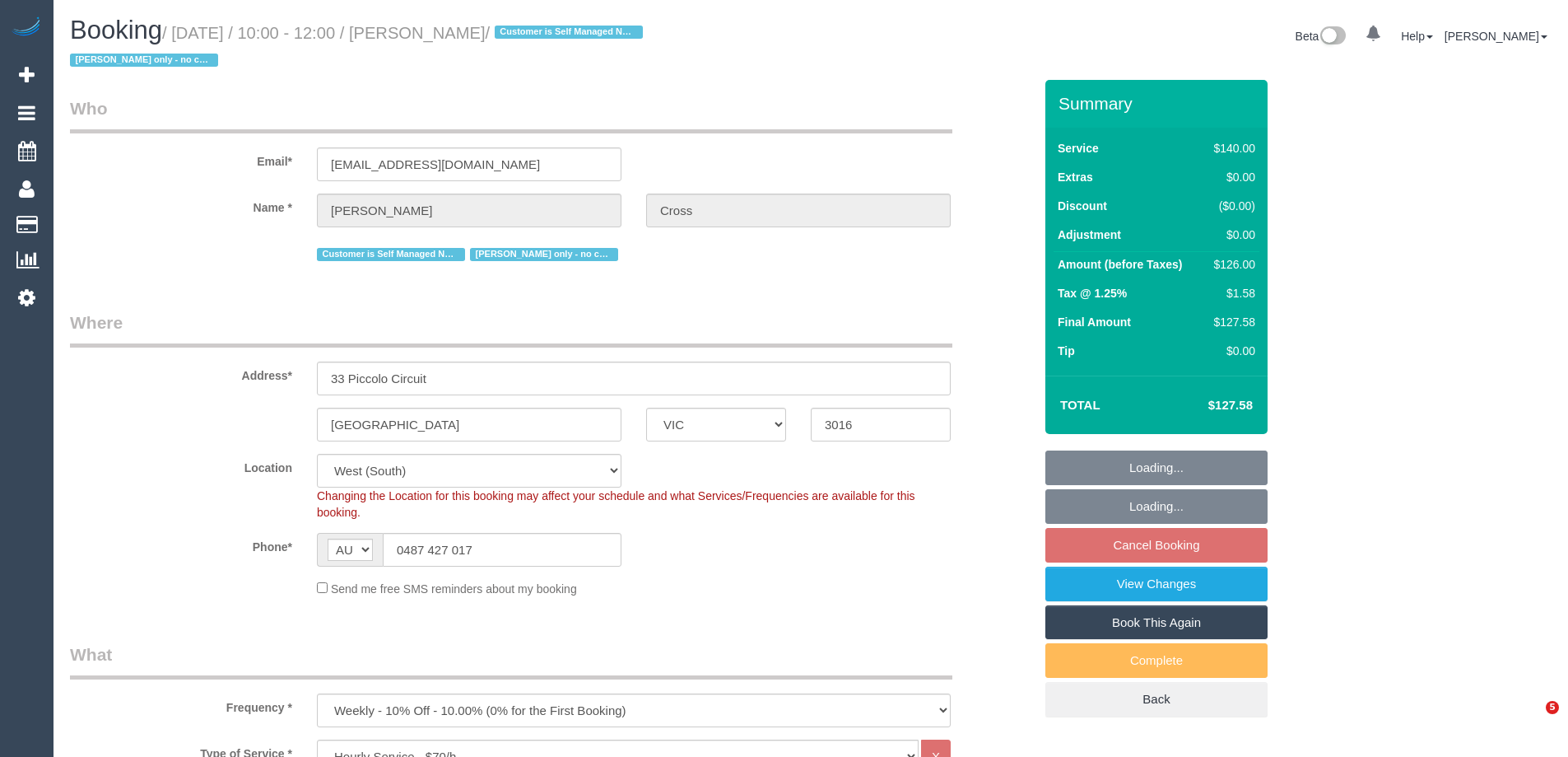
select select "number:25"
select select "number:33"
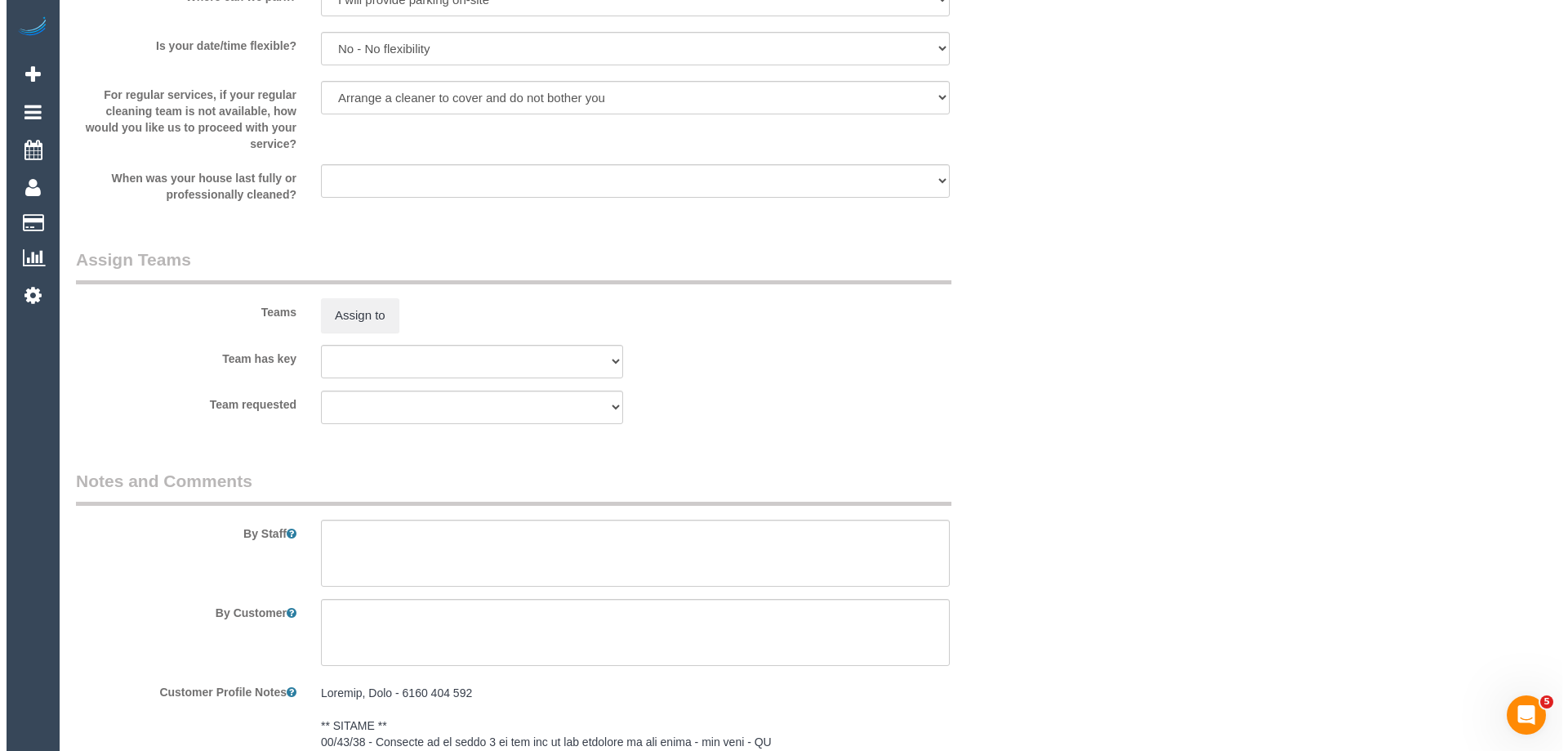
scroll to position [2532, 0]
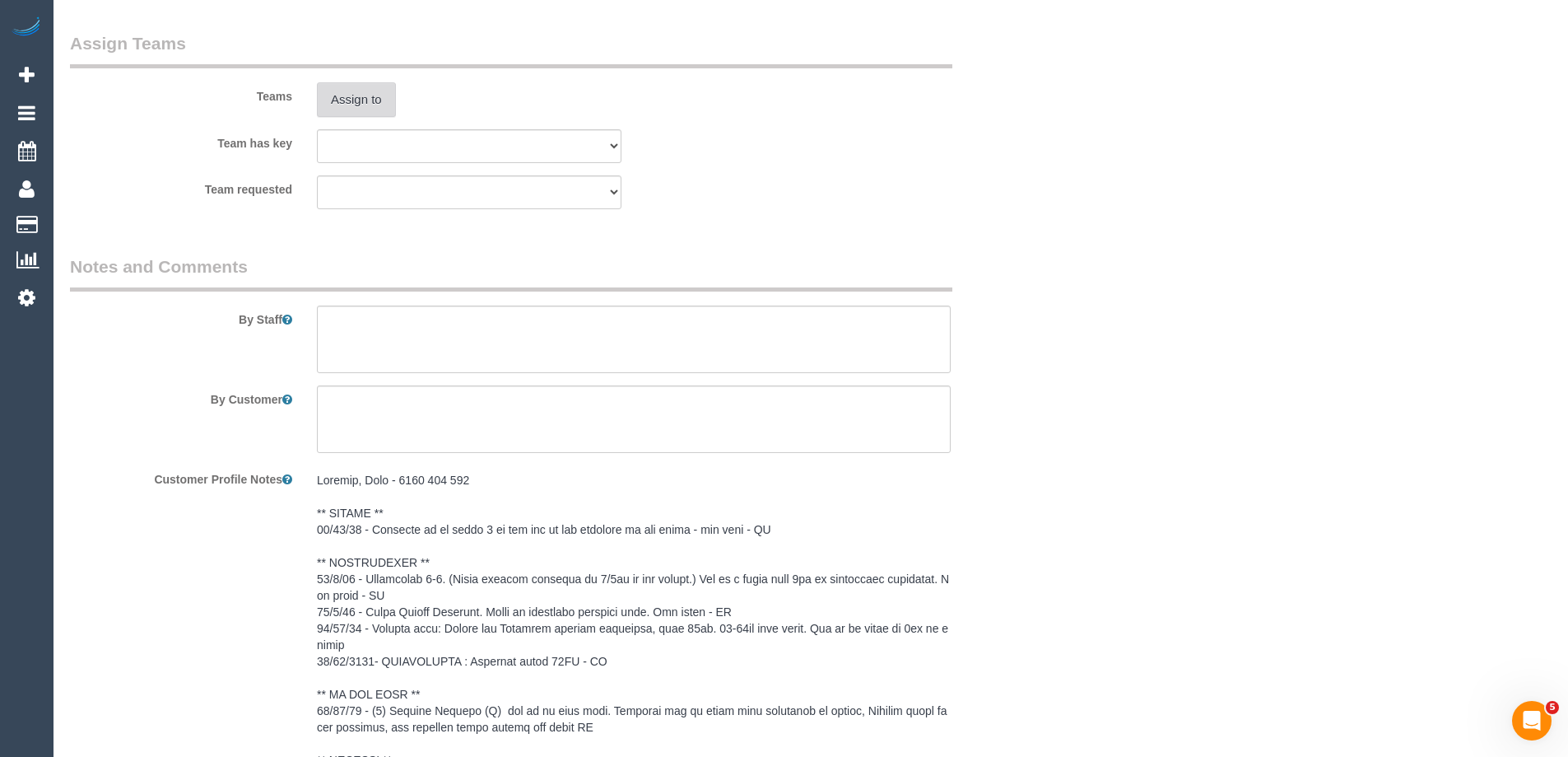
click at [352, 104] on button "Assign to" at bounding box center [356, 100] width 79 height 34
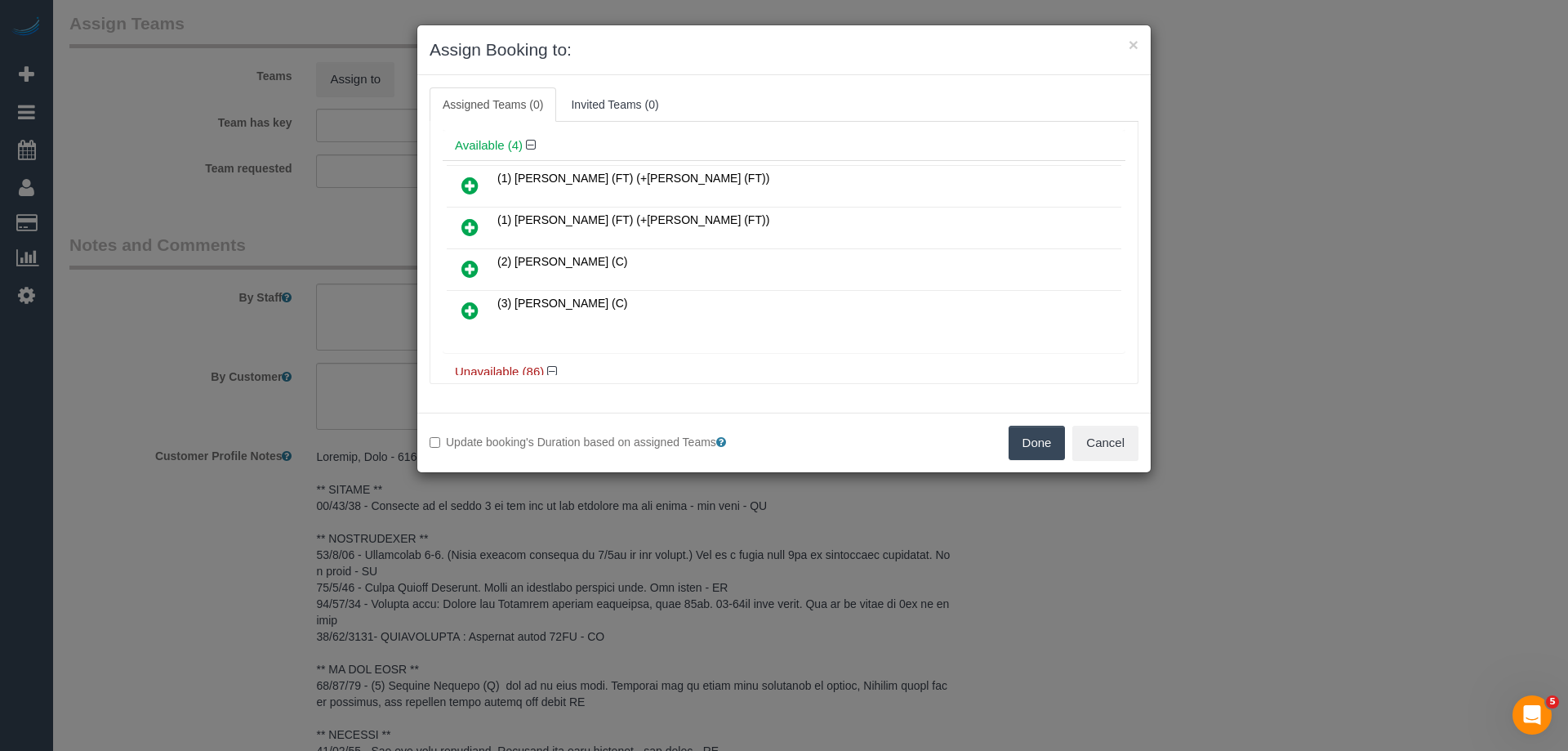
scroll to position [82, 0]
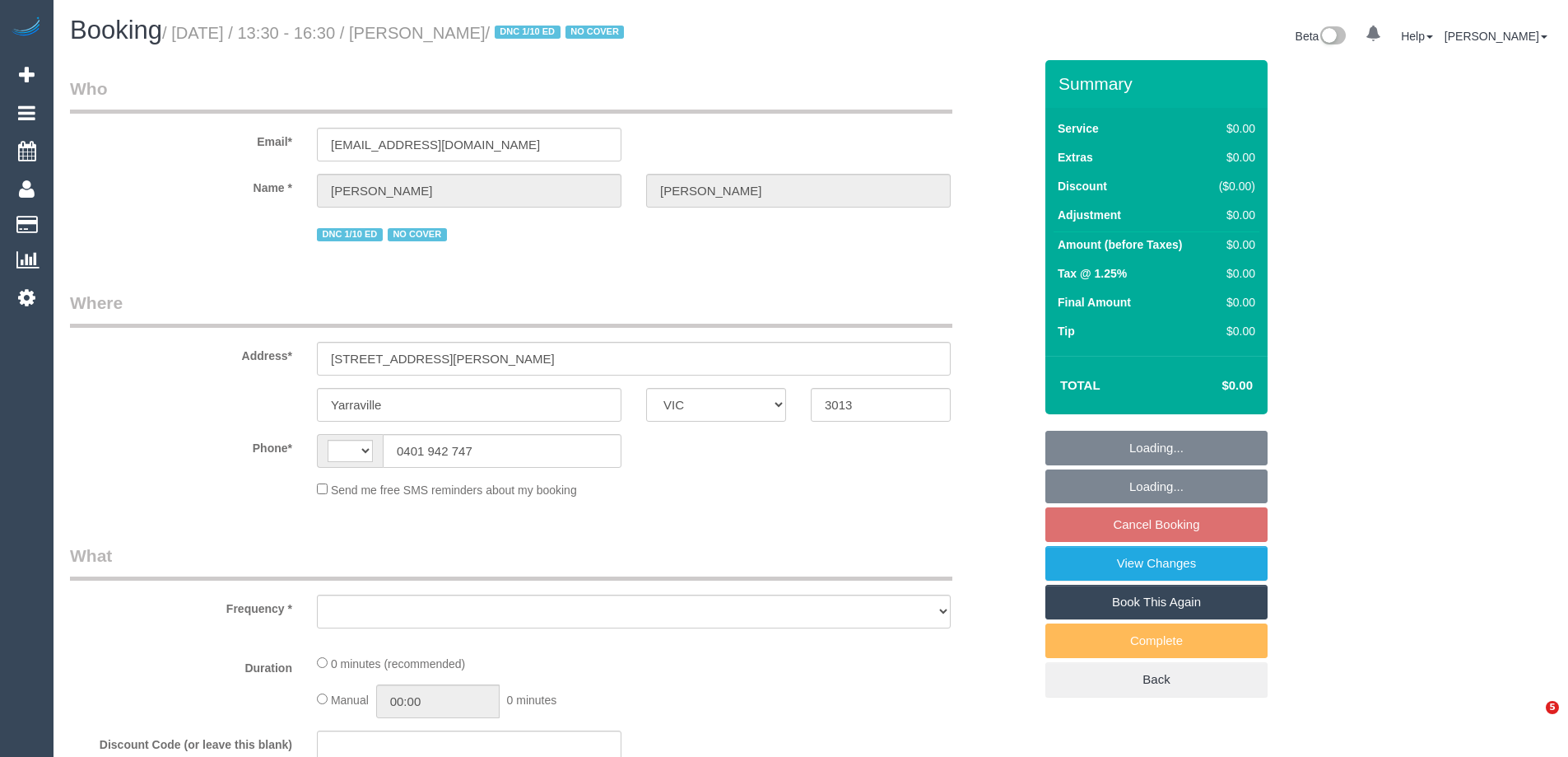
select select "VIC"
select select "string:AU"
select select "object:558"
select select "string:stripe-pm_1Q6Ued2GScqysDRVN6pIIr3A"
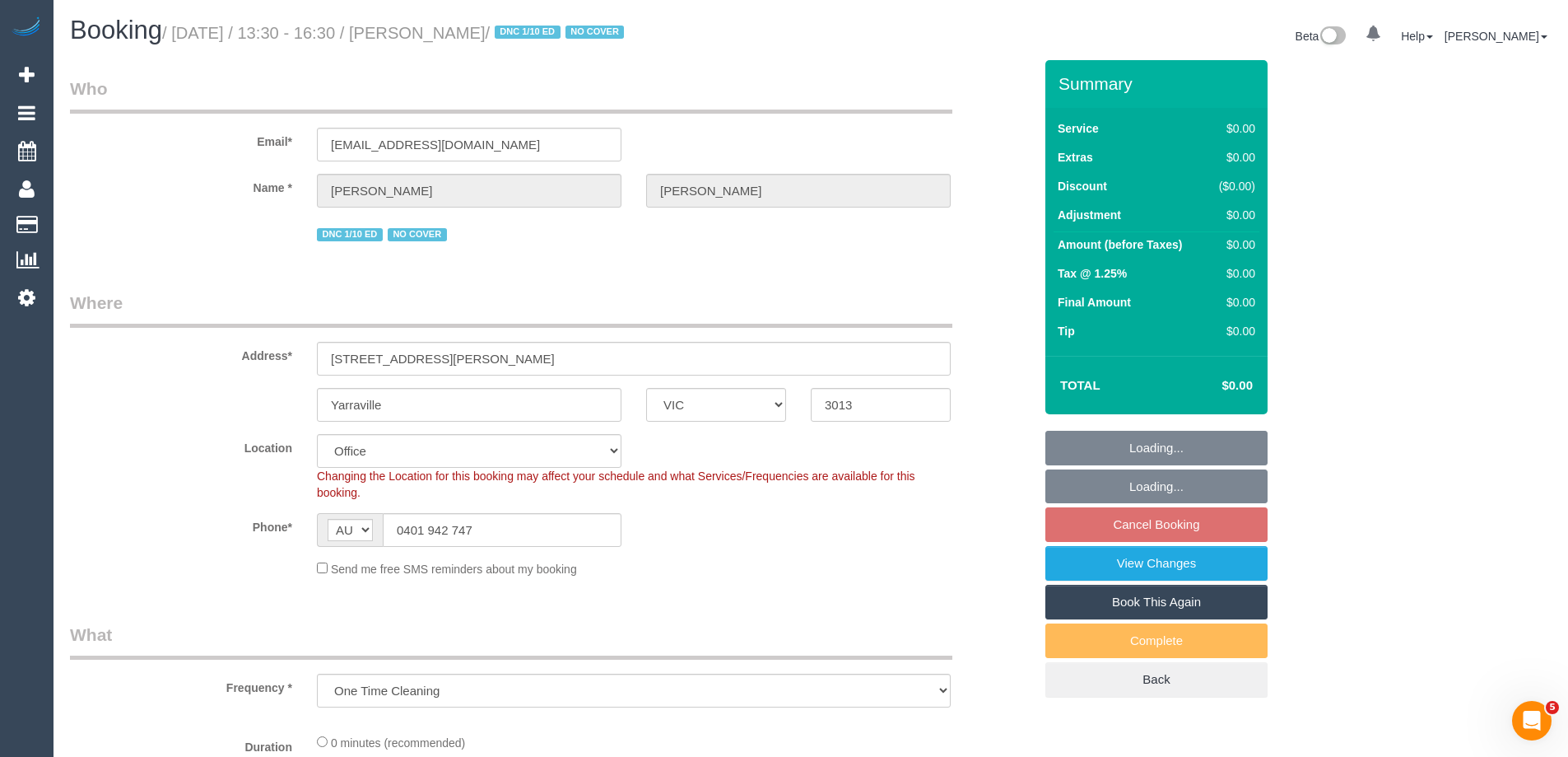
select select "object:634"
select select "number:28"
select select "number:14"
select select "number:19"
select select "number:22"
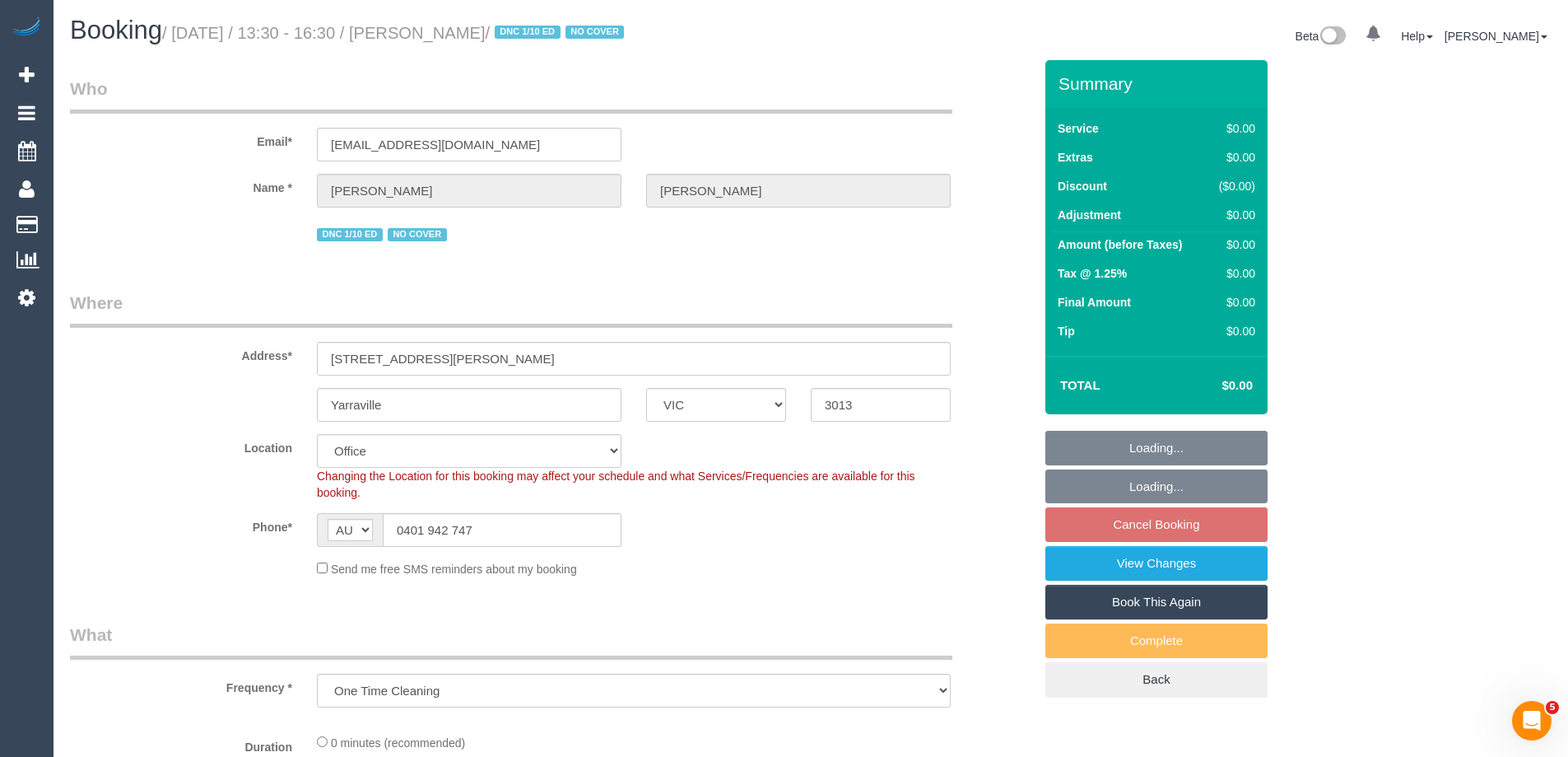
select select "number:34"
select select "number:12"
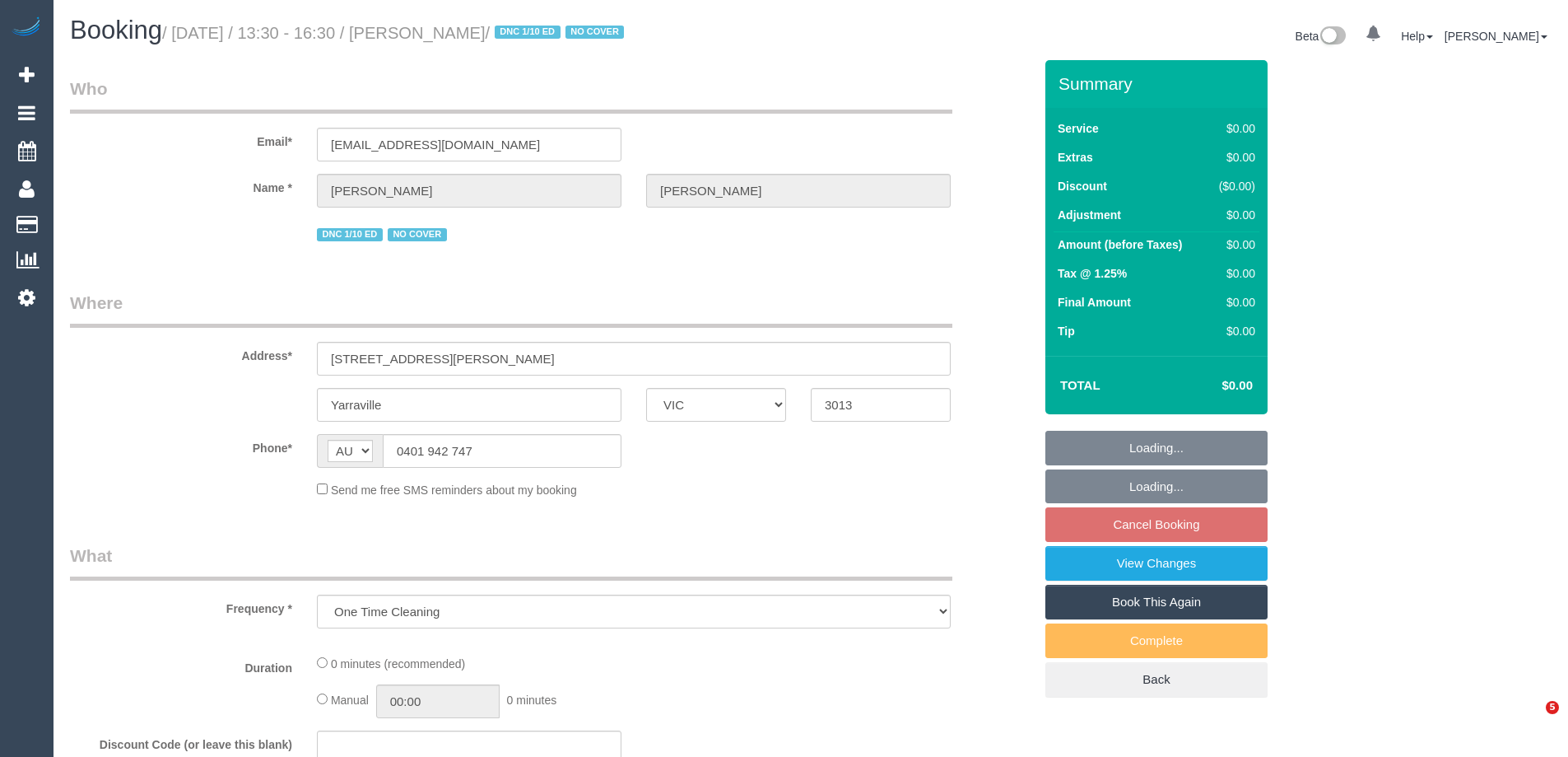
select select "VIC"
select select "string:stripe-pm_1Q6Ued2GScqysDRVN6pIIr3A"
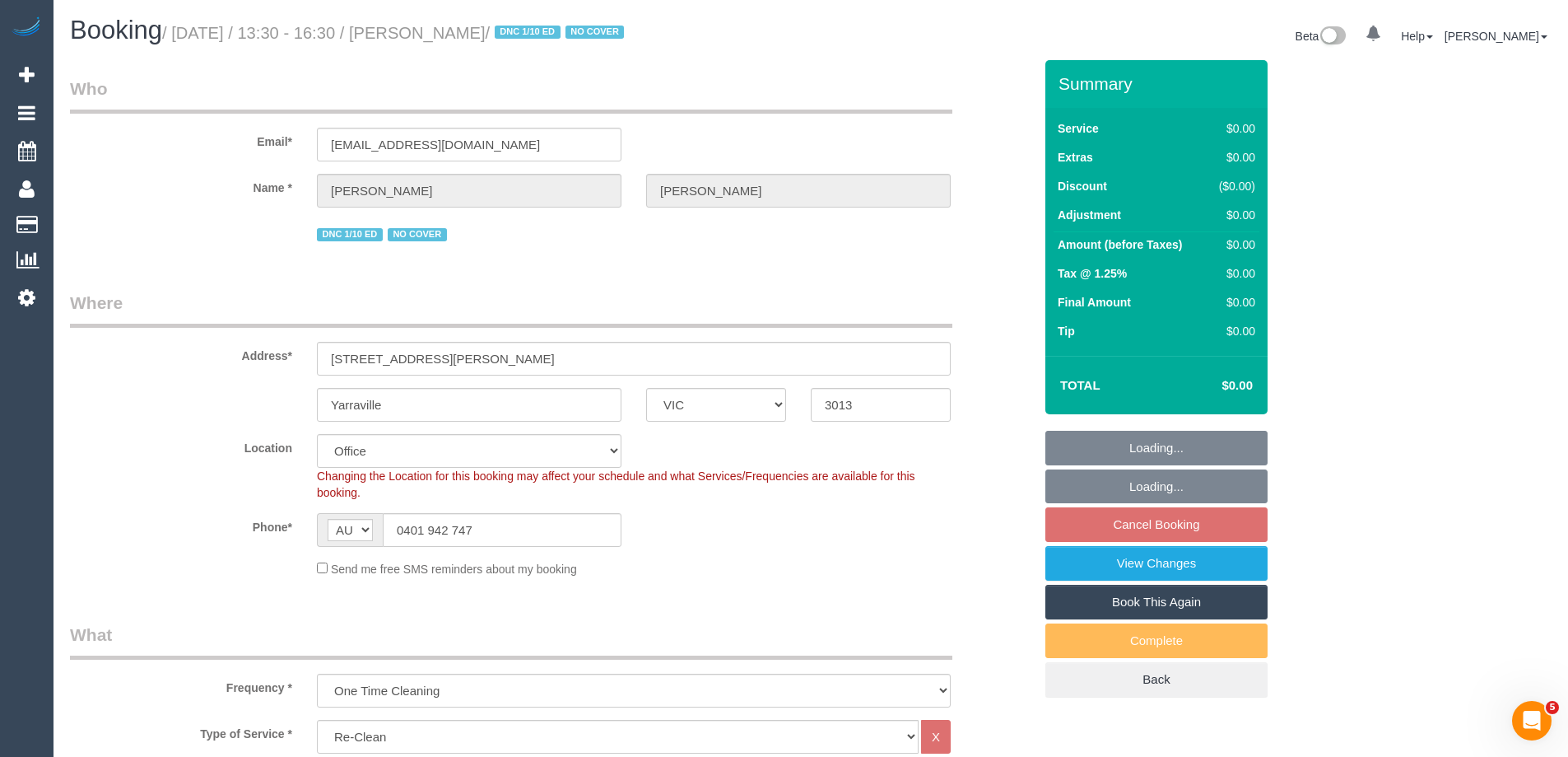
select select "object:766"
select select "number:28"
select select "number:14"
select select "number:19"
select select "number:22"
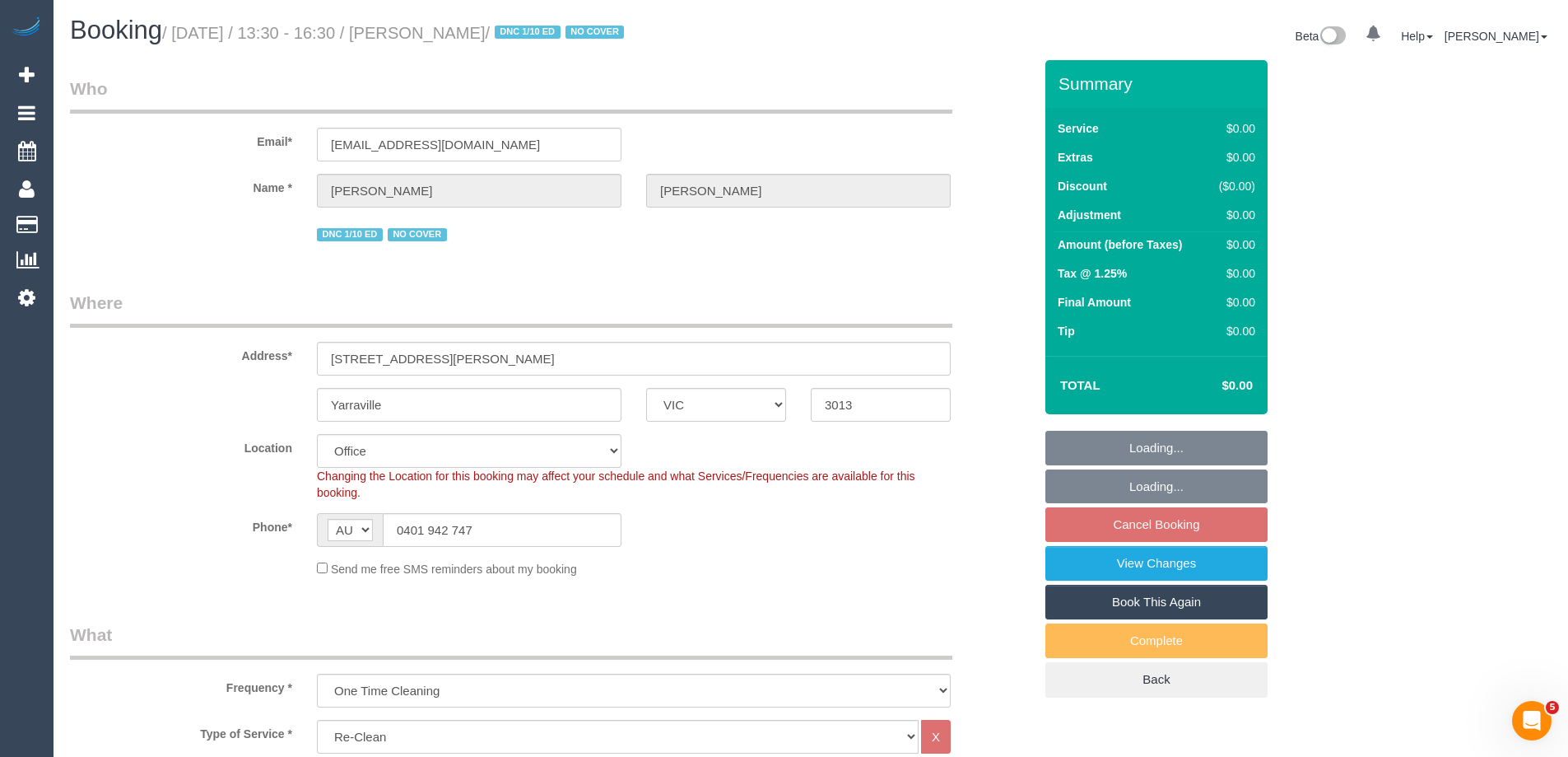
select select "number:34"
select select "number:12"
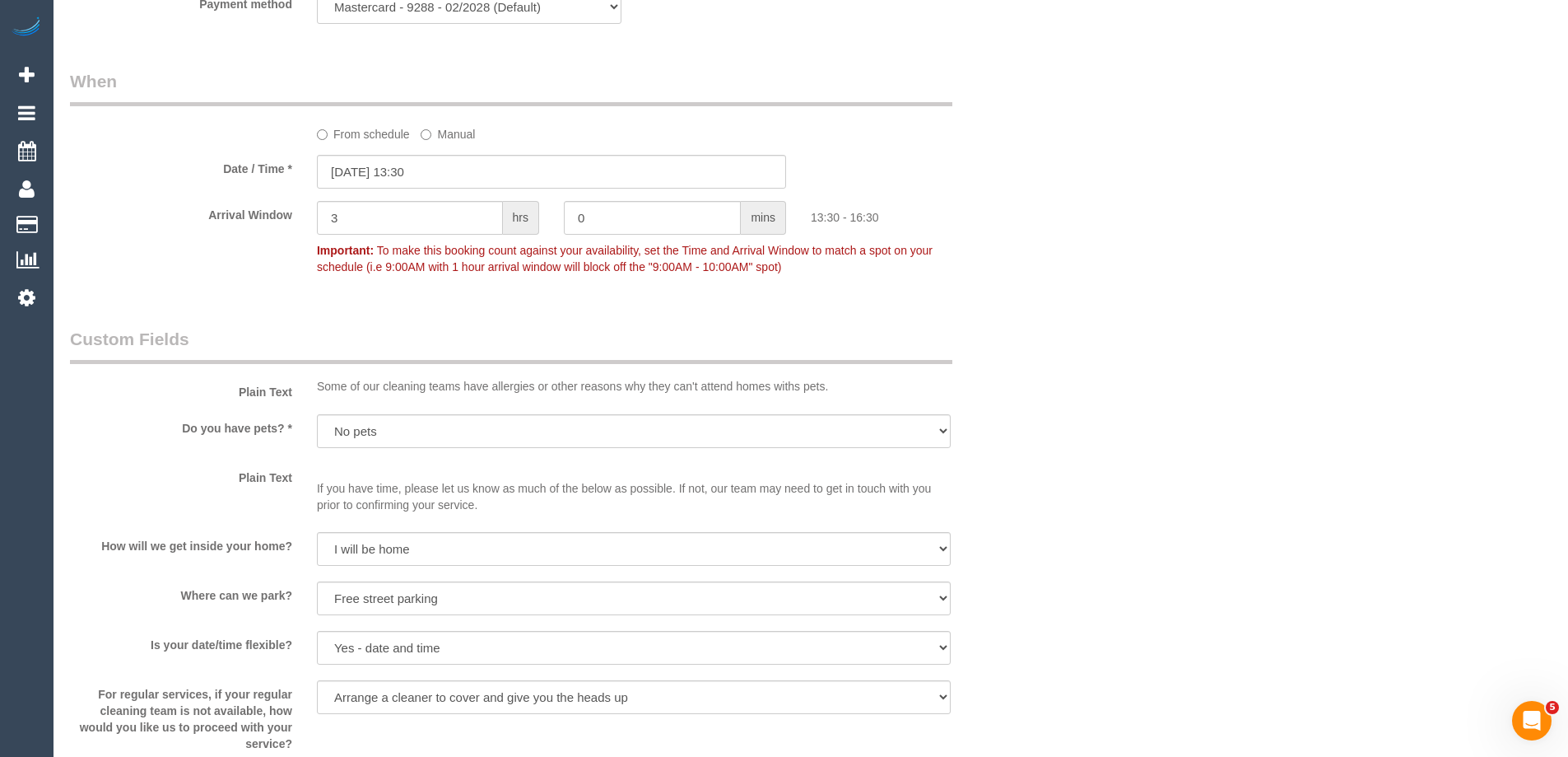
scroll to position [1481, 0]
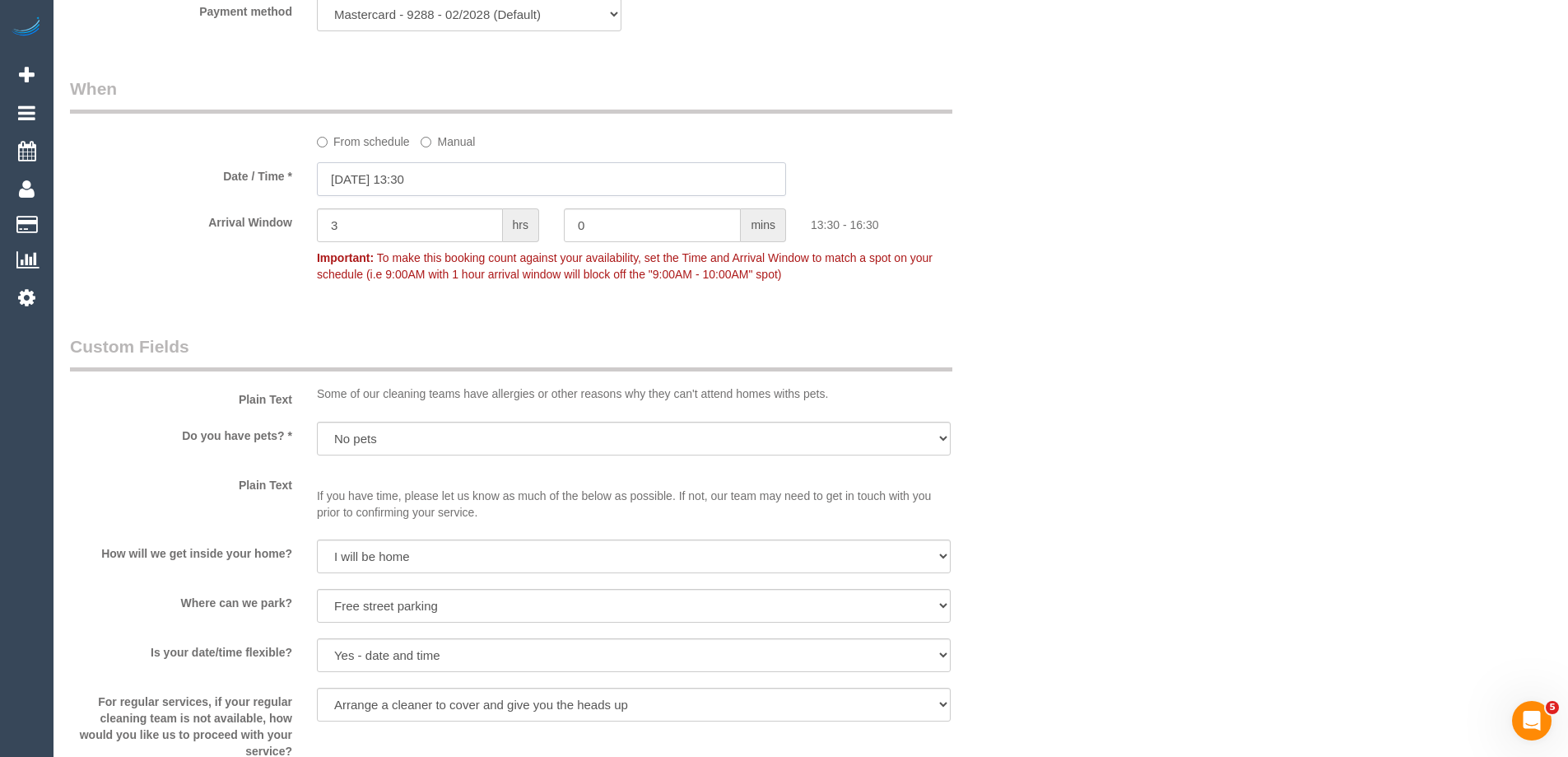
click at [353, 183] on input "07/10/2025 13:30" at bounding box center [551, 179] width 470 height 33
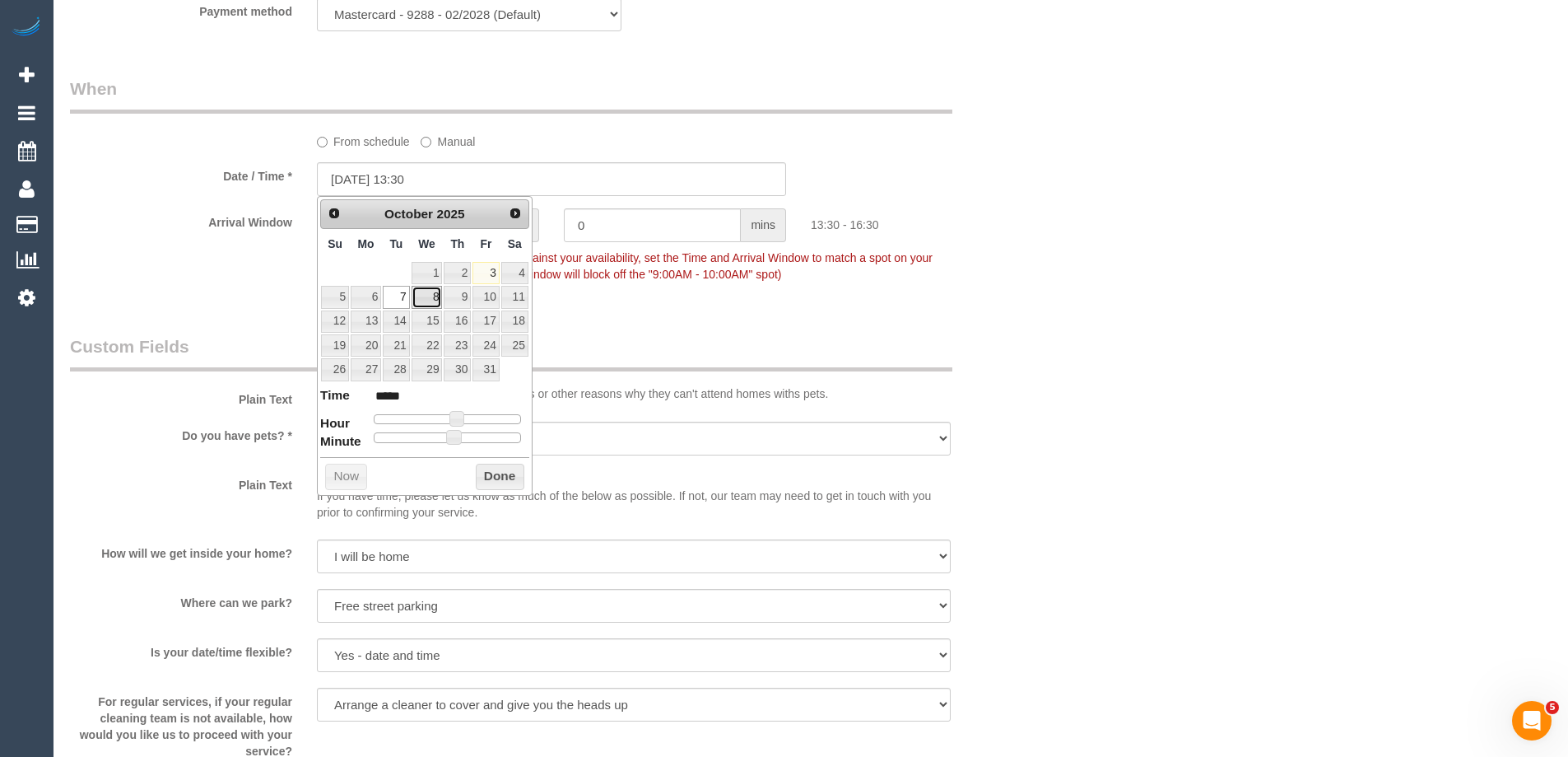
click at [427, 295] on link "8" at bounding box center [428, 297] width 32 height 22
type input "08/10/2025 13:30"
click at [492, 471] on button "Done" at bounding box center [500, 476] width 48 height 26
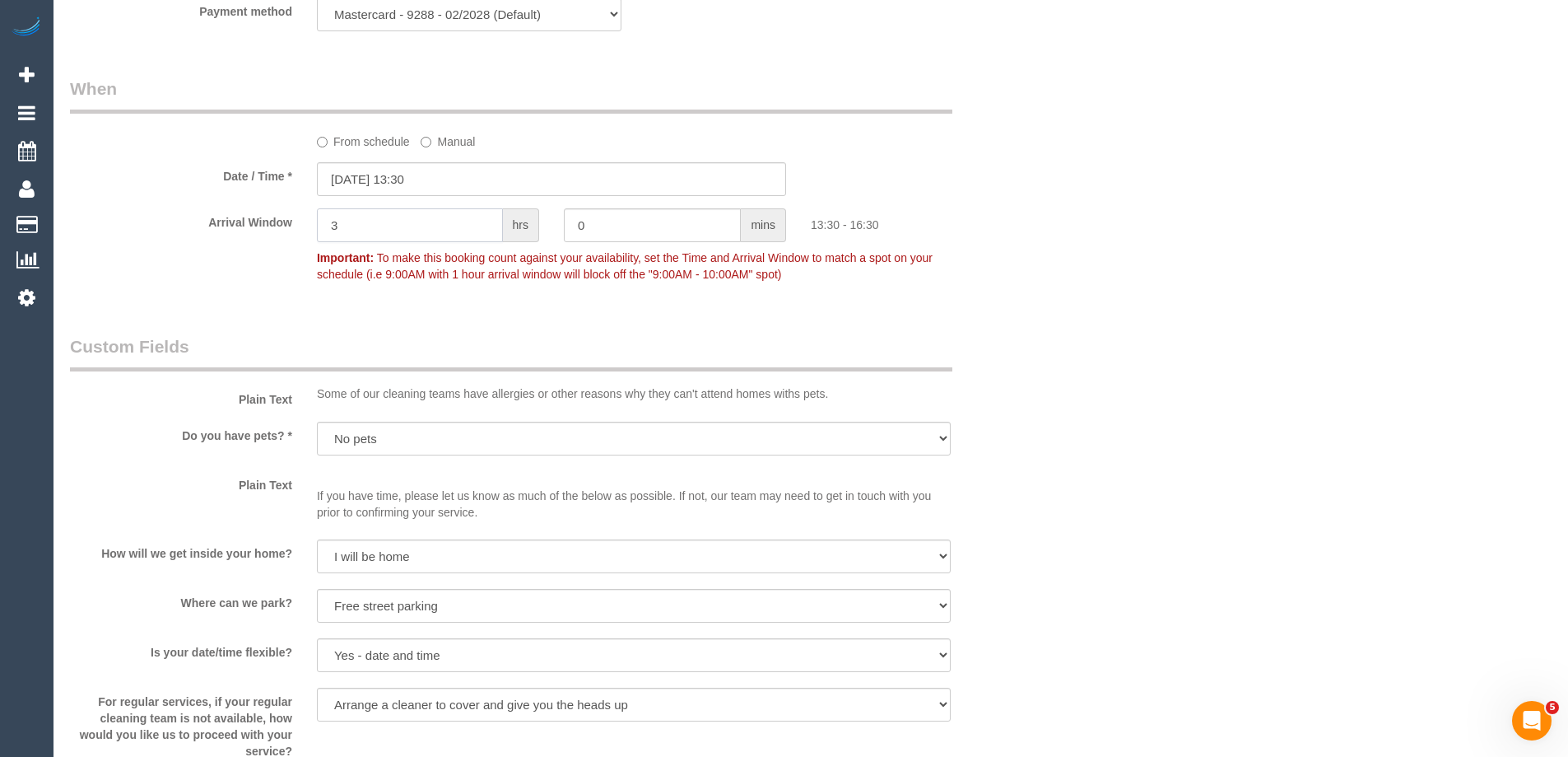
drag, startPoint x: 274, startPoint y: 226, endPoint x: 262, endPoint y: 224, distance: 12.2
click at [262, 224] on div "Arrival Window 3 hrs 0 mins 13:30 - 16:30 Important: To make this booking count…" at bounding box center [551, 249] width 988 height 82
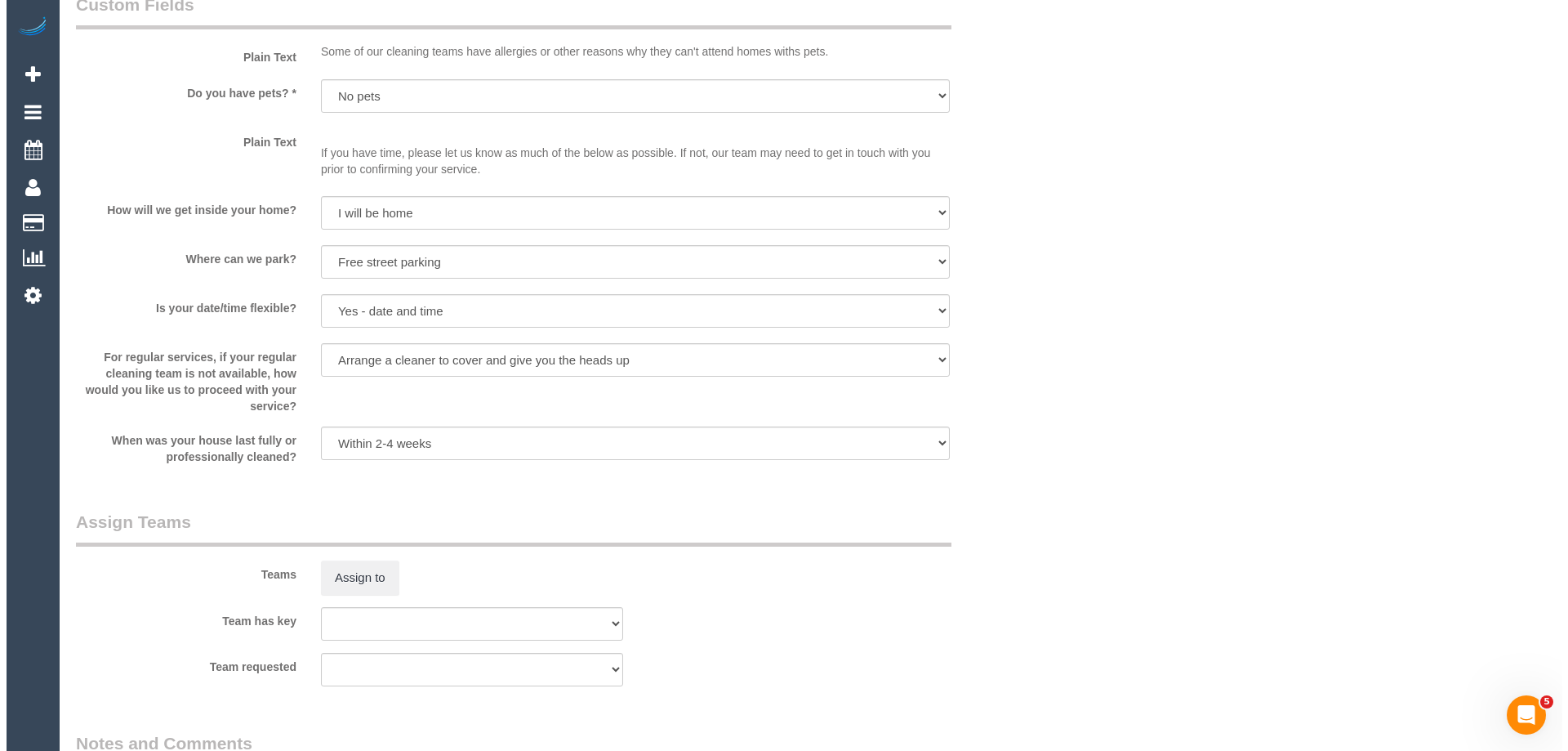
scroll to position [2205, 0]
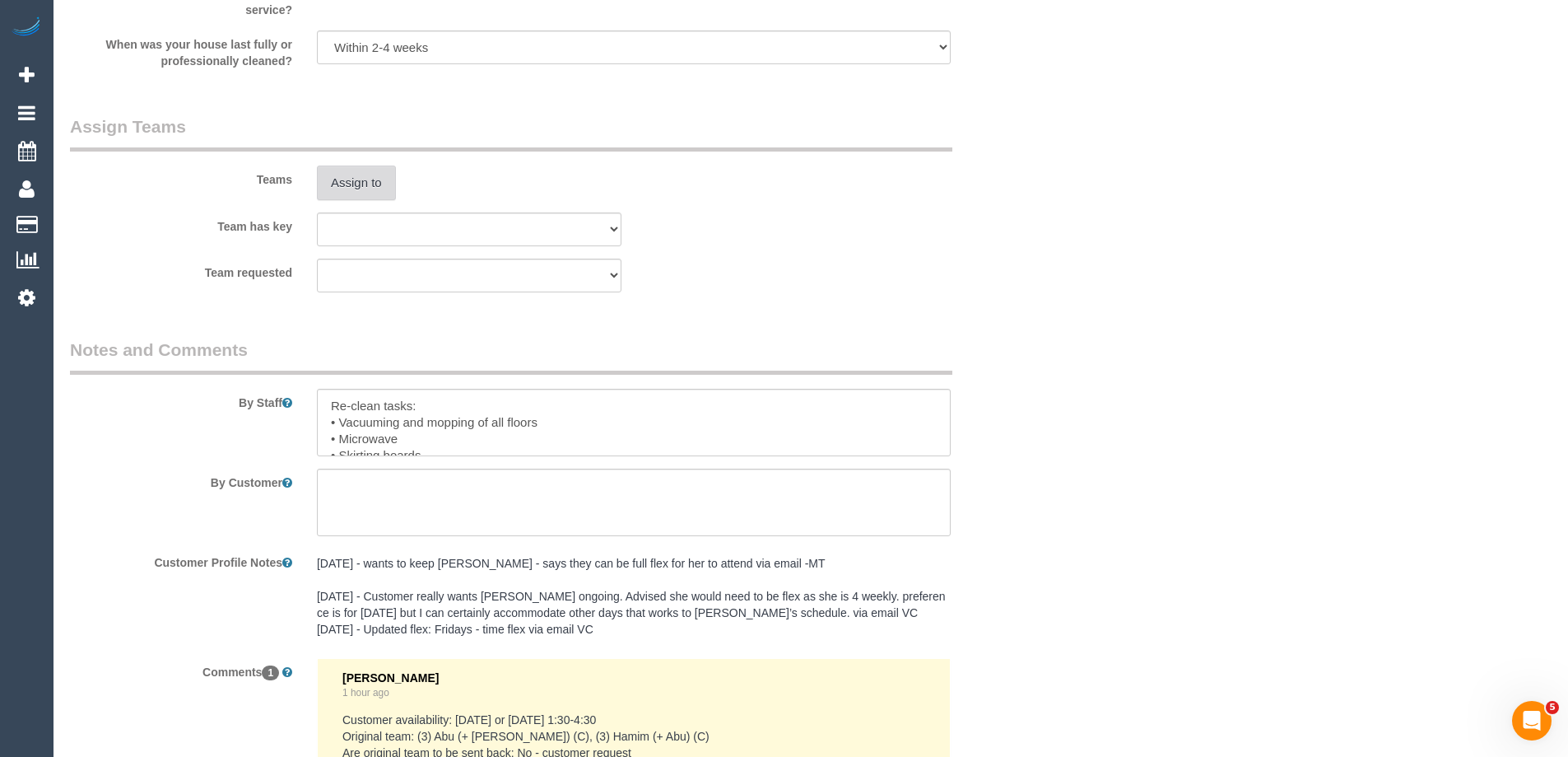
type input "1"
click at [349, 175] on button "Assign to" at bounding box center [356, 182] width 79 height 34
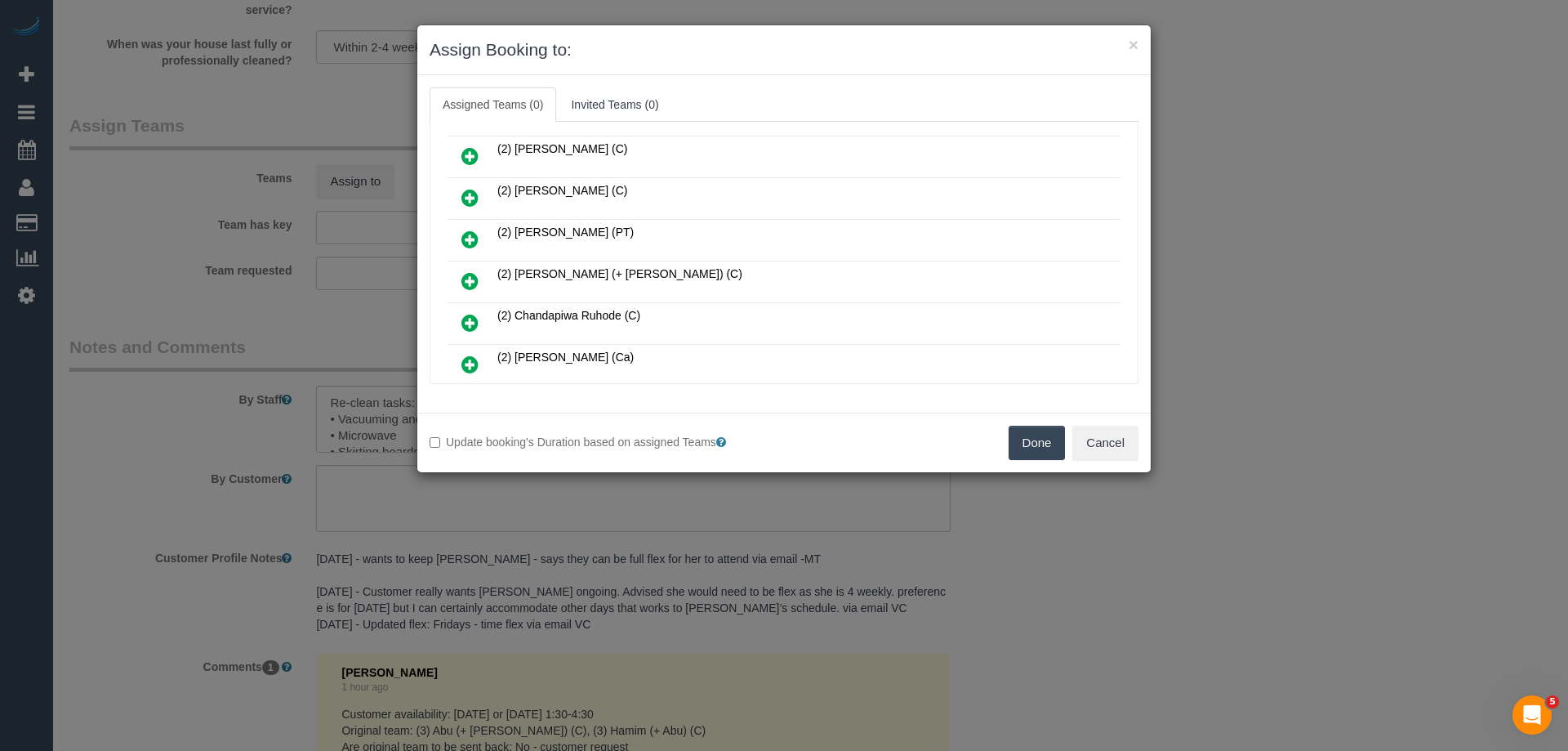
scroll to position [245, 0]
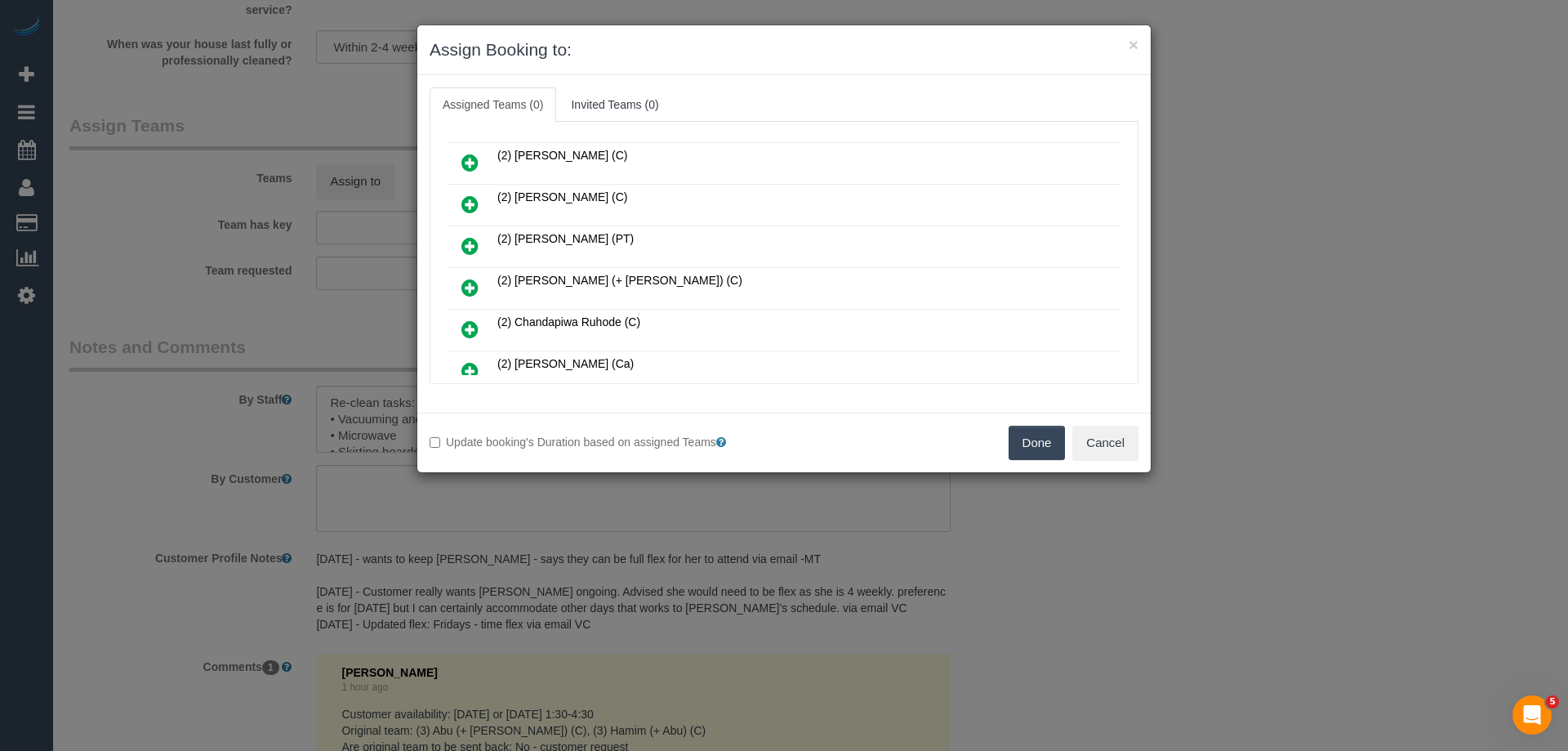
click at [470, 197] on icon at bounding box center [469, 204] width 18 height 19
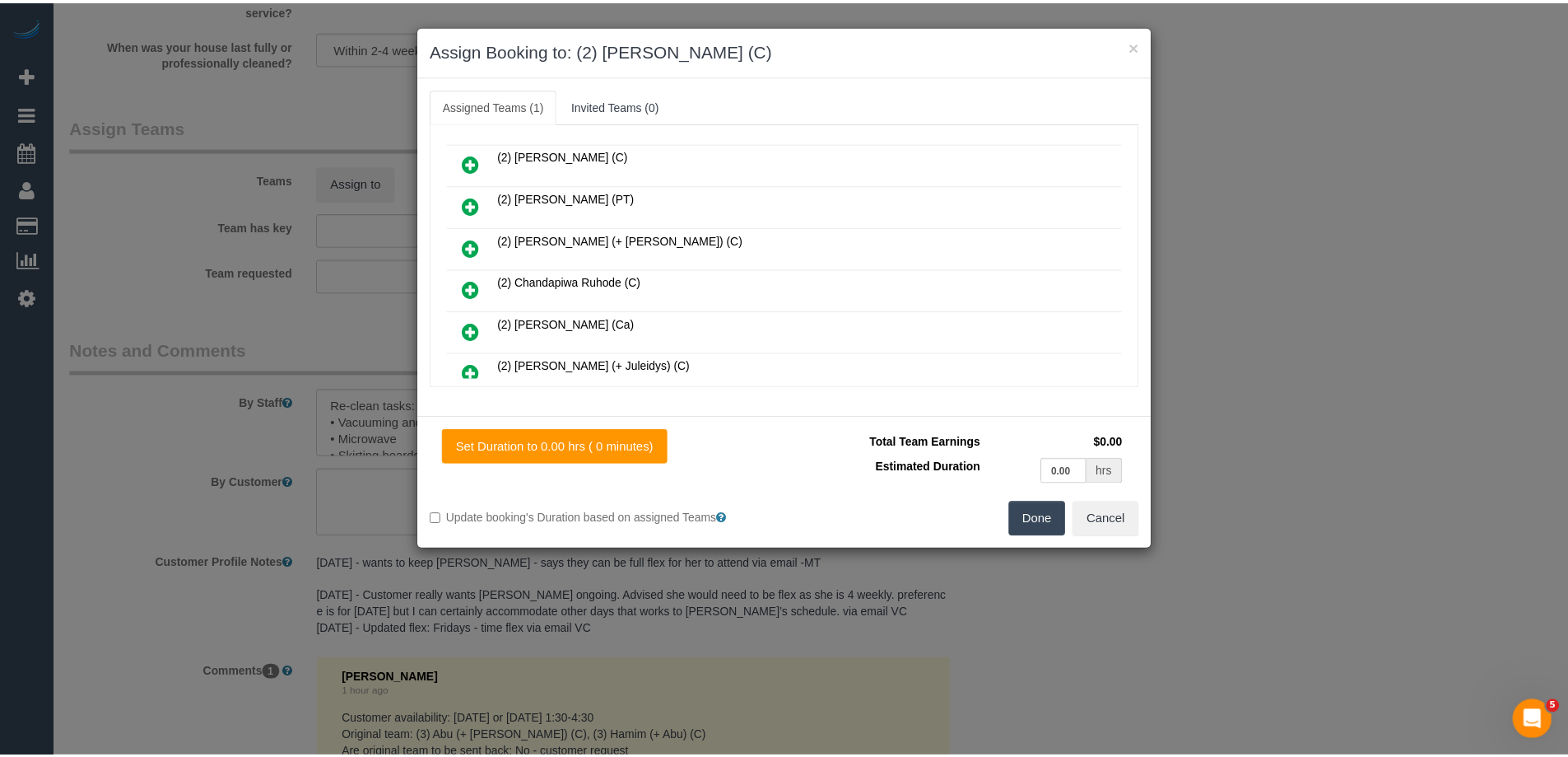
scroll to position [0, 0]
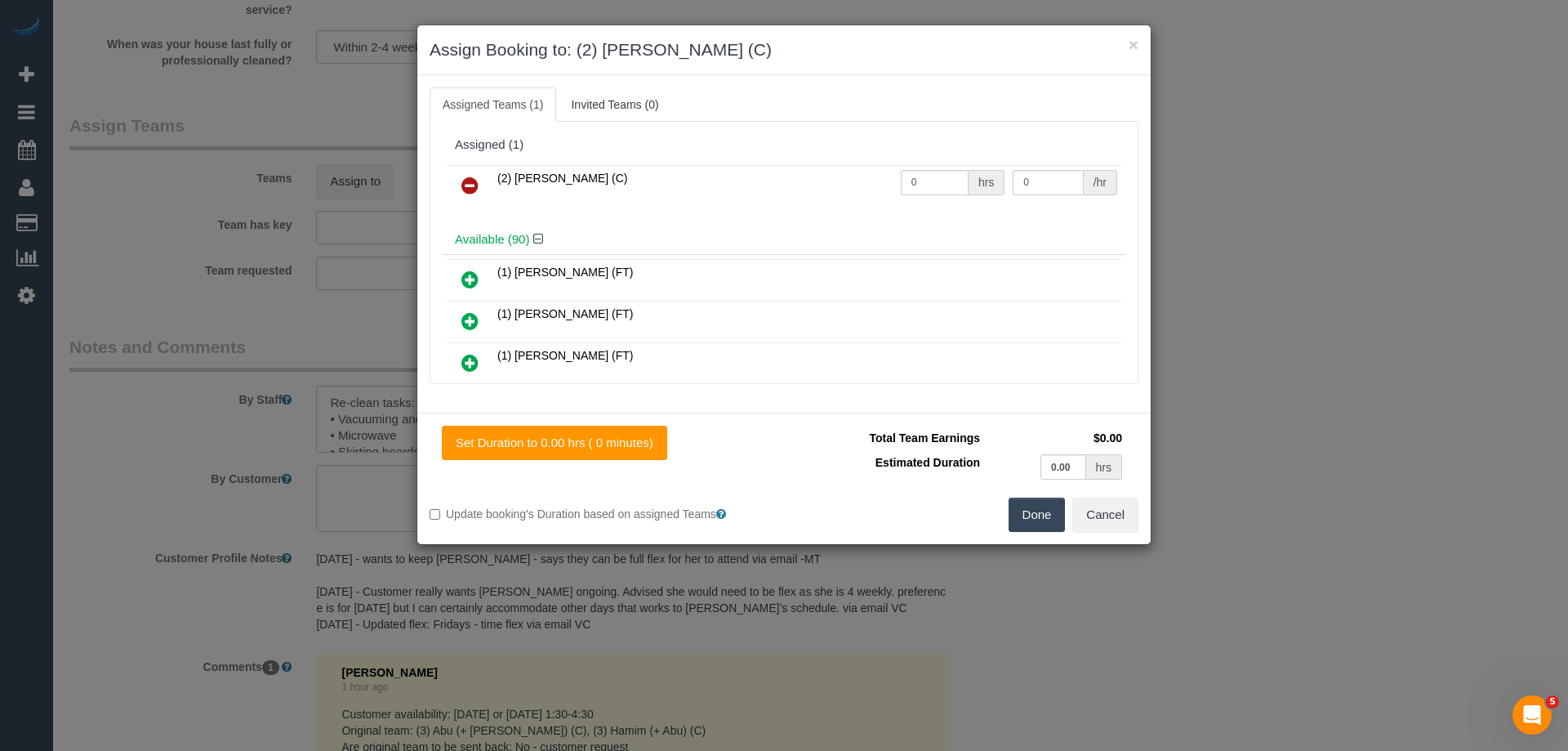
click at [1031, 514] on button "Done" at bounding box center [1037, 514] width 57 height 34
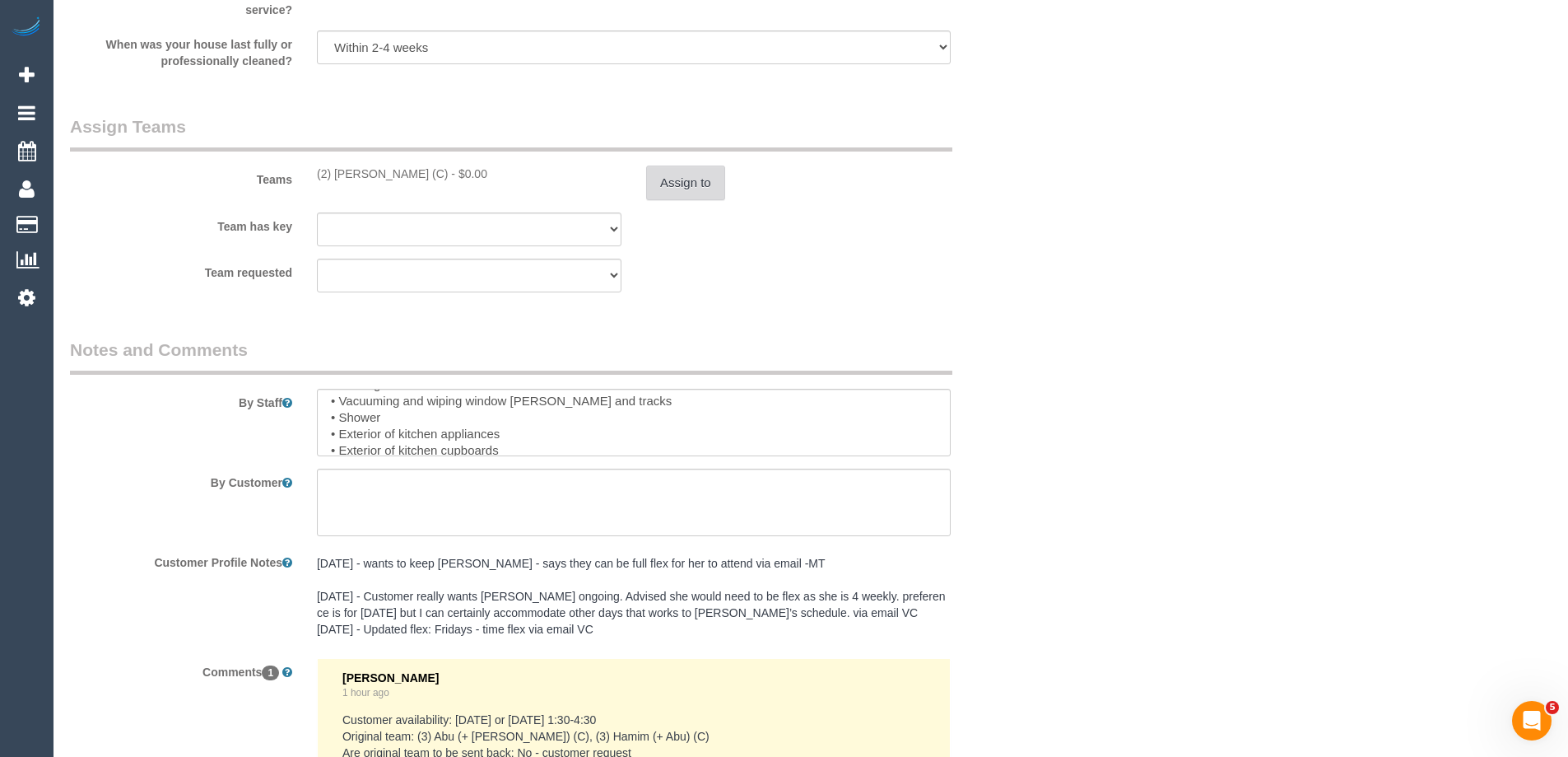
scroll to position [65, 0]
click at [686, 187] on button "Assign to" at bounding box center [685, 182] width 79 height 34
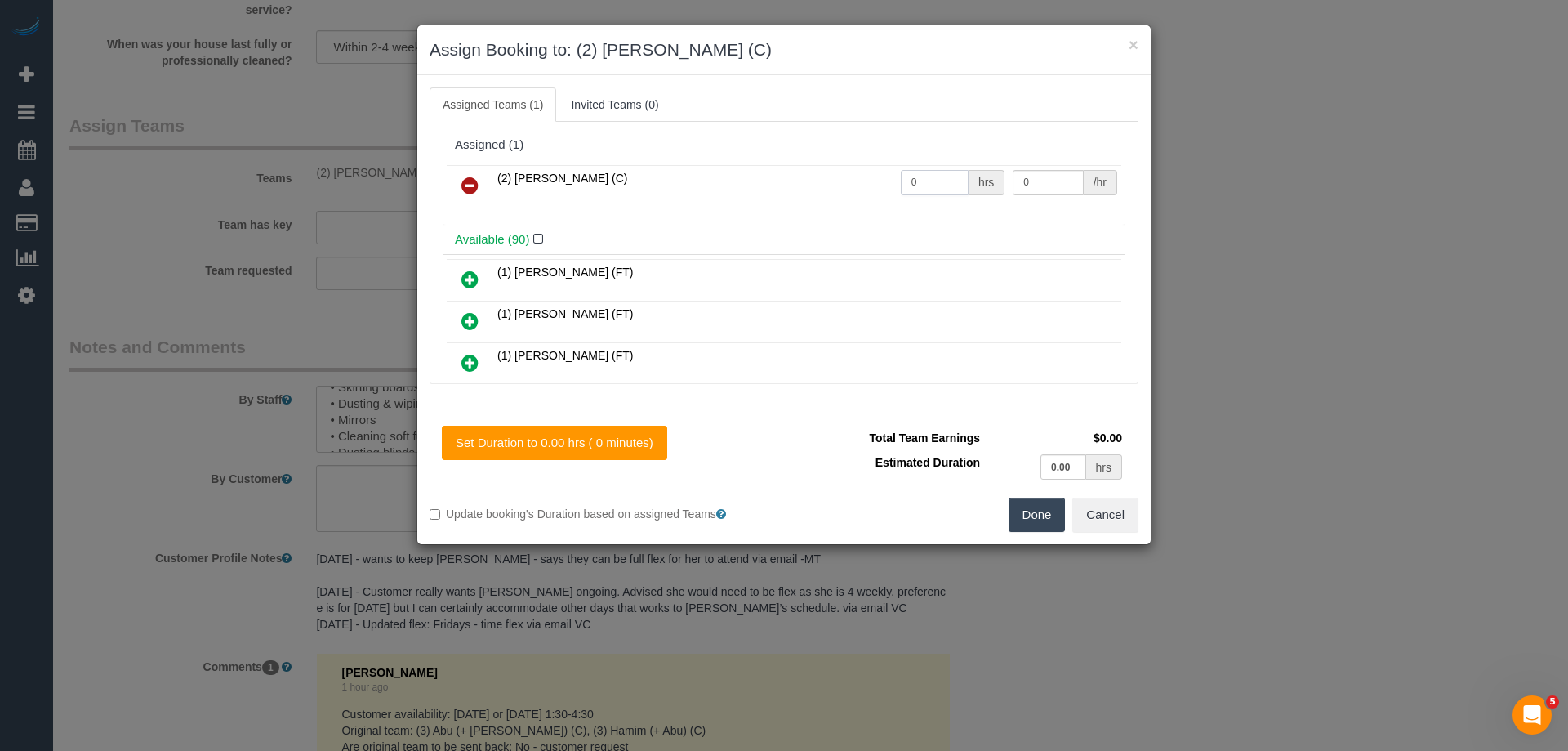
drag, startPoint x: 933, startPoint y: 176, endPoint x: 851, endPoint y: 174, distance: 82.0
click at [851, 174] on tr "(2) Ashik Miah (C) 0 hrs 0 /hr" at bounding box center [783, 185] width 674 height 42
type input "4"
drag, startPoint x: 1042, startPoint y: 181, endPoint x: 941, endPoint y: 184, distance: 101.0
click at [942, 181] on tr "(2) Ashik Miah (C) 4 hrs 0 /hr" at bounding box center [783, 185] width 674 height 42
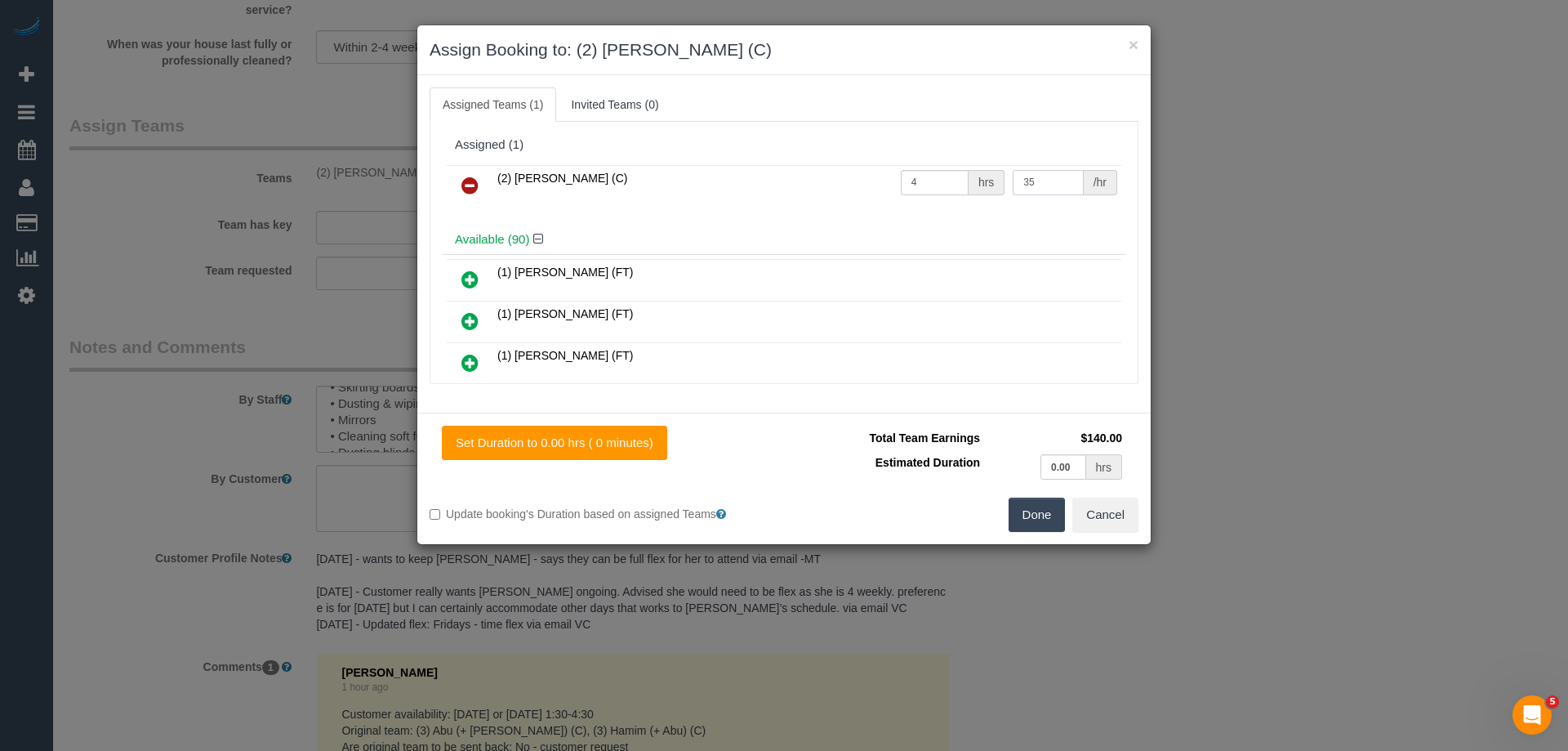
type input "35"
click at [1028, 509] on button "Done" at bounding box center [1037, 514] width 57 height 34
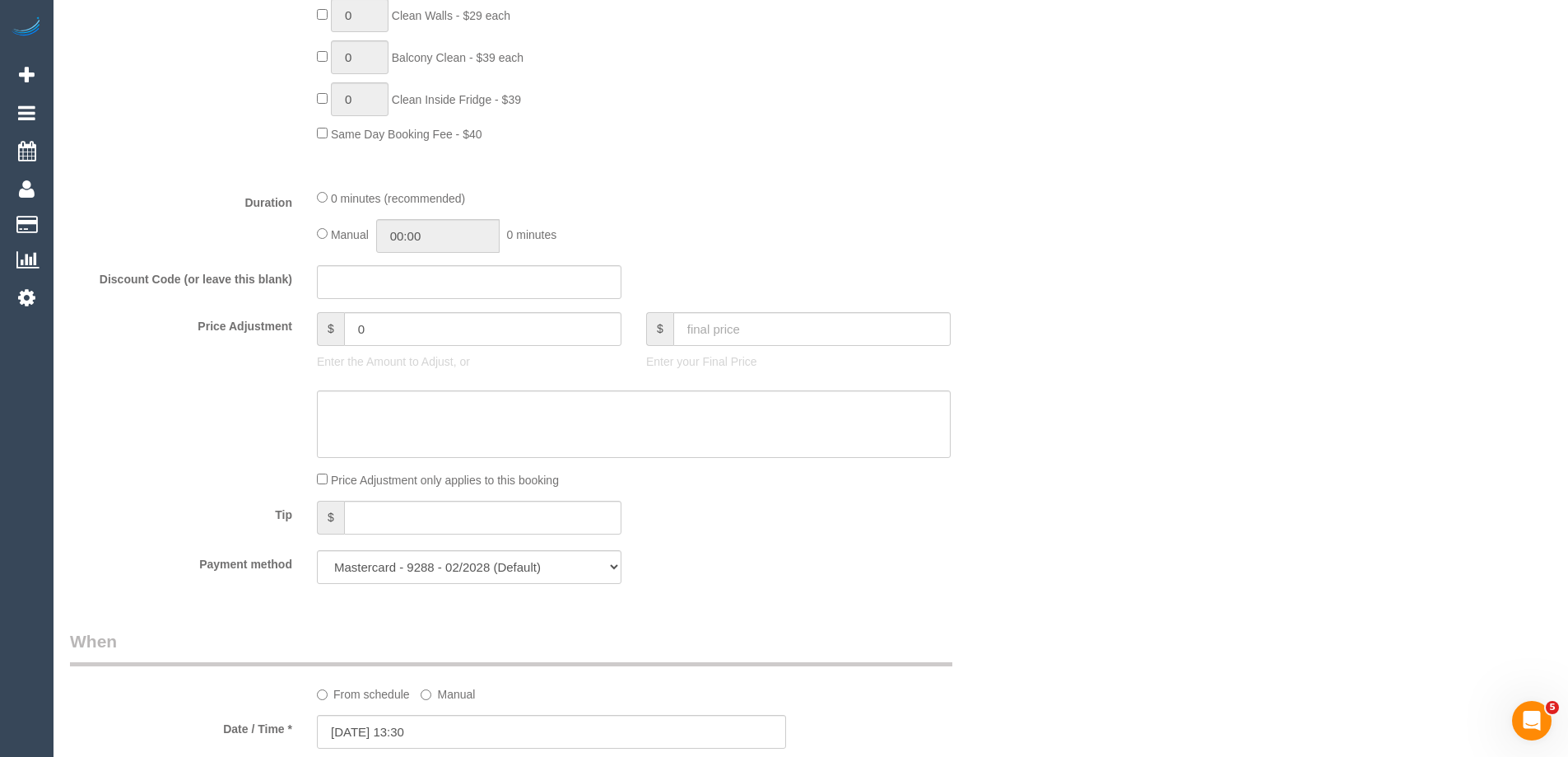
scroll to position [906, 0]
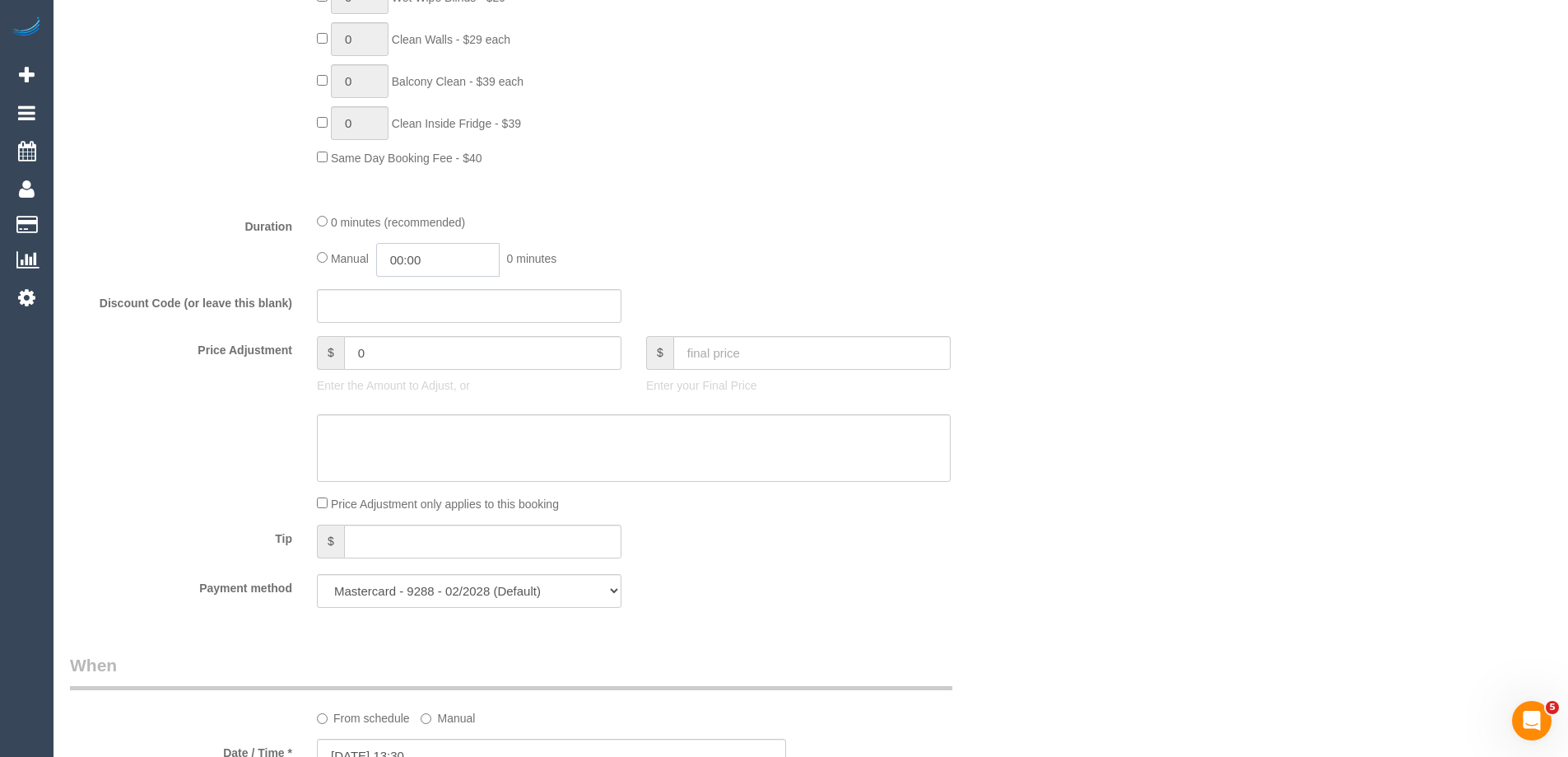
click at [423, 259] on input "00:00" at bounding box center [438, 259] width 124 height 33
type input "04:00"
click at [401, 357] on li "04:00" at bounding box center [419, 360] width 73 height 21
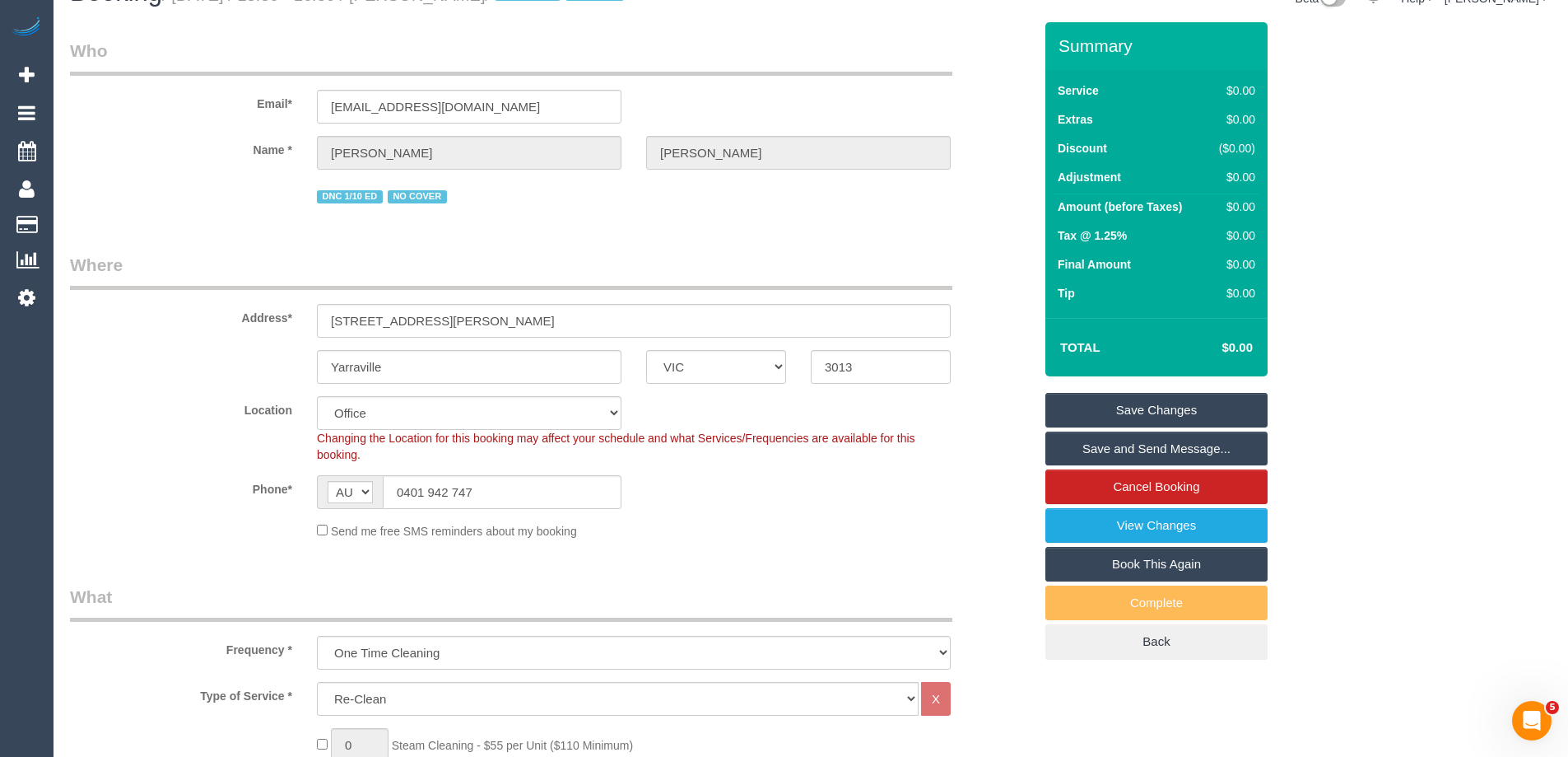
scroll to position [2609, 0]
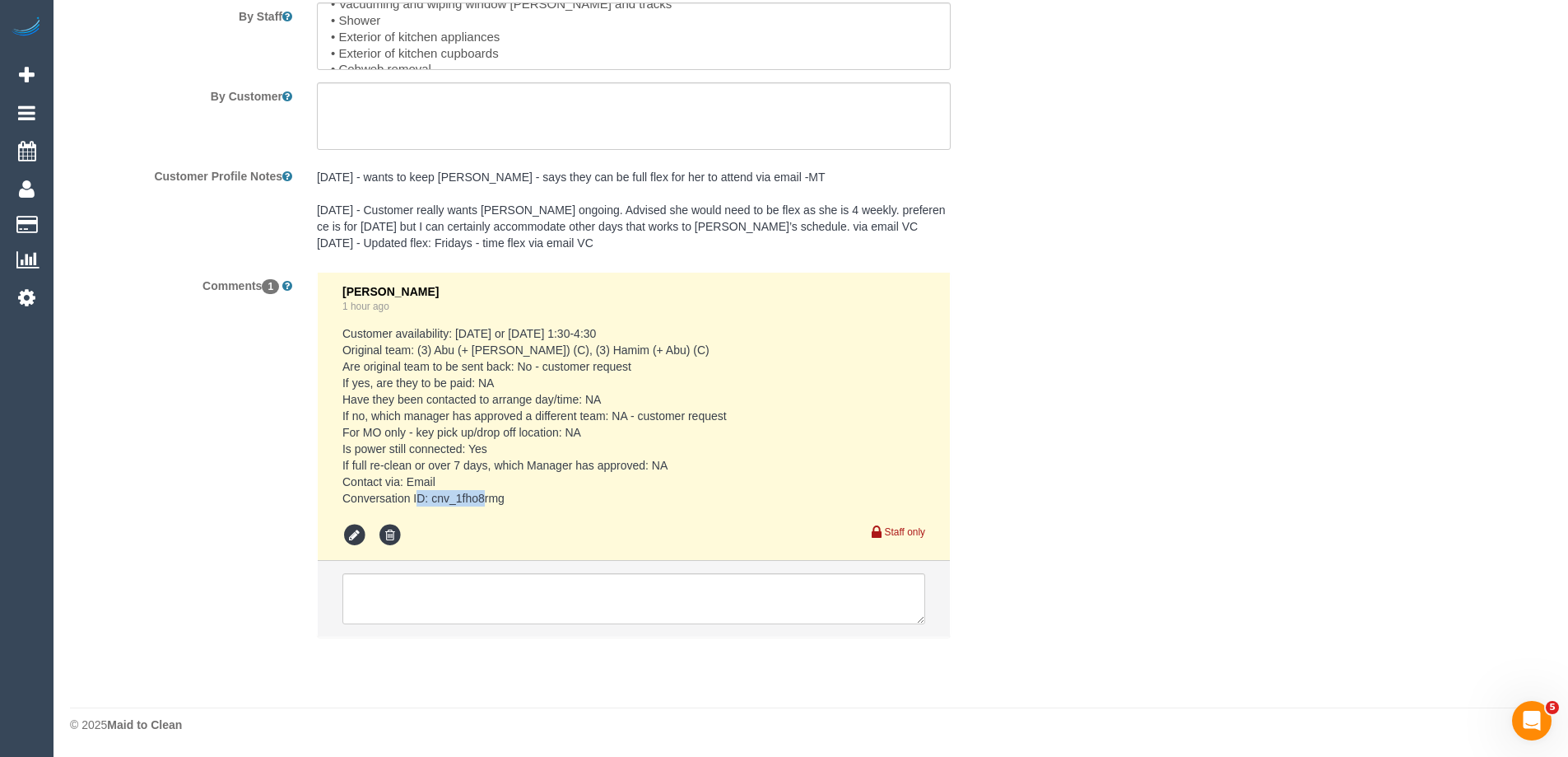
drag, startPoint x: 407, startPoint y: 497, endPoint x: 433, endPoint y: 506, distance: 27.5
click at [433, 506] on pre "Customer availability: Tue 7/10 or Wed 8/10, 1:30-4:30 Original team: (3) Abu (…" at bounding box center [633, 416] width 583 height 181
copy pre "cnv_1fho8rmg"
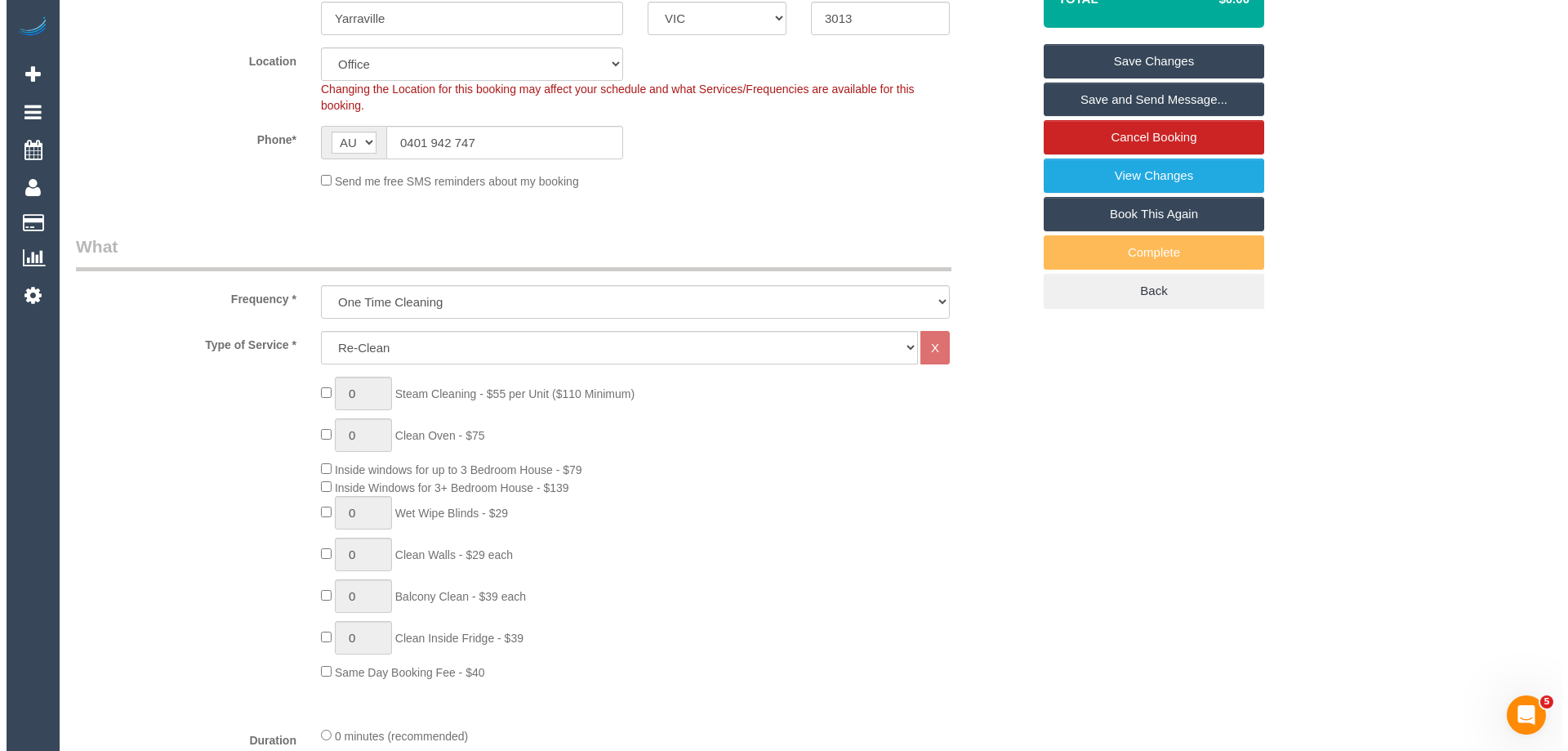
scroll to position [0, 0]
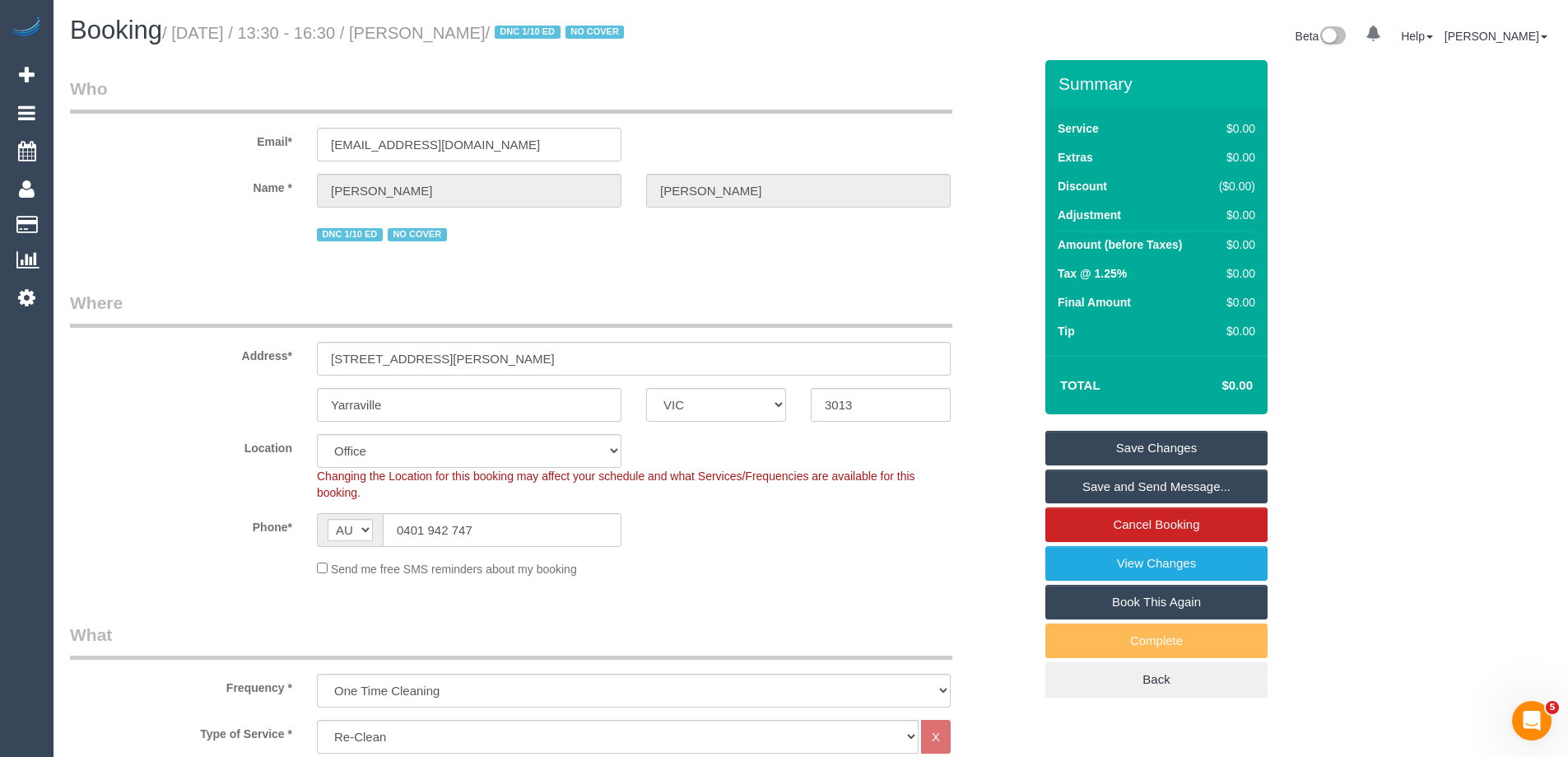
drag, startPoint x: 531, startPoint y: 37, endPoint x: 432, endPoint y: 34, distance: 99.0
click at [432, 34] on small "/ October 07, 2025 / 13:30 - 16:30 / Leah Auciello / DNC 1/10 ED NO COVER" at bounding box center [395, 33] width 467 height 18
copy small "Leah Auciello"
click at [1084, 454] on link "Save Changes" at bounding box center [1156, 447] width 222 height 34
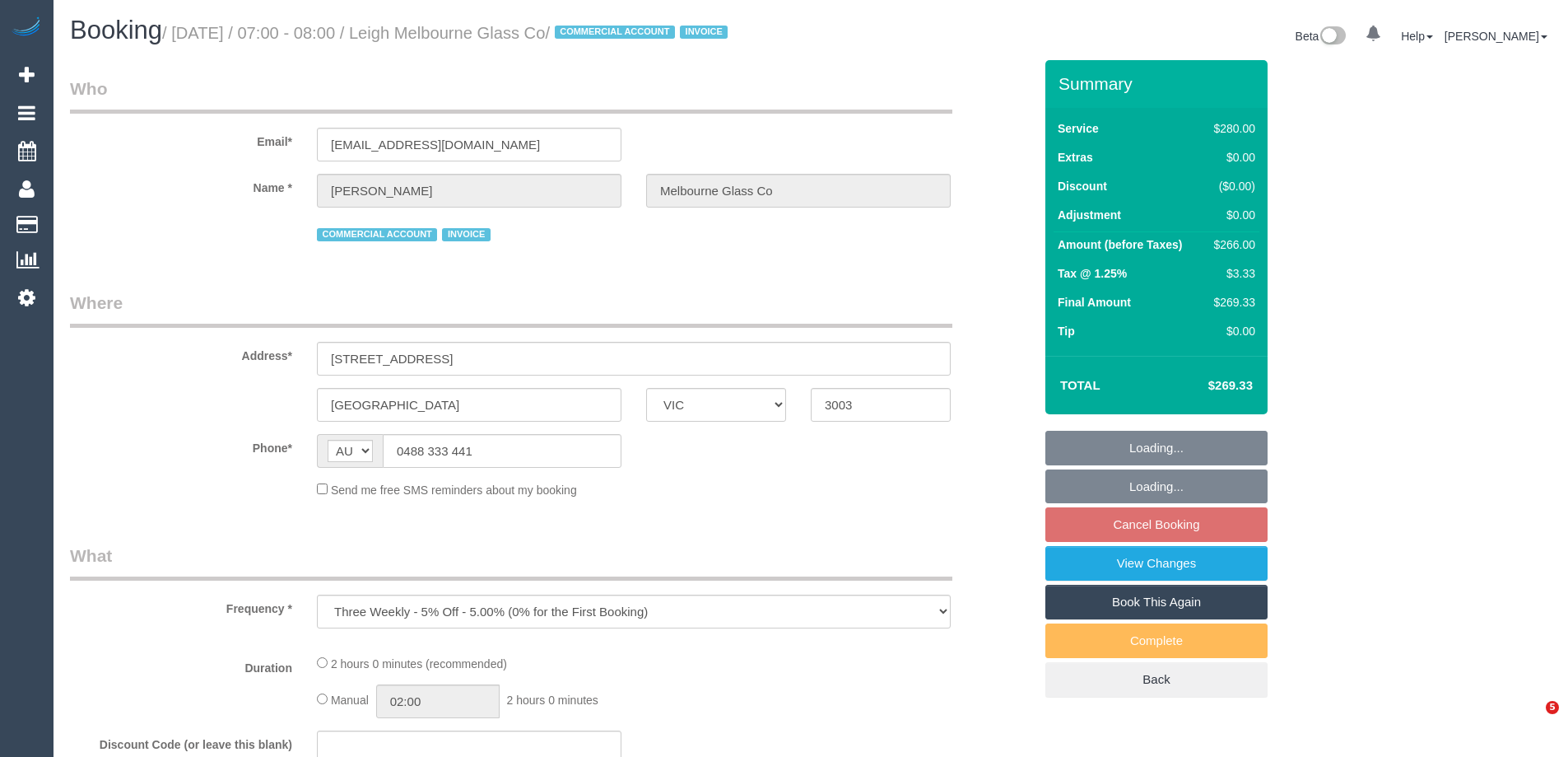
select select "VIC"
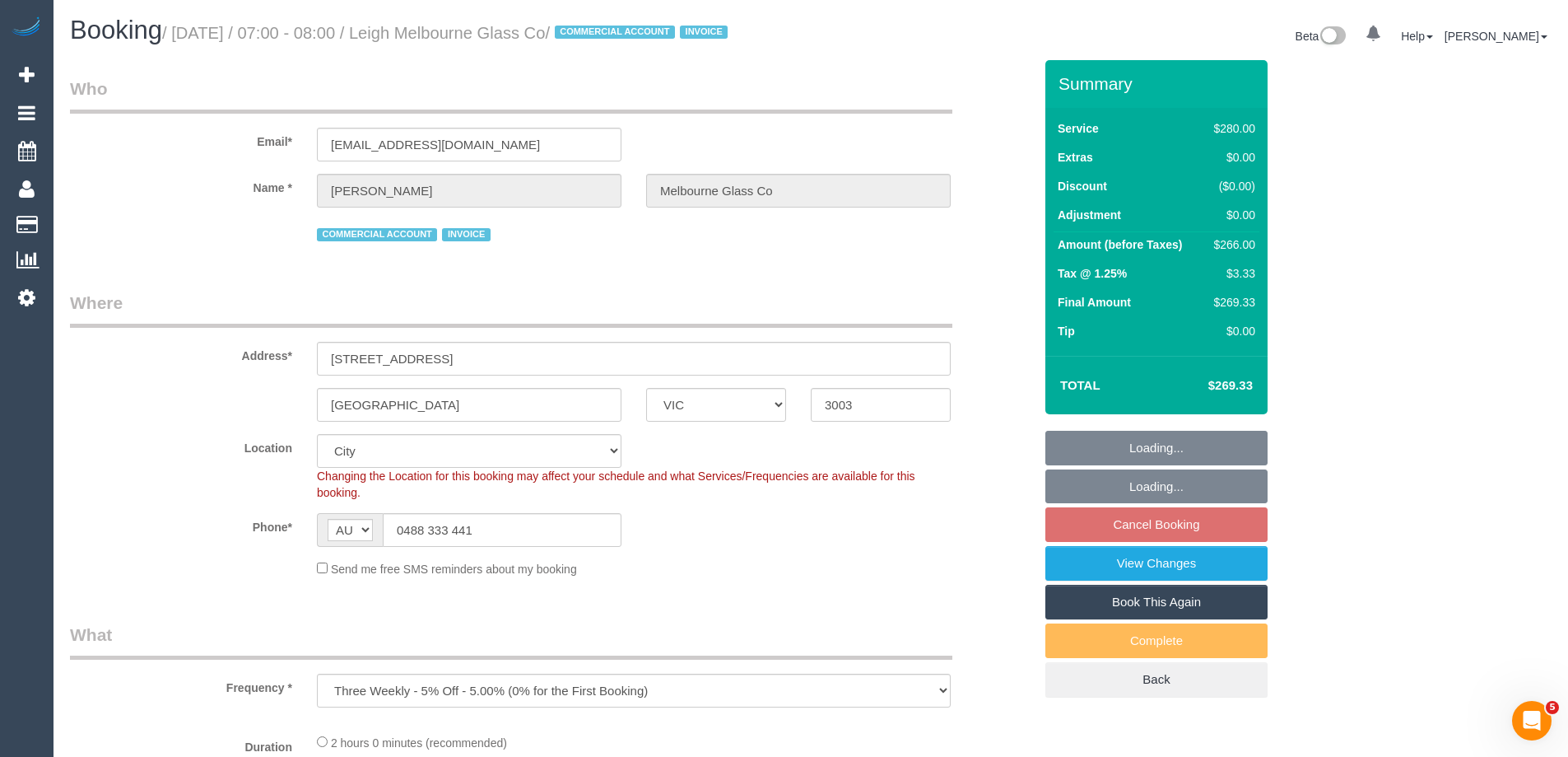
select select "object:526"
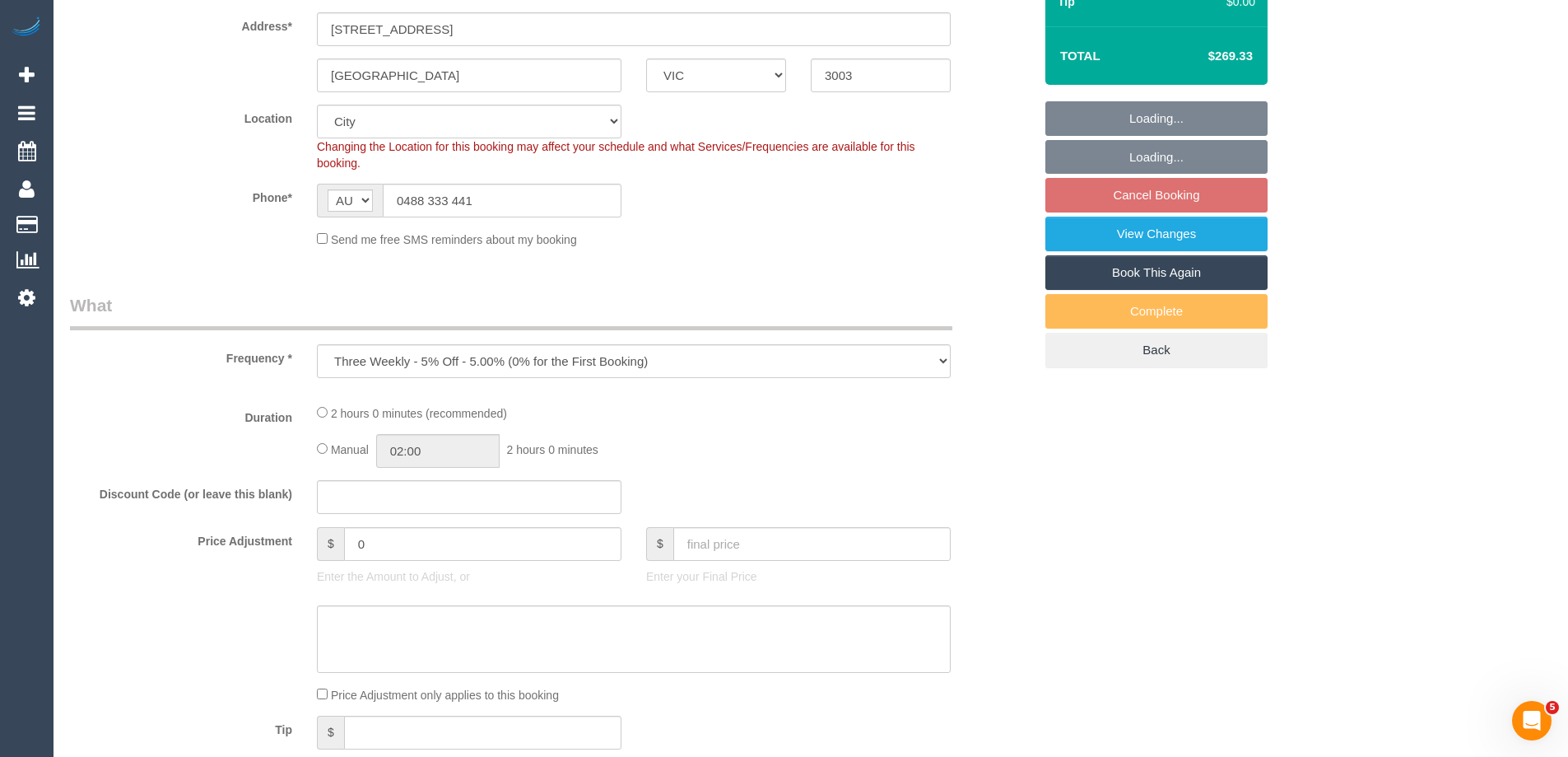
select select "2"
select select "number:28"
select select "number:14"
select select "number:19"
select select "number:36"
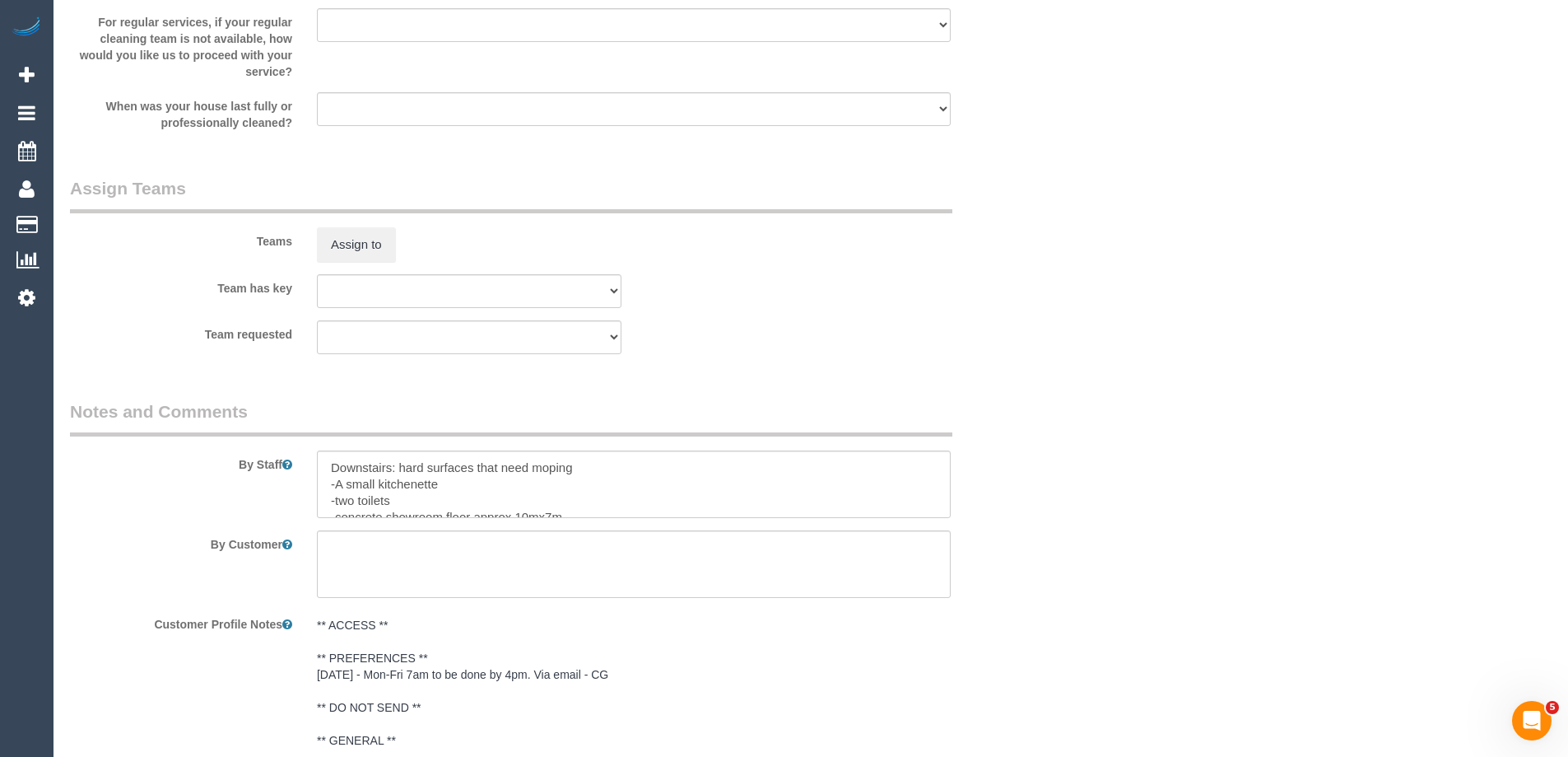
scroll to position [2665, 0]
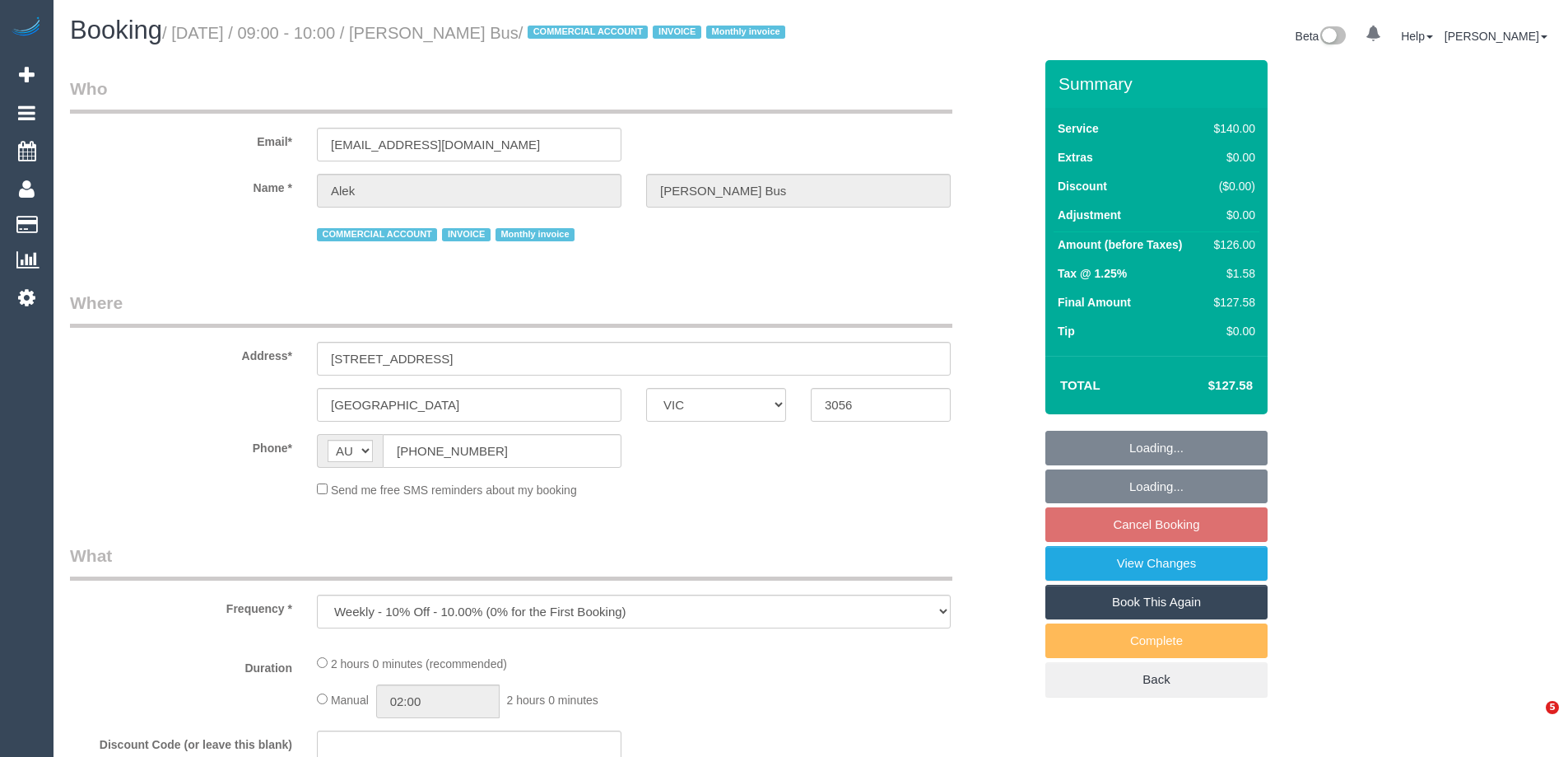
select select "VIC"
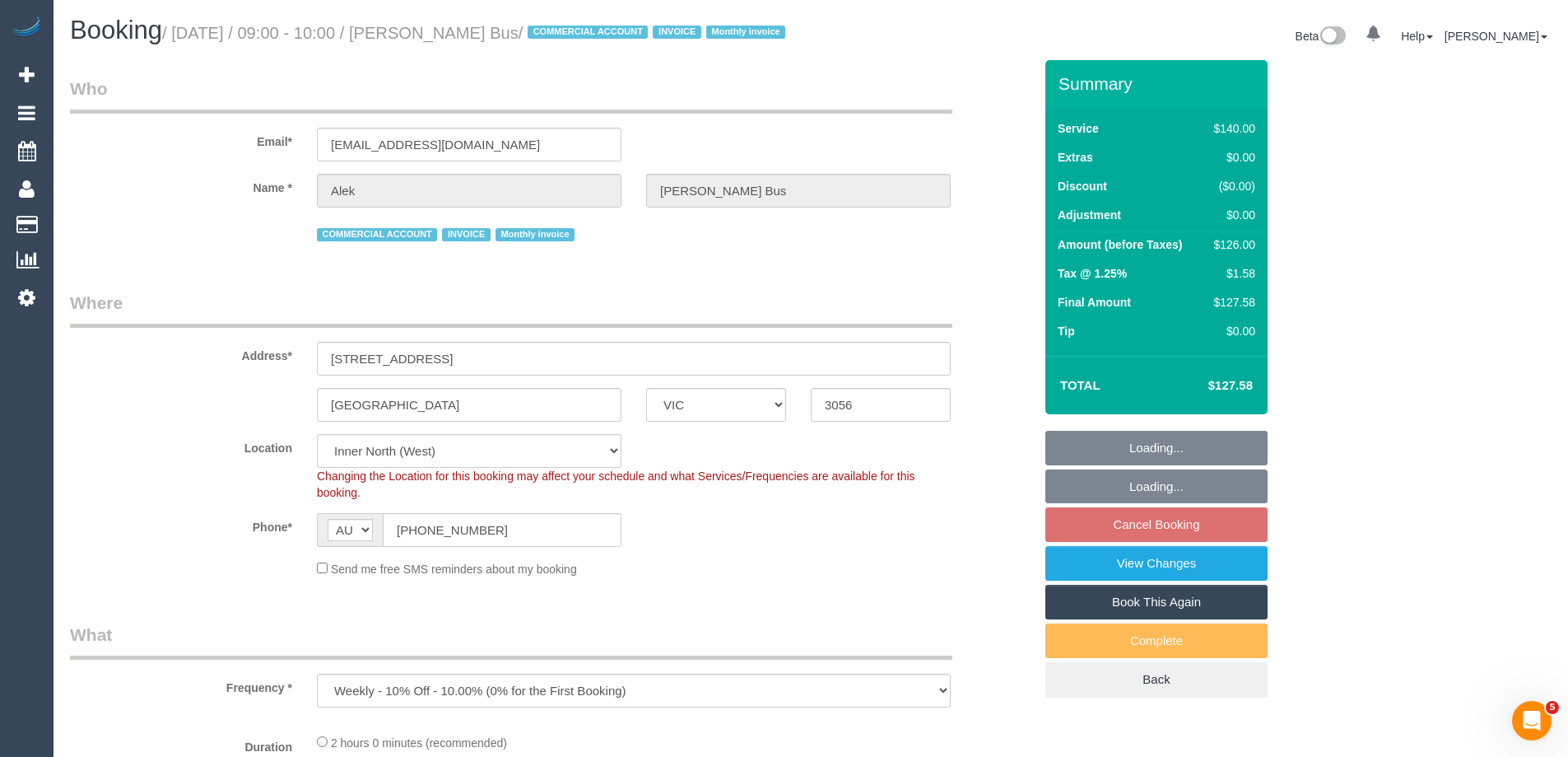
select select "object:530"
select select "number:28"
select select "number:14"
select select "number:19"
select select "number:24"
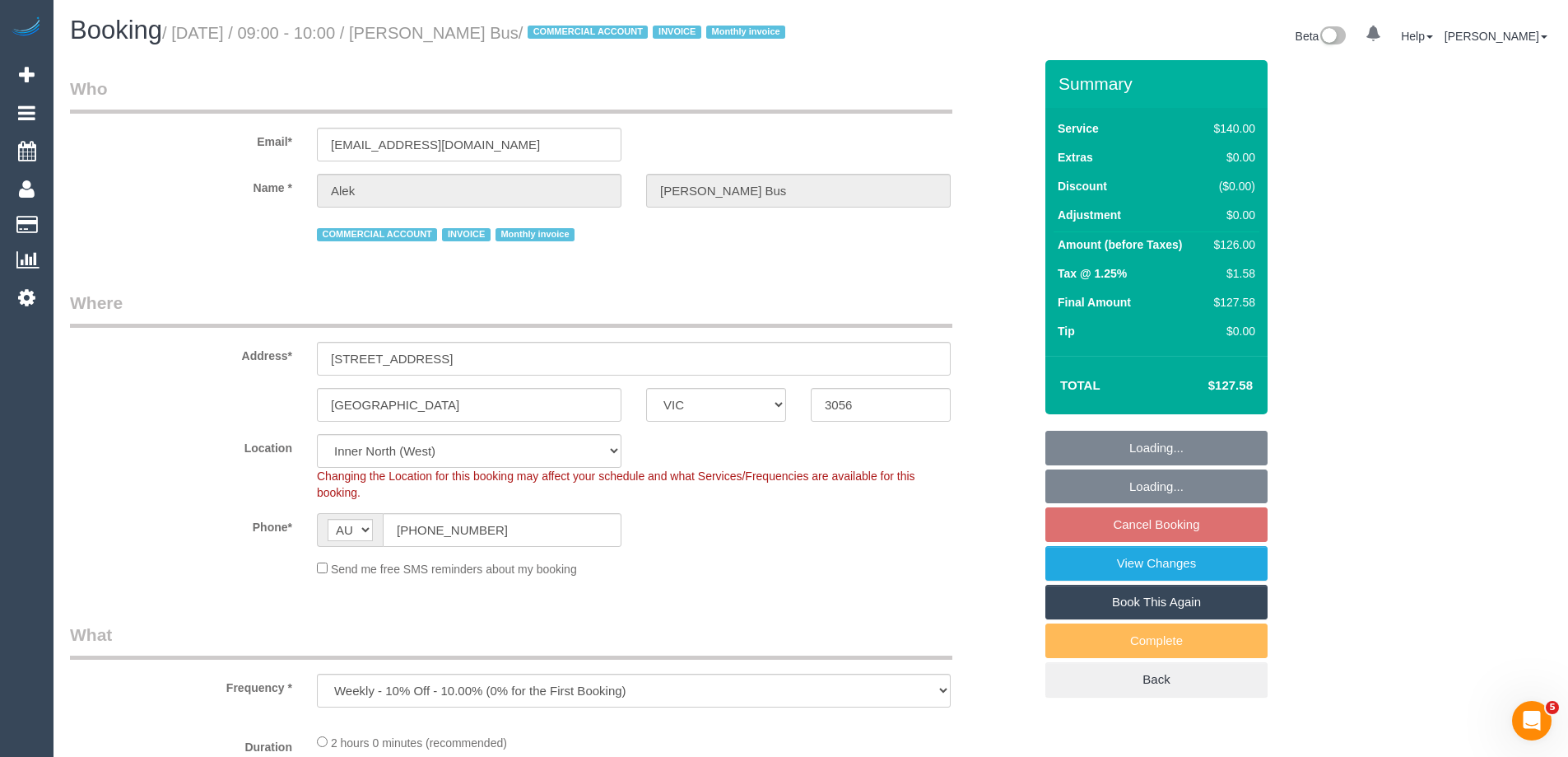
select select "number:35"
select select "number:11"
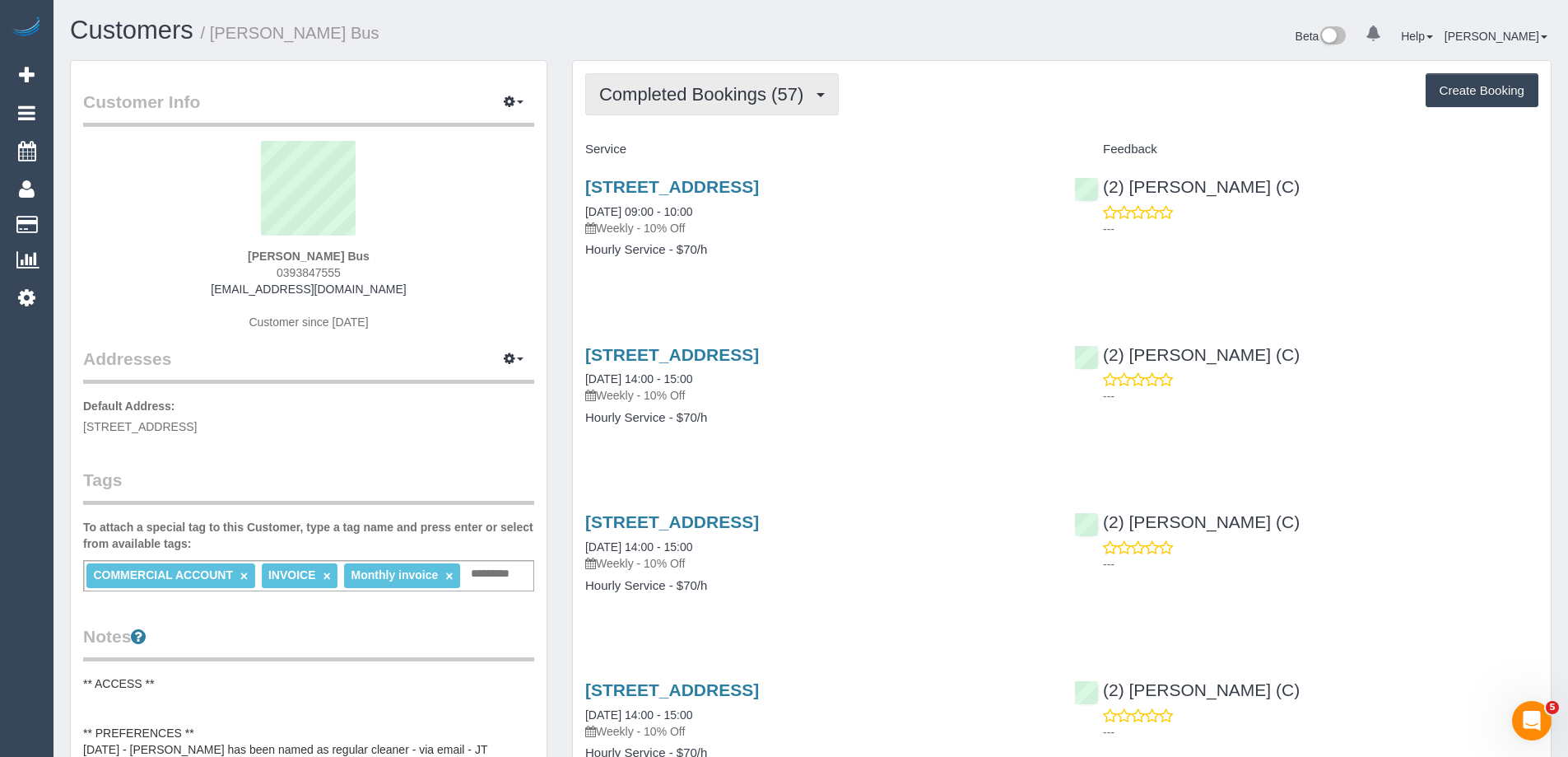
click at [716, 104] on span "Completed Bookings (57)" at bounding box center [705, 94] width 212 height 20
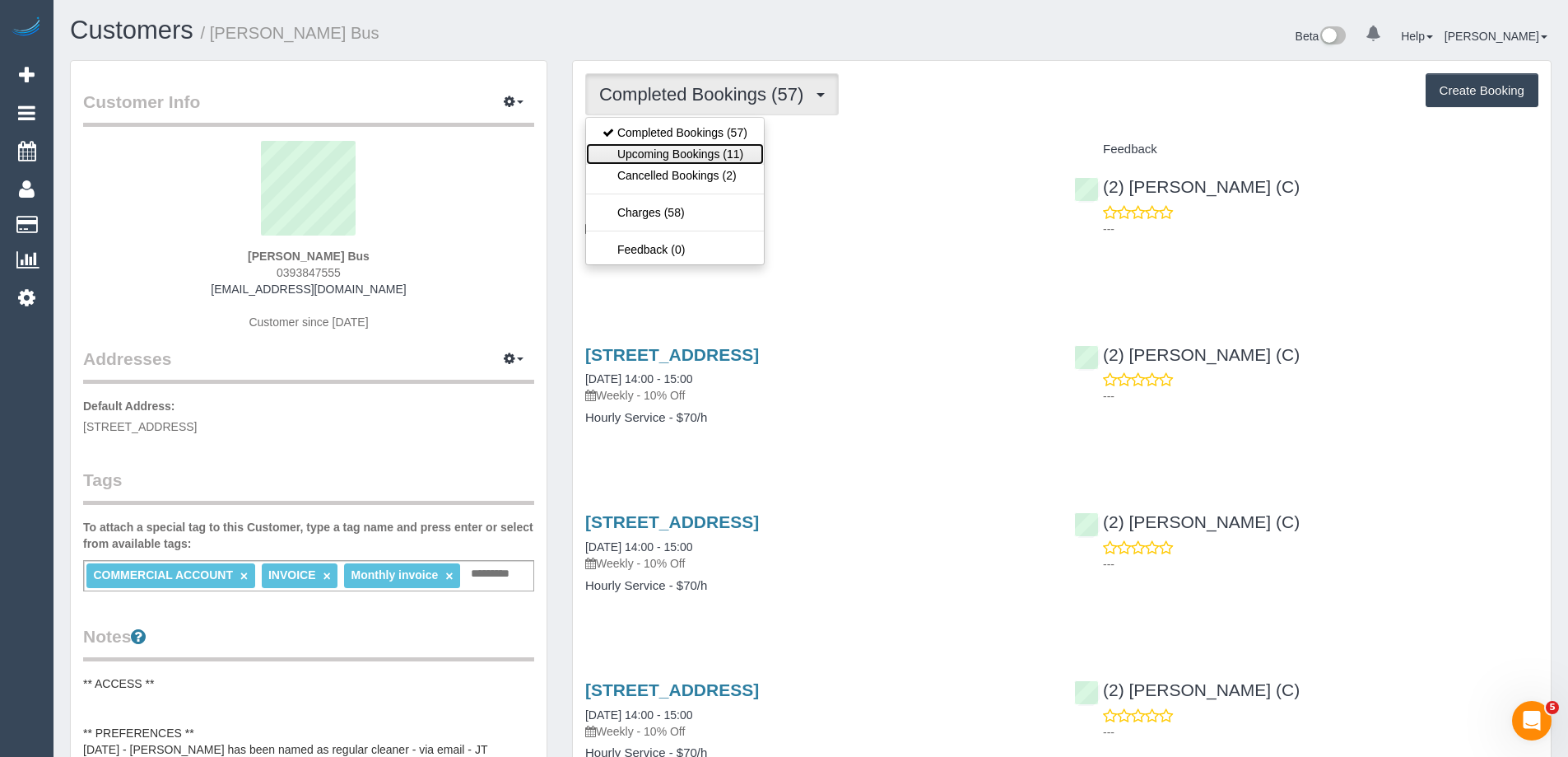
click at [710, 160] on link "Upcoming Bookings (11)" at bounding box center [674, 153] width 178 height 21
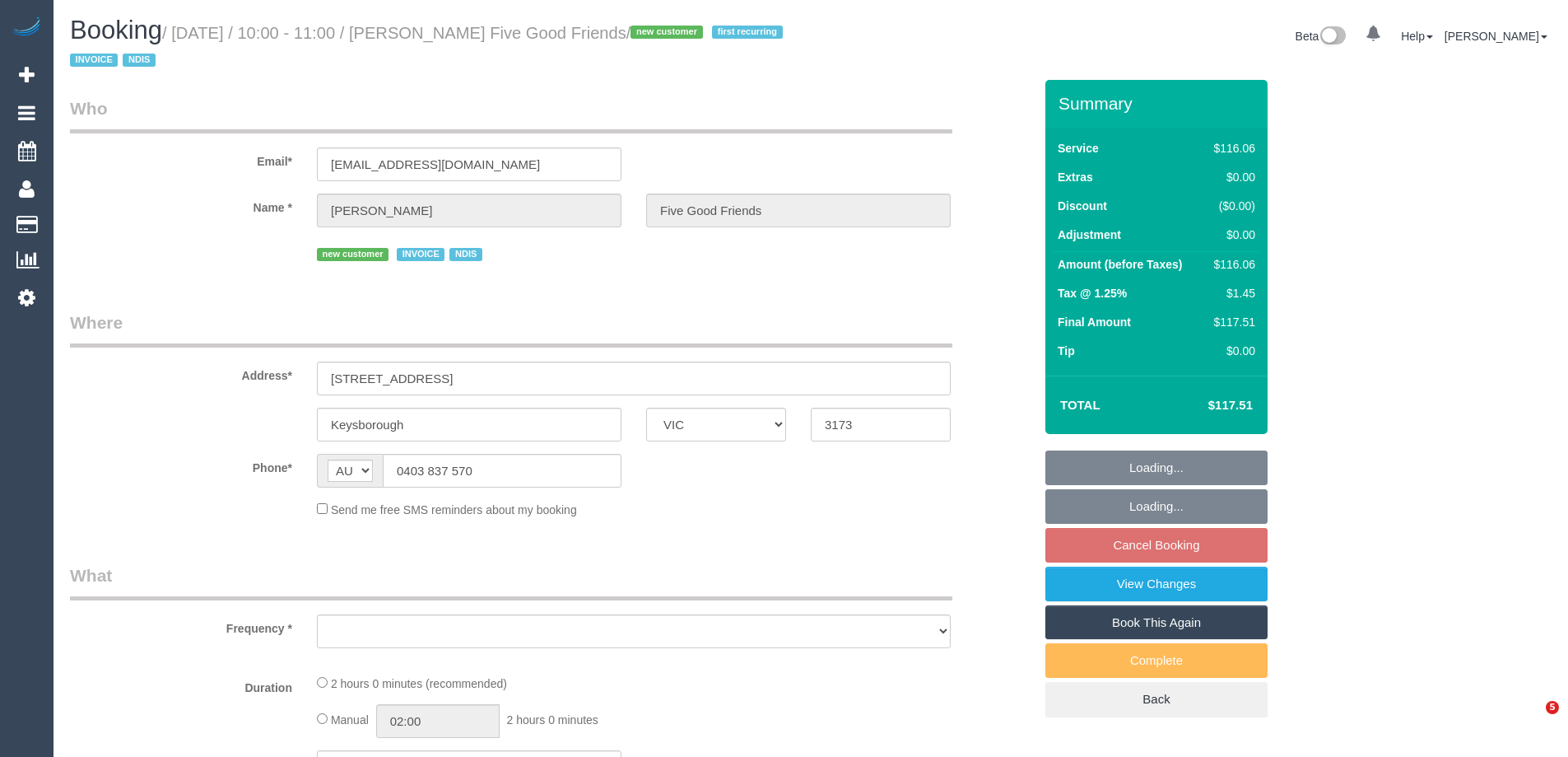
select select "VIC"
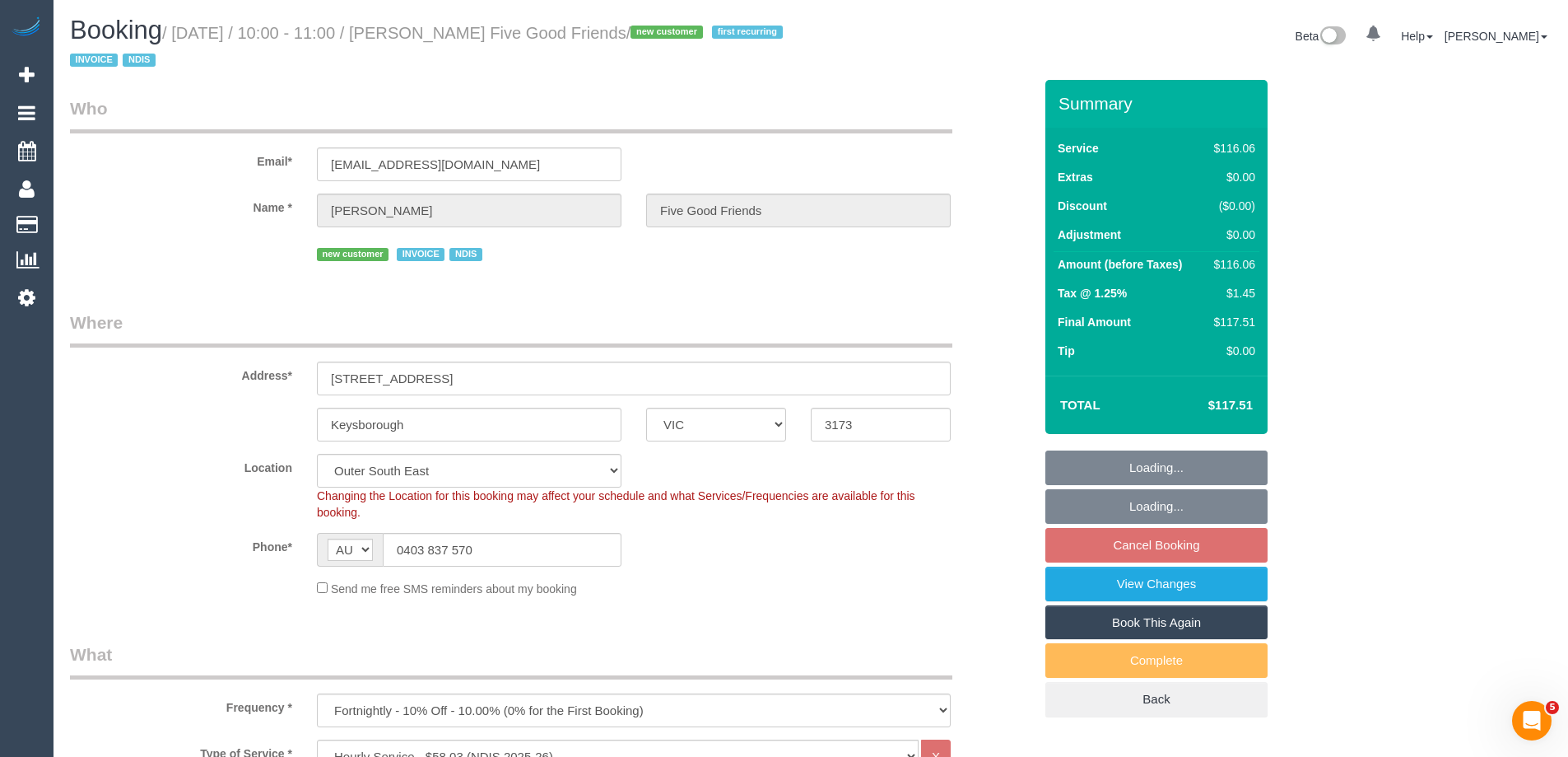
select select "object:591"
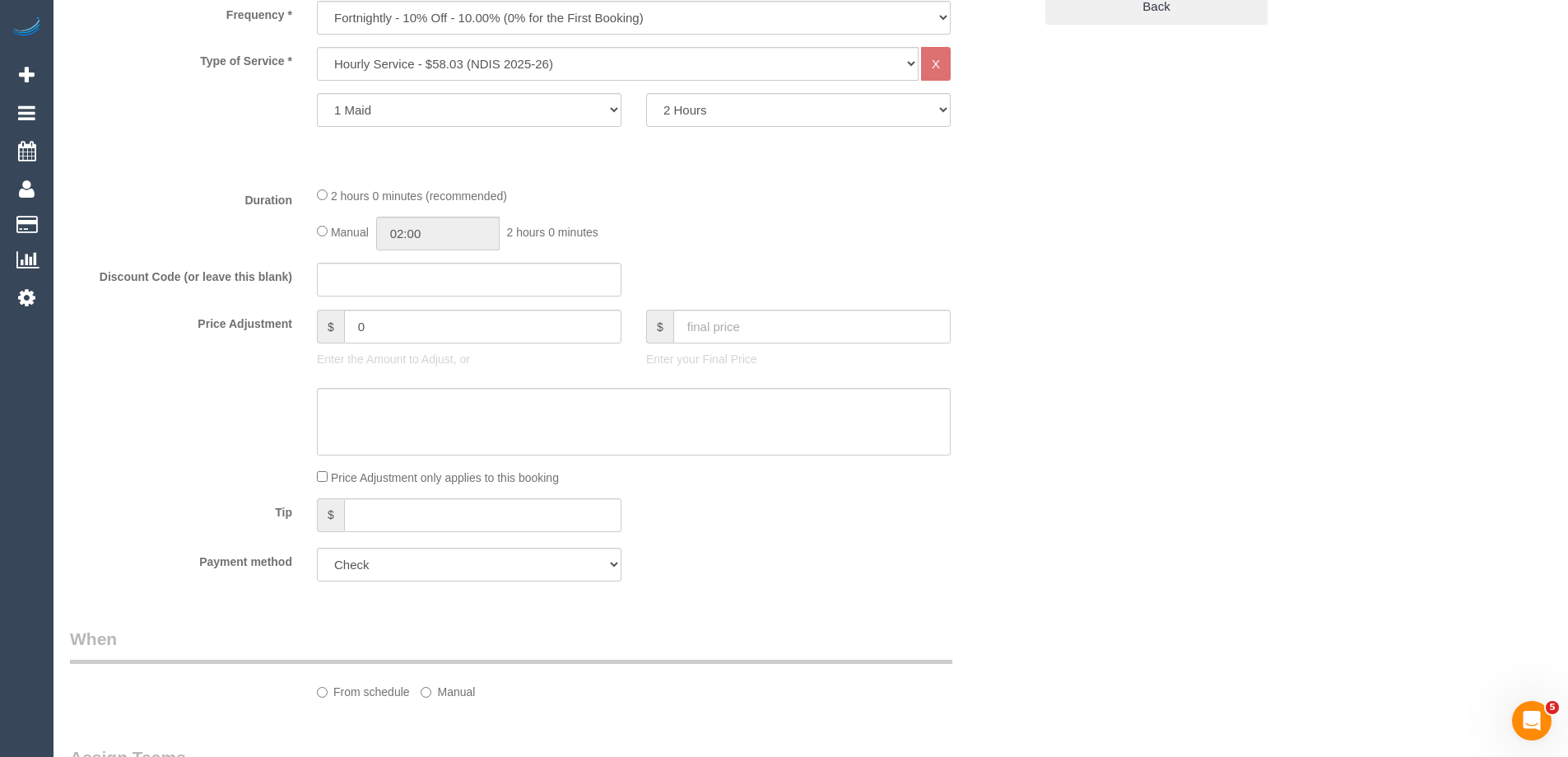
select select "number:28"
select select "number:14"
select select "number:19"
select select "number:25"
select select "number:35"
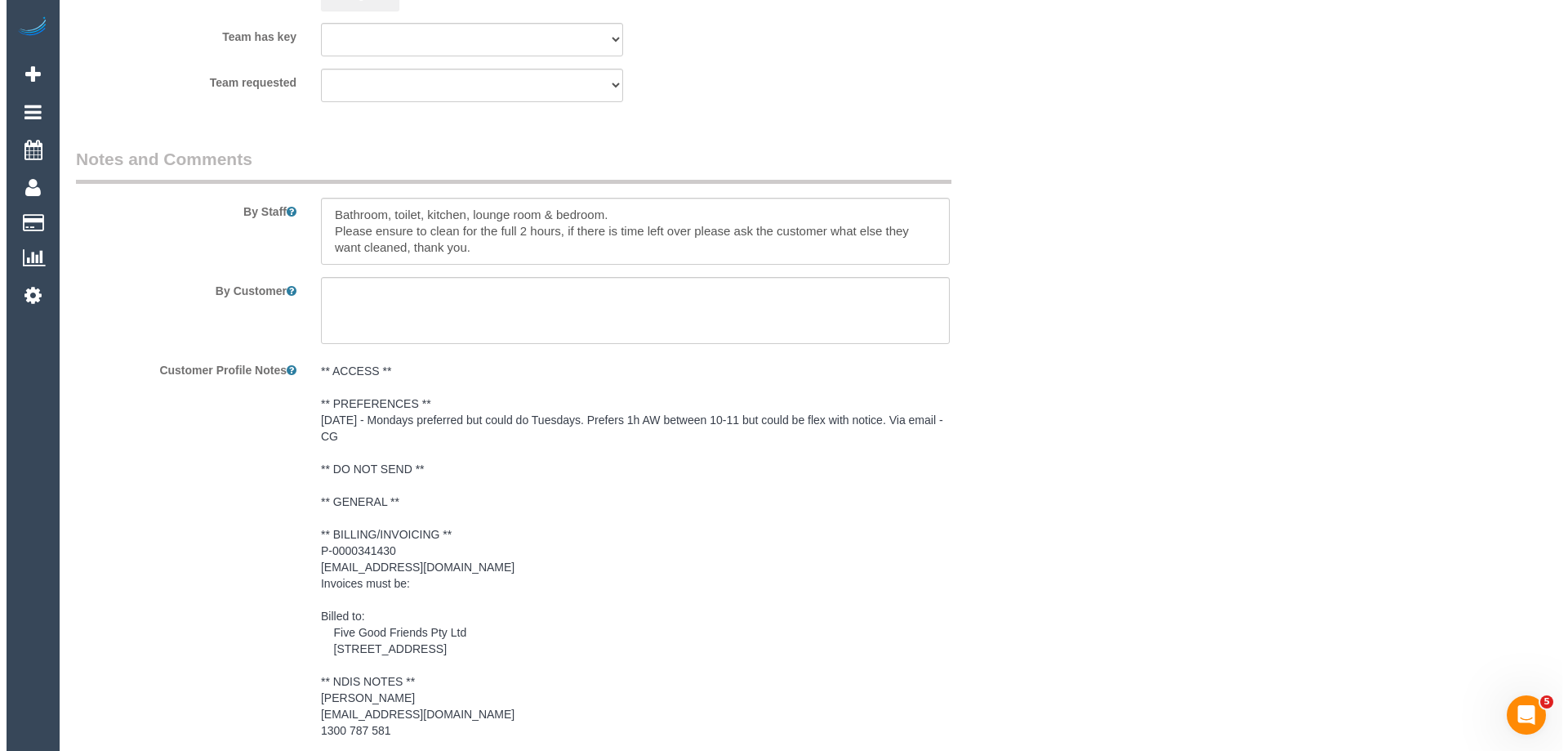
scroll to position [2074, 0]
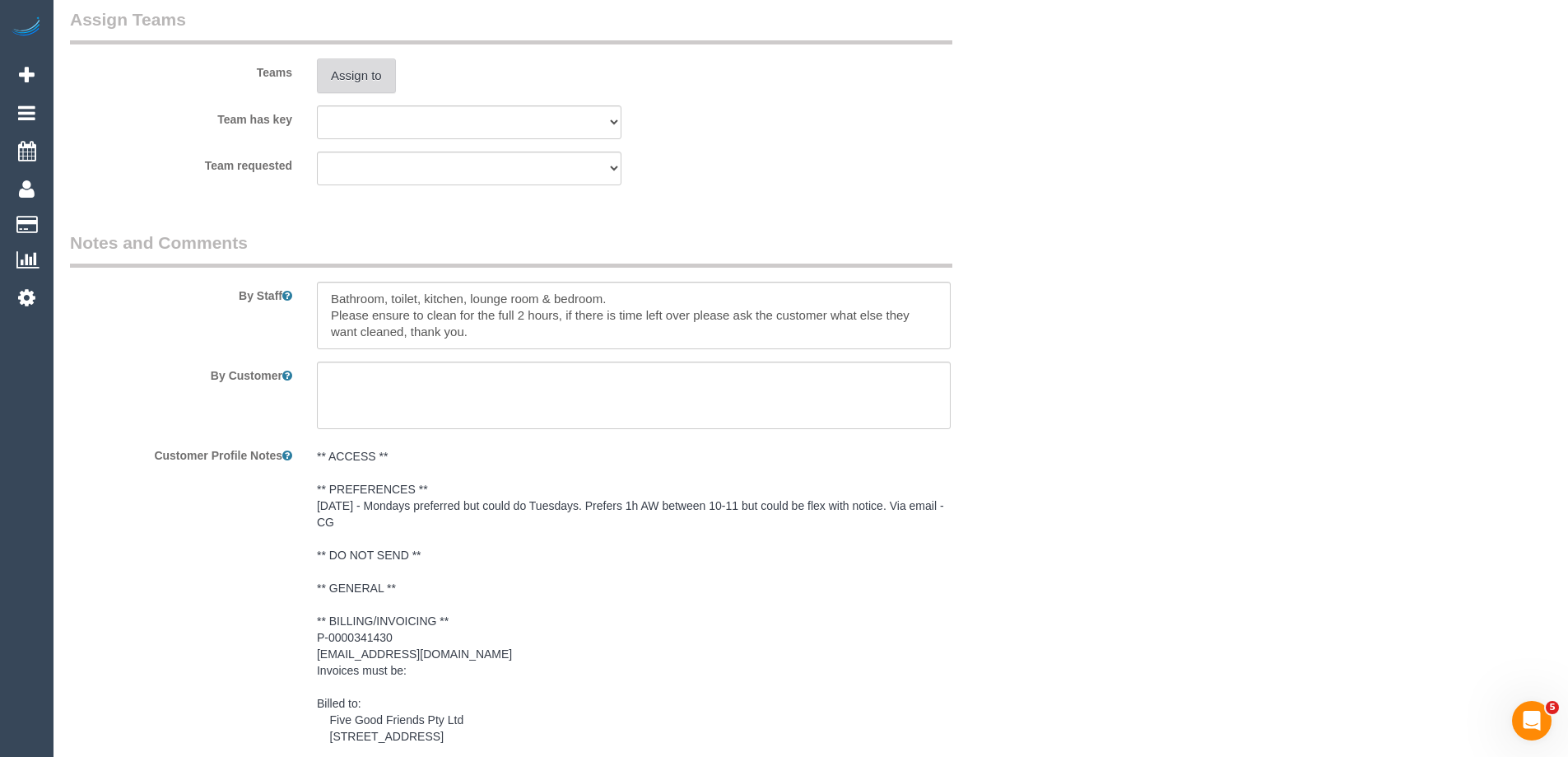
click at [356, 88] on button "Assign to" at bounding box center [356, 75] width 79 height 34
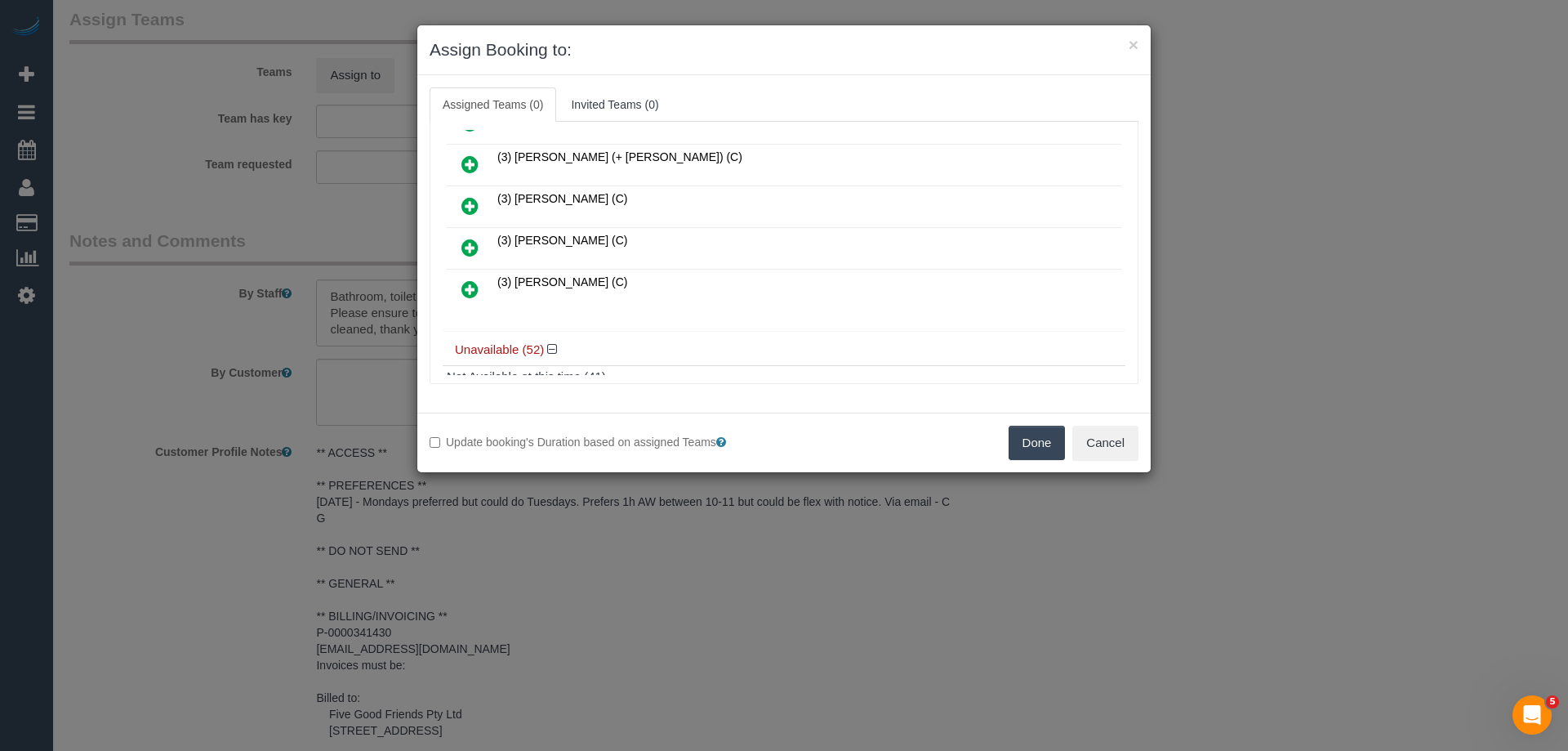
click at [475, 239] on icon at bounding box center [469, 247] width 18 height 19
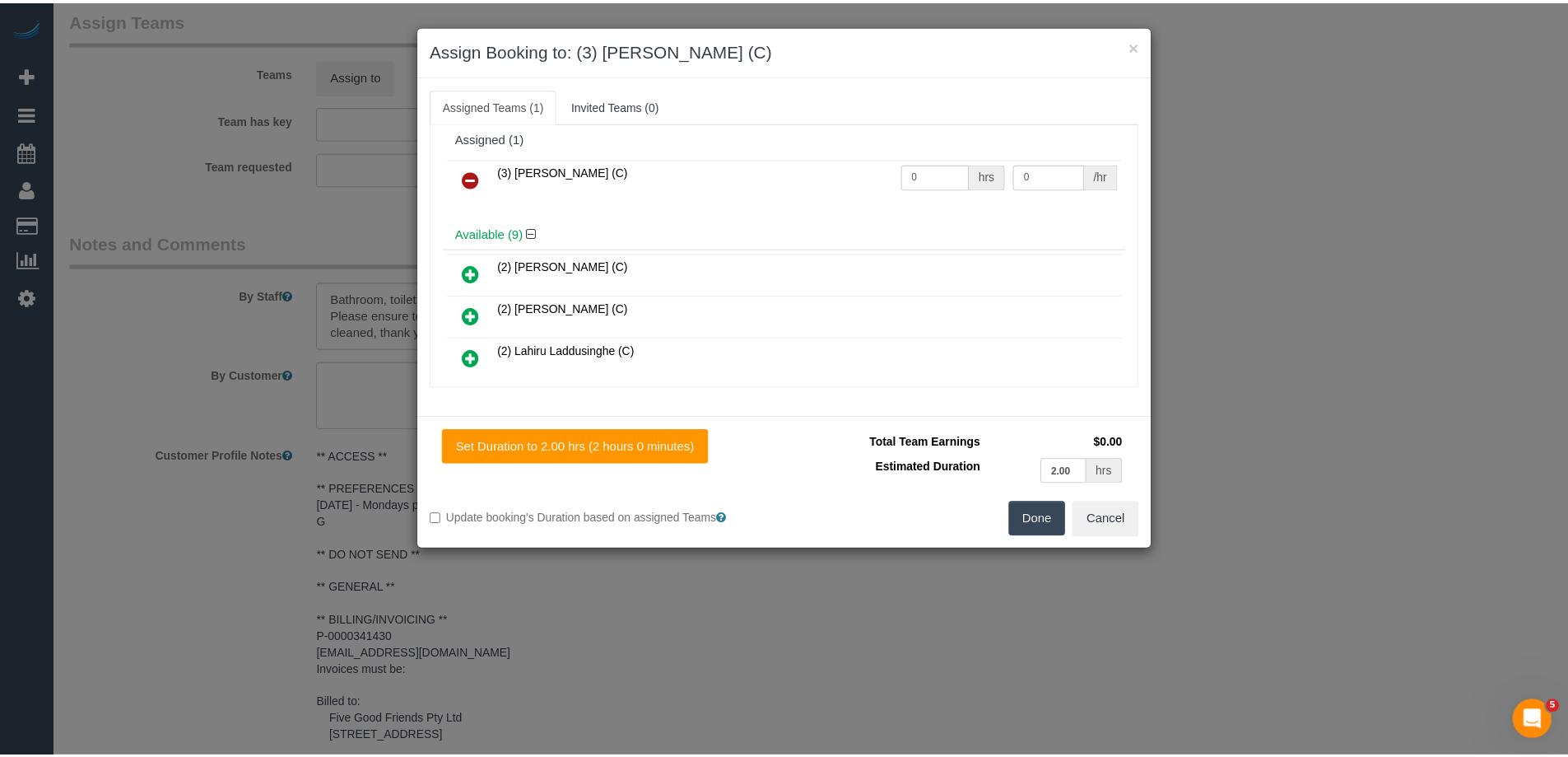
scroll to position [0, 0]
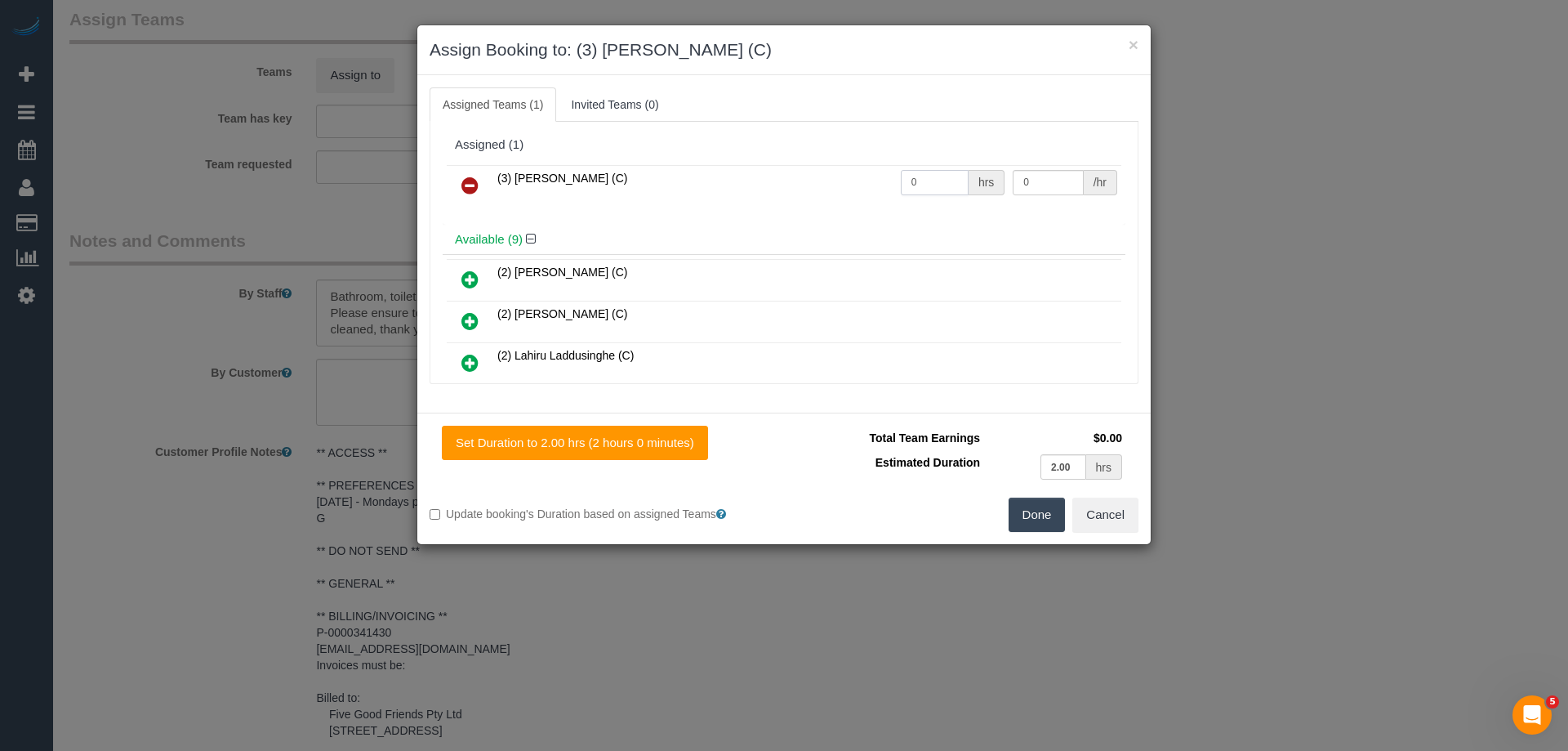
drag, startPoint x: 940, startPoint y: 181, endPoint x: 823, endPoint y: 181, distance: 117.0
click at [802, 181] on tr "(3) [PERSON_NAME] (C) 0 hrs 0 /hr" at bounding box center [783, 185] width 674 height 42
type input "2"
drag, startPoint x: 1028, startPoint y: 185, endPoint x: 886, endPoint y: 196, distance: 142.4
click at [923, 182] on tr "(3) [PERSON_NAME] (C) 2 hrs 0 /hr" at bounding box center [783, 185] width 674 height 42
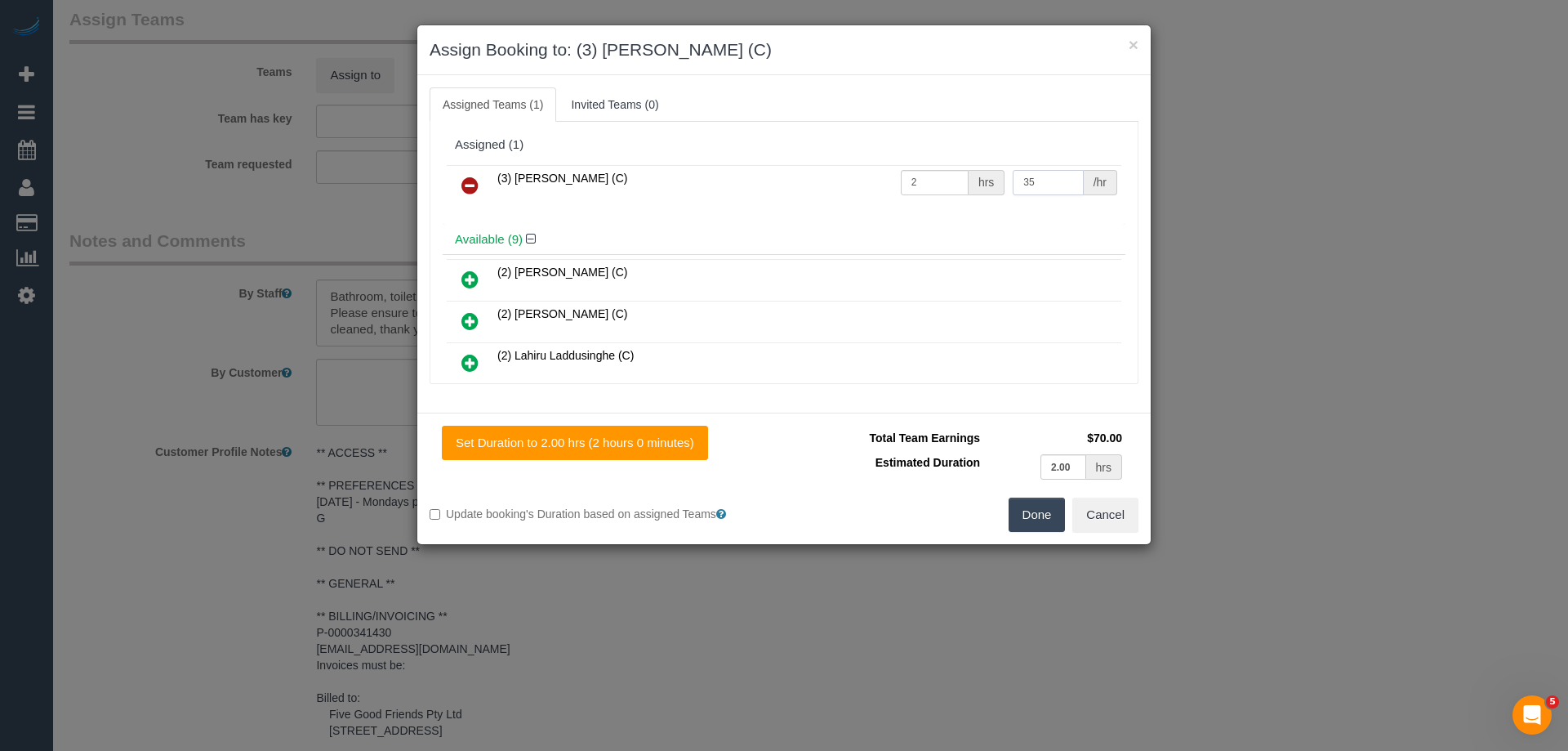
type input "35"
click at [1040, 515] on button "Done" at bounding box center [1037, 514] width 57 height 34
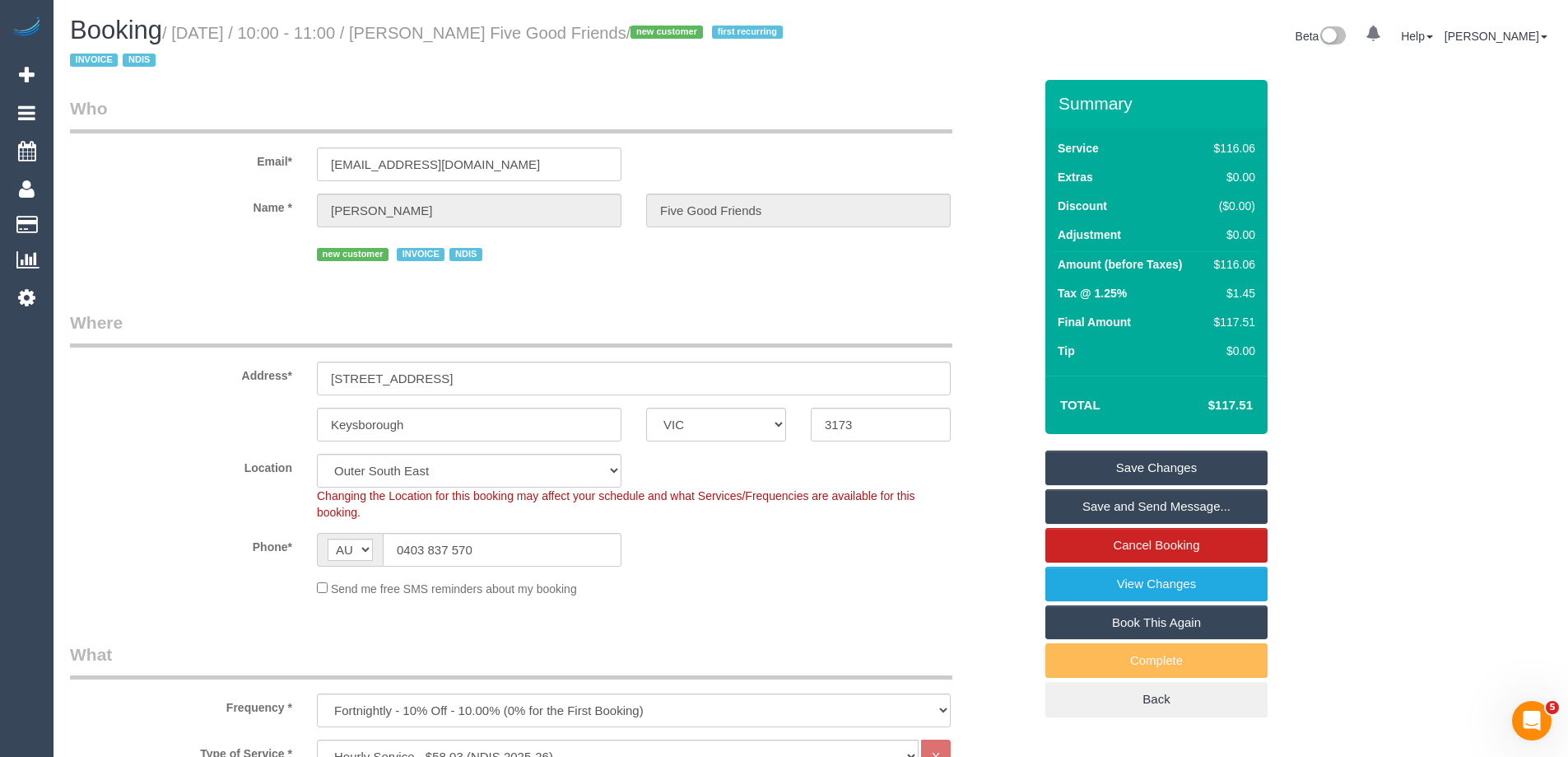
drag, startPoint x: 685, startPoint y: 33, endPoint x: 429, endPoint y: 33, distance: 256.0
click at [429, 33] on small "/ [DATE] / 10:00 - 11:00 / [PERSON_NAME] Five Good Friends / new customer first…" at bounding box center [429, 47] width 718 height 46
copy small "[PERSON_NAME] Five Good Friends"
click at [1111, 498] on link "Save and Send Message..." at bounding box center [1156, 506] width 222 height 34
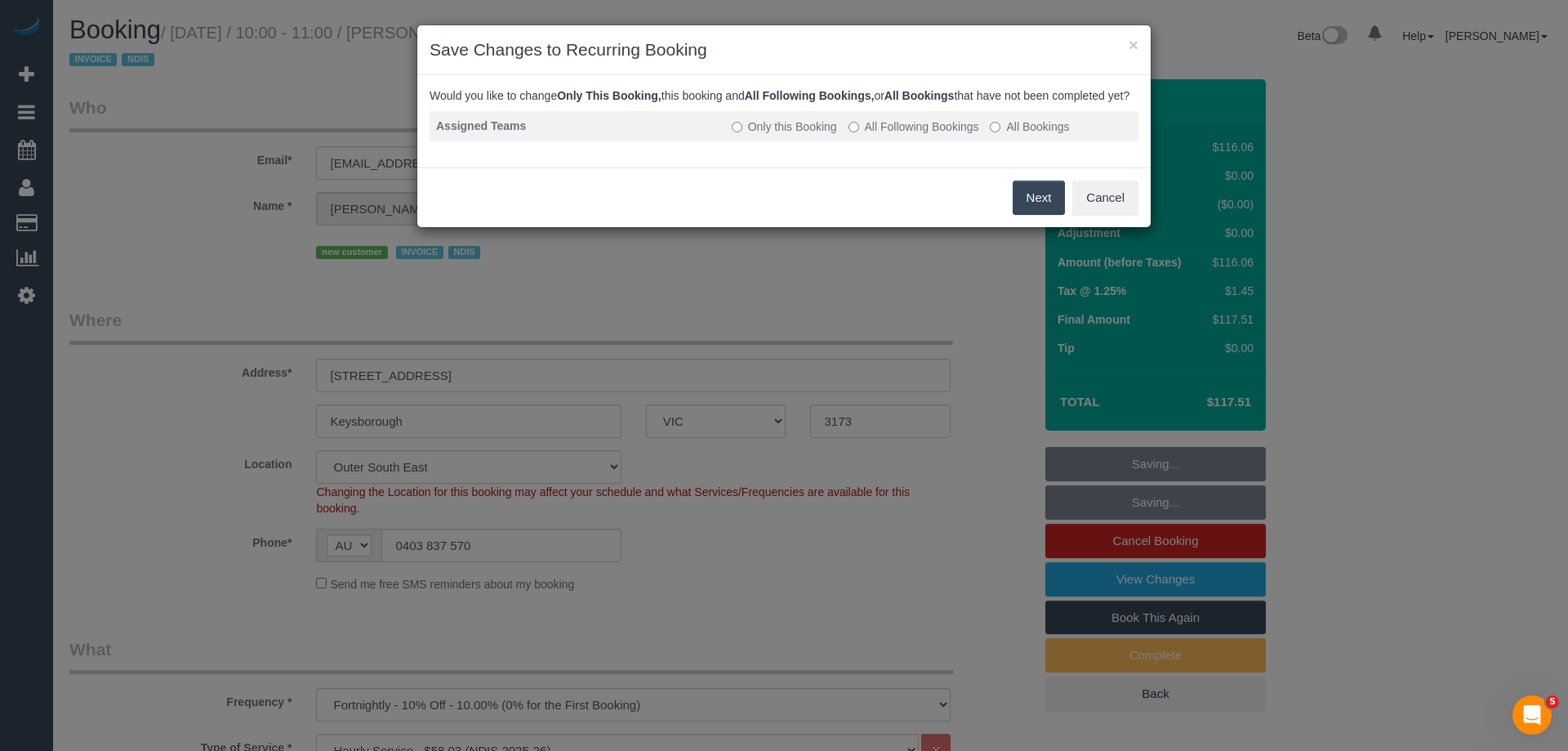
click at [898, 135] on label "All Following Bookings" at bounding box center [914, 126] width 131 height 17
click at [1029, 215] on button "Save" at bounding box center [1037, 197] width 55 height 34
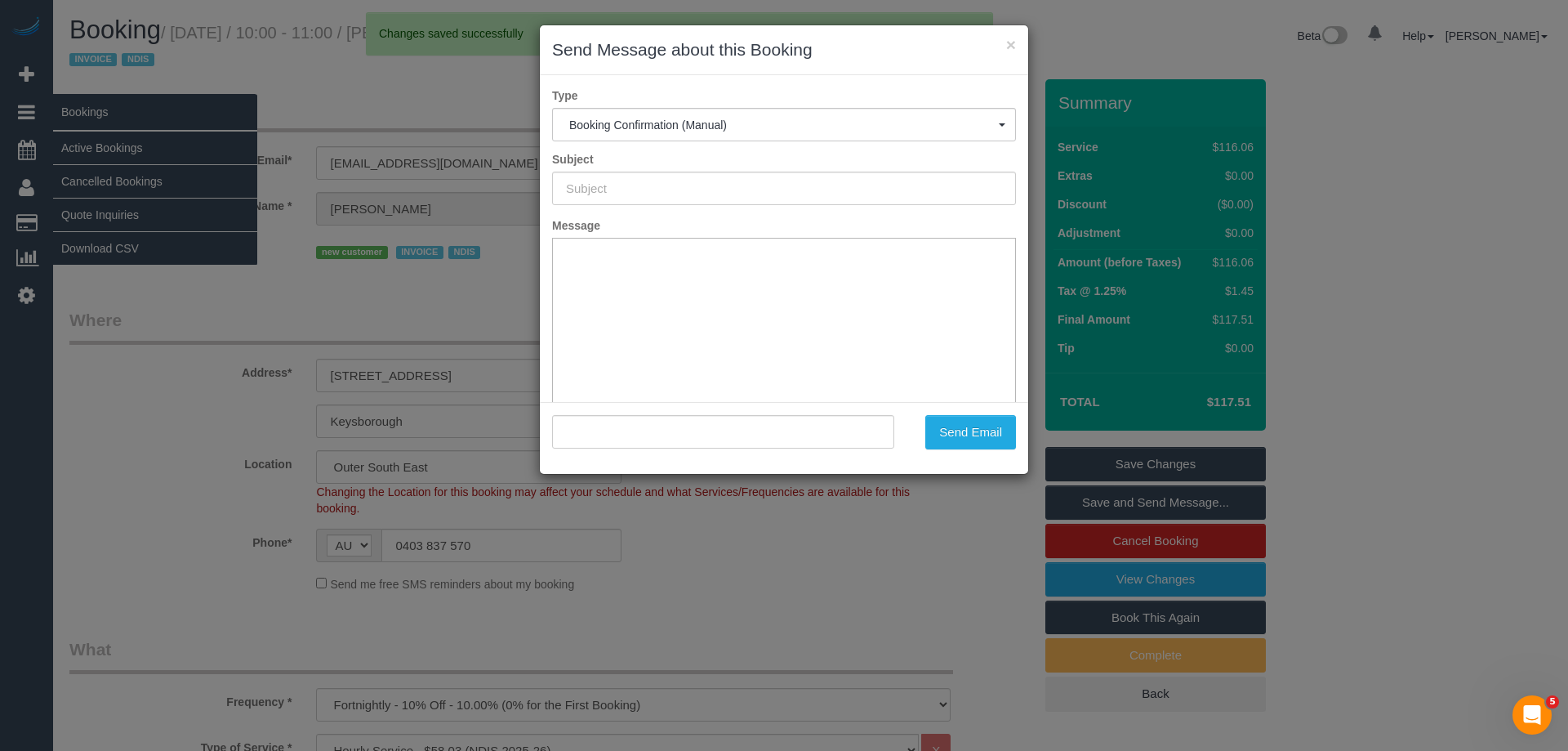
type input "Booking Confirmed"
type input ""[PERSON_NAME] Five Good Friends" <[EMAIL_ADDRESS][DOMAIN_NAME]>"
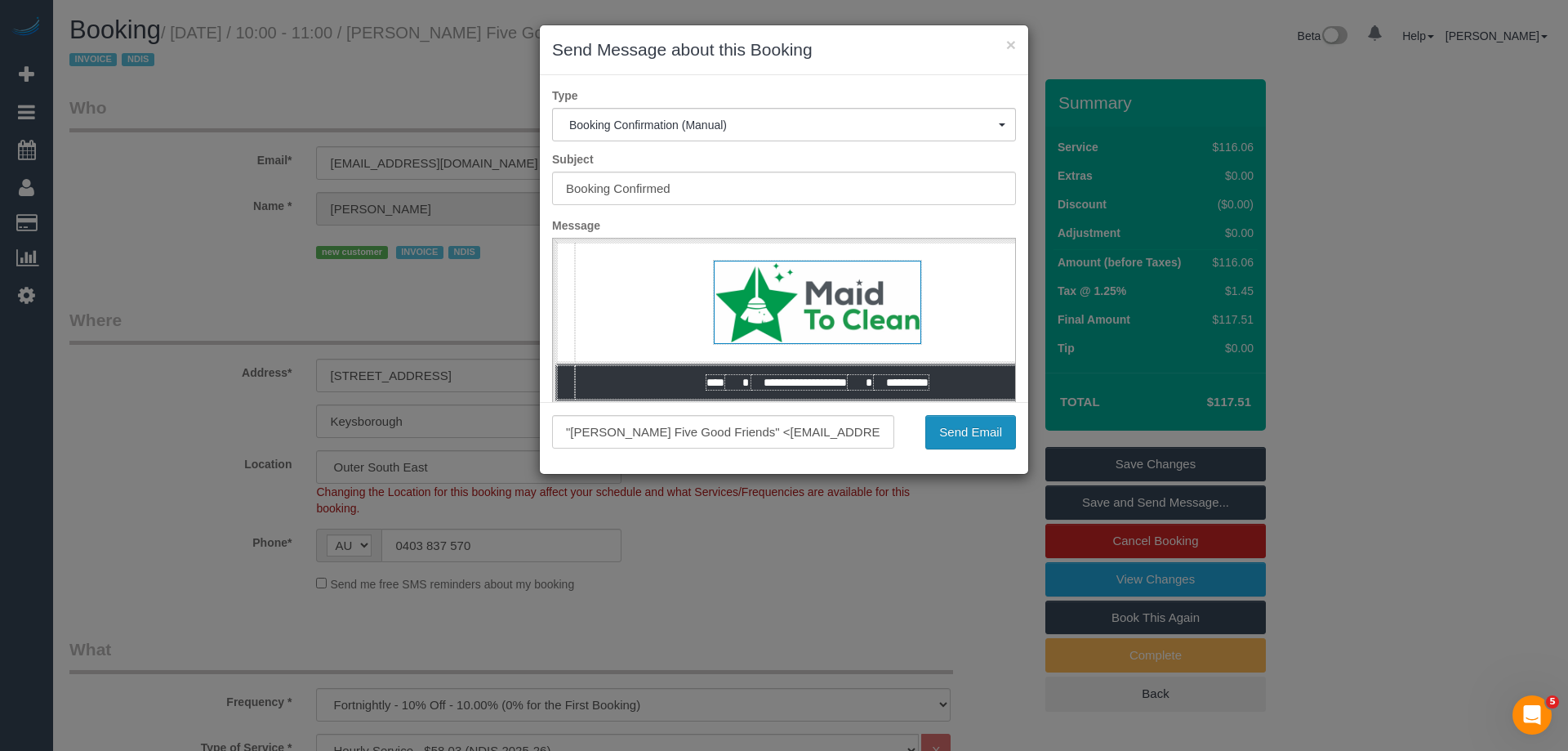
click at [945, 435] on button "Send Email" at bounding box center [970, 432] width 90 height 34
